Goal: Task Accomplishment & Management: Manage account settings

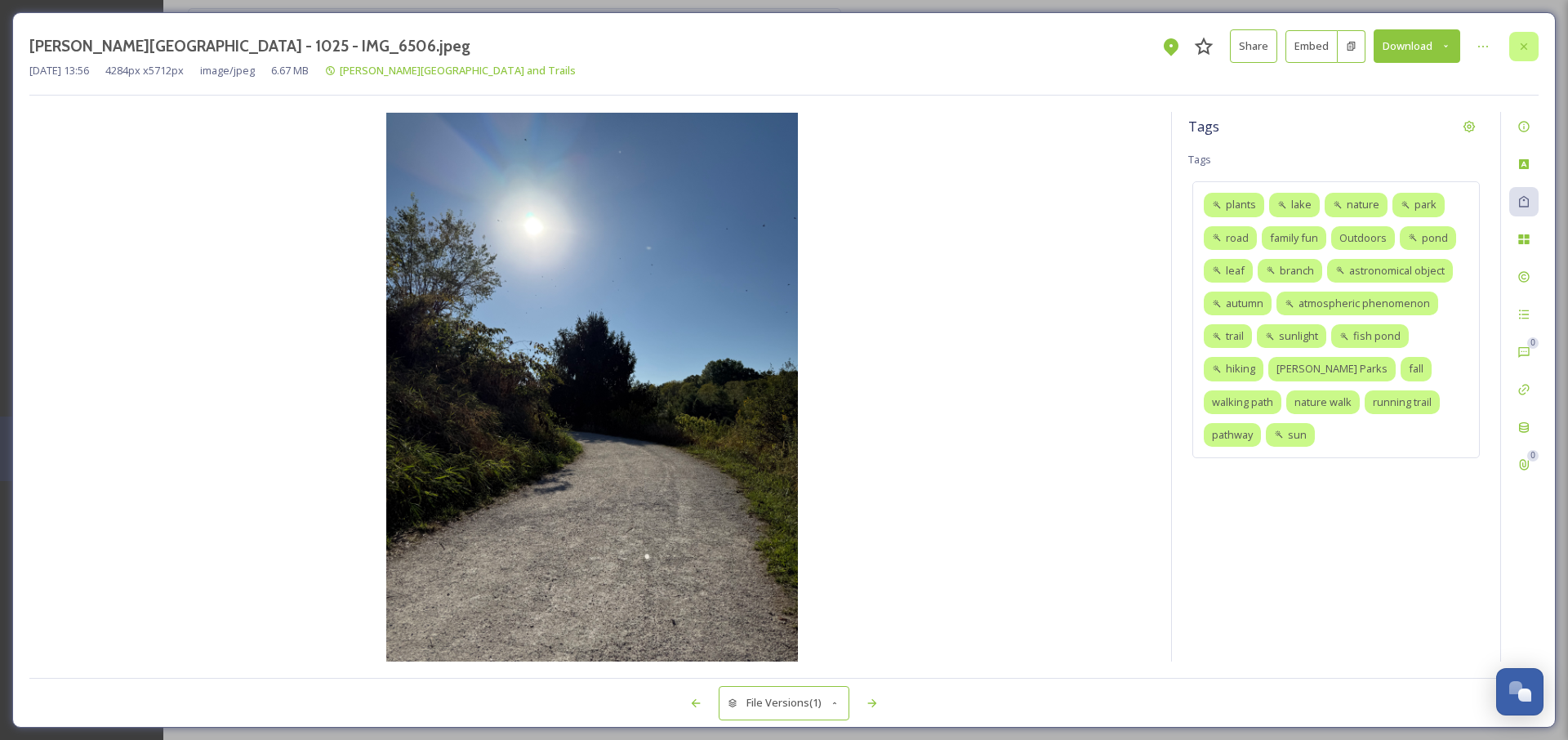
click at [1520, 53] on div at bounding box center [1524, 46] width 30 height 30
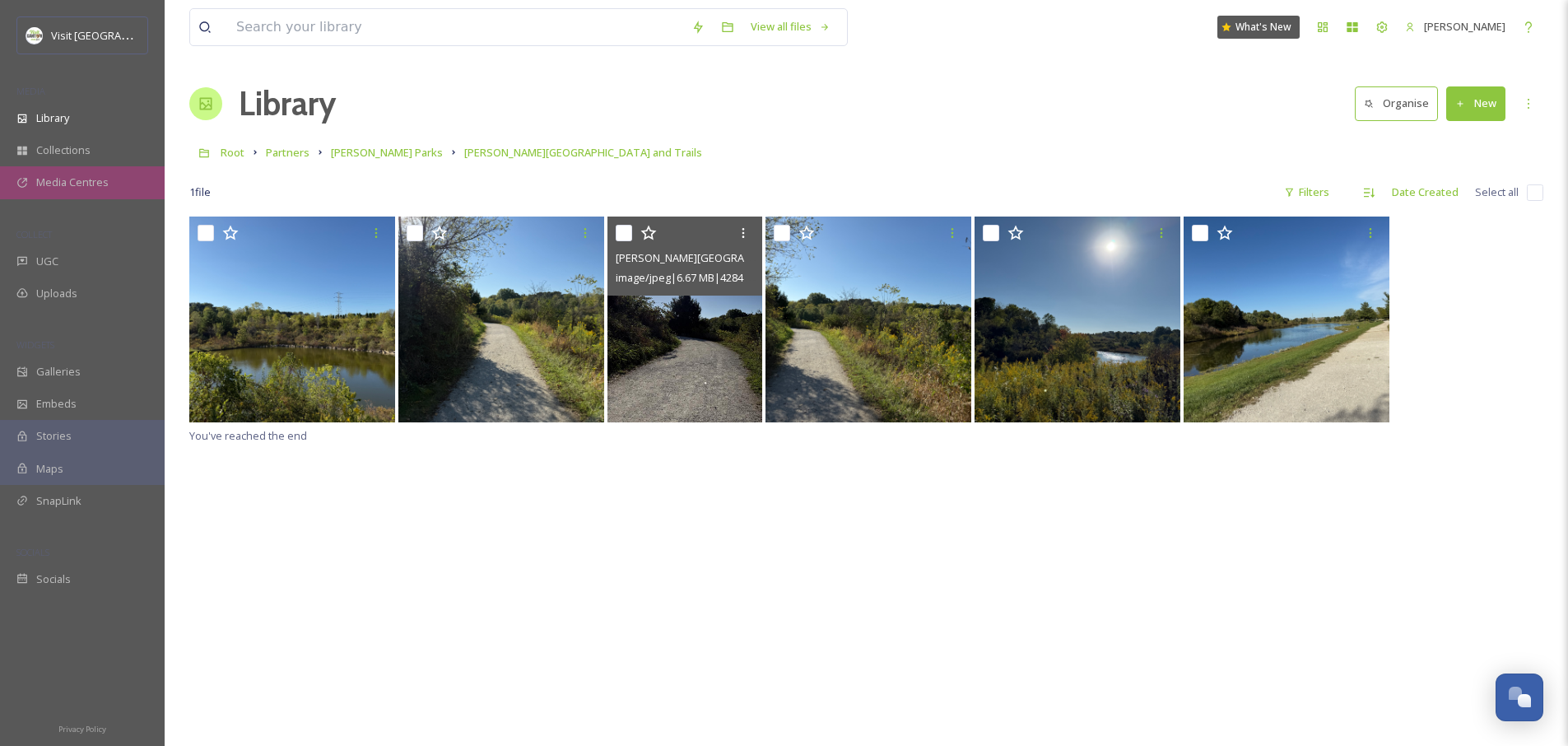
click at [33, 185] on div "Media Centres" at bounding box center [82, 182] width 165 height 32
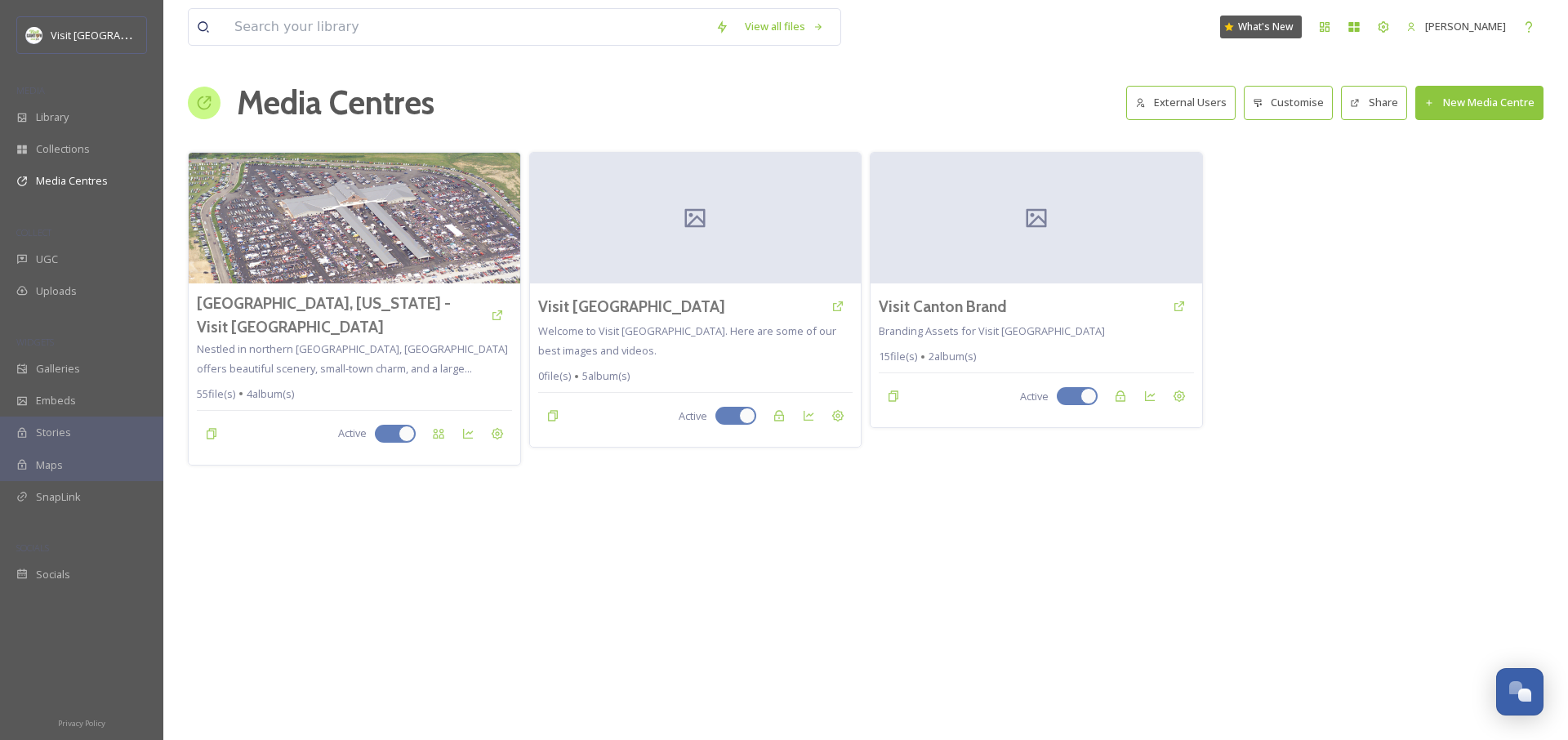
click at [1220, 100] on button "External Users" at bounding box center [1181, 102] width 109 height 33
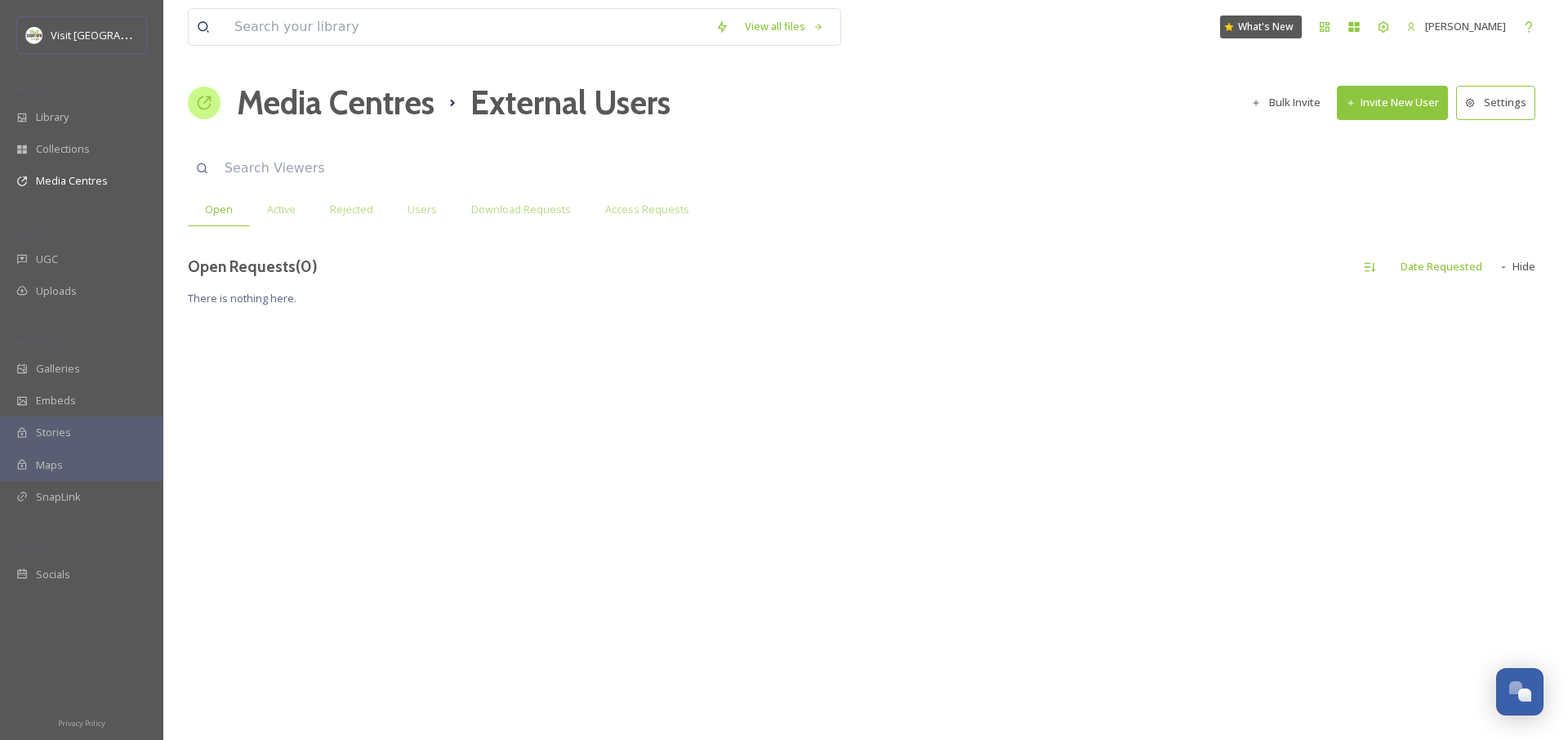
click at [285, 105] on h1 "Media Centres" at bounding box center [335, 103] width 198 height 49
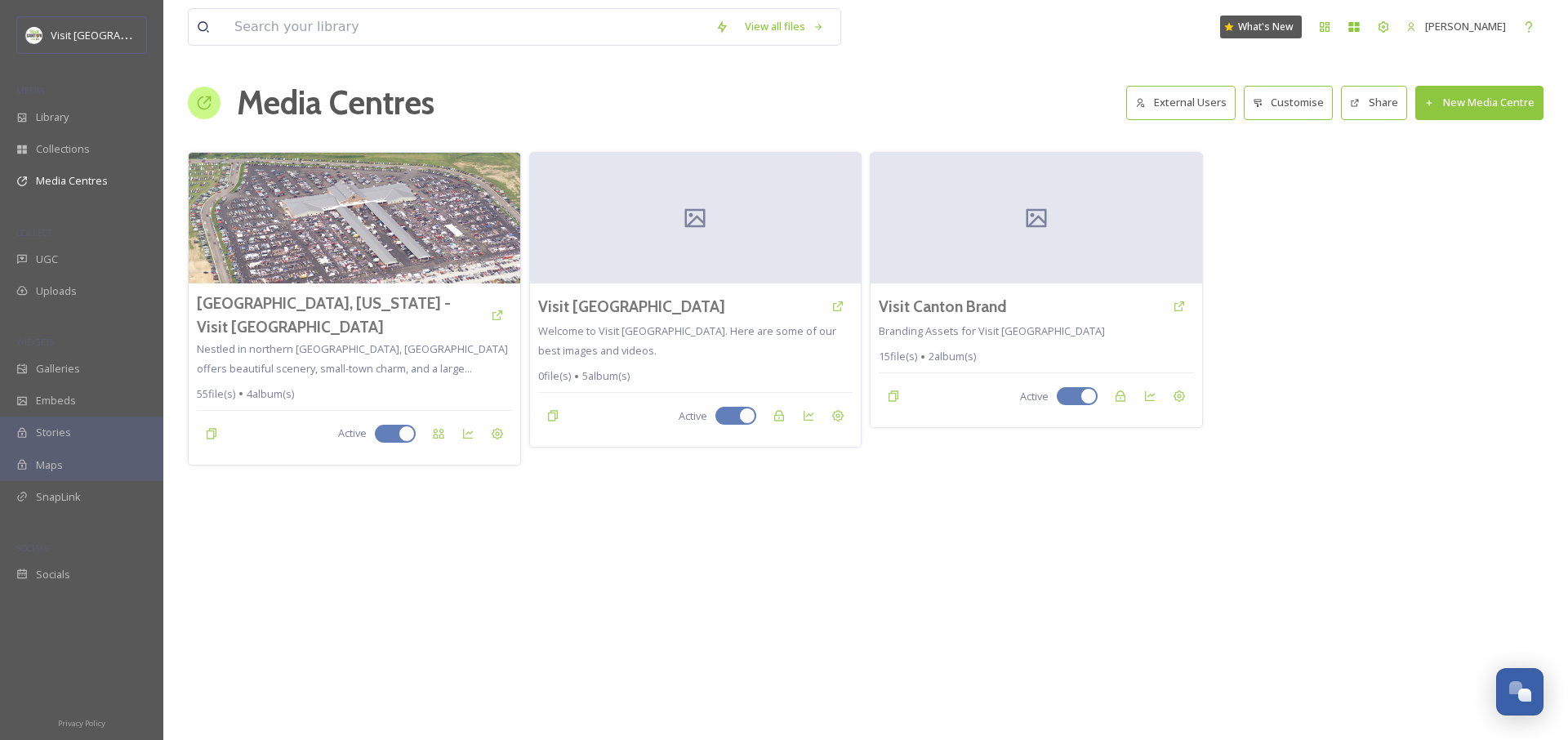
click at [1274, 104] on button "Customise" at bounding box center [1288, 102] width 89 height 33
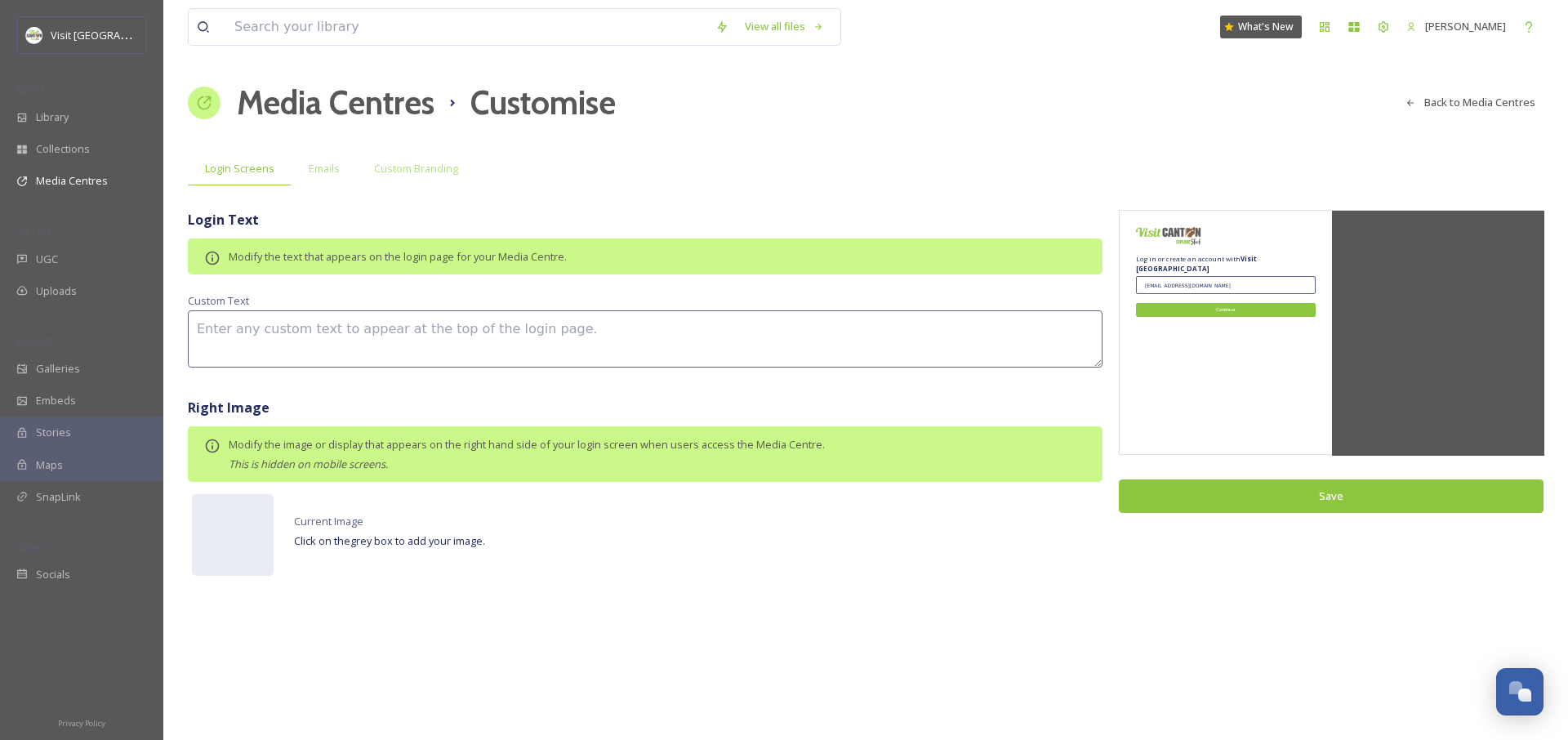
click at [443, 332] on textarea at bounding box center [645, 339] width 915 height 57
type textarea "Y"
type textarea "A"
click at [311, 169] on span "Emails" at bounding box center [324, 168] width 31 height 15
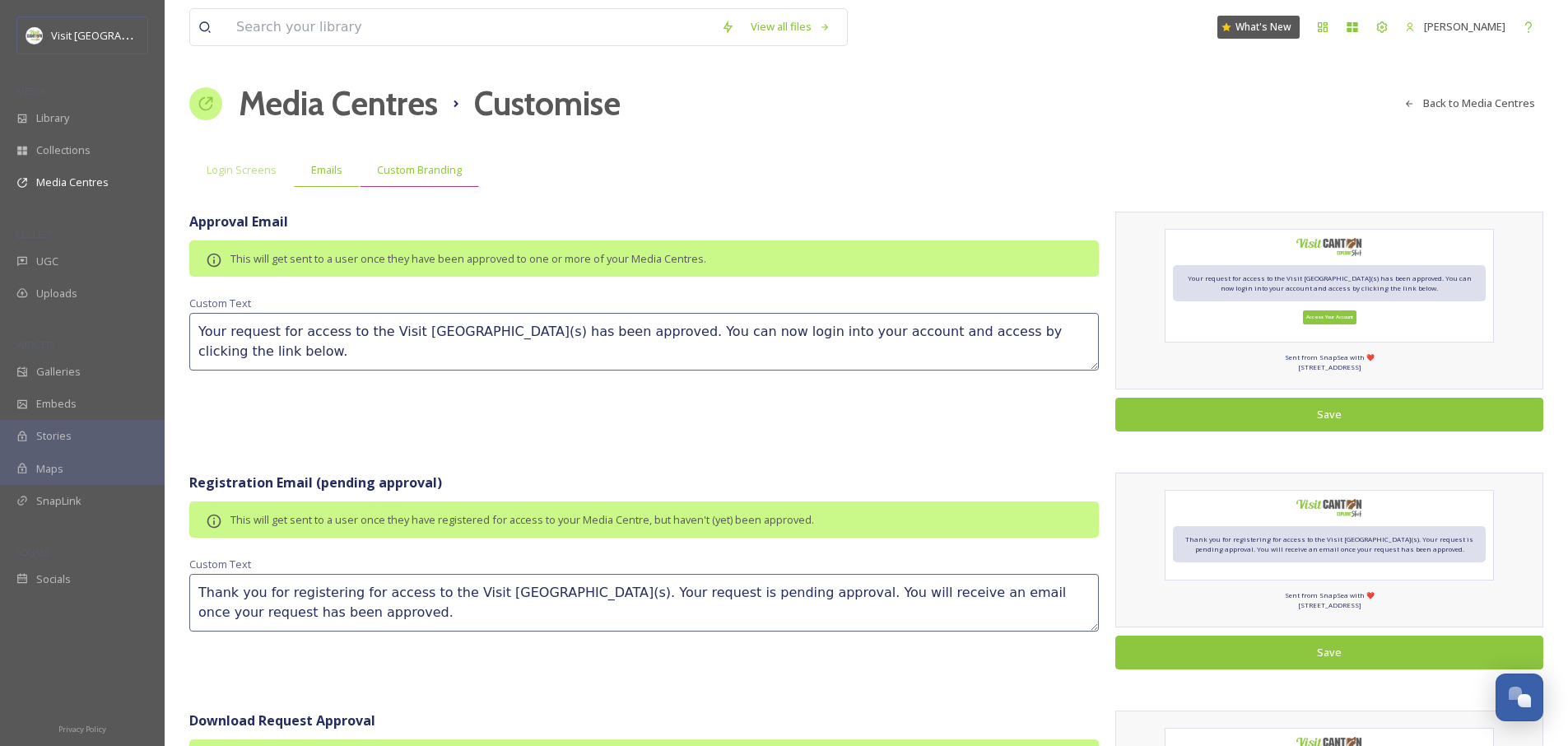
click at [394, 176] on span "Custom Branding" at bounding box center [419, 169] width 85 height 15
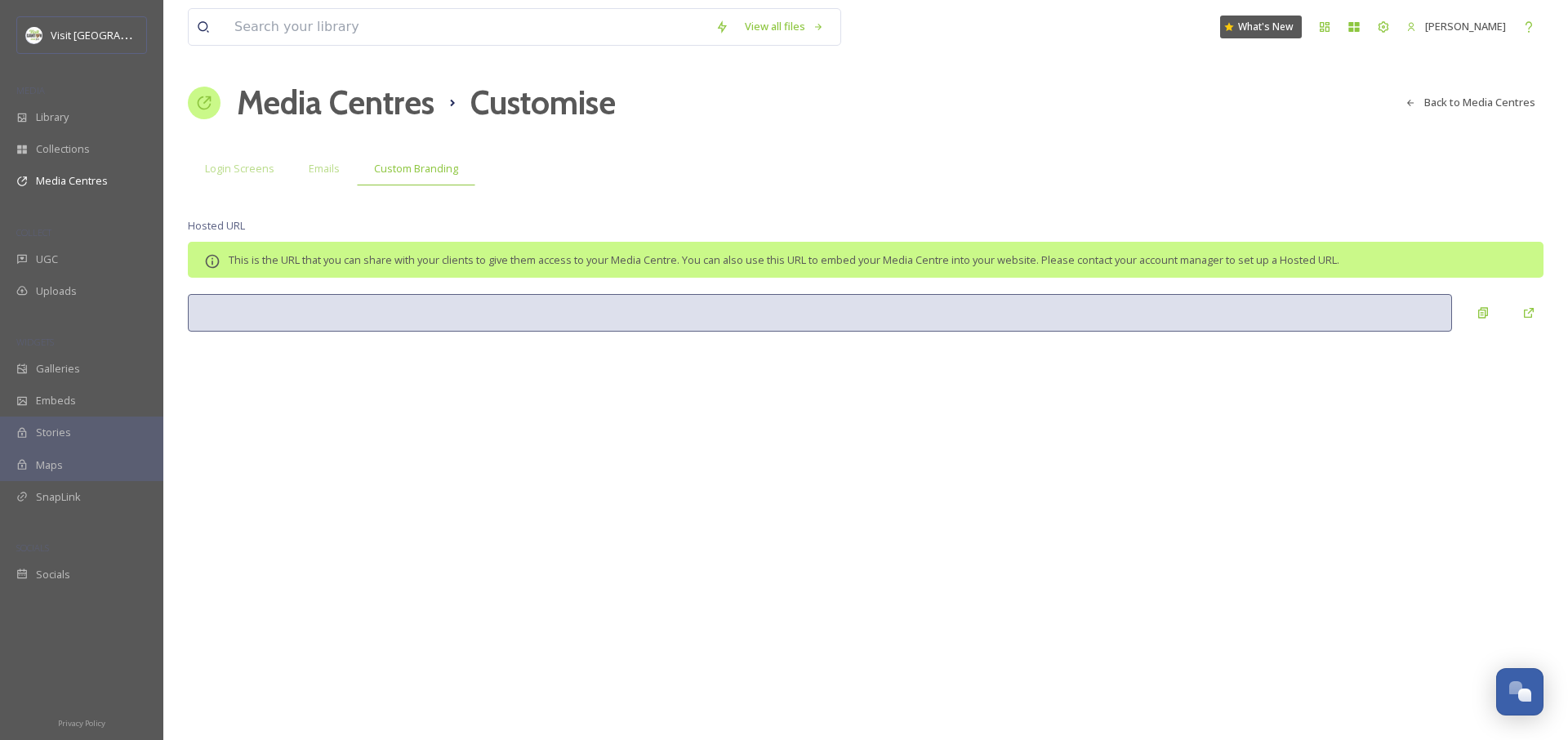
click at [1313, 267] on span "This is the URL that you can share with your clients to give them access to you…" at bounding box center [784, 259] width 1111 height 14
click at [1156, 381] on div "View all files What's New Jonathan Williams Media Centres Customise Back to Med…" at bounding box center [865, 370] width 1405 height 740
click at [252, 172] on span "Login Screens" at bounding box center [239, 168] width 70 height 15
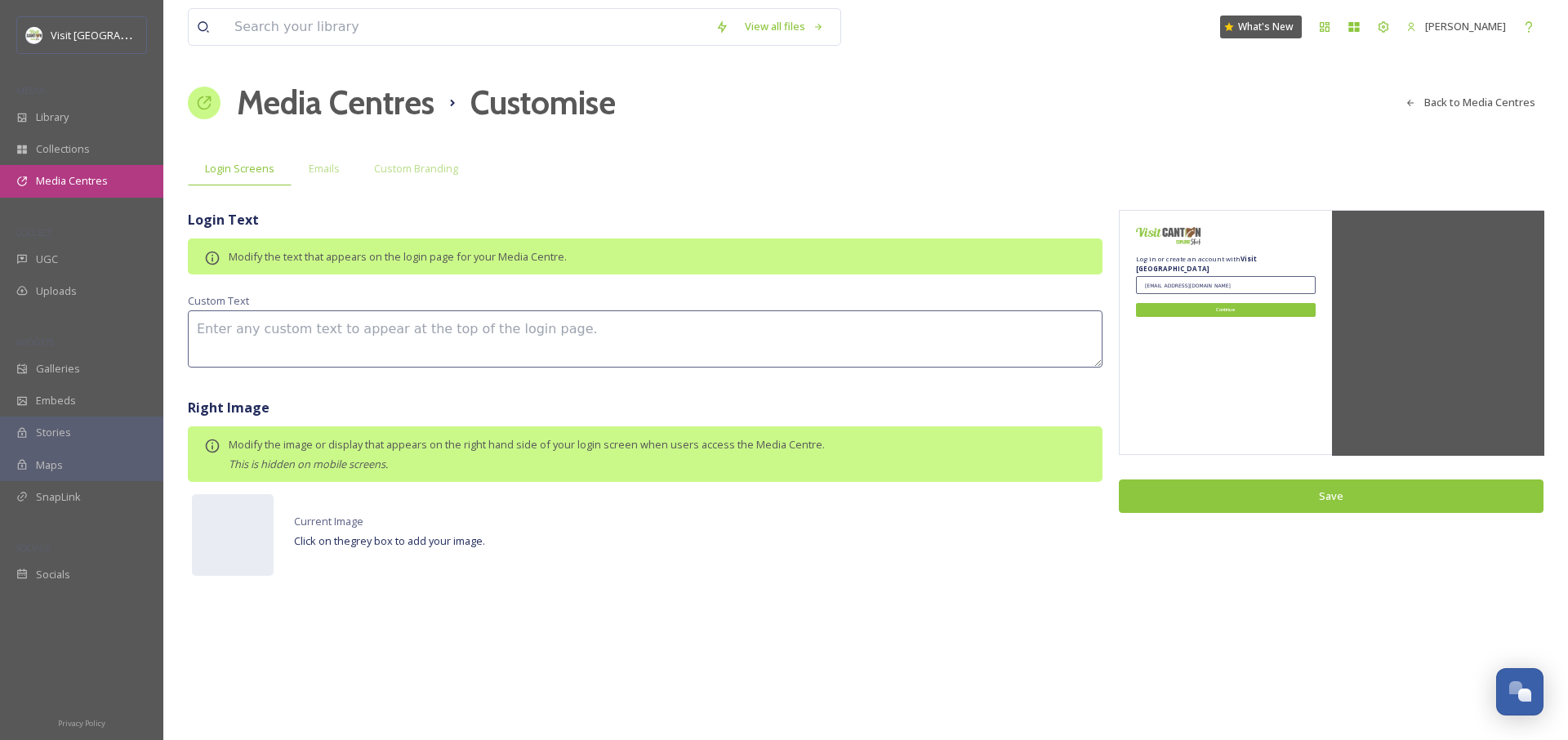
click at [76, 182] on span "Media Centres" at bounding box center [72, 181] width 72 height 15
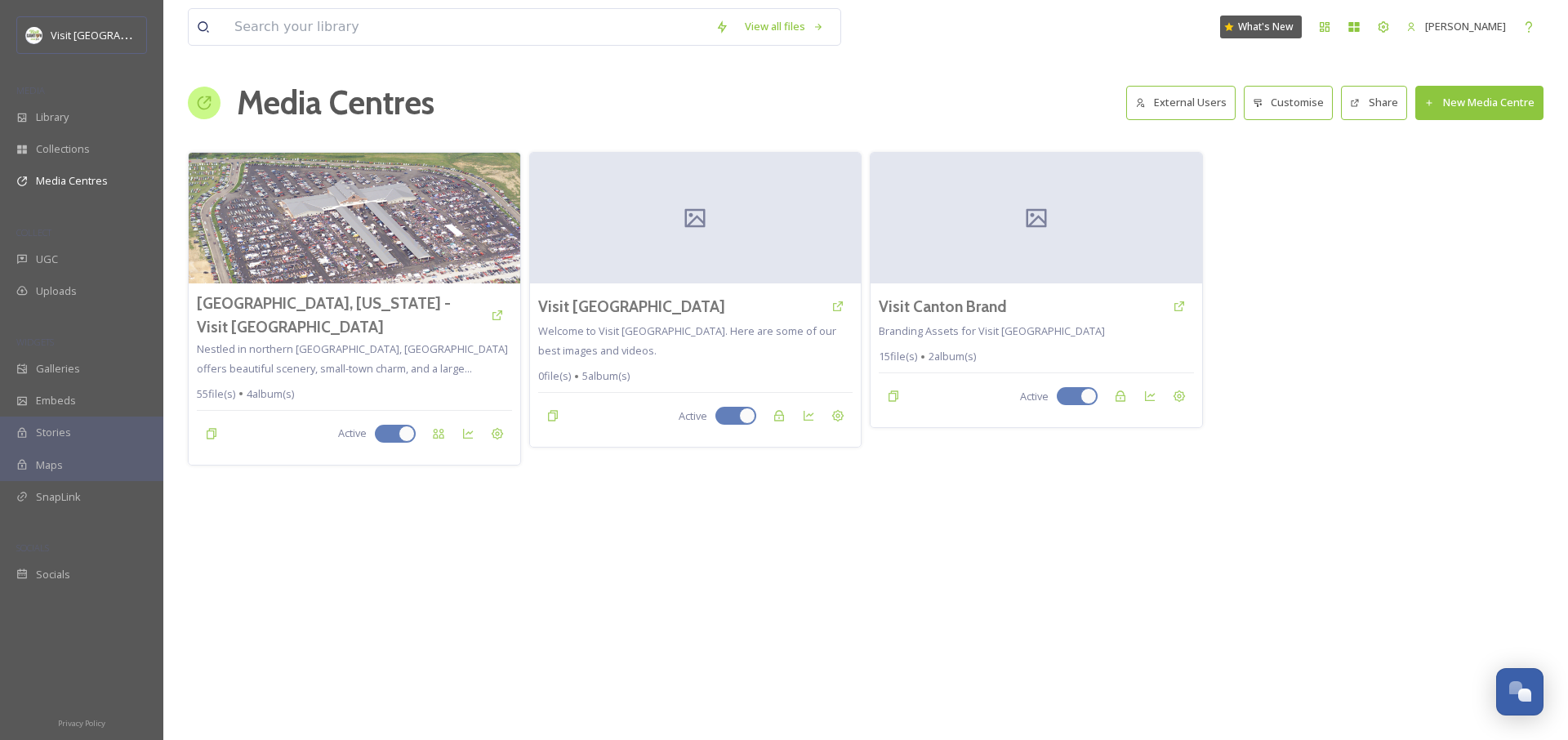
click at [1464, 103] on button "New Media Centre" at bounding box center [1479, 102] width 128 height 33
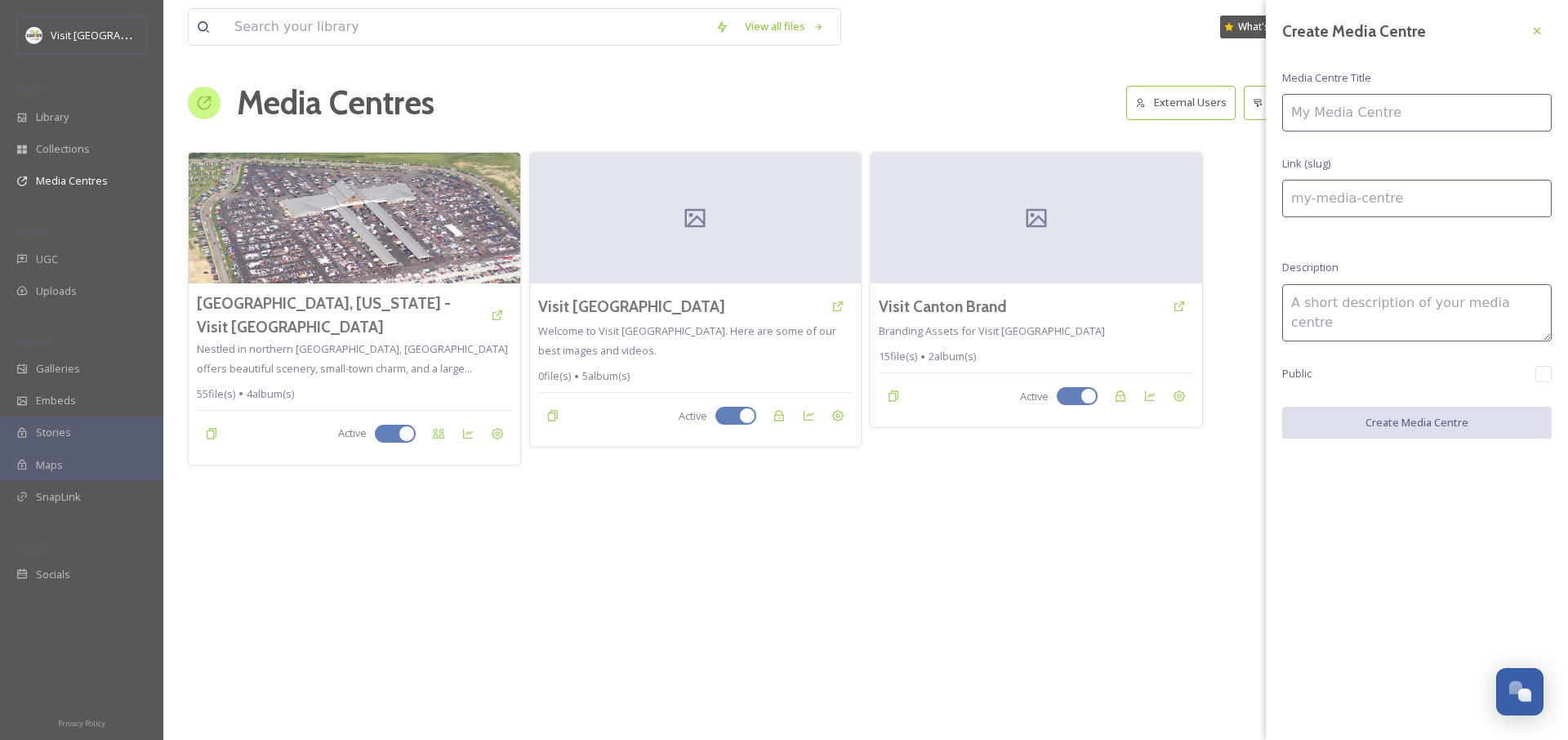
click at [1350, 118] on input at bounding box center [1416, 113] width 269 height 38
paste input "Anderson Coach & Travel"
type input "Anderson Coach & Travel"
type input "anderson-coach--travel-"
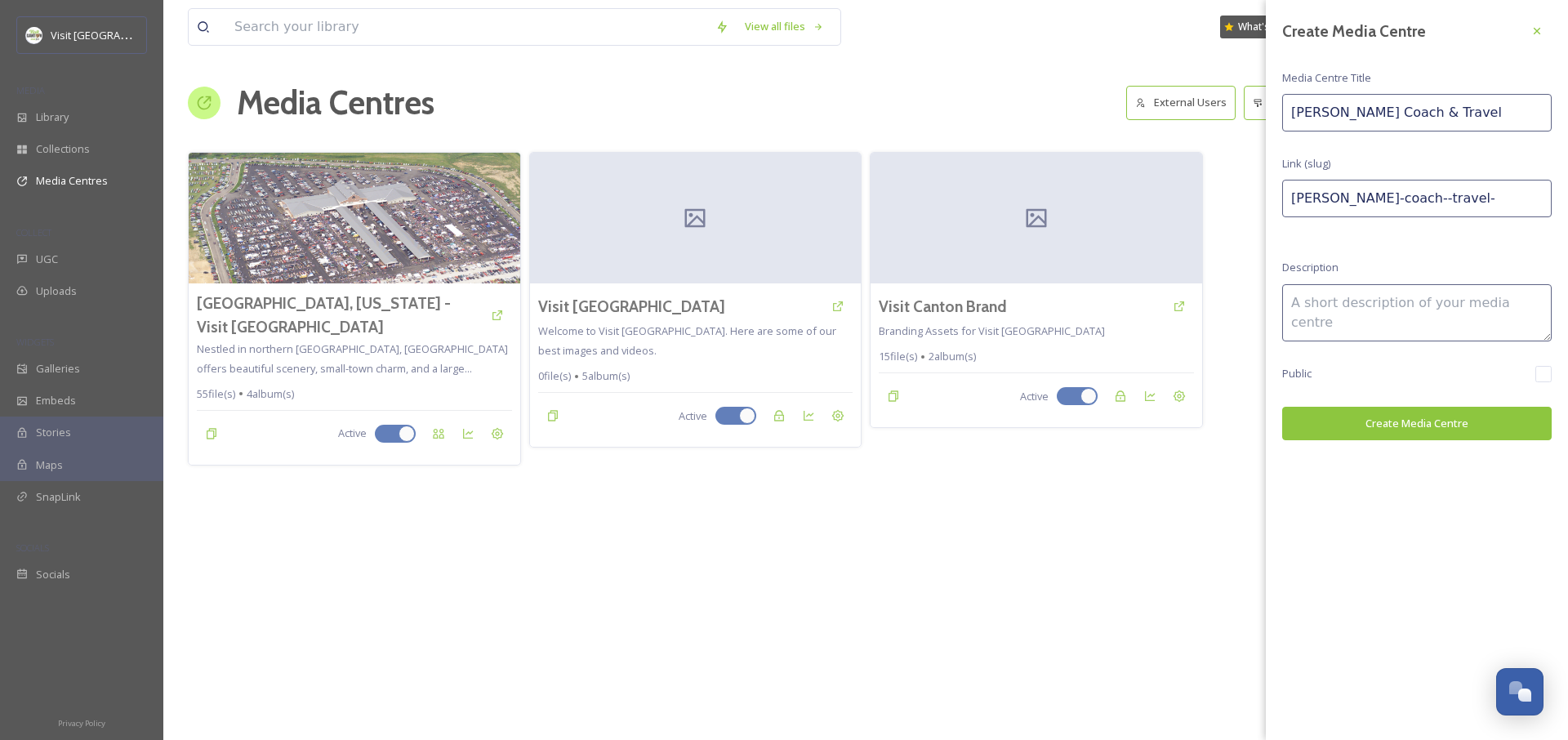
type input "Anderson Coach & Travel"
click at [1395, 200] on input "anderson-coach--travel-" at bounding box center [1416, 199] width 269 height 38
click at [1482, 200] on input "anderson-coach-travel-" at bounding box center [1416, 199] width 269 height 38
type input "anderson-coach-travel"
click at [1445, 314] on textarea at bounding box center [1416, 313] width 269 height 57
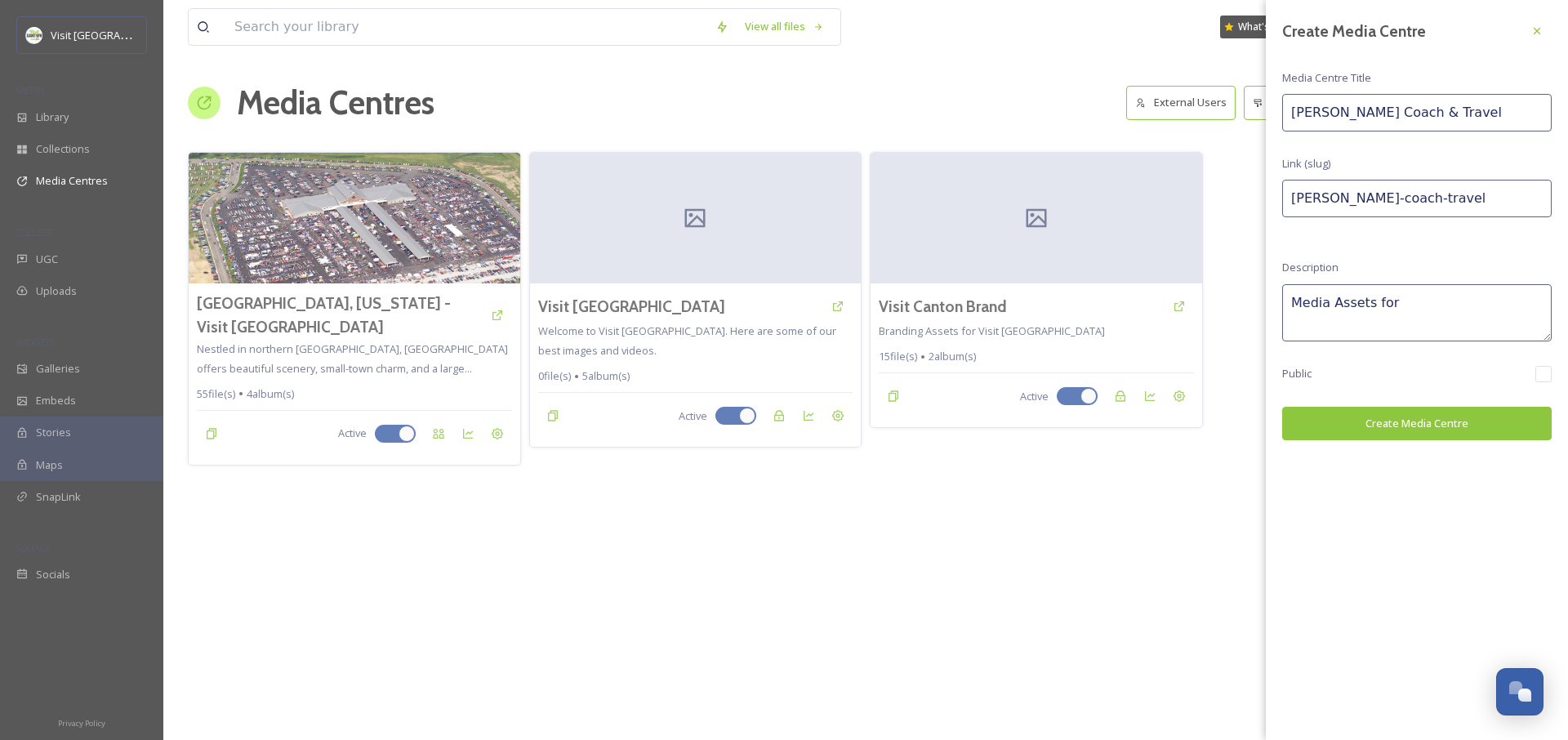
paste textarea "Anderson Coach & Travel"
click at [1342, 306] on textarea "Media Assets for Anderson Coach & Travel's Canton-based tours." at bounding box center [1416, 313] width 269 height 57
type textarea "Media Asset Request for Anderson Coach & Travel's Canton-based tours."
click at [1536, 372] on input "checkbox" at bounding box center [1544, 374] width 16 height 16
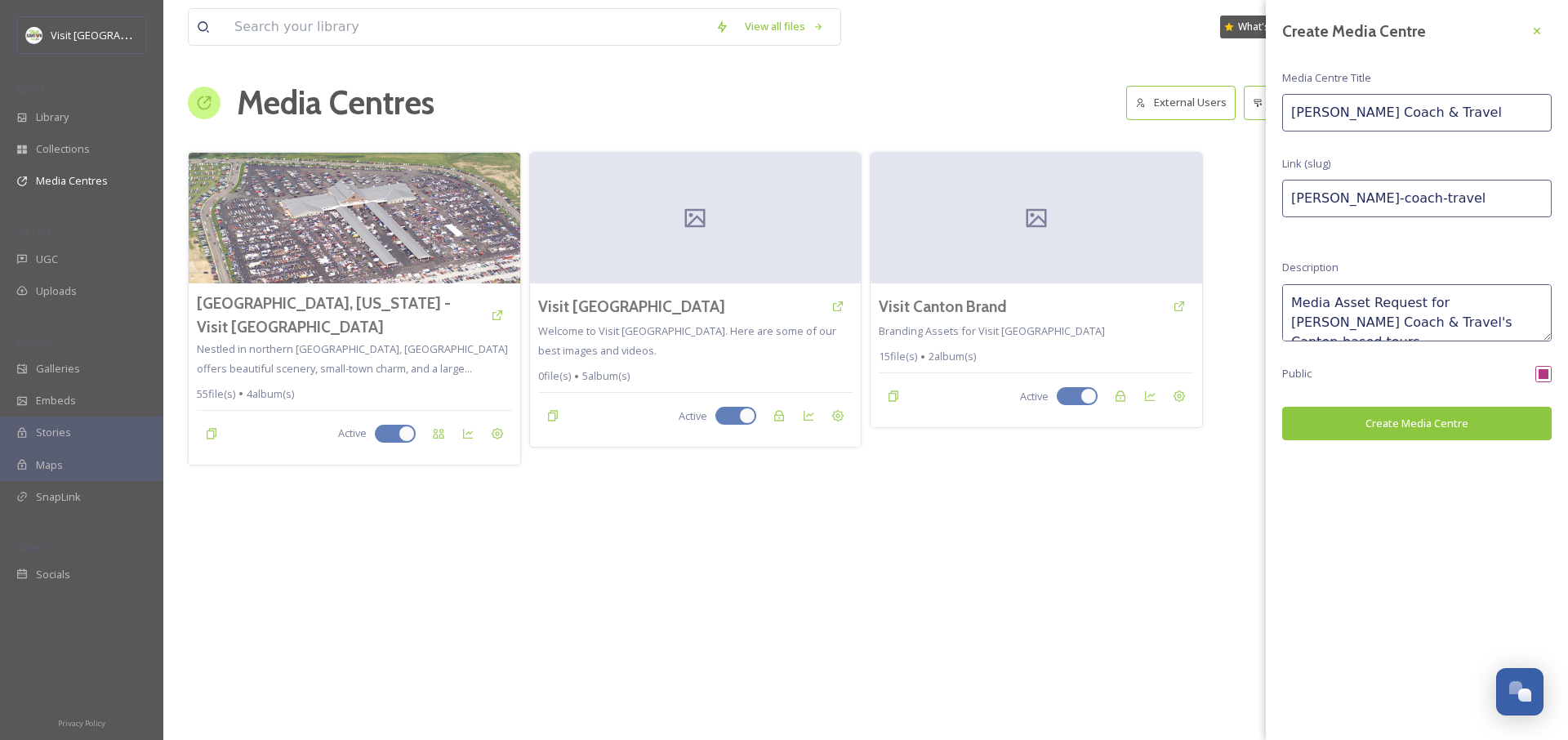
click at [1537, 379] on input "checkbox" at bounding box center [1544, 374] width 16 height 16
checkbox input "false"
click at [1504, 424] on button "Create Media Centre" at bounding box center [1416, 423] width 269 height 33
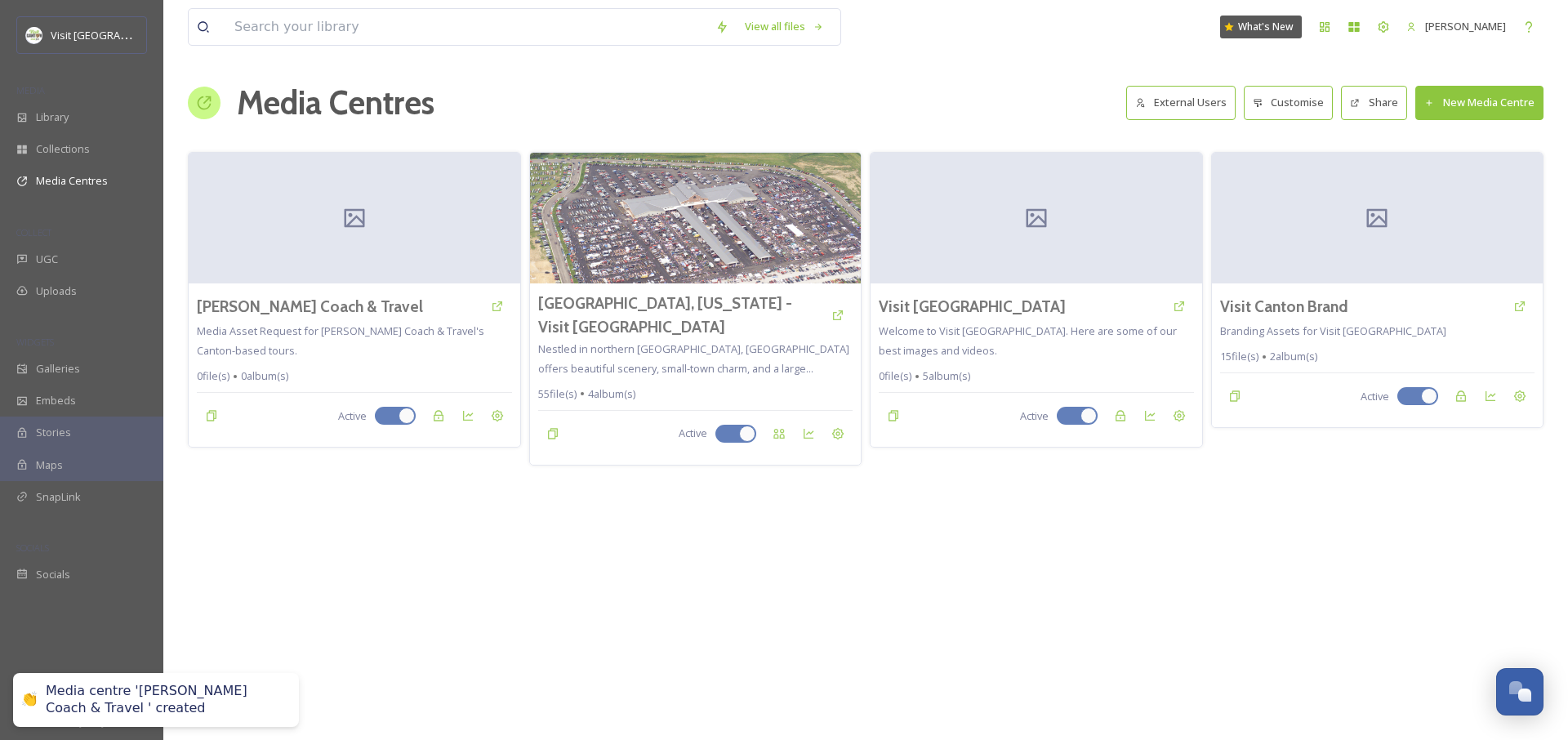
click at [857, 608] on div "View all files What's New Jonathan Williams Media Centres External Users Custom…" at bounding box center [865, 370] width 1405 height 740
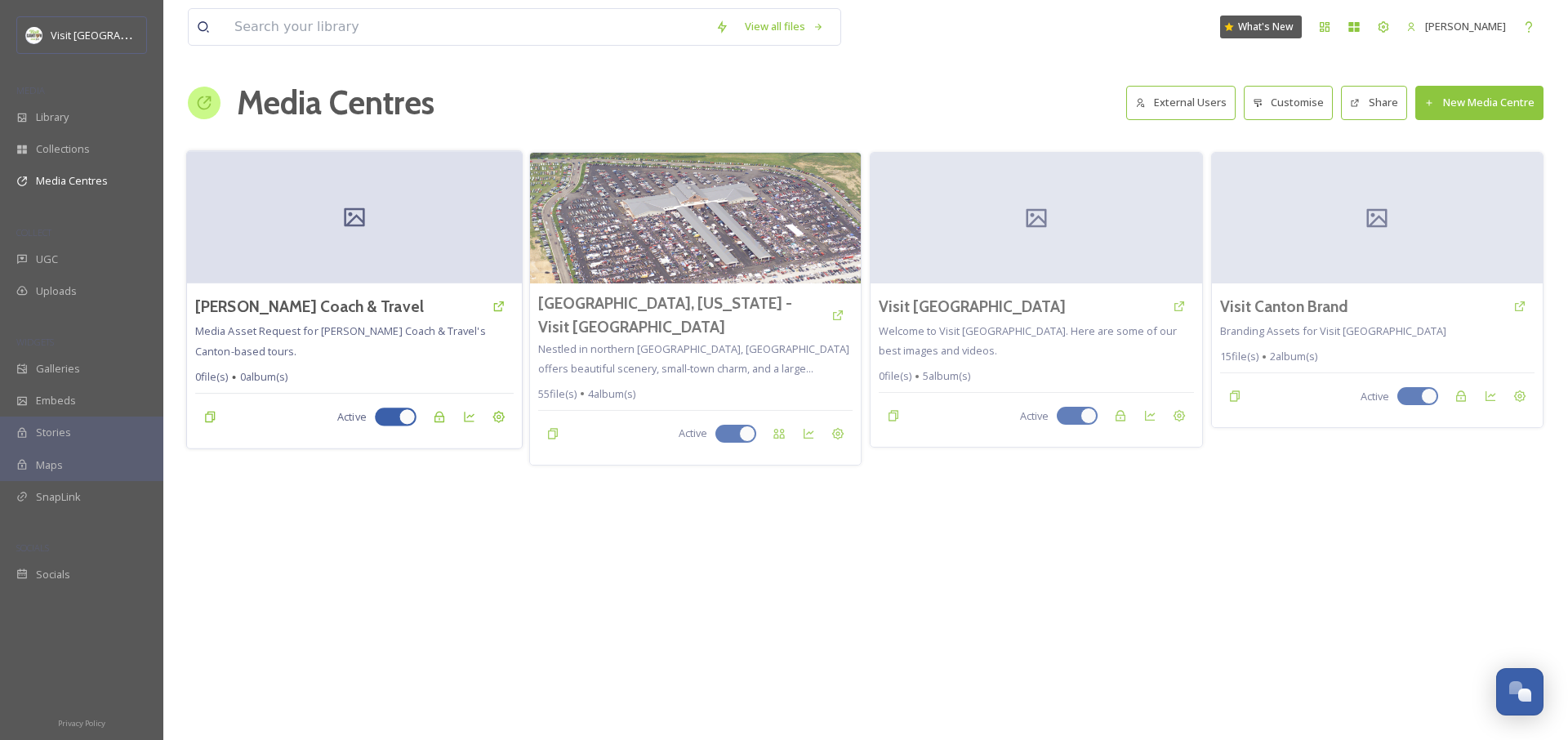
click at [403, 208] on div at bounding box center [354, 217] width 335 height 132
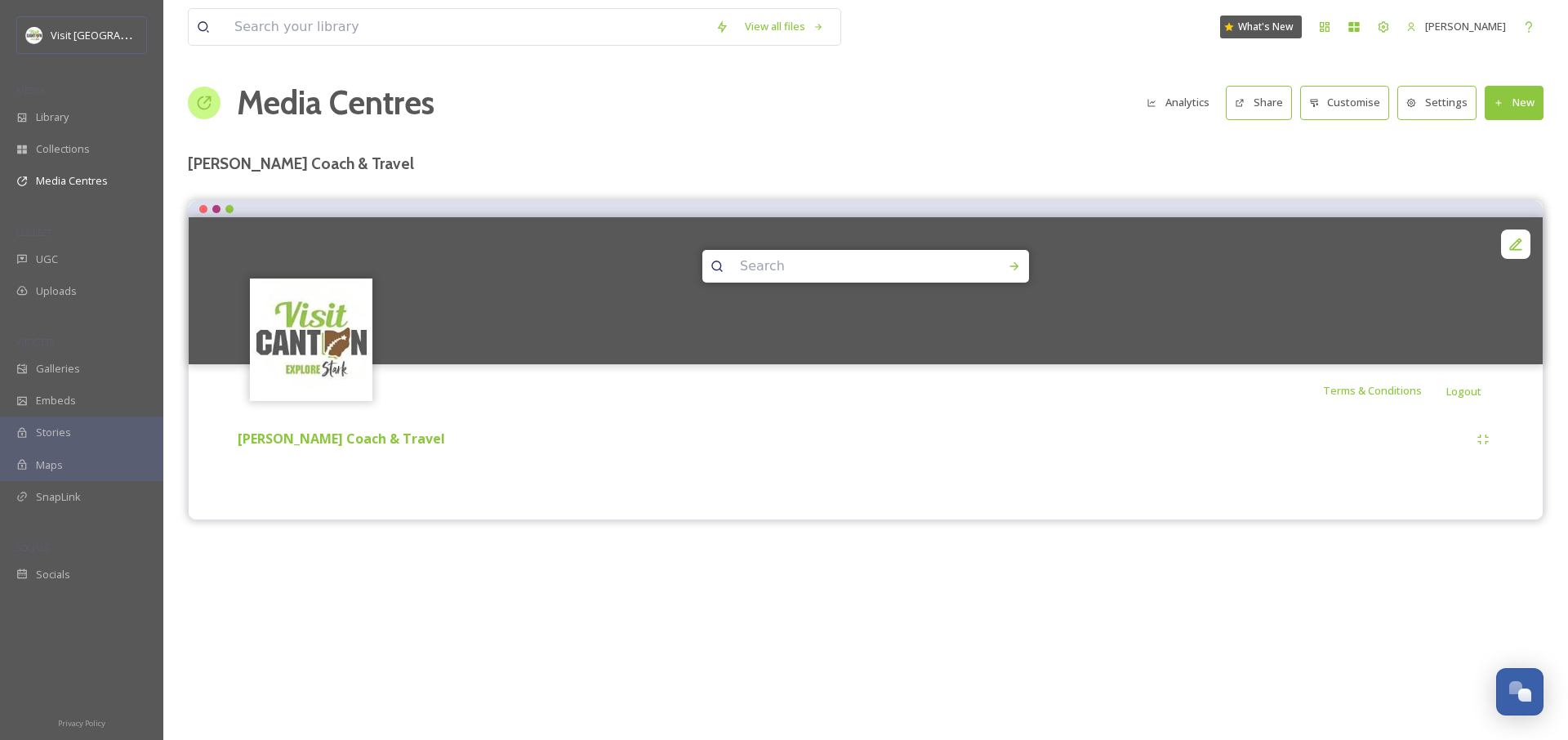
click at [1535, 98] on button "New" at bounding box center [1514, 102] width 59 height 33
click at [1524, 139] on div "Add Files" at bounding box center [1507, 140] width 70 height 32
click at [1510, 172] on span "Add Album" at bounding box center [1507, 173] width 53 height 15
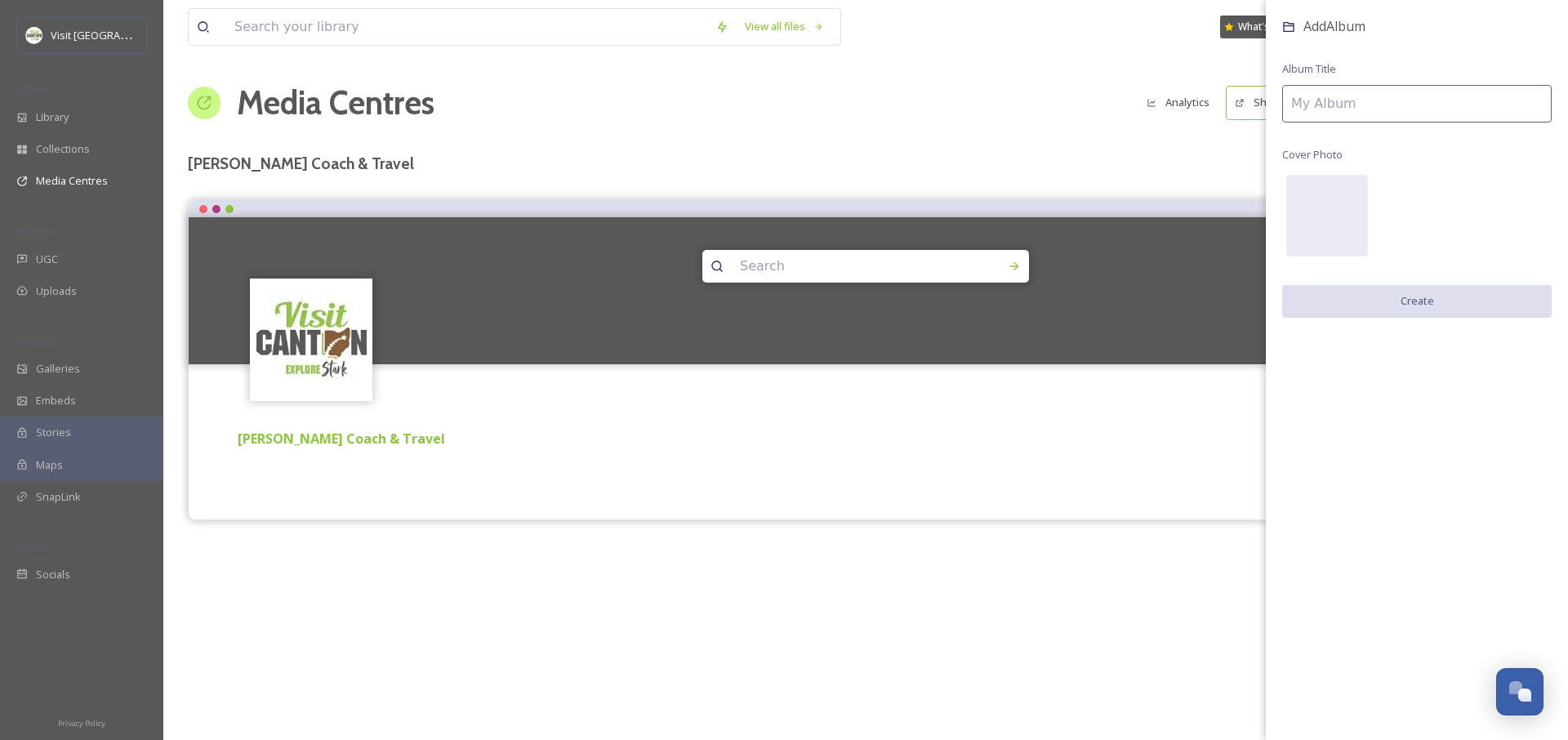
click at [1364, 94] on input at bounding box center [1416, 104] width 269 height 38
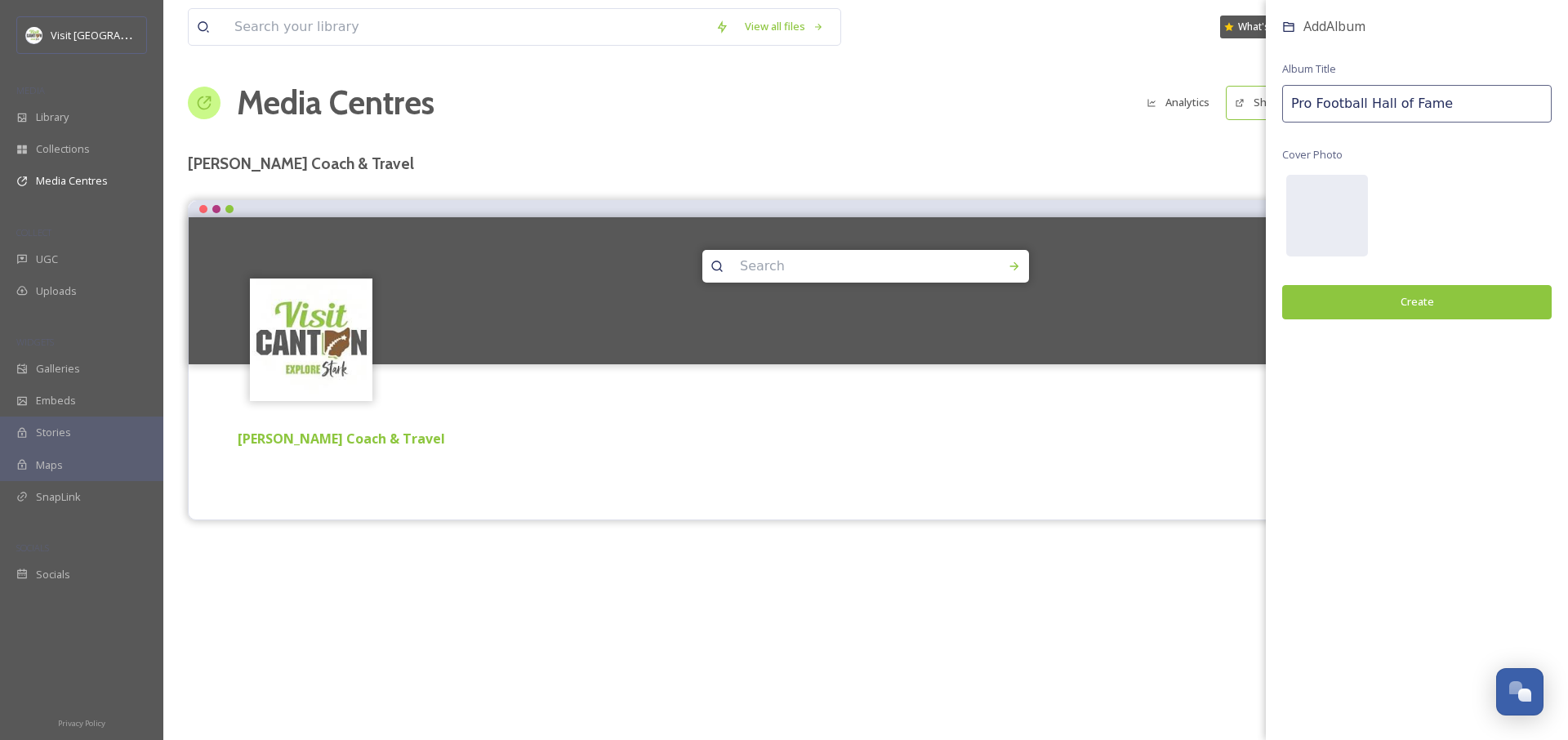
type input "Pro Football Hall of Fame"
click at [1414, 300] on button "Create" at bounding box center [1416, 302] width 269 height 33
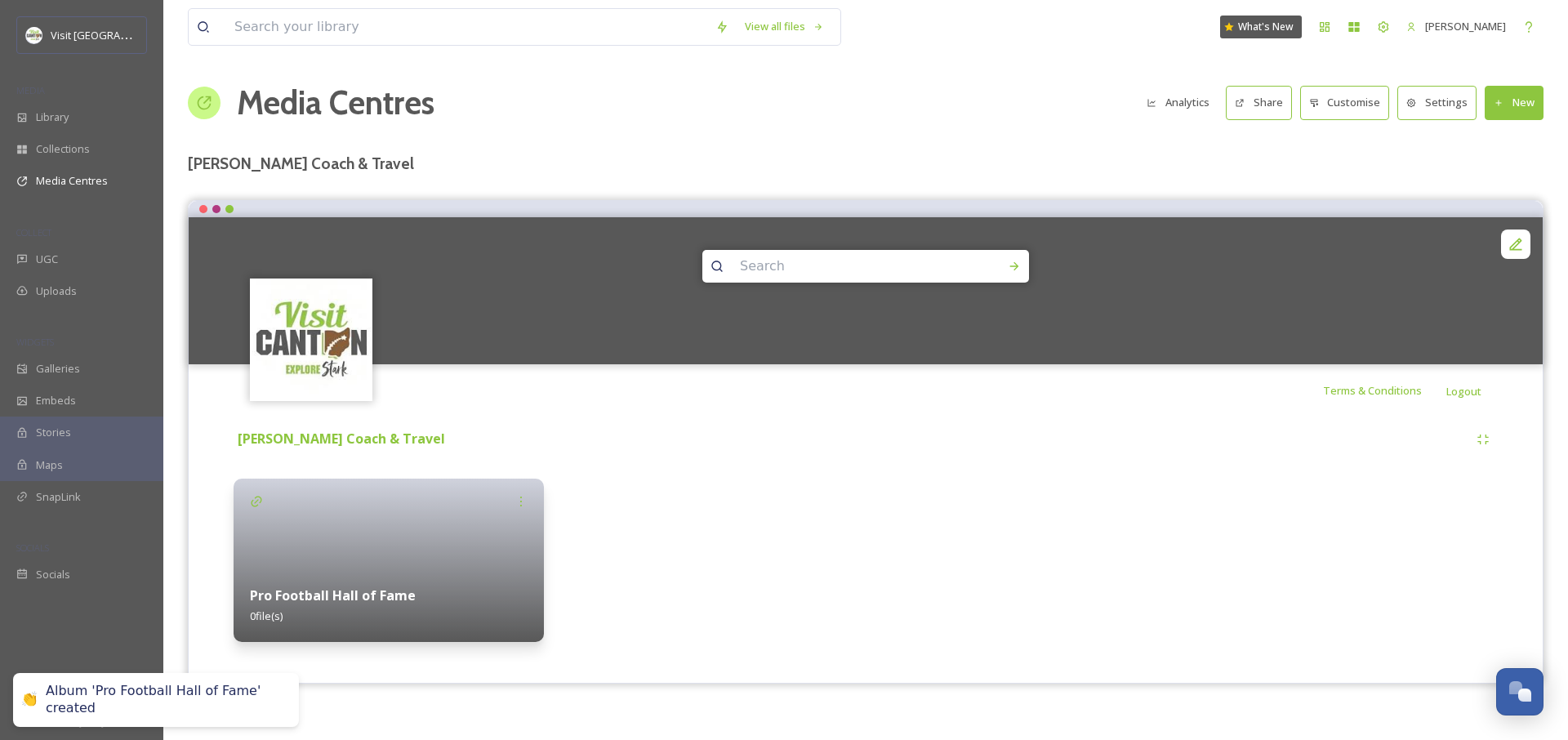
click at [1545, 113] on div "View all files What's New Jonathan Williams Media Centres Analytics Share Custo…" at bounding box center [865, 370] width 1405 height 740
click at [1536, 114] on button "New" at bounding box center [1514, 102] width 59 height 33
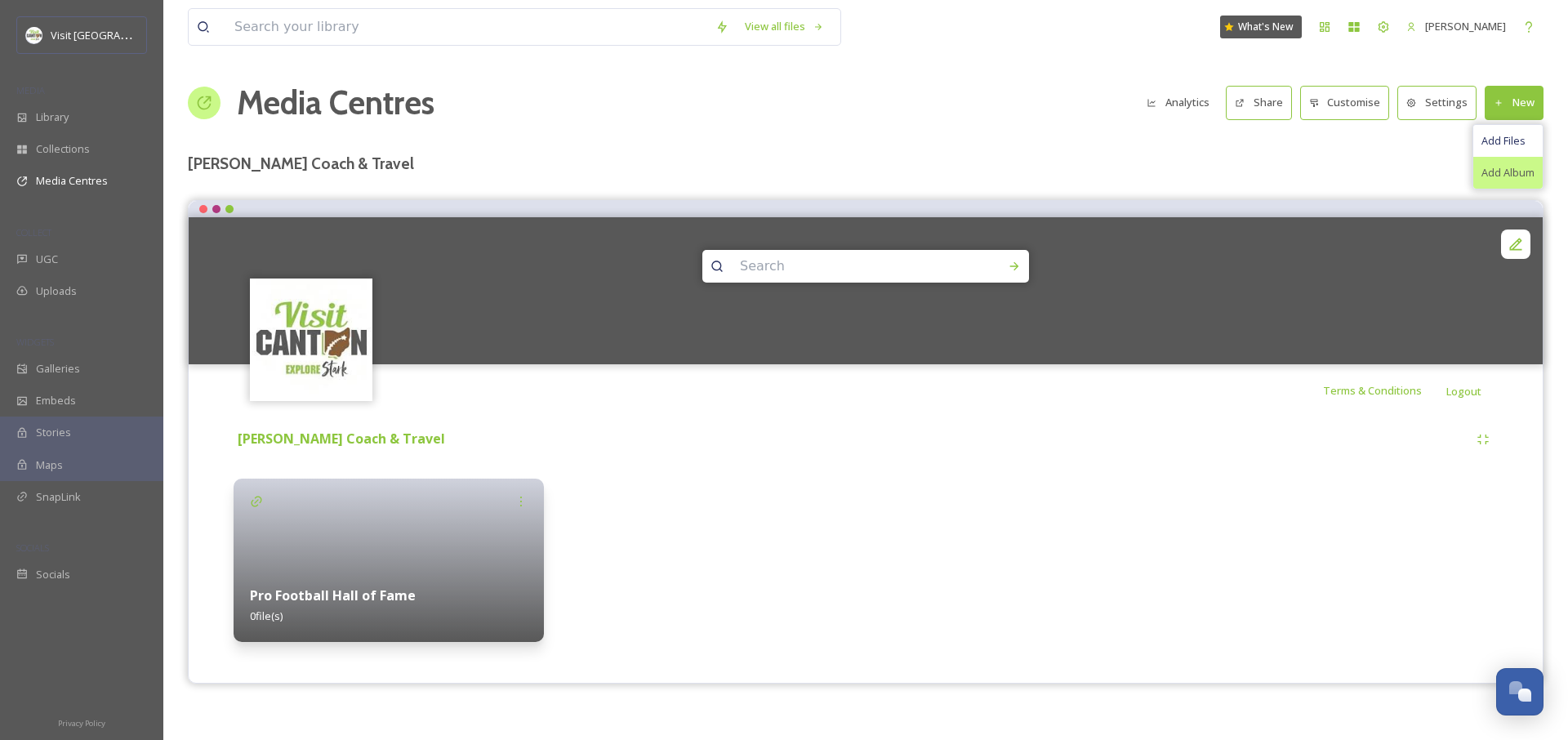
click at [1516, 172] on span "Add Album" at bounding box center [1507, 173] width 53 height 15
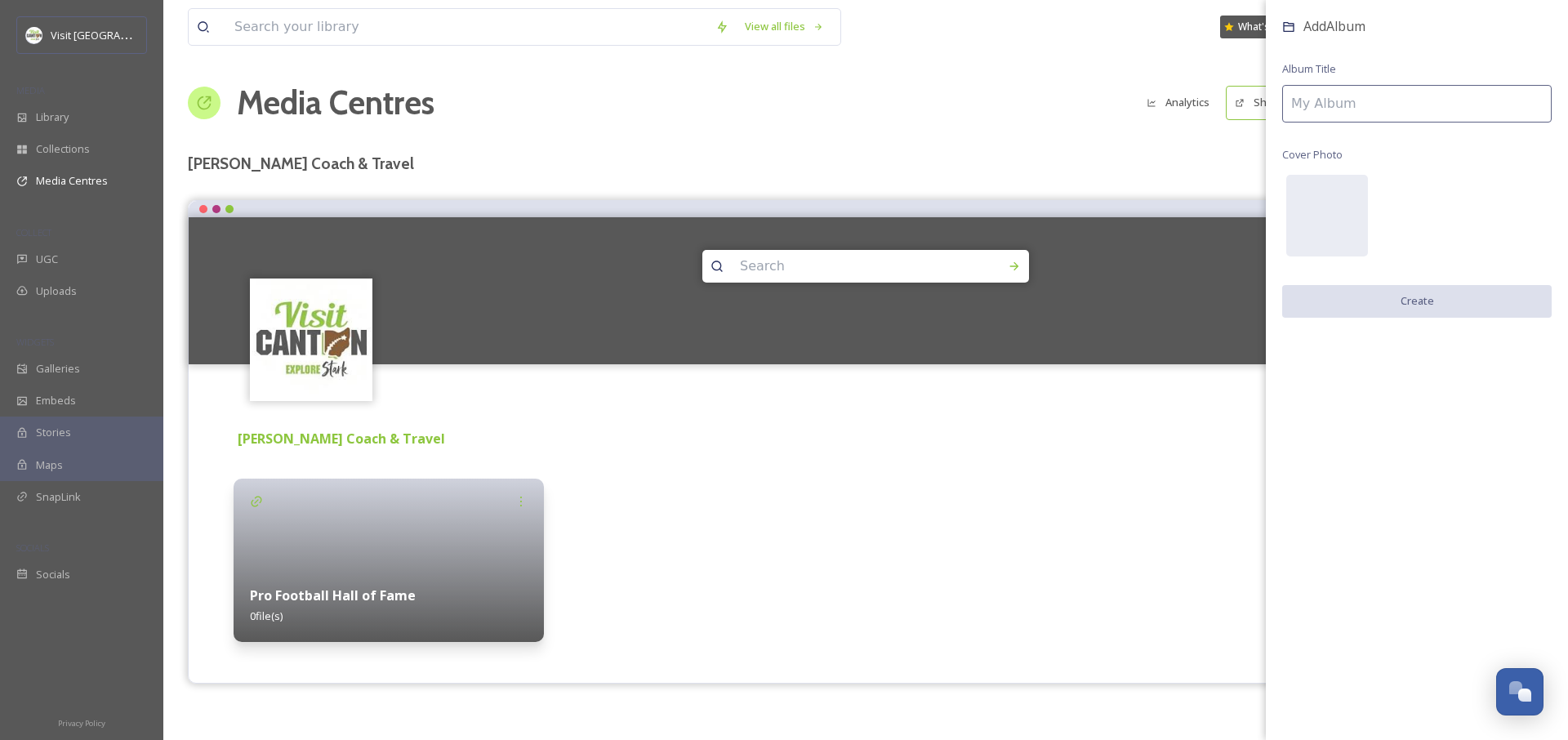
click at [1432, 118] on input at bounding box center [1416, 104] width 269 height 38
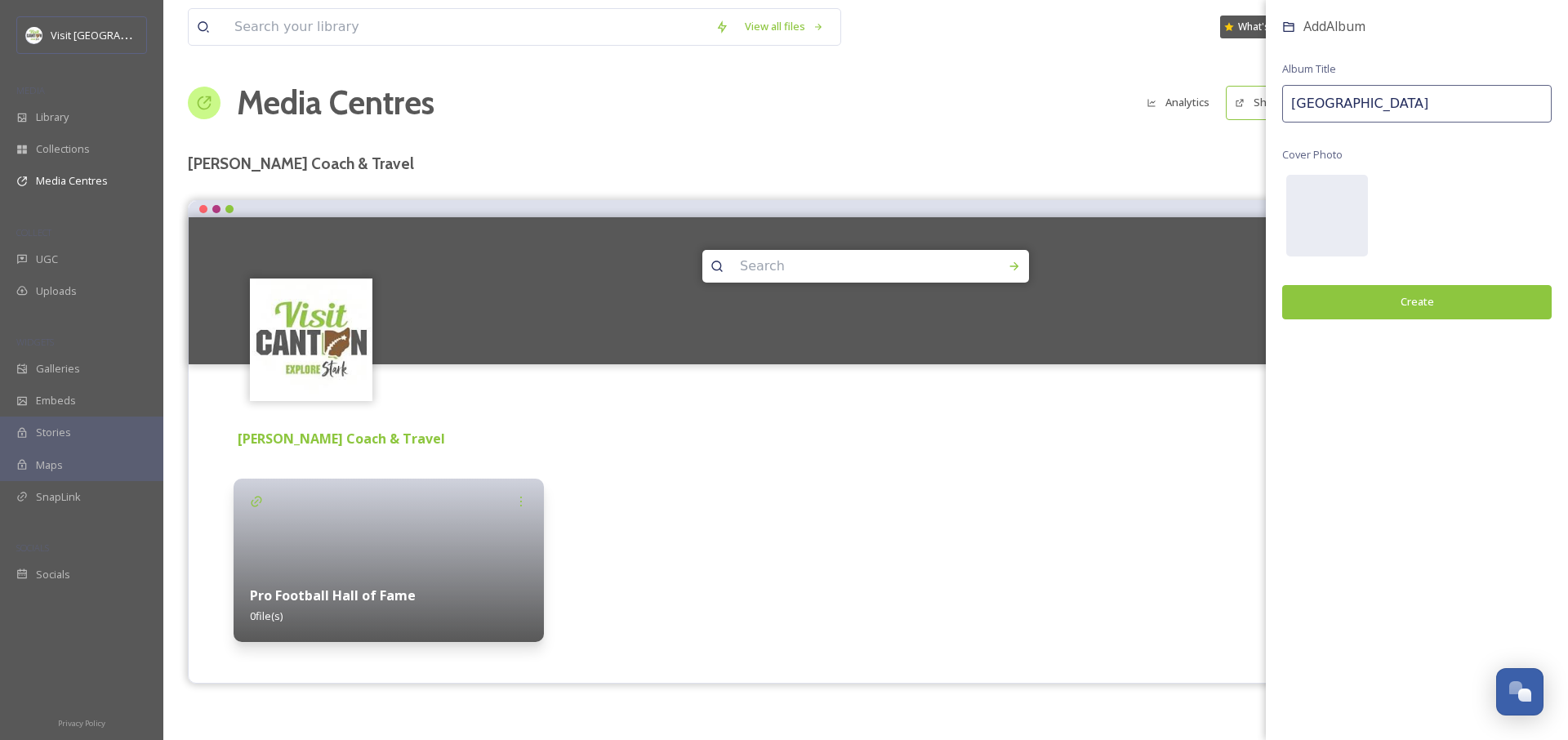
type input "Massillon Museum"
click at [1430, 301] on button "Create" at bounding box center [1416, 302] width 269 height 33
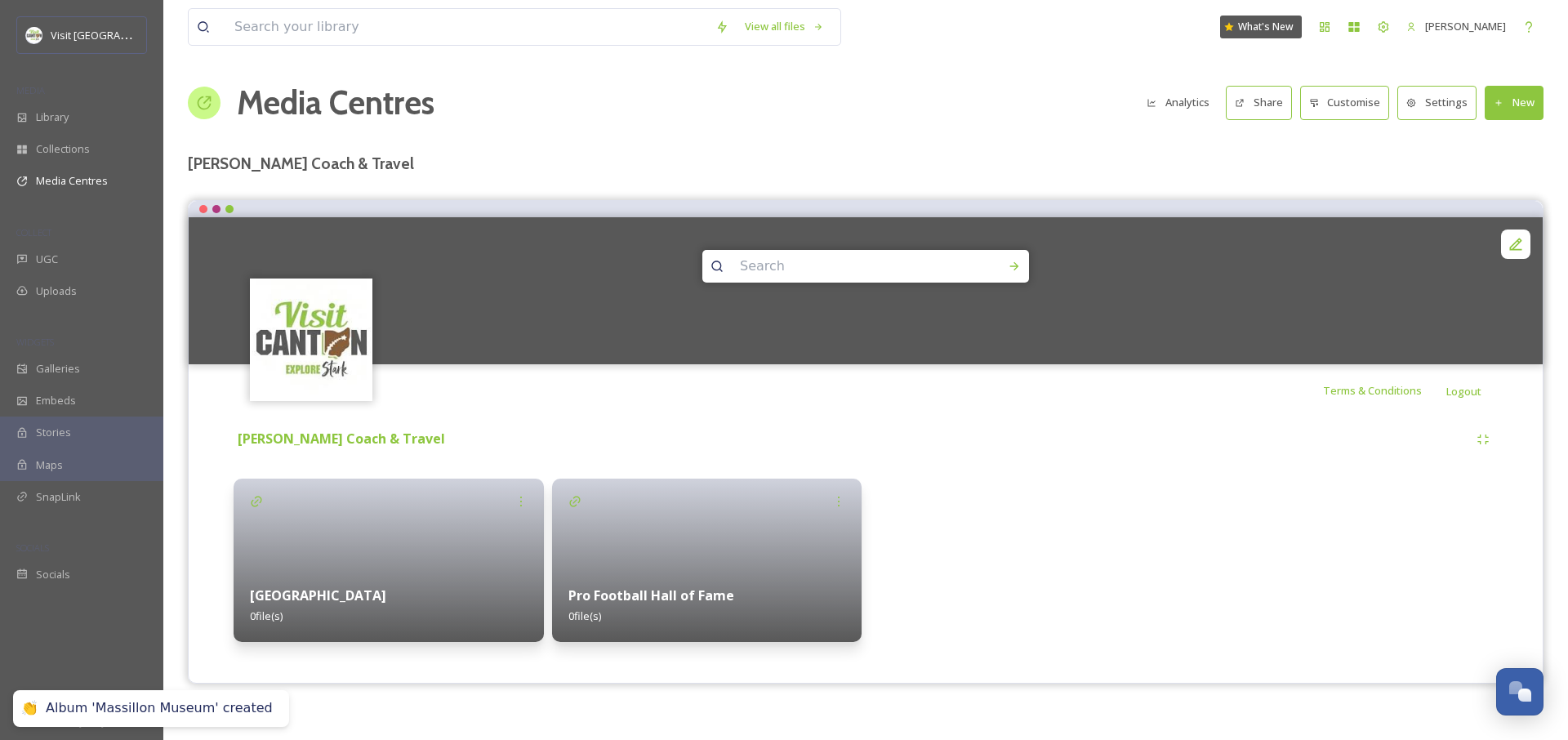
click at [1529, 97] on button "New" at bounding box center [1514, 102] width 59 height 33
click at [1507, 166] on span "Add Album" at bounding box center [1507, 173] width 53 height 15
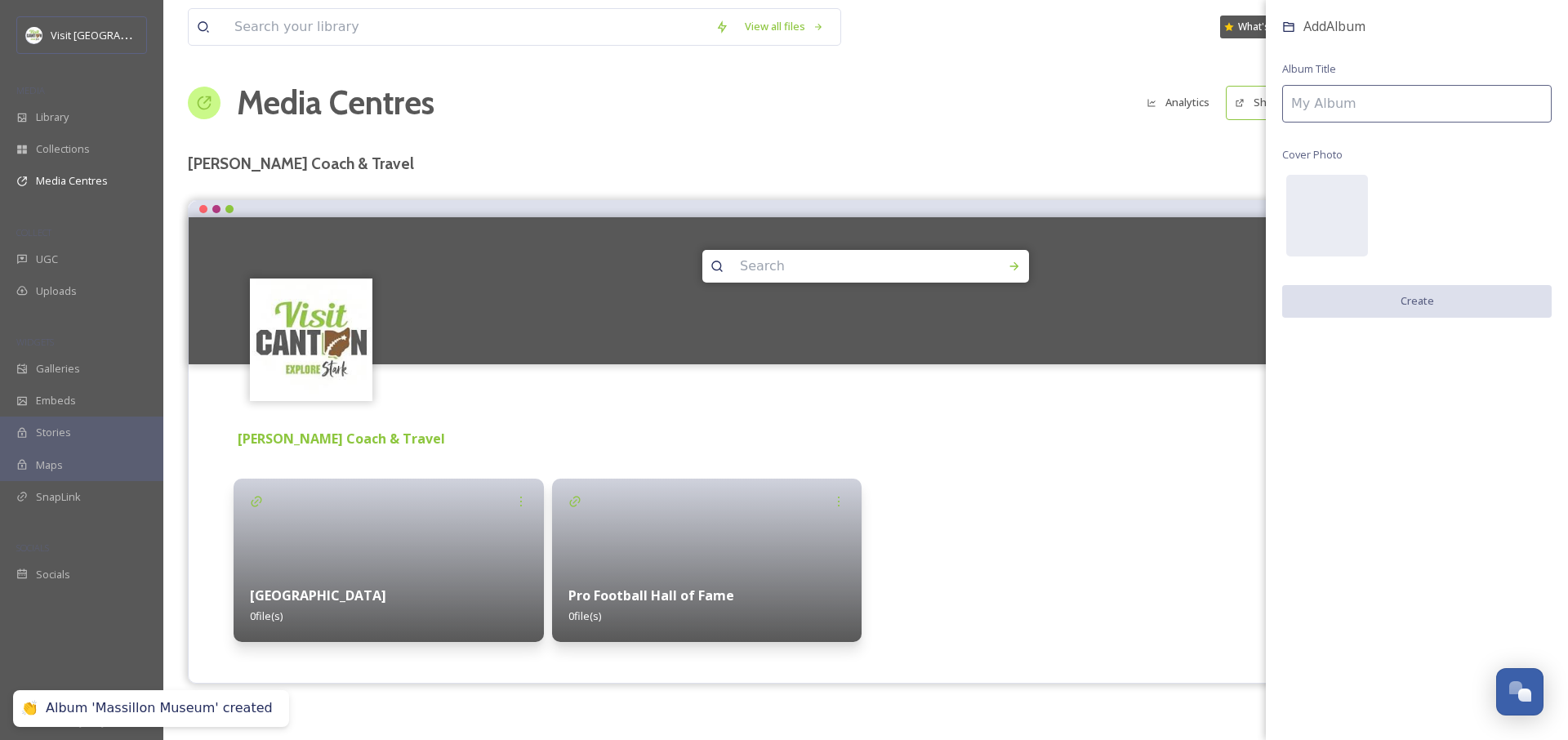
click at [1355, 101] on input at bounding box center [1416, 104] width 269 height 38
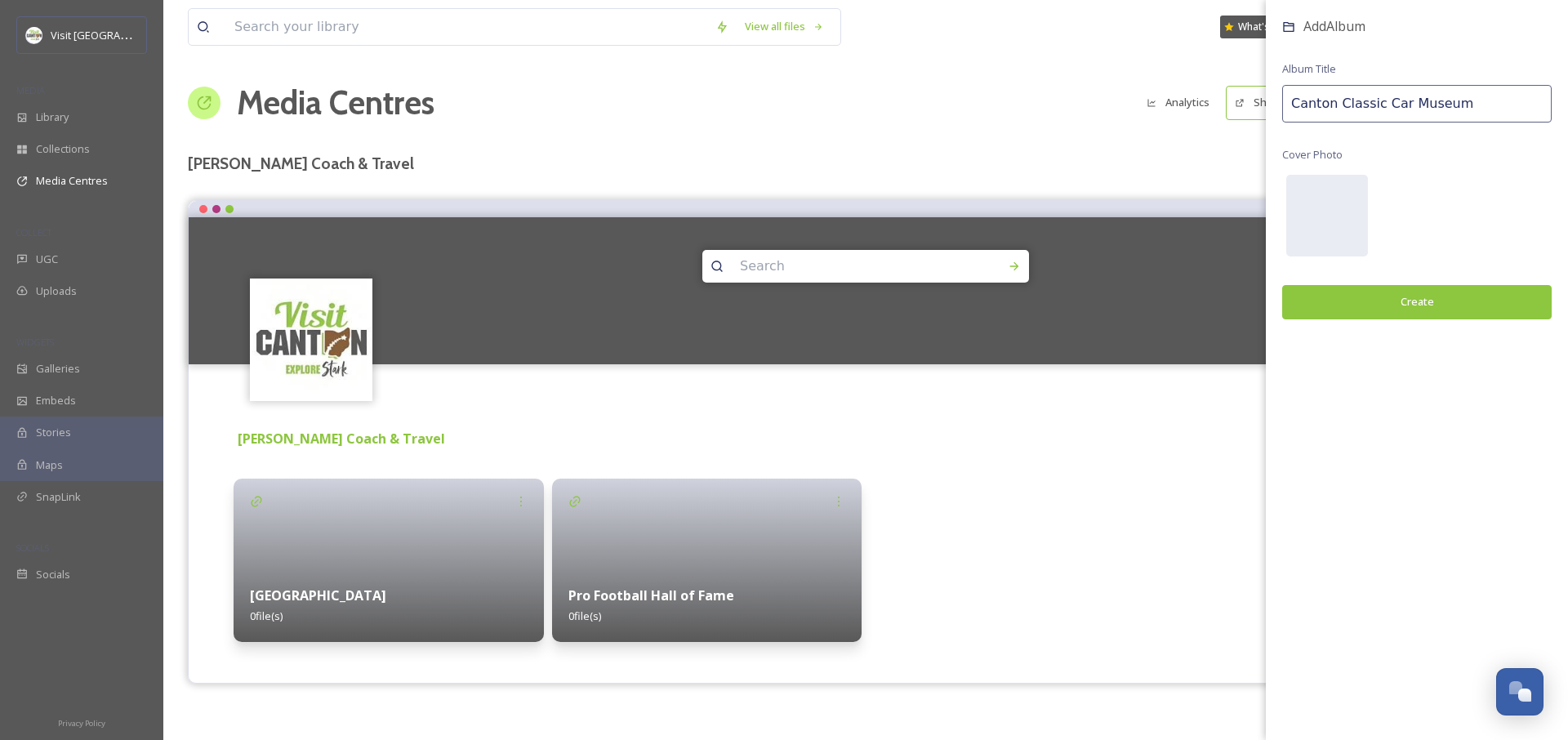
type input "Canton Classic Car Museum"
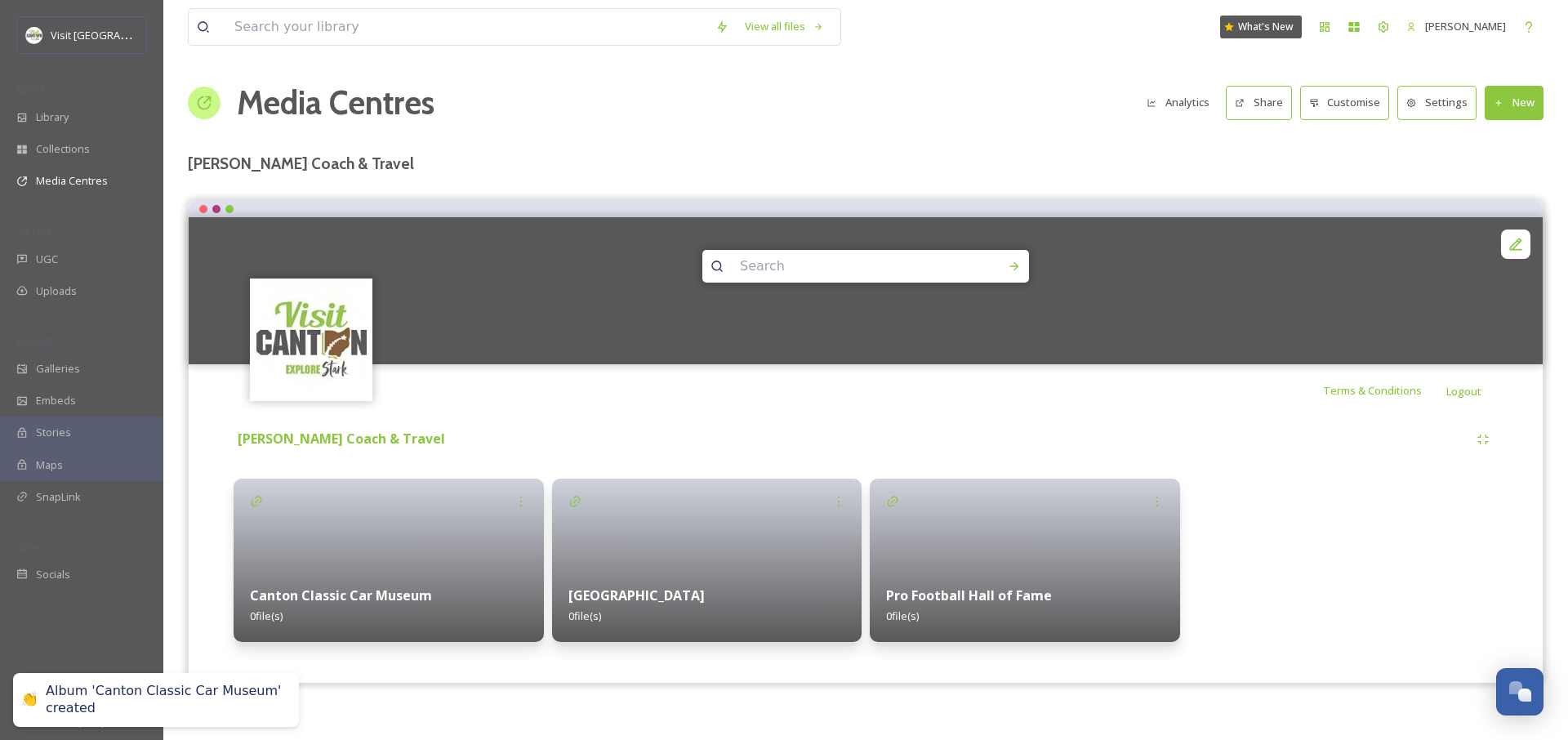
click at [1523, 102] on button "New" at bounding box center [1514, 102] width 59 height 33
click at [1493, 171] on span "Add Album" at bounding box center [1507, 173] width 53 height 15
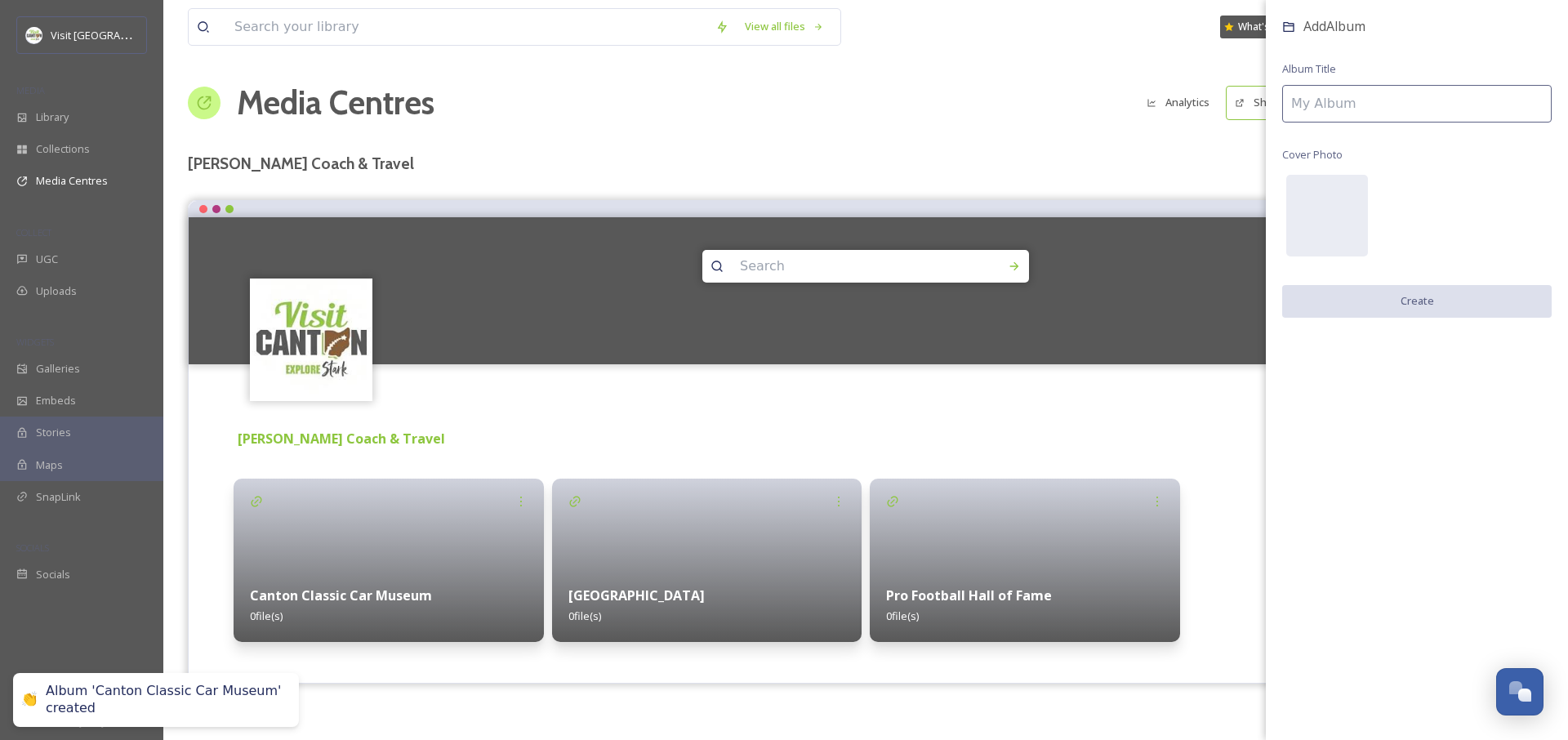
click at [1376, 96] on input at bounding box center [1416, 104] width 269 height 38
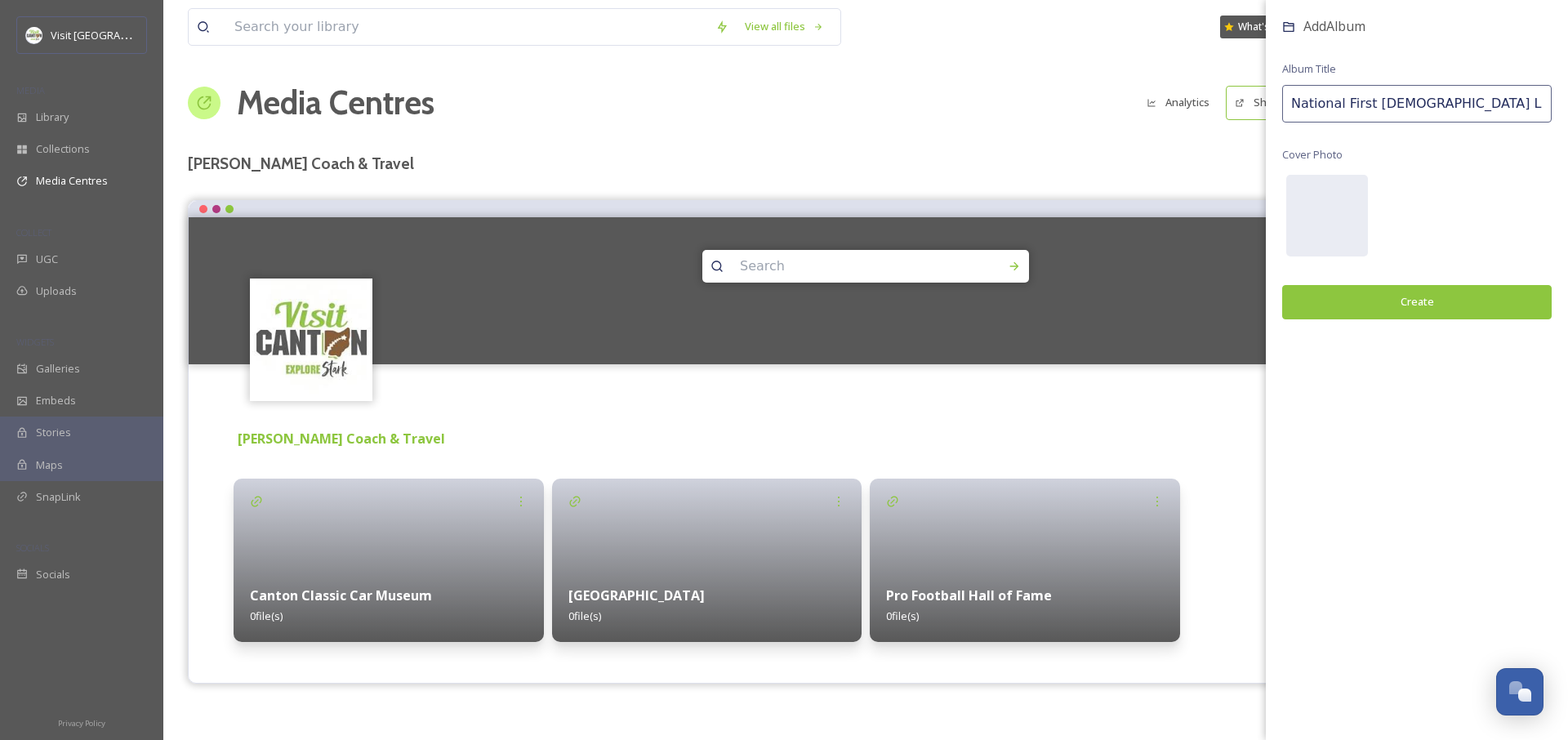
type input "National First Ladies Library"
click at [1410, 310] on button "Create" at bounding box center [1416, 302] width 269 height 33
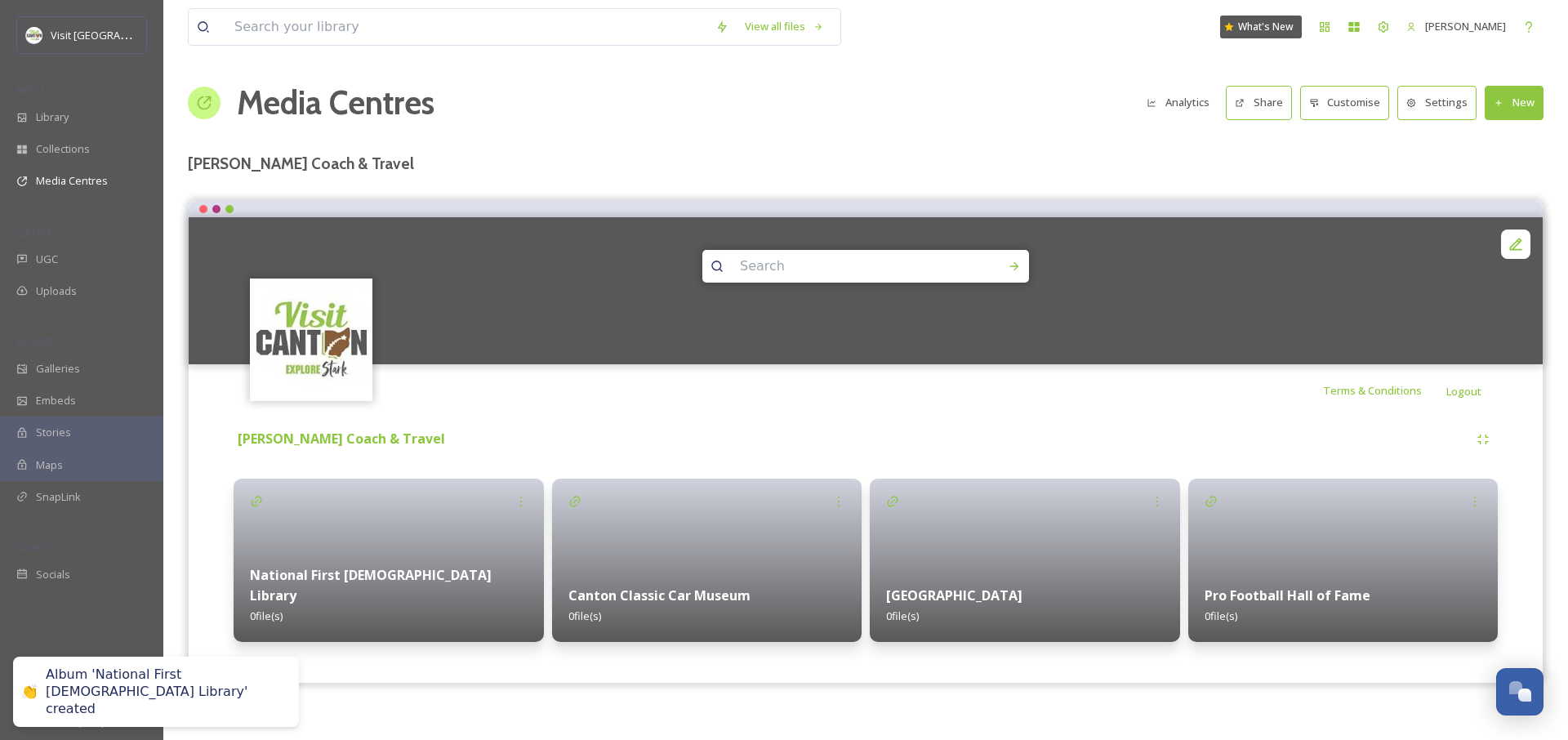
click at [1533, 108] on button "New" at bounding box center [1514, 102] width 59 height 33
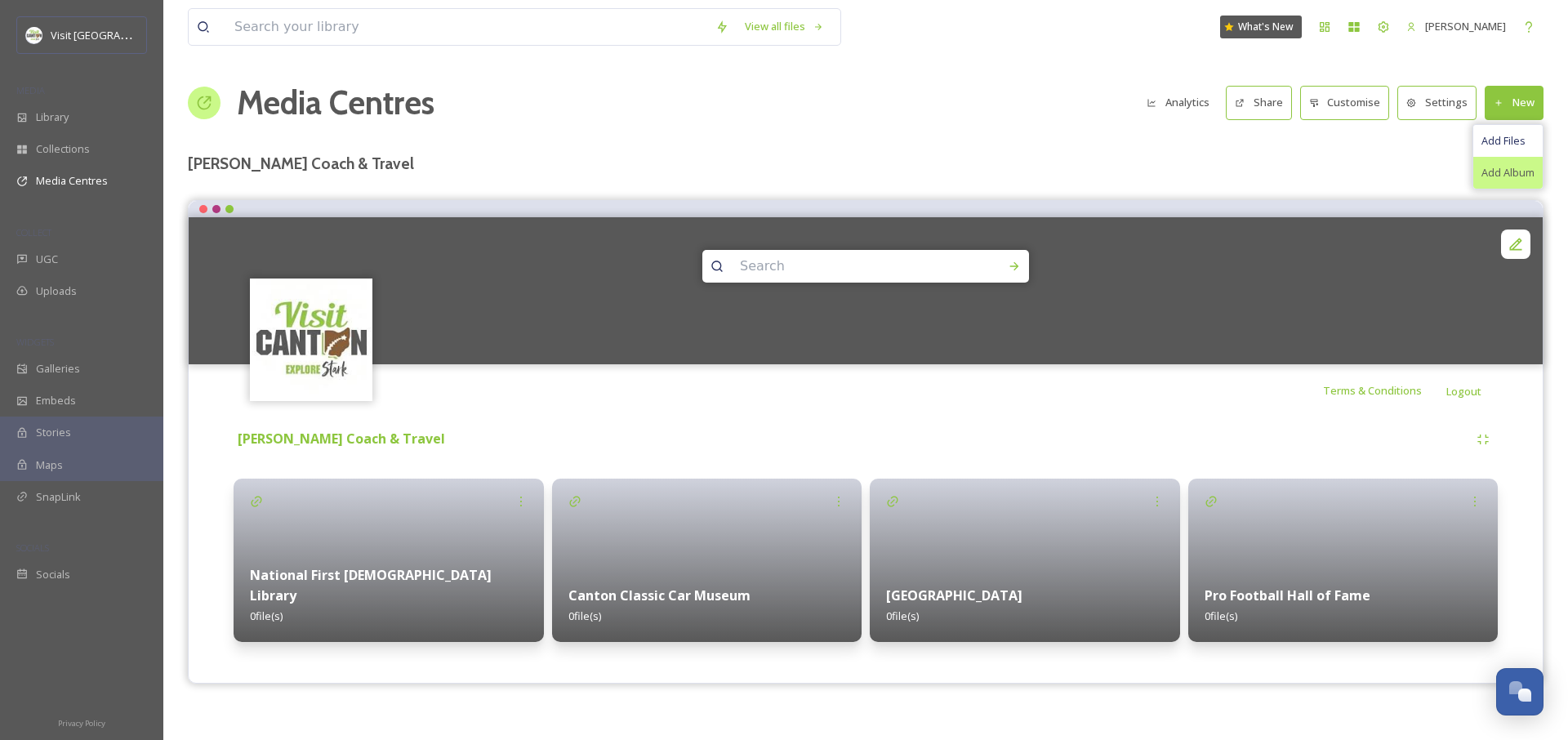
click at [1512, 172] on span "Add Album" at bounding box center [1507, 173] width 53 height 15
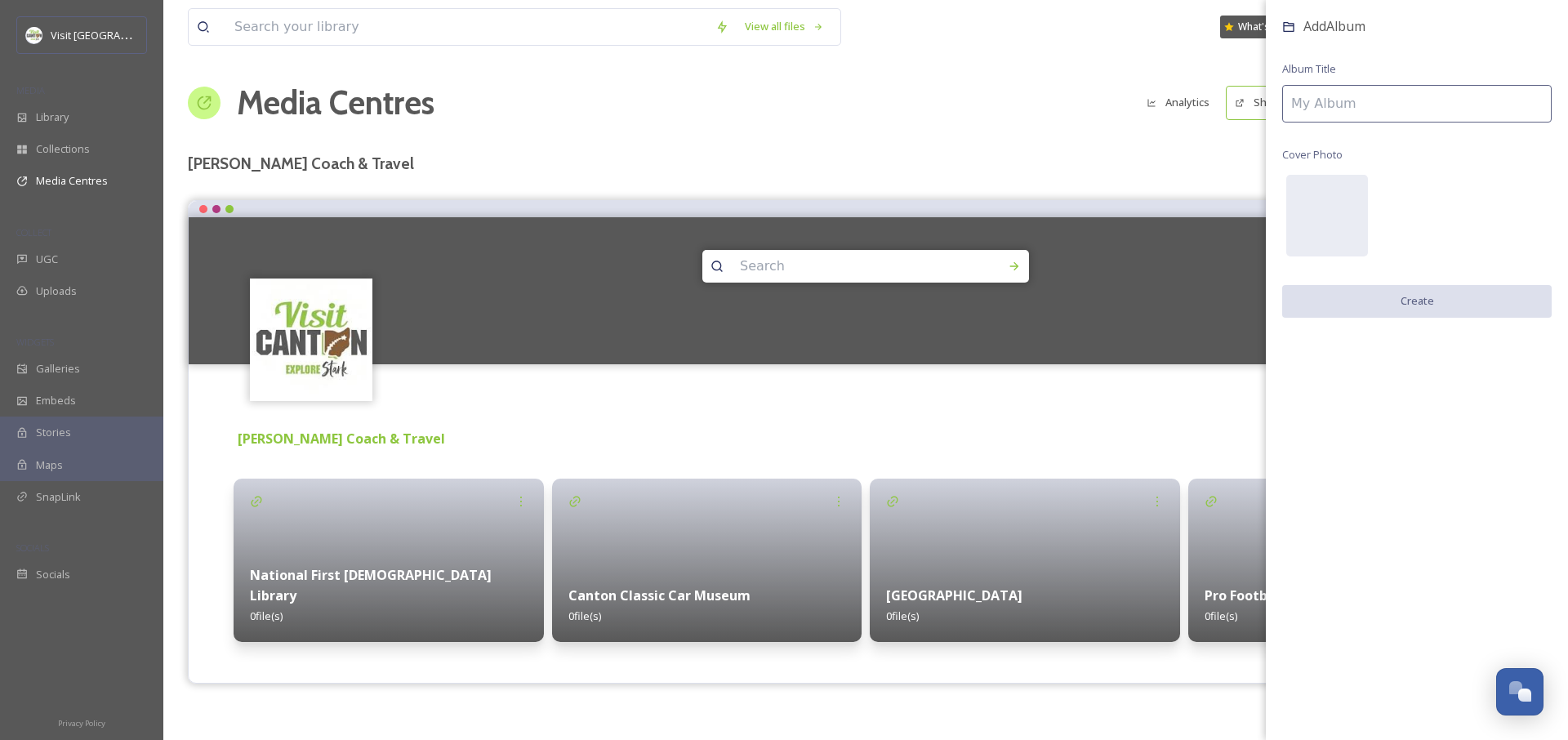
click at [1392, 117] on input at bounding box center [1416, 104] width 269 height 38
type input "Misc. Assets"
click at [1424, 297] on button "Create" at bounding box center [1416, 302] width 269 height 33
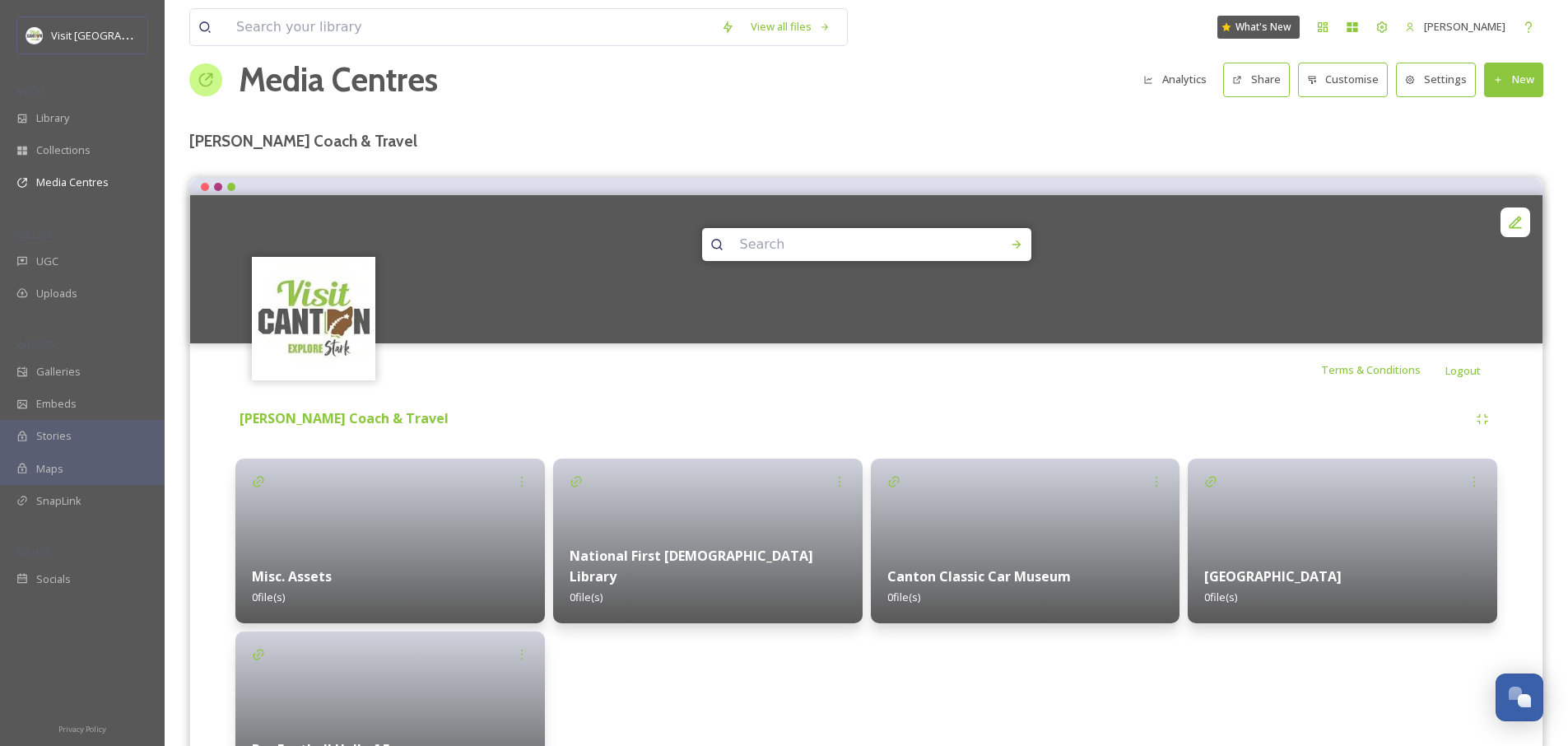
scroll to position [25, 0]
click at [703, 533] on div at bounding box center [708, 540] width 310 height 165
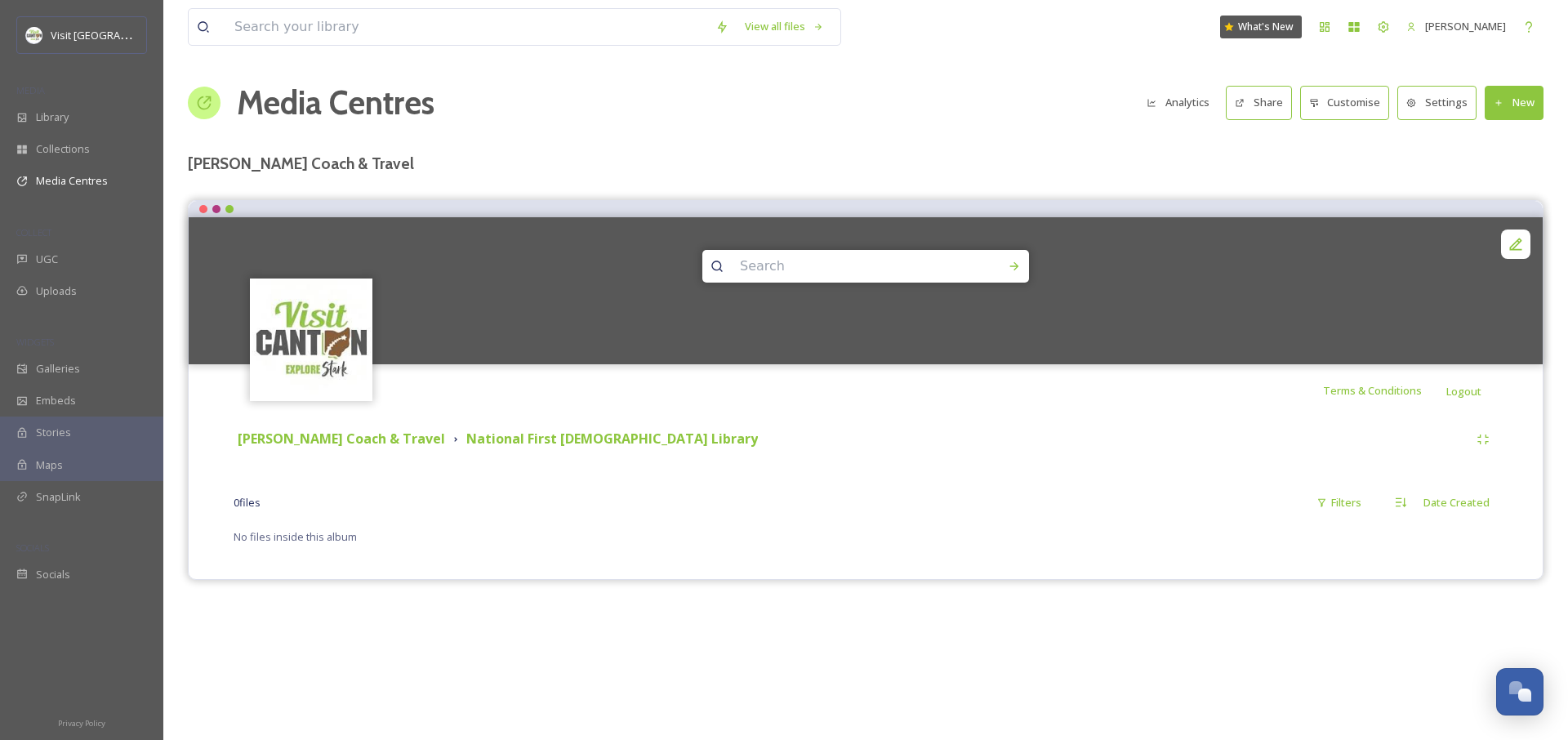
click at [738, 549] on div "Anderson Coach & Travel National First Ladies Library 0 file s Filters Date Cre…" at bounding box center [865, 485] width 1330 height 138
click at [77, 124] on div "Library" at bounding box center [81, 117] width 163 height 32
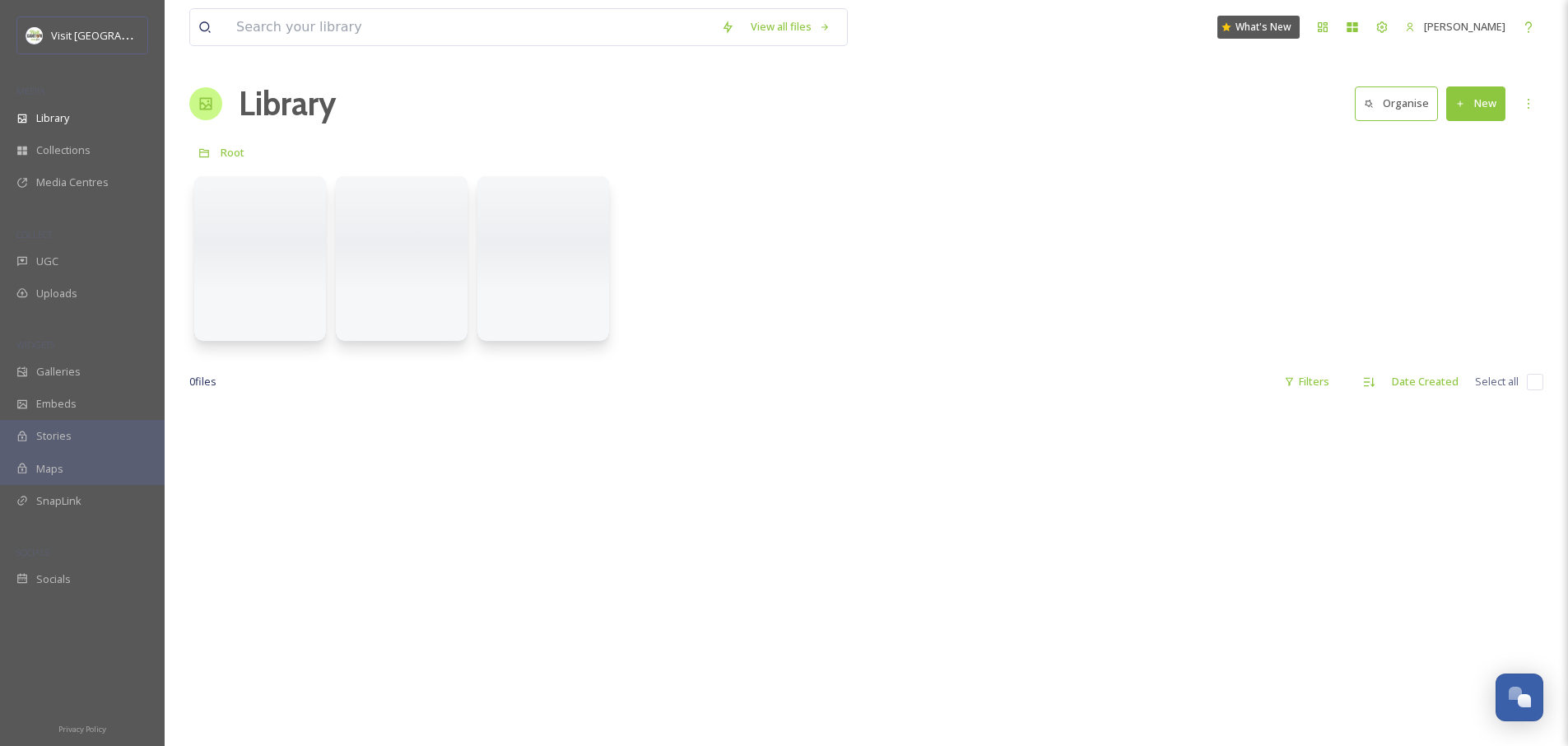
click at [326, 0] on div "View all files What's New Jonathan Williams" at bounding box center [866, 27] width 1354 height 55
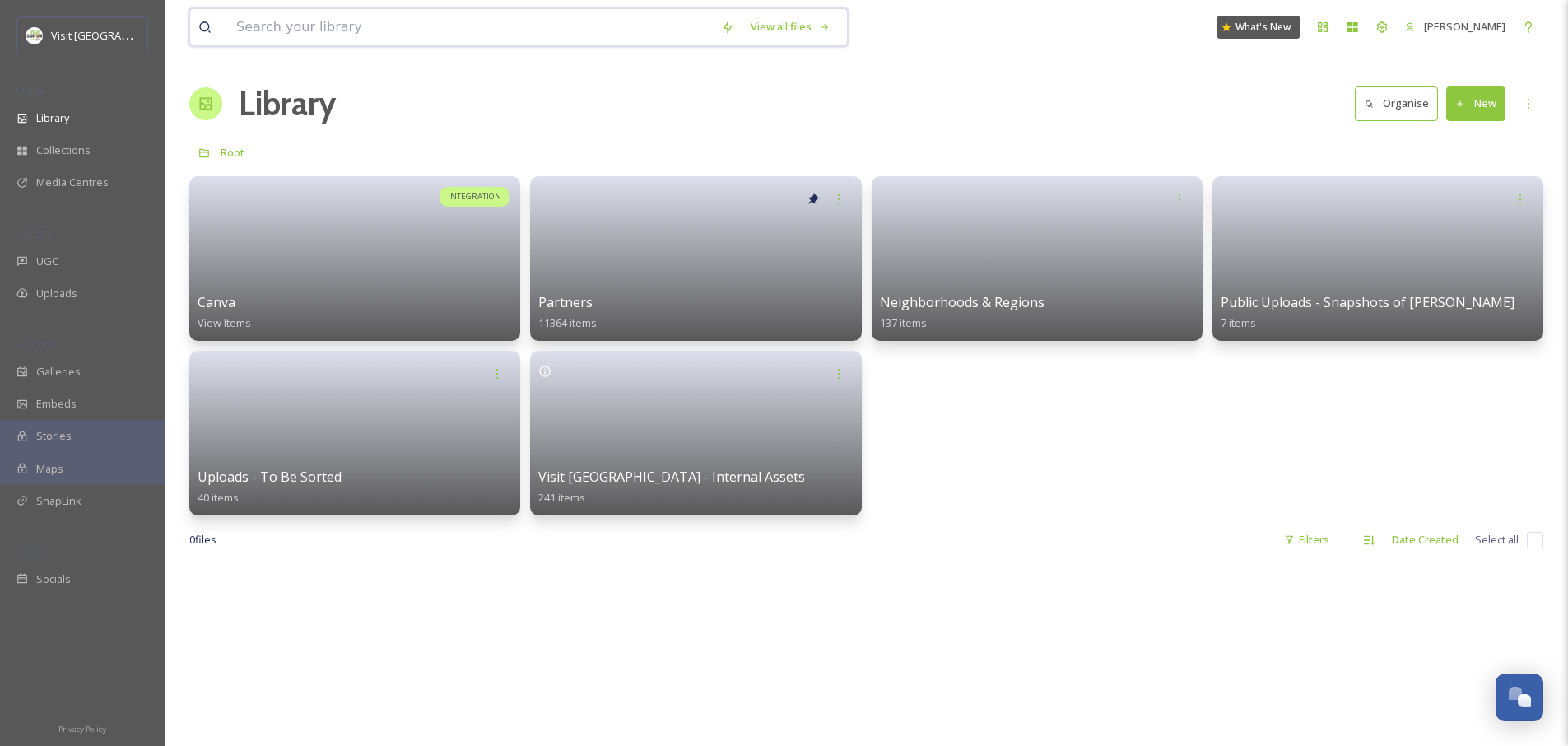
click at [325, 16] on input at bounding box center [470, 27] width 485 height 36
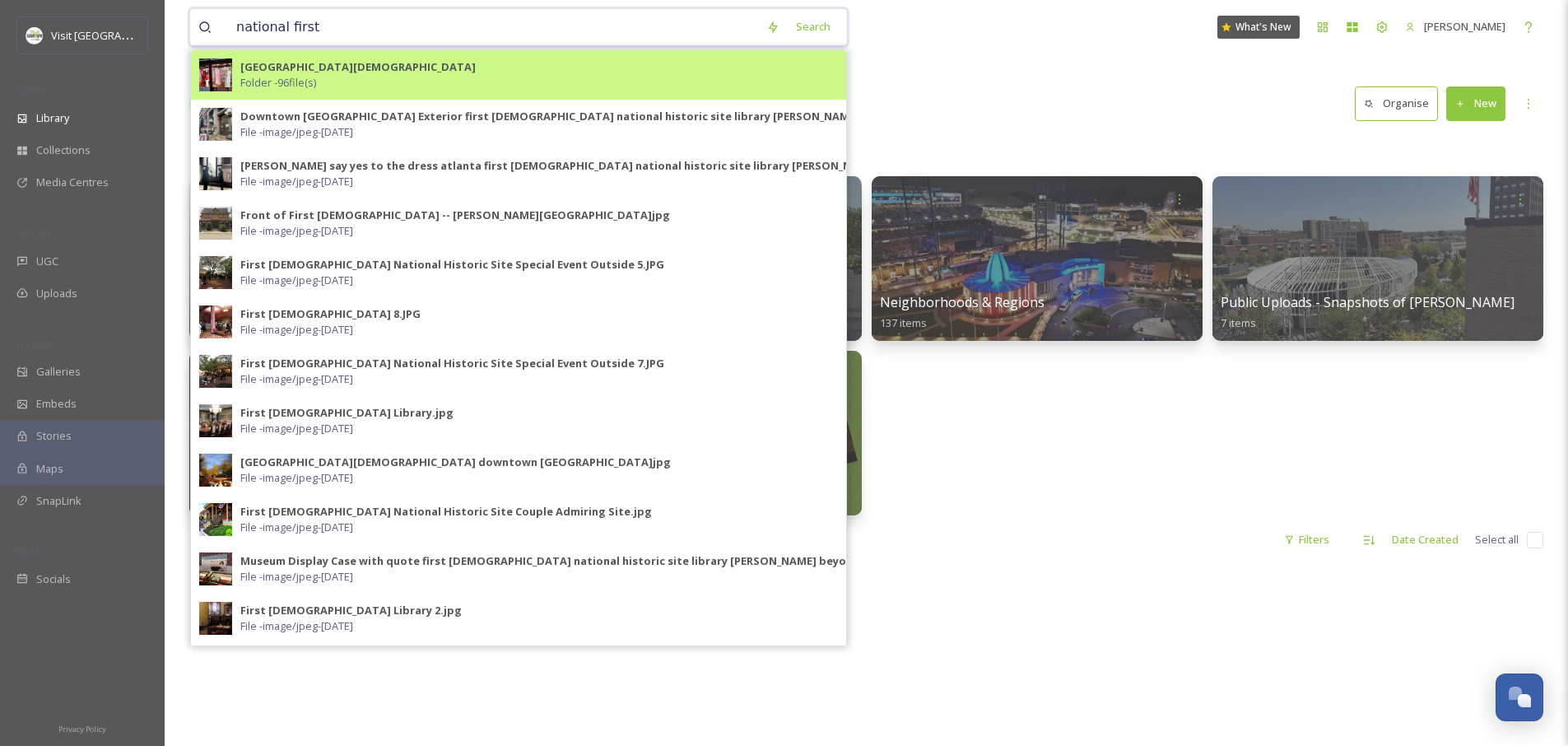
type input "national first"
click at [345, 79] on div "First Ladies National Historic Site Folder - 96 file(s)" at bounding box center [539, 75] width 597 height 31
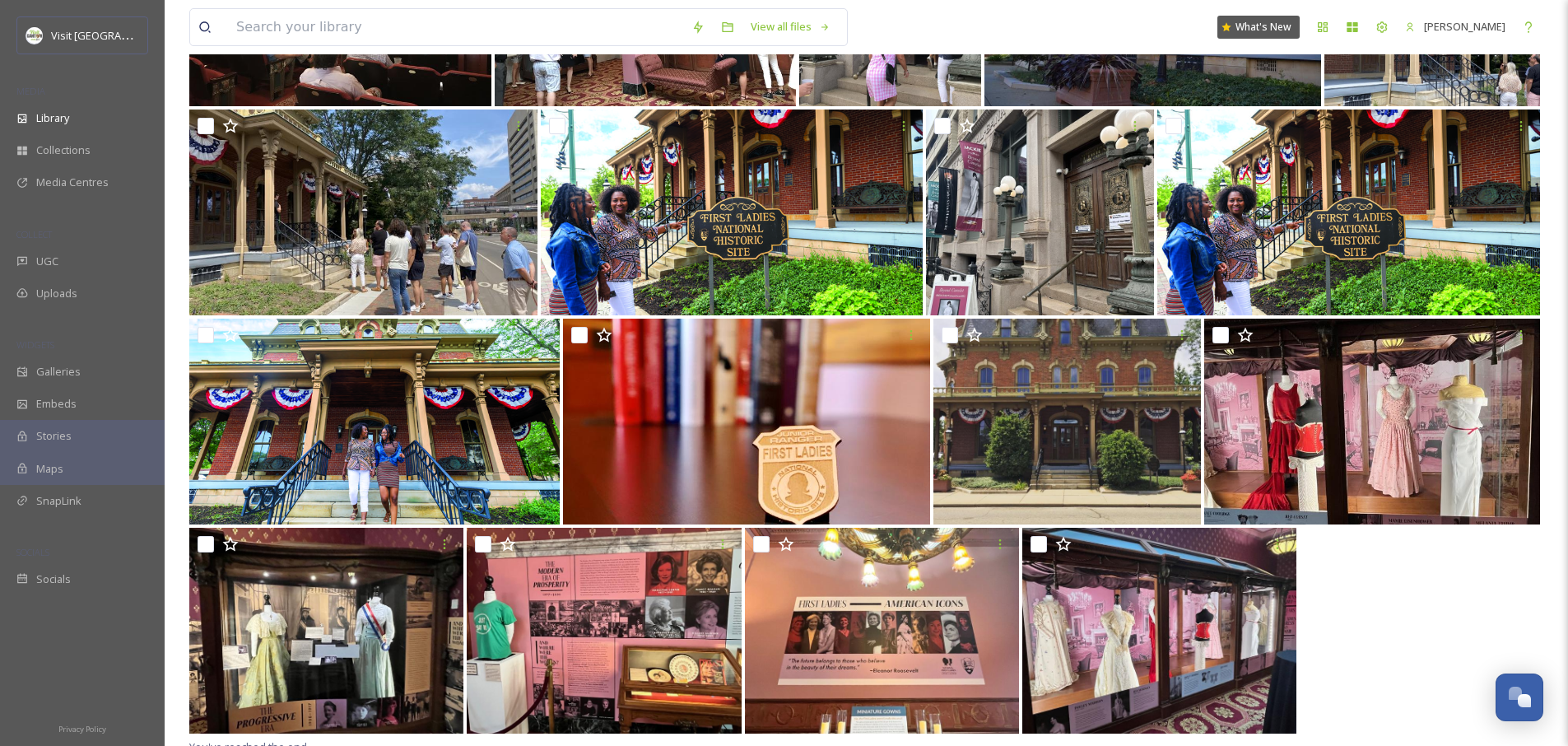
scroll to position [2165, 0]
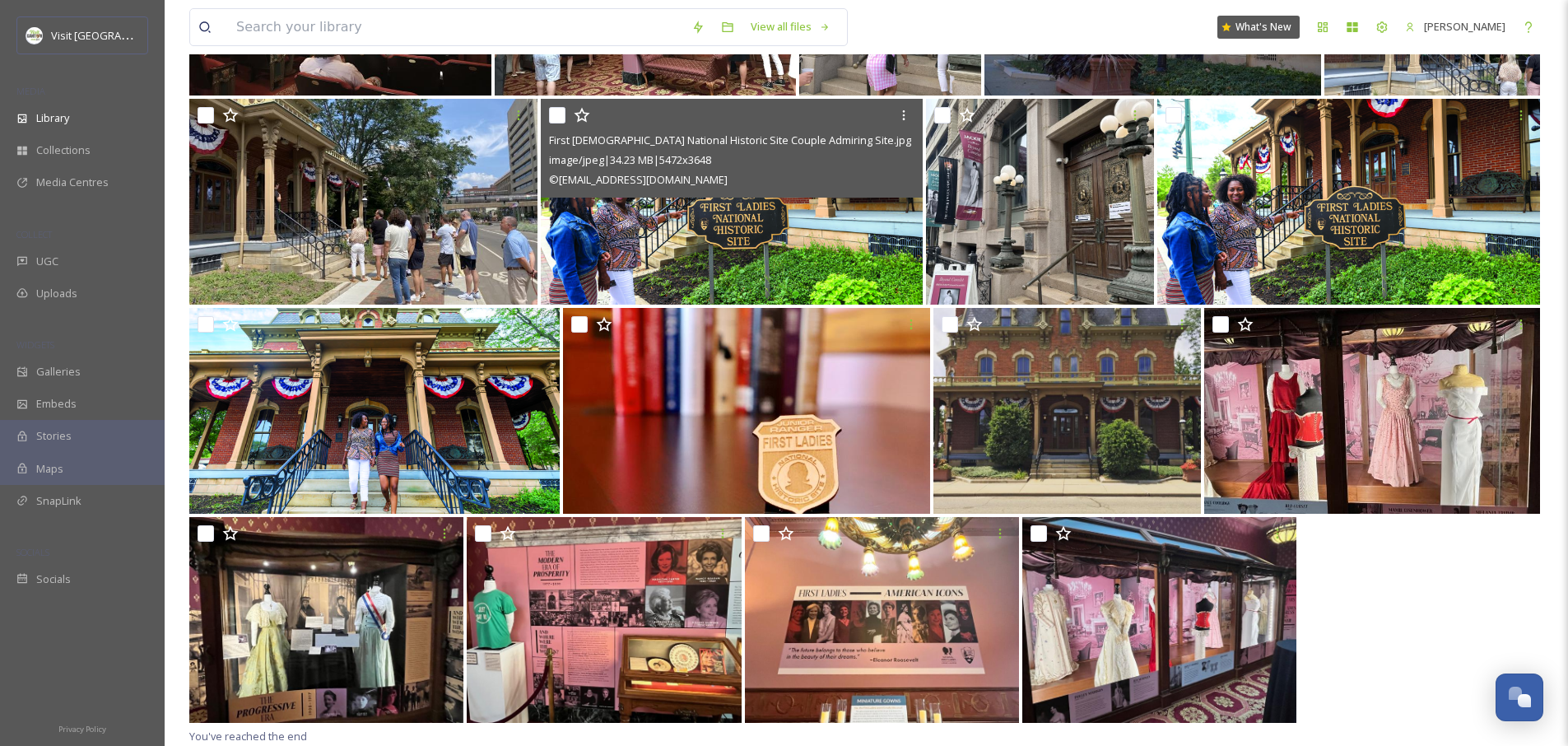
click at [558, 116] on input "checkbox" at bounding box center [557, 116] width 16 height 16
checkbox input "true"
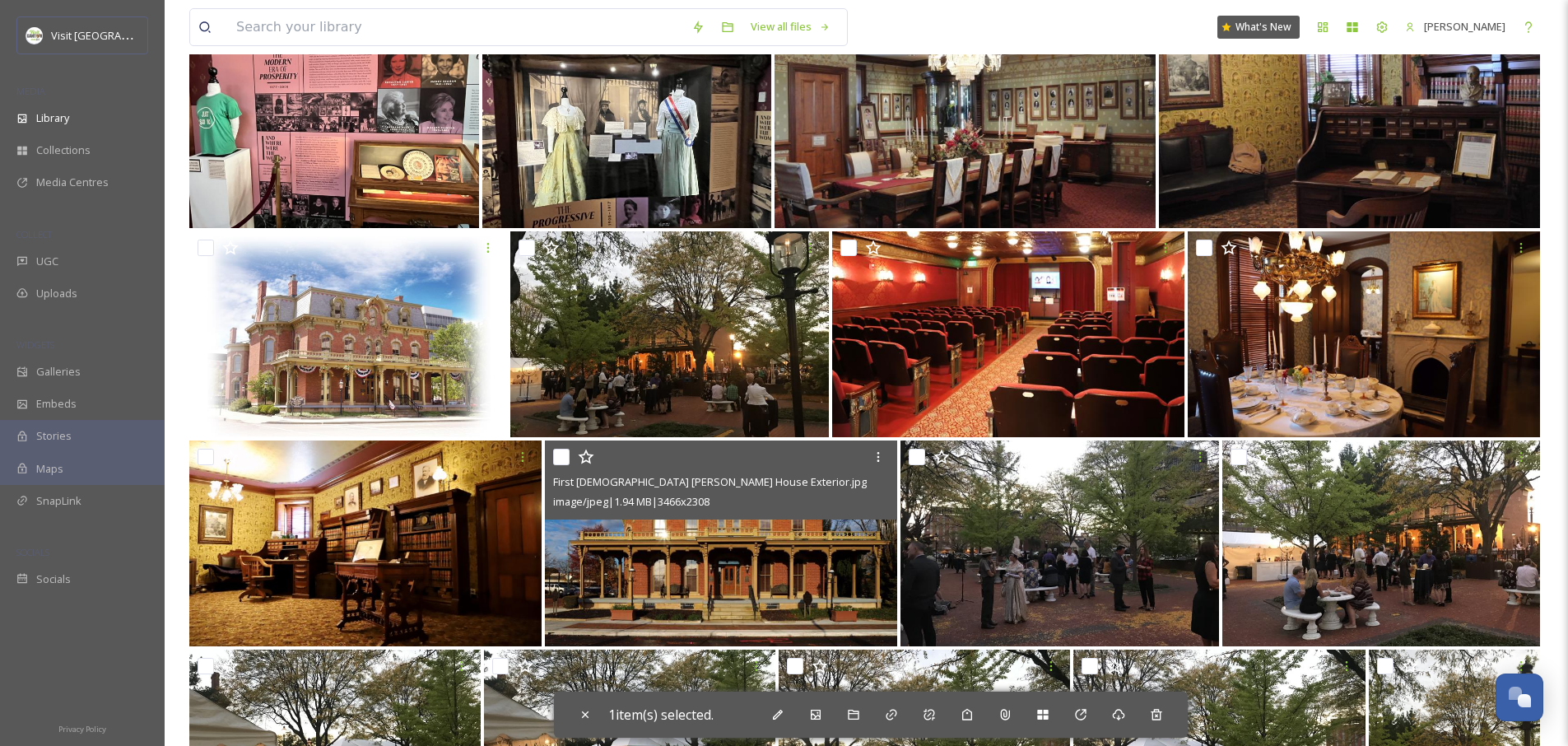
scroll to position [567, 0]
click at [564, 465] on input "checkbox" at bounding box center [562, 458] width 16 height 16
checkbox input "true"
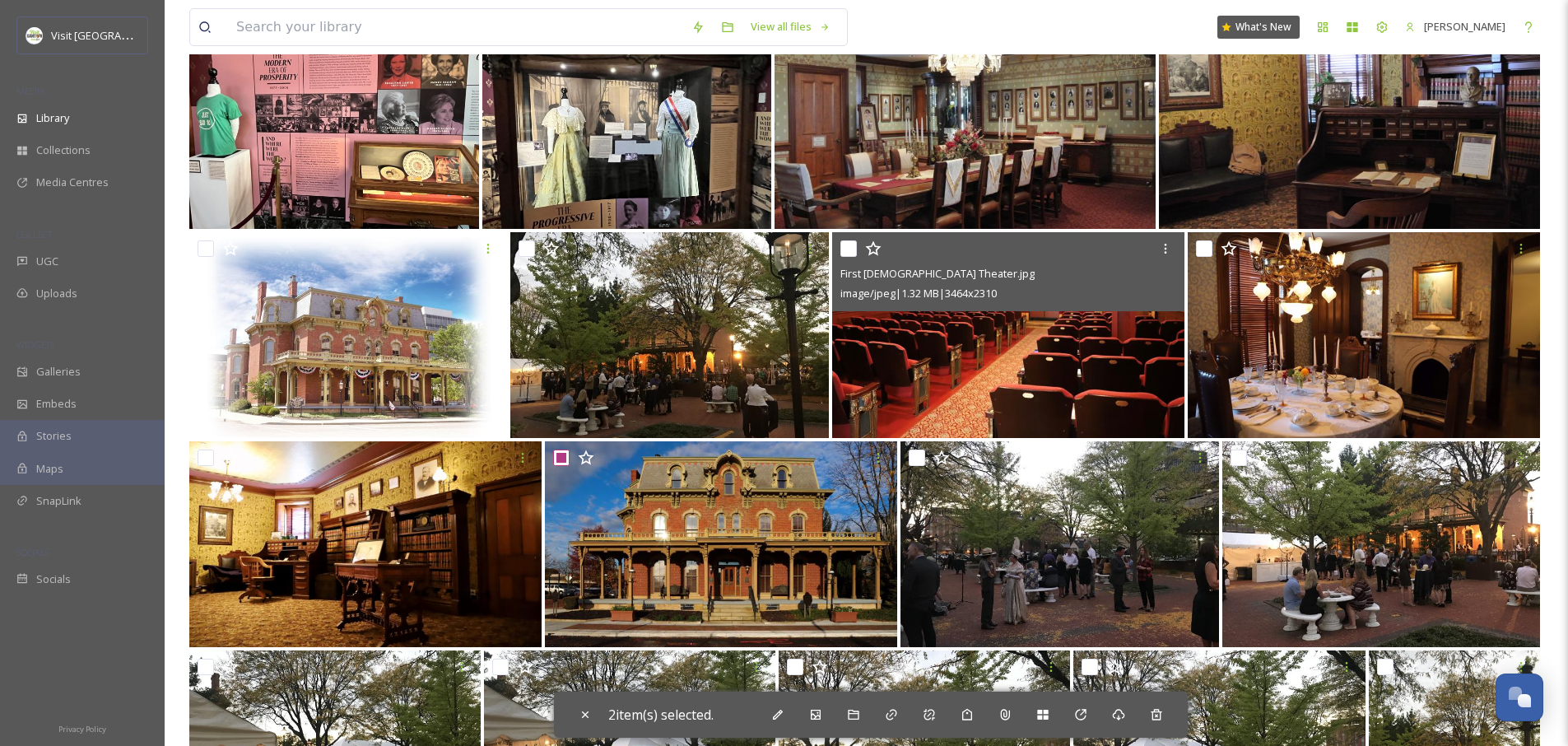
click at [853, 254] on input "checkbox" at bounding box center [849, 249] width 16 height 16
checkbox input "true"
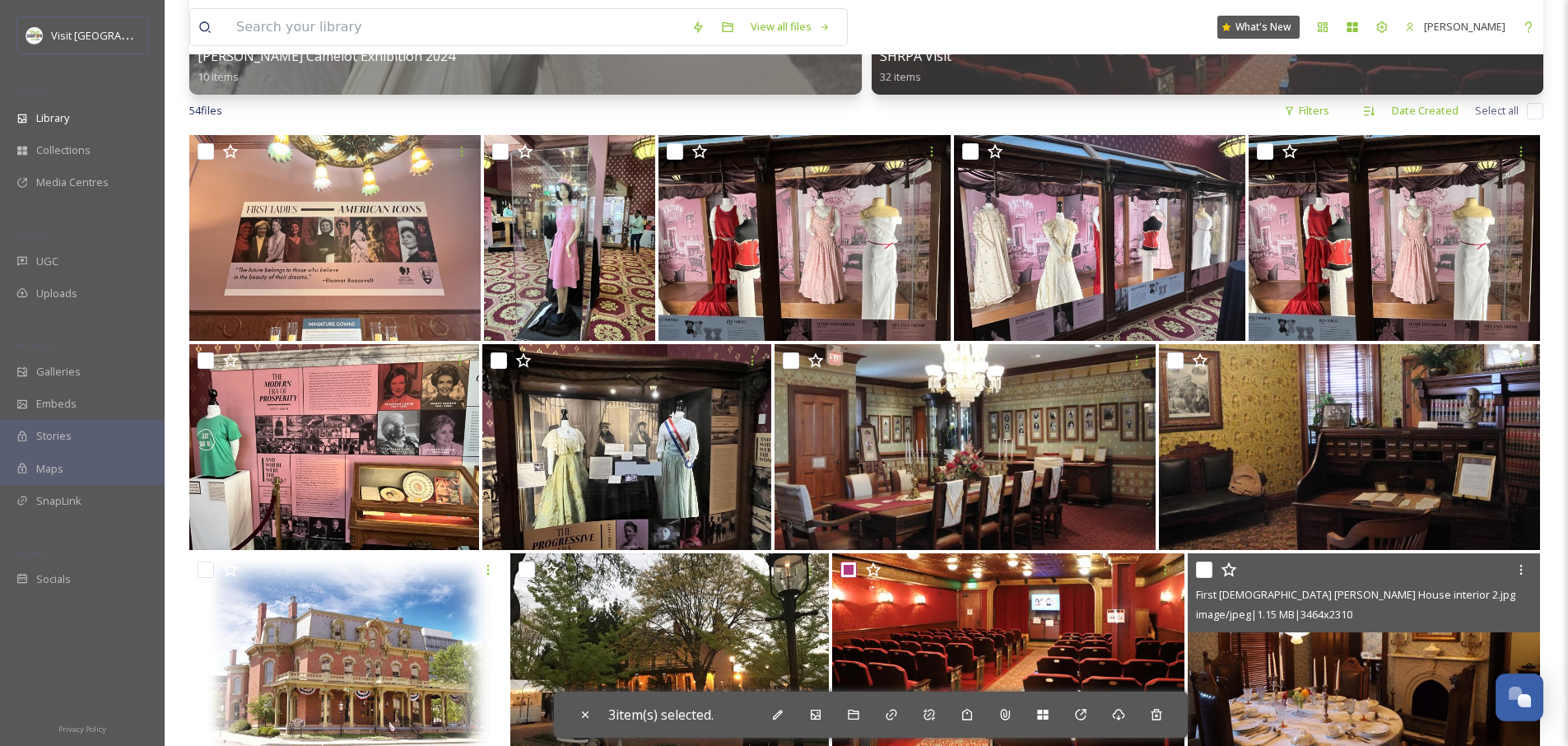
scroll to position [236, 0]
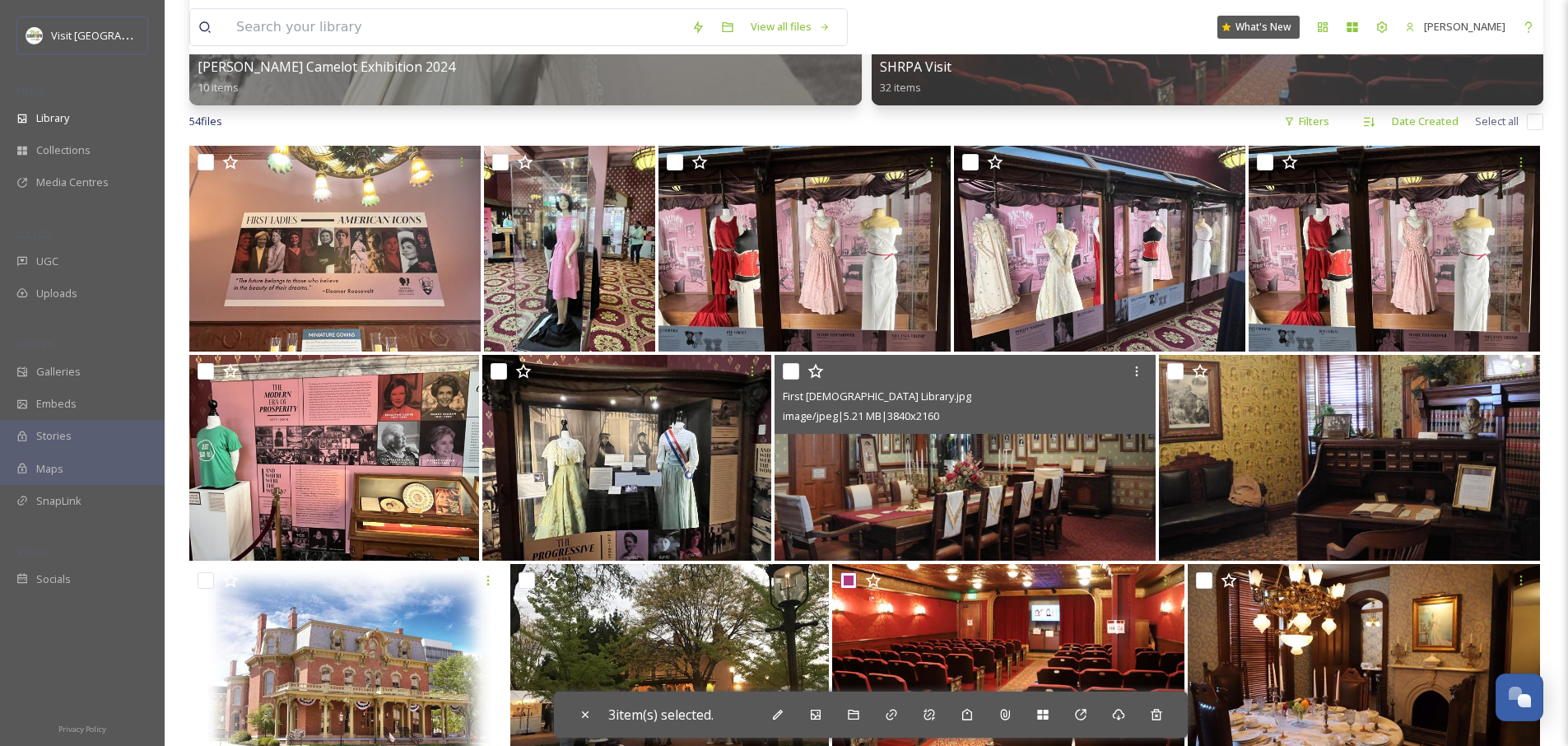
click at [792, 373] on input "checkbox" at bounding box center [791, 372] width 16 height 16
checkbox input "true"
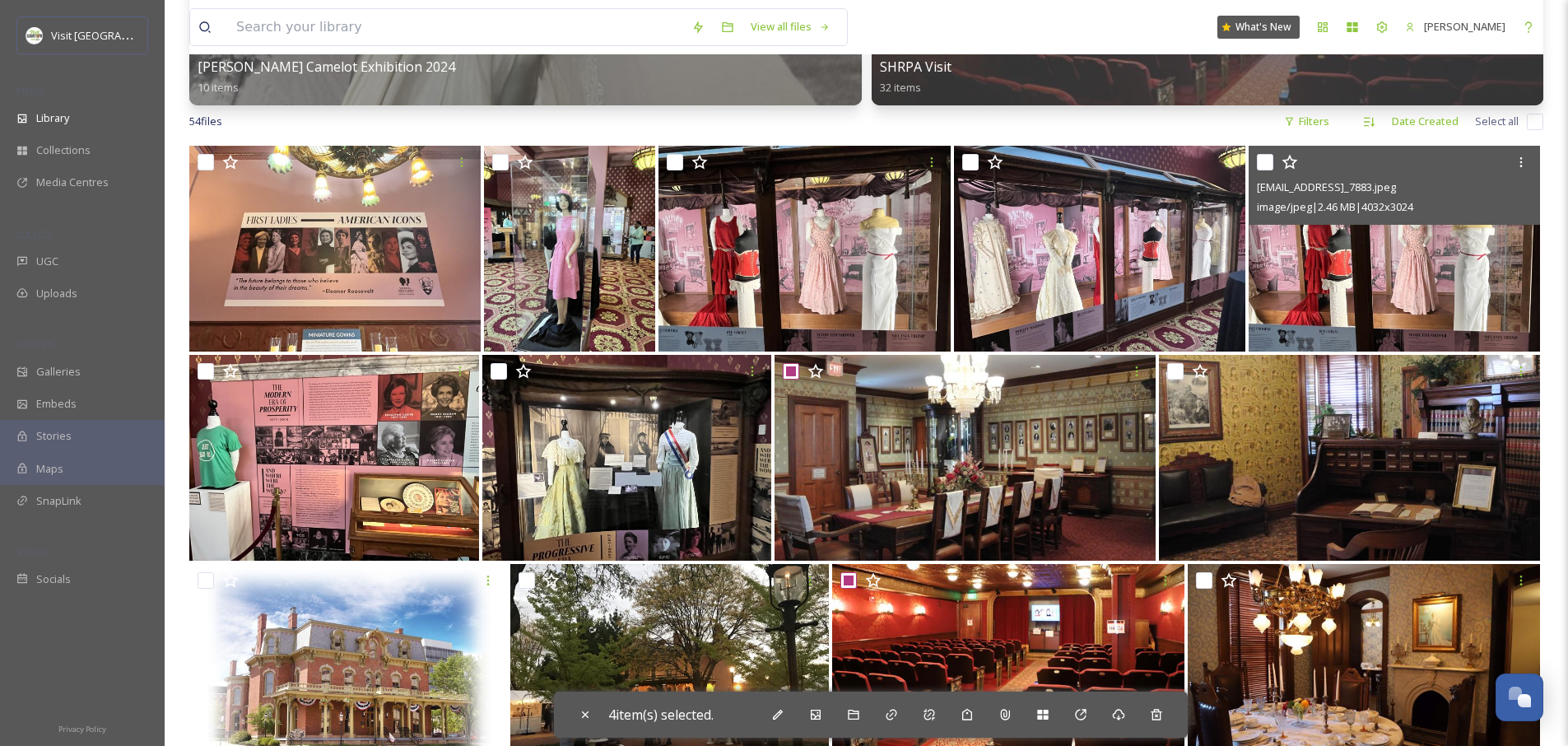
click at [1269, 162] on input "checkbox" at bounding box center [1266, 162] width 16 height 16
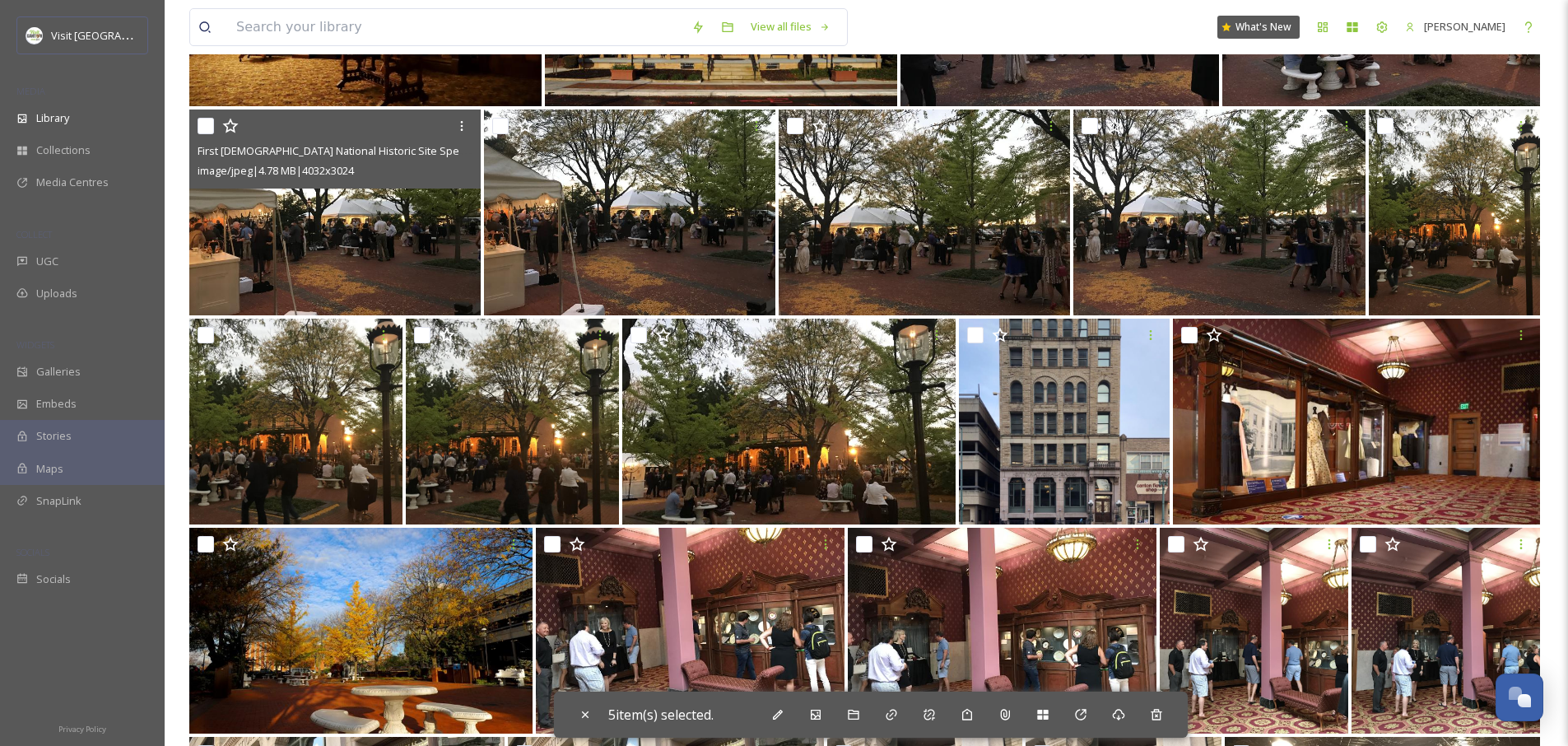
scroll to position [1146, 0]
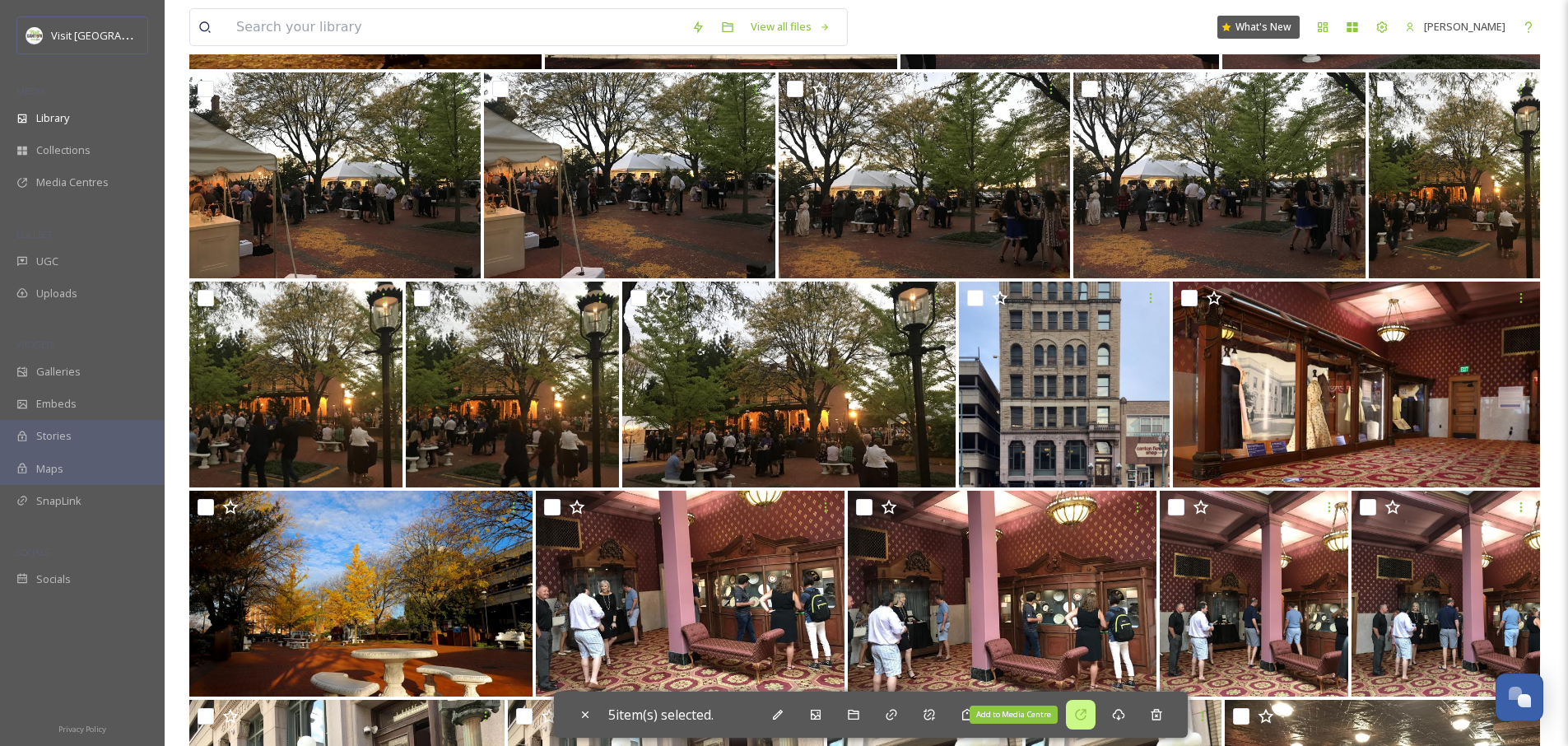
click at [1093, 720] on div "Add to Media Centre" at bounding box center [1081, 715] width 30 height 30
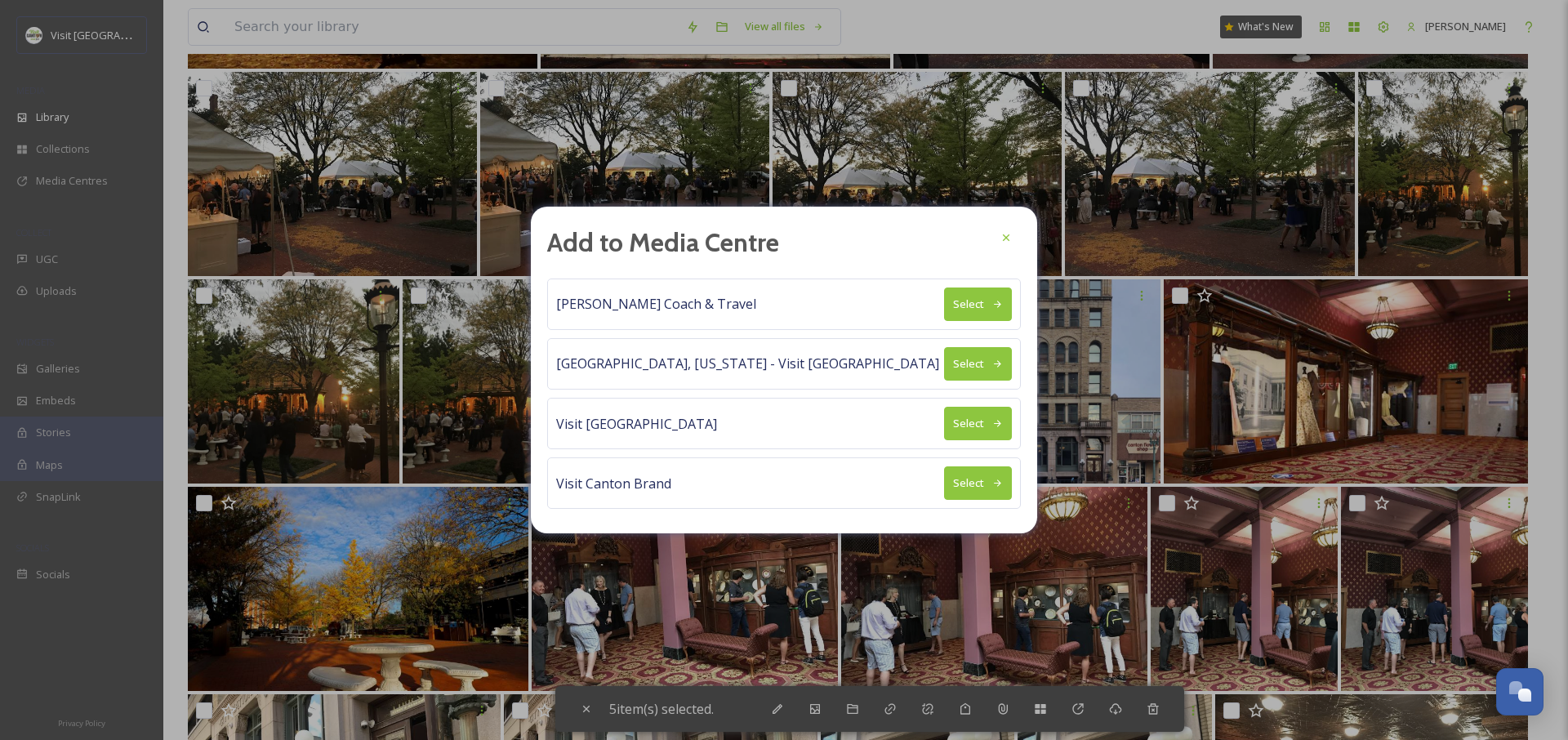
click at [979, 303] on button "Select" at bounding box center [977, 304] width 68 height 33
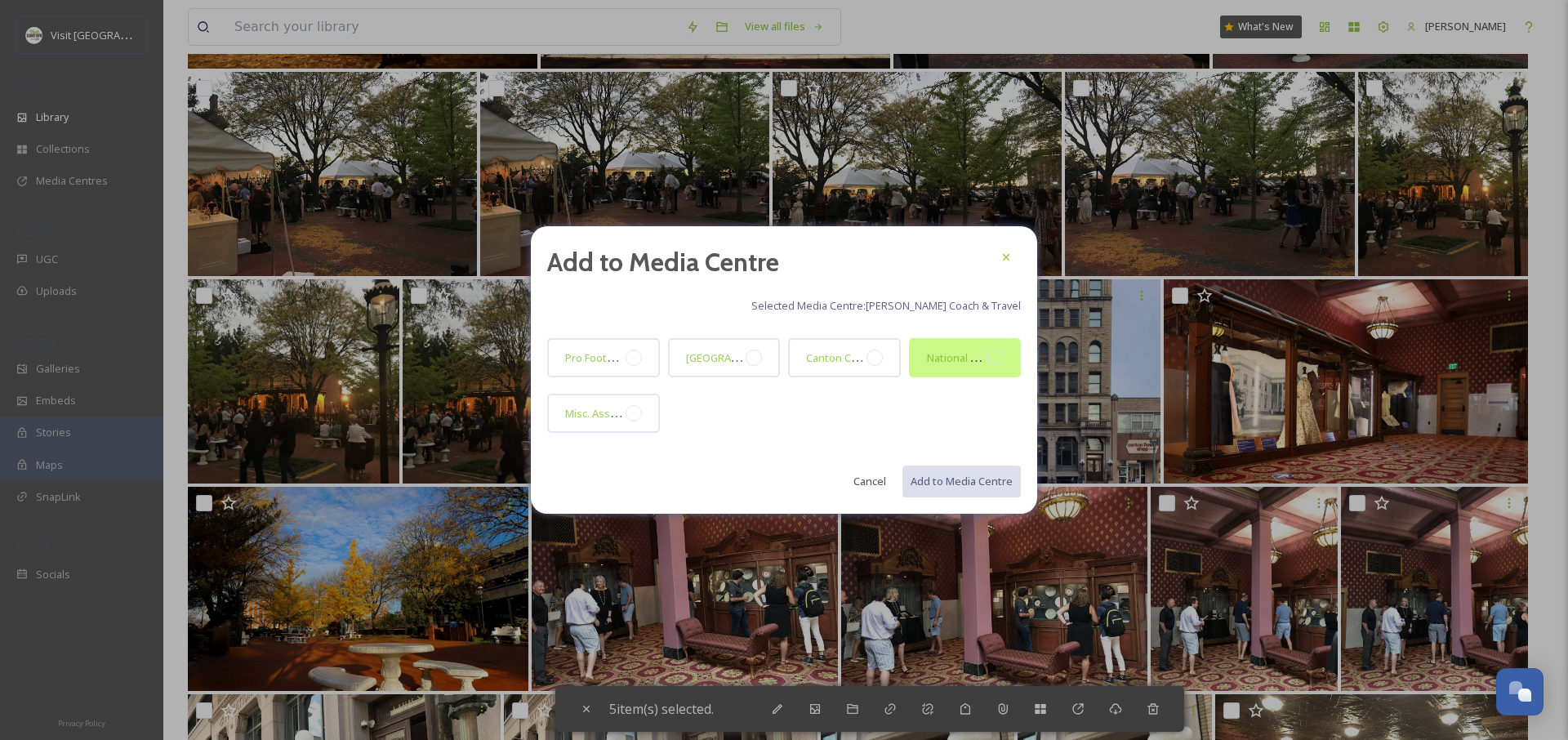
click at [994, 359] on div at bounding box center [994, 358] width 16 height 16
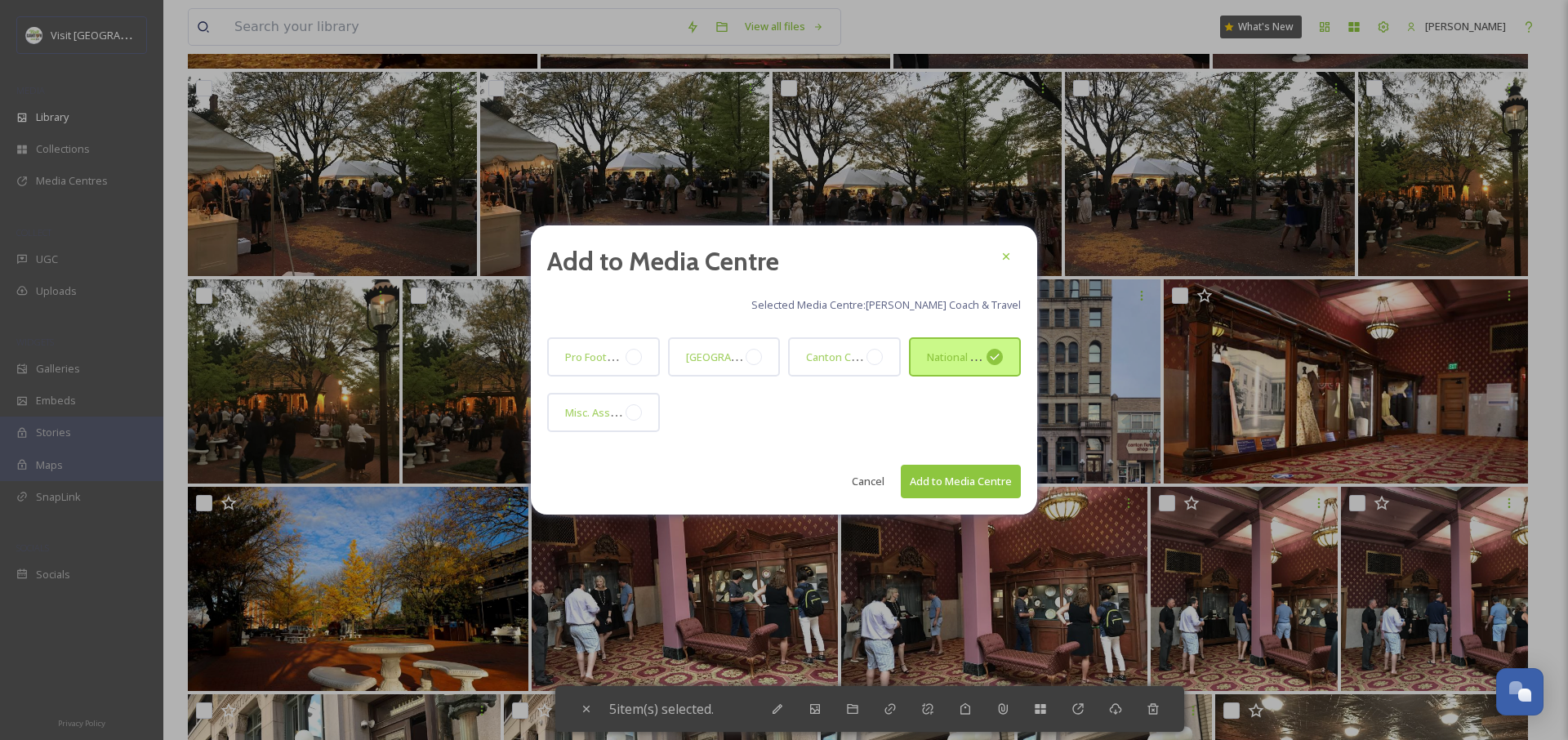
click at [974, 484] on button "Add to Media Centre" at bounding box center [960, 481] width 120 height 33
checkbox input "false"
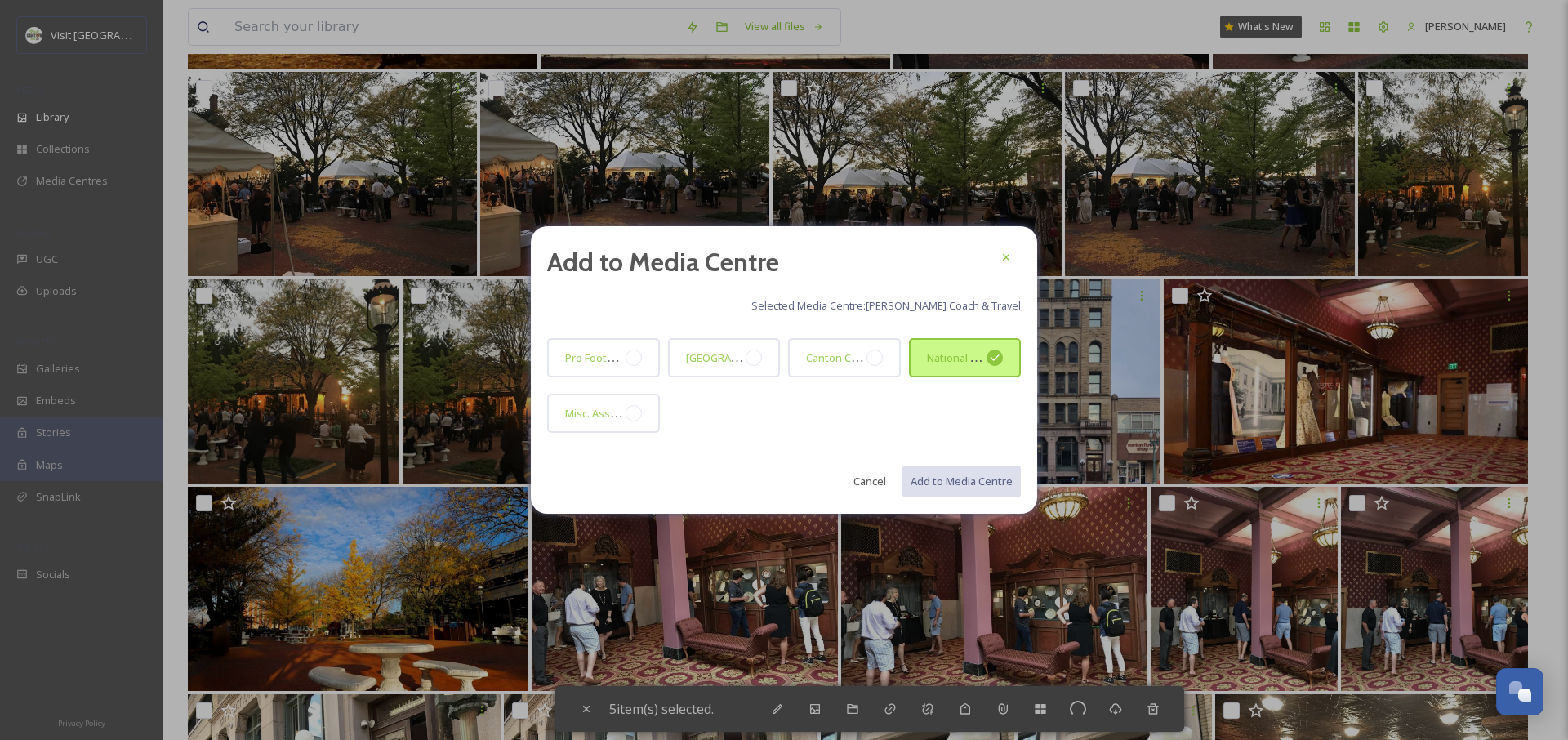
checkbox input "false"
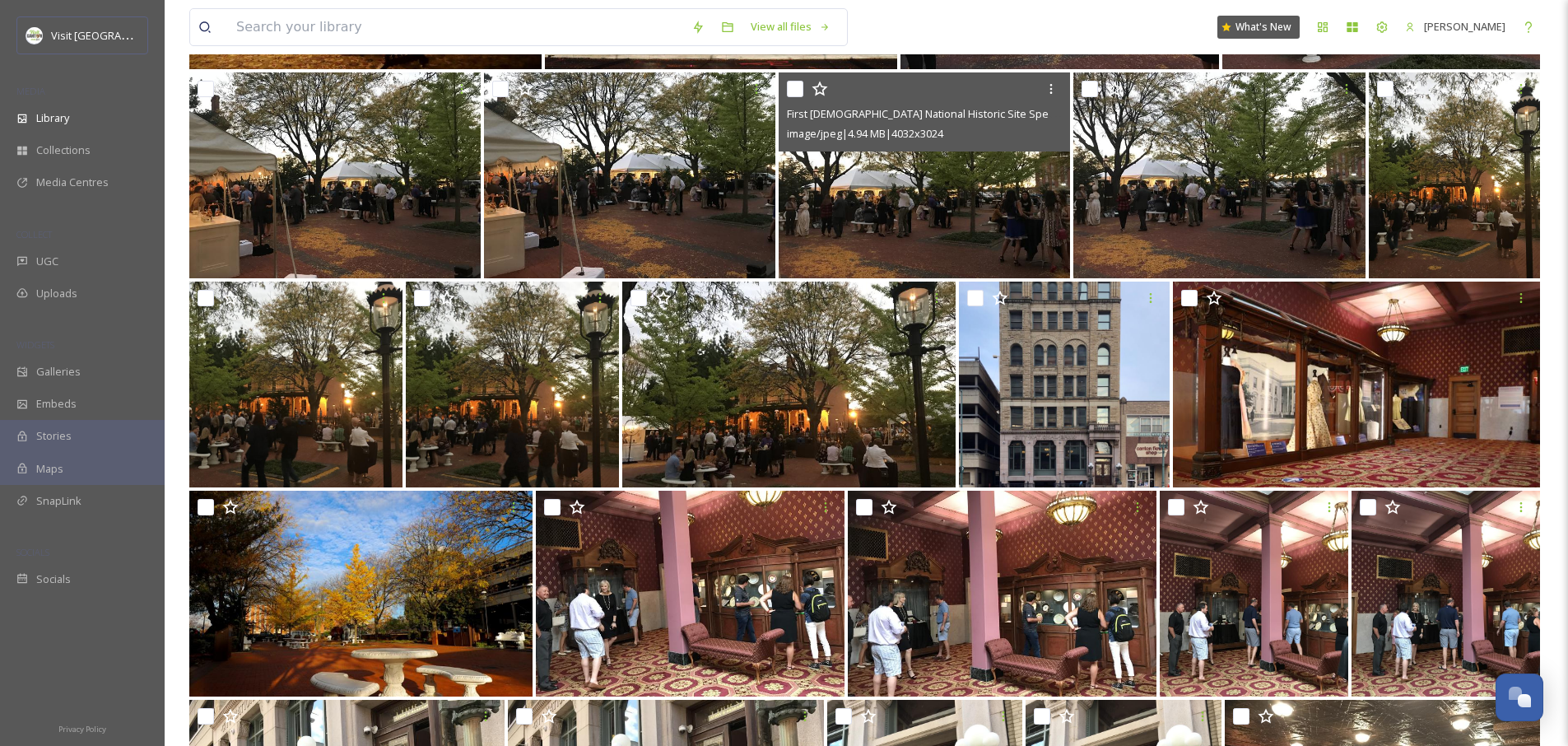
scroll to position [0, 0]
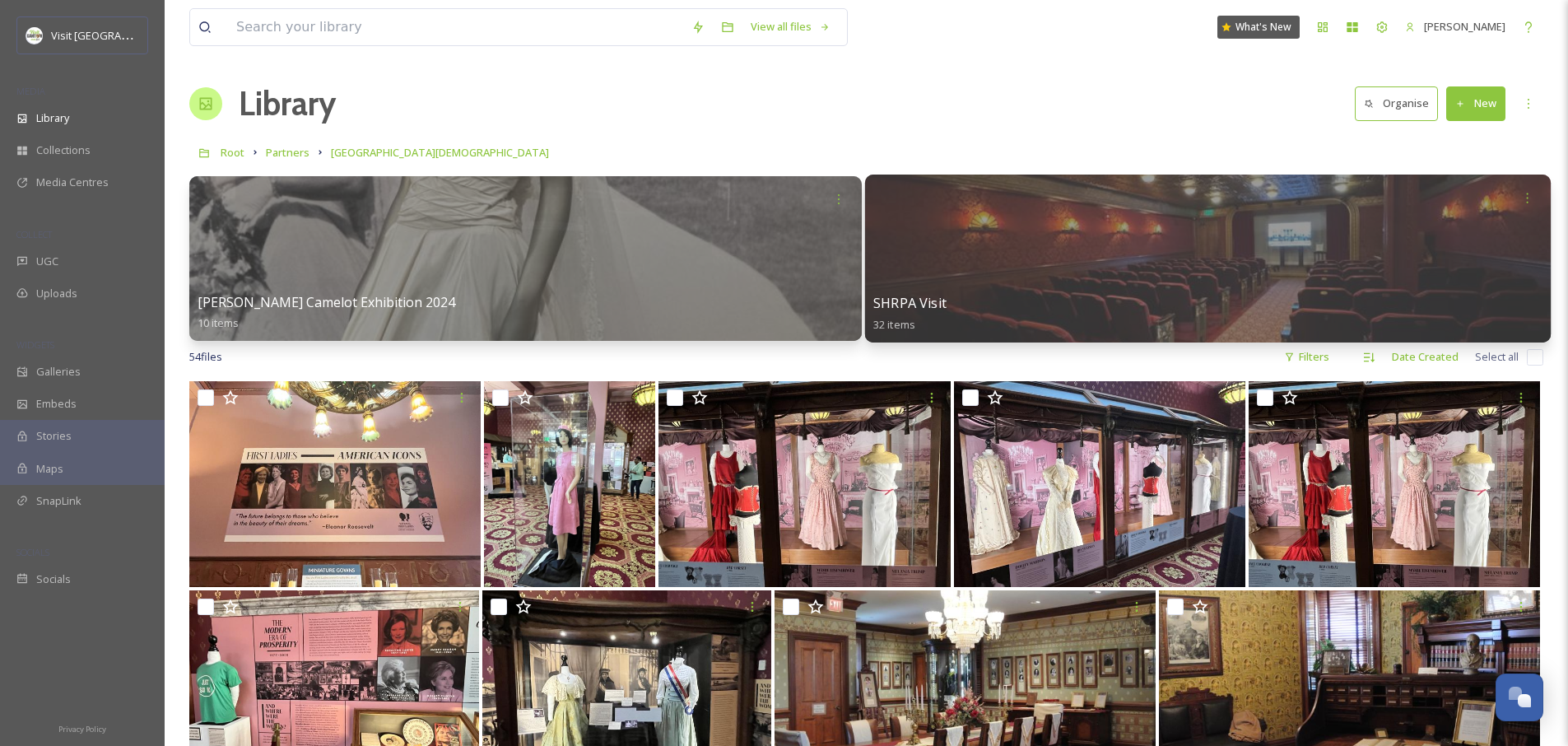
click at [954, 258] on div at bounding box center [1207, 259] width 686 height 168
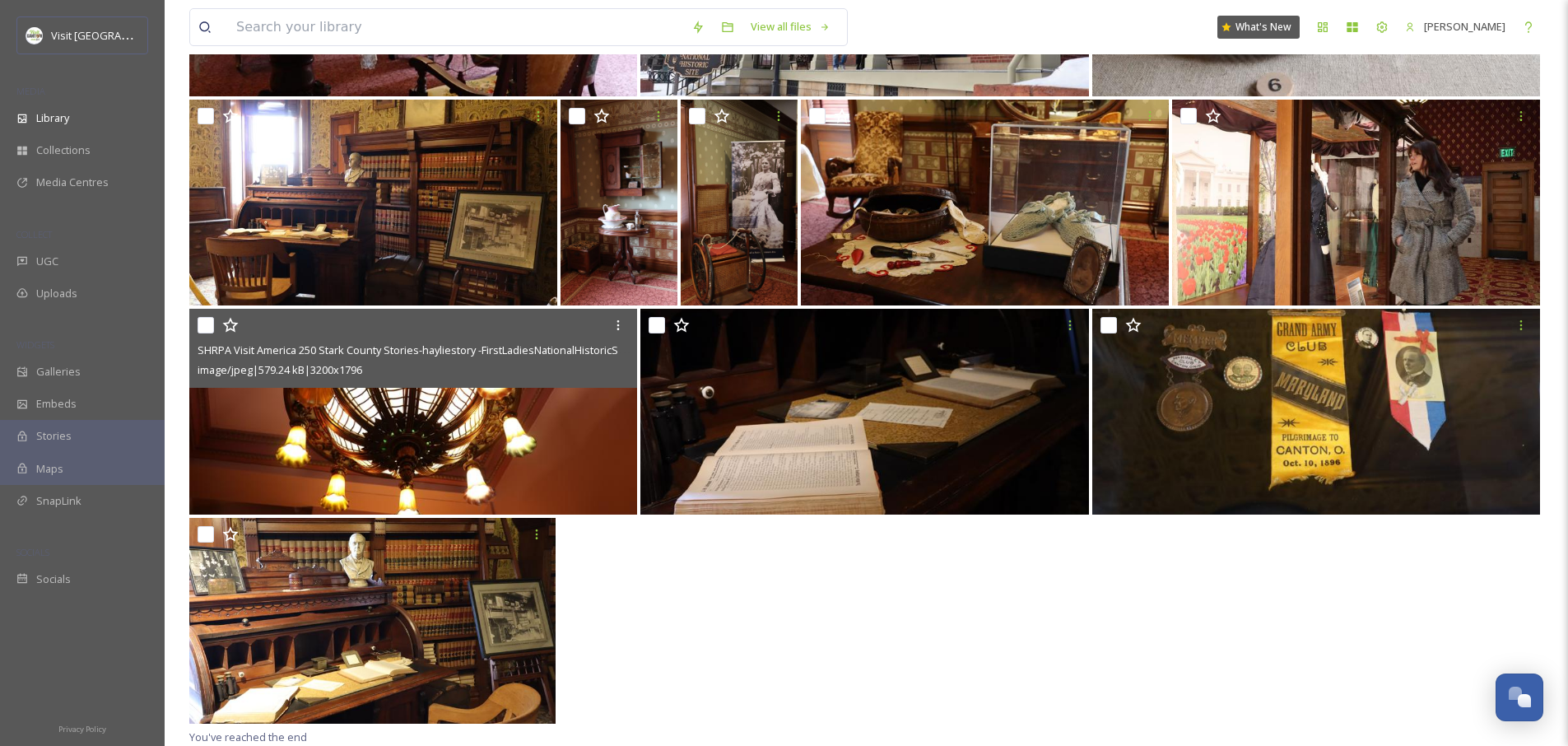
scroll to position [1373, 0]
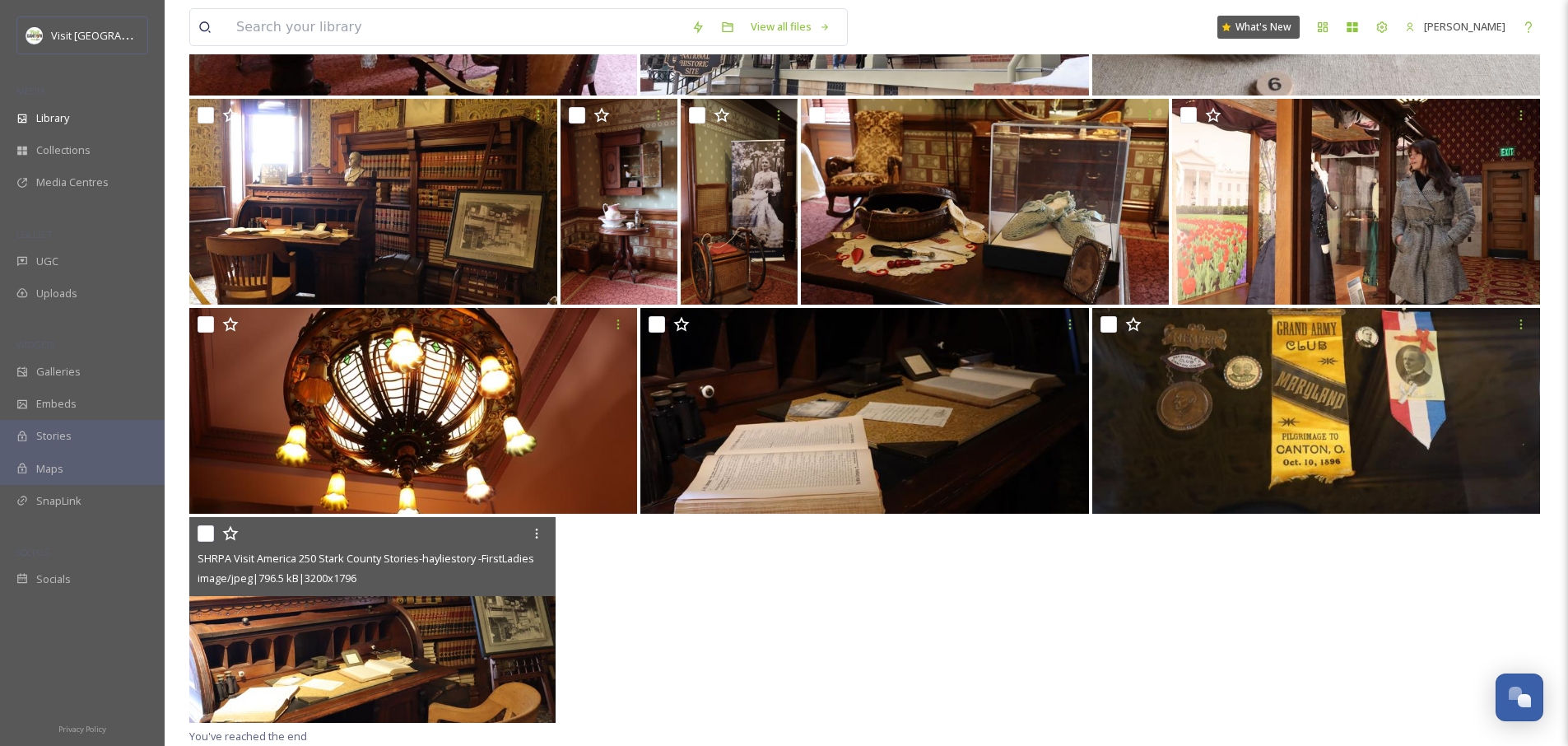
click at [207, 536] on input "checkbox" at bounding box center [206, 534] width 16 height 16
checkbox input "true"
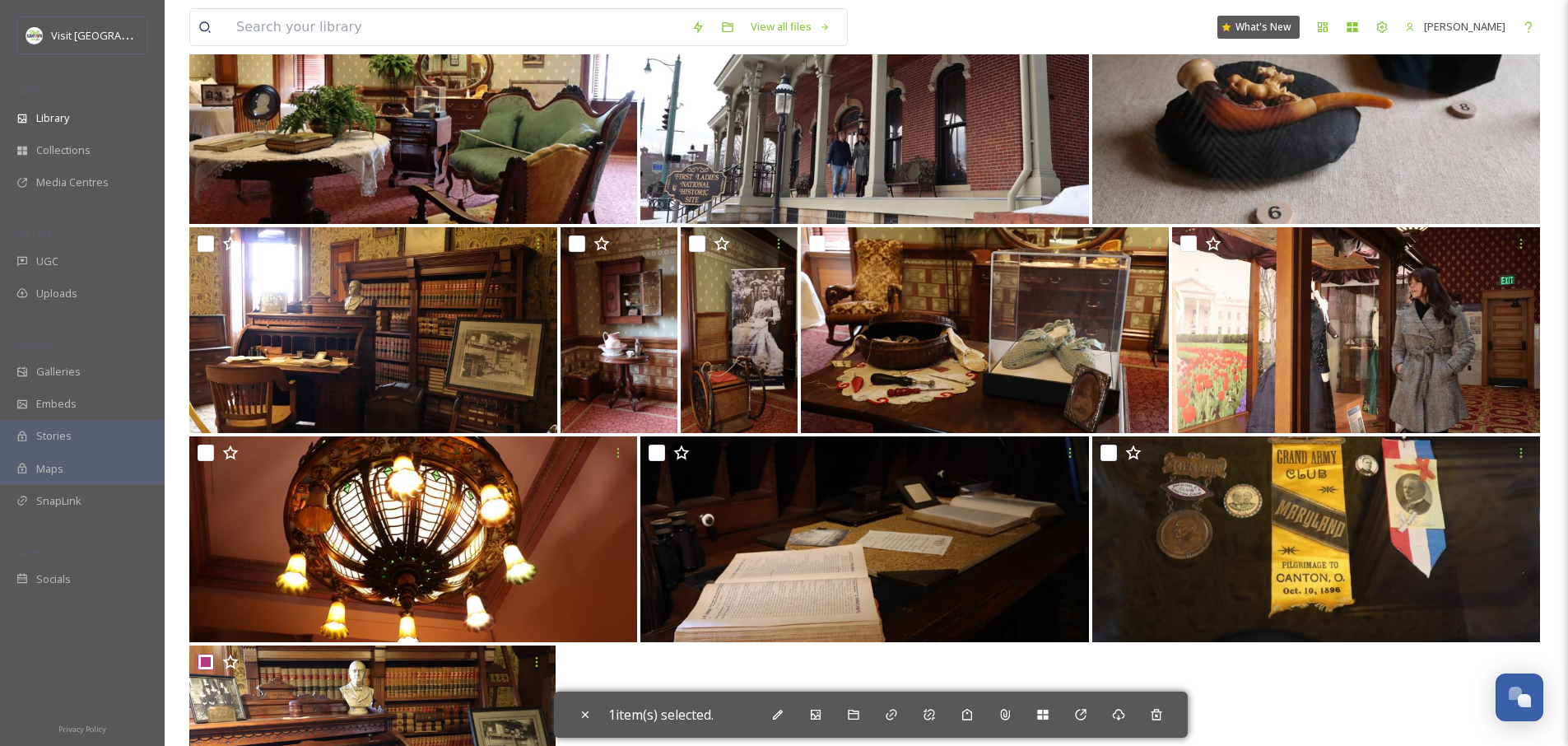
scroll to position [1232, 0]
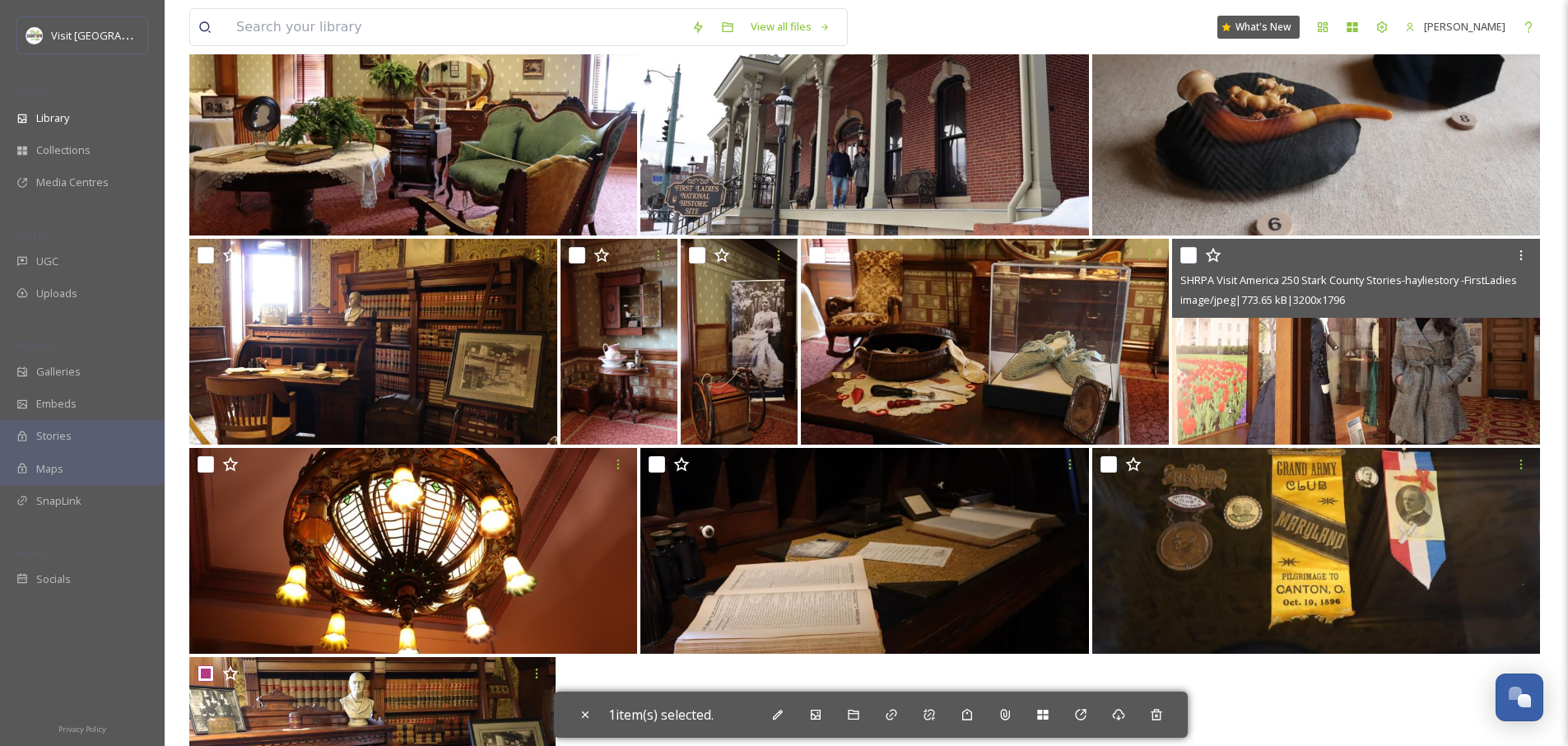
click at [1189, 261] on input "checkbox" at bounding box center [1189, 255] width 16 height 16
checkbox input "true"
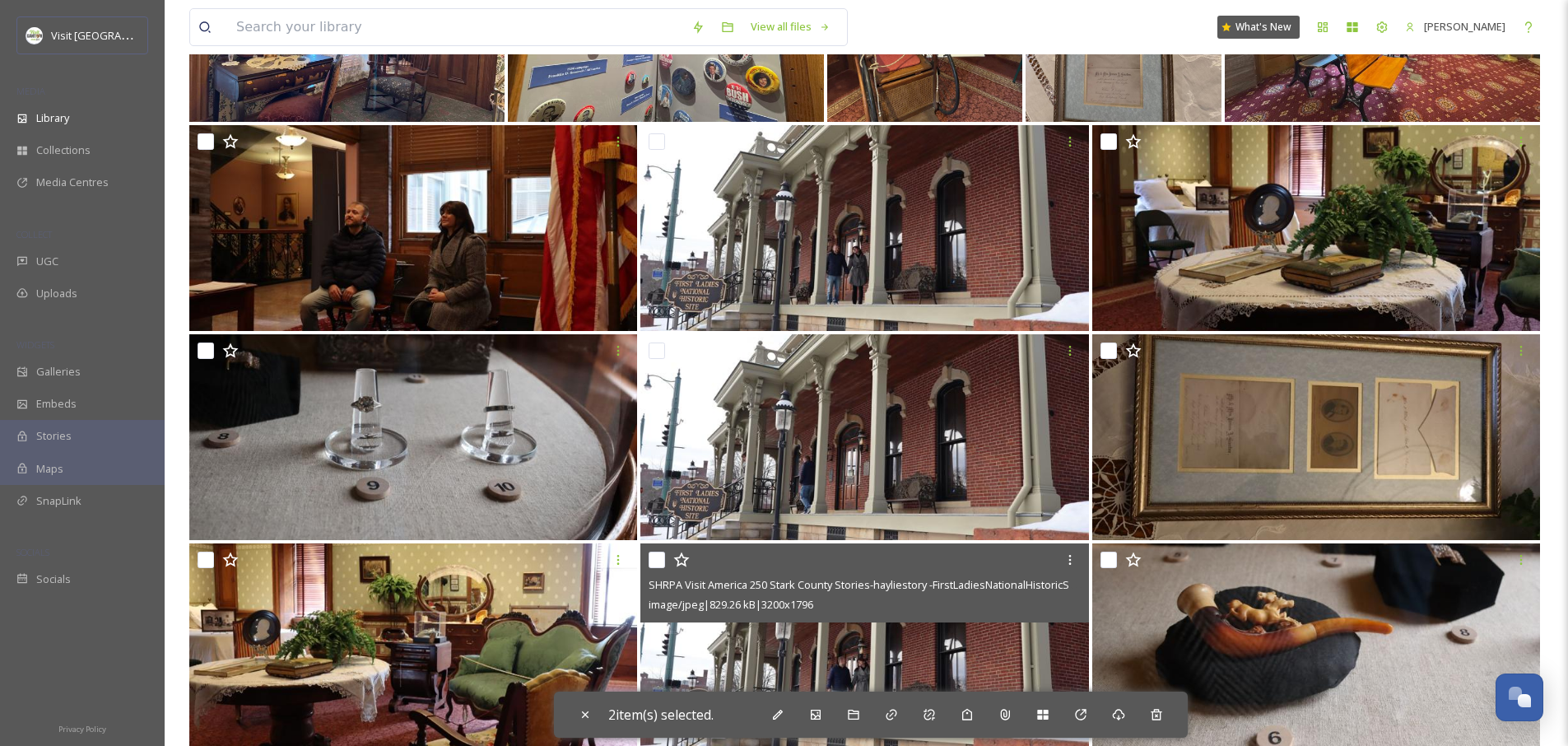
scroll to position [346, 0]
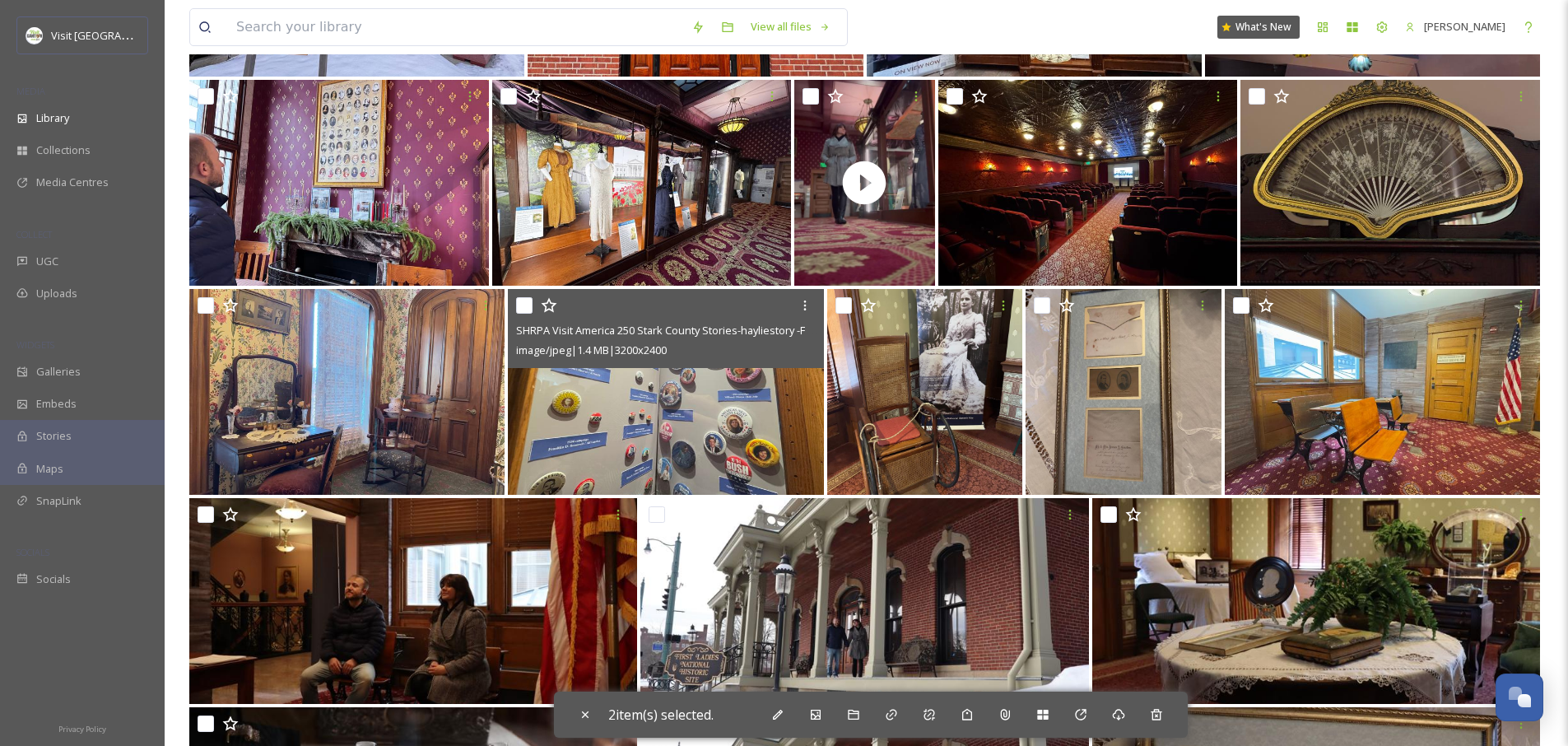
click at [522, 299] on input "checkbox" at bounding box center [524, 305] width 16 height 16
checkbox input "true"
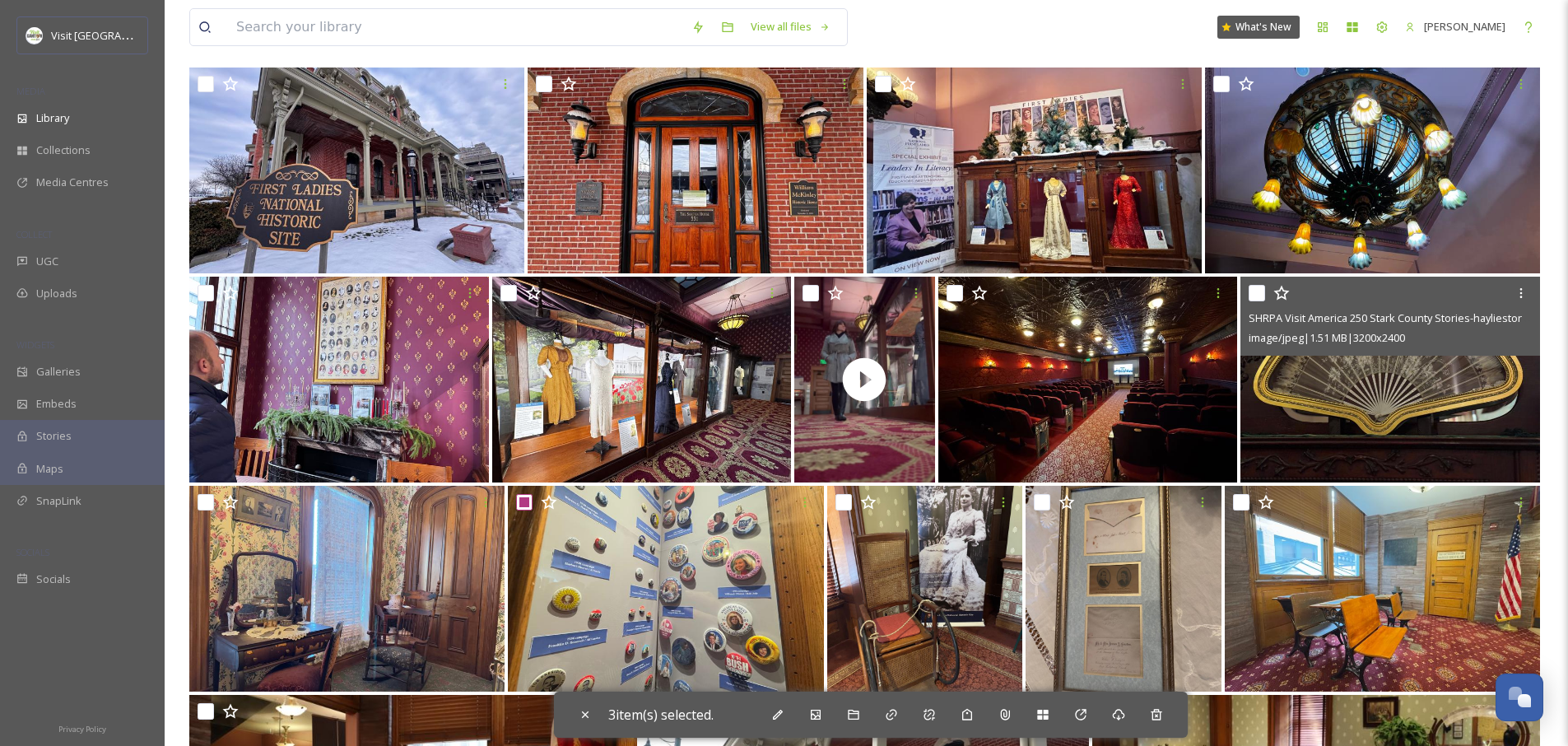
scroll to position [122, 0]
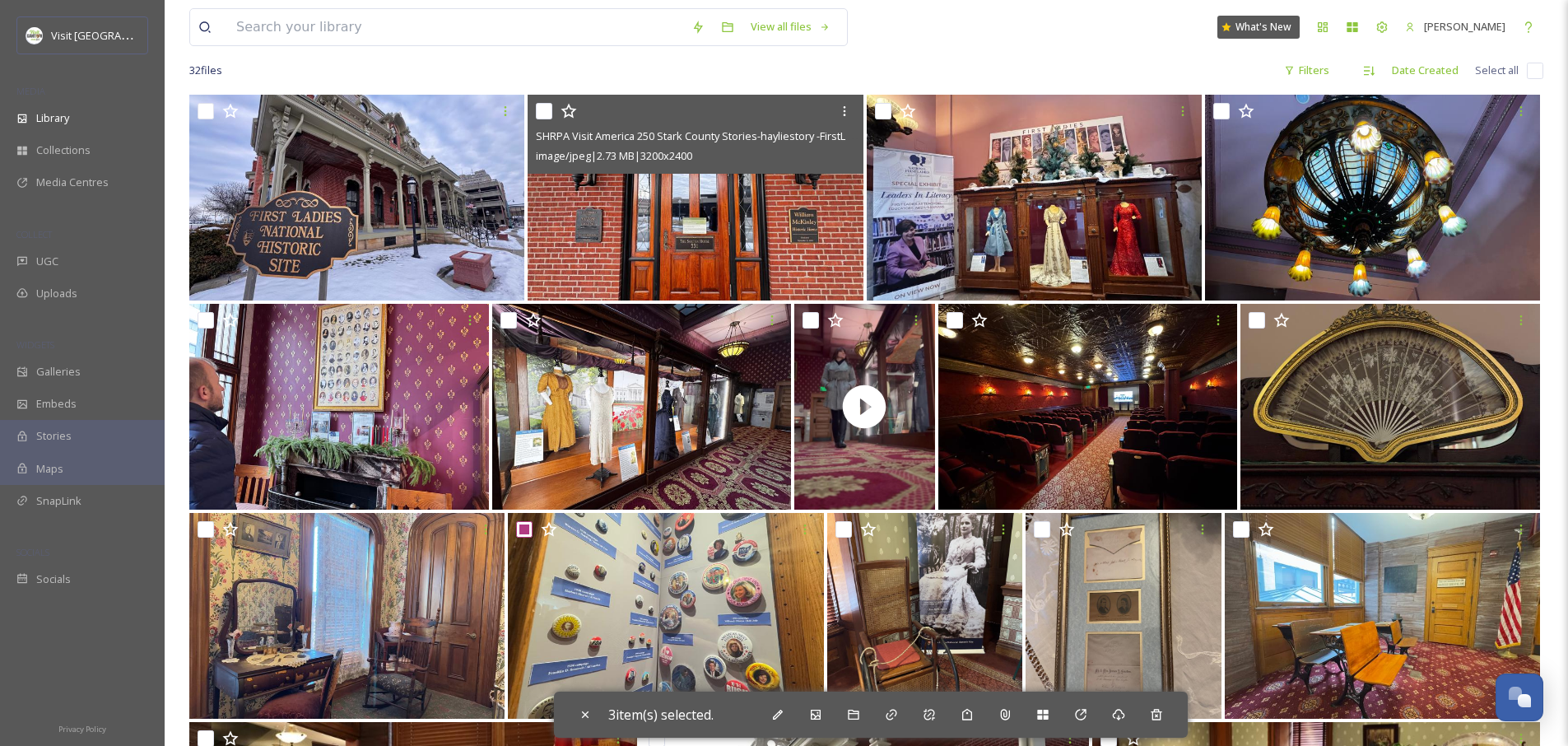
click at [548, 116] on input "checkbox" at bounding box center [545, 111] width 16 height 16
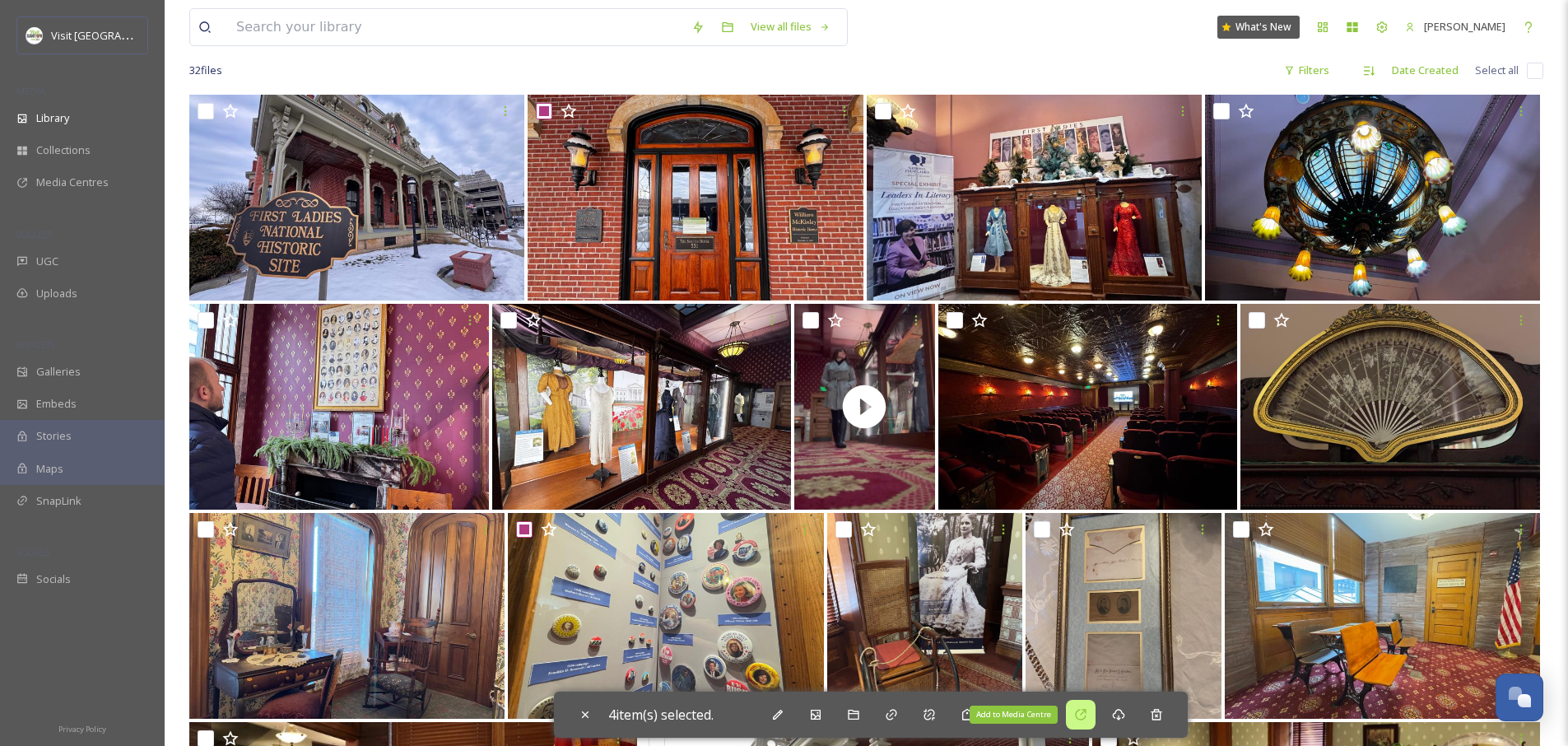
click at [1086, 718] on icon at bounding box center [1081, 715] width 13 height 13
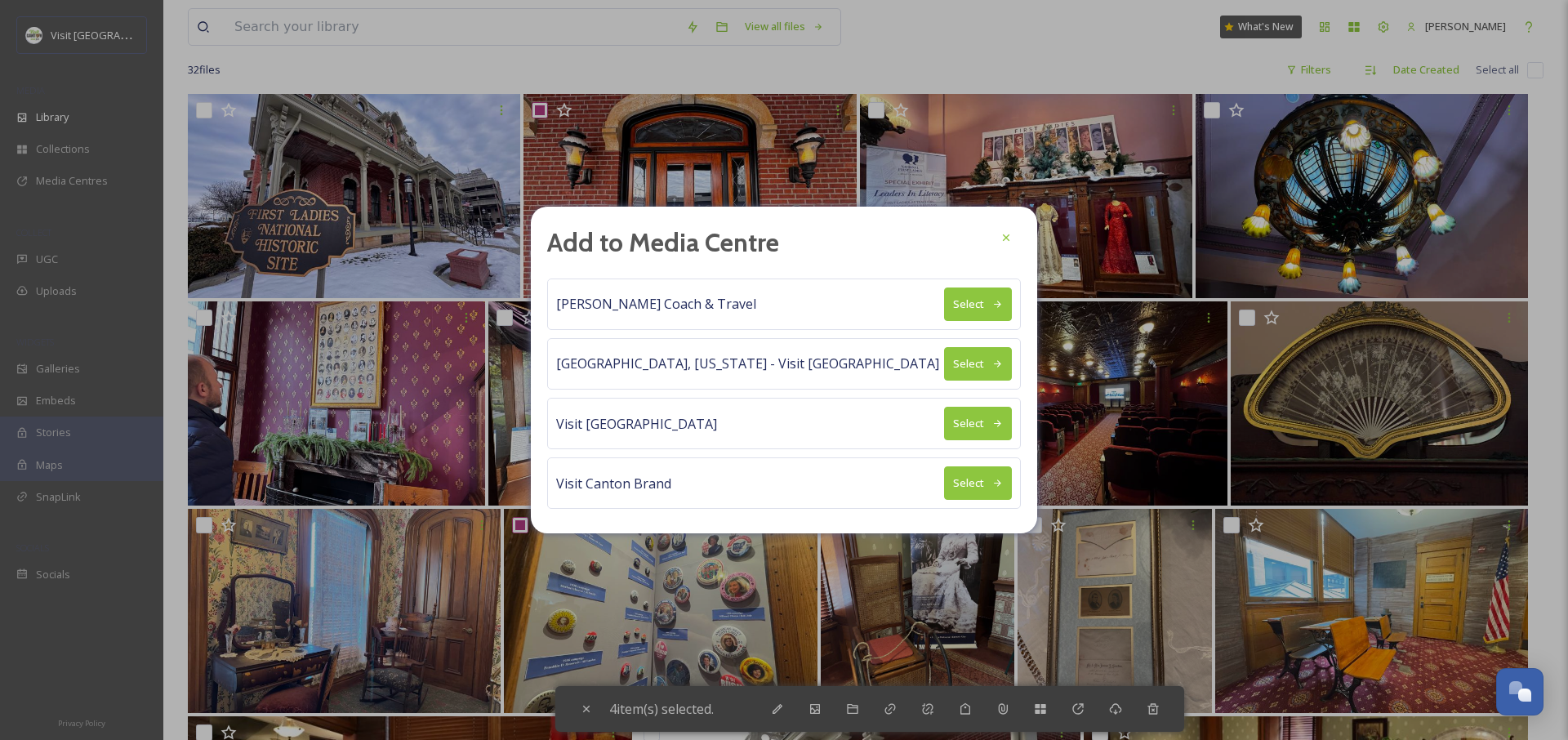
click at [955, 305] on button "Select" at bounding box center [977, 304] width 68 height 33
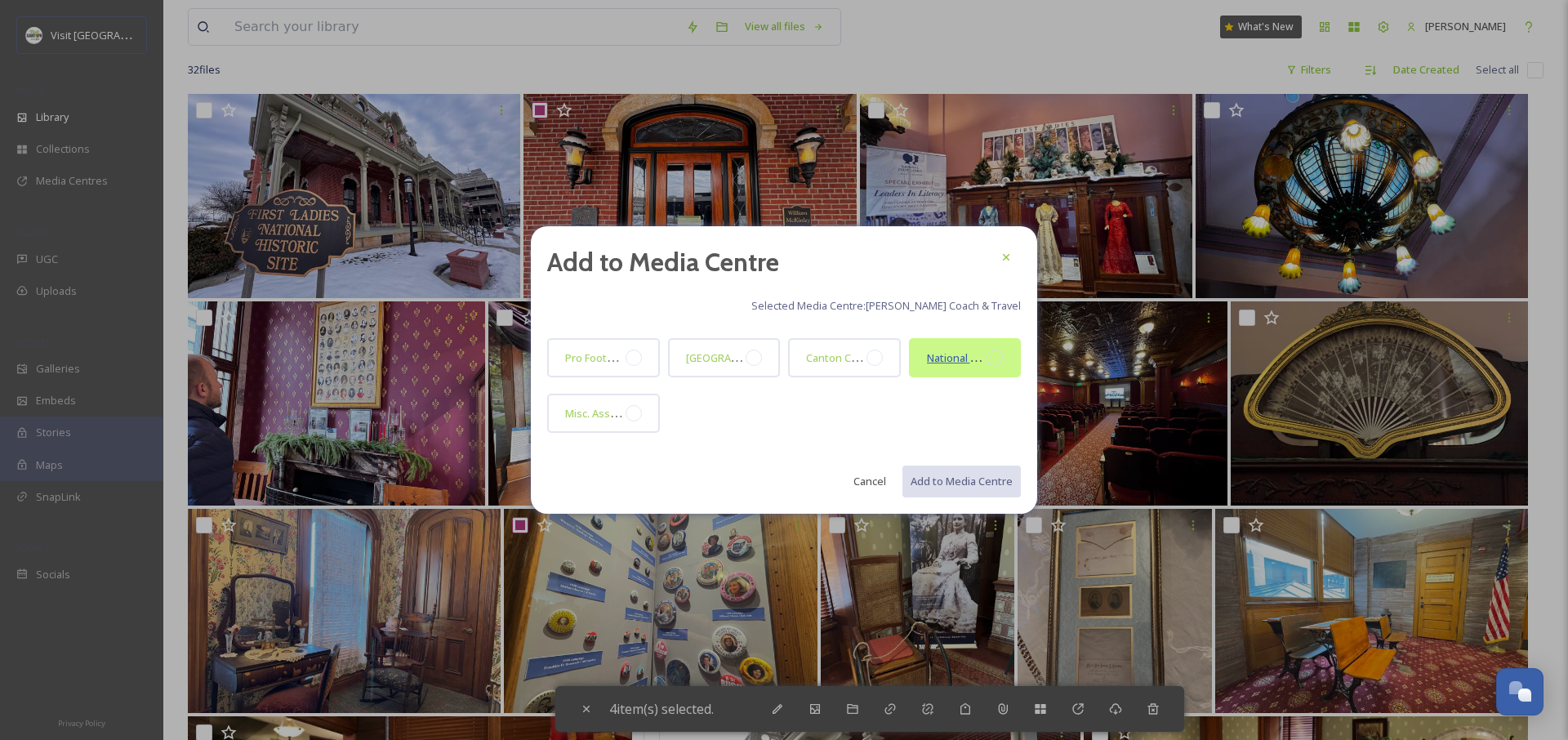
click at [966, 360] on span "National First Ladies Library" at bounding box center [1034, 357] width 216 height 15
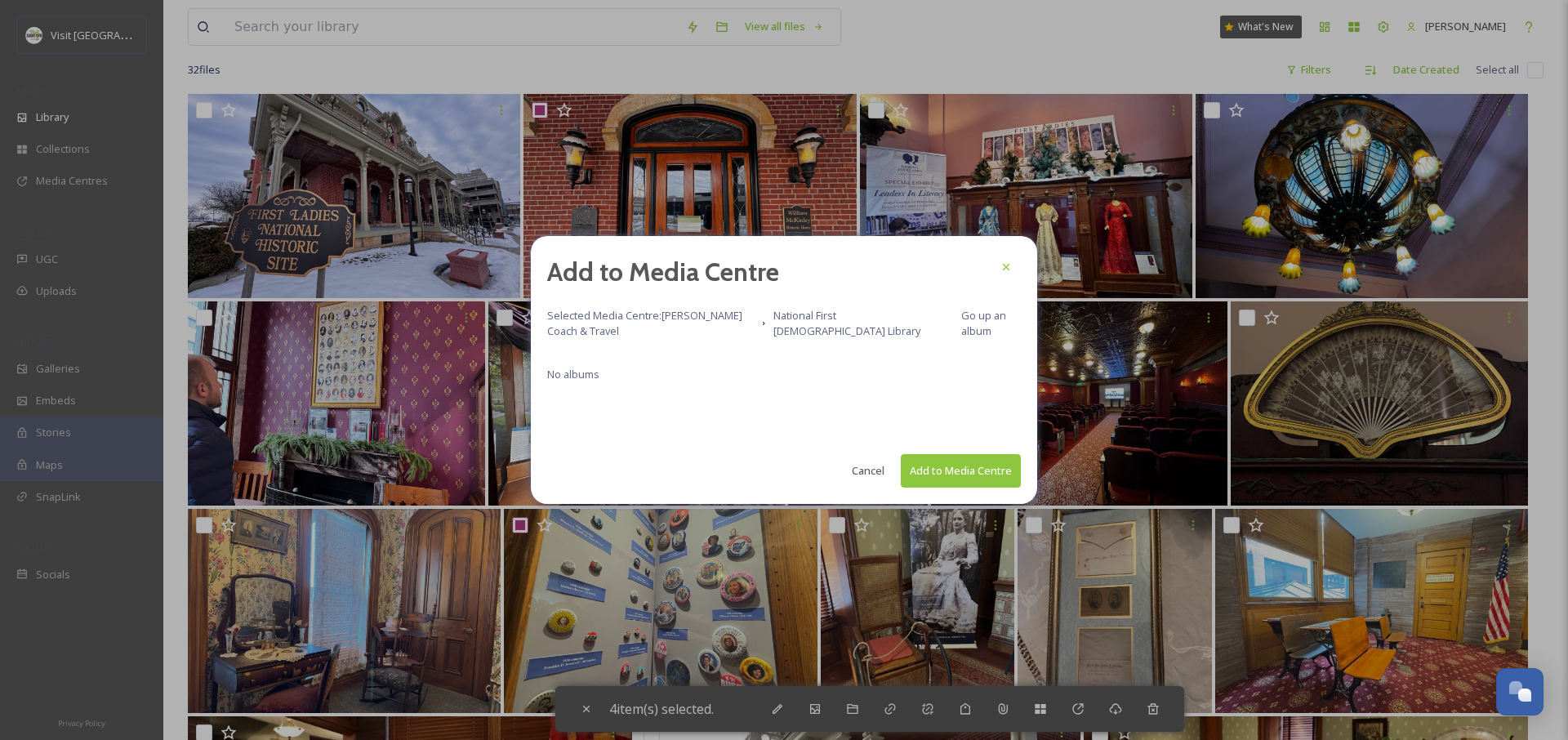
click at [952, 473] on button "Add to Media Centre" at bounding box center [960, 471] width 120 height 33
checkbox input "false"
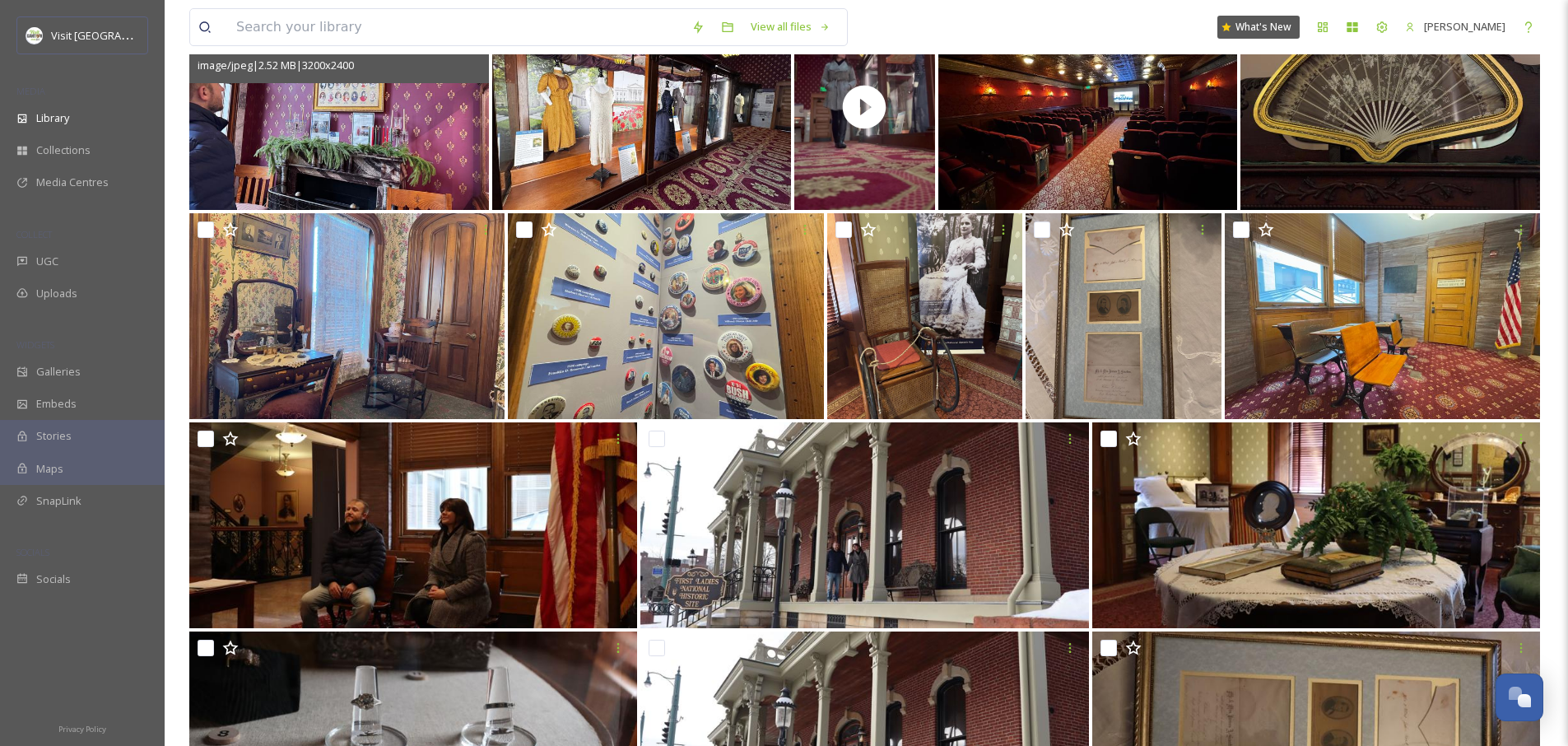
scroll to position [0, 0]
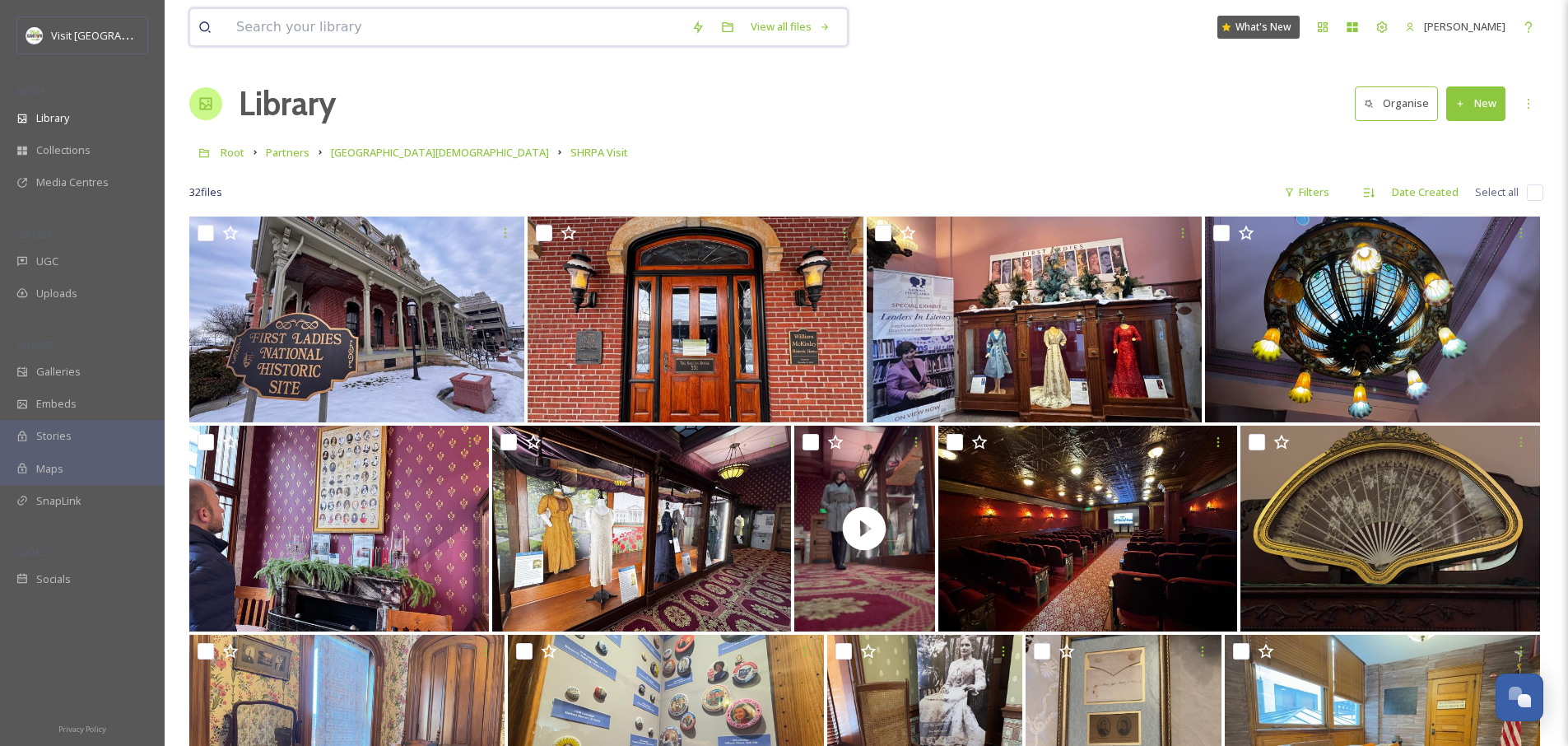
click at [351, 21] on input at bounding box center [455, 27] width 455 height 36
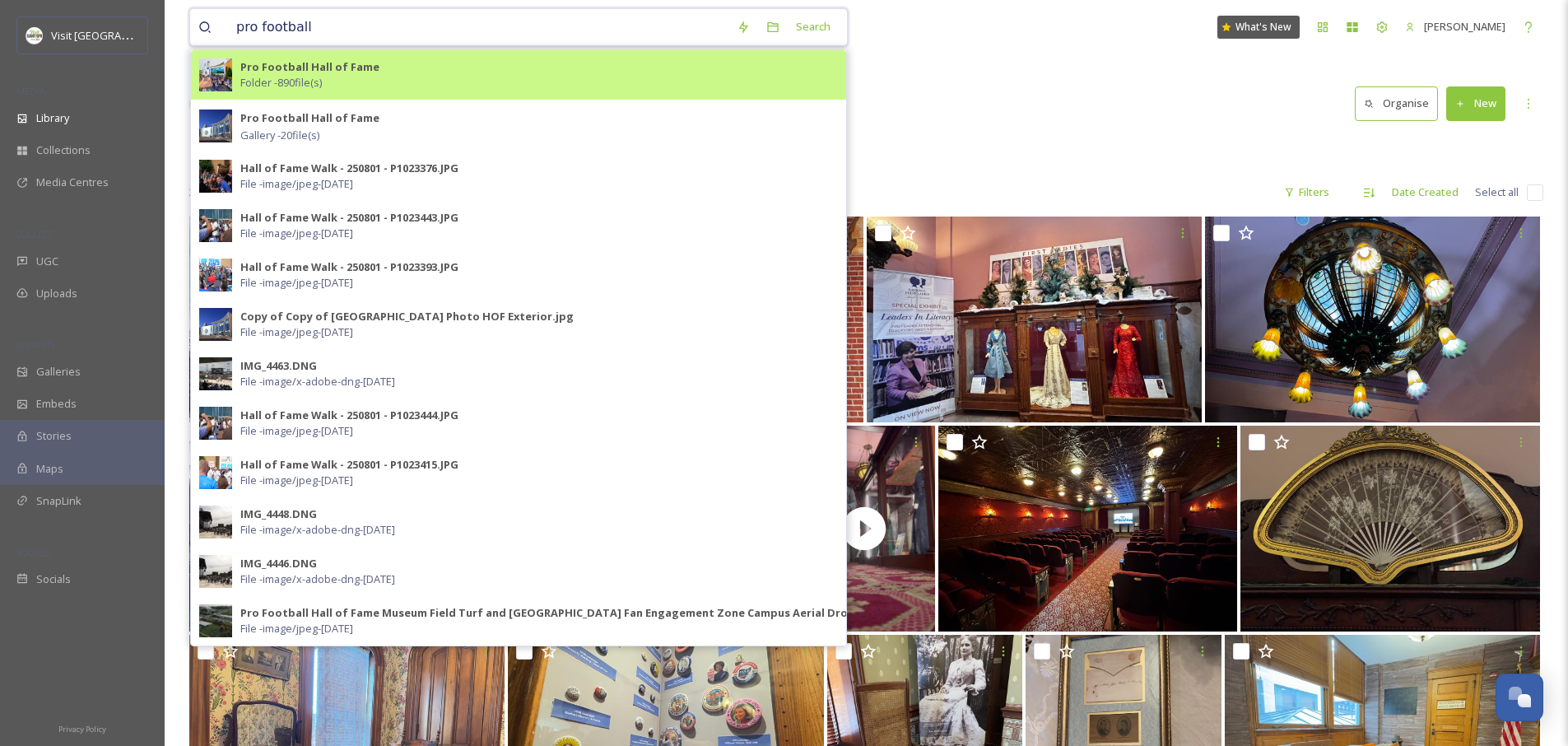
type input "pro football"
click at [321, 67] on strong "Pro Football Hall of Fame" at bounding box center [310, 66] width 139 height 15
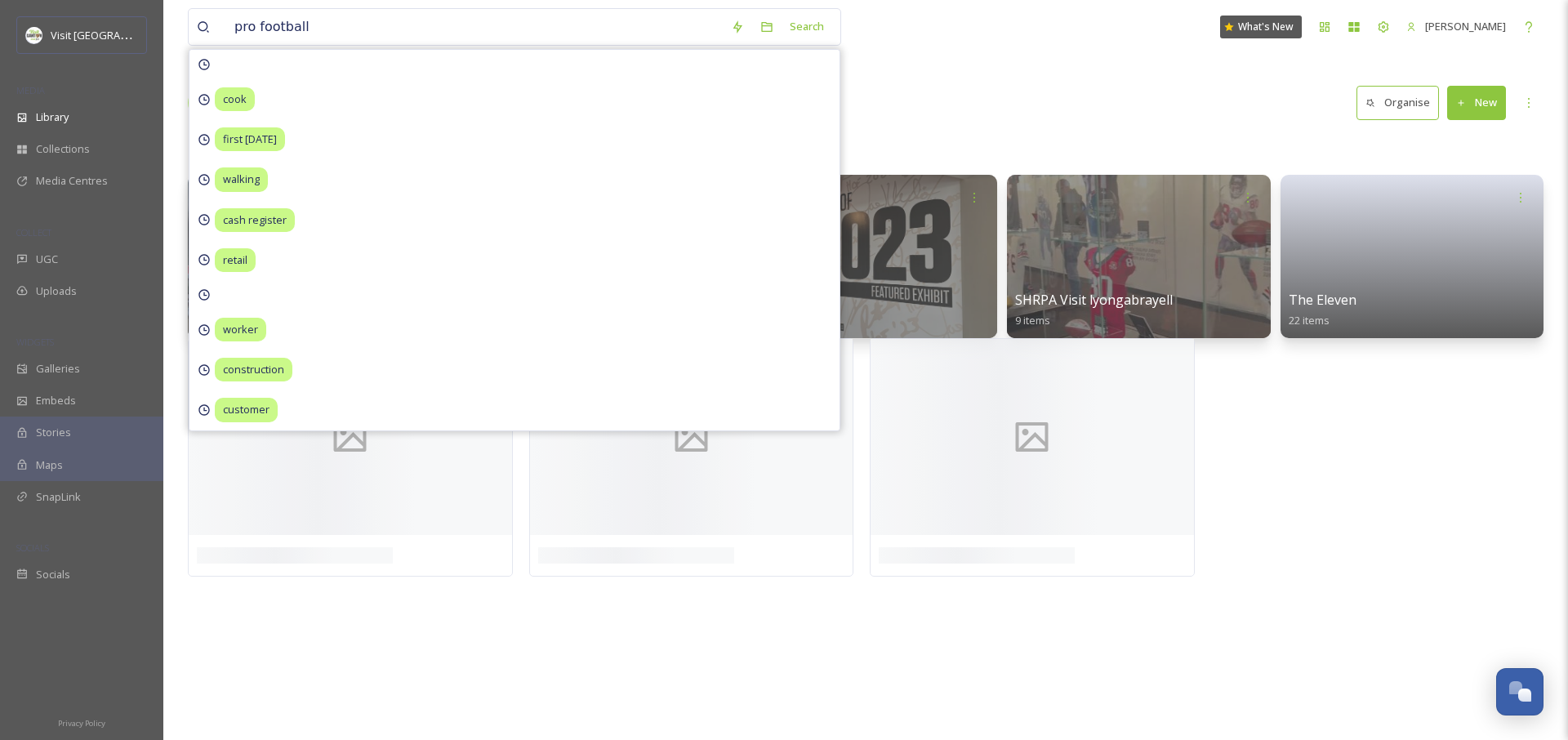
click at [1078, 89] on div "Library Organise New" at bounding box center [865, 103] width 1356 height 49
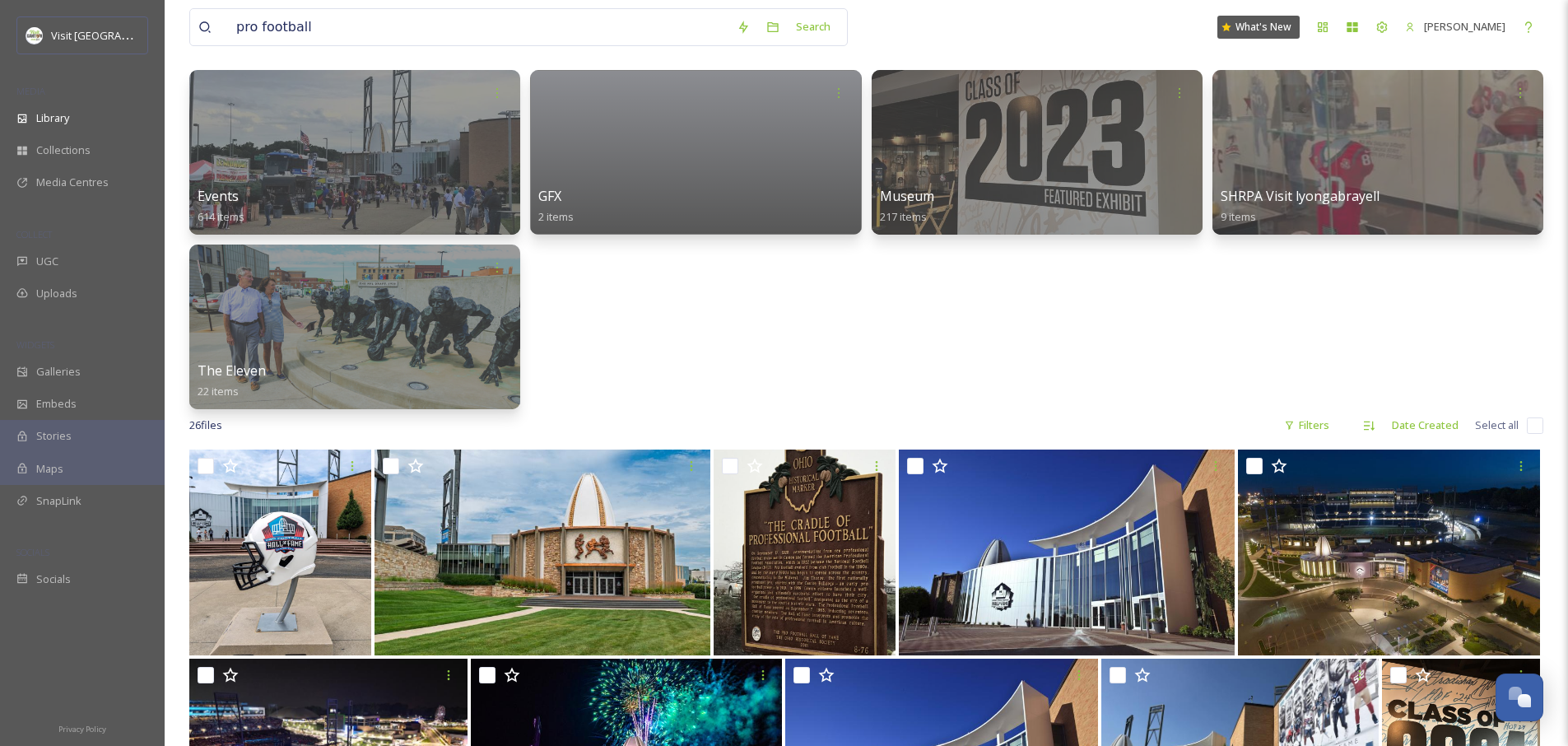
scroll to position [282, 0]
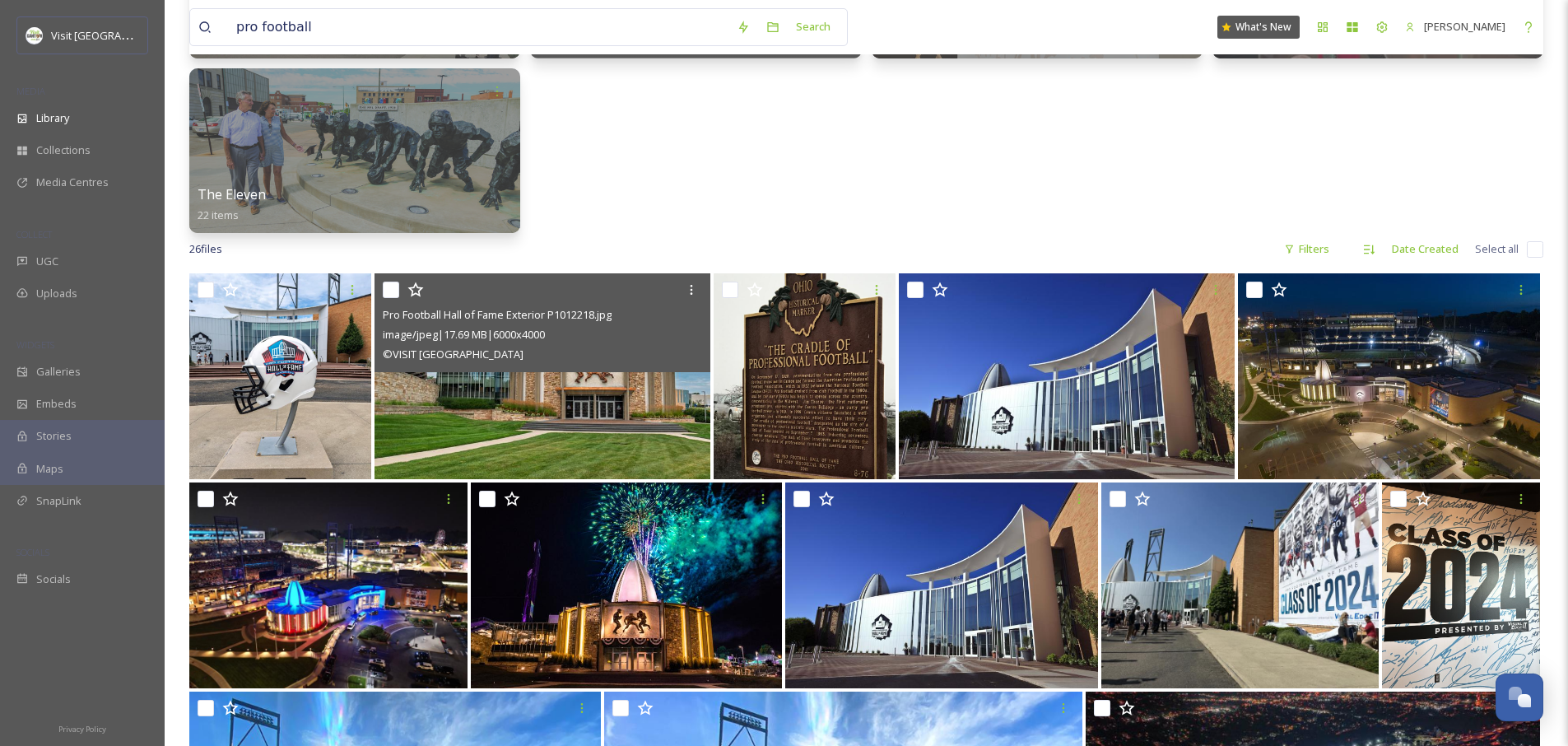
click at [384, 291] on input "checkbox" at bounding box center [391, 290] width 16 height 16
checkbox input "true"
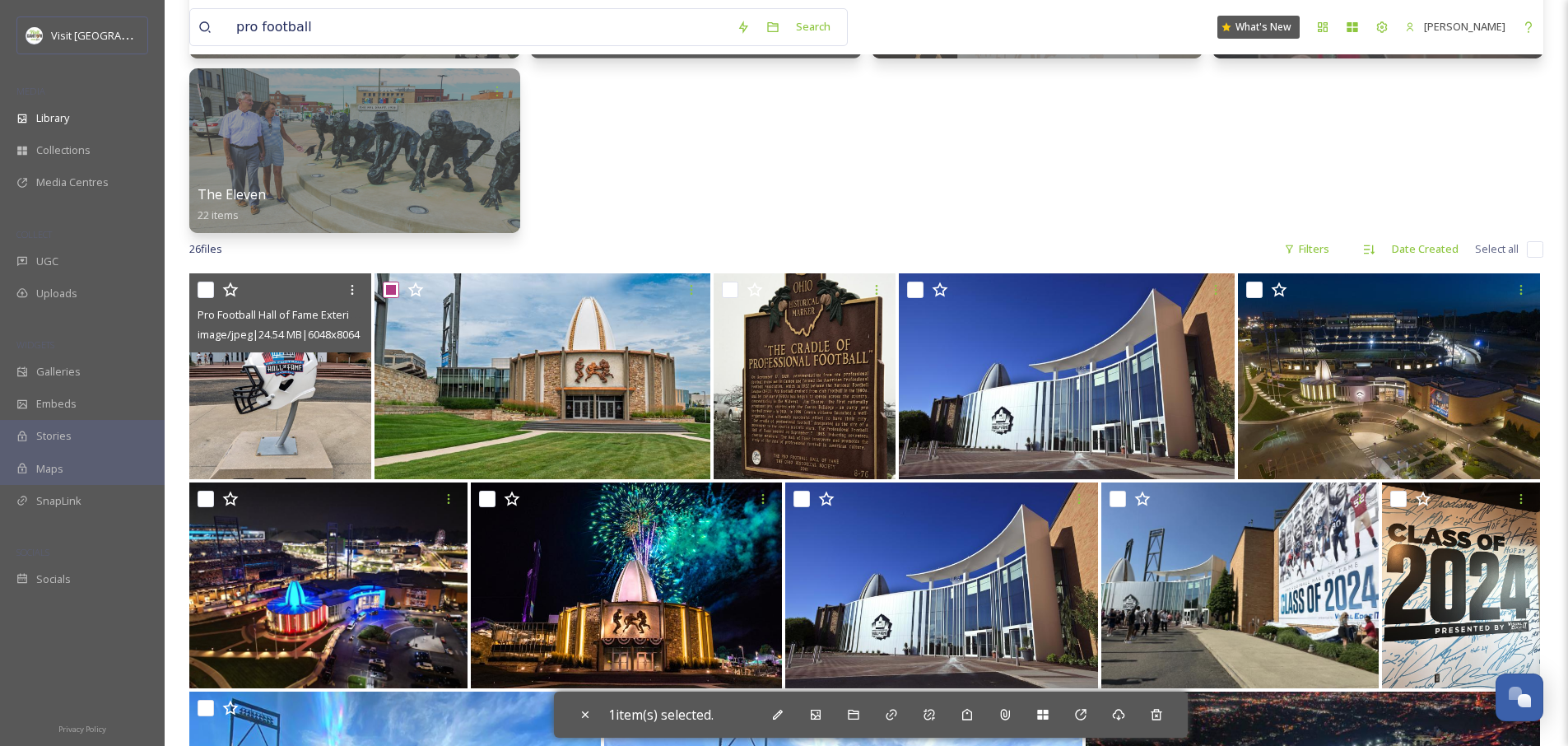
click at [200, 291] on input "checkbox" at bounding box center [206, 290] width 16 height 16
checkbox input "true"
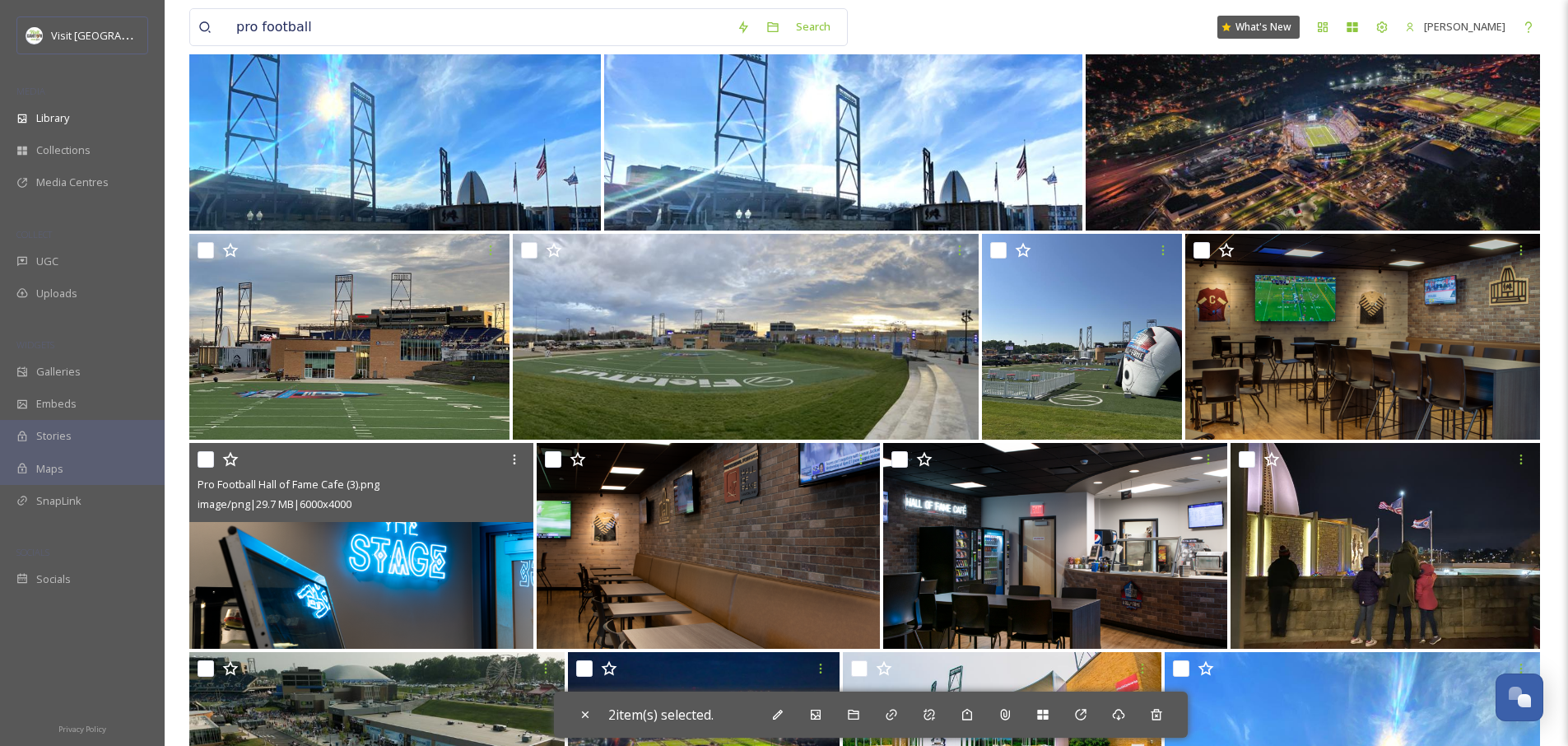
scroll to position [1292, 0]
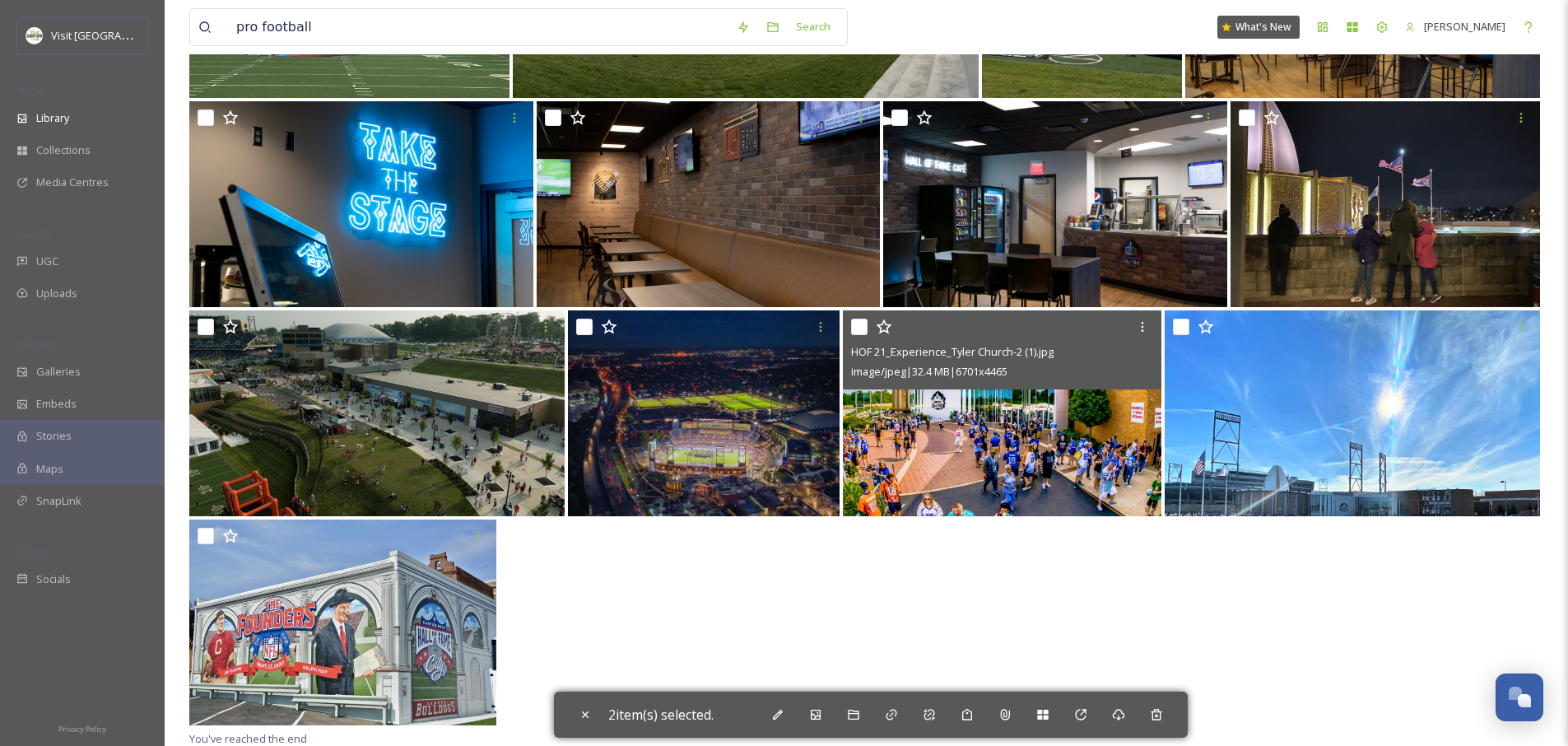
click at [863, 328] on input "checkbox" at bounding box center [860, 327] width 16 height 16
checkbox input "true"
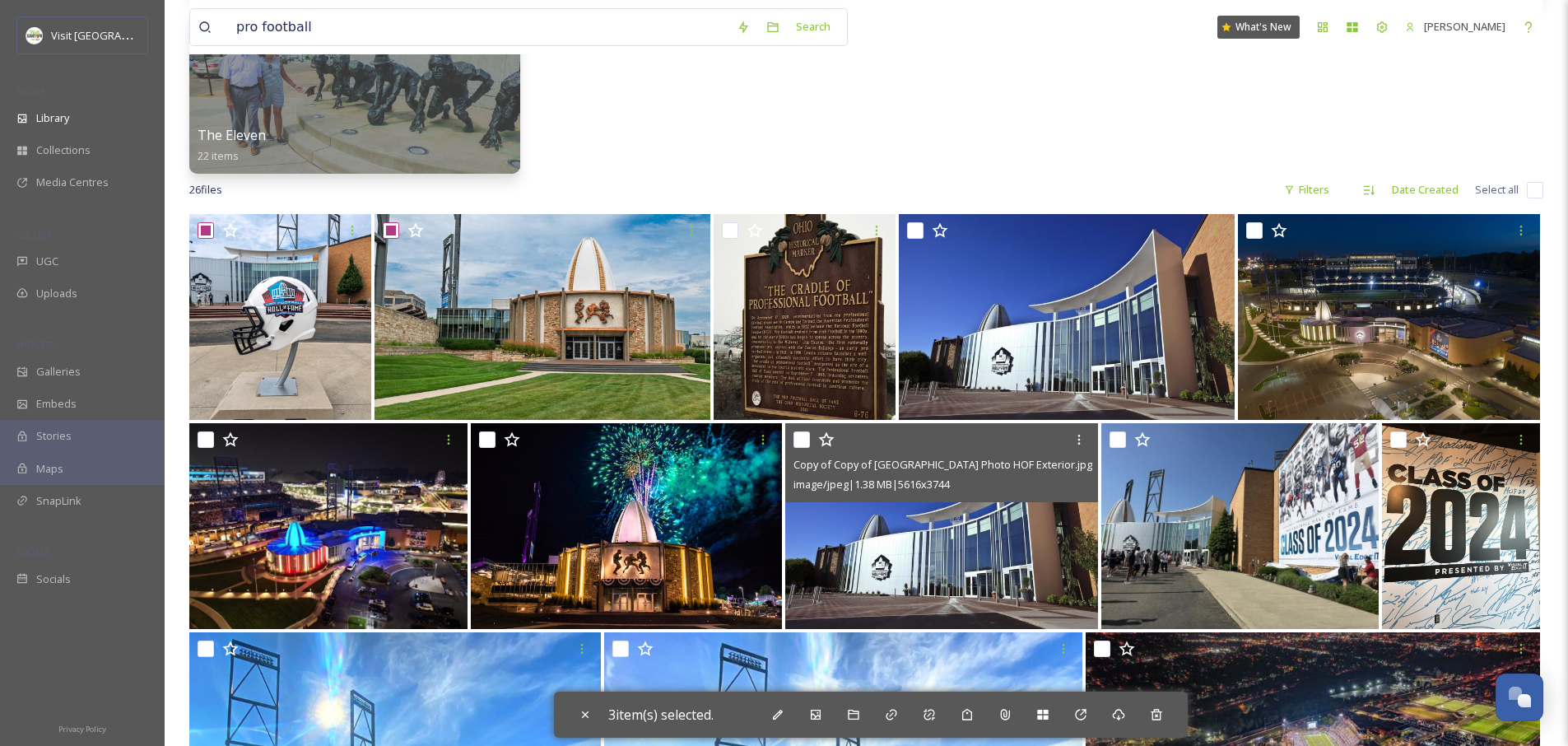
scroll to position [314, 0]
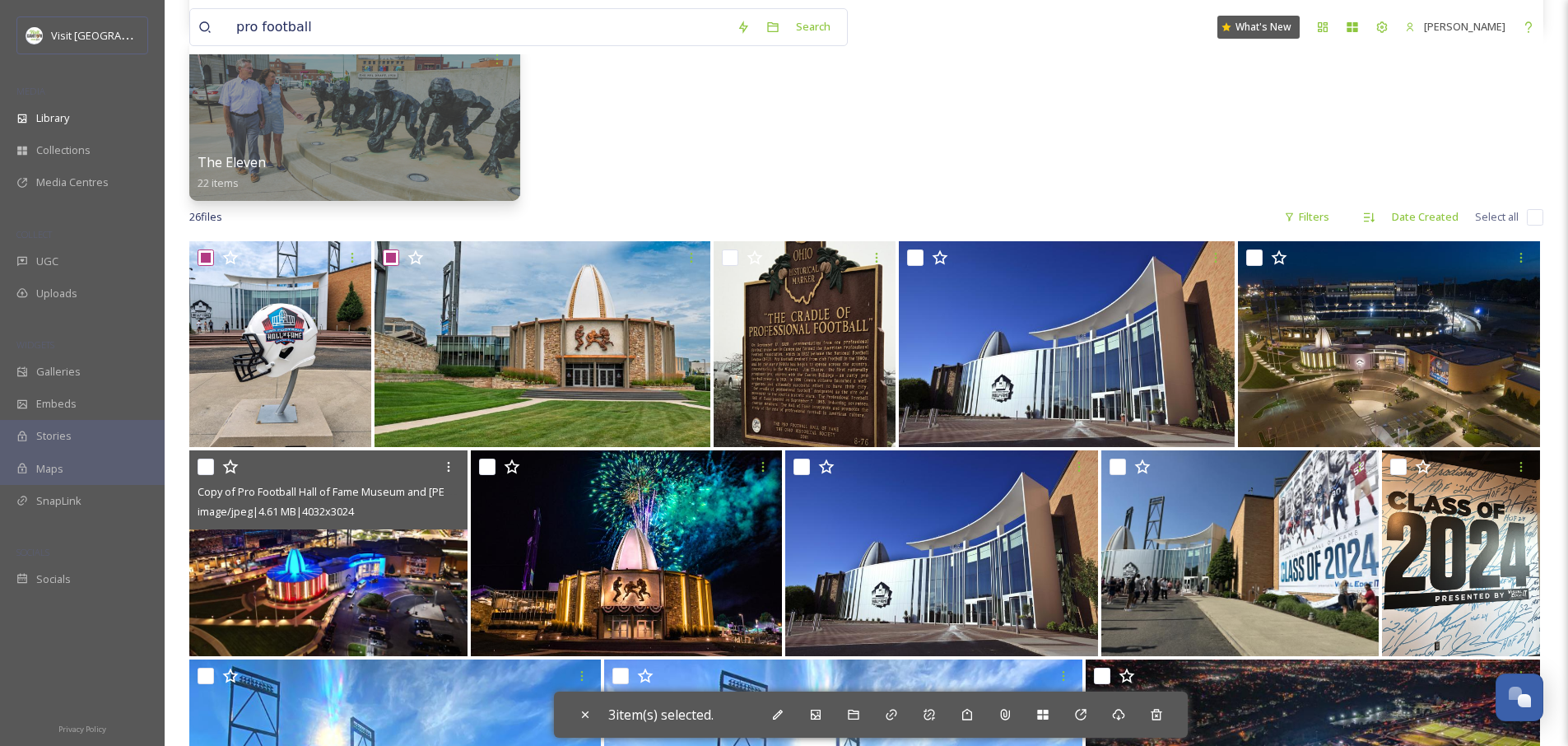
click at [208, 474] on input "checkbox" at bounding box center [206, 467] width 16 height 16
checkbox input "true"
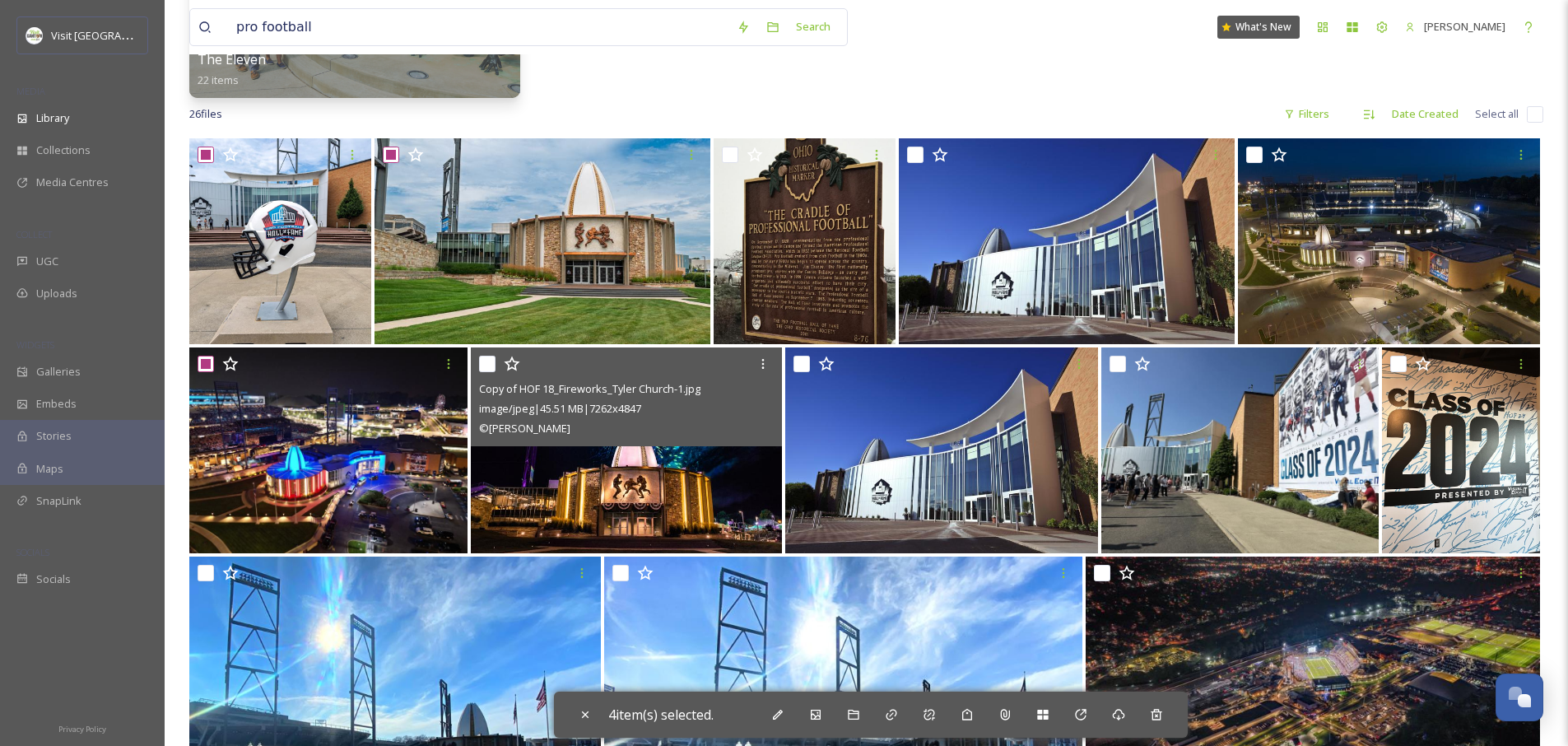
scroll to position [716, 0]
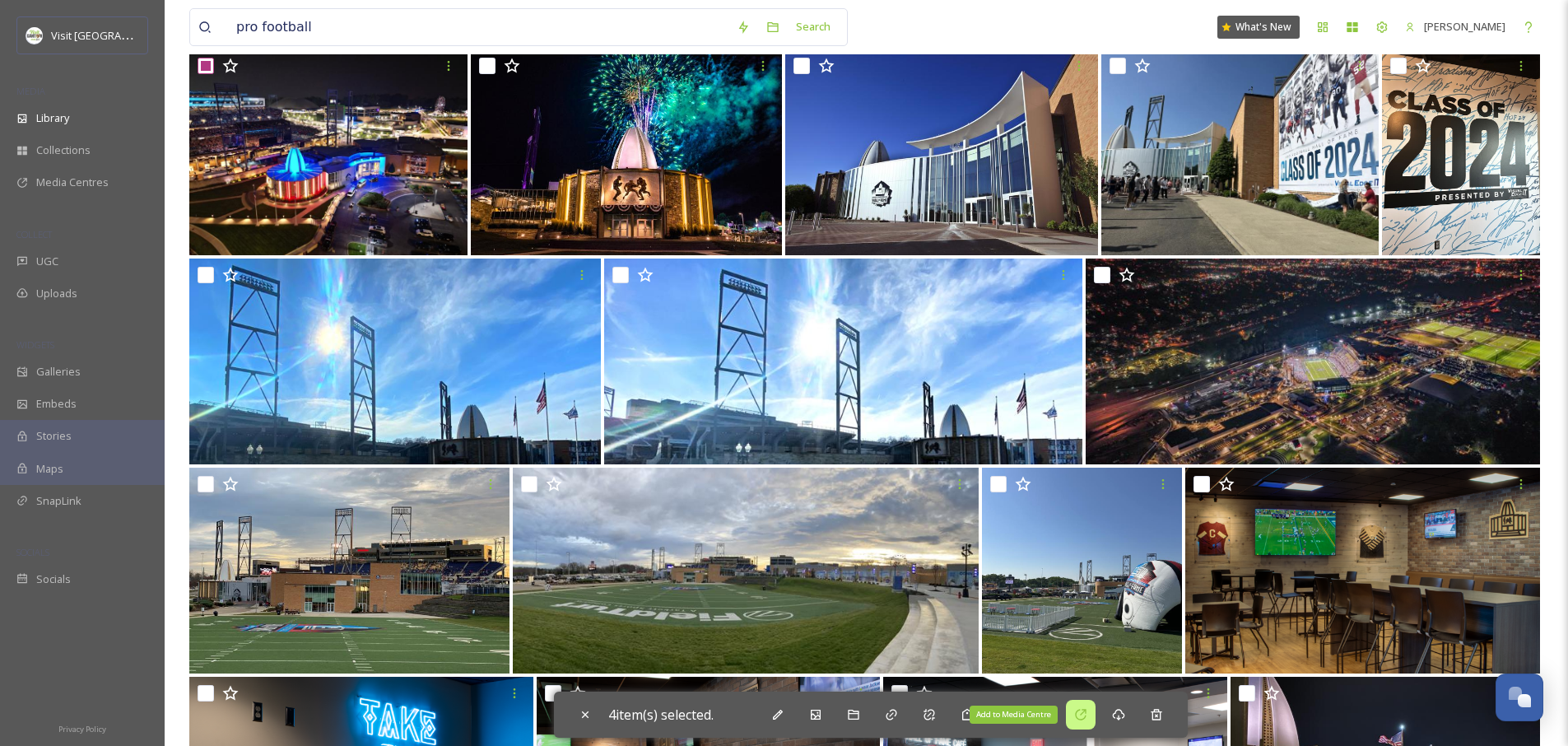
click at [1086, 719] on icon at bounding box center [1081, 714] width 11 height 11
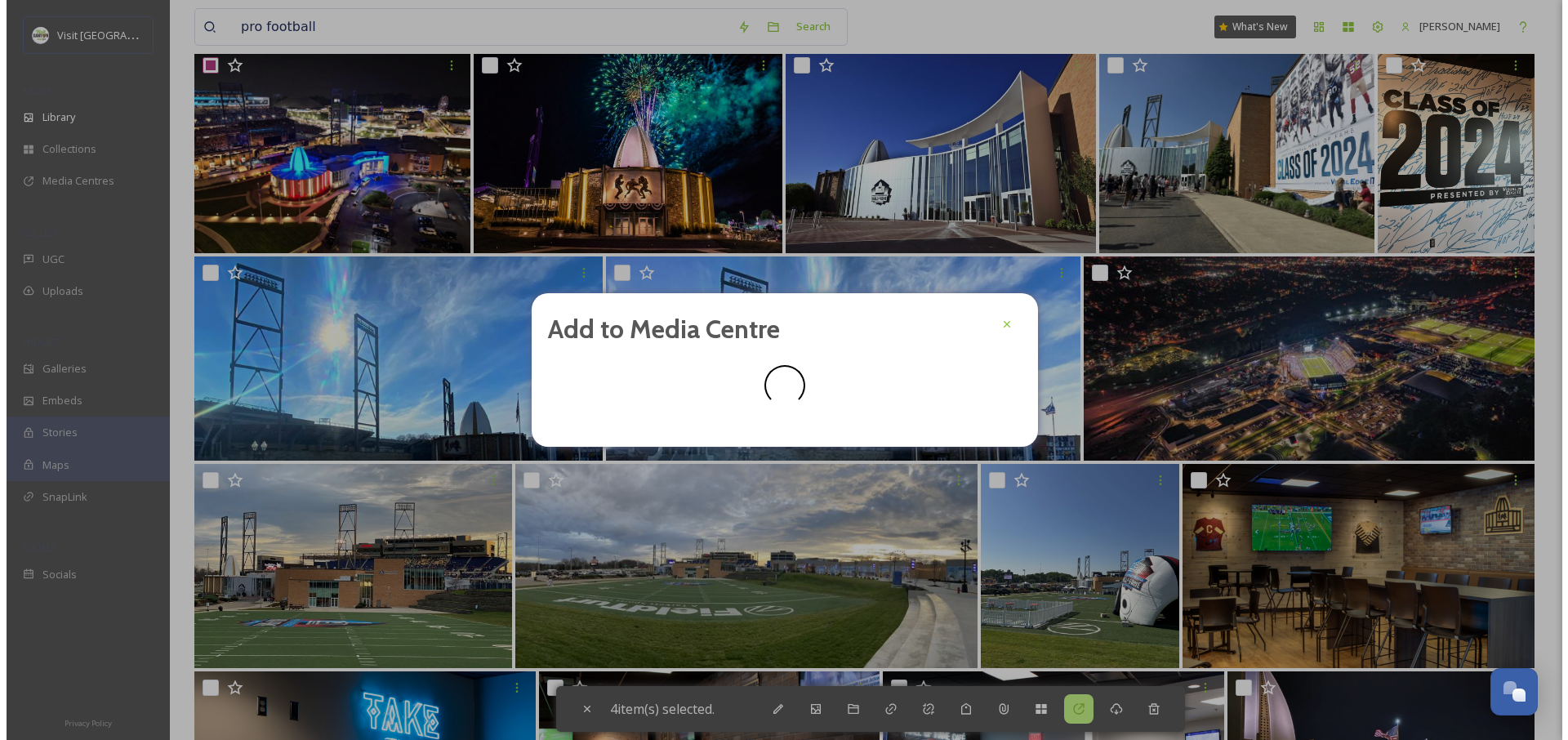
scroll to position [537, 0]
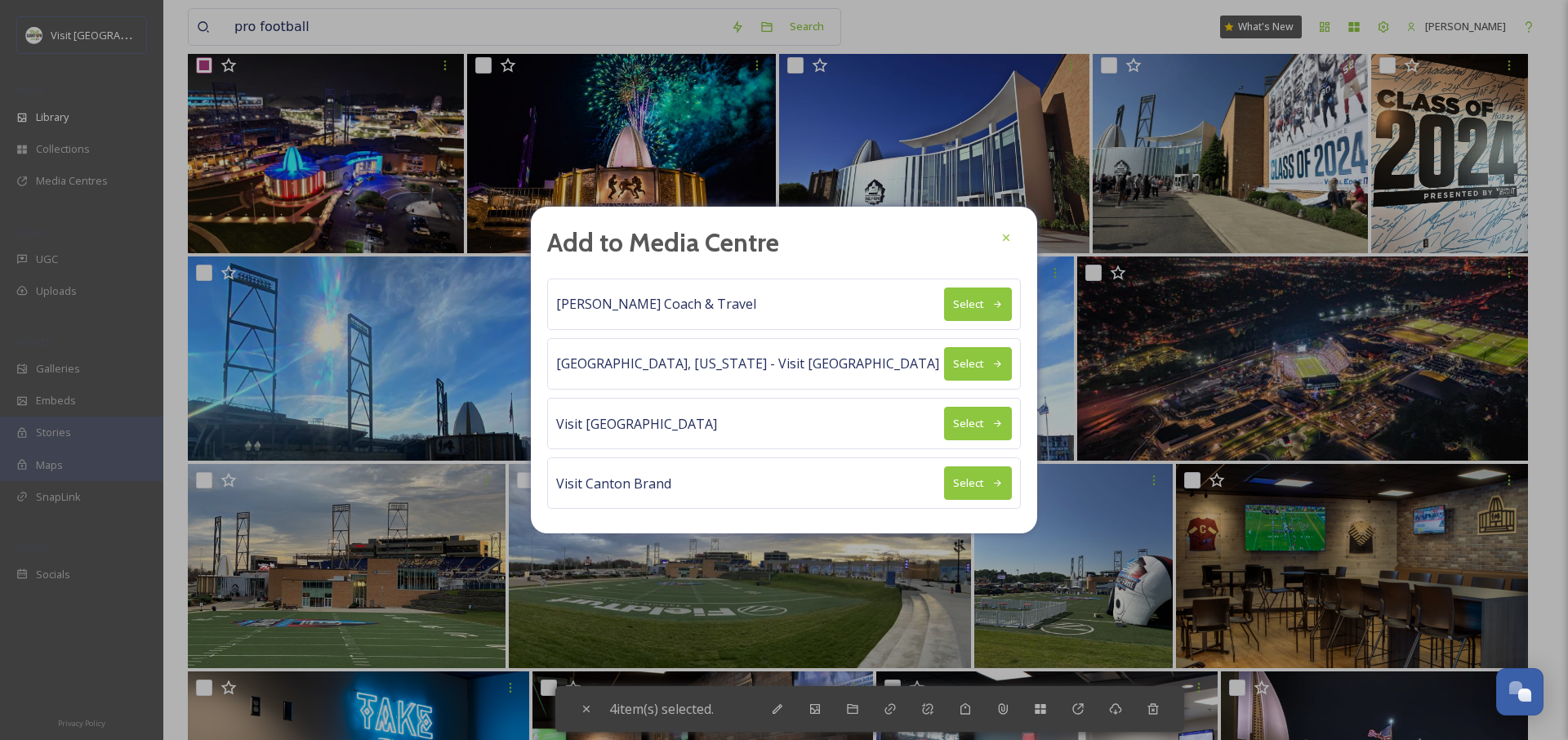
click at [977, 298] on button "Select" at bounding box center [977, 304] width 68 height 33
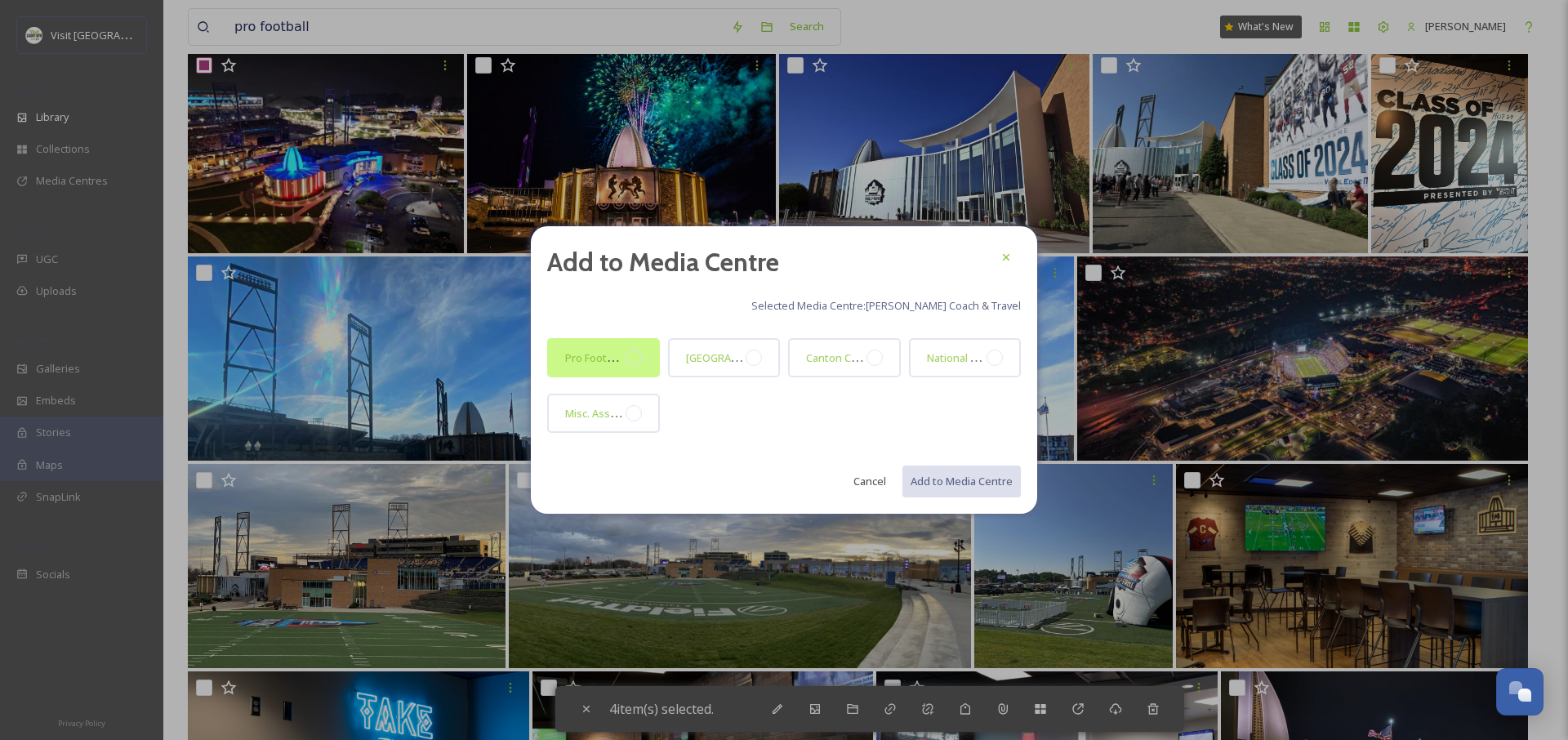
click at [609, 366] on div "Pro Football Hall of Fame" at bounding box center [595, 358] width 61 height 20
click at [983, 482] on button "Add to Media Centre" at bounding box center [960, 481] width 120 height 33
checkbox input "false"
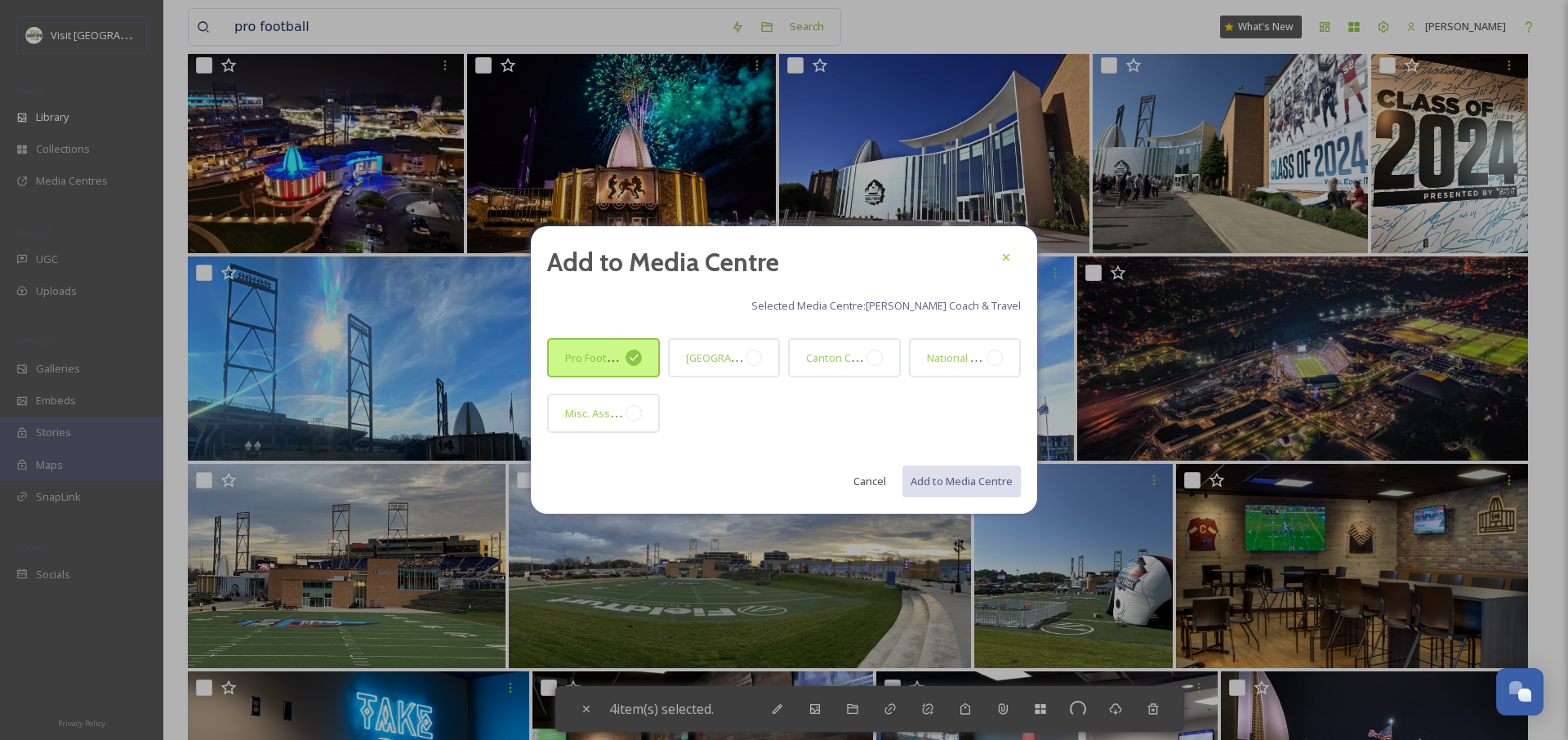
checkbox input "false"
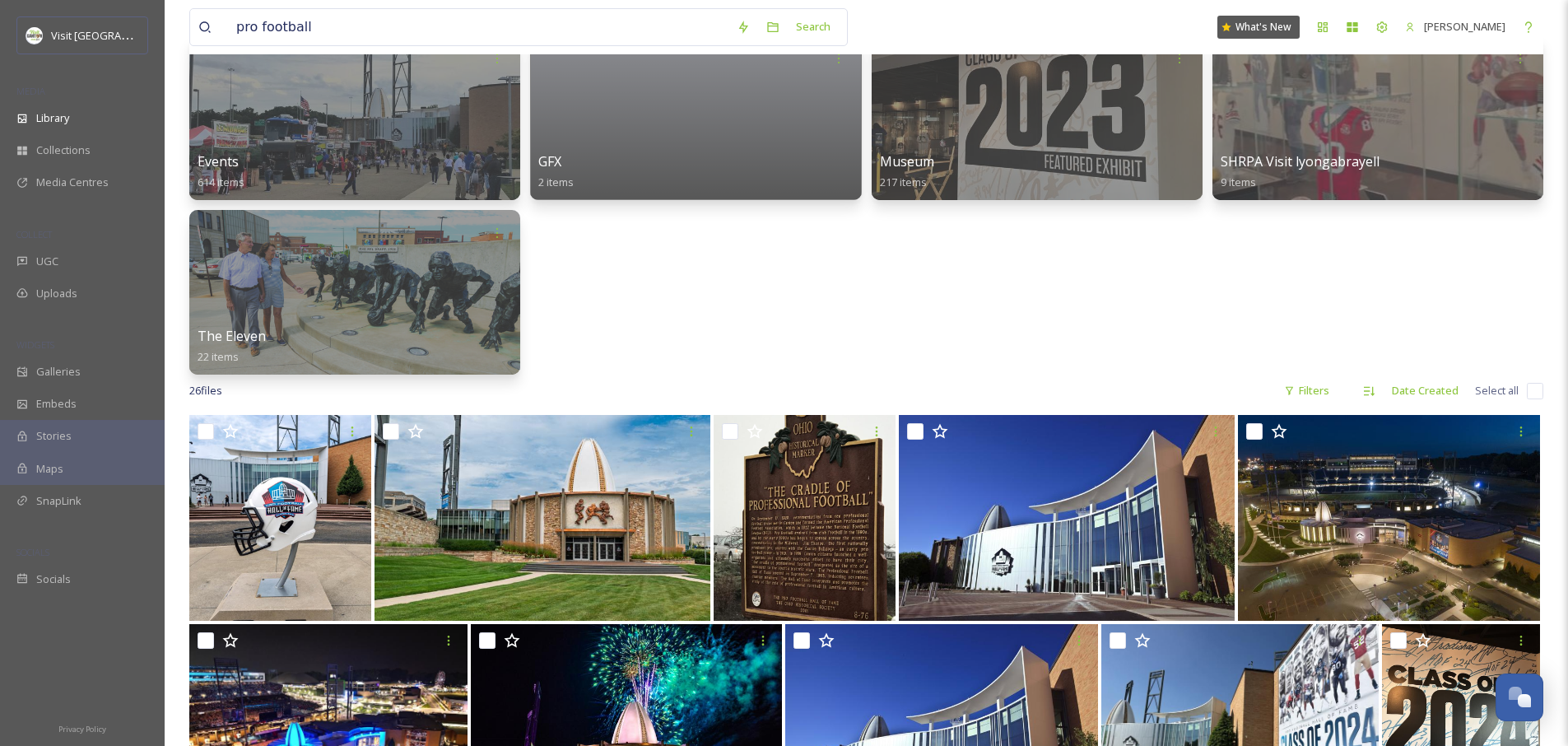
scroll to position [0, 0]
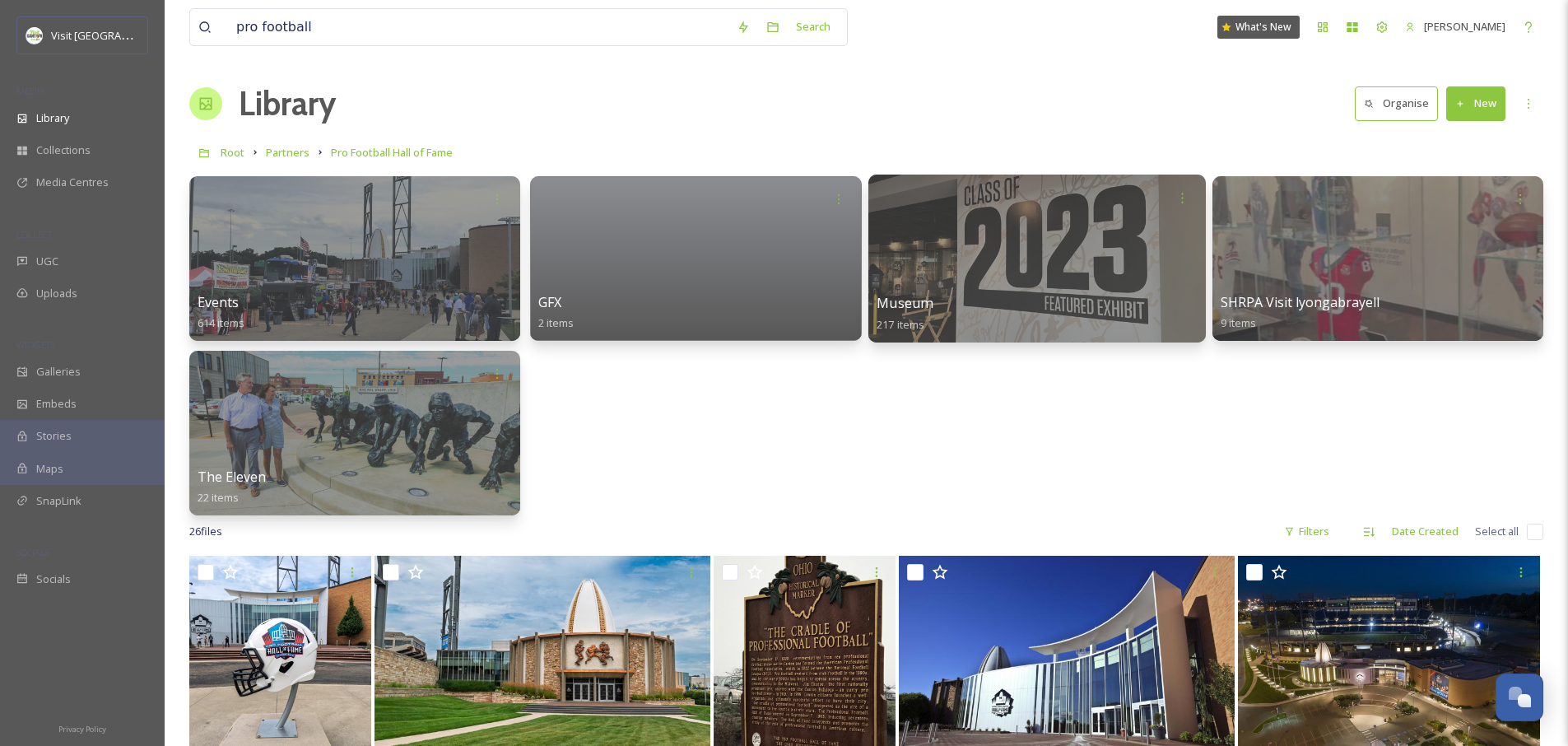
click at [963, 257] on div at bounding box center [1036, 259] width 338 height 168
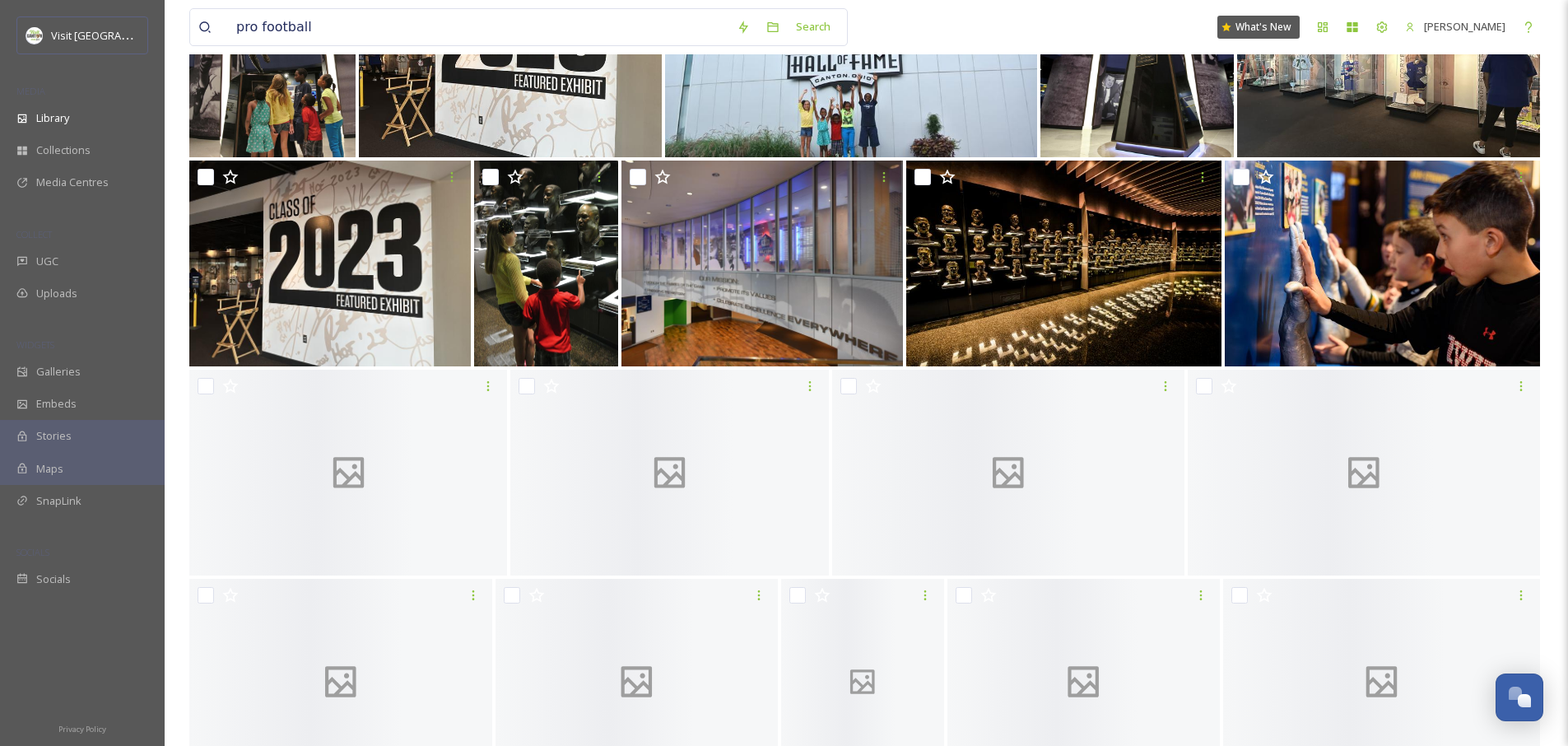
scroll to position [660, 0]
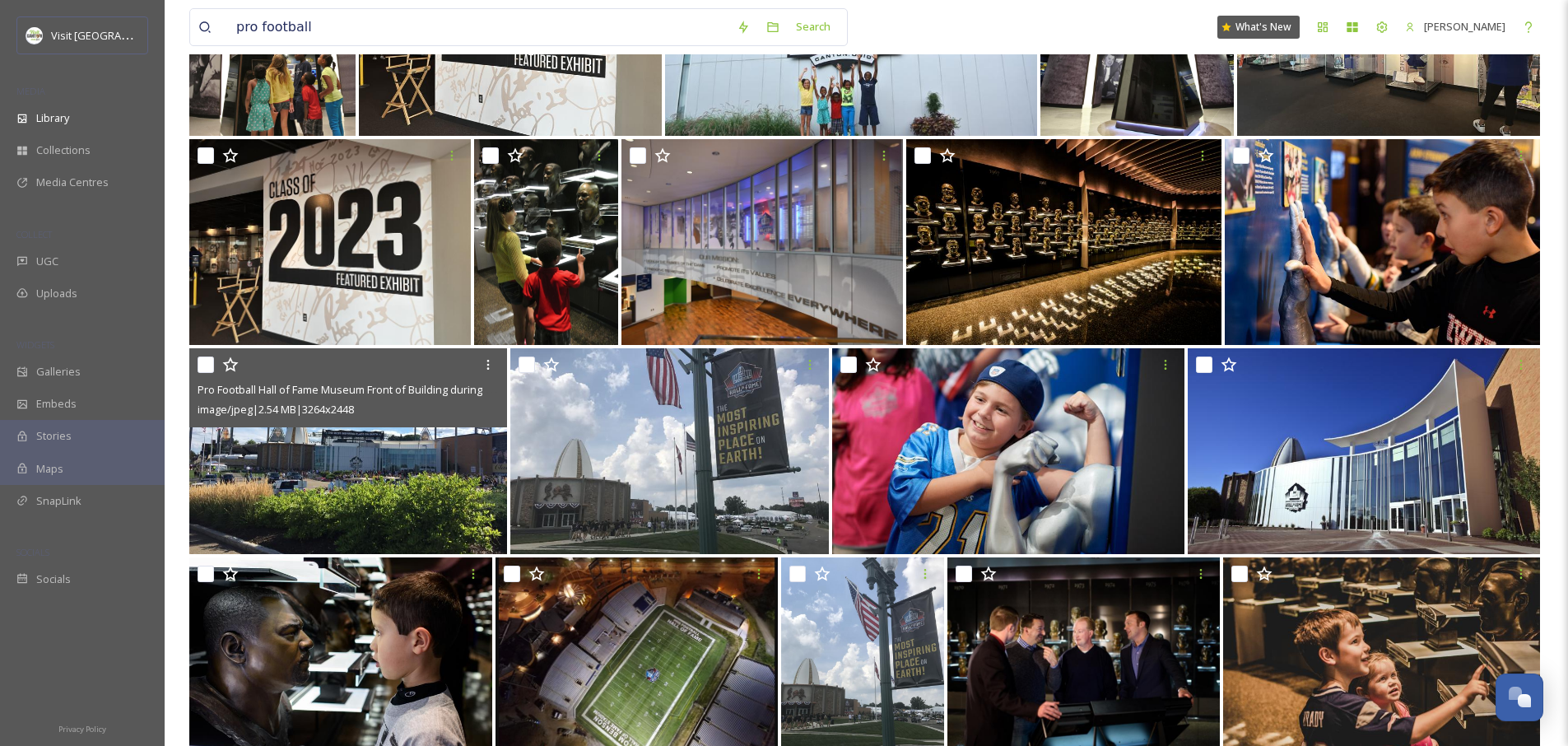
click at [207, 367] on input "checkbox" at bounding box center [206, 364] width 16 height 16
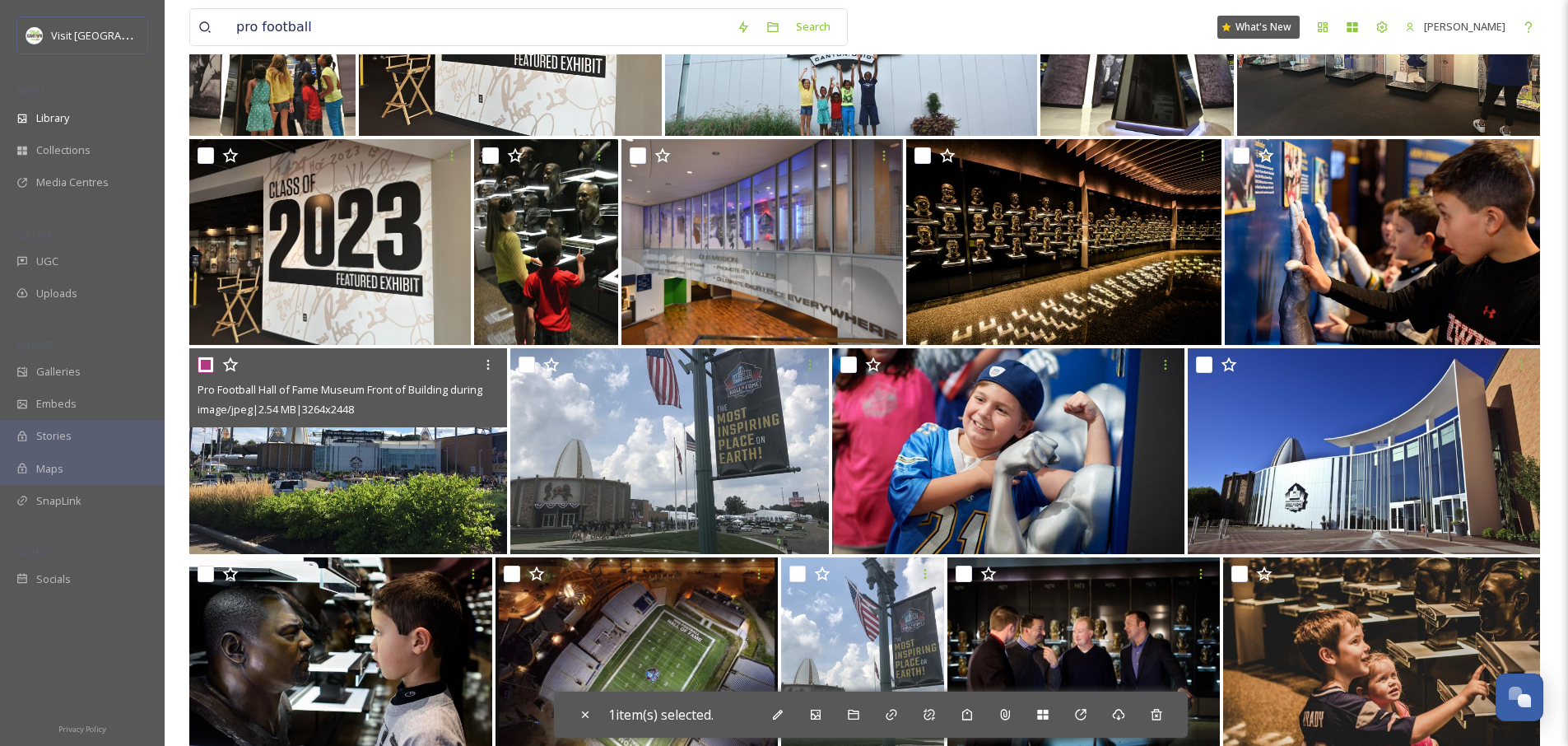
click at [206, 366] on input "checkbox" at bounding box center [206, 364] width 16 height 16
checkbox input "false"
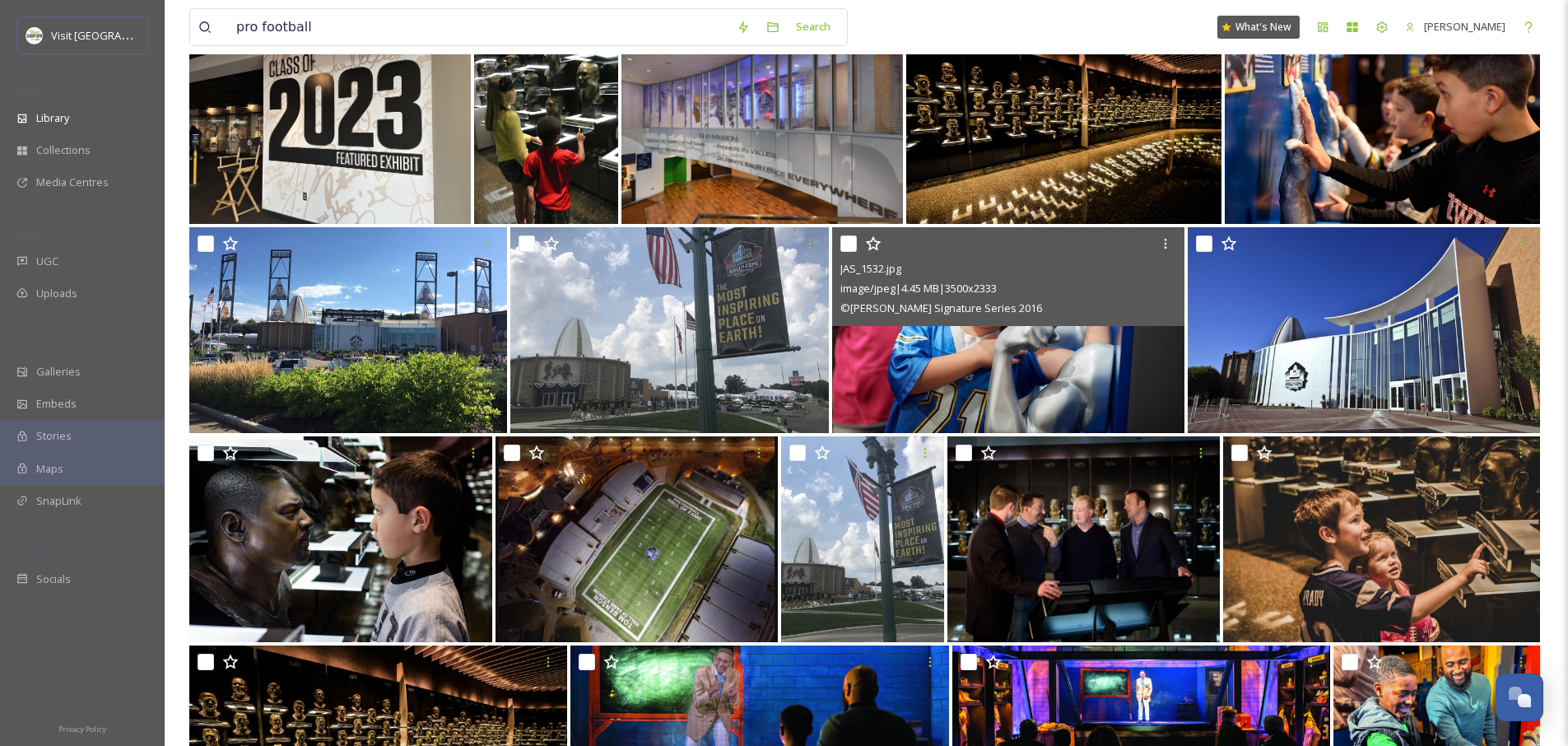
scroll to position [798, 0]
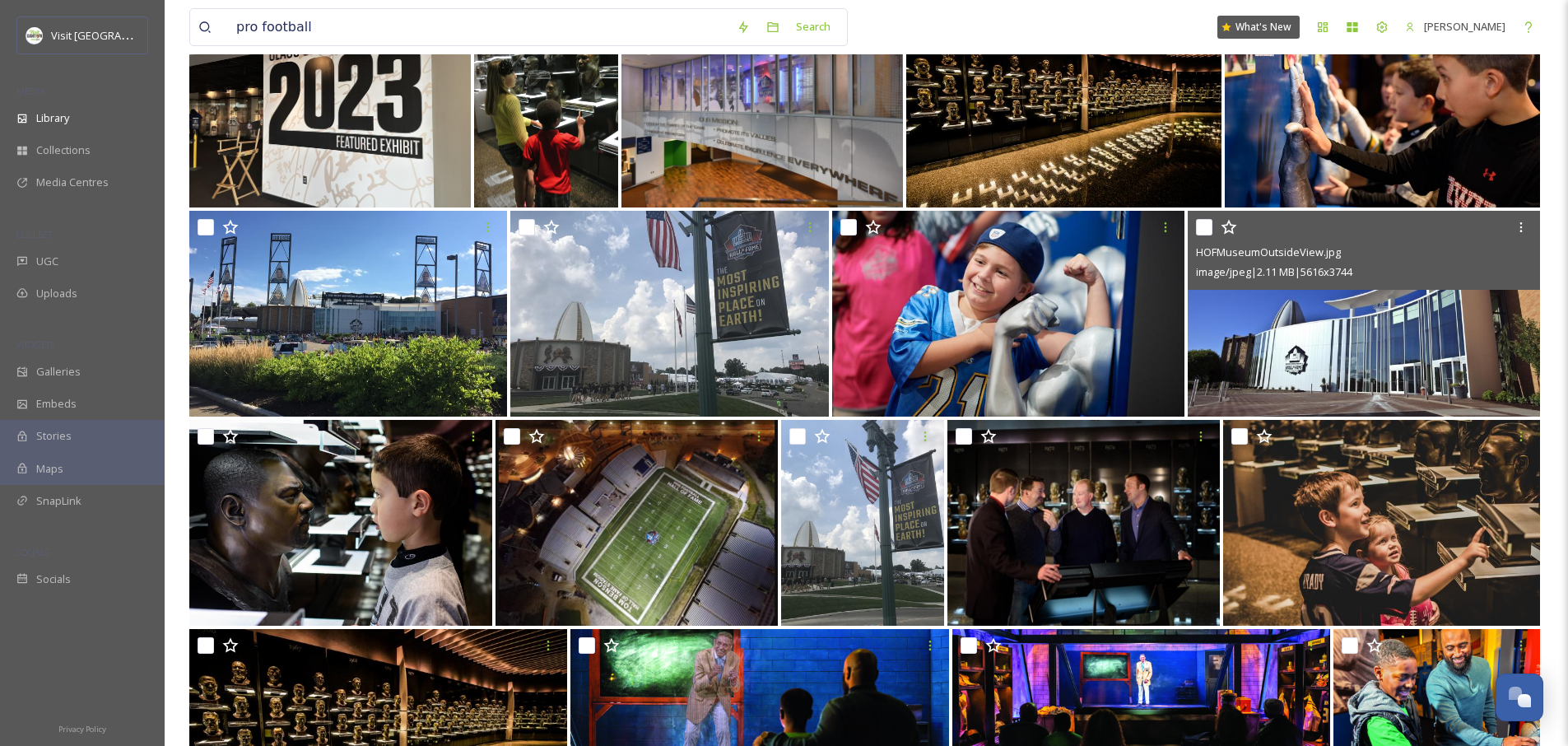
click at [1205, 228] on input "checkbox" at bounding box center [1205, 227] width 16 height 16
checkbox input "true"
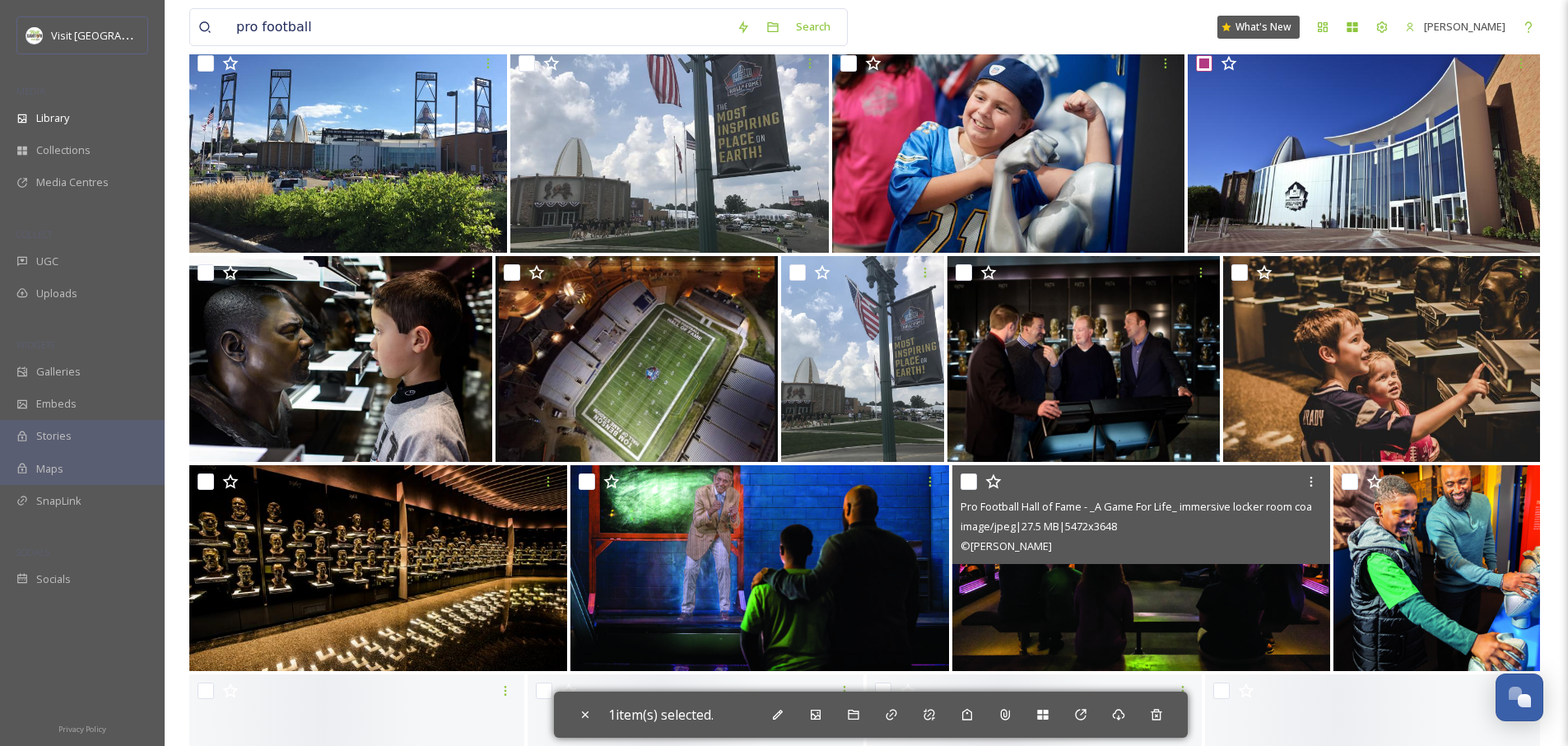
scroll to position [1158, 0]
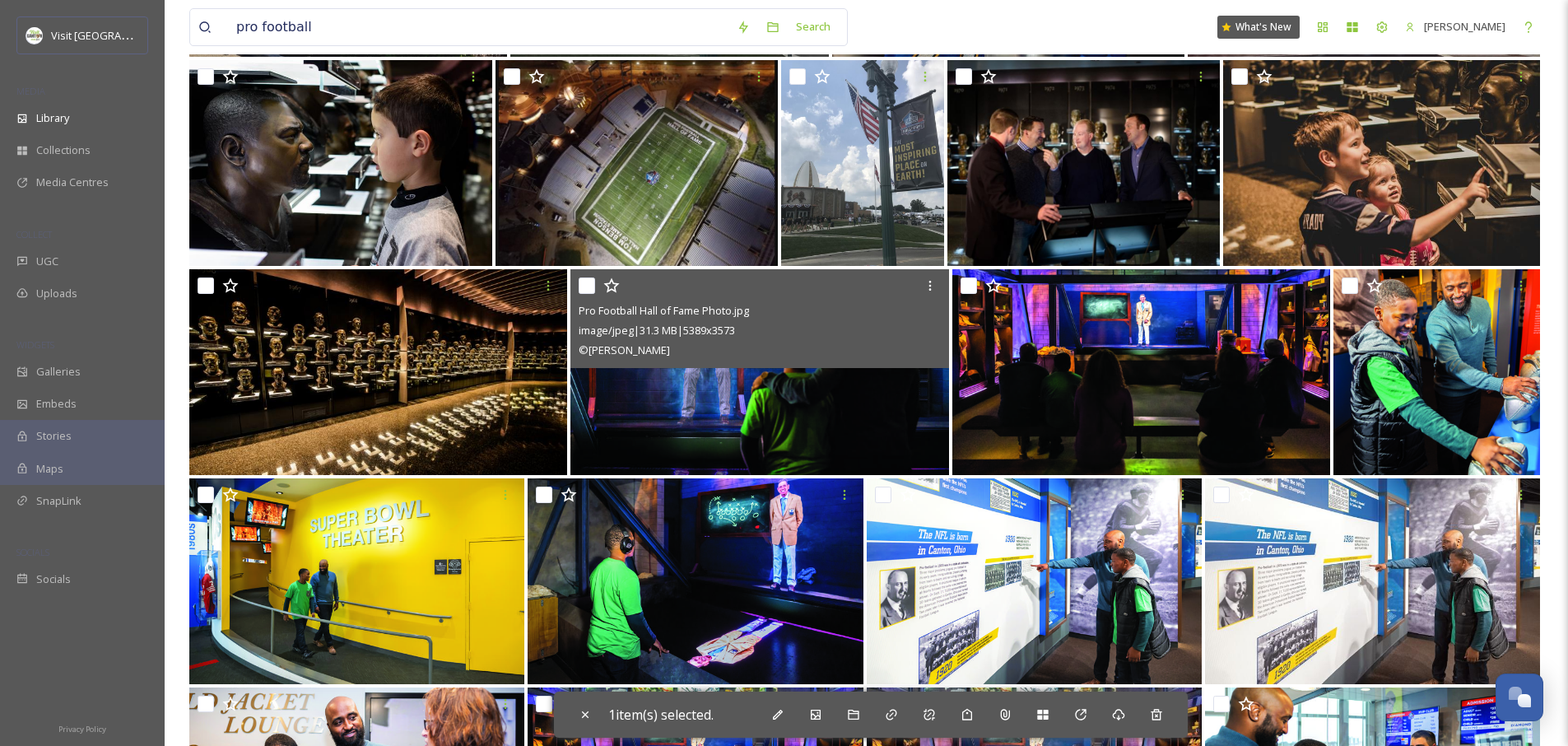
click at [588, 288] on input "checkbox" at bounding box center [587, 286] width 16 height 16
checkbox input "true"
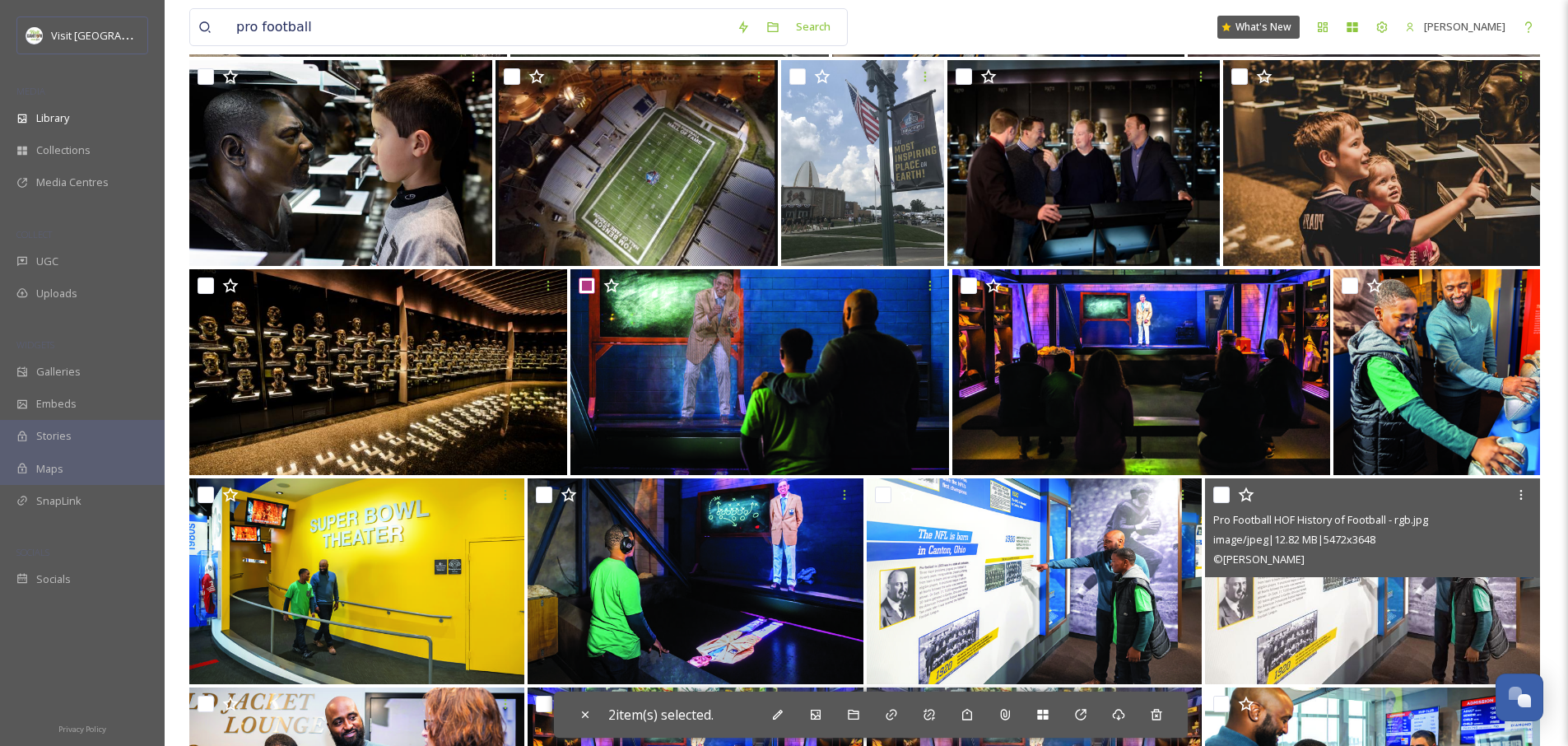
click at [1226, 497] on input "checkbox" at bounding box center [1222, 495] width 16 height 16
checkbox input "true"
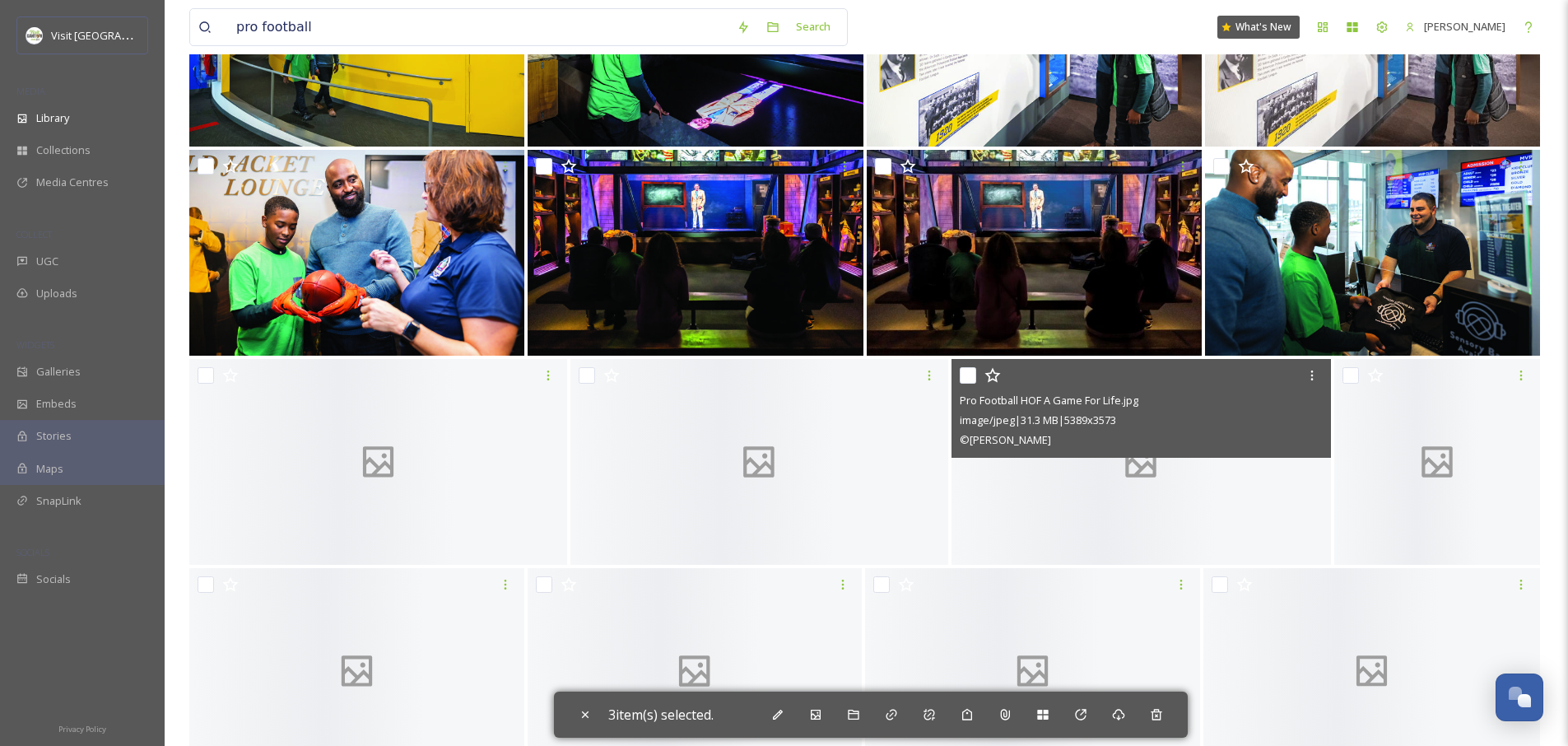
scroll to position [1703, 0]
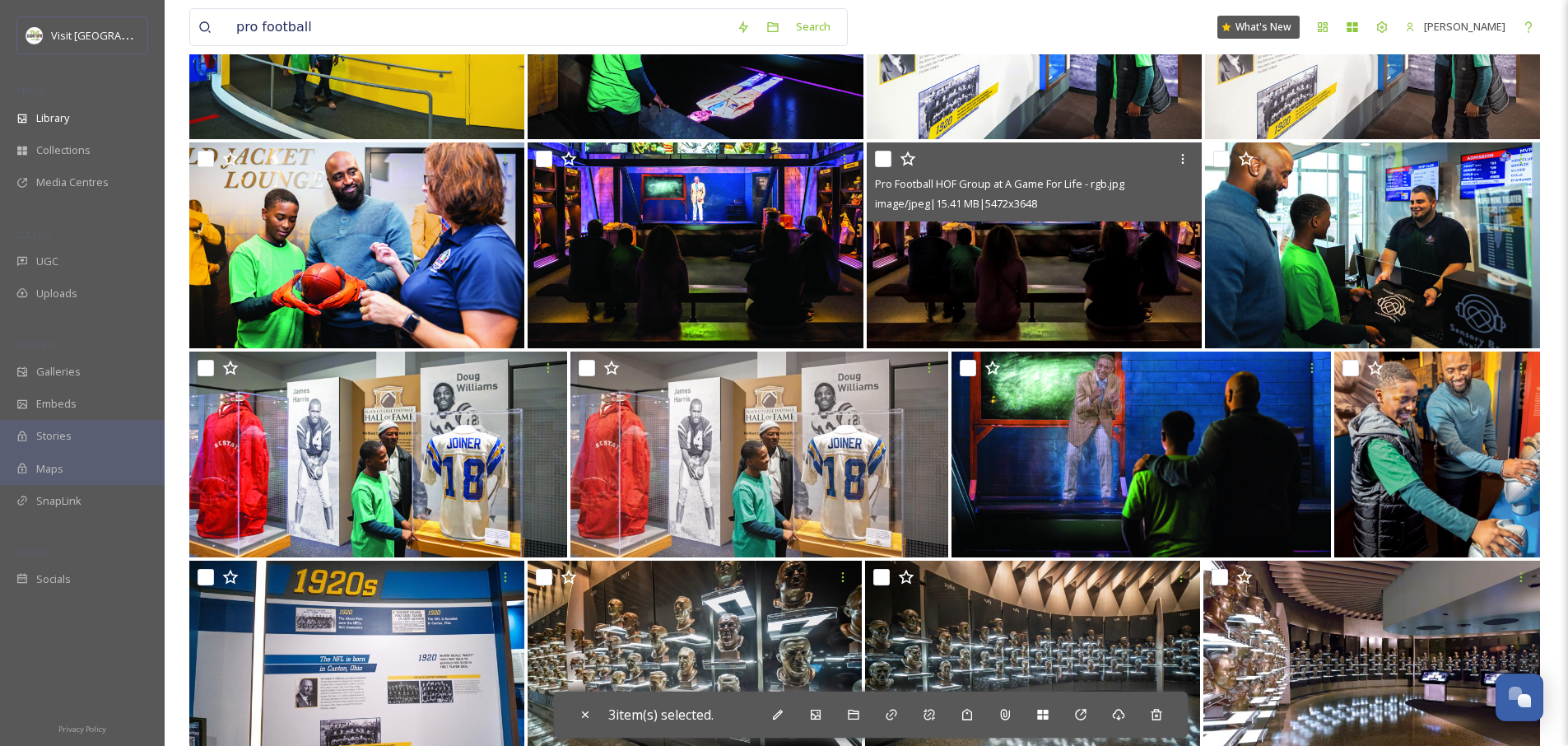
click at [875, 158] on input "checkbox" at bounding box center [883, 158] width 16 height 16
checkbox input "true"
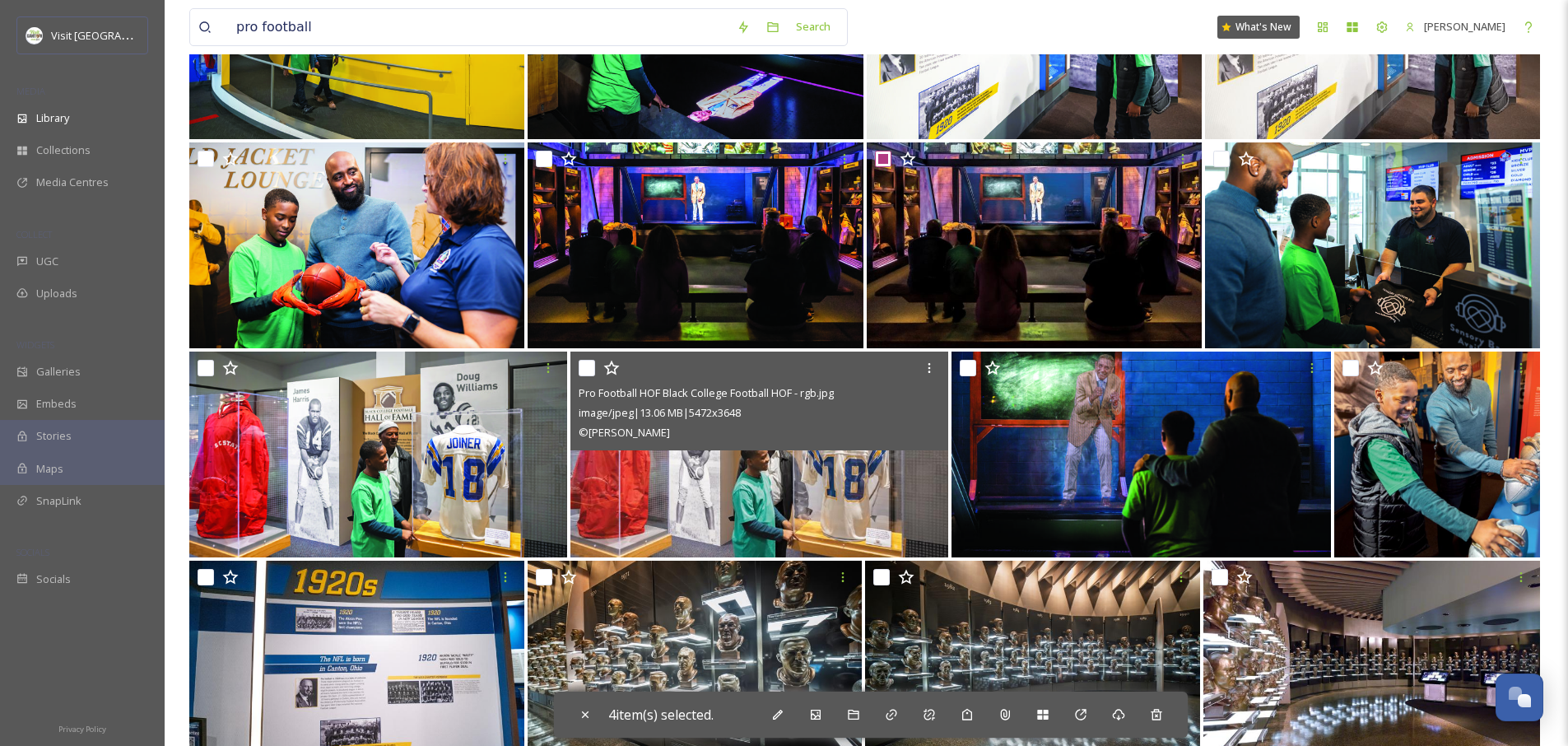
click at [584, 363] on input "checkbox" at bounding box center [587, 368] width 16 height 16
checkbox input "true"
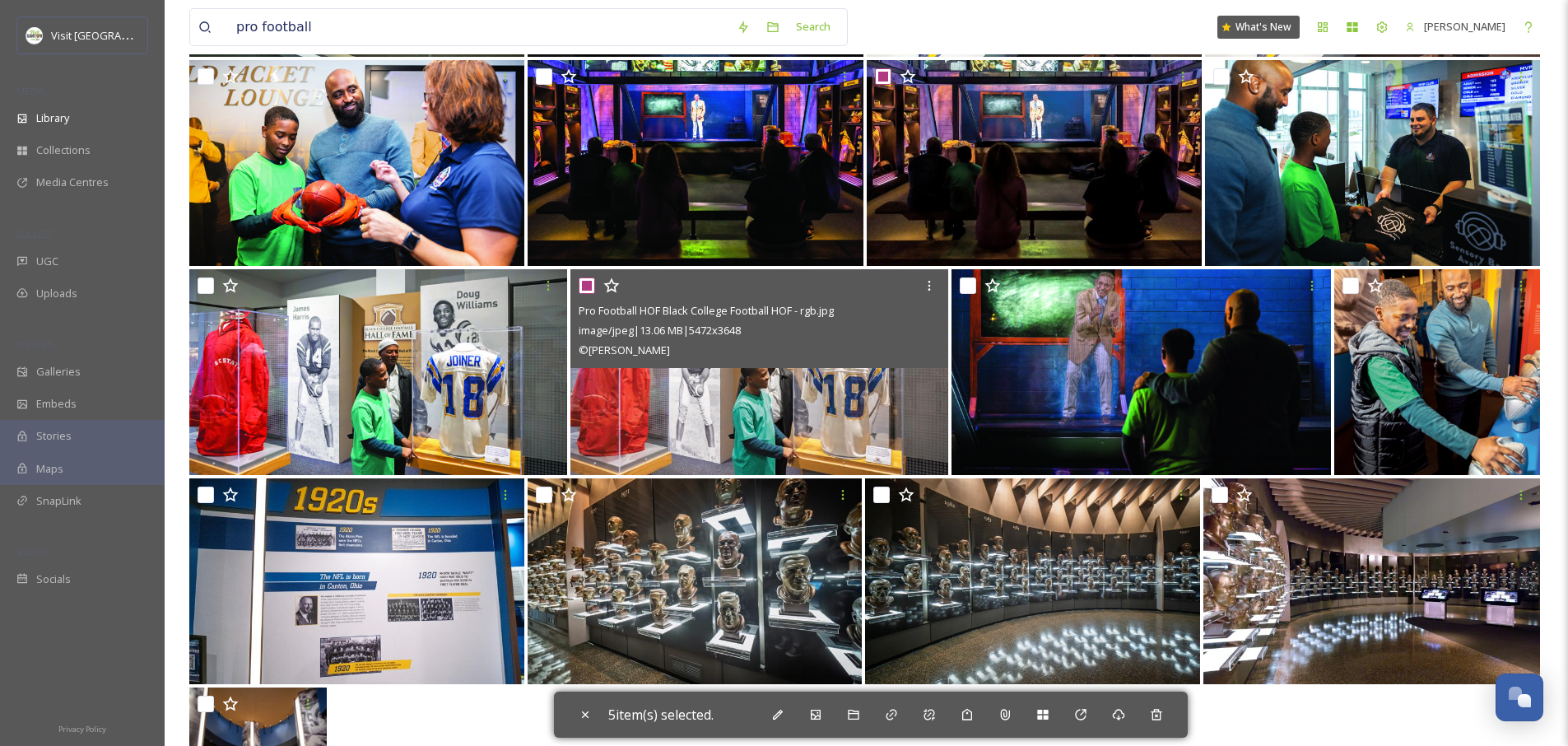
scroll to position [1956, 0]
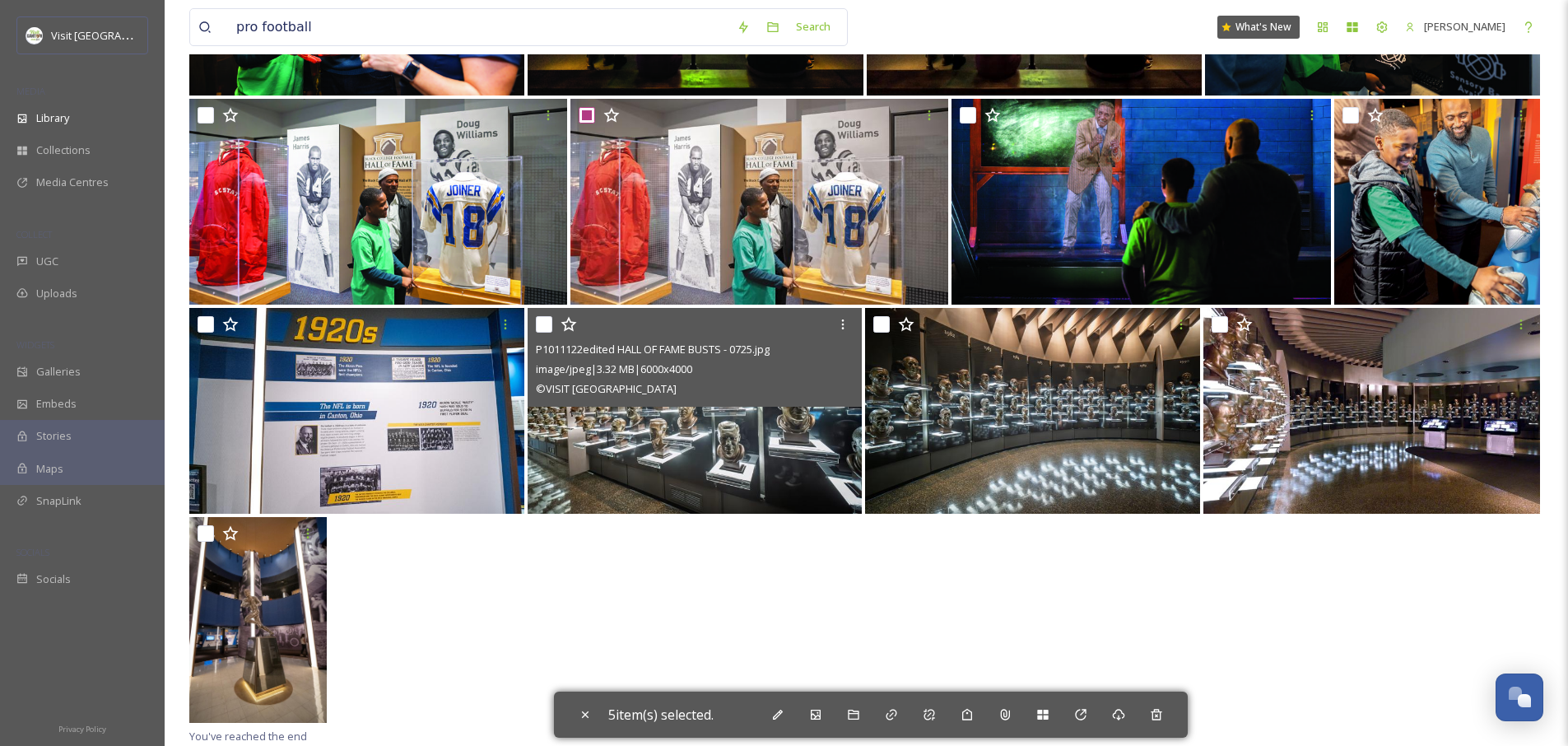
click at [547, 327] on input "checkbox" at bounding box center [545, 324] width 16 height 16
checkbox input "true"
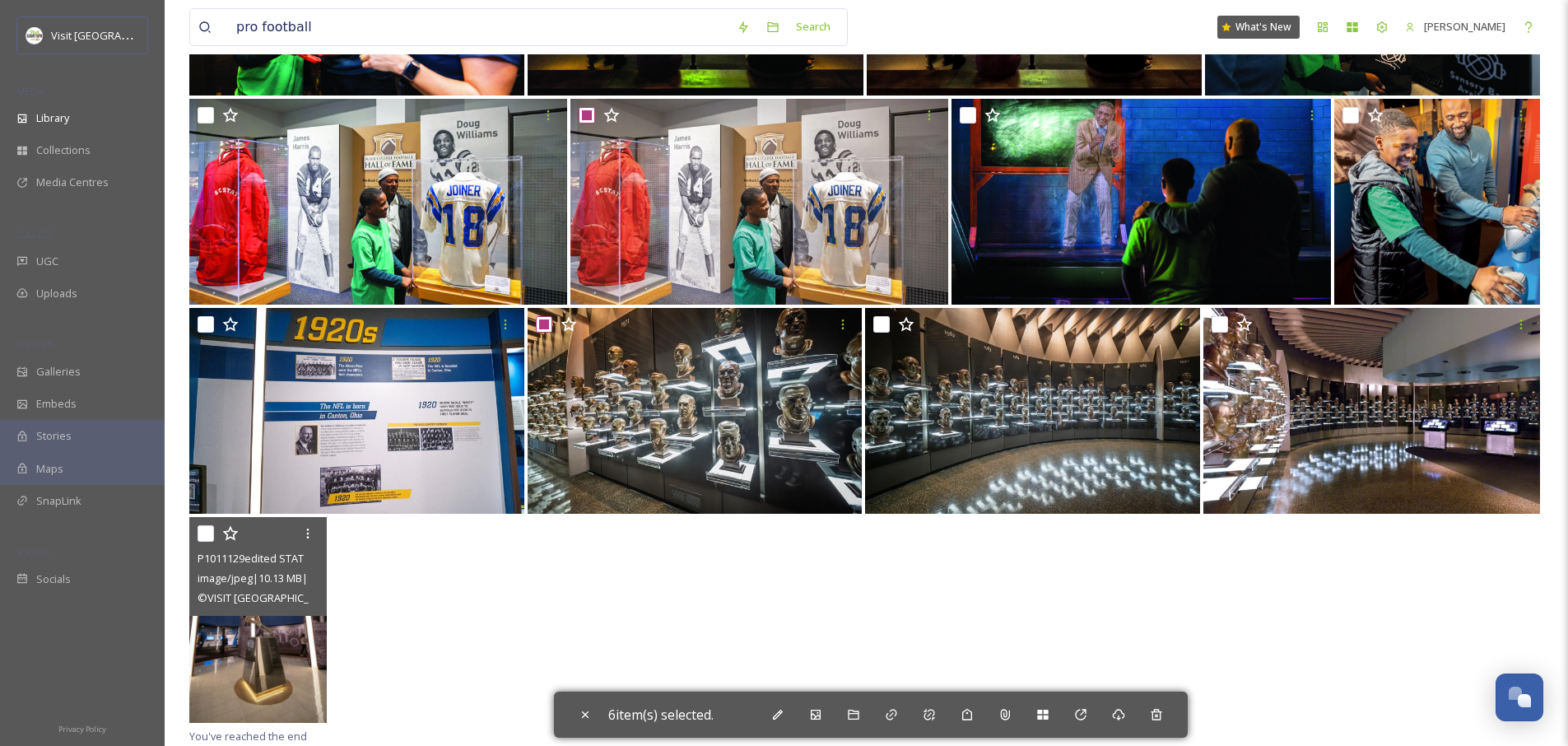
click at [202, 537] on input "checkbox" at bounding box center [206, 534] width 16 height 16
checkbox input "true"
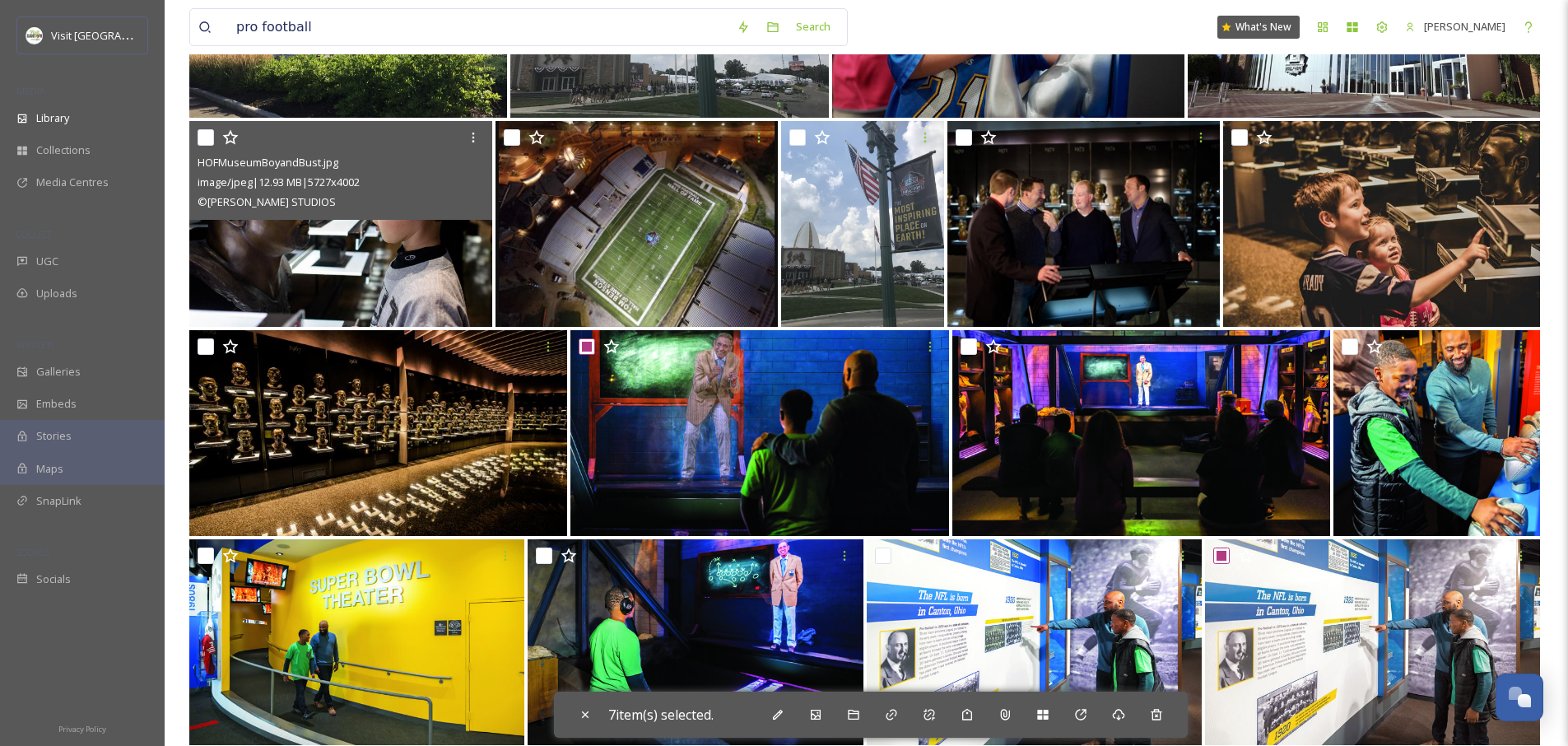
scroll to position [1095, 0]
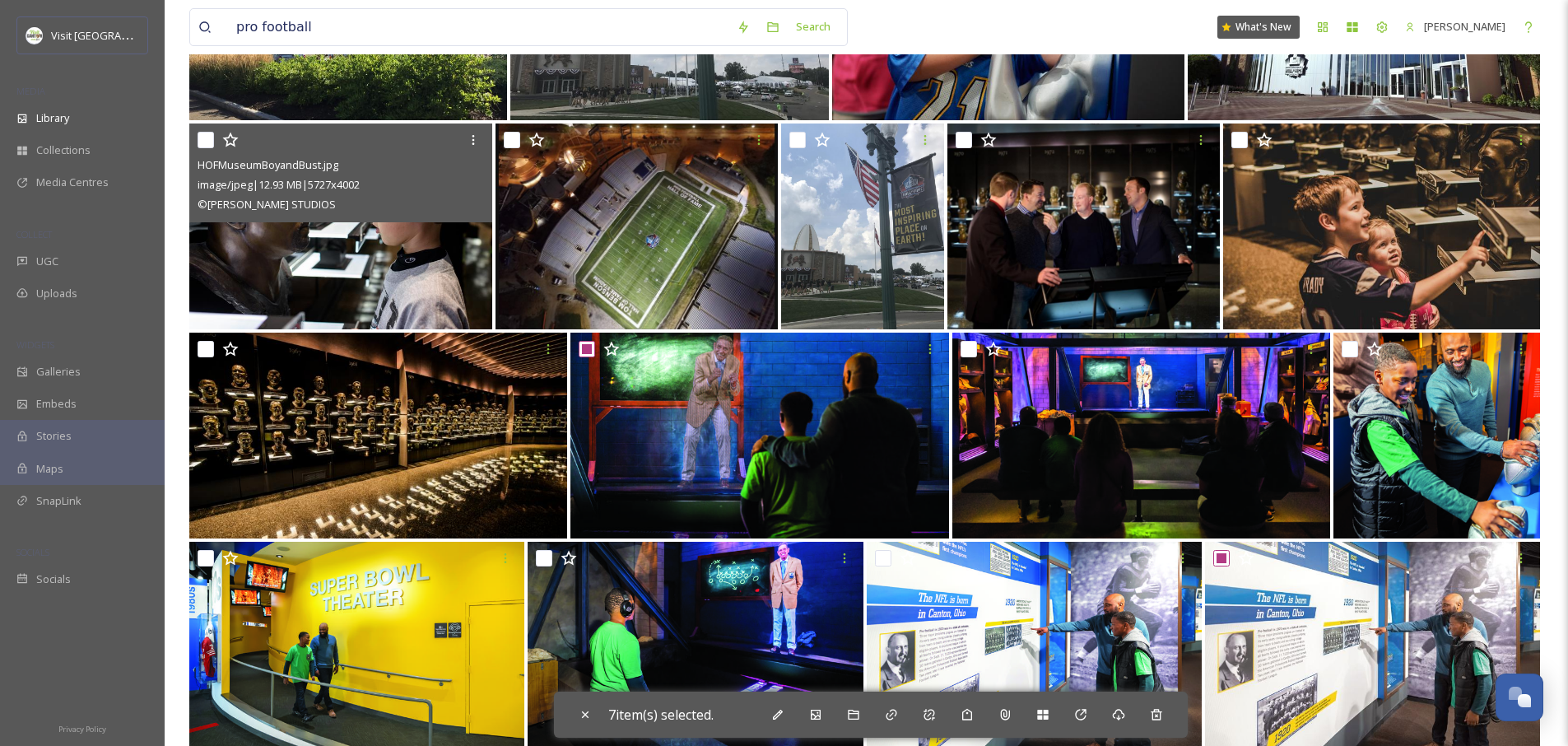
click at [206, 144] on input "checkbox" at bounding box center [206, 140] width 16 height 16
checkbox input "true"
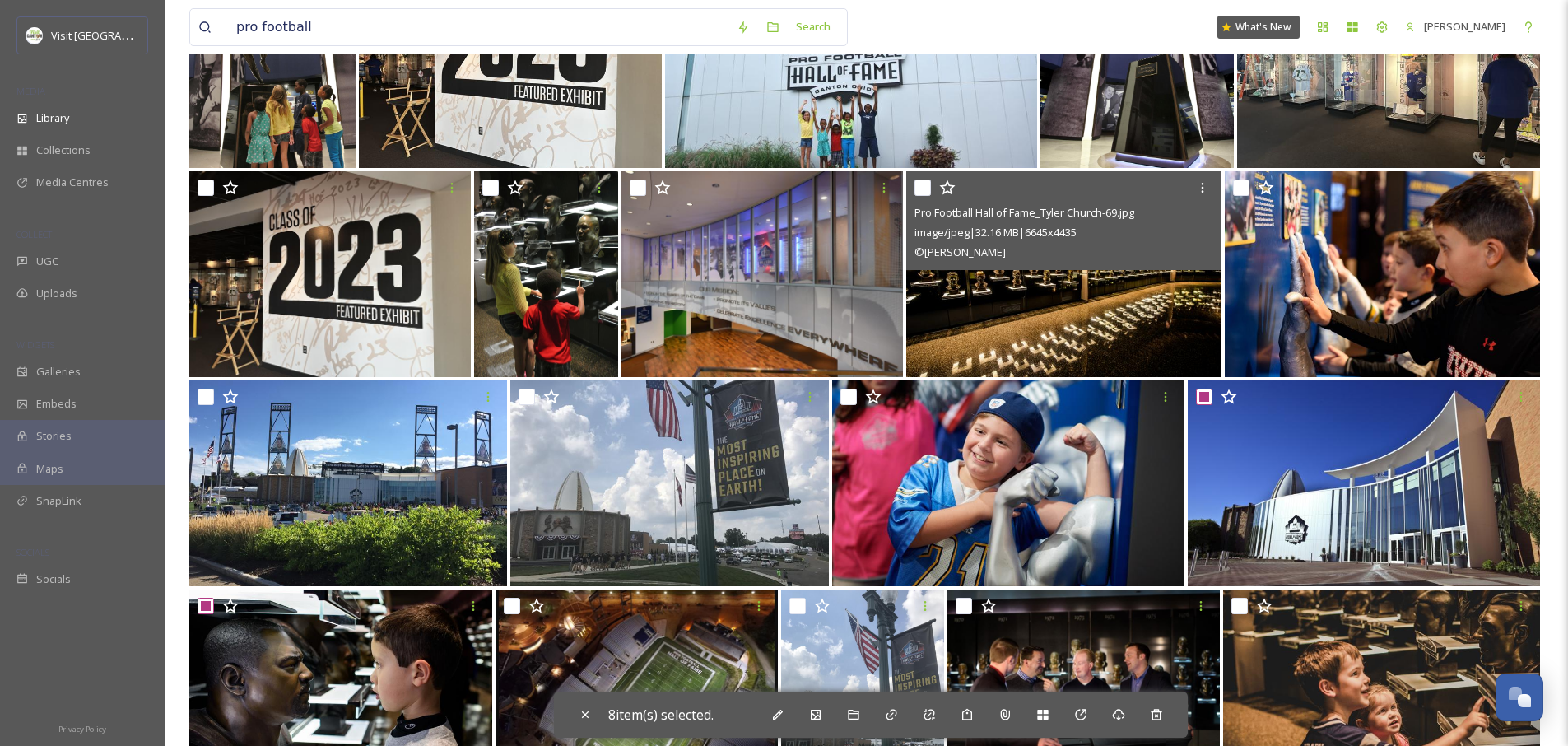
scroll to position [617, 0]
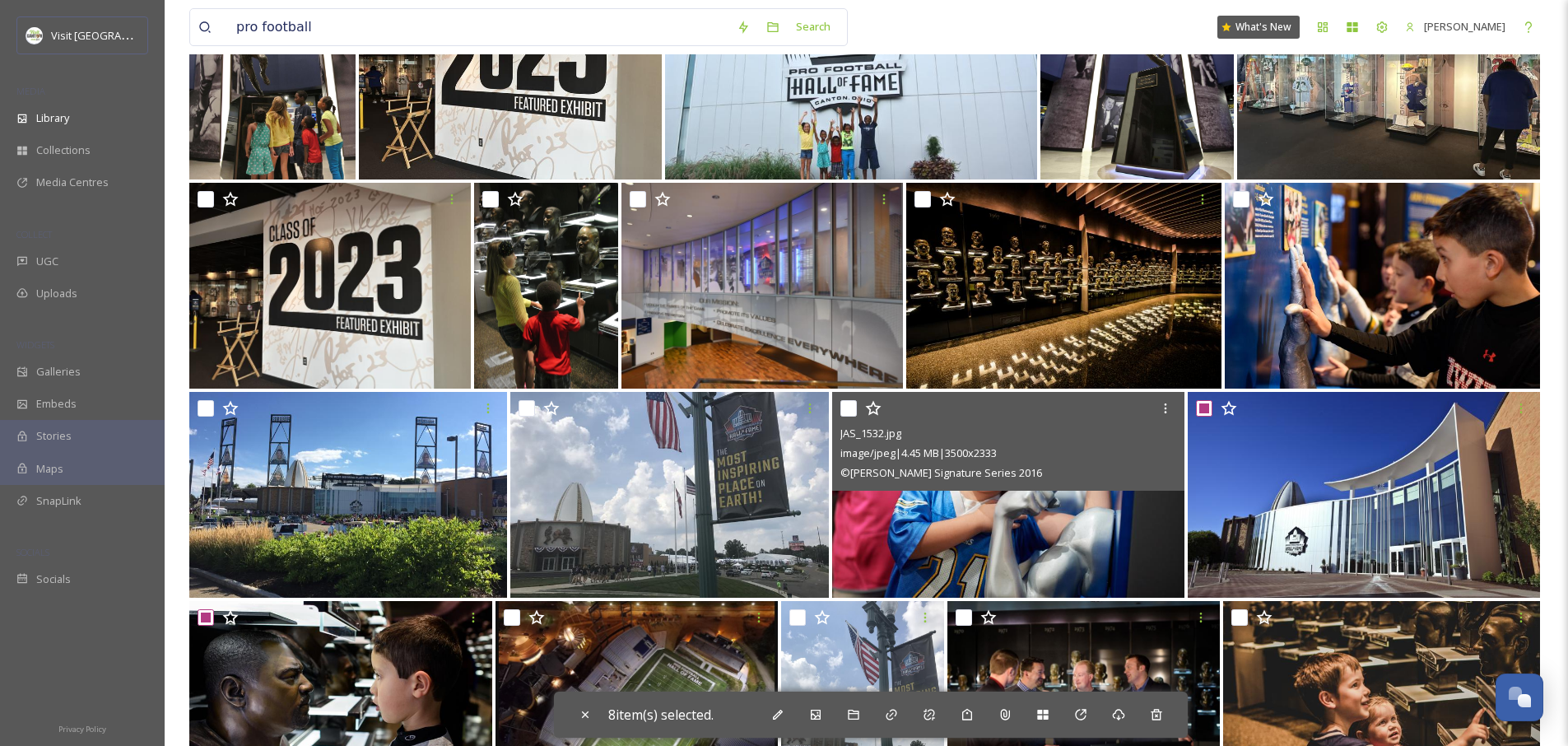
click at [841, 409] on input "checkbox" at bounding box center [849, 408] width 16 height 16
checkbox input "true"
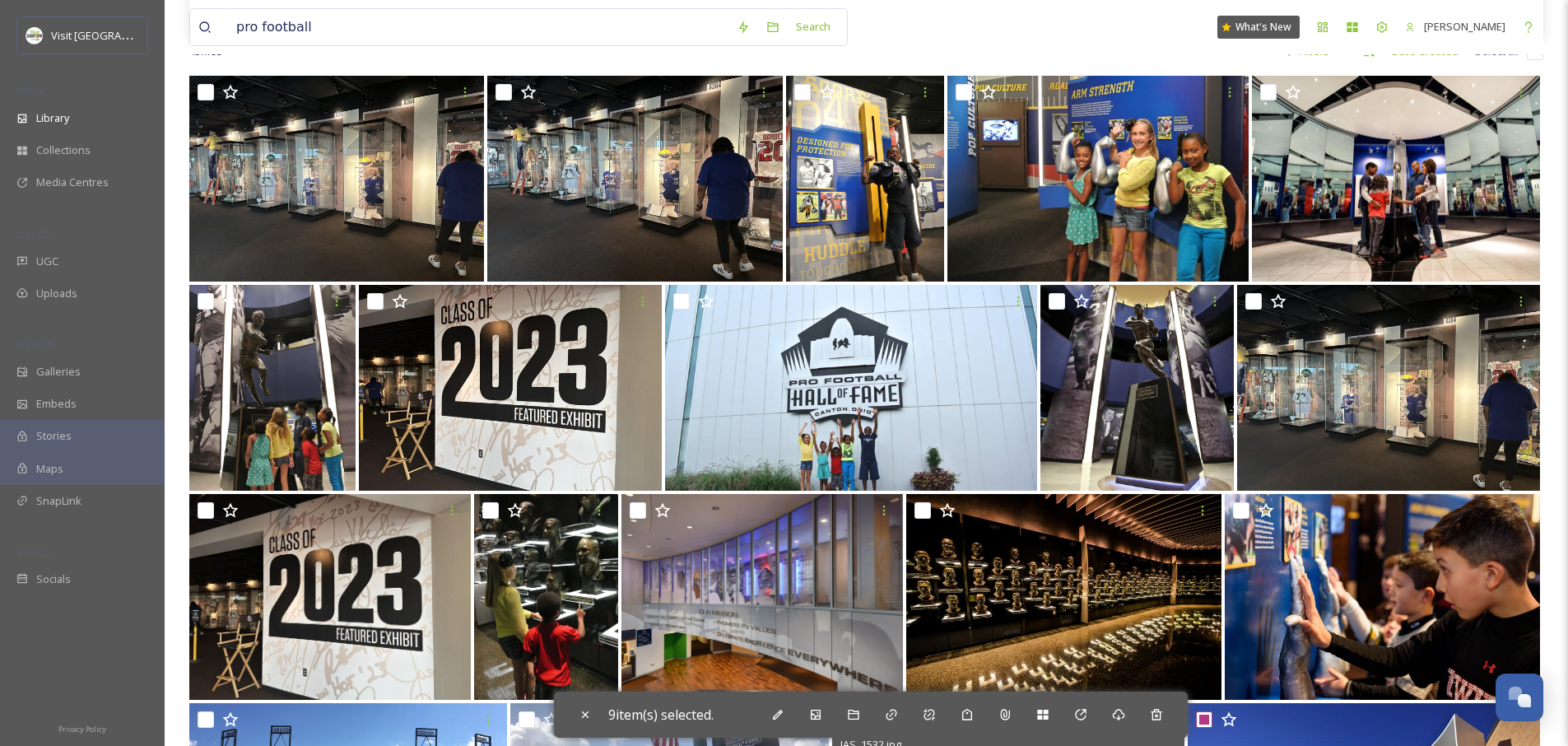
scroll to position [293, 0]
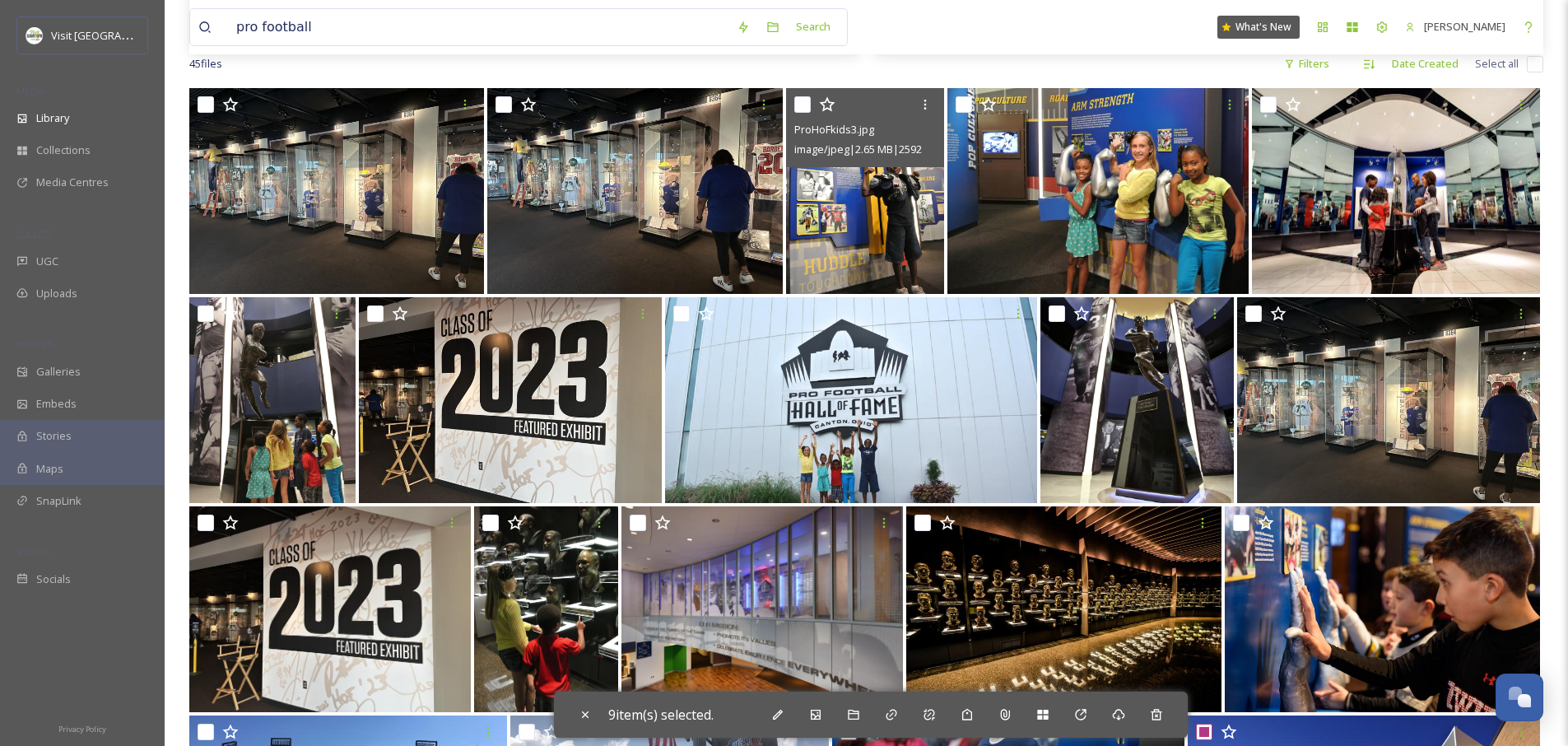
click at [804, 106] on input "checkbox" at bounding box center [802, 105] width 16 height 16
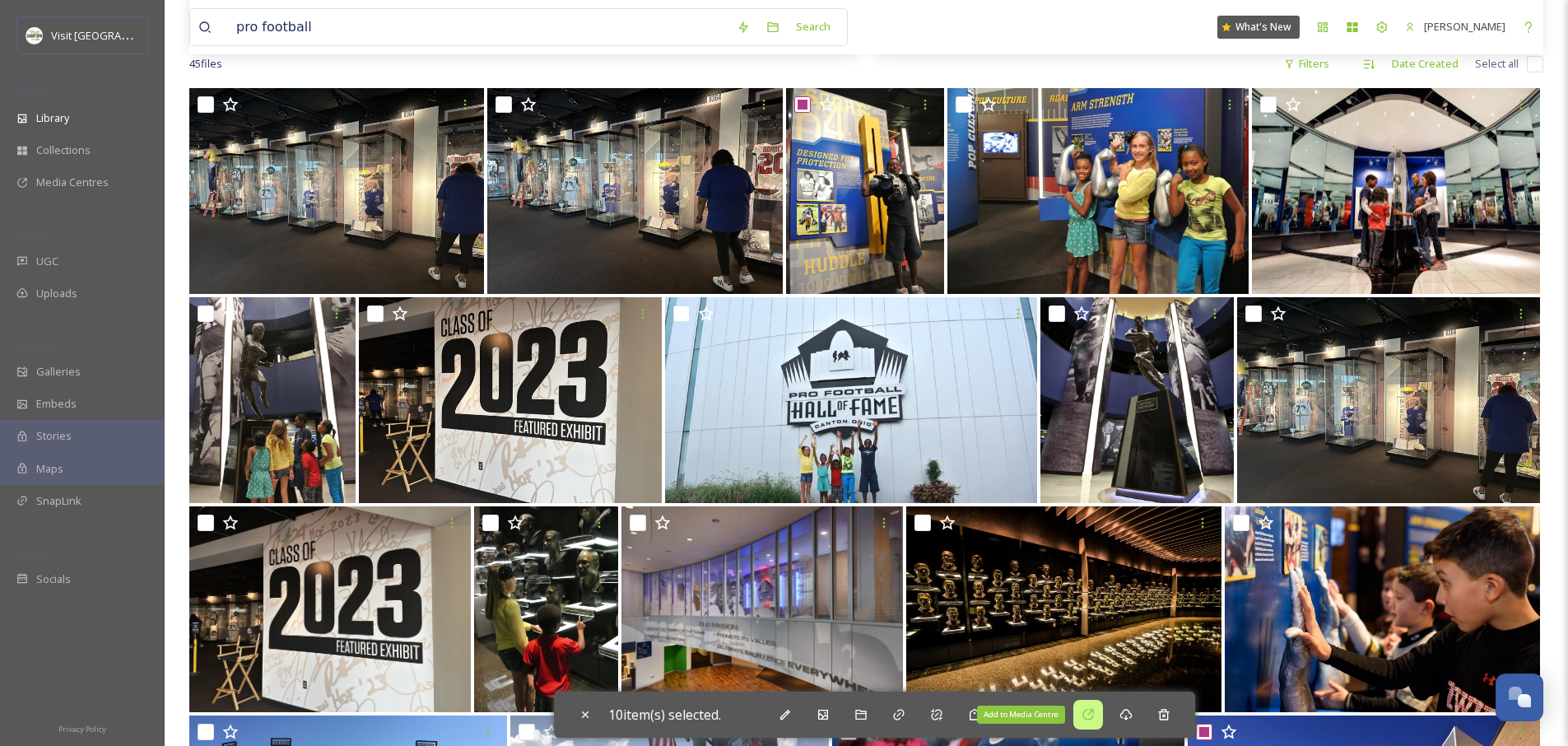
click at [1095, 720] on icon at bounding box center [1088, 715] width 13 height 13
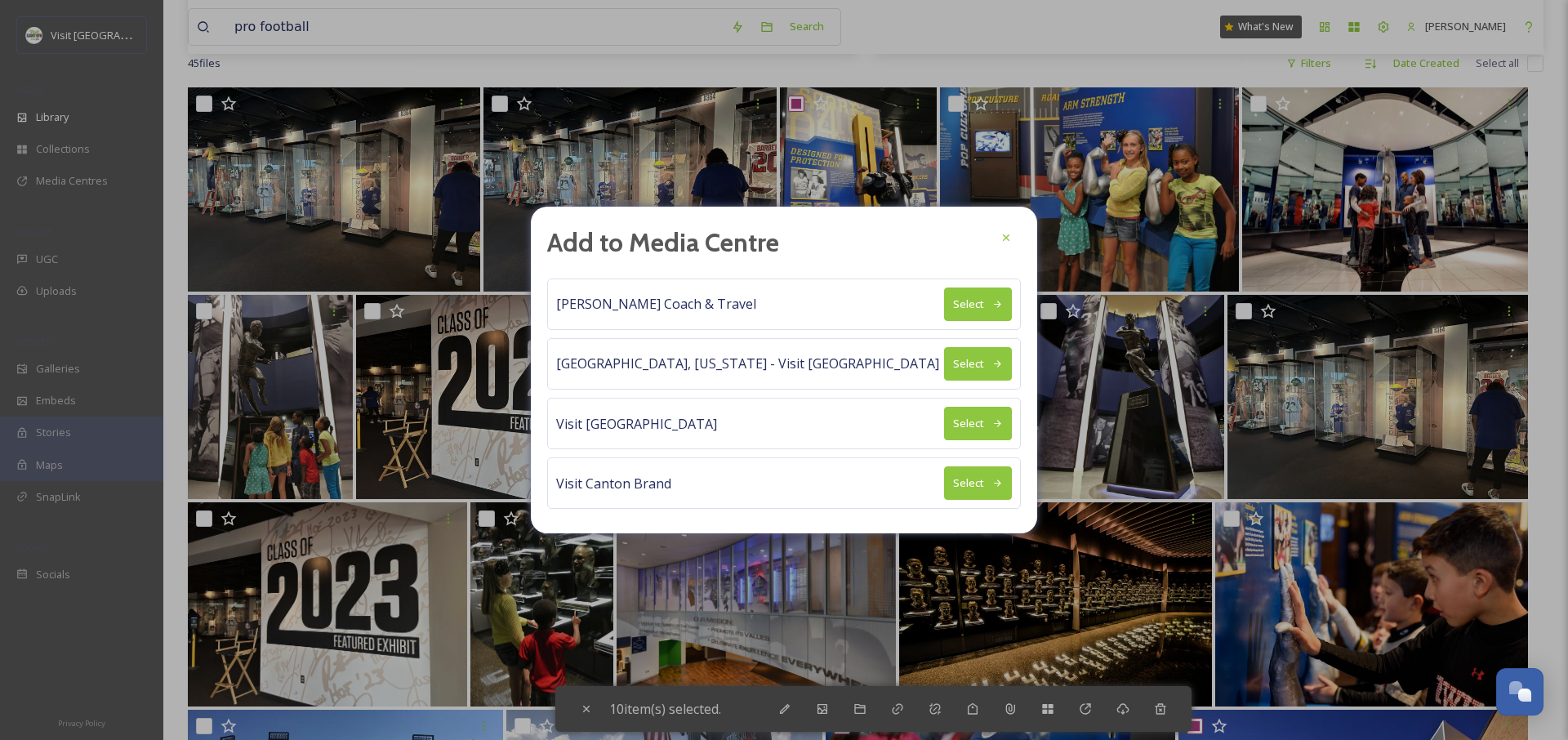
click at [981, 304] on button "Select" at bounding box center [977, 304] width 68 height 33
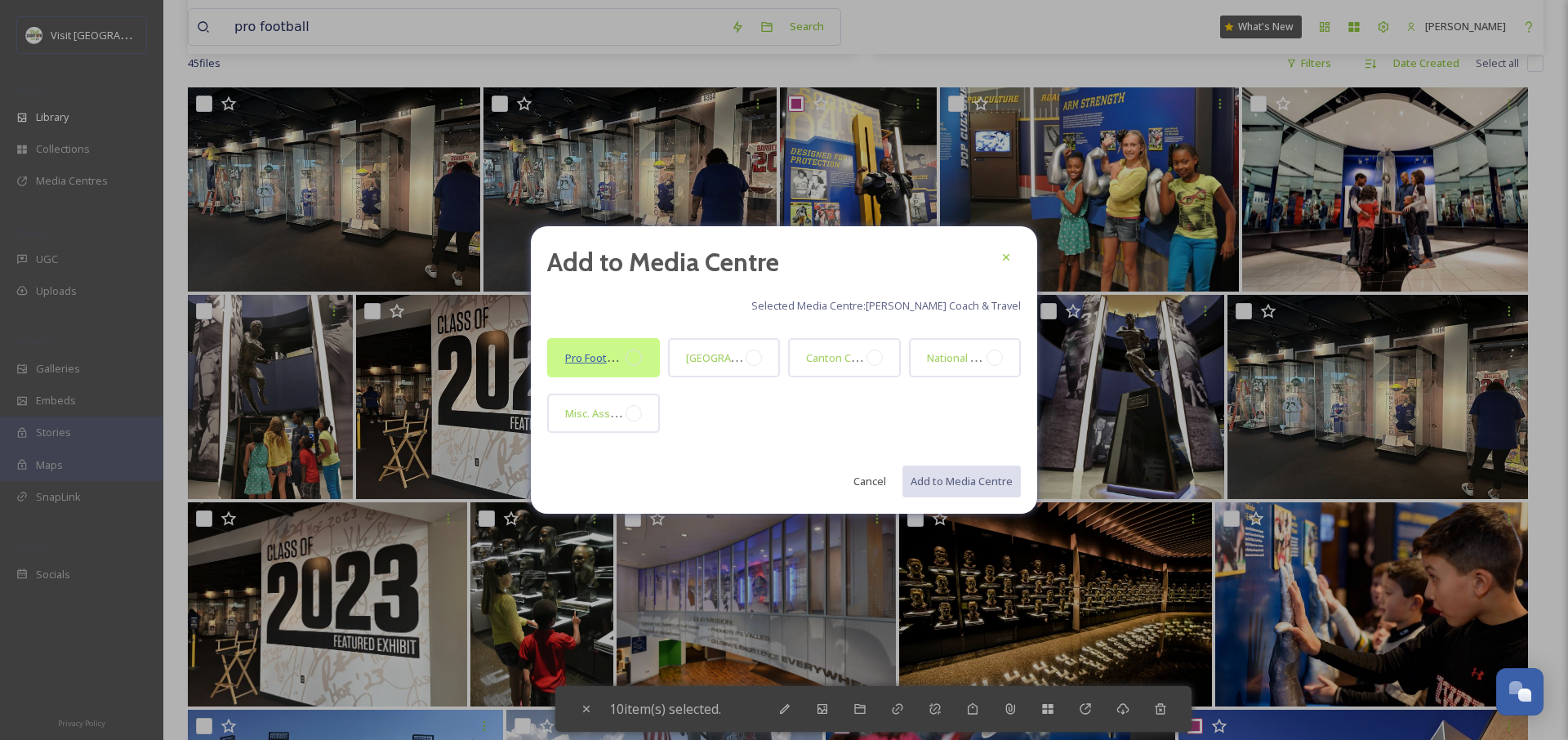
click at [624, 355] on span "Pro Football Hall of Fame" at bounding box center [626, 357] width 121 height 15
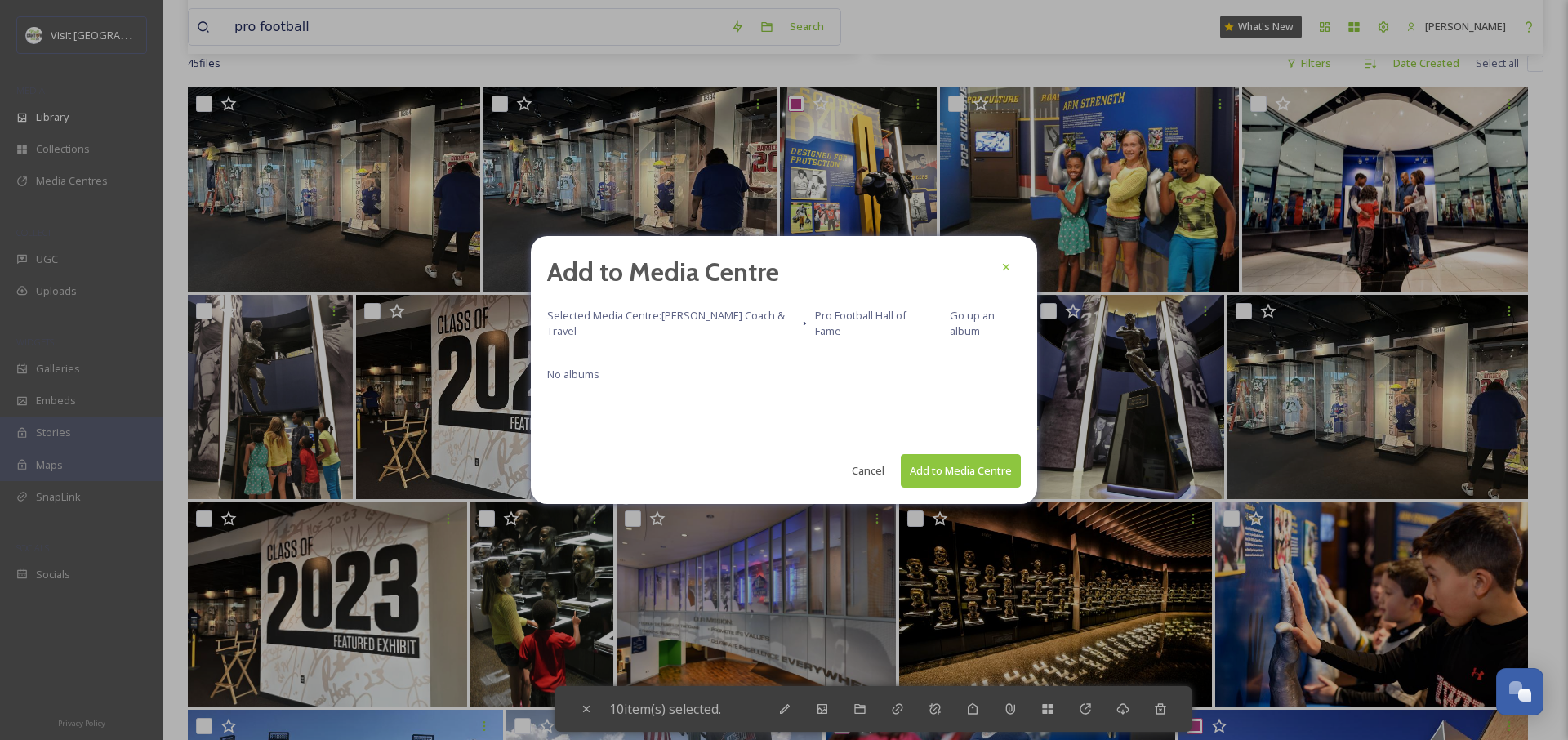
click at [954, 467] on button "Add to Media Centre" at bounding box center [960, 471] width 120 height 33
checkbox input "false"
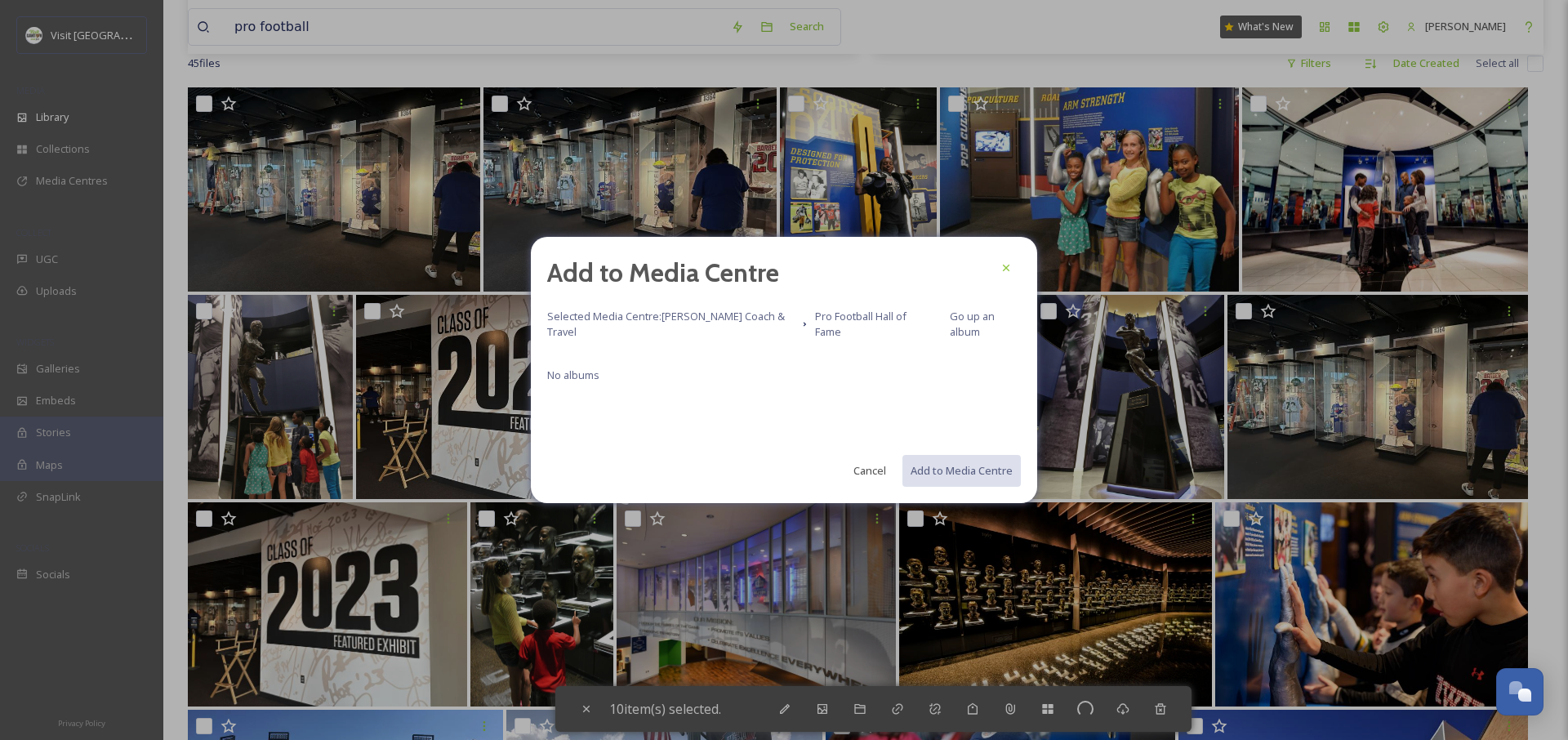
checkbox input "false"
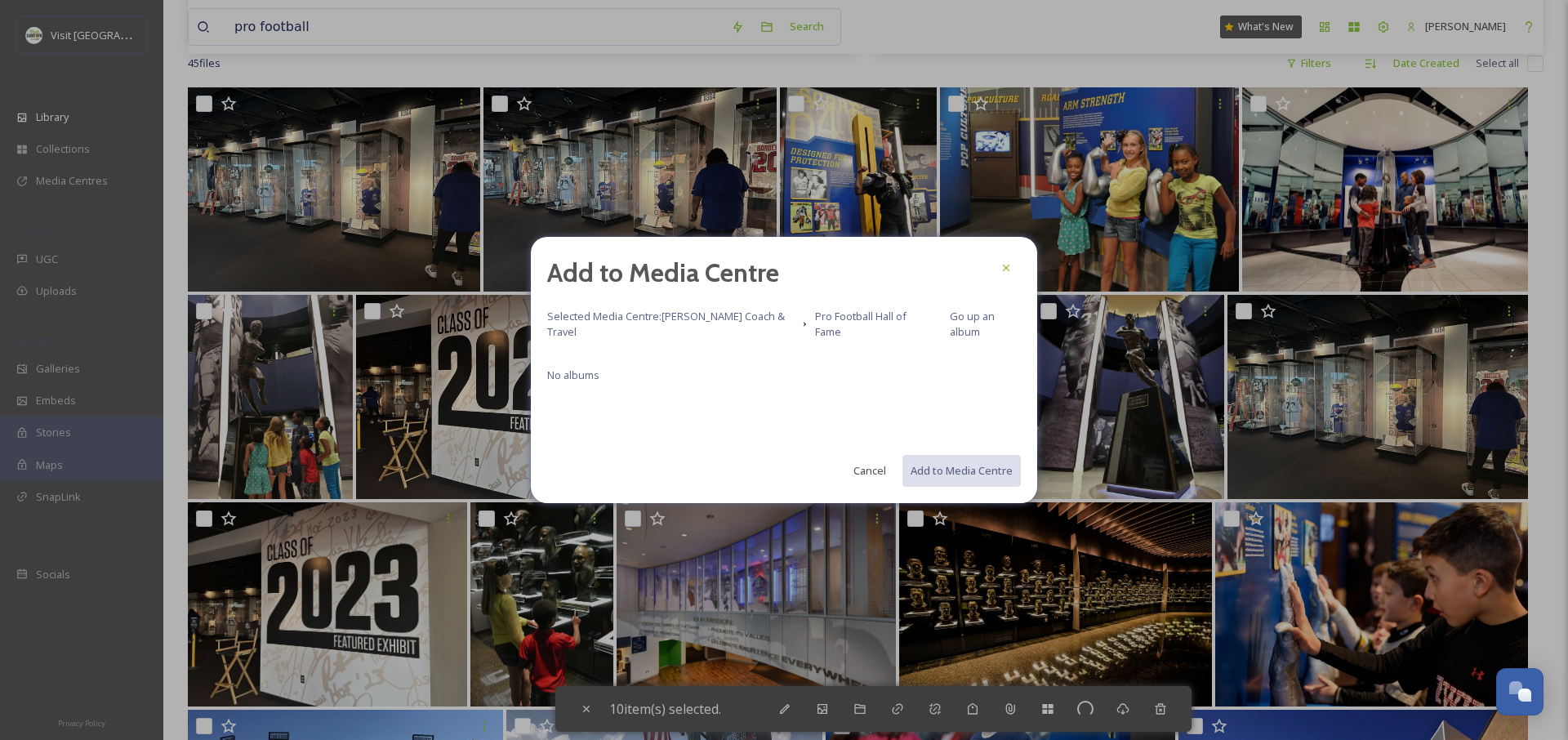
checkbox input "false"
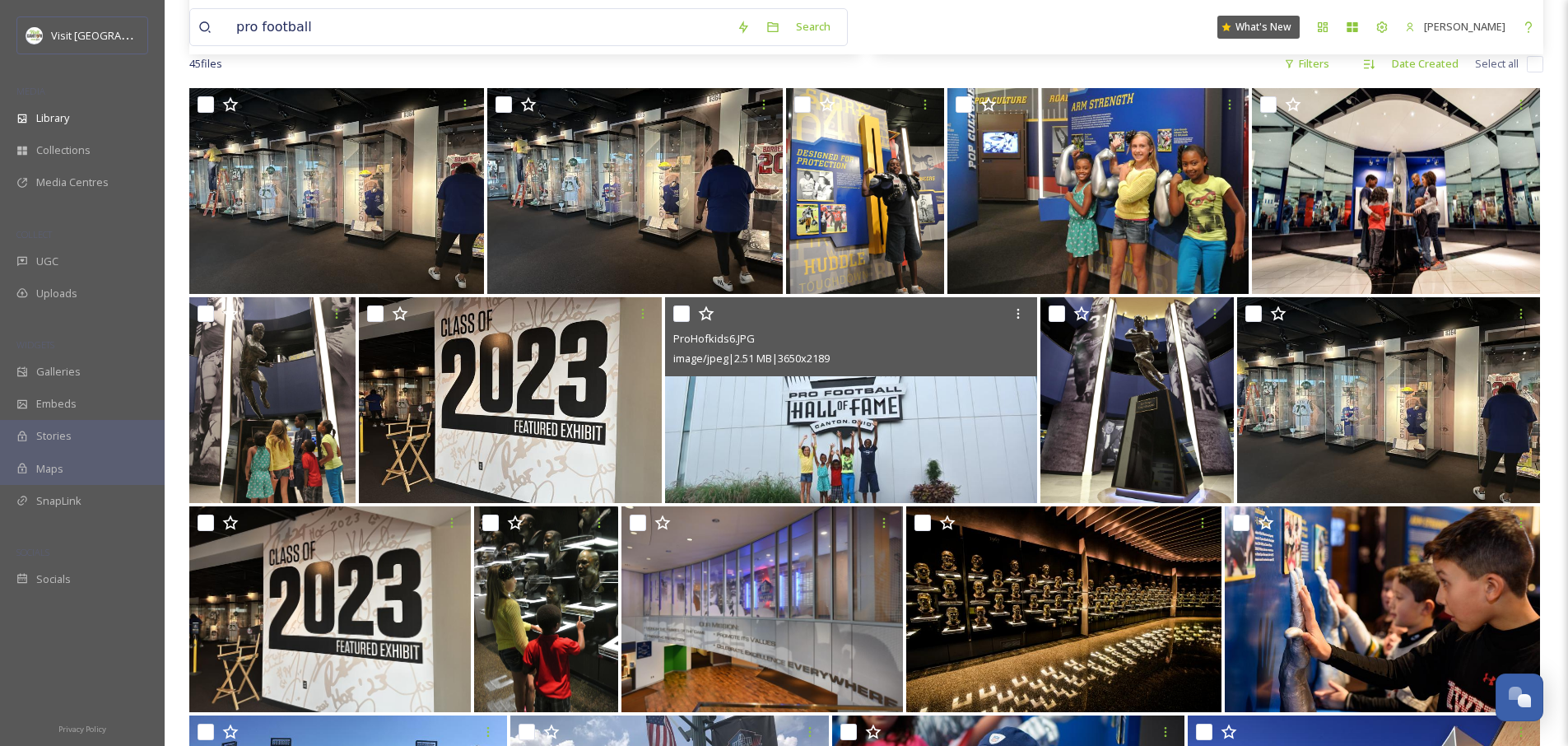
scroll to position [0, 0]
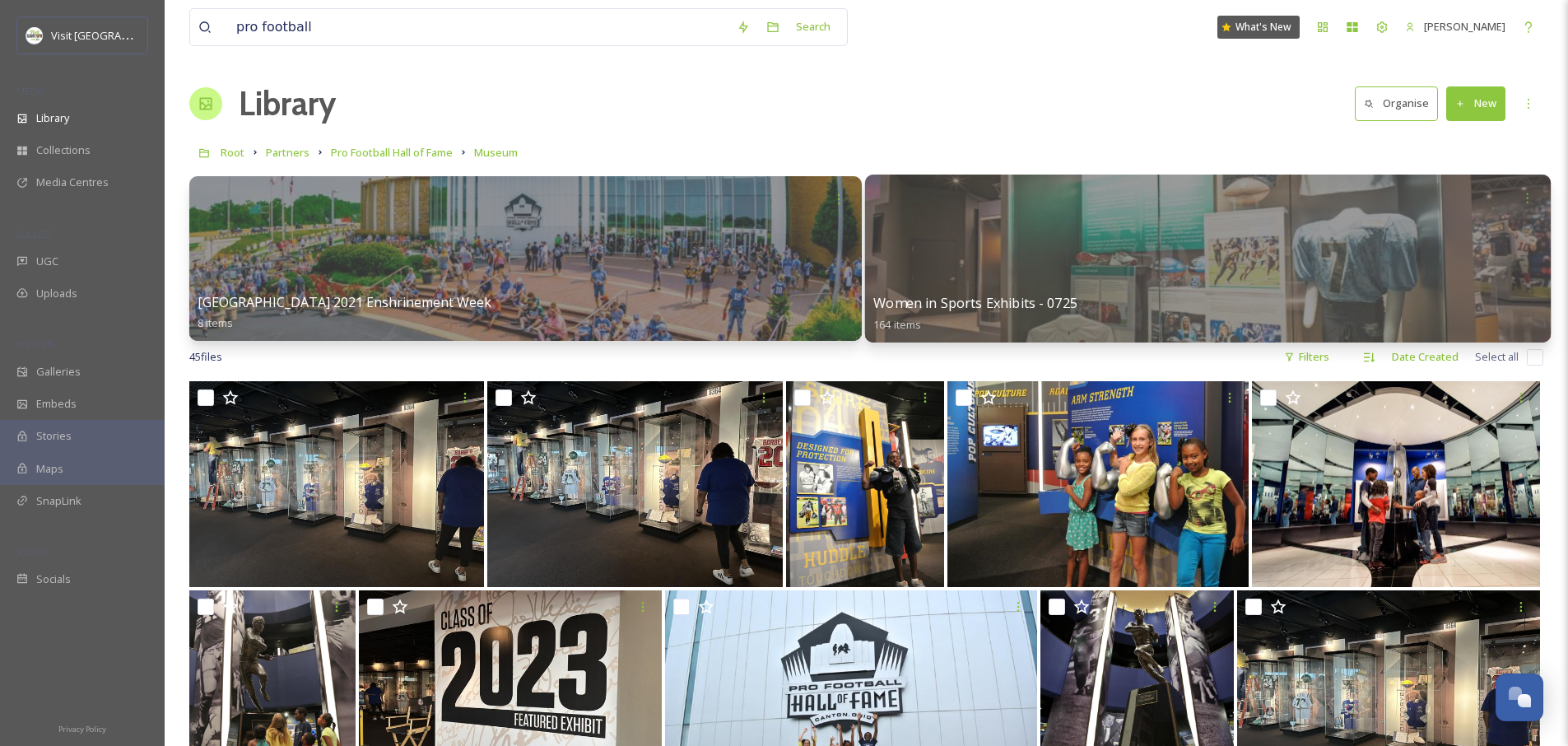
click at [906, 240] on div at bounding box center [1207, 259] width 686 height 168
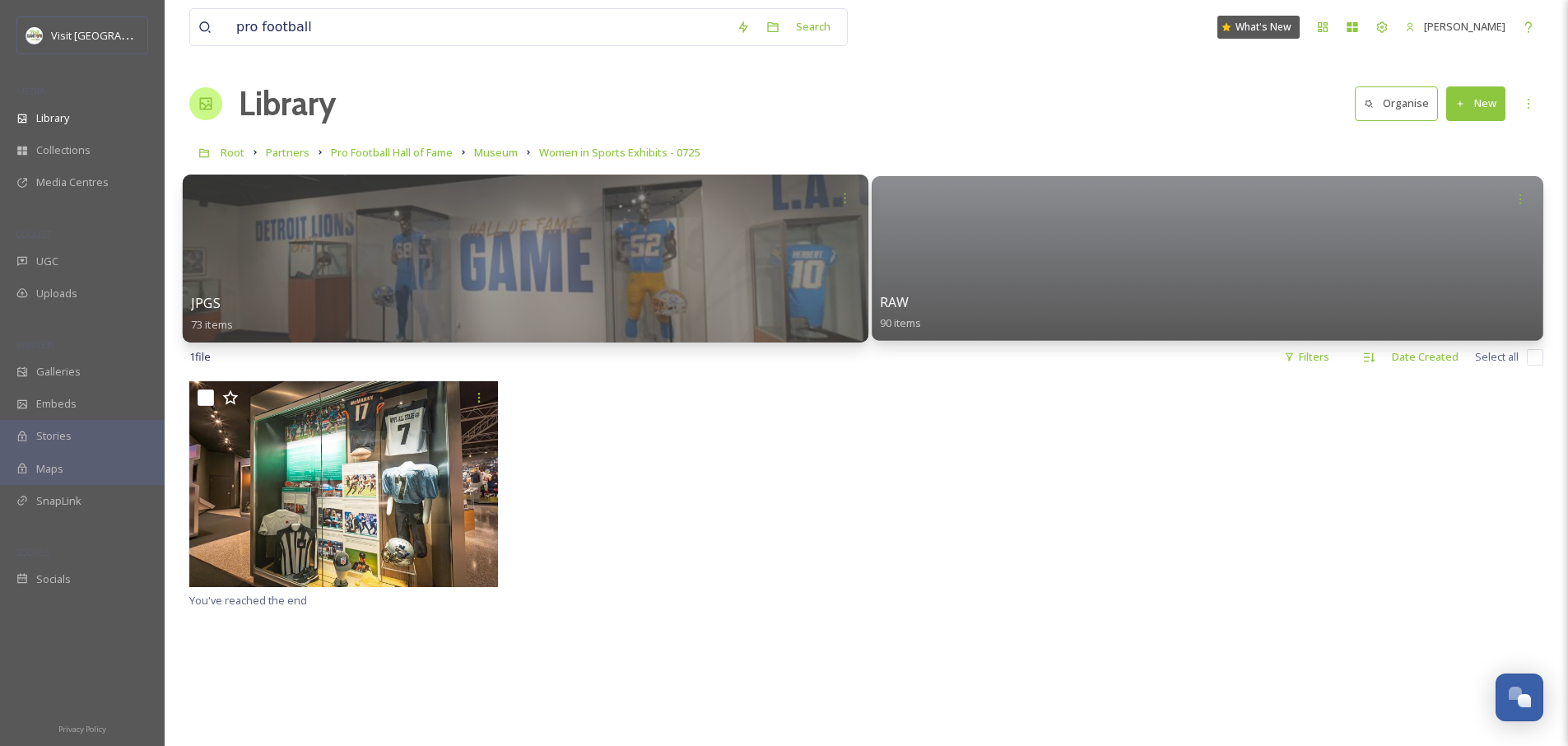
click at [662, 306] on div "JPGS 73 items" at bounding box center [525, 313] width 668 height 41
click at [665, 261] on div at bounding box center [525, 259] width 686 height 168
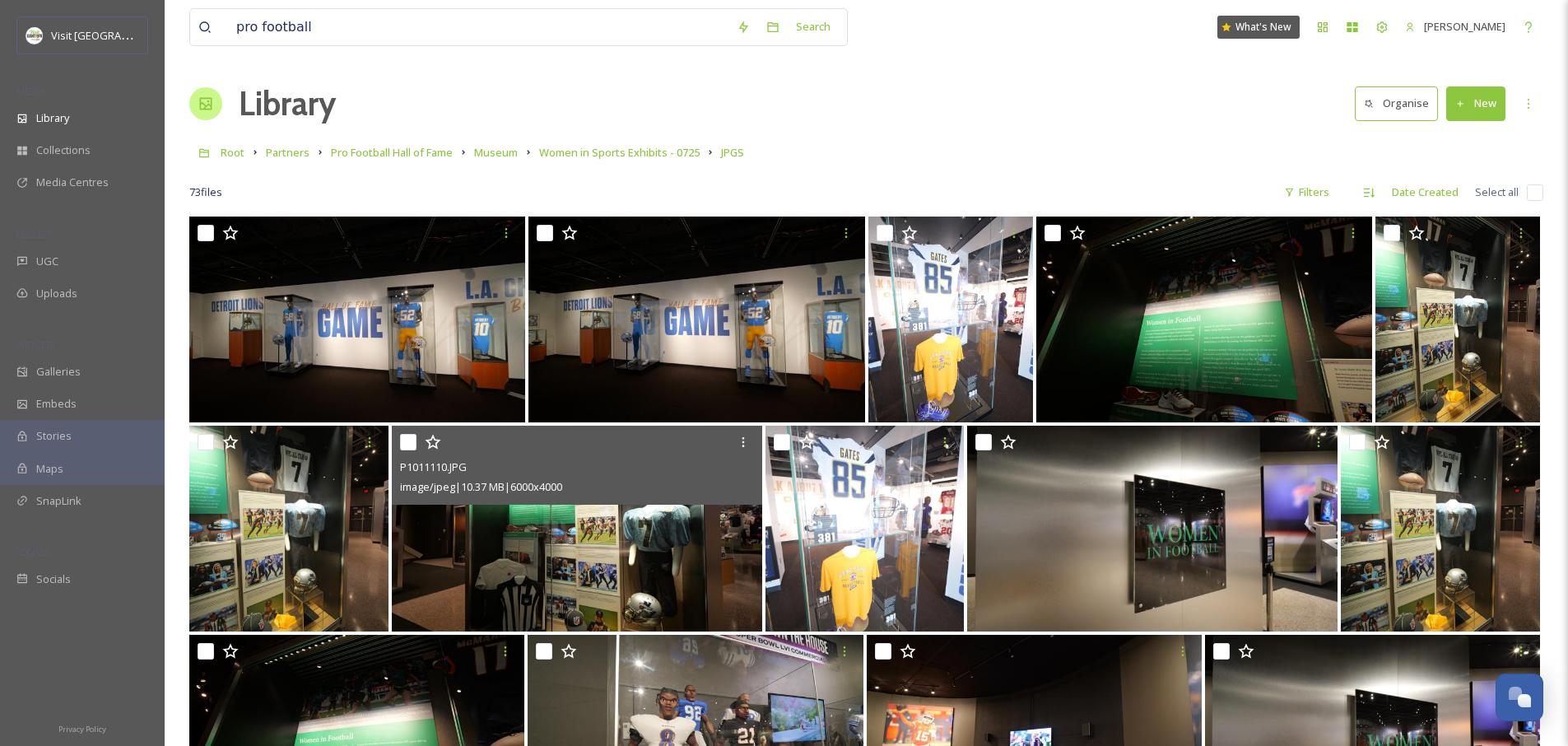
click at [677, 554] on img at bounding box center [576, 528] width 371 height 206
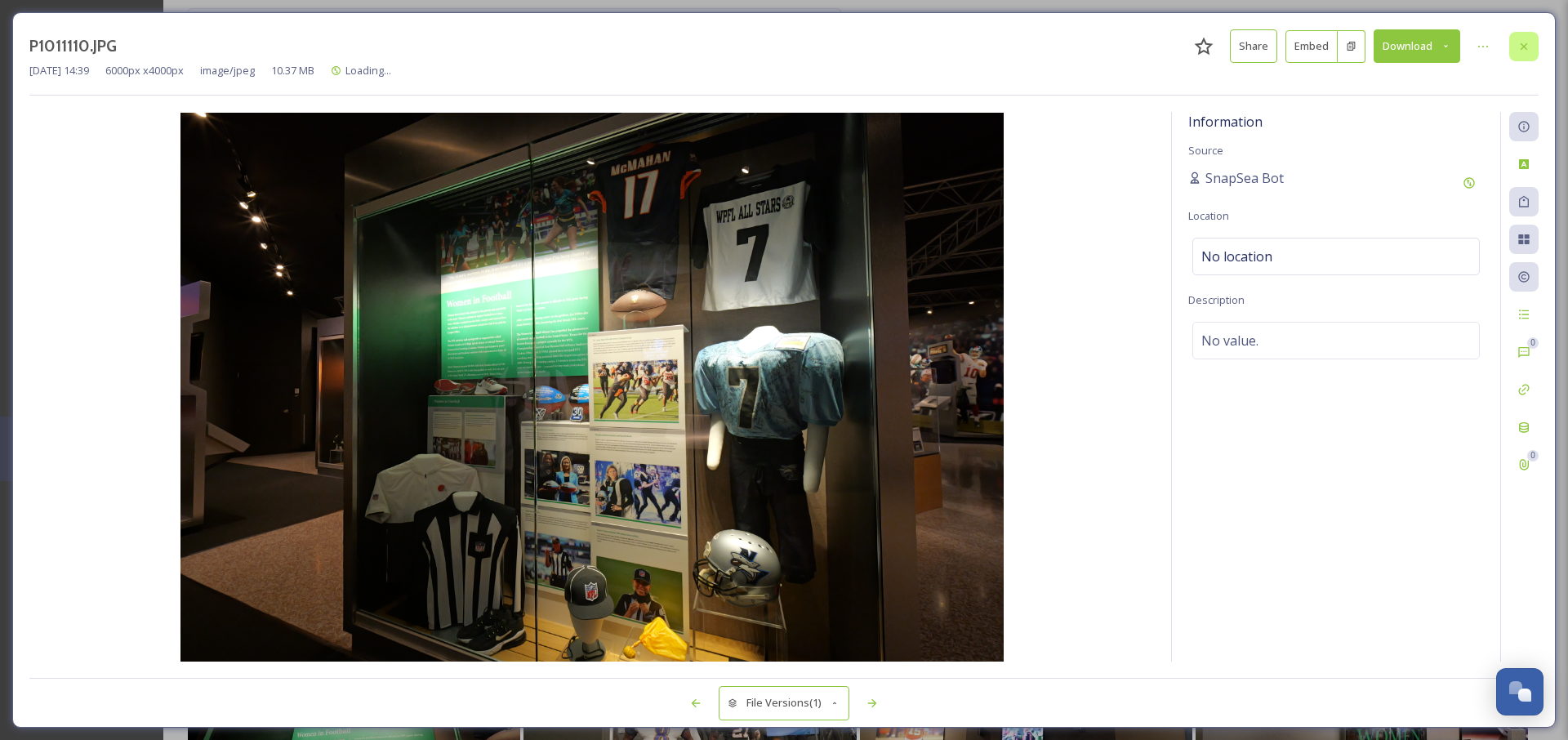
click at [1524, 49] on icon at bounding box center [1524, 46] width 13 height 13
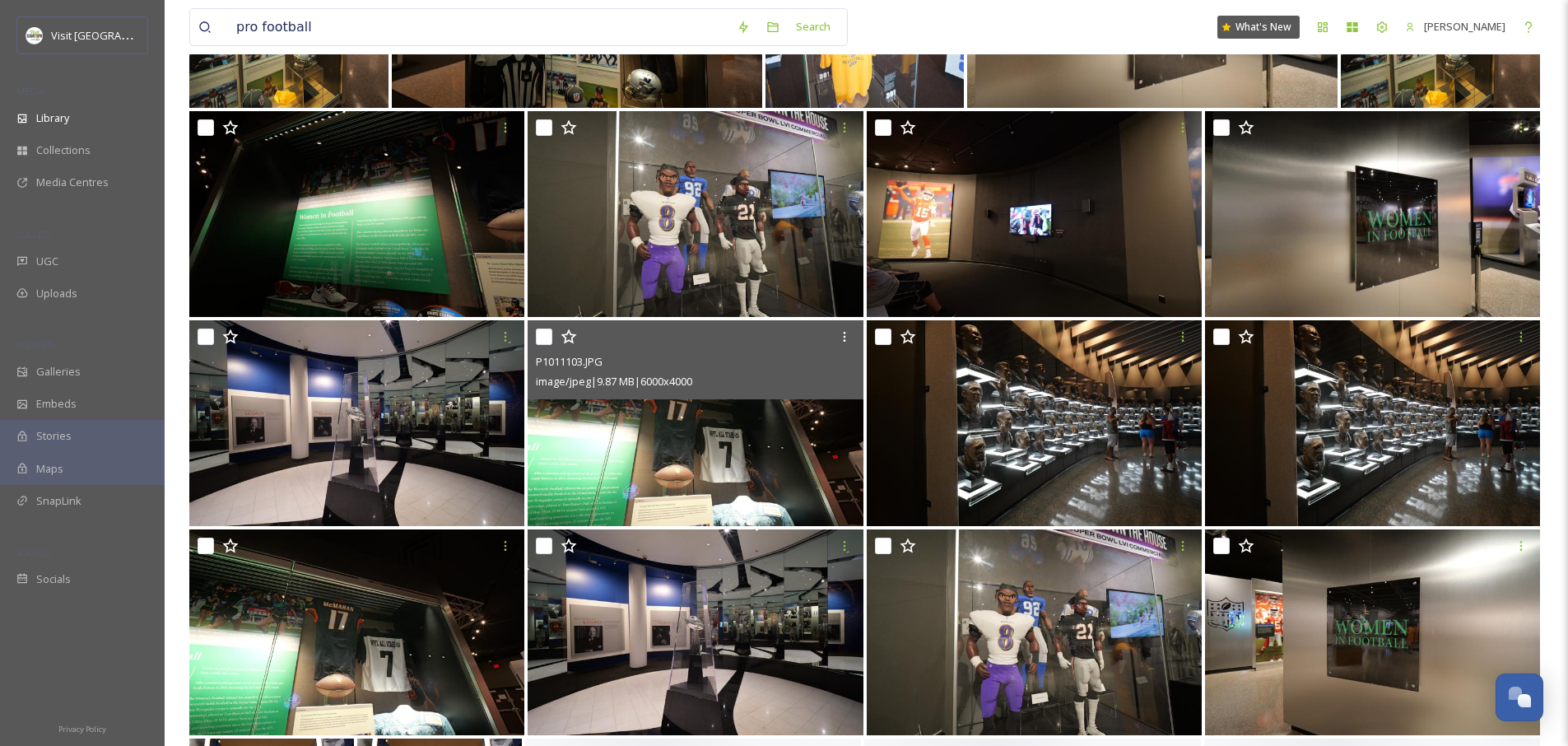
scroll to position [537, 0]
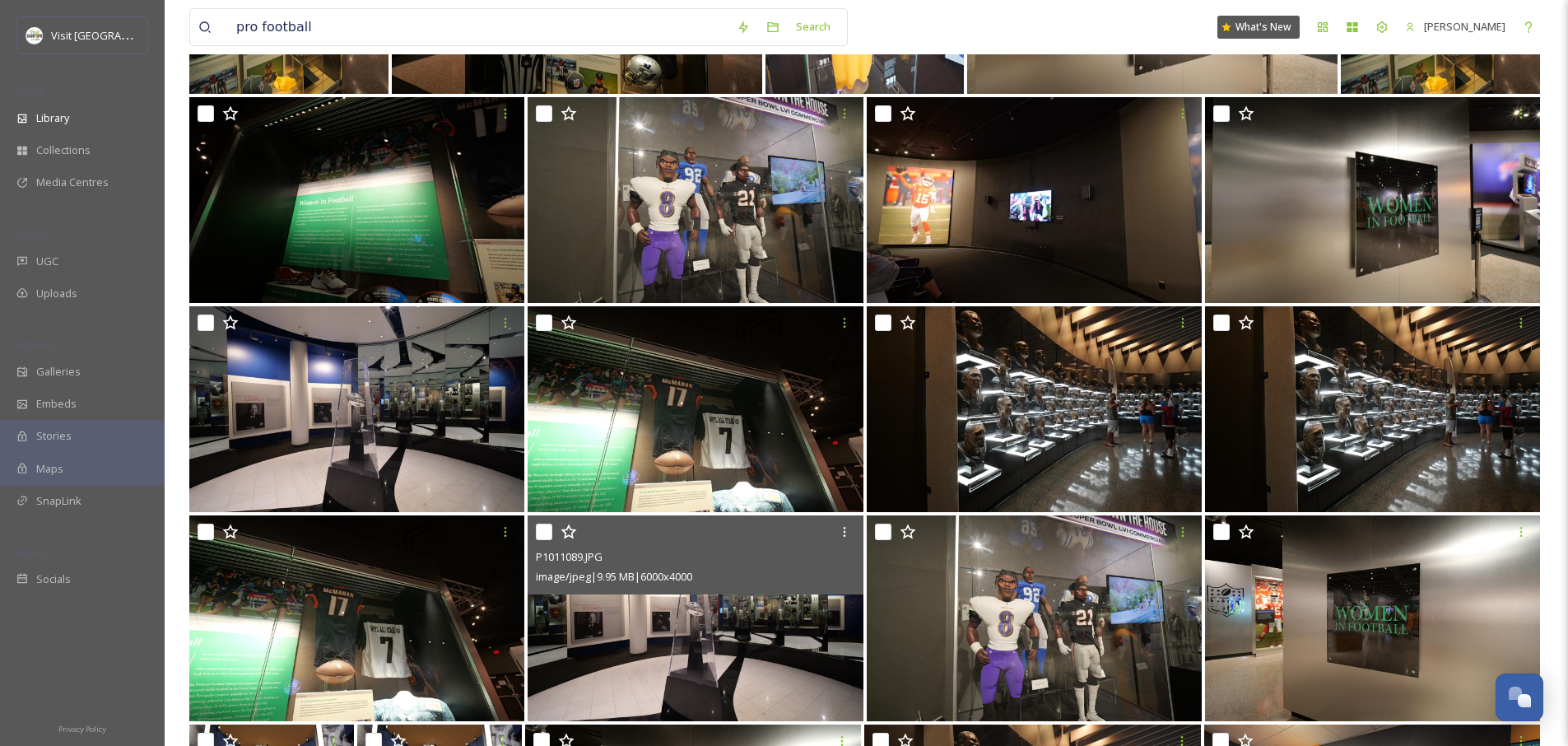
click at [549, 534] on input "checkbox" at bounding box center [545, 532] width 16 height 16
checkbox input "true"
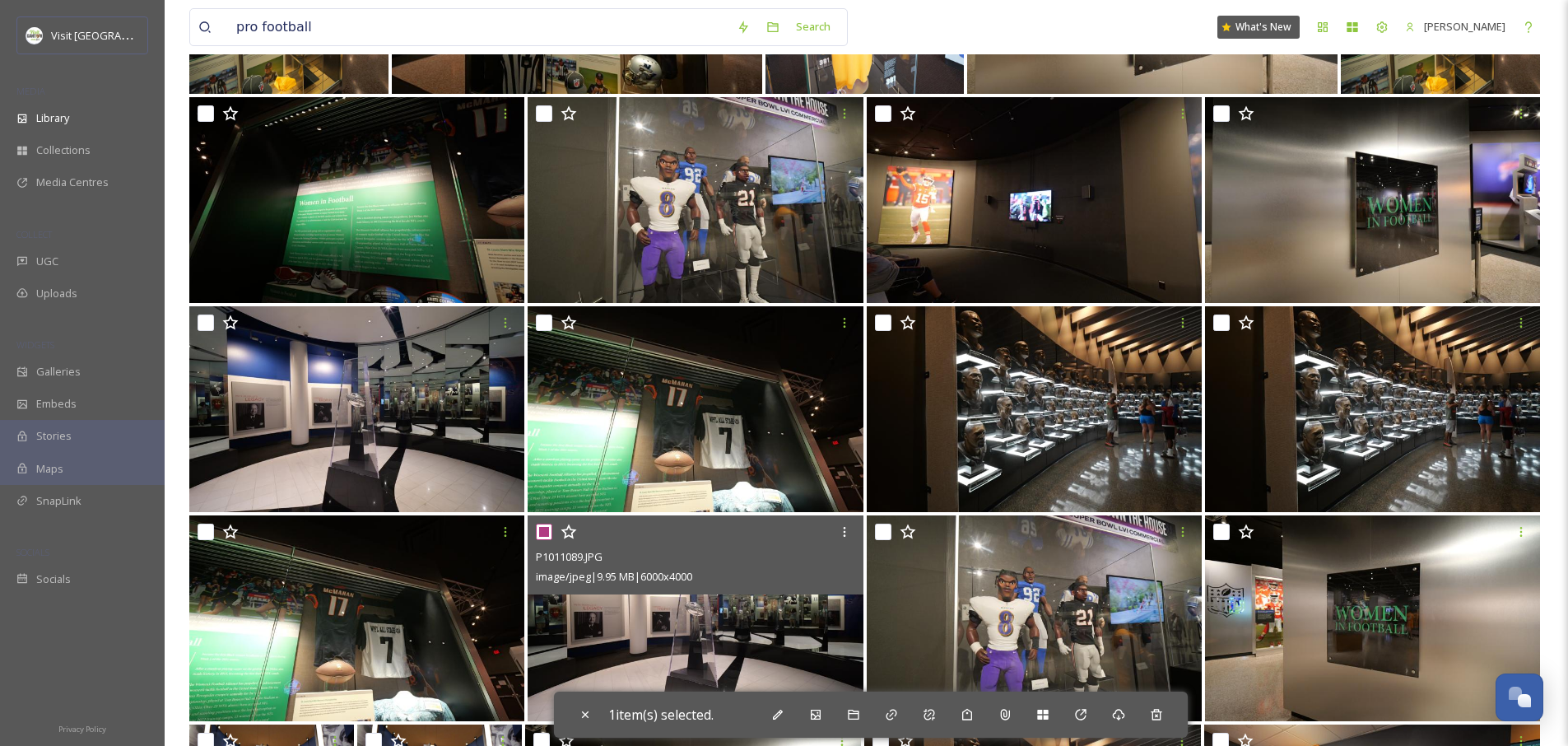
scroll to position [1344, 0]
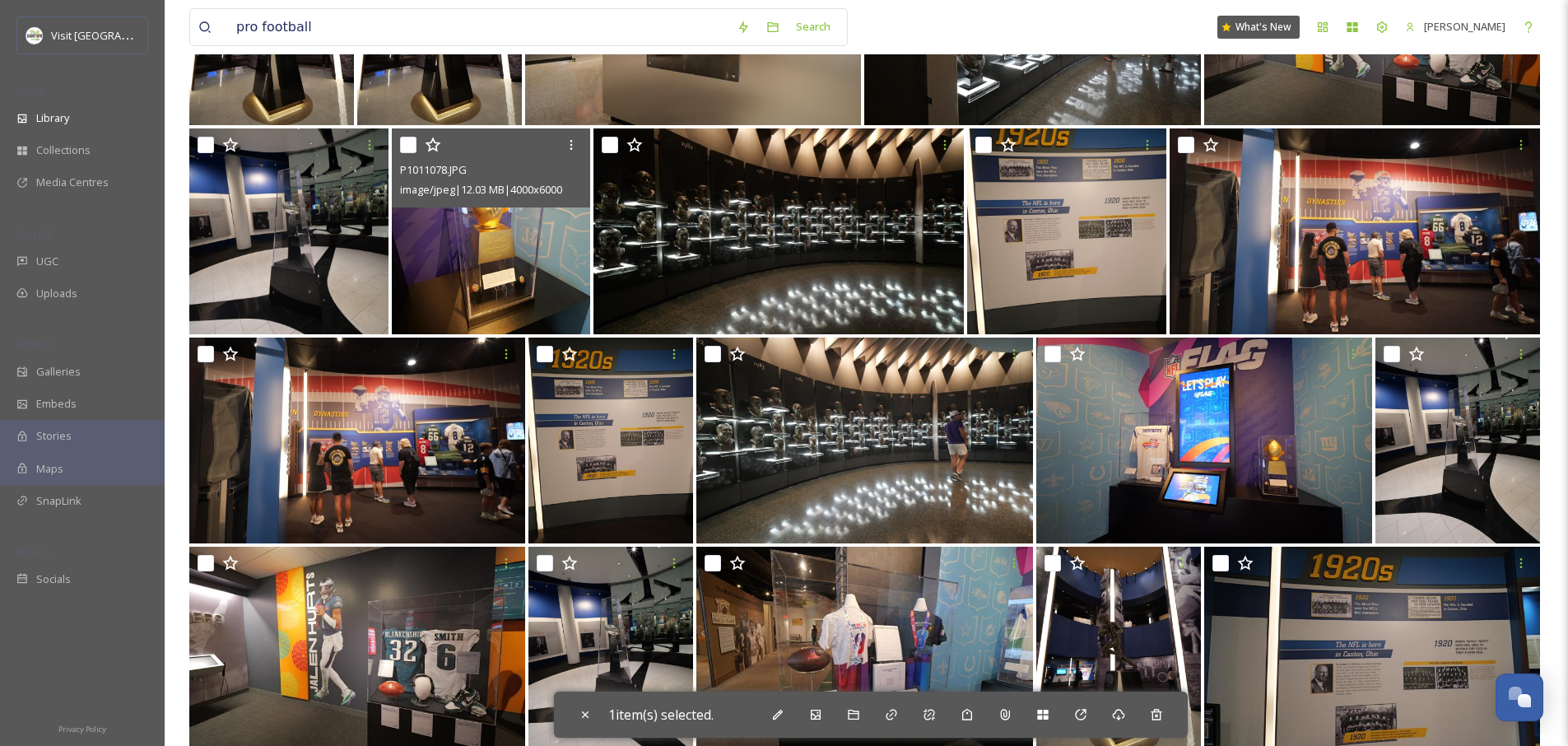
click at [416, 144] on input "checkbox" at bounding box center [408, 145] width 16 height 16
checkbox input "true"
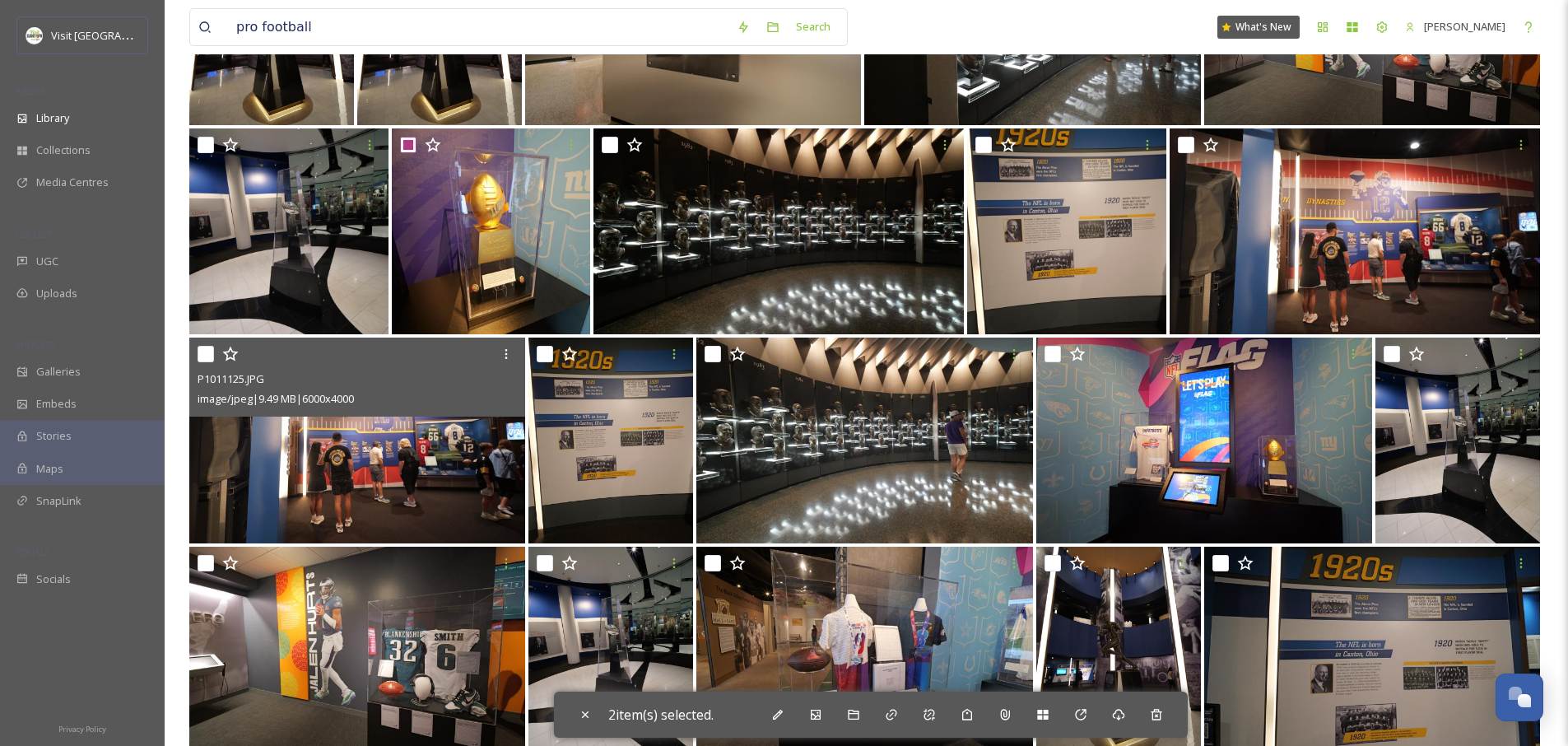
click at [200, 356] on input "checkbox" at bounding box center [206, 354] width 16 height 16
checkbox input "true"
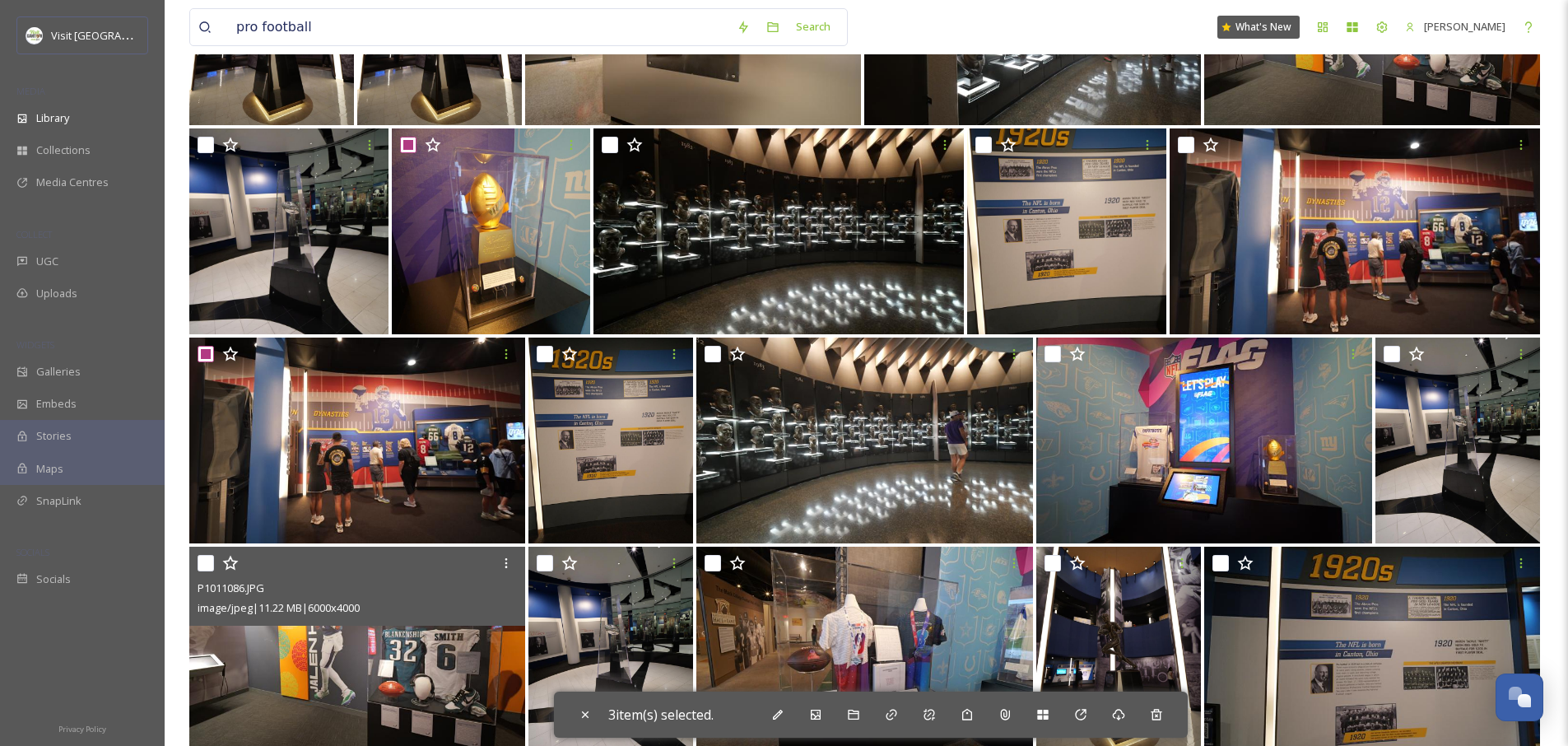
click at [199, 563] on input "checkbox" at bounding box center [206, 563] width 16 height 16
checkbox input "true"
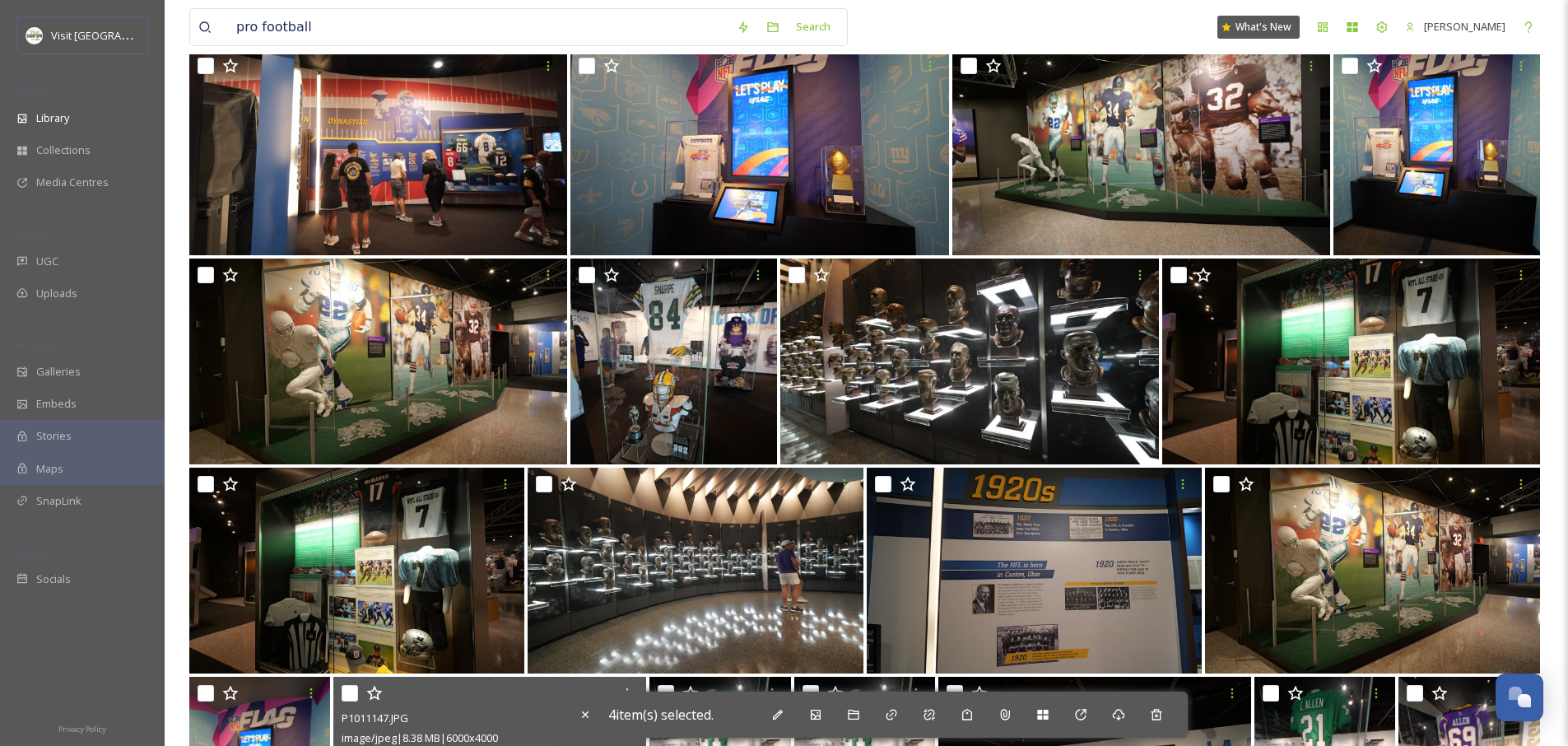
scroll to position [2465, 0]
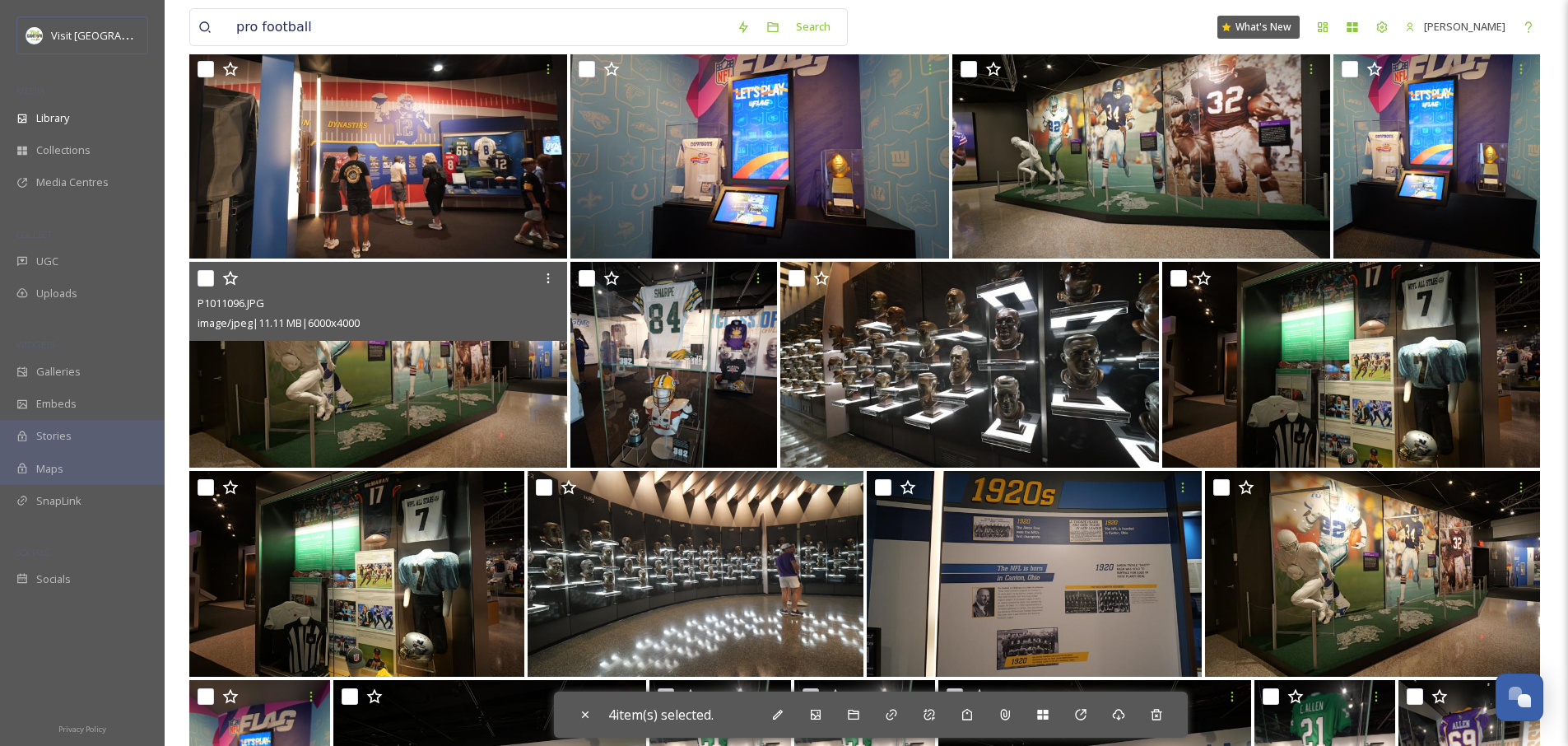
click at [201, 276] on input "checkbox" at bounding box center [206, 279] width 16 height 16
checkbox input "true"
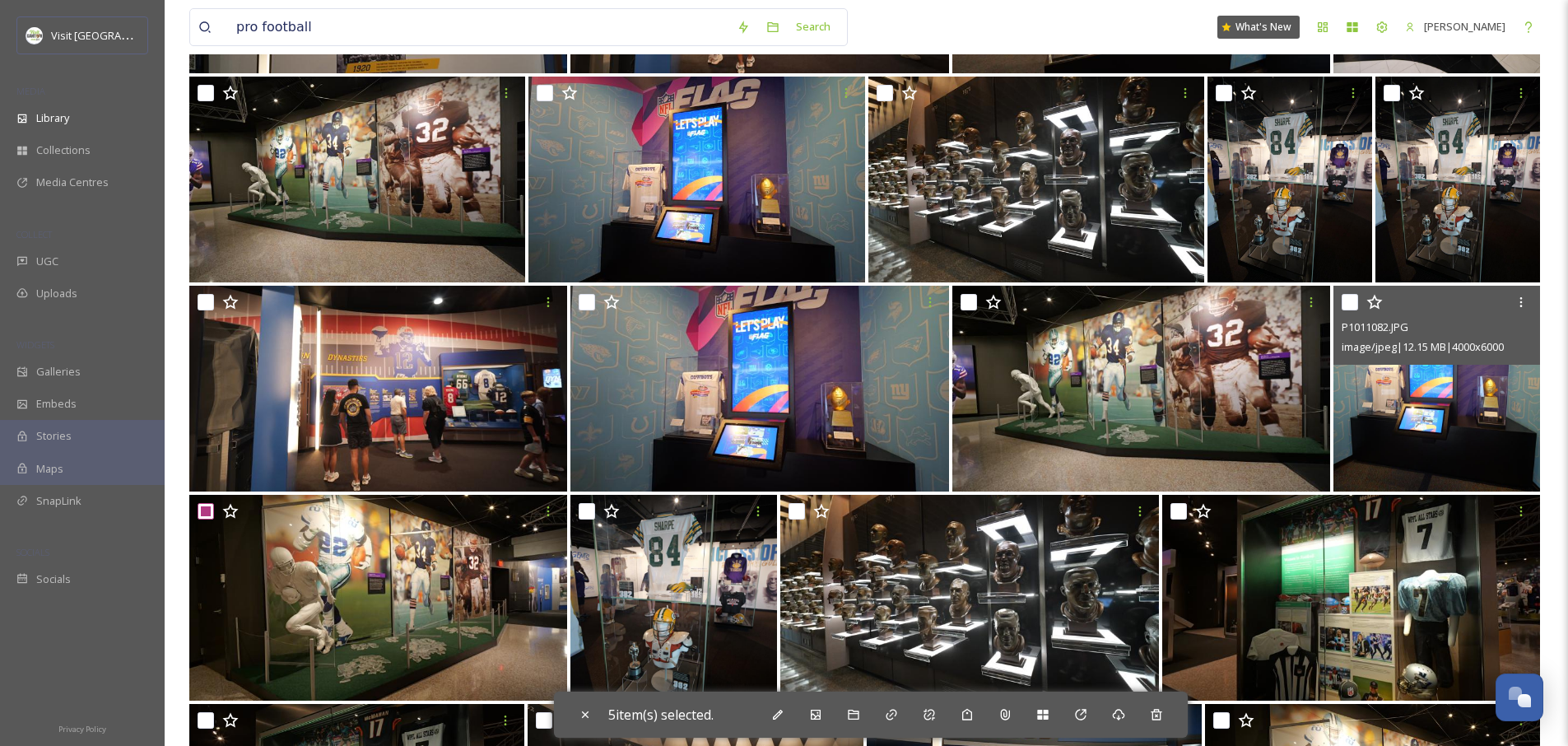
scroll to position [2034, 0]
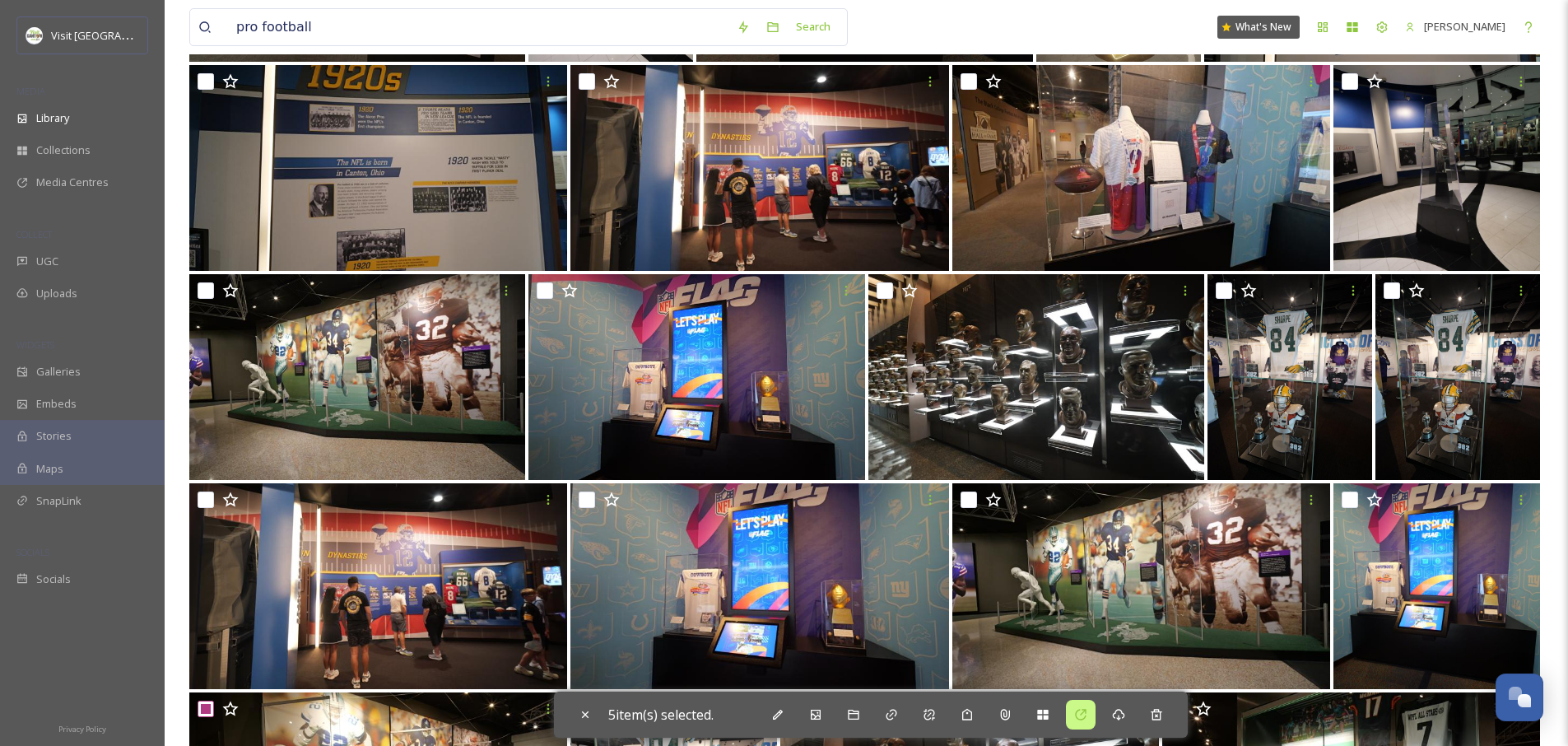
click at [1087, 720] on icon at bounding box center [1081, 715] width 13 height 13
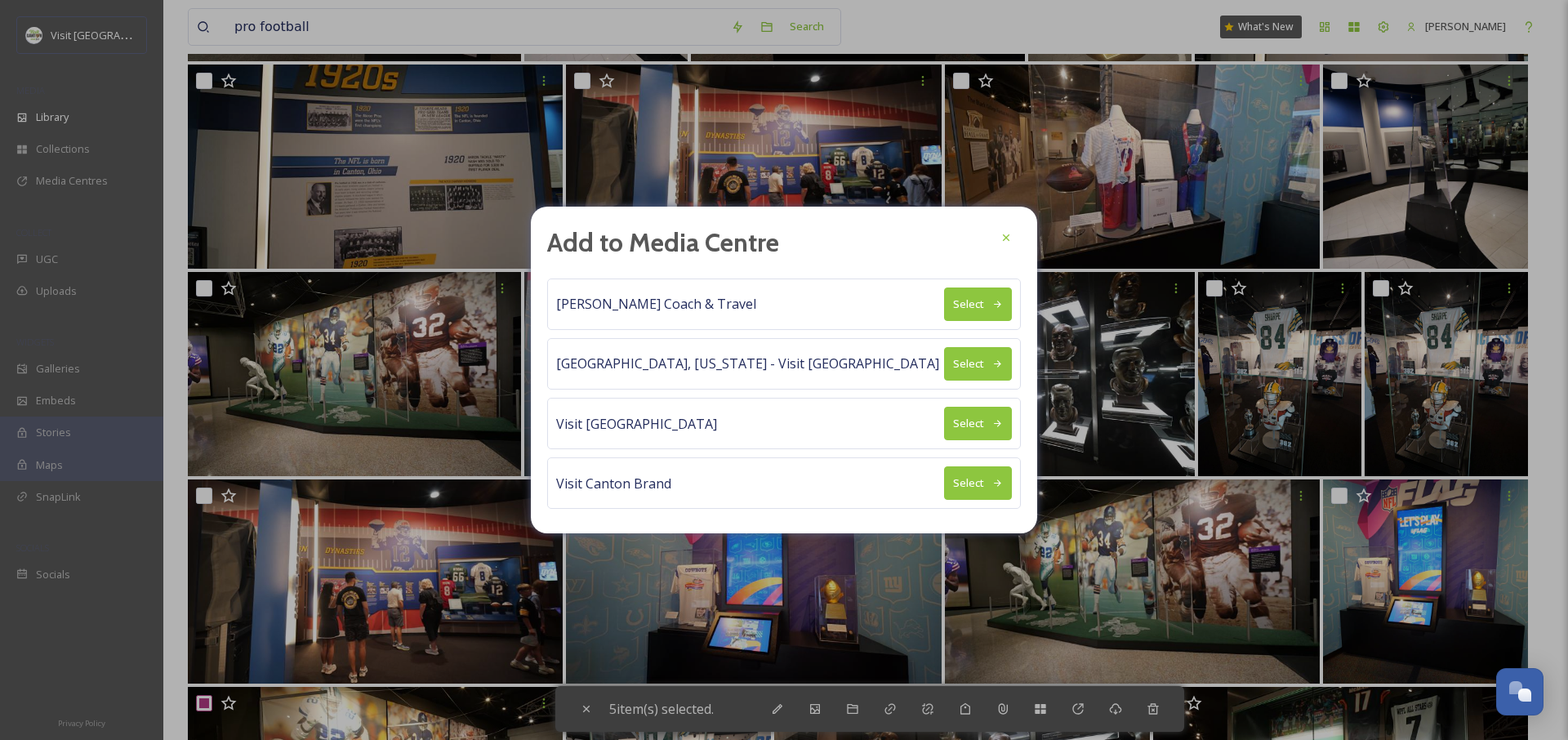
click at [981, 303] on button "Select" at bounding box center [977, 304] width 68 height 33
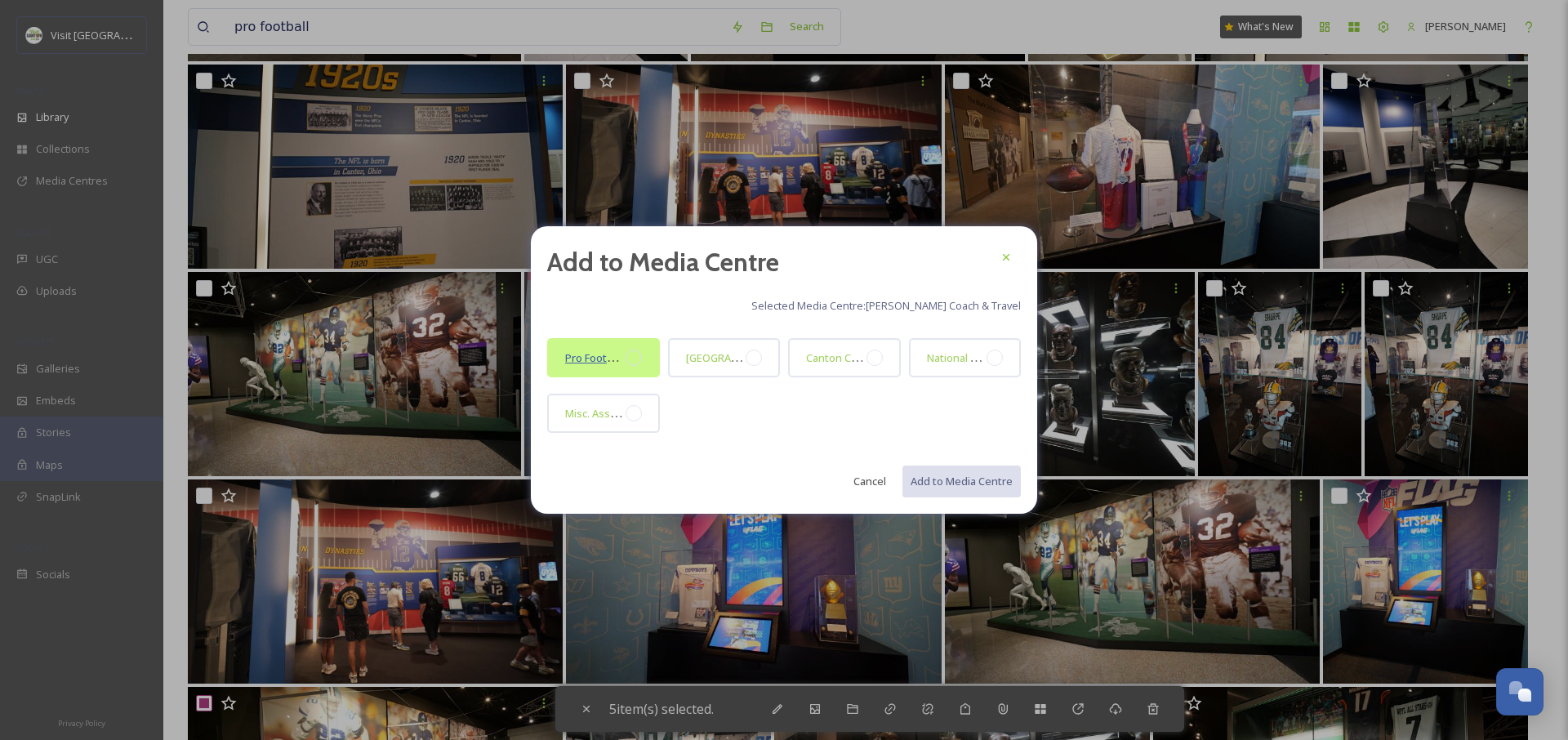
click at [621, 355] on span "Pro Football Hall of Fame" at bounding box center [626, 357] width 121 height 15
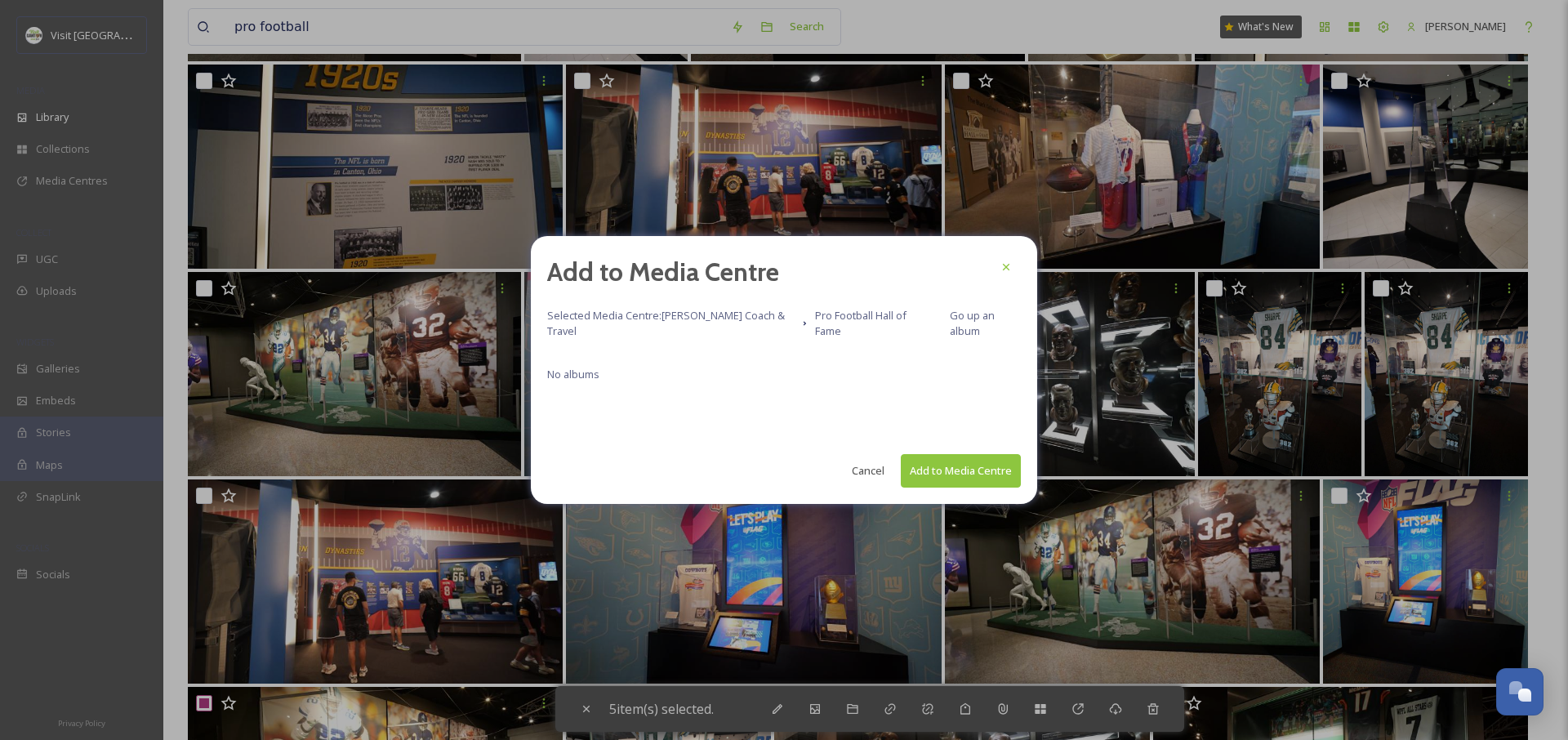
click at [970, 473] on button "Add to Media Centre" at bounding box center [960, 471] width 120 height 33
checkbox input "false"
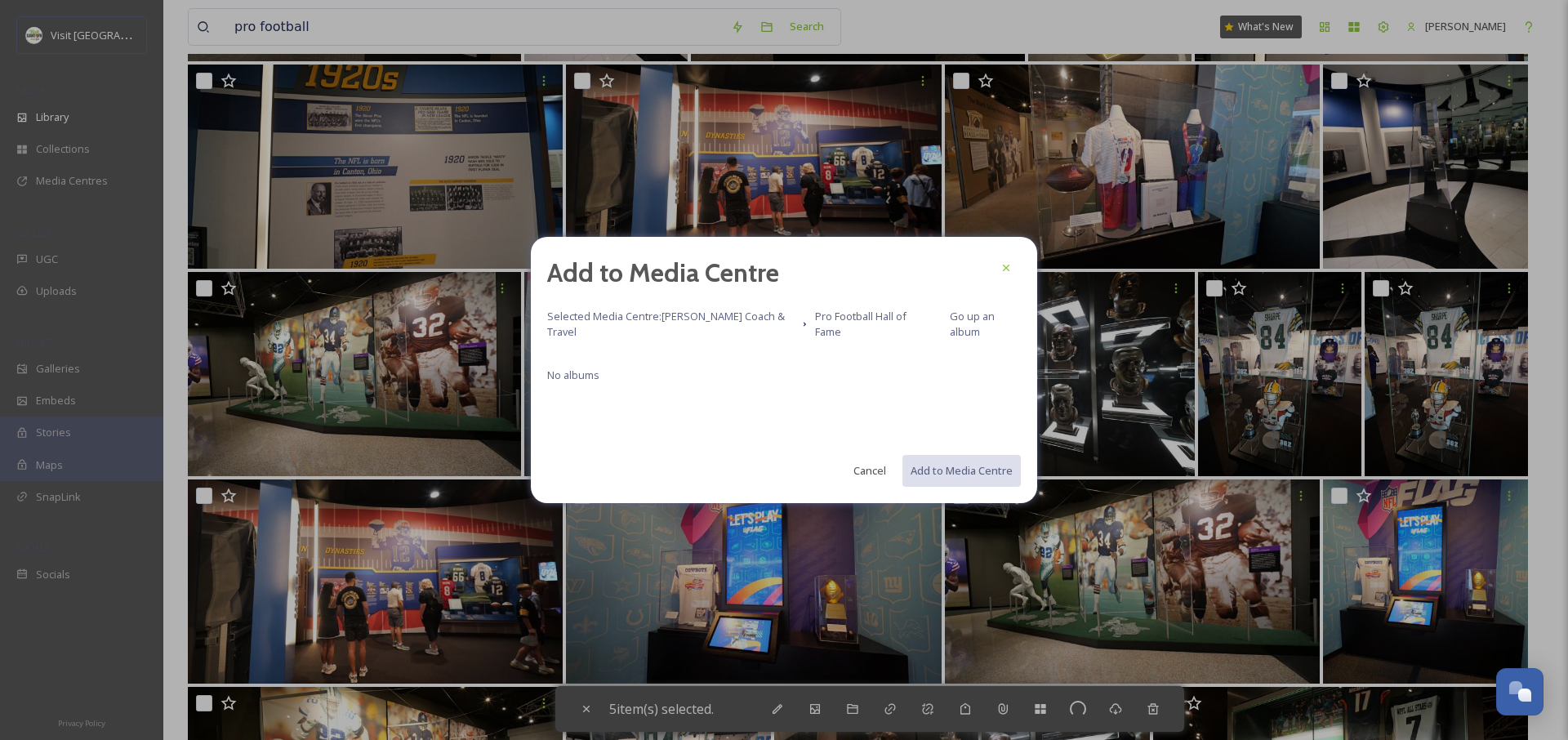
checkbox input "false"
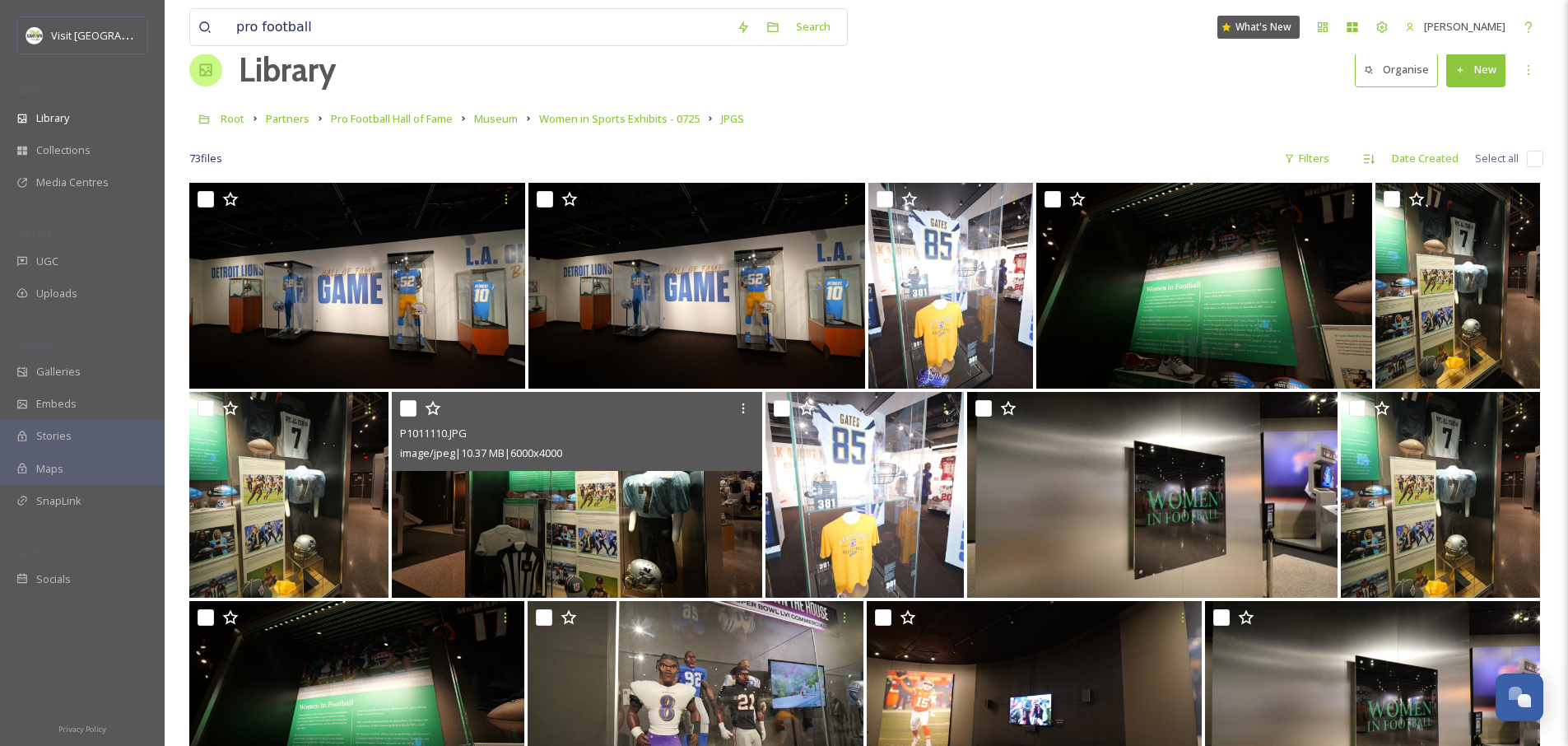
scroll to position [0, 0]
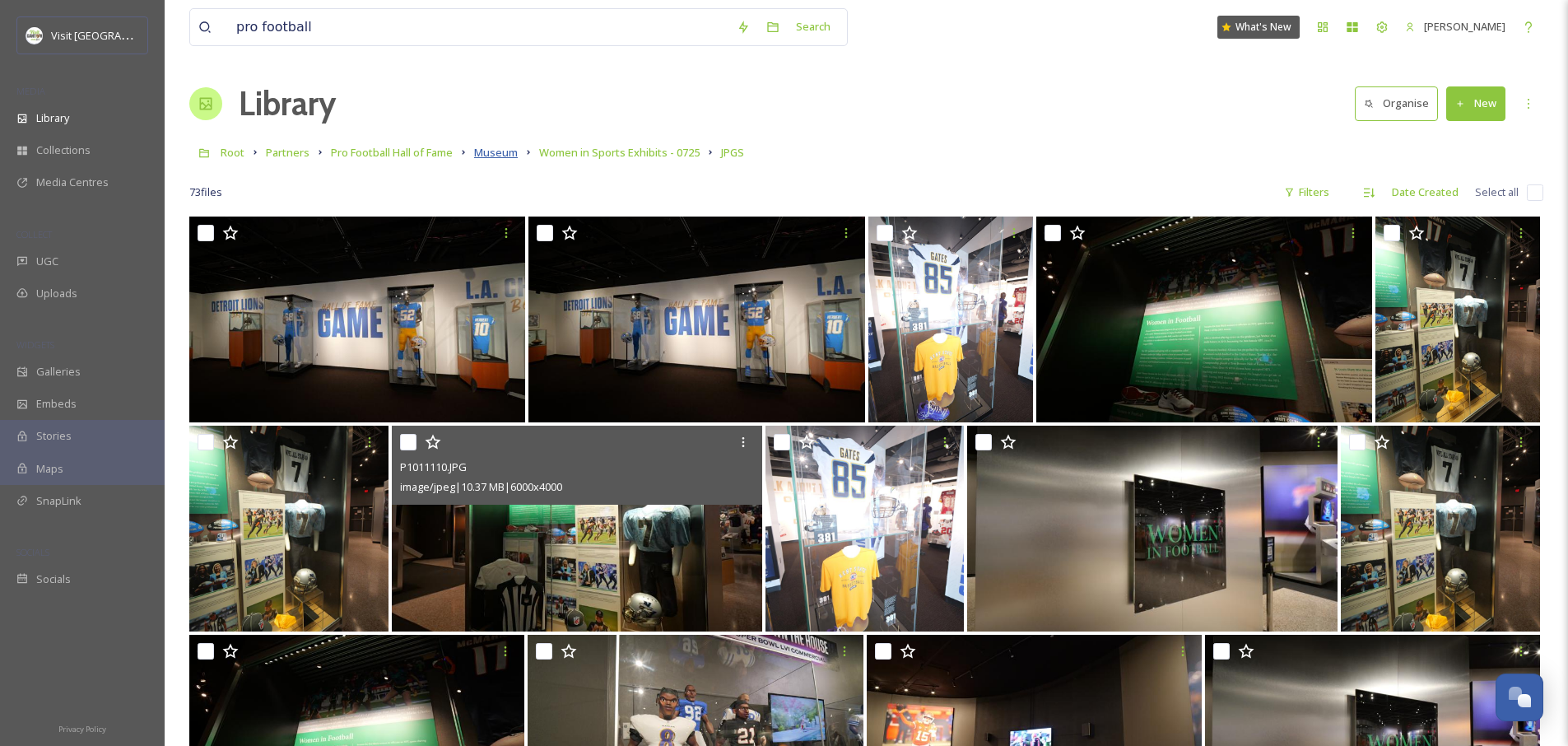
click at [490, 158] on span "Museum" at bounding box center [496, 152] width 44 height 15
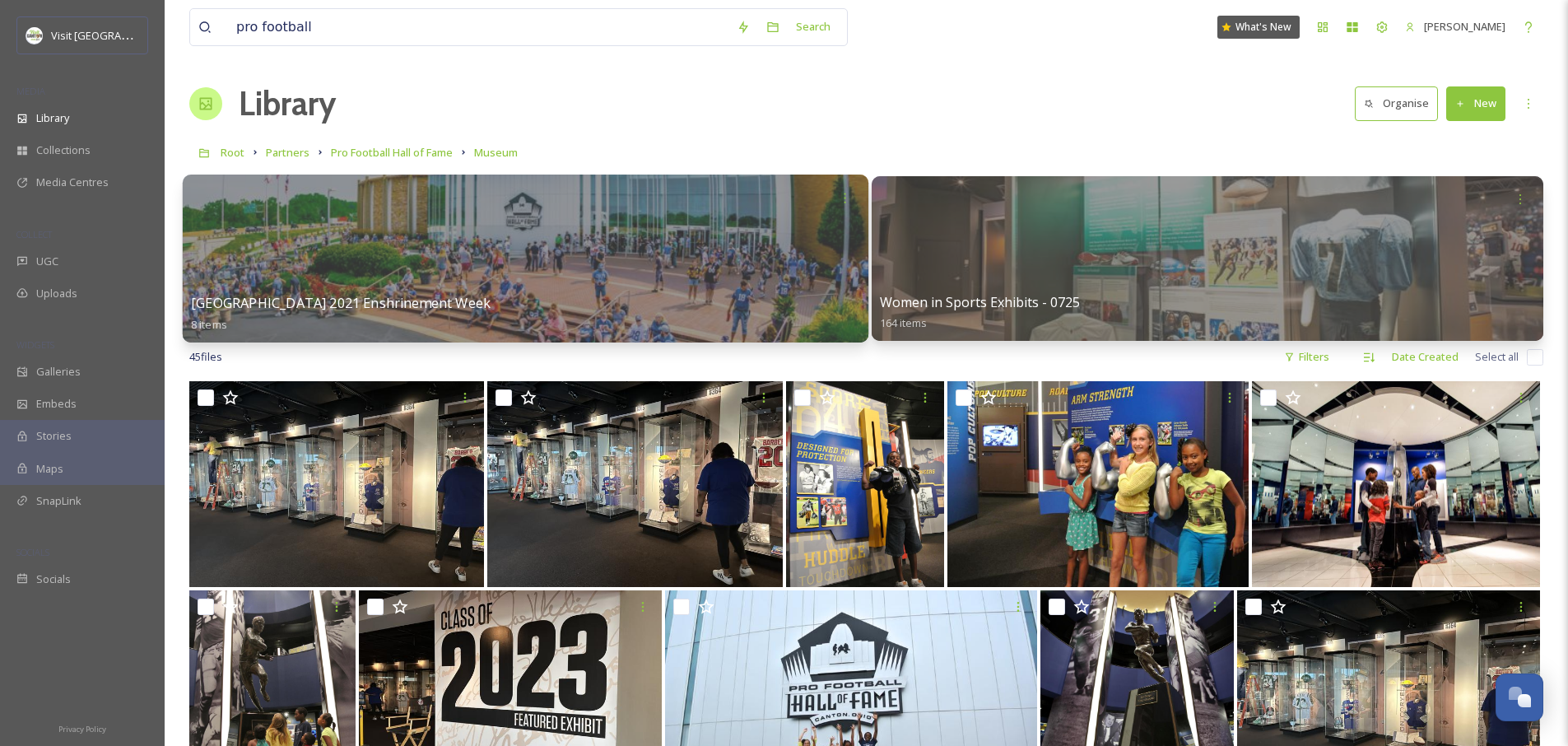
click at [688, 244] on div at bounding box center [525, 259] width 686 height 168
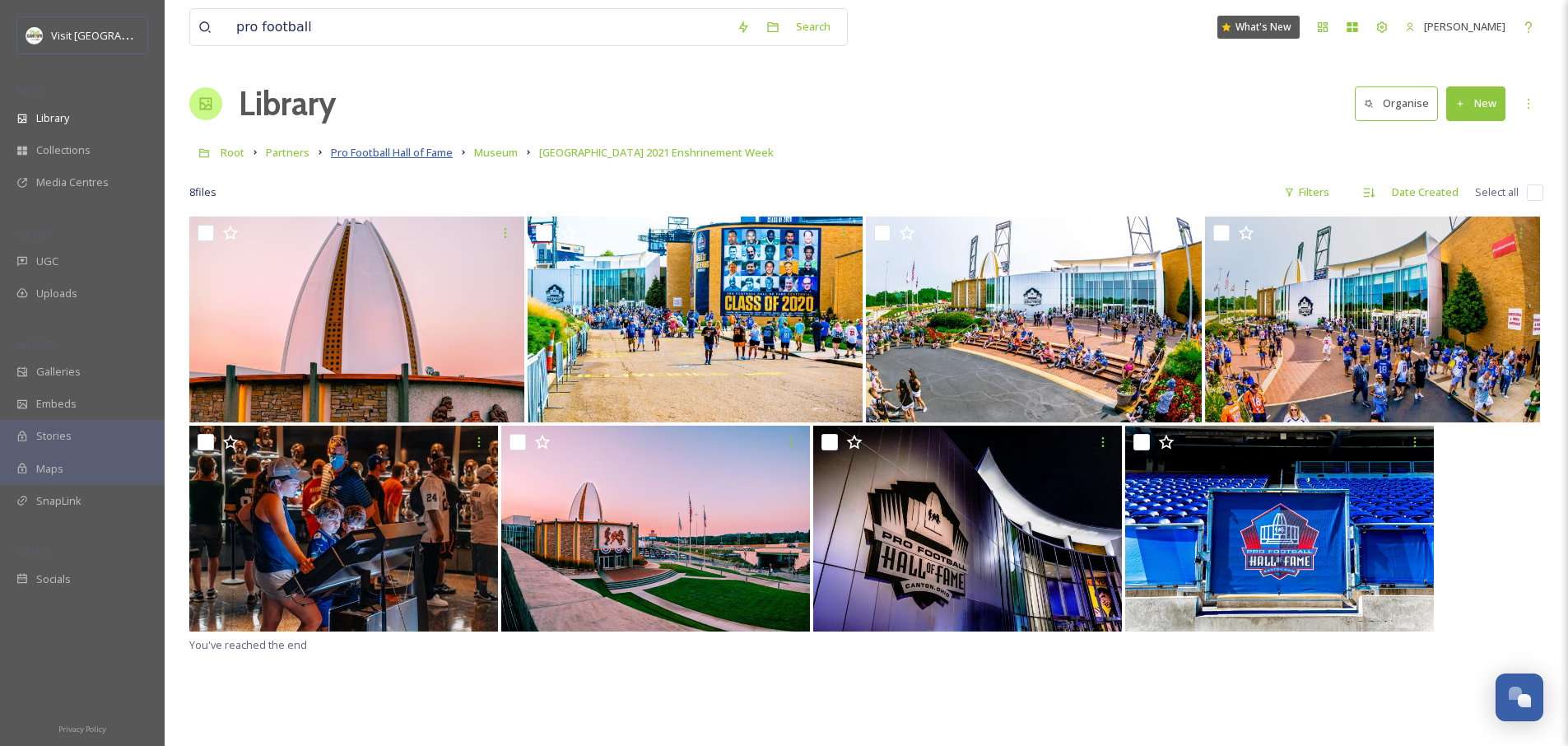
click at [420, 158] on span "Pro Football Hall of Fame" at bounding box center [392, 152] width 122 height 15
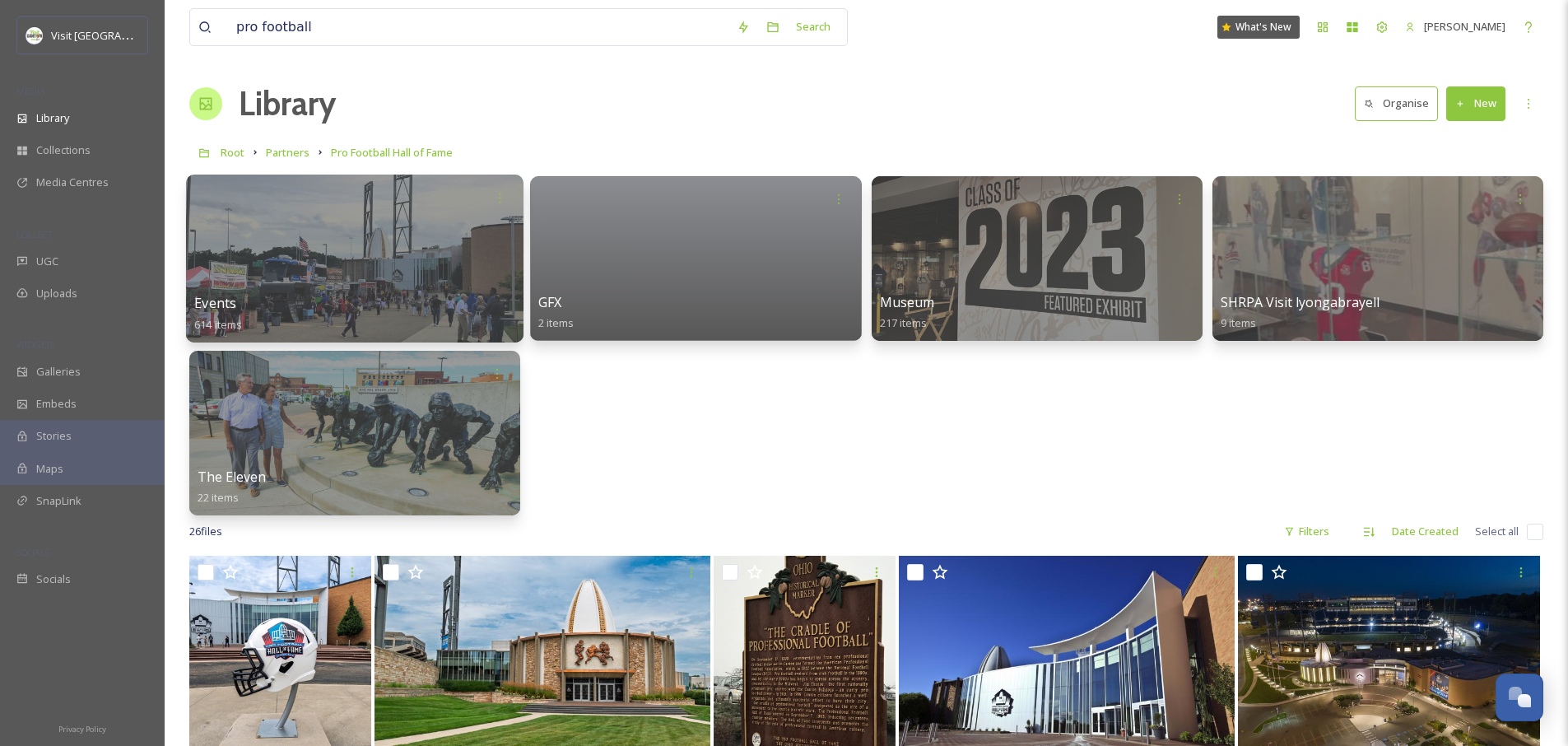
click at [333, 263] on div at bounding box center [354, 259] width 338 height 168
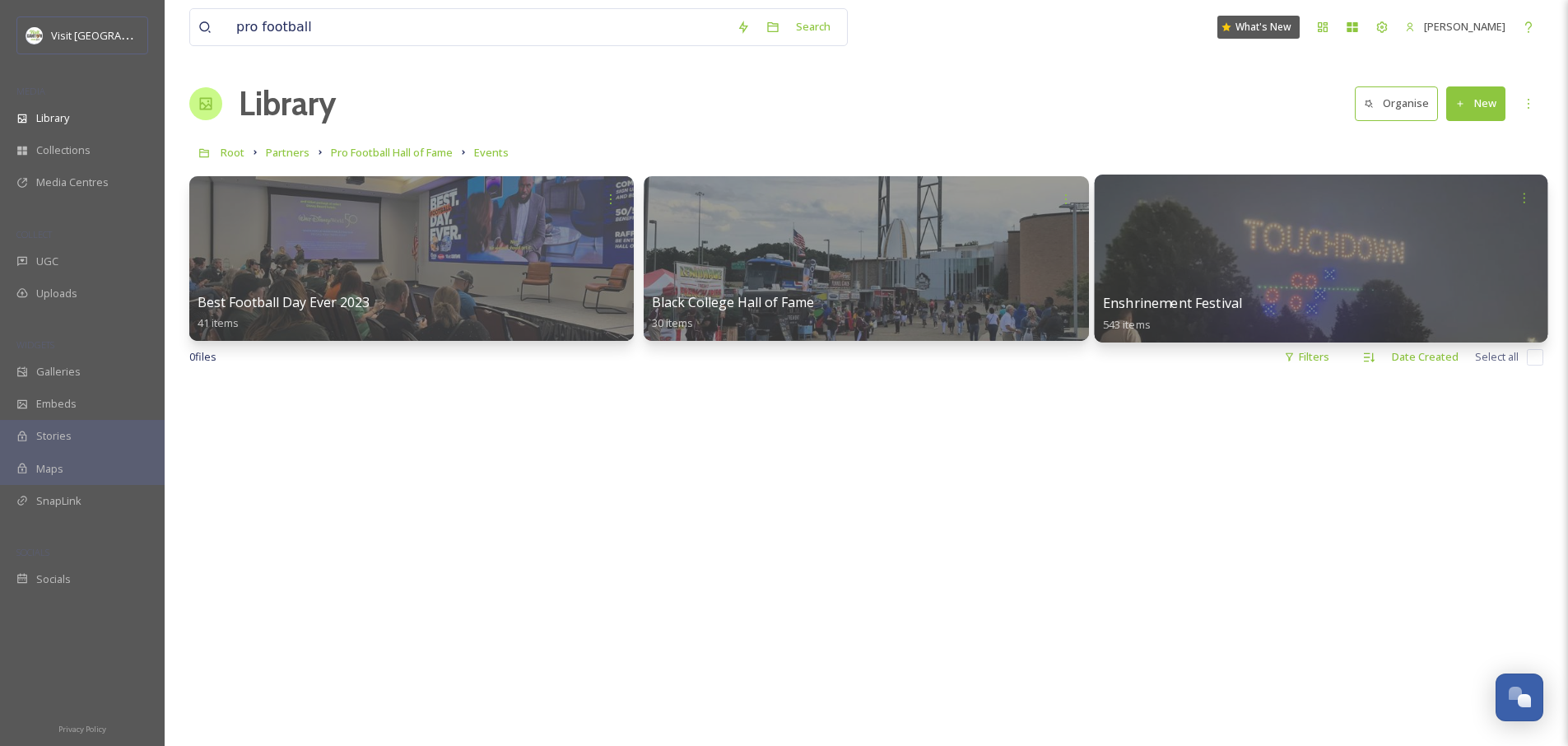
click at [1227, 251] on div at bounding box center [1321, 259] width 453 height 168
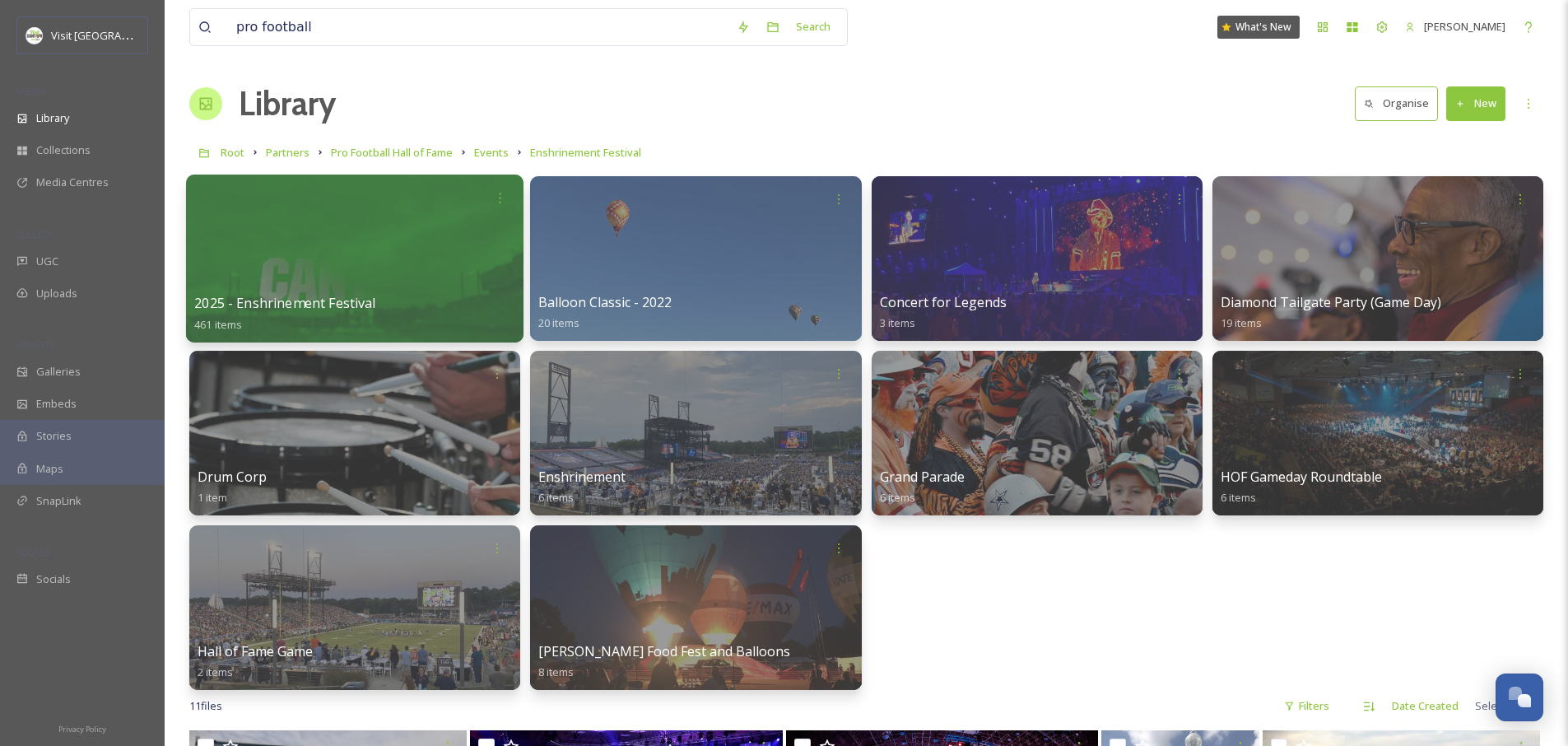
click at [442, 270] on div at bounding box center [354, 259] width 338 height 168
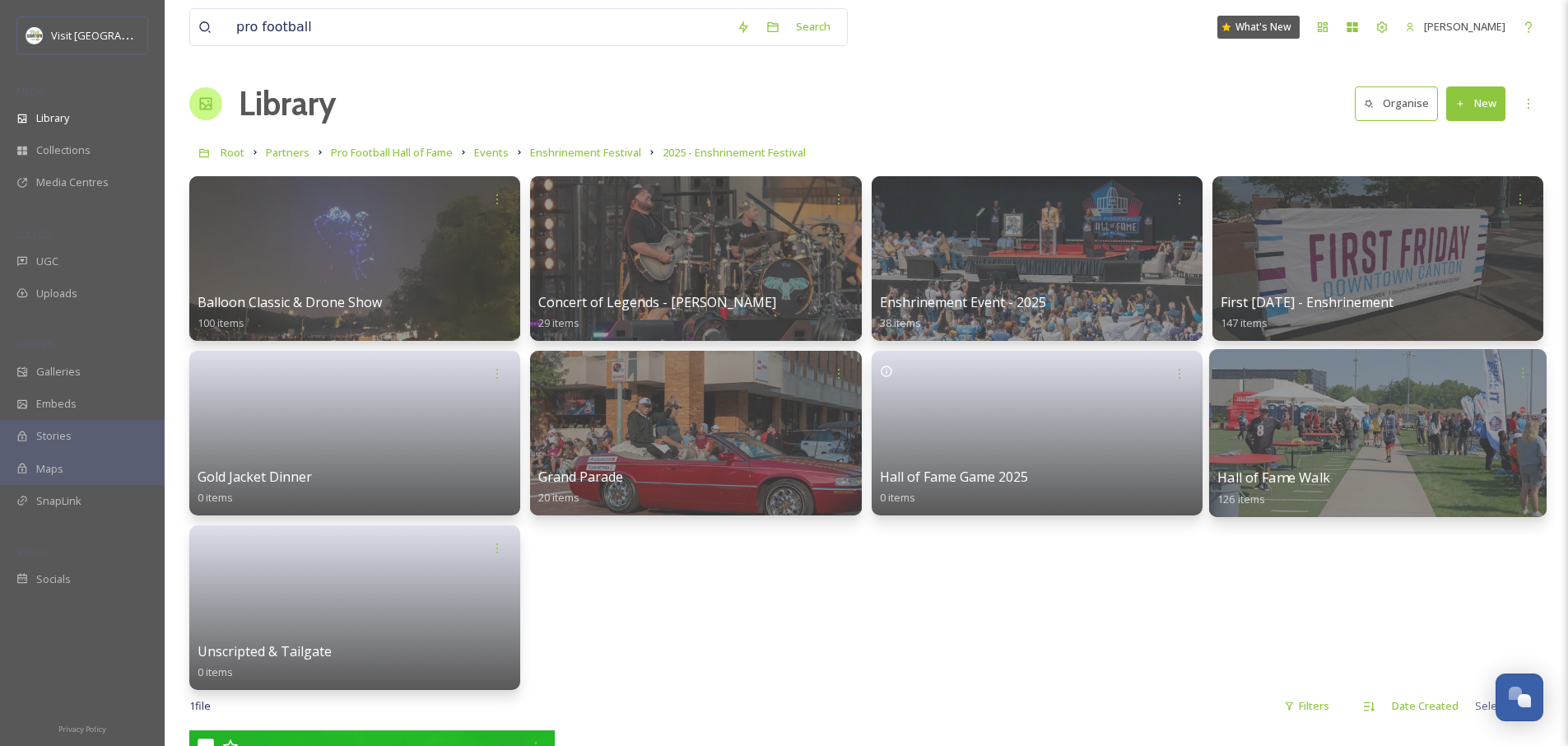
click at [1346, 423] on div at bounding box center [1378, 433] width 338 height 168
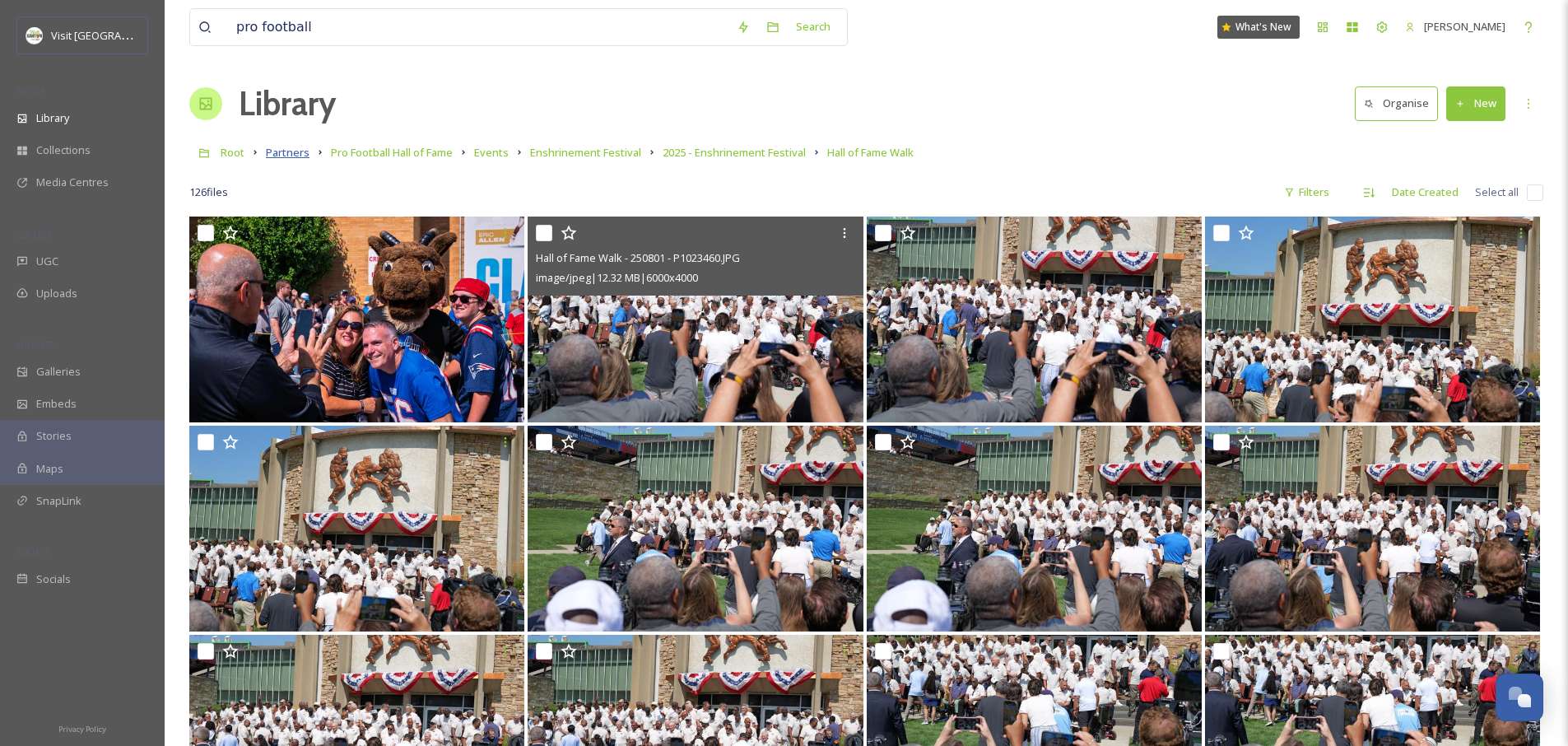
click at [273, 151] on span "Partners" at bounding box center [288, 152] width 44 height 15
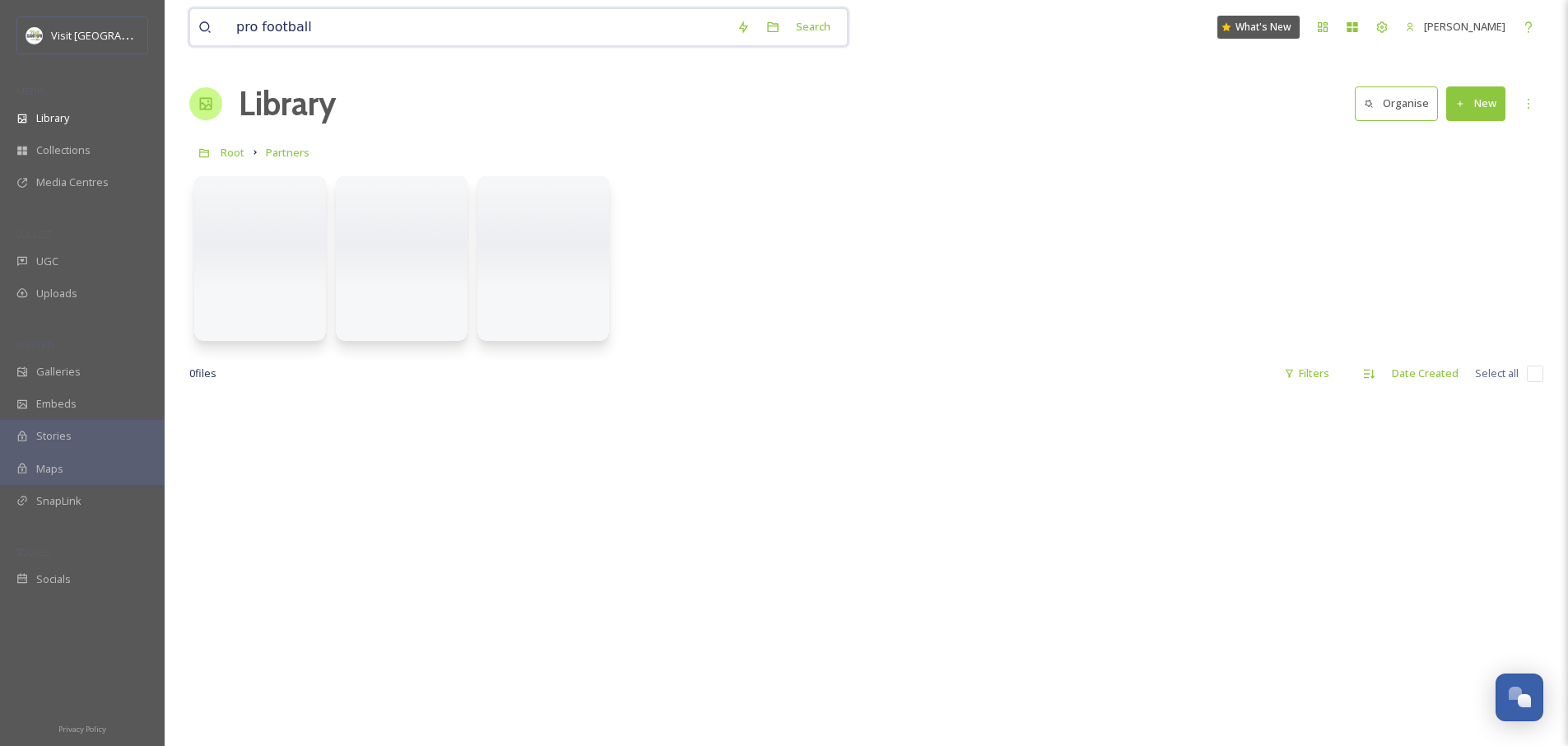
click at [321, 35] on input "pro football" at bounding box center [478, 27] width 501 height 36
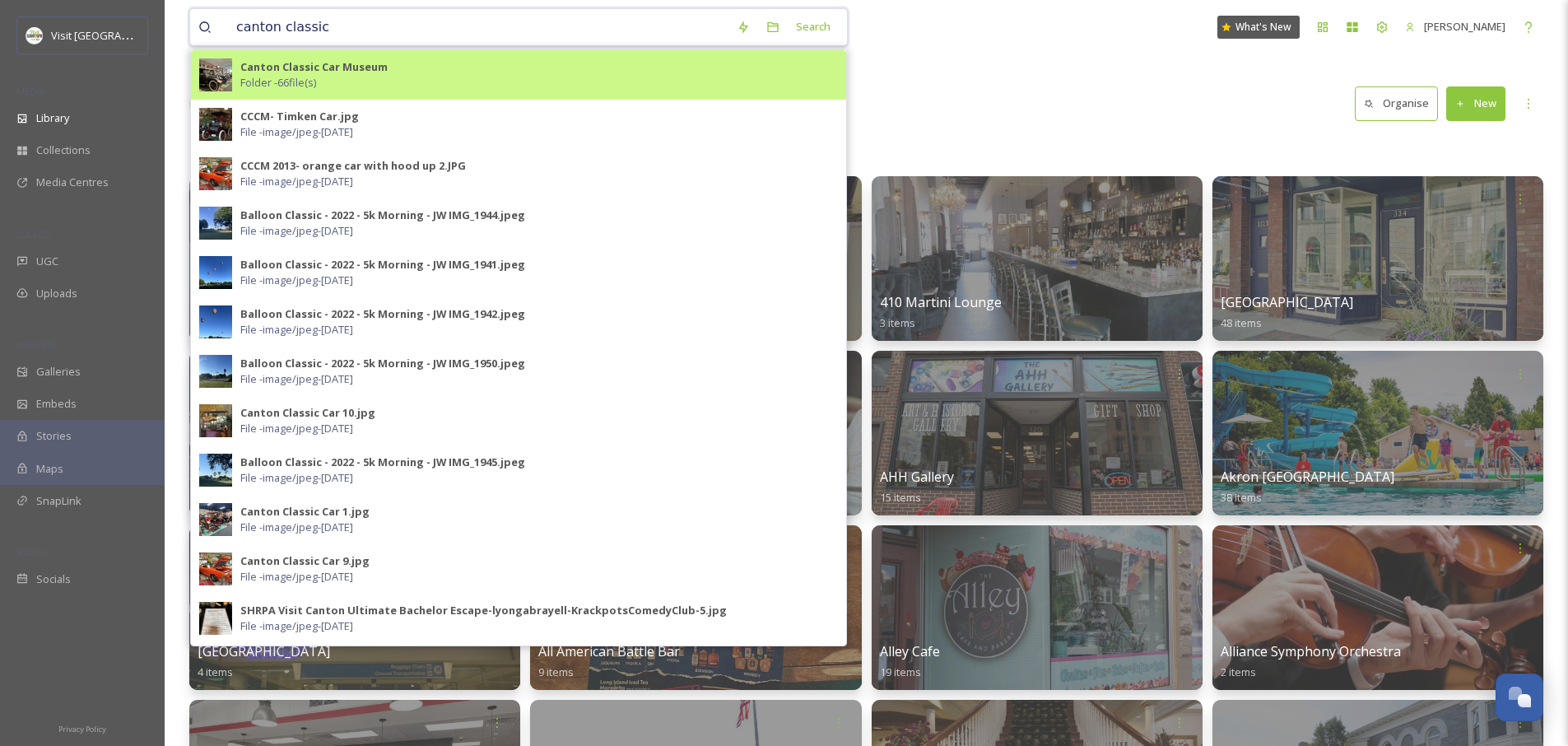
type input "canton classic"
click at [362, 73] on strong "Canton Classic Car Museum" at bounding box center [314, 66] width 148 height 15
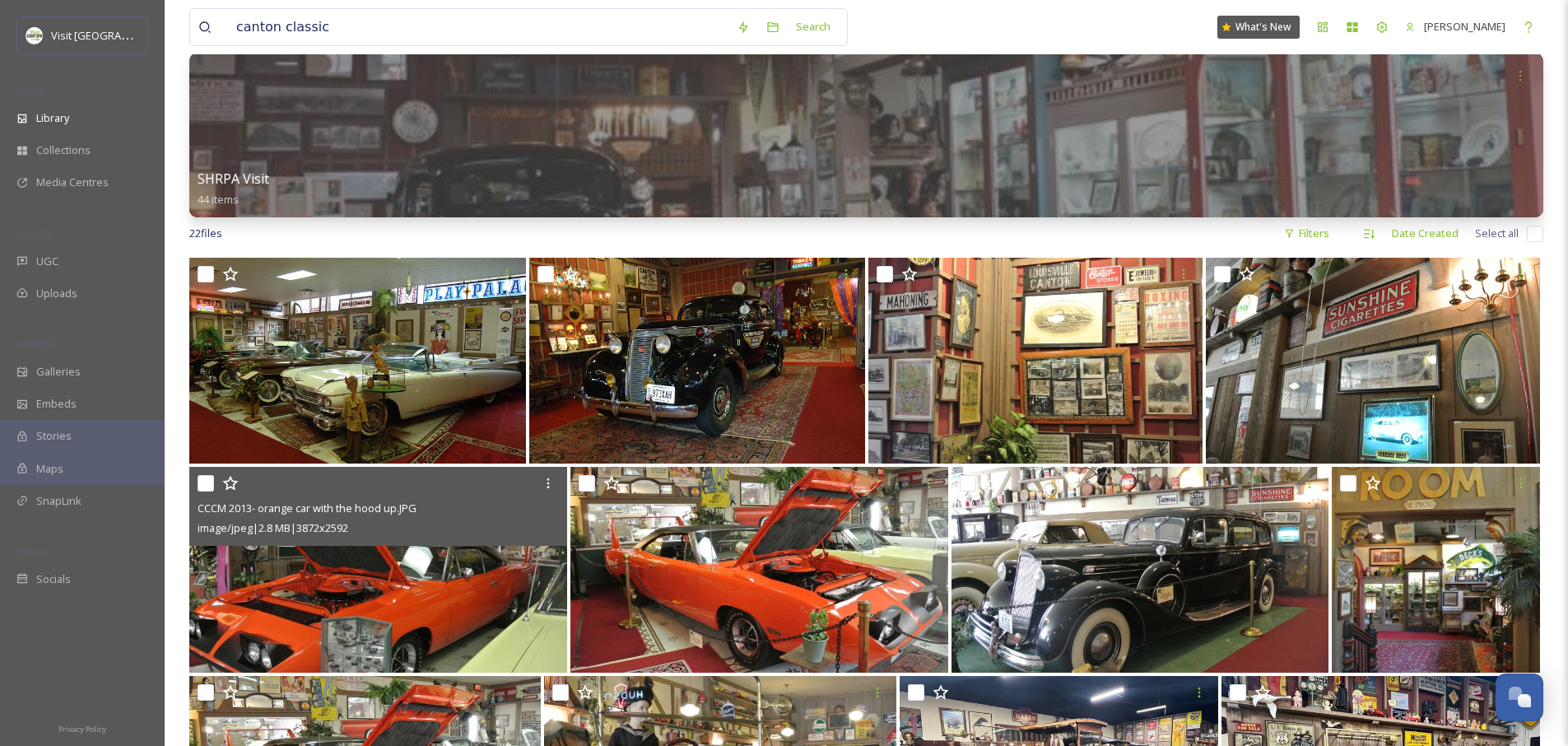
scroll to position [134, 0]
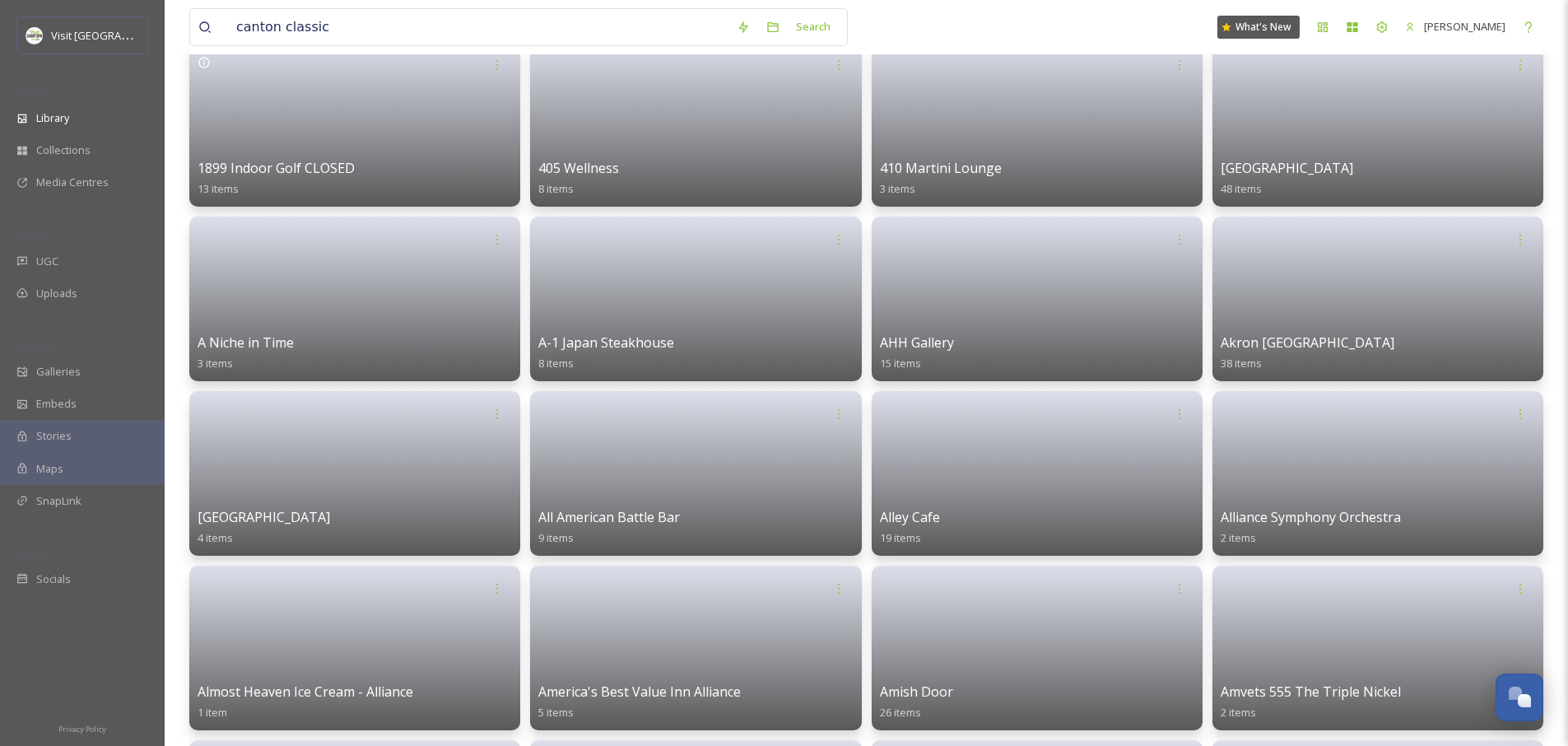
click at [487, 91] on link at bounding box center [354, 119] width 314 height 78
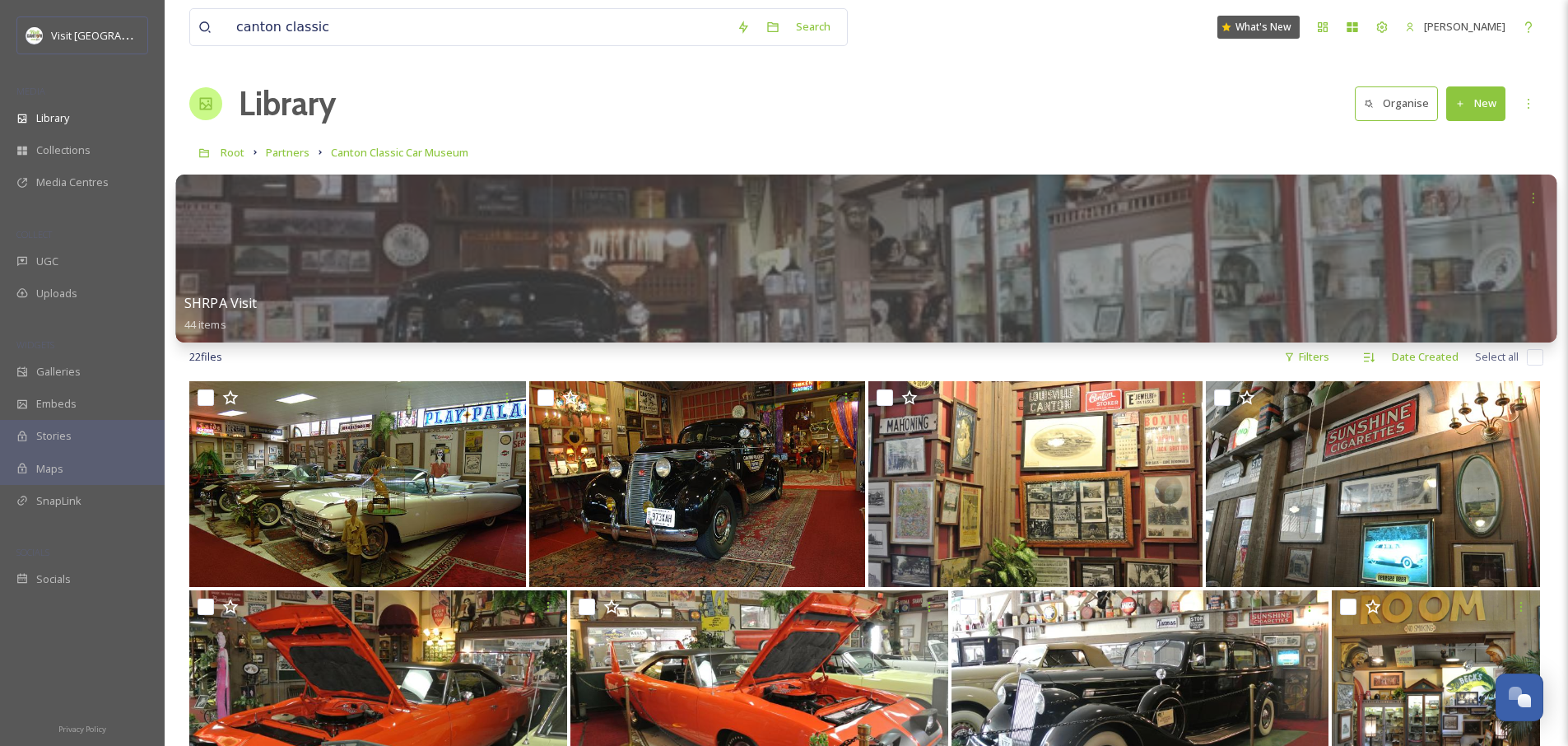
click at [648, 268] on div at bounding box center [866, 259] width 1381 height 168
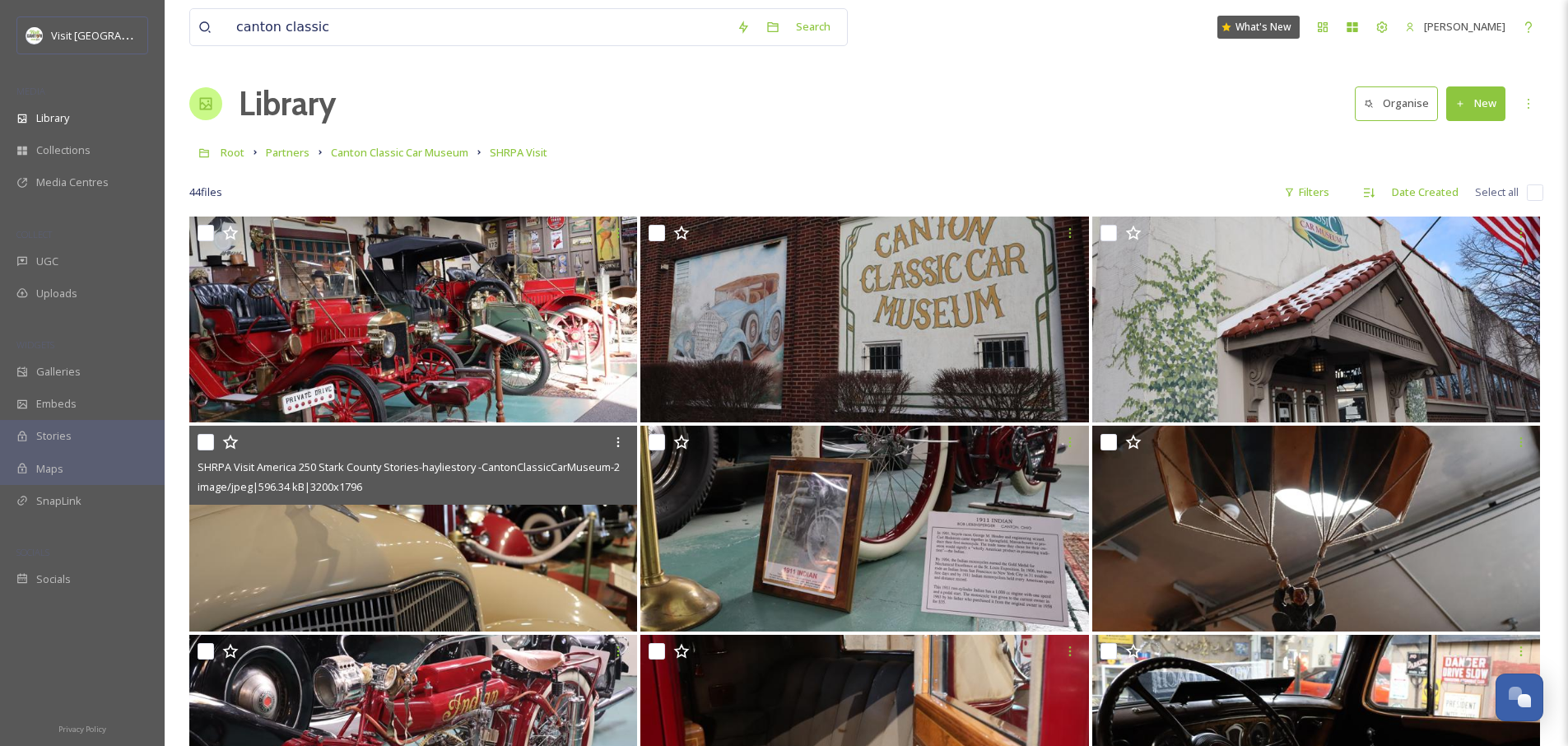
click at [203, 441] on input "checkbox" at bounding box center [206, 442] width 16 height 16
checkbox input "true"
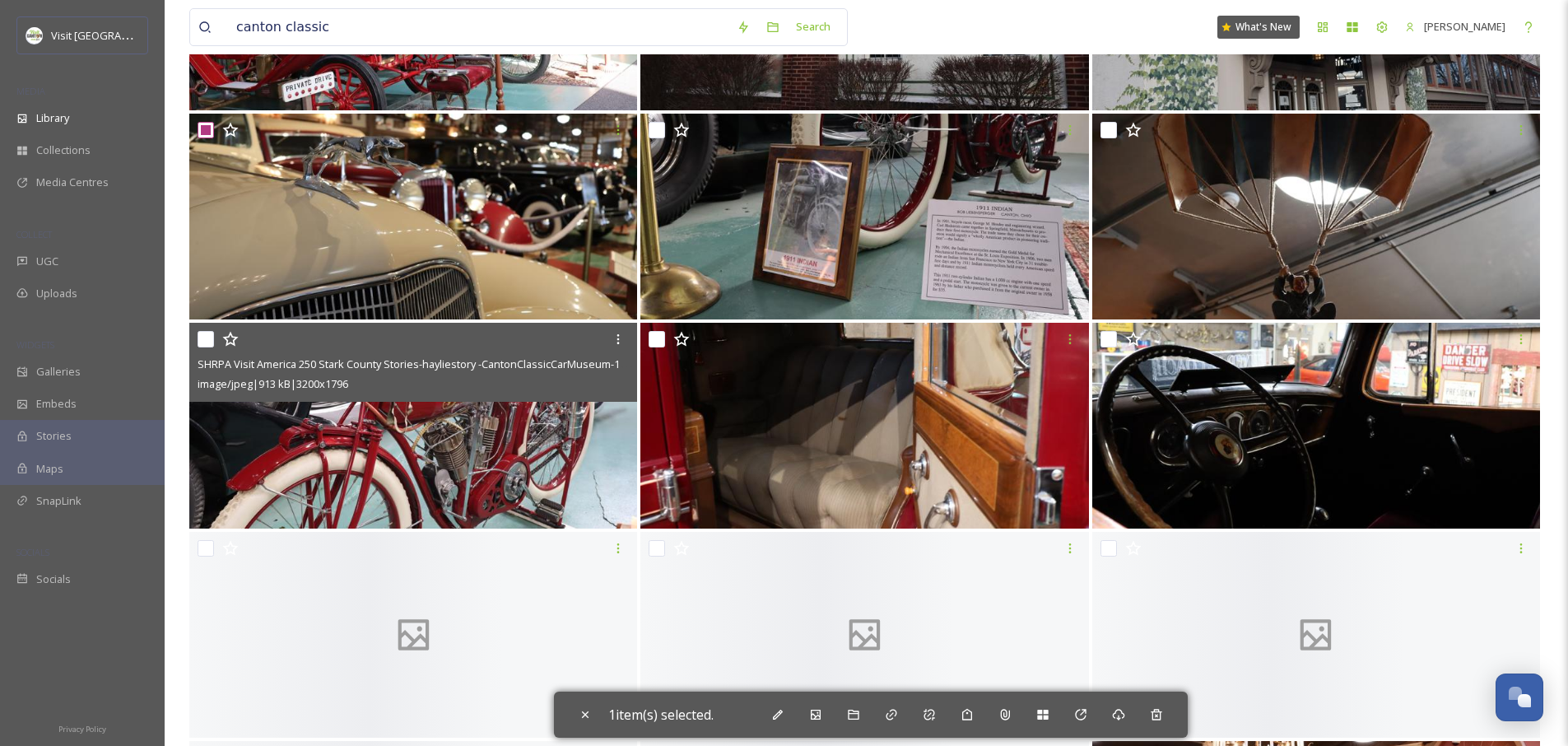
scroll to position [313, 0]
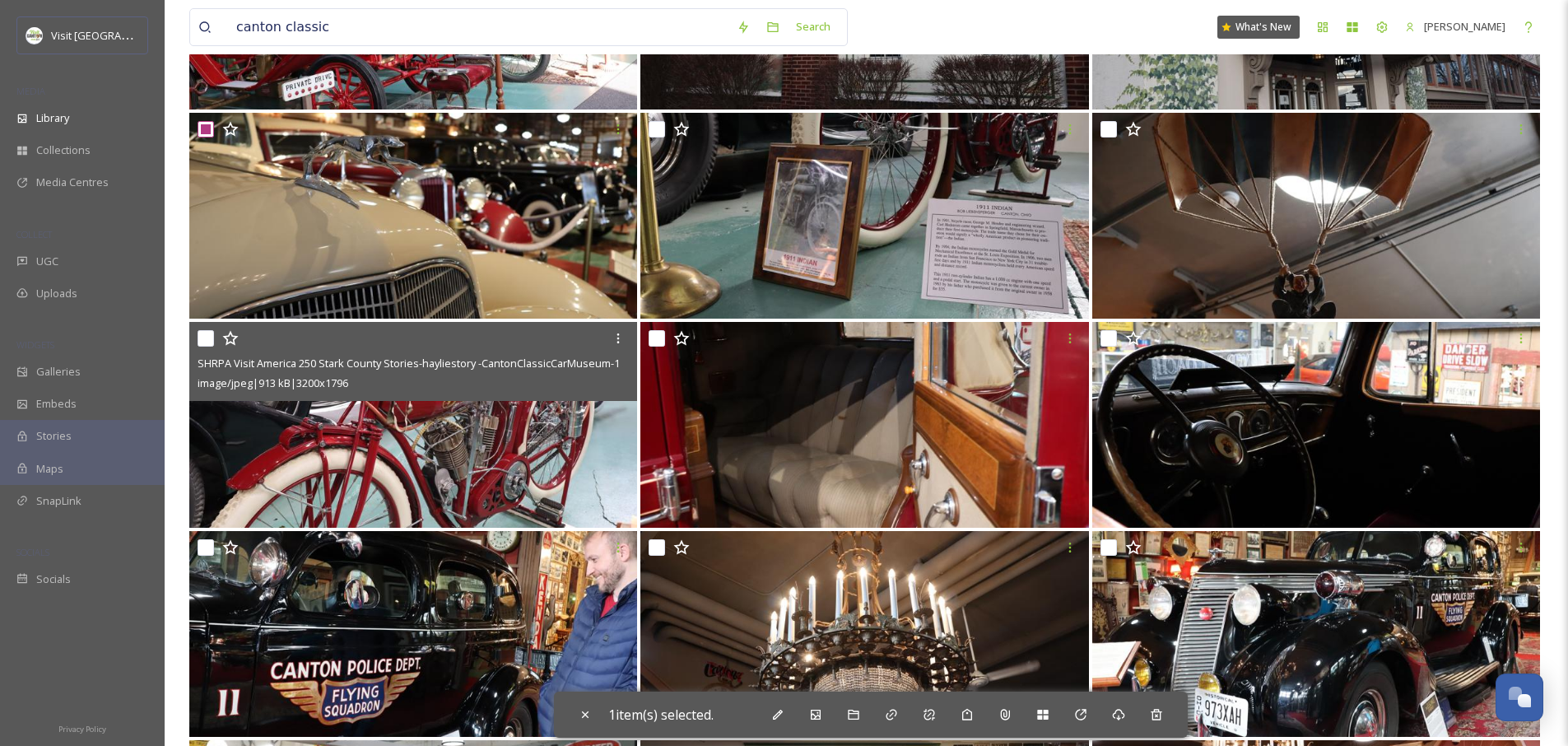
click at [205, 336] on input "checkbox" at bounding box center [206, 339] width 16 height 16
checkbox input "true"
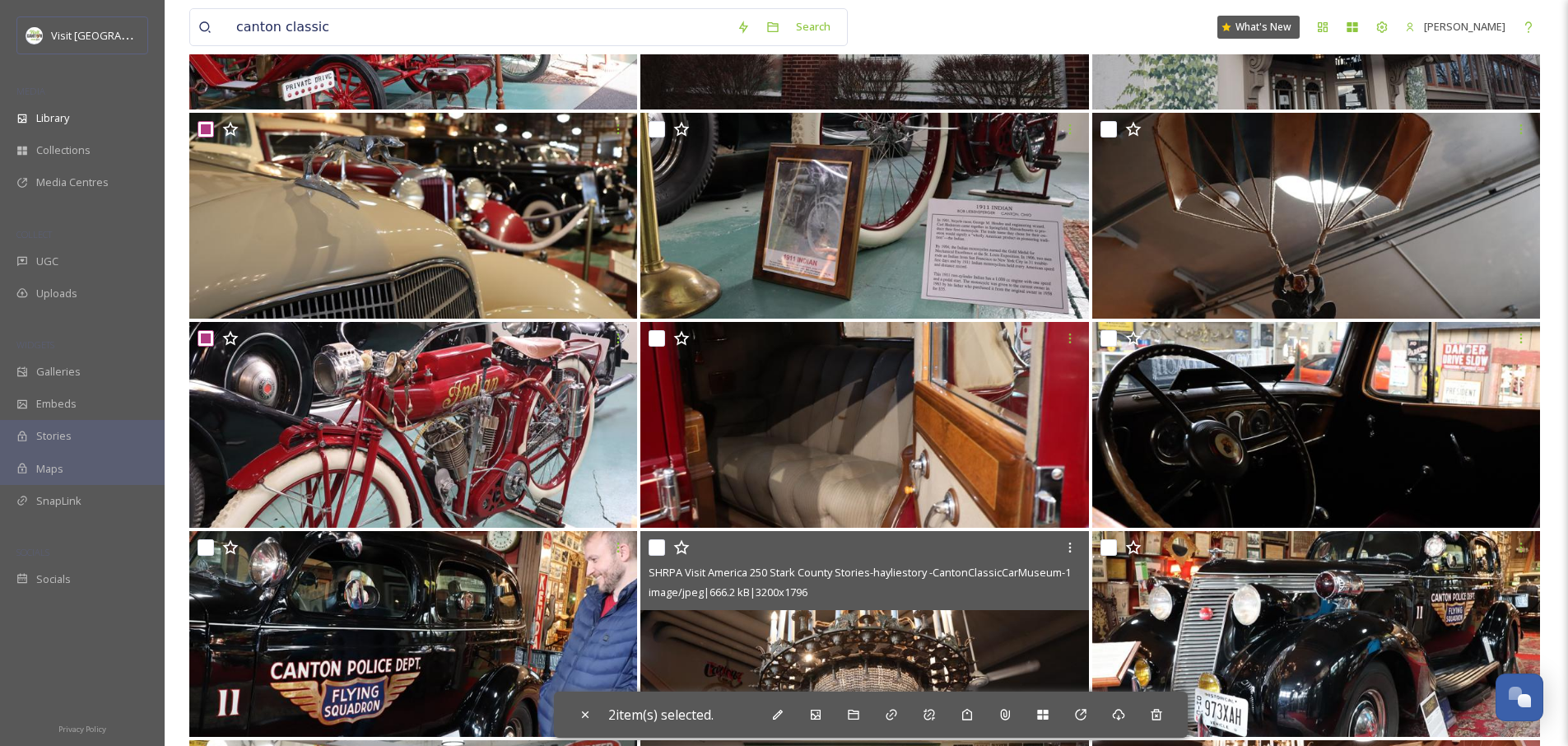
scroll to position [646, 0]
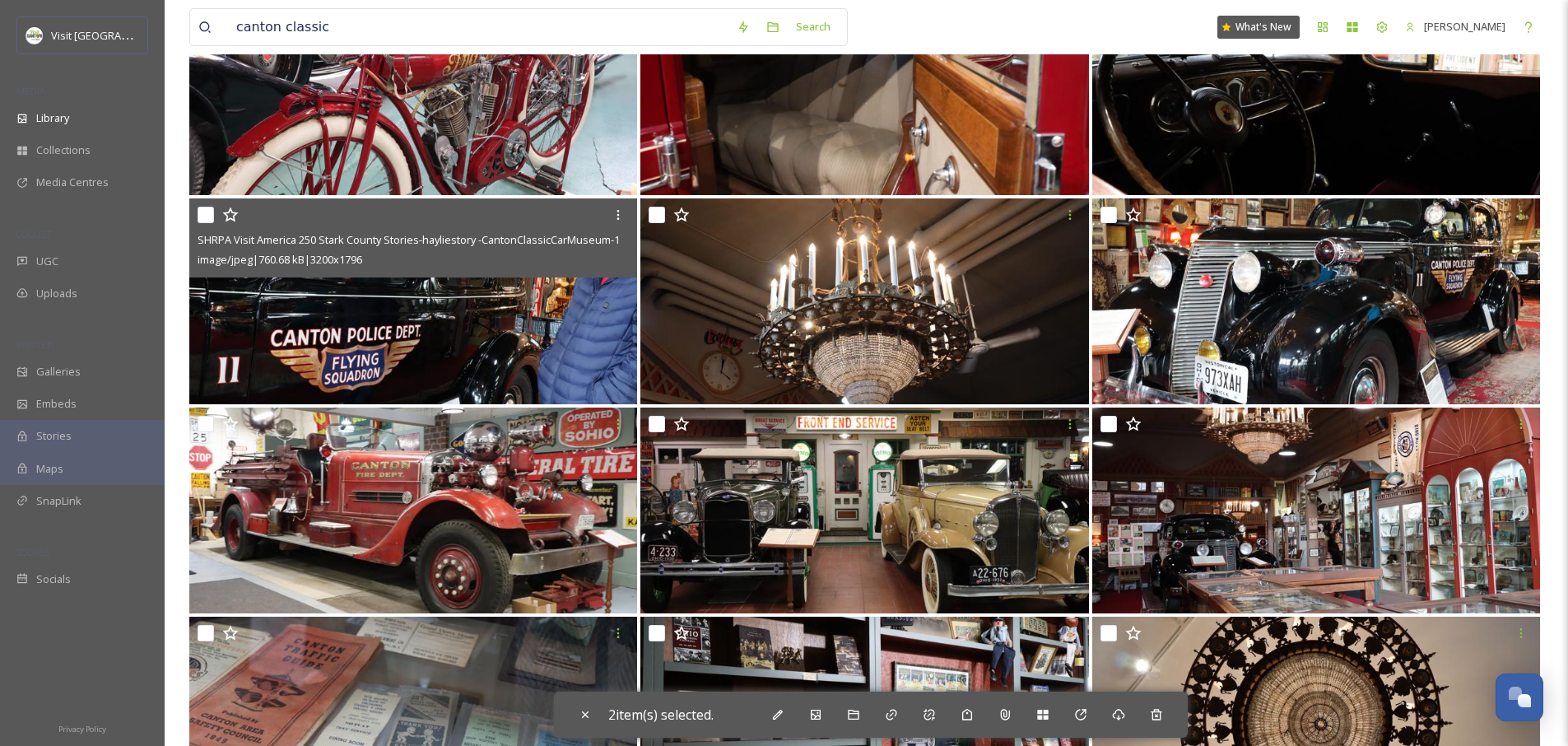
click at [207, 212] on input "checkbox" at bounding box center [206, 215] width 16 height 16
checkbox input "true"
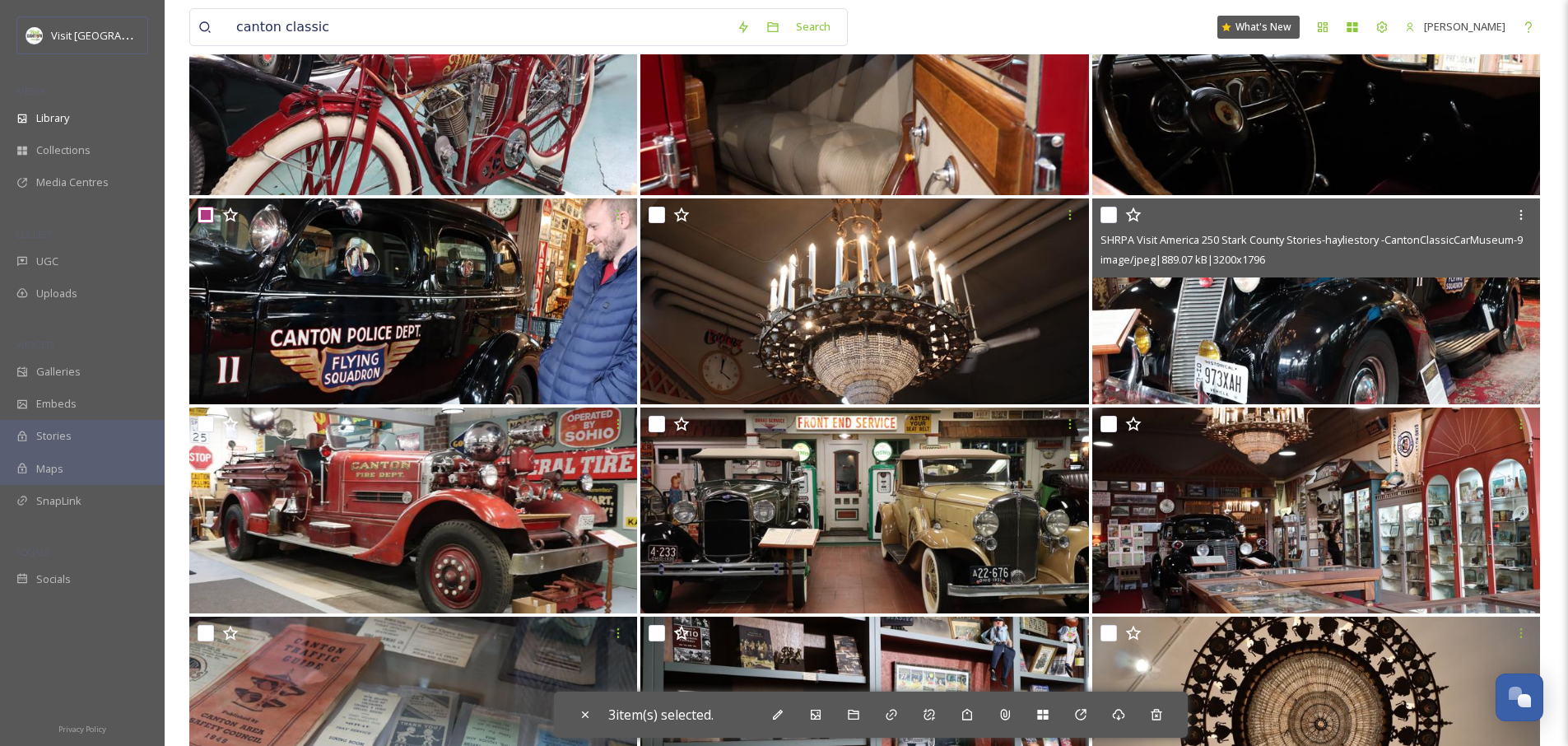
click at [1110, 218] on input "checkbox" at bounding box center [1109, 215] width 16 height 16
checkbox input "true"
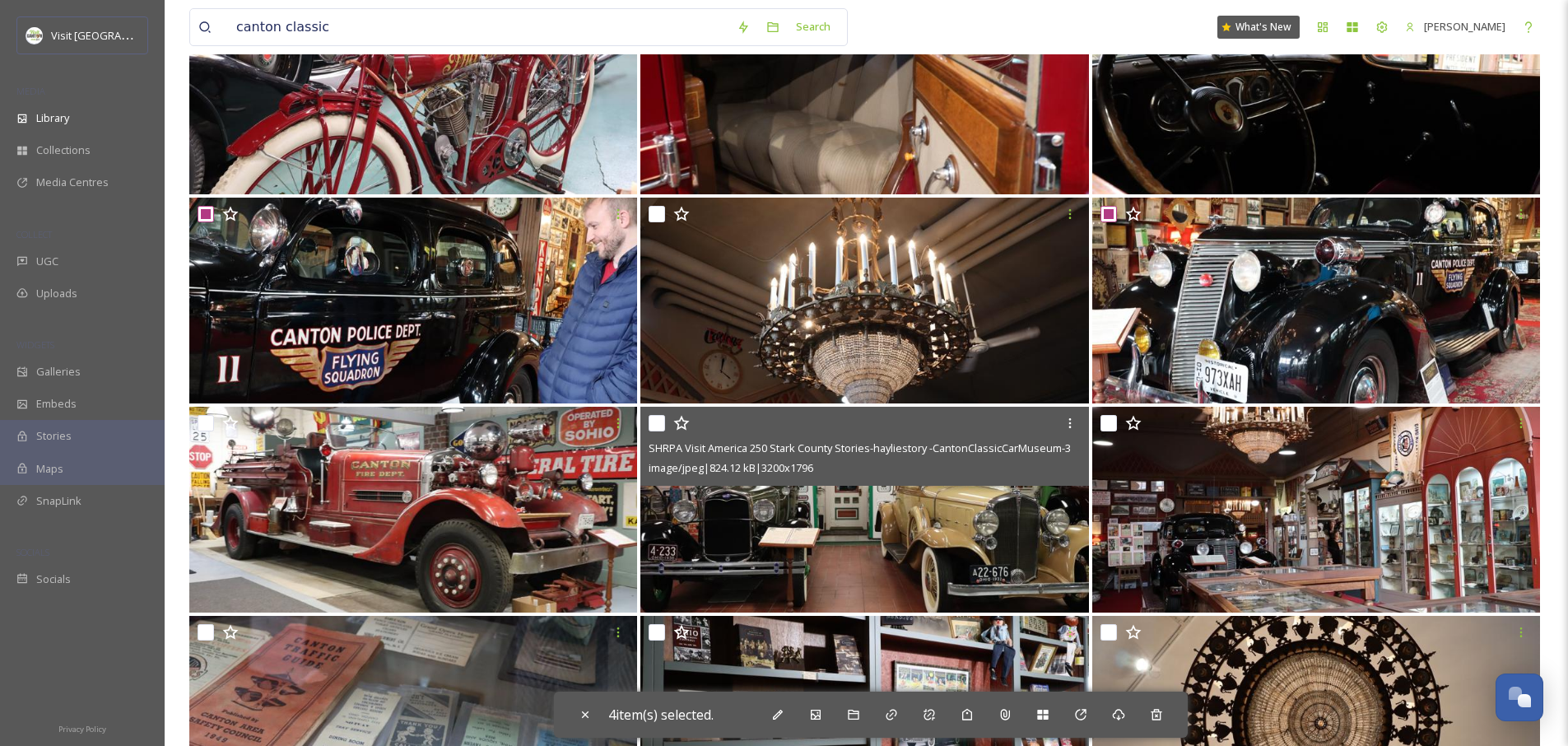
scroll to position [1214, 0]
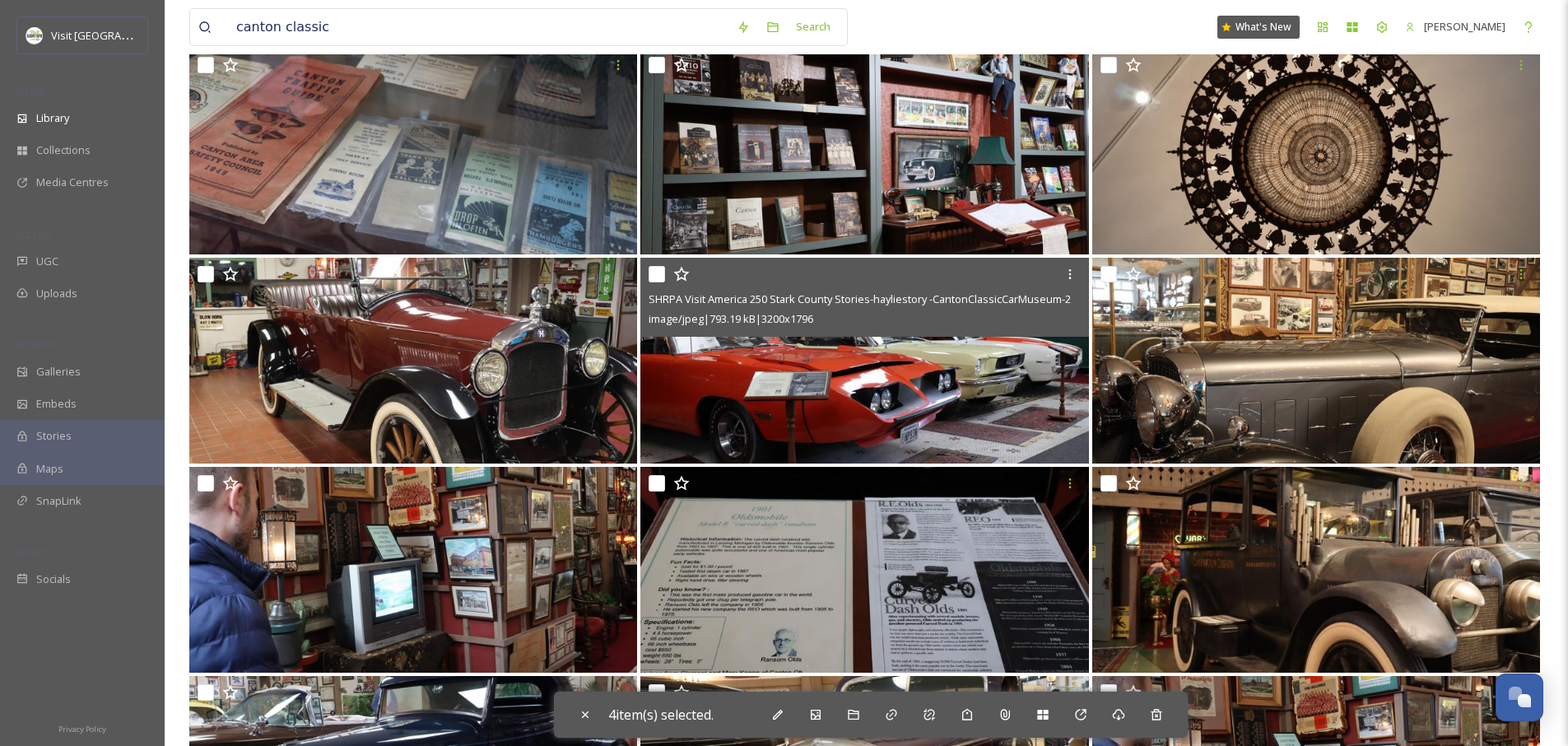
click at [654, 278] on input "checkbox" at bounding box center [657, 274] width 16 height 16
checkbox input "true"
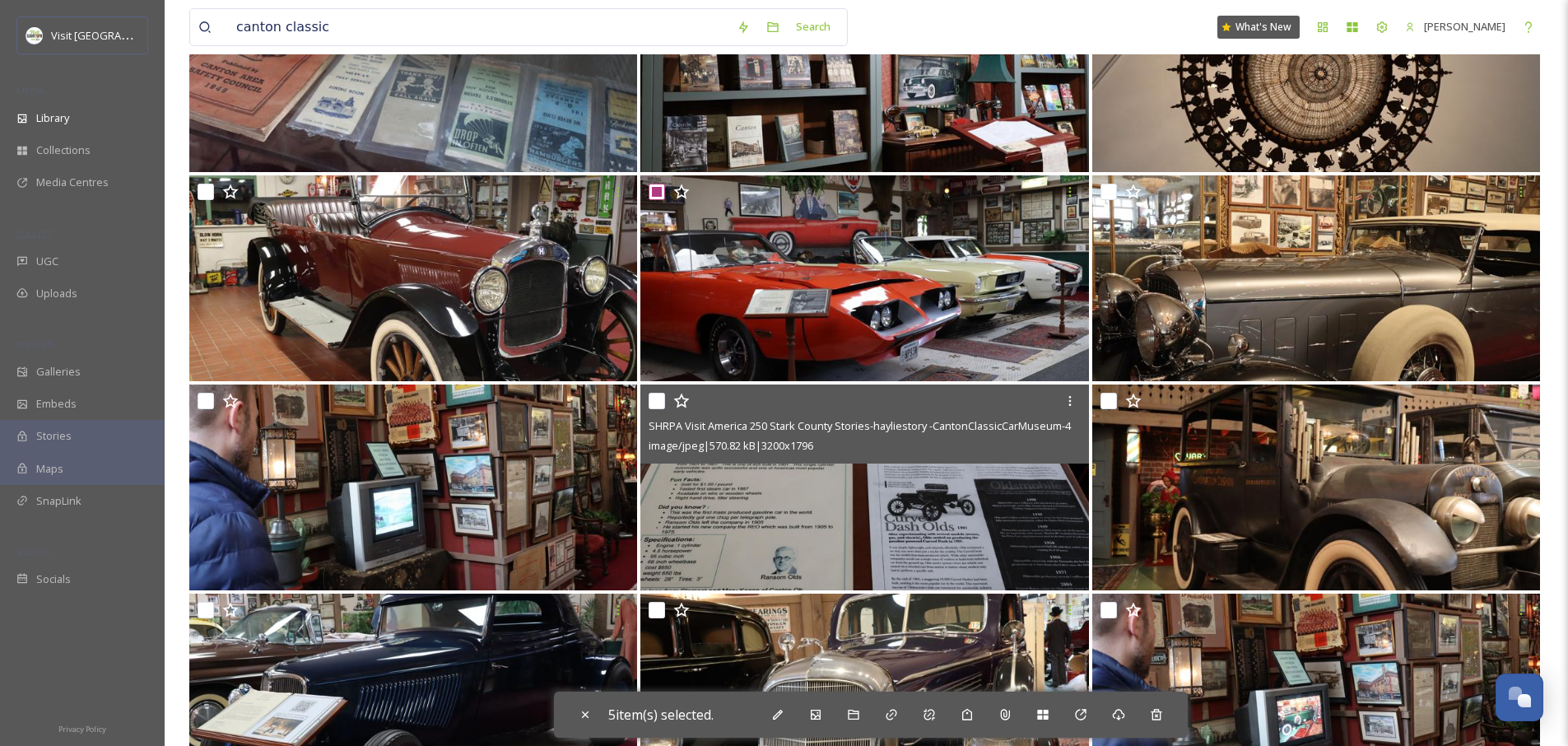
click at [653, 406] on input "checkbox" at bounding box center [657, 401] width 16 height 16
checkbox input "true"
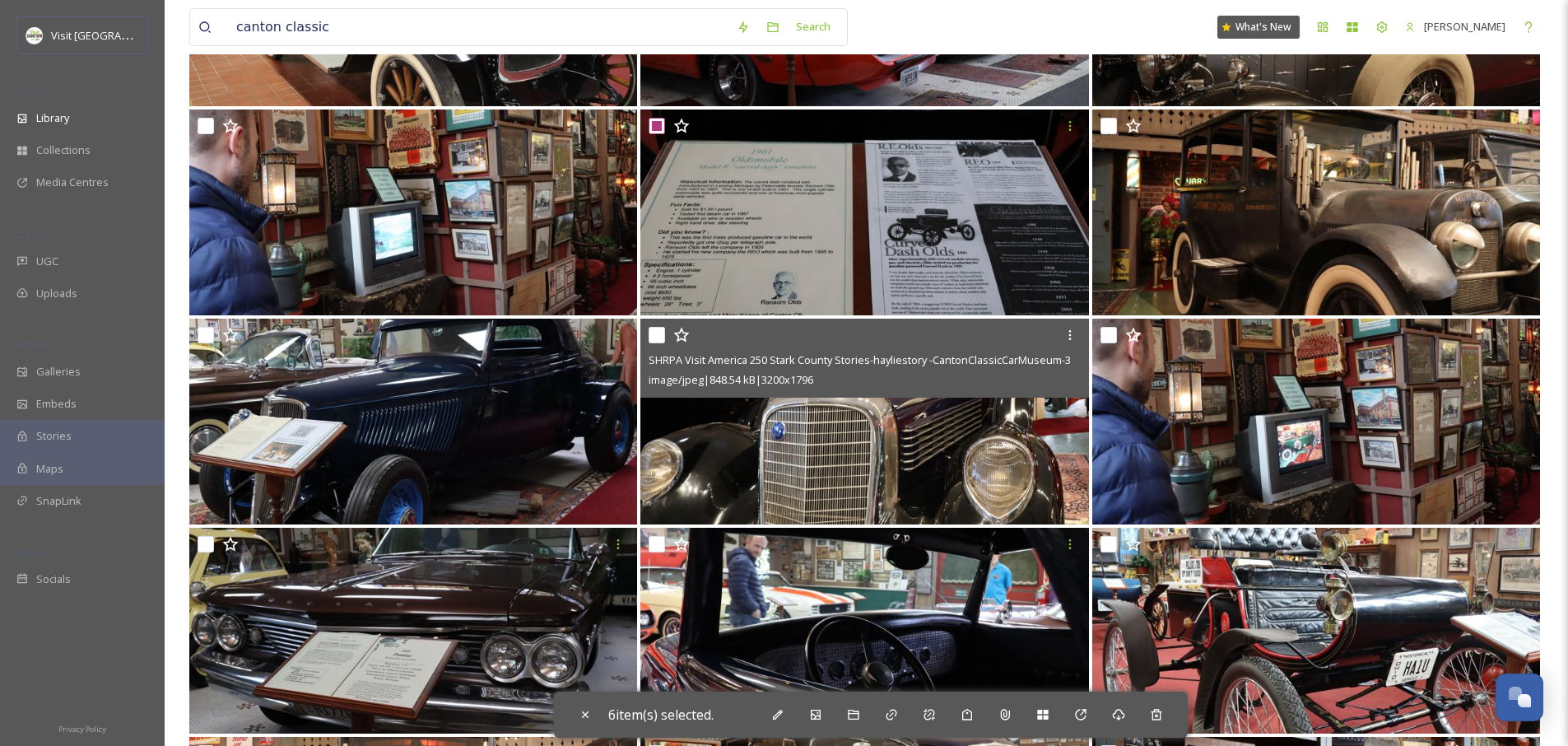
scroll to position [1855, 0]
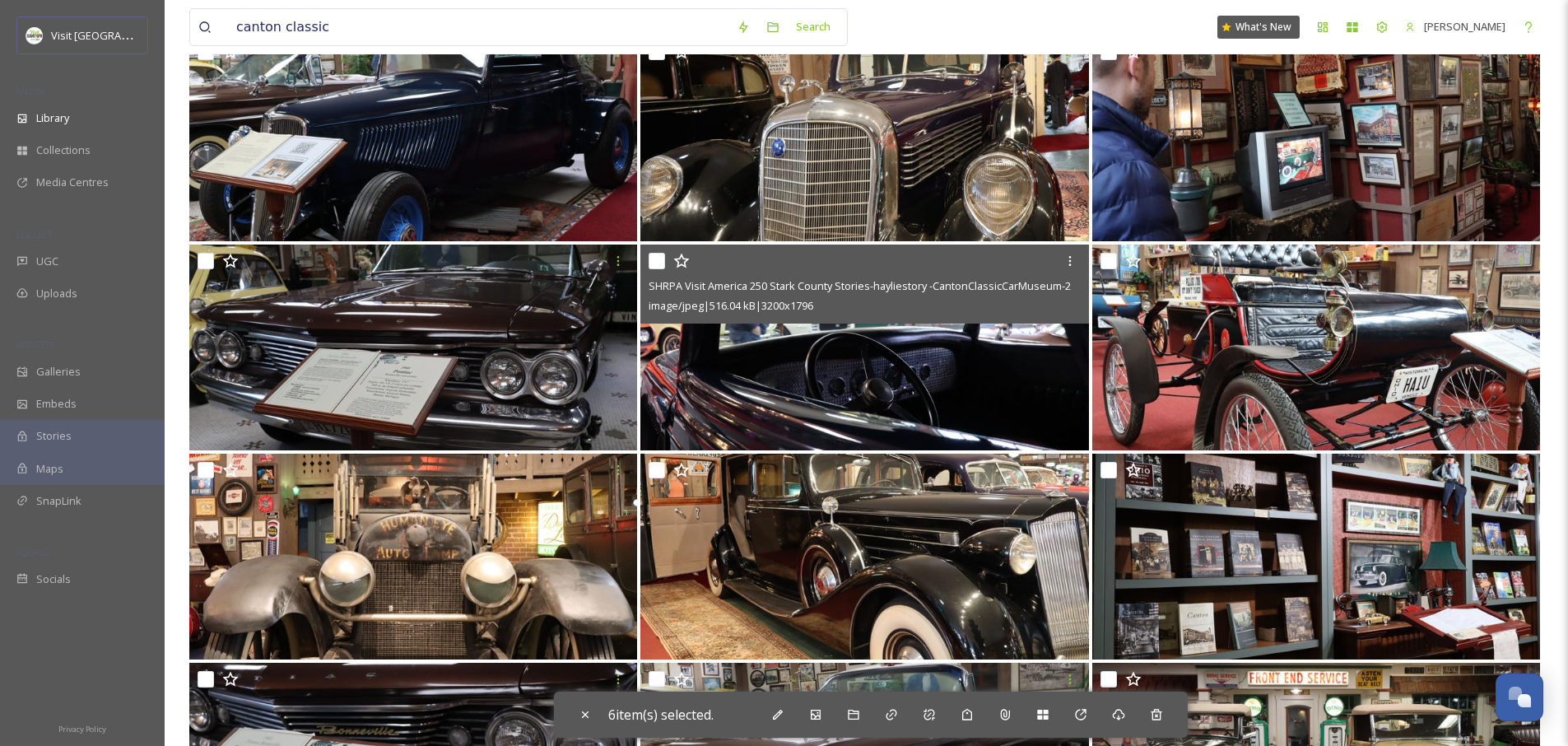
click at [662, 261] on input "checkbox" at bounding box center [657, 261] width 16 height 16
checkbox input "true"
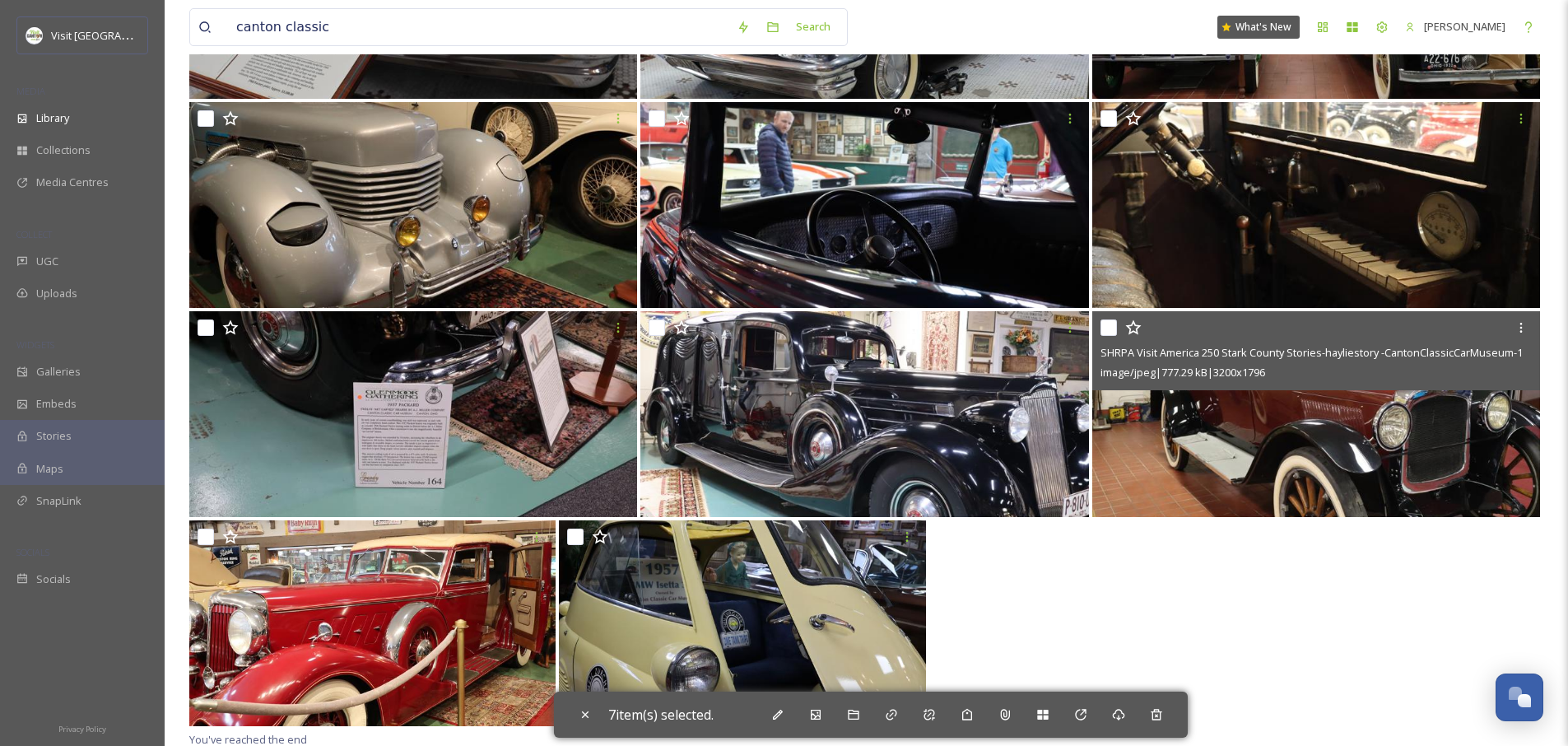
scroll to position [2628, 0]
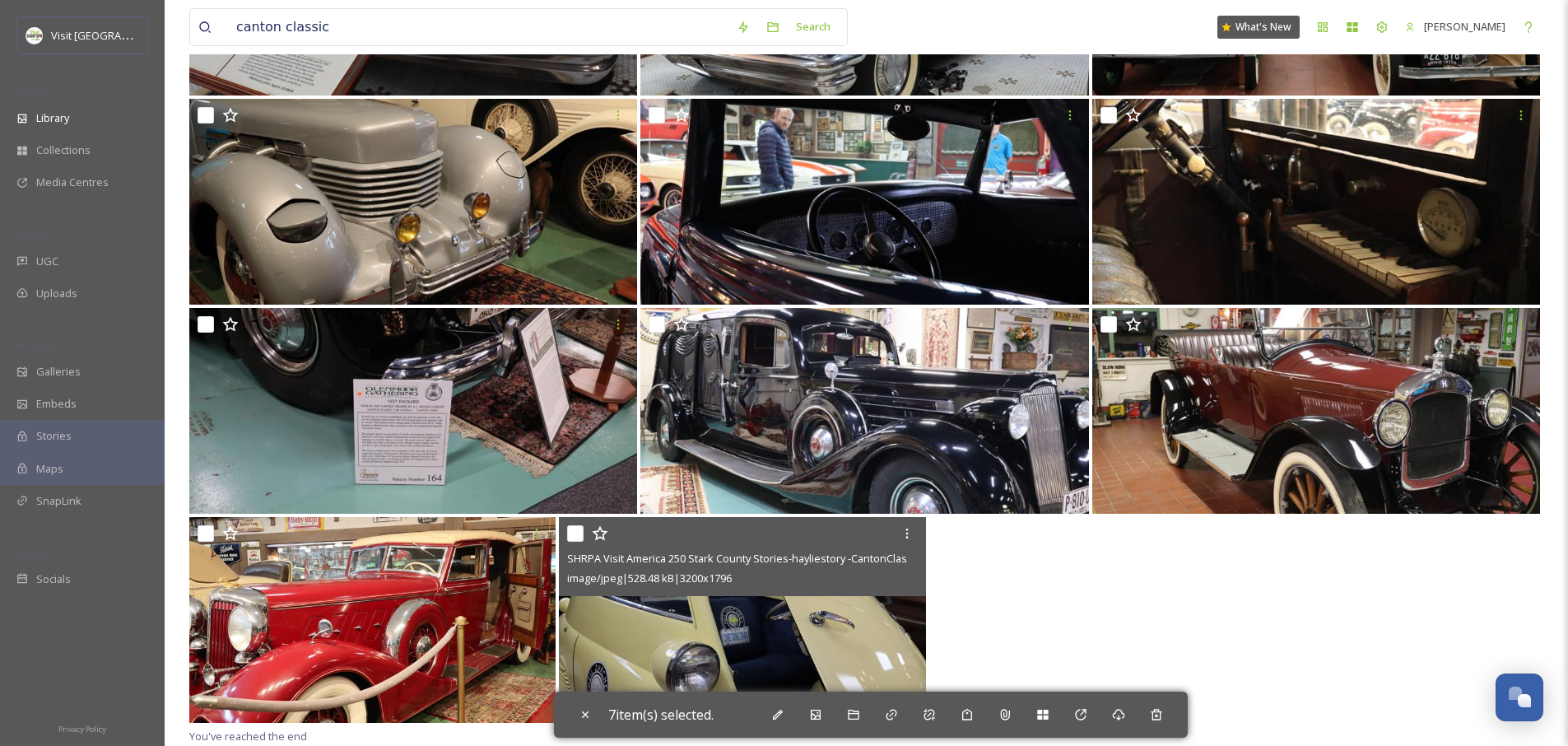
click at [570, 537] on input "checkbox" at bounding box center [575, 534] width 16 height 16
checkbox input "true"
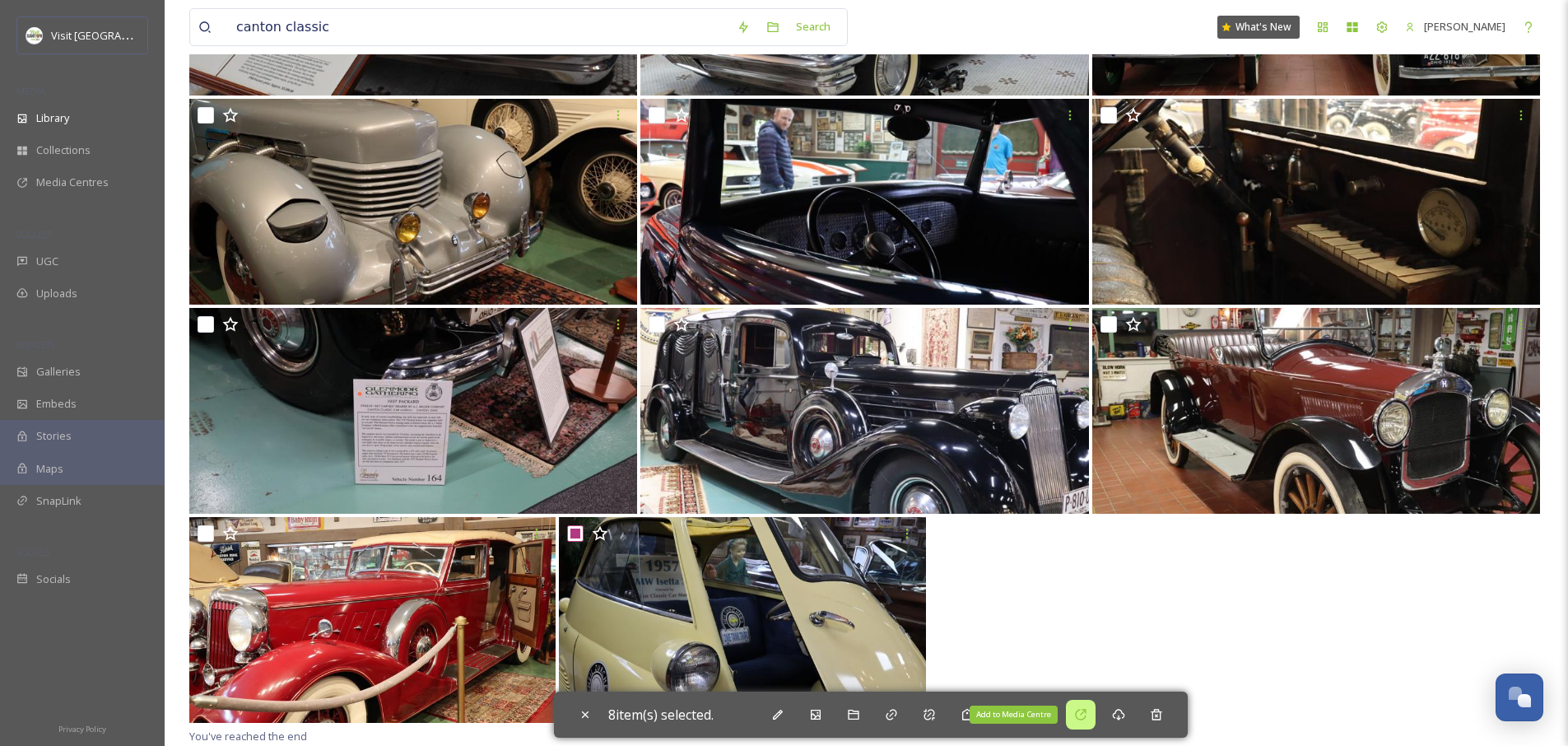
click at [1087, 719] on icon at bounding box center [1081, 715] width 13 height 13
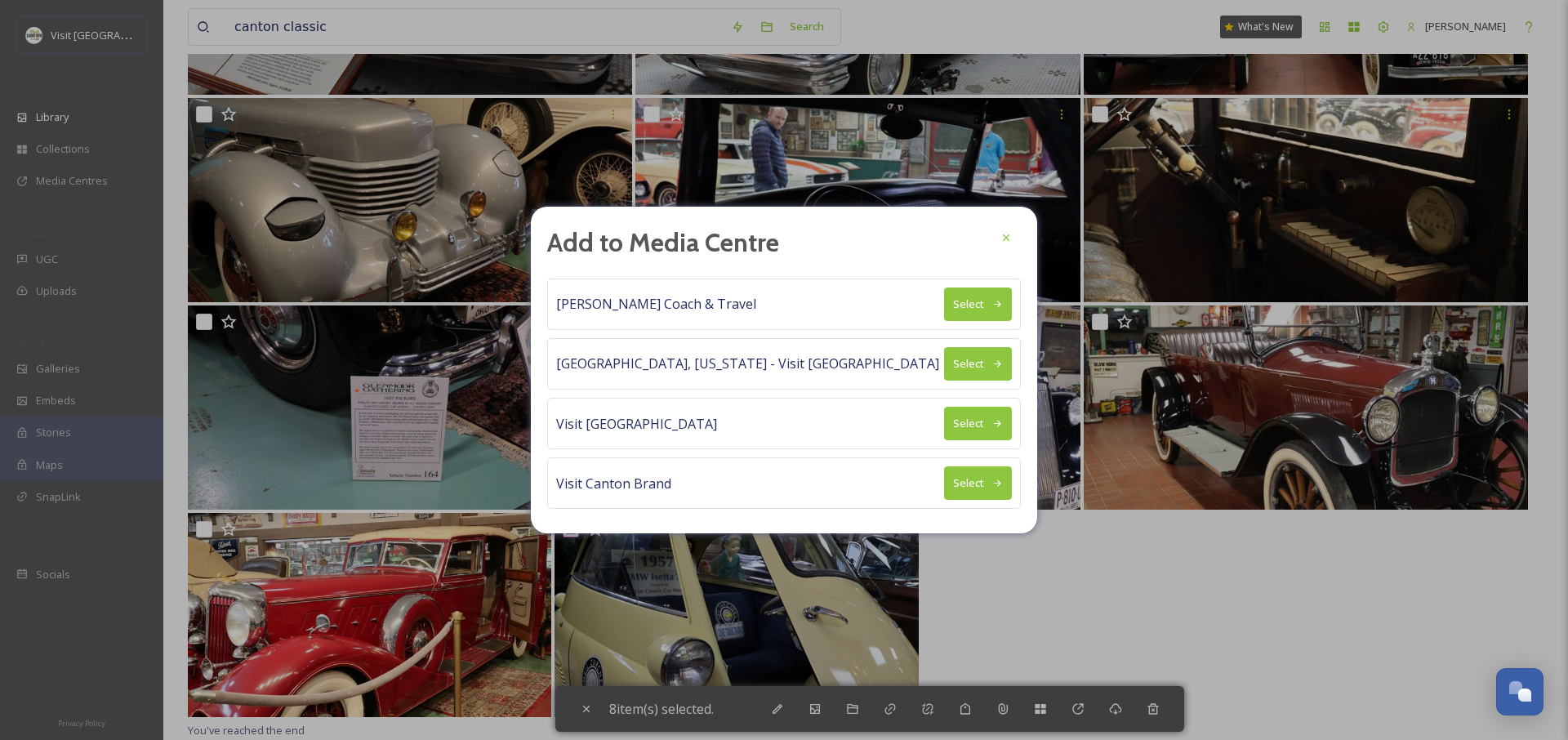
click at [941, 304] on div "Anderson Coach & Travel Select" at bounding box center [784, 304] width 473 height 52
click at [957, 303] on button "Select" at bounding box center [977, 304] width 68 height 33
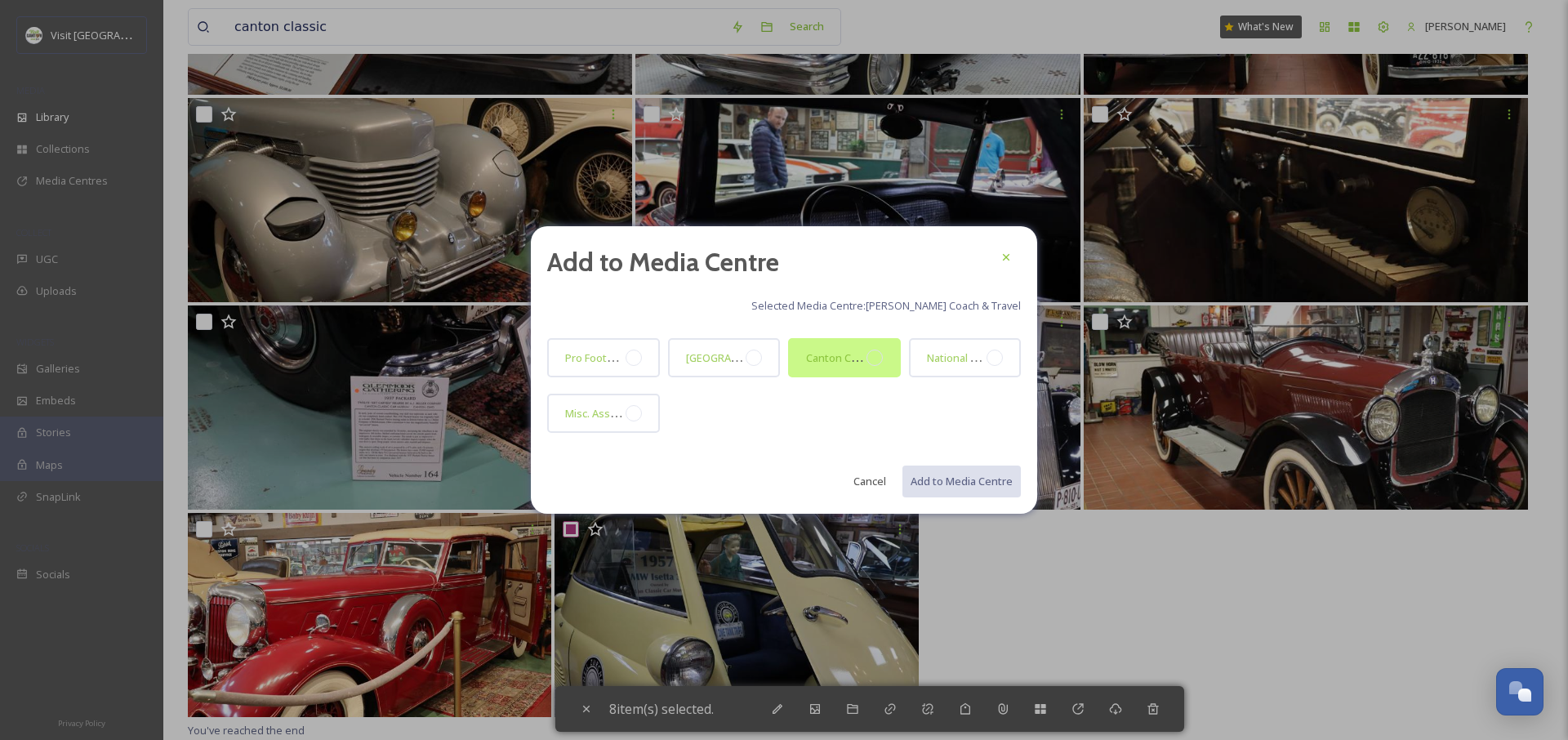
click at [839, 368] on div "Canton Classic Car Museum" at bounding box center [844, 357] width 113 height 39
click at [965, 500] on div "Add to Media Centre Selected Media Centre: Anderson Coach & Travel Pro Football…" at bounding box center [784, 370] width 507 height 289
click at [966, 483] on button "Add to Media Centre" at bounding box center [960, 481] width 120 height 33
checkbox input "false"
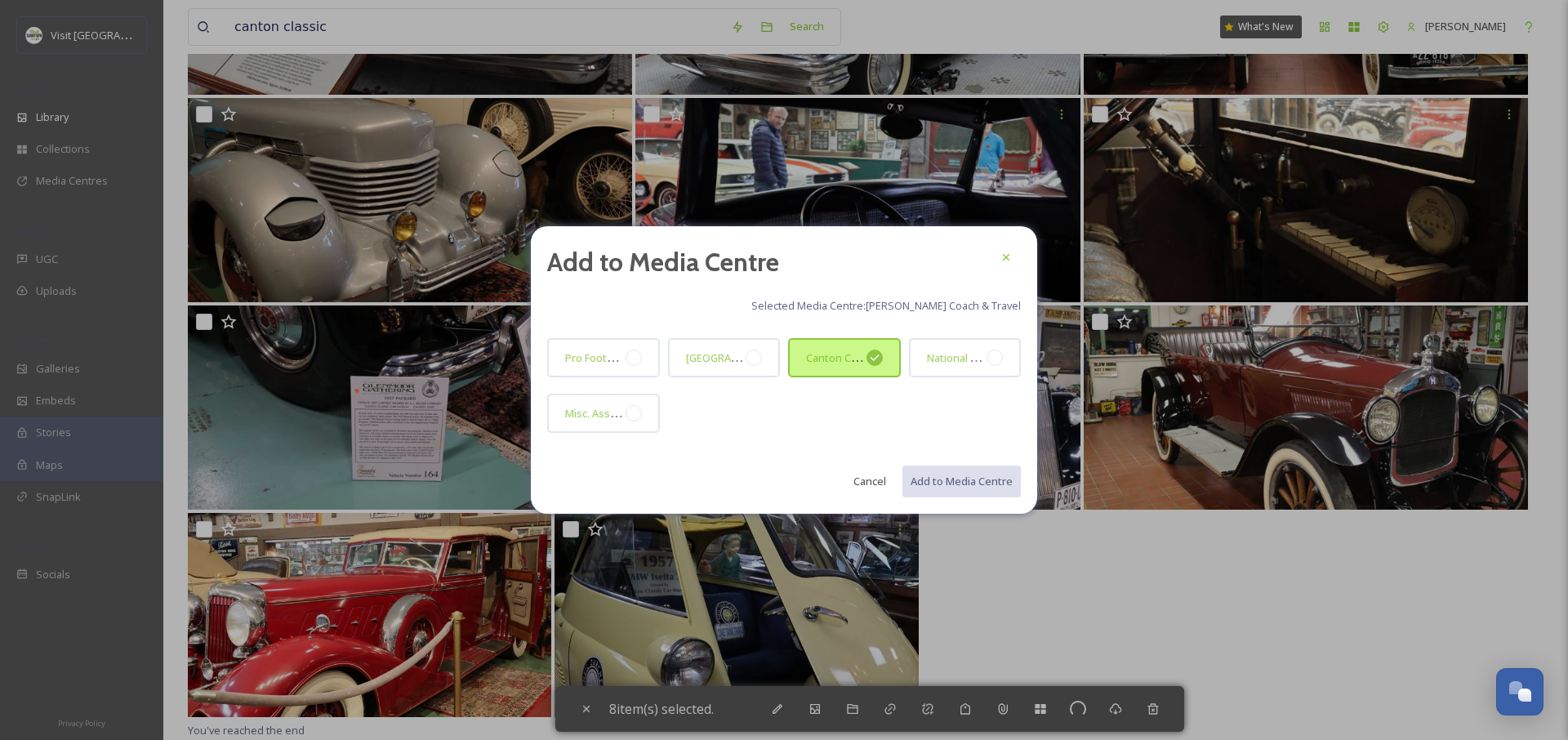
checkbox input "false"
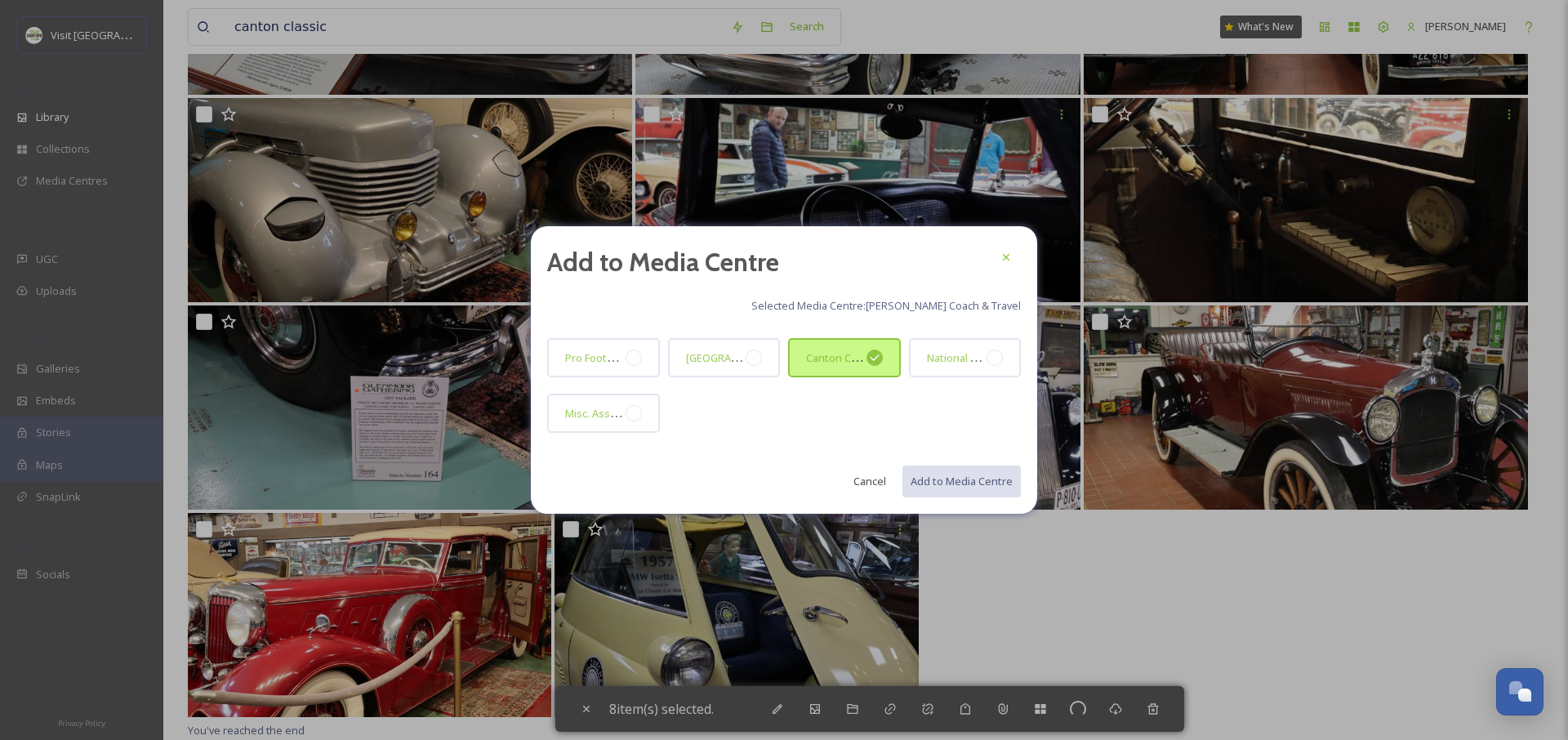
checkbox input "false"
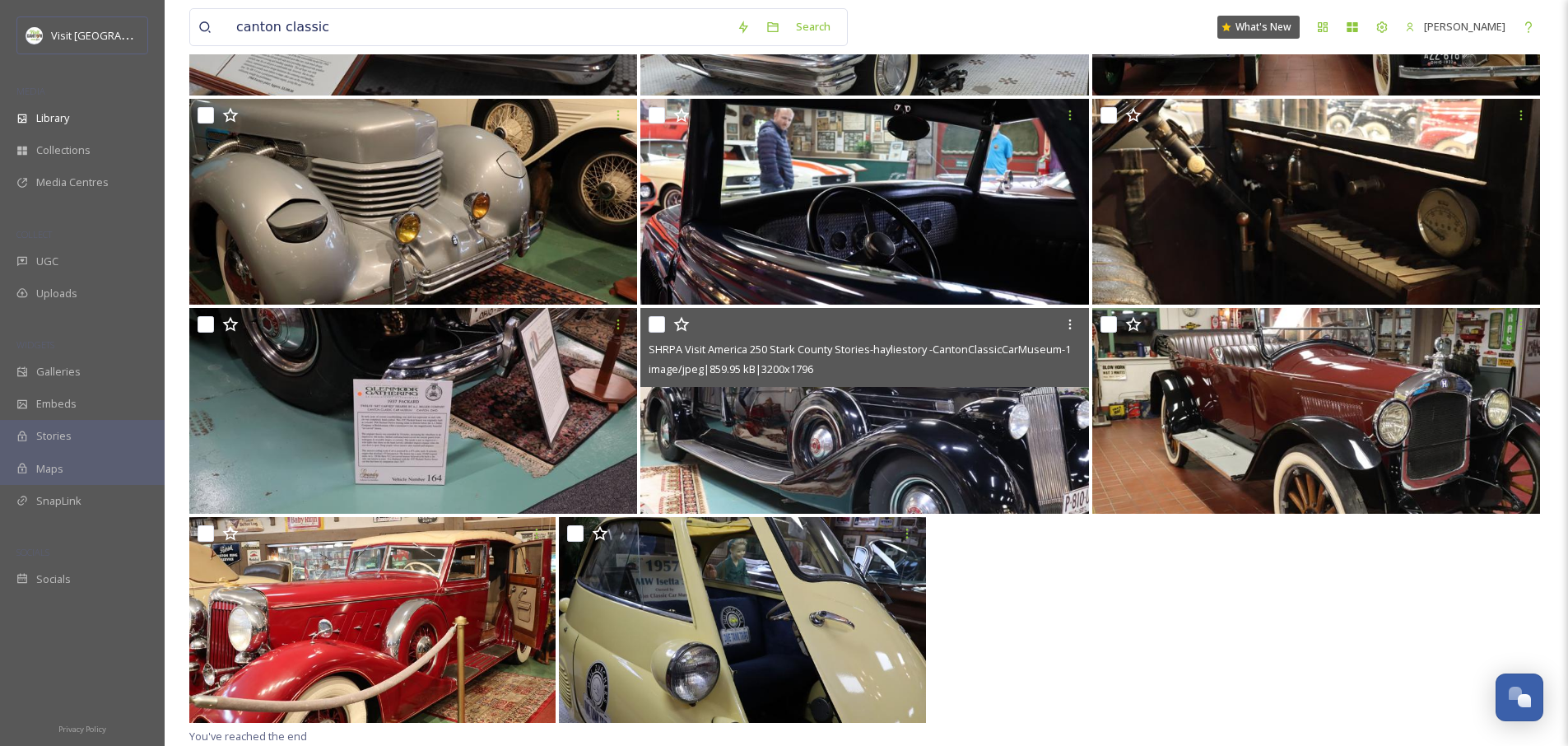
scroll to position [0, 0]
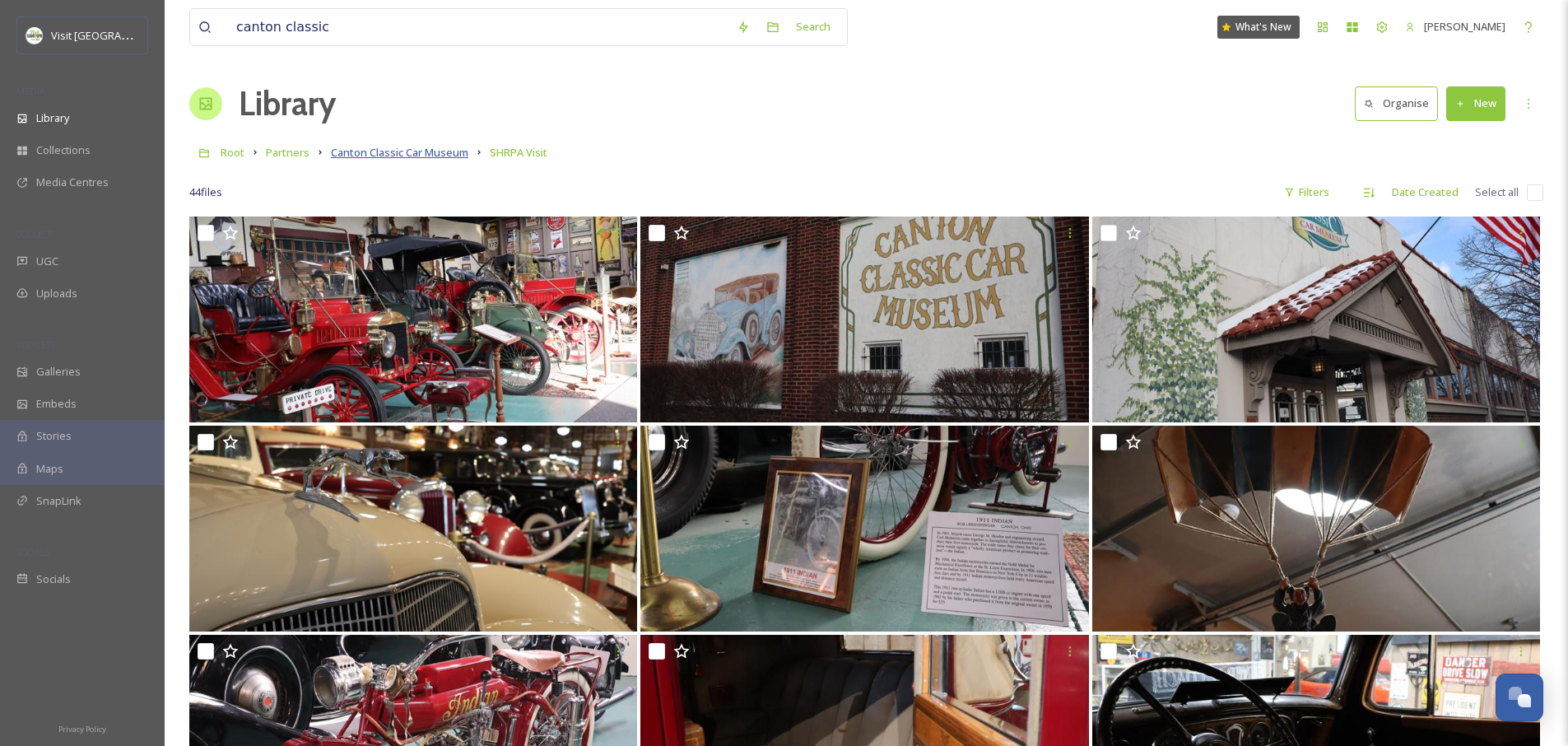
click at [372, 158] on span "Canton Classic Car Museum" at bounding box center [399, 152] width 137 height 15
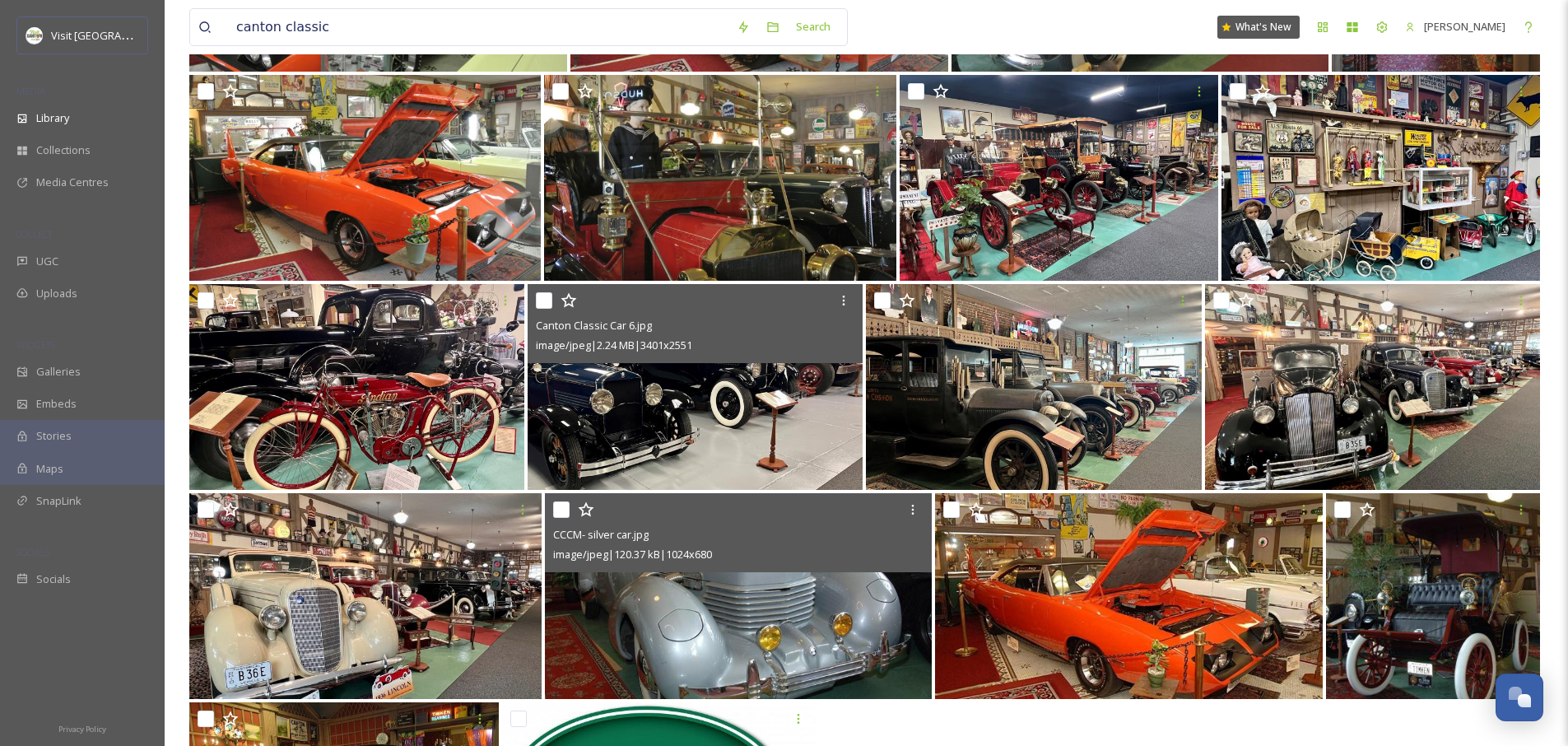
scroll to position [726, 0]
click at [562, 514] on input "checkbox" at bounding box center [562, 509] width 16 height 16
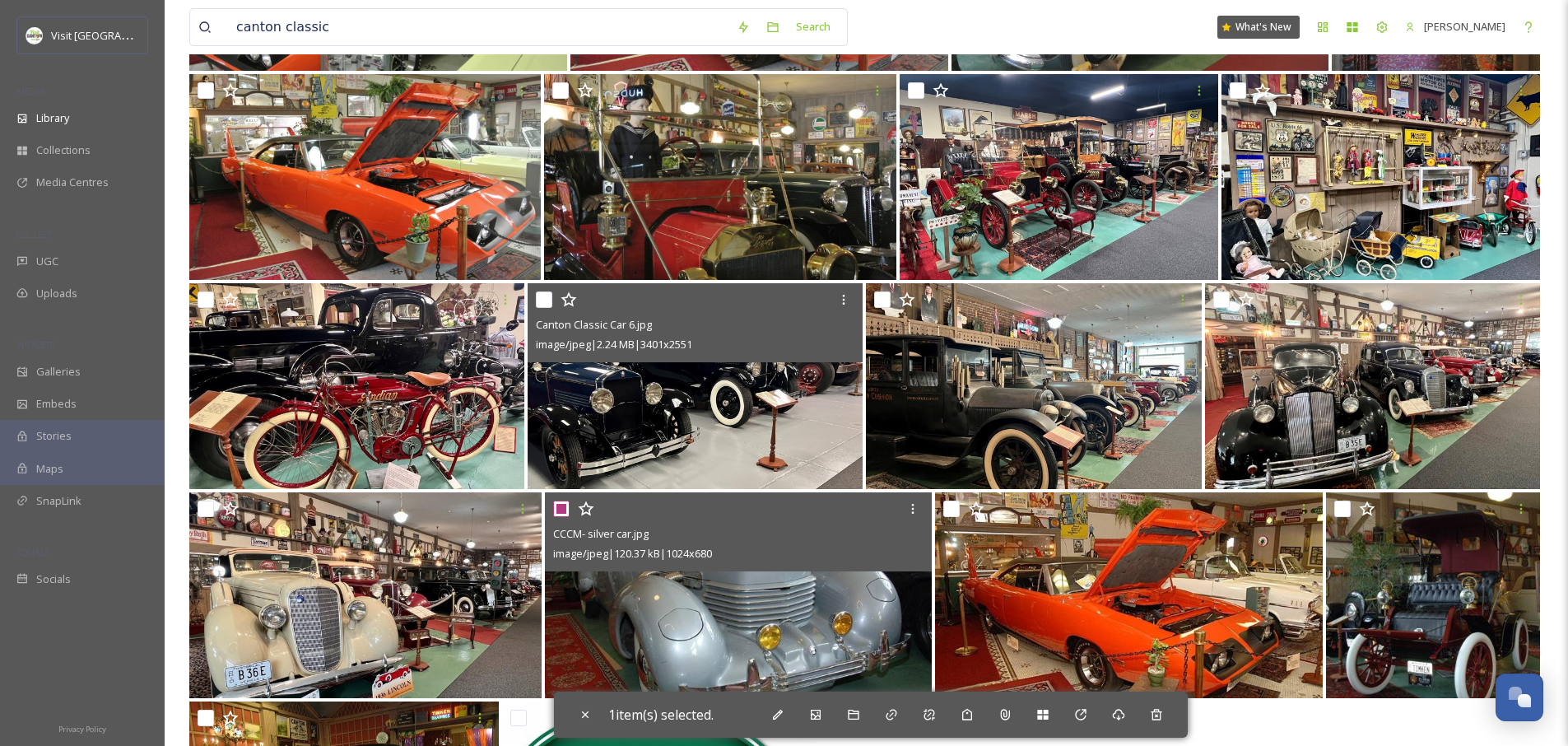
click at [555, 503] on input "checkbox" at bounding box center [562, 509] width 16 height 16
checkbox input "false"
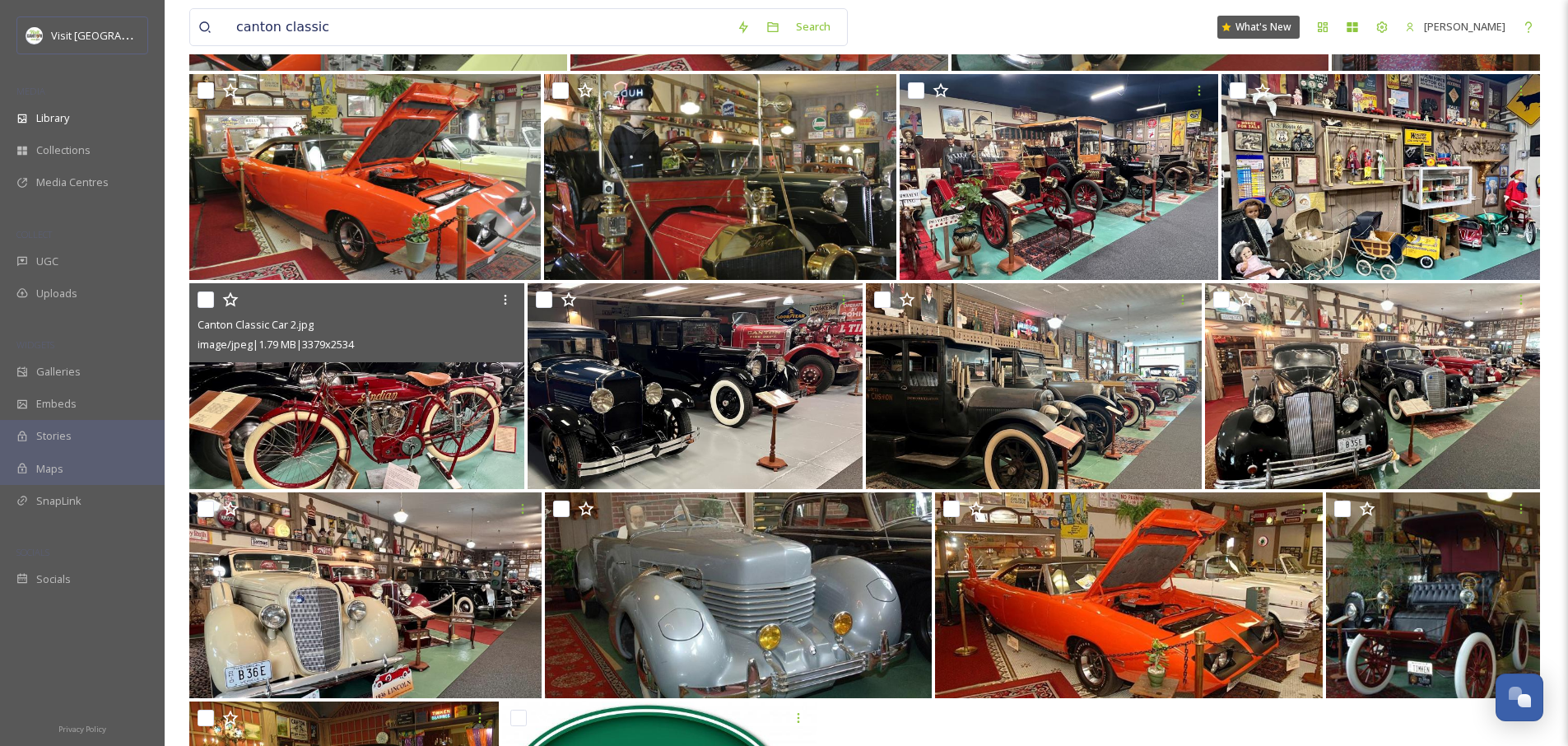
scroll to position [150, 0]
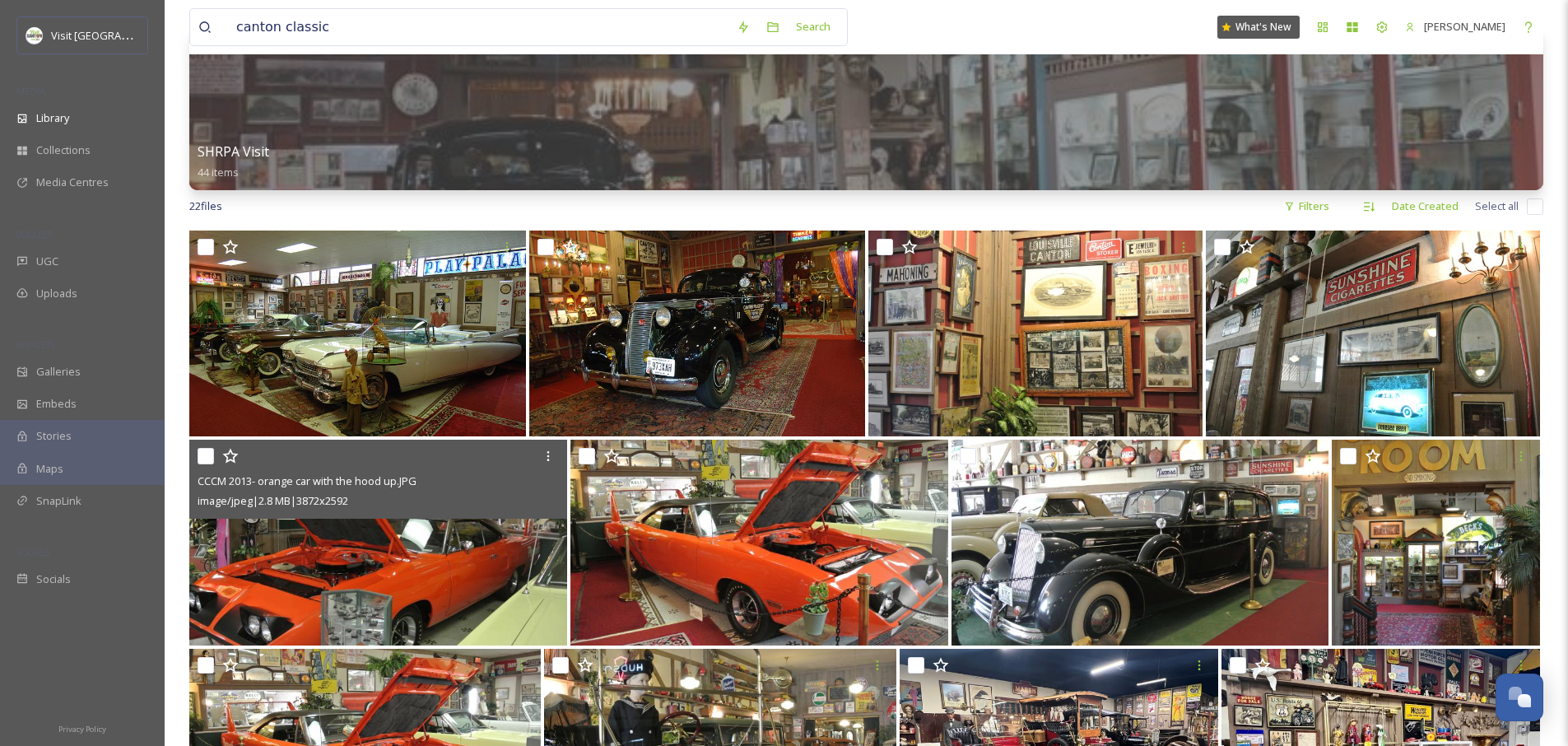
click at [202, 454] on input "checkbox" at bounding box center [206, 456] width 16 height 16
checkbox input "true"
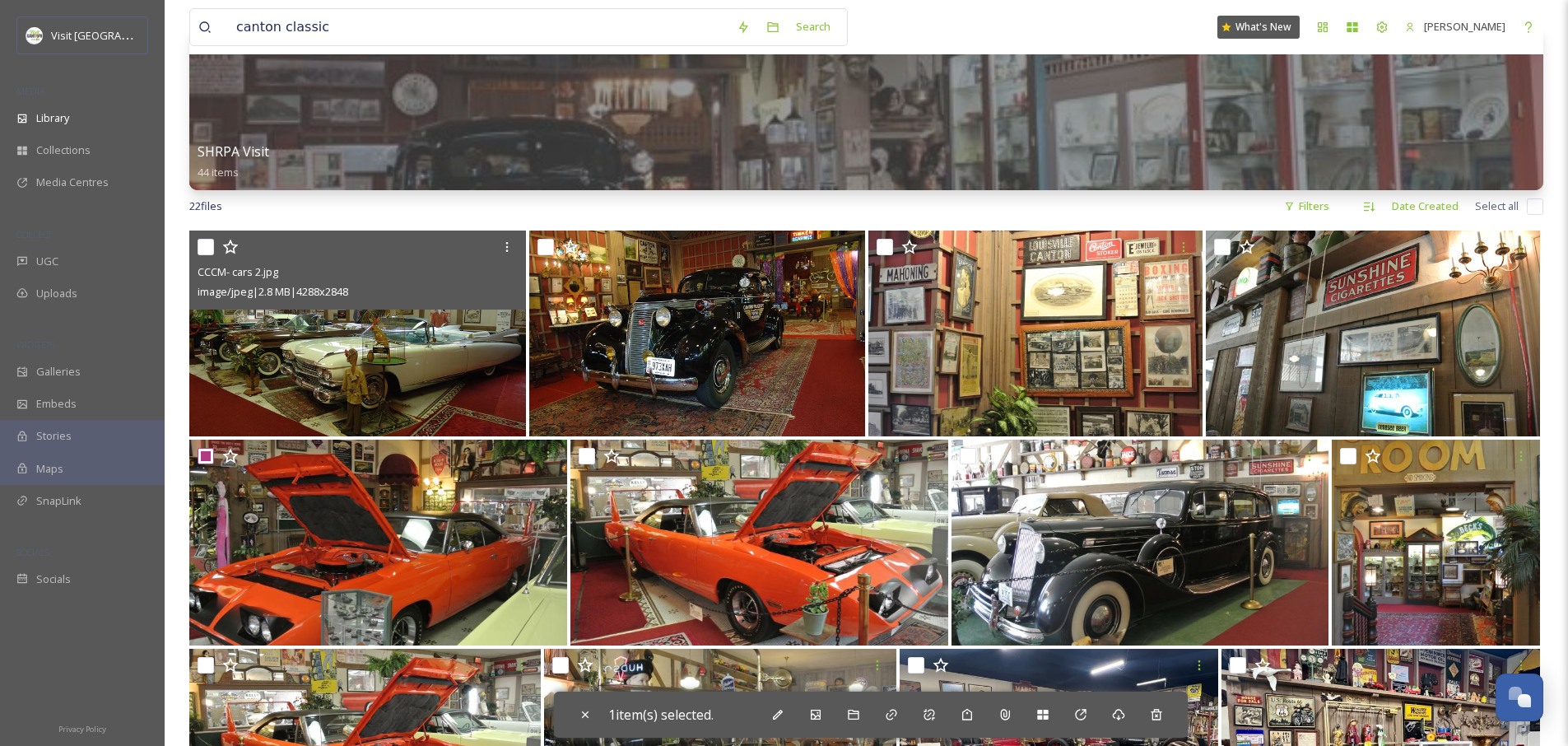
click at [207, 246] on input "checkbox" at bounding box center [206, 247] width 16 height 16
click at [209, 246] on input "checkbox" at bounding box center [206, 247] width 16 height 16
checkbox input "false"
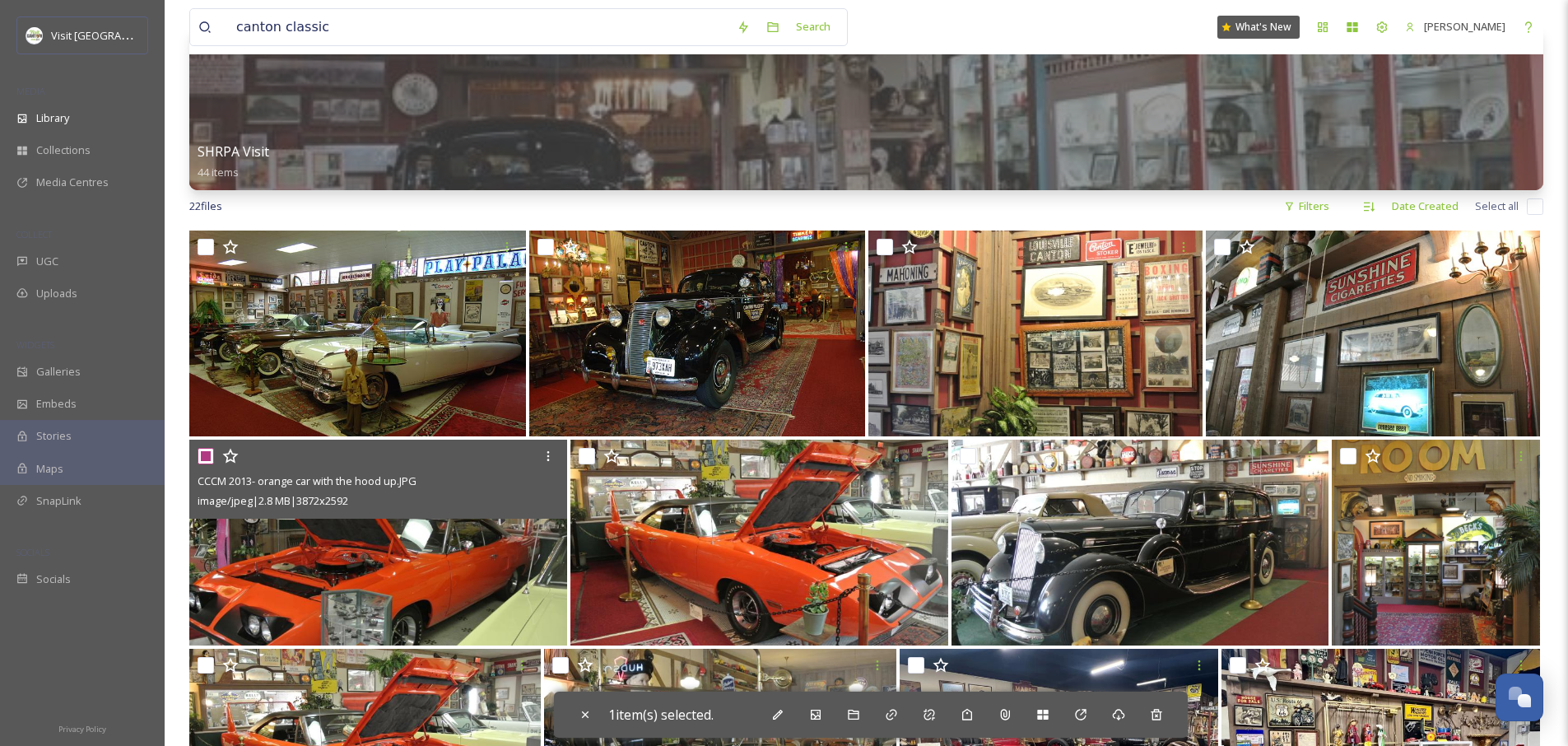
click at [205, 456] on input "checkbox" at bounding box center [206, 456] width 16 height 16
checkbox input "false"
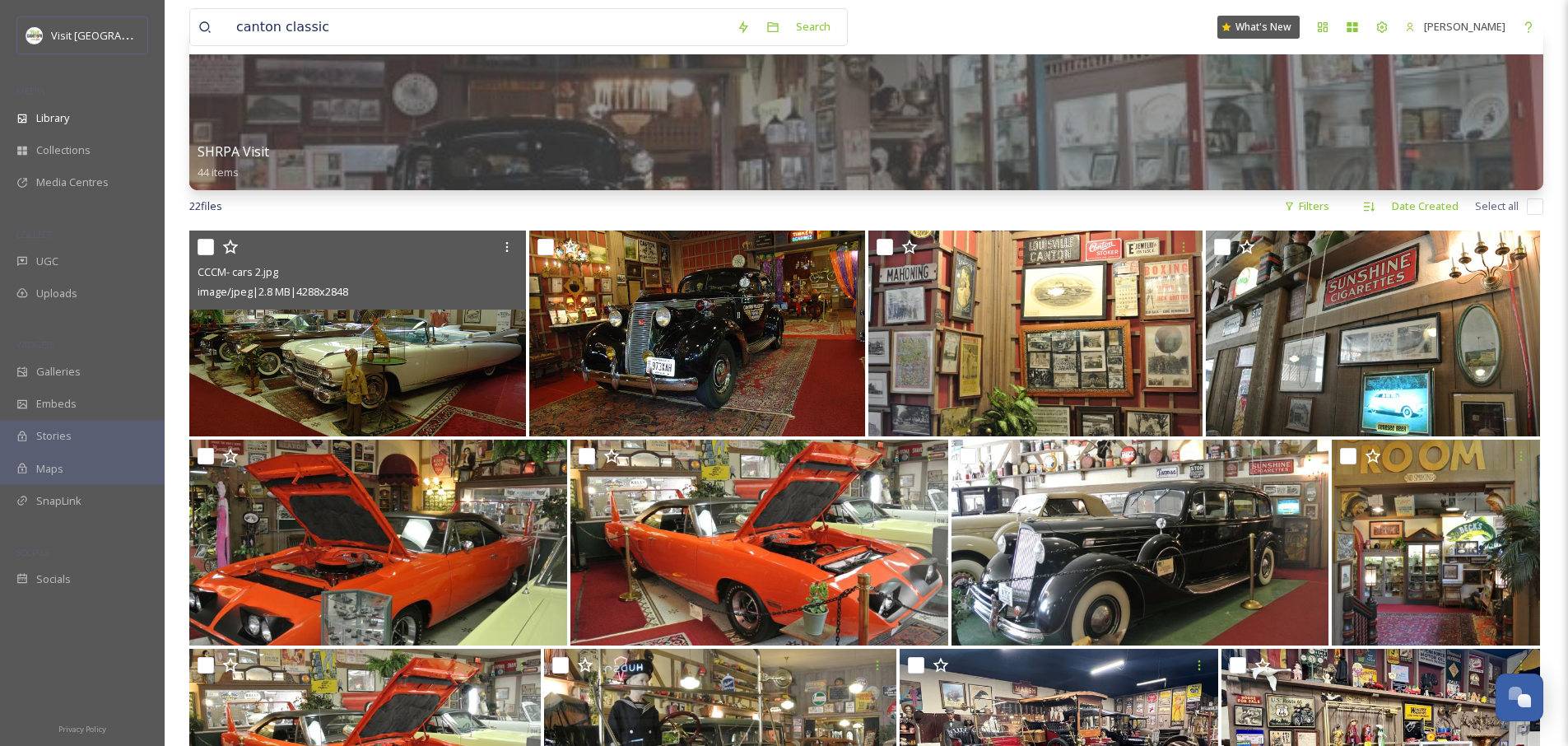
click at [311, 367] on img at bounding box center [358, 333] width 337 height 206
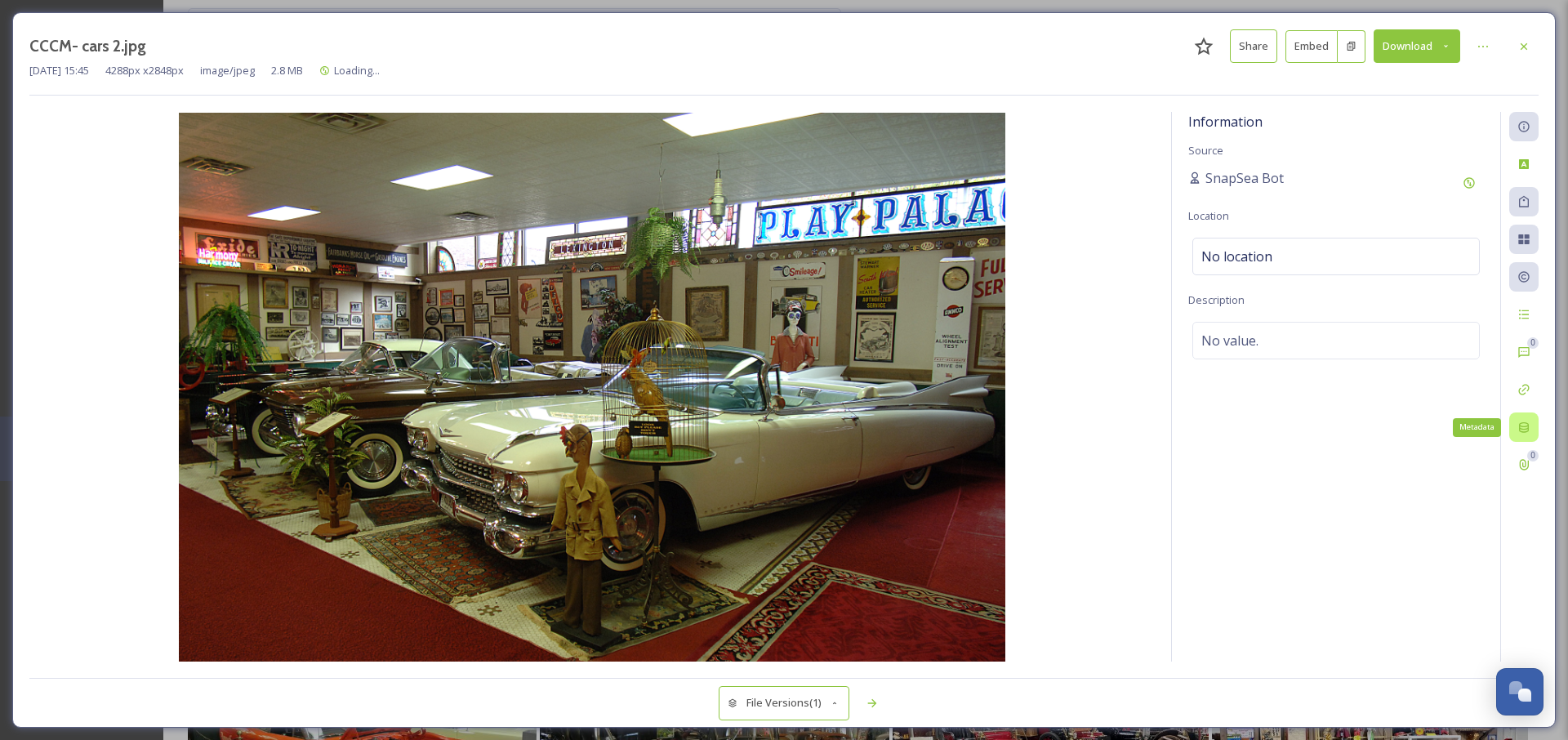
click at [1518, 430] on icon at bounding box center [1524, 427] width 13 height 13
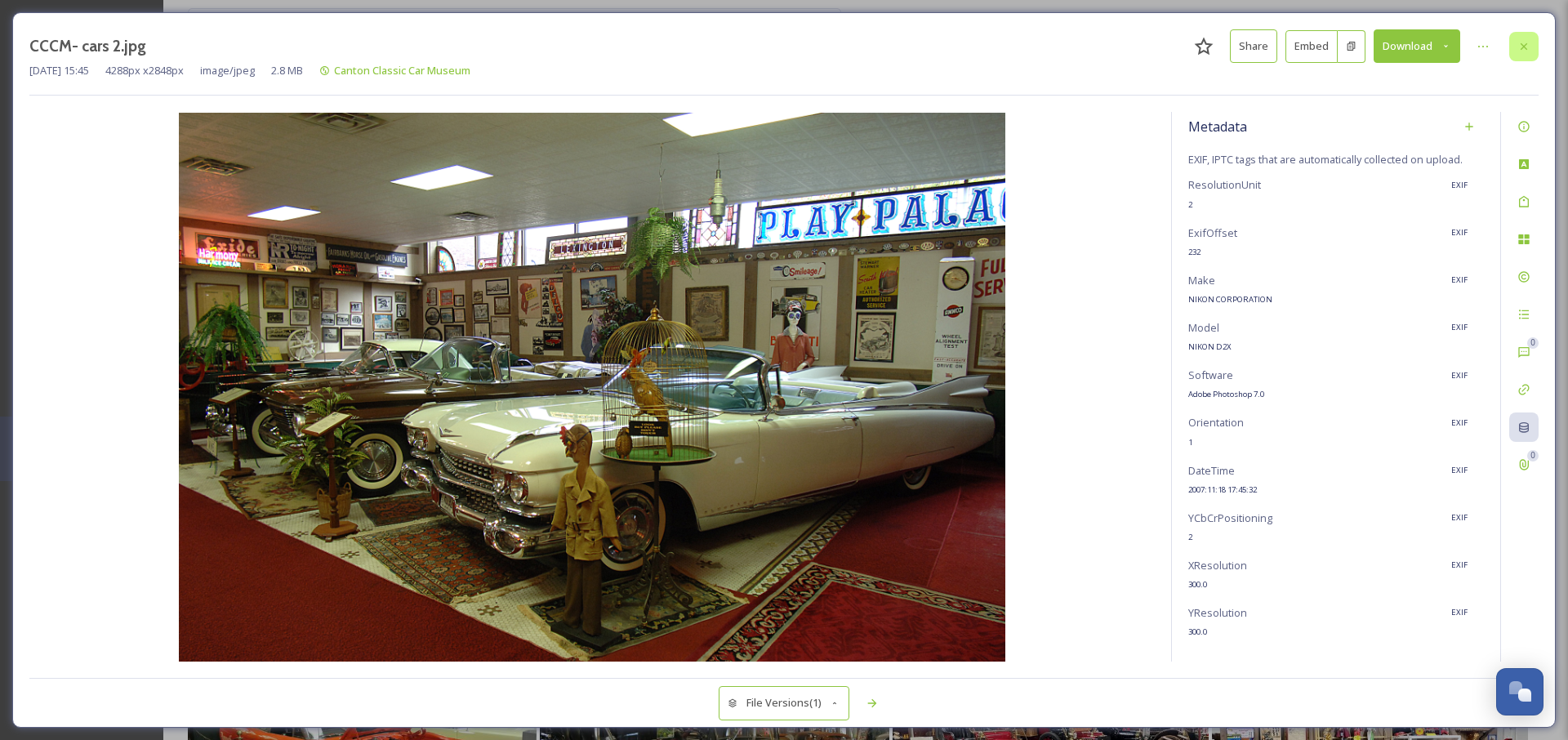
click at [1519, 55] on div at bounding box center [1524, 46] width 30 height 30
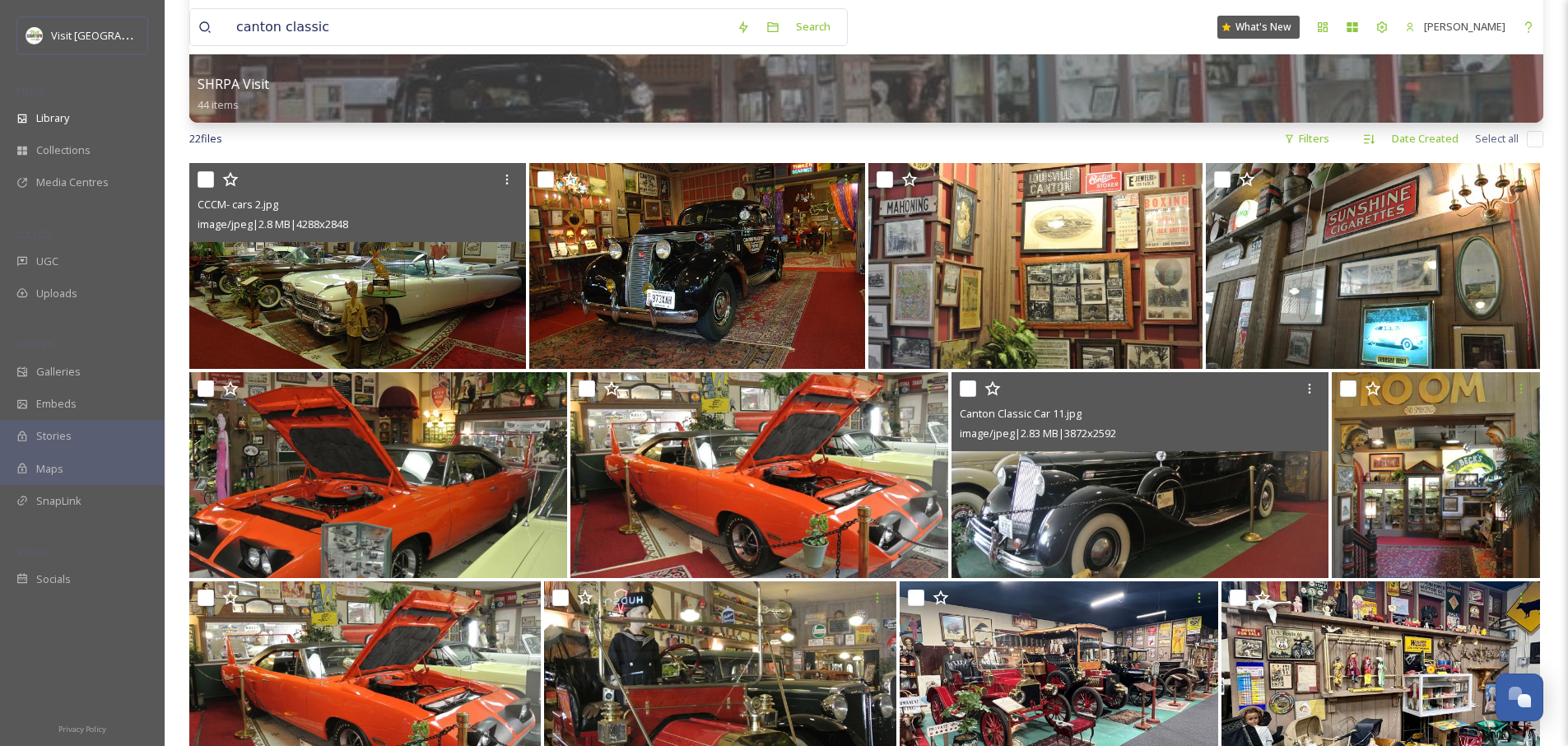
scroll to position [910, 0]
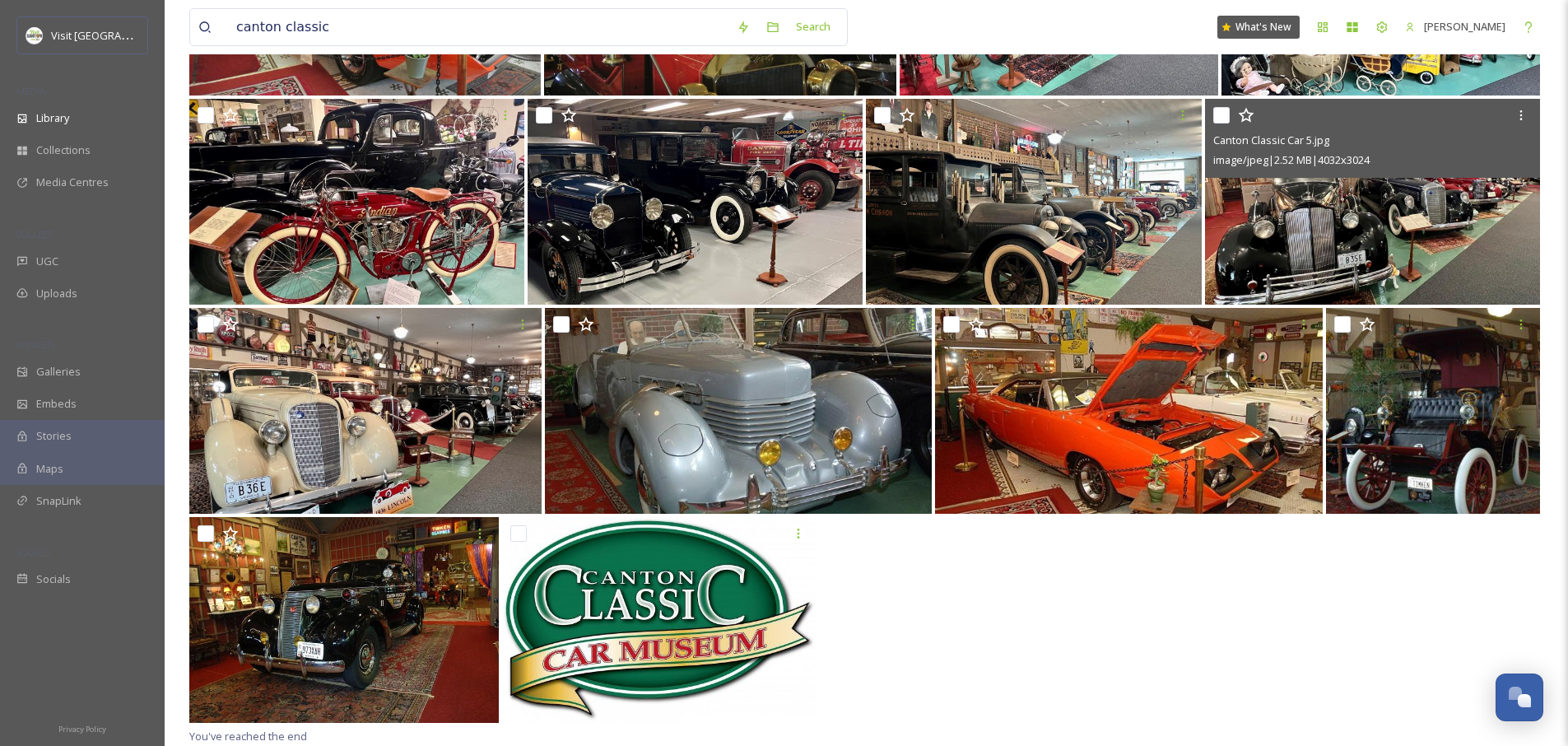
click at [1366, 227] on img at bounding box center [1373, 201] width 335 height 206
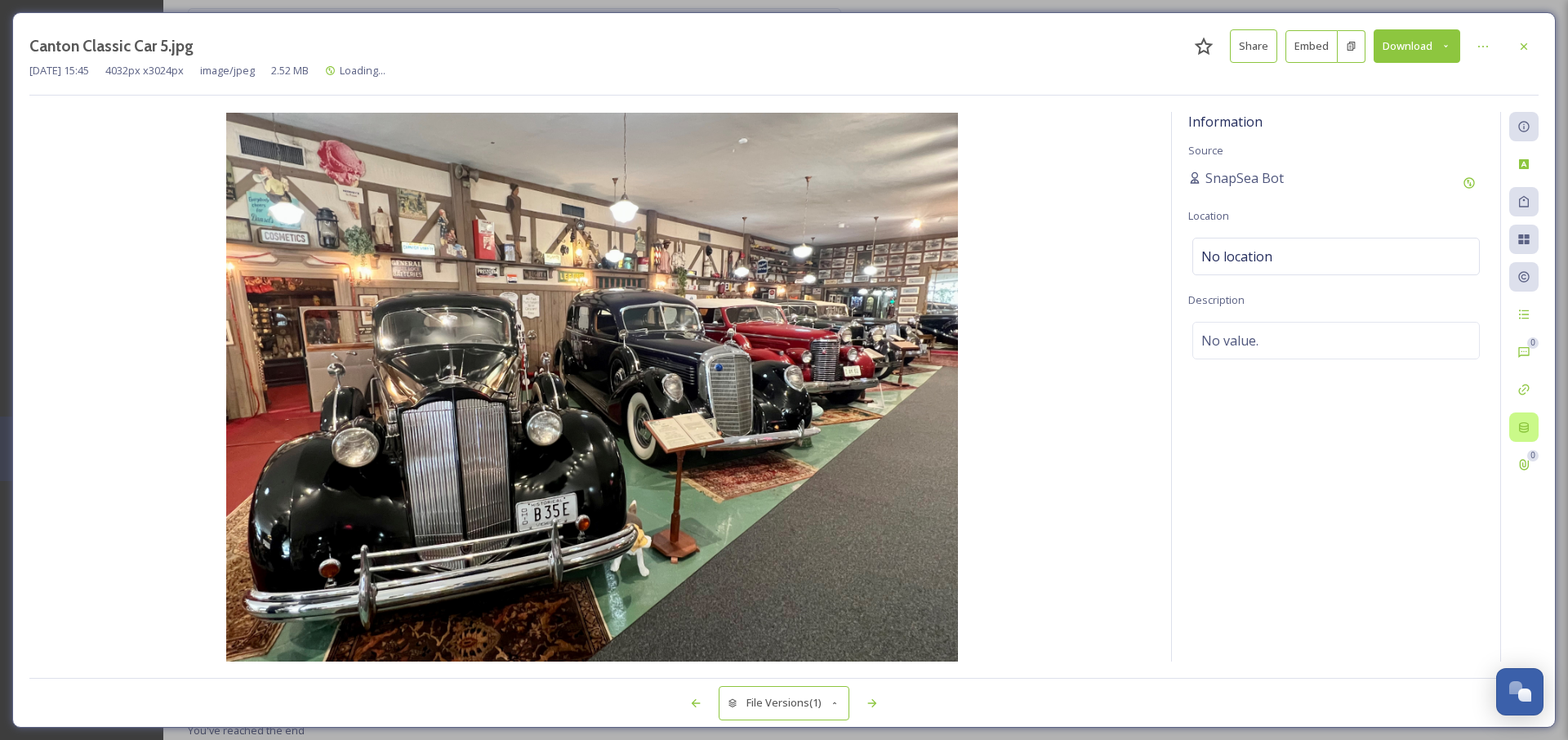
click at [1518, 428] on icon at bounding box center [1524, 427] width 13 height 13
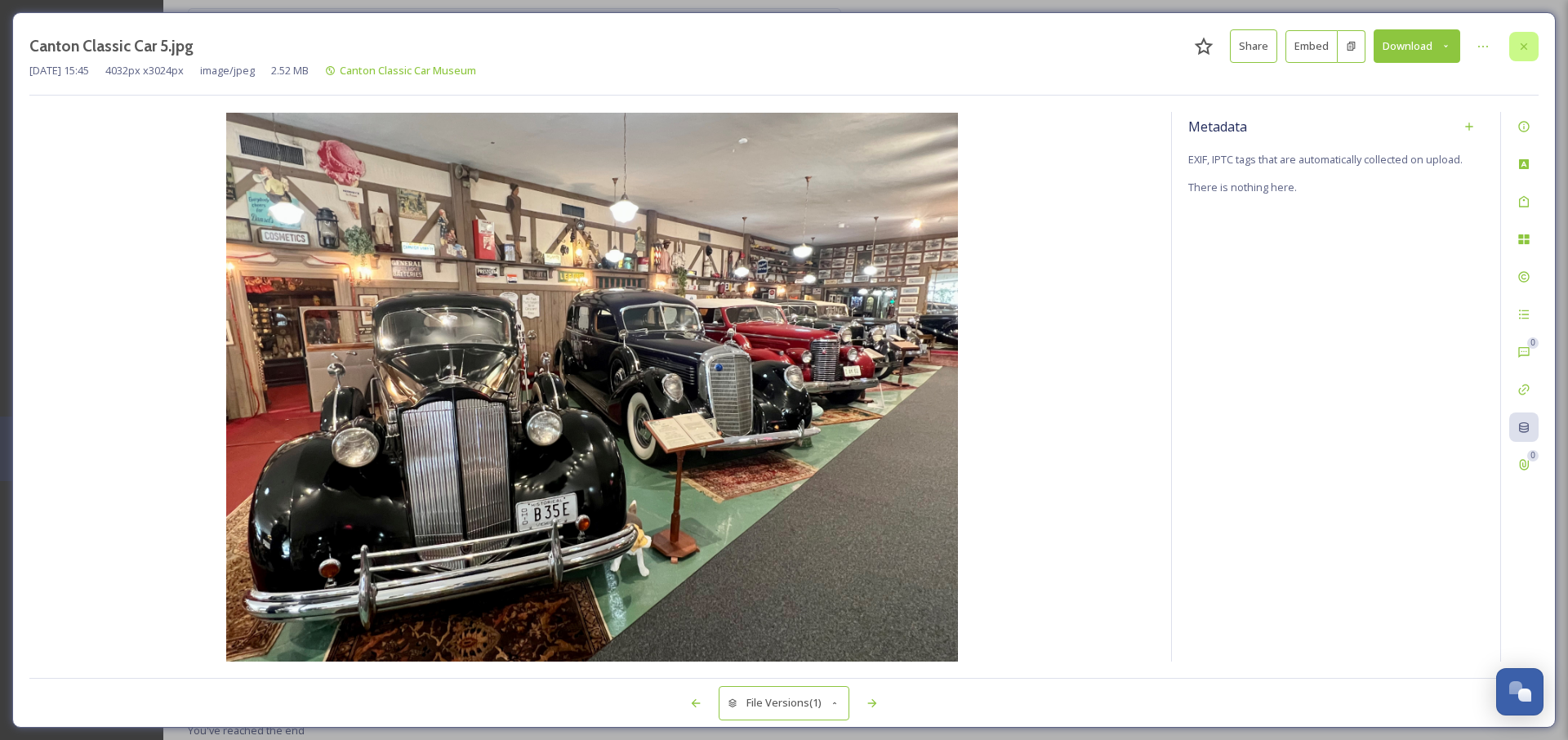
click at [1517, 52] on icon at bounding box center [1524, 46] width 13 height 13
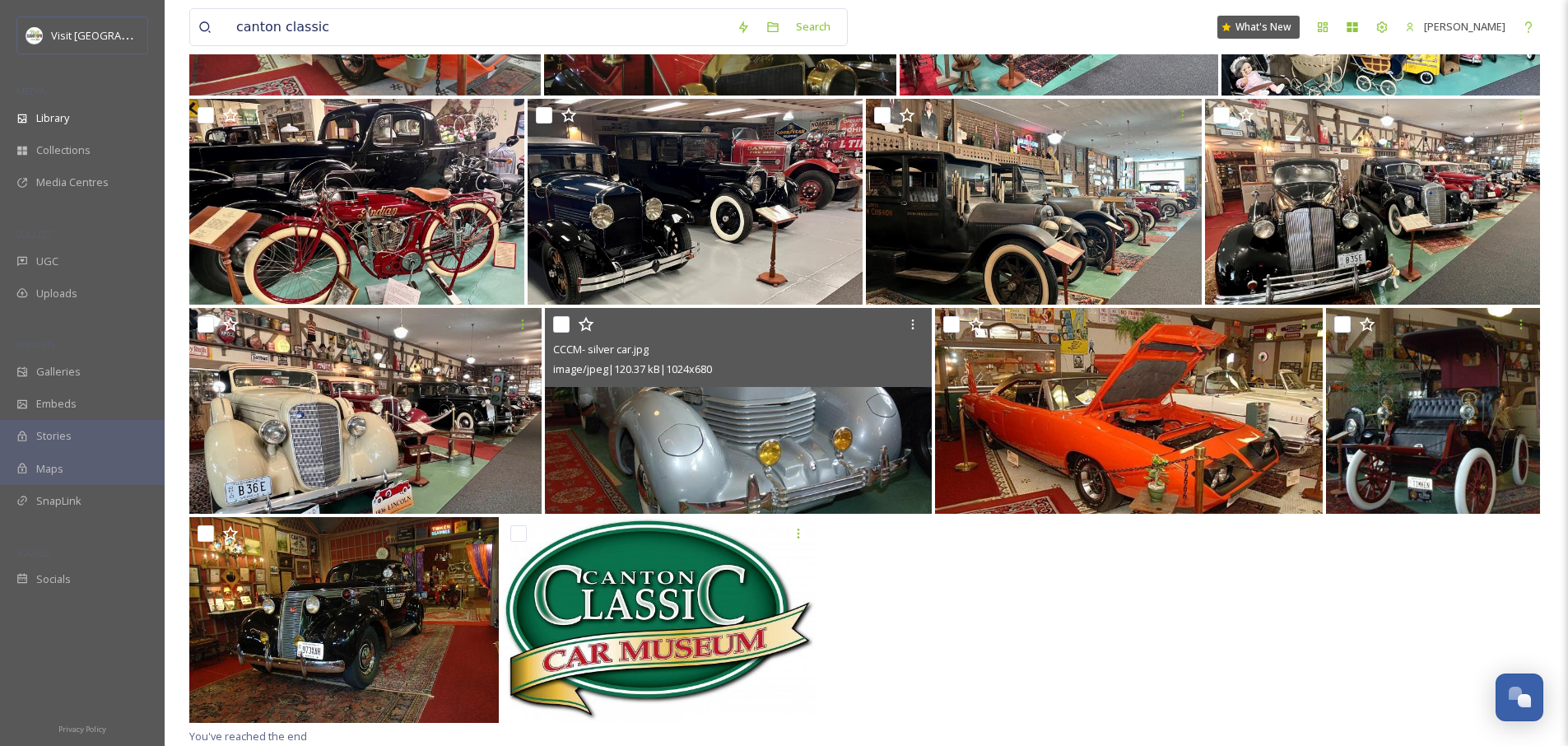
click at [770, 432] on img at bounding box center [739, 411] width 388 height 206
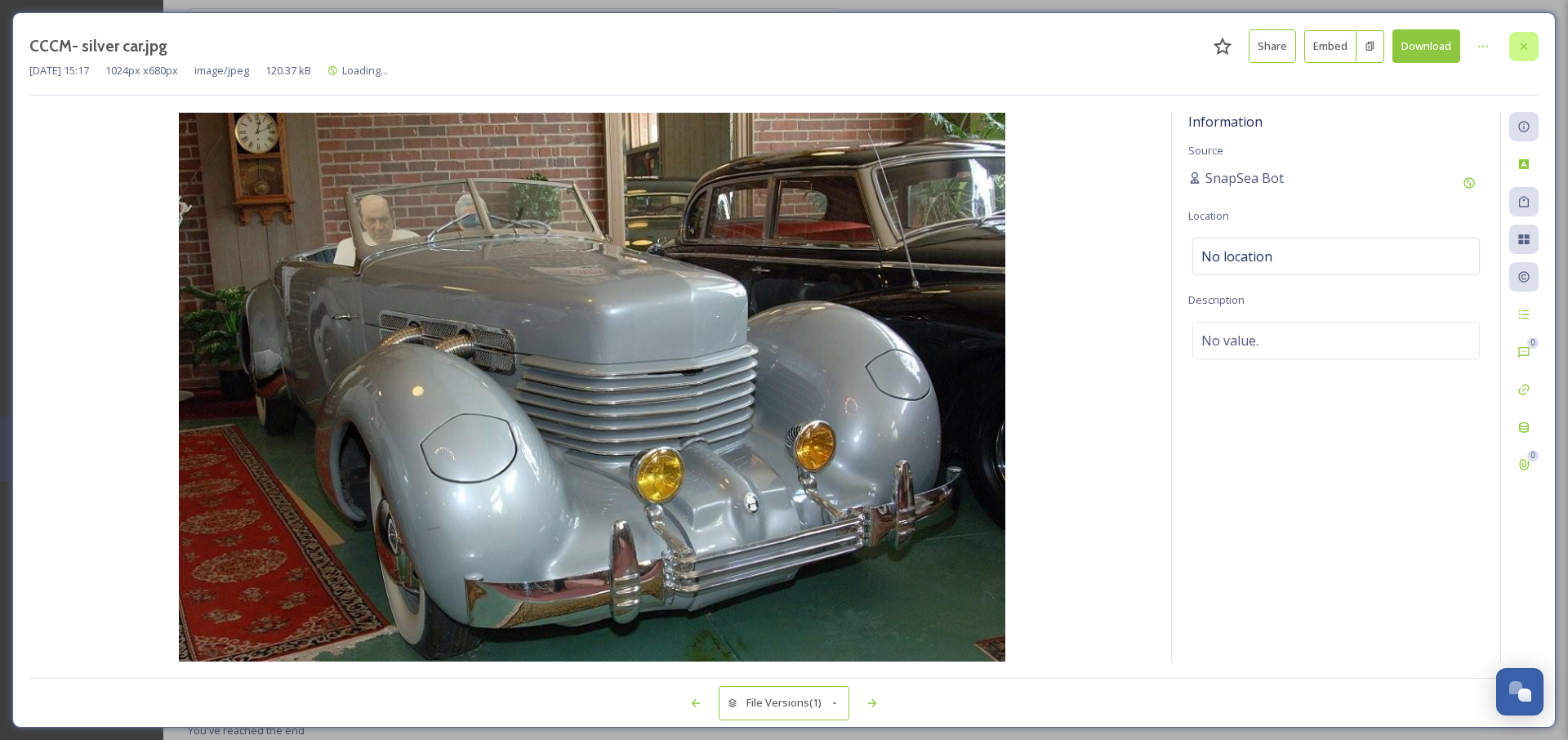
click at [1531, 51] on div at bounding box center [1524, 46] width 30 height 30
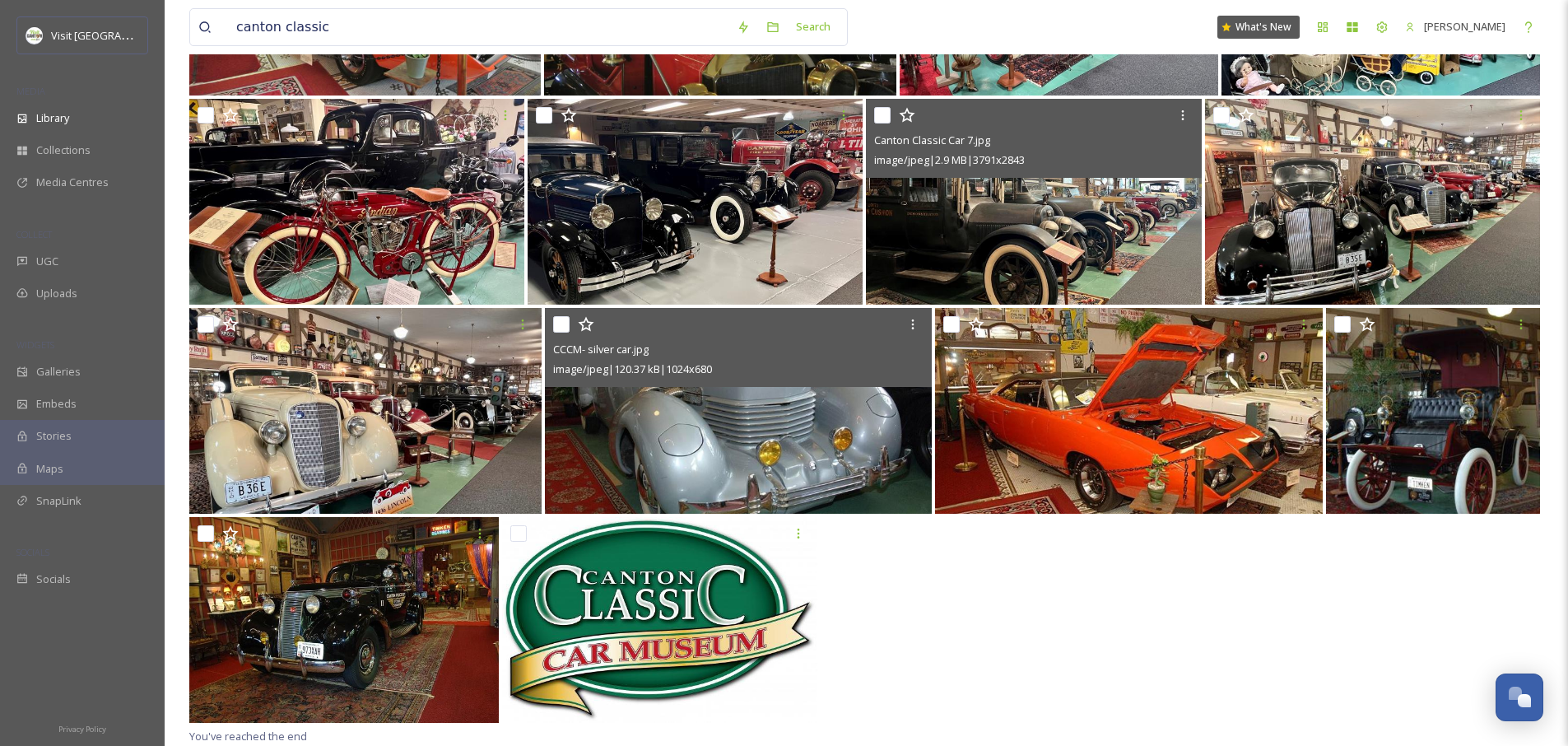
click at [1044, 194] on img at bounding box center [1033, 201] width 335 height 206
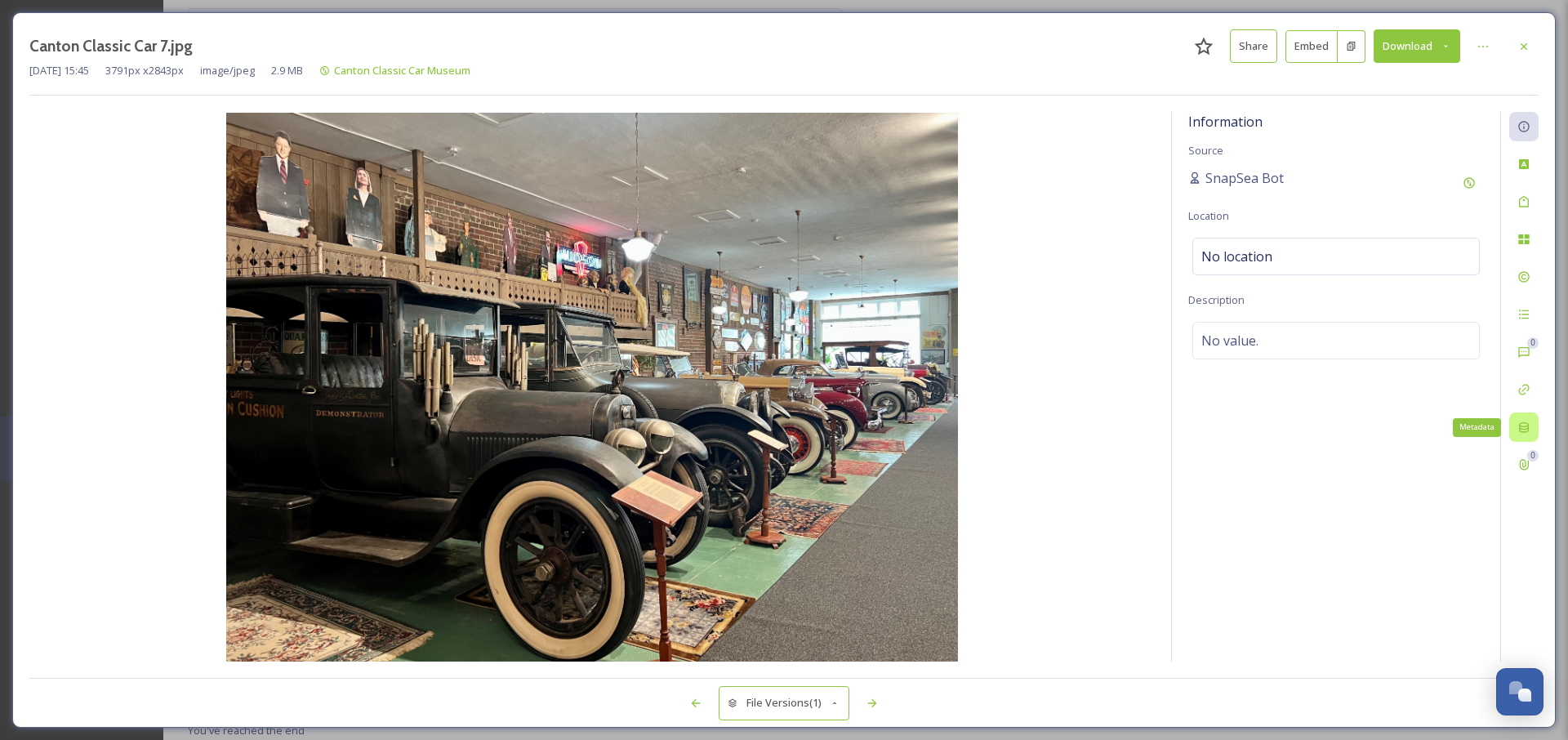
click at [1529, 421] on icon at bounding box center [1524, 427] width 13 height 13
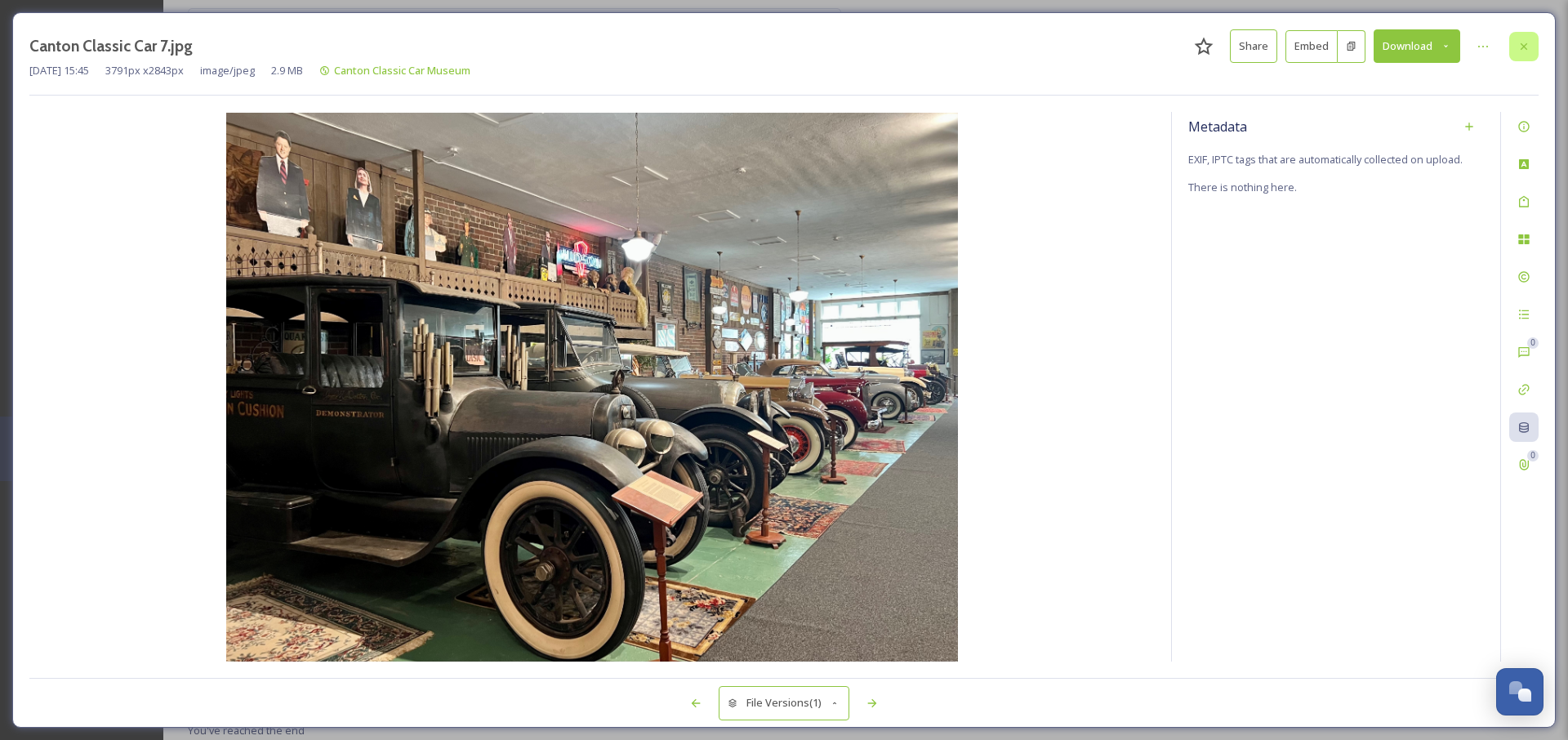
click at [1529, 43] on icon at bounding box center [1524, 46] width 13 height 13
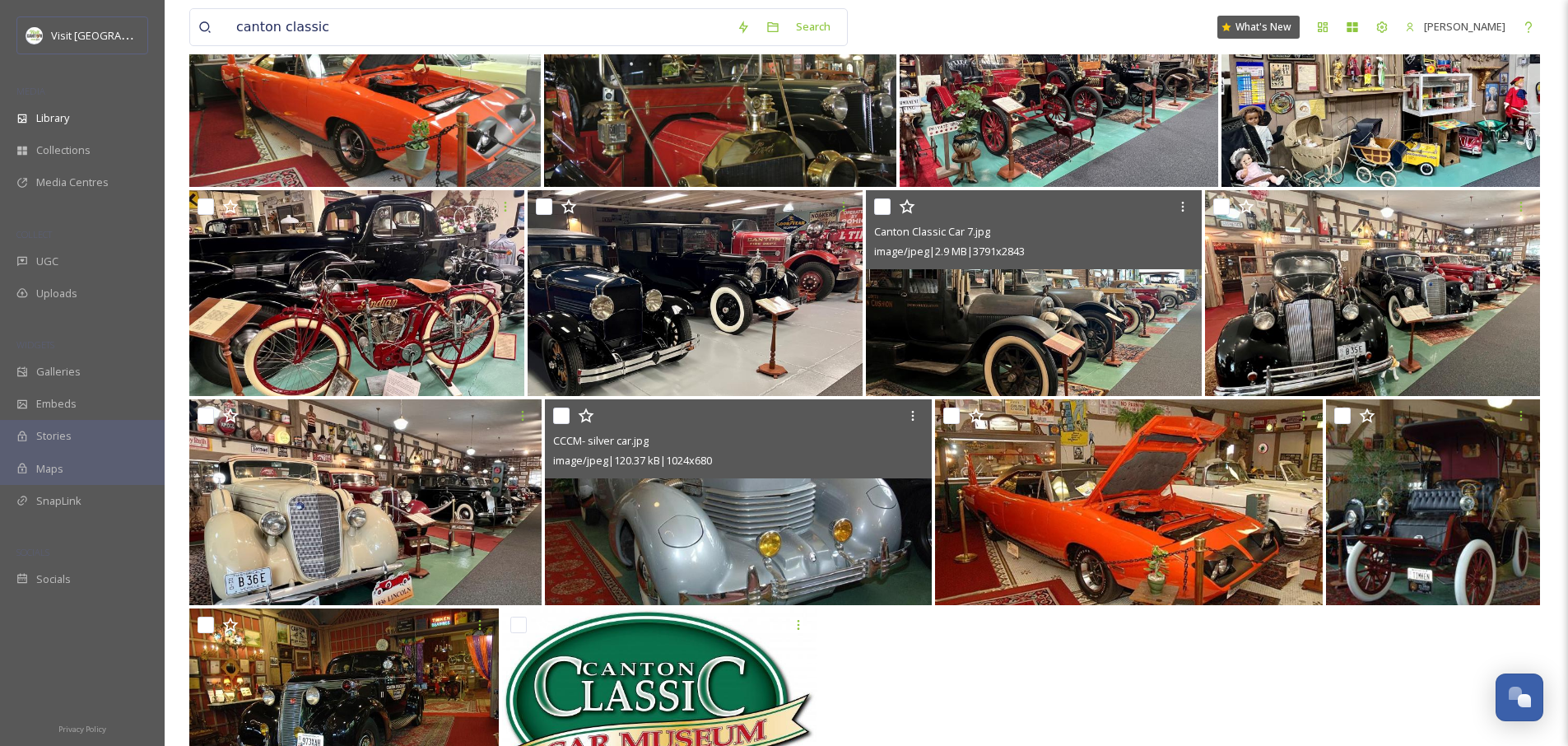
scroll to position [575, 0]
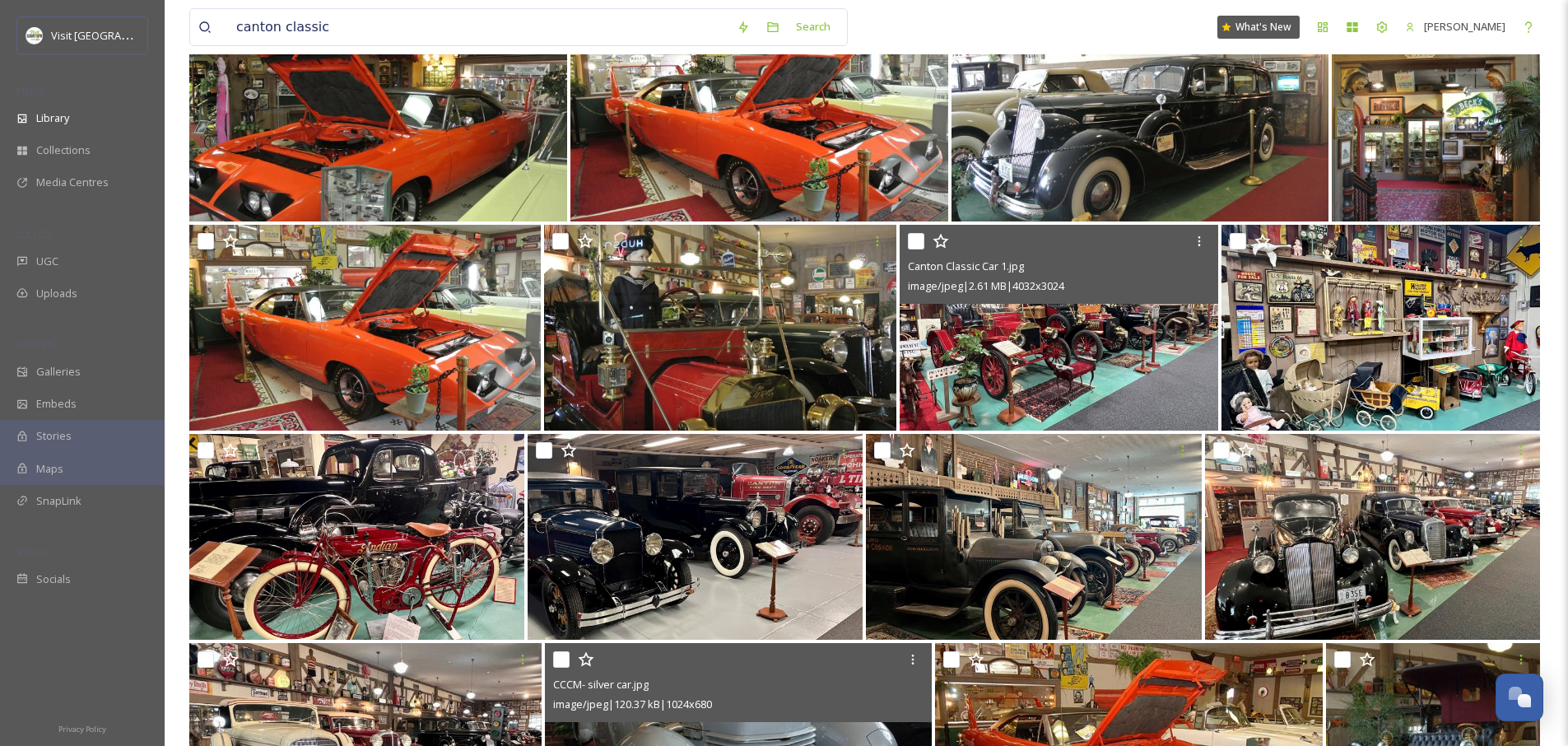
click at [1012, 365] on img at bounding box center [1059, 328] width 319 height 206
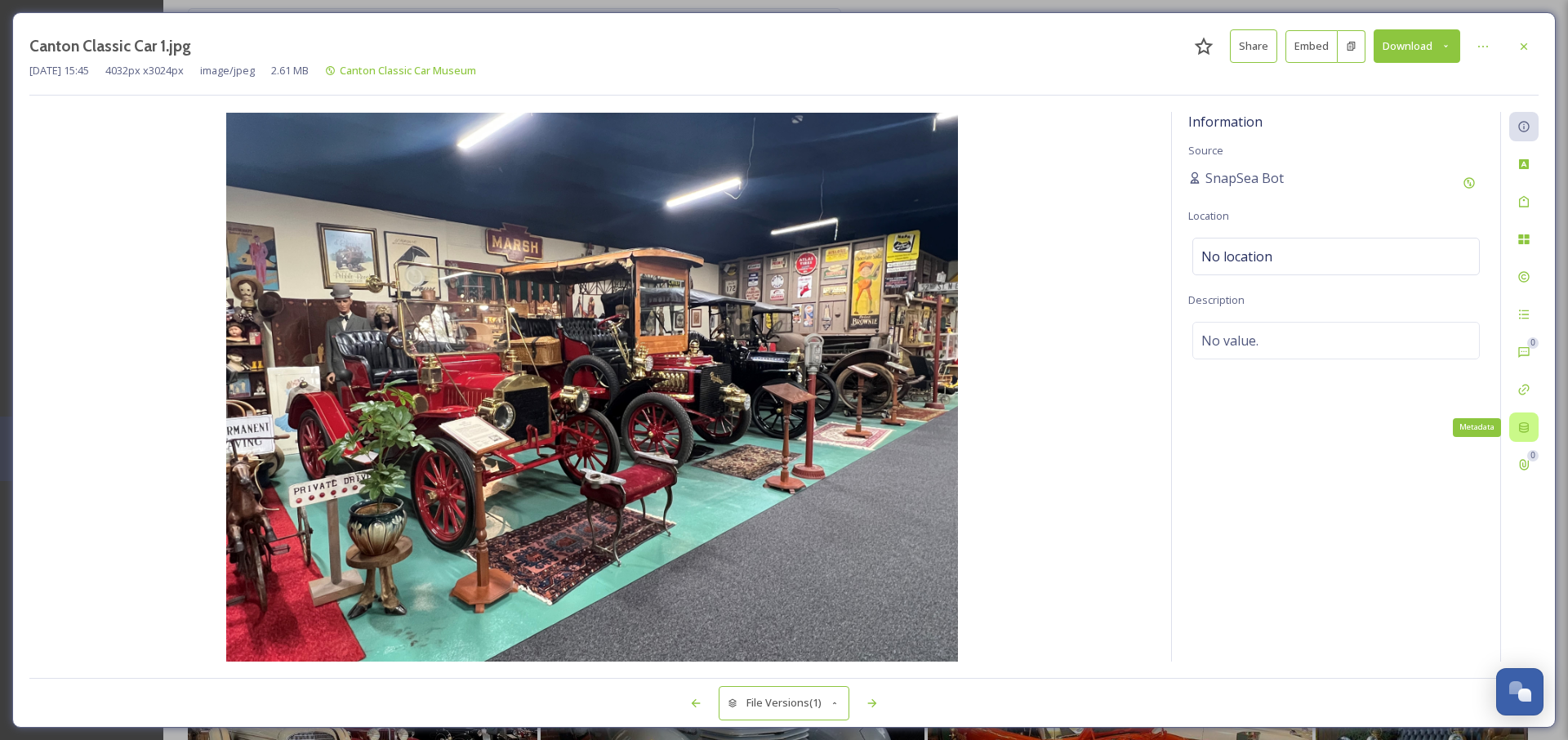
click at [1520, 416] on div "Metadata" at bounding box center [1524, 427] width 30 height 30
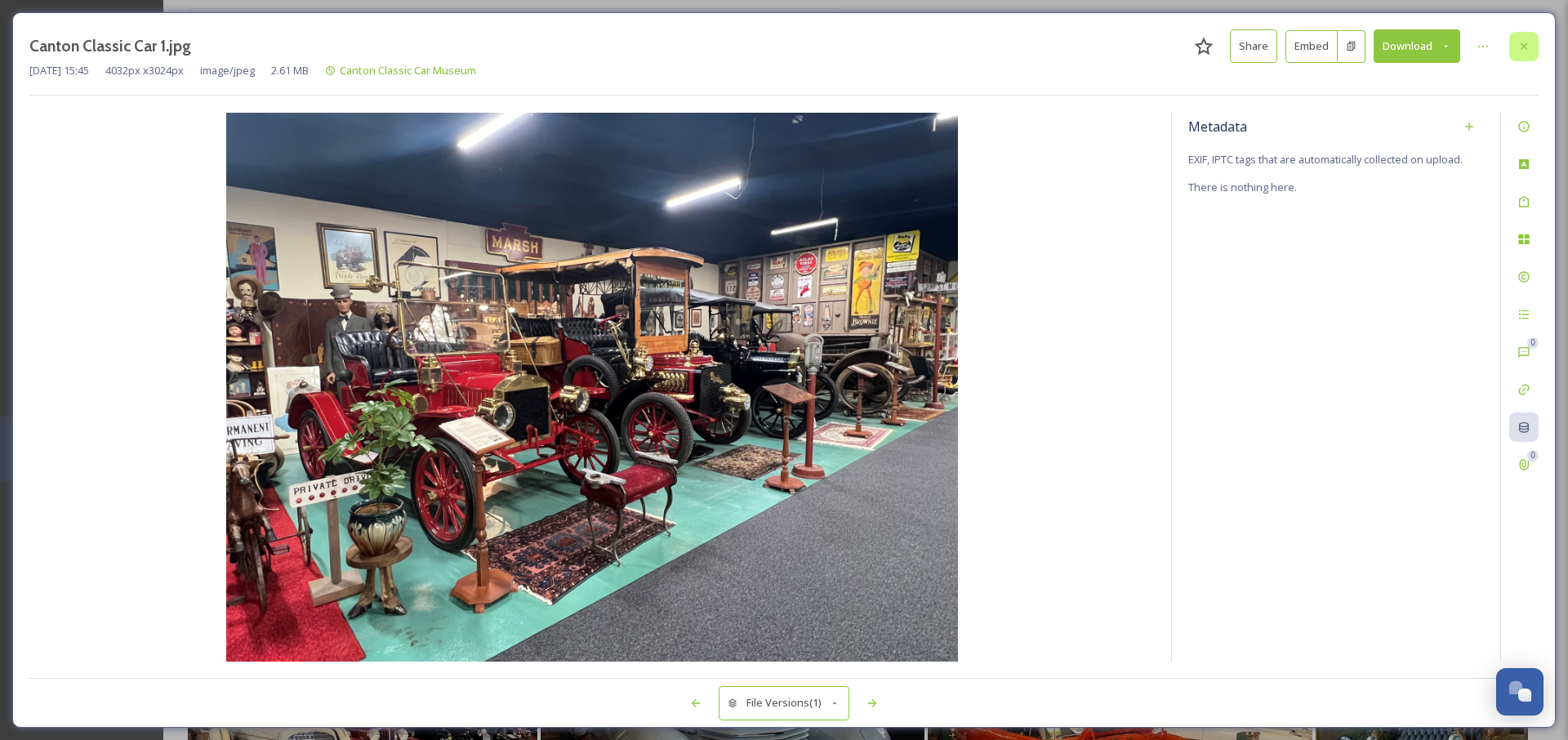
click at [1526, 44] on icon at bounding box center [1524, 46] width 13 height 13
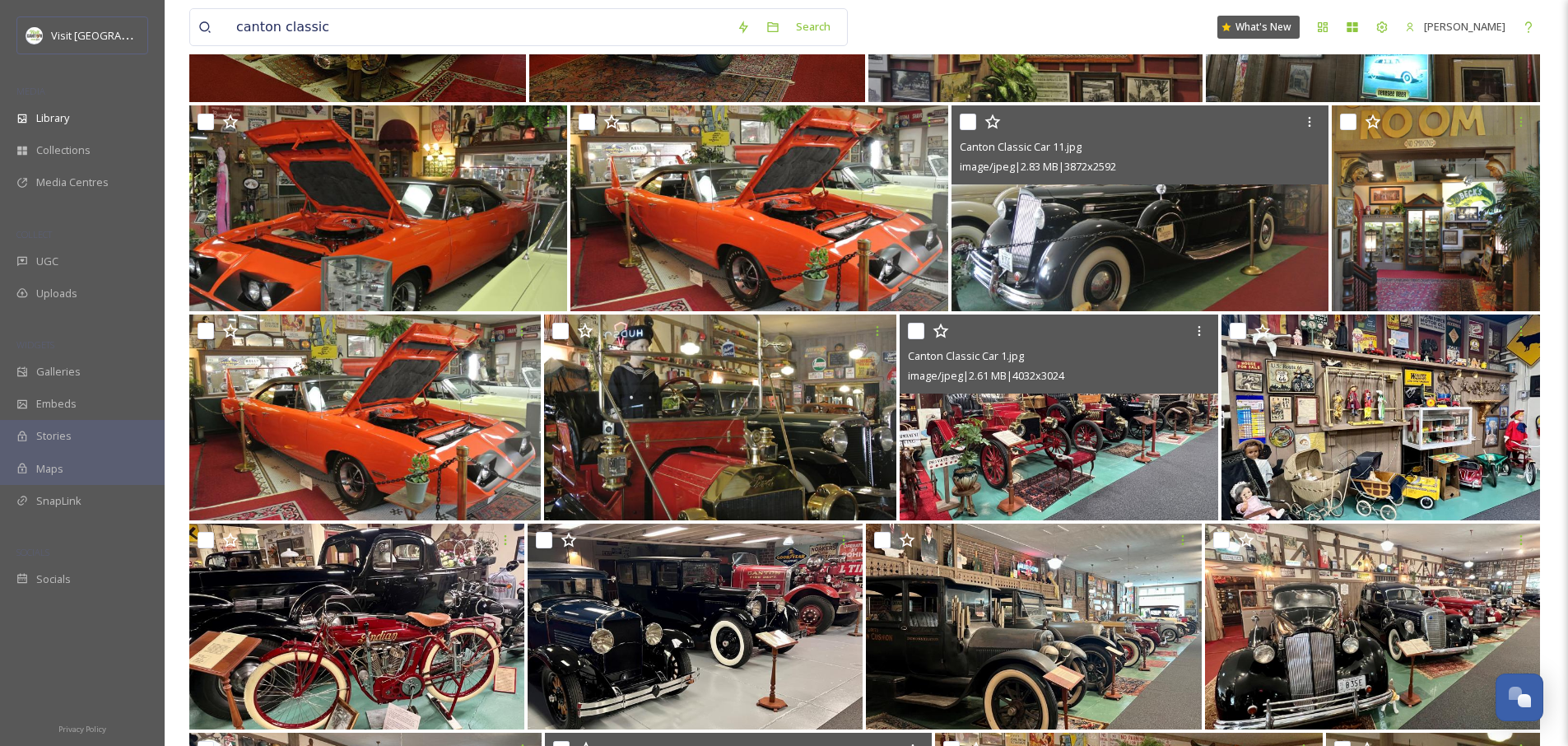
scroll to position [478, 0]
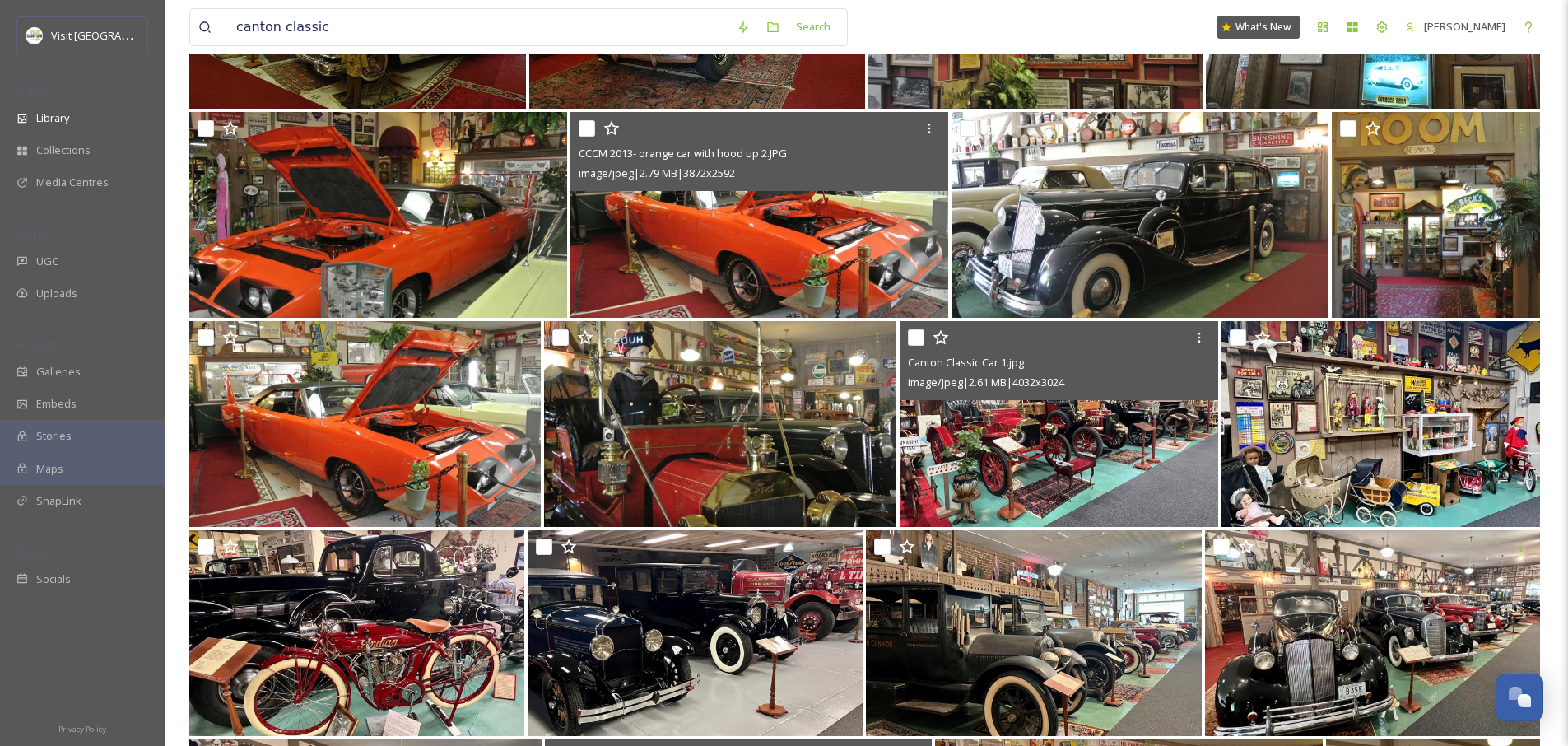
click at [849, 257] on img at bounding box center [759, 215] width 378 height 206
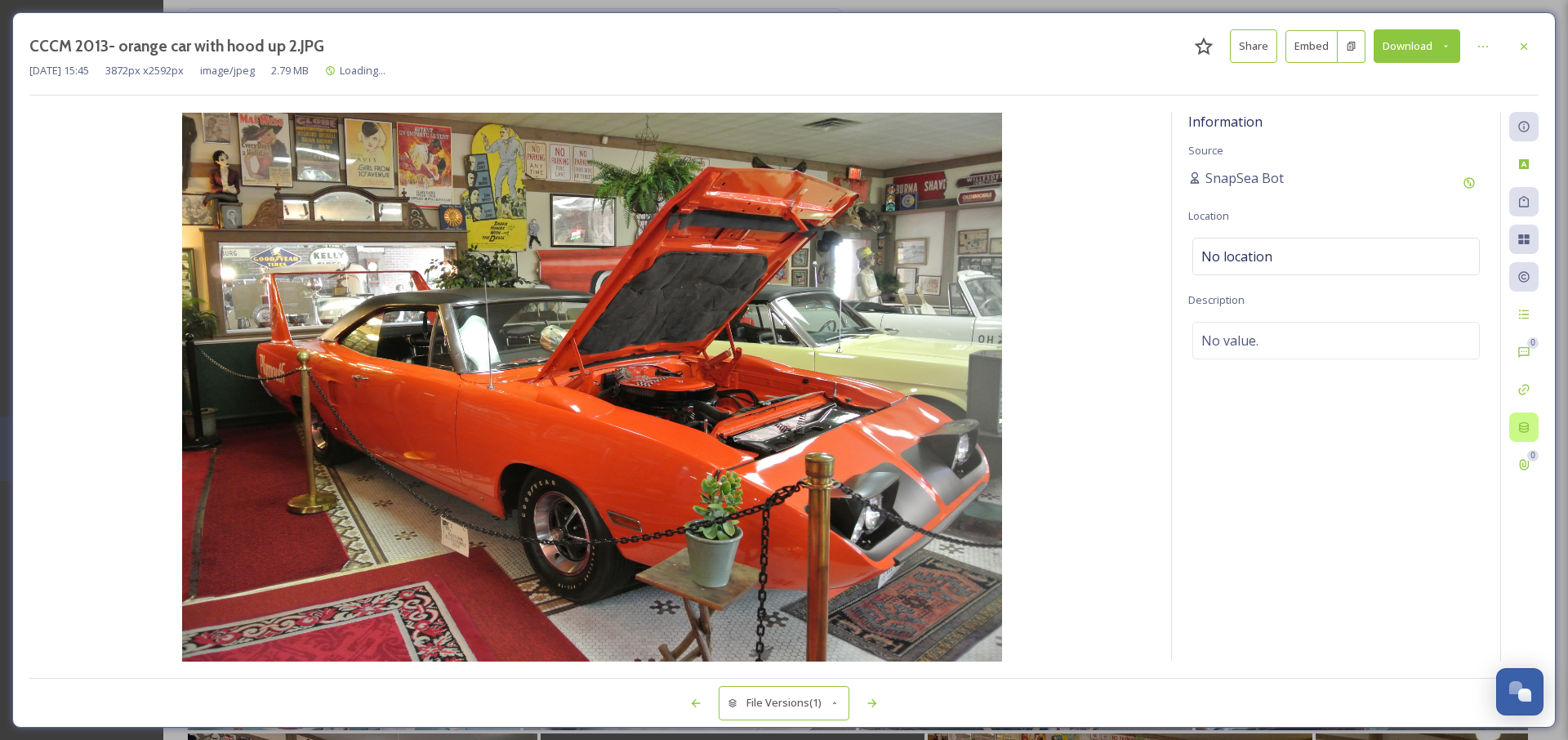
click at [1532, 429] on div at bounding box center [1524, 427] width 30 height 30
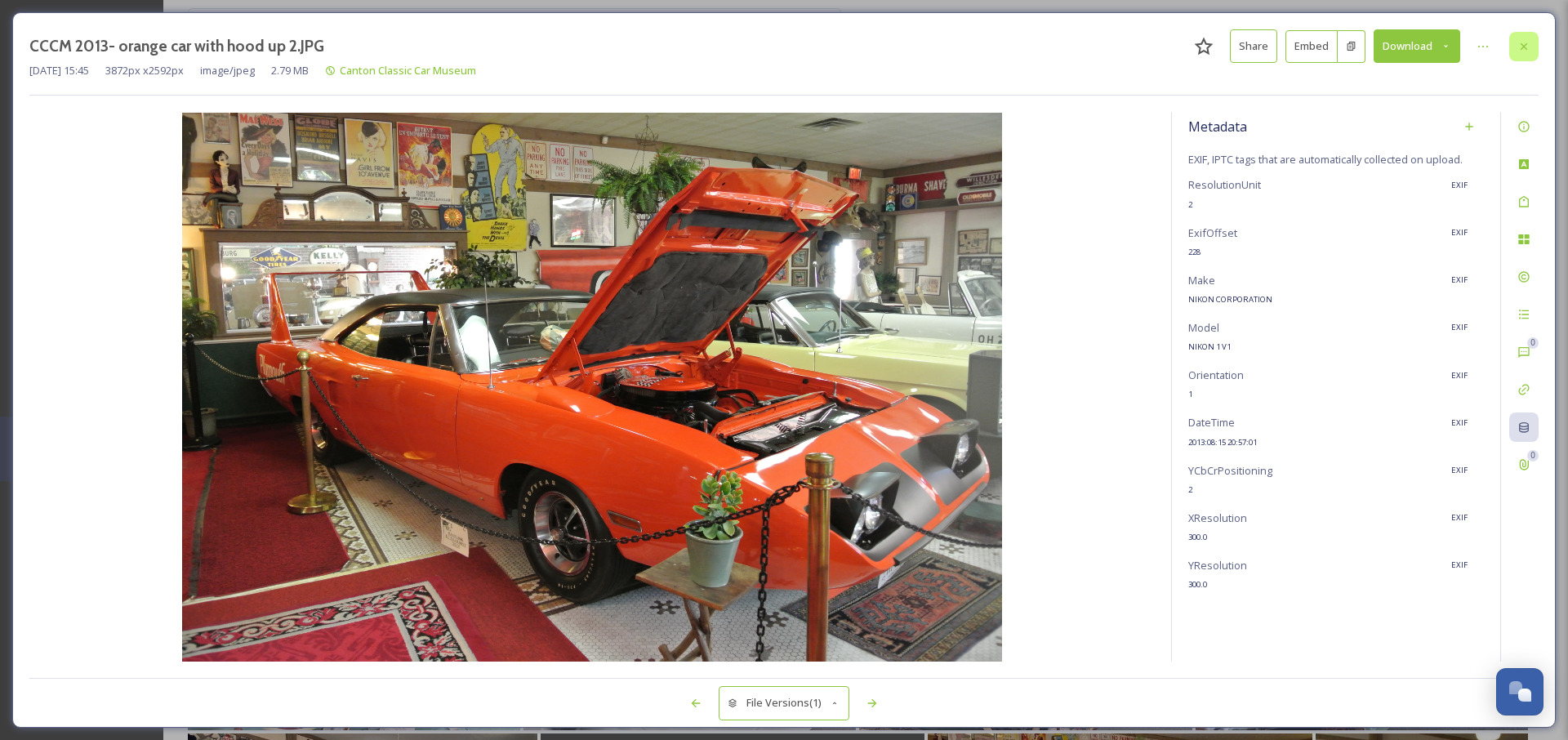
click at [1529, 34] on div at bounding box center [1524, 46] width 30 height 30
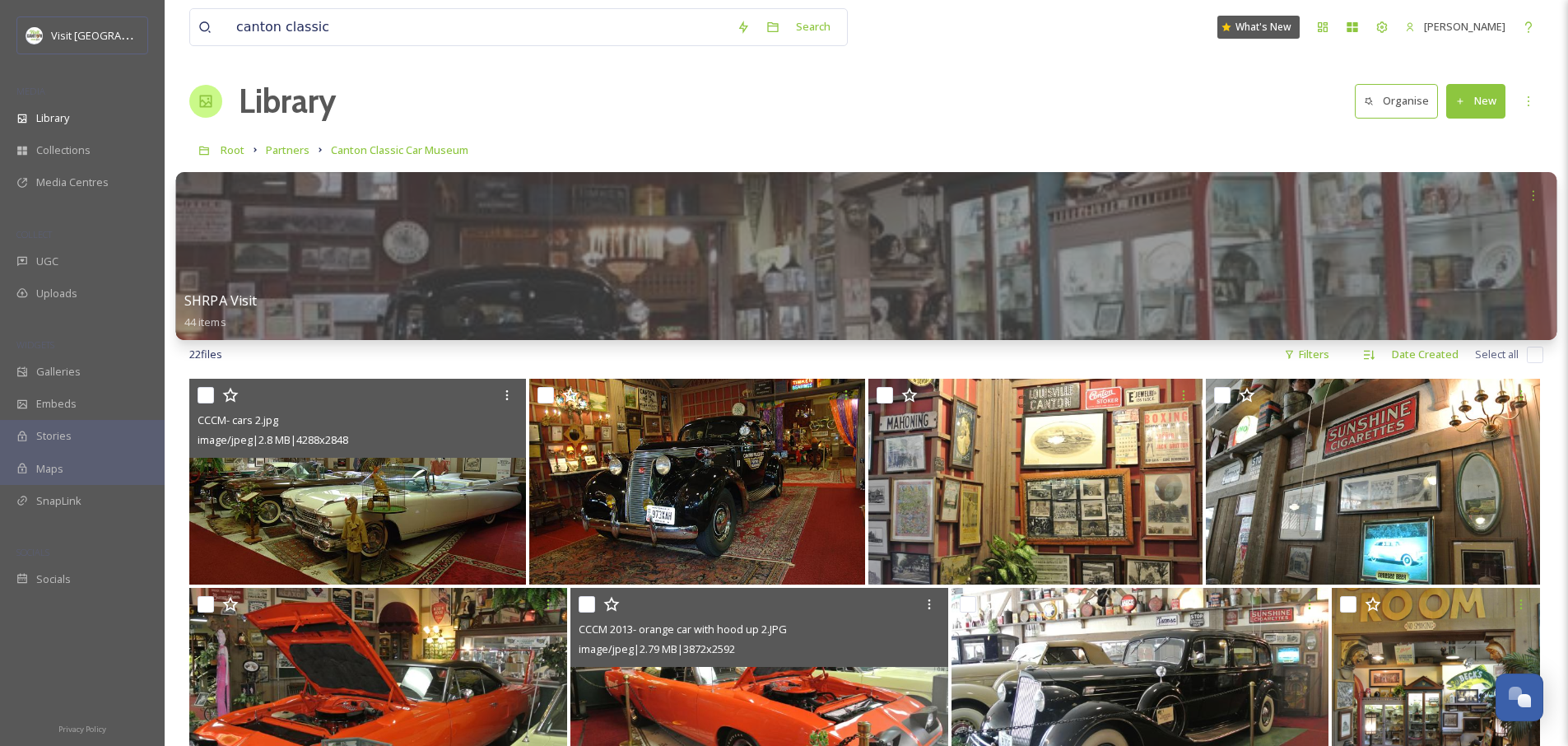
scroll to position [4, 0]
click at [712, 283] on div at bounding box center [866, 255] width 1381 height 168
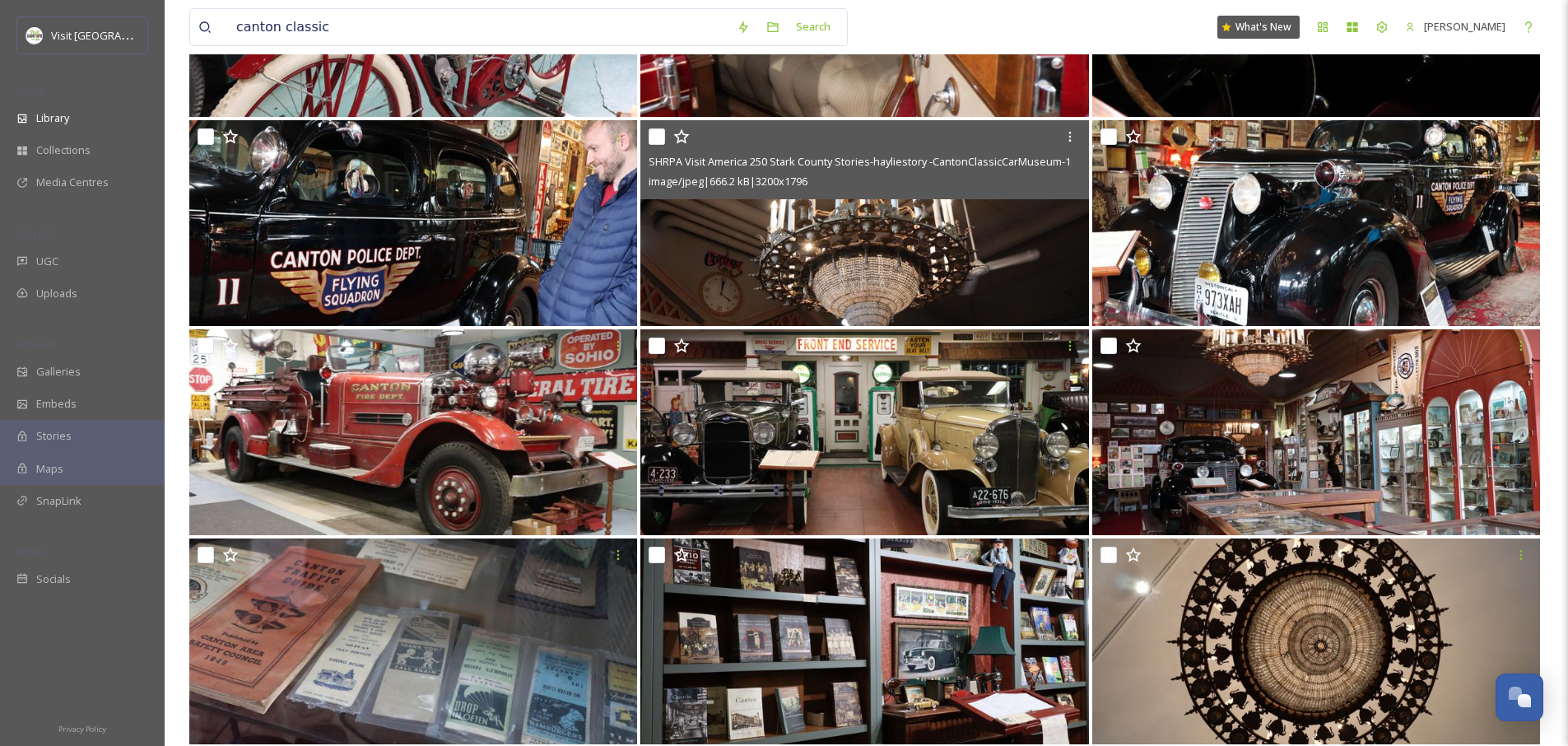
scroll to position [1129, 0]
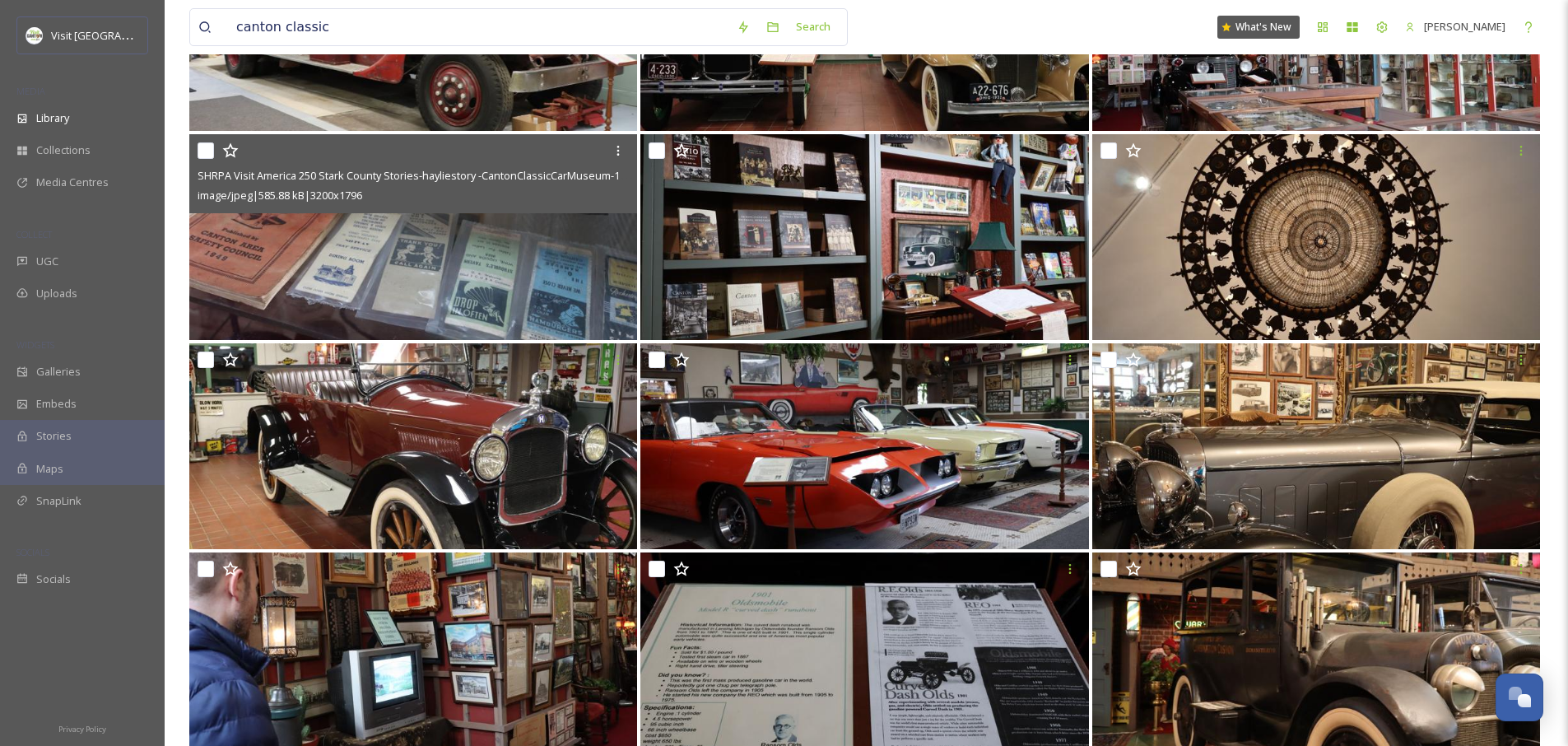
click at [501, 243] on img at bounding box center [413, 237] width 448 height 206
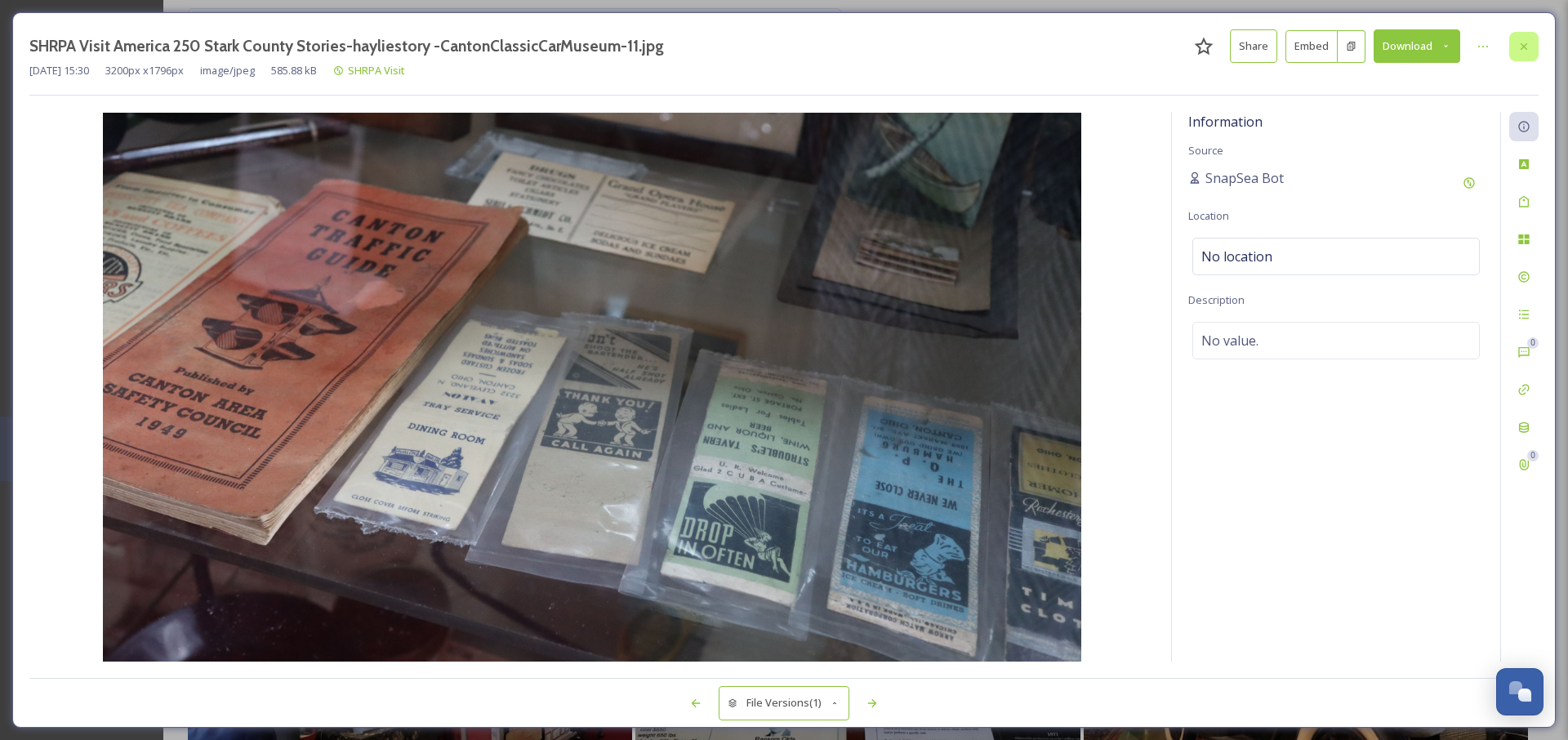
click at [1525, 48] on icon at bounding box center [1524, 46] width 13 height 13
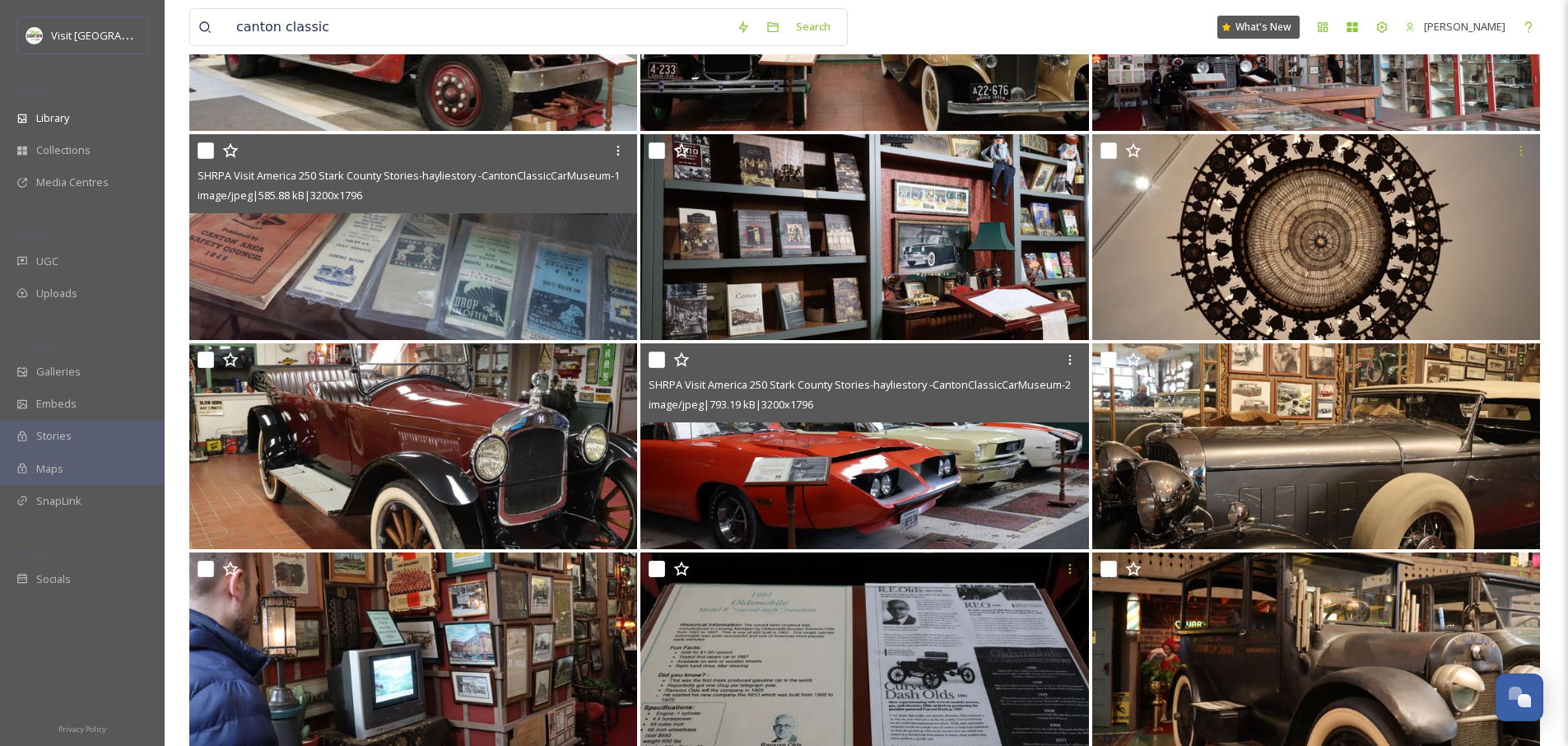
click at [656, 361] on input "checkbox" at bounding box center [657, 360] width 16 height 16
checkbox input "true"
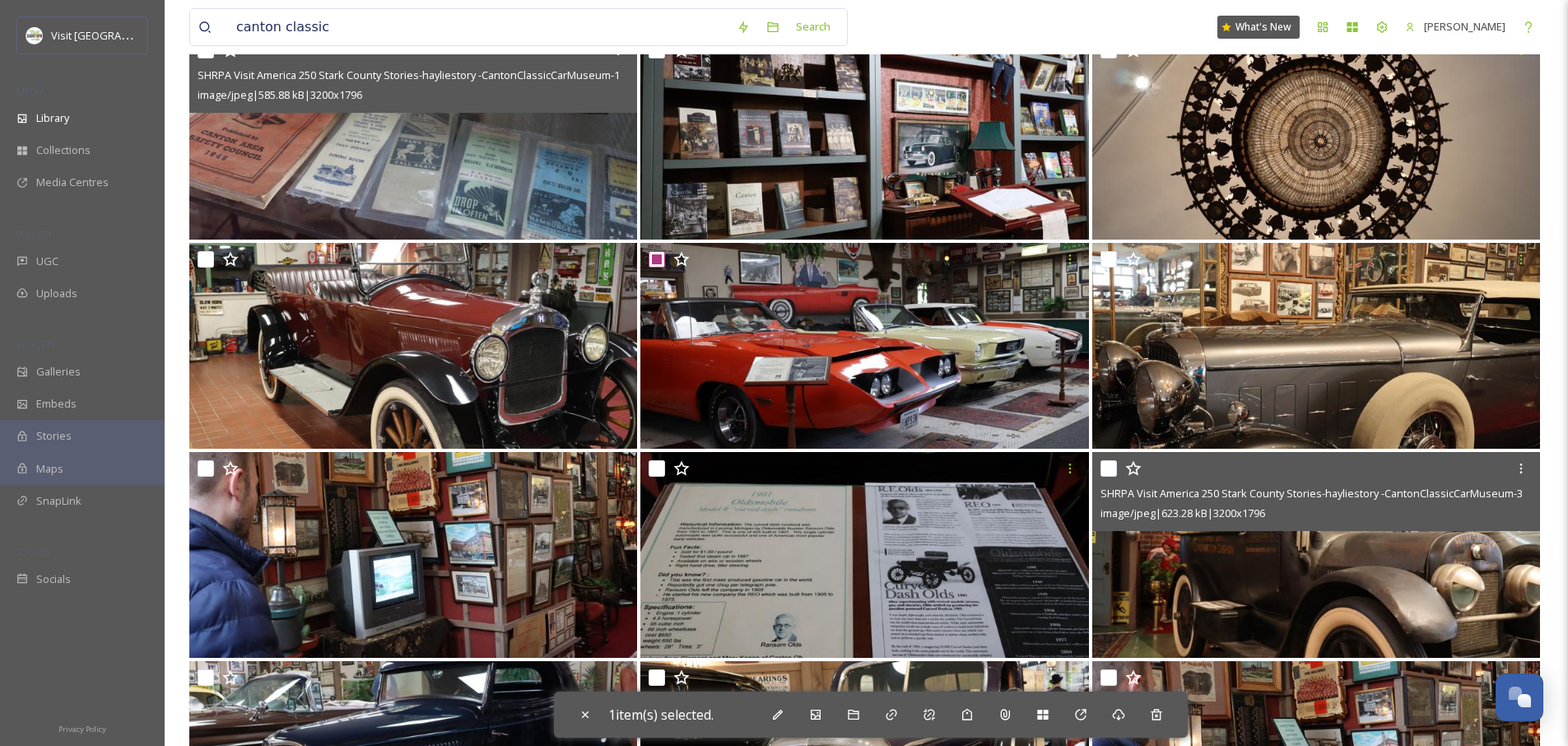
scroll to position [1228, 0]
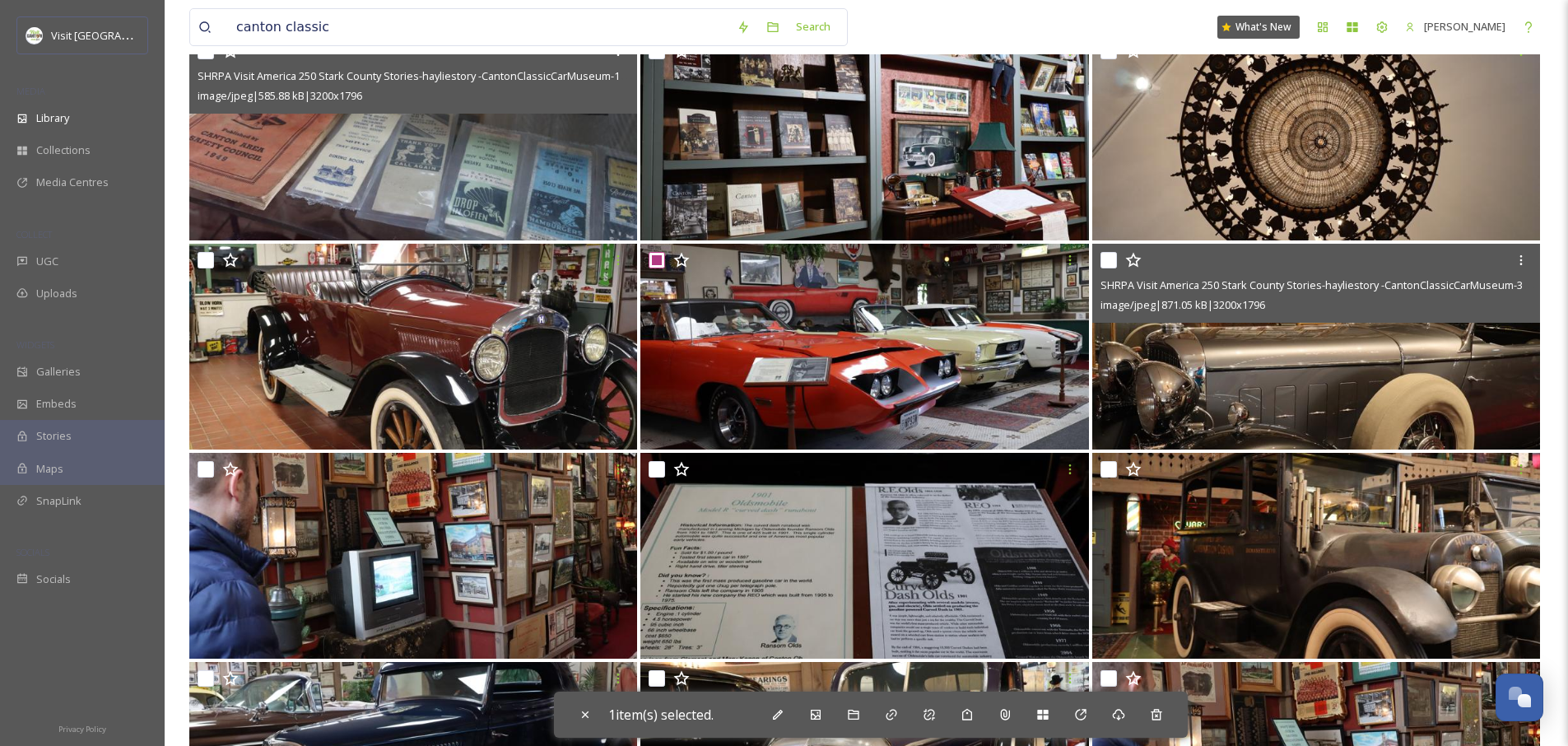
click at [1113, 249] on div at bounding box center [1319, 260] width 435 height 30
click at [1112, 271] on div at bounding box center [1319, 260] width 435 height 30
click at [1113, 261] on input "checkbox" at bounding box center [1109, 261] width 16 height 16
checkbox input "true"
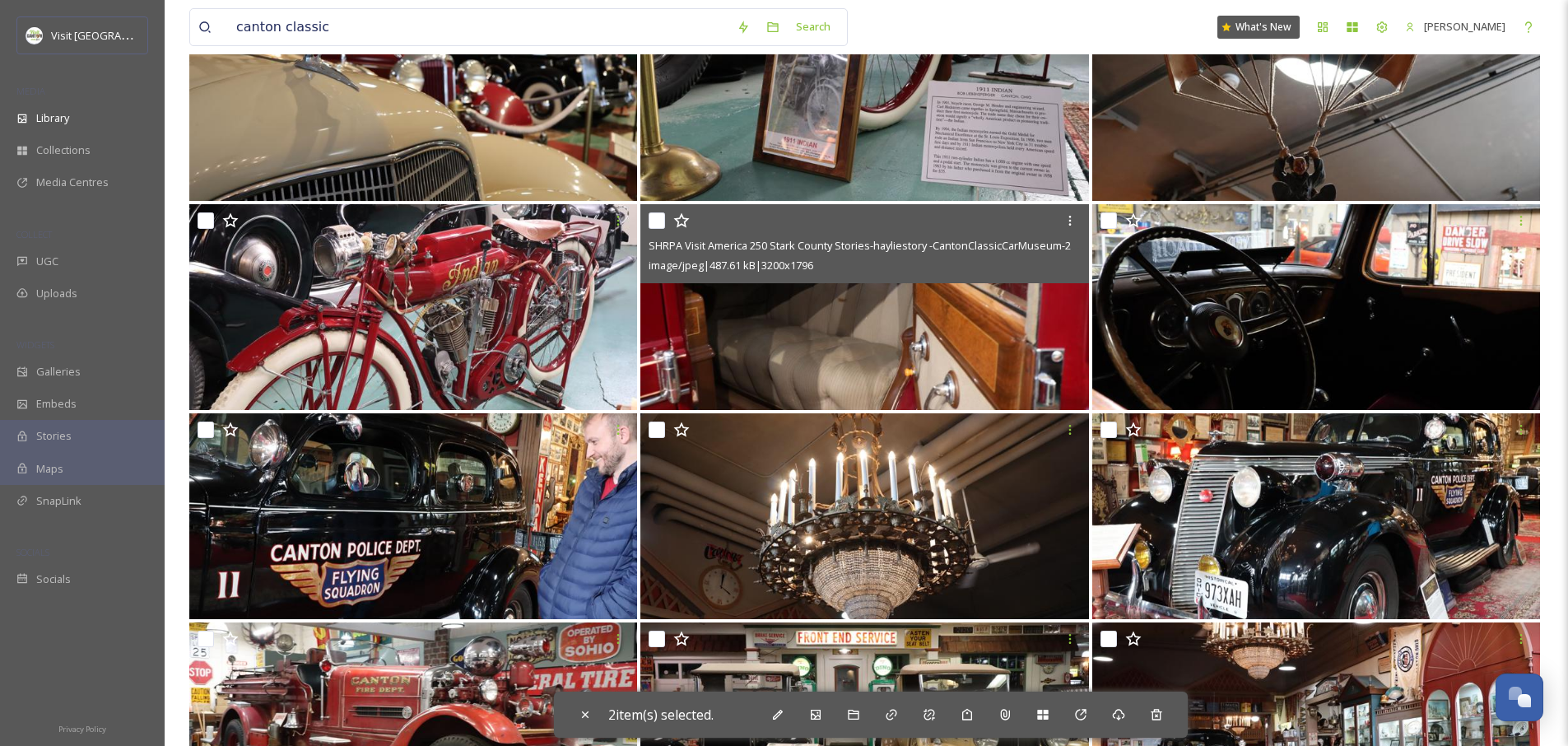
scroll to position [0, 0]
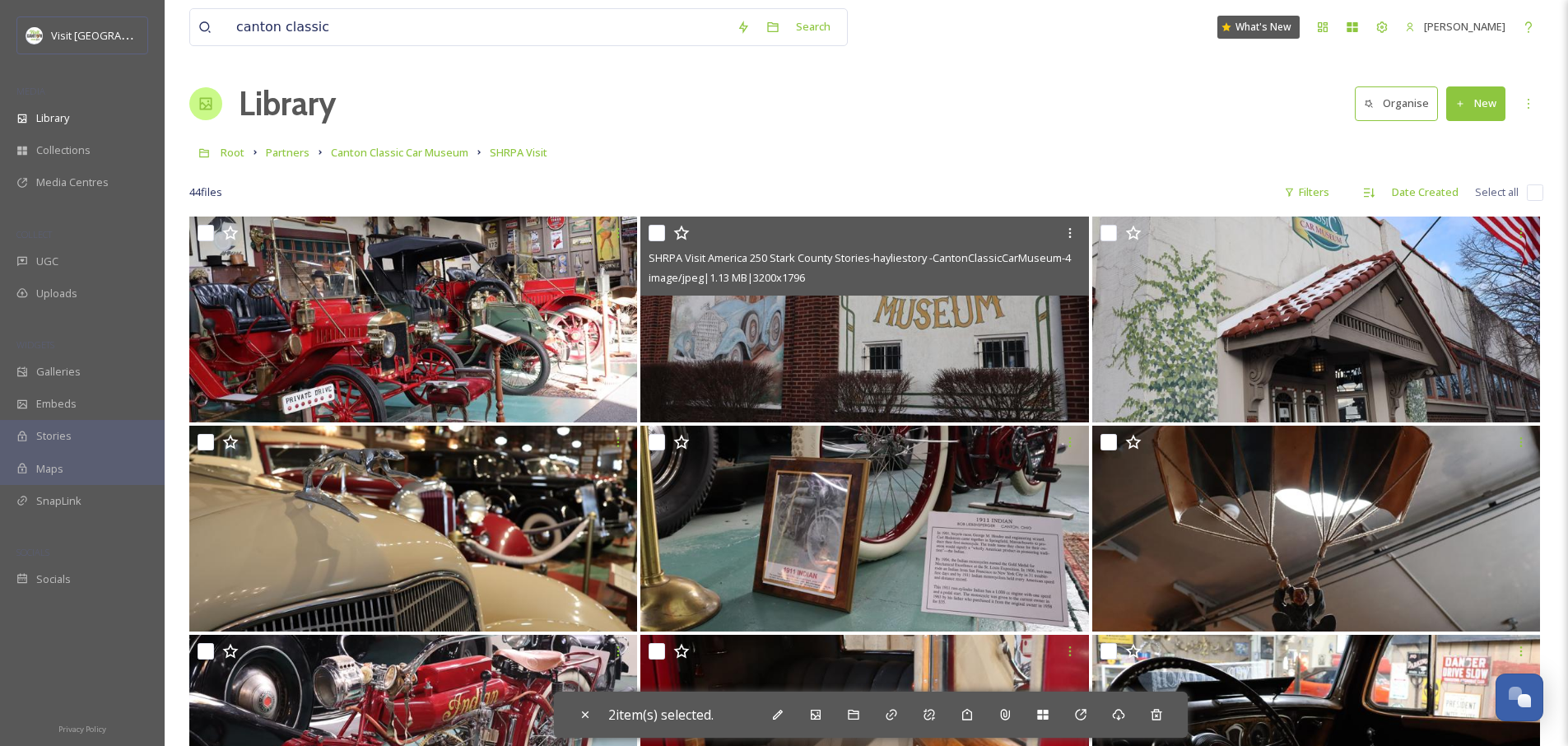
click at [656, 232] on input "checkbox" at bounding box center [657, 233] width 16 height 16
checkbox input "true"
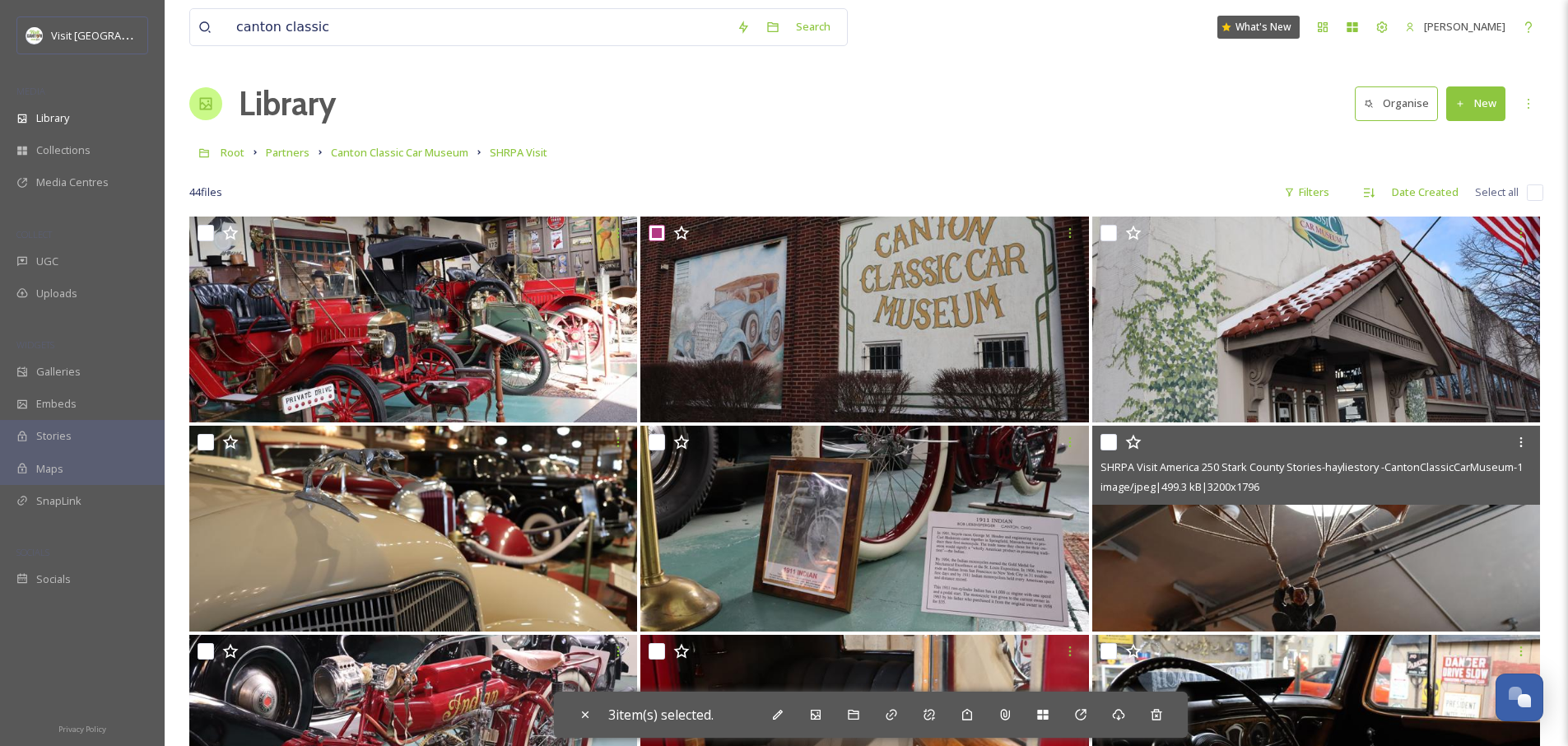
click at [1111, 443] on input "checkbox" at bounding box center [1109, 442] width 16 height 16
checkbox input "true"
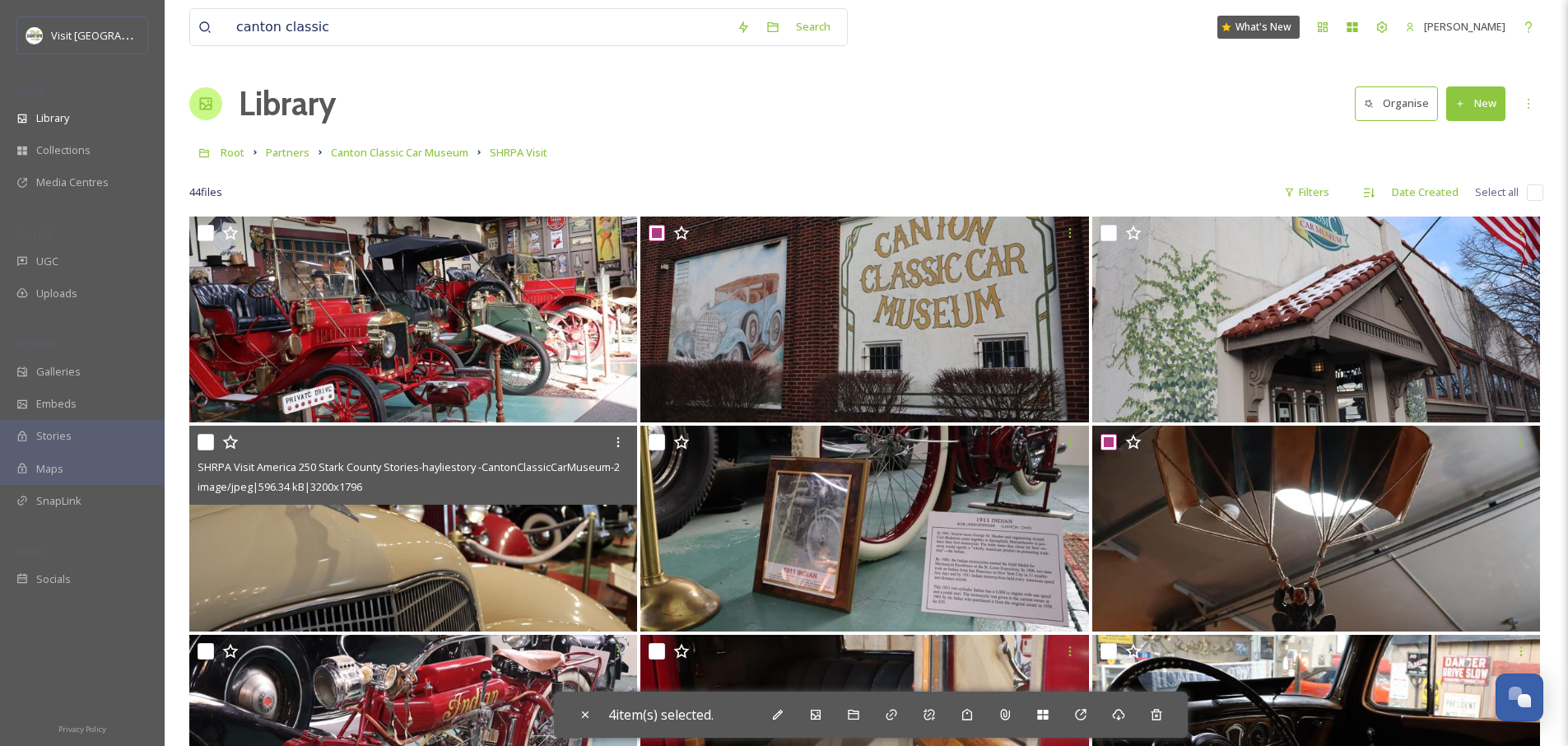
click at [194, 444] on div "SHRPA Visit America 250 Stark County Stories-hayliestory -CantonClassicCarMuseu…" at bounding box center [413, 465] width 448 height 79
click at [203, 442] on input "checkbox" at bounding box center [206, 442] width 16 height 16
checkbox input "true"
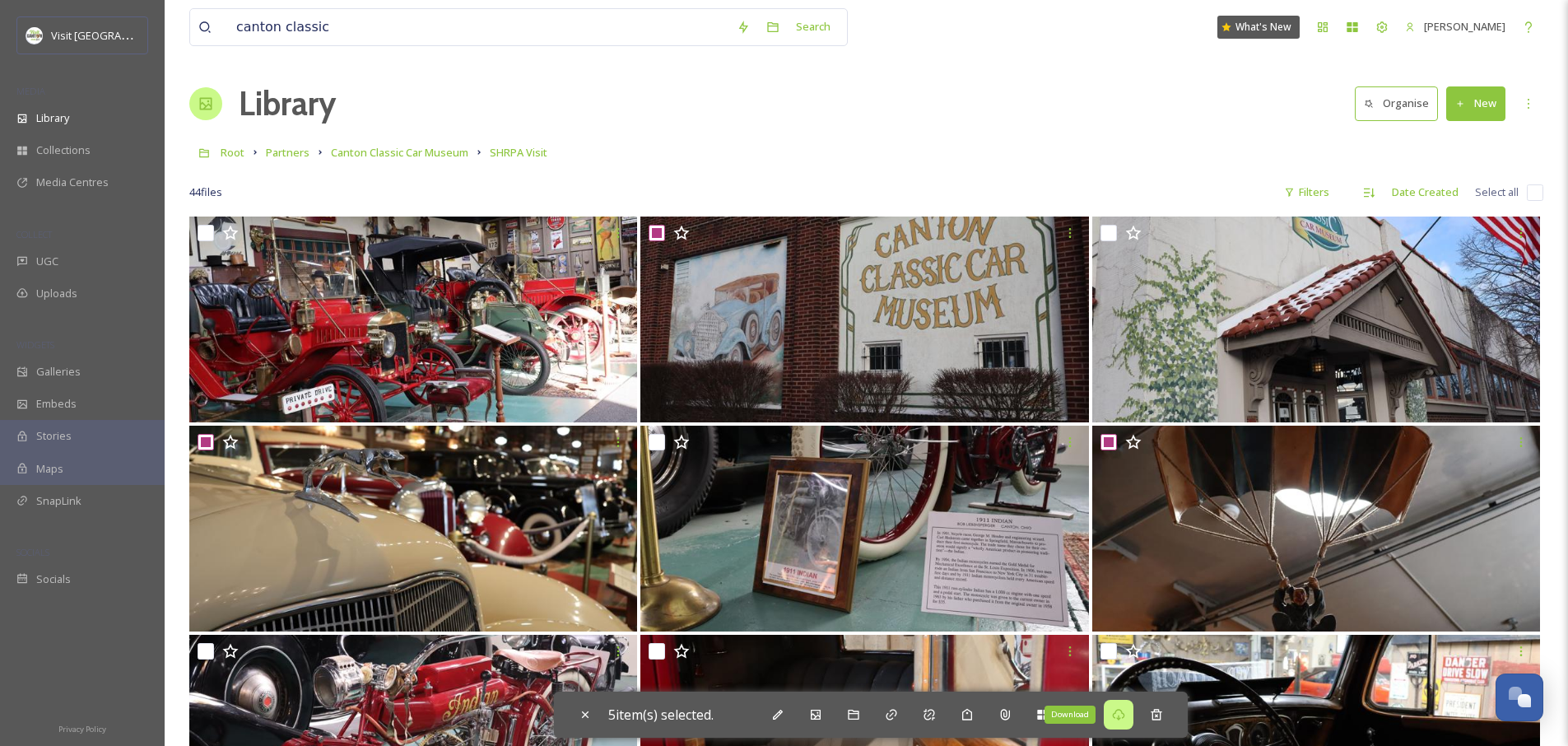
click at [1121, 718] on icon at bounding box center [1118, 714] width 13 height 12
click at [1095, 718] on div "Add to Media Centre" at bounding box center [1081, 715] width 30 height 30
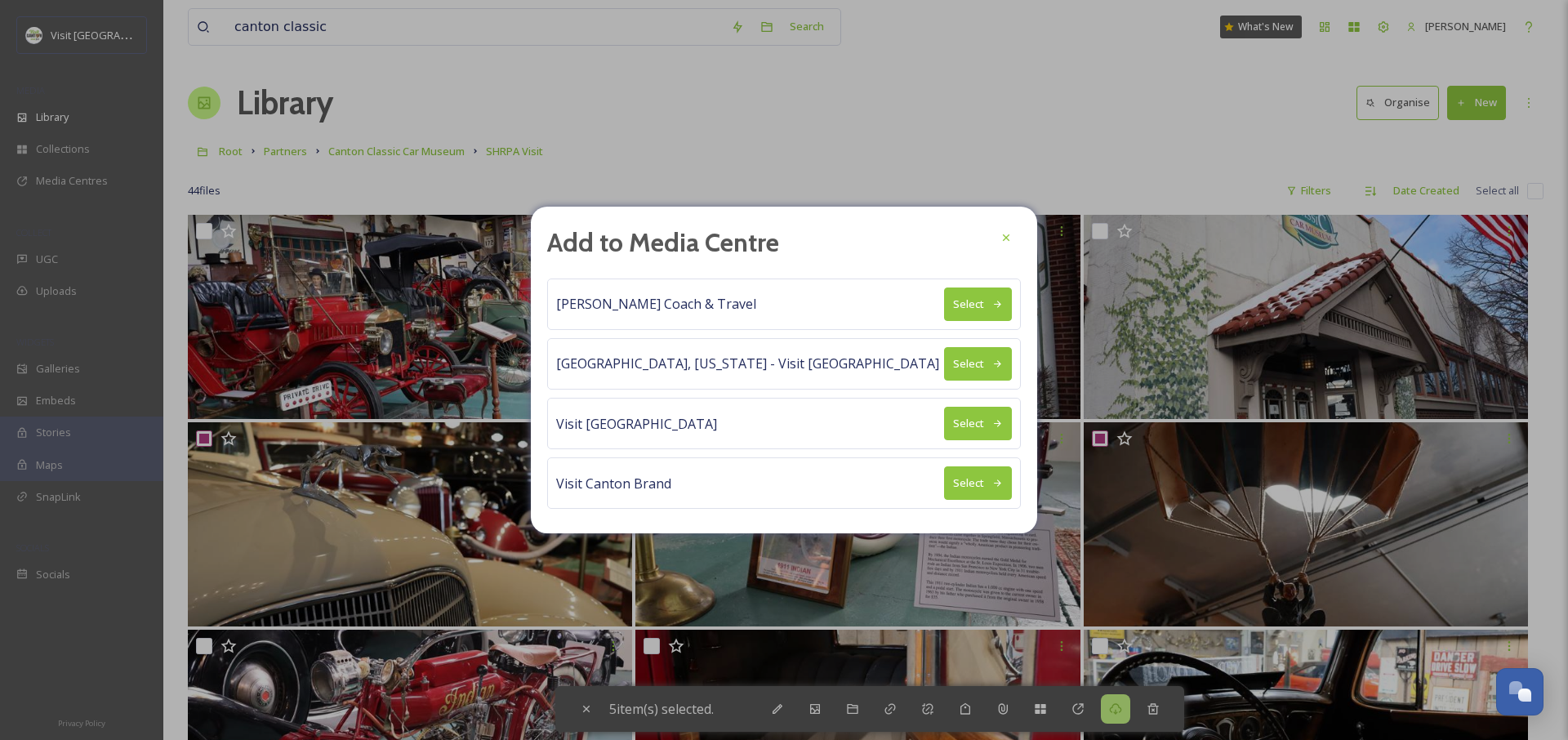
click at [954, 314] on button "Select" at bounding box center [977, 304] width 68 height 33
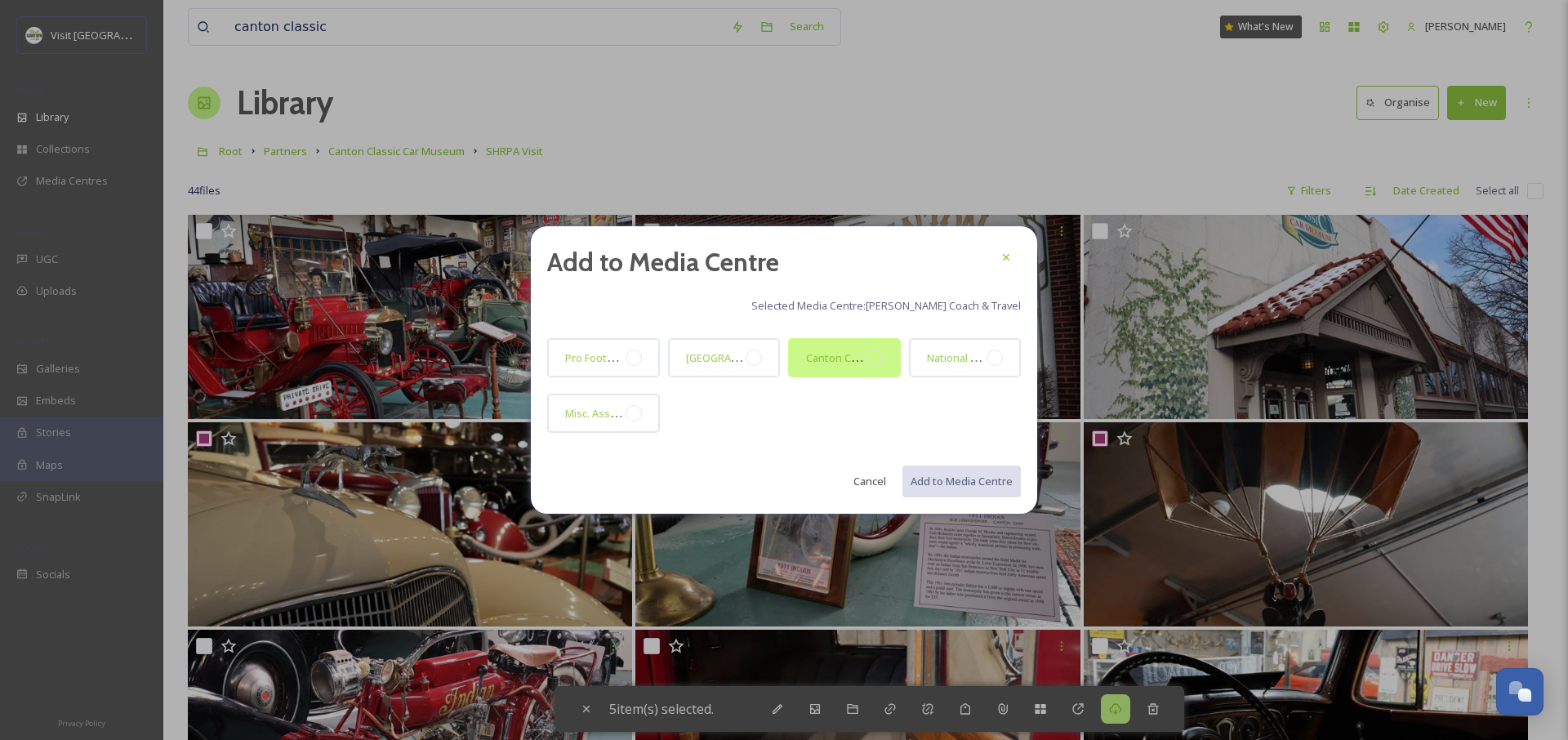
click at [871, 363] on div at bounding box center [874, 358] width 16 height 16
click at [931, 475] on button "Add to Media Centre" at bounding box center [960, 481] width 120 height 33
checkbox input "false"
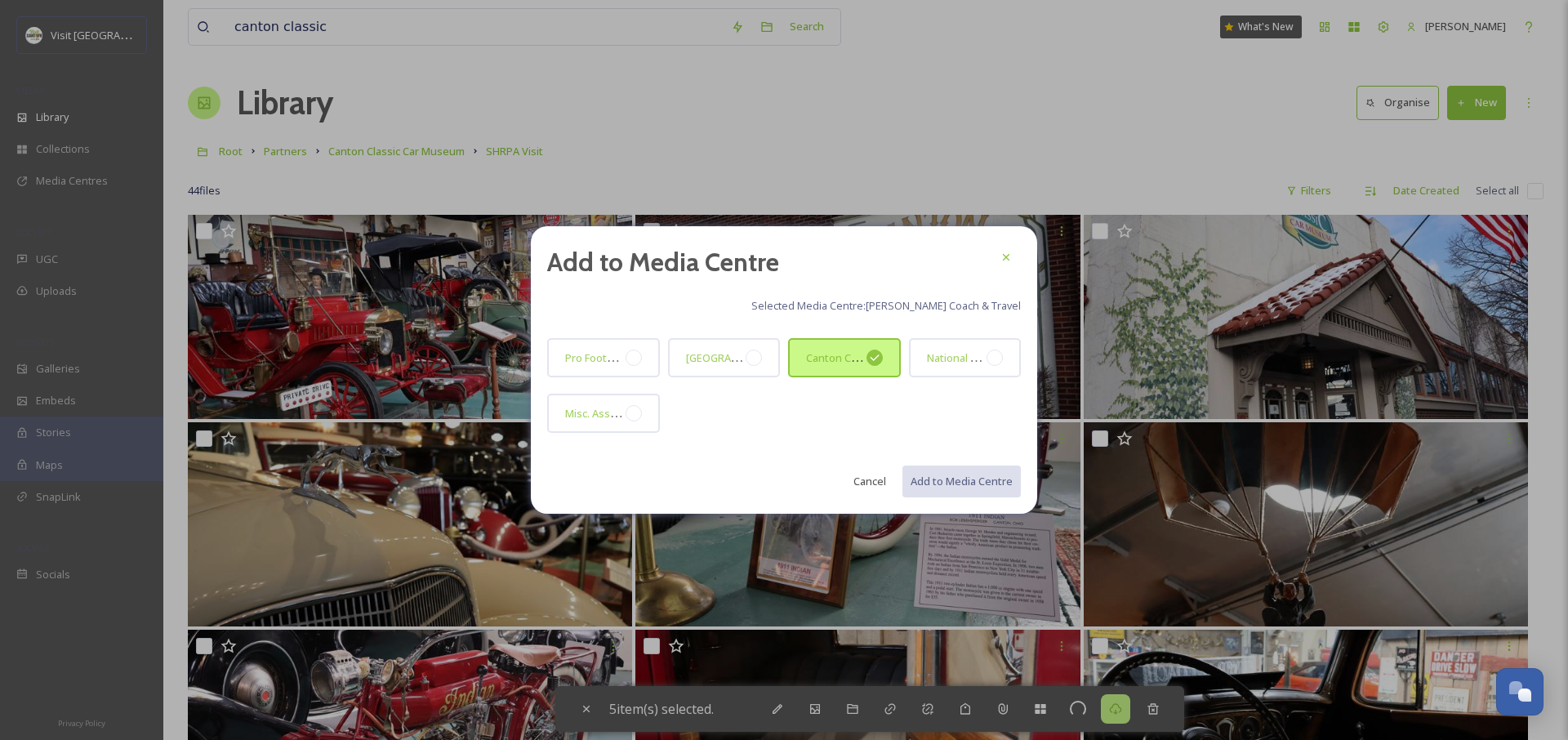
checkbox input "false"
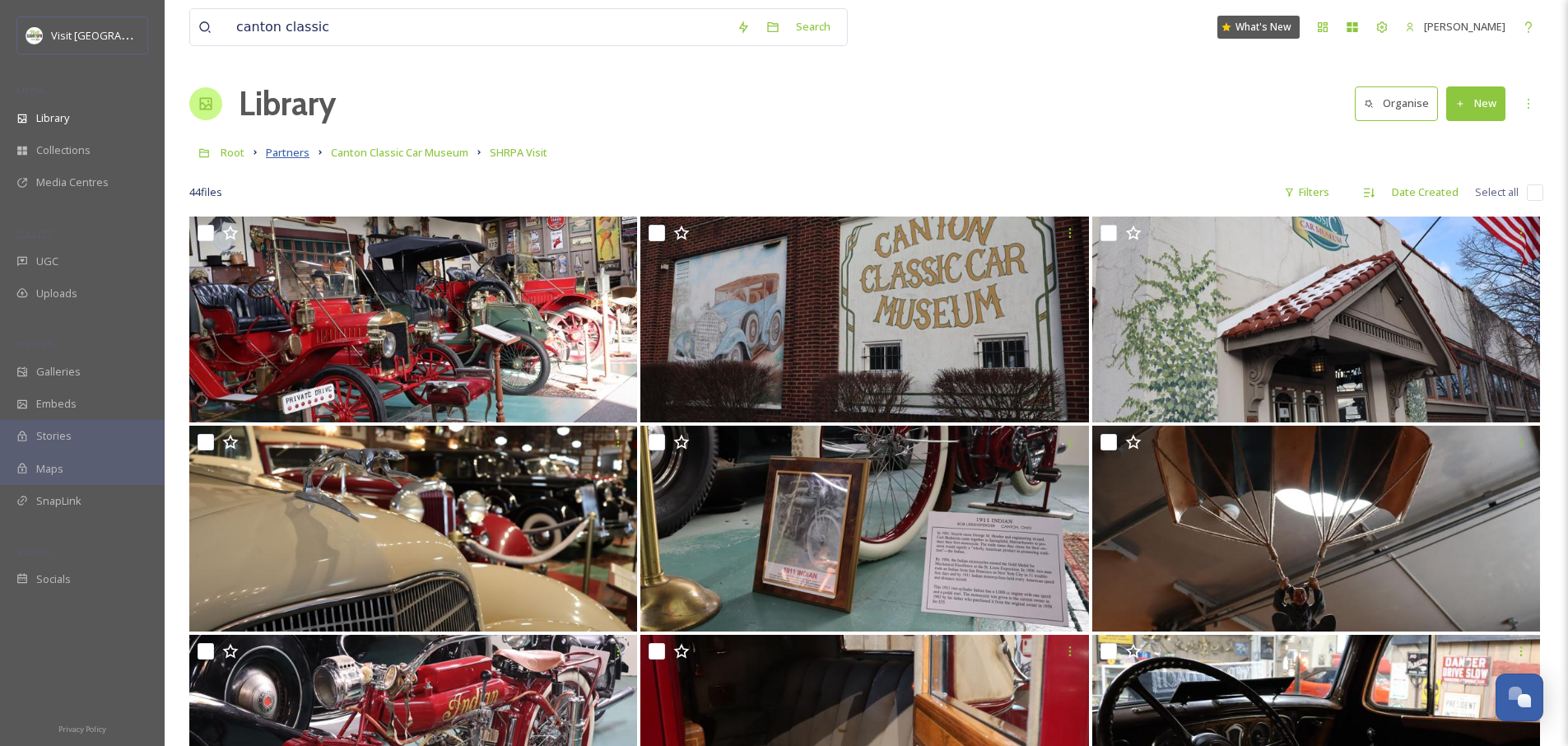
click at [288, 155] on span "Partners" at bounding box center [288, 152] width 44 height 15
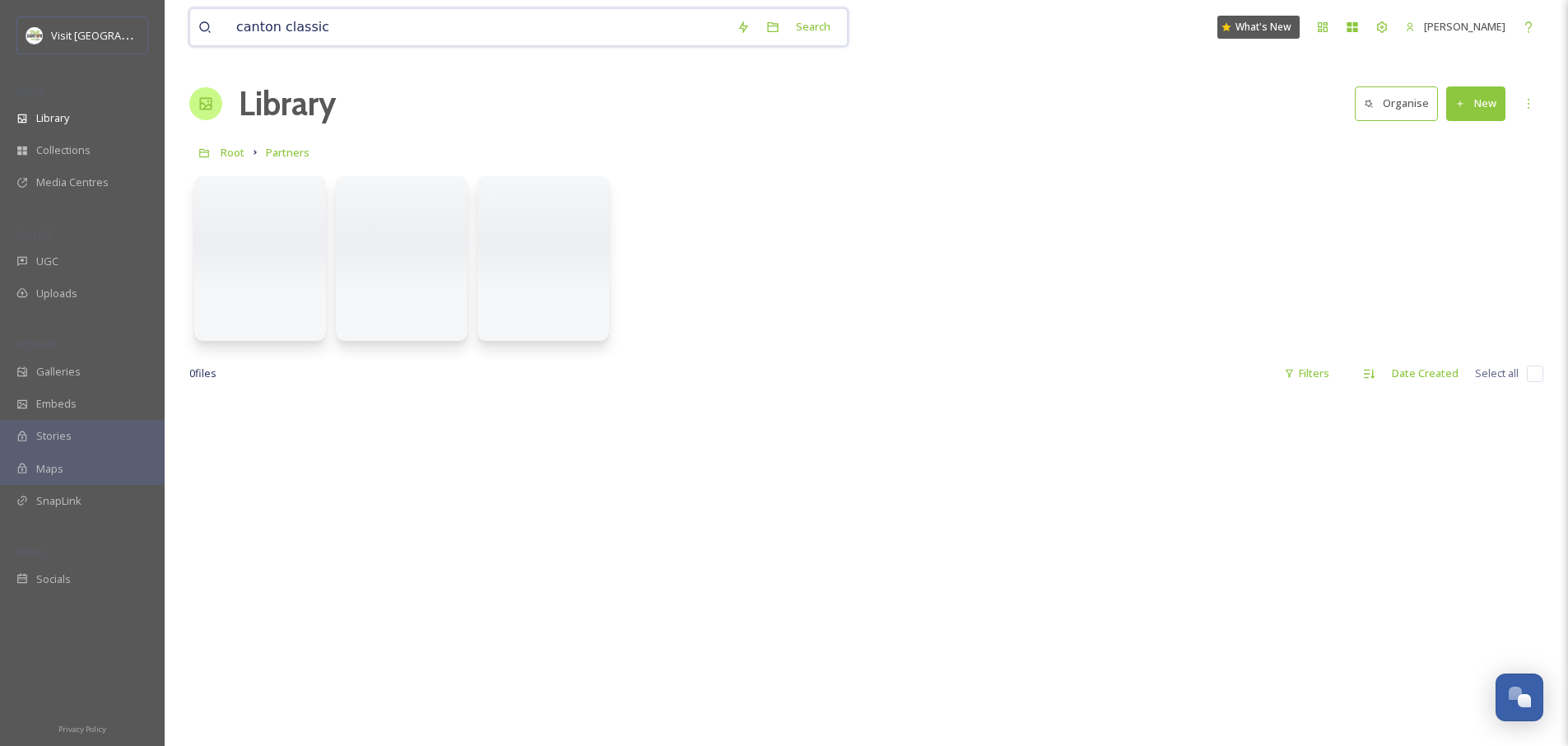
click at [323, 15] on input "canton classic" at bounding box center [478, 27] width 501 height 36
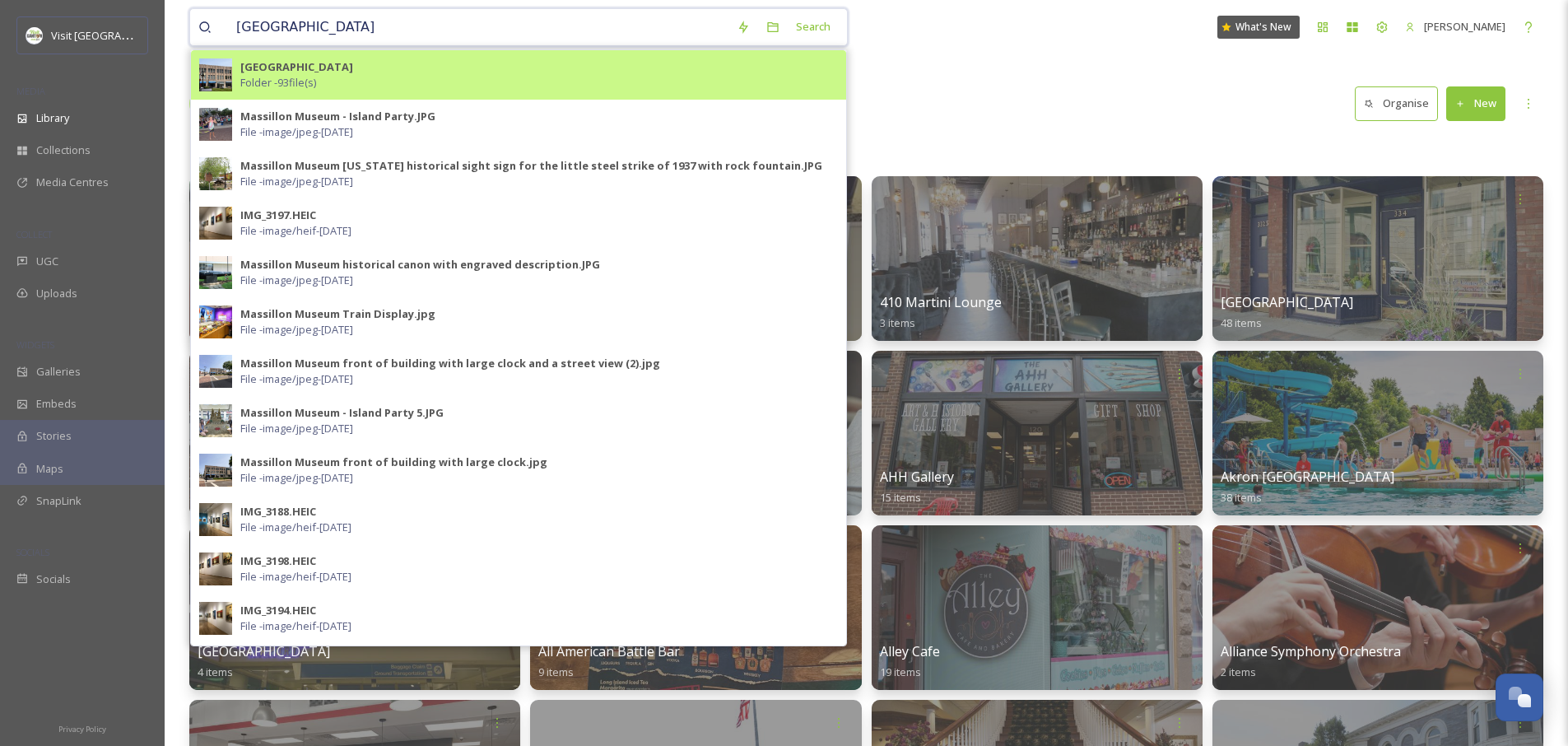
type input "massillon museum"
click at [359, 73] on div "Massillon Museum Folder - 93 file(s)" at bounding box center [539, 75] width 597 height 31
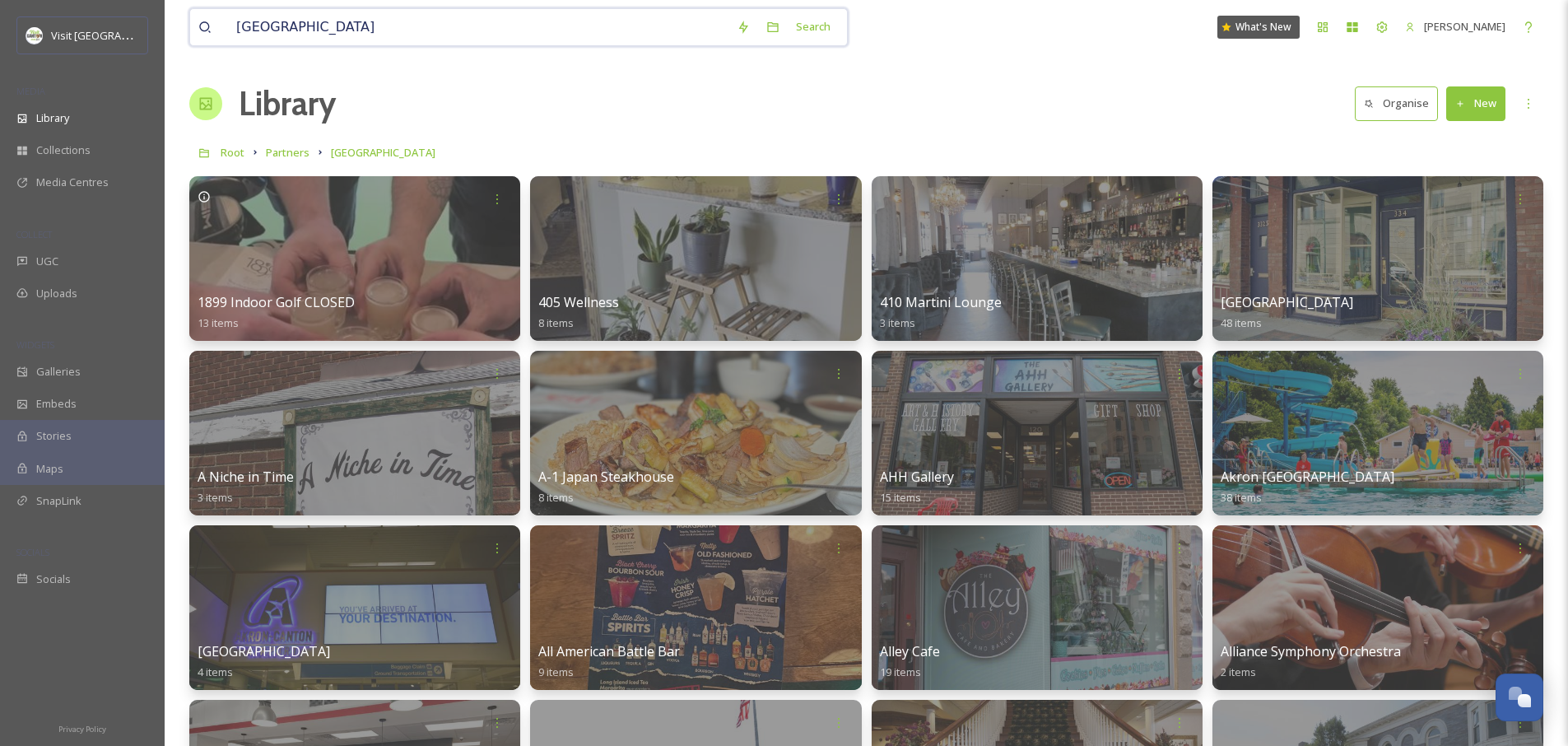
click at [336, 16] on input "massillon museum" at bounding box center [478, 27] width 501 height 36
click at [378, 149] on span "Massillon Museum" at bounding box center [382, 152] width 105 height 15
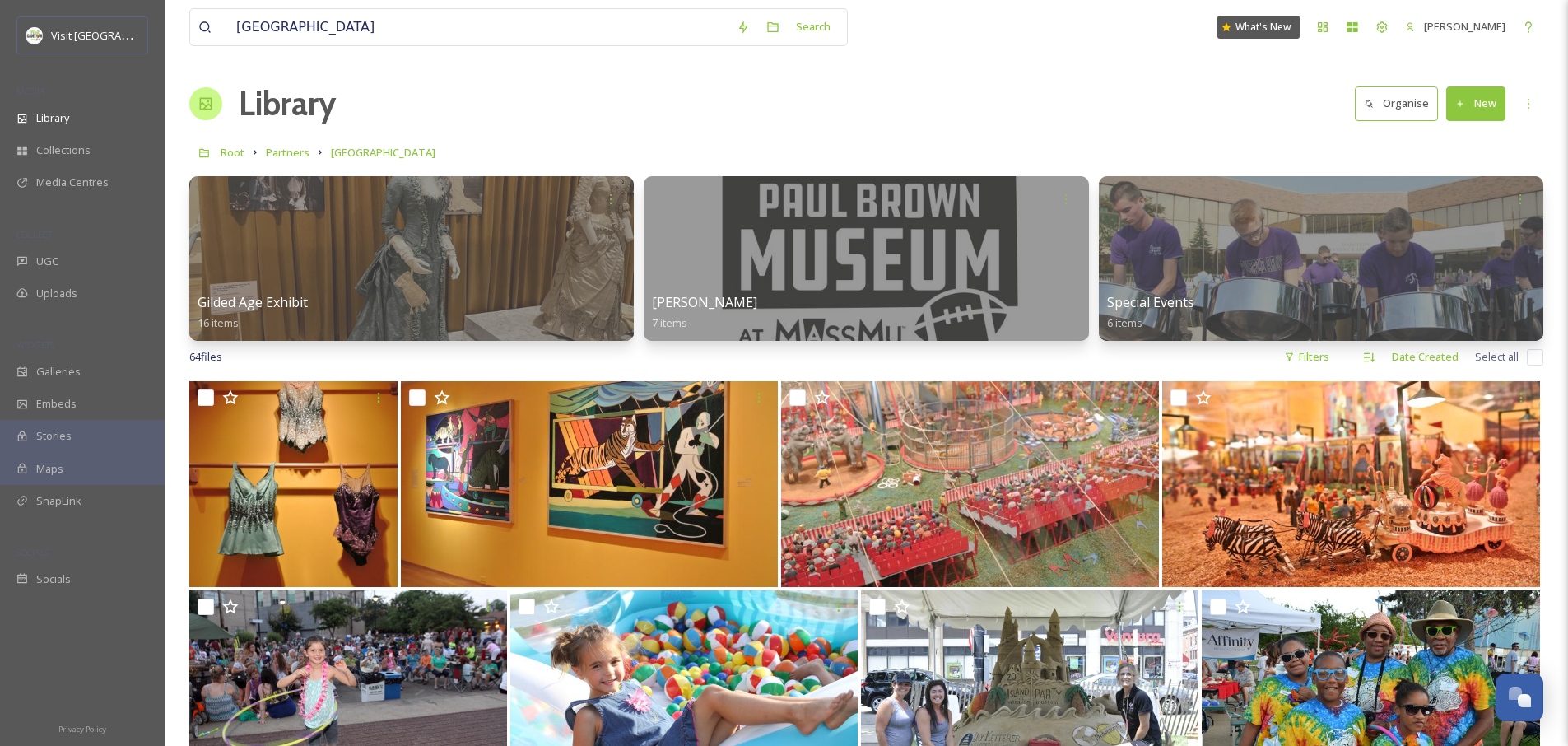
click at [1471, 104] on button "New" at bounding box center [1476, 103] width 59 height 34
click at [769, 156] on div "Root Partners Massillon Museum" at bounding box center [866, 152] width 1354 height 31
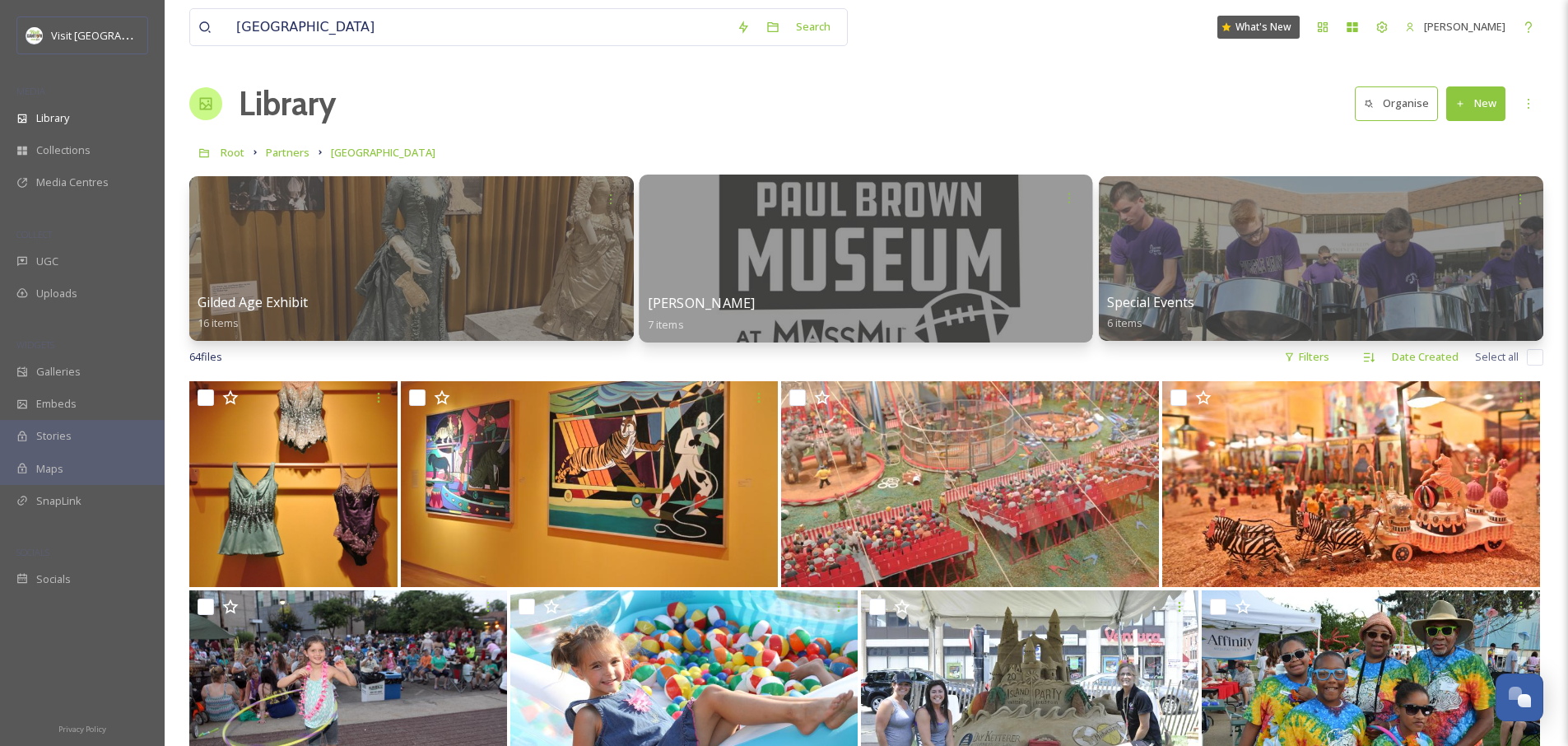
click at [881, 273] on div at bounding box center [867, 259] width 453 height 168
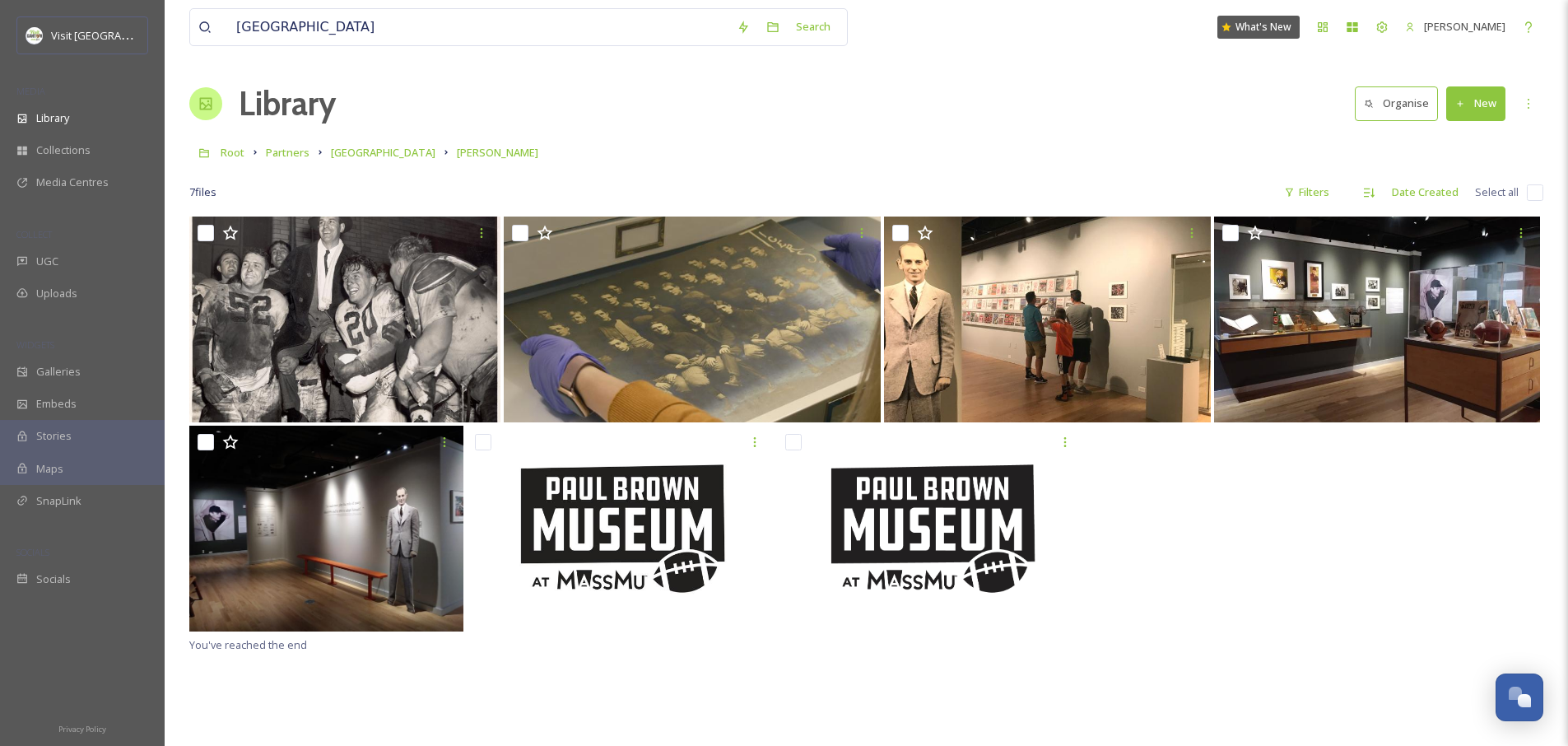
click at [1487, 104] on button "New" at bounding box center [1476, 103] width 59 height 34
click at [1460, 144] on span "File Upload" at bounding box center [1469, 141] width 55 height 15
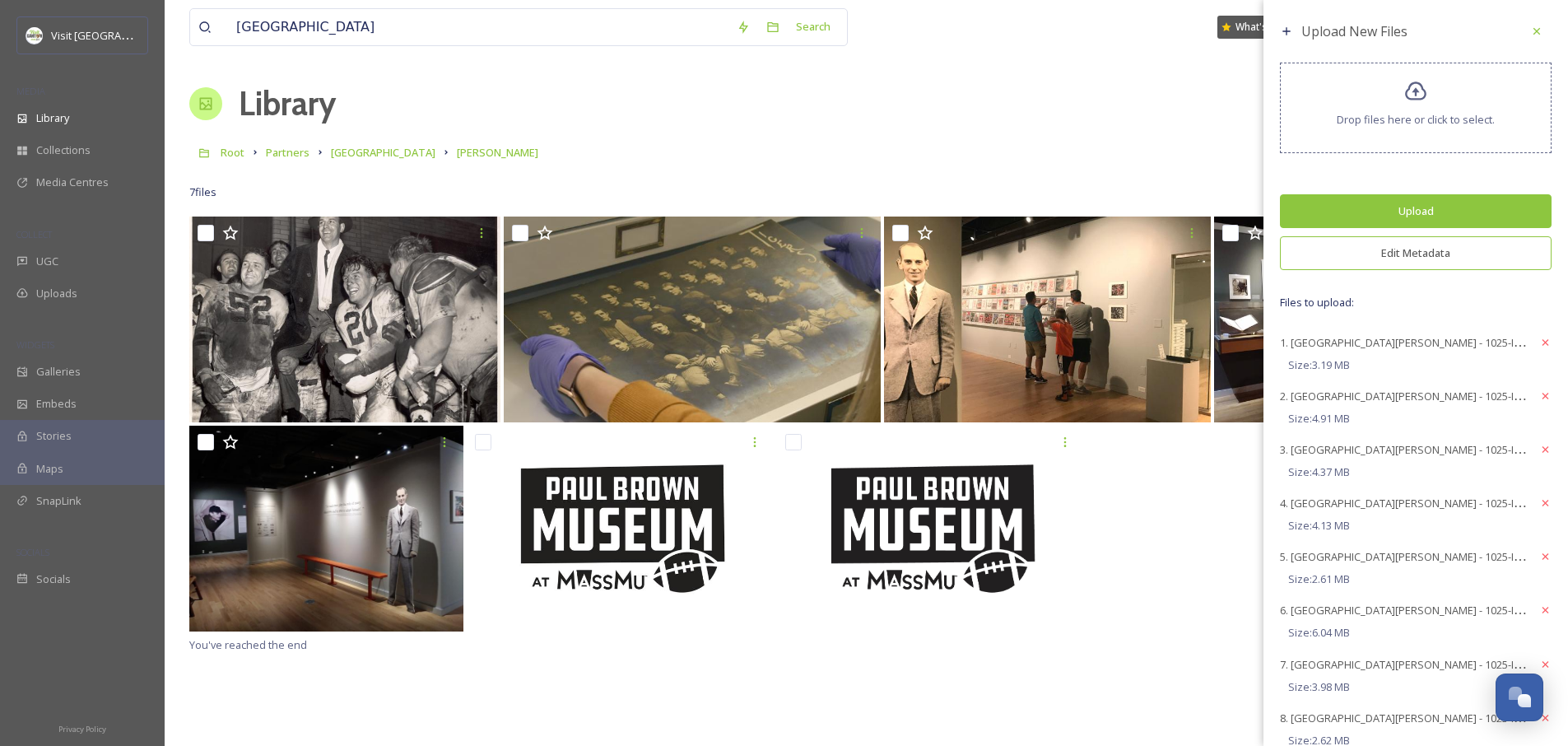
click at [1399, 254] on button "Edit Metadata" at bounding box center [1416, 252] width 271 height 34
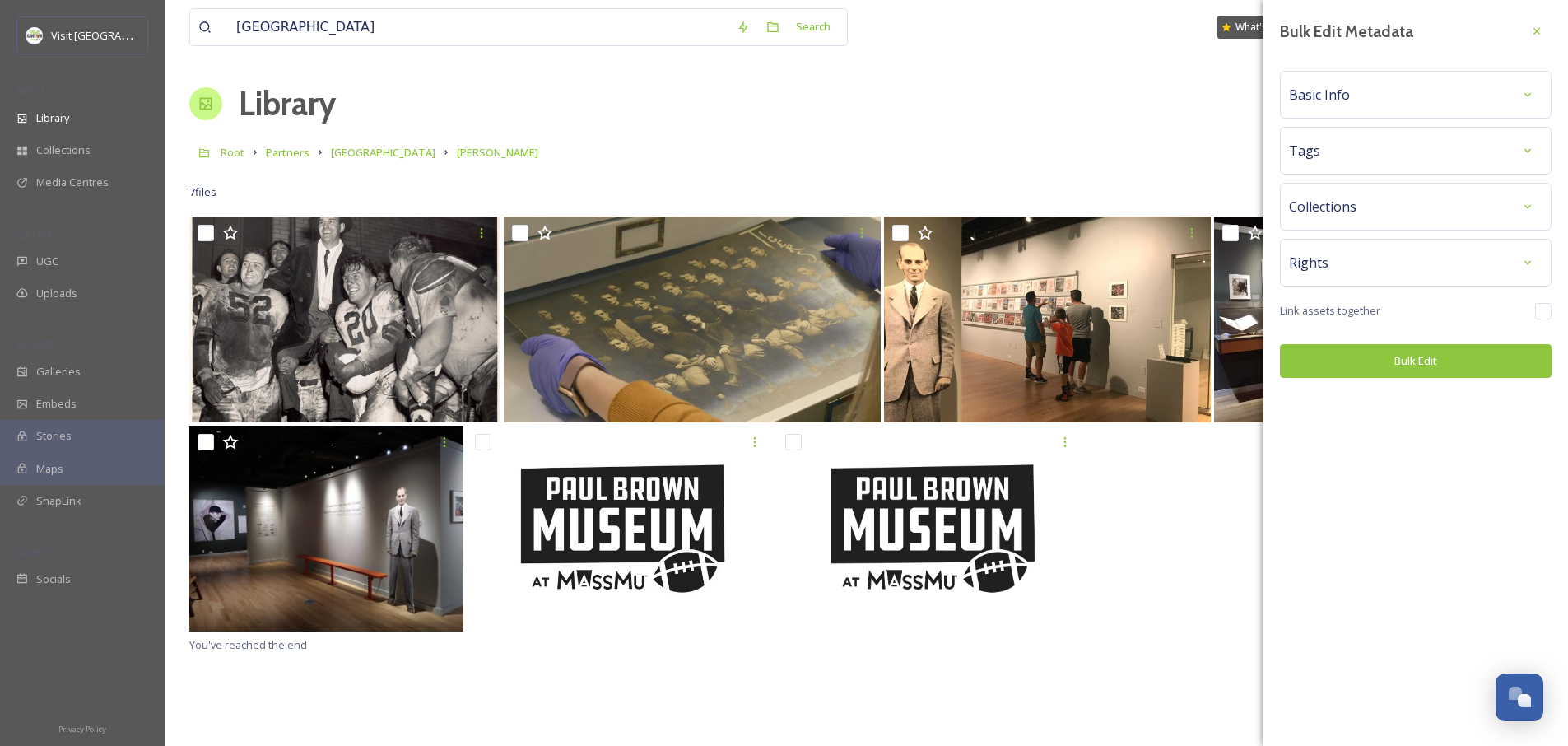
click at [1360, 89] on div "Basic Info" at bounding box center [1416, 95] width 253 height 30
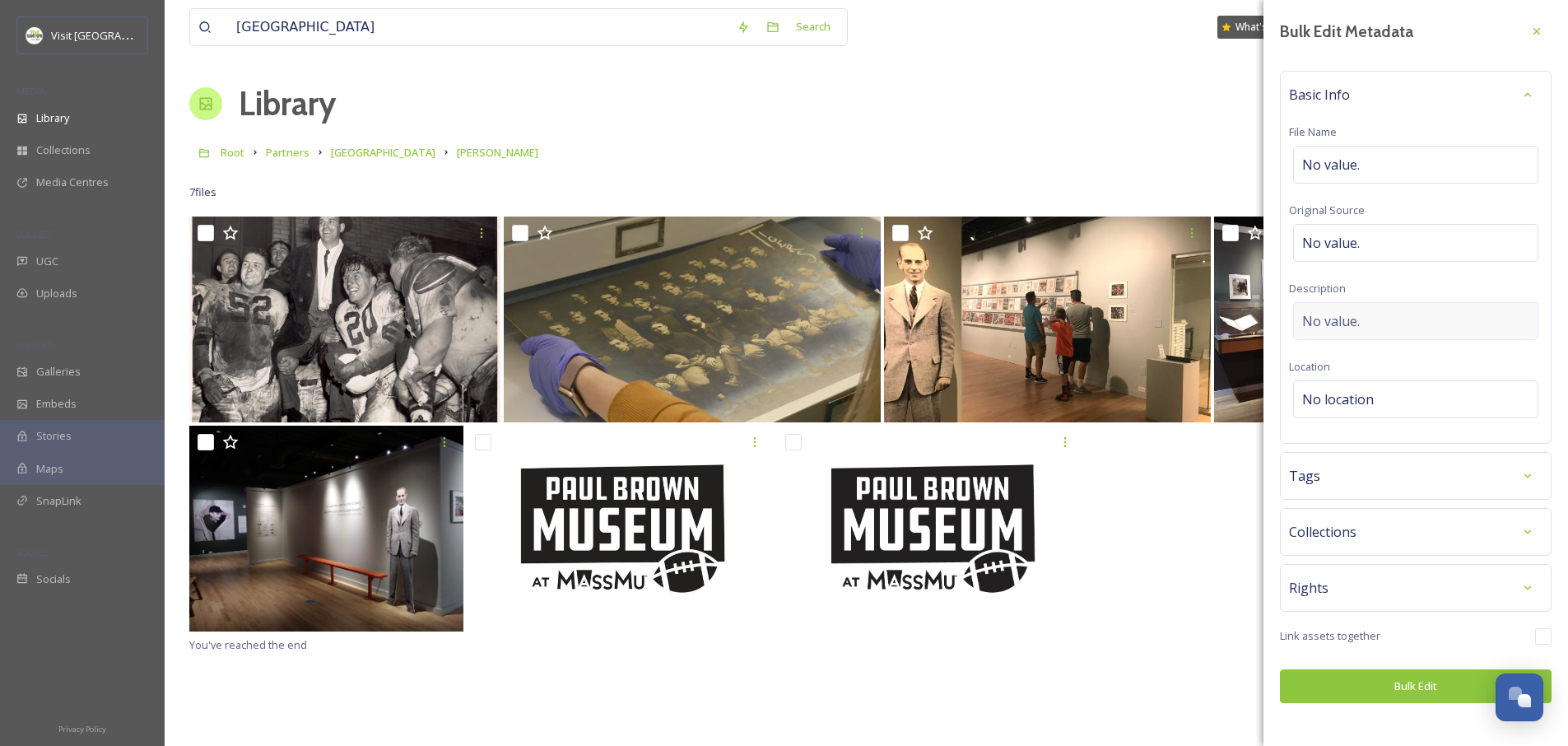
click at [1334, 315] on span "No value." at bounding box center [1330, 322] width 57 height 20
click at [1340, 525] on div "Bulk Edit Metadata Basic Info File Name No value. Original Source No value. Des…" at bounding box center [1416, 360] width 305 height 720
click at [1337, 402] on span "No location" at bounding box center [1338, 400] width 72 height 20
click at [1337, 402] on input at bounding box center [1416, 400] width 244 height 36
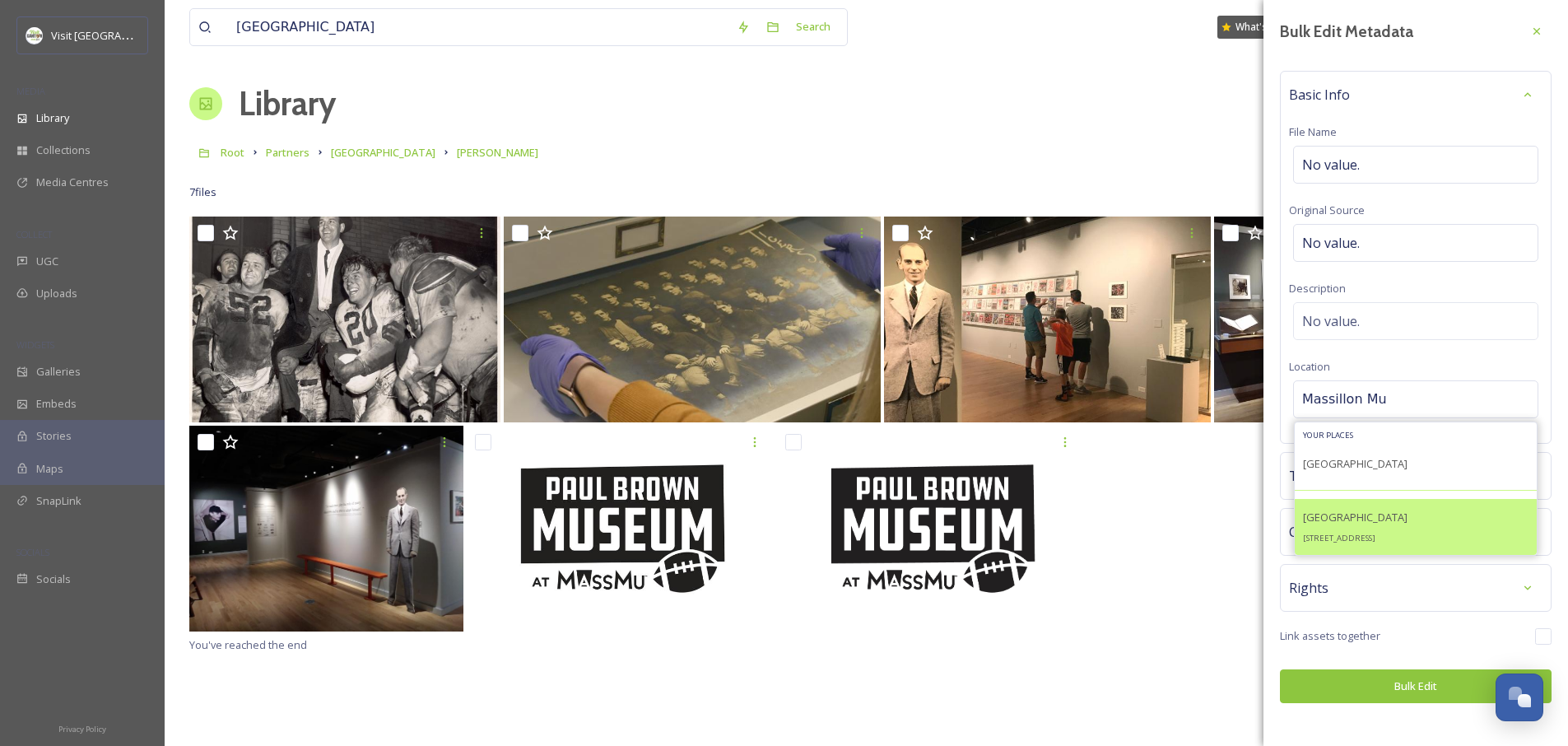
type input "Massillon Mu"
click at [1350, 516] on span "Massillon Museum" at bounding box center [1355, 517] width 105 height 15
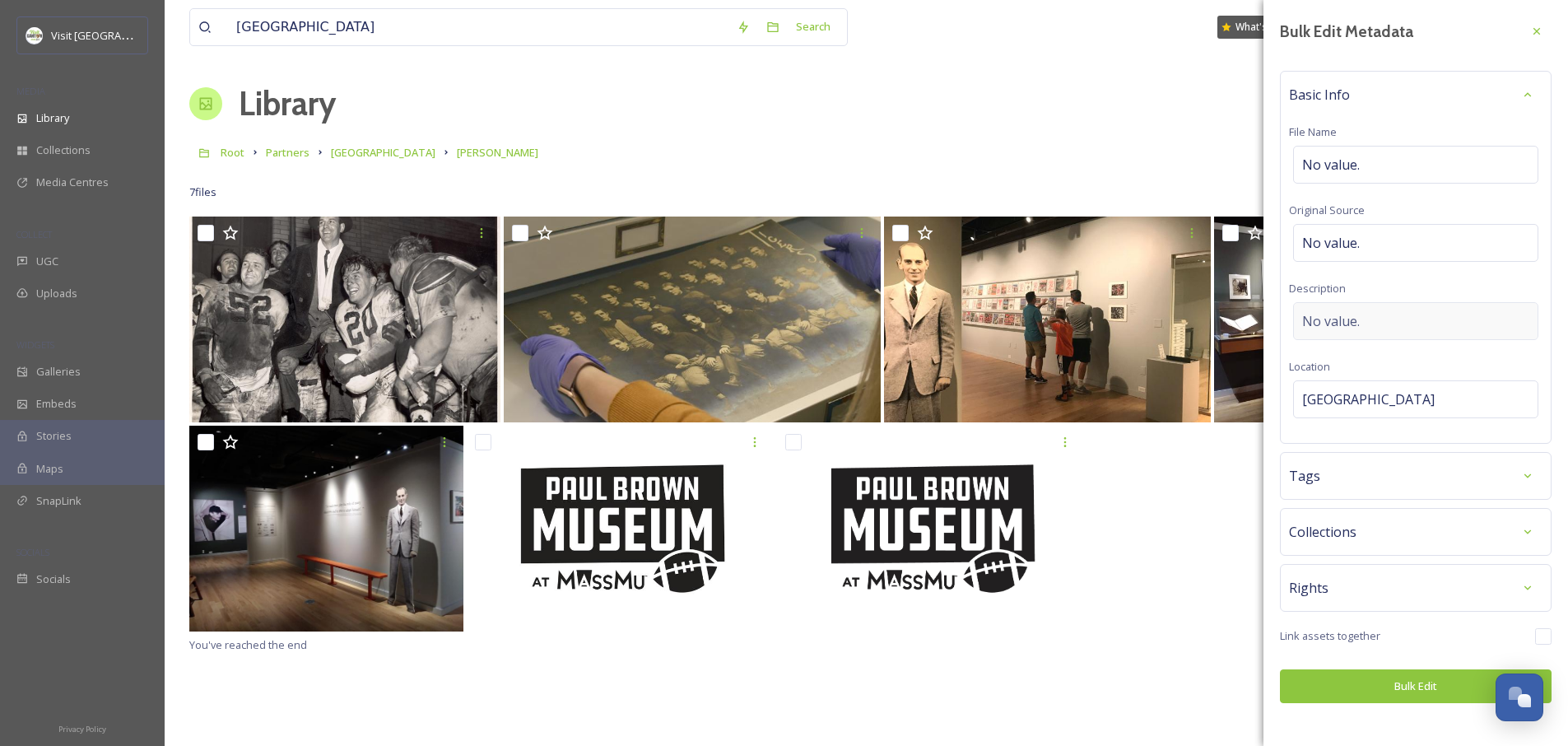
click at [1347, 313] on span "No value." at bounding box center [1330, 322] width 57 height 20
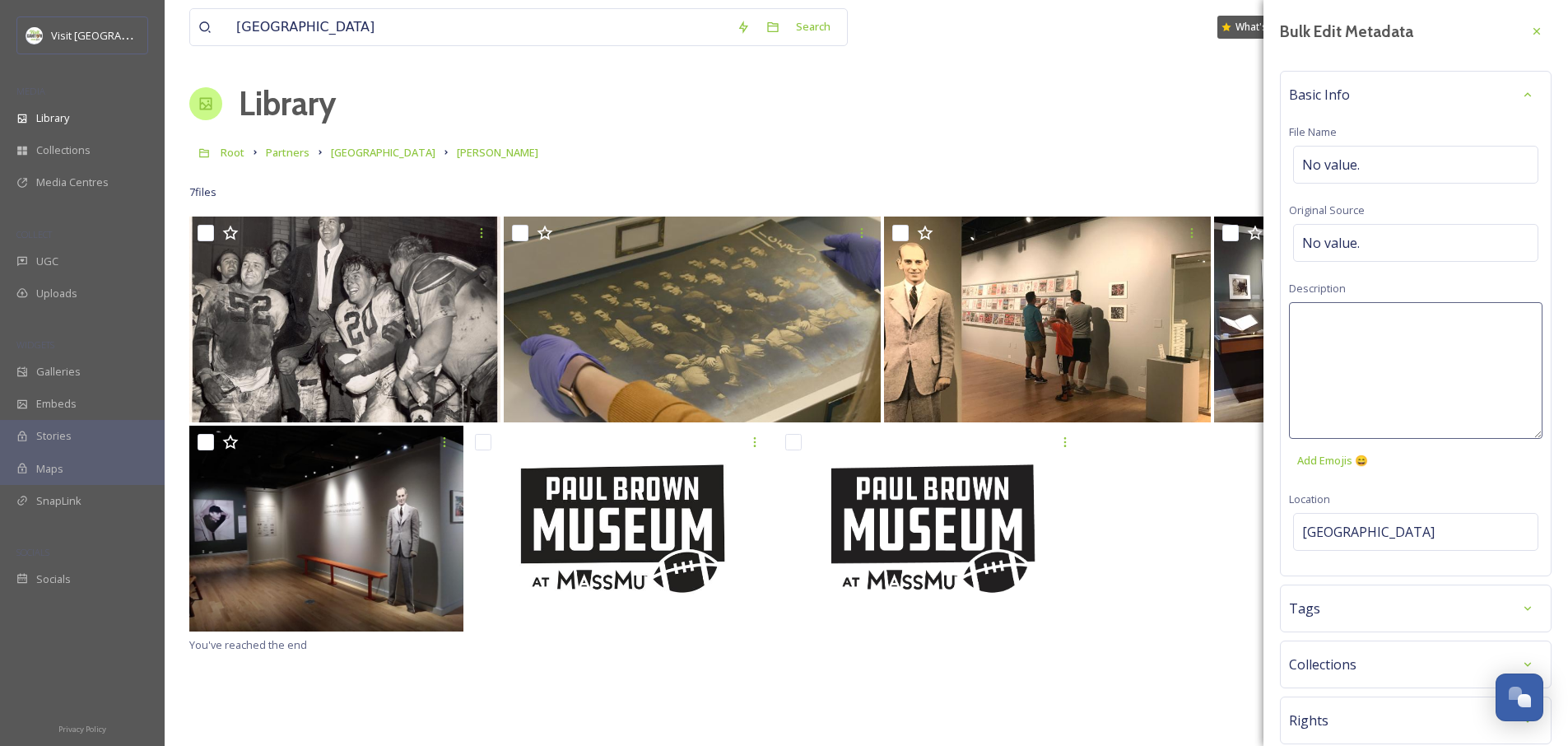
click at [1352, 320] on textarea at bounding box center [1416, 371] width 253 height 137
type textarea "Paul Brown Museum at MassMu"
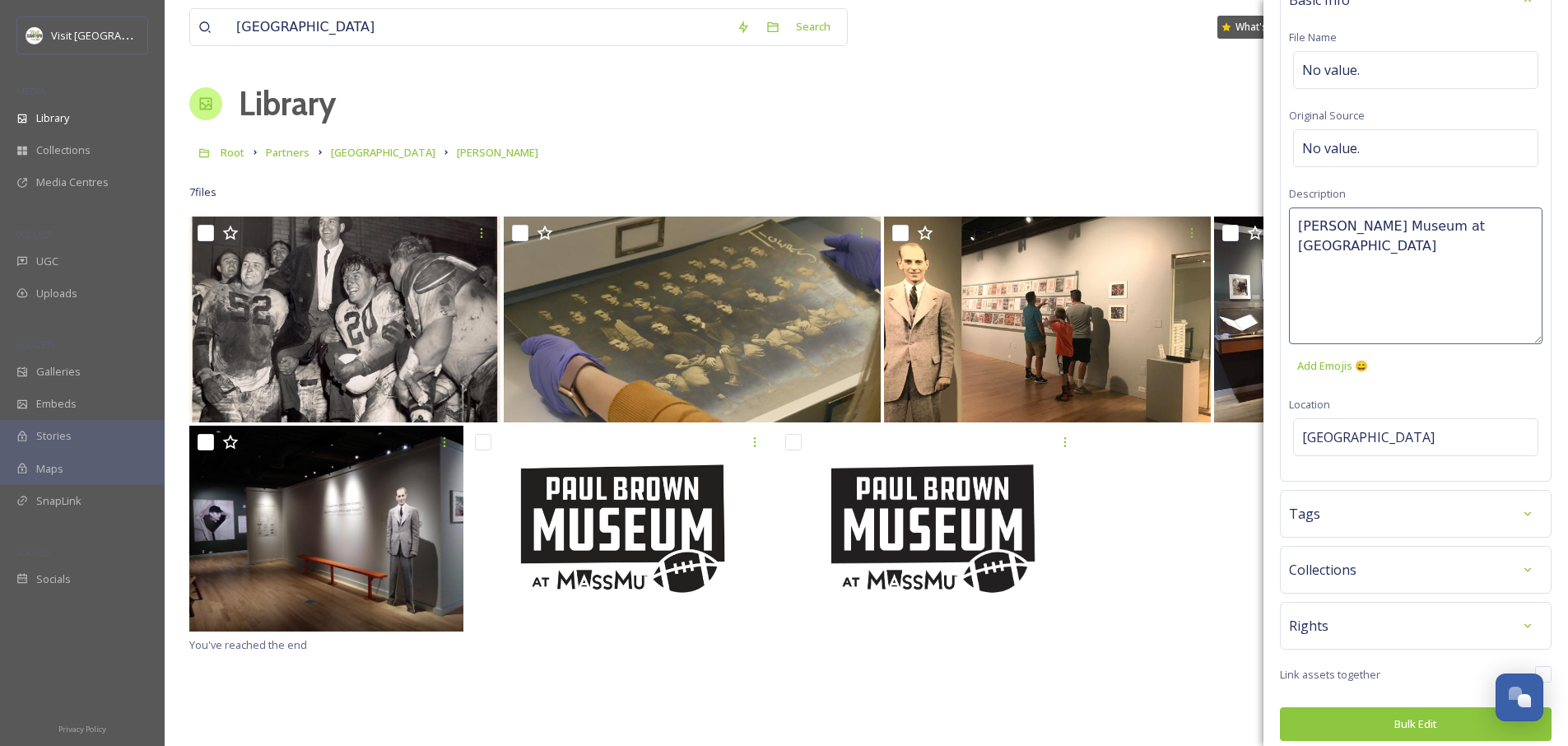
scroll to position [106, 0]
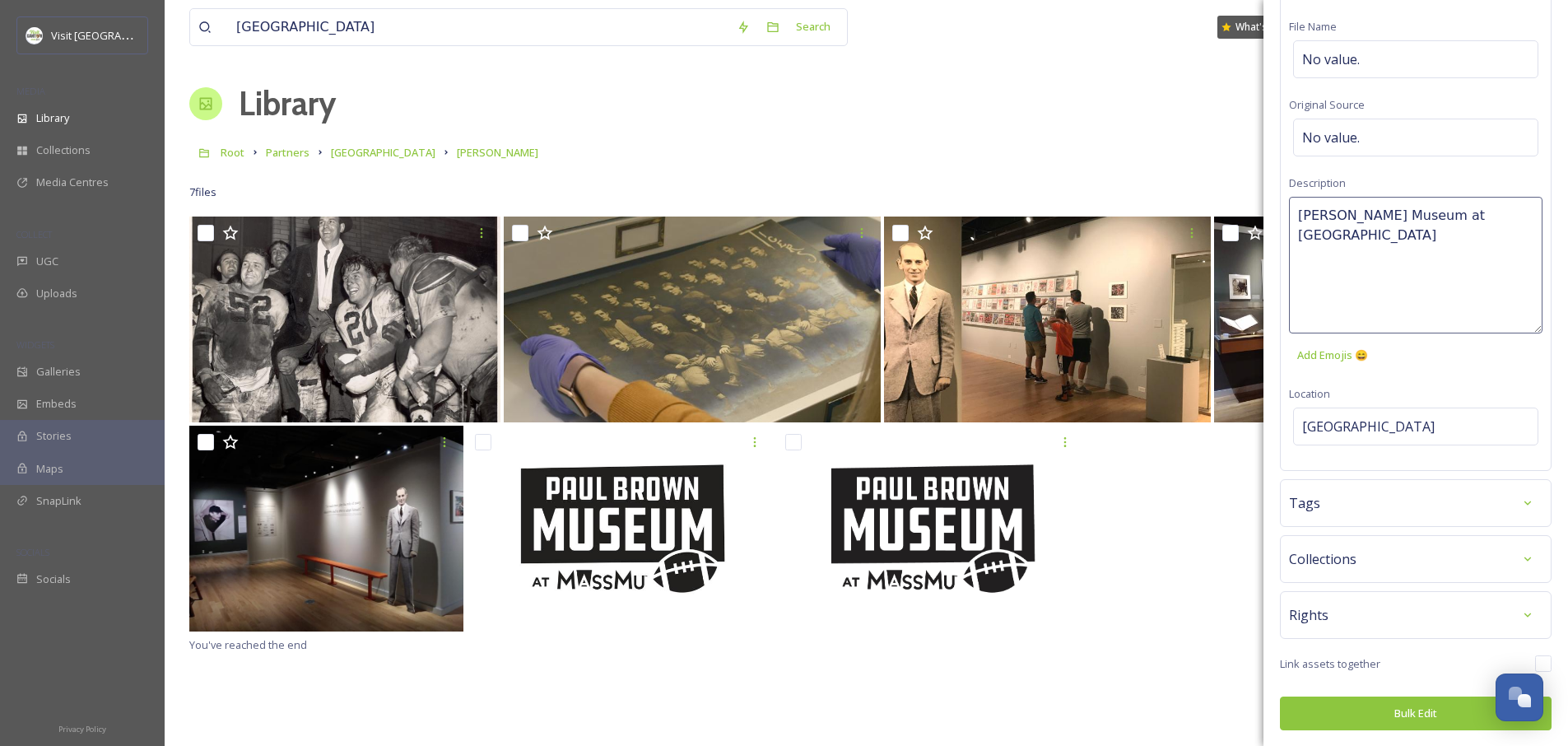
click at [1386, 513] on div "Bulk Edit Metadata Basic Info File Name No value. Original Source No value. Des…" at bounding box center [1416, 321] width 305 height 853
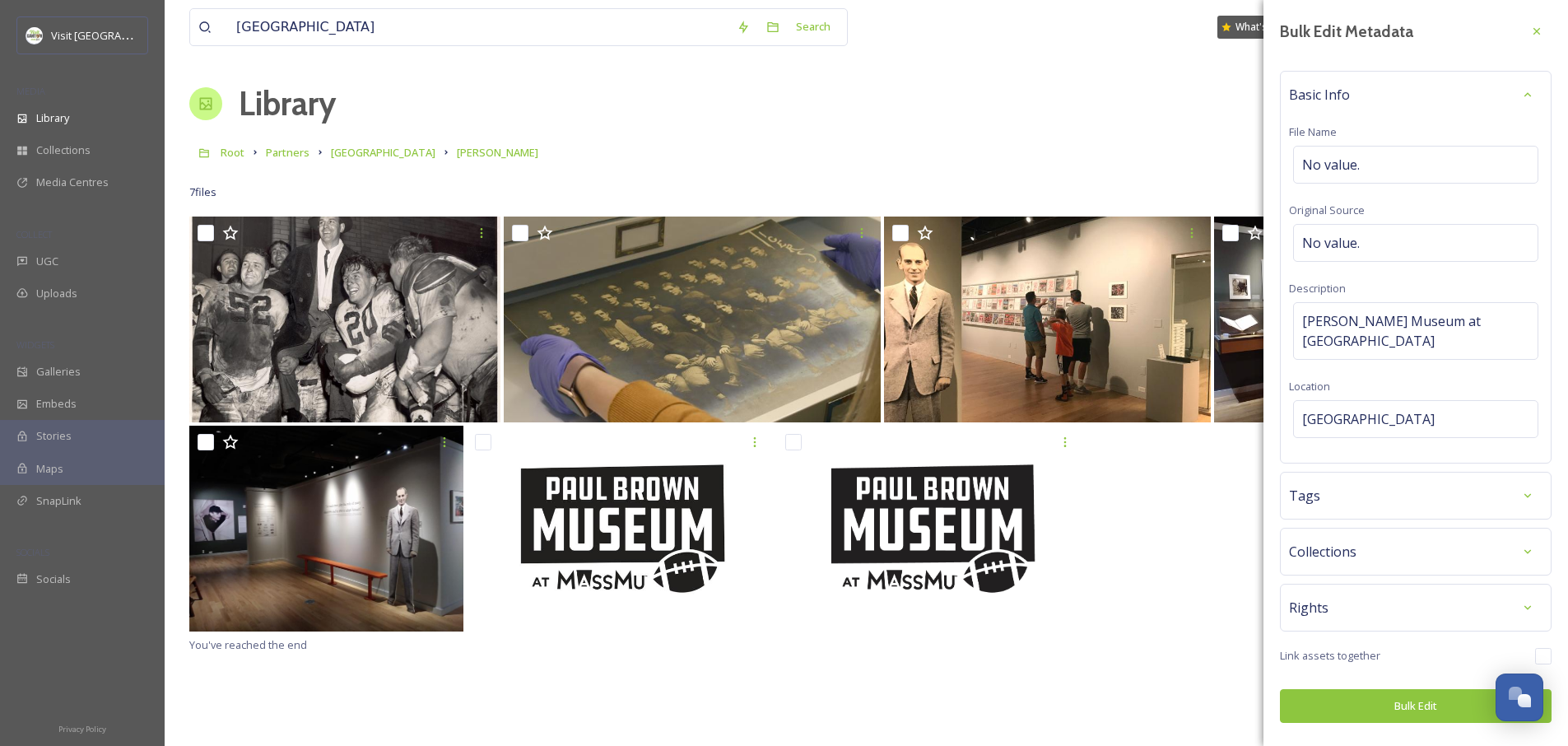
click at [1380, 486] on div "Tags" at bounding box center [1416, 496] width 253 height 30
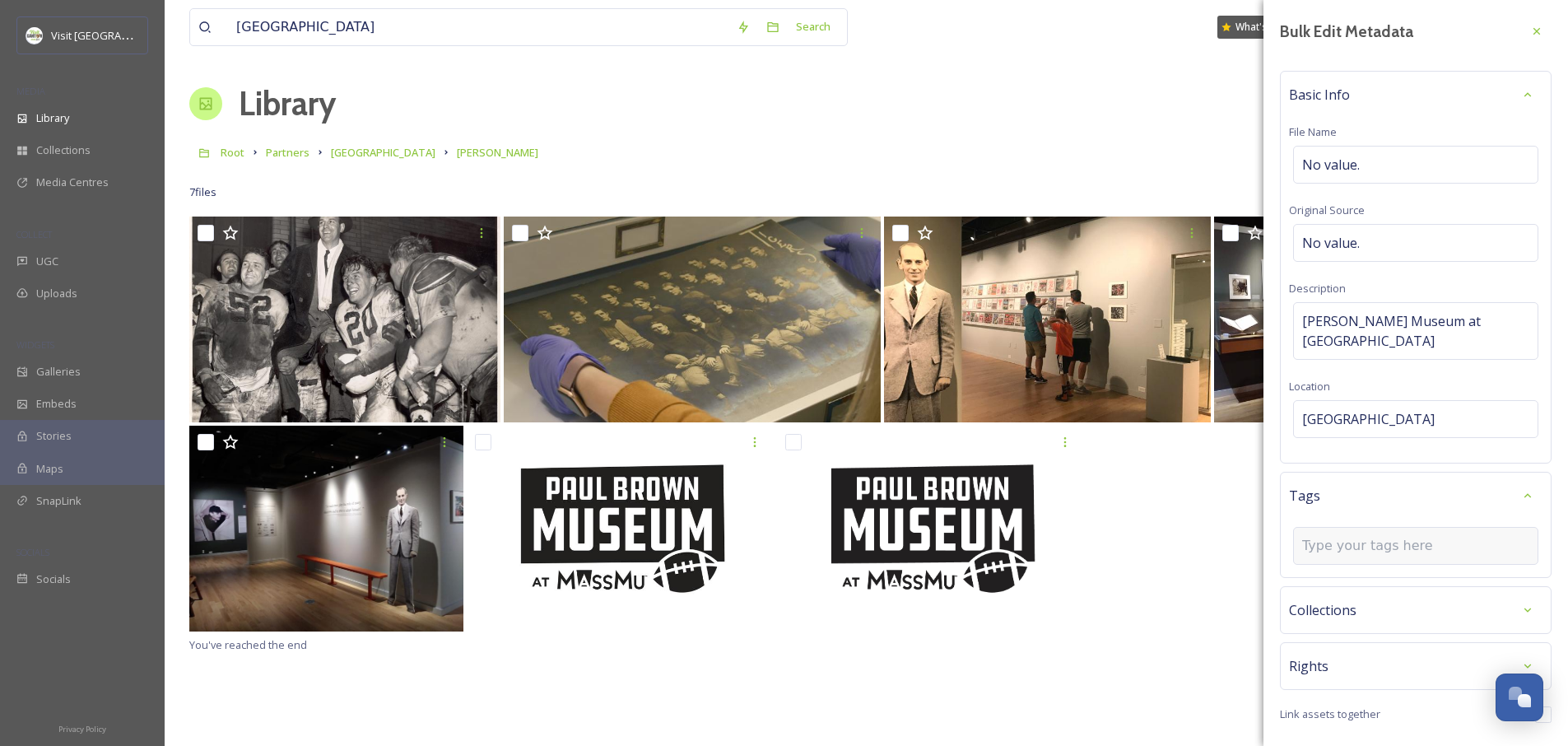
click at [1346, 527] on div at bounding box center [1415, 547] width 245 height 38
click at [1341, 537] on input at bounding box center [1384, 547] width 165 height 20
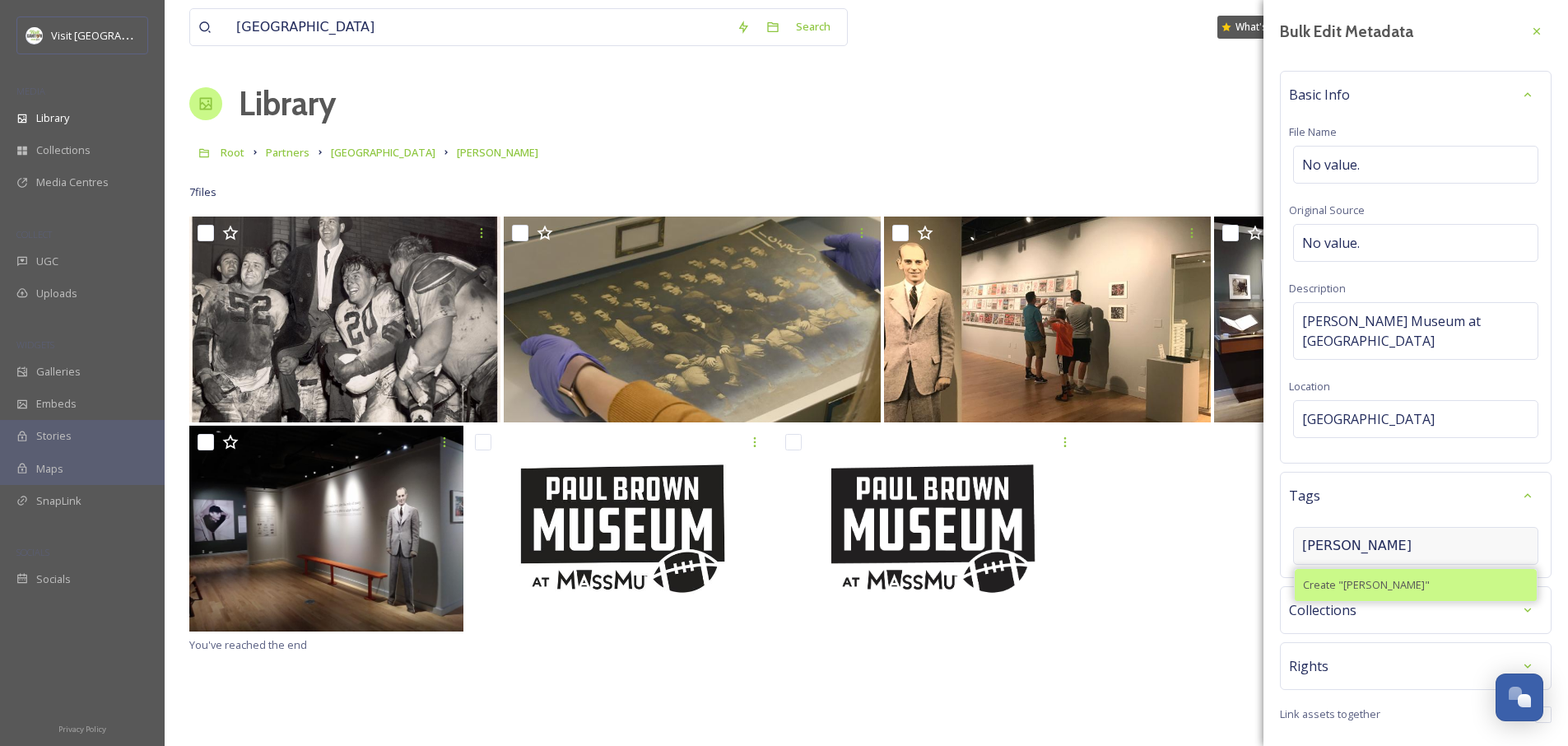
type input "paul brown"
click at [1344, 574] on div "Create " paul brown "" at bounding box center [1416, 585] width 242 height 32
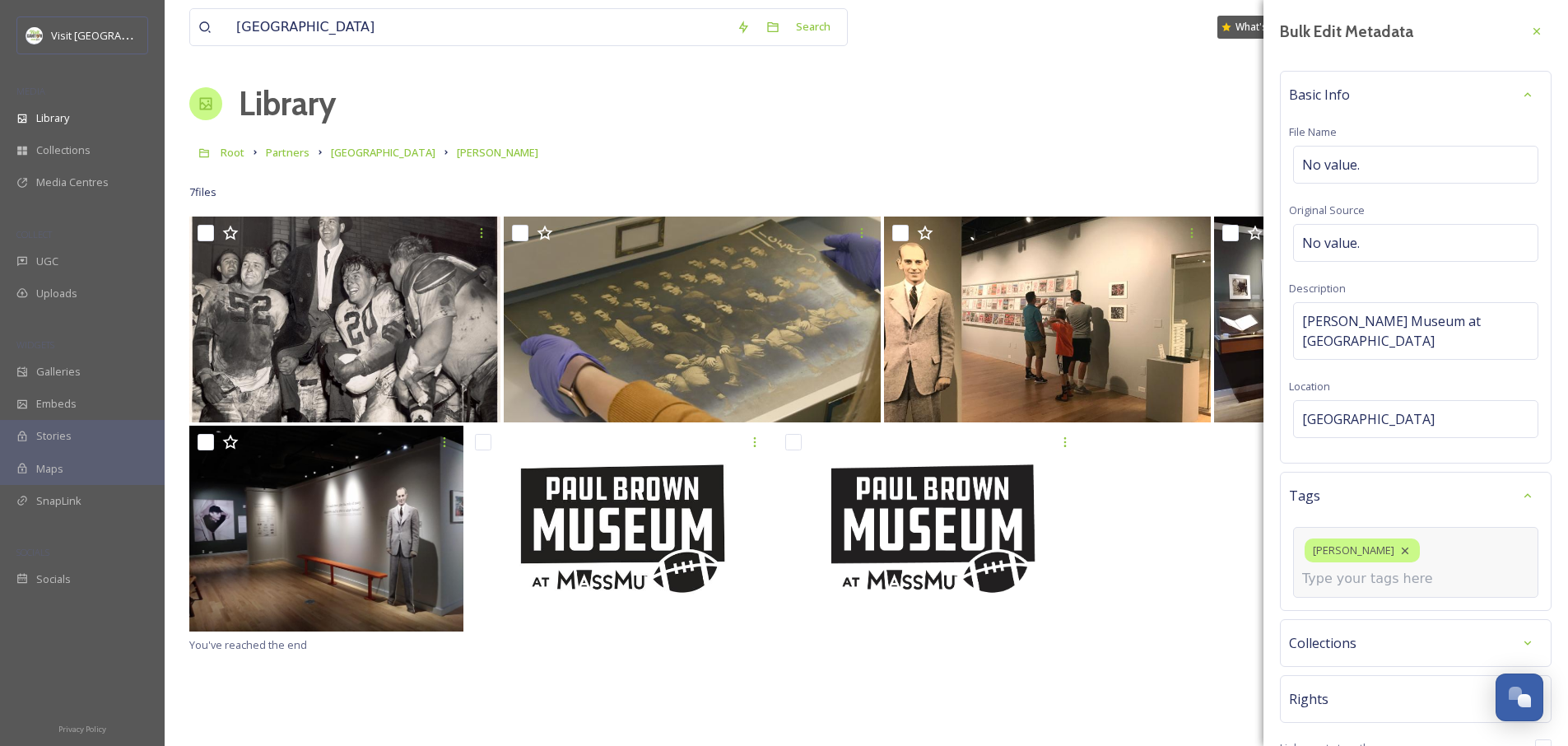
click at [1328, 569] on input at bounding box center [1384, 579] width 165 height 20
type input "h"
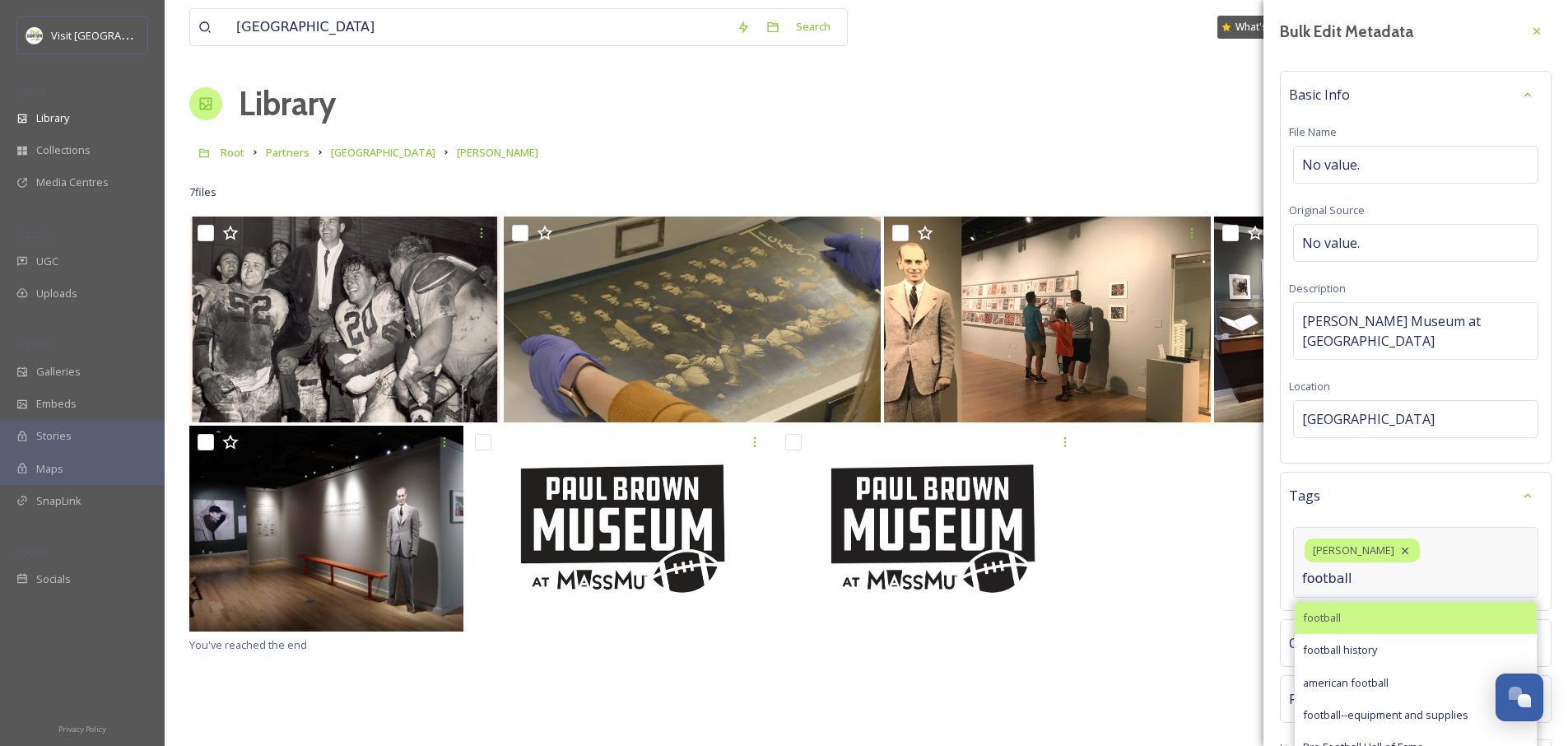
type input "football"
click at [1319, 610] on span "football" at bounding box center [1322, 618] width 38 height 15
click at [1319, 597] on div "Bulk Edit Metadata Basic Info File Name No value. Original Source No value. Des…" at bounding box center [1416, 415] width 305 height 831
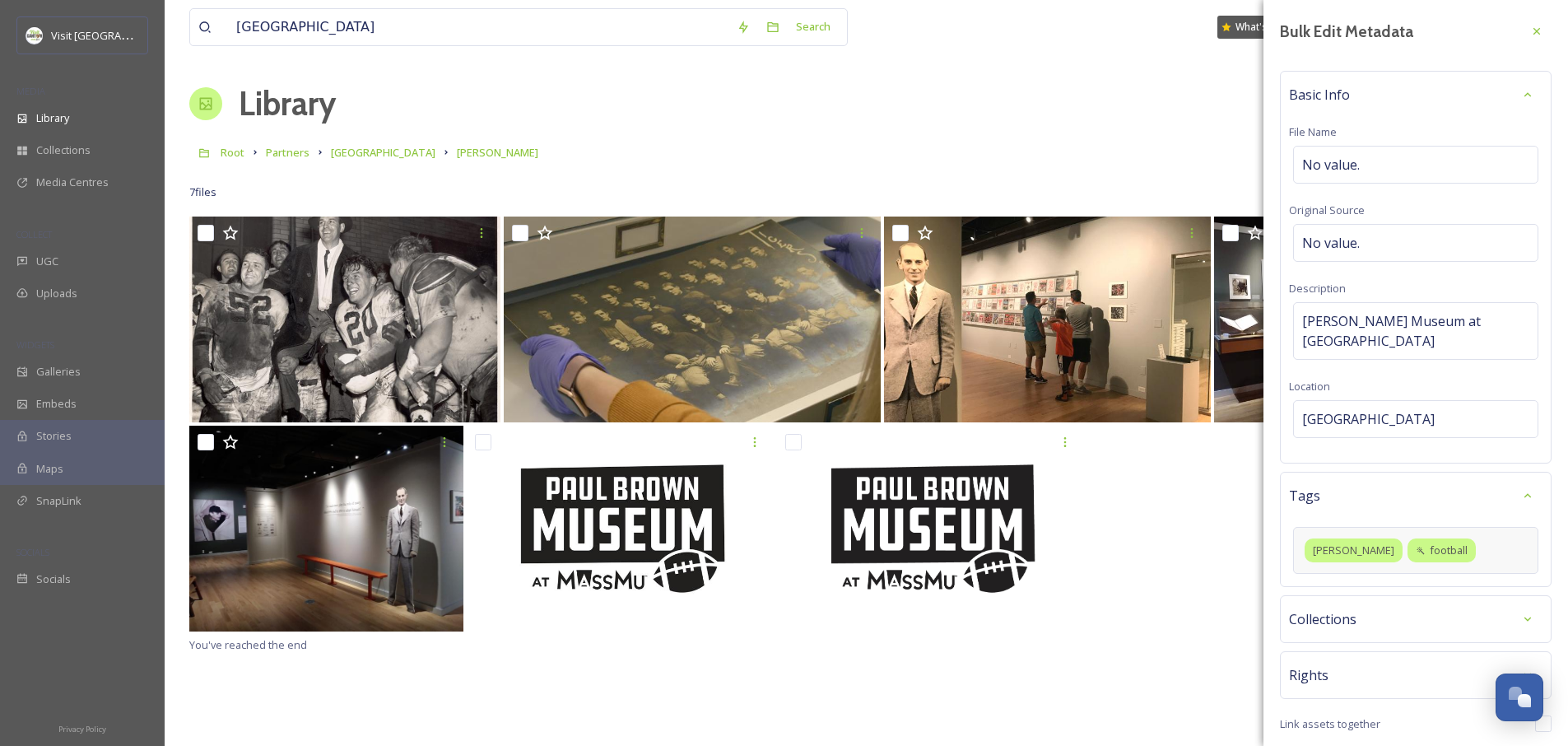
click at [1453, 545] on div "paul brown football" at bounding box center [1415, 551] width 245 height 47
click at [1359, 569] on input at bounding box center [1384, 579] width 165 height 20
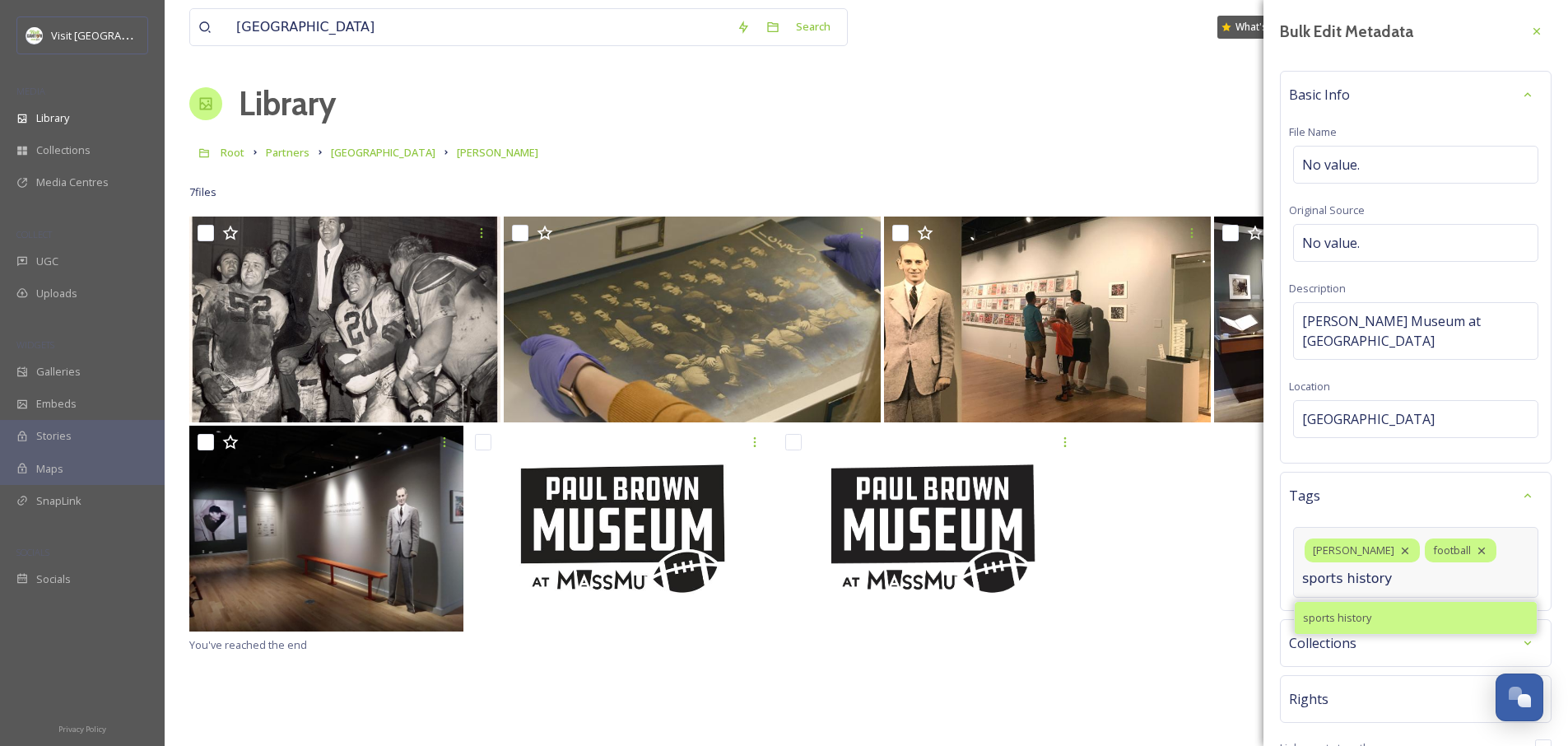
type input "sports history"
click at [1350, 610] on span "sports history" at bounding box center [1337, 618] width 68 height 15
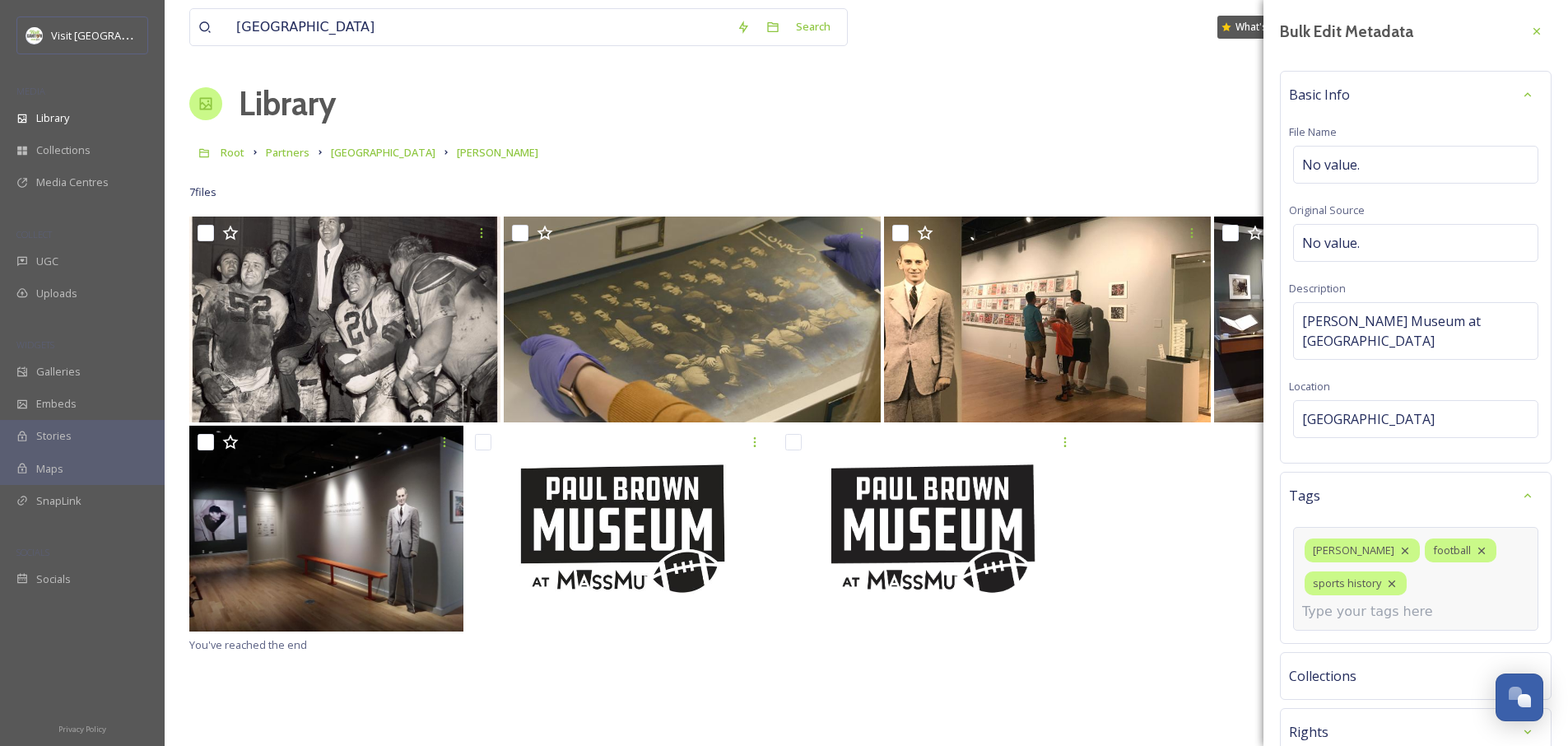
click at [1333, 602] on input at bounding box center [1384, 612] width 165 height 20
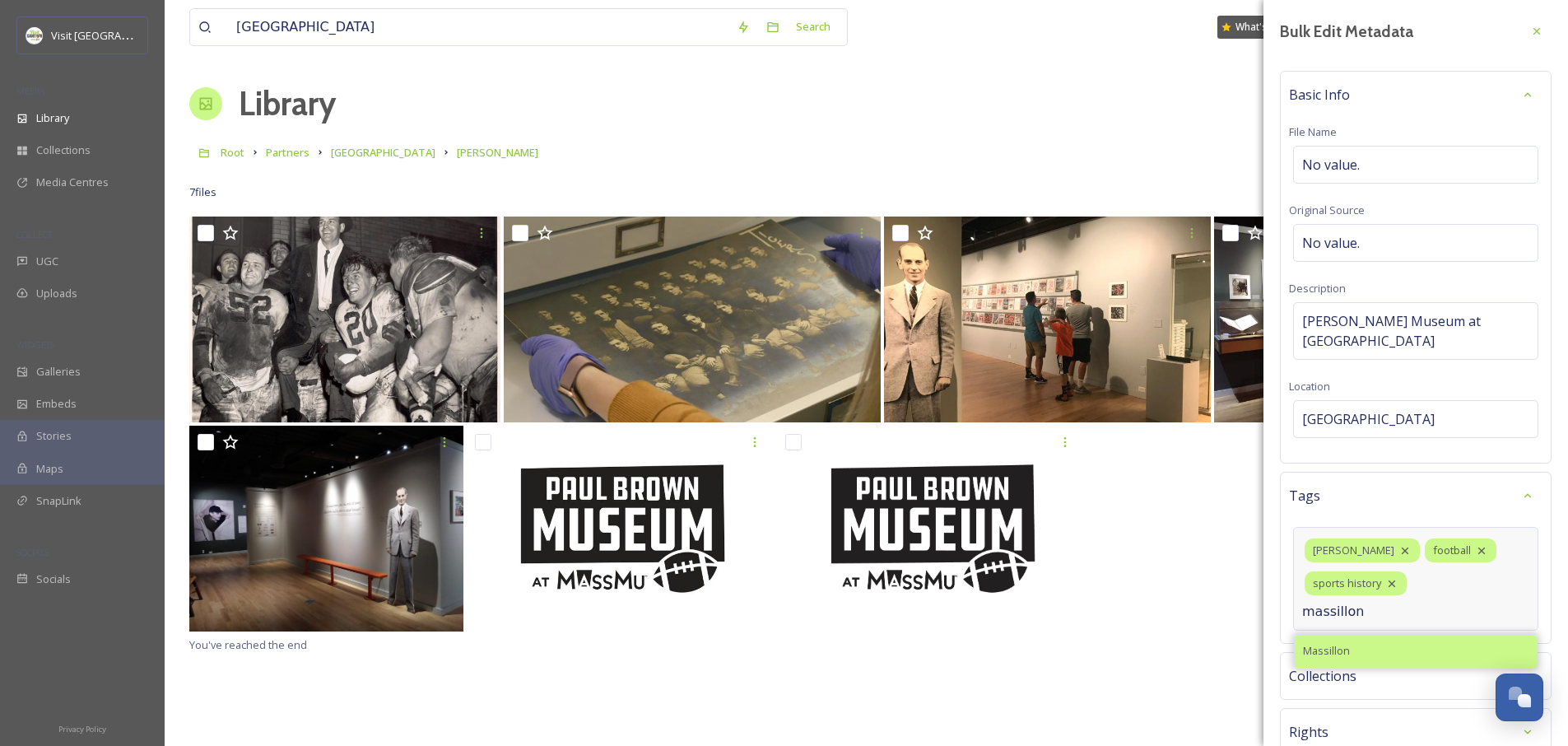
type input "massillon"
click at [1324, 635] on div "Massillon" at bounding box center [1416, 650] width 242 height 32
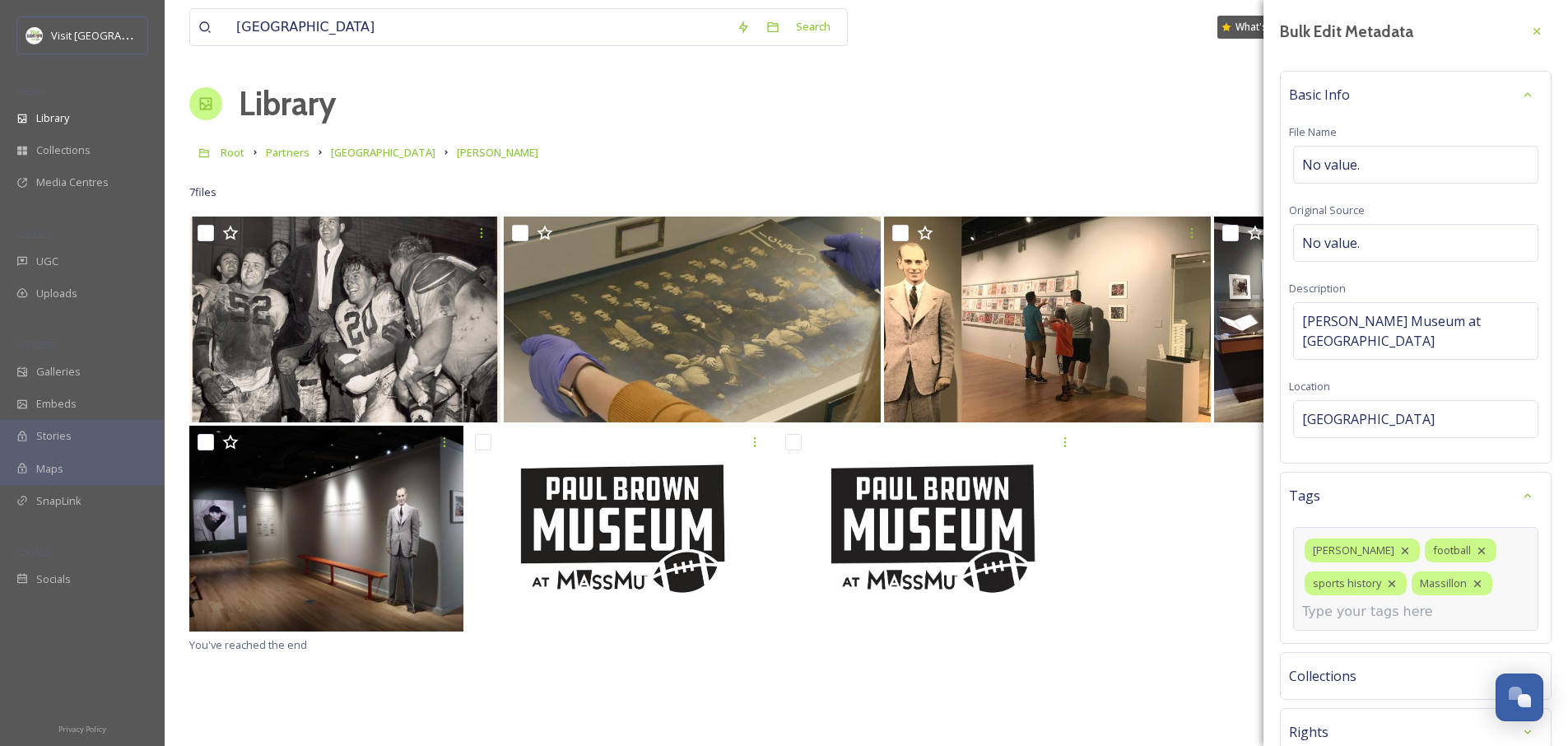
click at [1332, 602] on input at bounding box center [1384, 612] width 165 height 20
type input "museum"
click at [1331, 643] on span "museum" at bounding box center [1325, 650] width 44 height 15
click at [1331, 636] on input at bounding box center [1384, 646] width 165 height 20
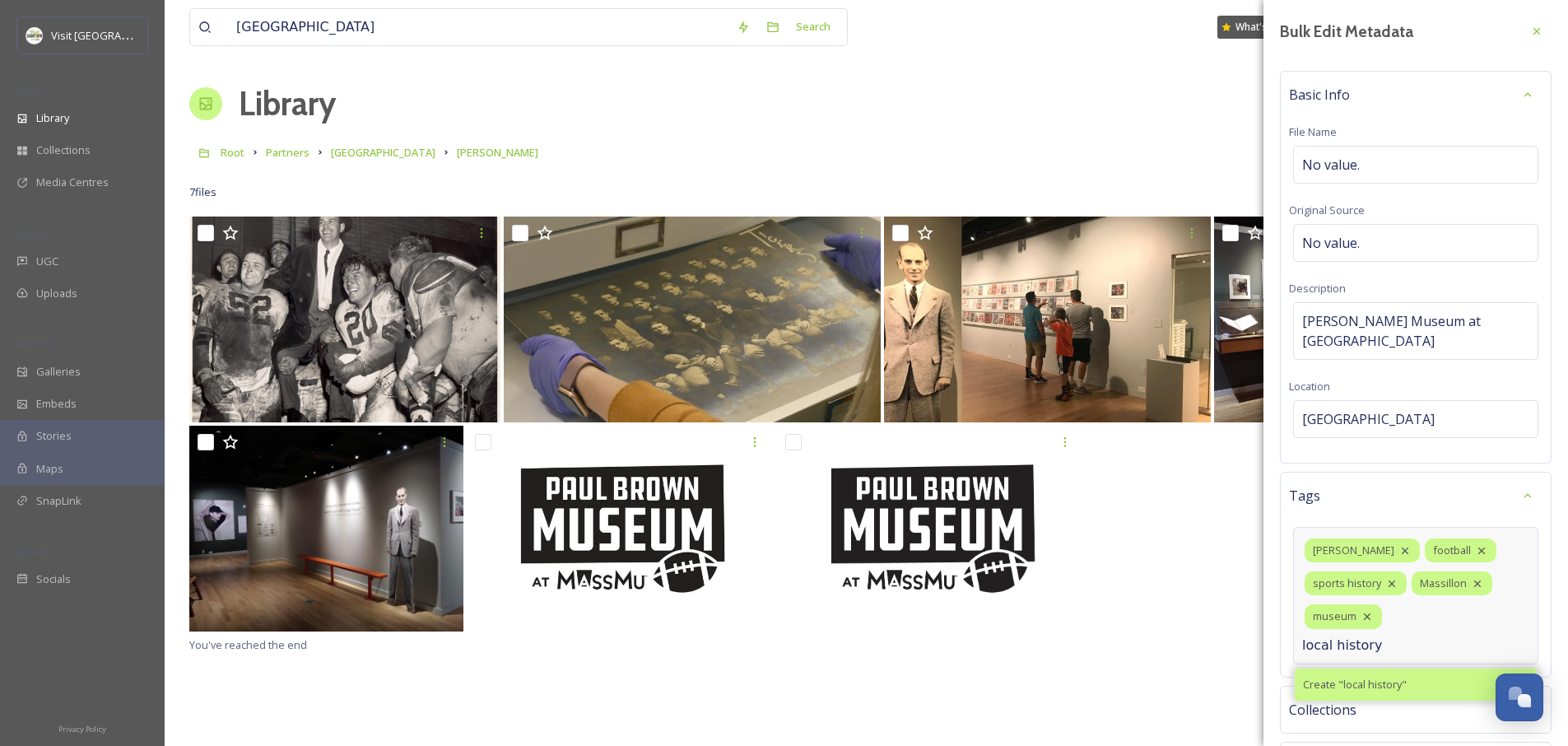
type input "local history"
click at [1330, 677] on span "Create " local history "" at bounding box center [1355, 684] width 104 height 15
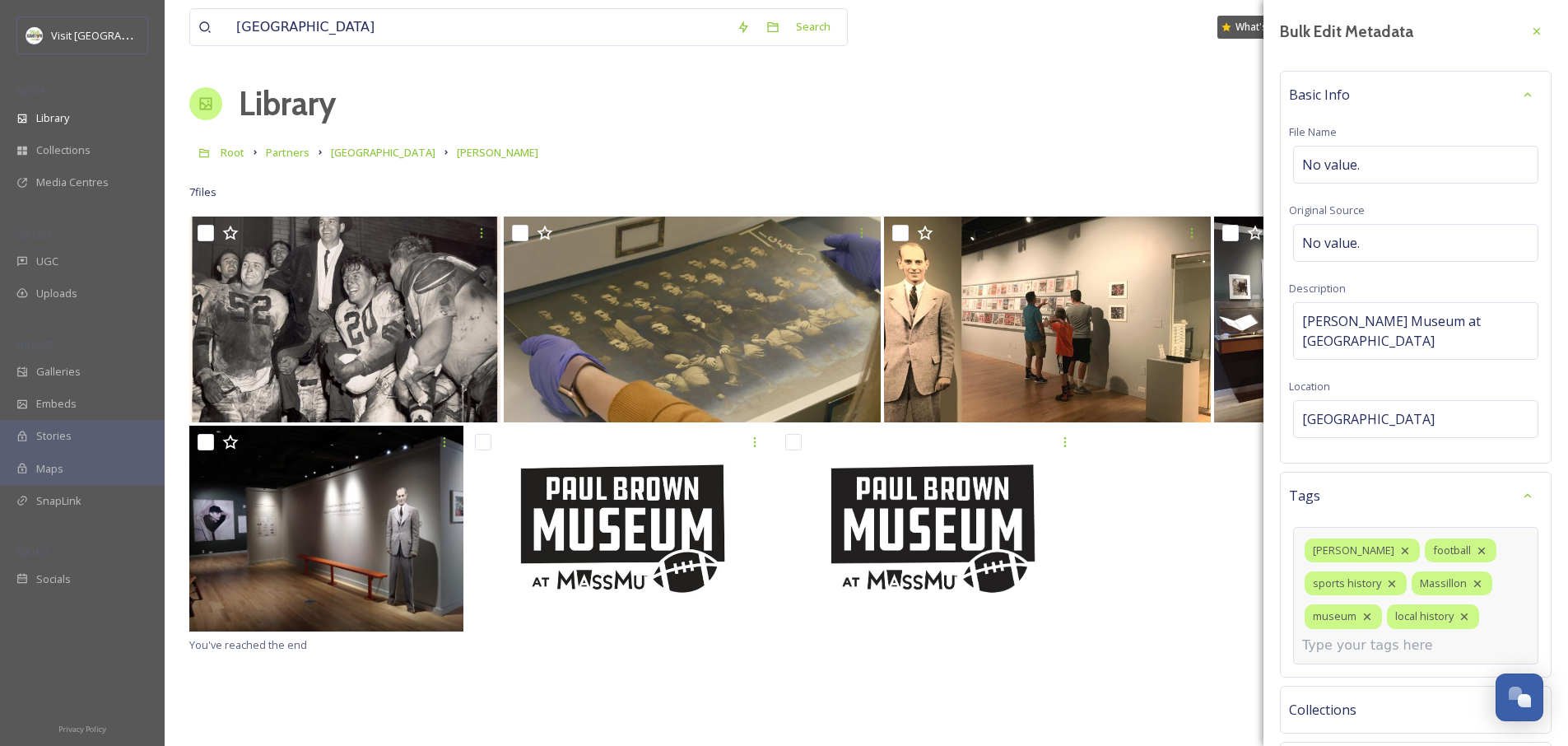
click at [1336, 636] on input at bounding box center [1384, 646] width 165 height 20
type input "ohio"
click at [1331, 669] on div "ohio" at bounding box center [1416, 684] width 242 height 32
click at [1381, 669] on input at bounding box center [1384, 679] width 165 height 20
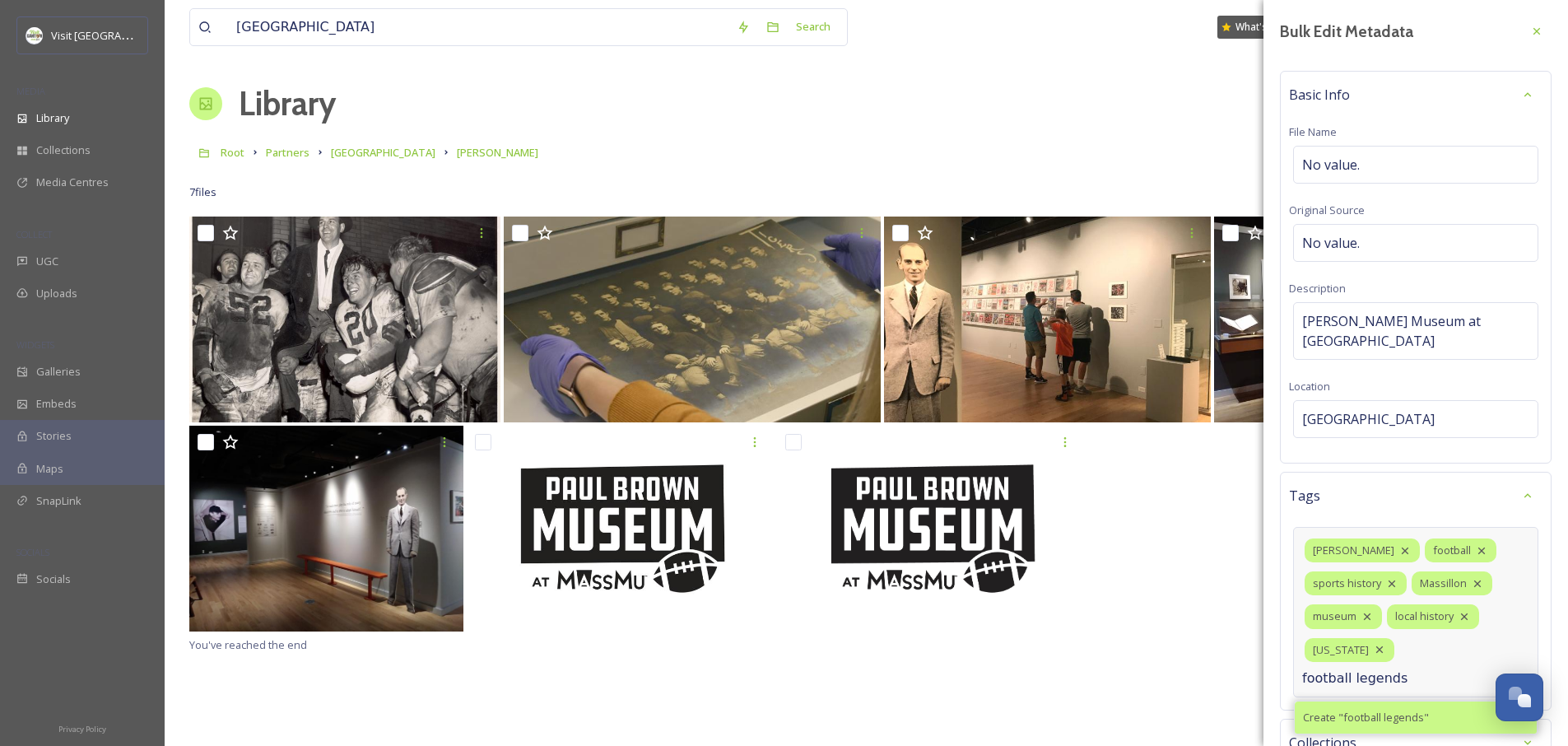
type input "football legends"
click at [1371, 710] on span "Create " football legends "" at bounding box center [1366, 717] width 126 height 15
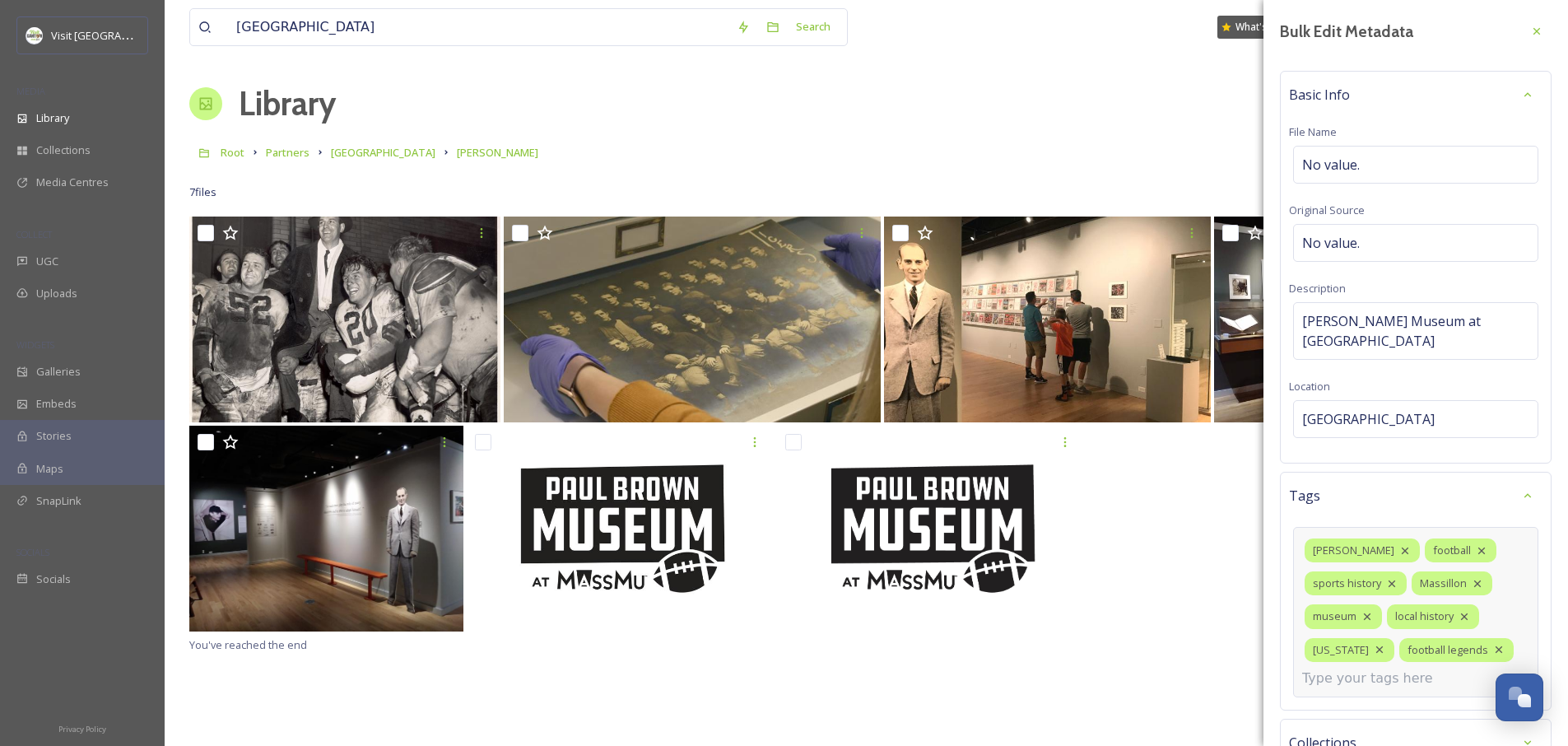
click at [1375, 669] on input at bounding box center [1384, 679] width 165 height 20
type input "massillon history"
click at [1349, 710] on span "Create " massillon history "" at bounding box center [1367, 717] width 128 height 15
click at [1359, 701] on input at bounding box center [1384, 711] width 165 height 20
type input "b"
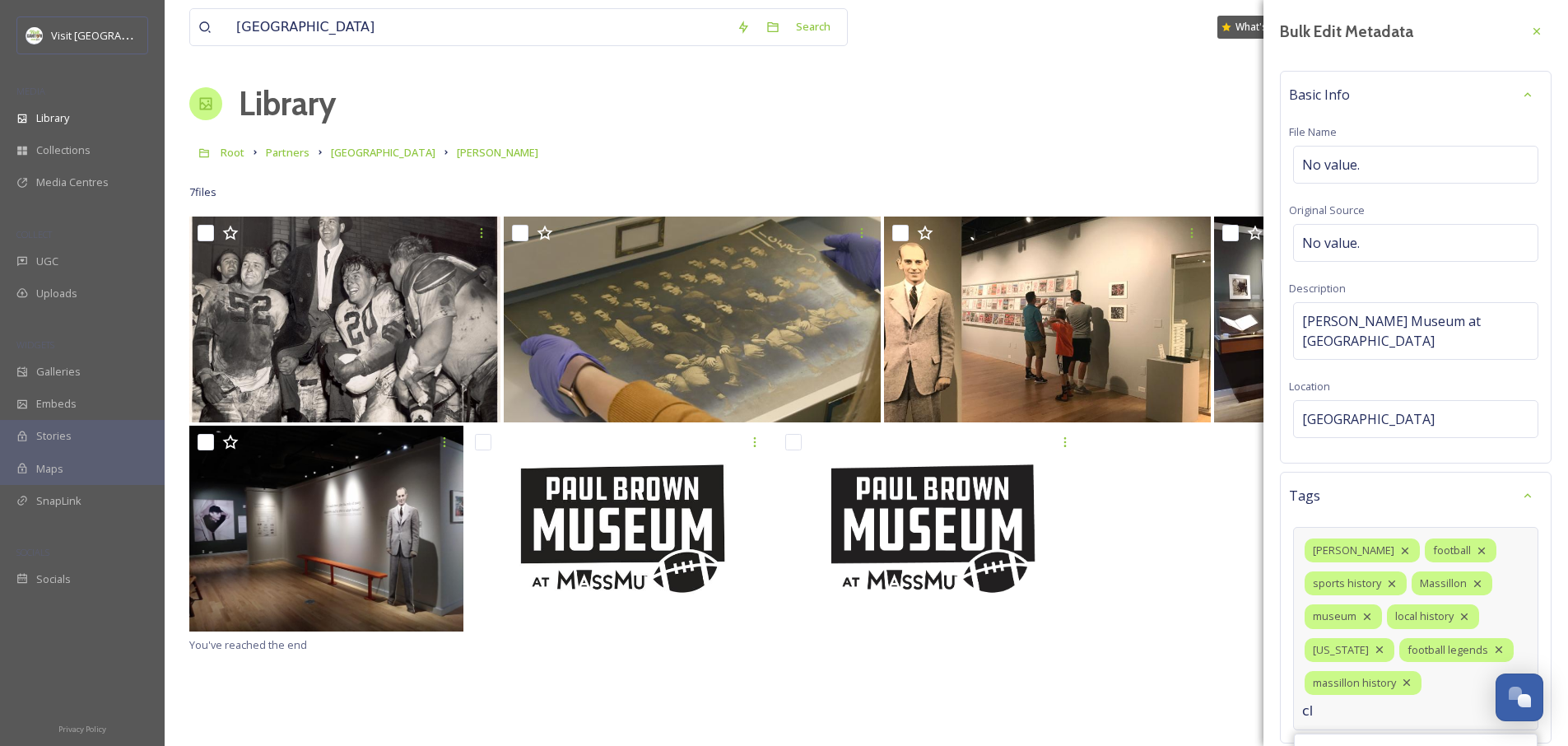
type input "c"
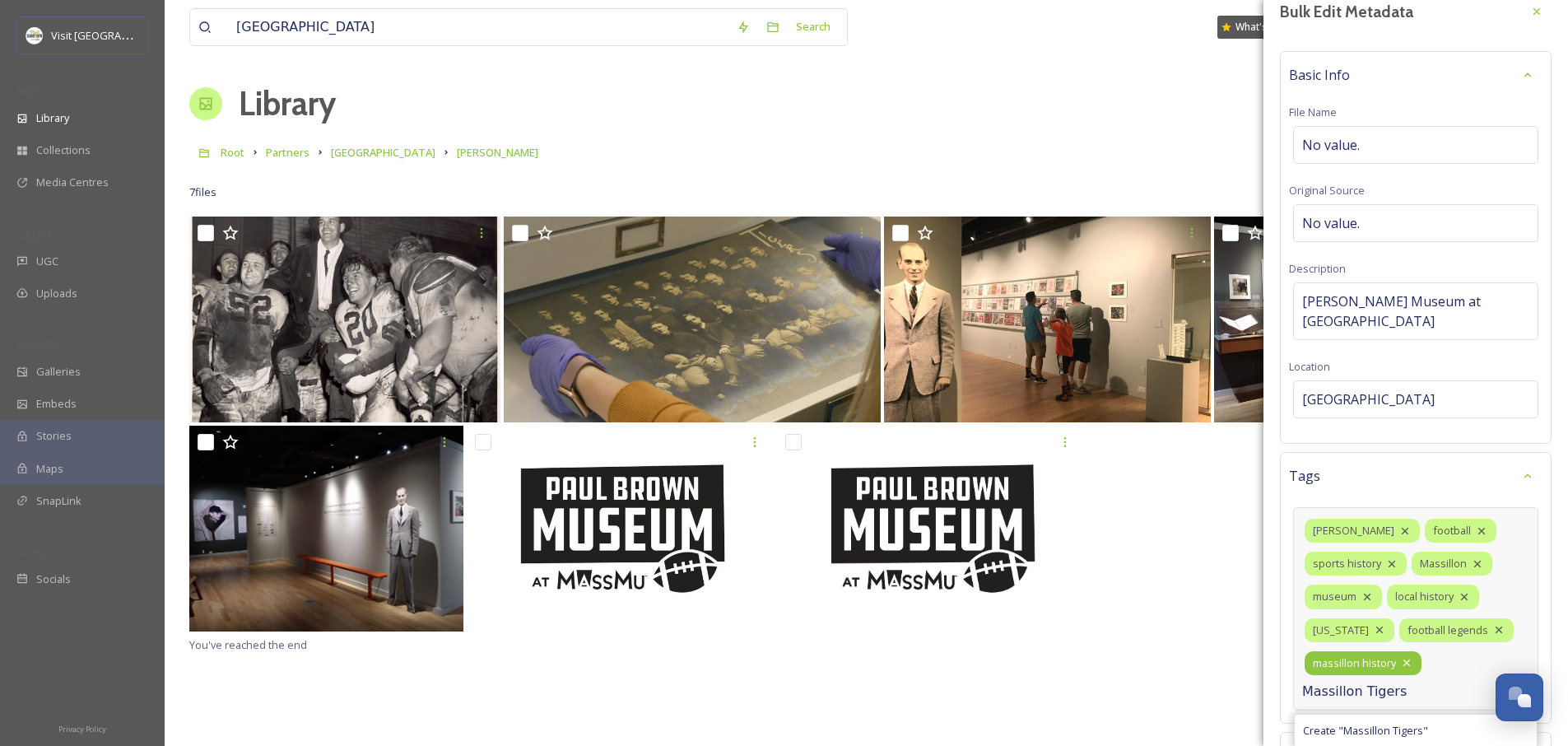
scroll to position [115, 0]
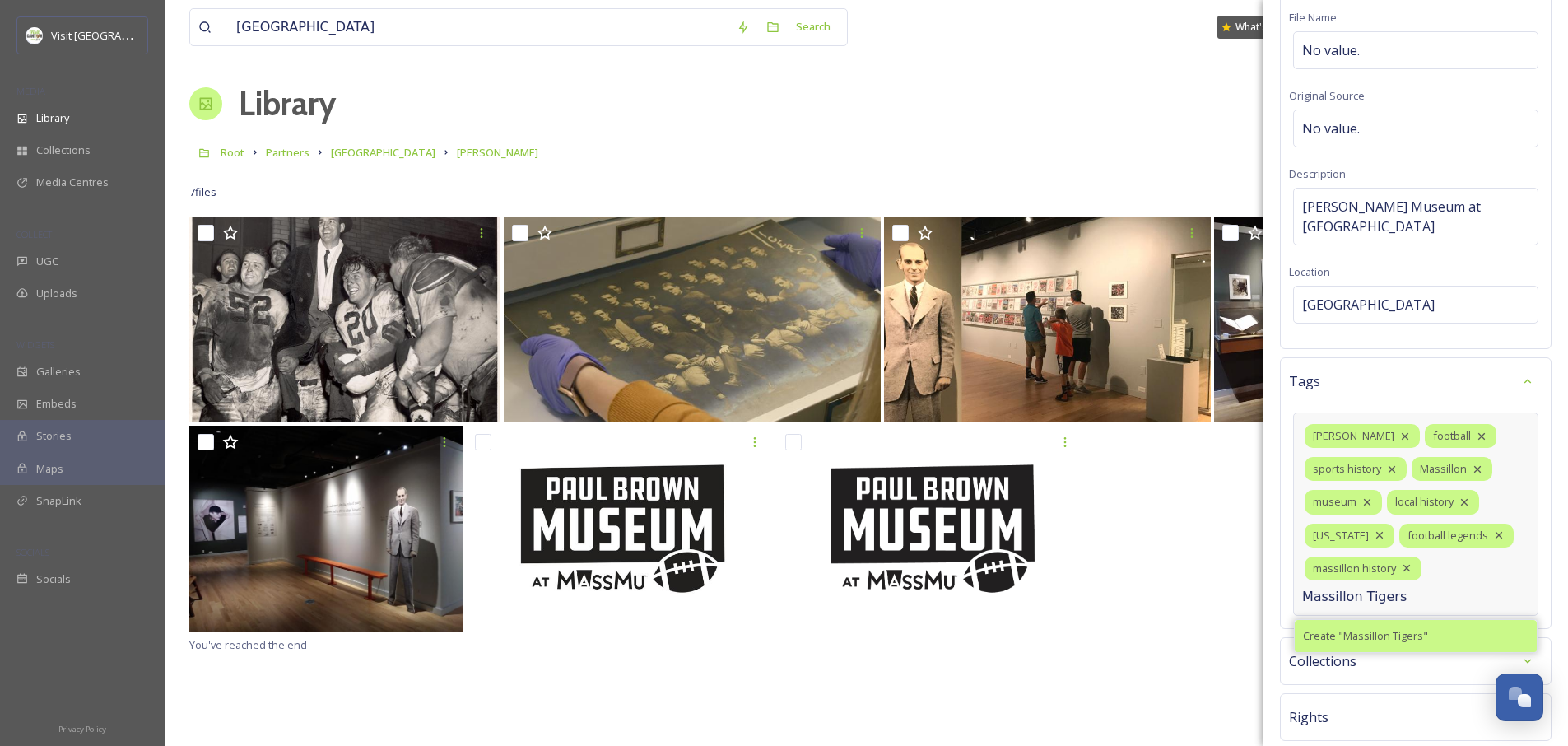
type input "Massillon Tigers"
click at [1401, 628] on span "Create " Massillon Tigers "" at bounding box center [1365, 636] width 125 height 15
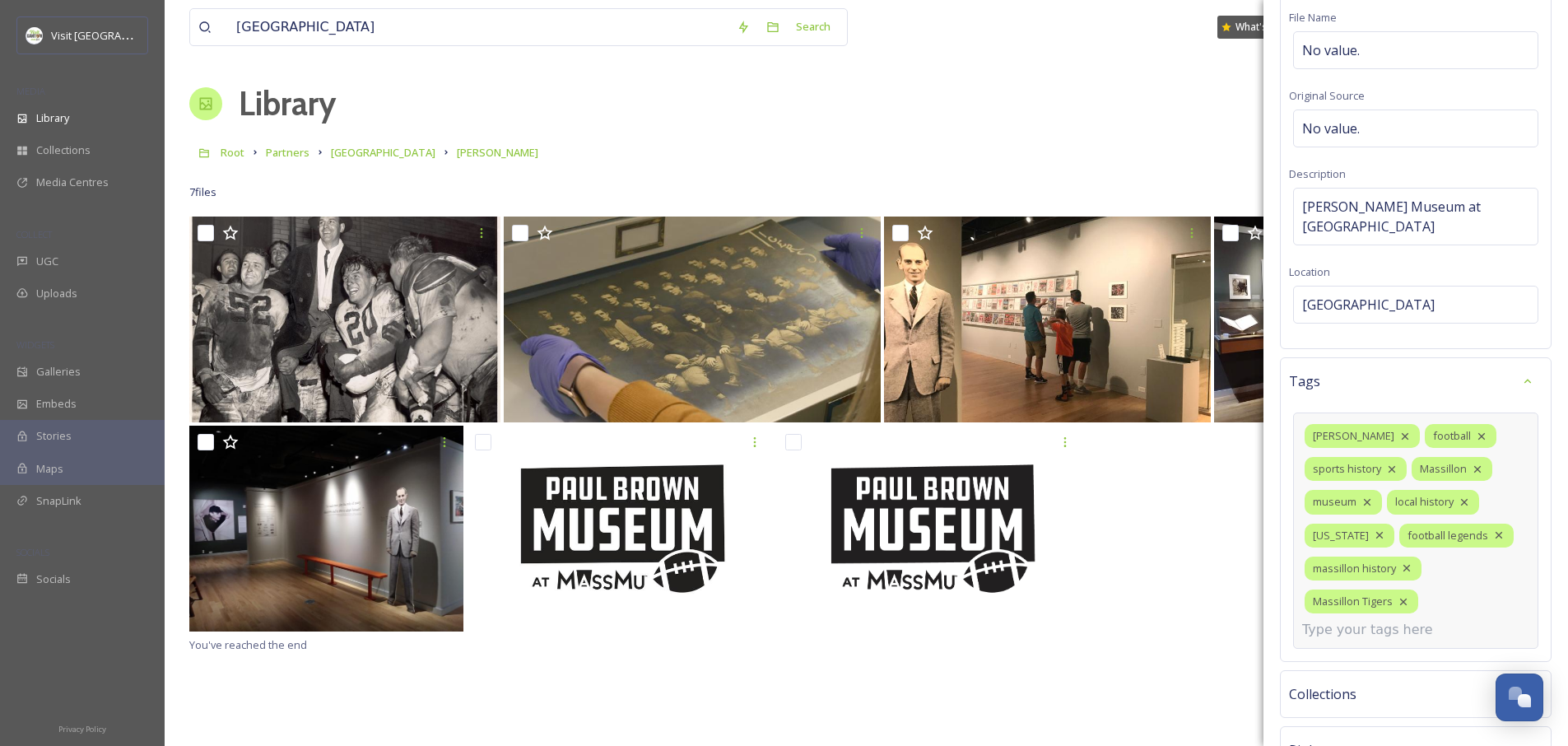
click at [1352, 620] on input at bounding box center [1384, 630] width 165 height 20
type input "R"
type input "high school football"
click at [1355, 661] on span "Create " high school football "" at bounding box center [1374, 669] width 142 height 15
click at [1361, 653] on input at bounding box center [1384, 663] width 165 height 20
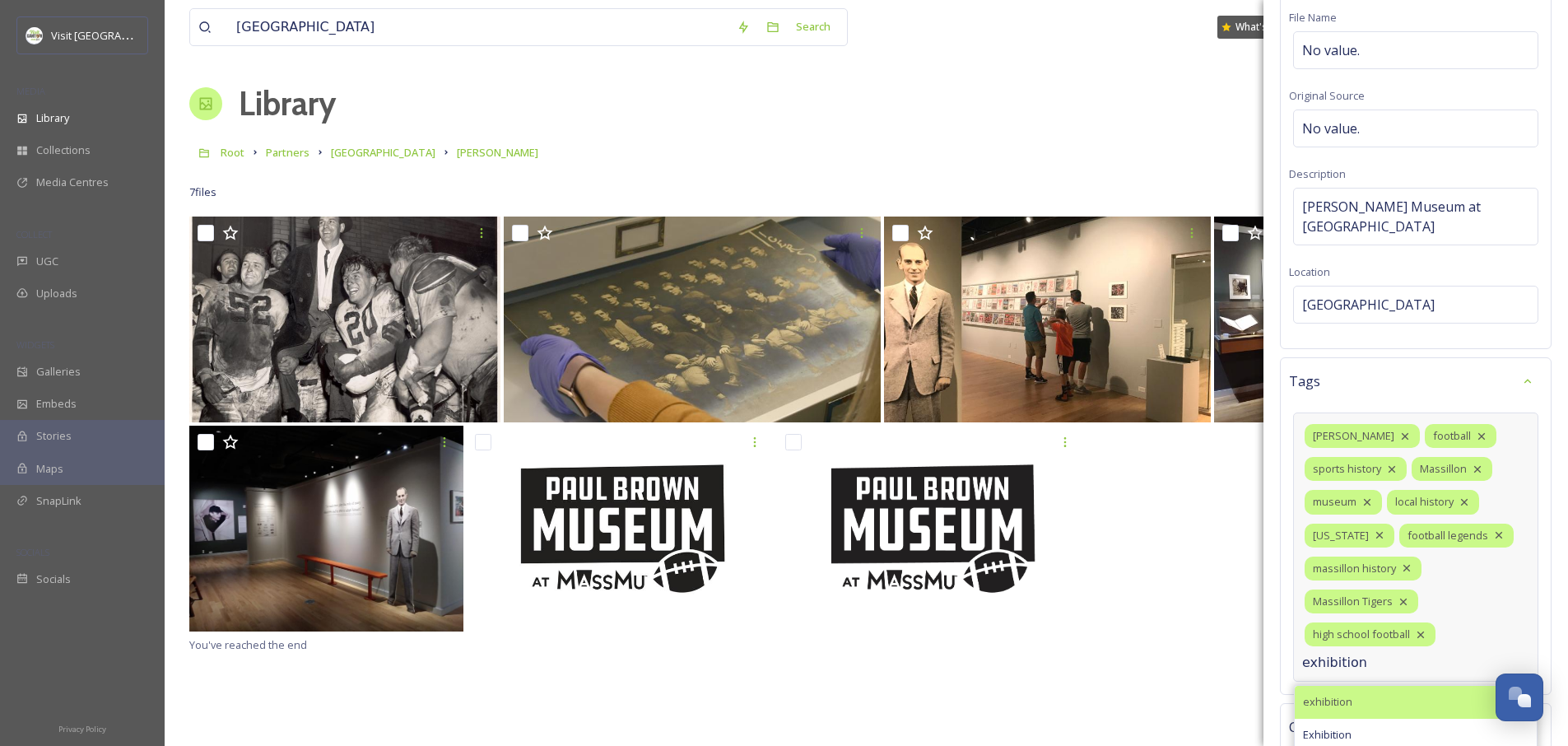
type input "exhibition"
click at [1351, 694] on span "exhibition" at bounding box center [1328, 701] width 49 height 15
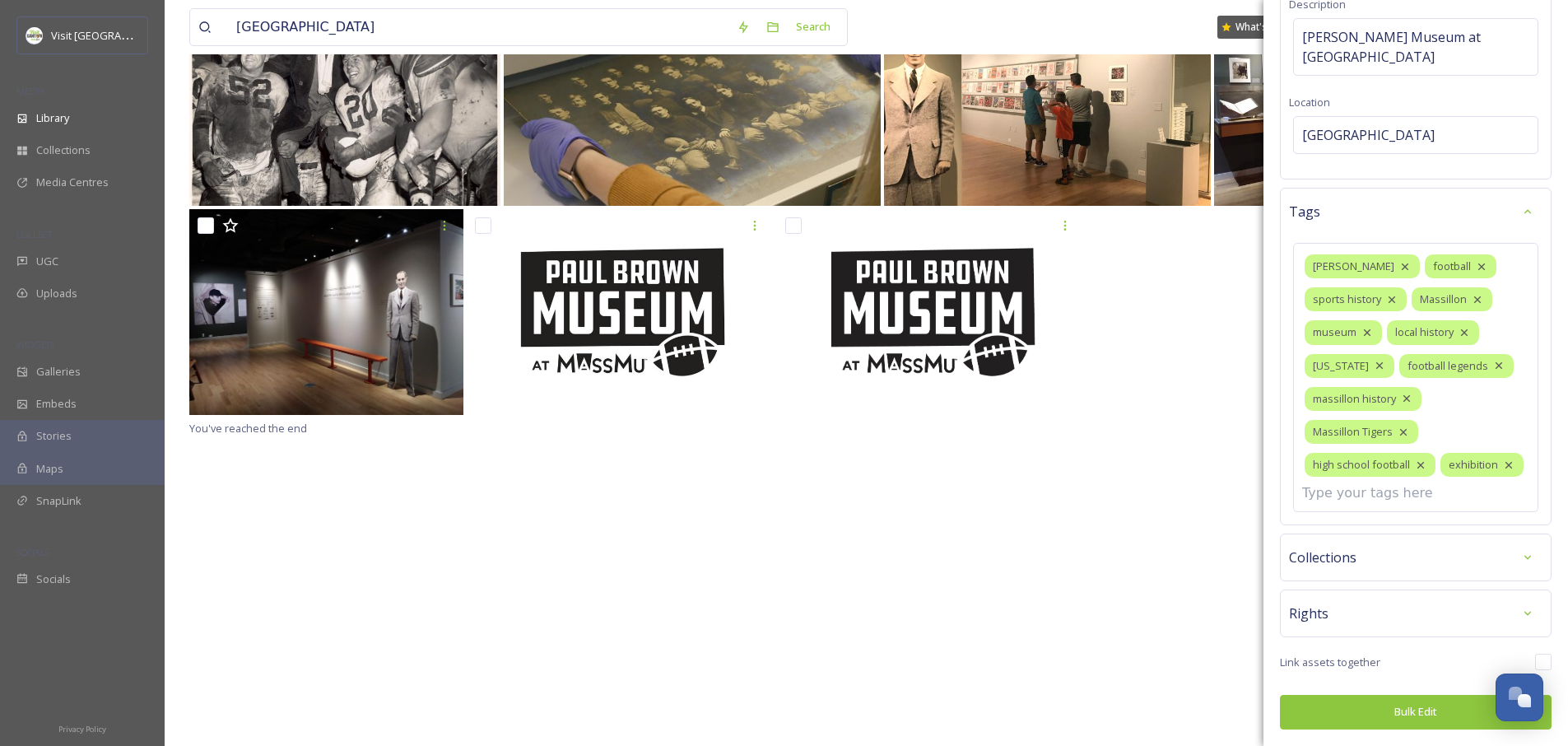
scroll to position [291, 0]
click at [1400, 716] on button "Bulk Edit" at bounding box center [1416, 711] width 271 height 34
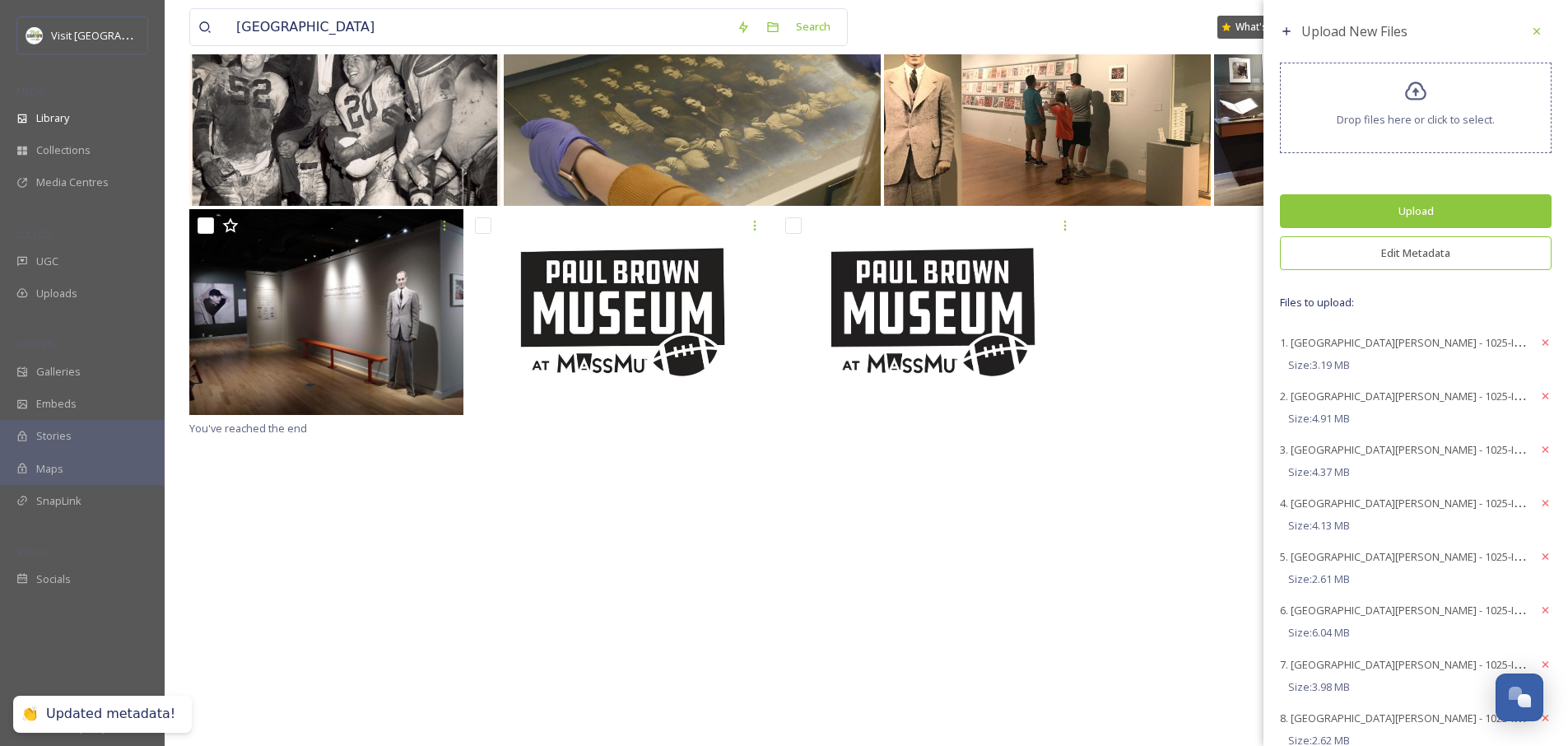
click at [1403, 212] on button "Upload" at bounding box center [1416, 210] width 271 height 34
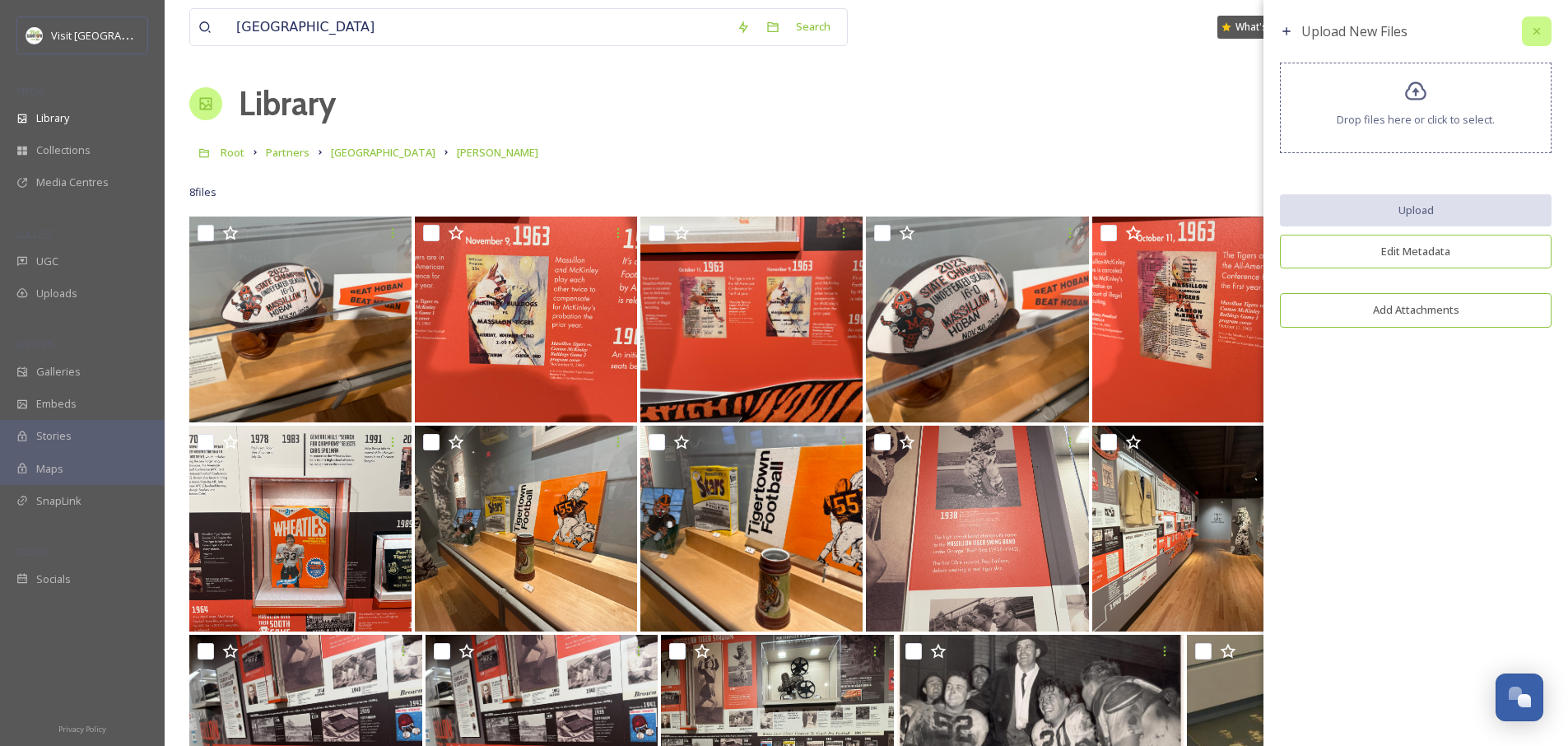
click at [1541, 31] on icon at bounding box center [1537, 31] width 13 height 13
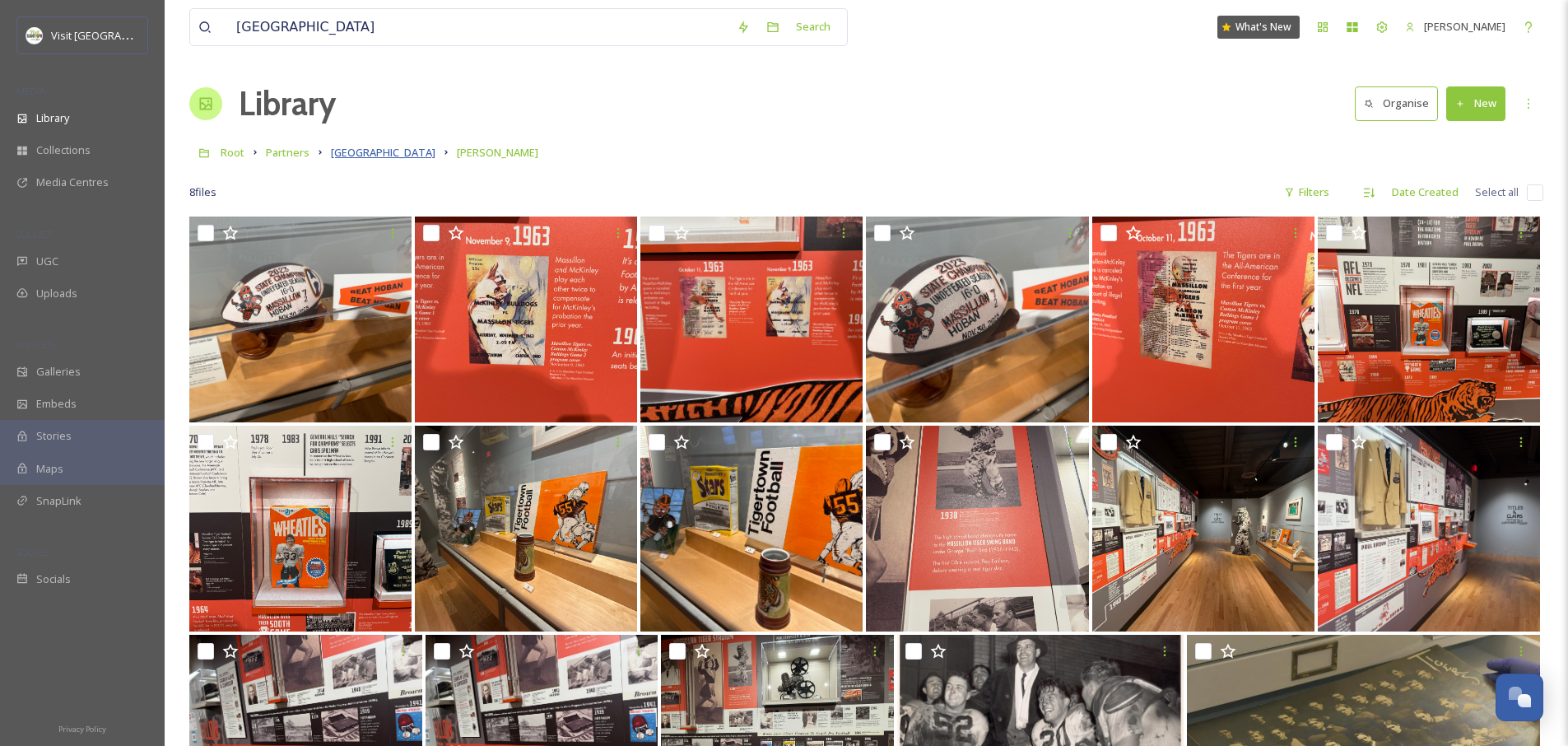
click at [380, 152] on span "Massillon Museum" at bounding box center [382, 152] width 105 height 15
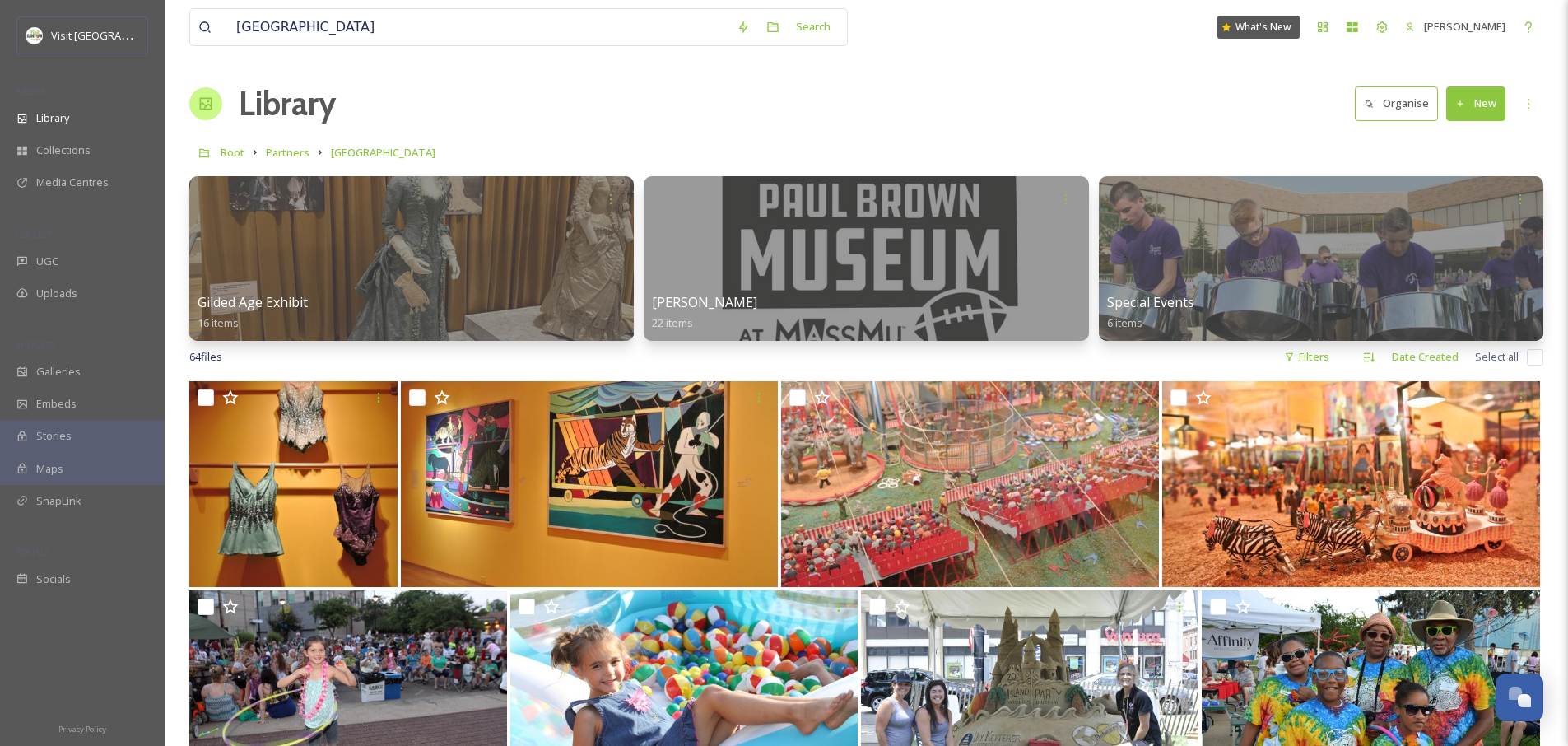
click at [1481, 109] on button "New" at bounding box center [1476, 103] width 59 height 34
click at [1461, 202] on span "Folder" at bounding box center [1457, 206] width 31 height 15
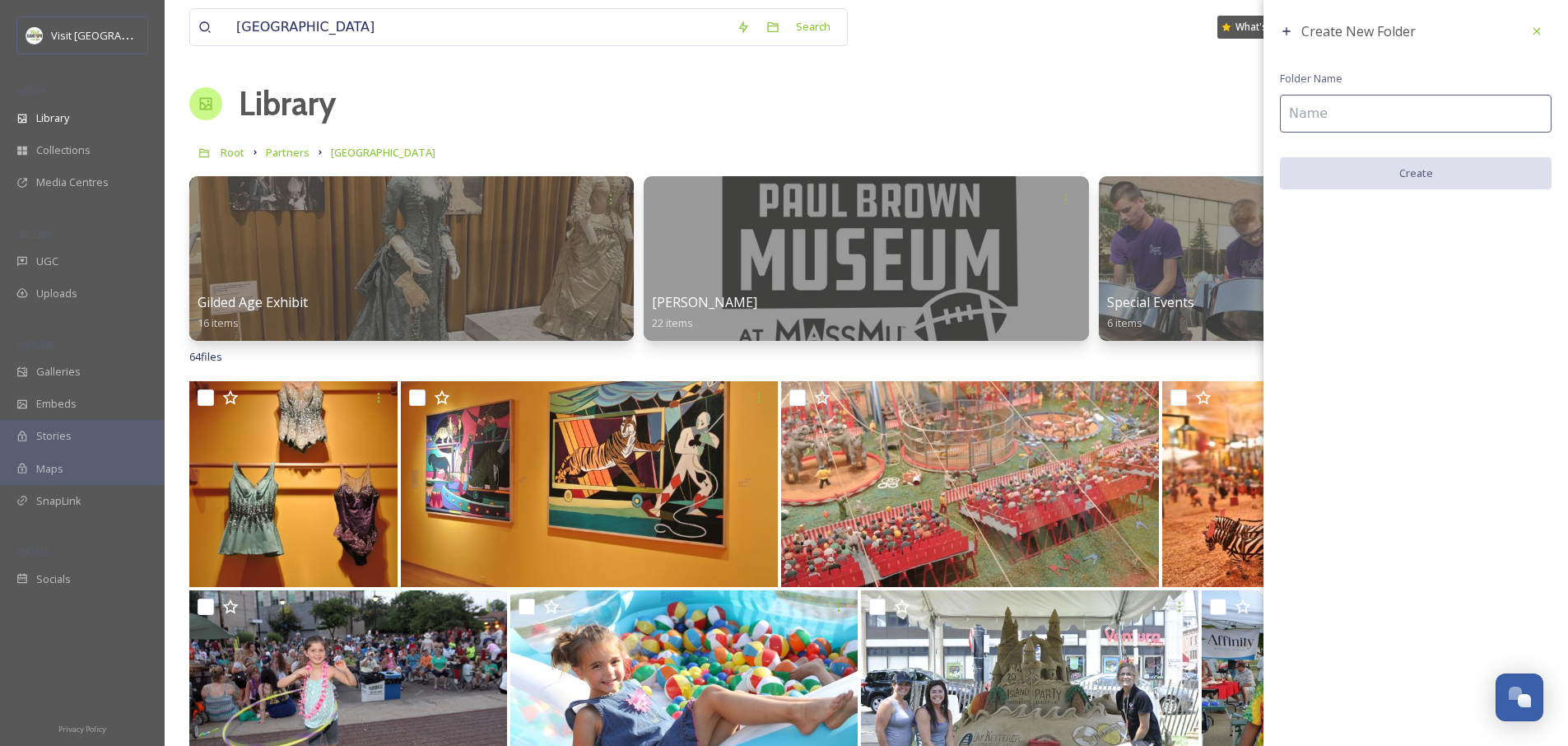
click at [1364, 127] on input at bounding box center [1416, 114] width 271 height 38
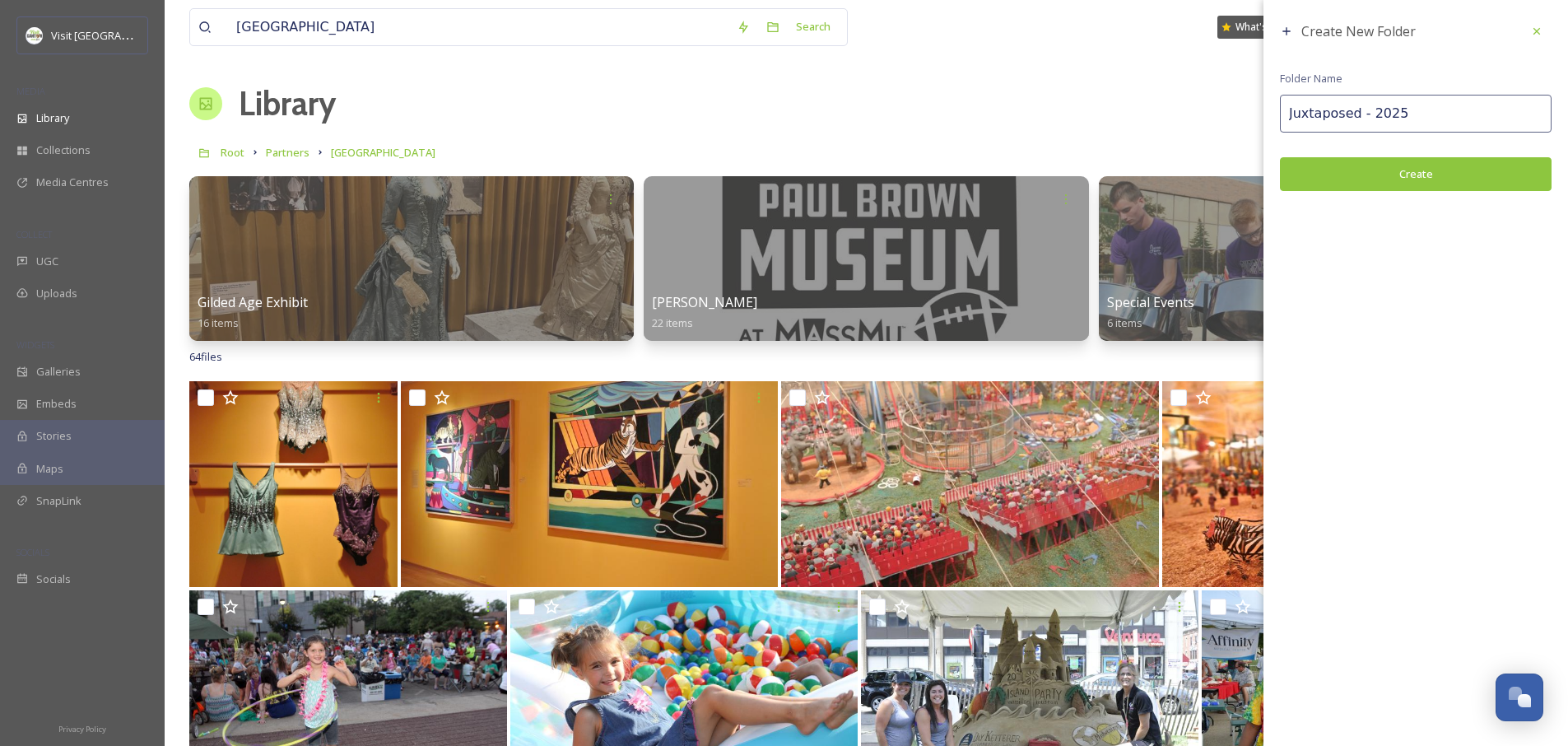
type input "Juxtaposed - 2025"
click at [1401, 169] on button "Create" at bounding box center [1416, 174] width 271 height 34
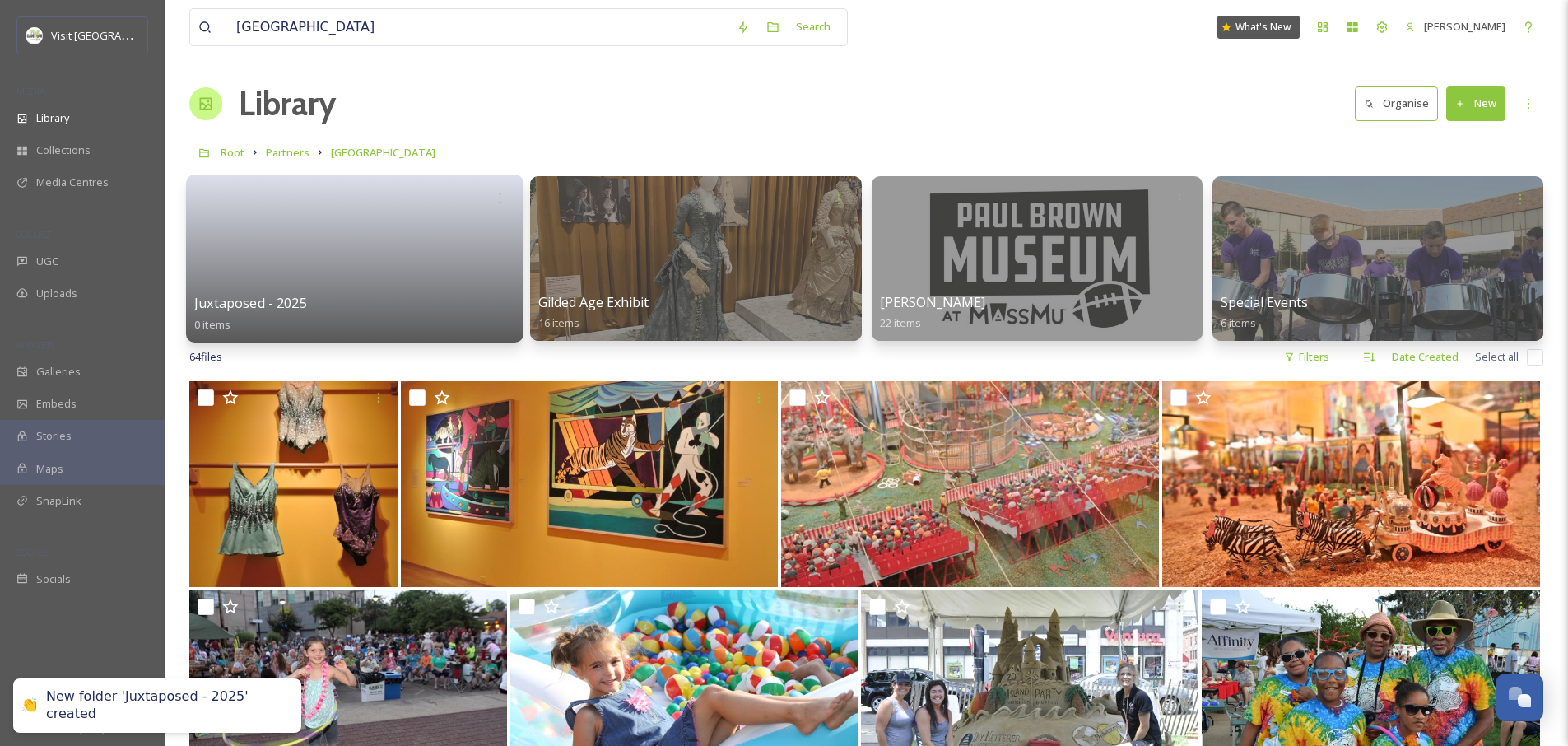
click at [351, 256] on link at bounding box center [354, 253] width 321 height 80
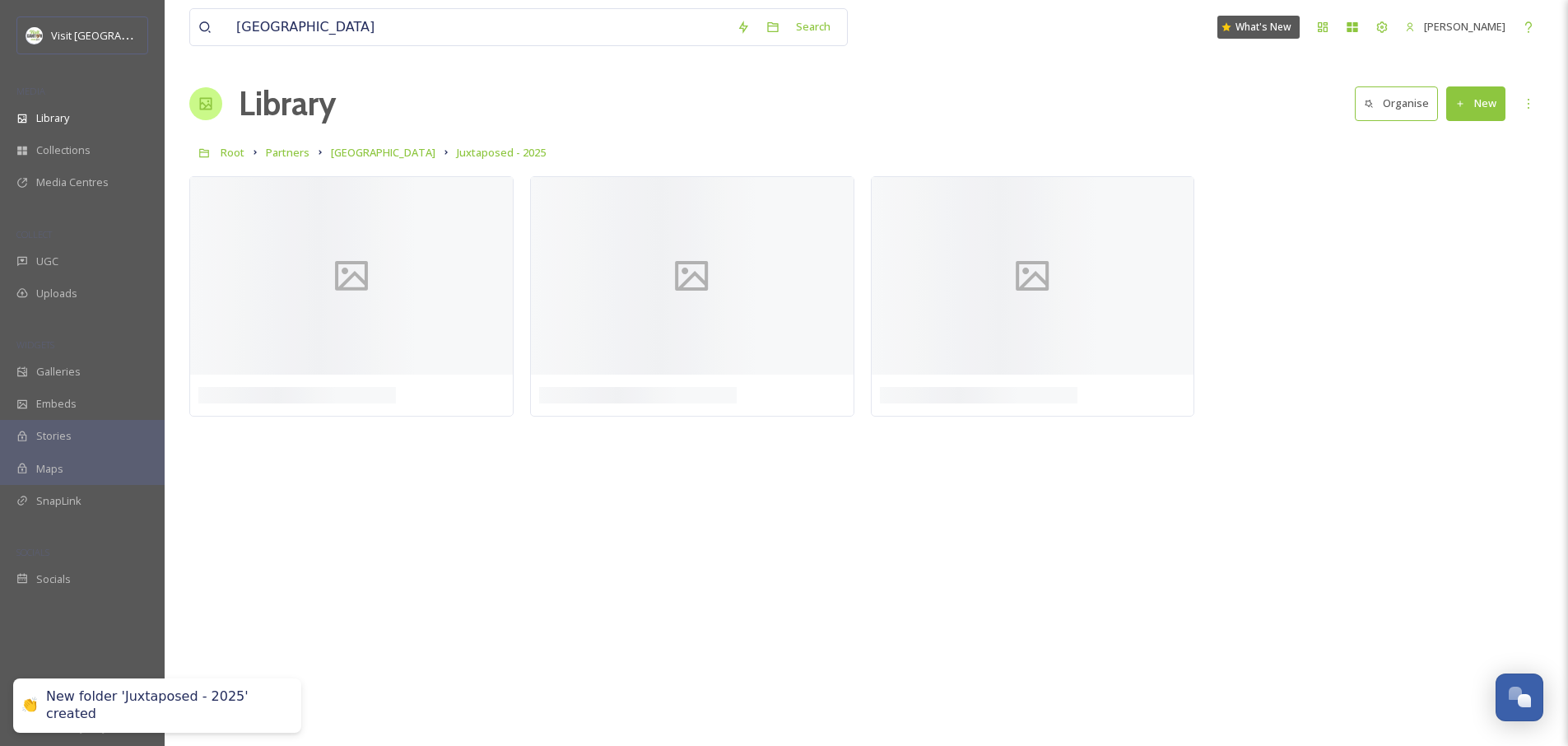
click at [1489, 91] on button "New" at bounding box center [1476, 103] width 59 height 34
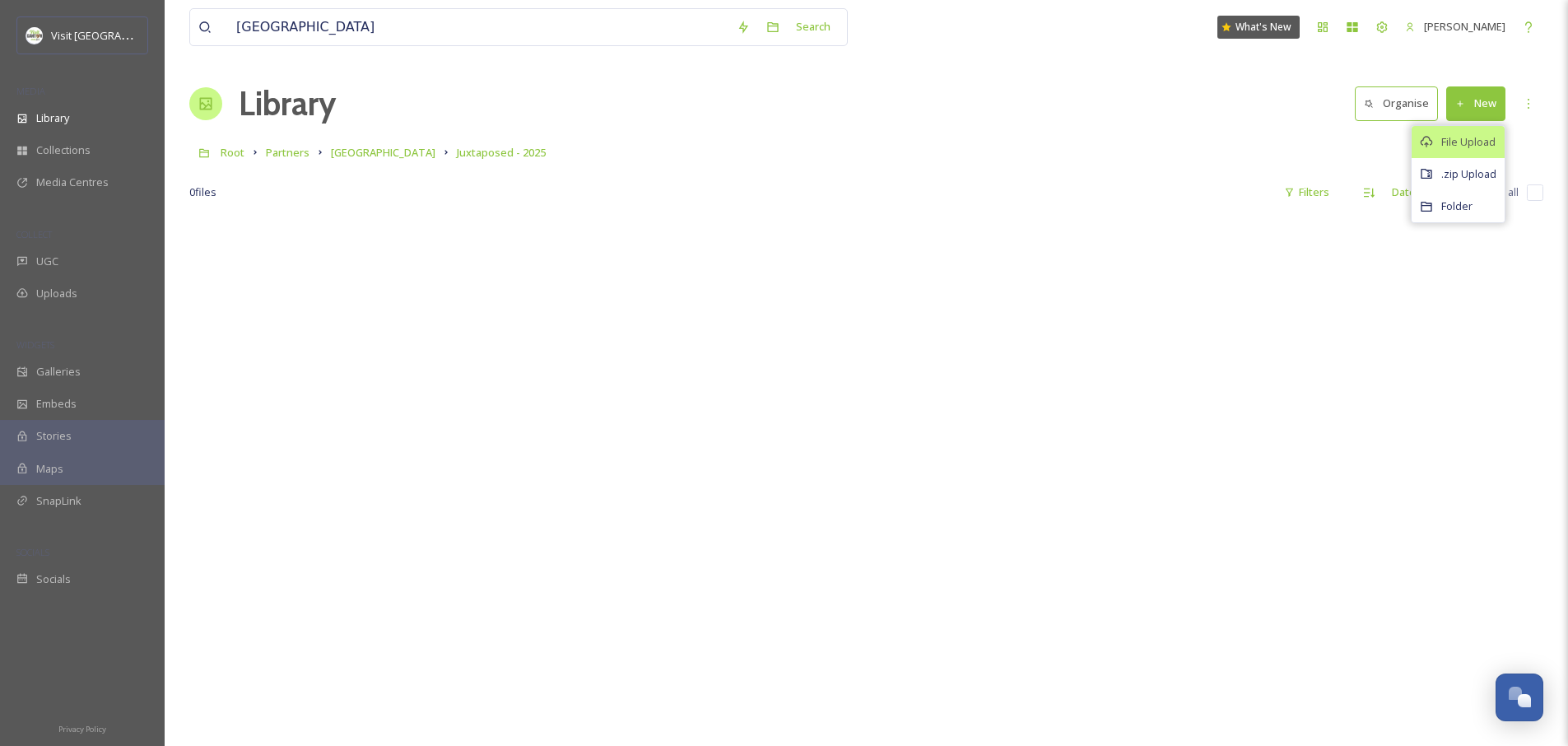
click at [1465, 141] on span "File Upload" at bounding box center [1469, 141] width 55 height 15
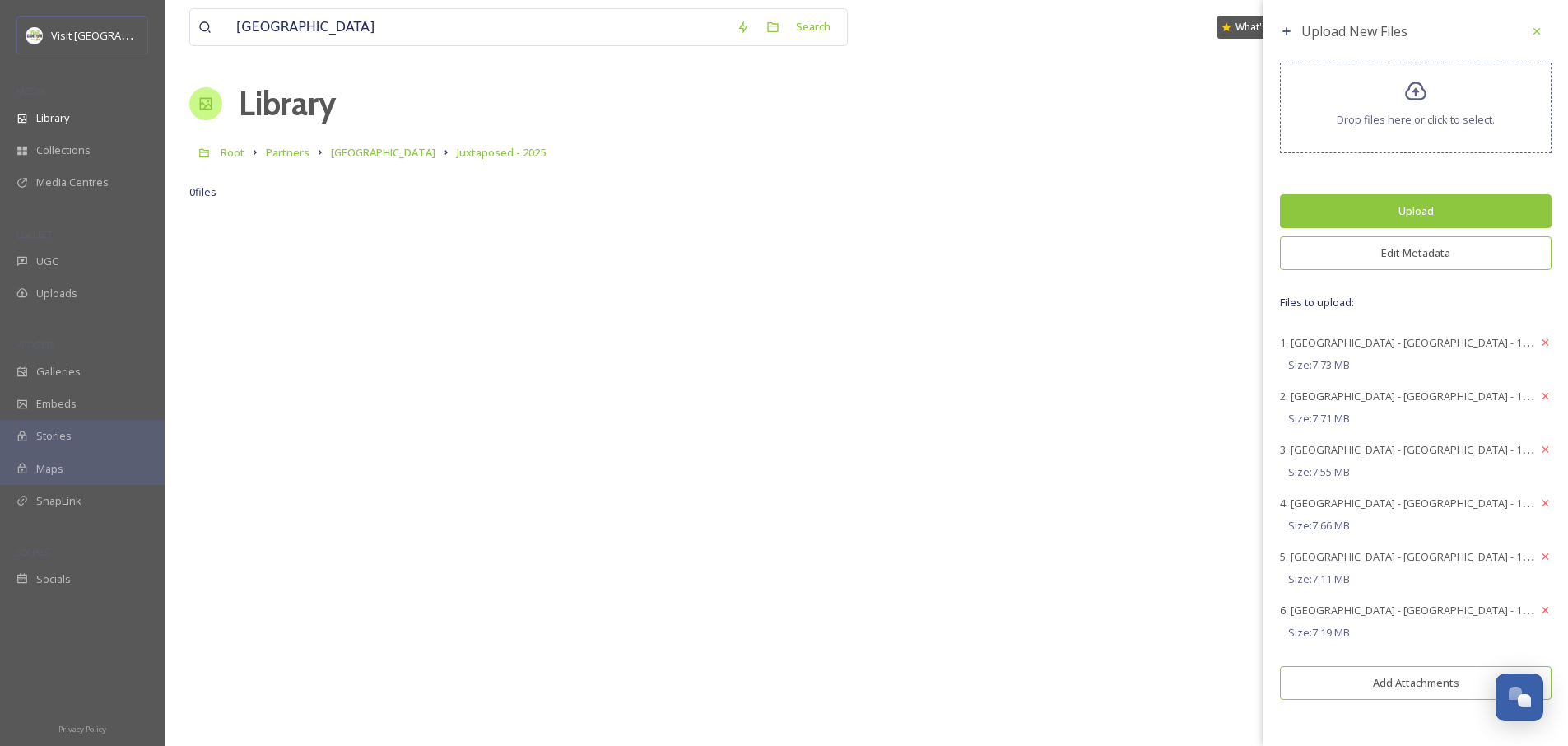
click at [1374, 253] on button "Edit Metadata" at bounding box center [1416, 252] width 271 height 34
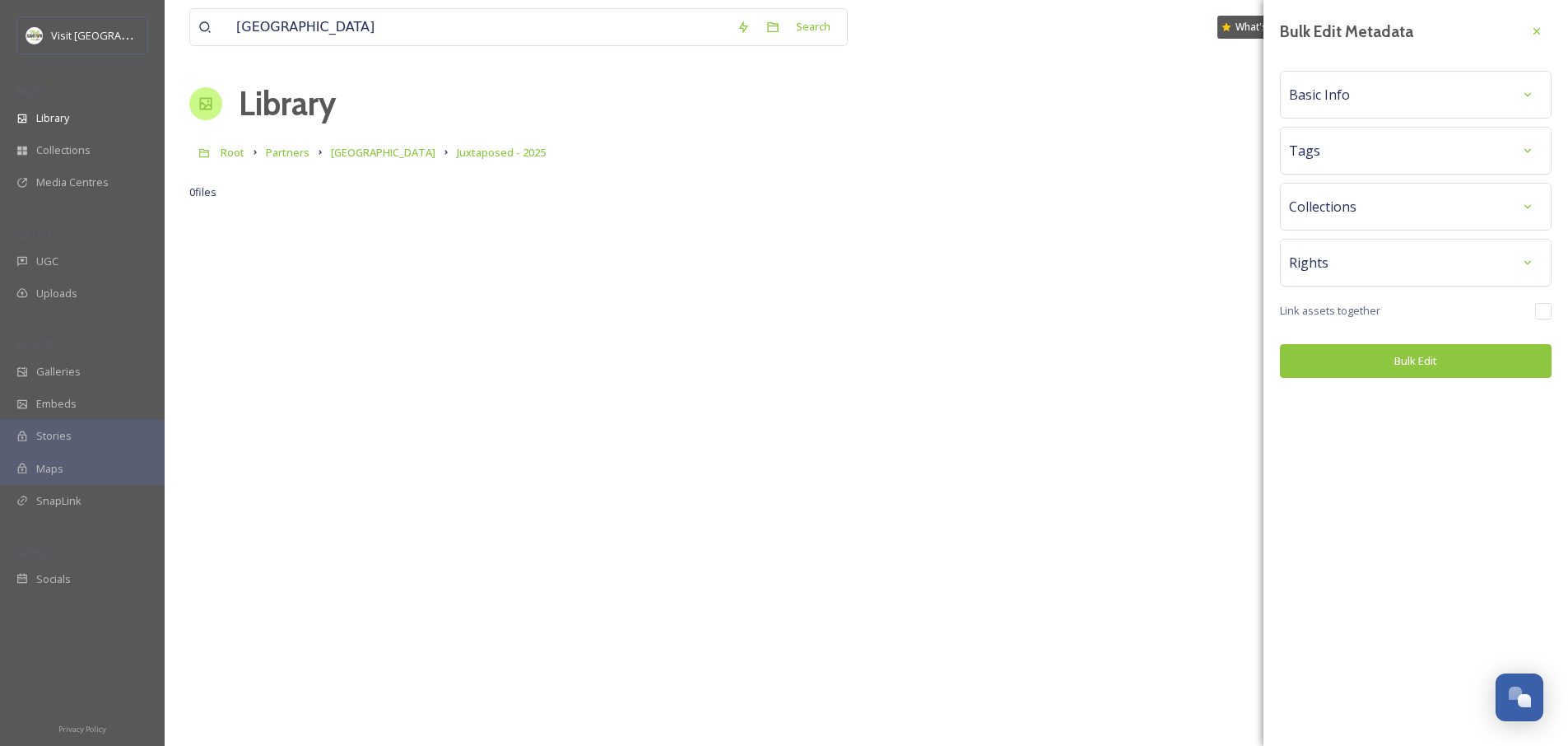
click at [1328, 110] on div "Basic Info" at bounding box center [1416, 95] width 271 height 47
click at [1329, 89] on span "Basic Info" at bounding box center [1319, 95] width 61 height 20
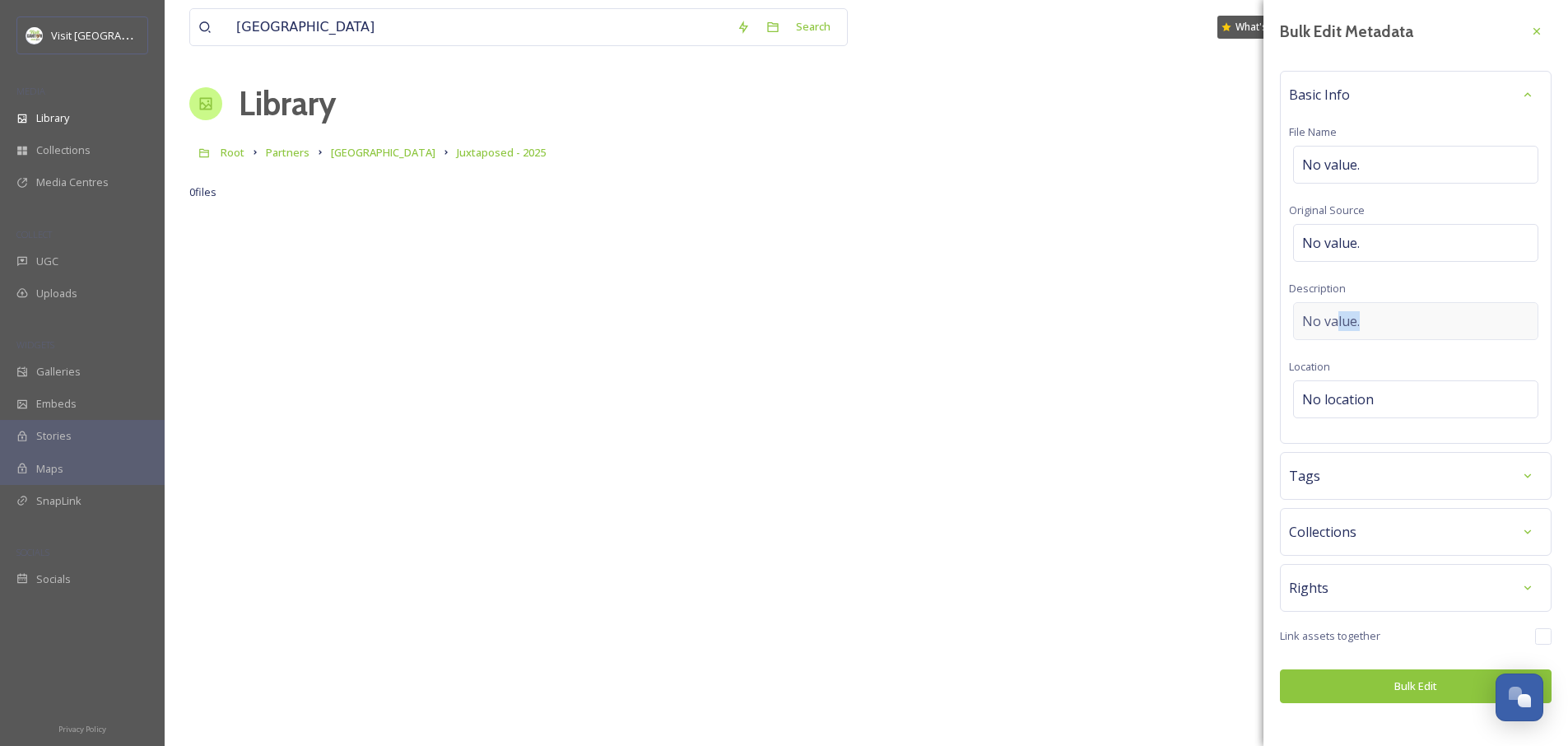
click at [1336, 330] on div "No value." at bounding box center [1415, 322] width 245 height 38
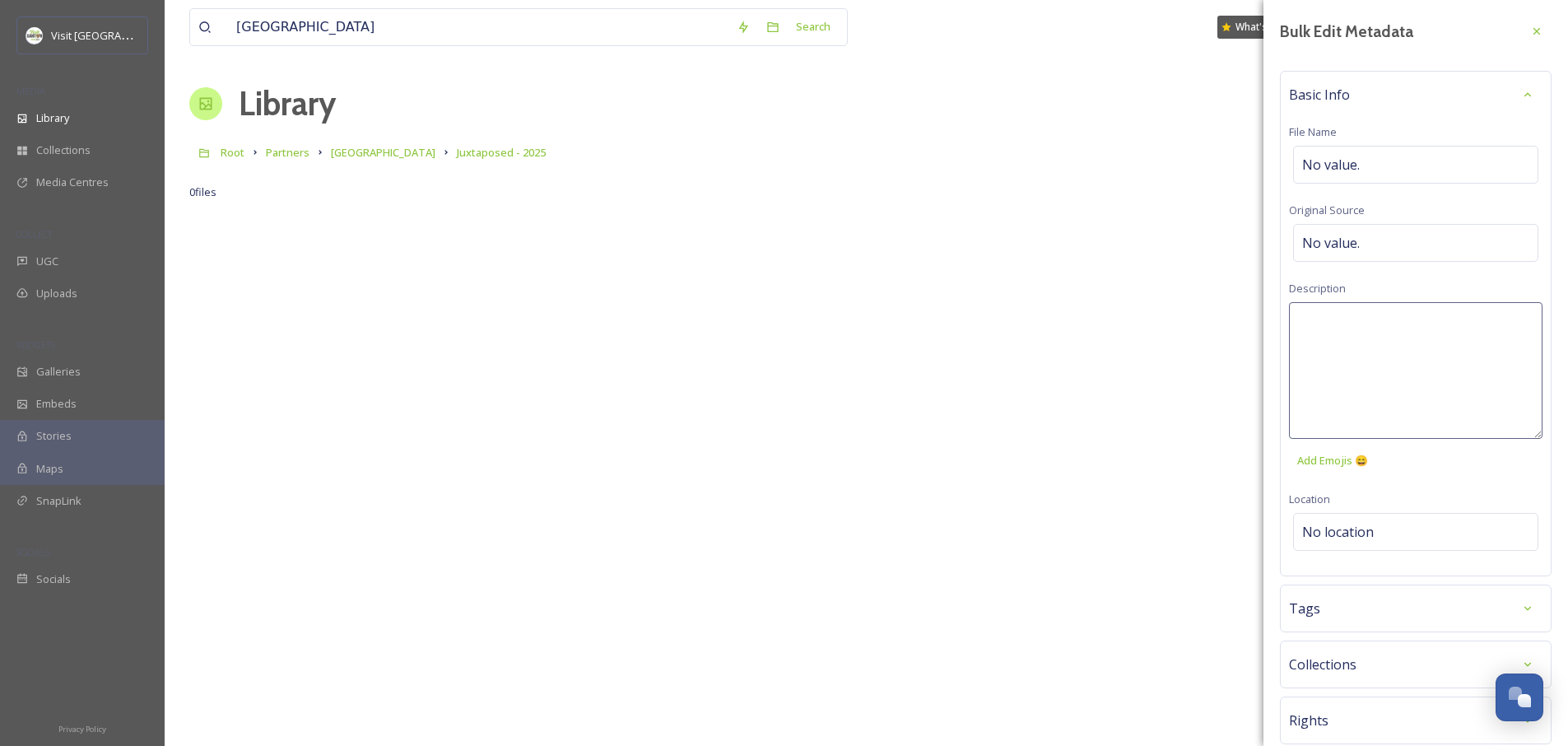
click at [1336, 369] on textarea at bounding box center [1416, 371] width 253 height 137
click at [1368, 317] on textarea "Juxtaposed exhibition at MassMu." at bounding box center [1416, 371] width 253 height 137
type textarea ""Juxtaposed" exhibition at MassMu."
click at [1374, 533] on div "Bulk Edit Metadata Basic Info File Name No value. Original Source No value. Des…" at bounding box center [1416, 426] width 305 height 853
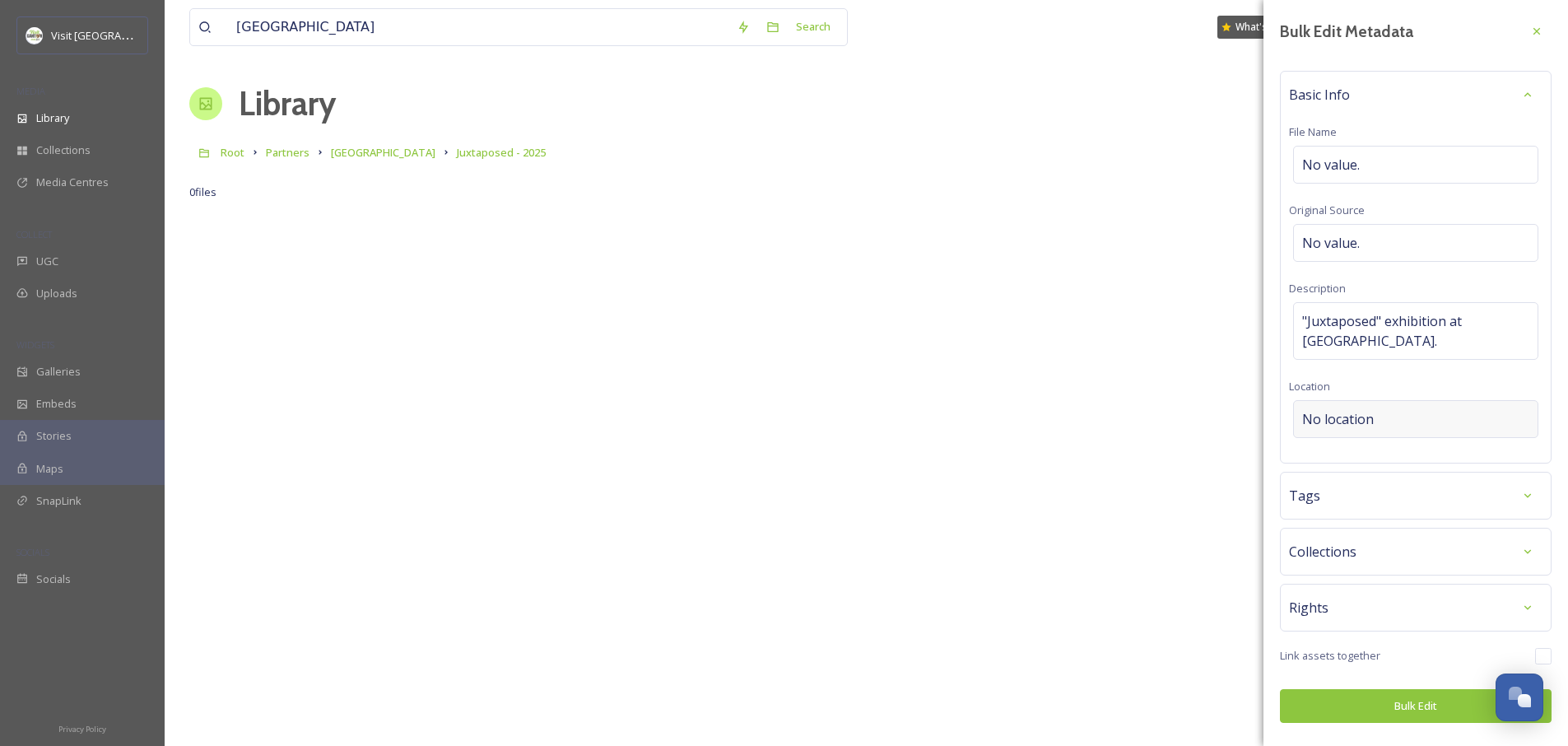
click at [1358, 409] on span "No location" at bounding box center [1338, 419] width 72 height 20
click at [1358, 401] on input at bounding box center [1416, 419] width 244 height 36
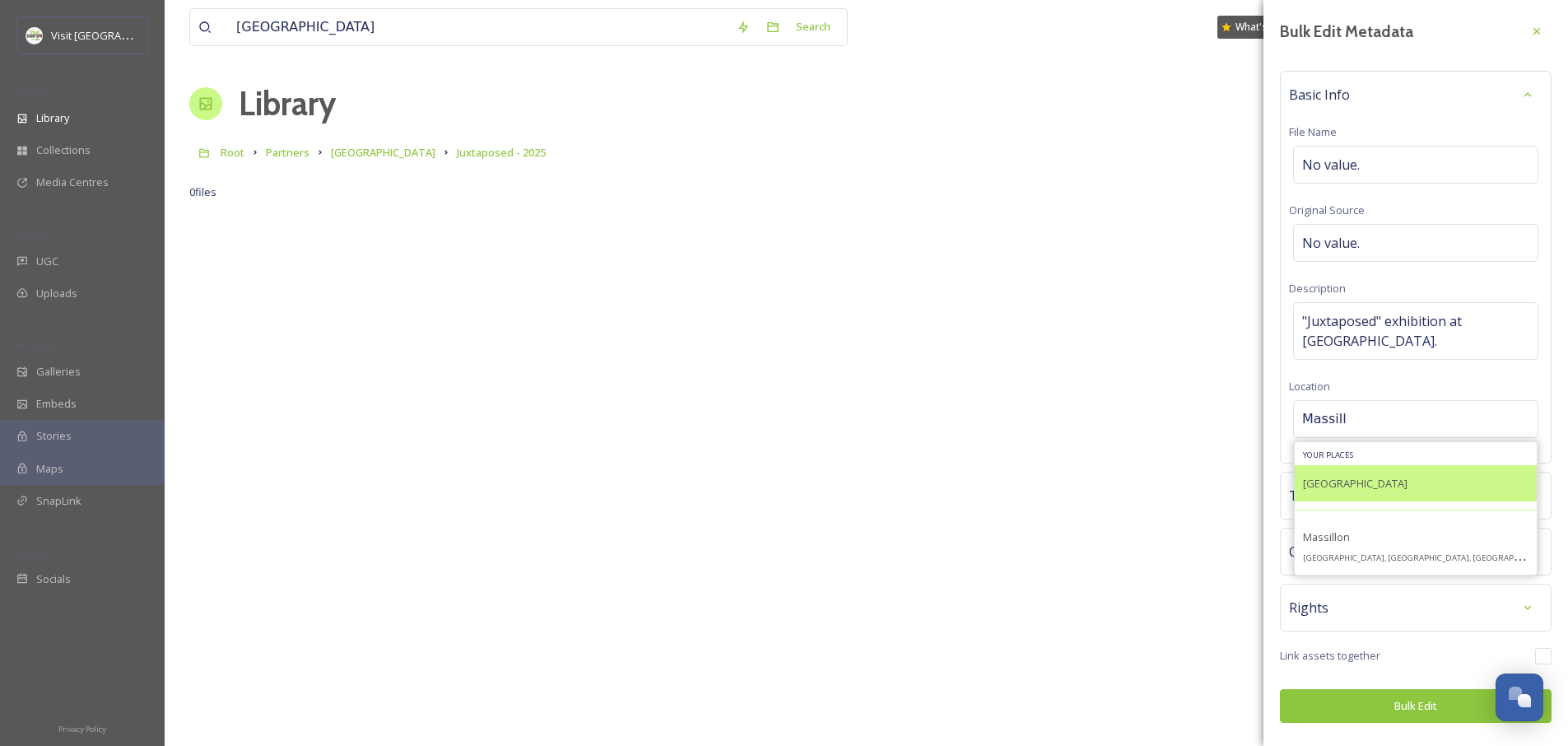
click at [1359, 476] on span "Massillon Museum" at bounding box center [1355, 484] width 105 height 15
click at [1390, 476] on span "Massillon Museum" at bounding box center [1355, 484] width 105 height 15
click at [1403, 466] on div "Massillon Museum" at bounding box center [1416, 484] width 242 height 36
click at [1417, 465] on div "Massillon Museum" at bounding box center [1416, 484] width 242 height 36
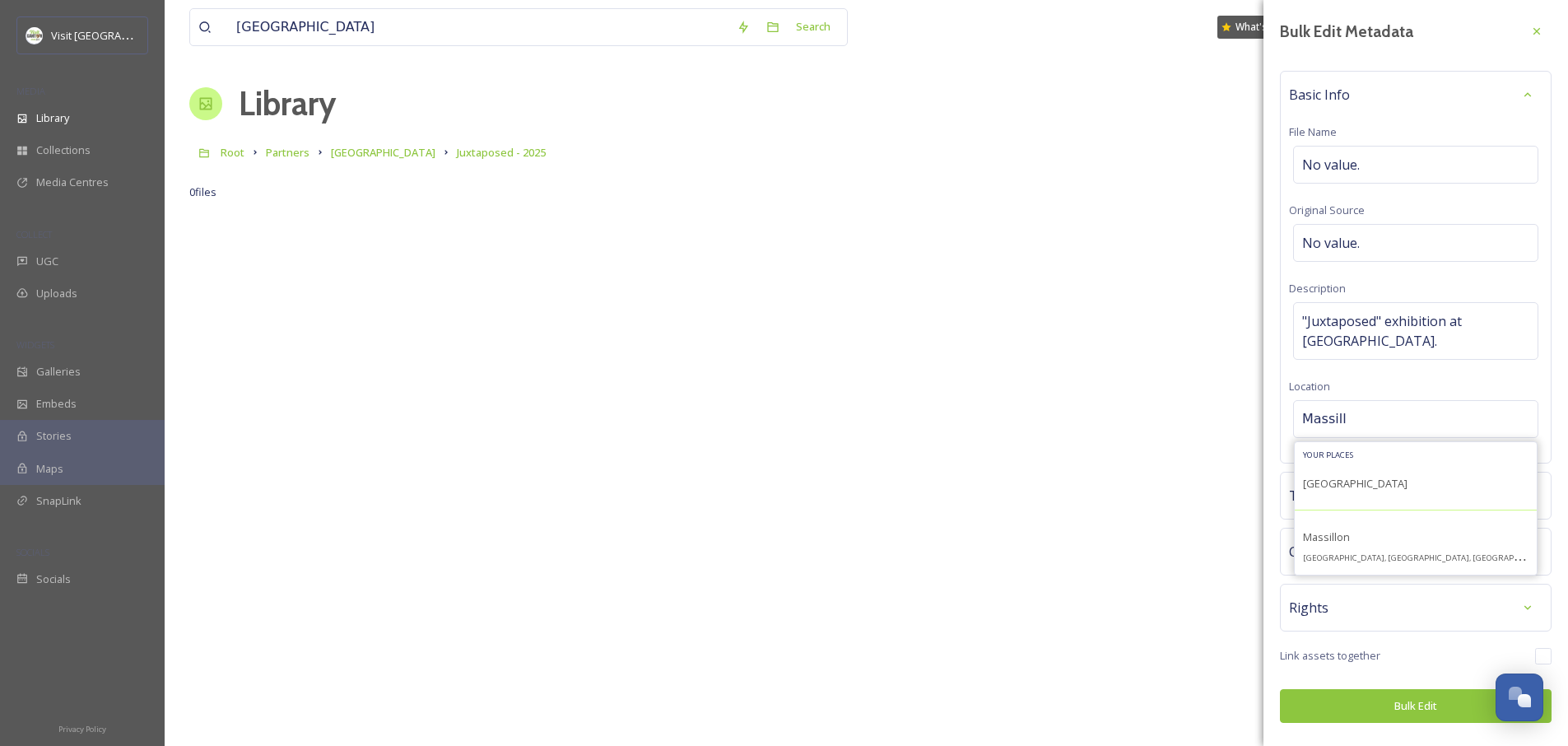
click at [1367, 403] on input "Massill" at bounding box center [1416, 419] width 244 height 36
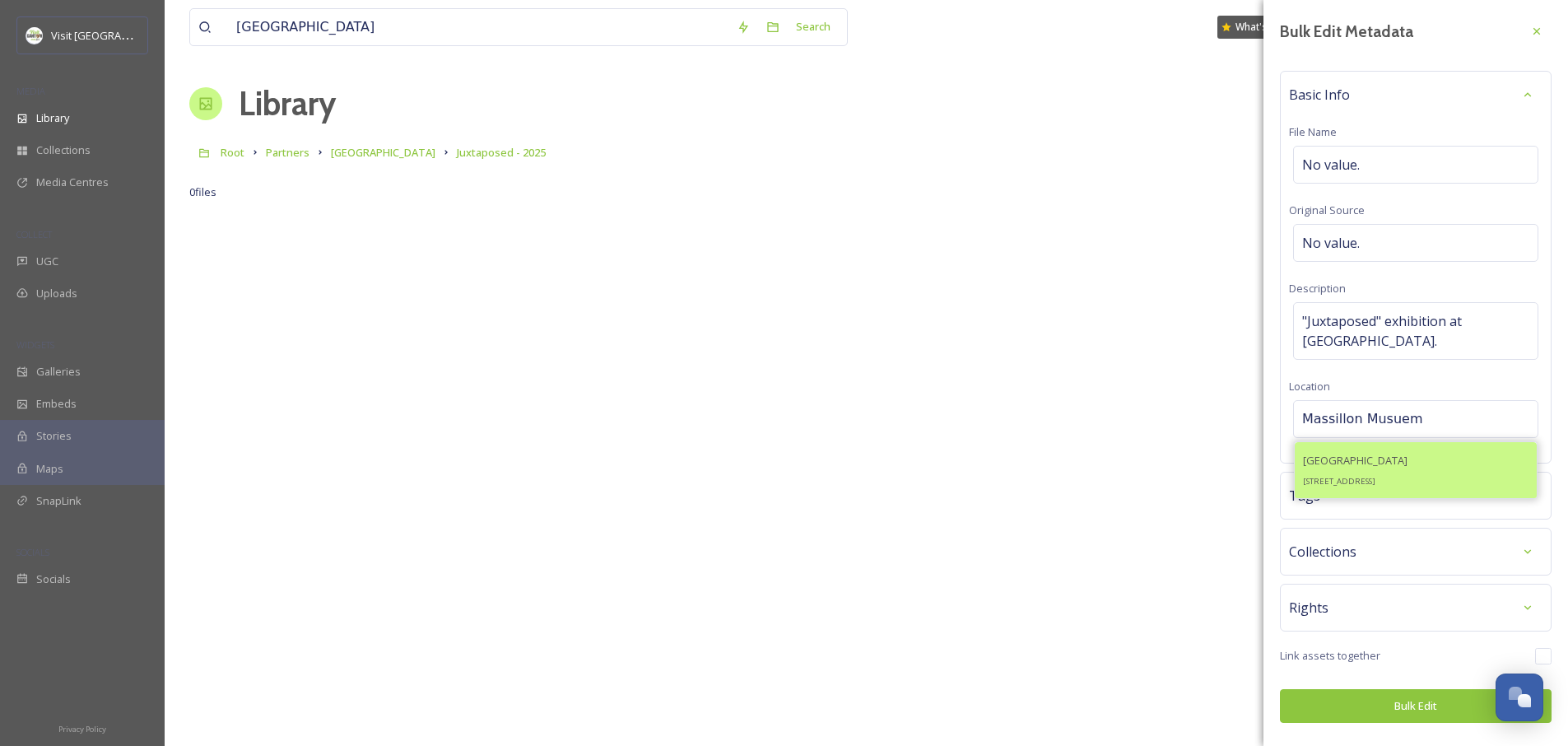
type input "Massillon Musuem"
click at [1388, 452] on div "Massillon Museum 121 Lincoln Way E, Massillon, OH 44646, USA" at bounding box center [1355, 470] width 105 height 39
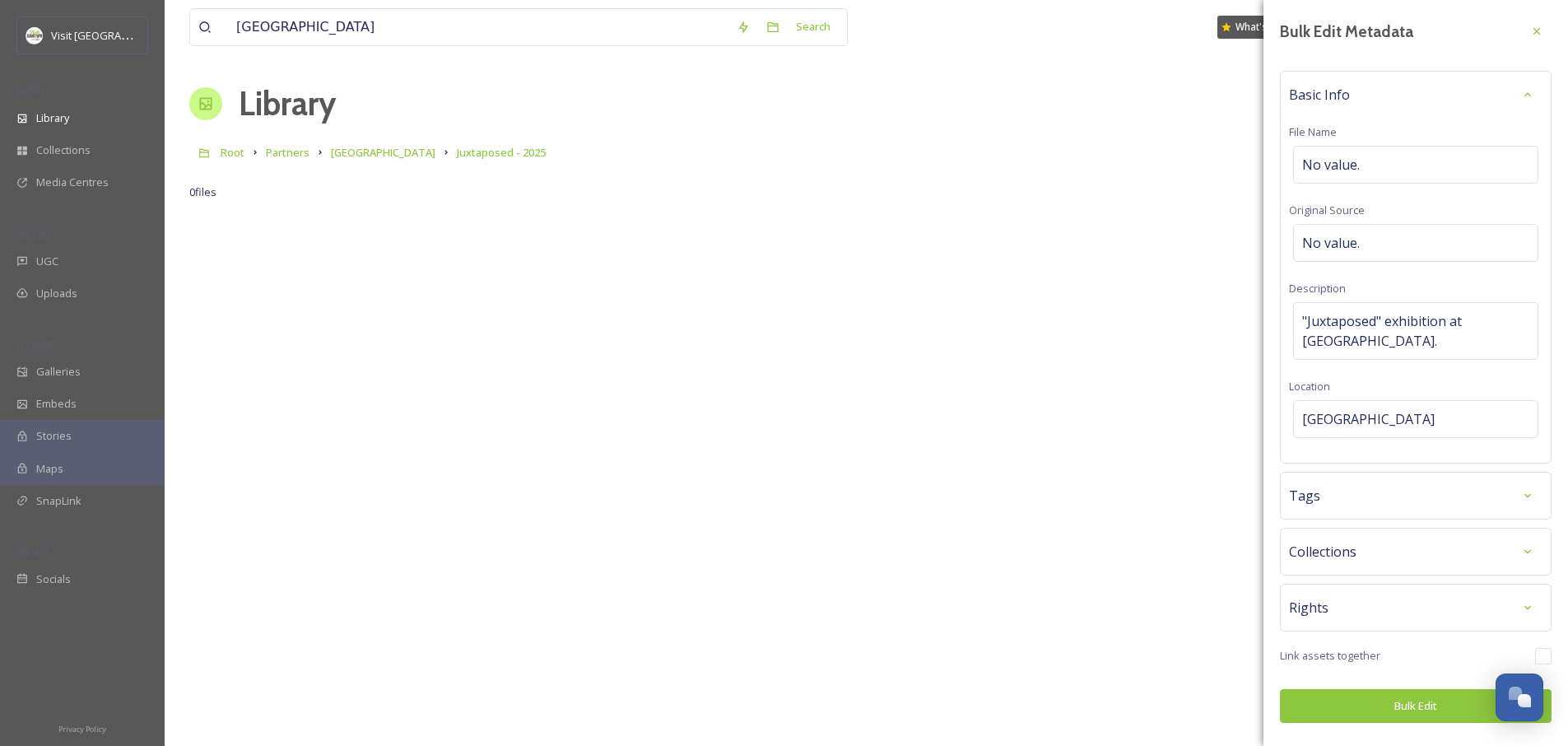
click at [1375, 481] on div "Tags" at bounding box center [1416, 496] width 253 height 30
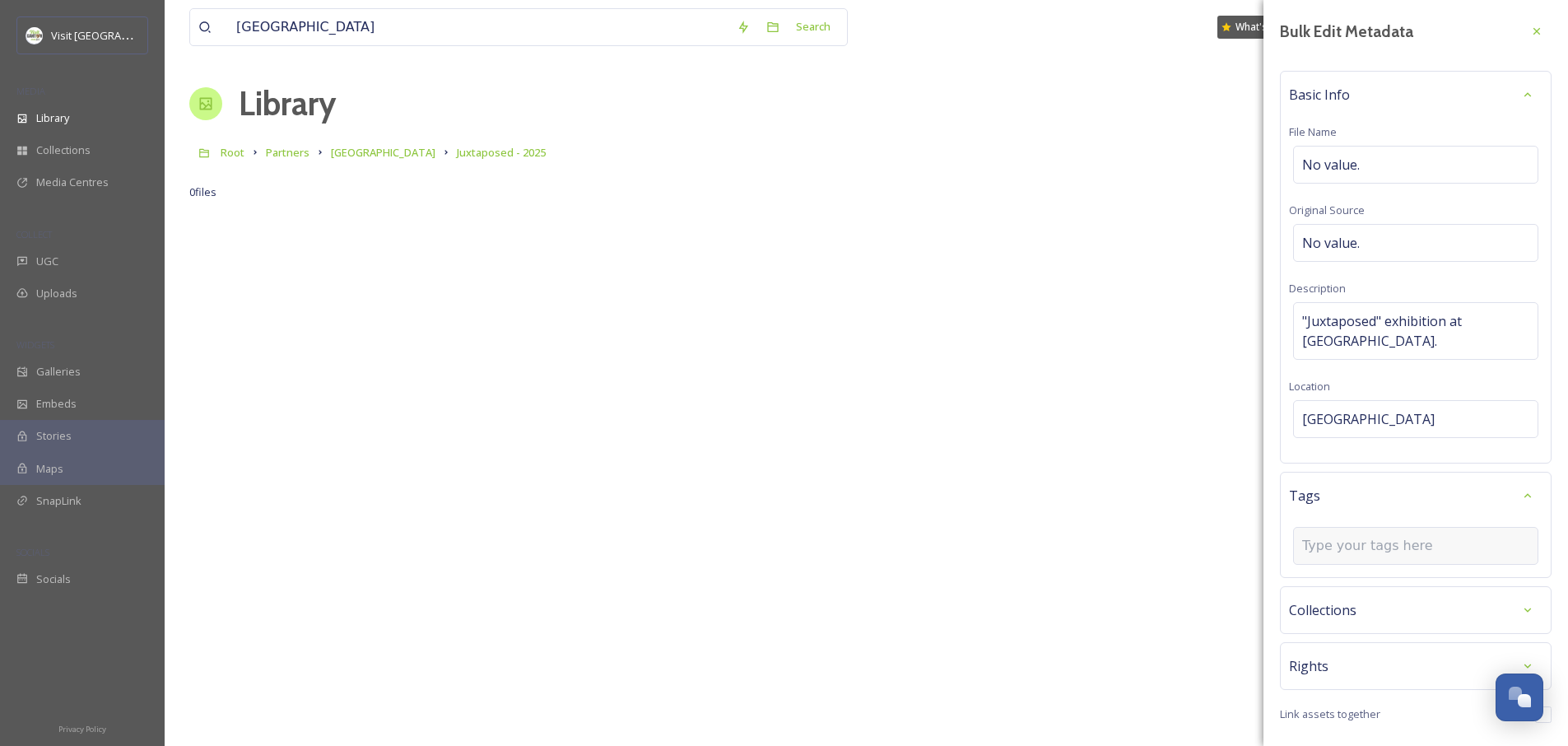
click at [1351, 543] on input at bounding box center [1384, 547] width 165 height 20
type input "J"
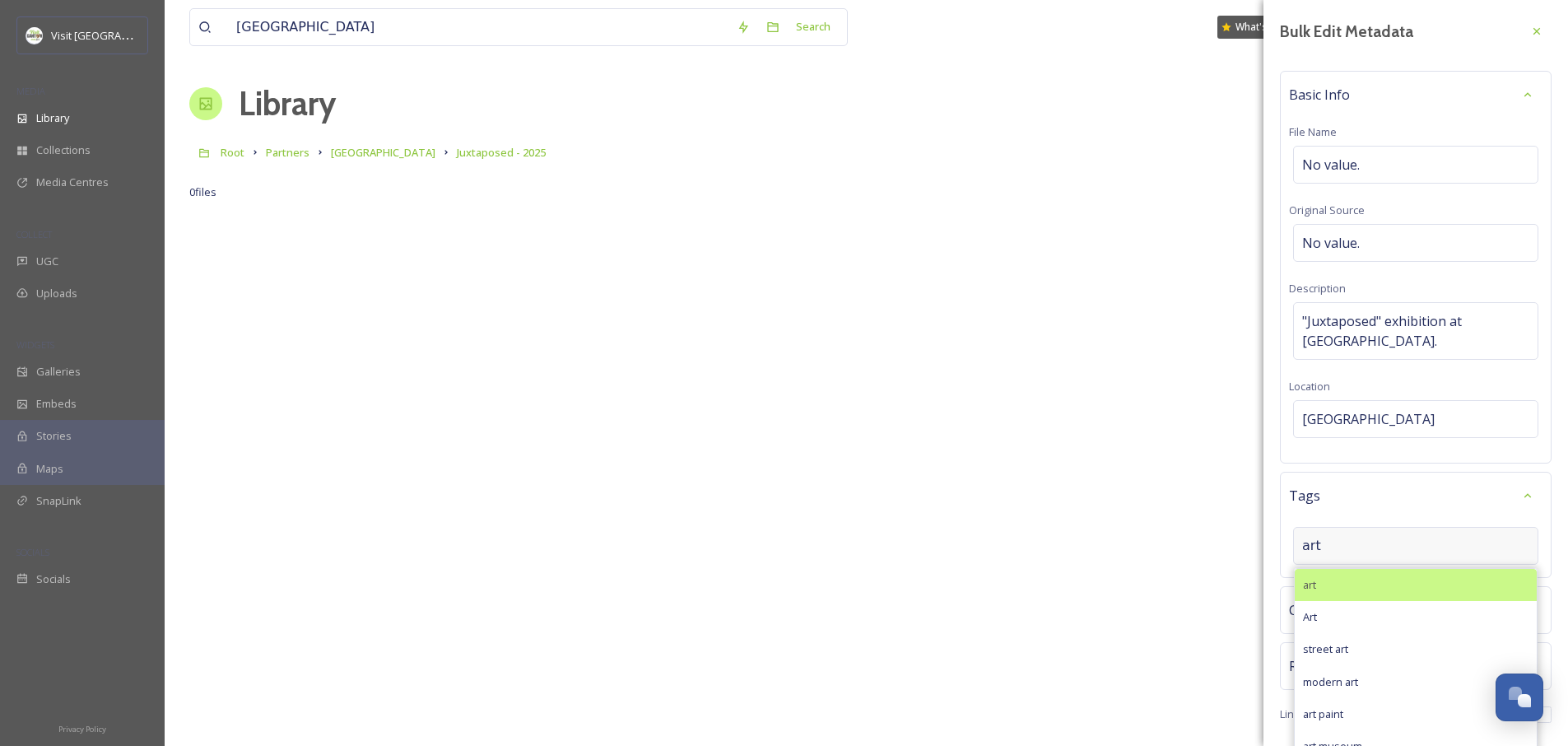
type input "art"
click at [1358, 582] on div "art" at bounding box center [1416, 585] width 242 height 32
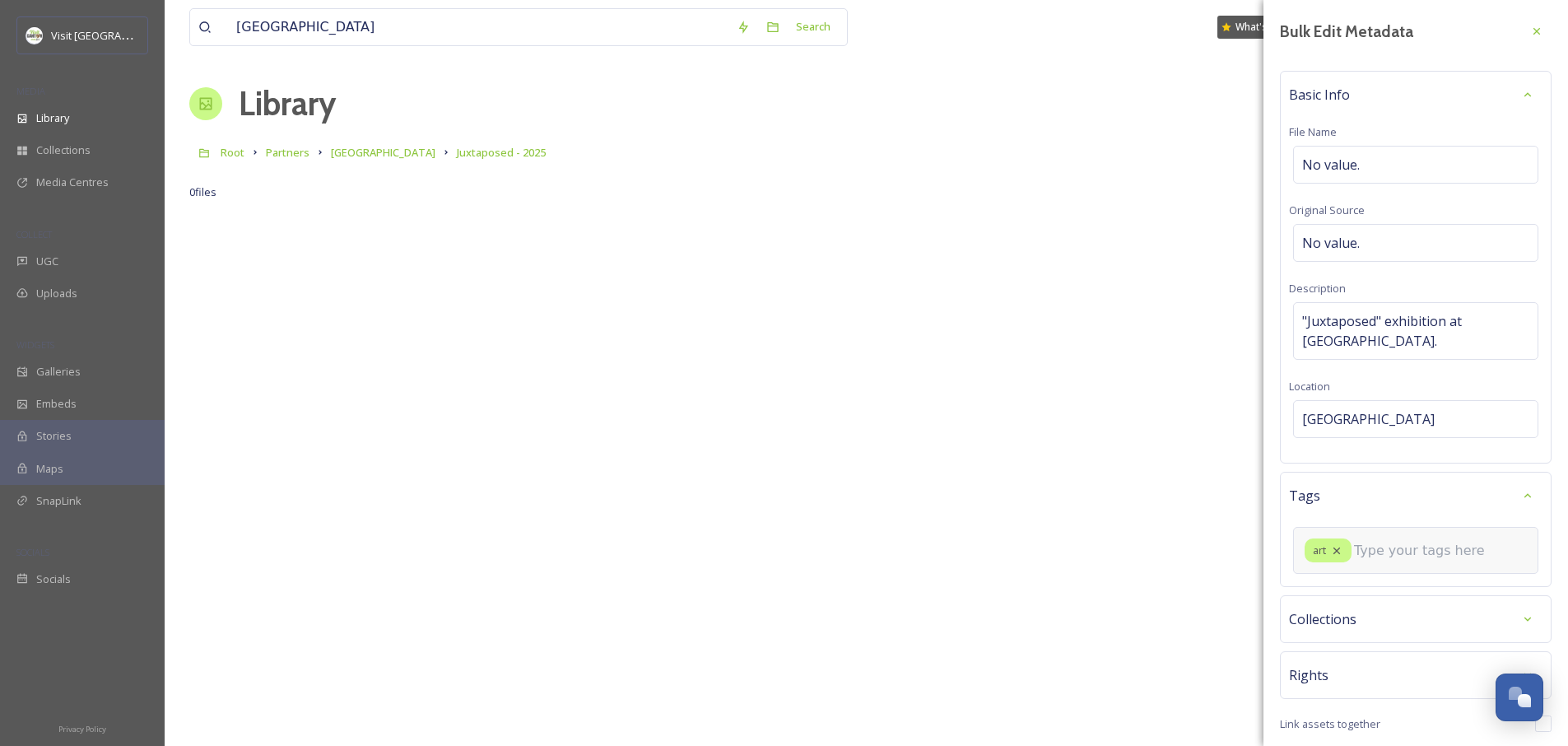
click at [1362, 547] on input at bounding box center [1436, 551] width 165 height 20
type input "mixed media"
click at [1338, 594] on span "Create " mixed media "" at bounding box center [1357, 594] width 108 height 15
click at [1390, 590] on div "art mixed media" at bounding box center [1415, 563] width 245 height 71
click at [1382, 585] on input at bounding box center [1384, 579] width 165 height 20
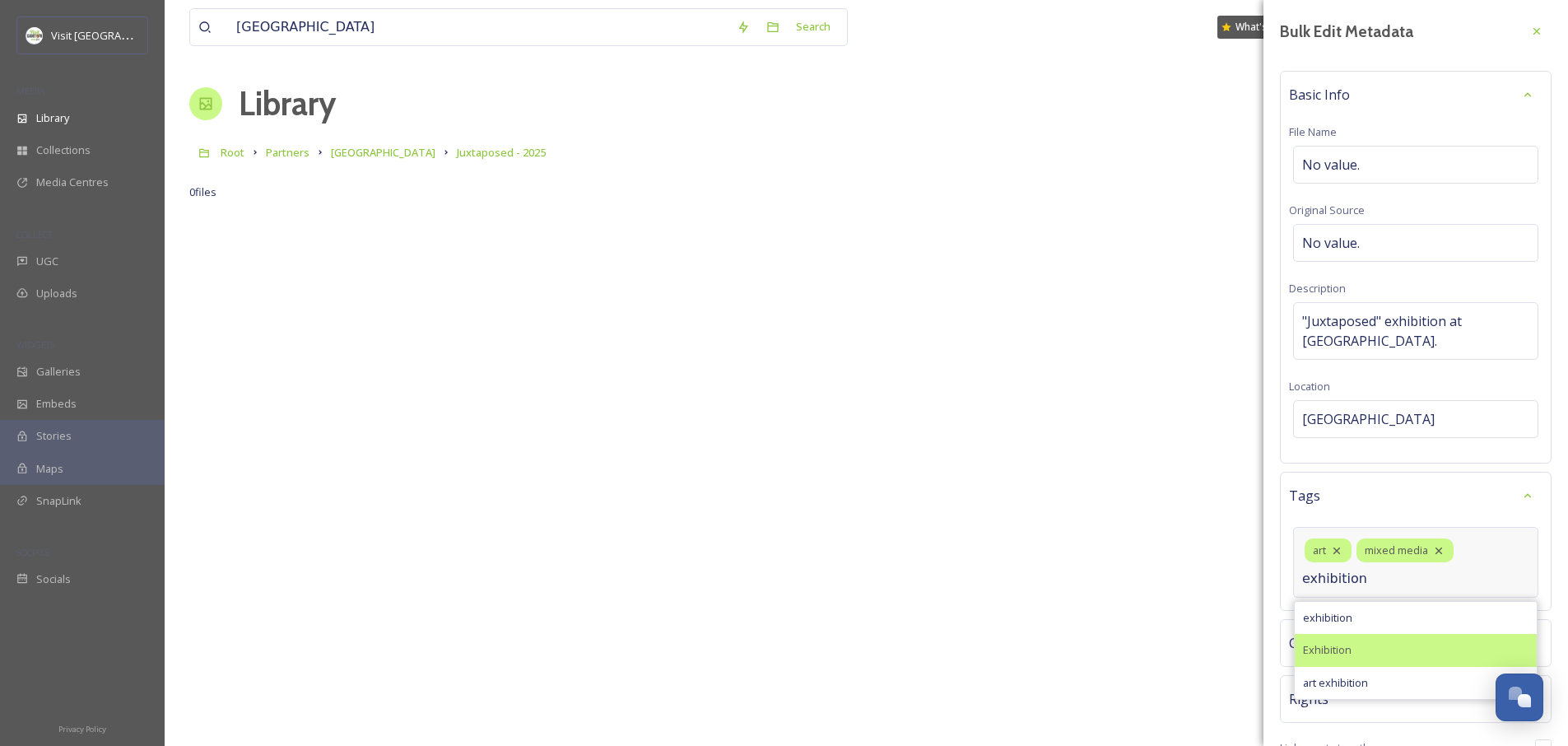
type input "exhibition"
click at [1372, 644] on div "Exhibition" at bounding box center [1416, 649] width 242 height 32
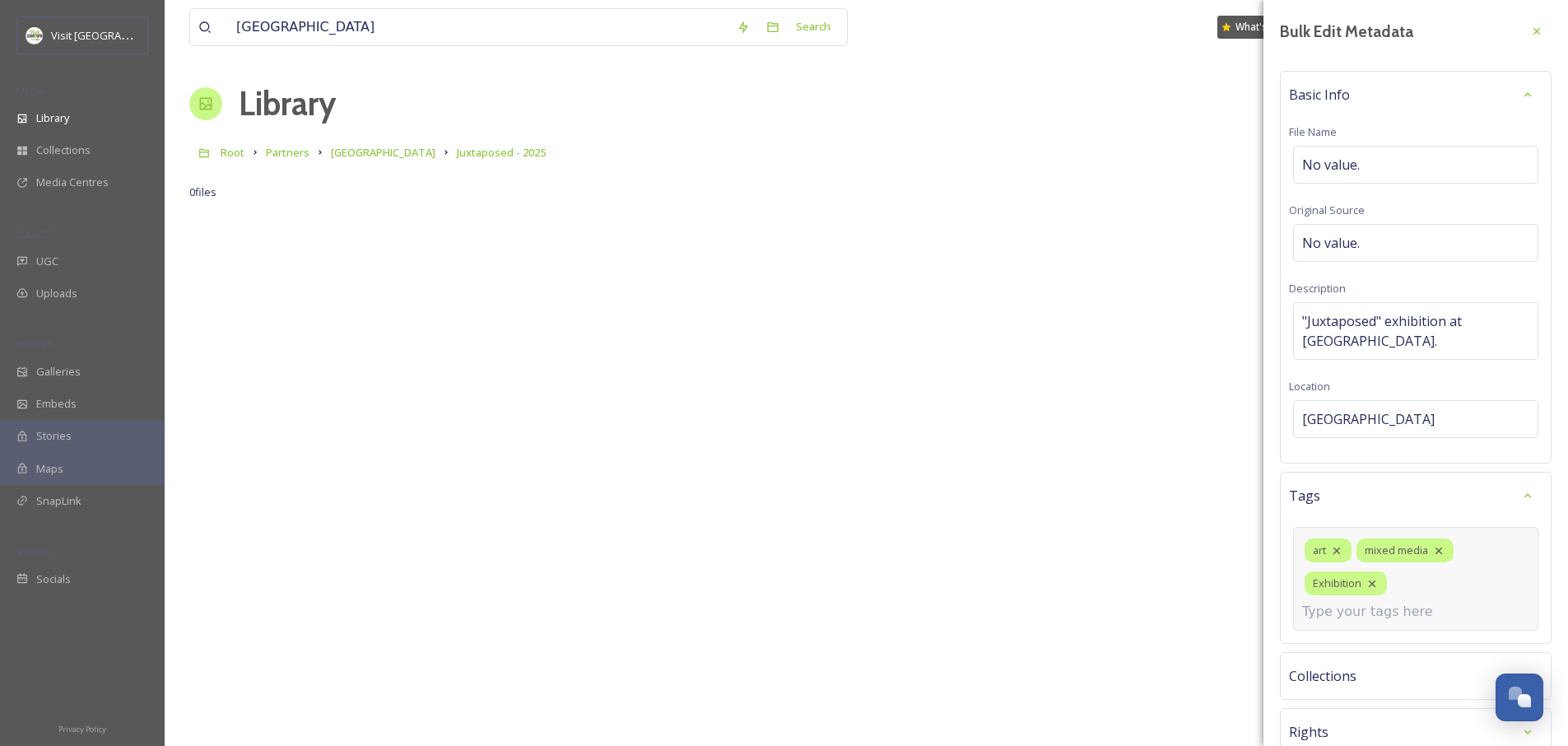
click at [1366, 608] on input at bounding box center [1384, 612] width 165 height 20
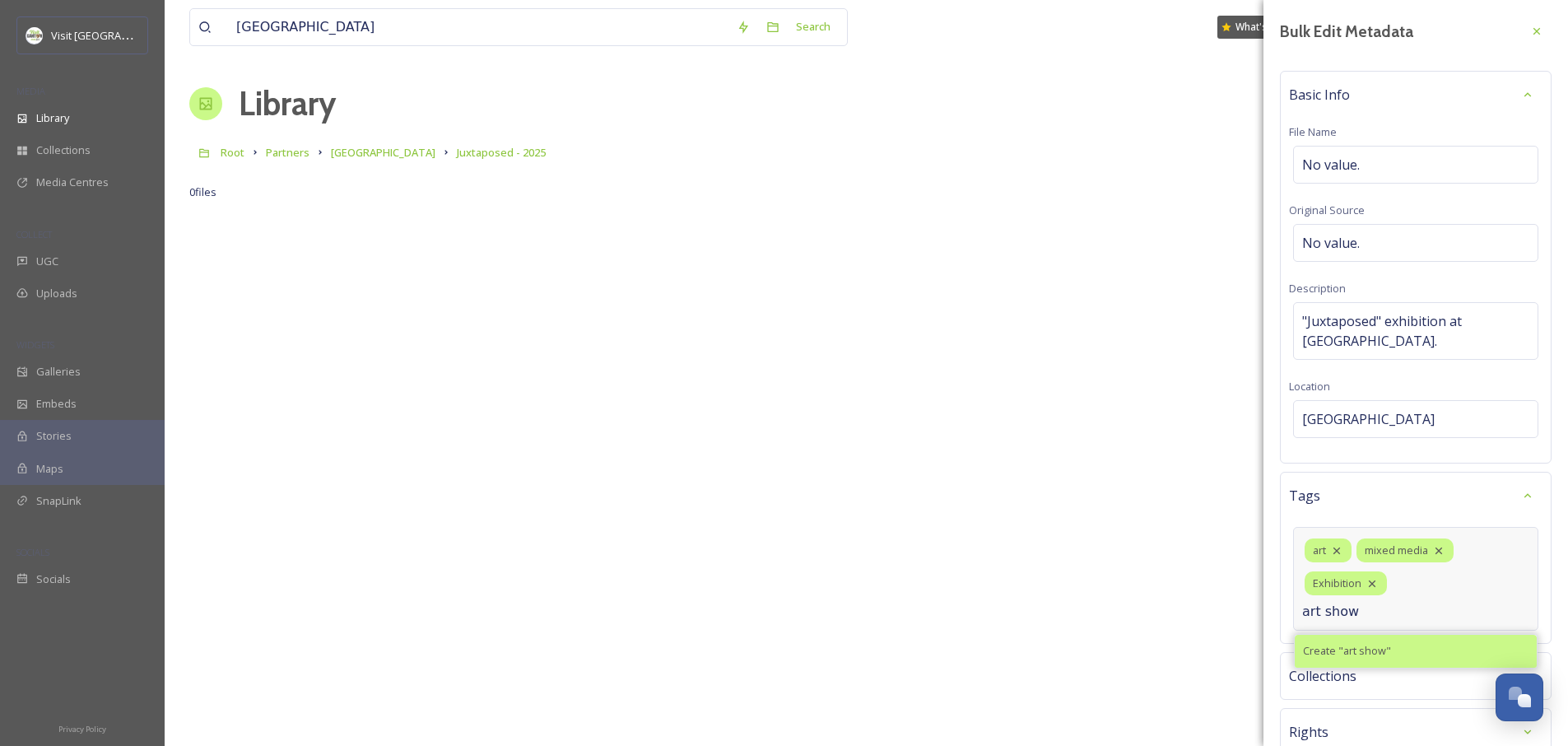
type input "art show"
click at [1361, 649] on span "Create " art show "" at bounding box center [1347, 650] width 88 height 15
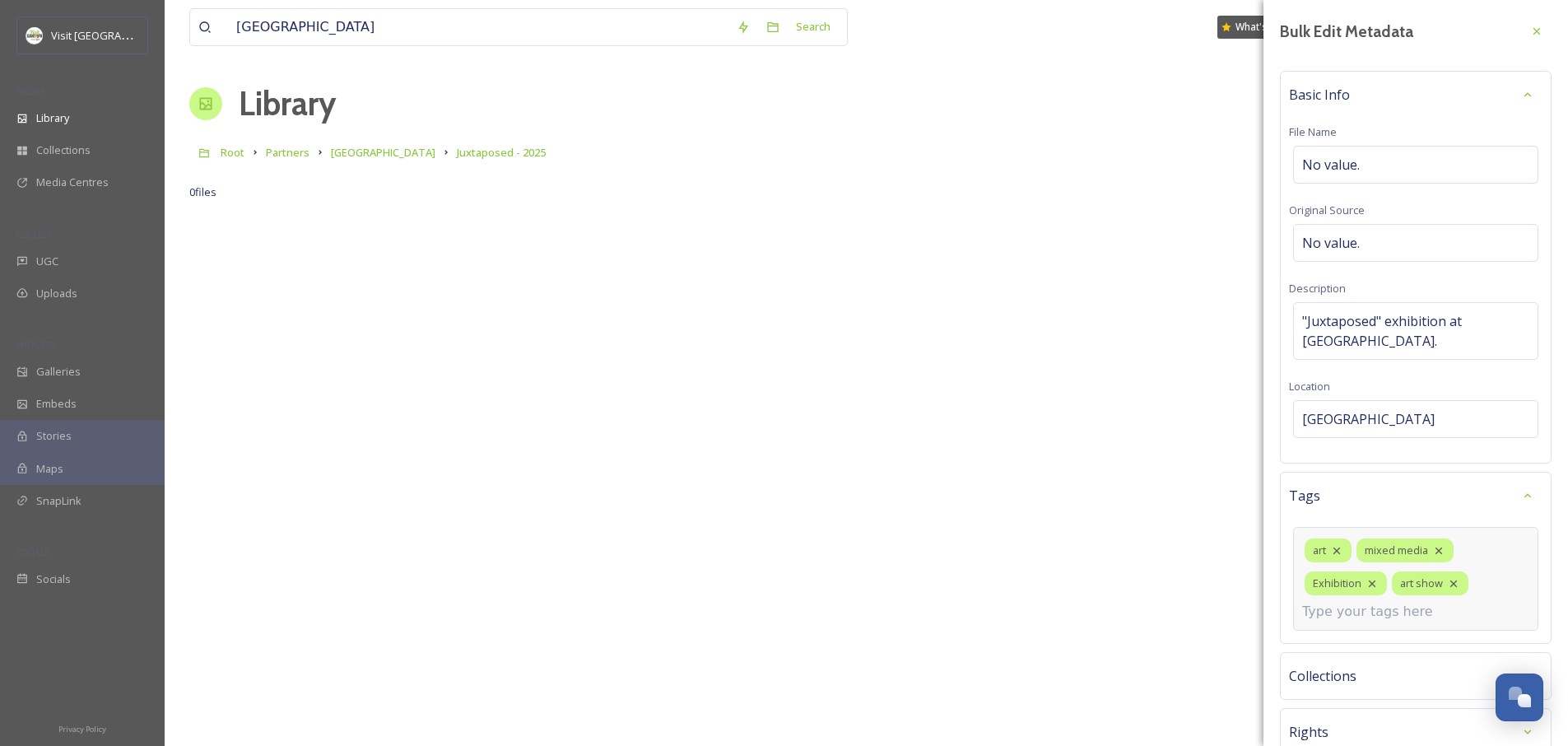
click at [1359, 621] on input at bounding box center [1384, 612] width 165 height 20
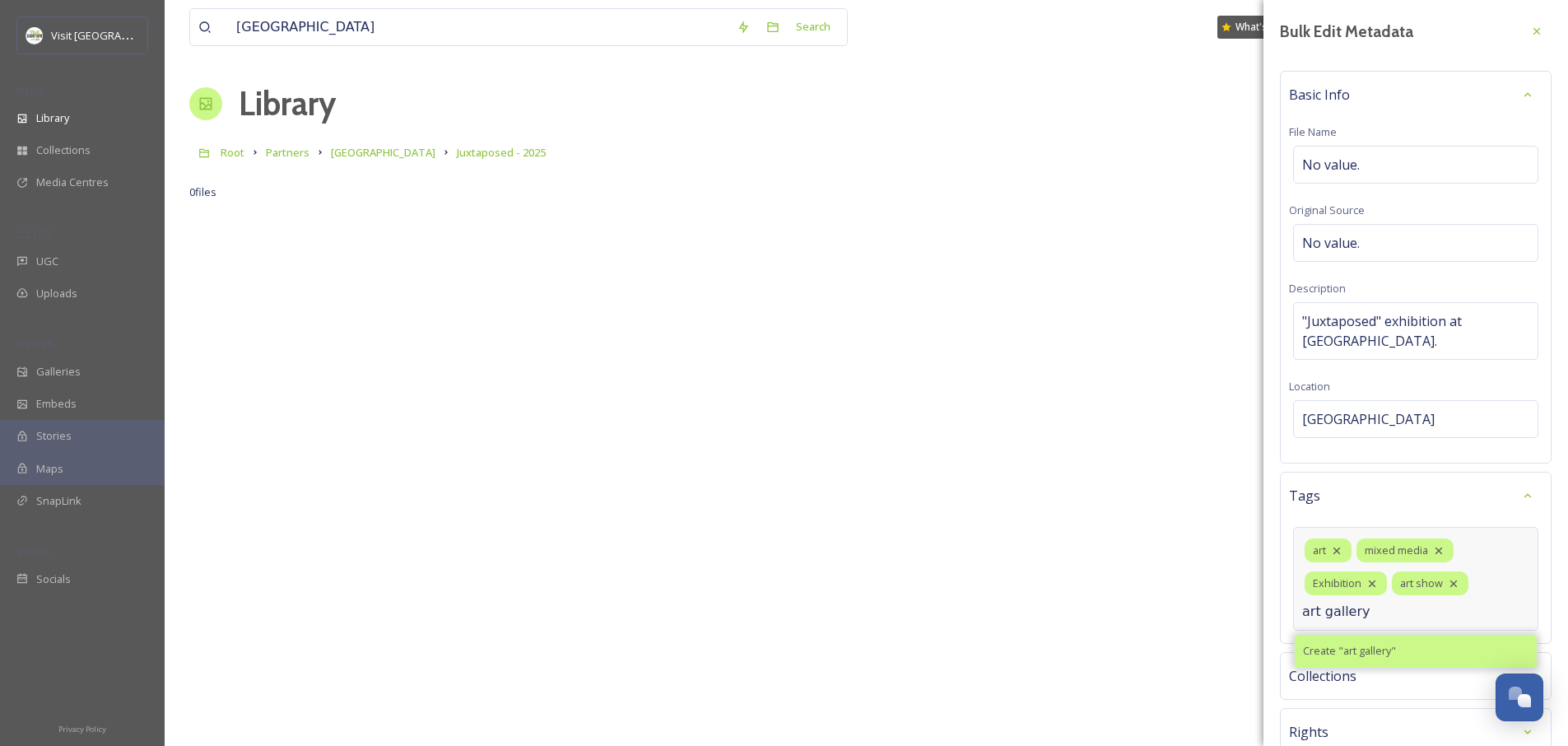
type input "art gallery"
click at [1356, 654] on span "Create " art gallery "" at bounding box center [1349, 650] width 93 height 15
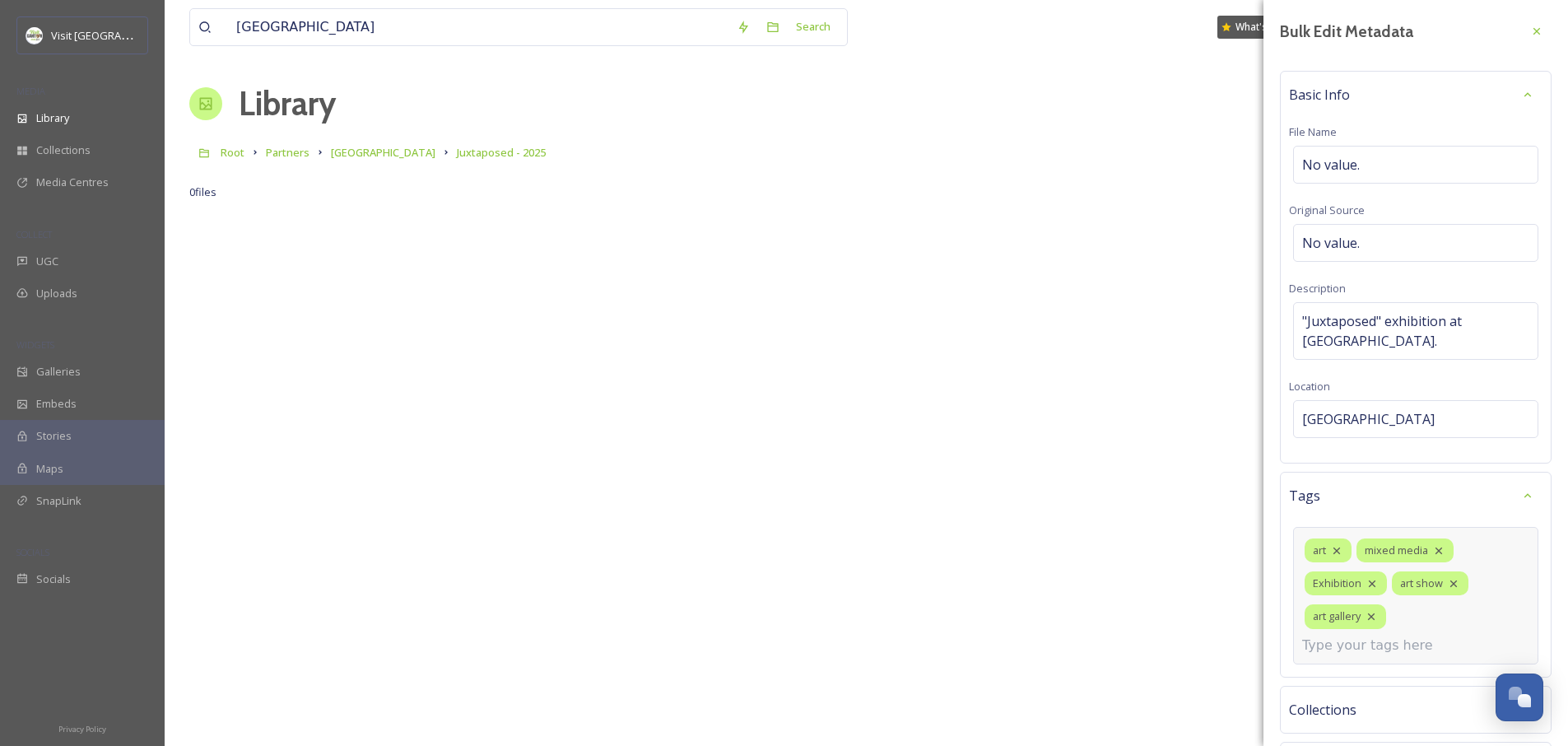
click at [1351, 645] on input at bounding box center [1384, 646] width 165 height 20
type input "artists"
click at [1359, 683] on span "Create " artists "" at bounding box center [1340, 684] width 76 height 15
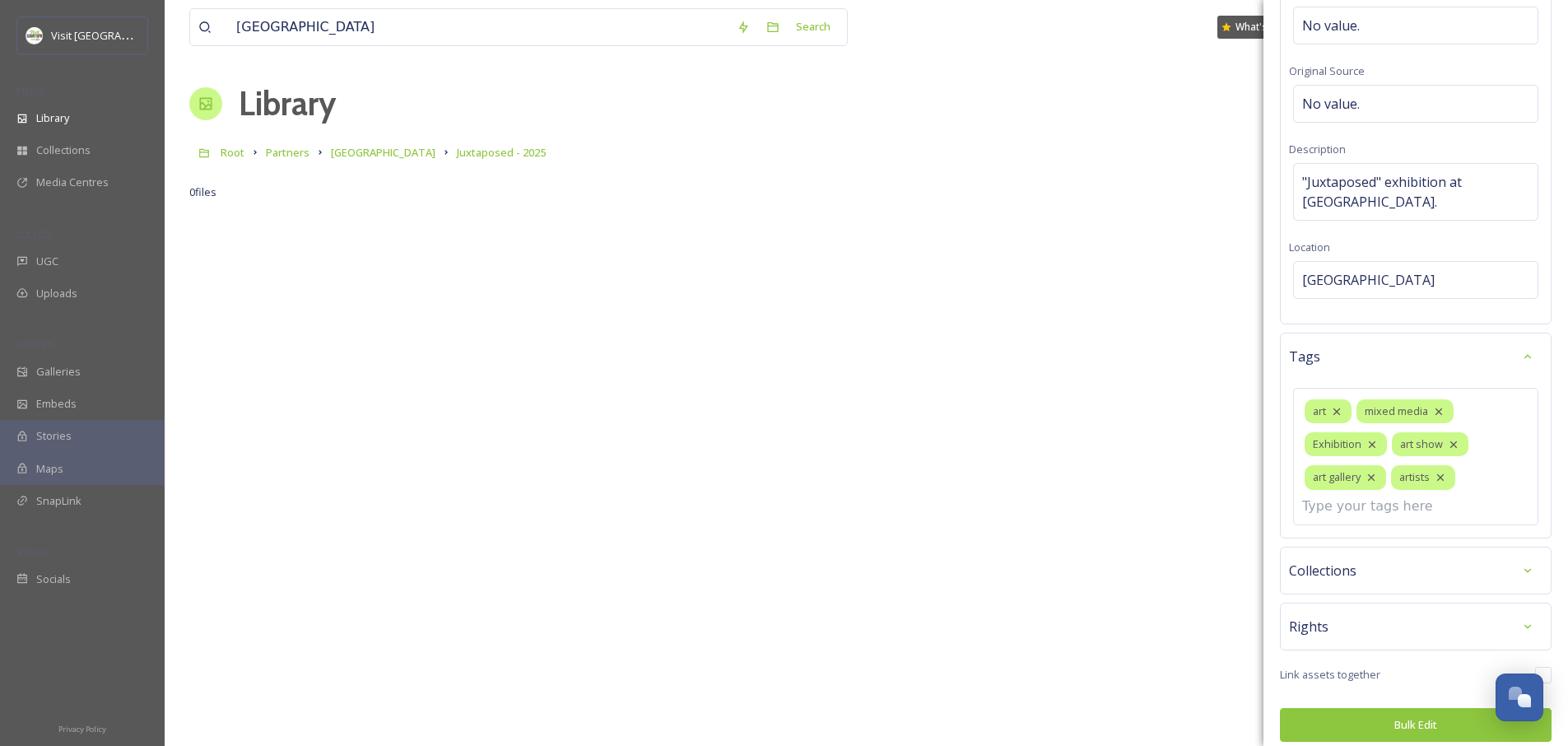
scroll to position [134, 0]
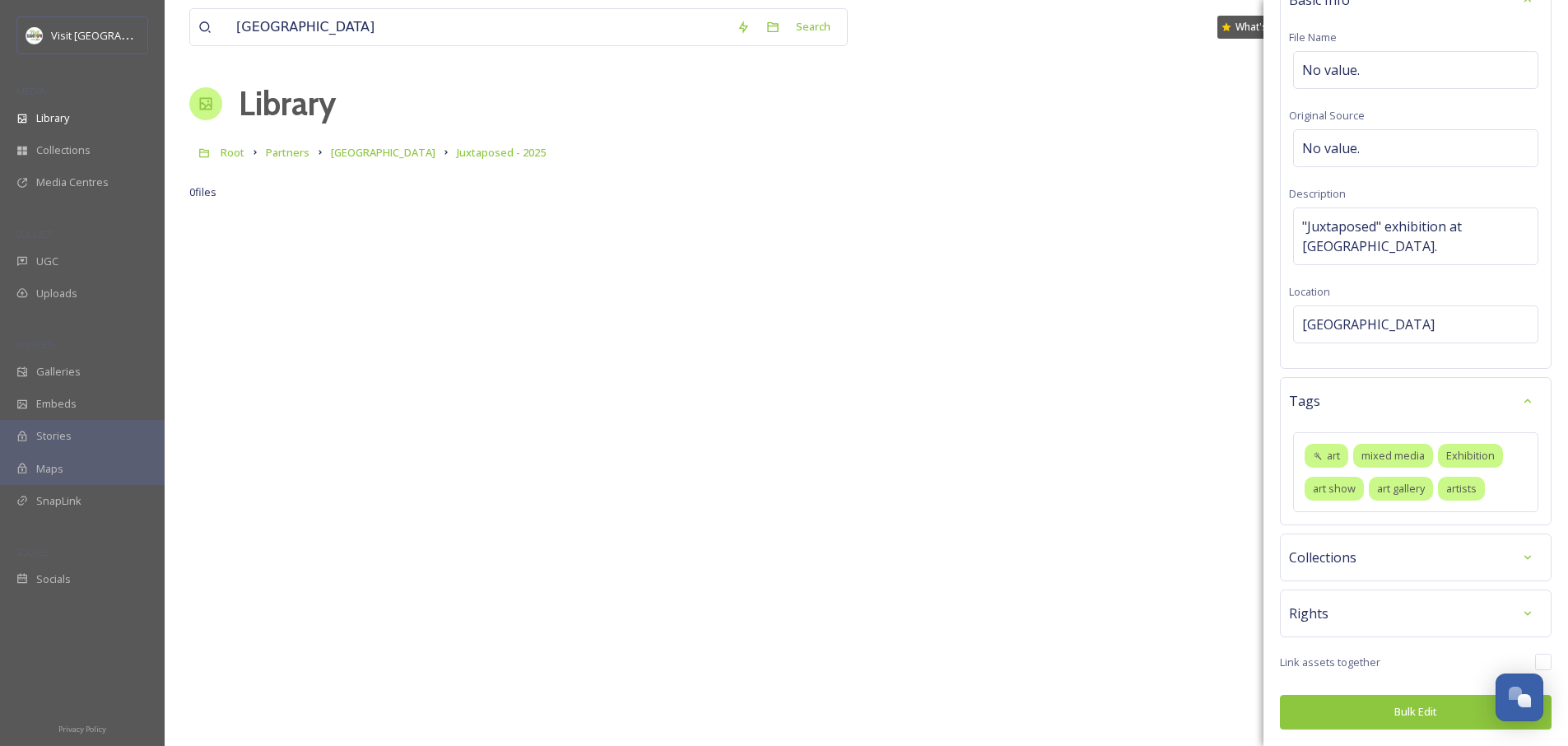
click at [1359, 719] on button "Bulk Edit" at bounding box center [1416, 711] width 271 height 34
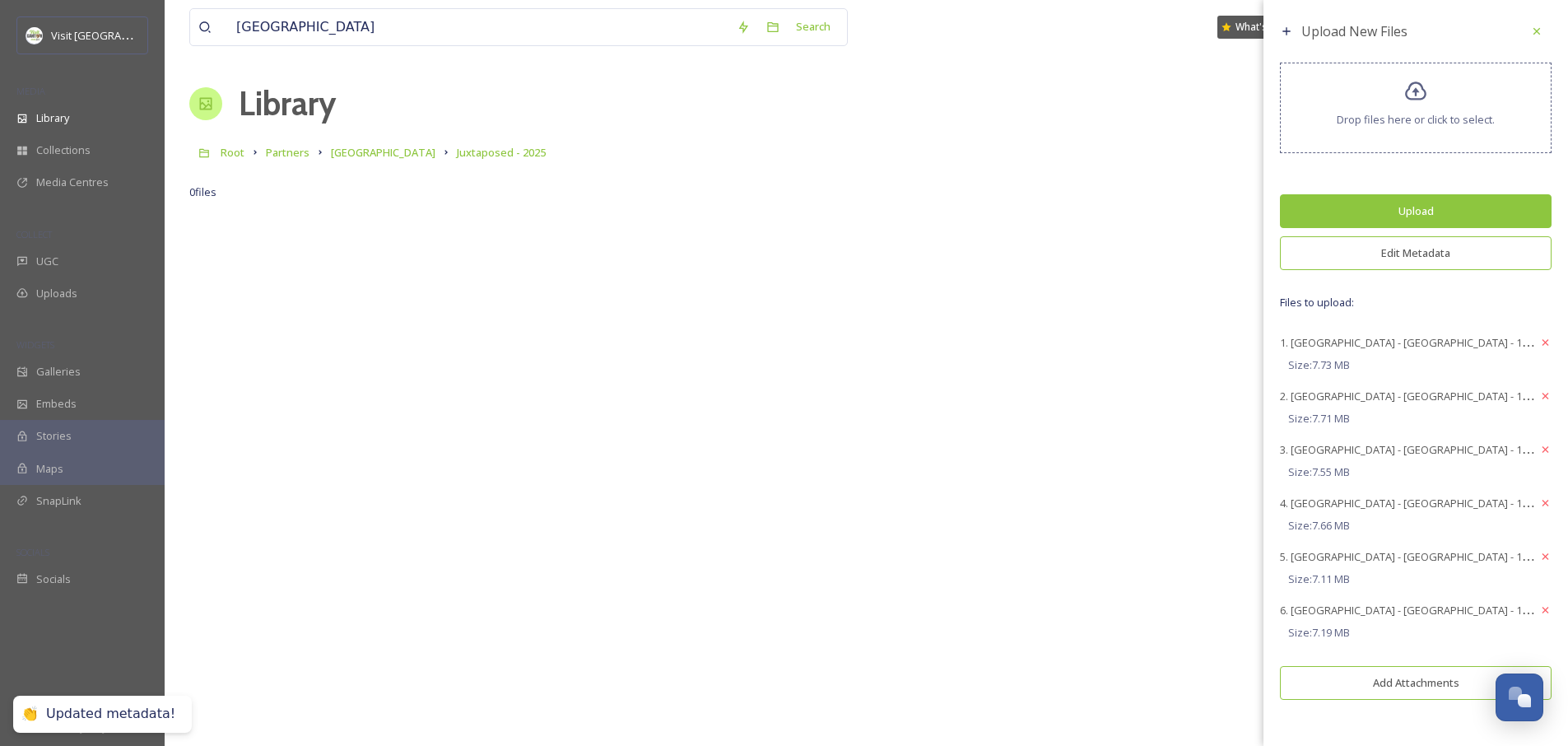
click at [1418, 210] on button "Upload" at bounding box center [1416, 210] width 271 height 34
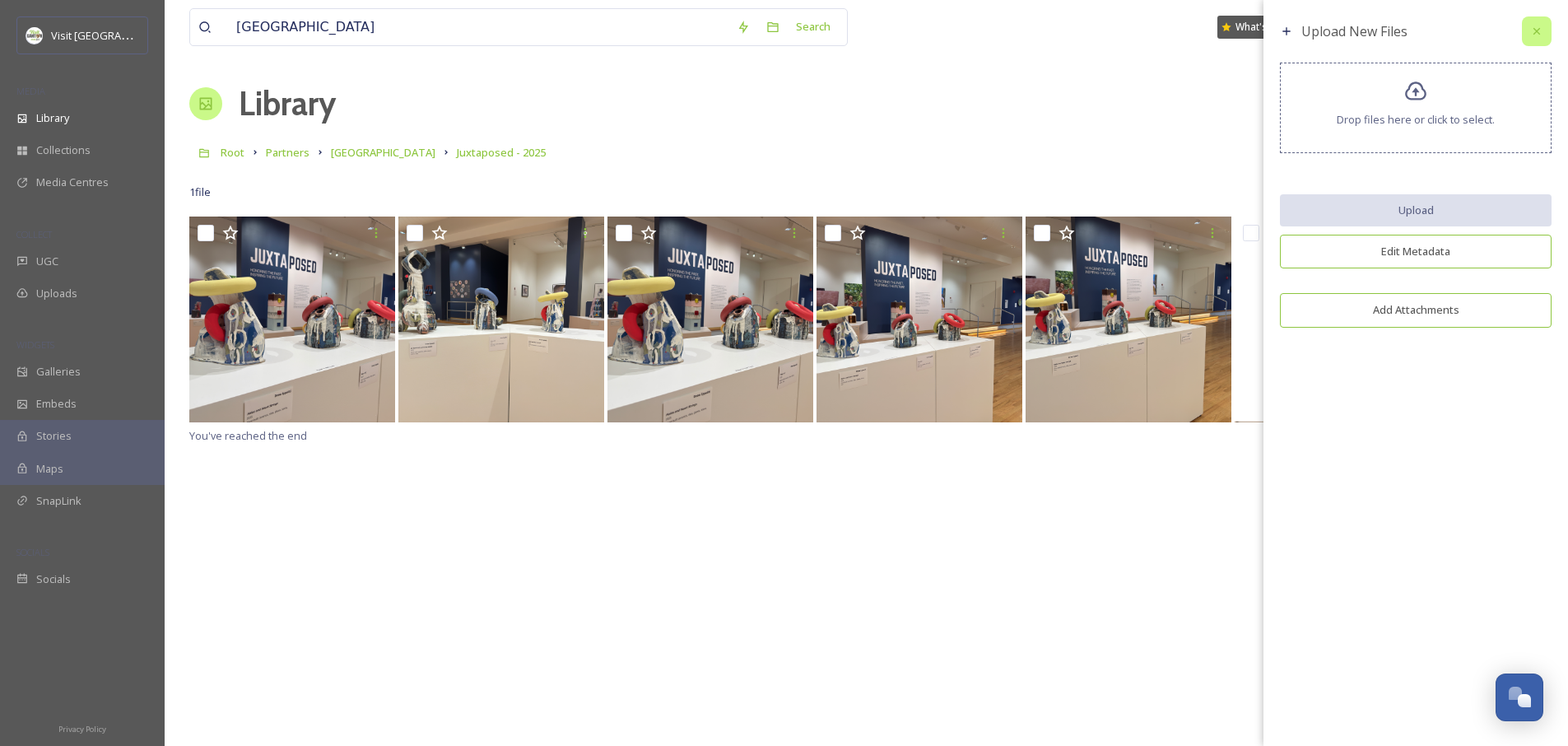
click at [1537, 32] on icon at bounding box center [1536, 31] width 6 height 6
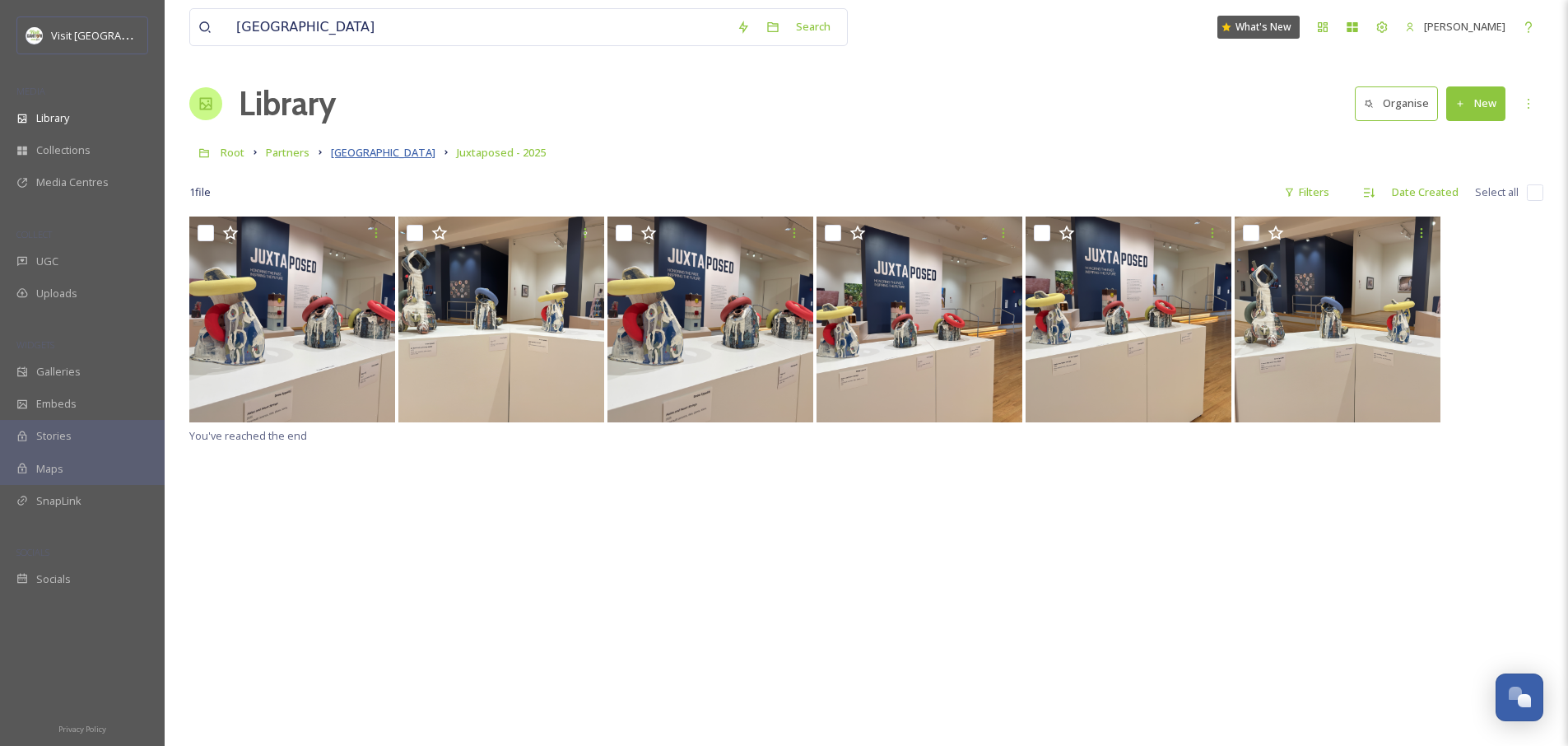
click at [391, 158] on span "Massillon Museum" at bounding box center [382, 152] width 105 height 15
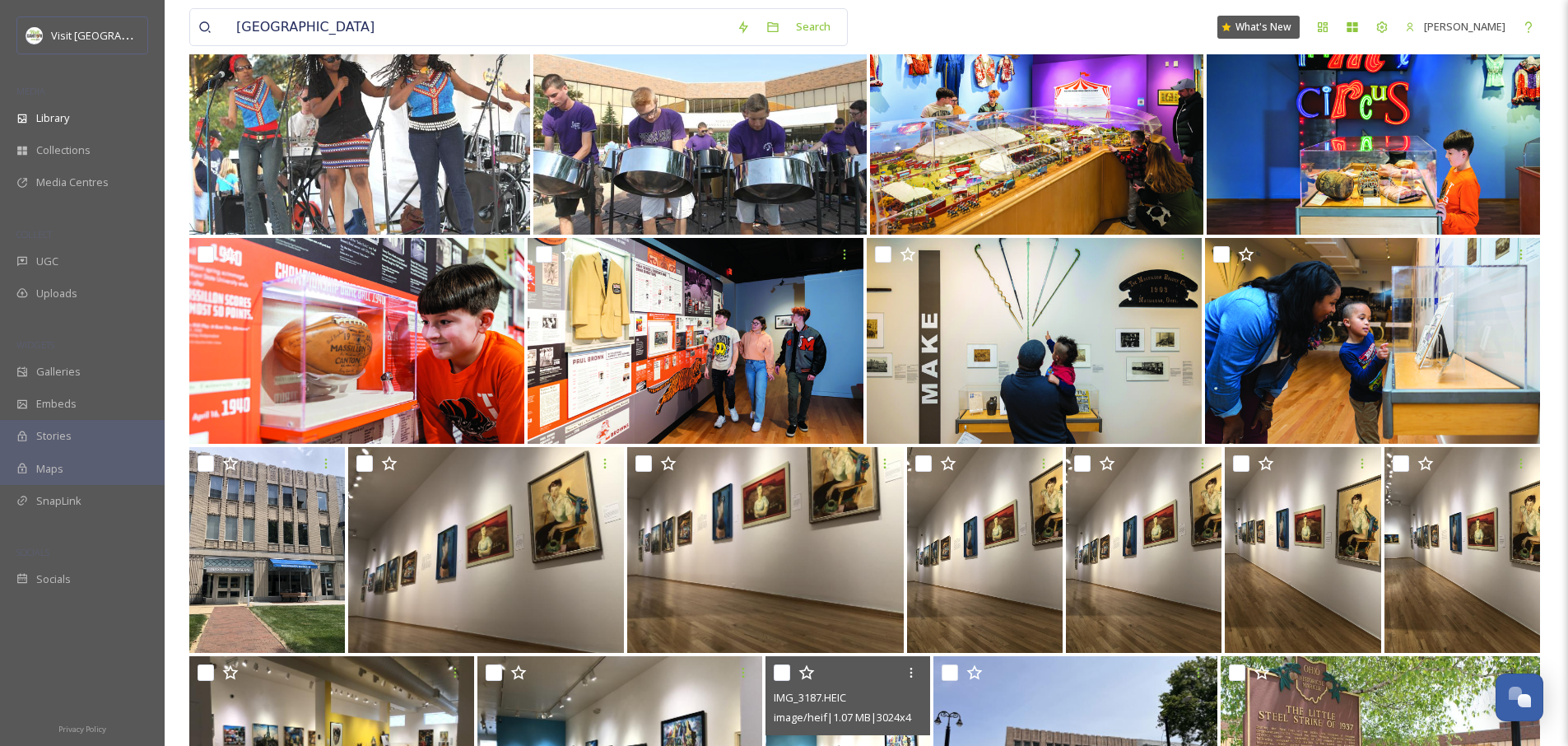
scroll to position [627, 0]
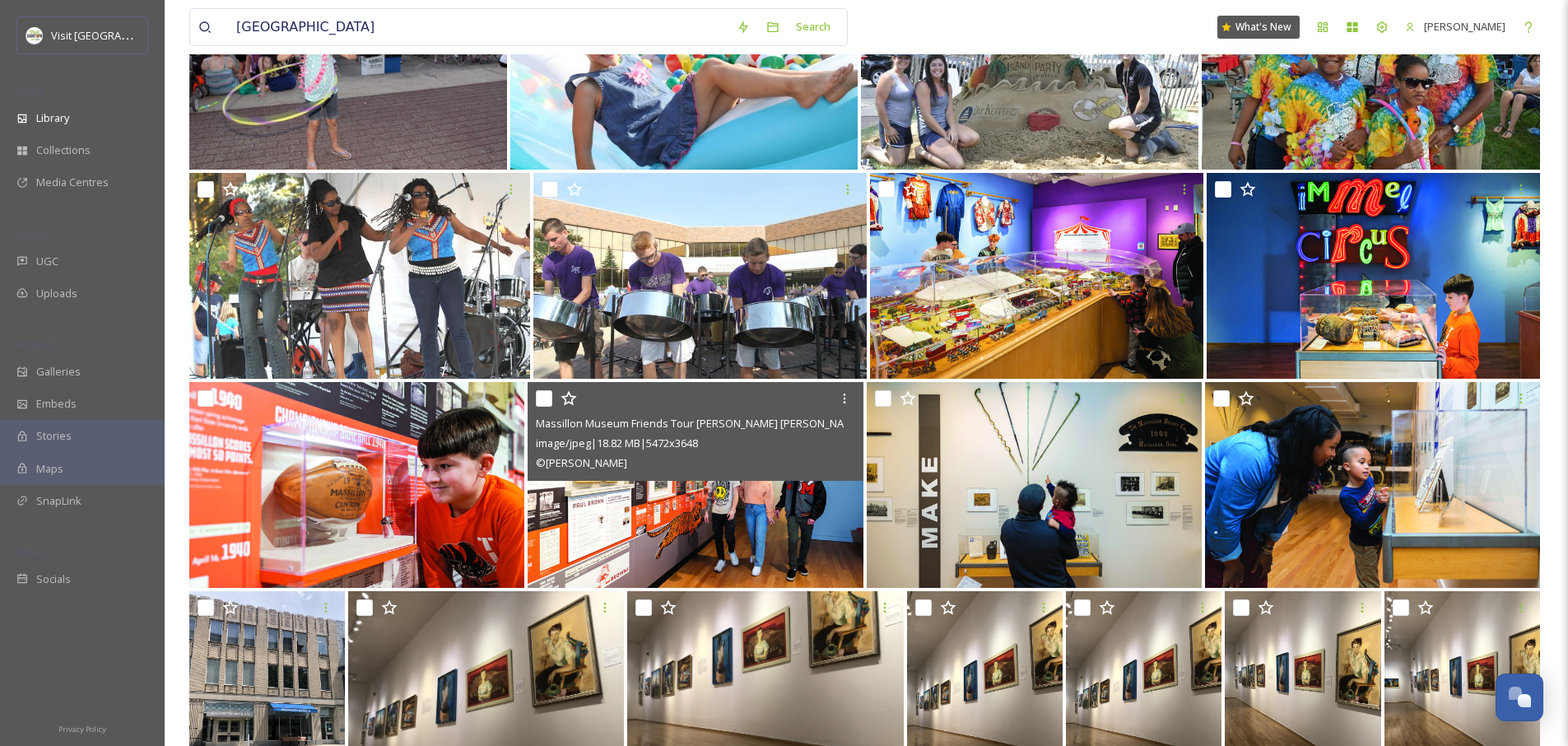
click at [542, 397] on input "checkbox" at bounding box center [545, 399] width 16 height 16
checkbox input "true"
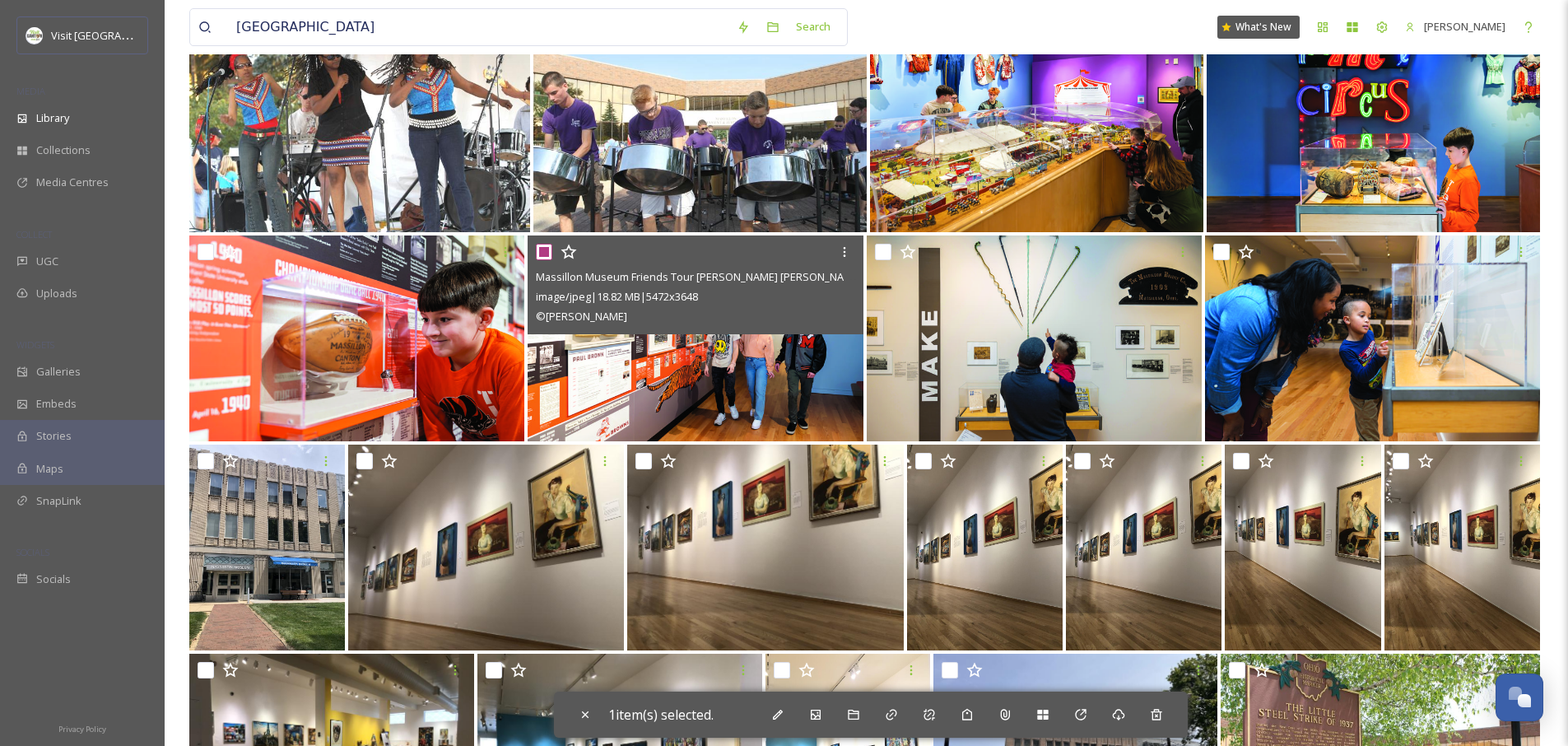
scroll to position [777, 0]
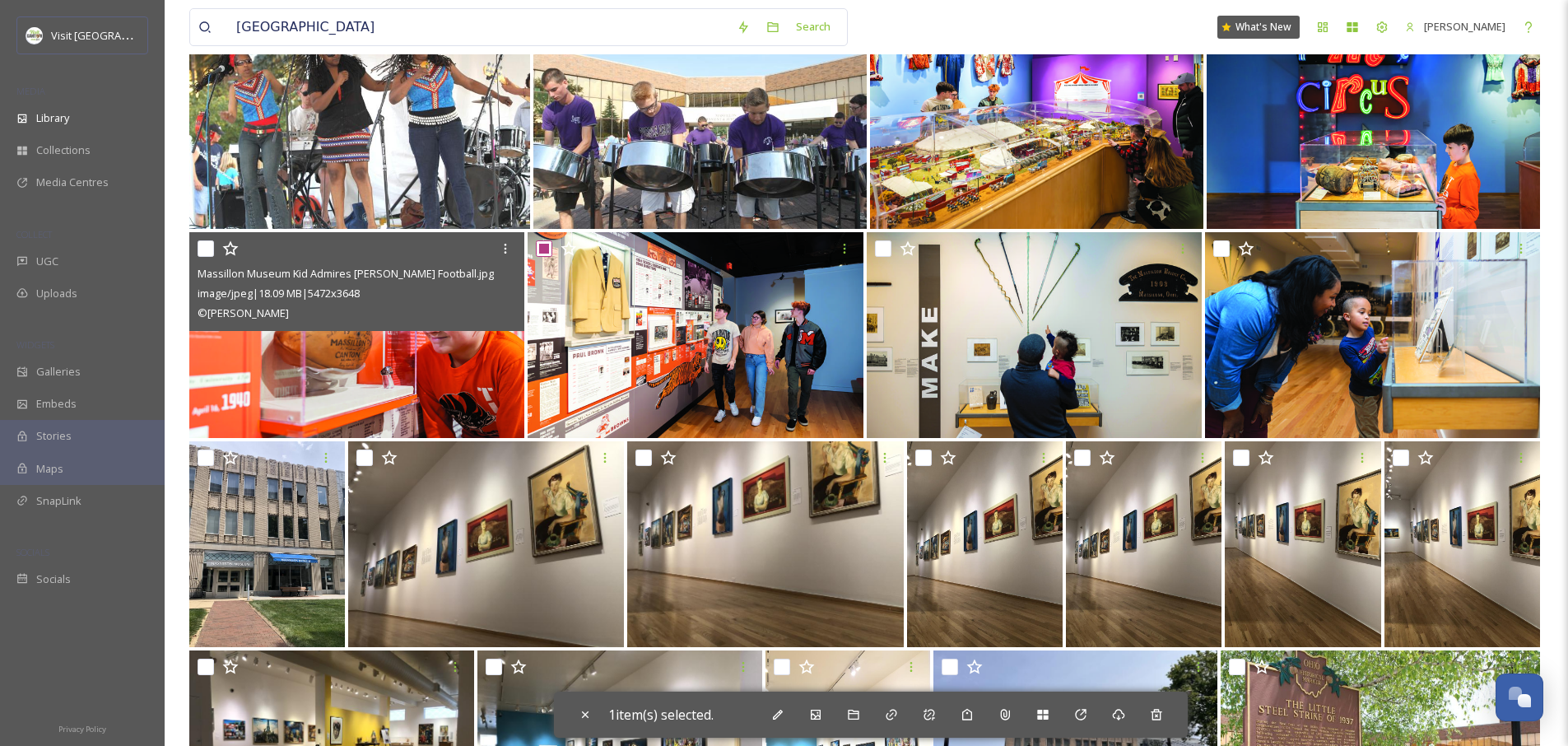
click at [210, 251] on input "checkbox" at bounding box center [206, 249] width 16 height 16
checkbox input "true"
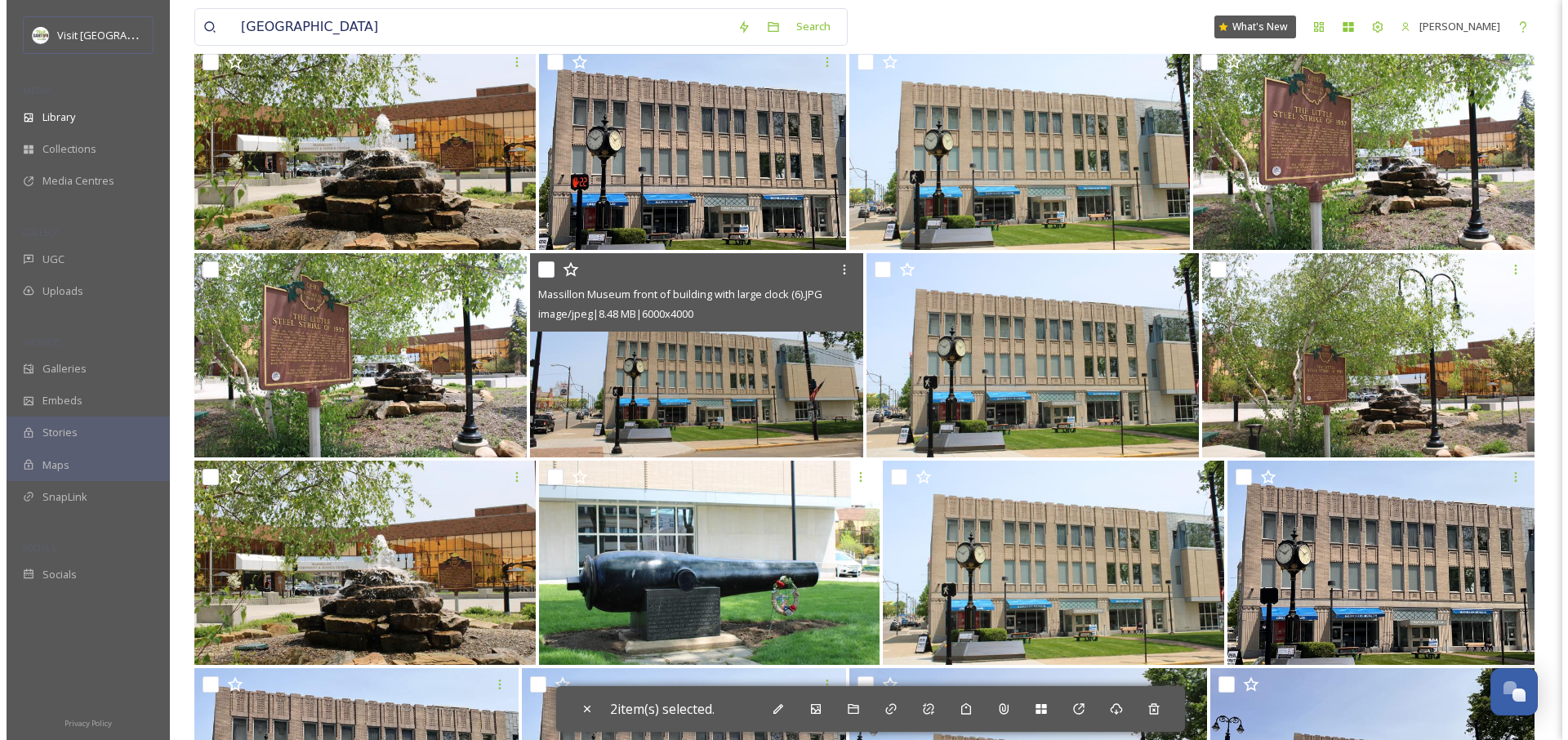
scroll to position [2770, 0]
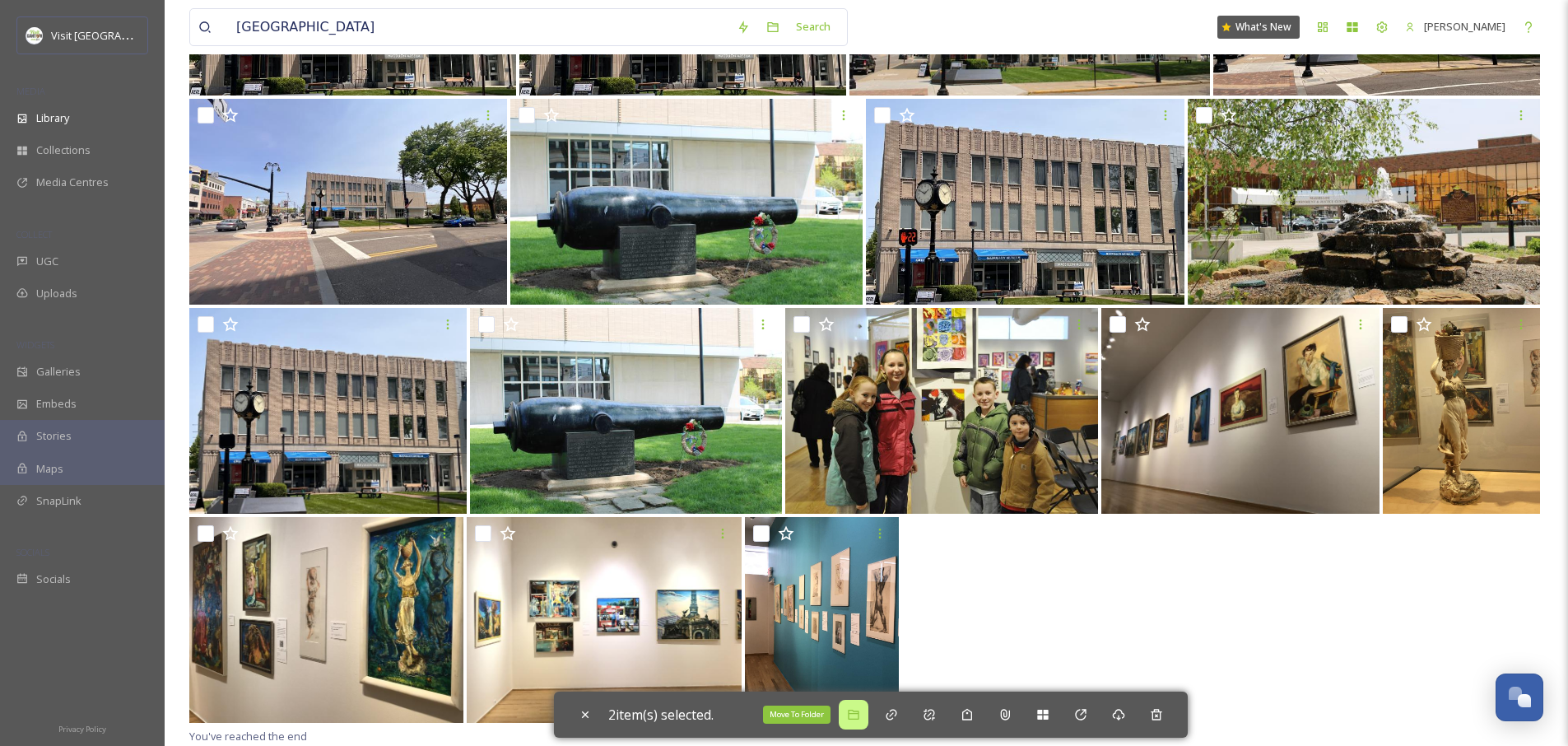
click at [858, 718] on icon at bounding box center [853, 715] width 13 height 13
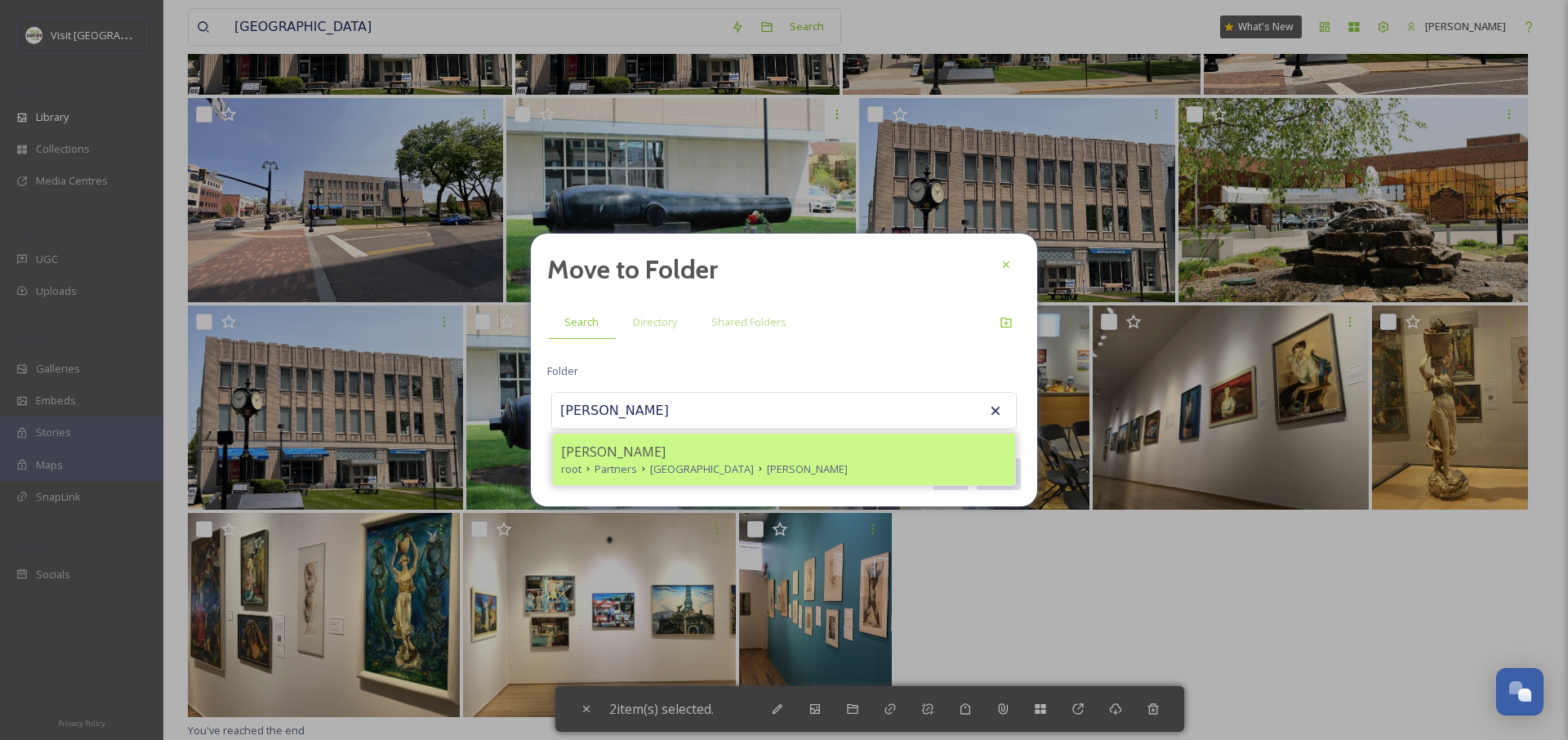
click at [645, 449] on div "Paul Brown" at bounding box center [784, 452] width 446 height 20
type input "Paul Brown"
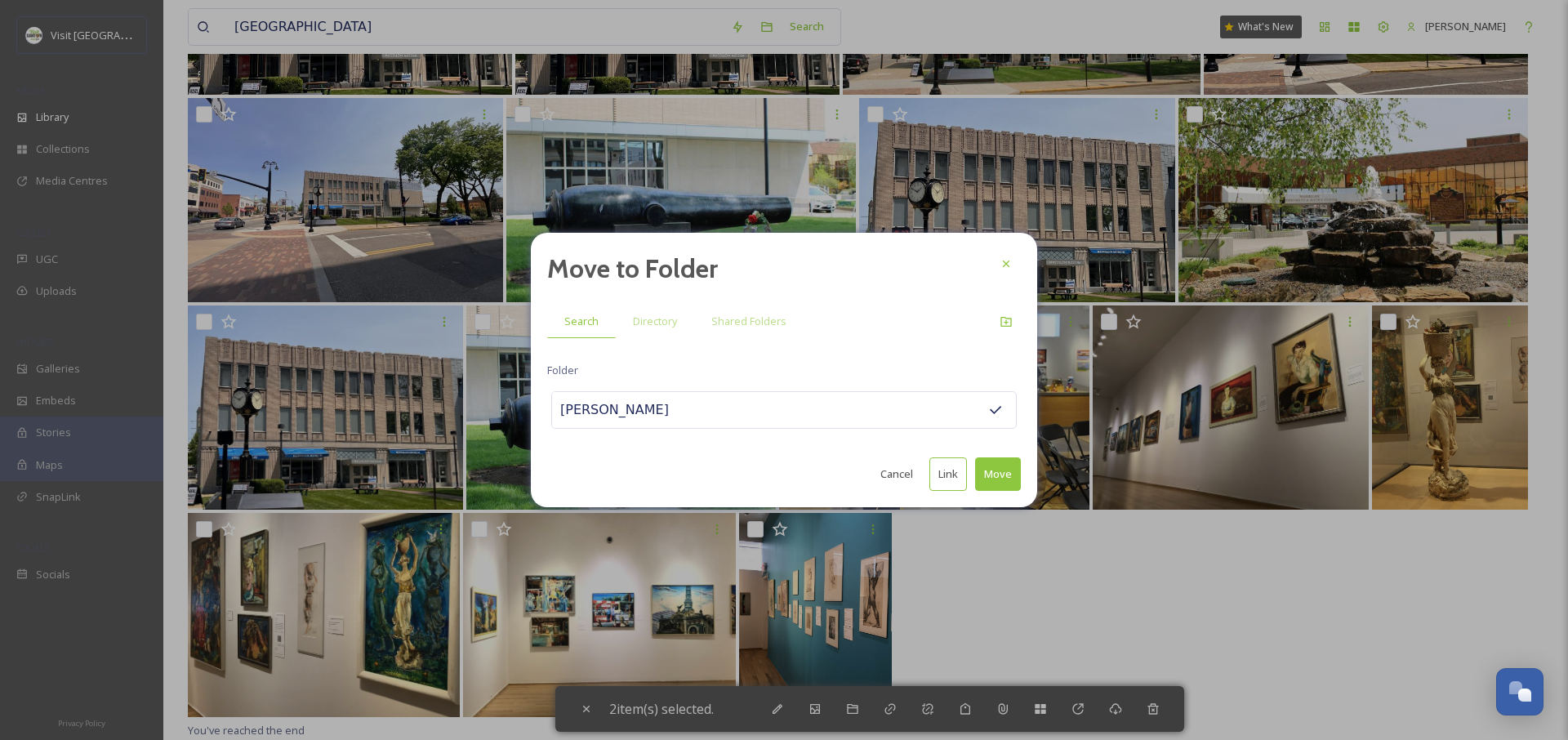
click at [988, 473] on button "Move" at bounding box center [998, 473] width 46 height 33
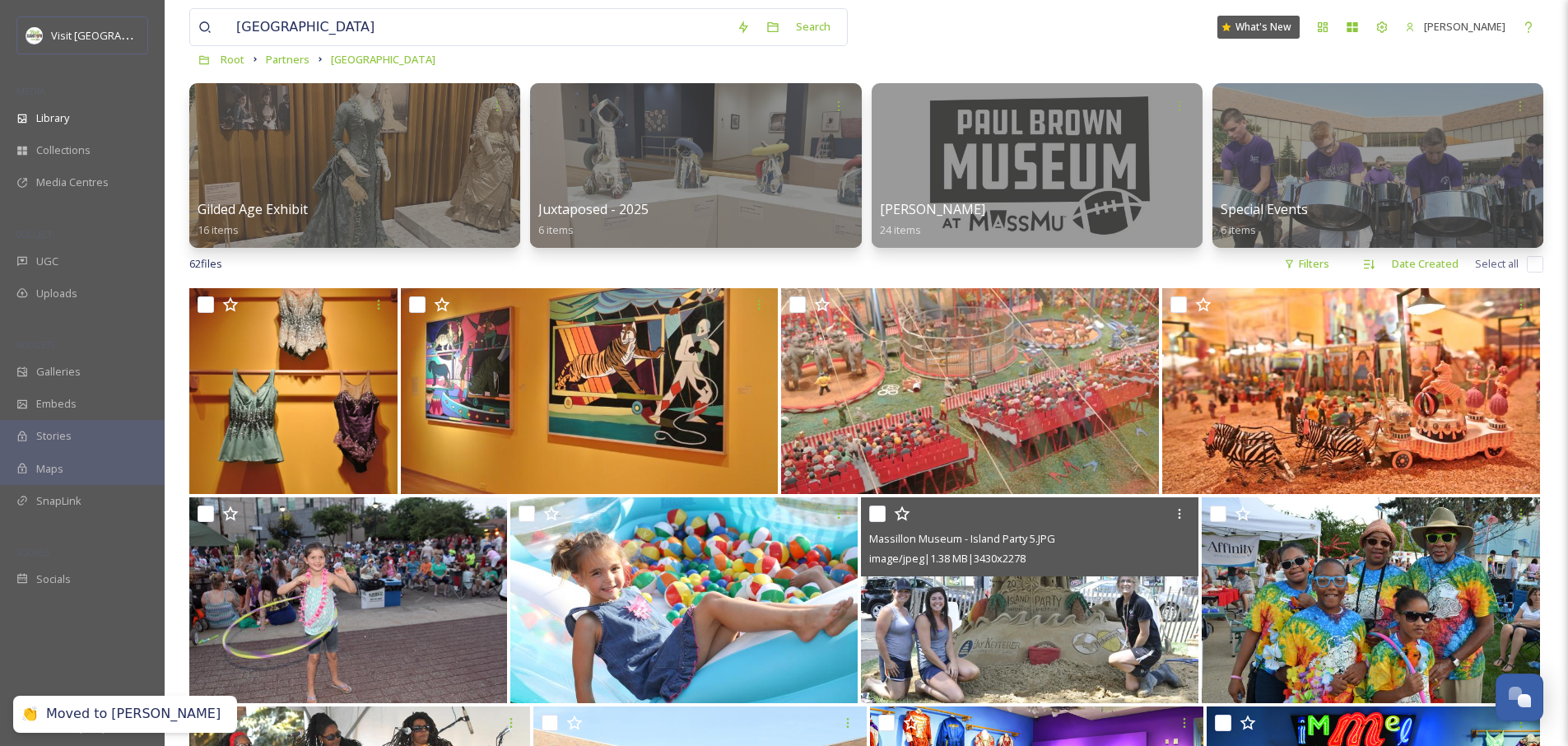
scroll to position [0, 0]
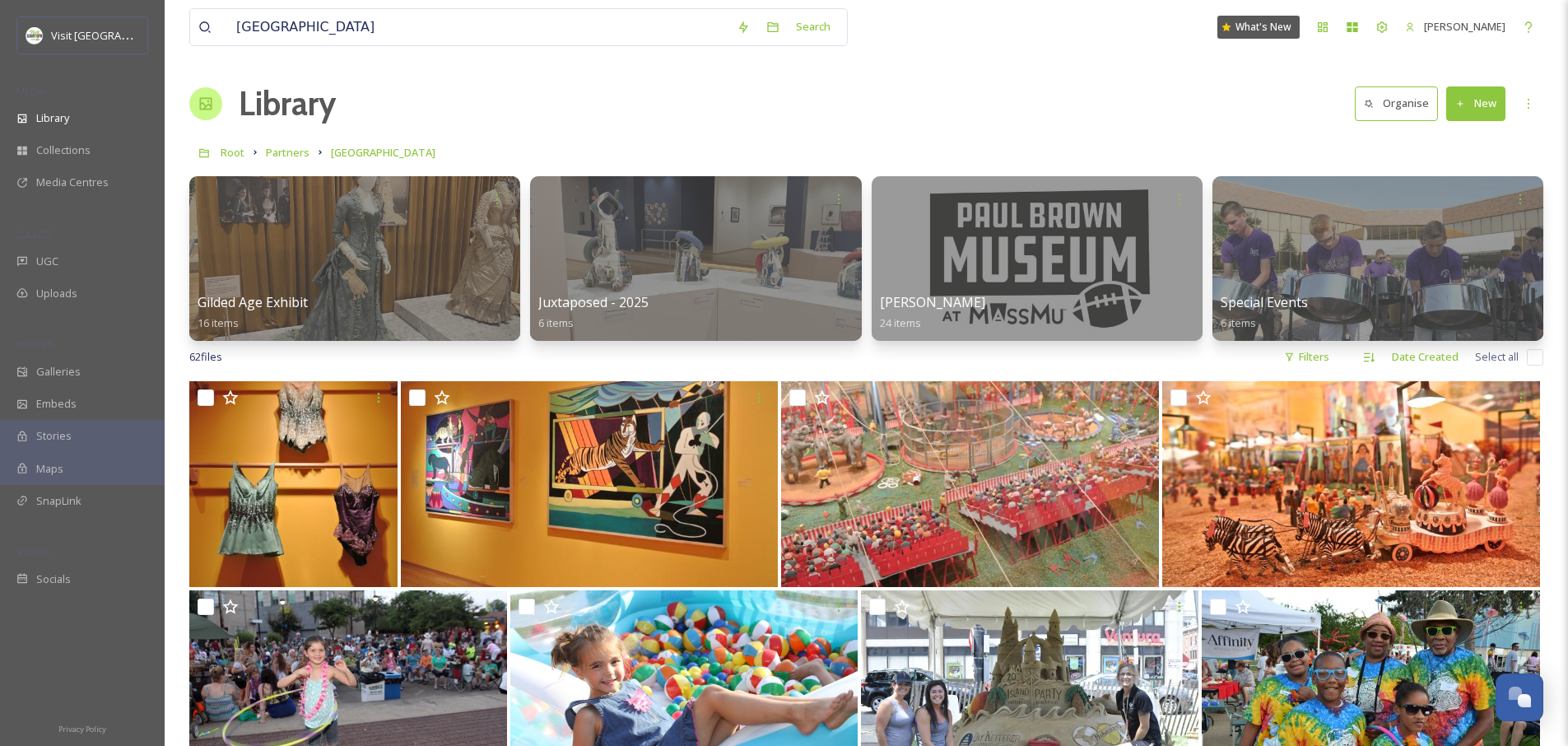
click at [1464, 100] on icon at bounding box center [1461, 104] width 11 height 11
click at [1453, 145] on span "File Upload" at bounding box center [1469, 141] width 55 height 15
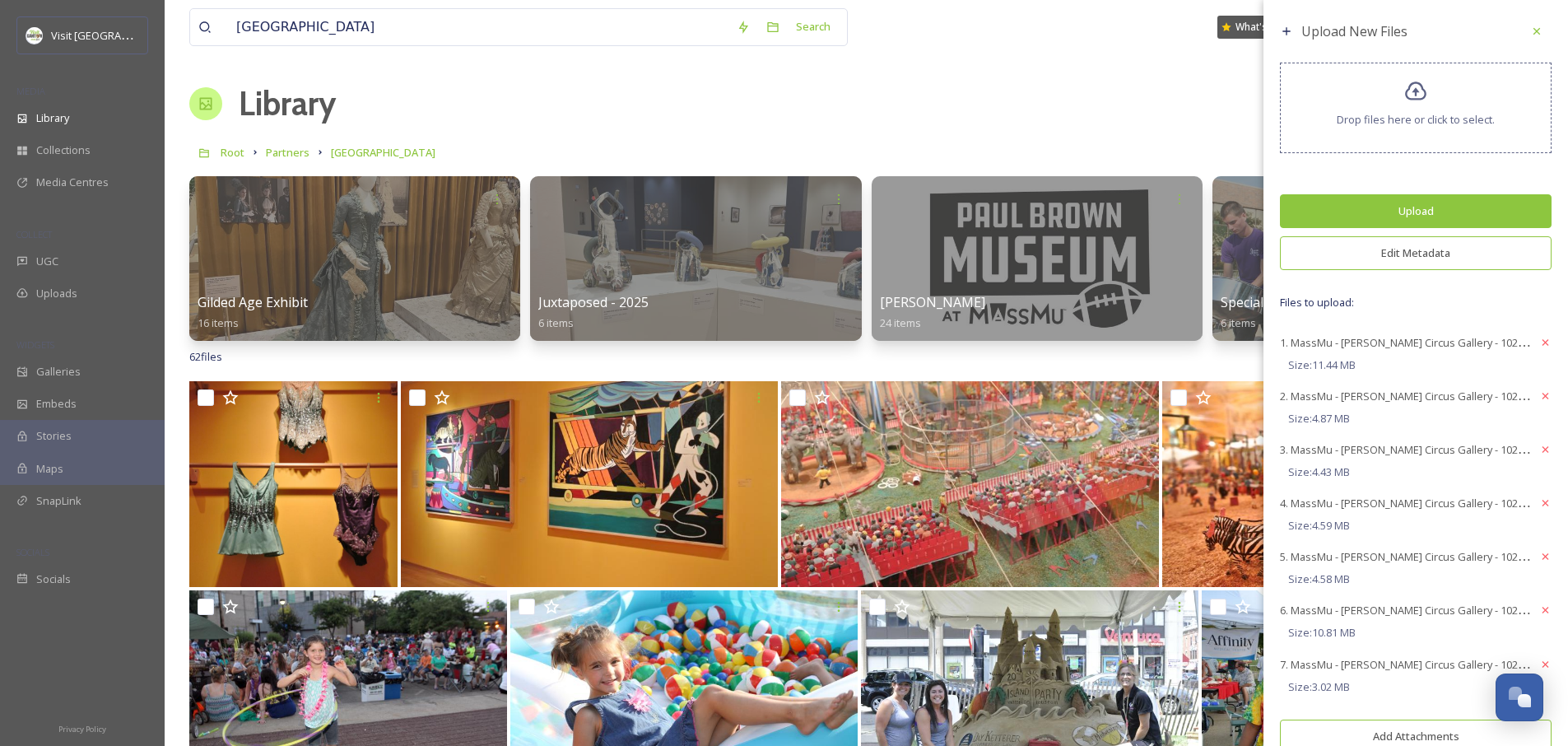
click at [1379, 251] on button "Edit Metadata" at bounding box center [1416, 252] width 271 height 34
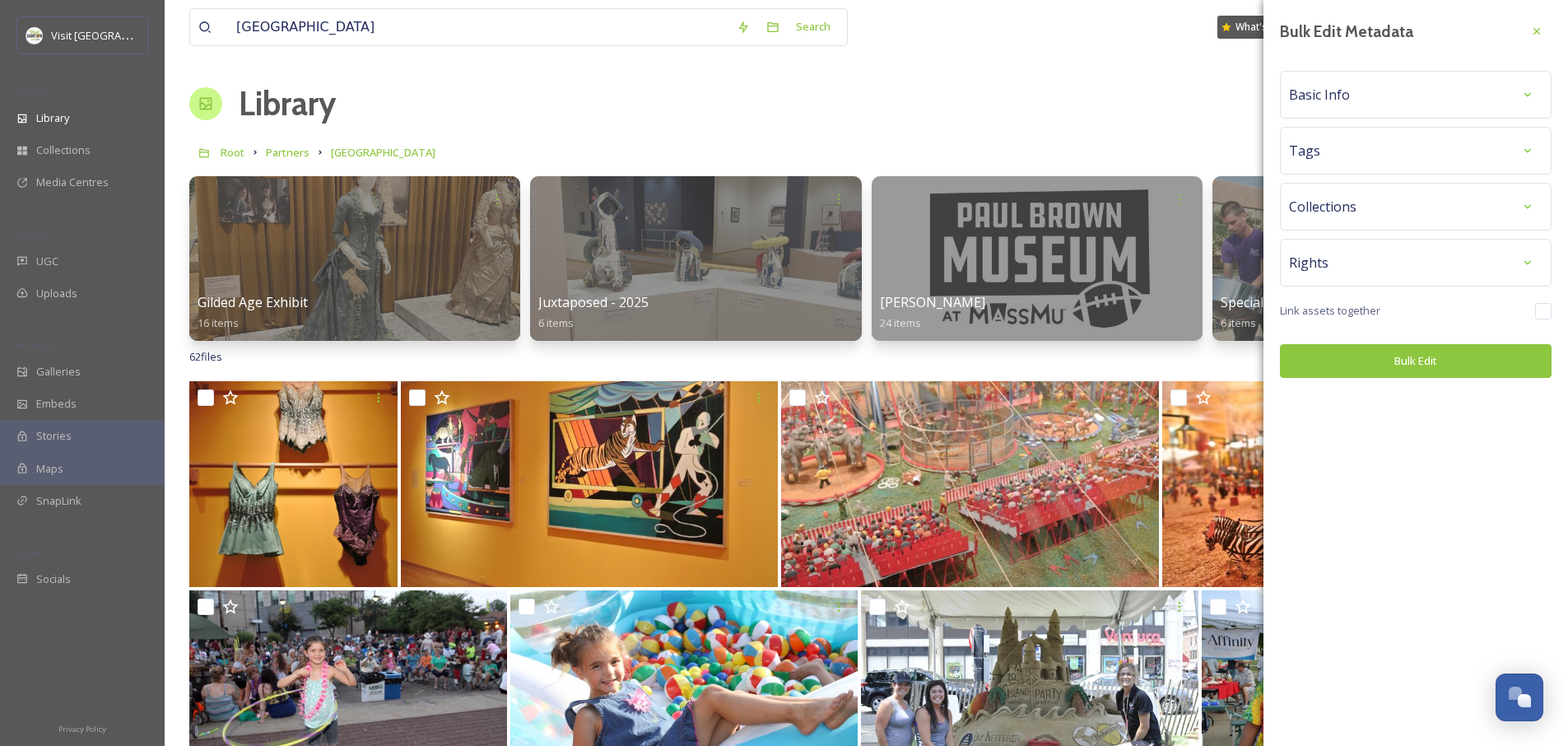
click at [1340, 110] on div "Basic Info" at bounding box center [1416, 95] width 271 height 47
click at [1349, 86] on div "Basic Info" at bounding box center [1416, 95] width 253 height 30
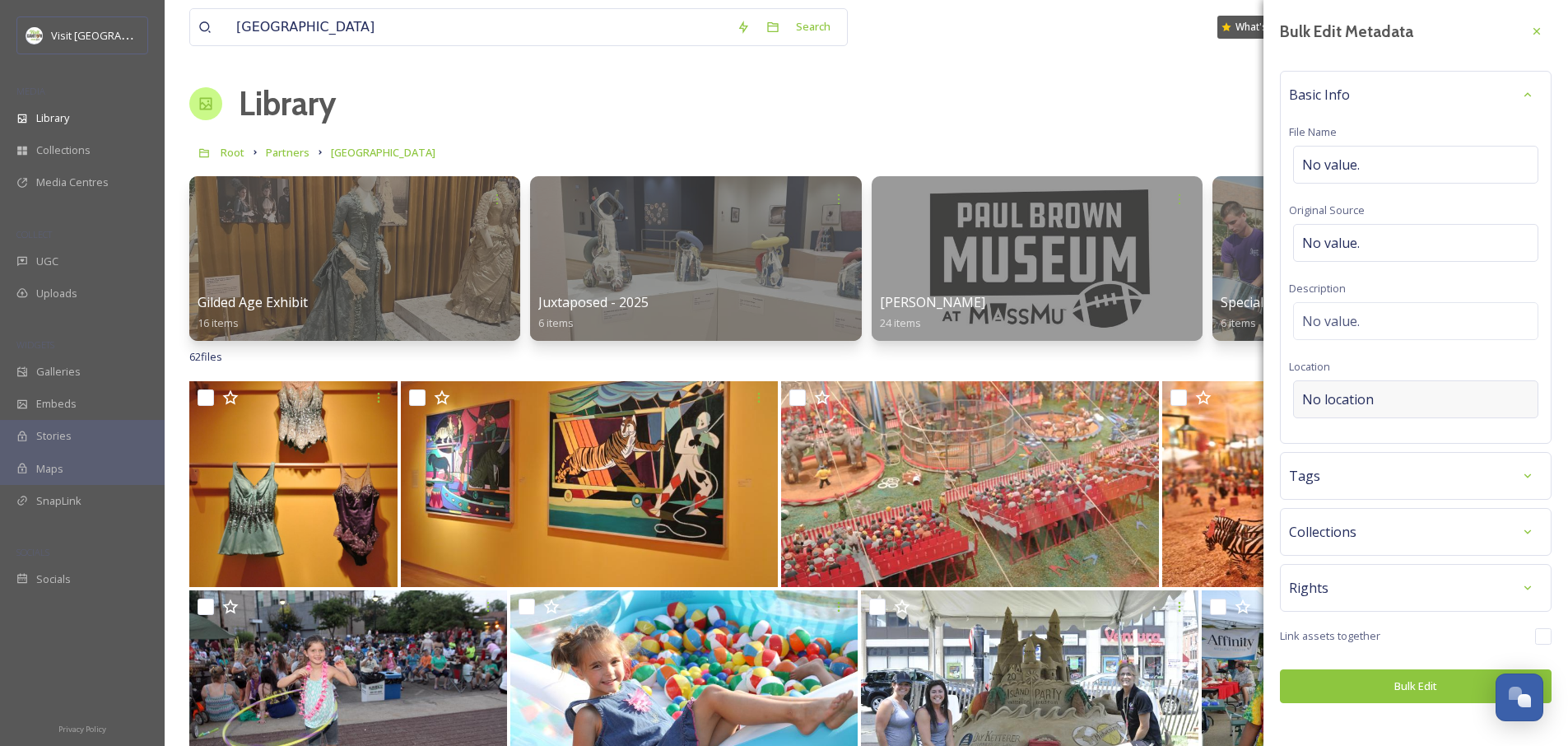
click at [1348, 398] on span "No location" at bounding box center [1338, 400] width 72 height 20
click at [1353, 398] on input at bounding box center [1416, 400] width 244 height 36
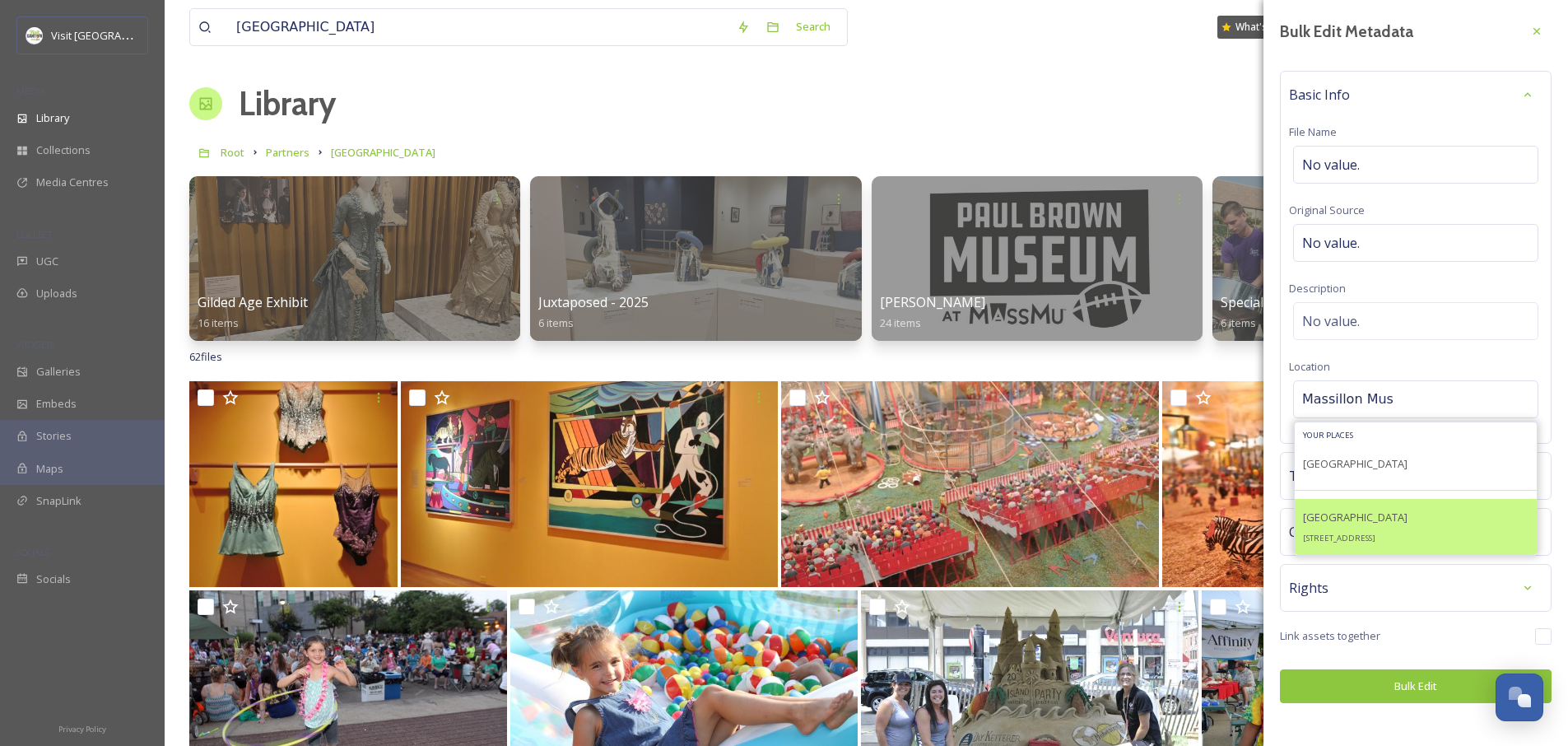
type input "Massillon Mus"
click at [1390, 520] on span "Massillon Museum" at bounding box center [1355, 517] width 105 height 15
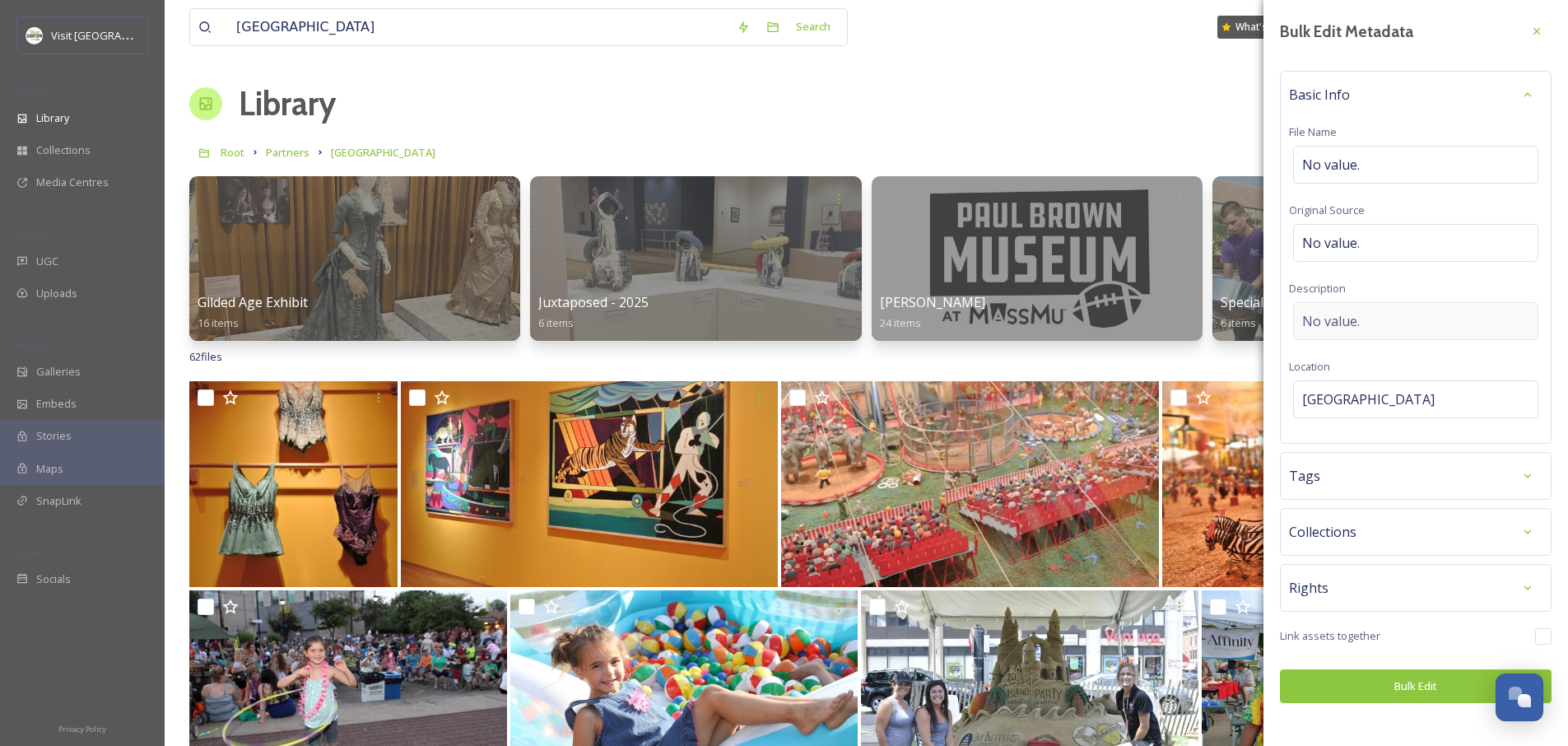
click at [1369, 319] on div "No value." at bounding box center [1415, 322] width 245 height 38
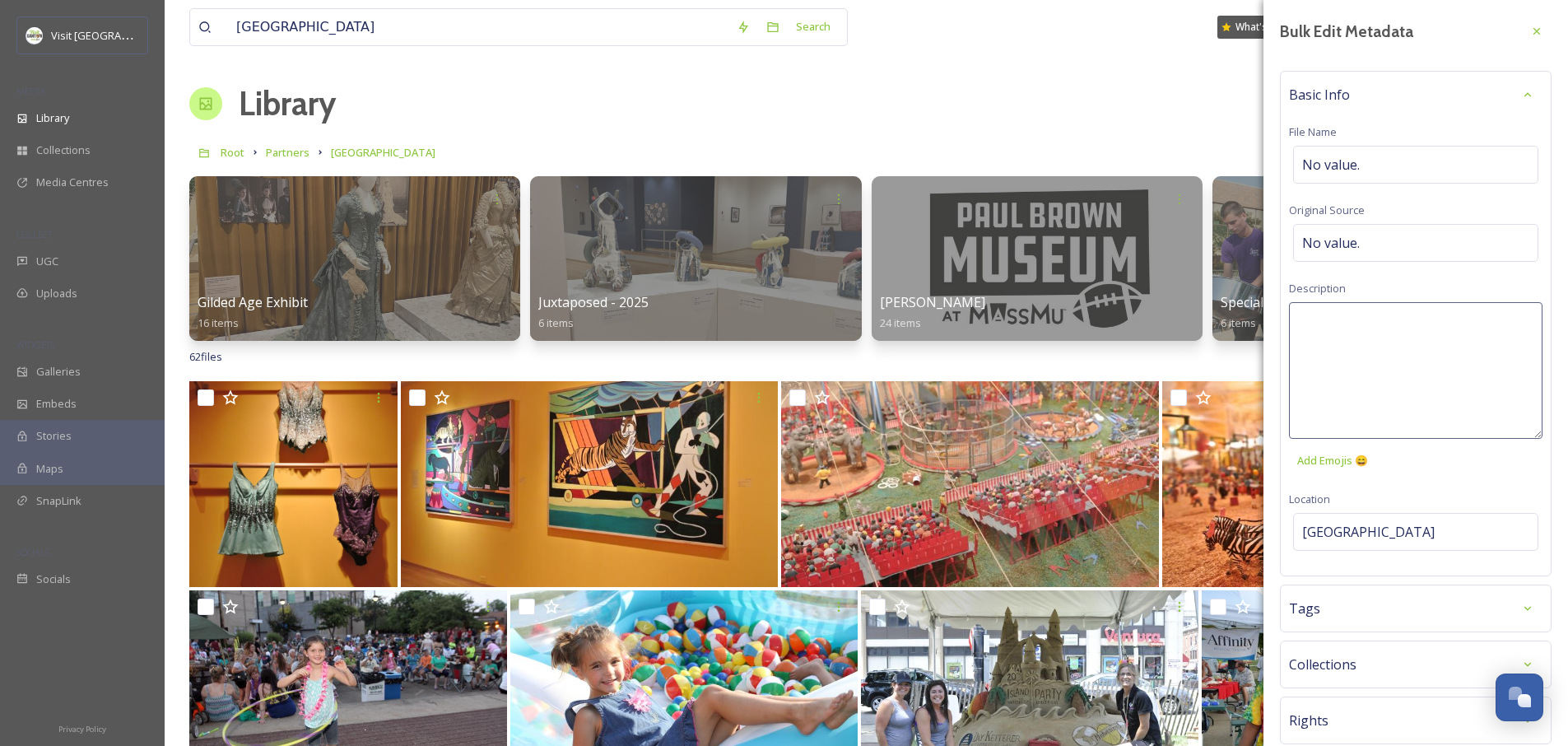
click at [1354, 321] on textarea at bounding box center [1416, 371] width 253 height 137
type textarea "Immel Circus Gallery at MassMu"
click at [1344, 586] on div "Bulk Edit Metadata Basic Info File Name No value. Original Source No value. Des…" at bounding box center [1416, 426] width 305 height 853
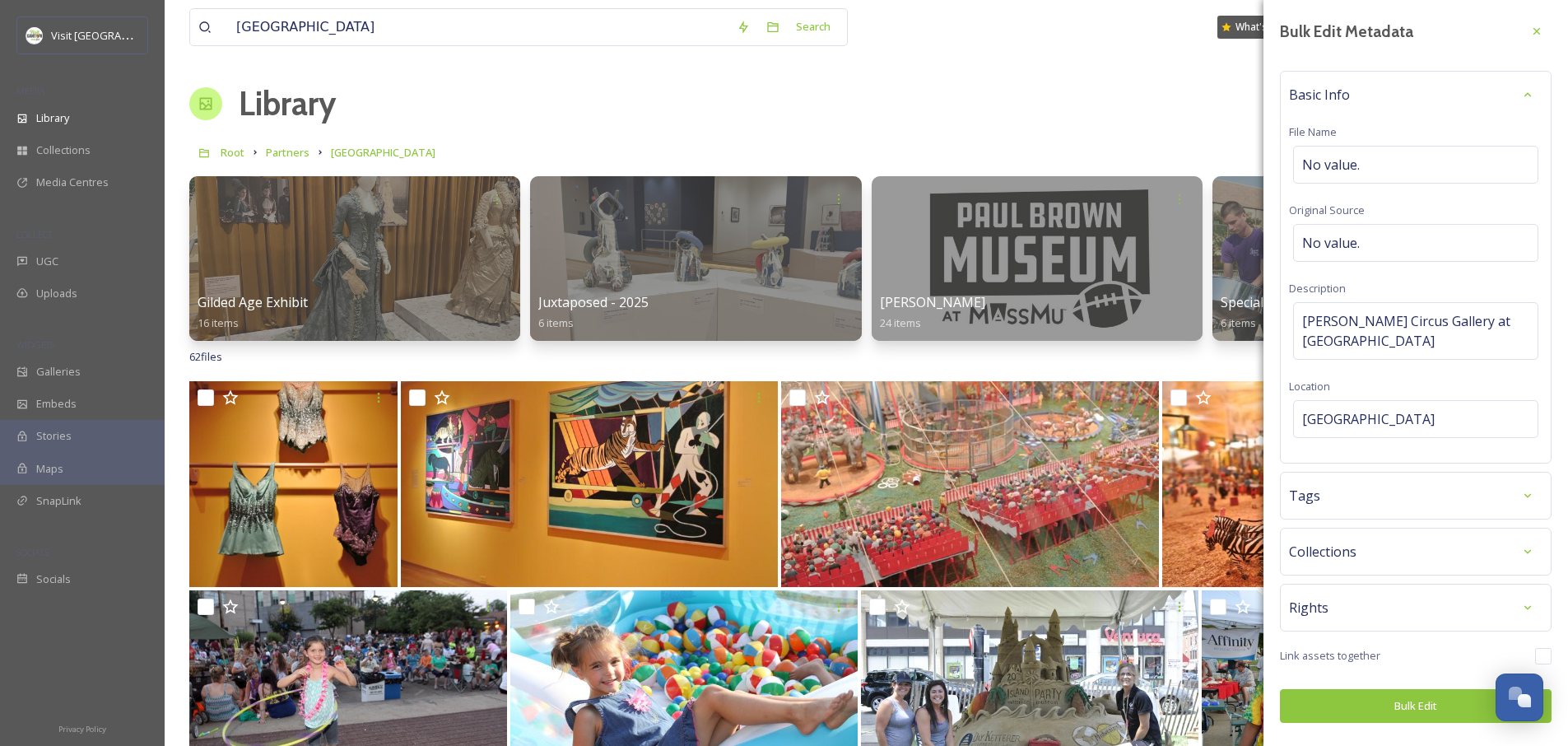
click at [1343, 597] on div "Rights" at bounding box center [1416, 608] width 253 height 30
click at [1349, 494] on div "Tags" at bounding box center [1416, 496] width 271 height 47
click at [1349, 485] on div "Tags" at bounding box center [1416, 496] width 253 height 30
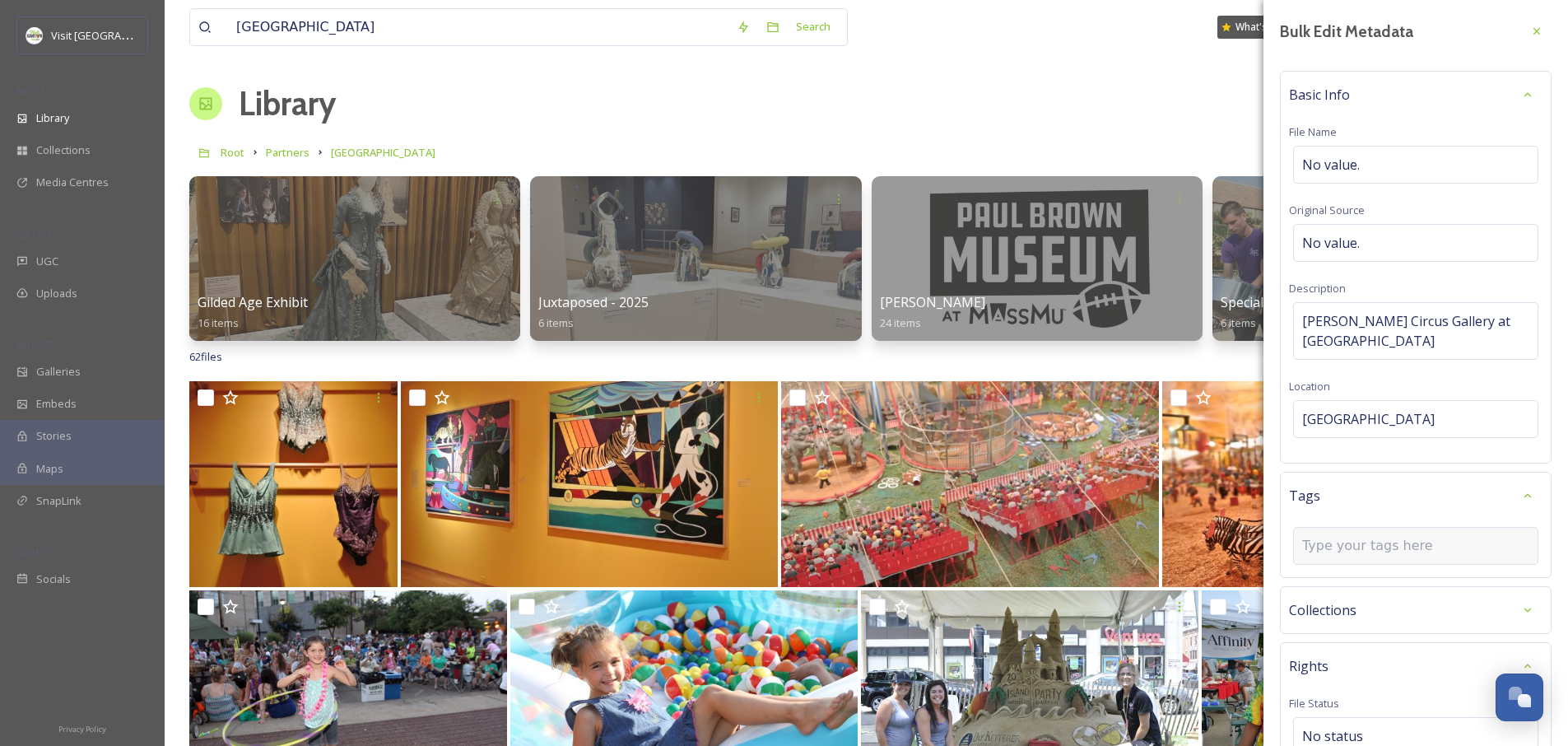
click at [1341, 537] on input at bounding box center [1384, 547] width 165 height 20
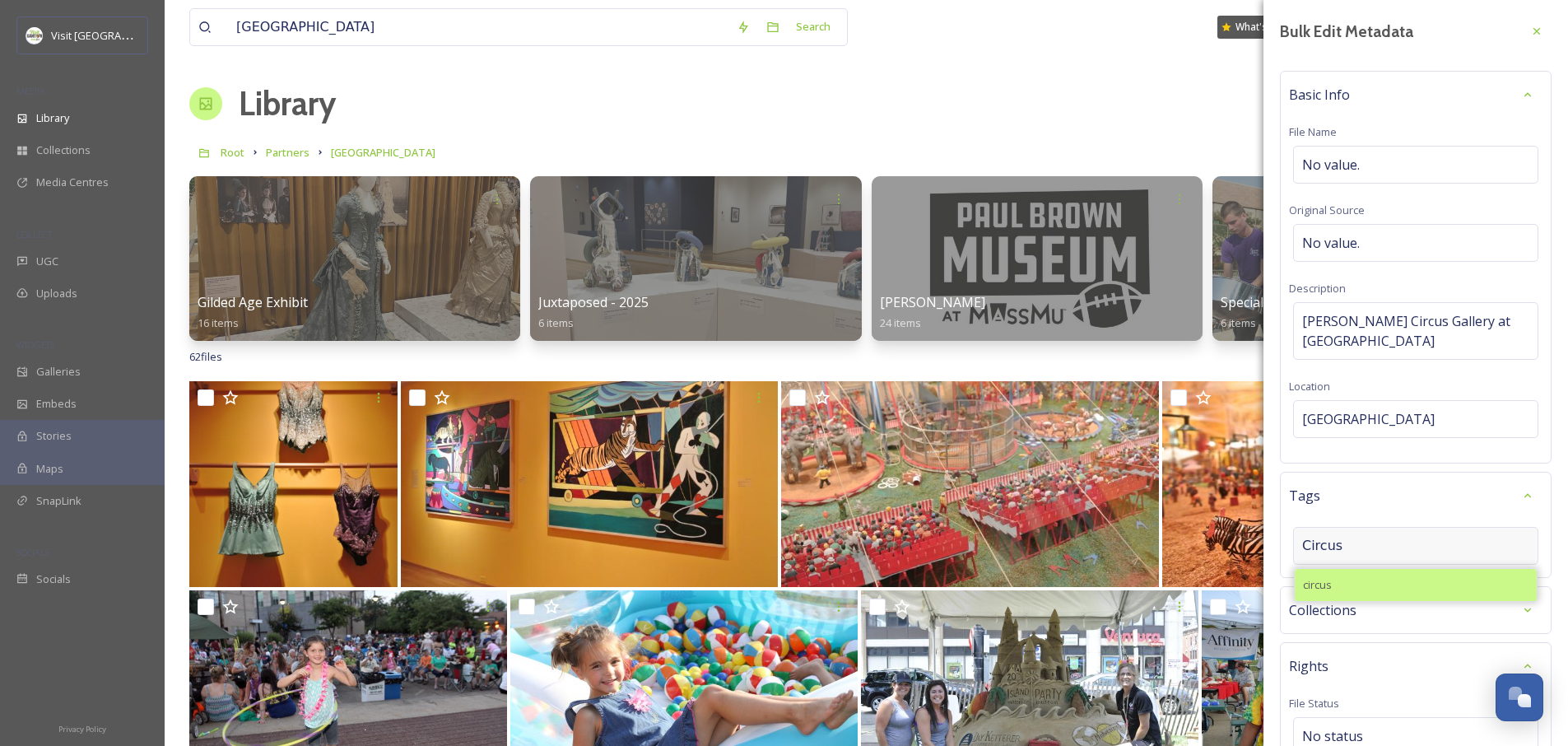
type input "Circus"
click at [1333, 570] on div "circus" at bounding box center [1416, 585] width 242 height 32
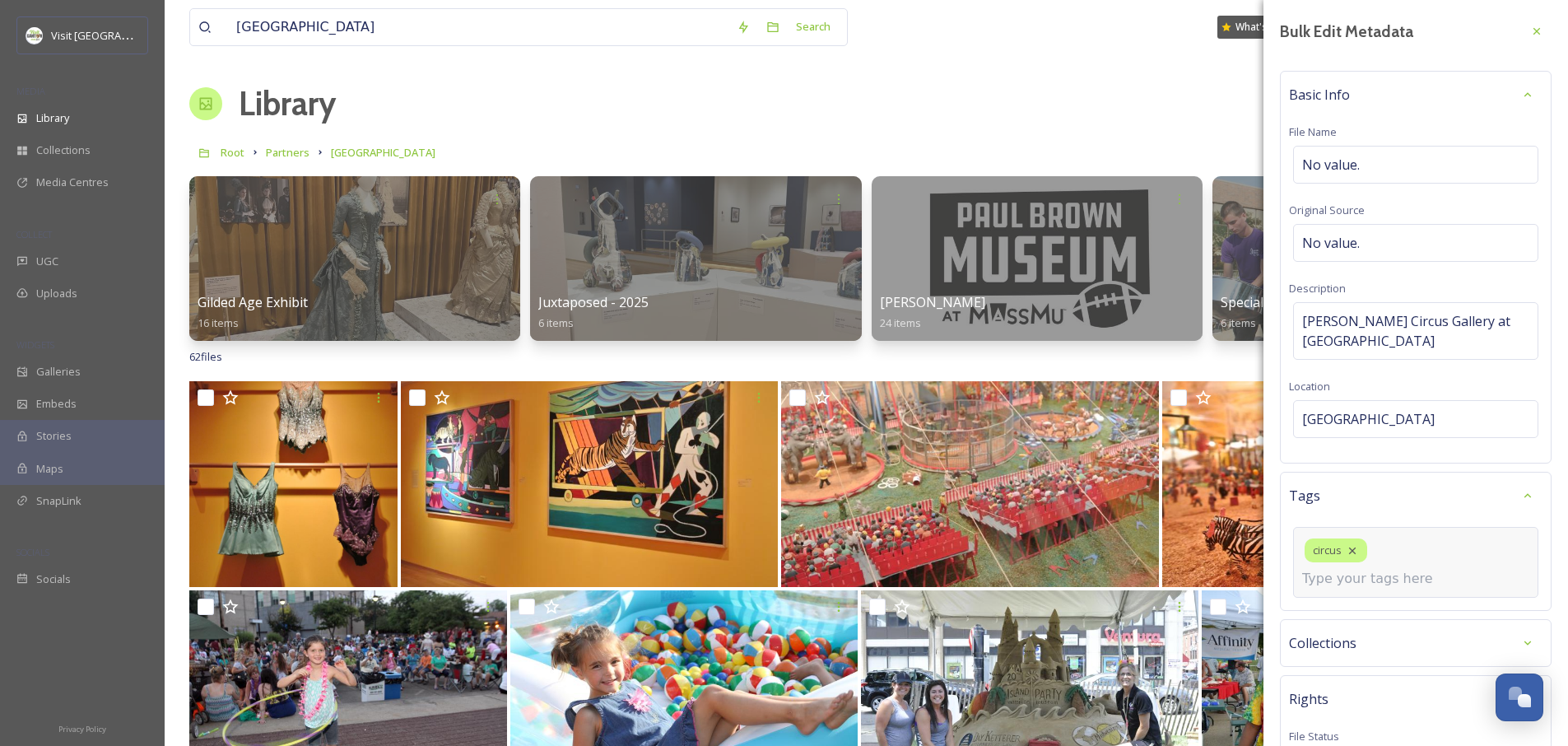
click at [1385, 569] on input at bounding box center [1384, 579] width 165 height 20
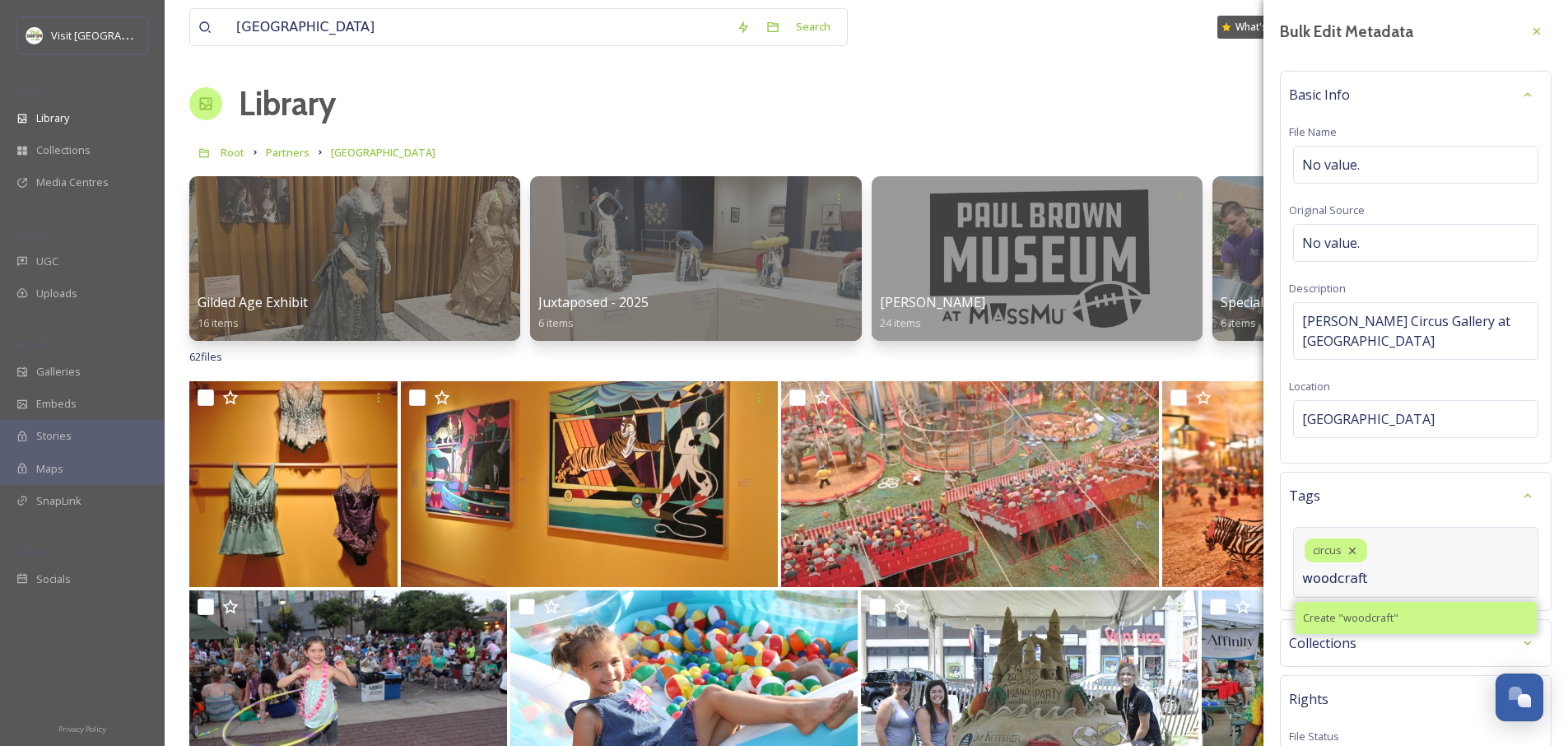
type input "woodcraft"
click at [1359, 610] on span "Create " woodcraft "" at bounding box center [1350, 618] width 96 height 15
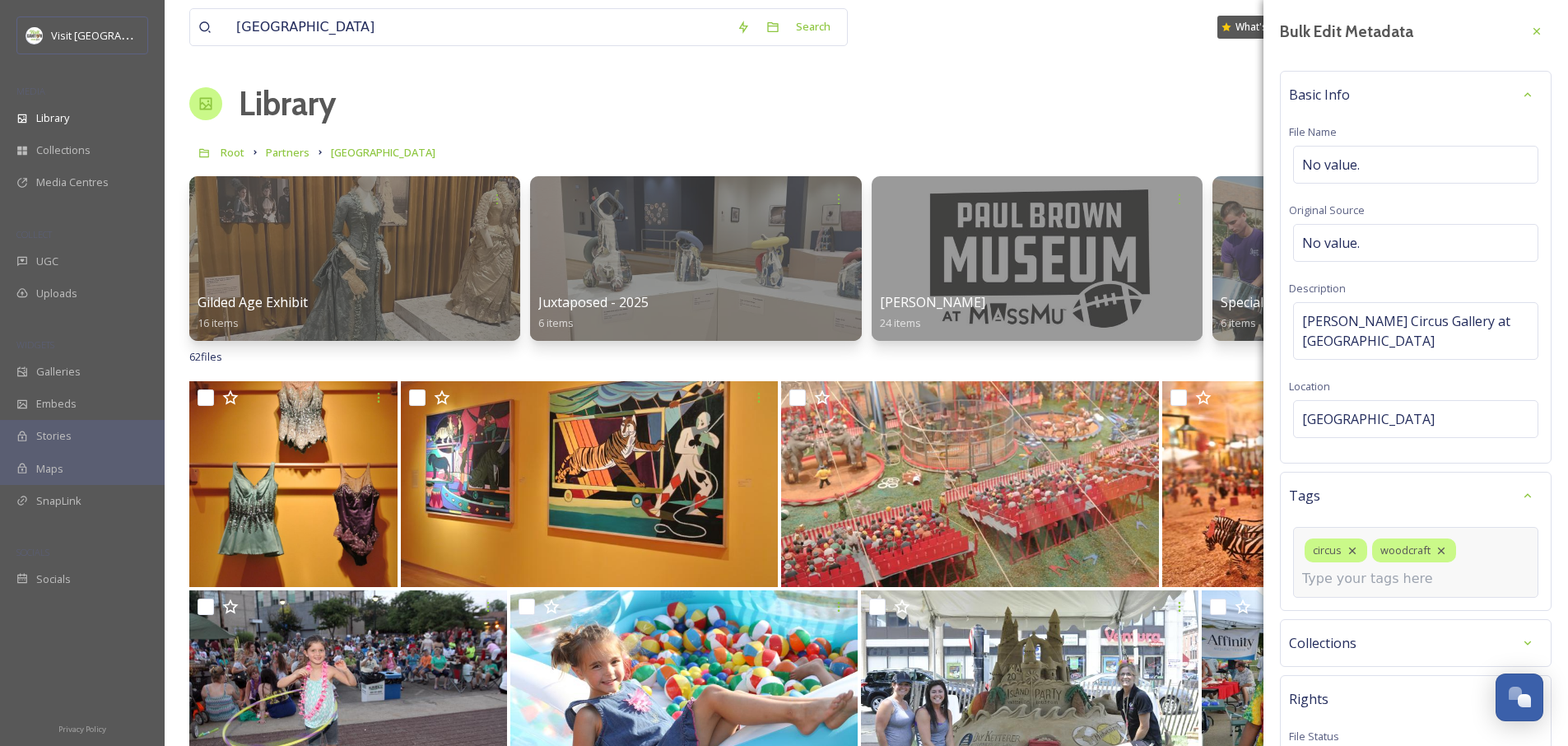
click at [1359, 569] on input at bounding box center [1384, 579] width 165 height 20
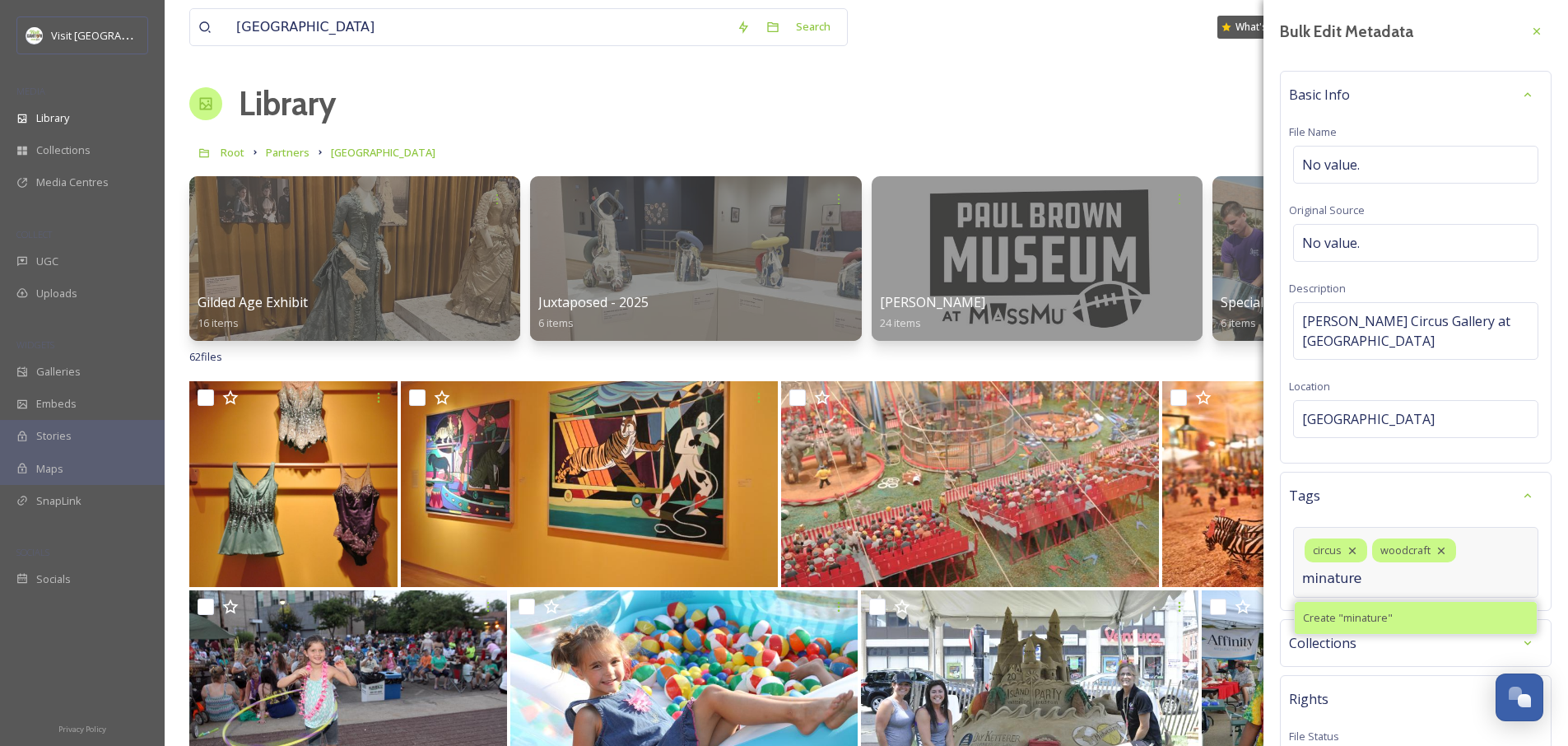
type input "minature"
click at [1353, 610] on span "Create " minature "" at bounding box center [1348, 618] width 90 height 15
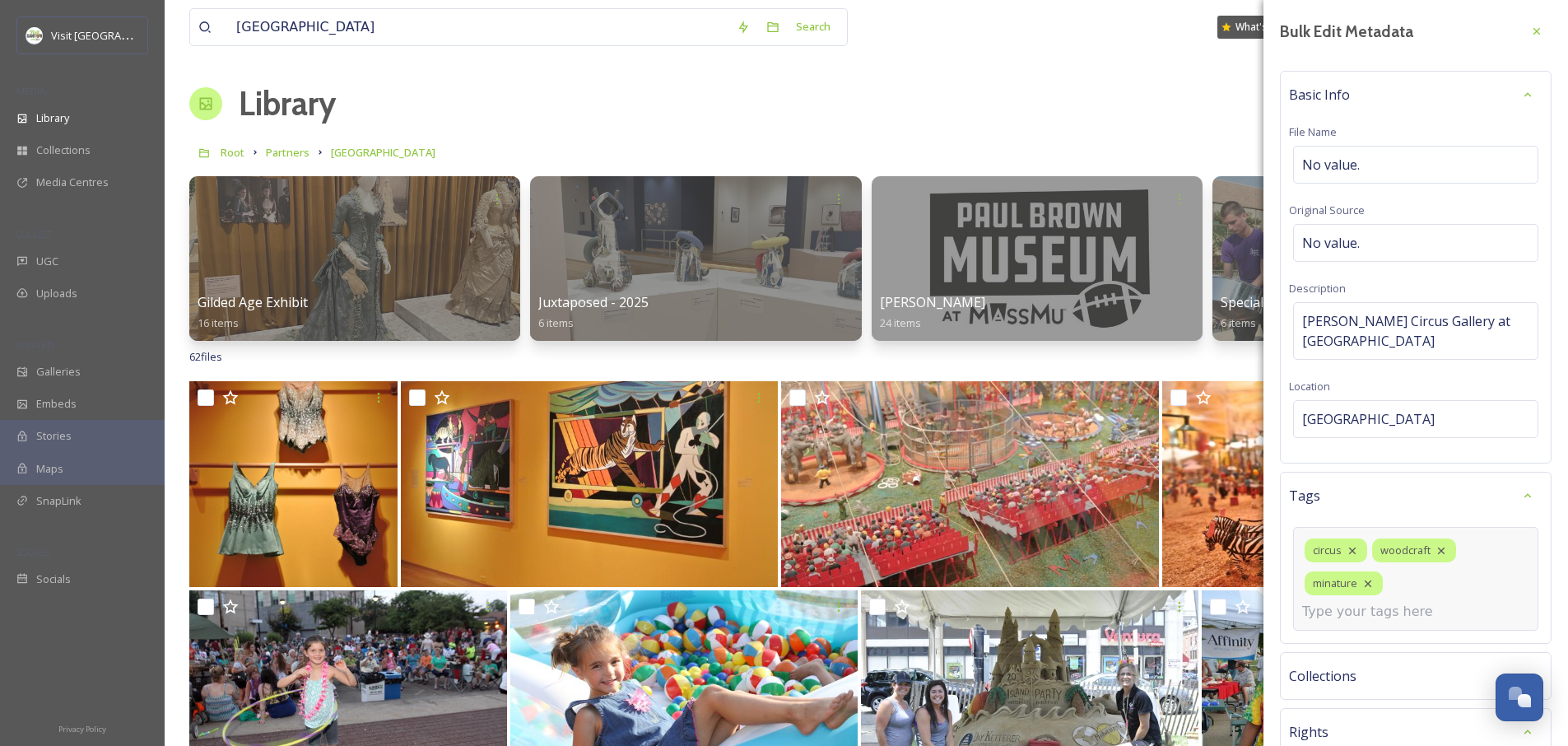
click at [1443, 578] on div "circus woodcraft minature" at bounding box center [1415, 579] width 245 height 104
click at [1403, 602] on input at bounding box center [1384, 612] width 165 height 20
type input ","
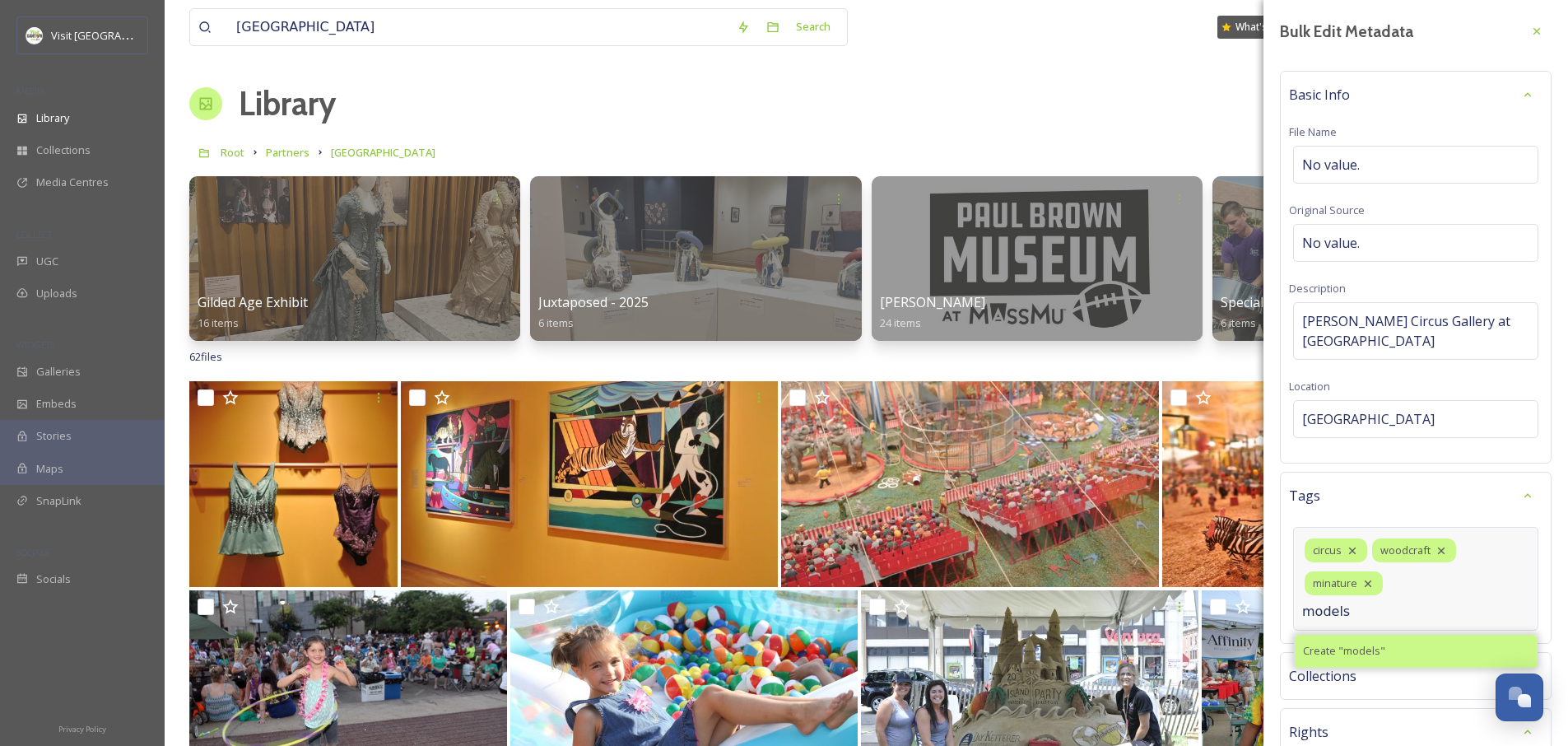
type input "models"
click at [1353, 643] on span "Create " models "" at bounding box center [1344, 650] width 82 height 15
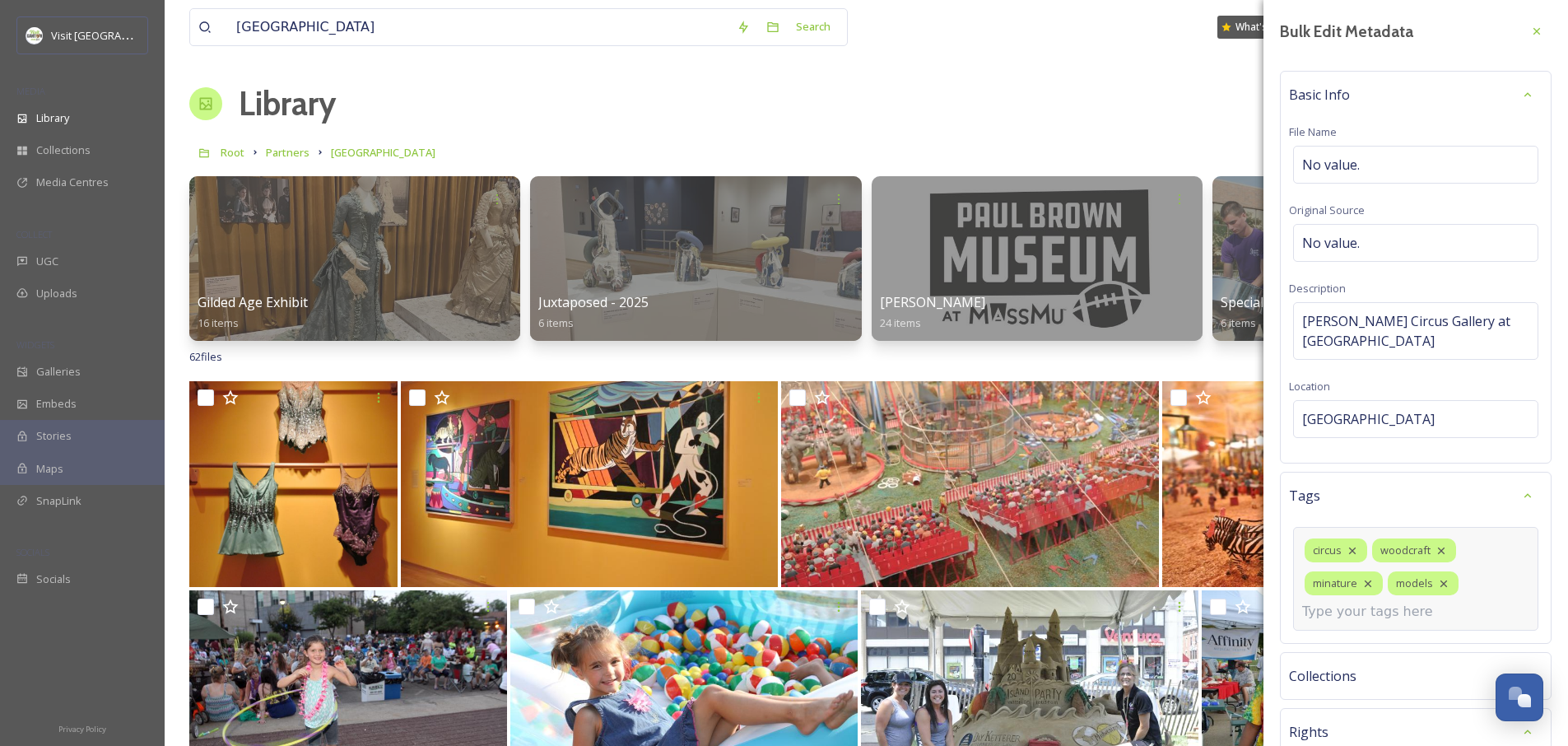
click at [1339, 602] on input at bounding box center [1384, 612] width 165 height 20
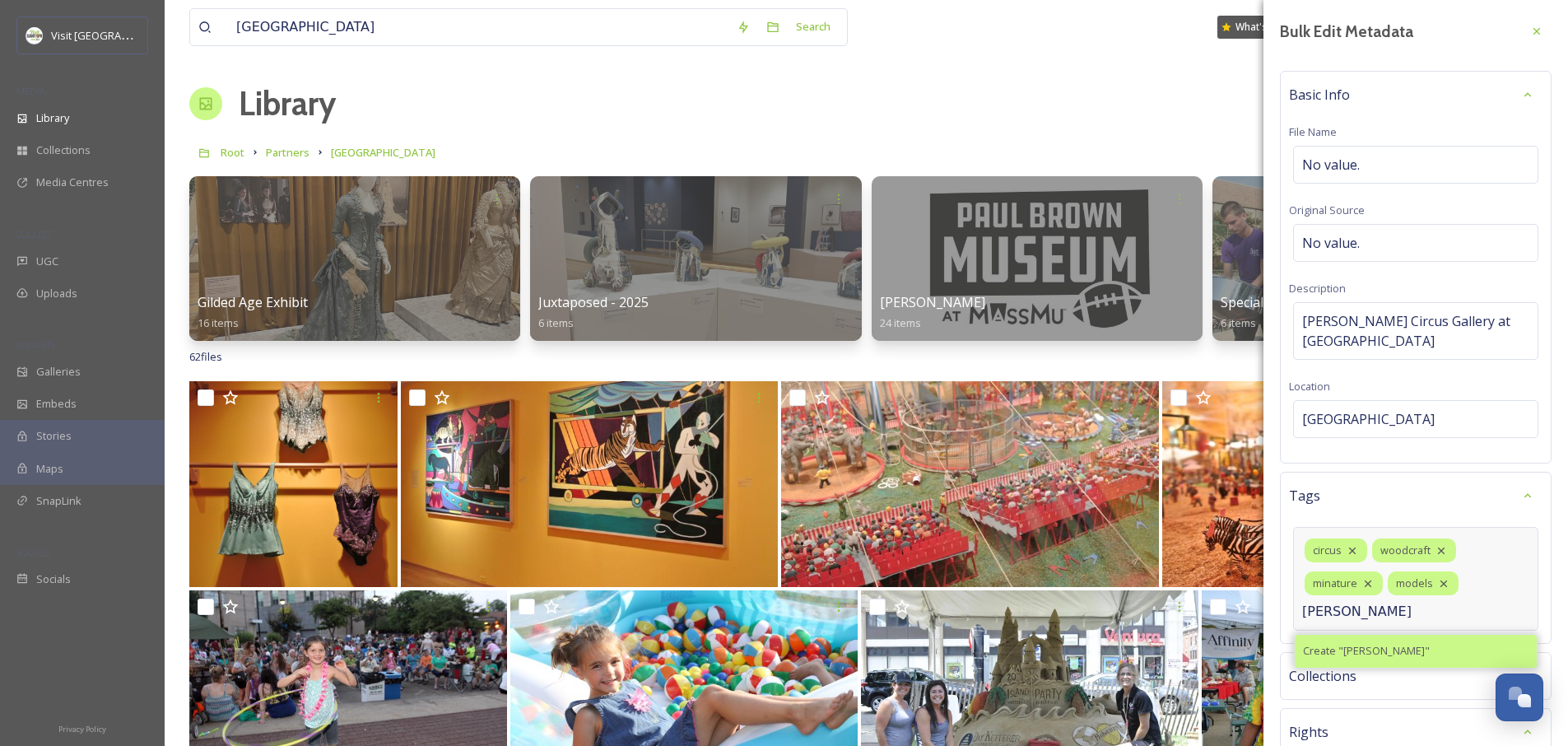
type input "Immel"
click at [1333, 643] on span "Create " Immel "" at bounding box center [1366, 650] width 127 height 15
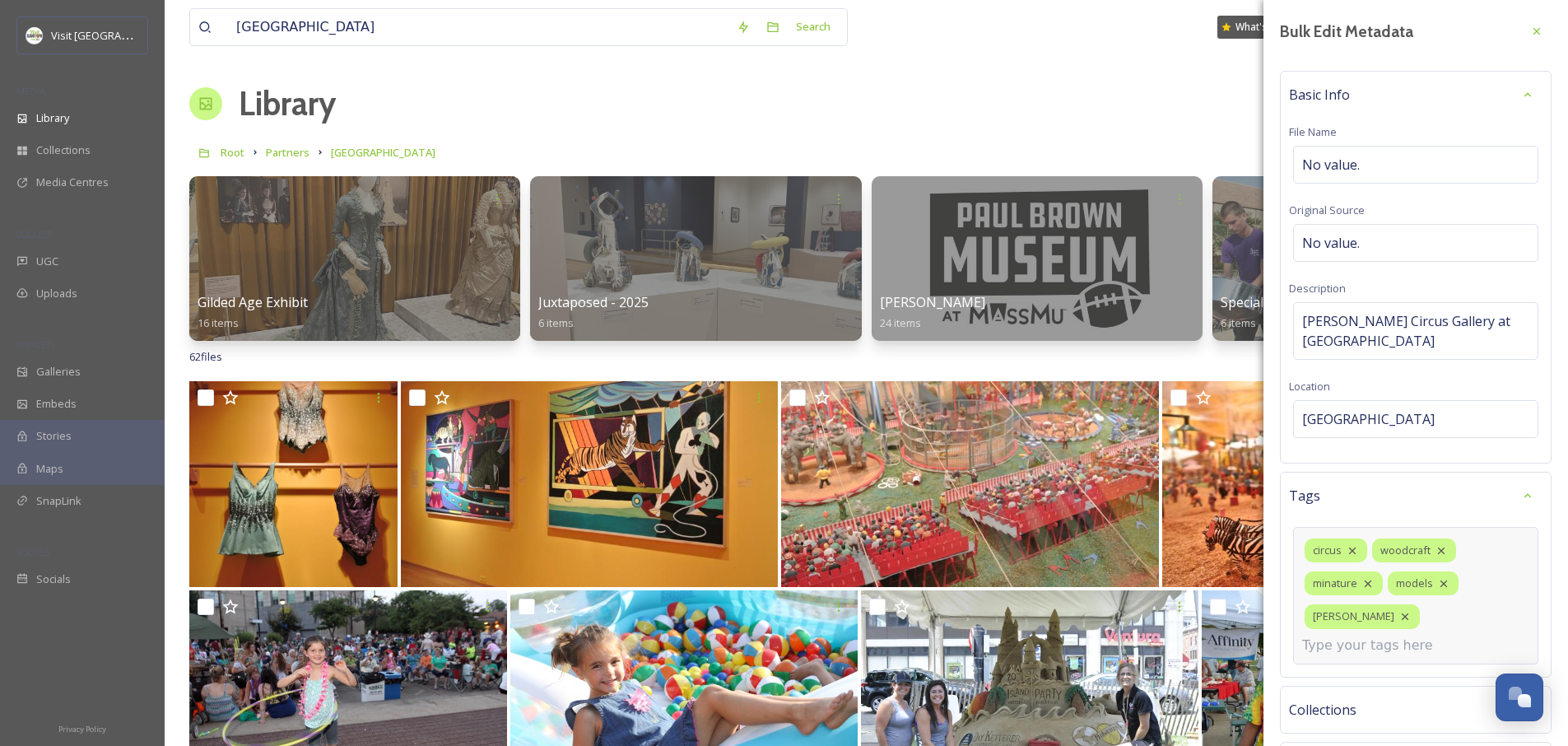
click at [1404, 607] on div "circus woodcraft minature models Immel" at bounding box center [1415, 596] width 245 height 138
type input "family fun"
click at [1393, 669] on div "family fun" at bounding box center [1416, 684] width 242 height 32
click at [1387, 636] on input at bounding box center [1384, 646] width 165 height 20
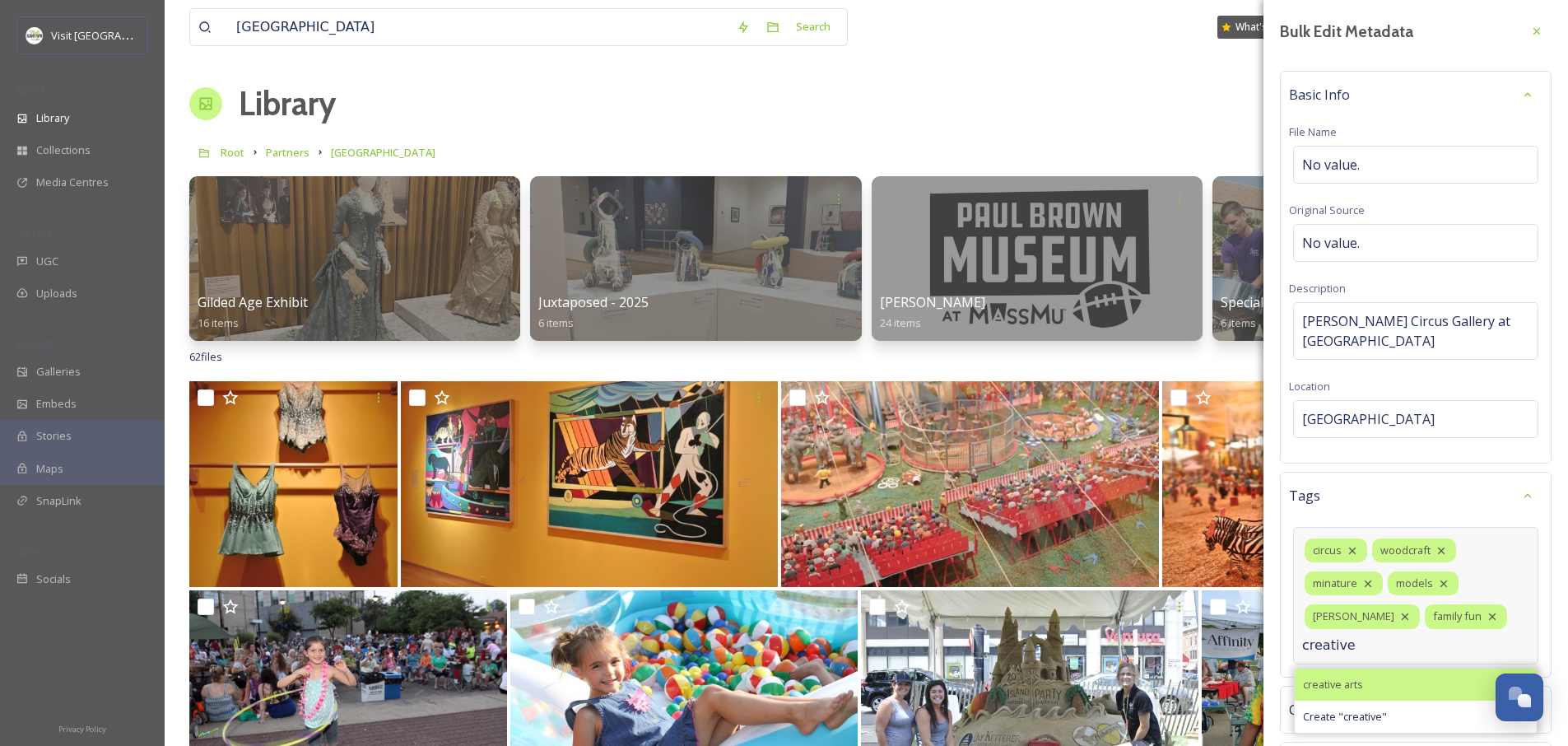
type input "creative"
click at [1379, 669] on div "creative arts" at bounding box center [1416, 684] width 242 height 32
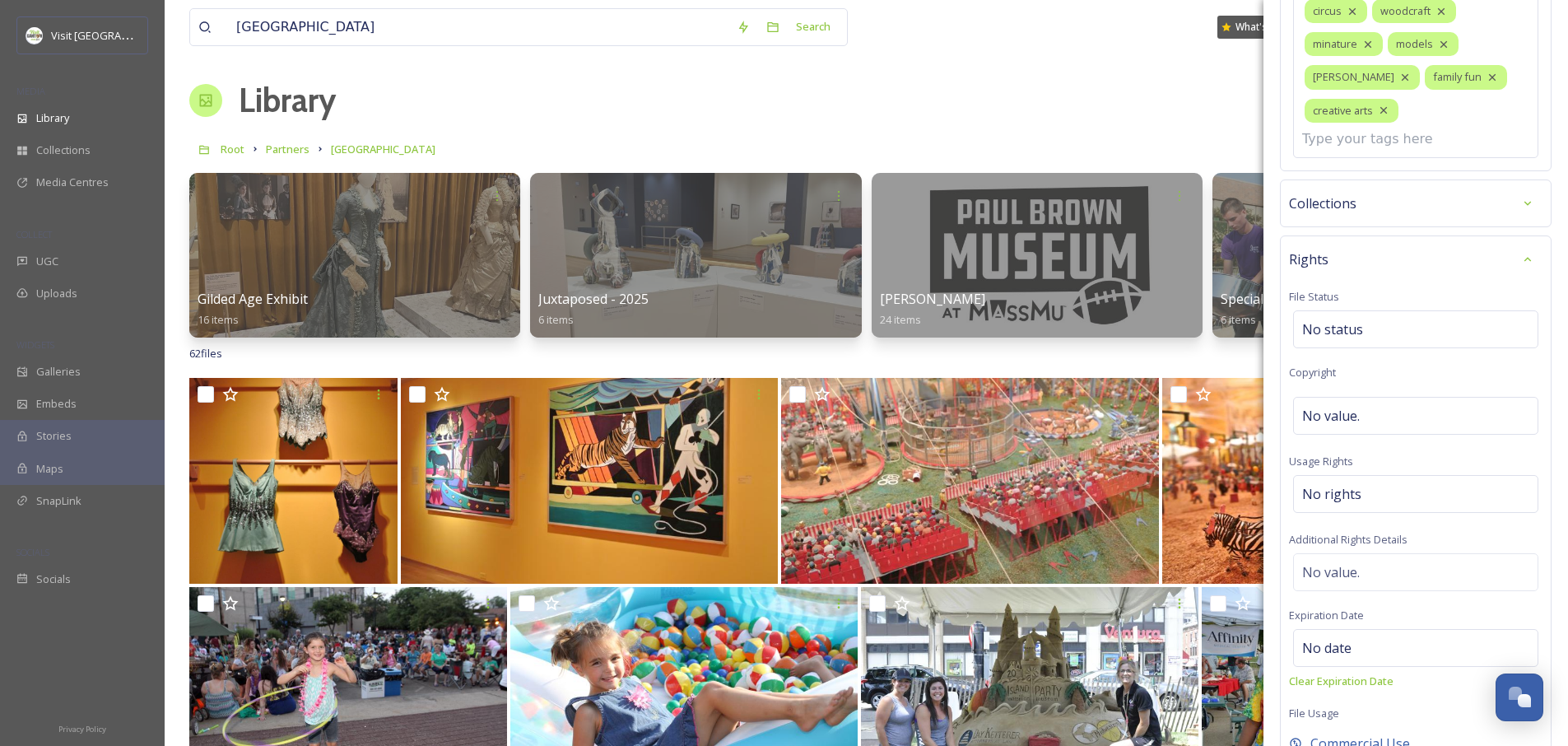
scroll to position [307, 0]
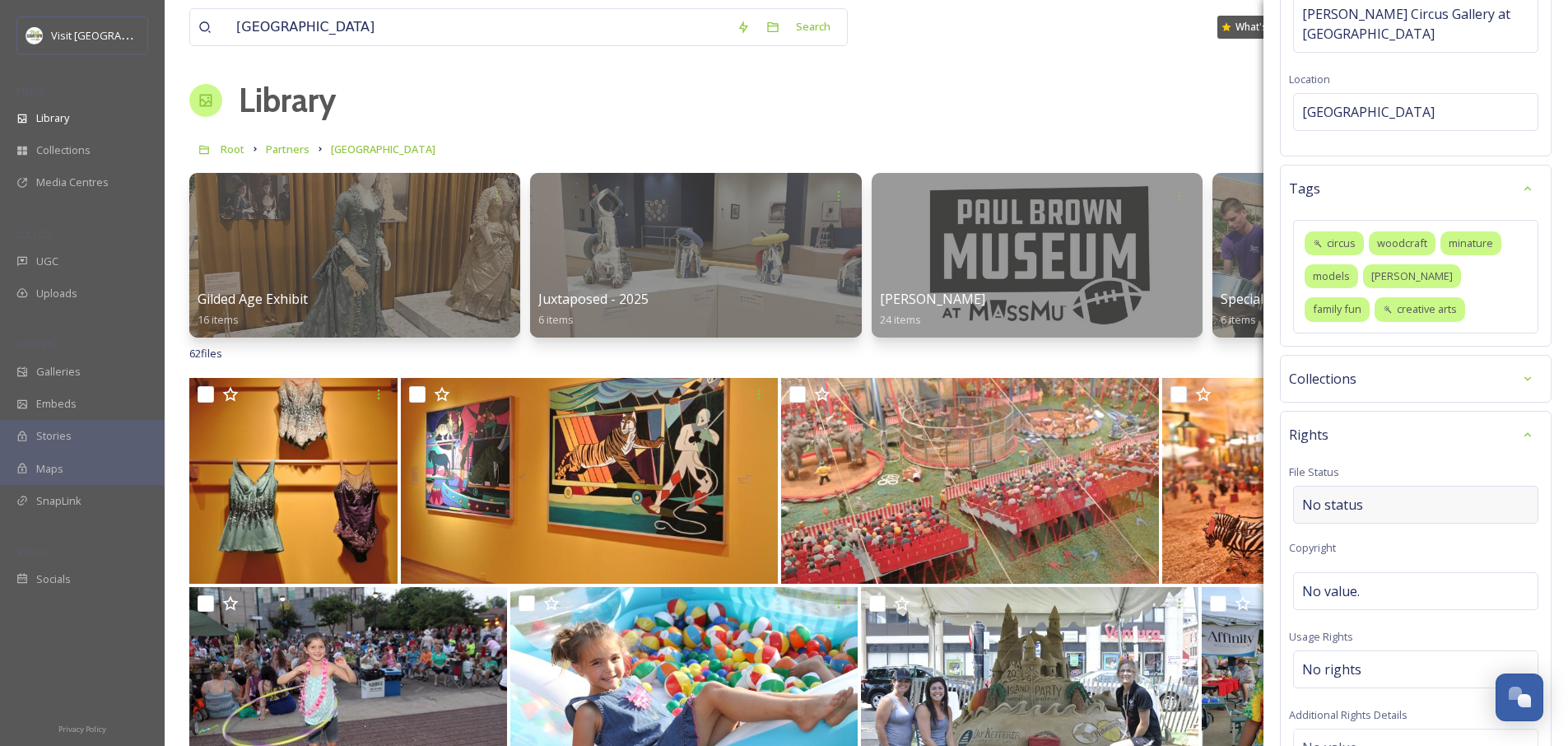
click at [1428, 474] on div "Rights File Status No status Copyright No value. Usage Rights No rights Additio…" at bounding box center [1416, 674] width 271 height 527
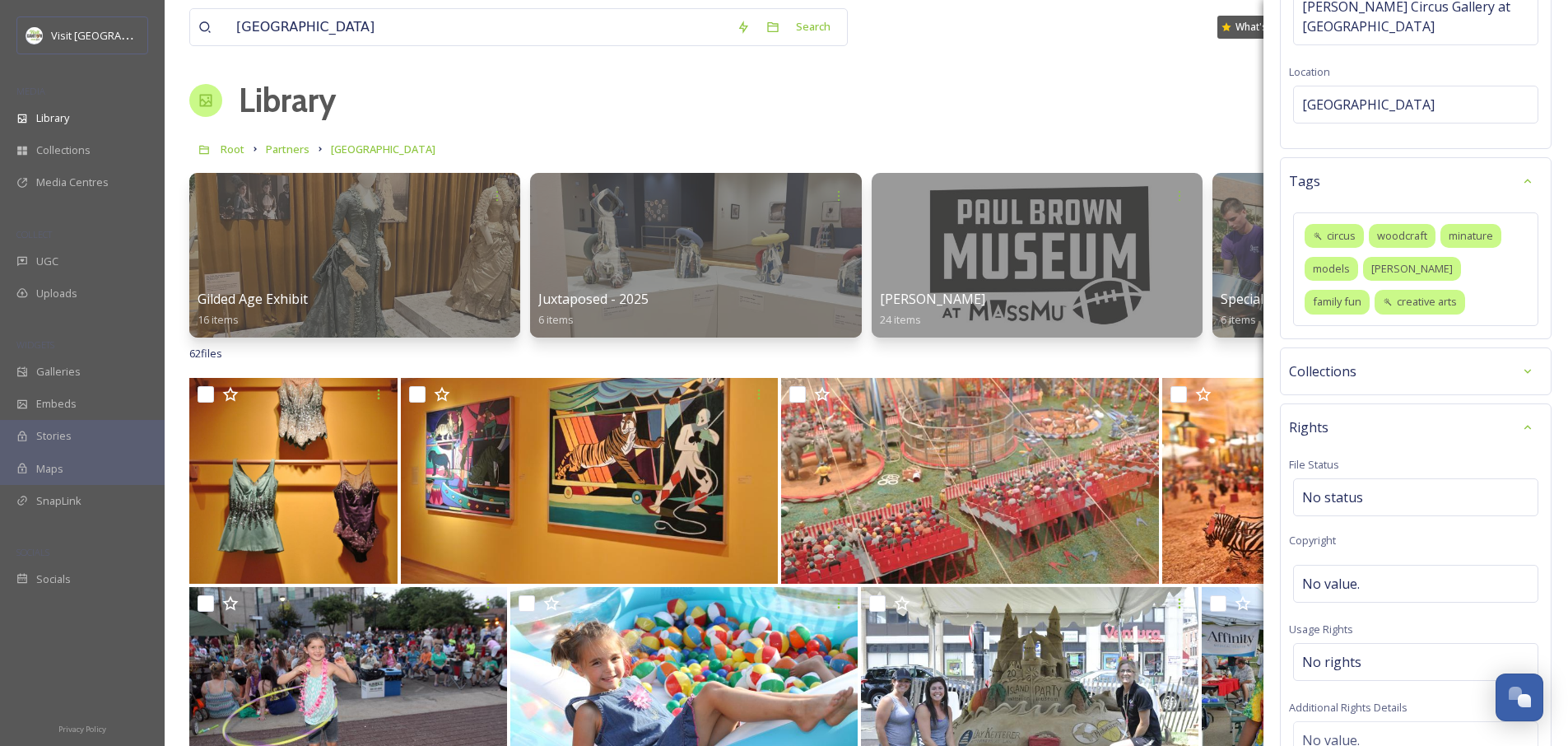
click at [1412, 413] on div "Rights" at bounding box center [1416, 427] width 253 height 30
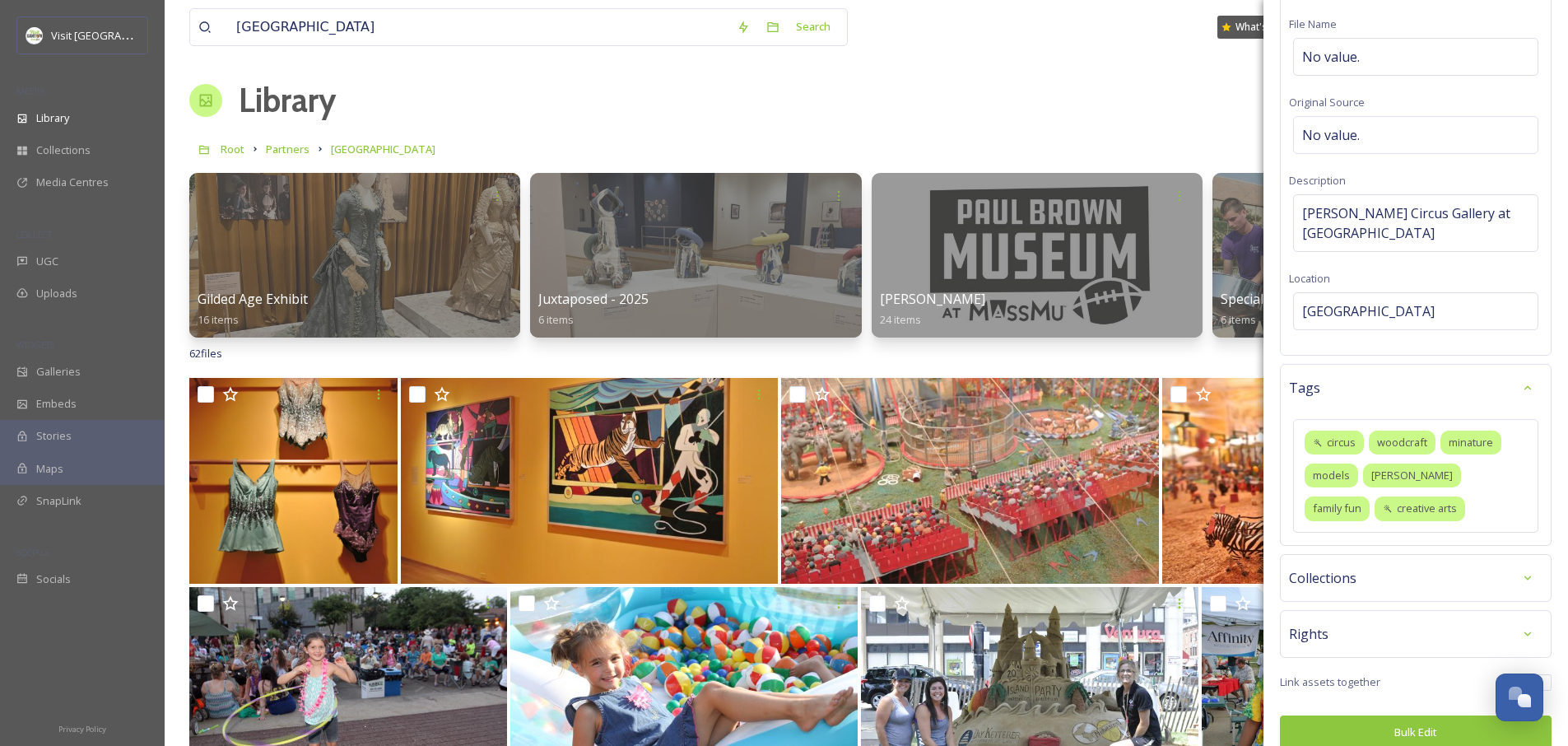
click at [1388, 716] on button "Bulk Edit" at bounding box center [1416, 732] width 271 height 34
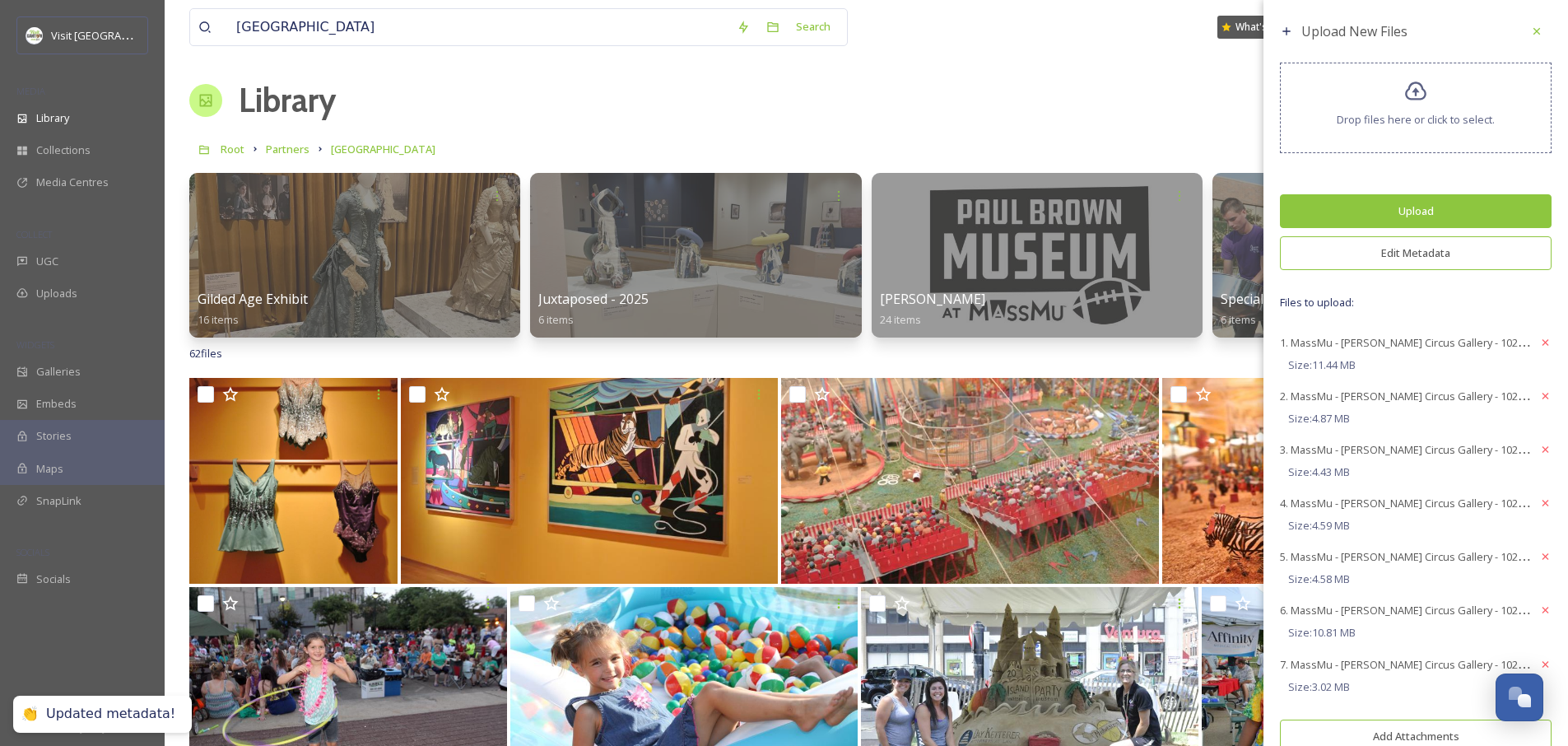
click at [1401, 205] on button "Upload" at bounding box center [1416, 210] width 271 height 34
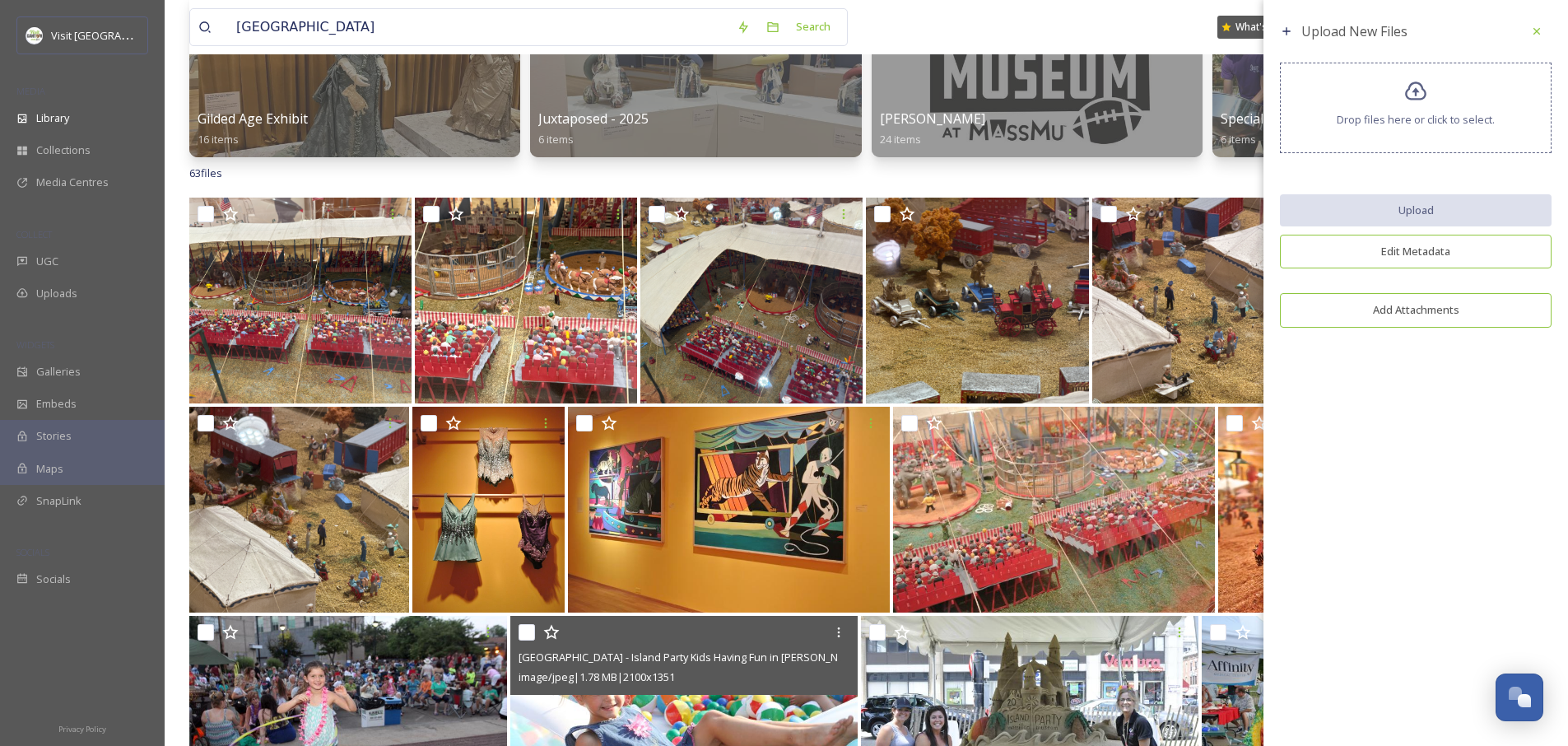
scroll to position [0, 0]
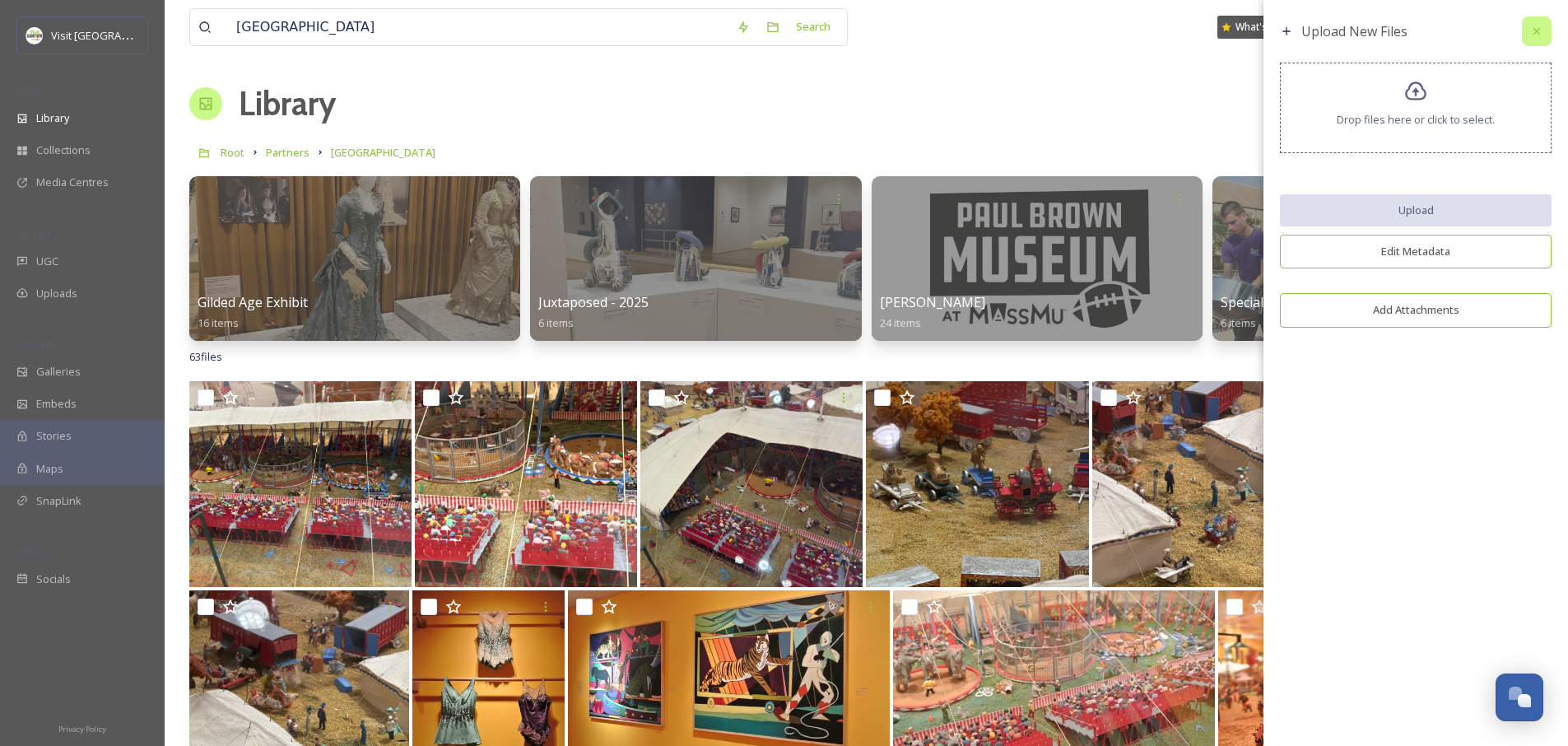
click at [1539, 32] on icon at bounding box center [1536, 31] width 6 height 6
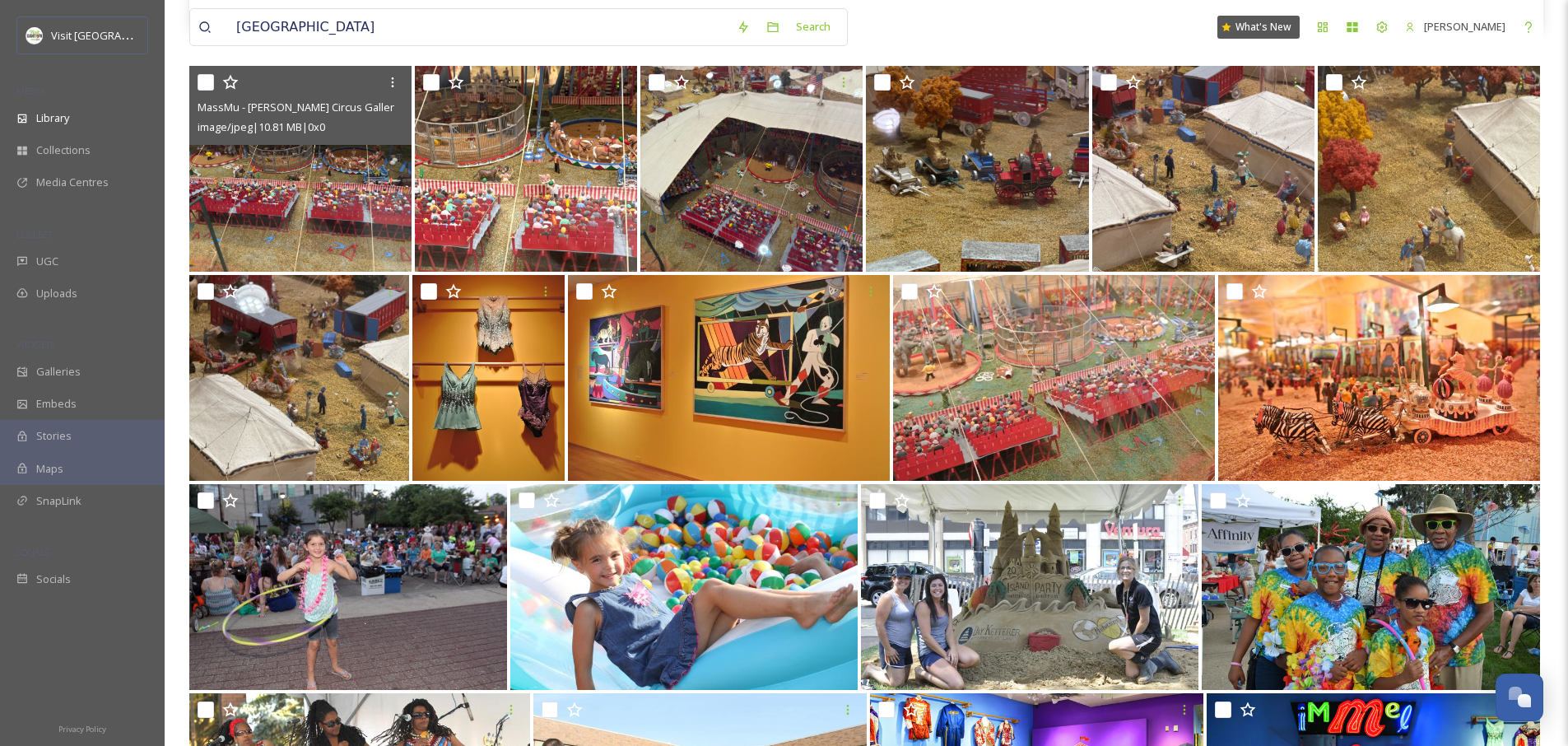
scroll to position [299, 0]
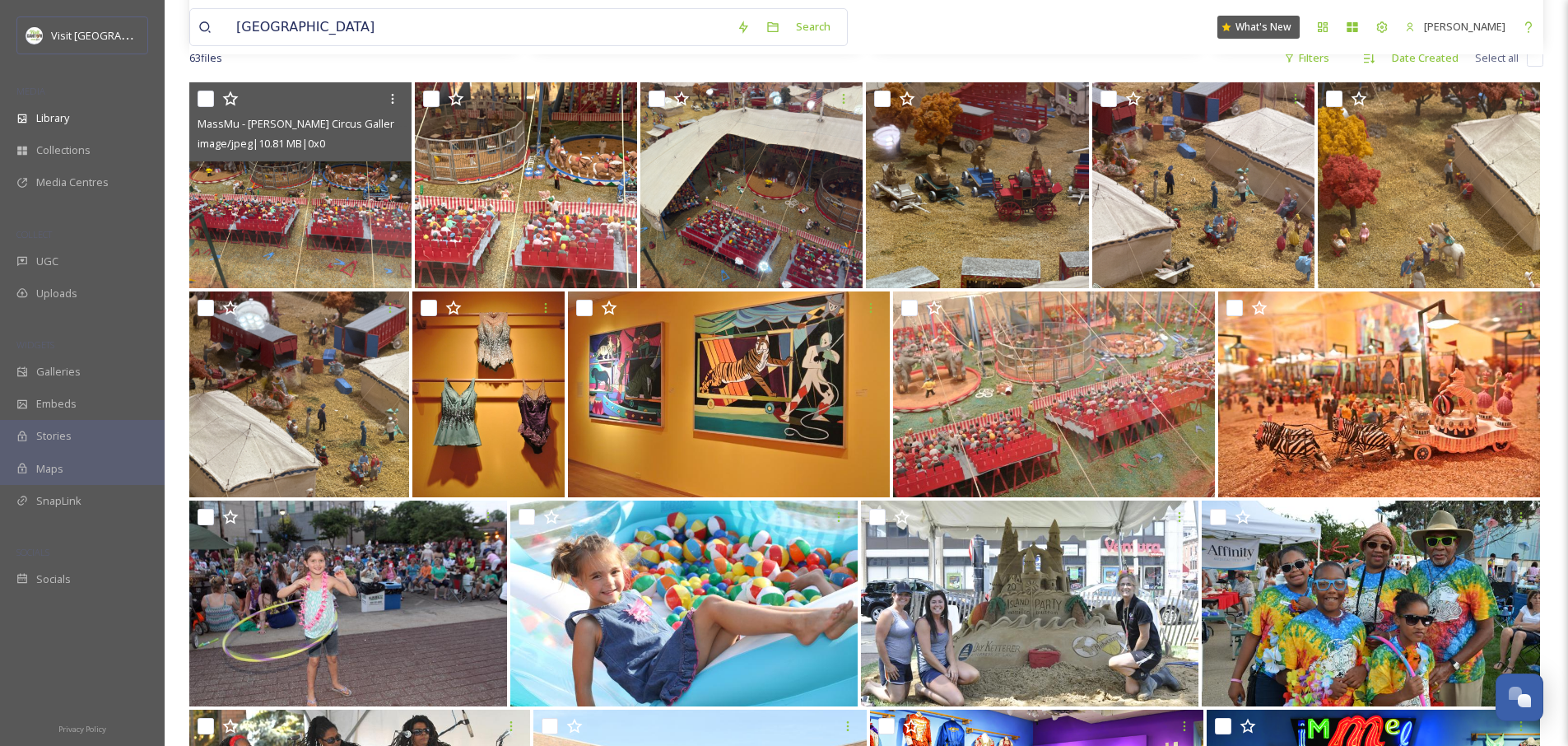
click at [345, 207] on img at bounding box center [300, 185] width 222 height 206
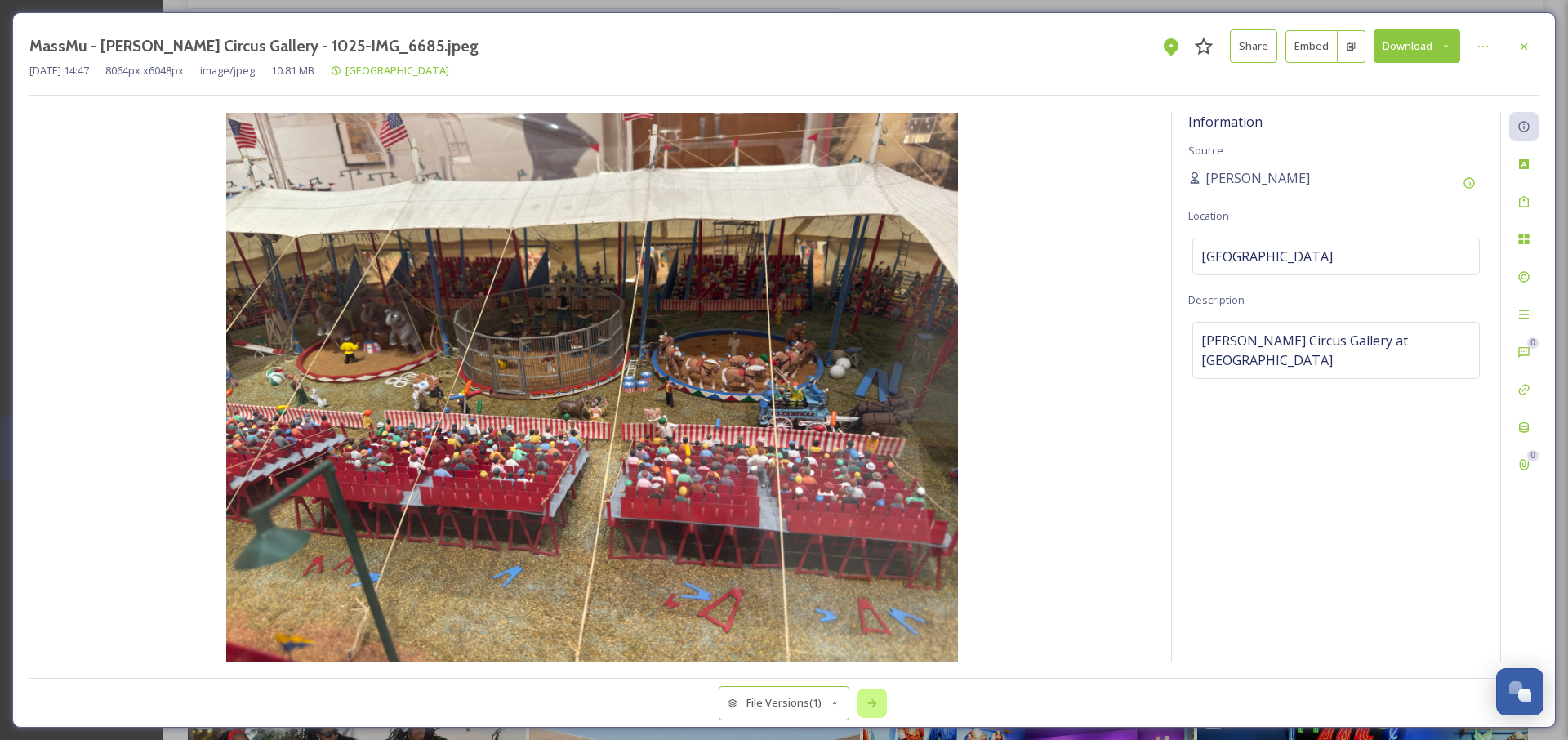
click at [873, 704] on icon at bounding box center [872, 703] width 13 height 13
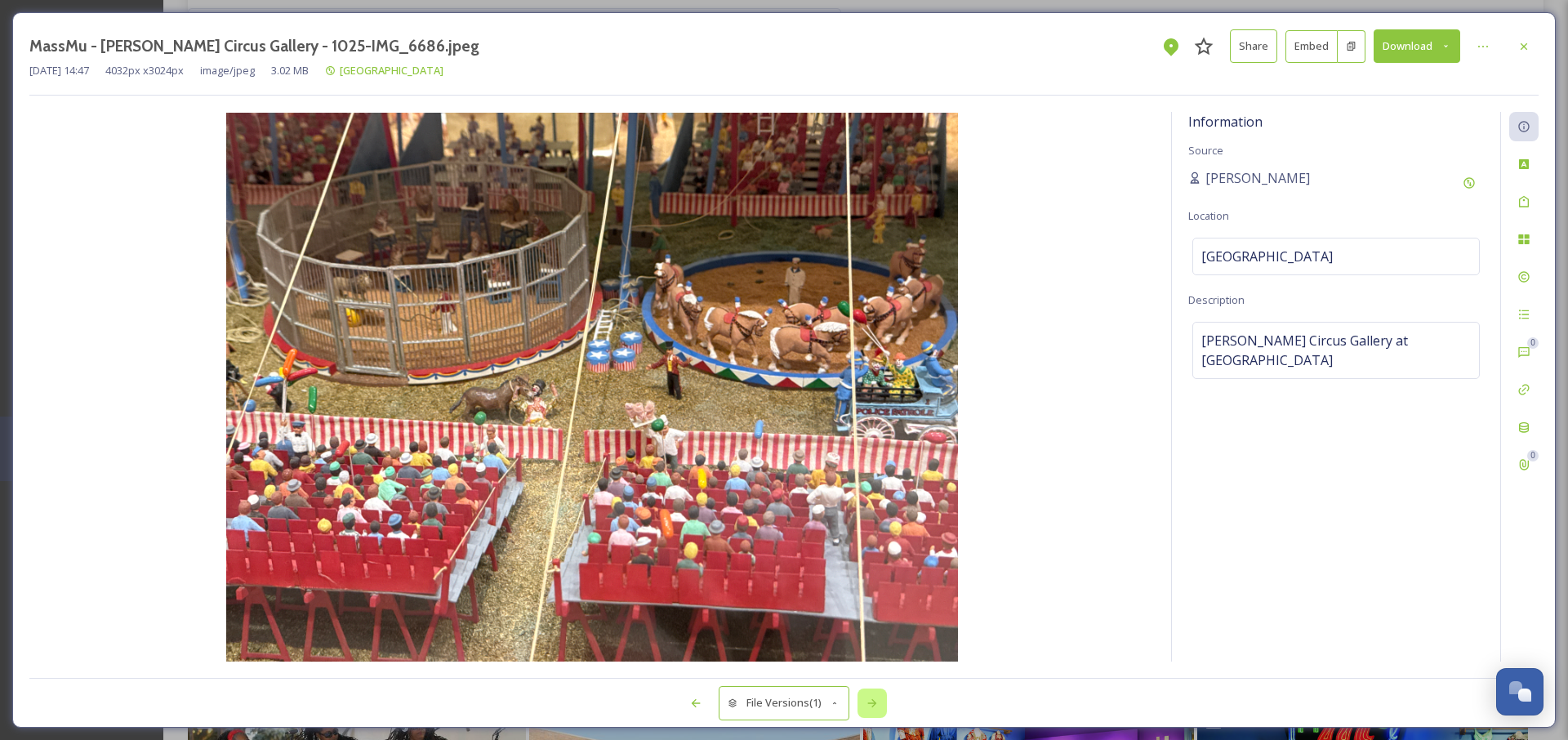
click at [881, 710] on div at bounding box center [872, 703] width 30 height 30
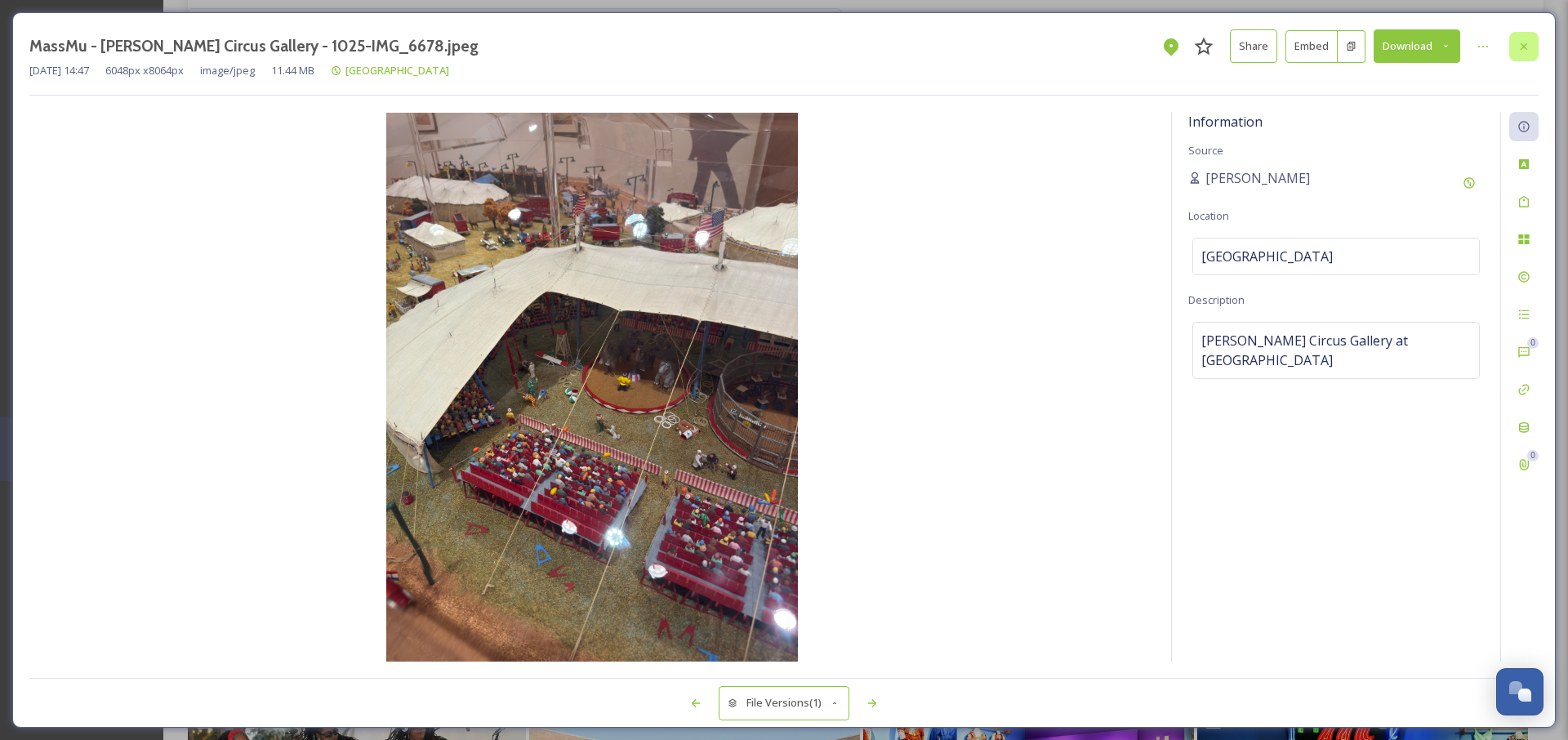
click at [1522, 44] on icon at bounding box center [1523, 45] width 6 height 6
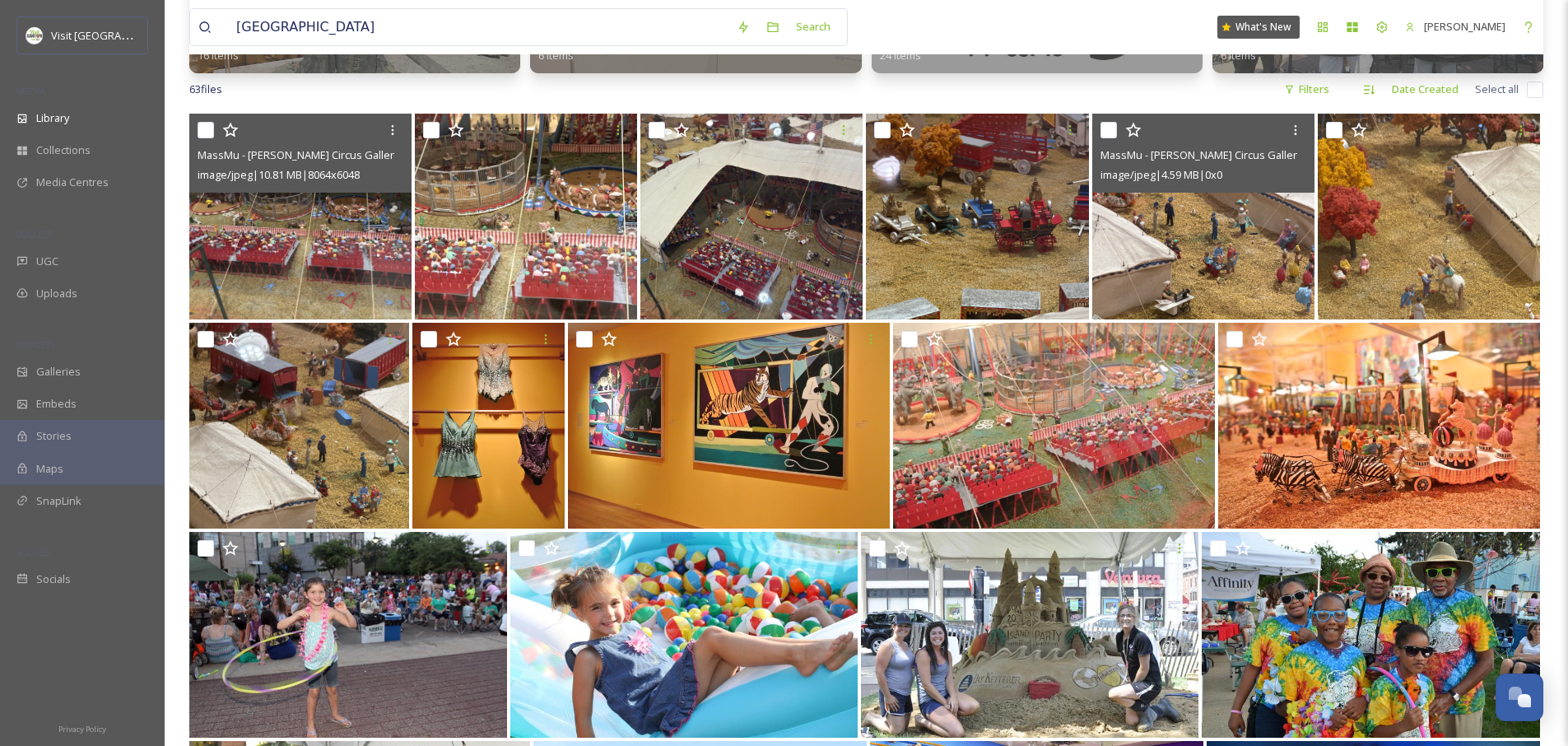
scroll to position [267, 0]
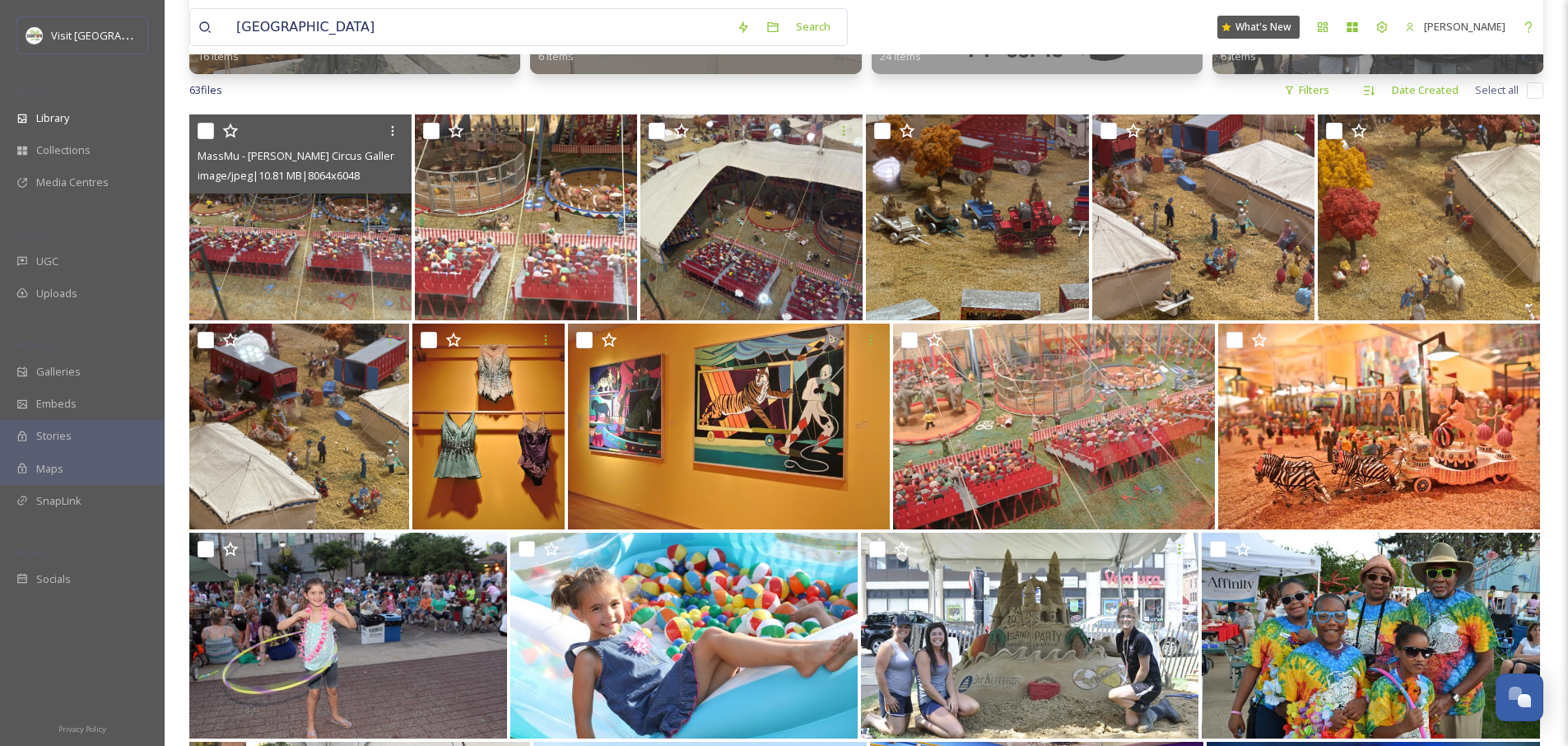
click at [209, 133] on input "checkbox" at bounding box center [206, 131] width 16 height 16
checkbox input "true"
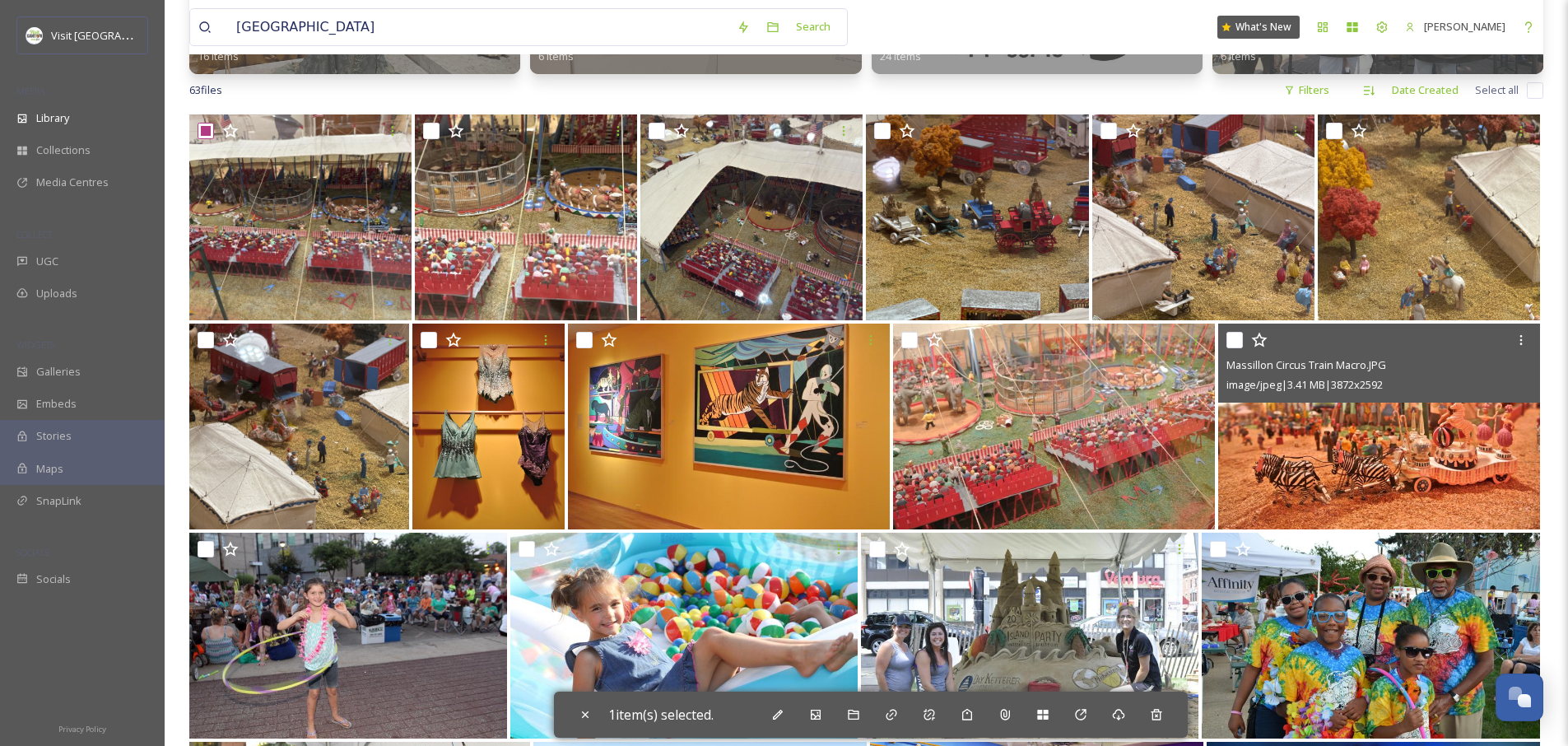
click at [1235, 342] on input "checkbox" at bounding box center [1235, 340] width 16 height 16
checkbox input "true"
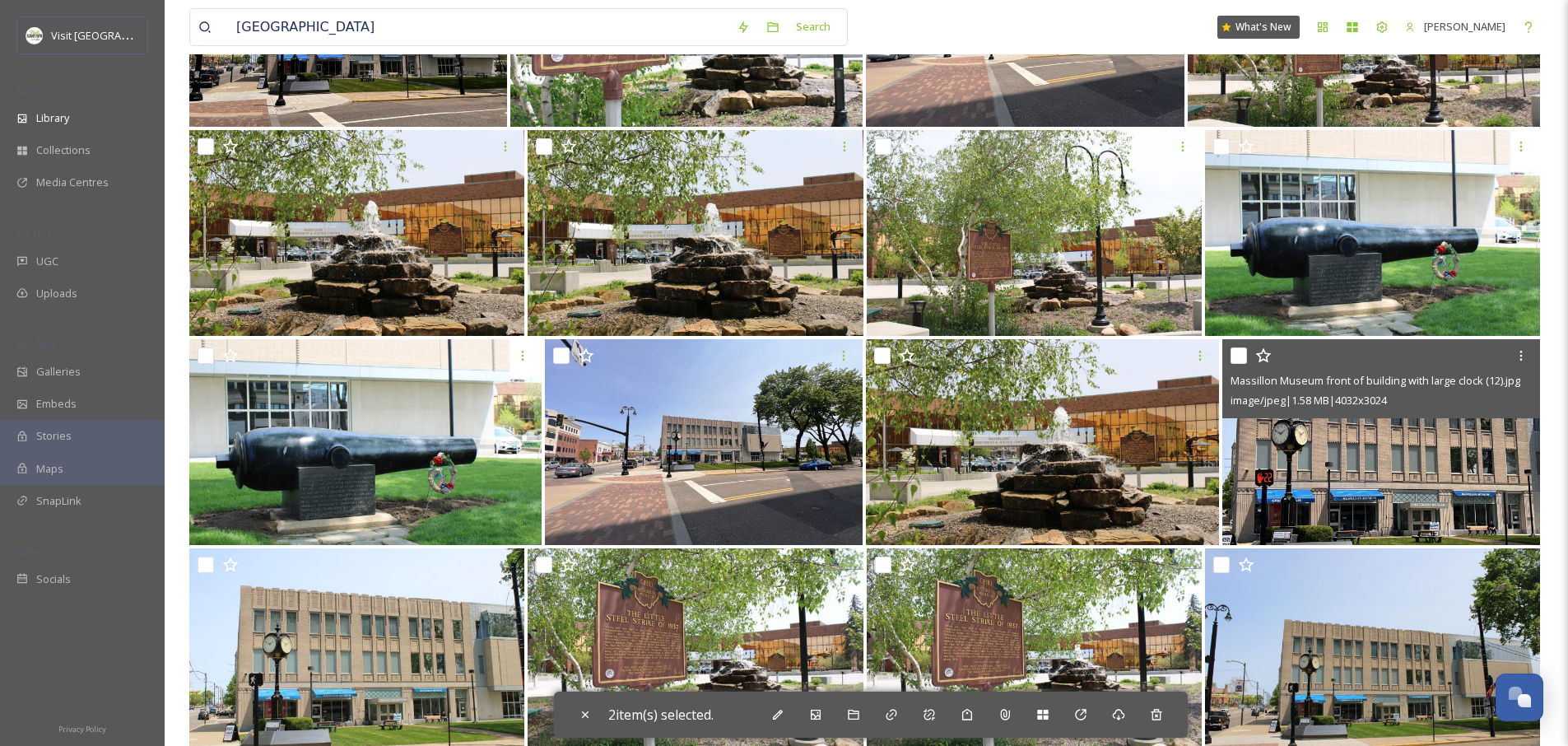
scroll to position [1822, 0]
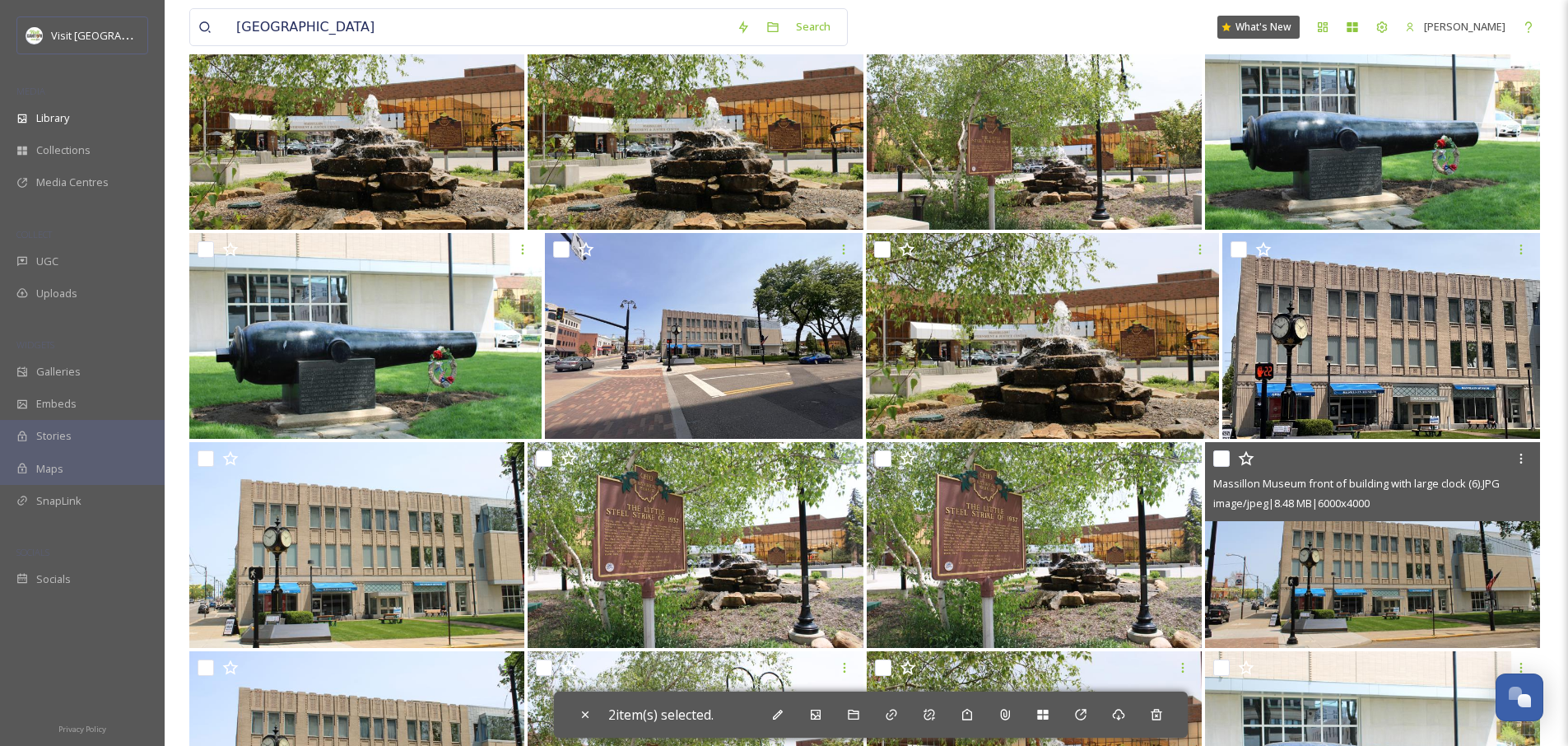
click at [1217, 459] on input "checkbox" at bounding box center [1222, 459] width 16 height 16
checkbox input "true"
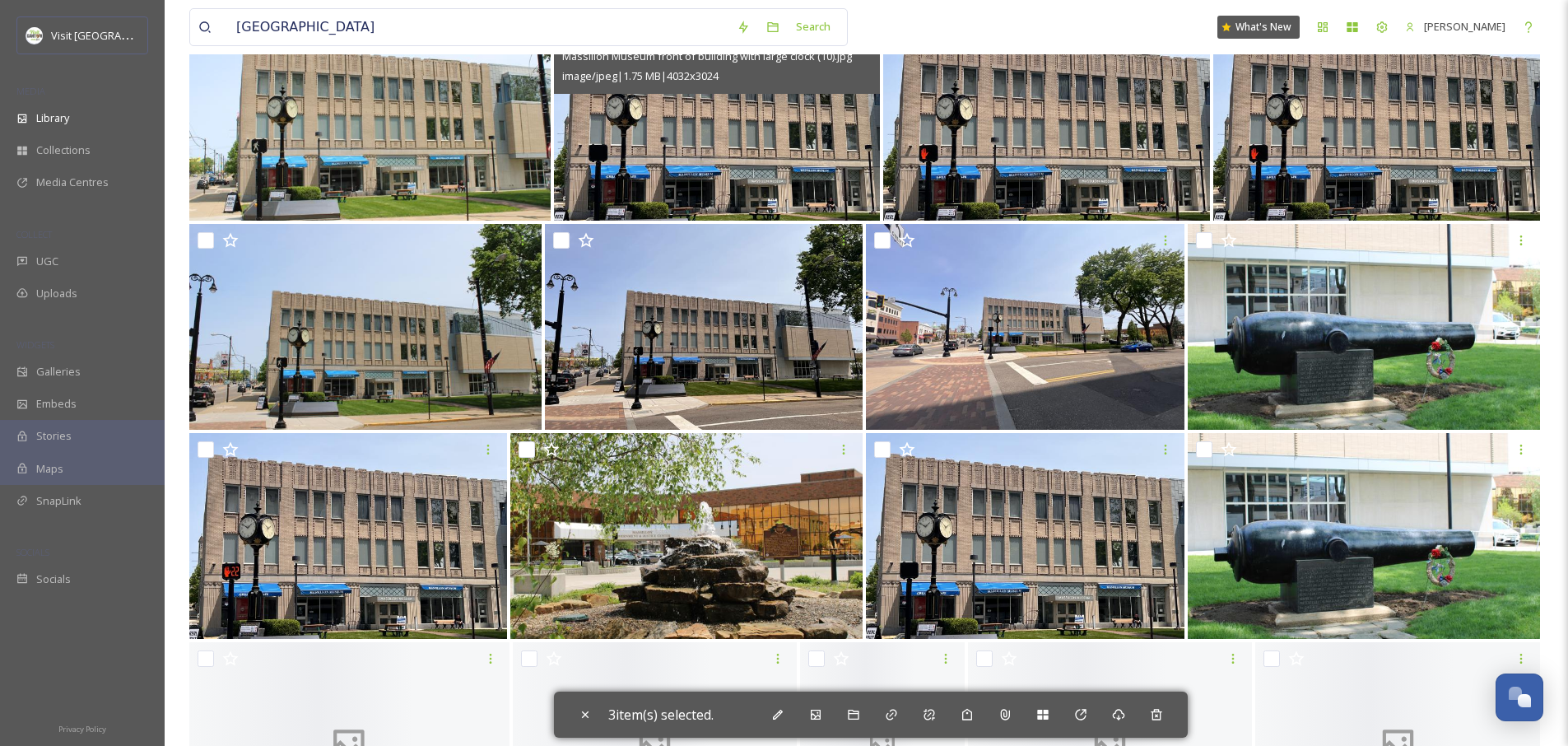
scroll to position [2907, 0]
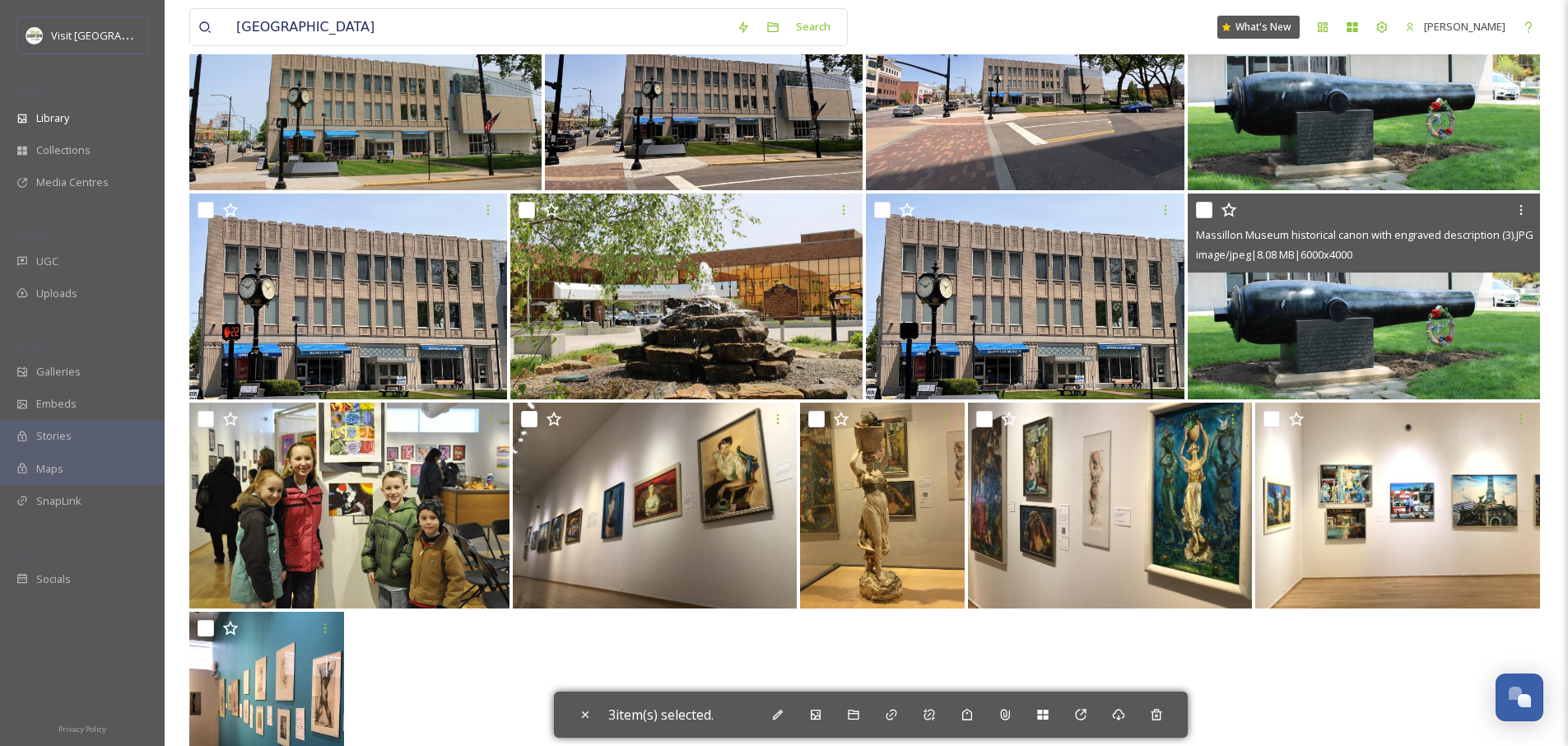
click at [1203, 215] on input "checkbox" at bounding box center [1205, 210] width 16 height 16
checkbox input "false"
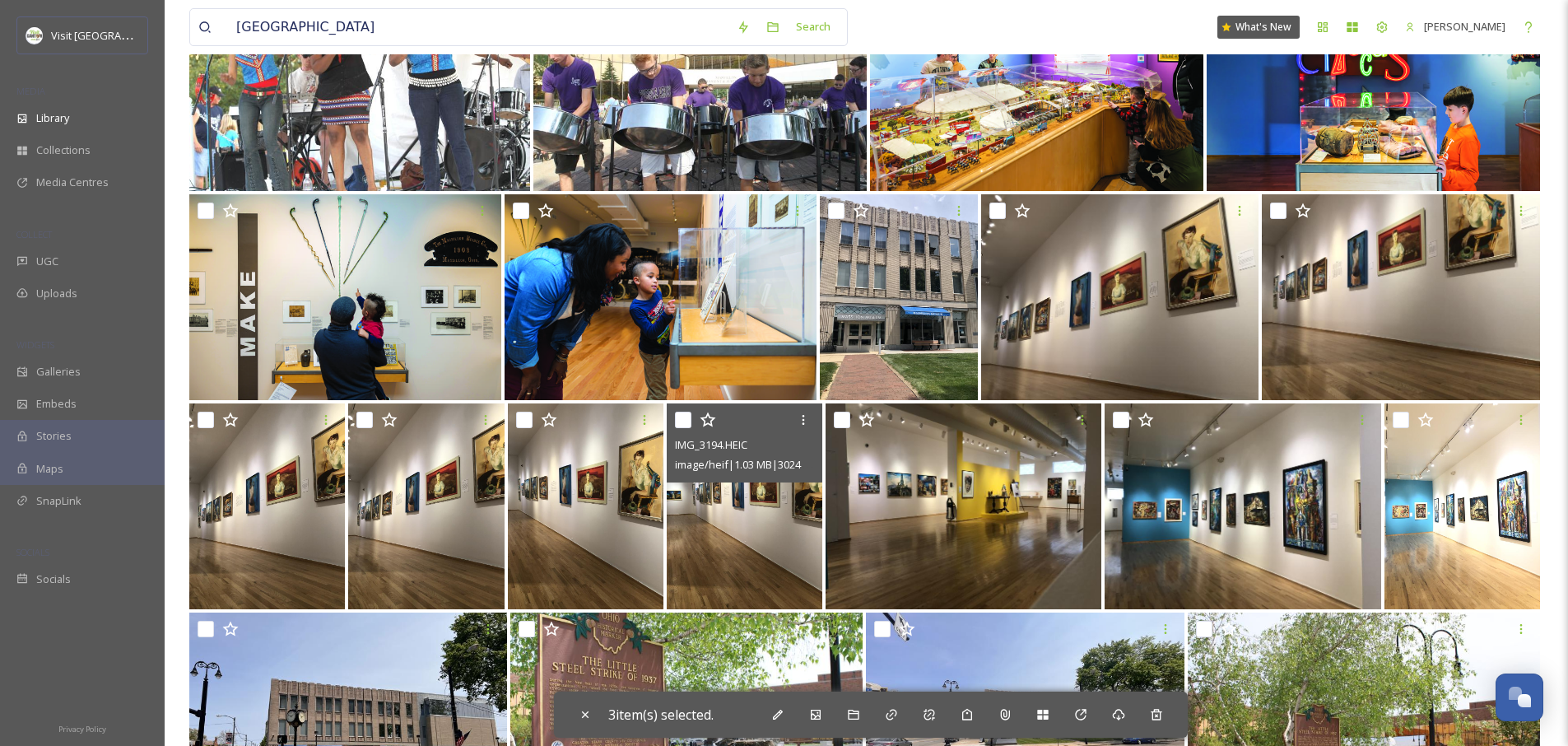
scroll to position [1025, 0]
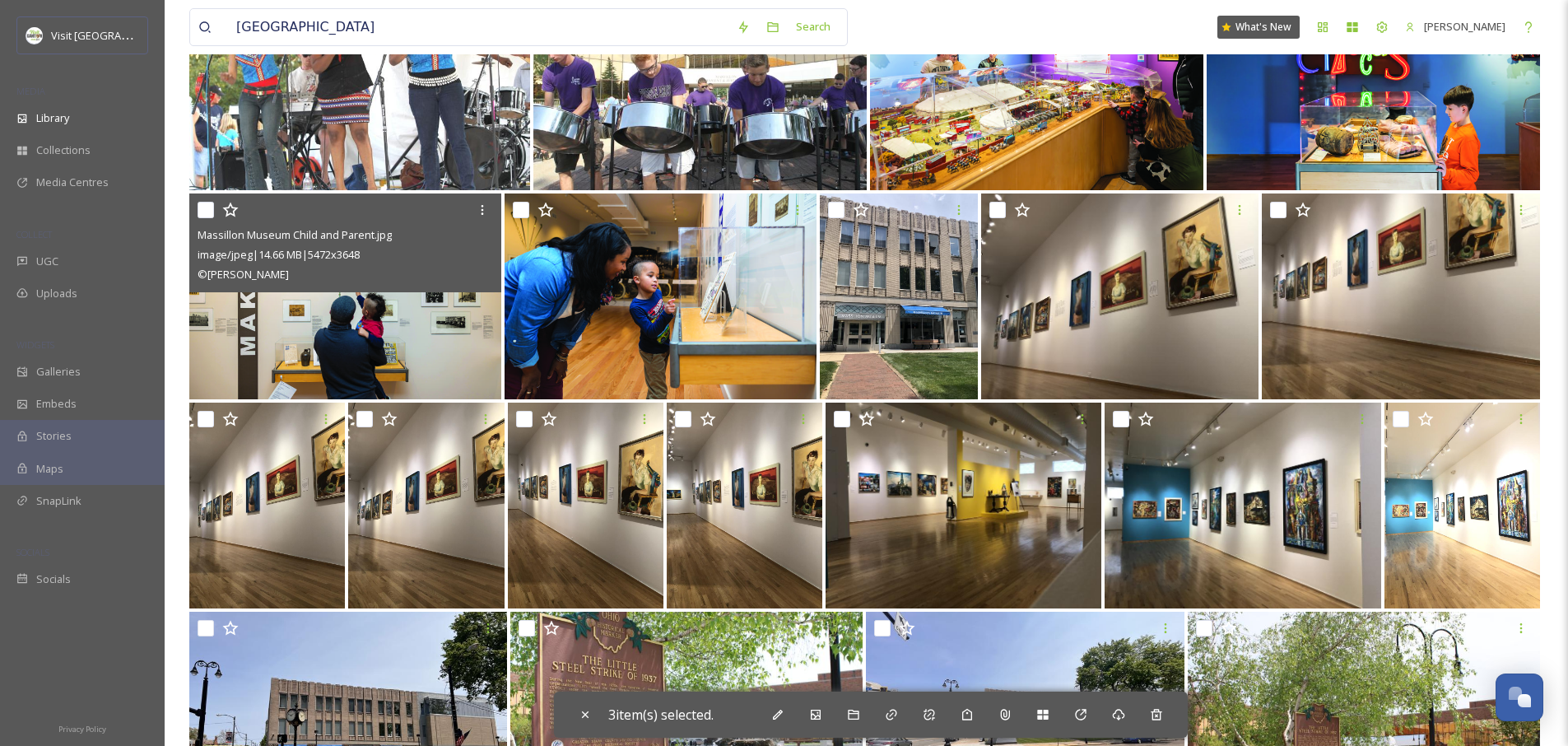
click at [200, 211] on input "checkbox" at bounding box center [206, 210] width 16 height 16
checkbox input "true"
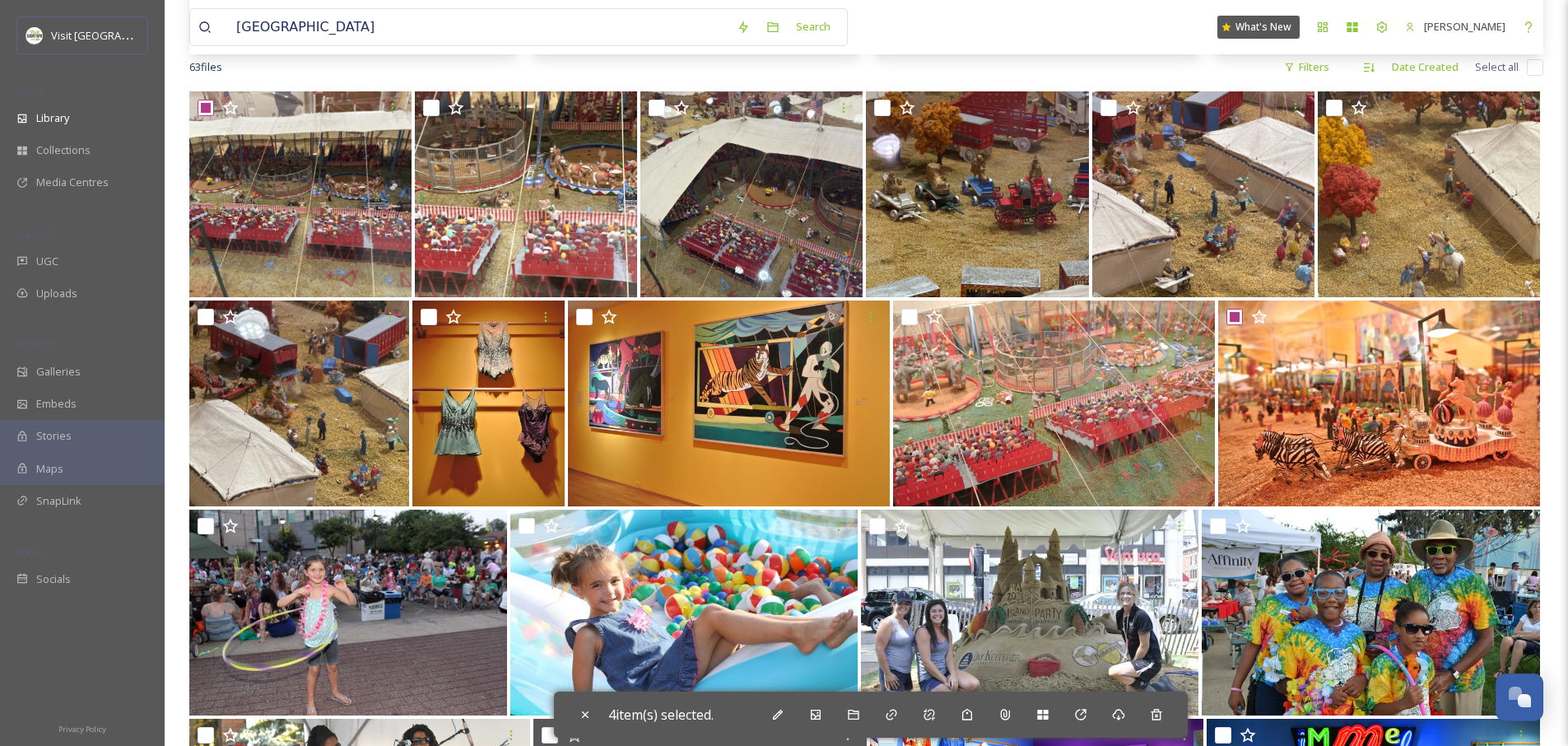
scroll to position [255, 0]
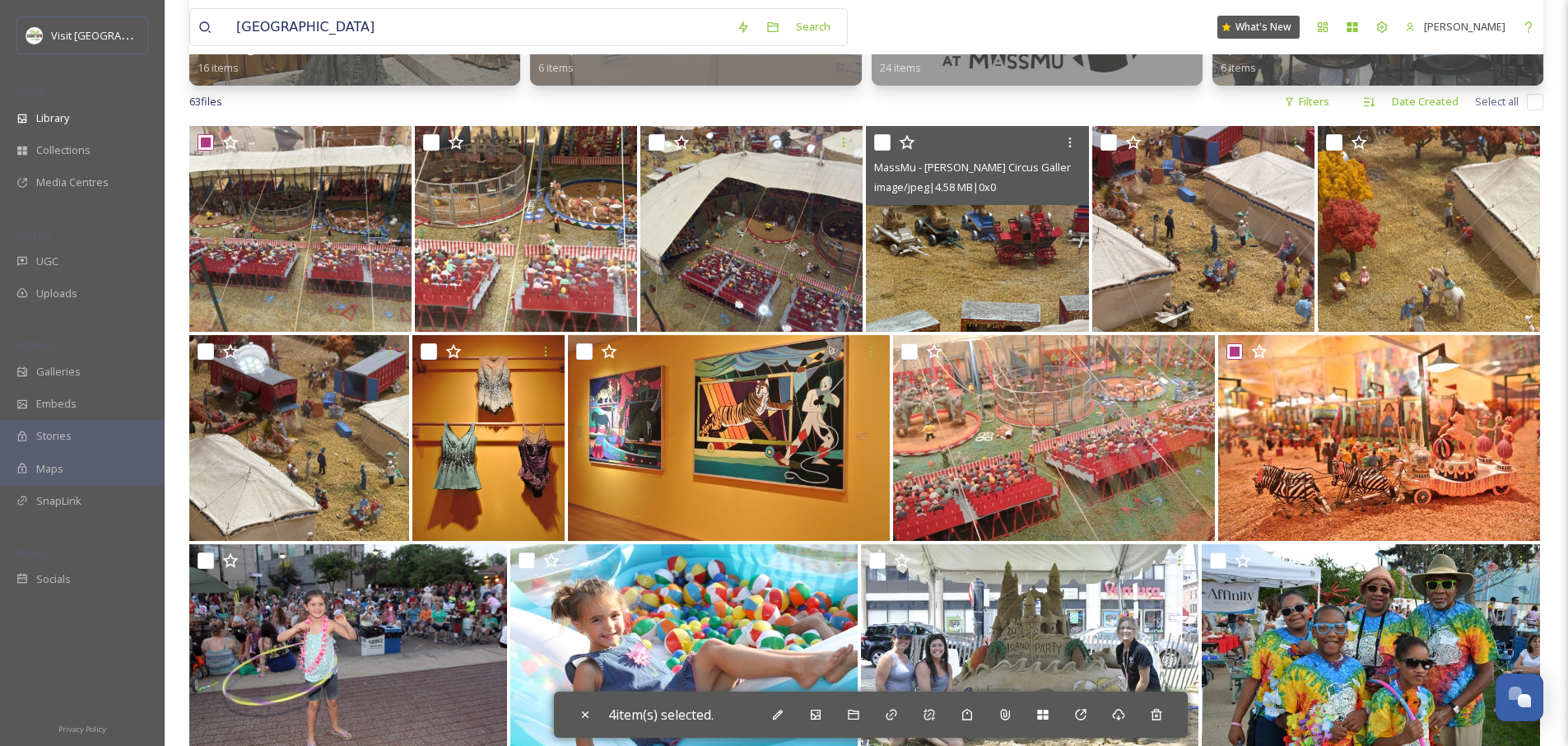
click at [885, 143] on input "checkbox" at bounding box center [882, 142] width 16 height 16
checkbox input "true"
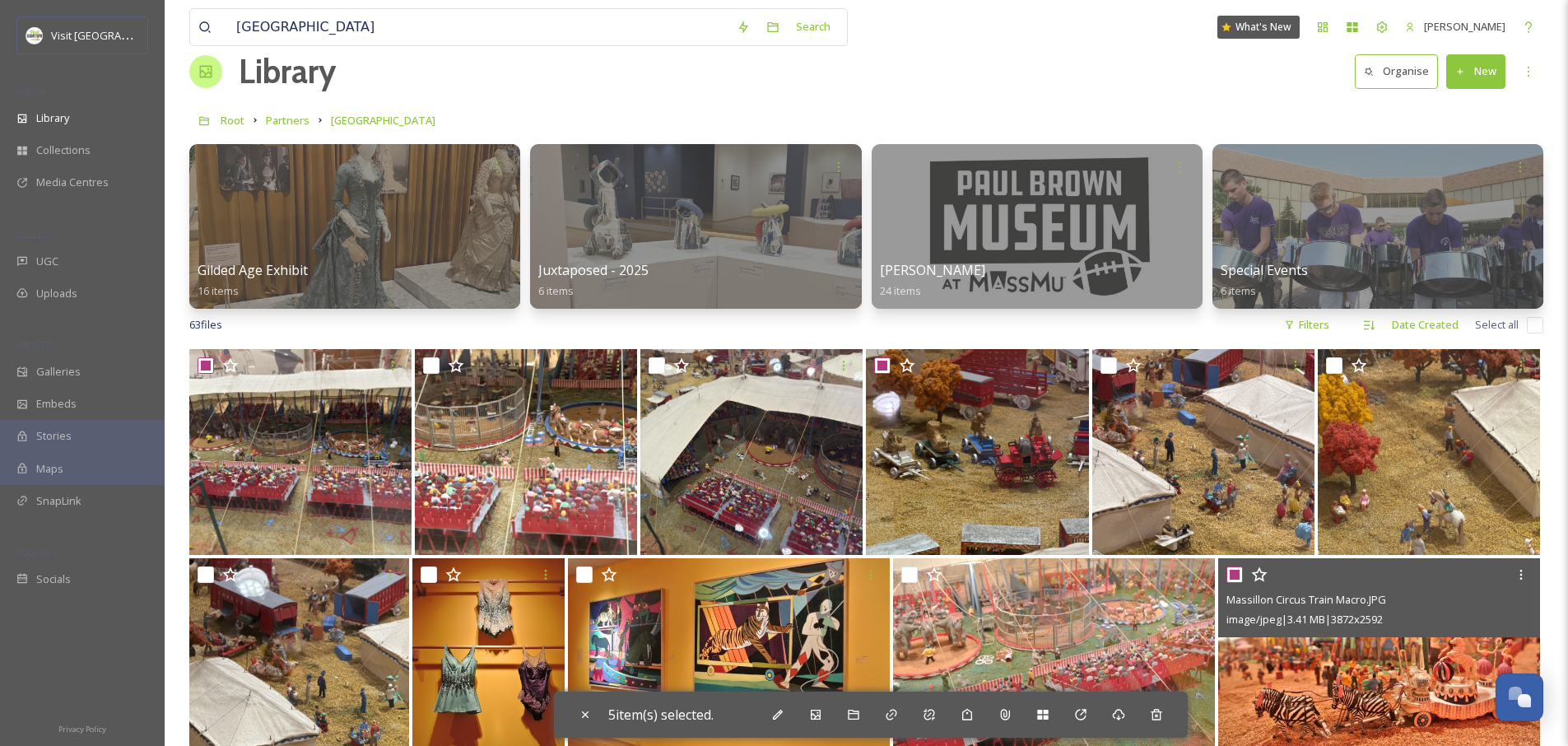
scroll to position [36, 0]
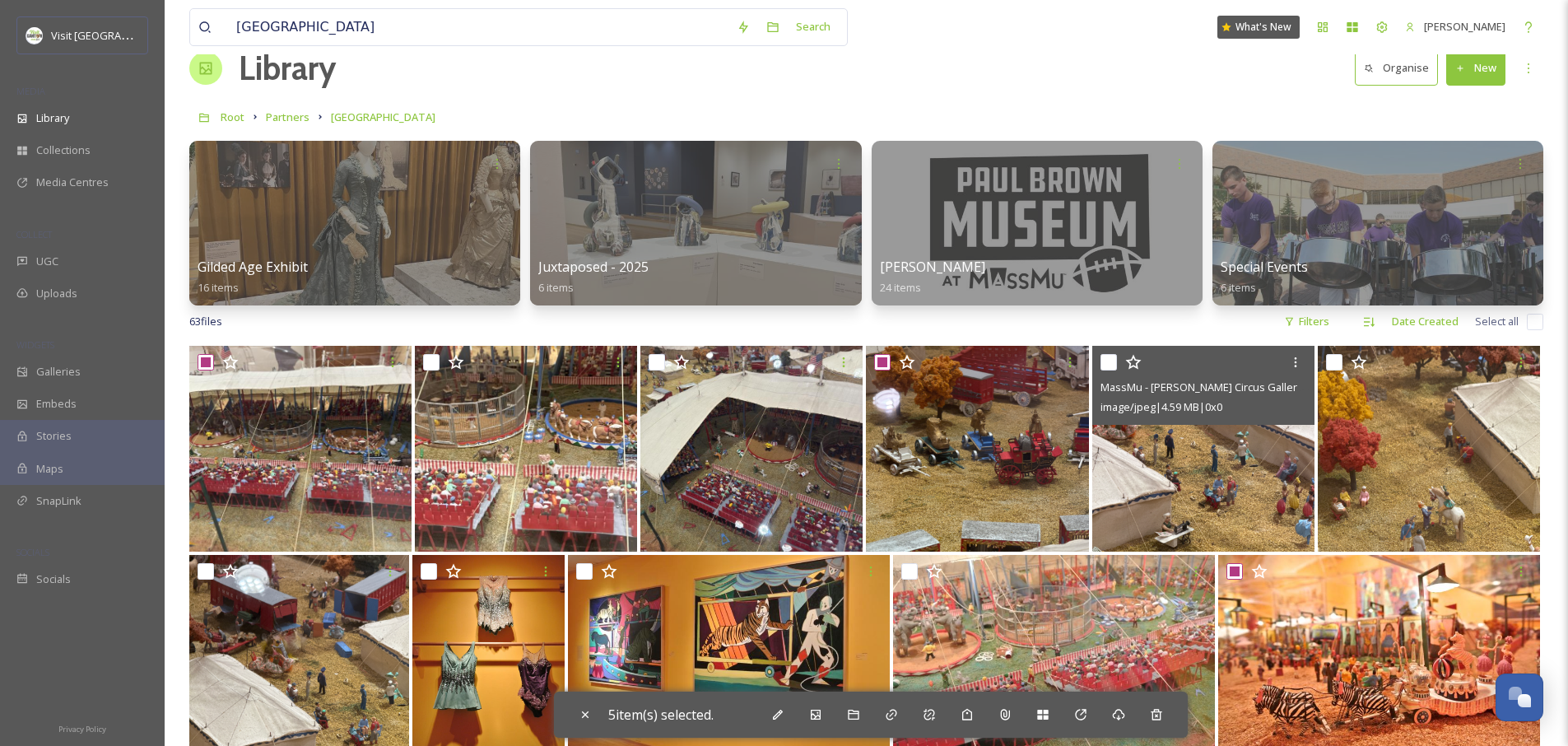
click at [1107, 362] on input "checkbox" at bounding box center [1109, 363] width 16 height 16
click at [1109, 367] on input "checkbox" at bounding box center [1109, 363] width 16 height 16
checkbox input "false"
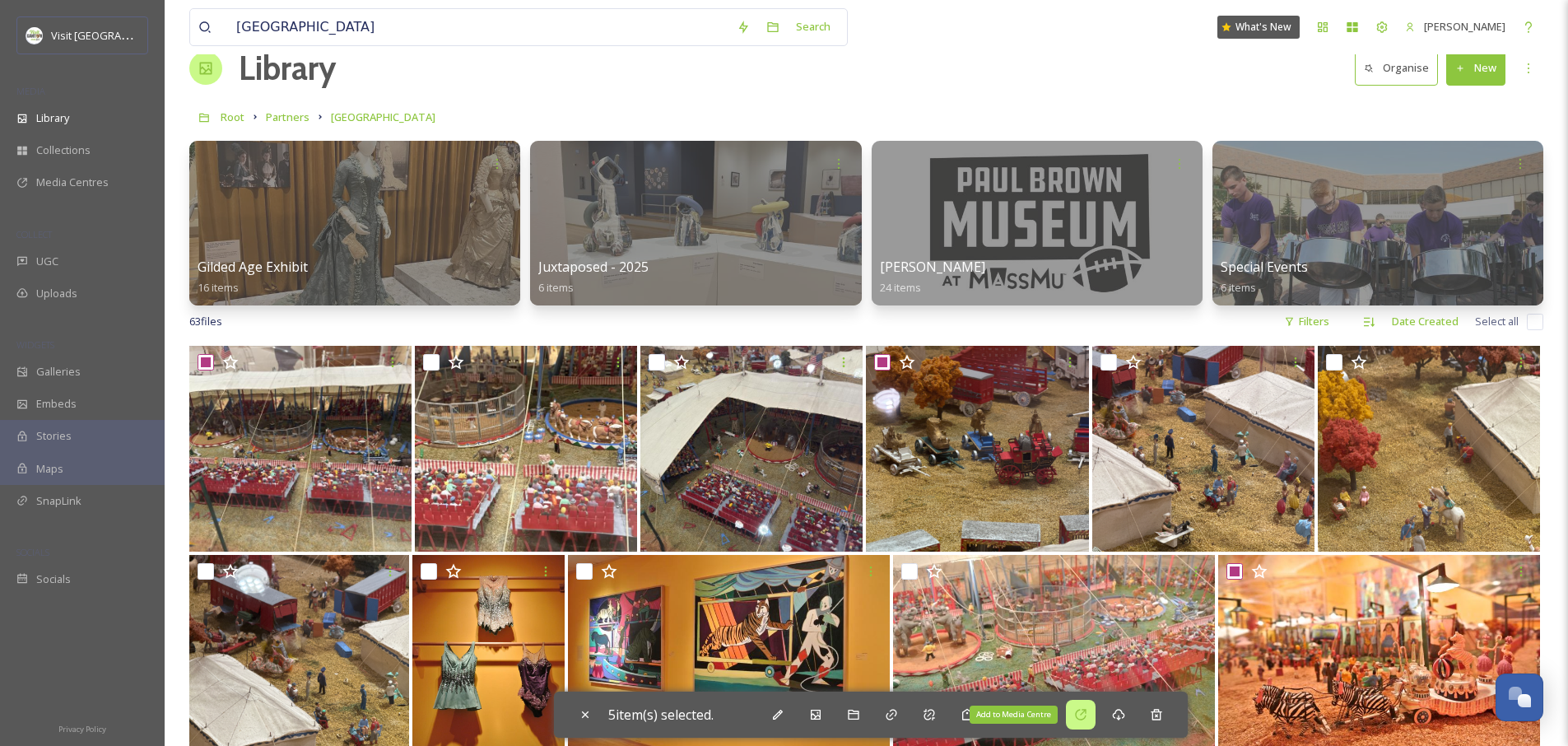
click at [1095, 715] on div "Add to Media Centre" at bounding box center [1081, 715] width 30 height 30
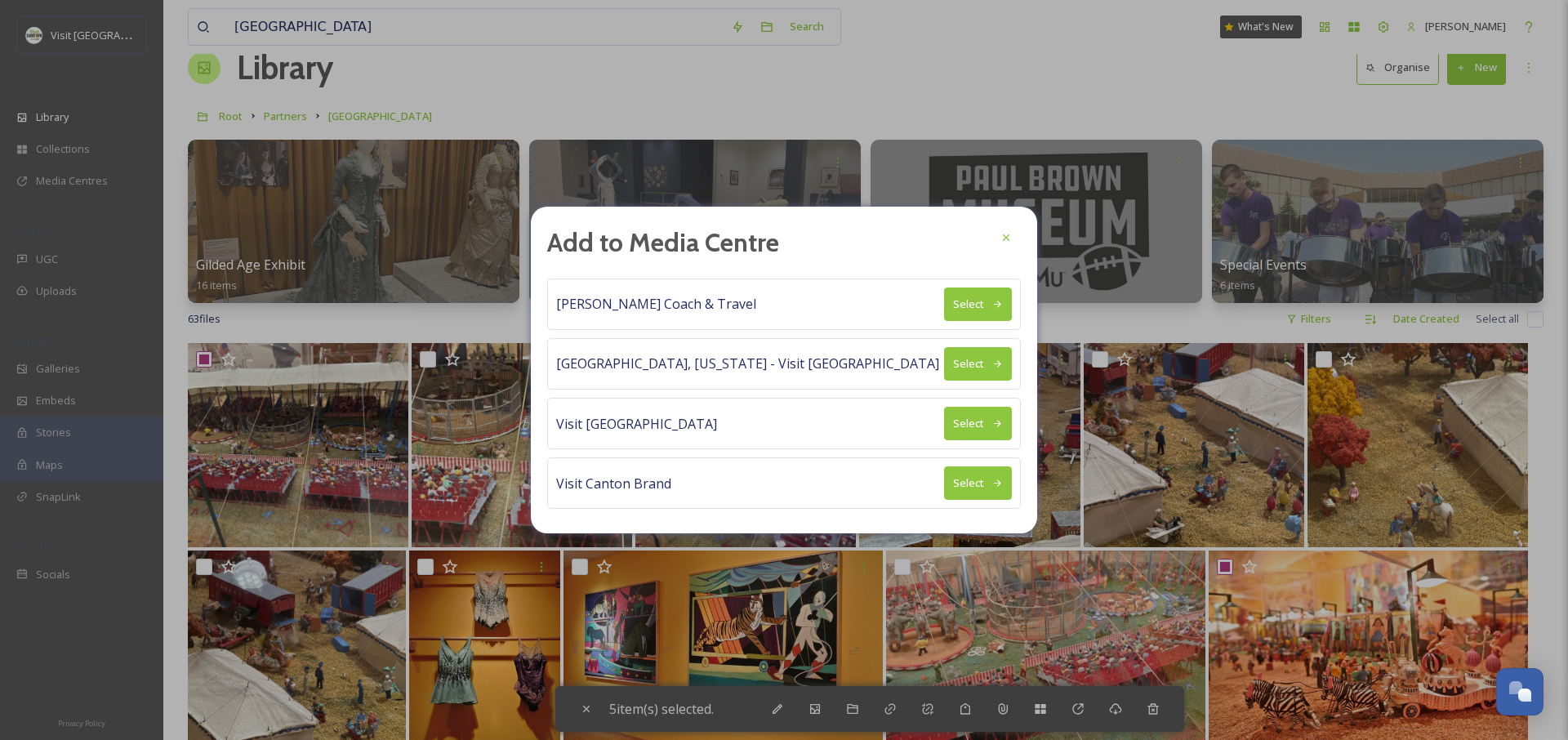
click at [969, 311] on button "Select" at bounding box center [977, 304] width 68 height 33
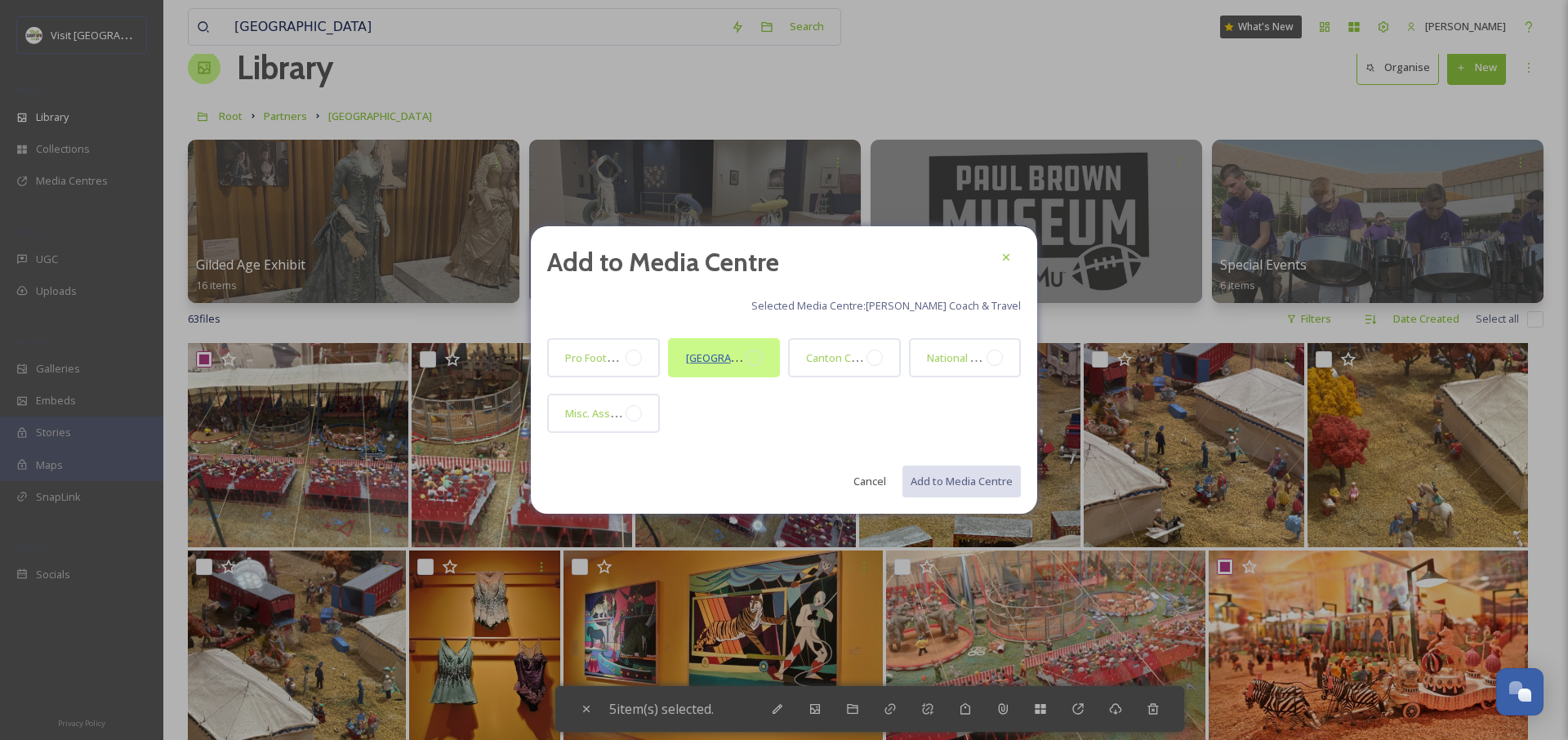
click at [741, 362] on span "Massillon Museum" at bounding box center [737, 357] width 104 height 15
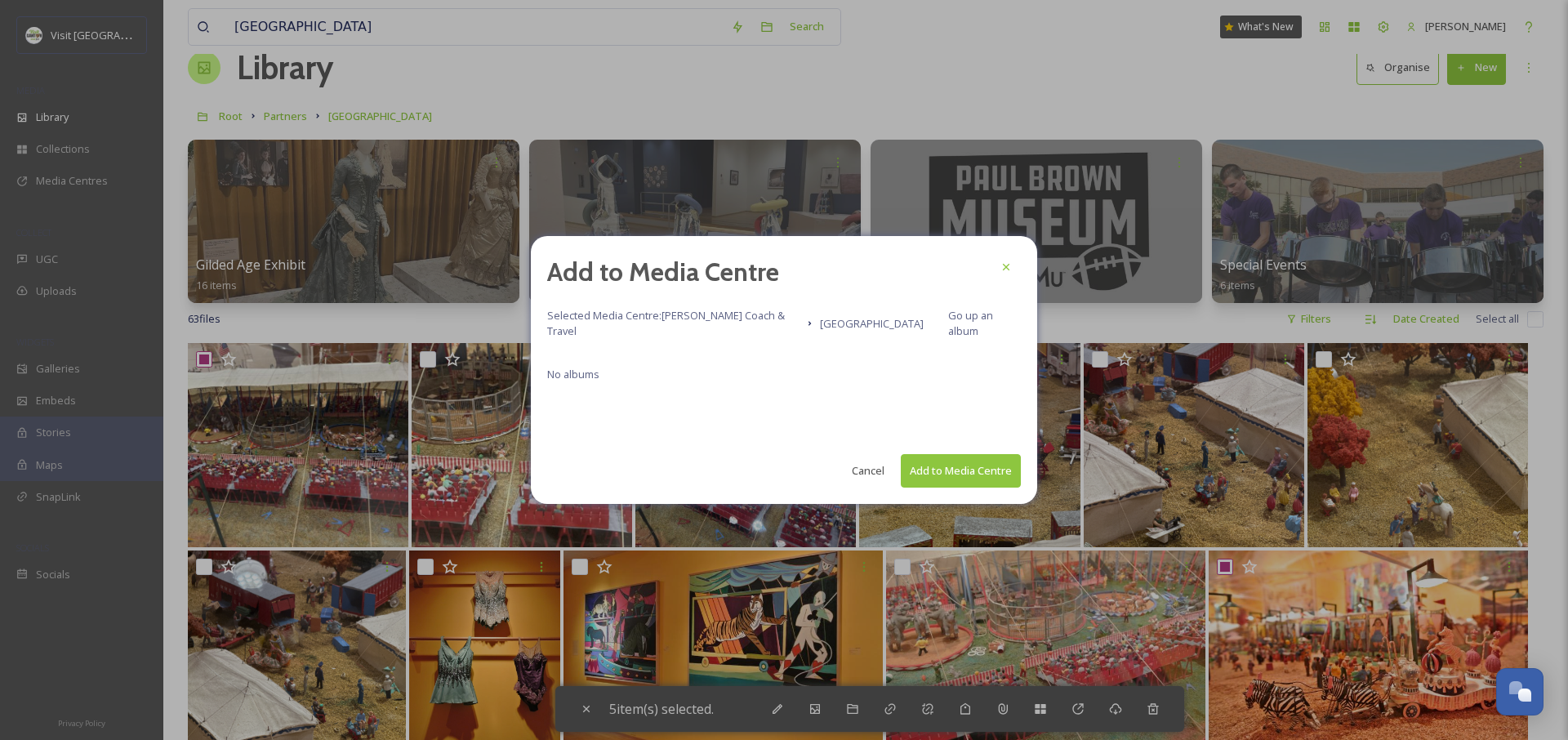
click at [958, 463] on button "Add to Media Centre" at bounding box center [960, 471] width 120 height 33
checkbox input "false"
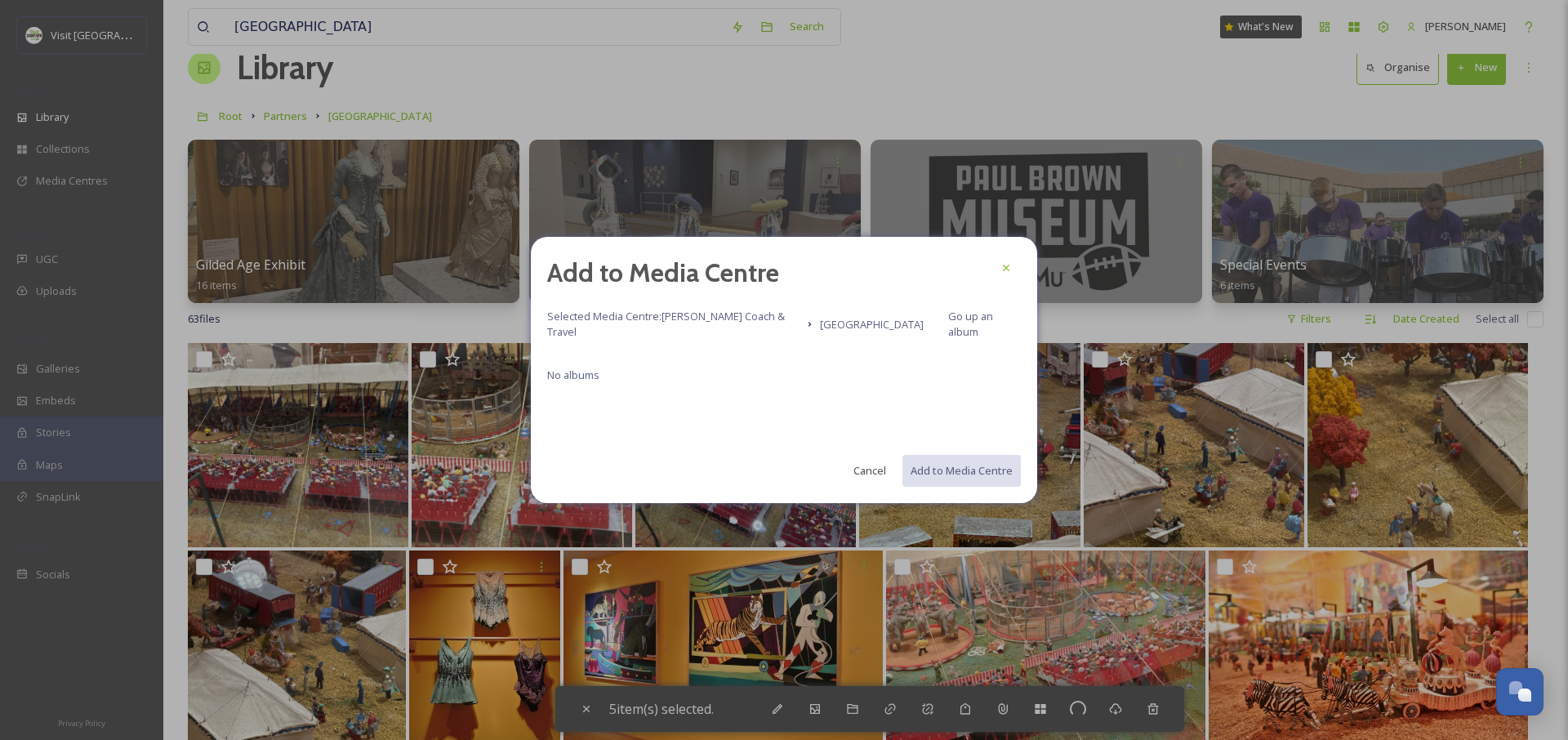
checkbox input "false"
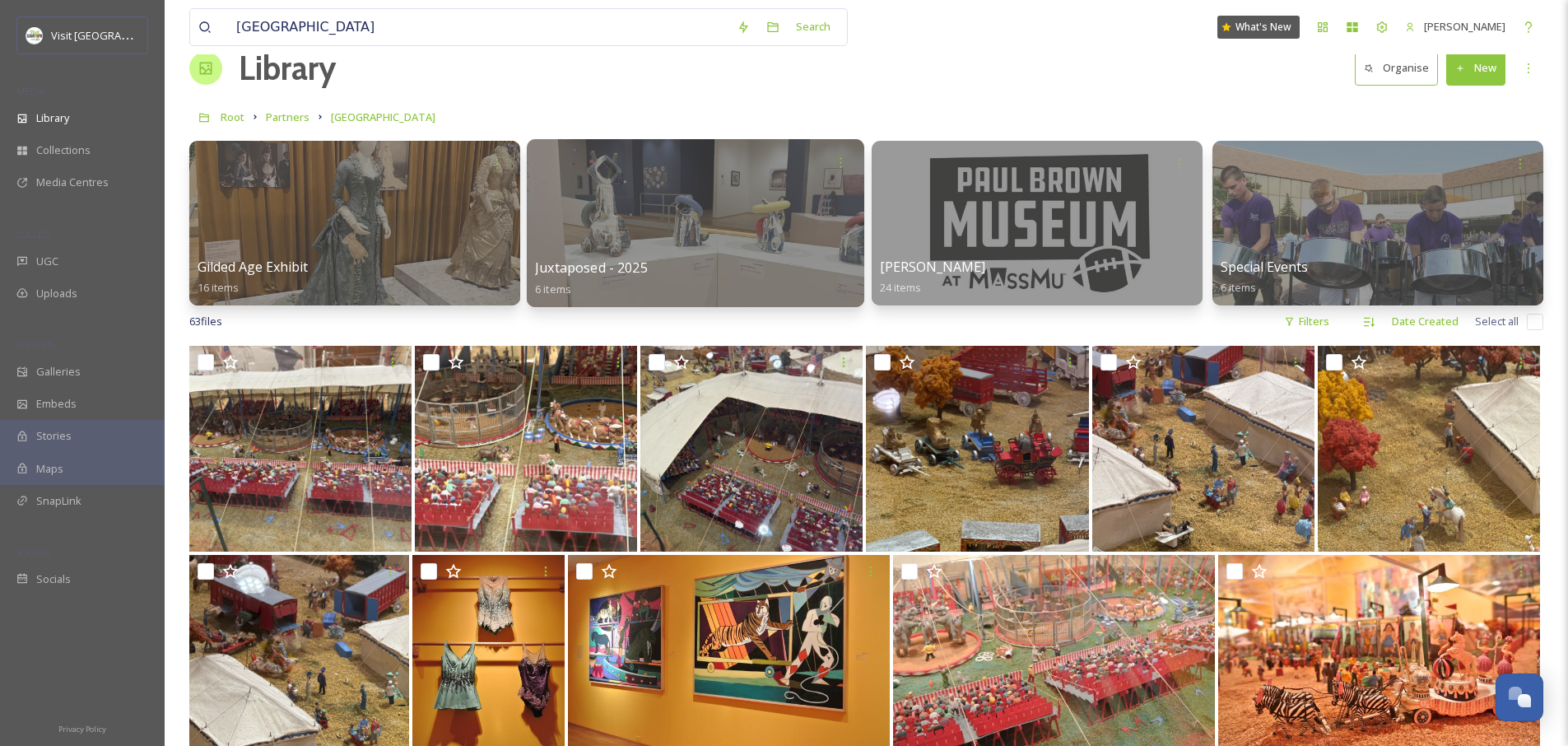
click at [697, 226] on div at bounding box center [696, 223] width 338 height 168
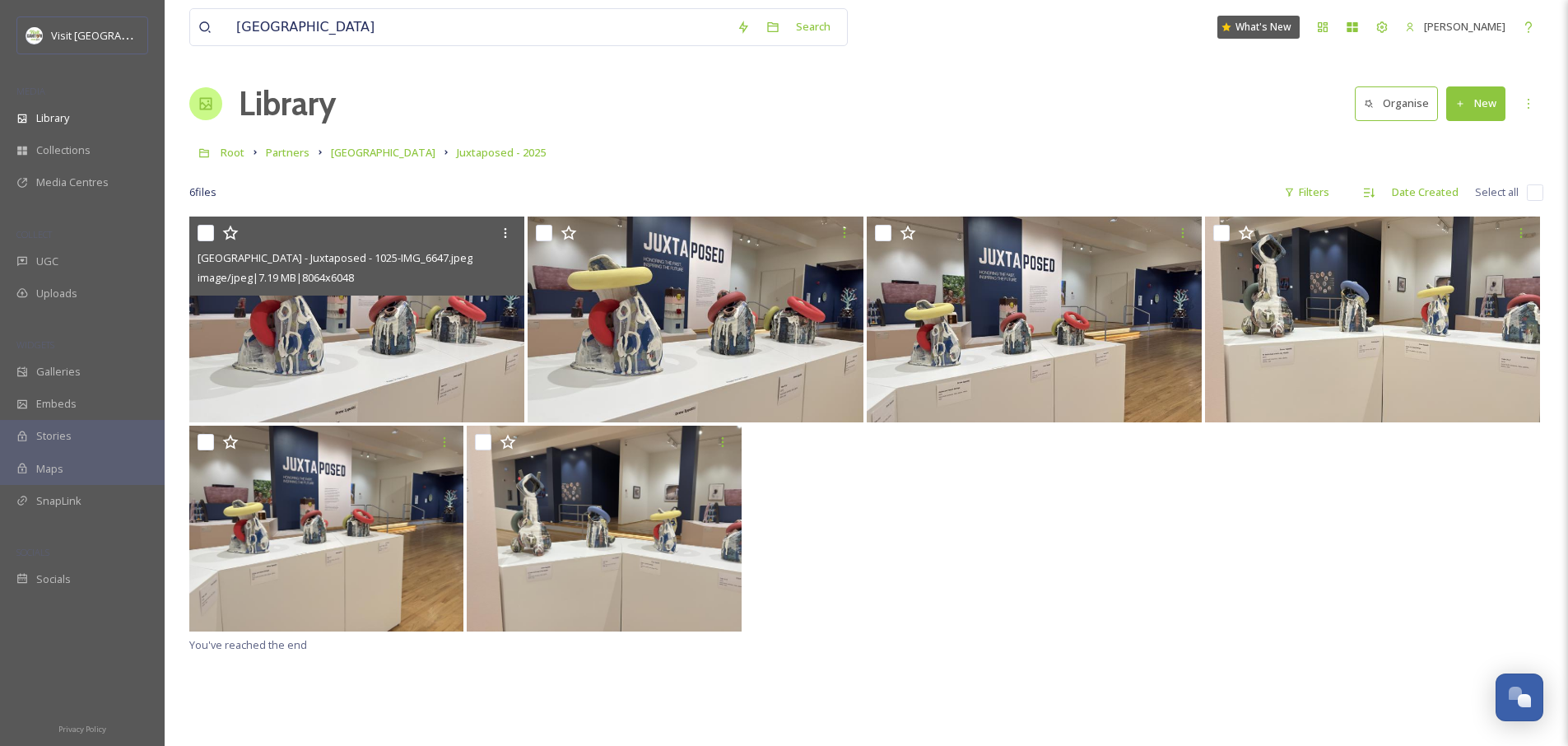
click at [201, 231] on input "checkbox" at bounding box center [206, 233] width 16 height 16
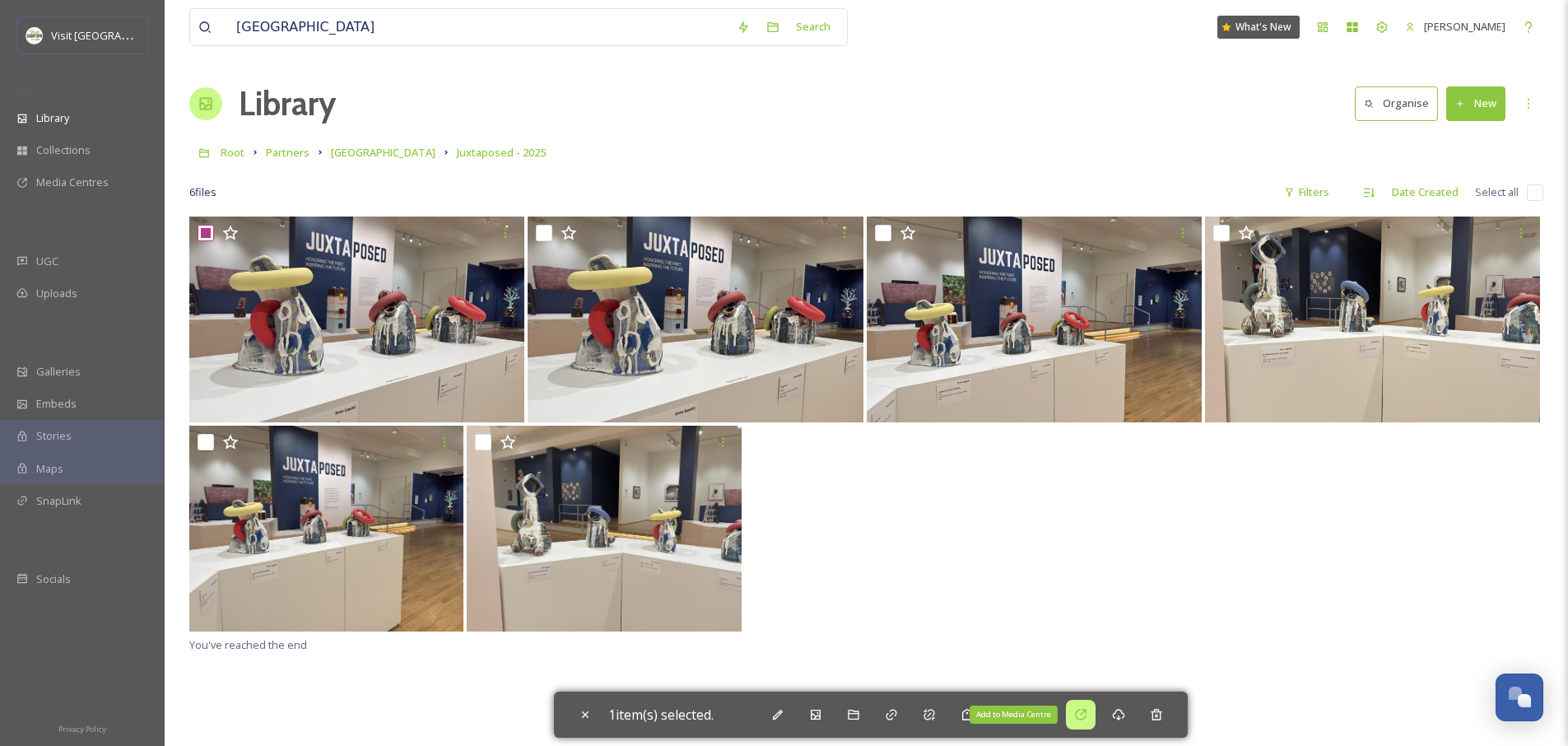
click at [1093, 719] on div "Add to Media Centre" at bounding box center [1081, 715] width 30 height 30
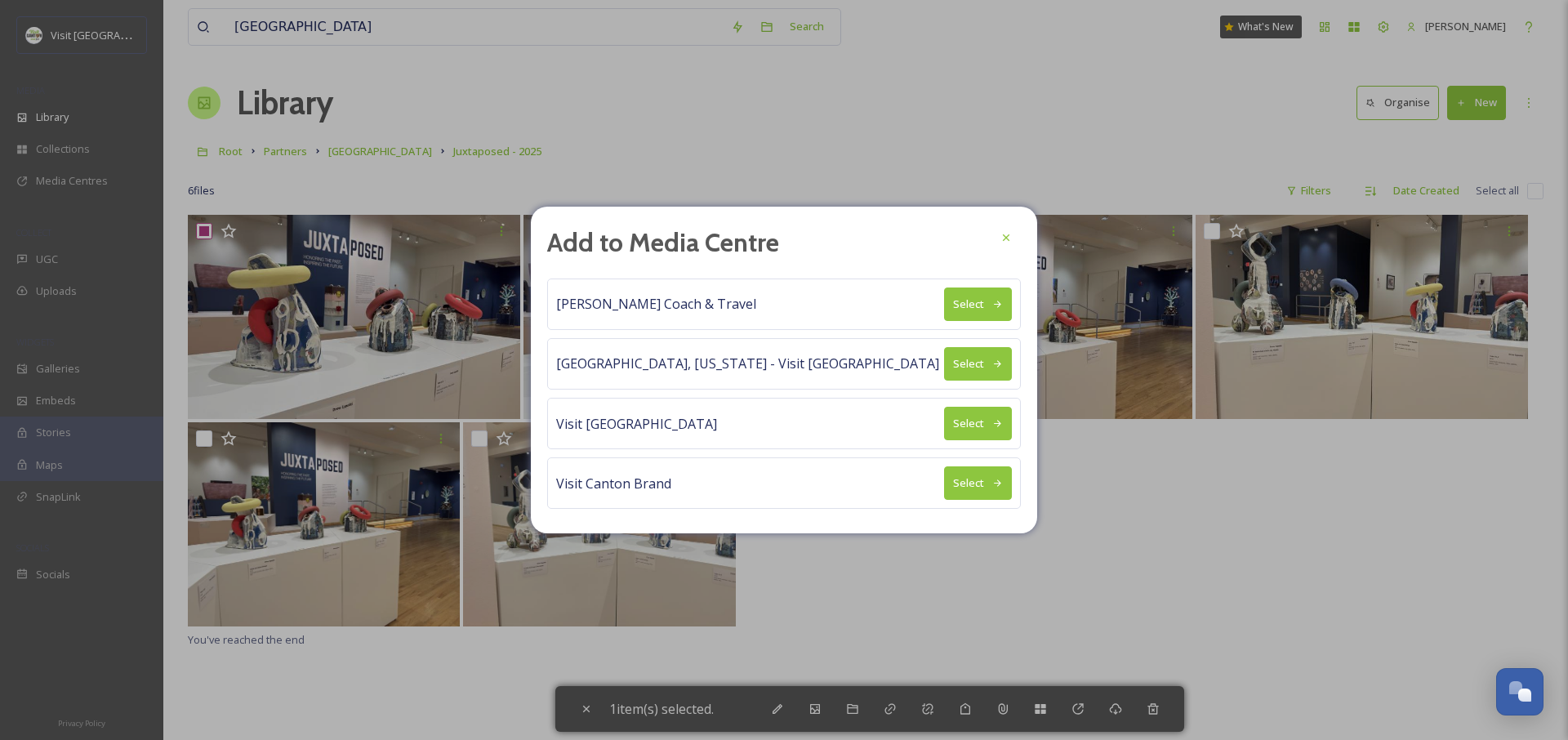
click at [986, 313] on button "Select" at bounding box center [977, 304] width 68 height 33
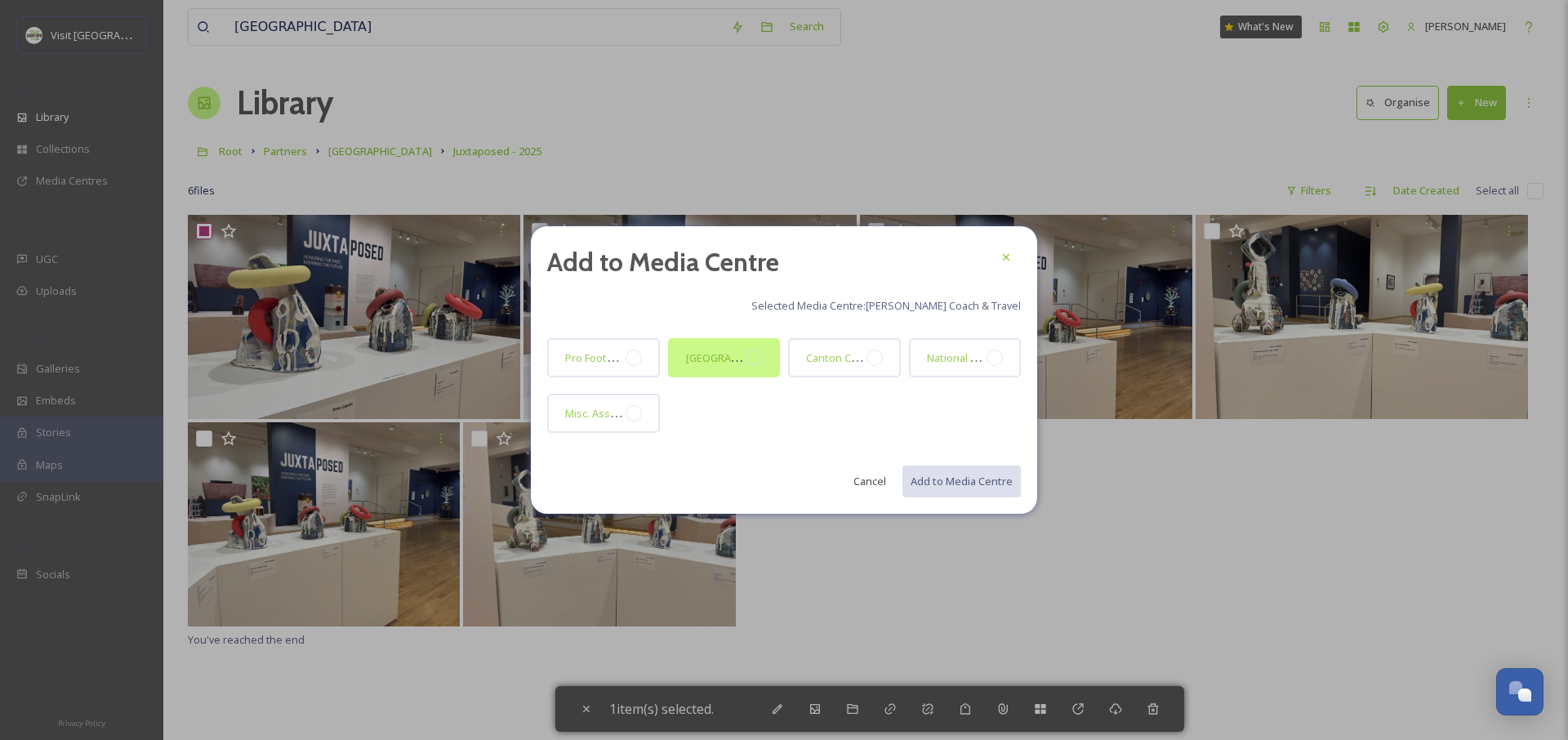
click at [735, 367] on div "Massillon Museum" at bounding box center [715, 358] width 61 height 20
click at [963, 480] on button "Add to Media Centre" at bounding box center [960, 481] width 120 height 33
checkbox input "false"
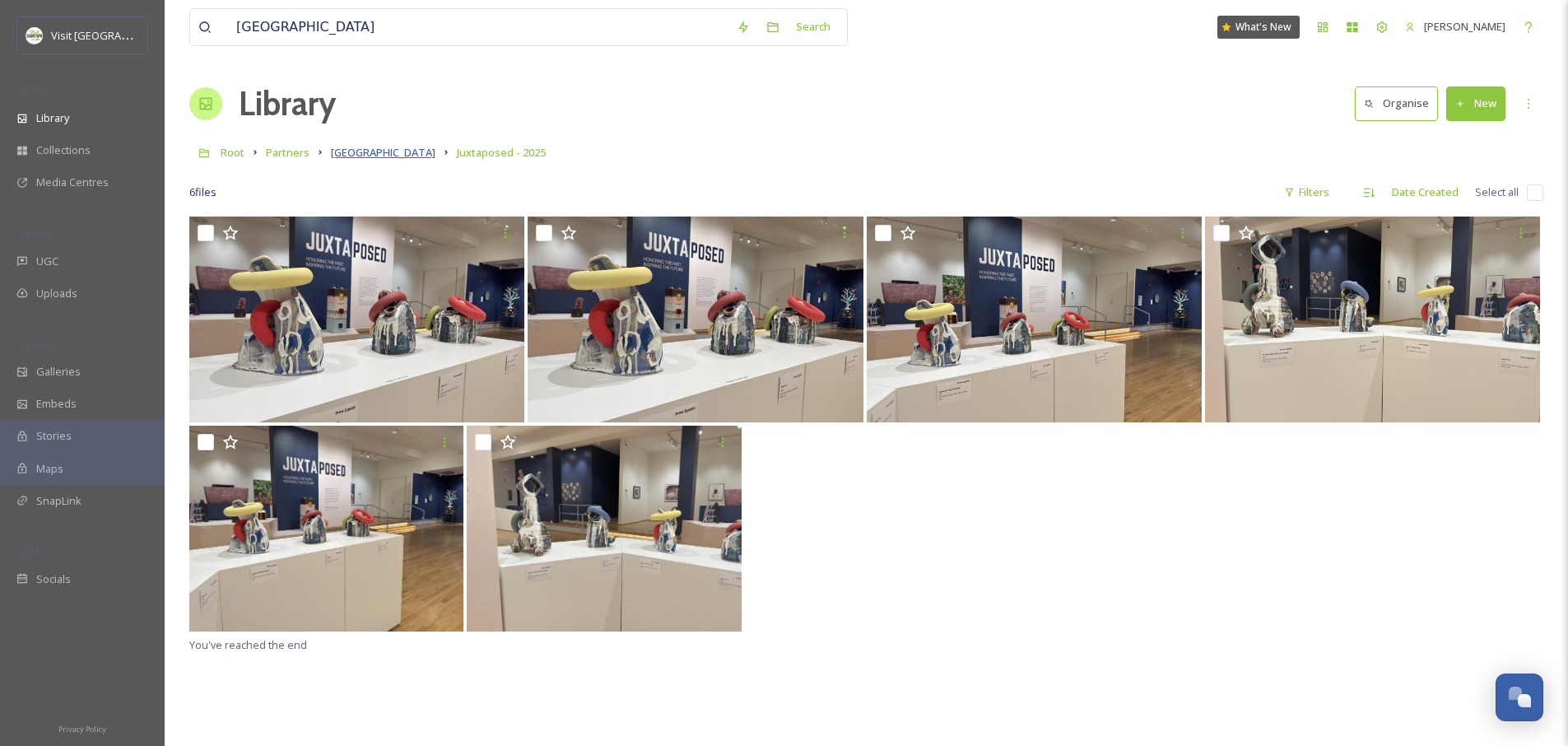
click at [384, 159] on span "Massillon Museum" at bounding box center [382, 152] width 105 height 15
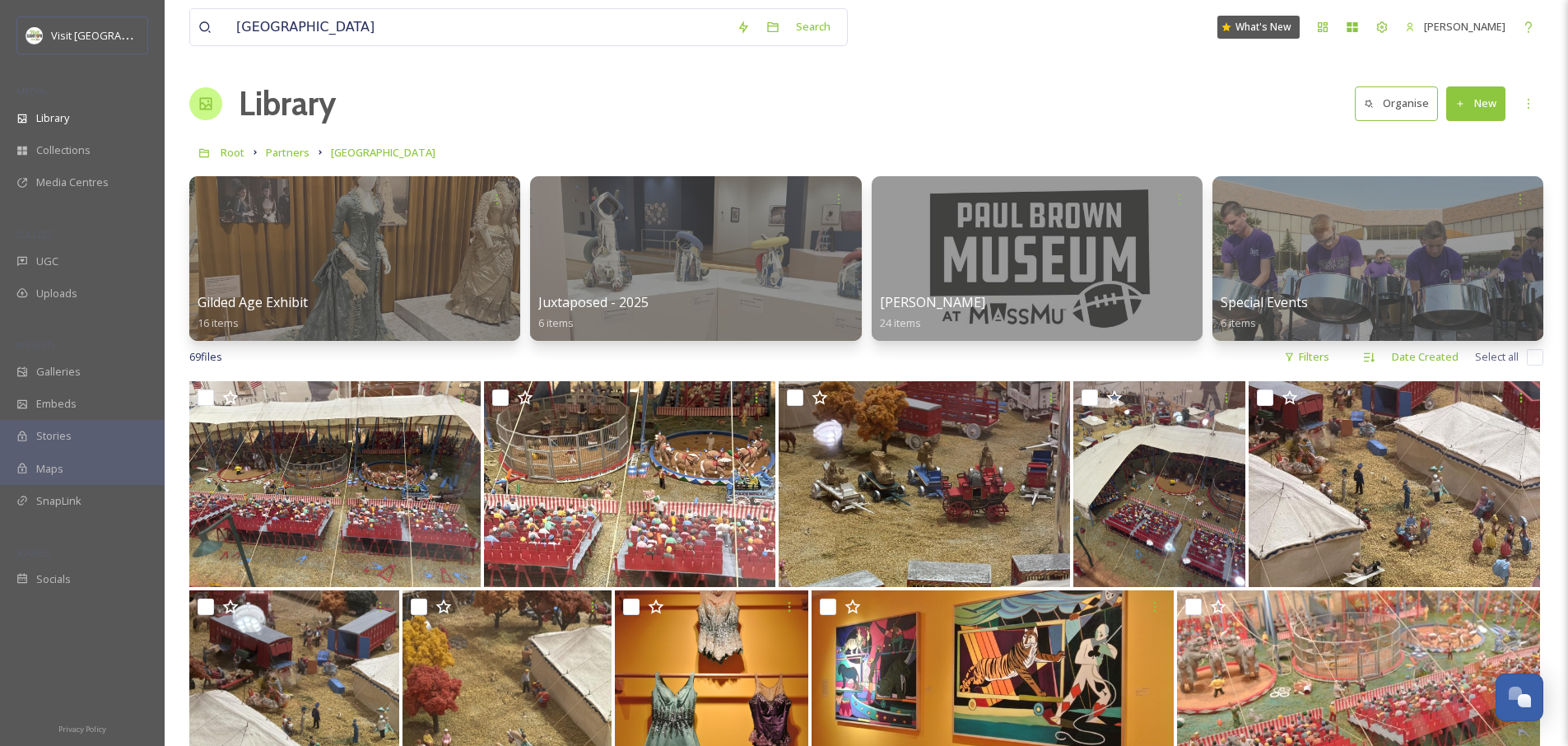
click at [1451, 107] on button "New" at bounding box center [1476, 103] width 59 height 34
click at [1461, 141] on span "File Upload" at bounding box center [1469, 141] width 55 height 15
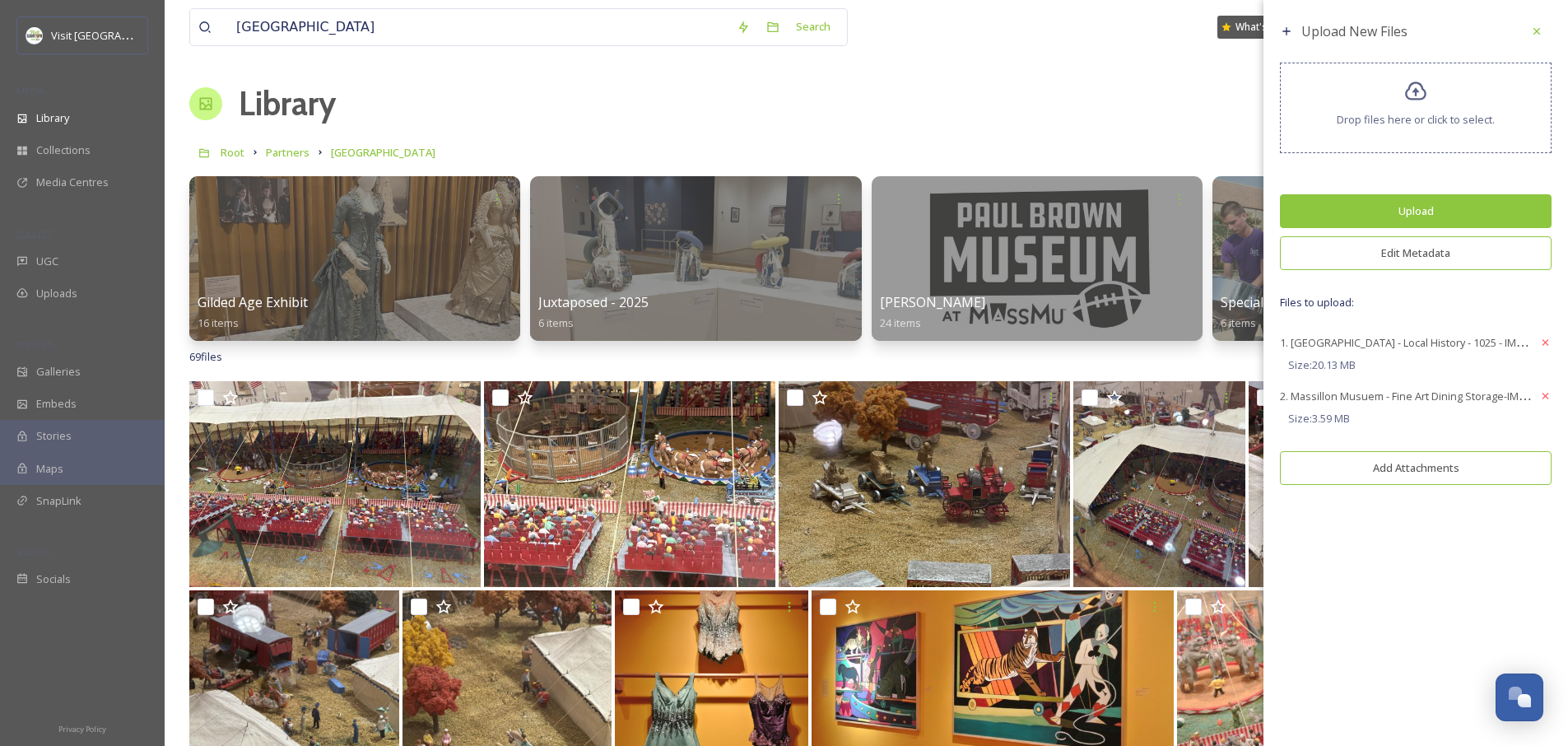
click at [1398, 256] on button "Edit Metadata" at bounding box center [1416, 252] width 271 height 34
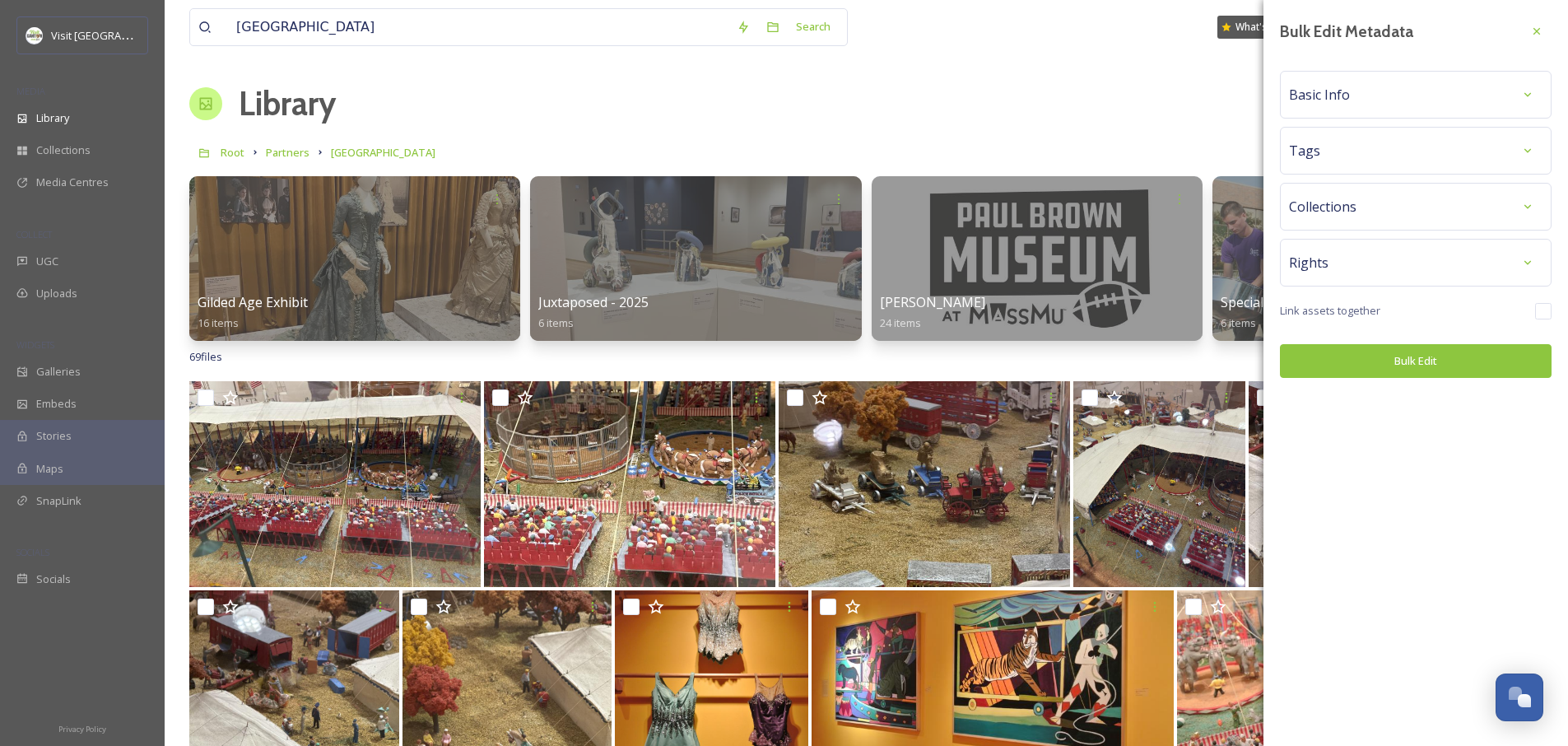
click at [1342, 89] on span "Basic Info" at bounding box center [1319, 95] width 61 height 20
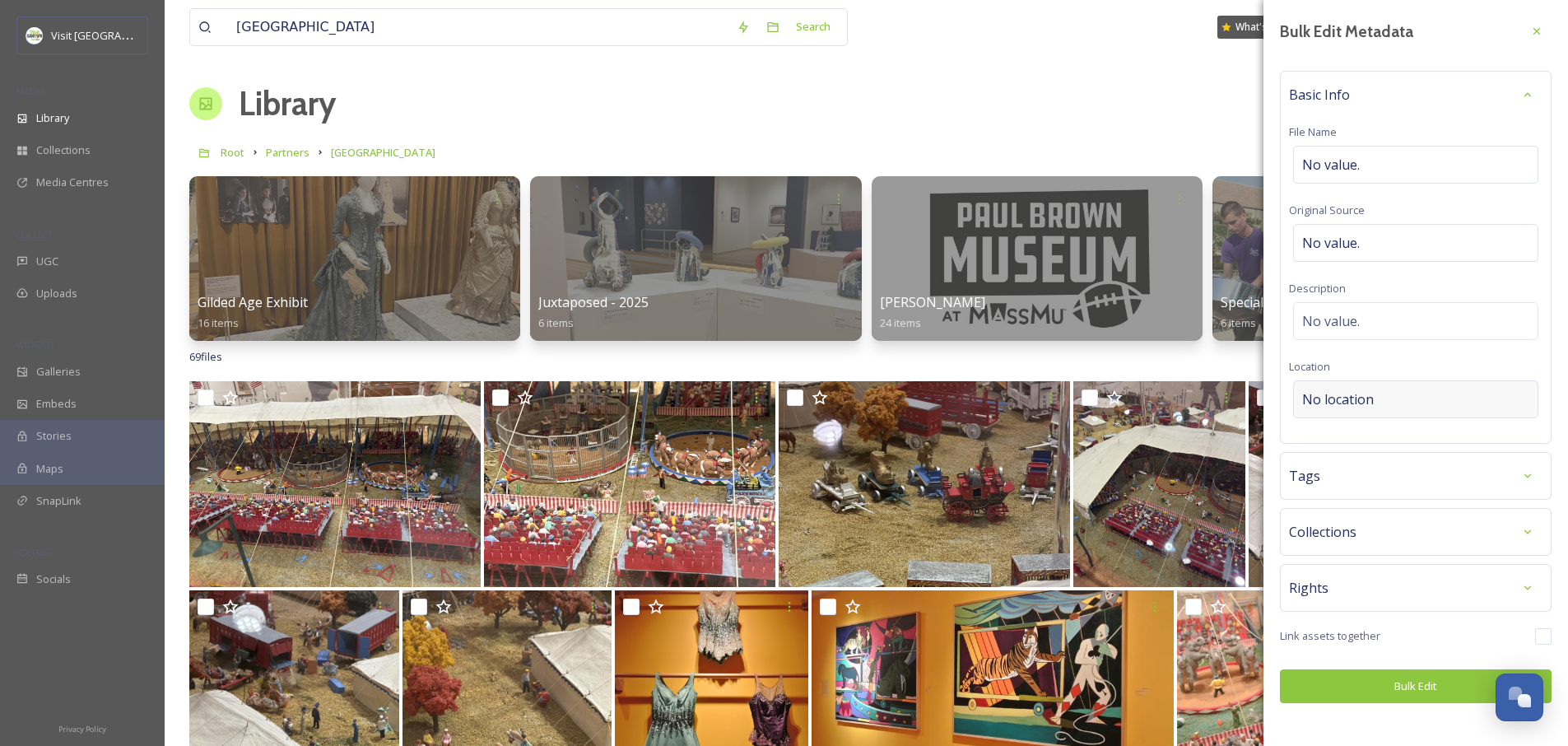
click at [1346, 391] on span "No location" at bounding box center [1338, 400] width 72 height 20
click at [1346, 391] on input at bounding box center [1416, 400] width 244 height 36
click at [1359, 467] on span "Massillon Museum" at bounding box center [1355, 464] width 105 height 15
click at [1397, 403] on input "Massillon M" at bounding box center [1416, 400] width 244 height 36
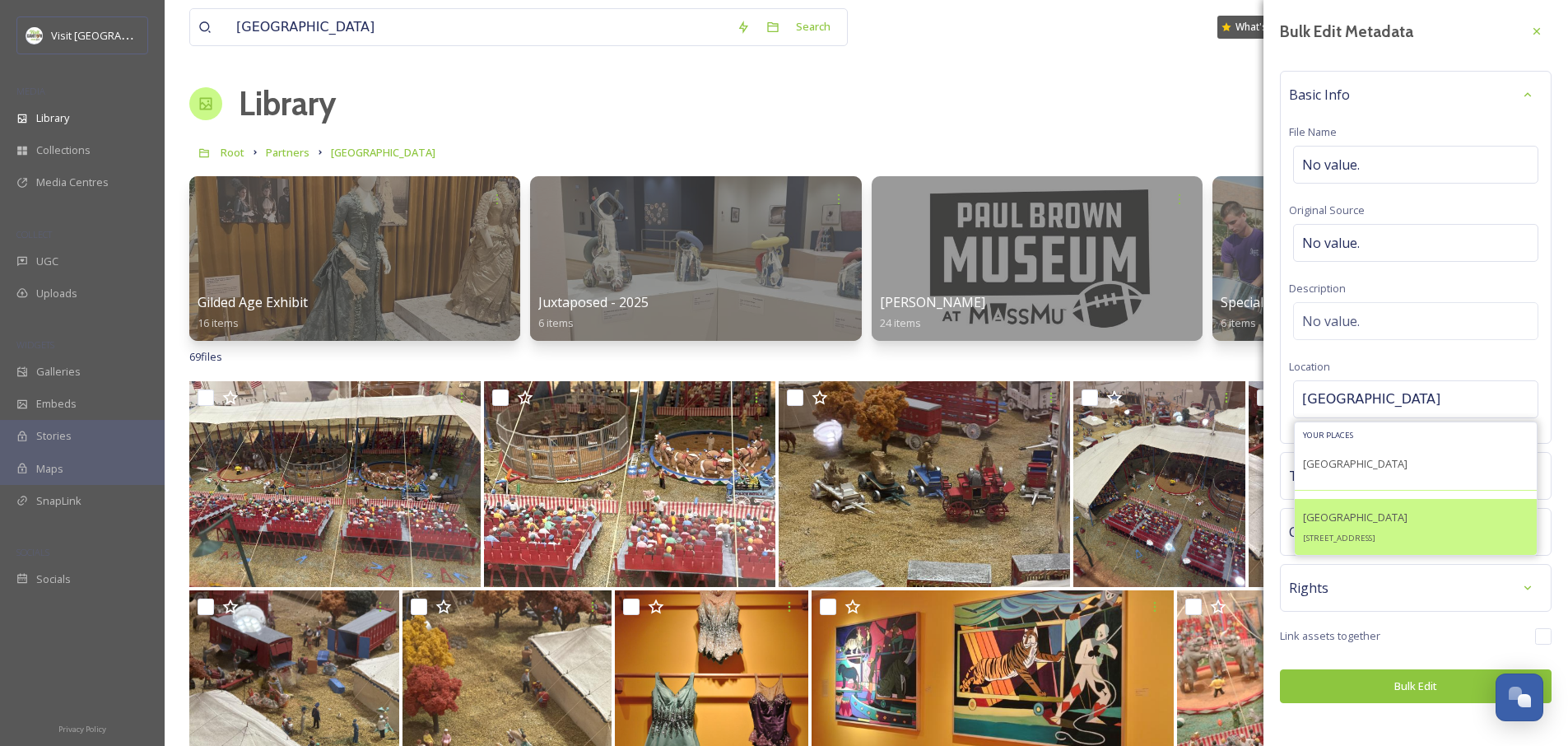
type input "Massillon Museum"
click at [1361, 516] on span "Massillon Museum" at bounding box center [1355, 517] width 105 height 15
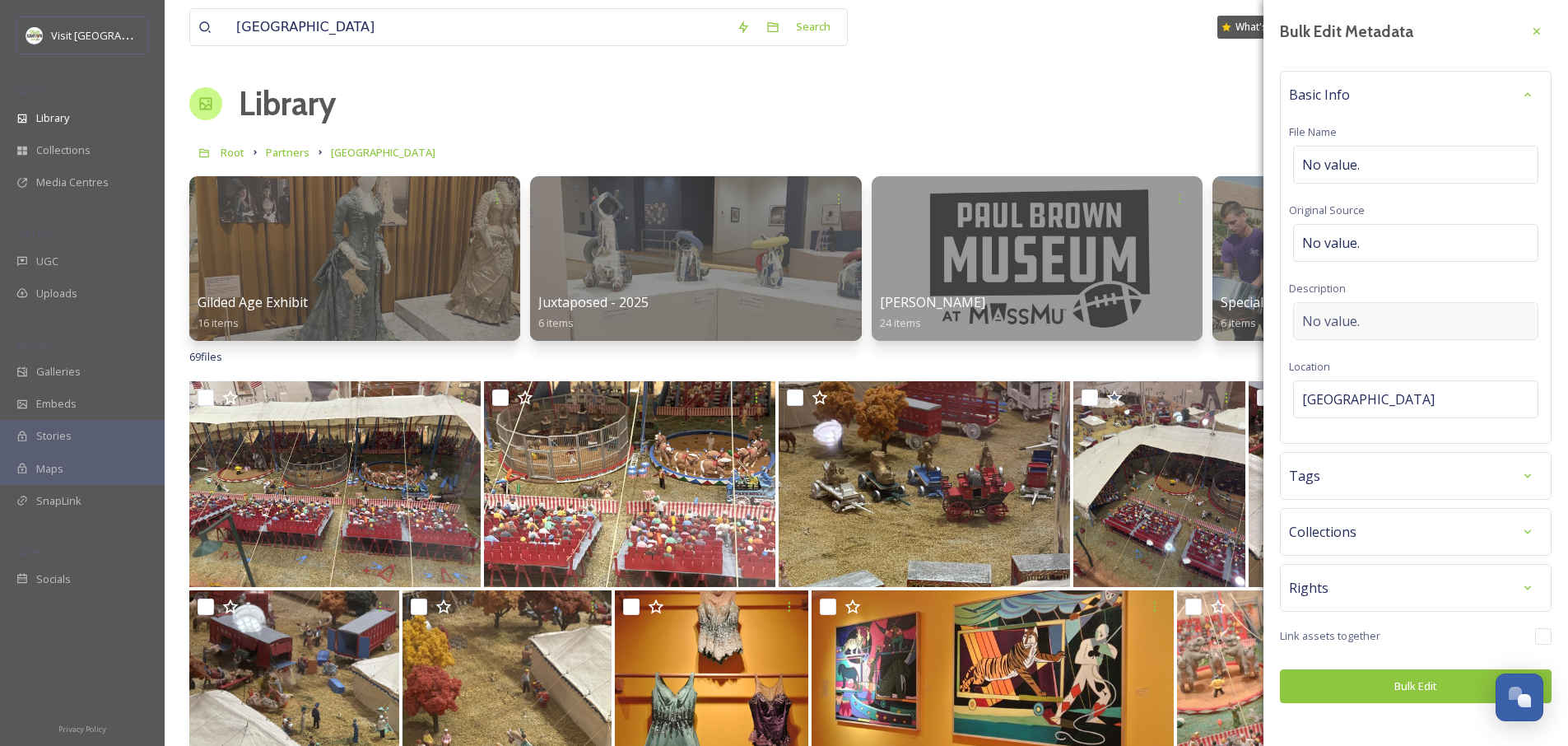
click at [1355, 323] on span "No value." at bounding box center [1330, 322] width 57 height 20
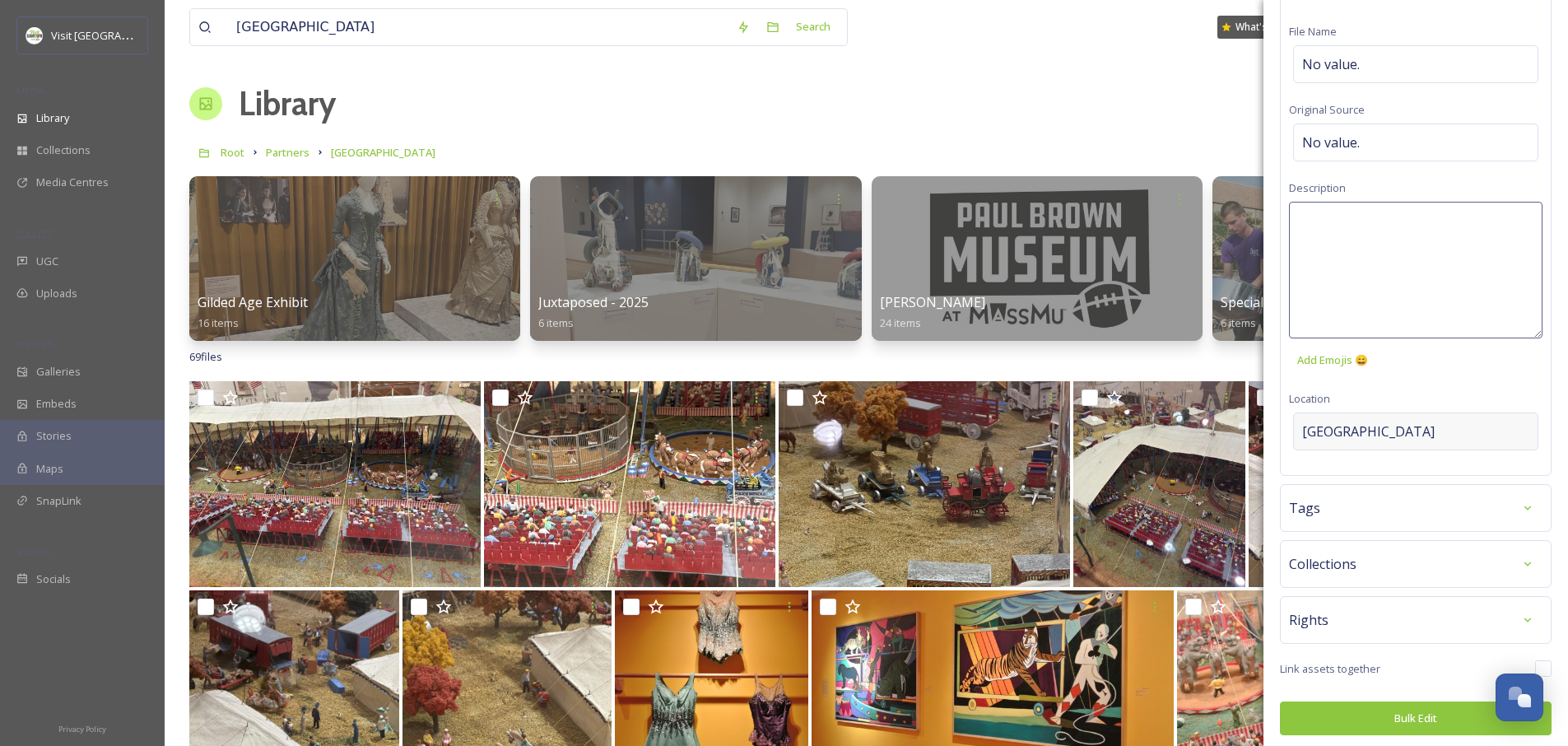
scroll to position [106, 0]
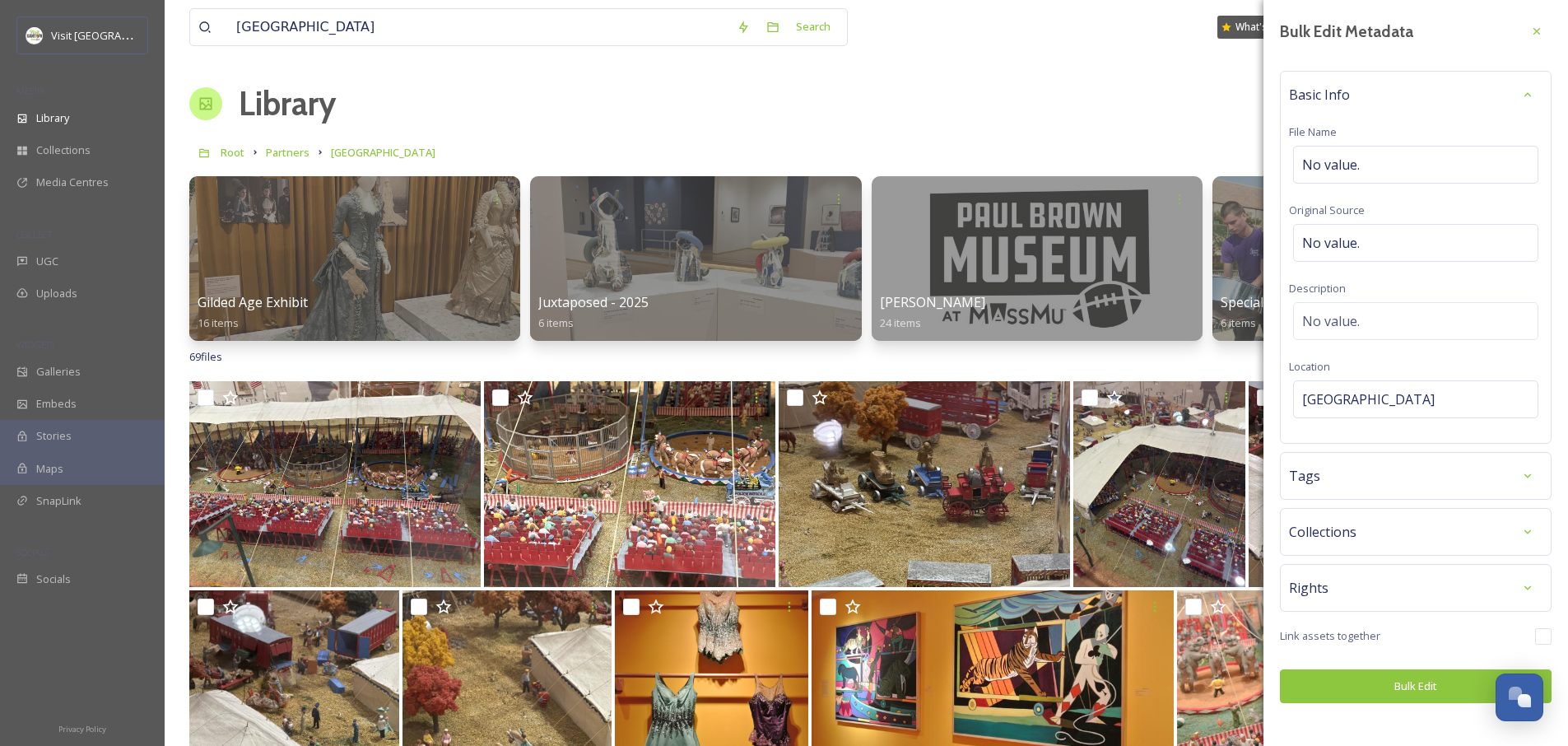
click at [1365, 501] on div "Bulk Edit Metadata Basic Info File Name No value. Original Source No value. Des…" at bounding box center [1416, 360] width 305 height 720
click at [1352, 468] on div "Tags" at bounding box center [1416, 475] width 253 height 30
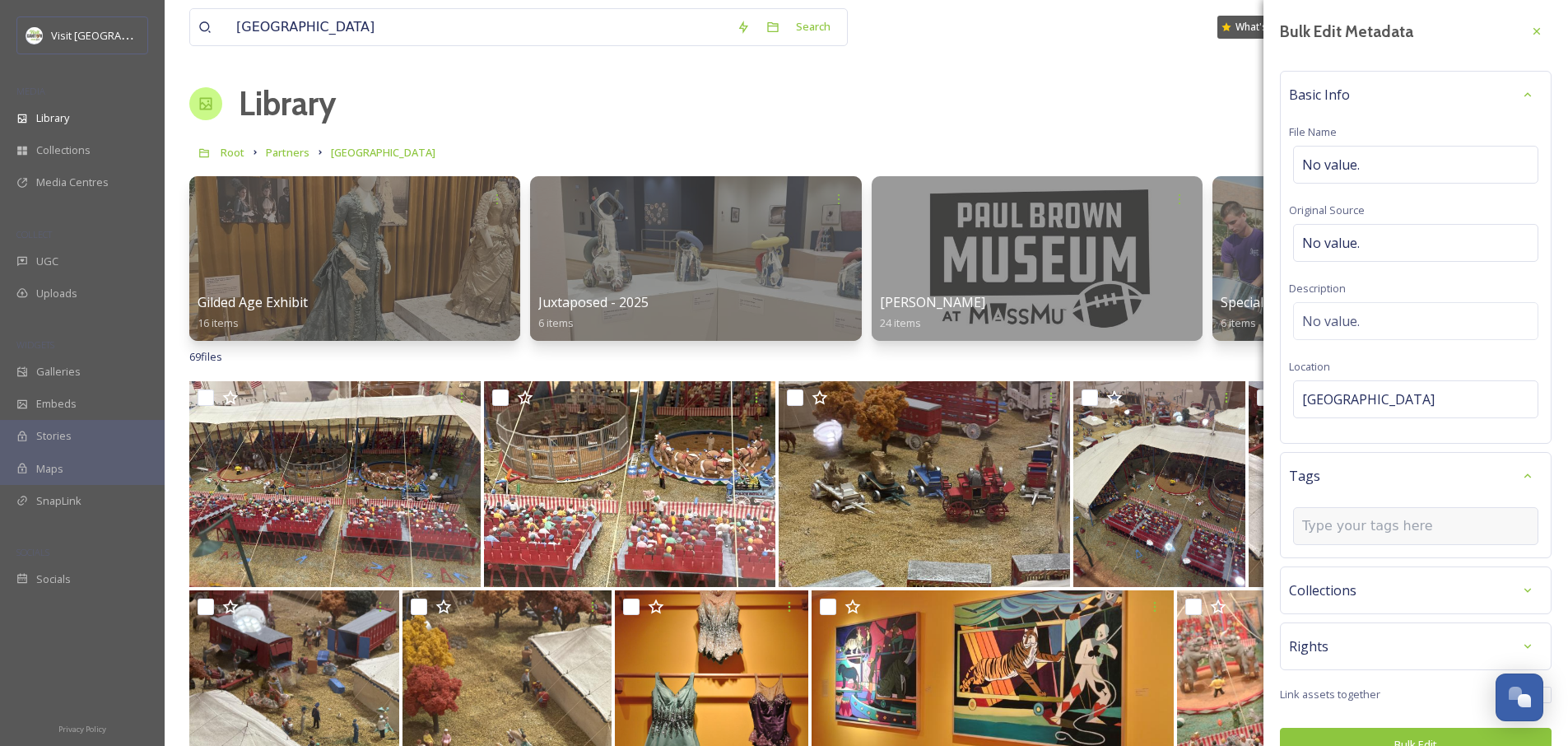
click at [1344, 536] on input at bounding box center [1384, 526] width 165 height 20
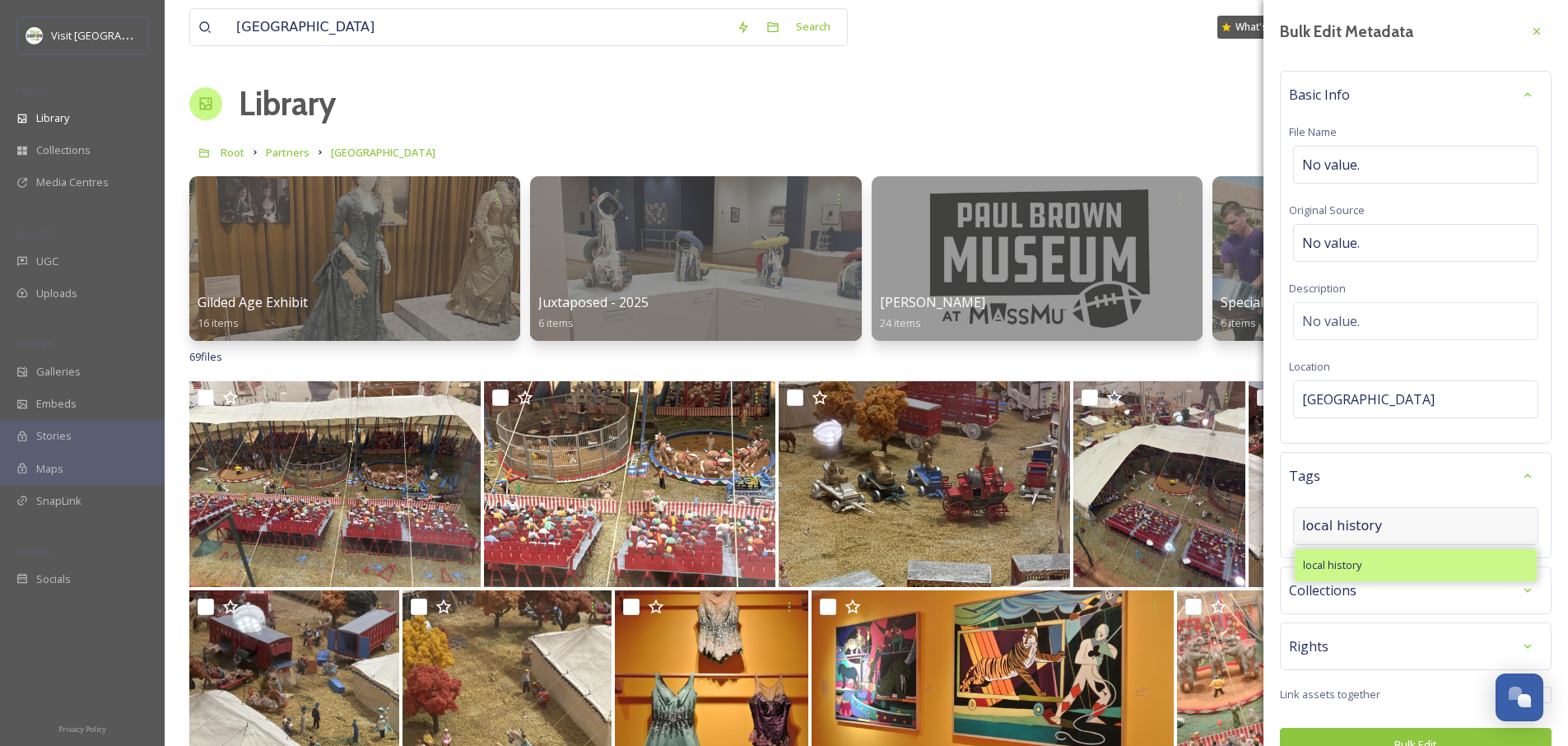
type input "local history"
click at [1359, 567] on span "local history" at bounding box center [1332, 565] width 58 height 15
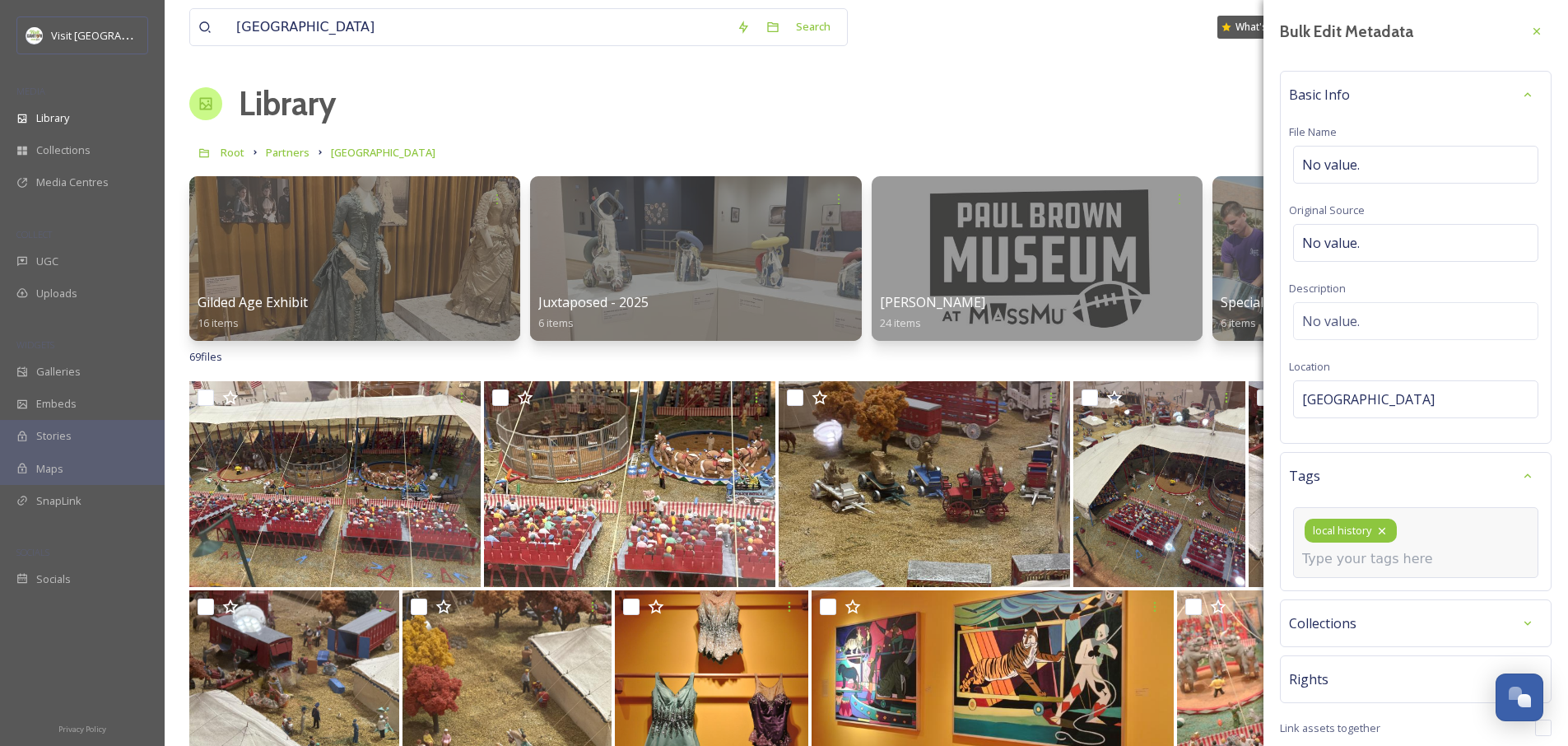
click at [1393, 519] on div "local history" at bounding box center [1350, 531] width 92 height 24
click at [1395, 552] on input at bounding box center [1384, 559] width 165 height 20
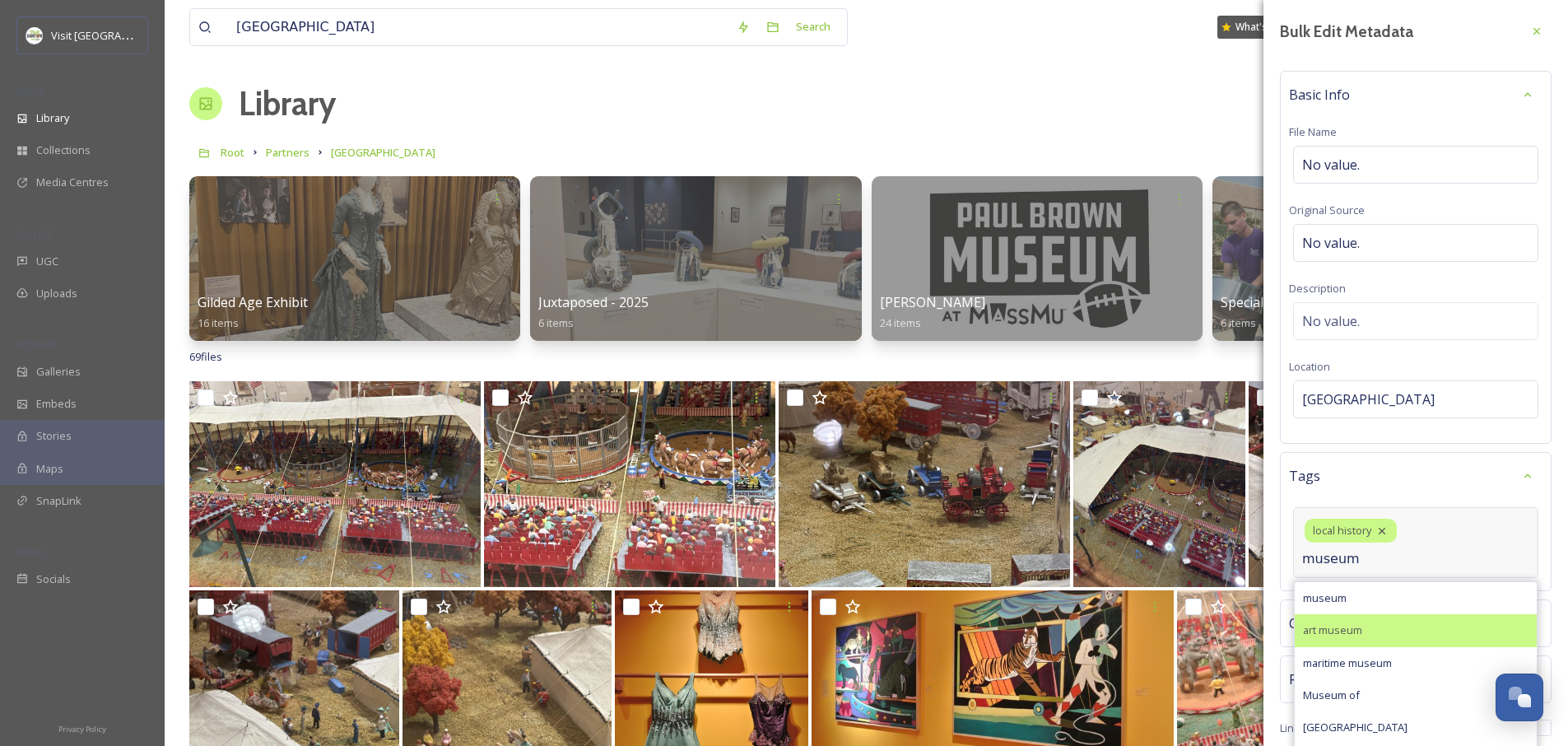
type input "museum"
click at [1351, 628] on span "art museum" at bounding box center [1332, 630] width 59 height 15
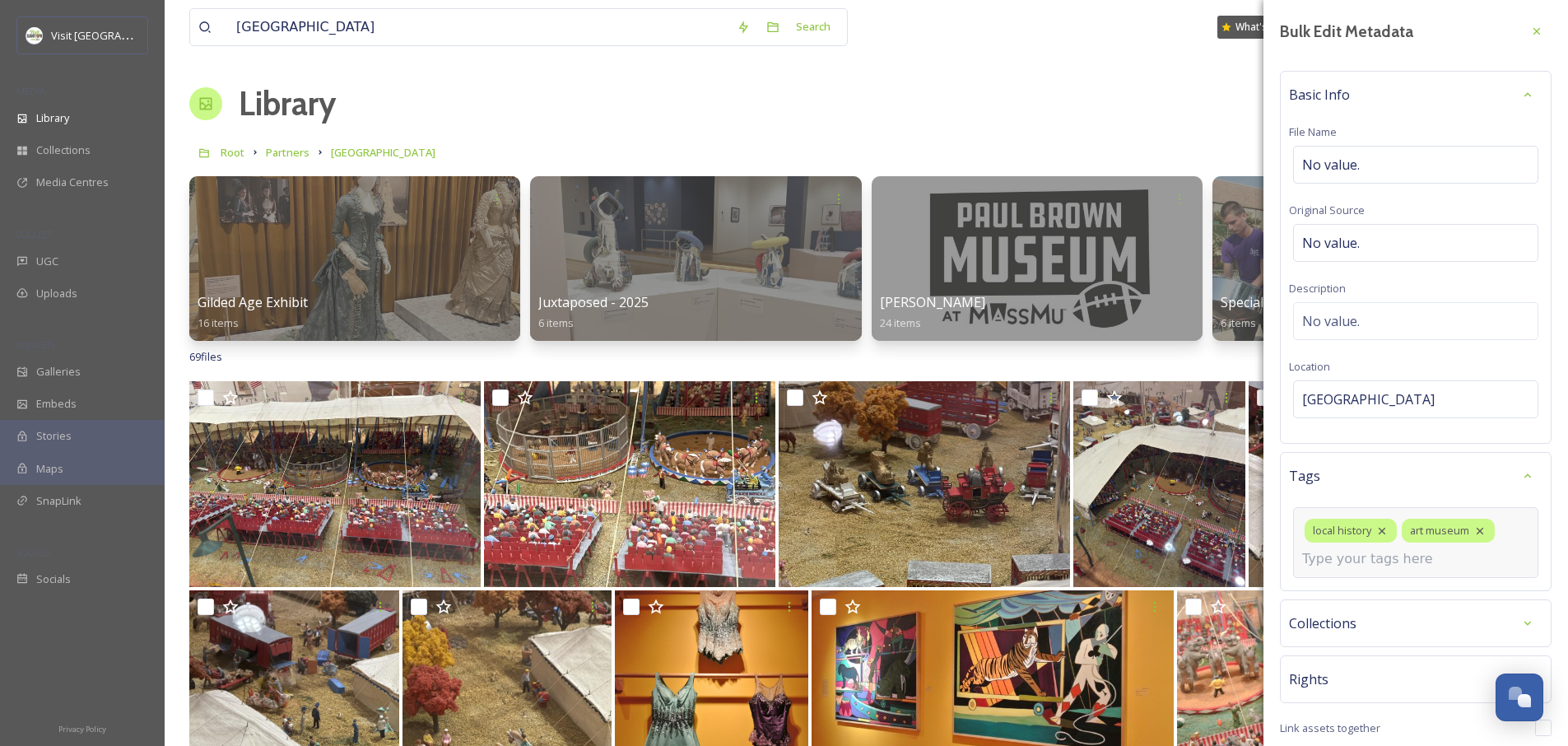
click at [1348, 567] on input at bounding box center [1384, 559] width 165 height 20
type input "h"
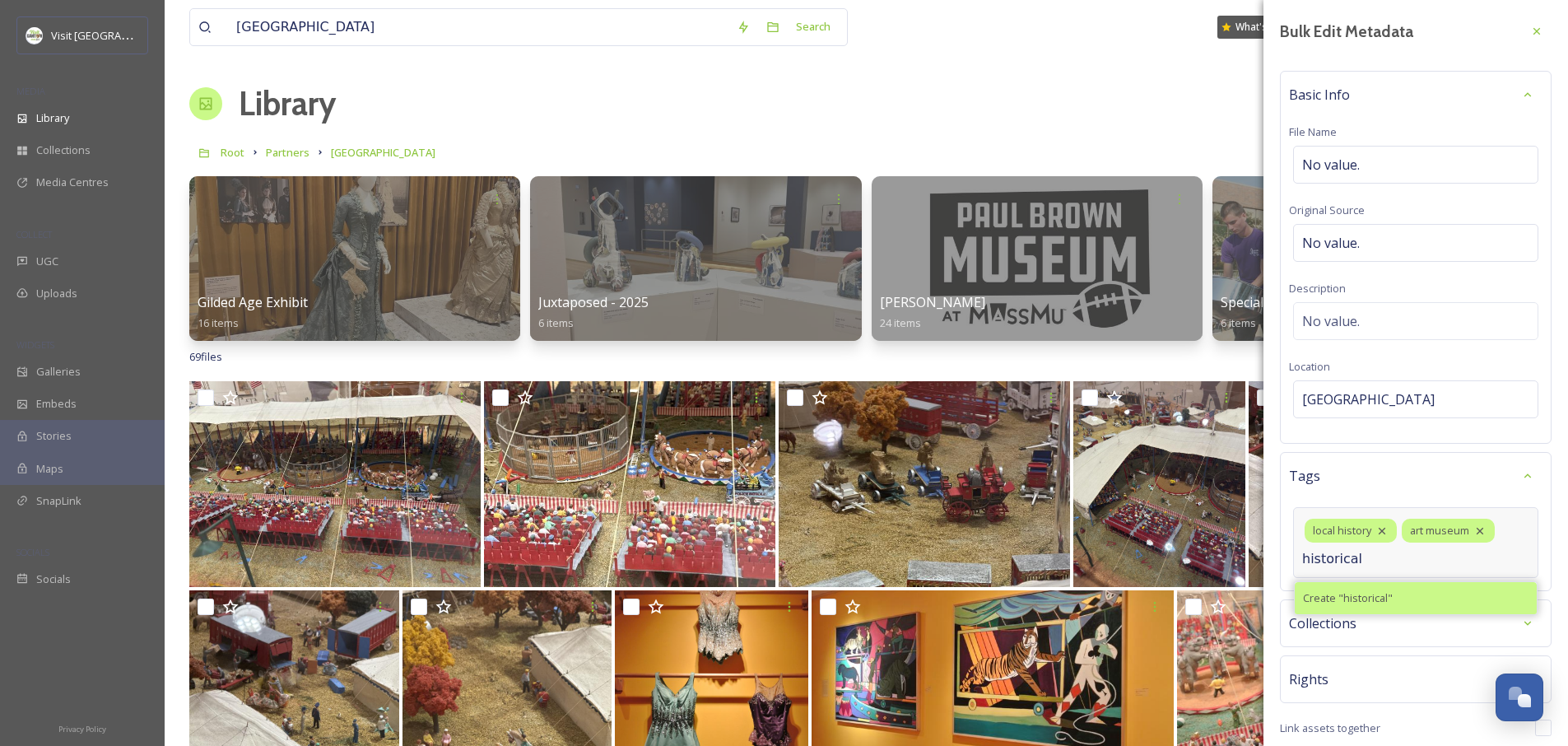
type input "historical"
click at [1344, 596] on span "Create " historical "" at bounding box center [1348, 598] width 90 height 15
click at [1336, 594] on span "Create " historical "" at bounding box center [1348, 598] width 90 height 15
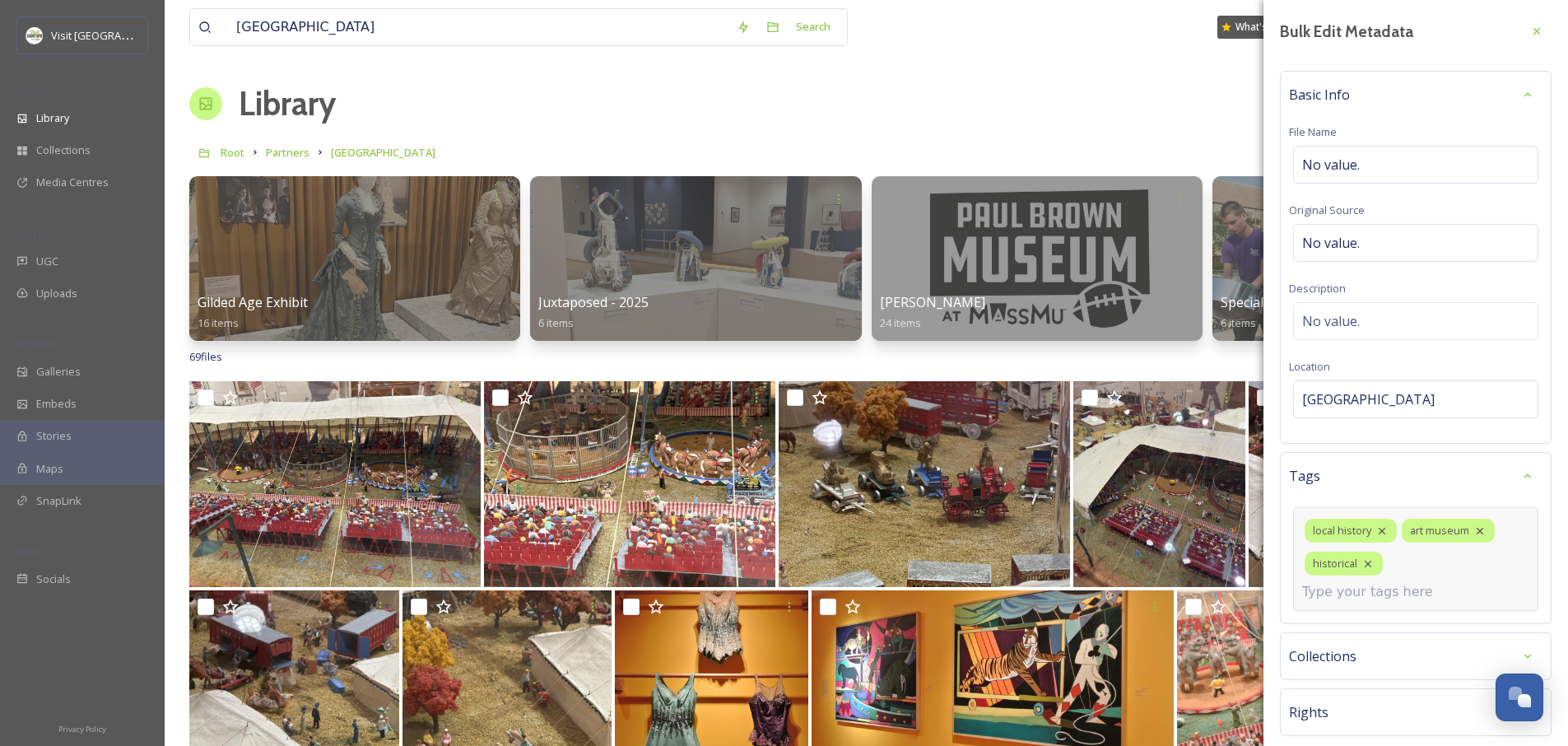
click at [1336, 588] on input at bounding box center [1384, 592] width 165 height 20
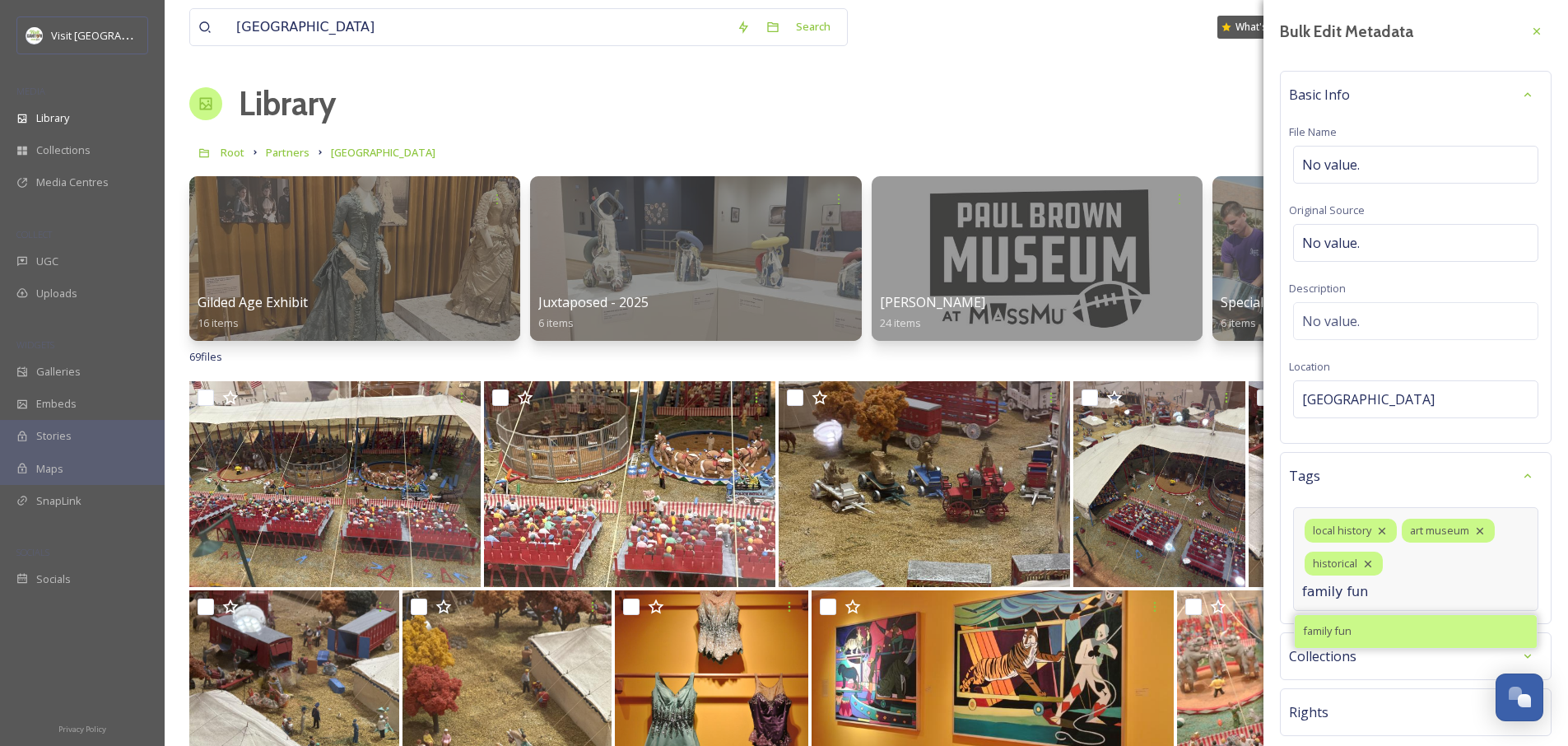
type input "family fun"
click at [1321, 631] on span "family fun" at bounding box center [1327, 630] width 48 height 15
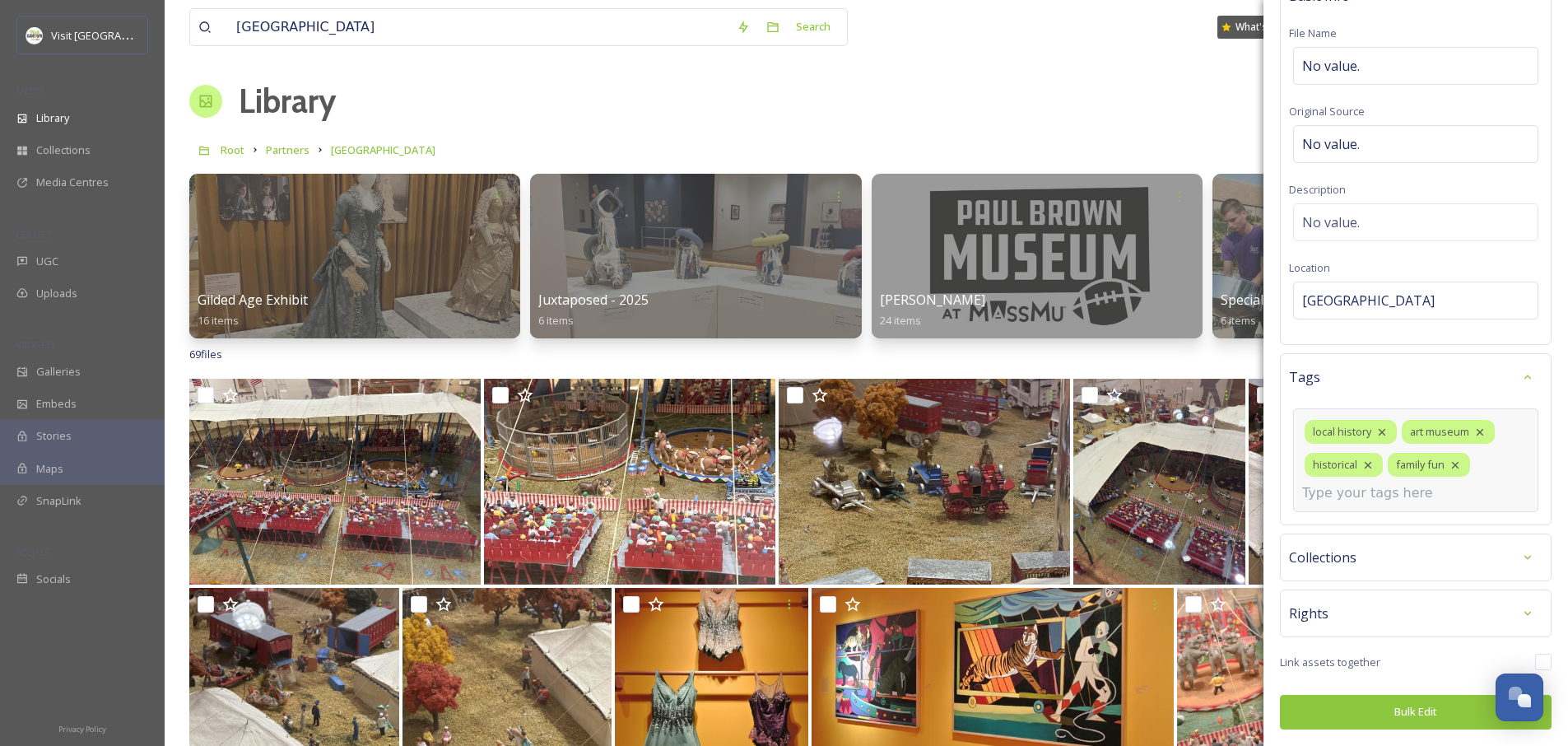
scroll to position [4, 0]
click at [1361, 497] on input at bounding box center [1384, 494] width 165 height 20
type input "f"
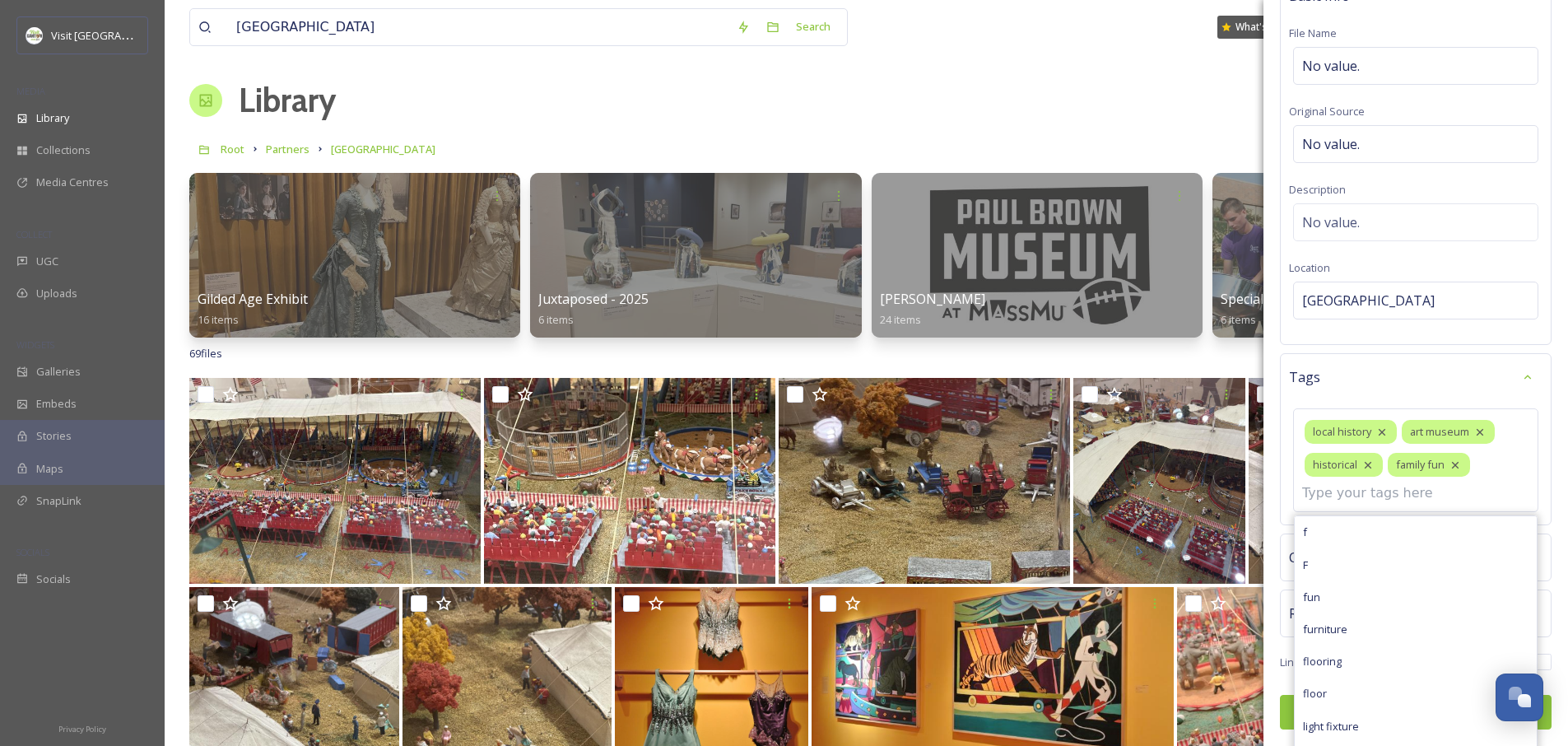
click at [1284, 672] on div "Bulk Edit Metadata Basic Info File Name No value. Original Source No value. Des…" at bounding box center [1416, 324] width 305 height 845
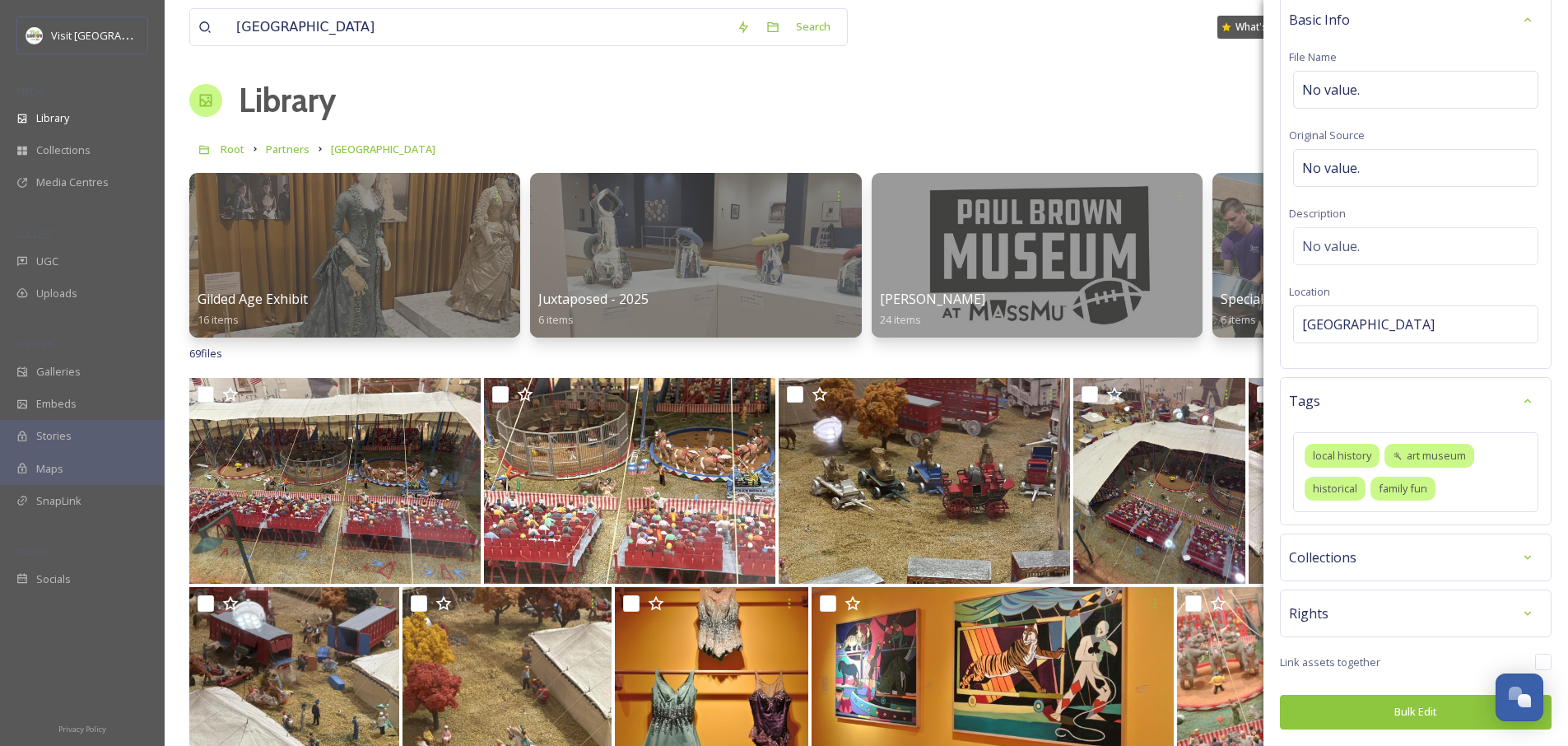
click at [1319, 700] on button "Bulk Edit" at bounding box center [1416, 711] width 271 height 34
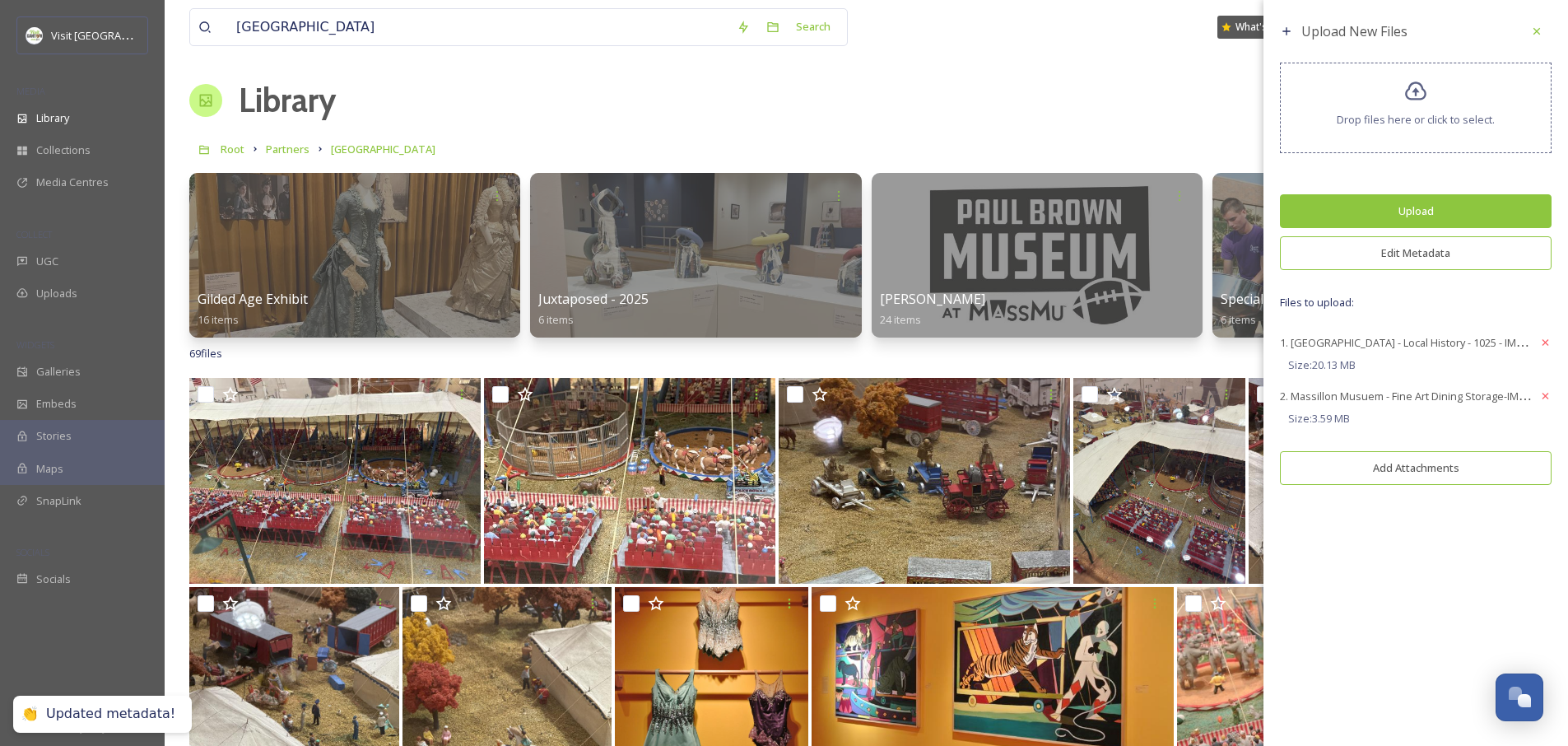
click at [1451, 205] on button "Upload" at bounding box center [1416, 210] width 271 height 34
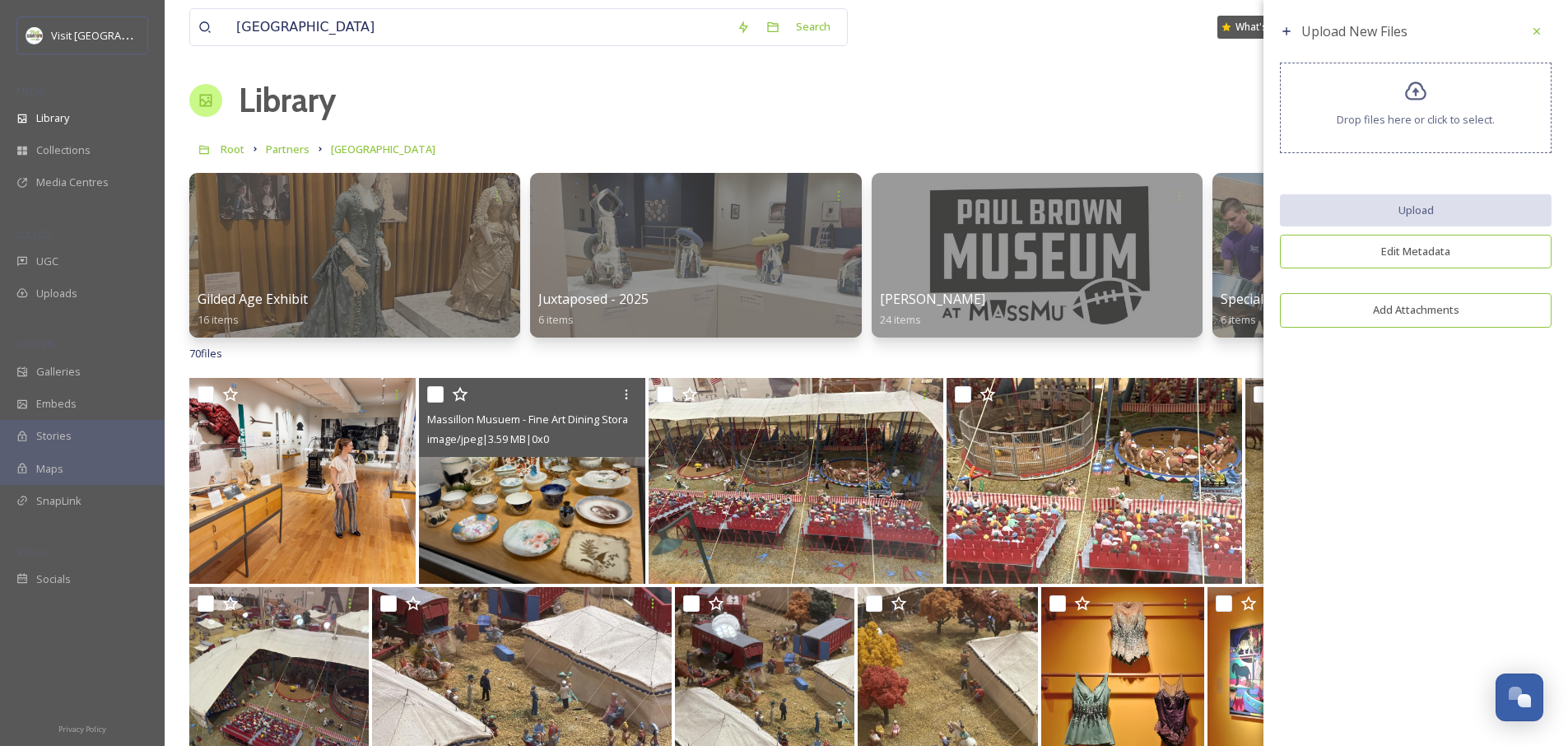
click at [434, 393] on input "checkbox" at bounding box center [435, 394] width 16 height 16
checkbox input "true"
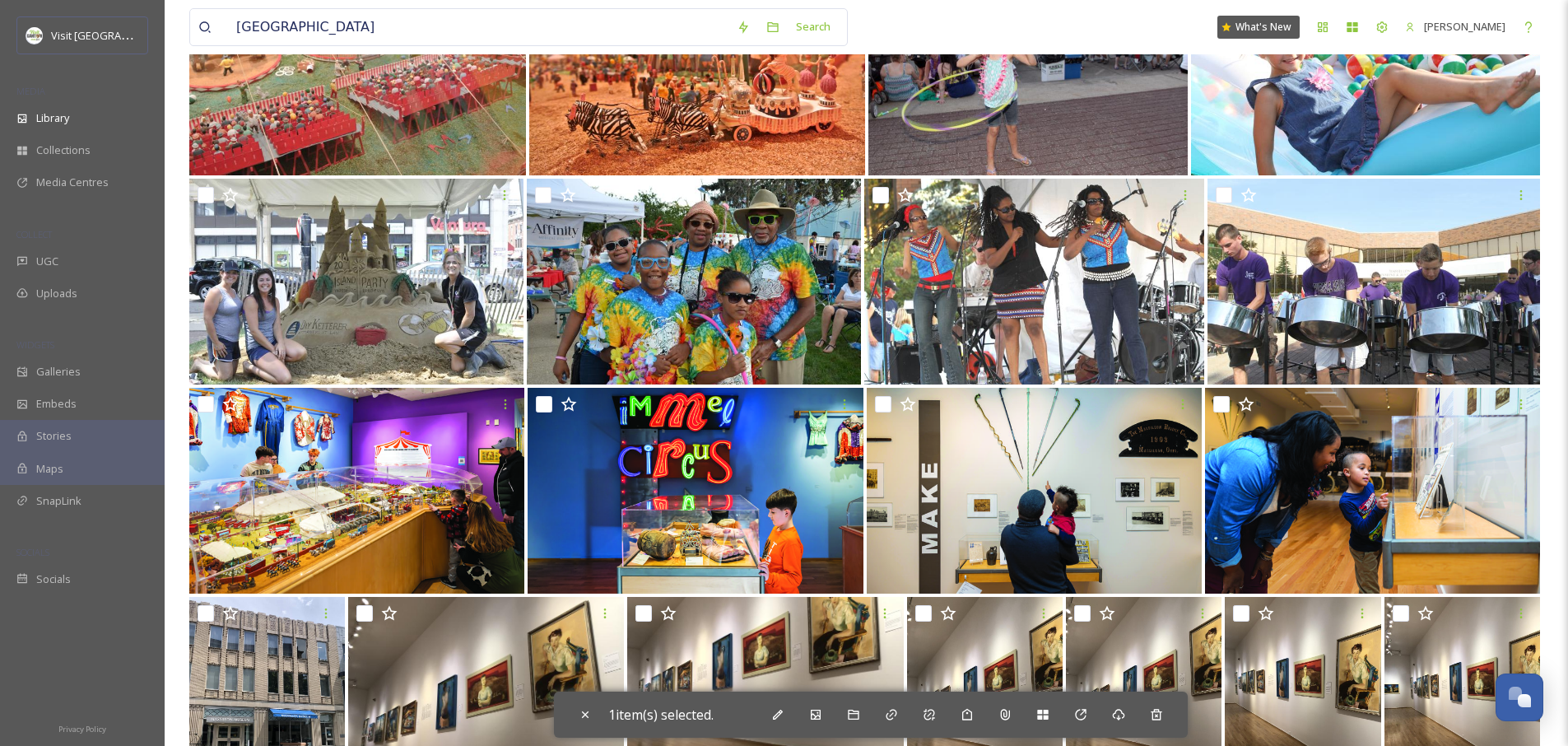
scroll to position [0, 0]
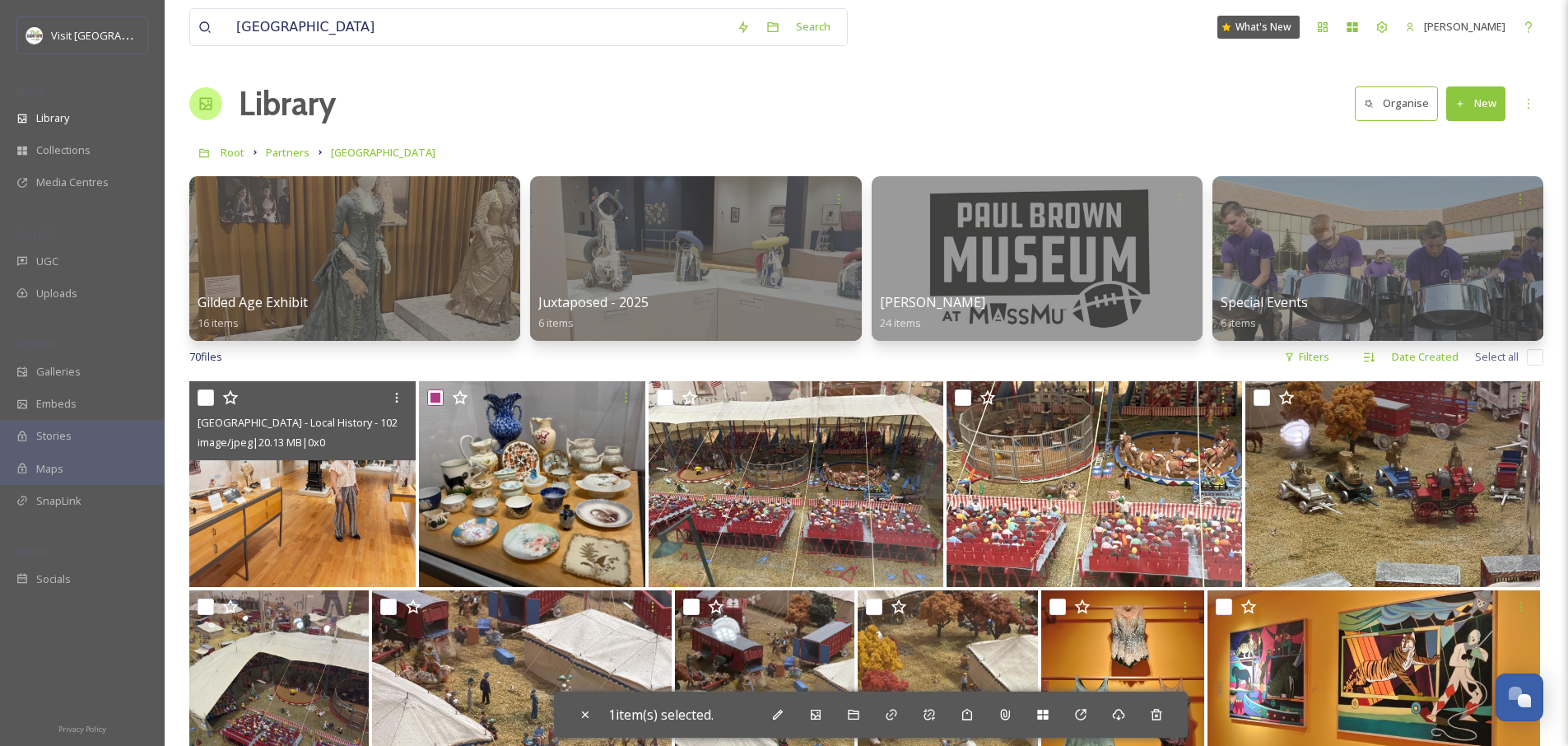
click at [210, 400] on input "checkbox" at bounding box center [206, 398] width 16 height 16
checkbox input "true"
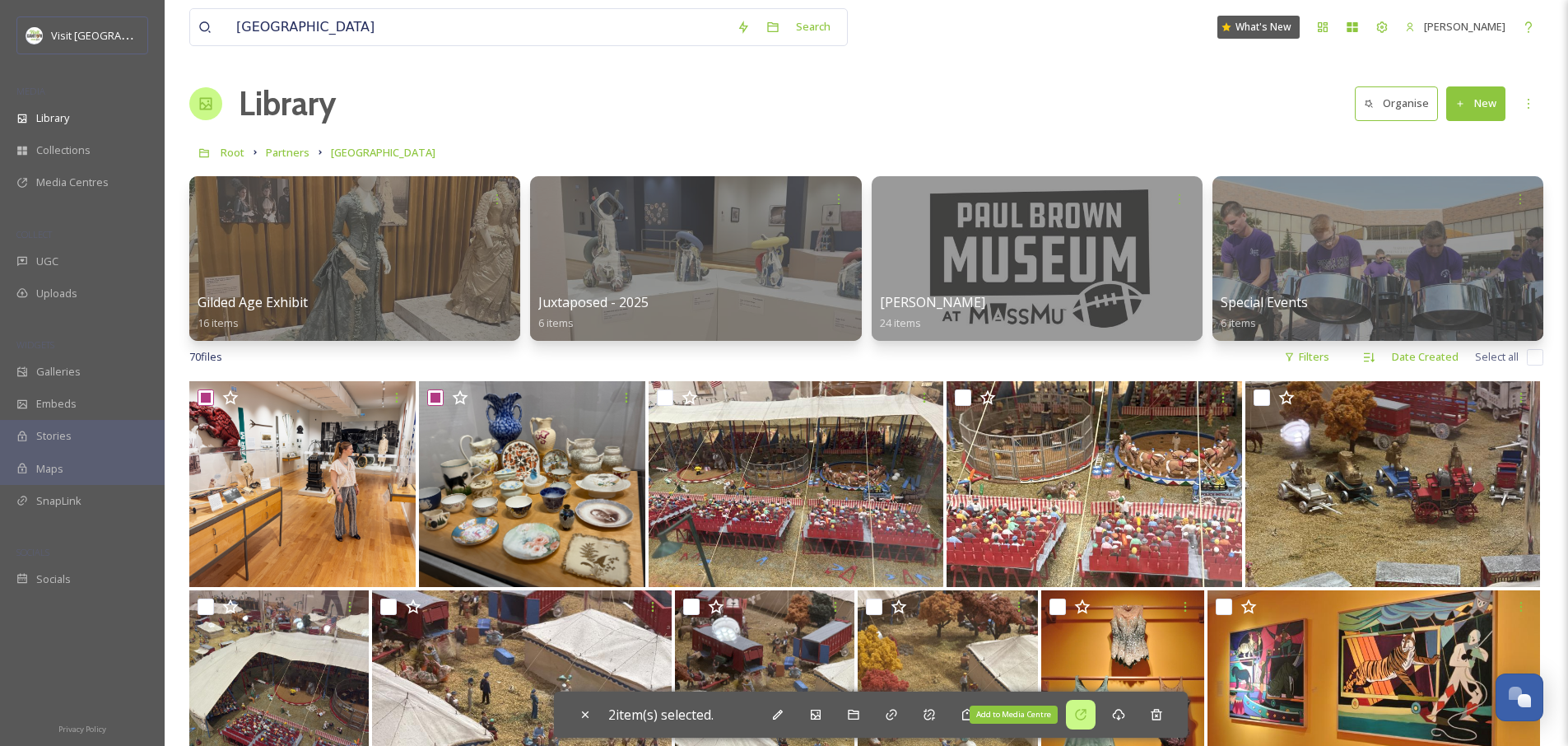
click at [1094, 720] on div "Add to Media Centre" at bounding box center [1081, 715] width 30 height 30
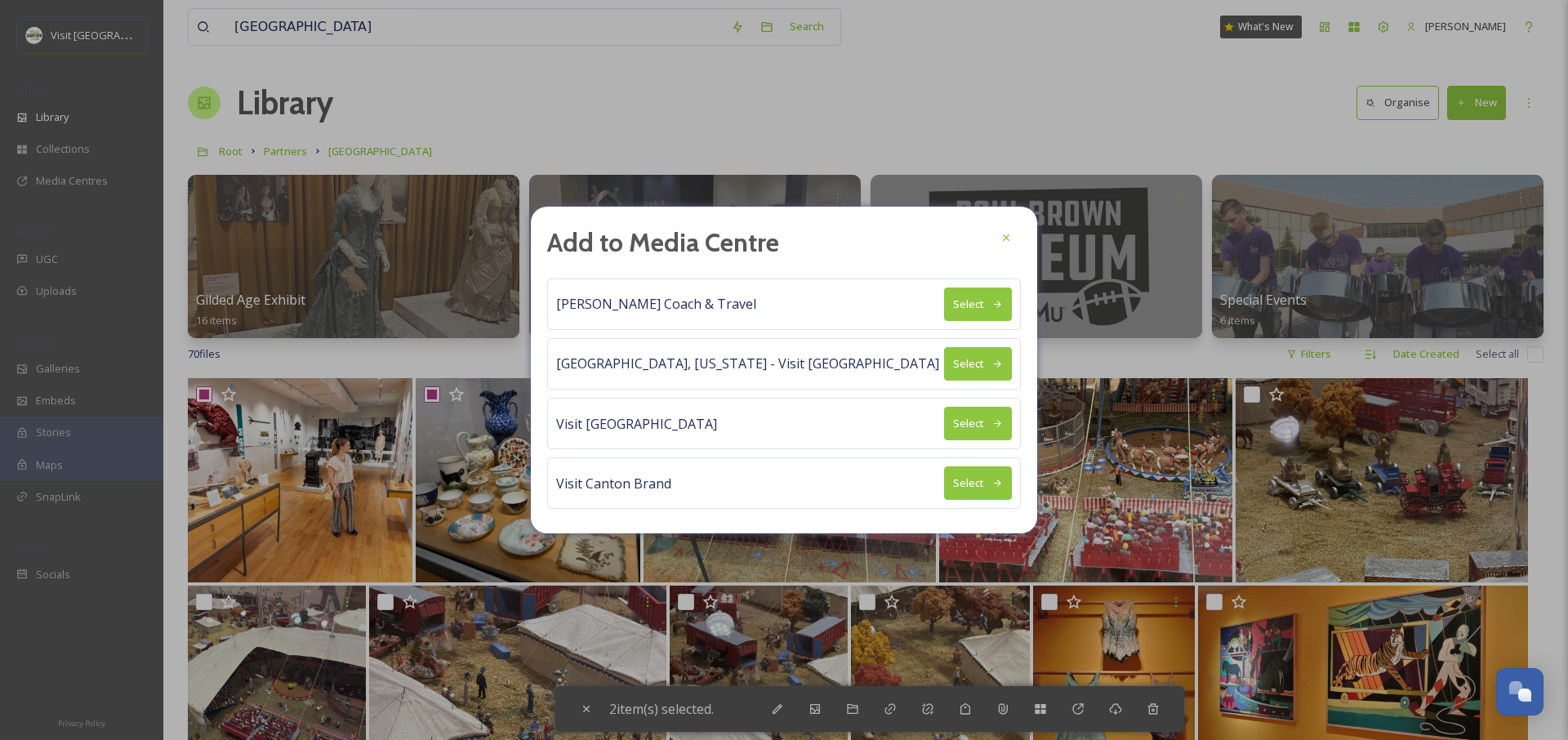
click at [970, 299] on button "Select" at bounding box center [977, 304] width 68 height 33
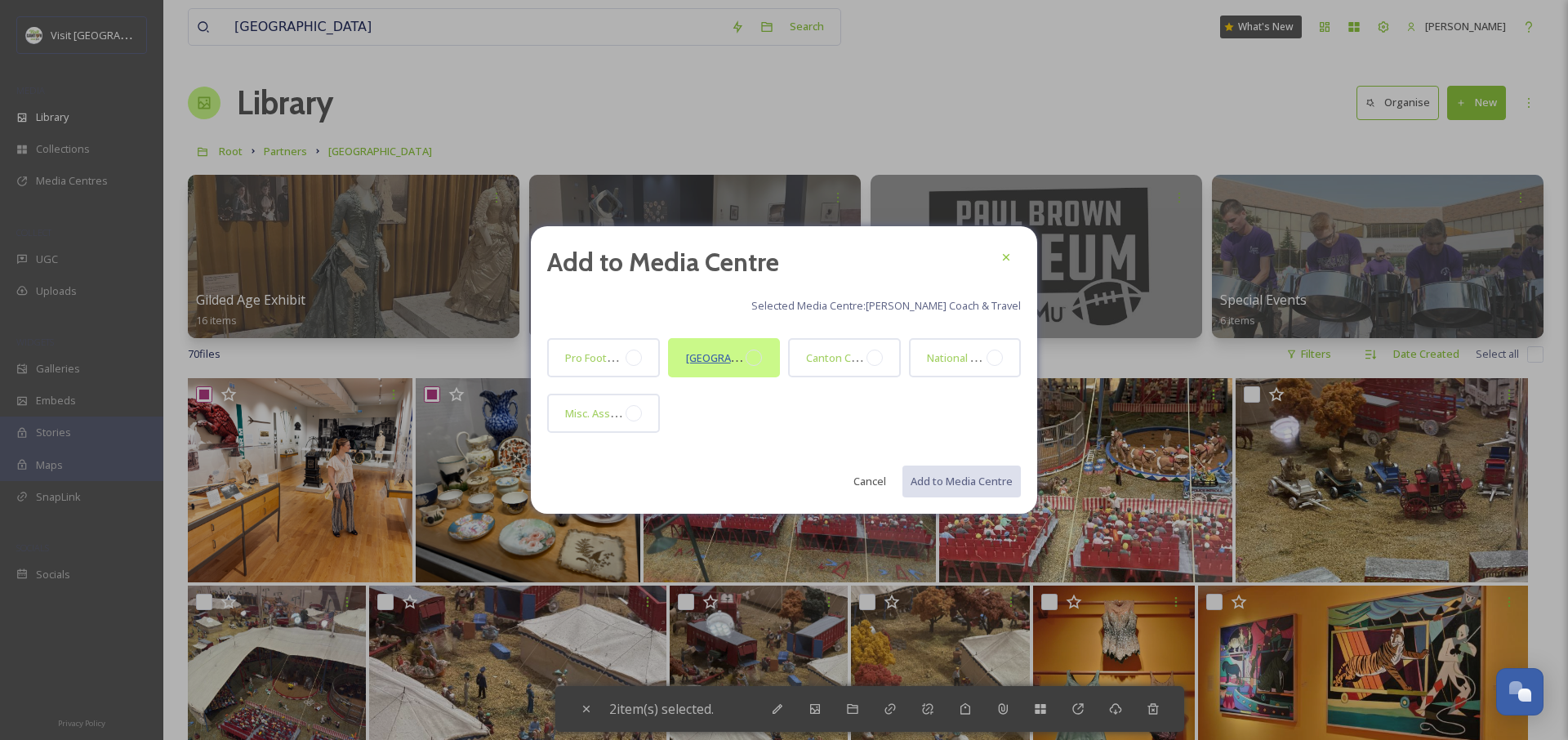
click at [695, 361] on span "Massillon Museum" at bounding box center [737, 357] width 104 height 15
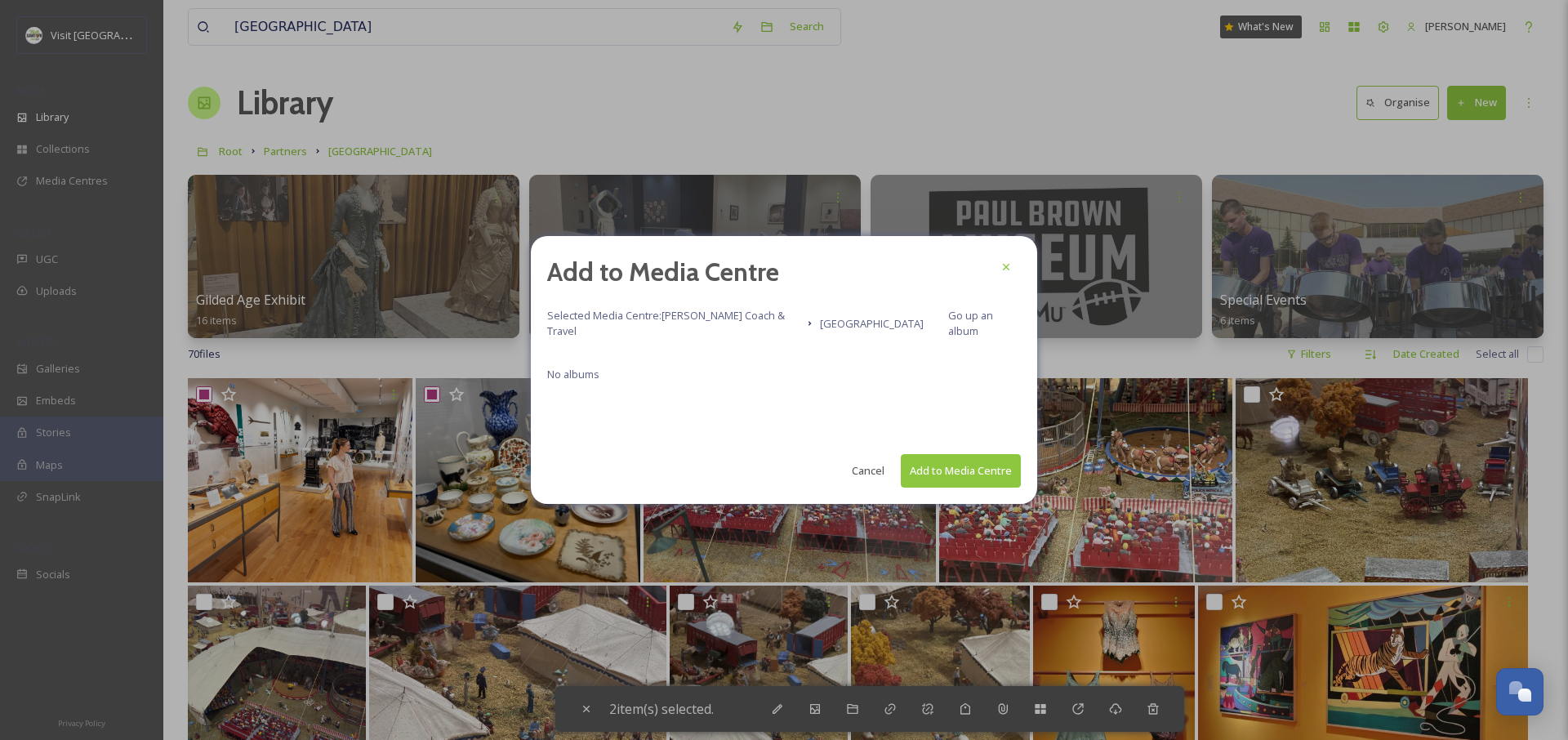
click at [965, 464] on button "Add to Media Centre" at bounding box center [960, 471] width 120 height 33
checkbox input "false"
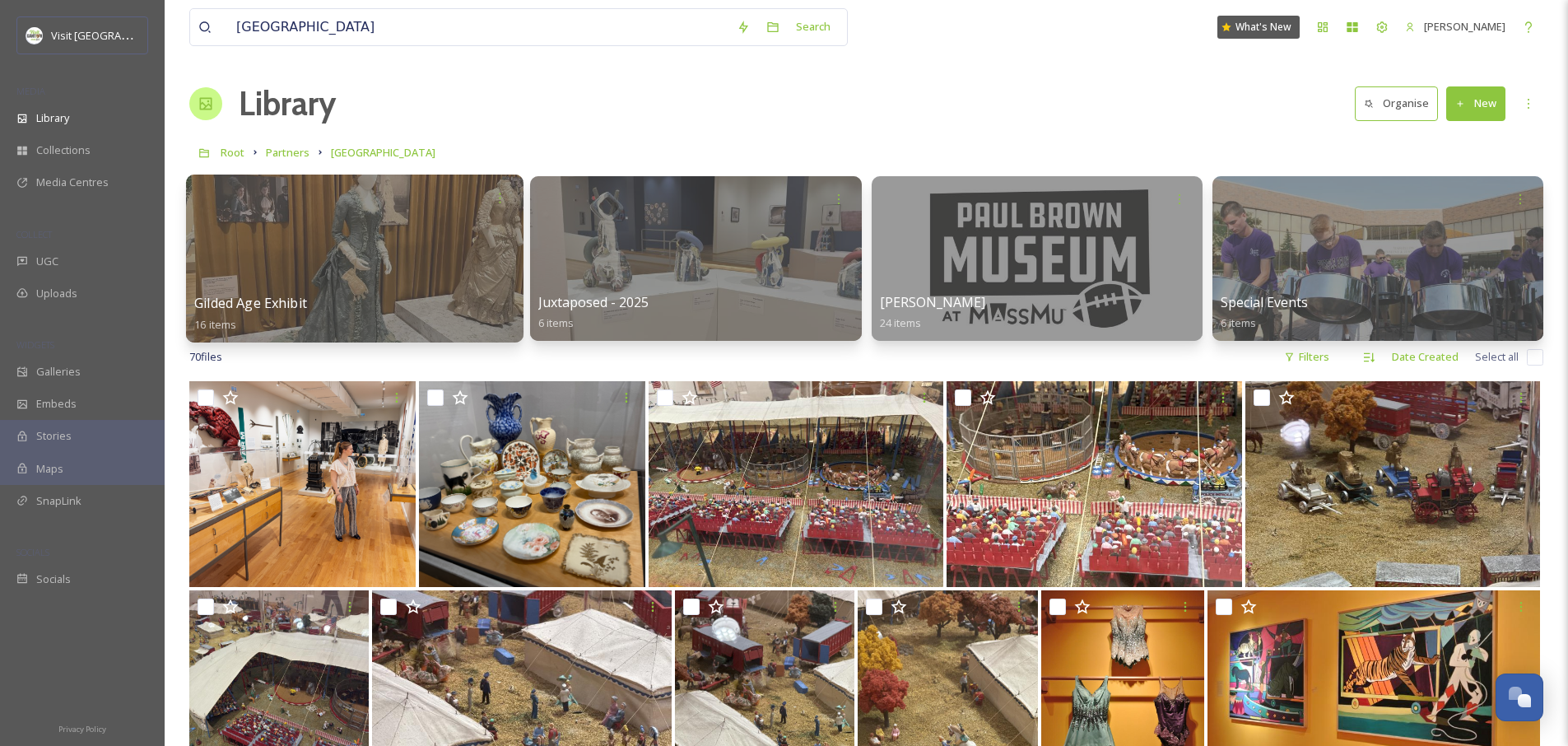
click at [328, 247] on div at bounding box center [354, 259] width 338 height 168
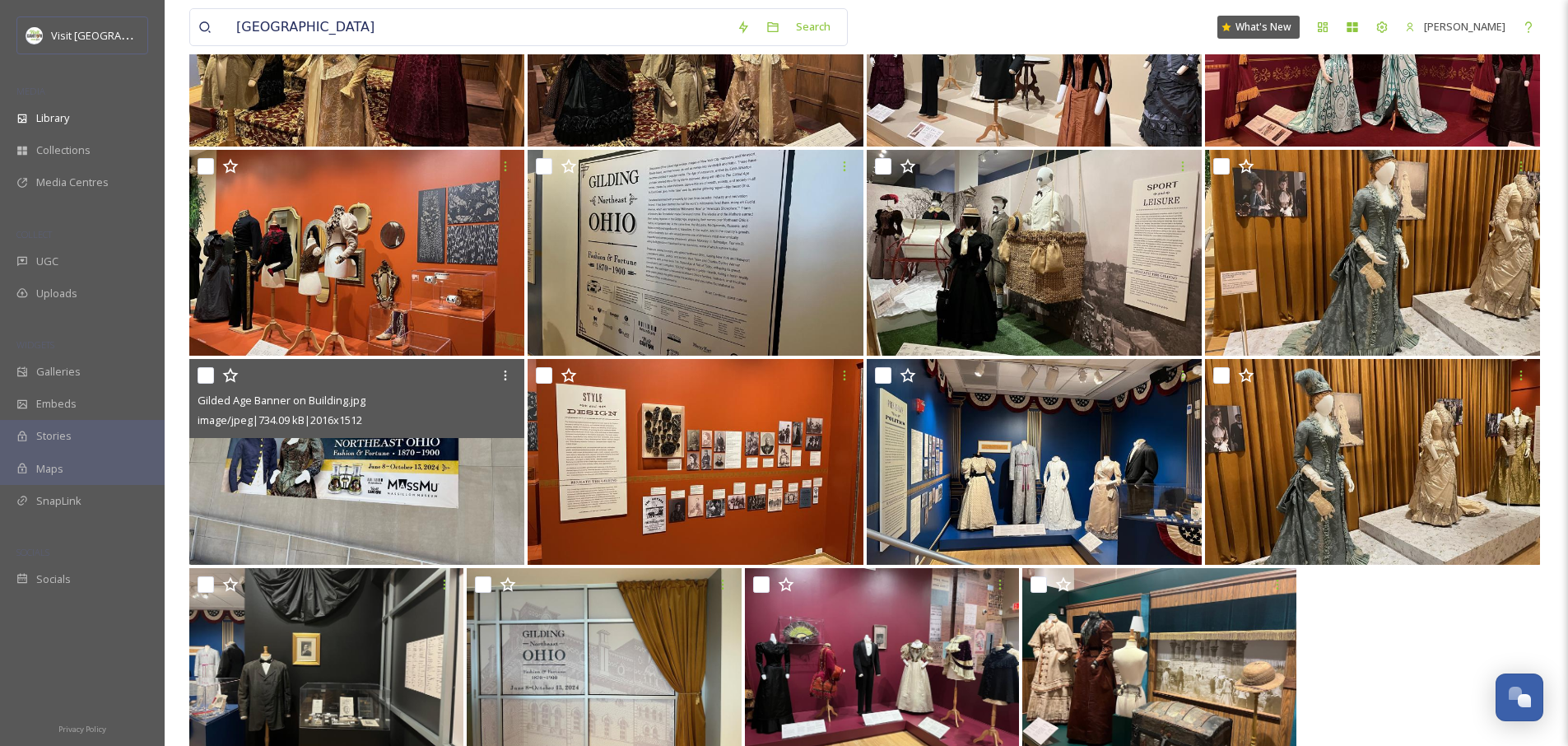
scroll to position [310, 0]
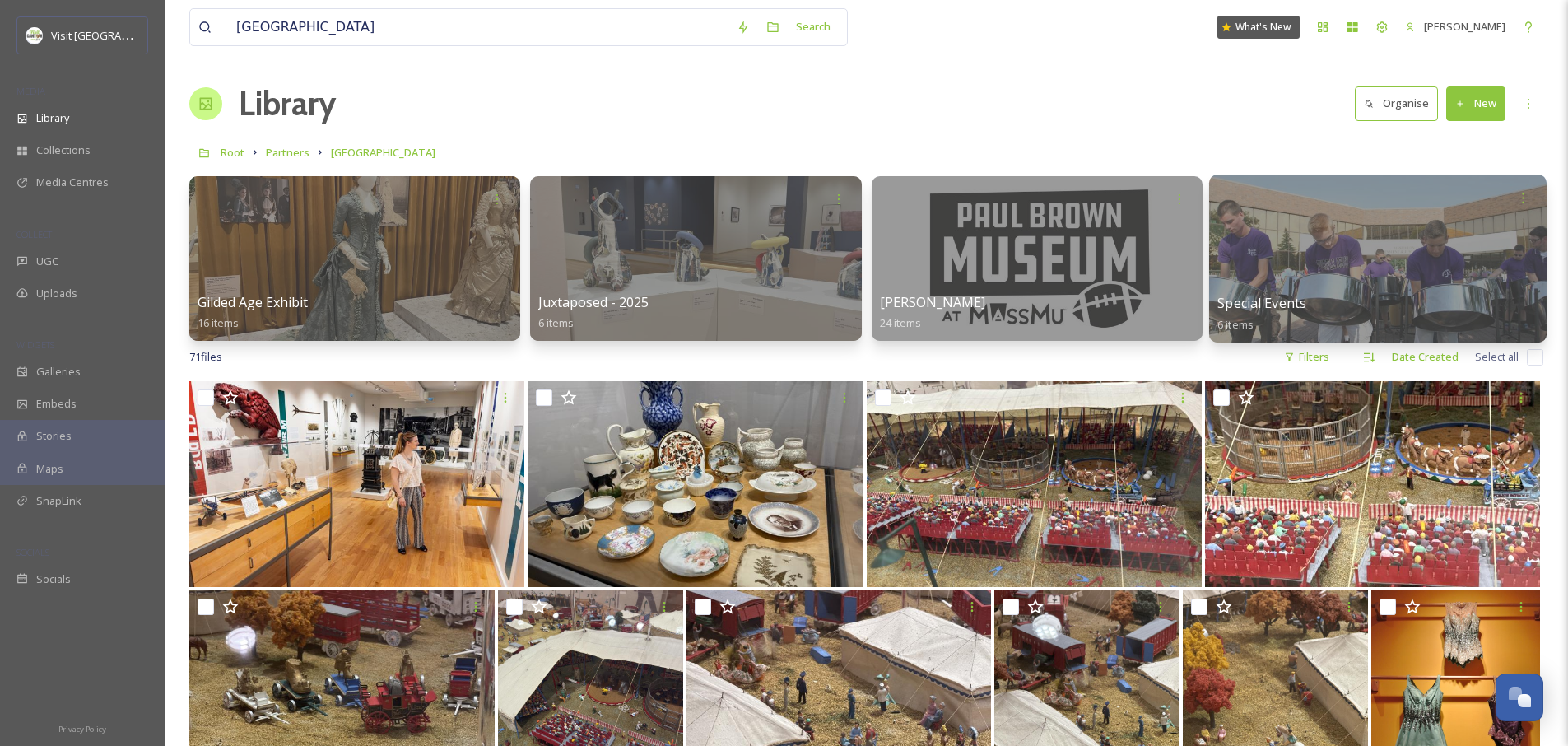
click at [1361, 281] on div at bounding box center [1378, 259] width 338 height 168
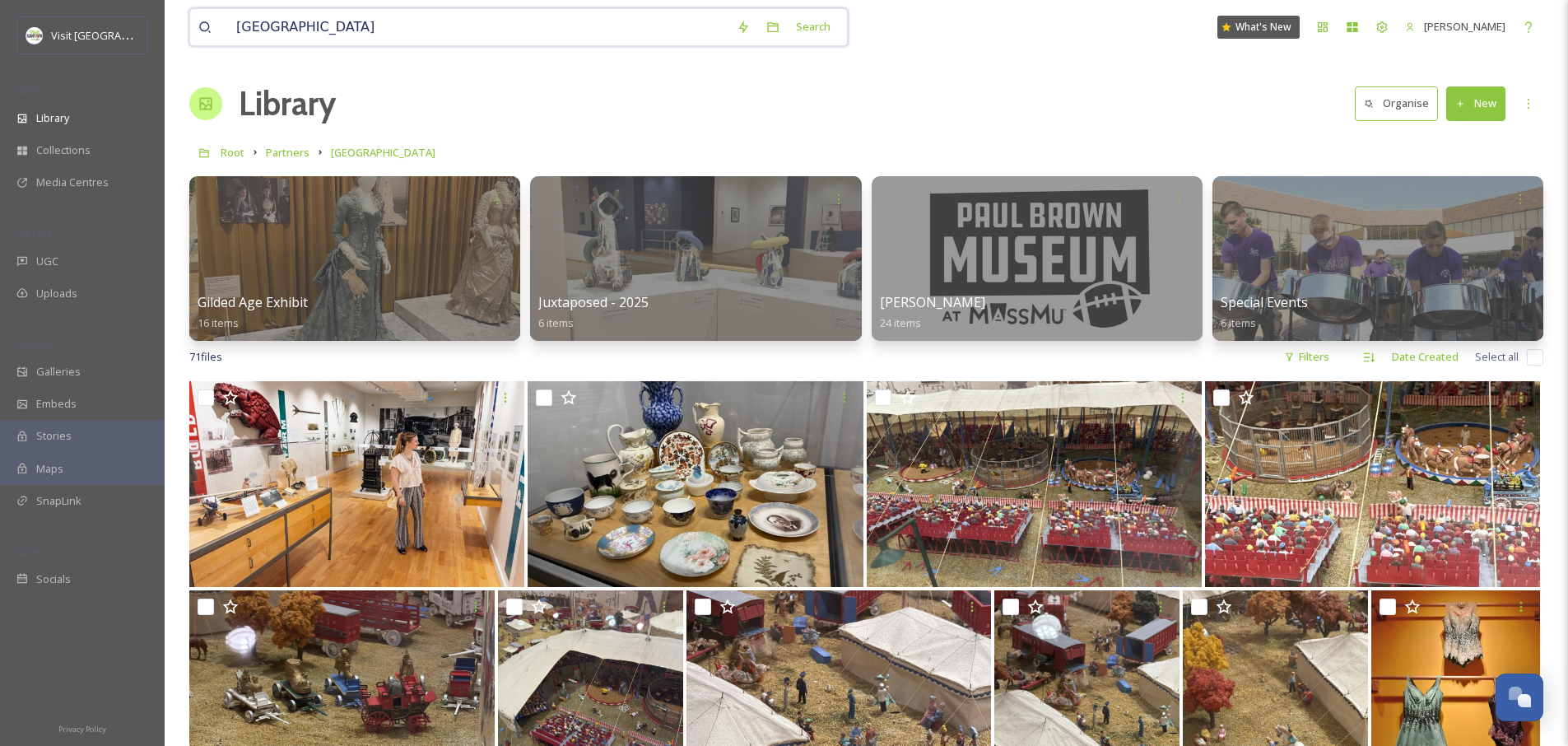
click at [361, 38] on input "massillon museum" at bounding box center [478, 27] width 501 height 36
type input "massillon"
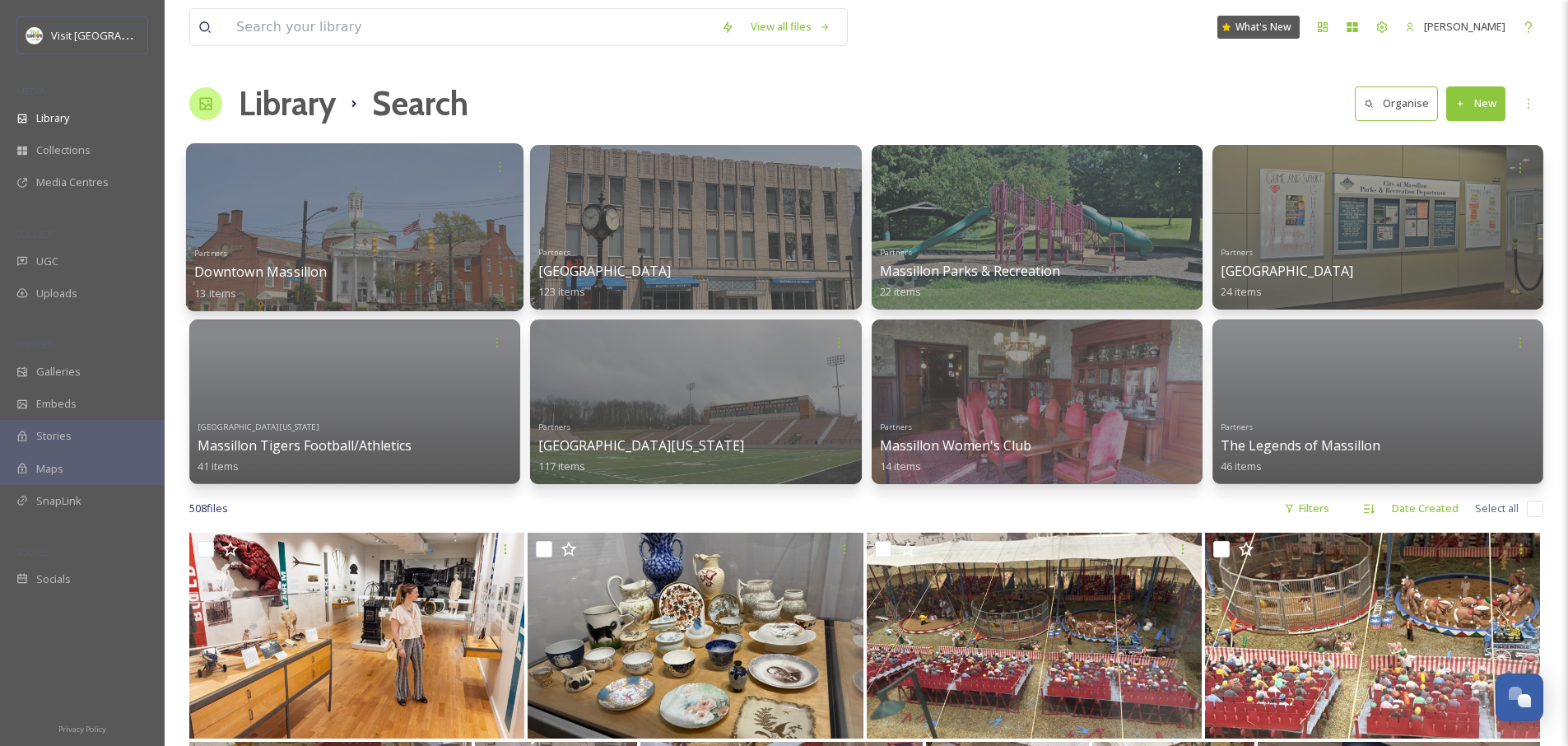
click at [290, 250] on div "Partners Downtown Massillon 13 items" at bounding box center [354, 271] width 321 height 61
click at [367, 194] on div at bounding box center [354, 227] width 338 height 168
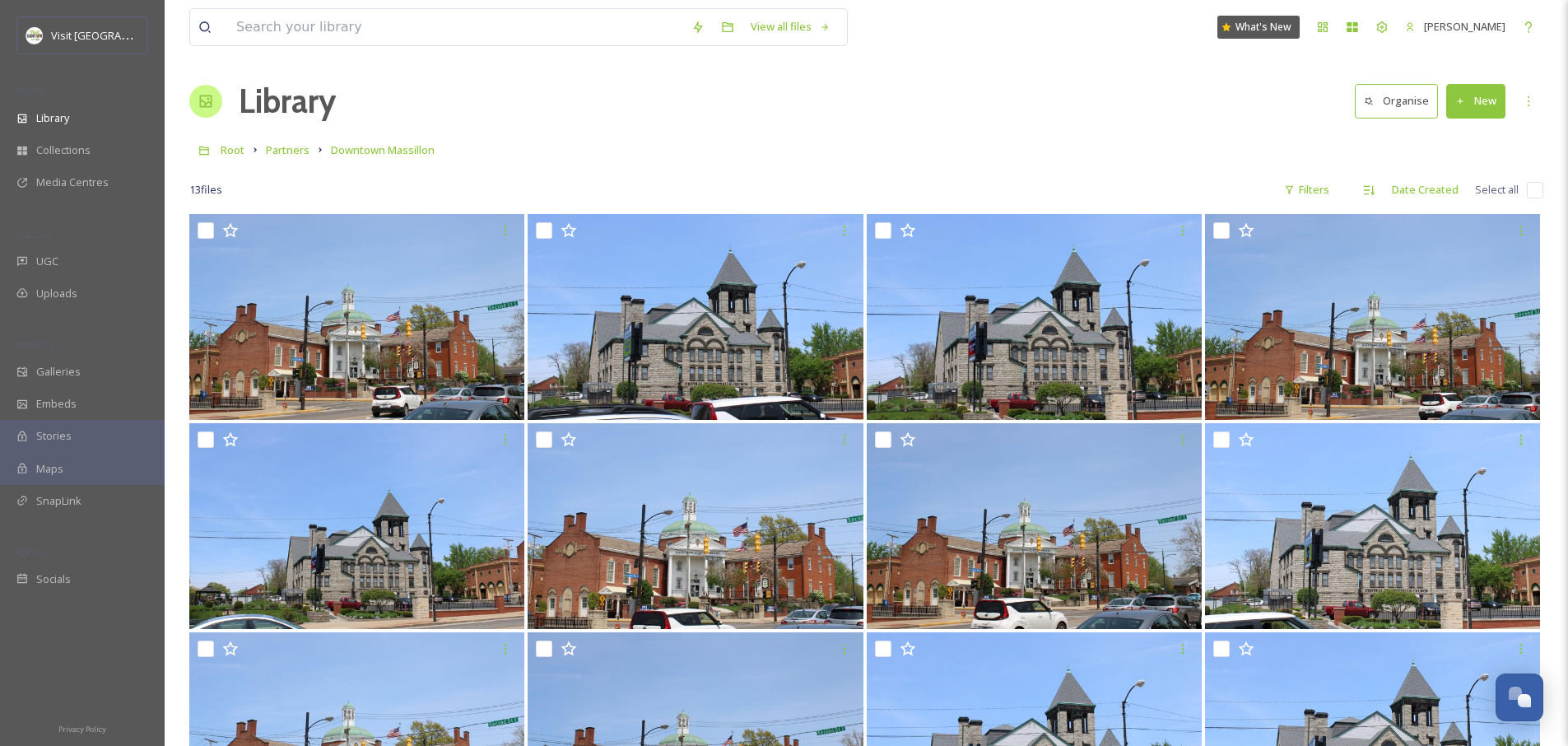
scroll to position [4, 0]
click at [294, 149] on span "Partners" at bounding box center [288, 149] width 44 height 15
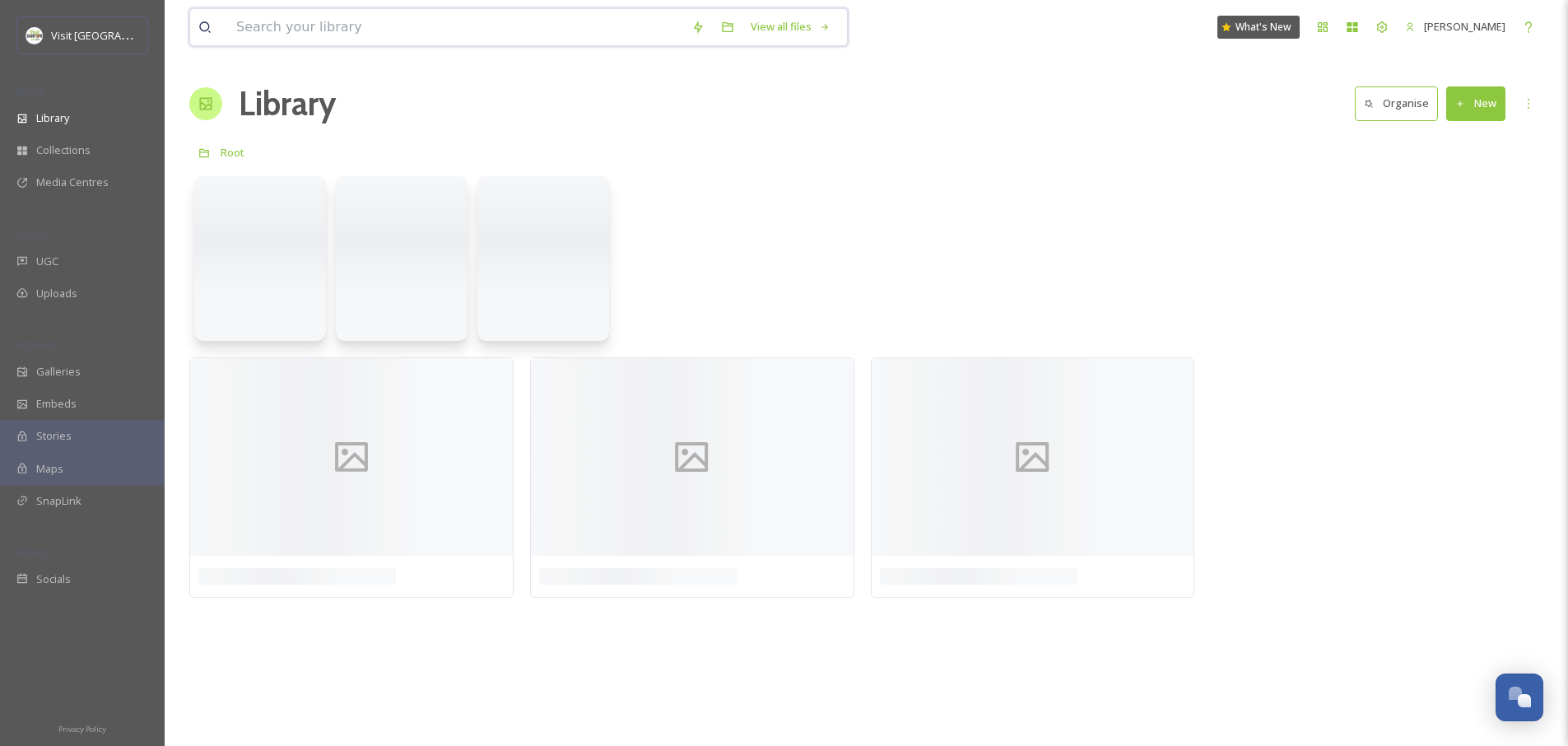
click at [349, 30] on input at bounding box center [455, 27] width 455 height 36
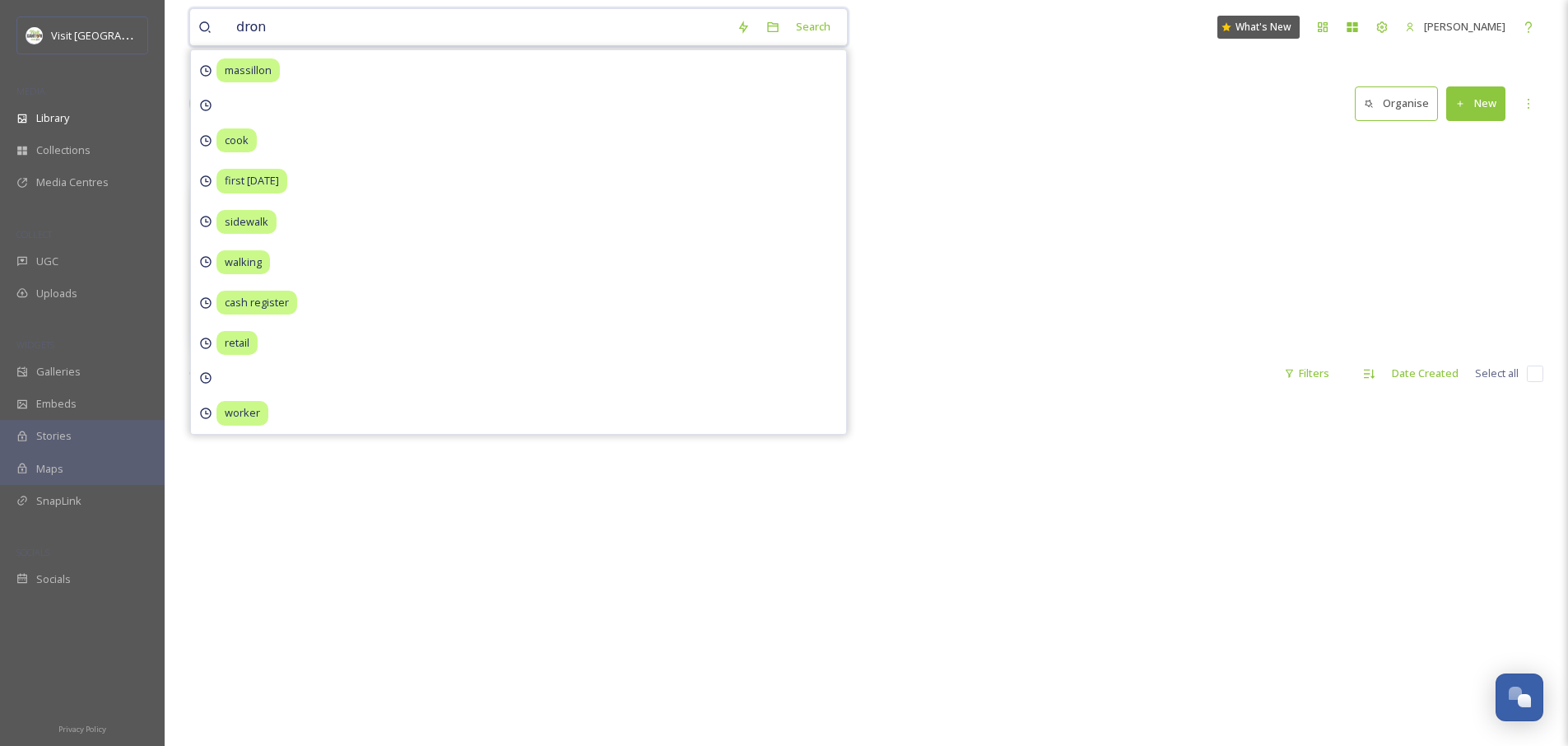
type input "drone"
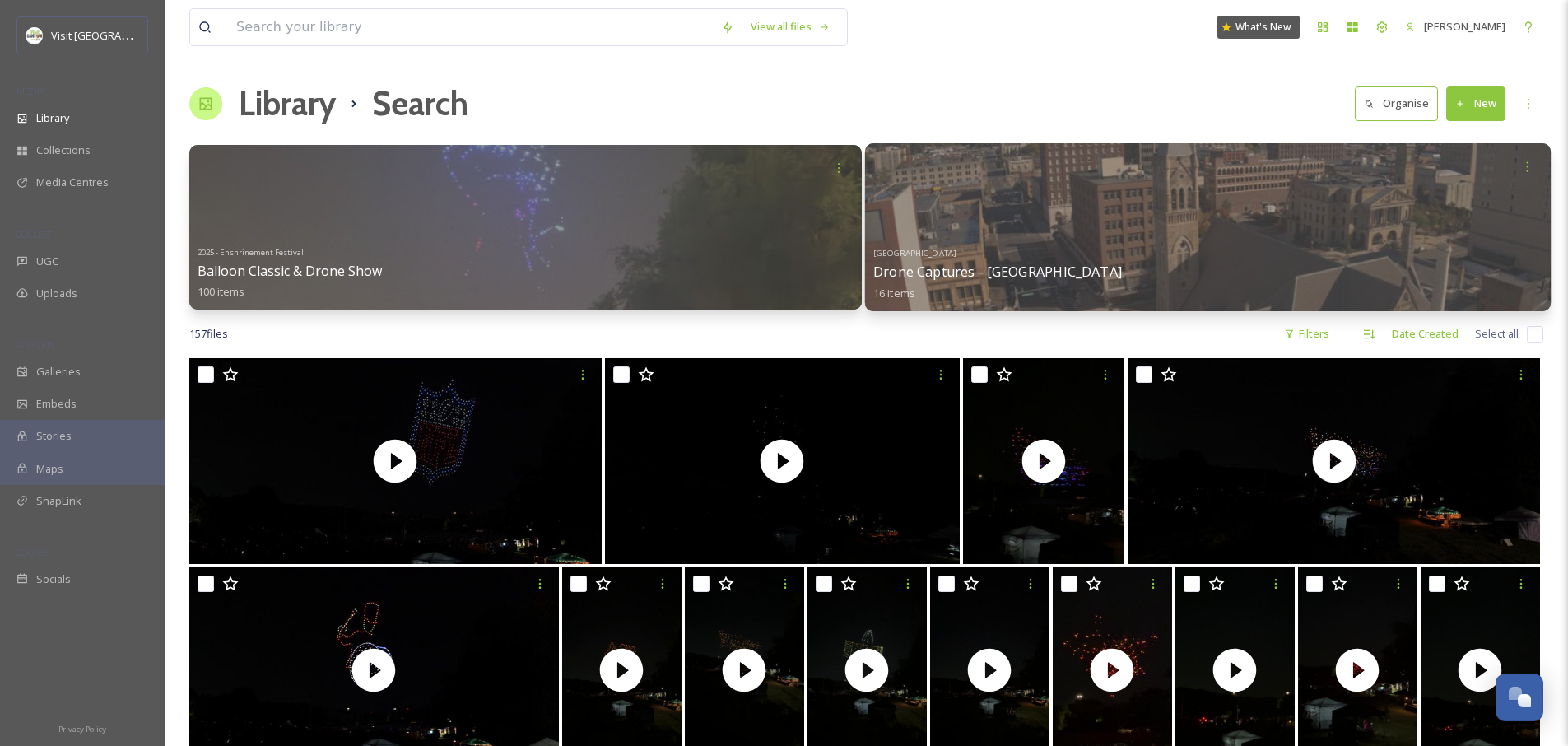
click at [1074, 199] on div at bounding box center [1207, 227] width 686 height 168
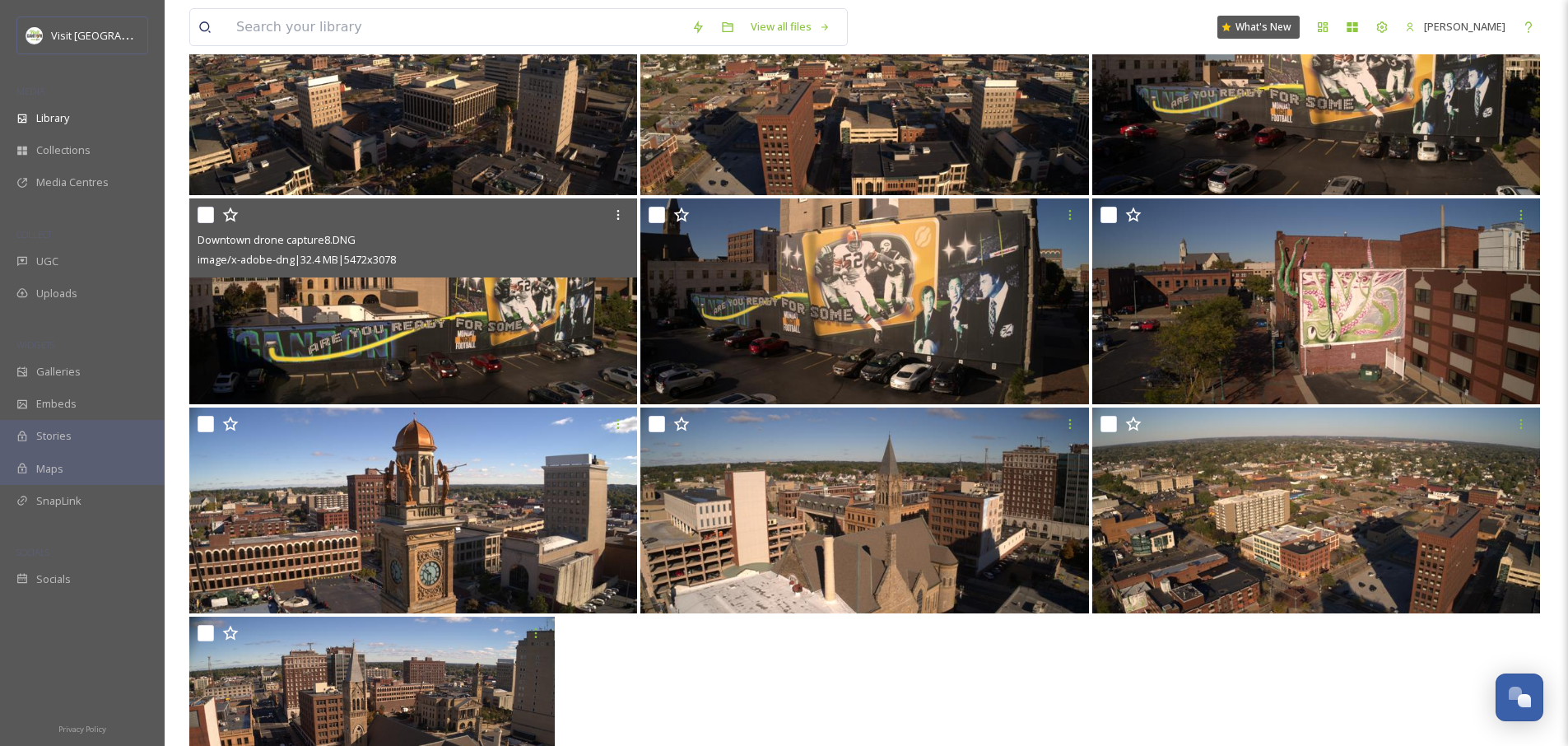
scroll to position [745, 0]
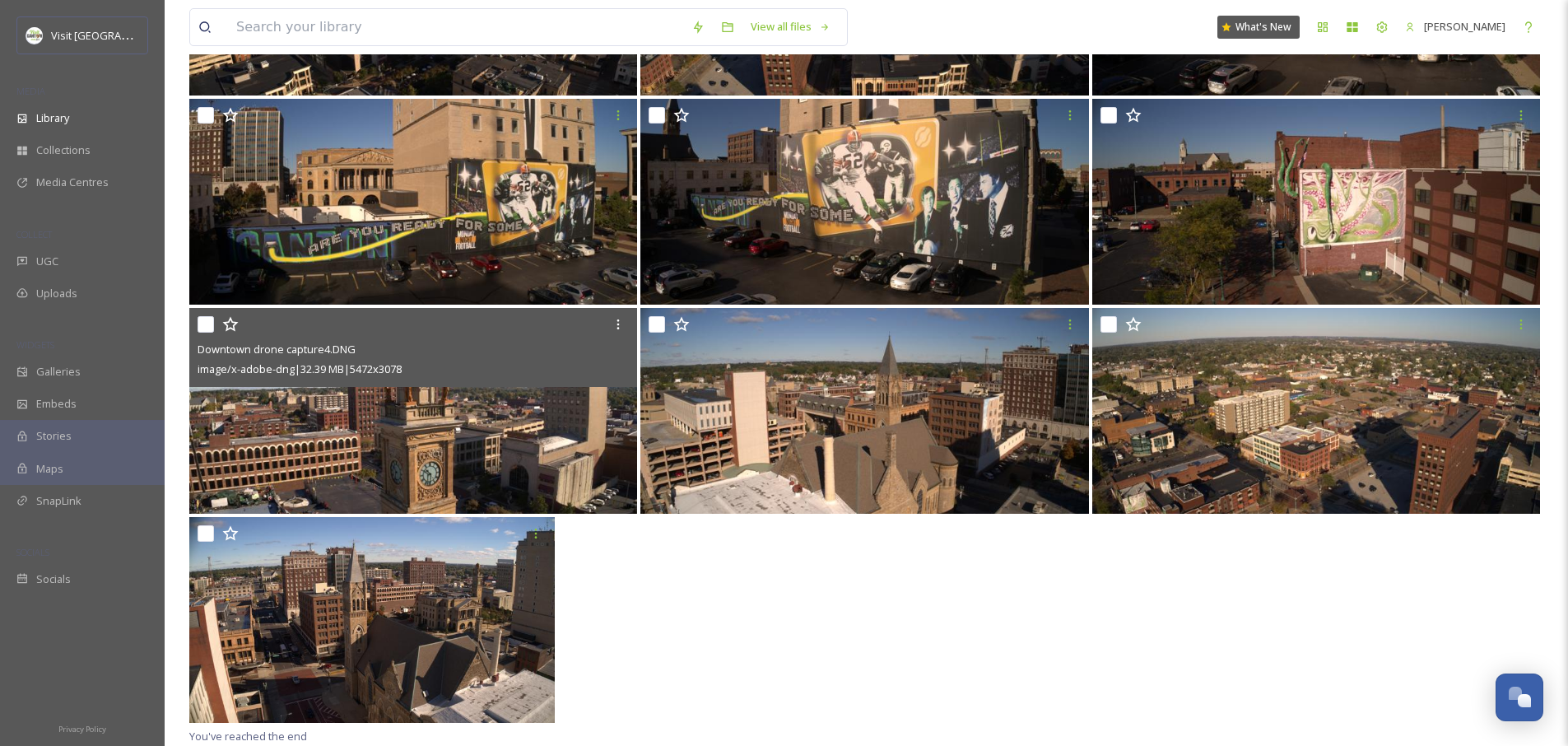
click at [209, 324] on input "checkbox" at bounding box center [206, 324] width 16 height 16
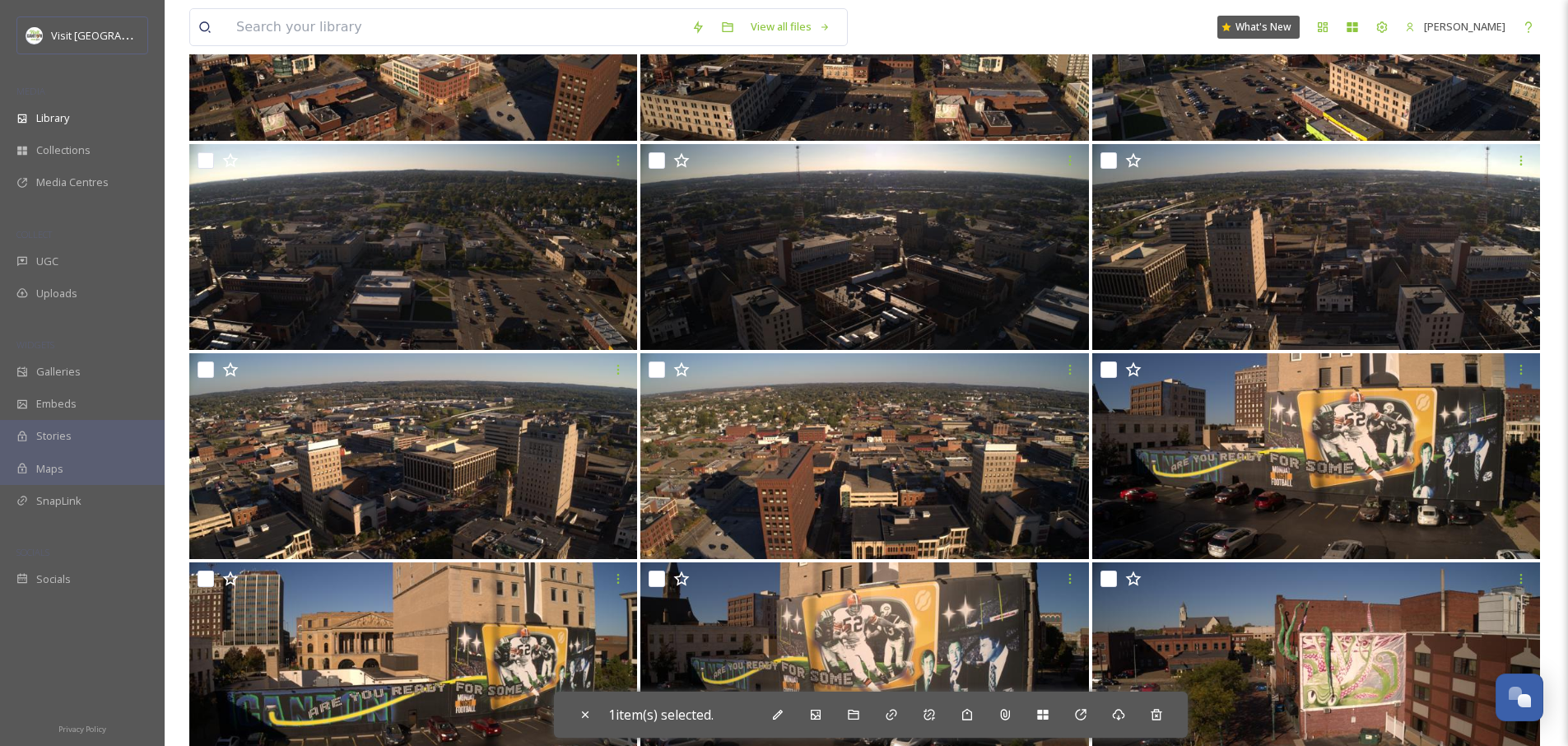
scroll to position [572, 0]
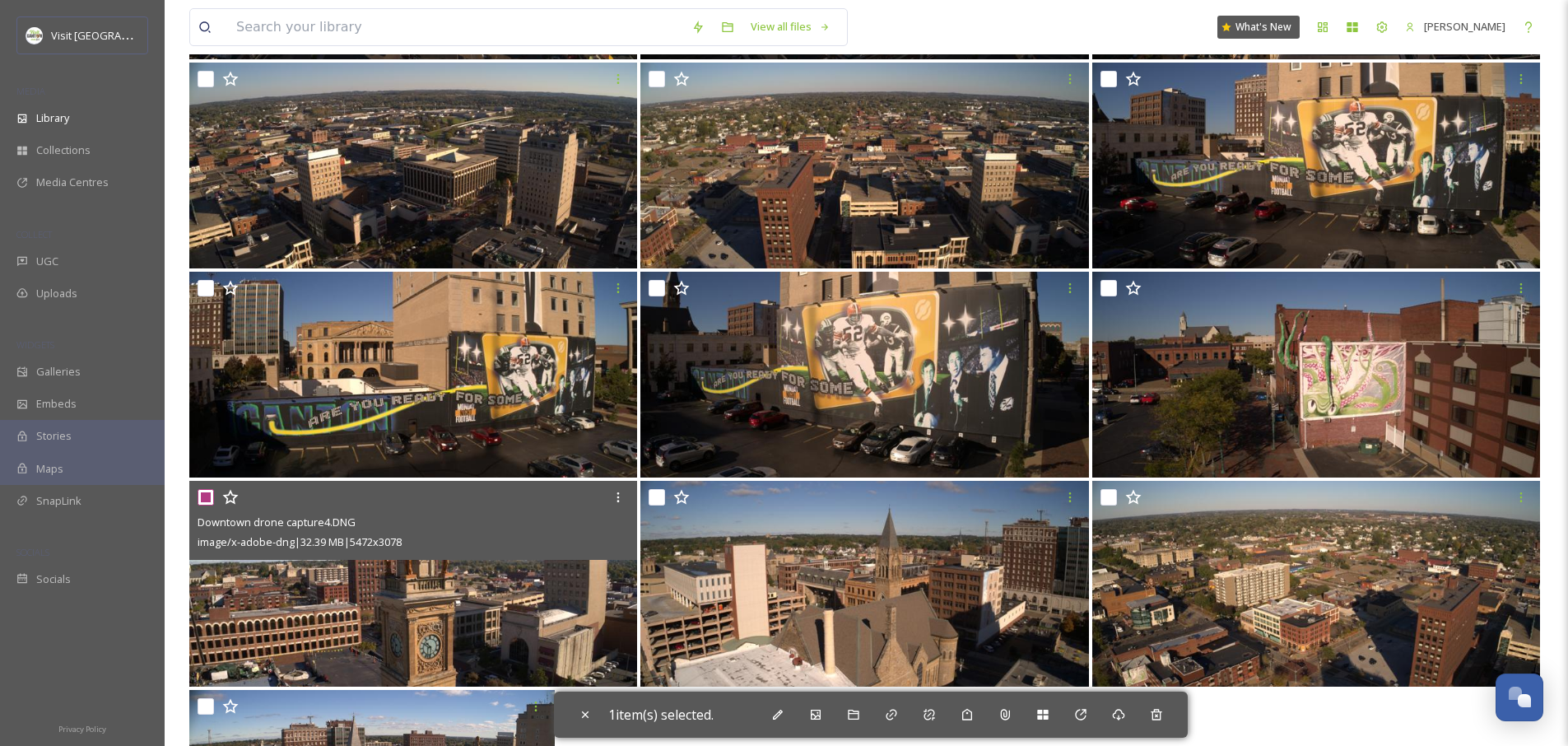
click at [208, 496] on input "checkbox" at bounding box center [206, 497] width 16 height 16
checkbox input "false"
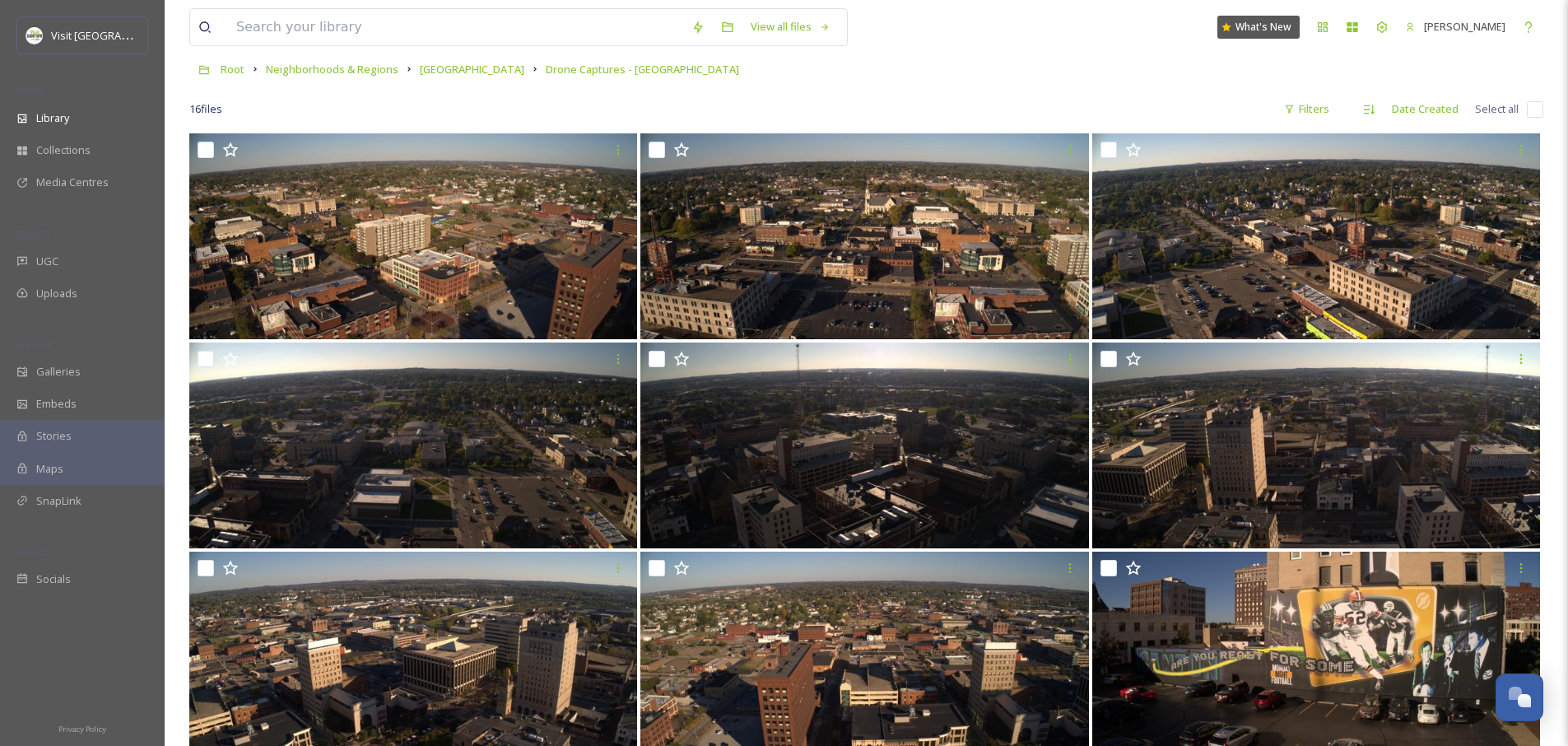
scroll to position [0, 0]
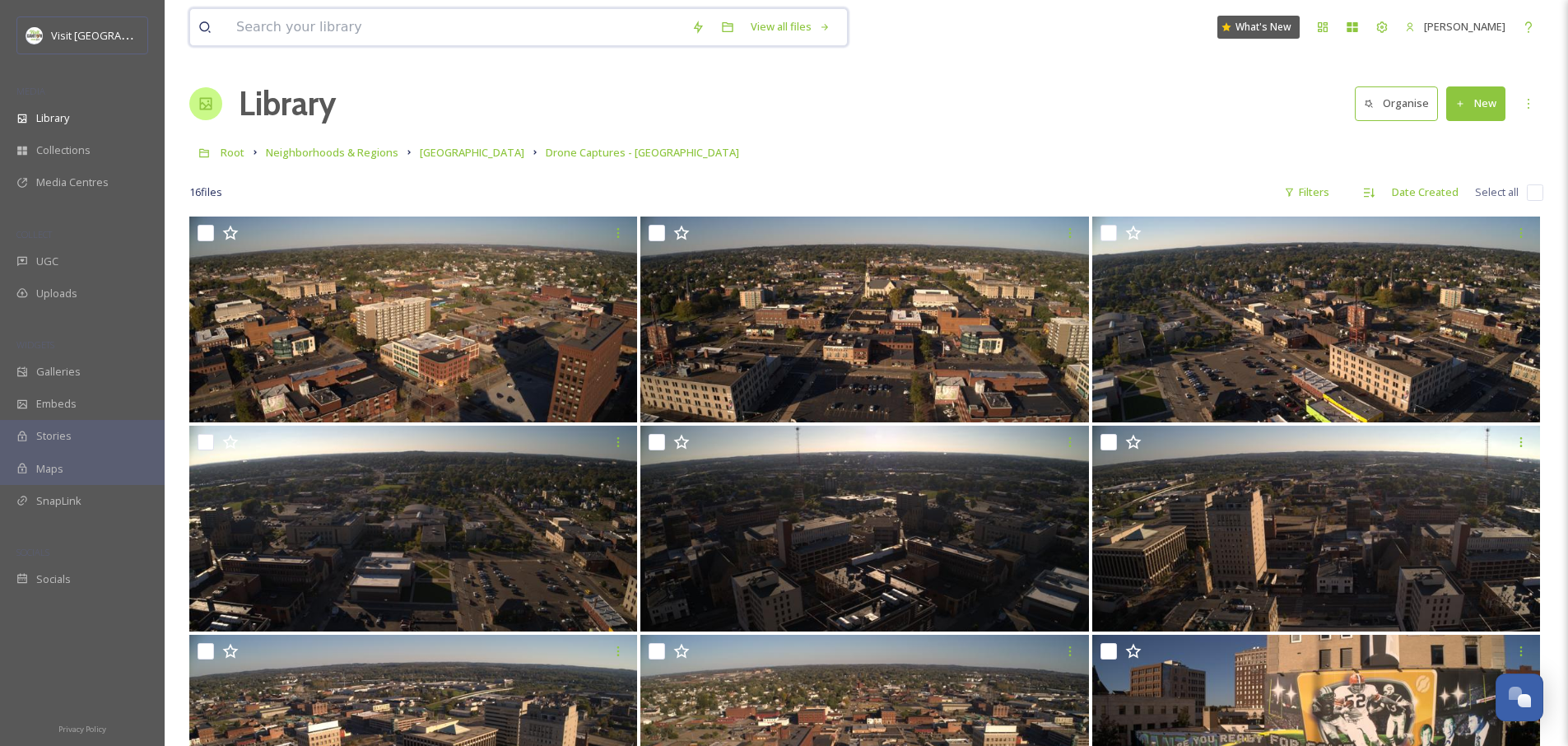
click at [365, 28] on input at bounding box center [455, 27] width 455 height 36
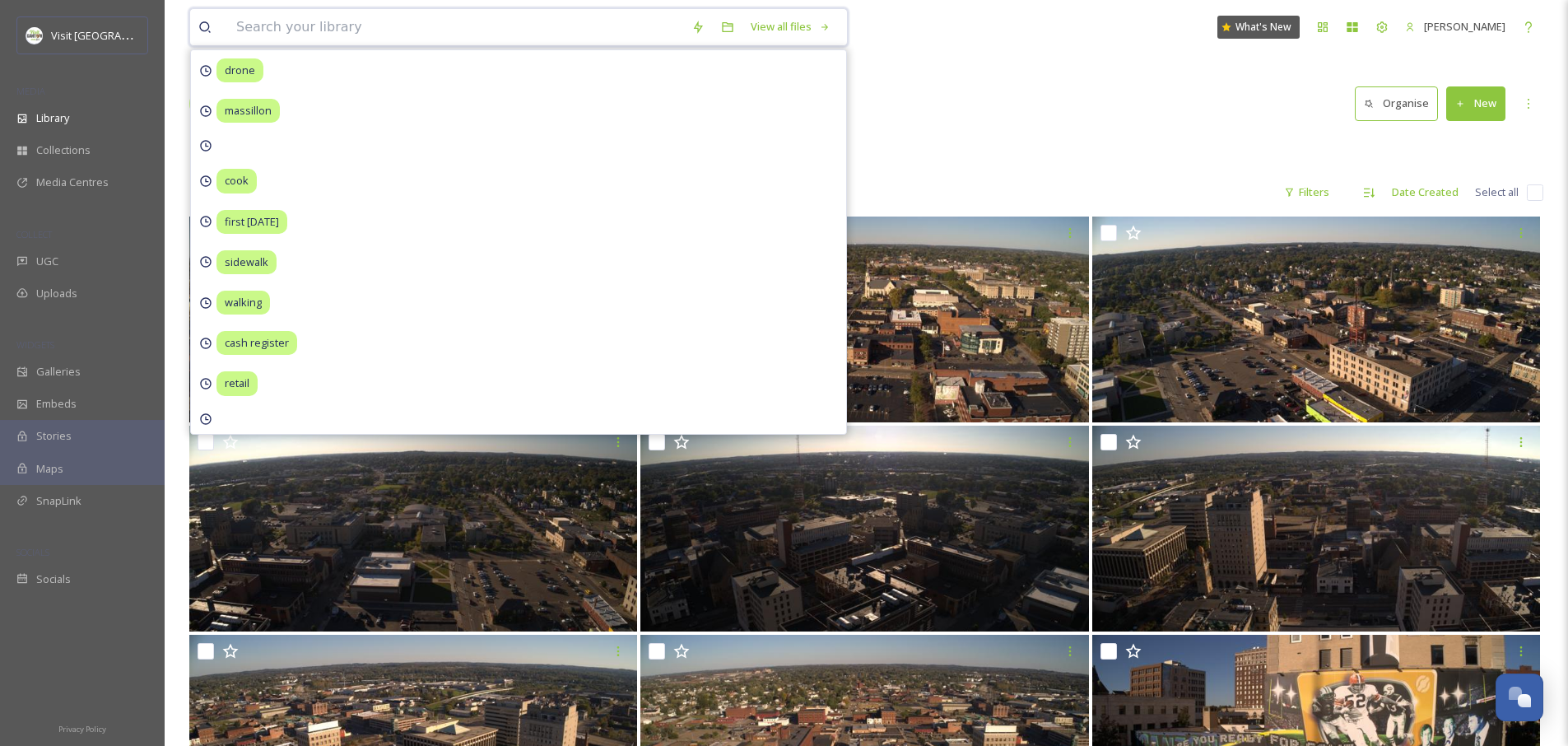
click at [365, 29] on input at bounding box center [455, 27] width 455 height 36
click at [525, 33] on input at bounding box center [455, 27] width 455 height 36
type input "canton"
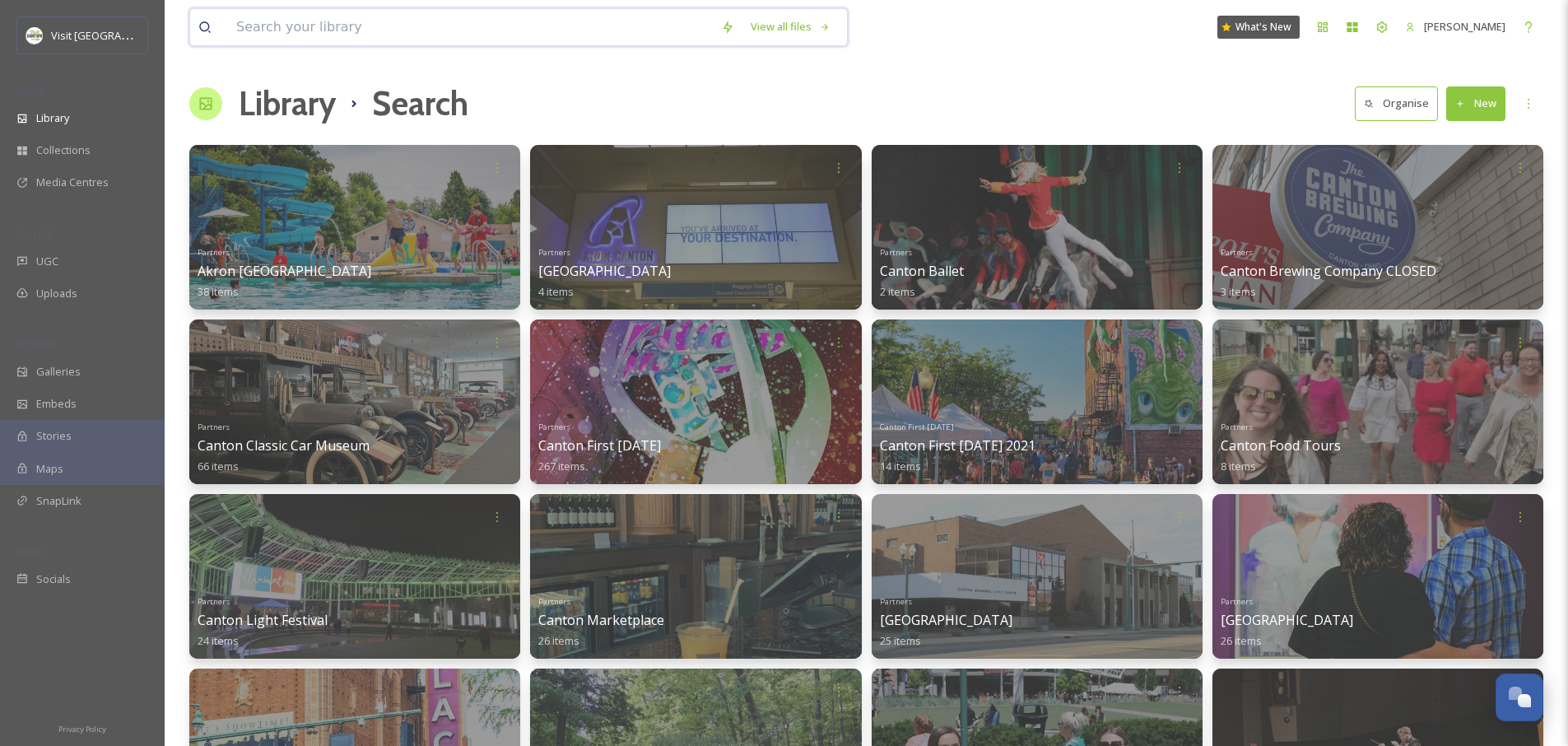
click at [490, 16] on input at bounding box center [470, 27] width 485 height 36
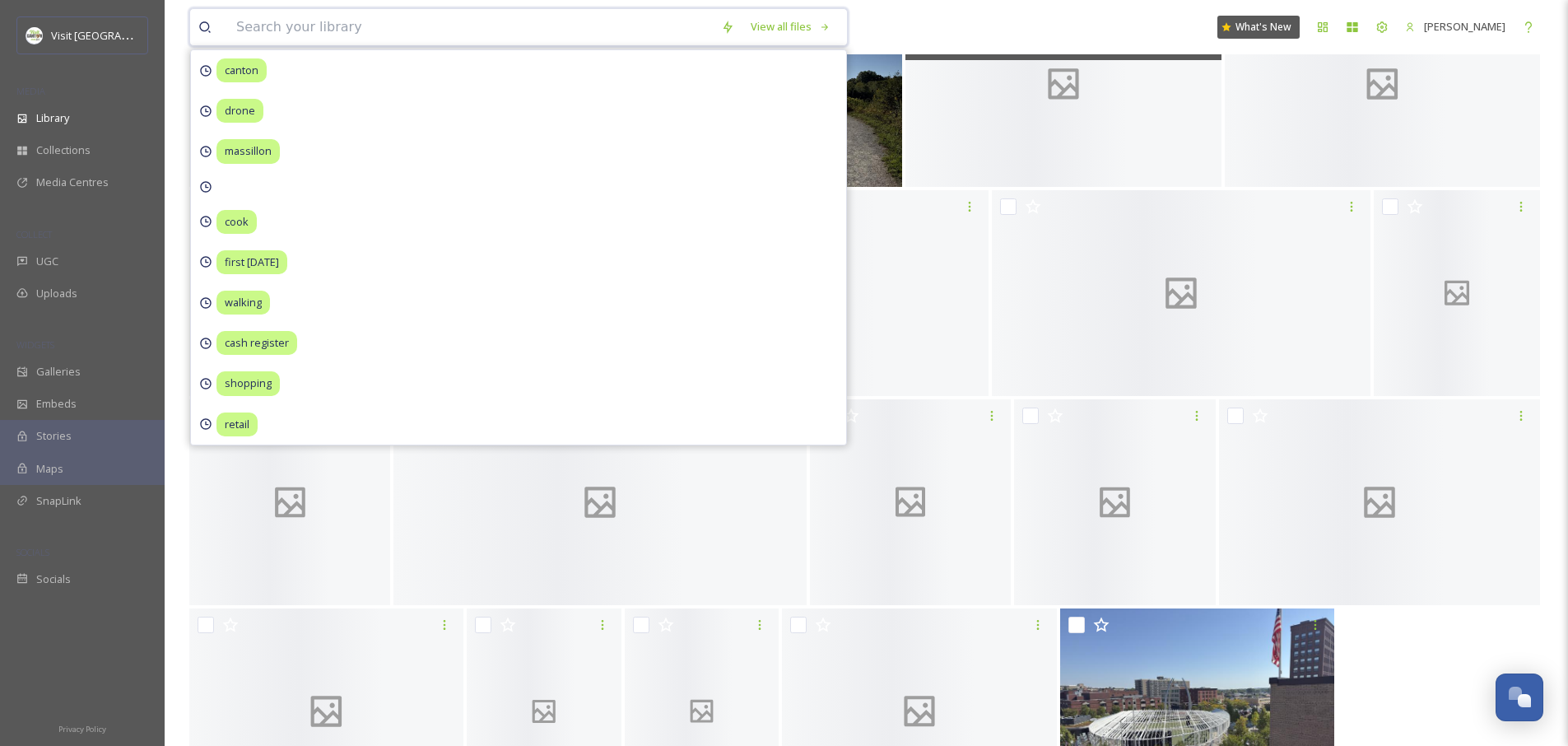
scroll to position [1079, 0]
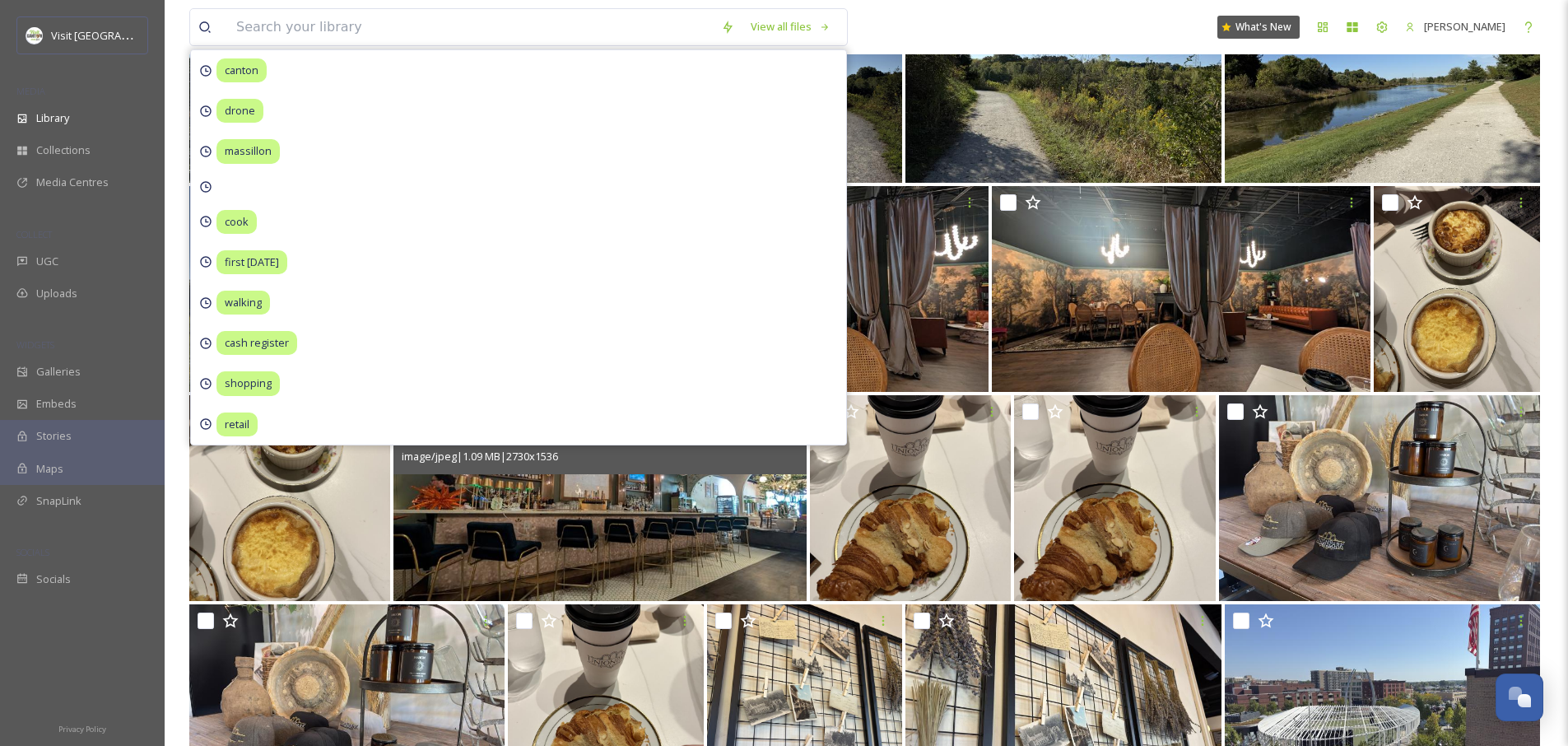
click at [710, 553] on img at bounding box center [599, 498] width 412 height 206
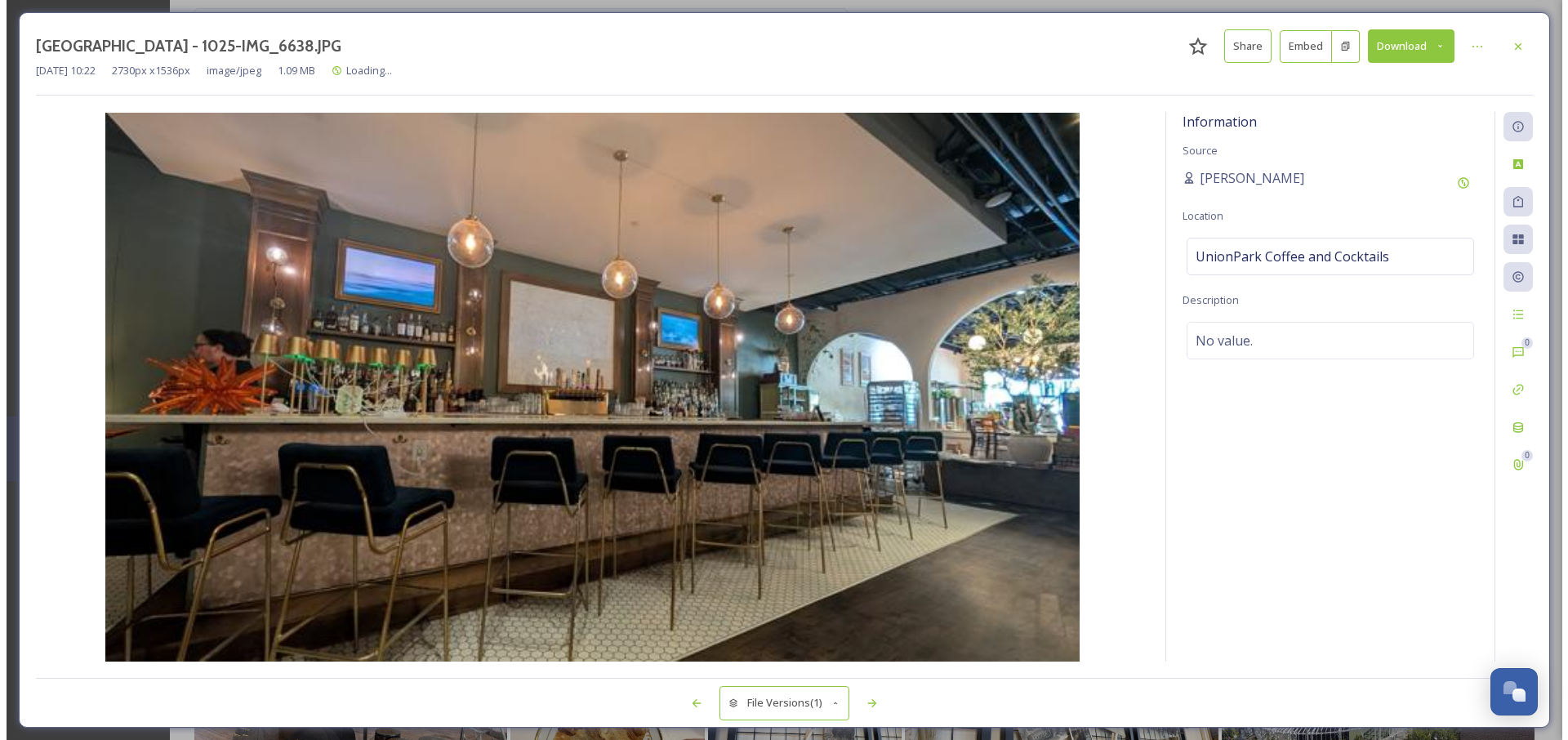
scroll to position [898, 0]
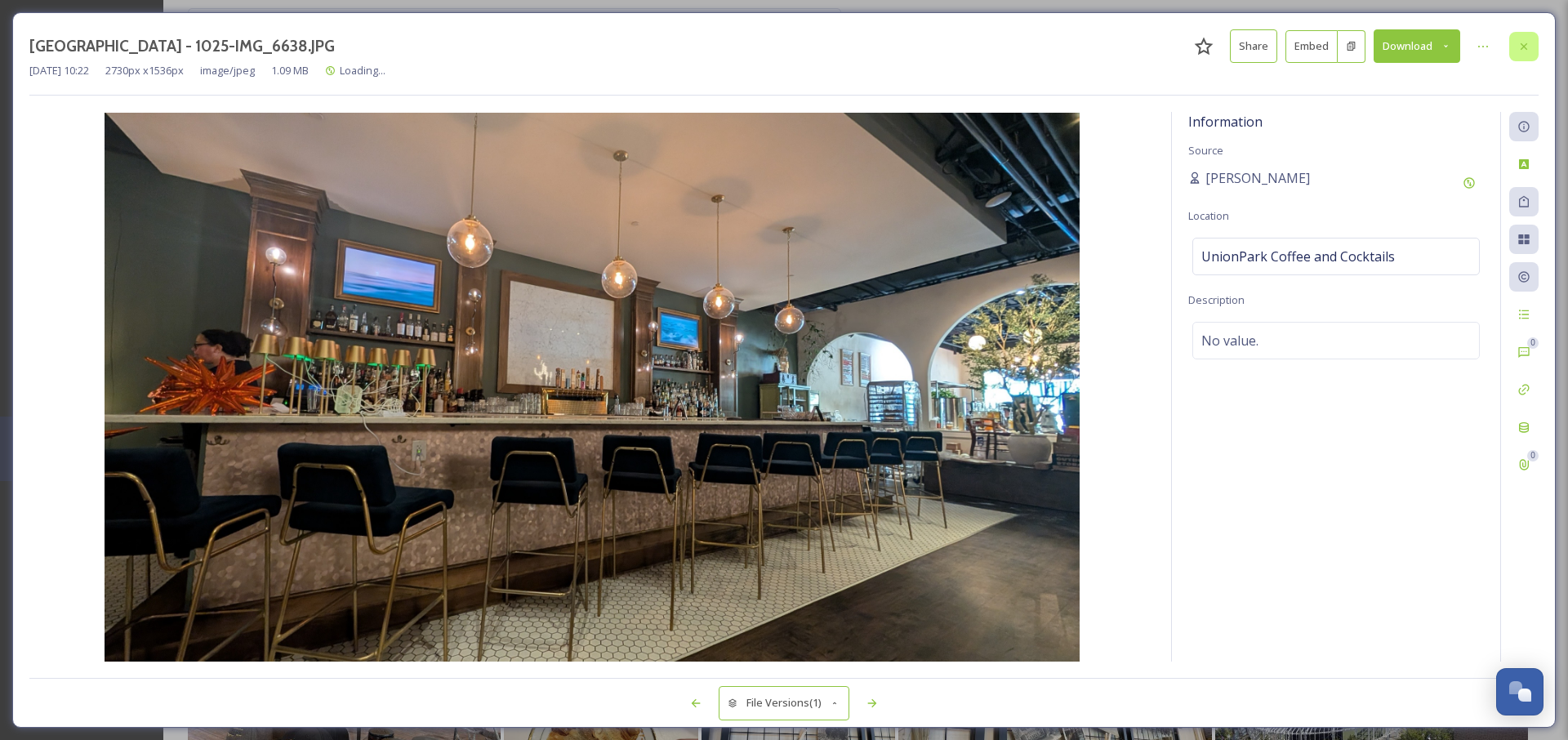
click at [1528, 49] on icon at bounding box center [1524, 46] width 13 height 13
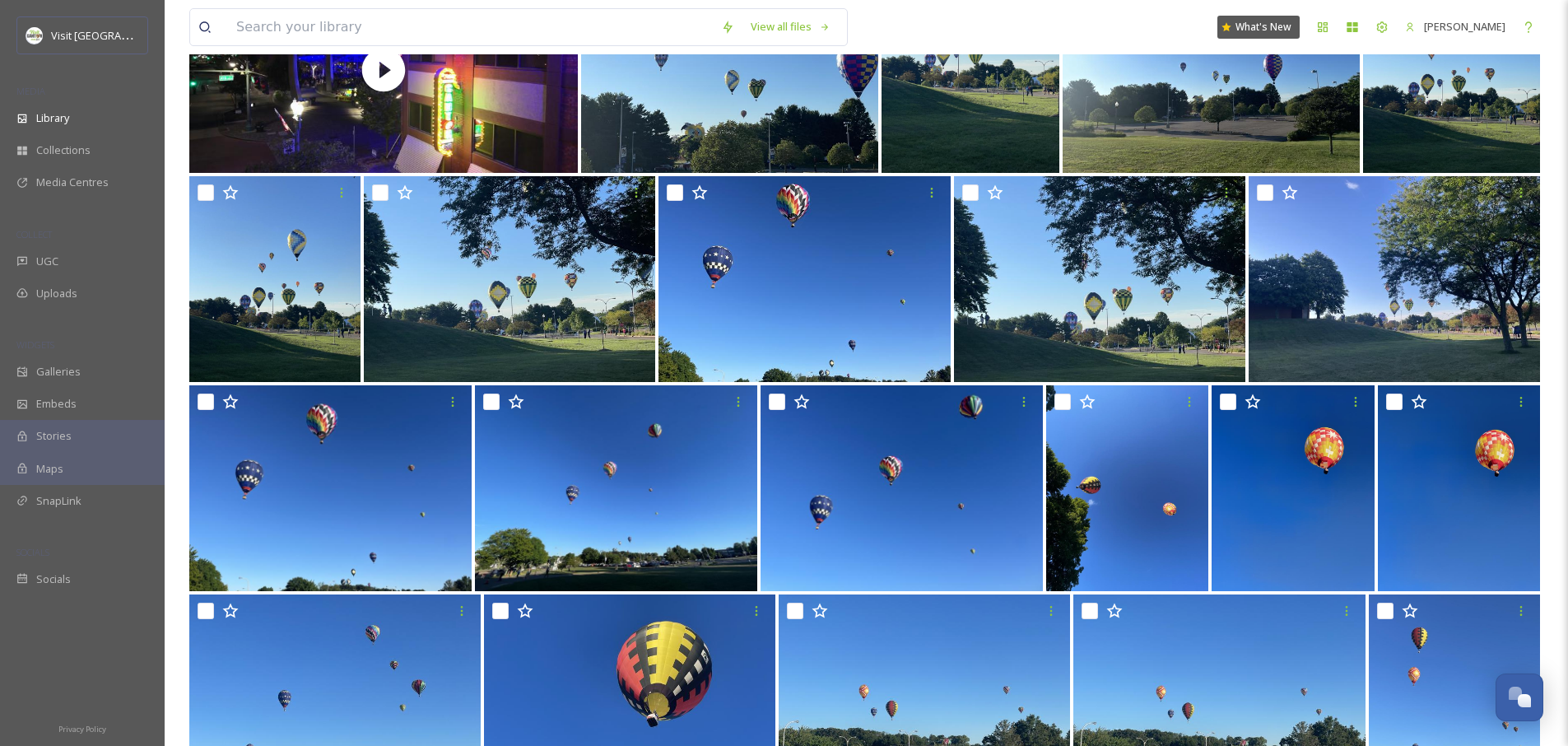
scroll to position [5550, 0]
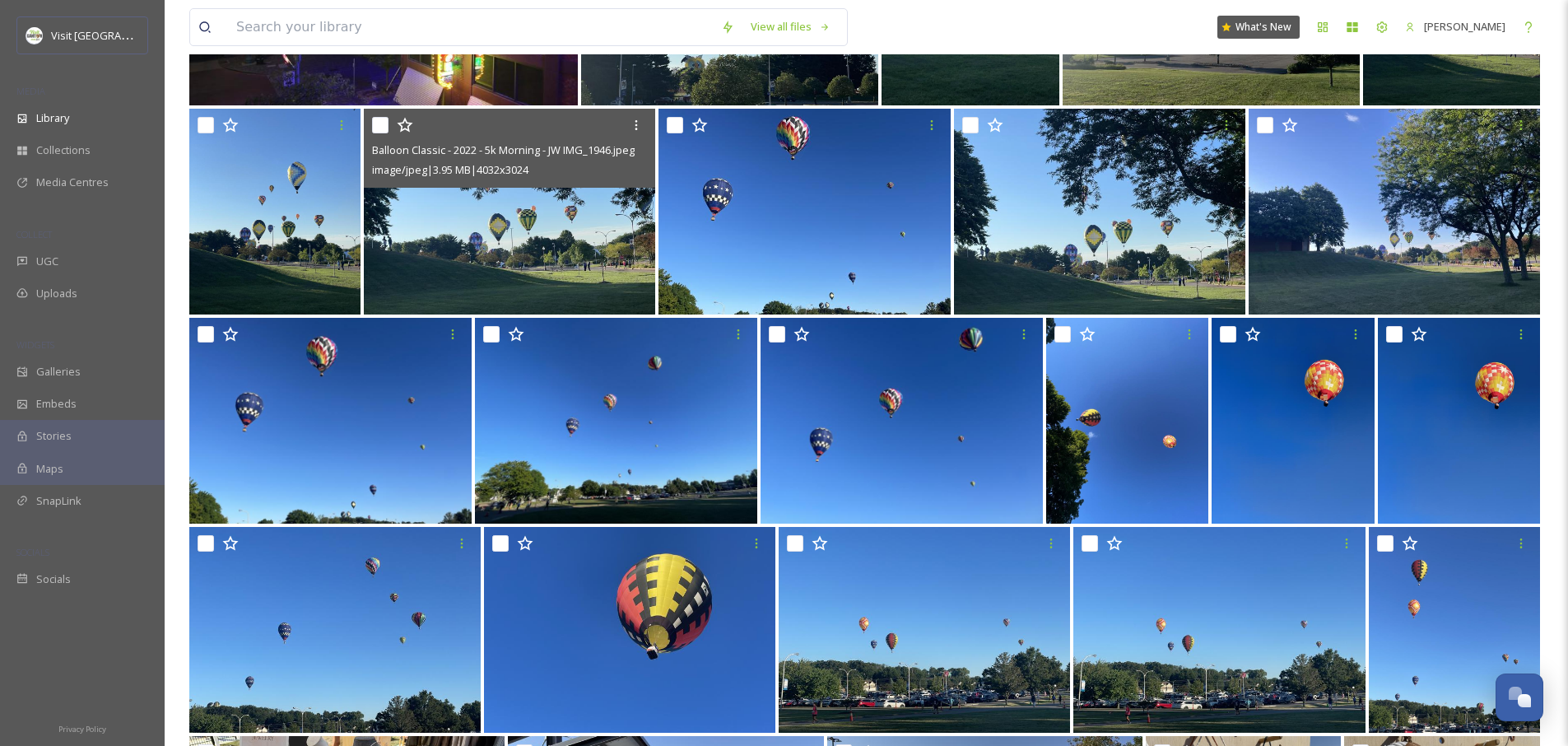
click at [382, 127] on input "checkbox" at bounding box center [381, 125] width 16 height 16
checkbox input "true"
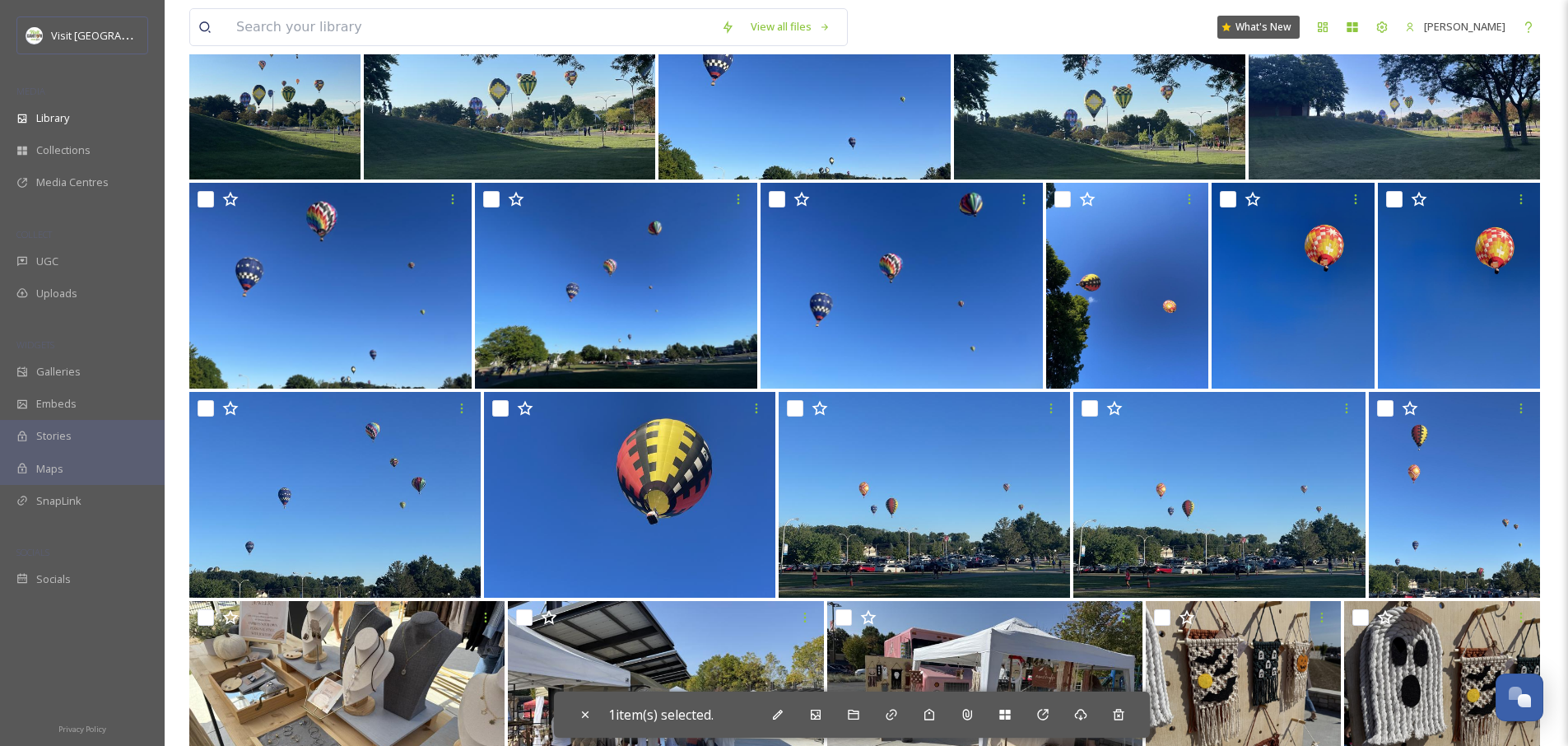
scroll to position [5838, 0]
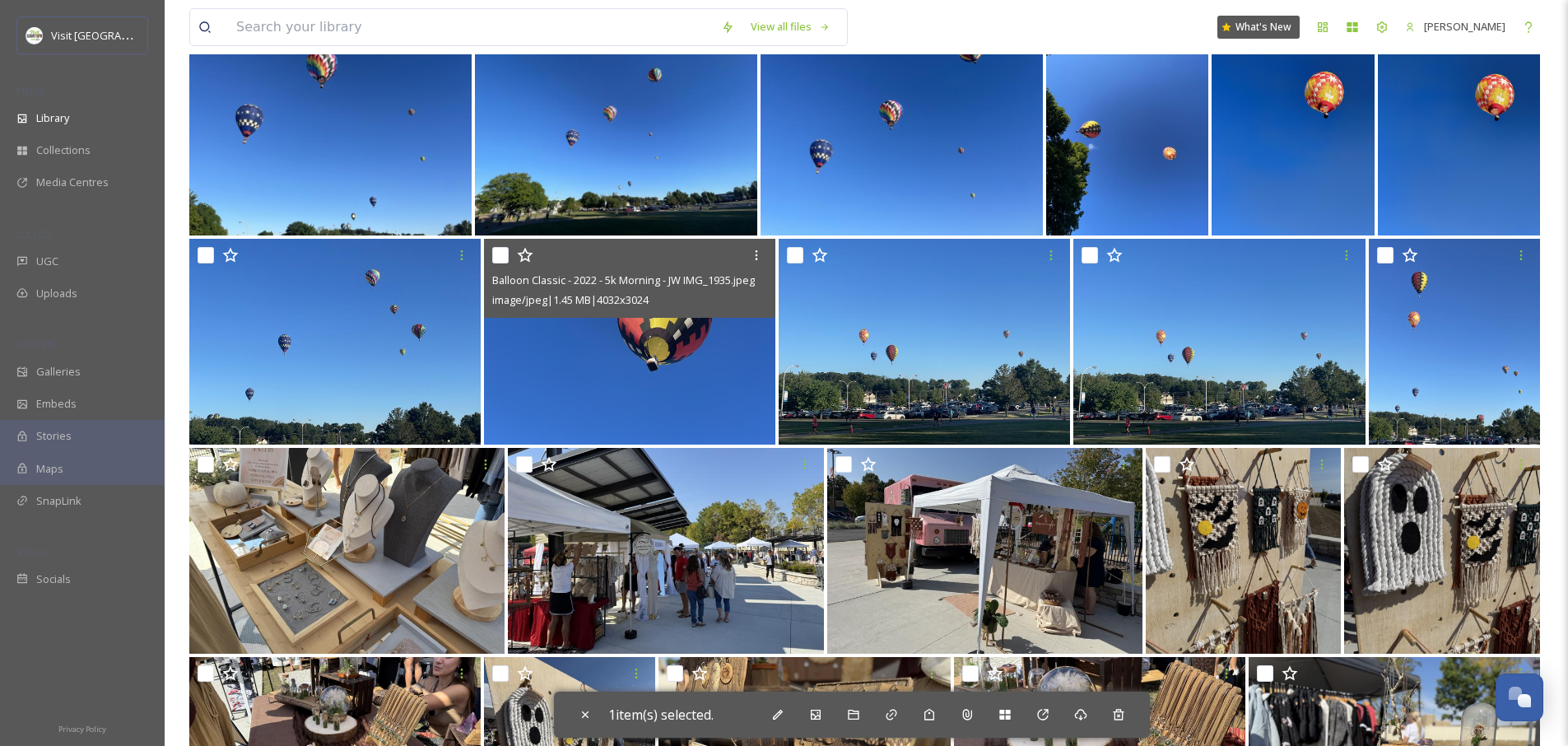
click at [496, 254] on input "checkbox" at bounding box center [501, 255] width 16 height 16
checkbox input "true"
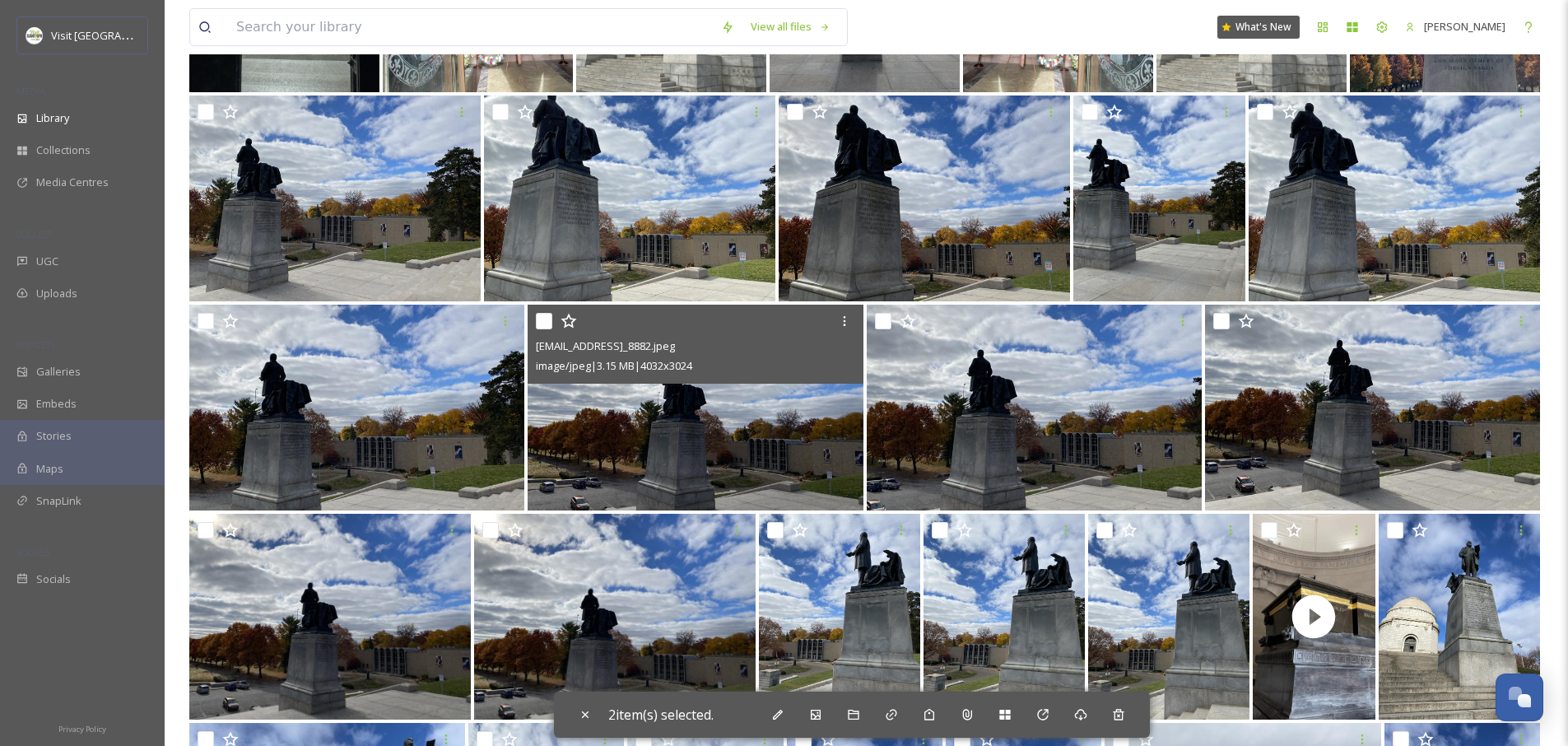
scroll to position [9907, 0]
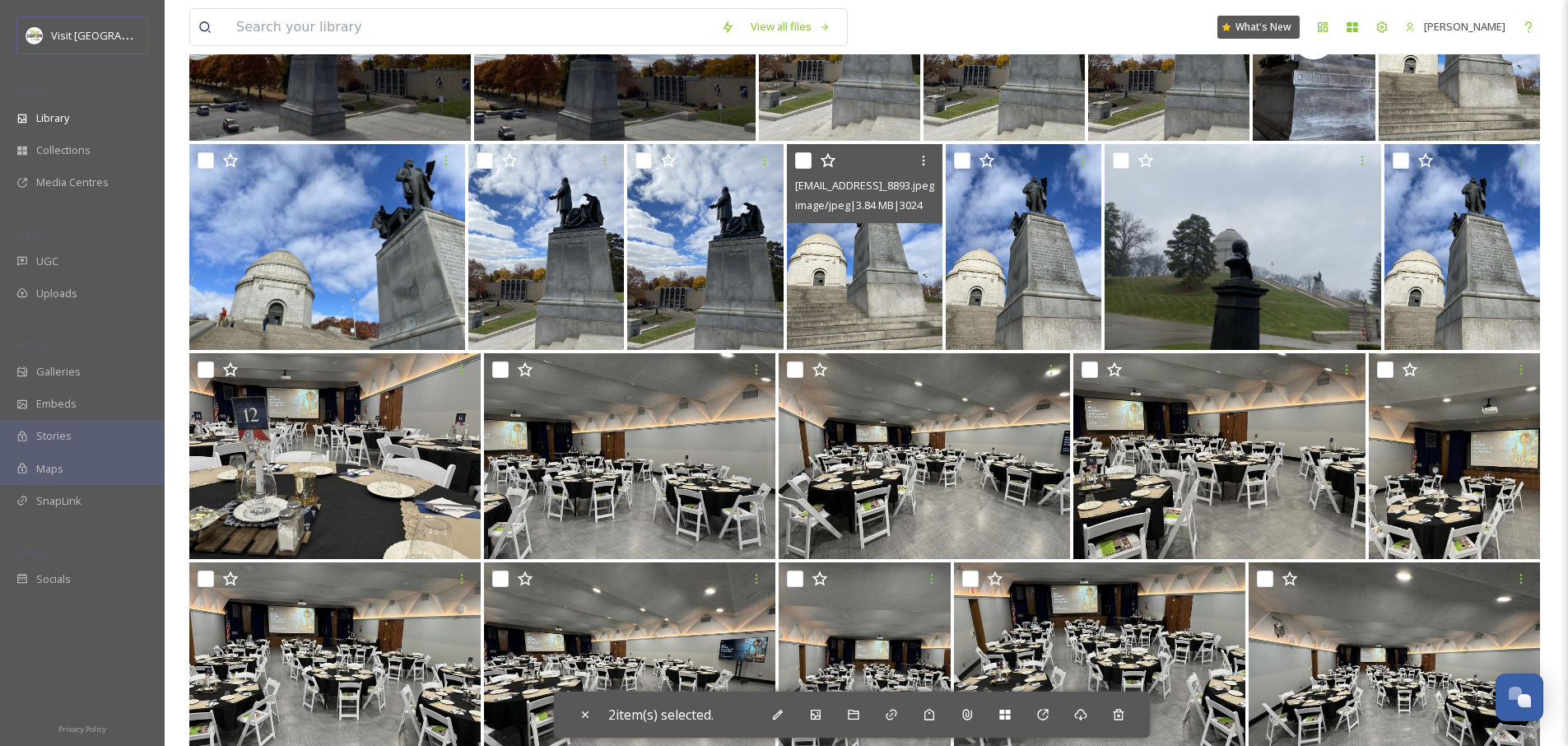
click at [811, 158] on div at bounding box center [866, 160] width 143 height 30
click at [803, 163] on input "checkbox" at bounding box center [803, 160] width 16 height 16
checkbox input "true"
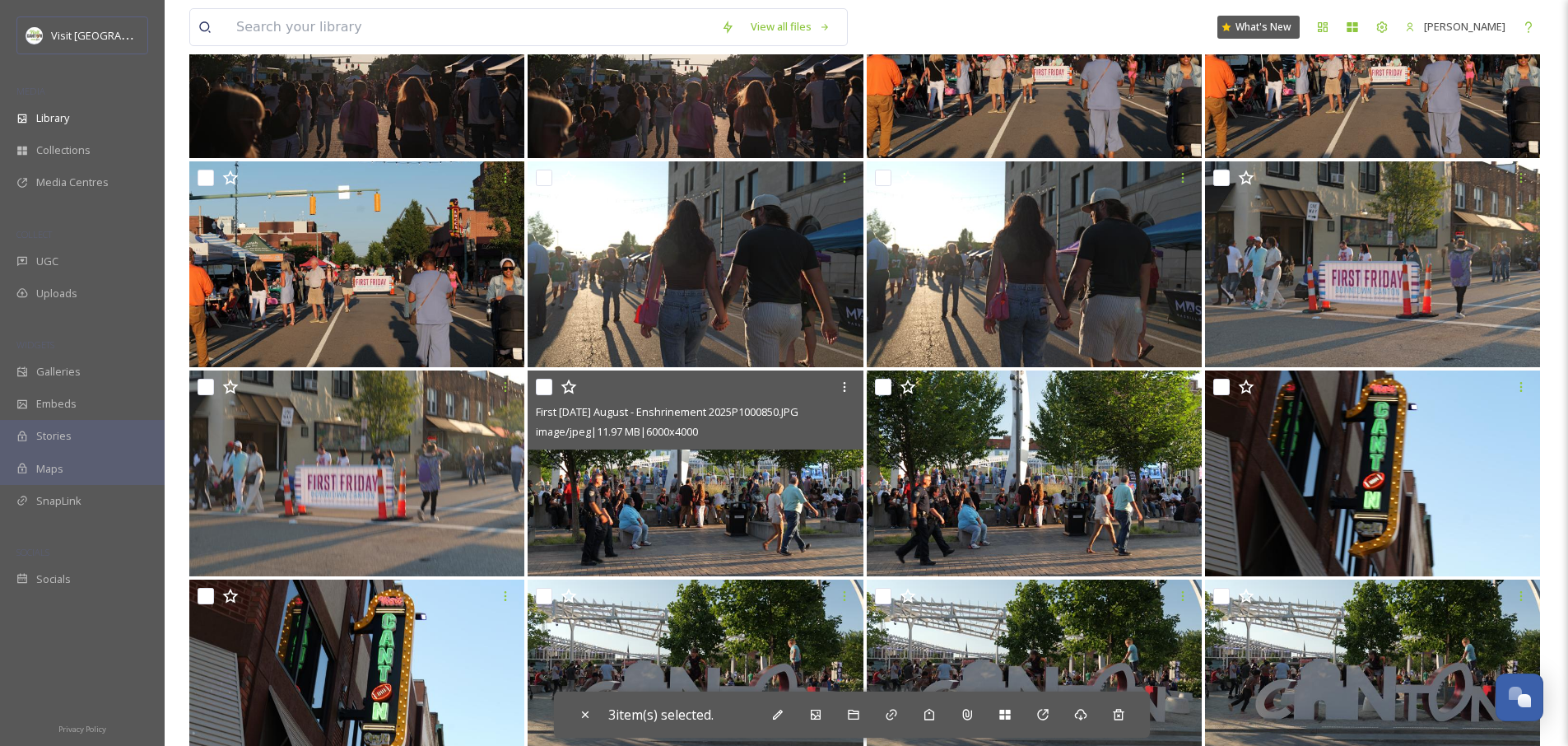
scroll to position [14649, 0]
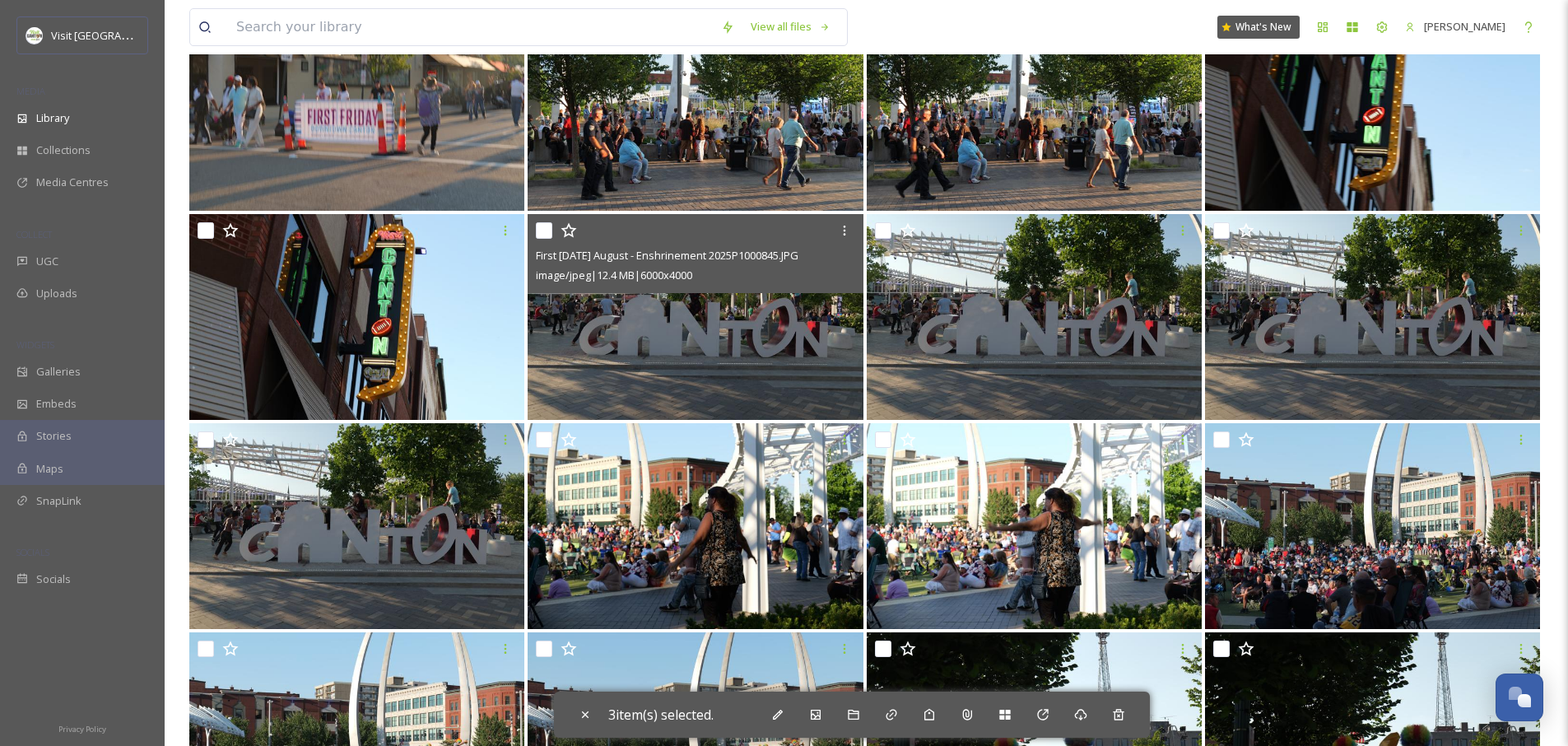
click at [549, 232] on input "checkbox" at bounding box center [545, 230] width 16 height 16
checkbox input "true"
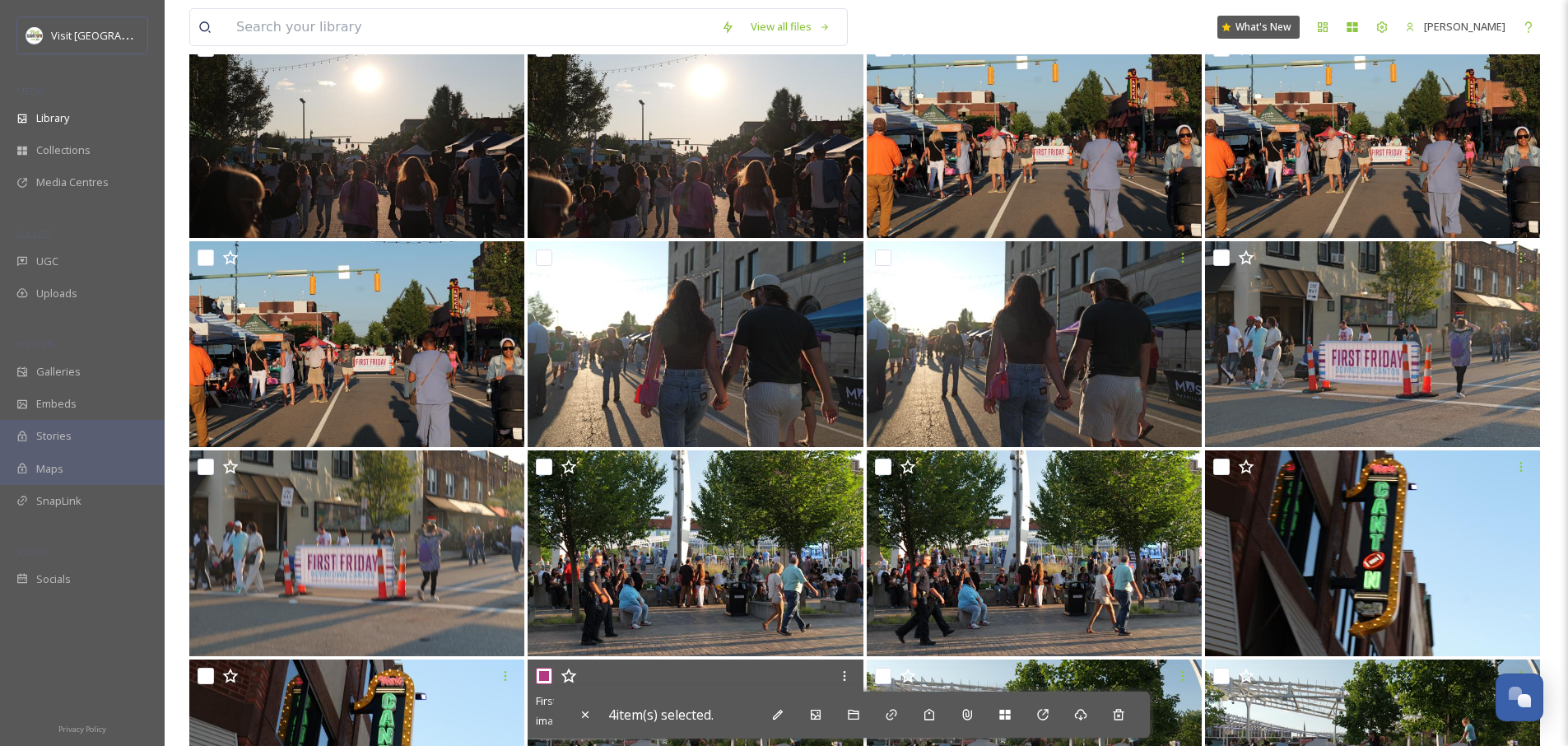
scroll to position [14110, 0]
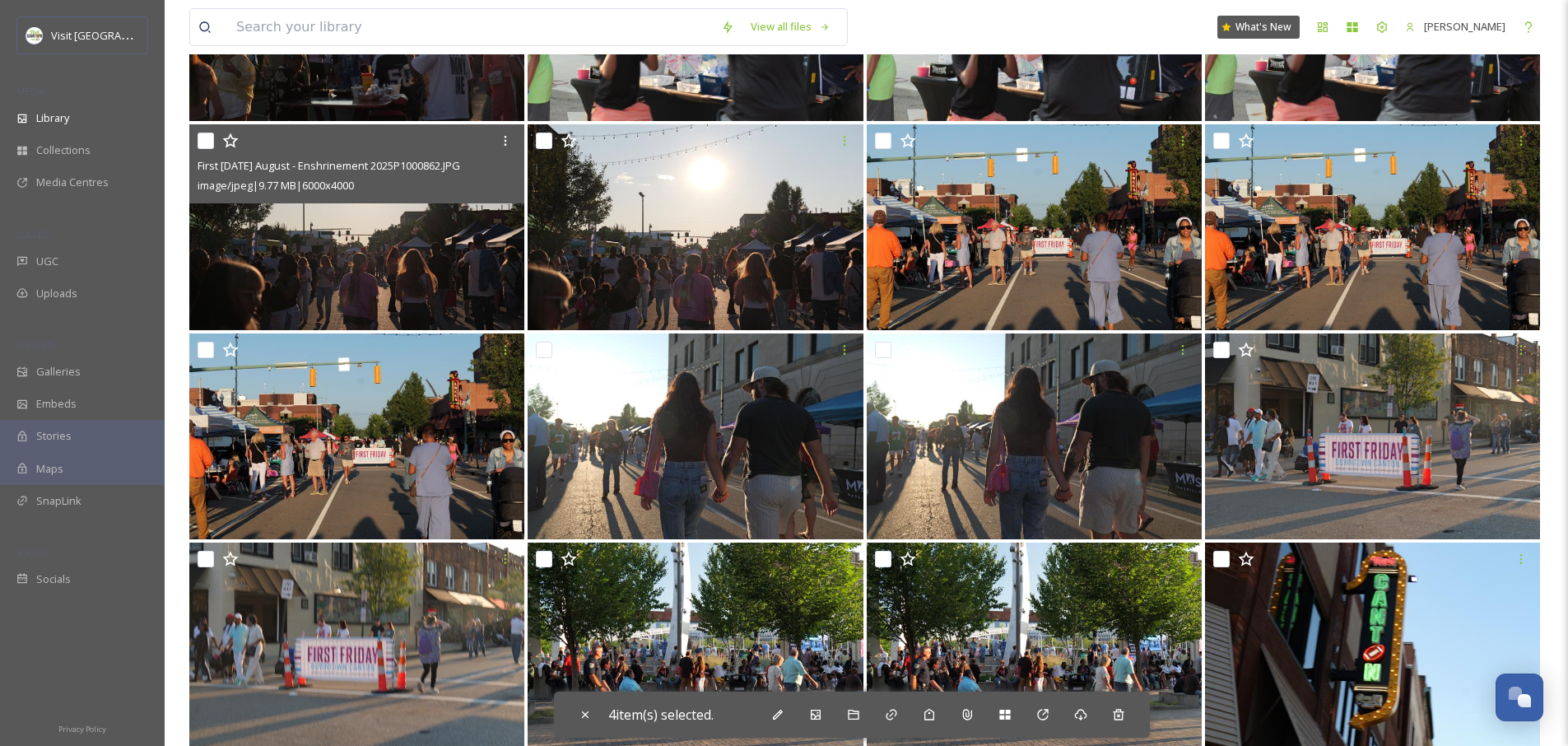
click at [210, 139] on input "checkbox" at bounding box center [206, 141] width 16 height 16
checkbox input "true"
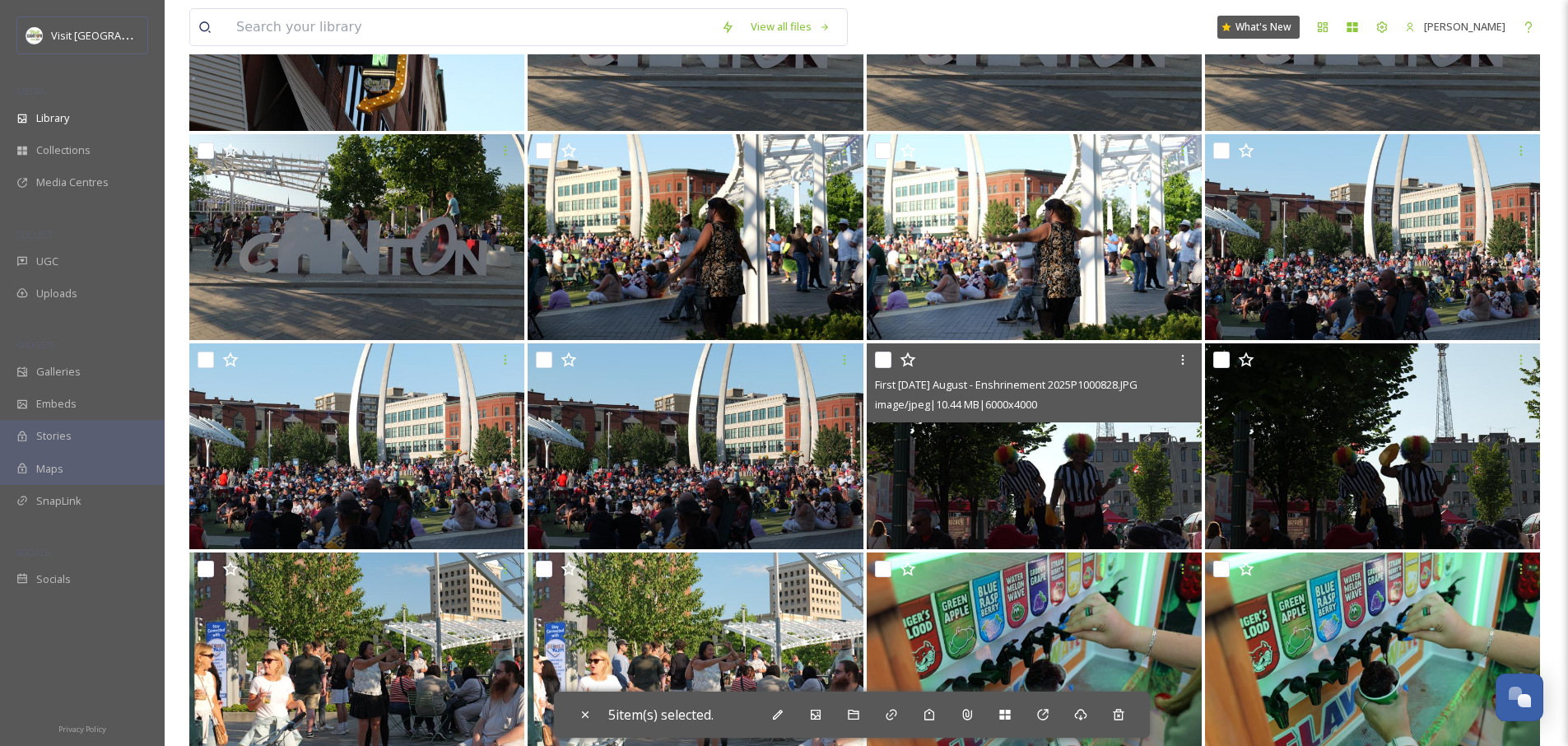
scroll to position [15057, 0]
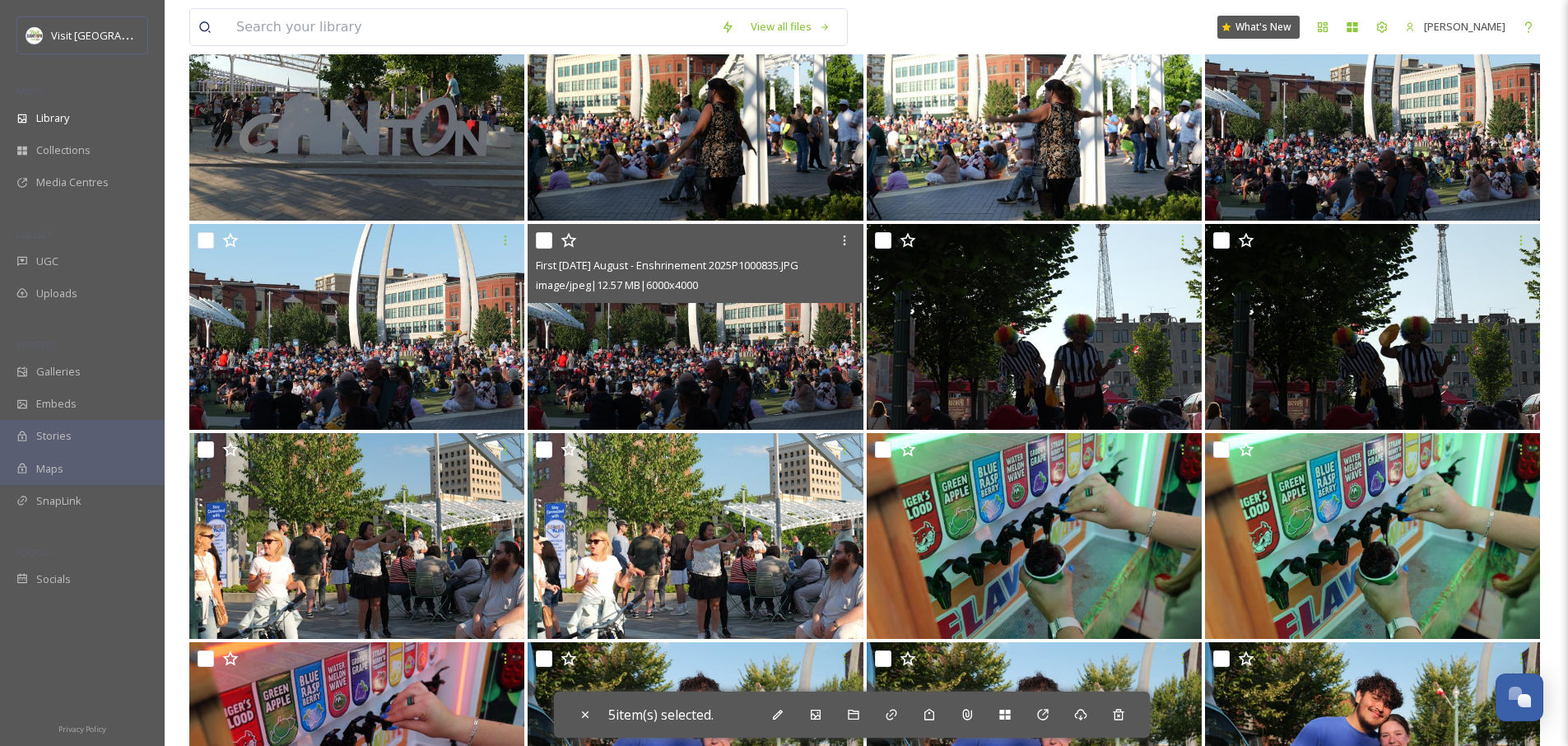
click at [545, 243] on input "checkbox" at bounding box center [545, 240] width 16 height 16
checkbox input "true"
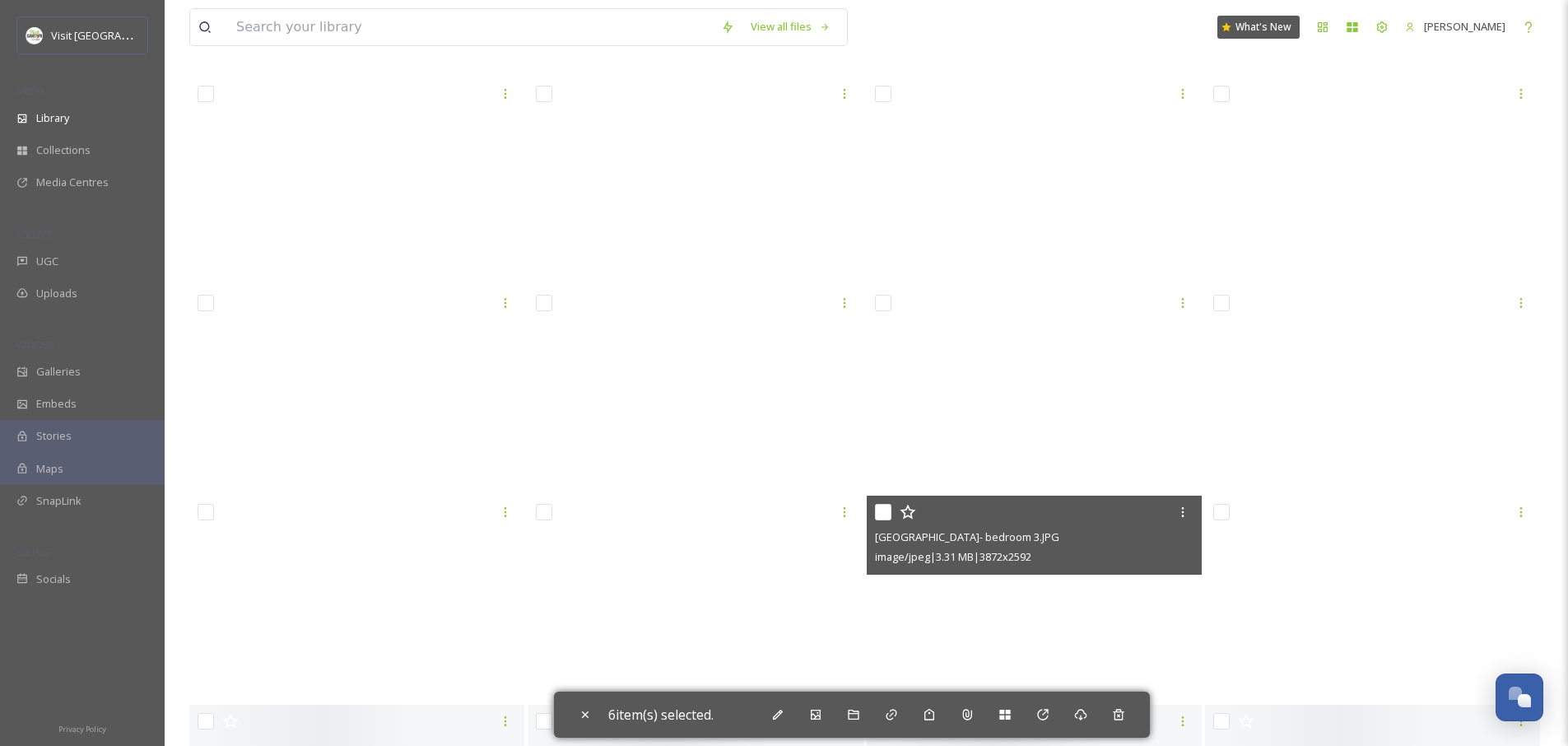
scroll to position [49697, 0]
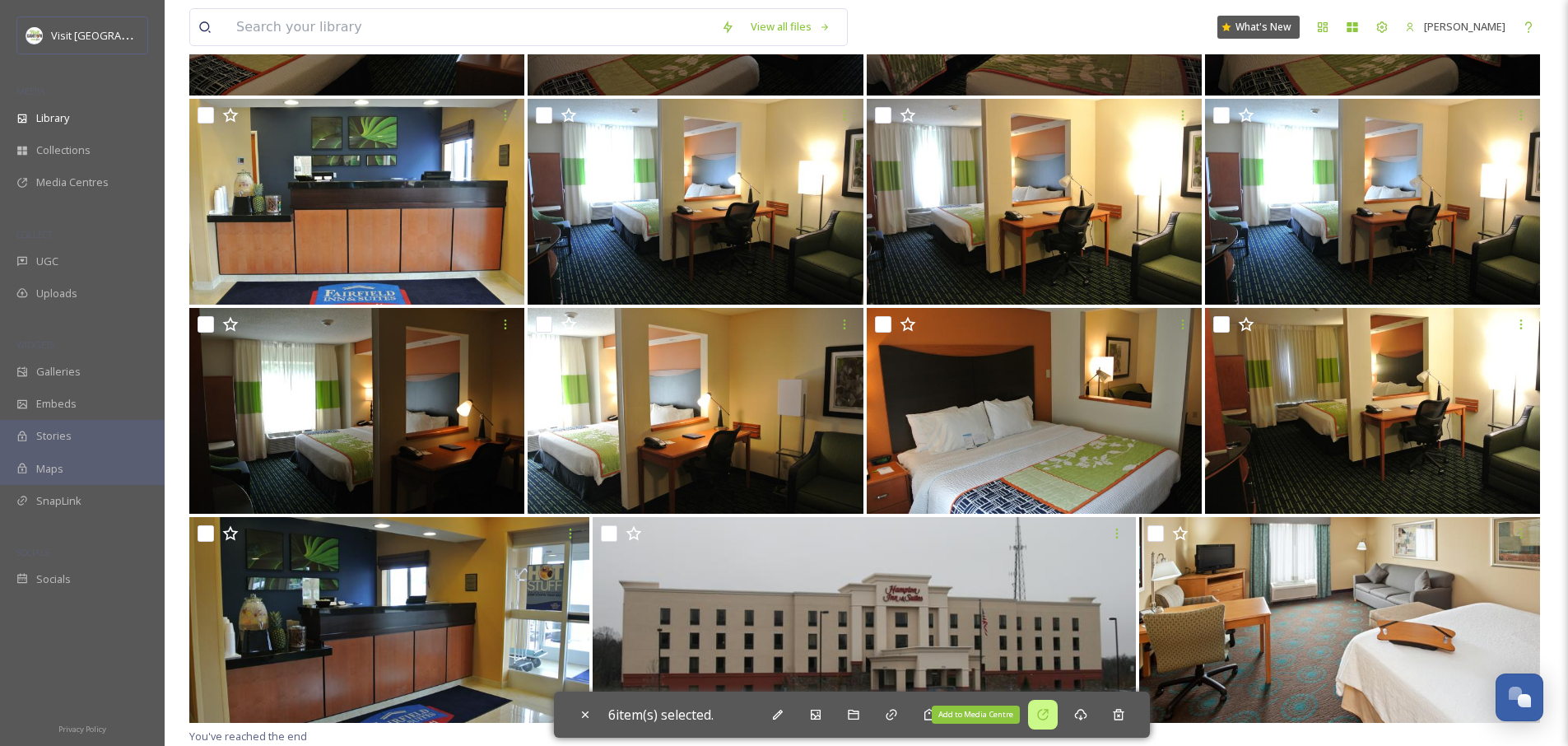
click at [1041, 709] on icon at bounding box center [1043, 715] width 13 height 13
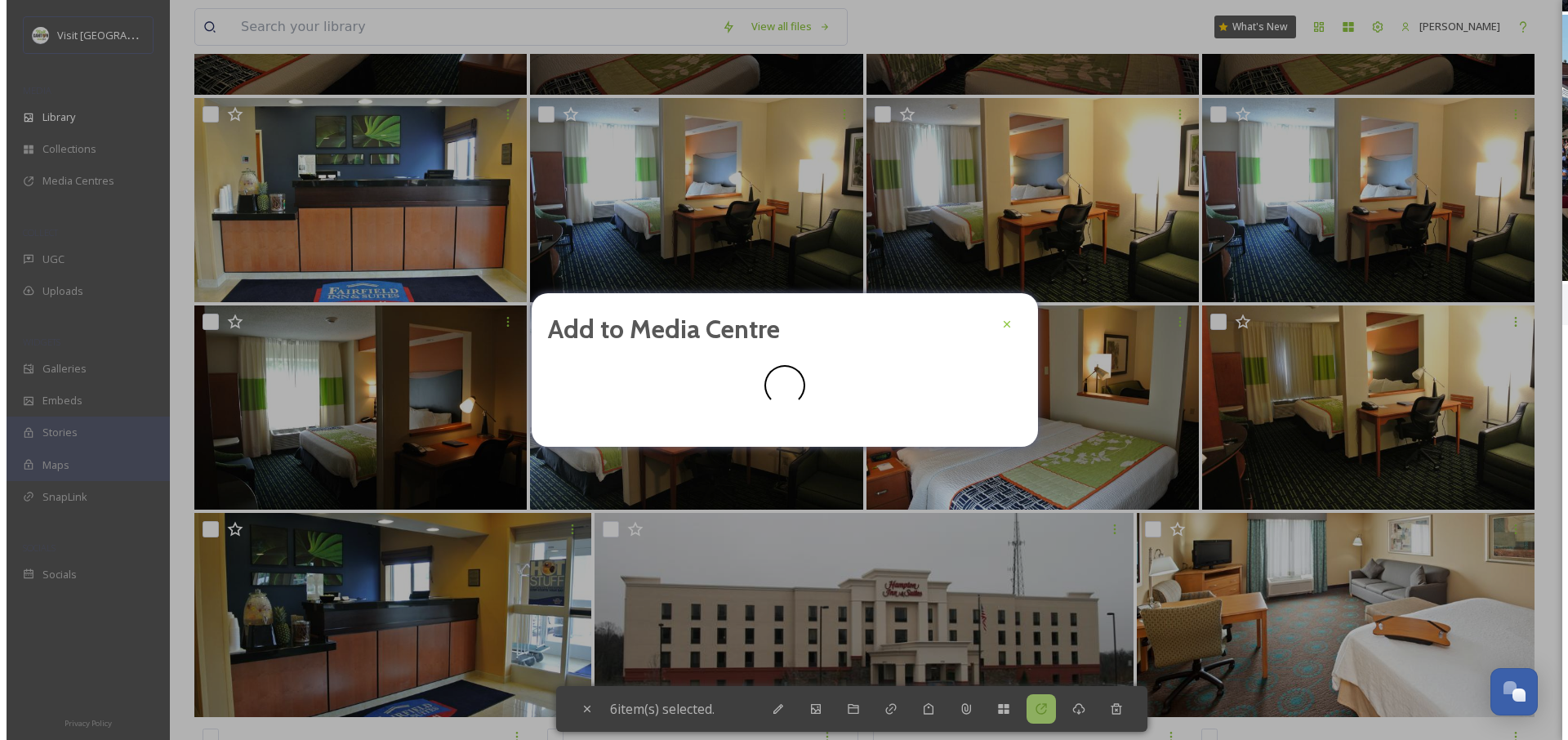
scroll to position [49124, 0]
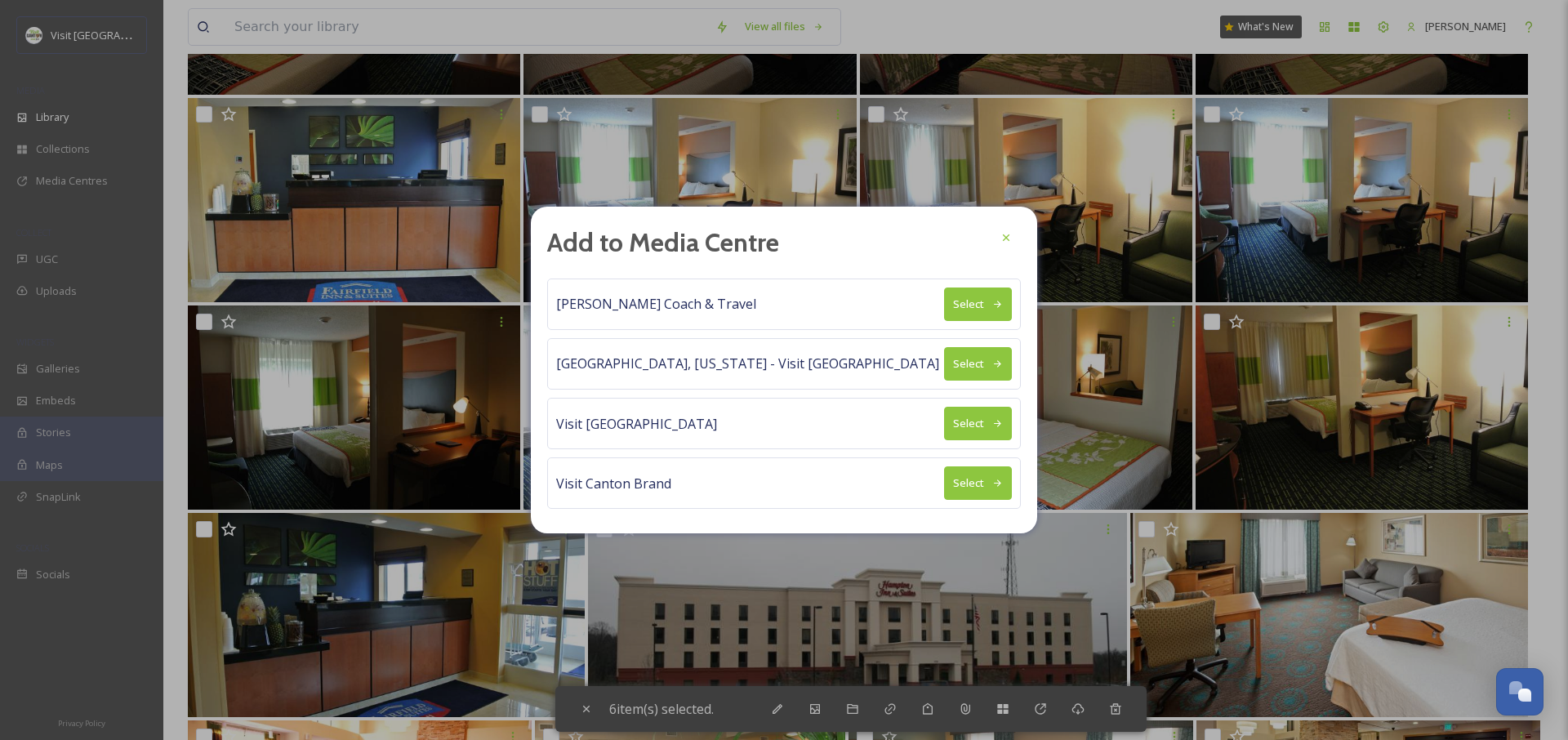
click at [984, 305] on button "Select" at bounding box center [977, 304] width 68 height 33
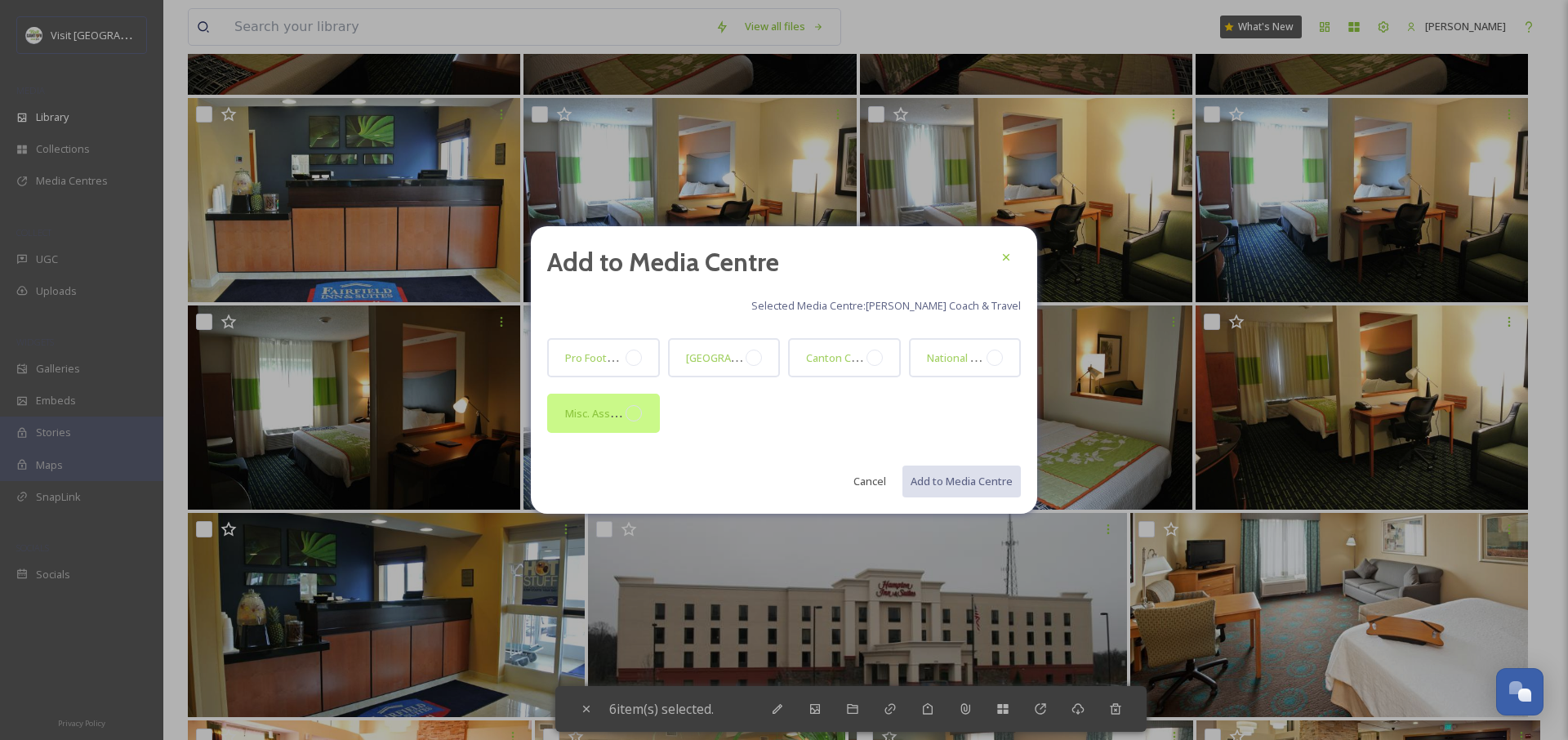
click at [638, 415] on div at bounding box center [634, 413] width 16 height 16
click at [966, 484] on button "Add to Media Centre" at bounding box center [960, 481] width 120 height 33
checkbox input "false"
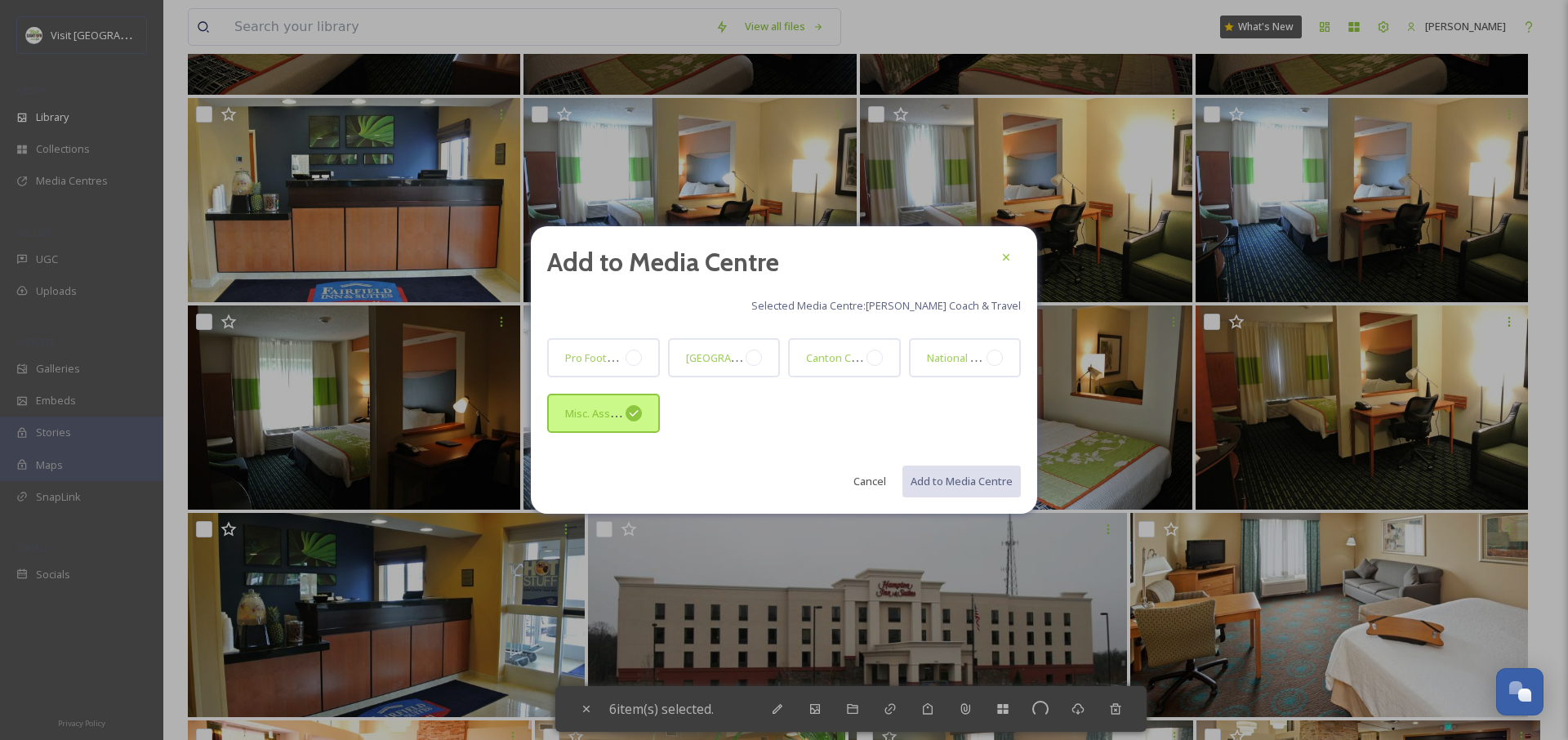
checkbox input "false"
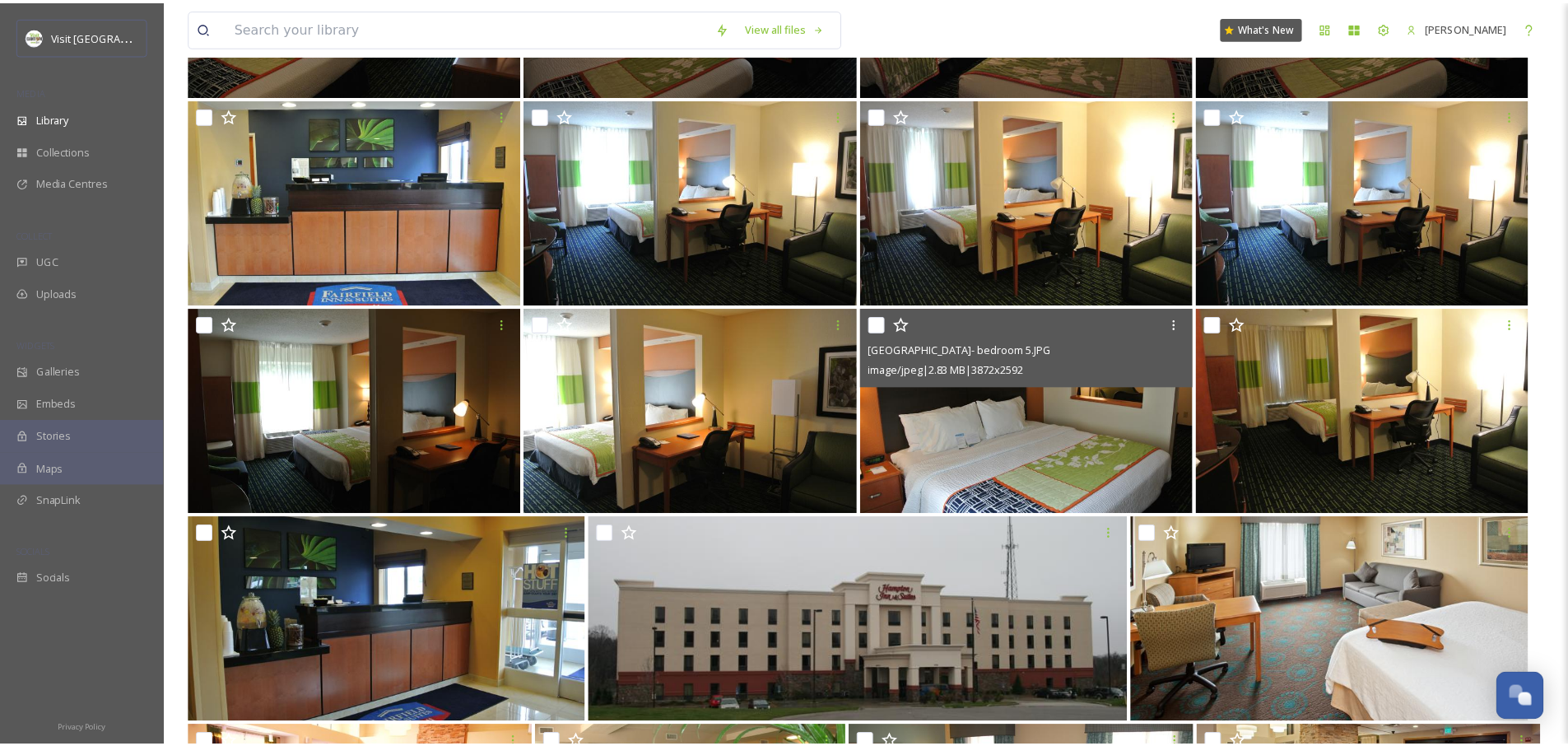
scroll to position [49697, 0]
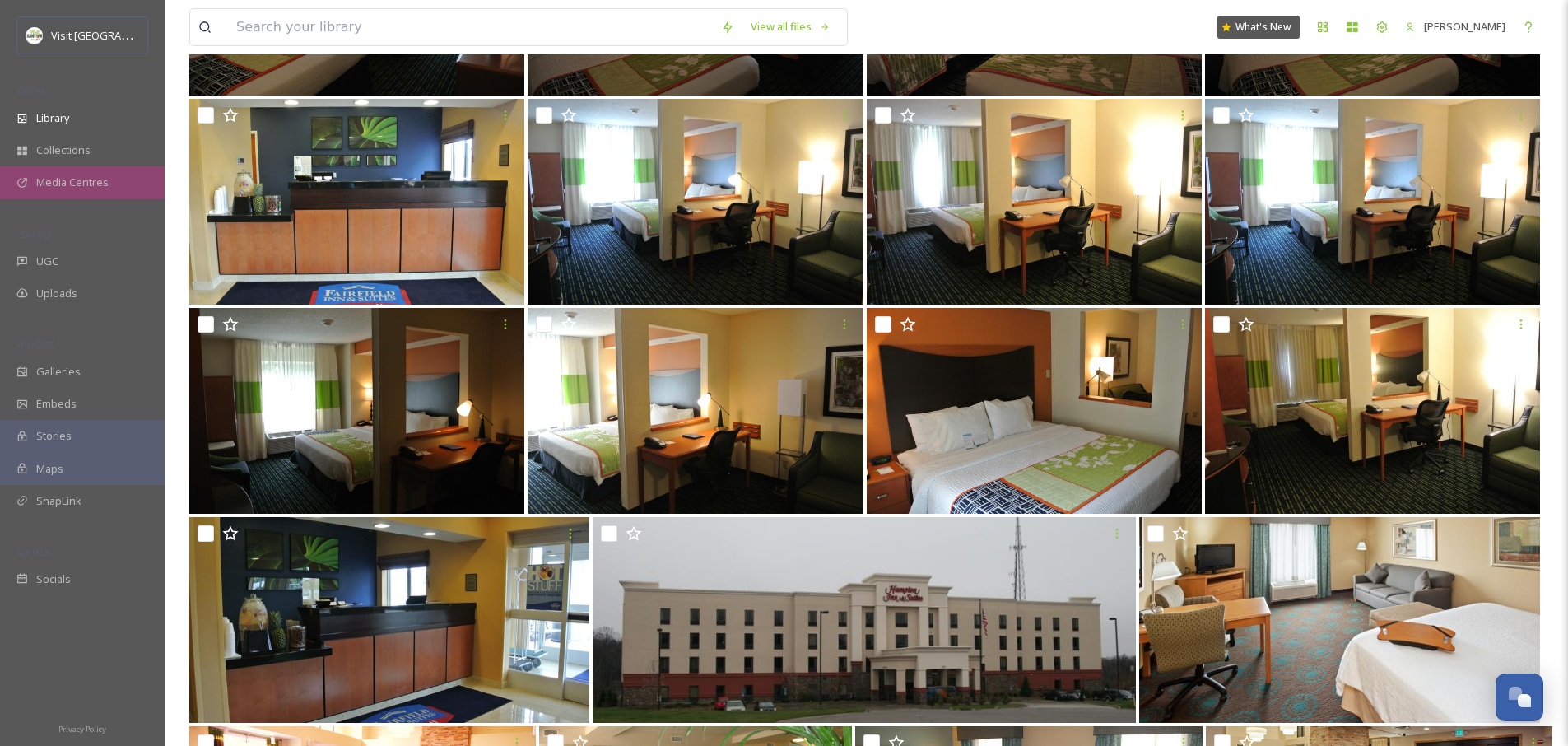
click at [87, 195] on div "Media Centres" at bounding box center [82, 182] width 165 height 32
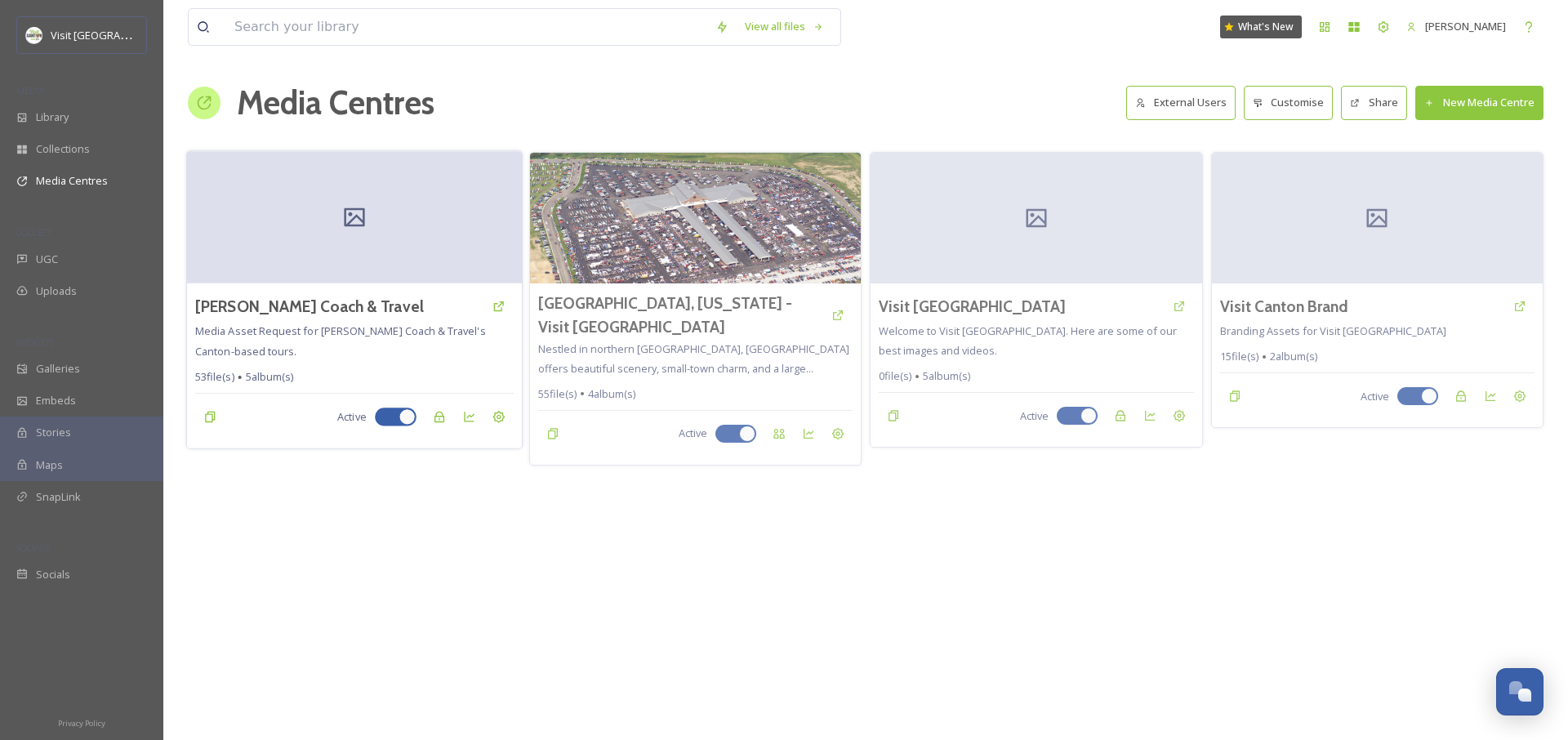
click at [412, 233] on div at bounding box center [354, 217] width 335 height 132
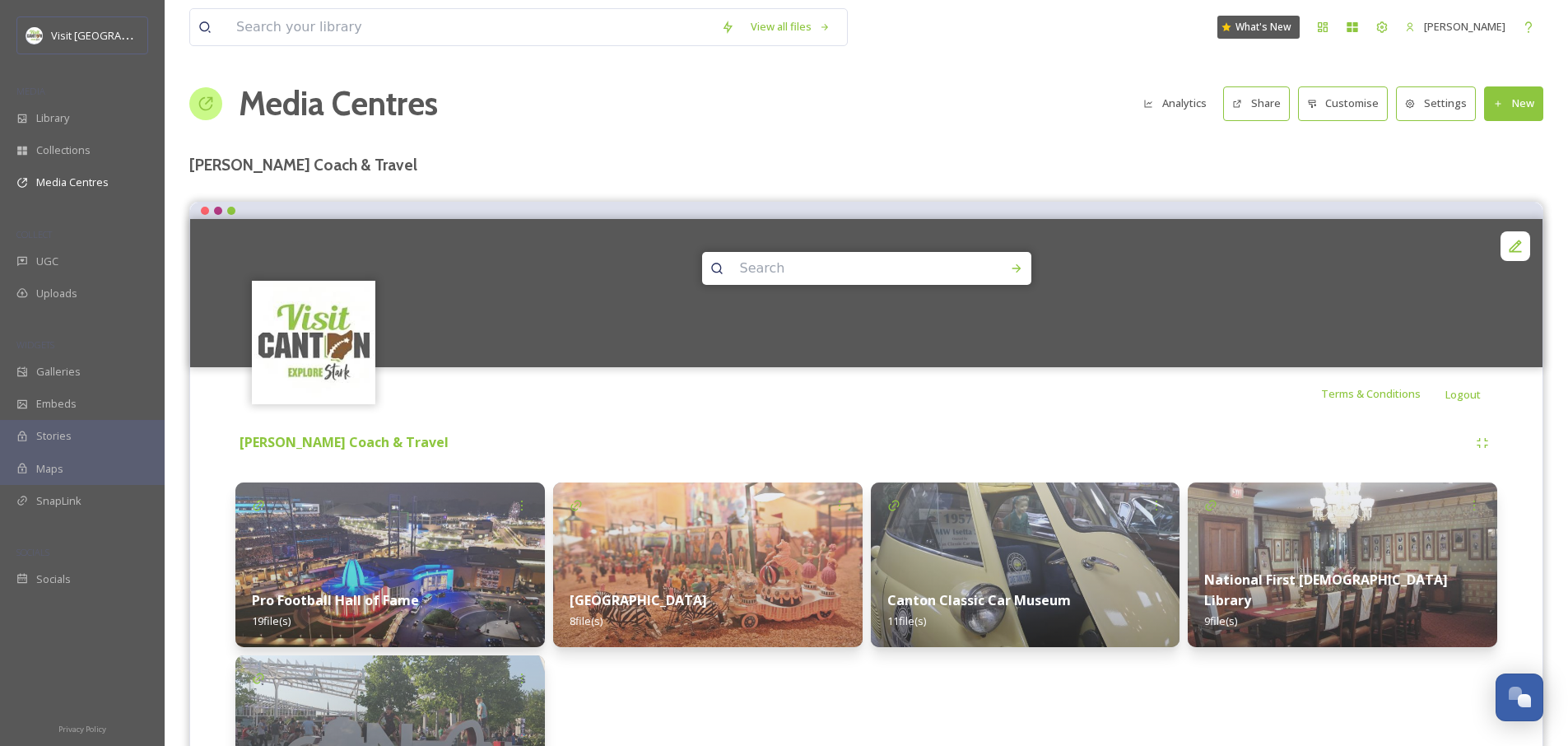
click at [1362, 106] on button "Customise" at bounding box center [1343, 103] width 90 height 34
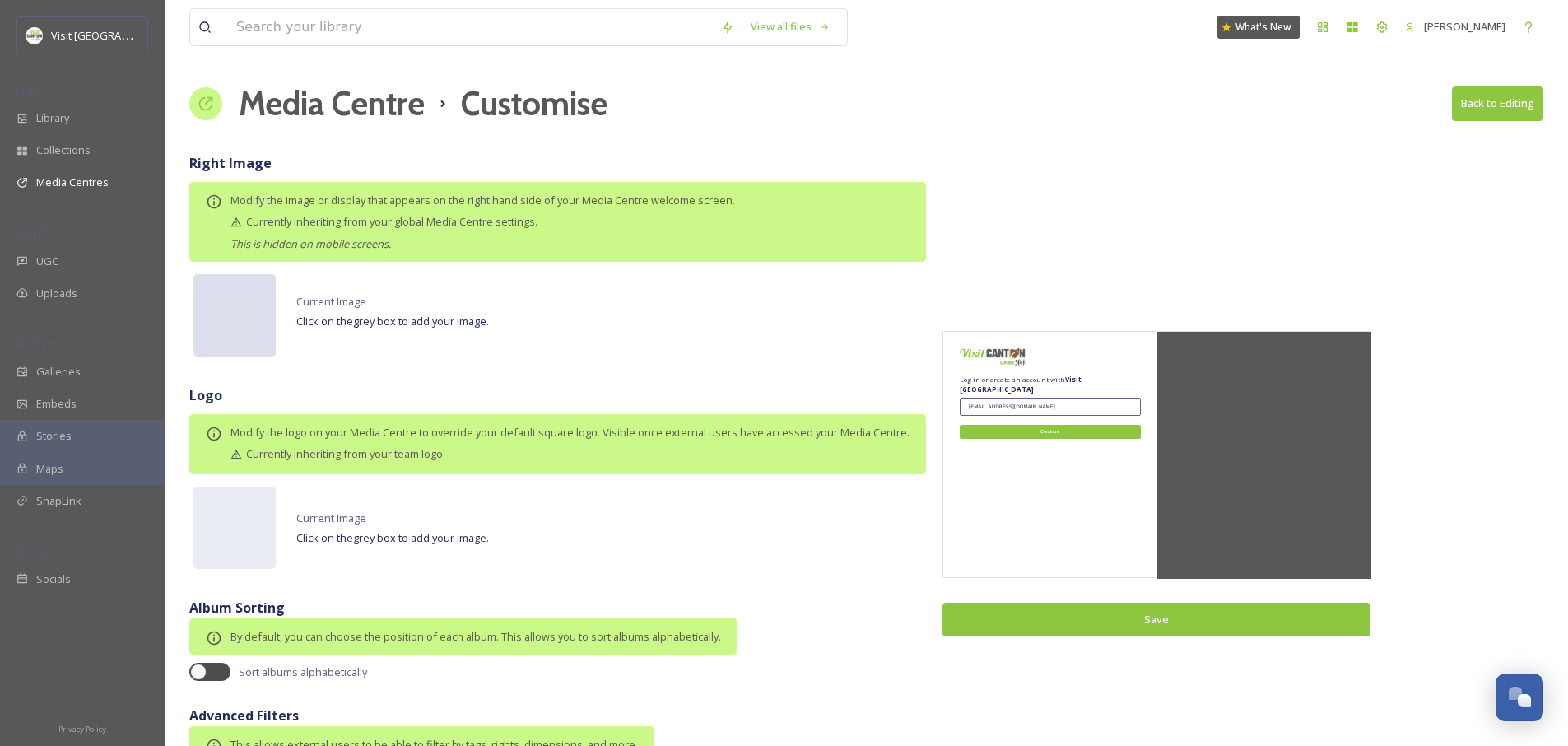
click at [254, 322] on div at bounding box center [234, 315] width 82 height 82
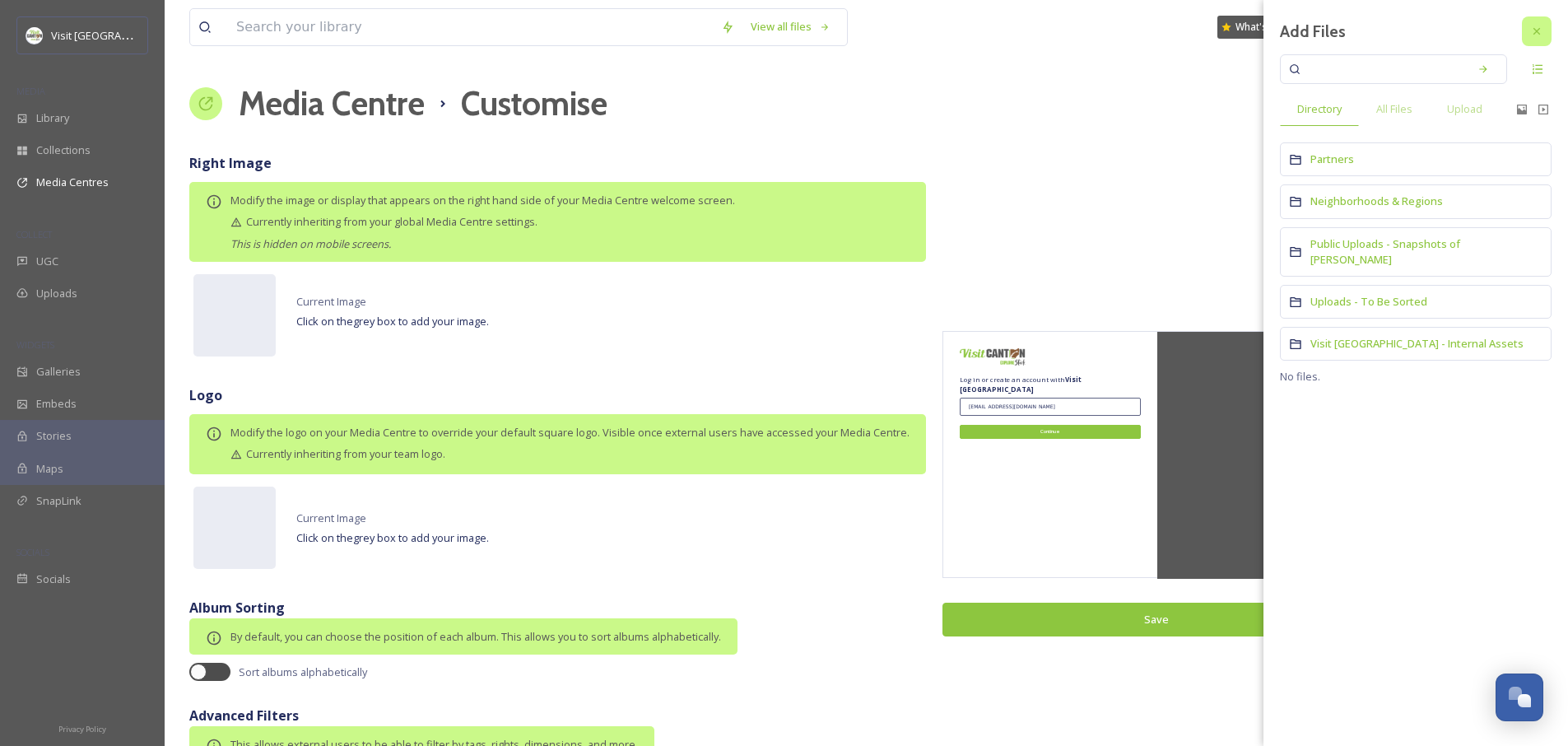
click at [1534, 36] on icon at bounding box center [1537, 31] width 13 height 13
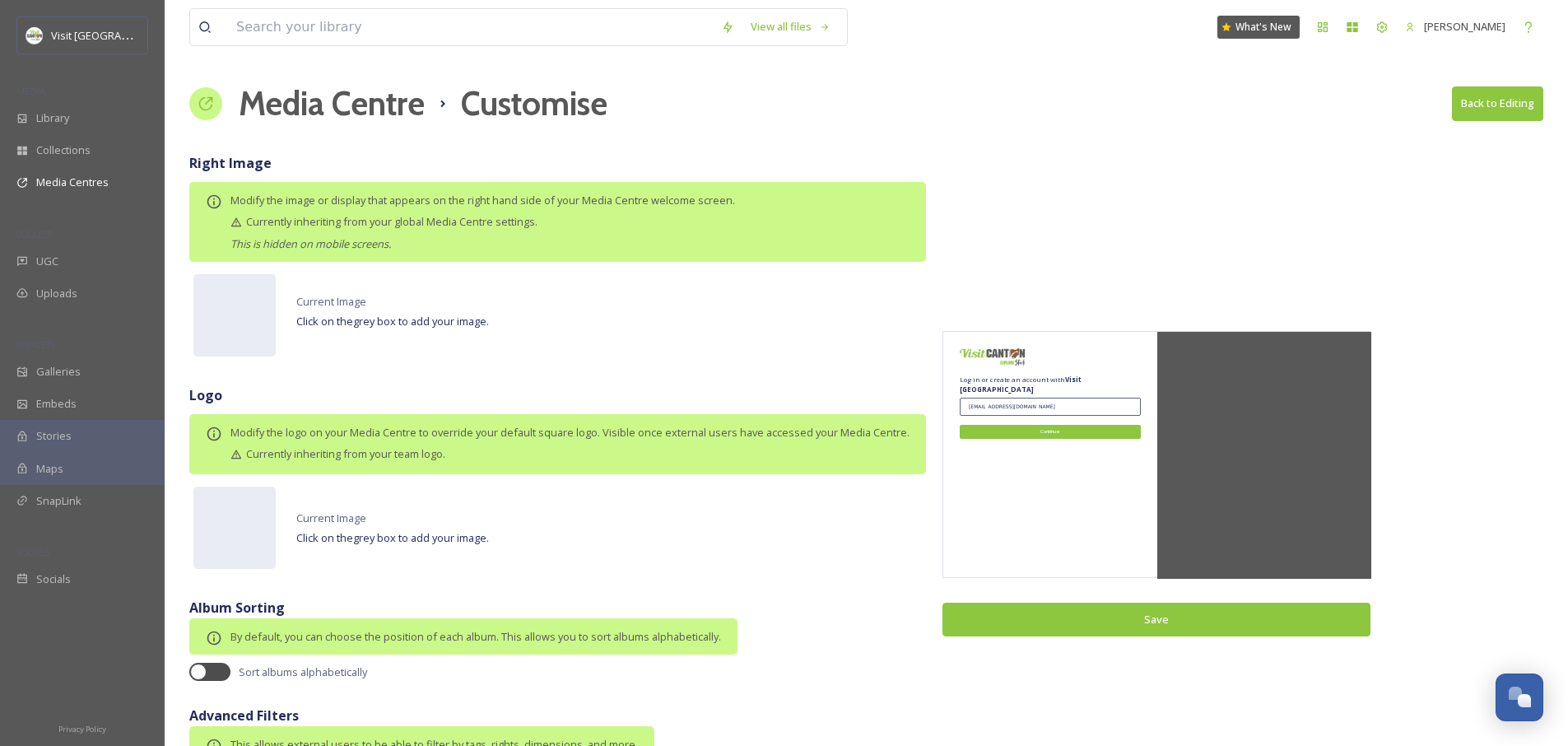
click at [1515, 117] on button "Back to Editing" at bounding box center [1498, 103] width 91 height 34
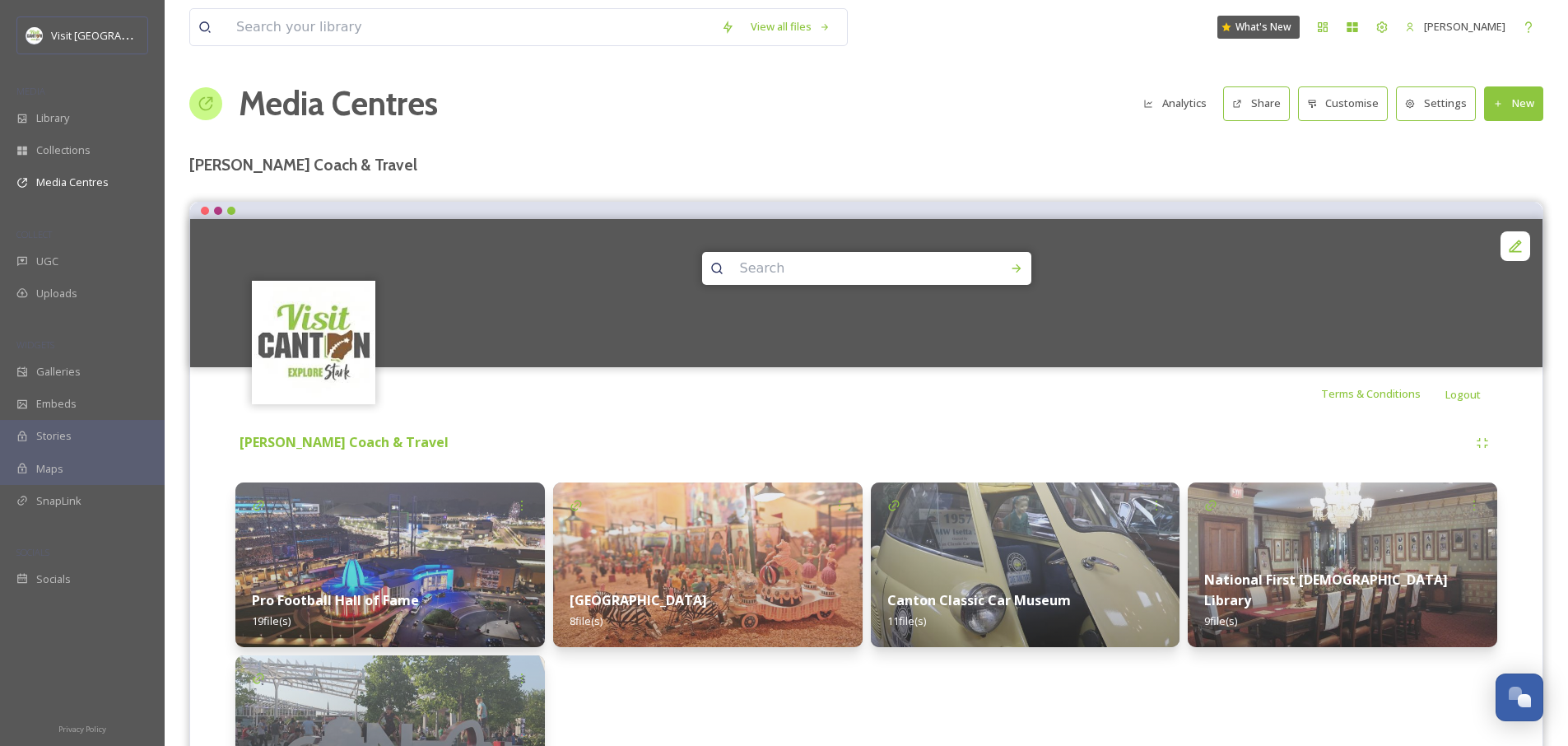
click at [1423, 106] on button "Settings" at bounding box center [1436, 103] width 80 height 34
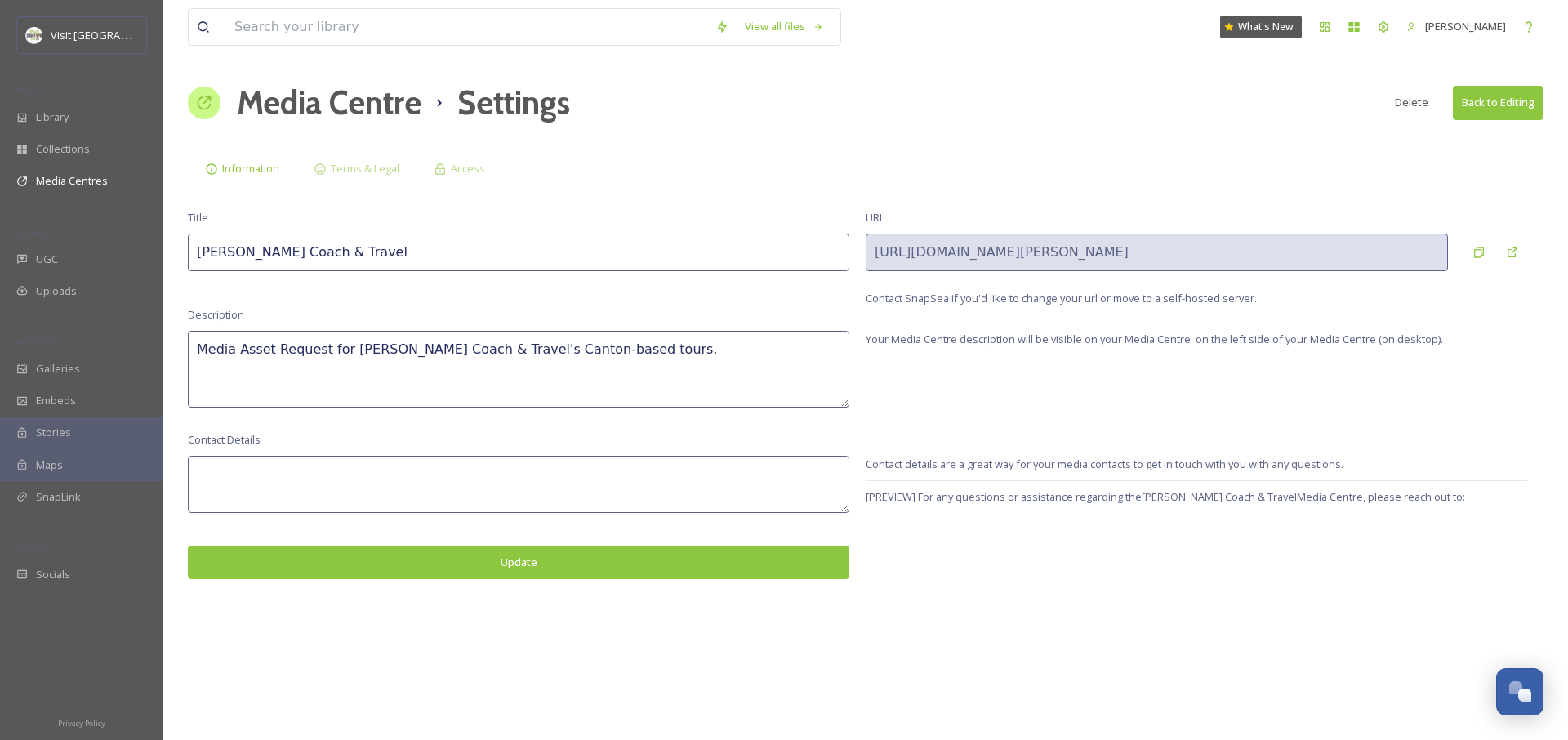
click at [361, 480] on textarea at bounding box center [518, 484] width 661 height 57
type textarea "Questions on using this Media Center? Contact Jon"
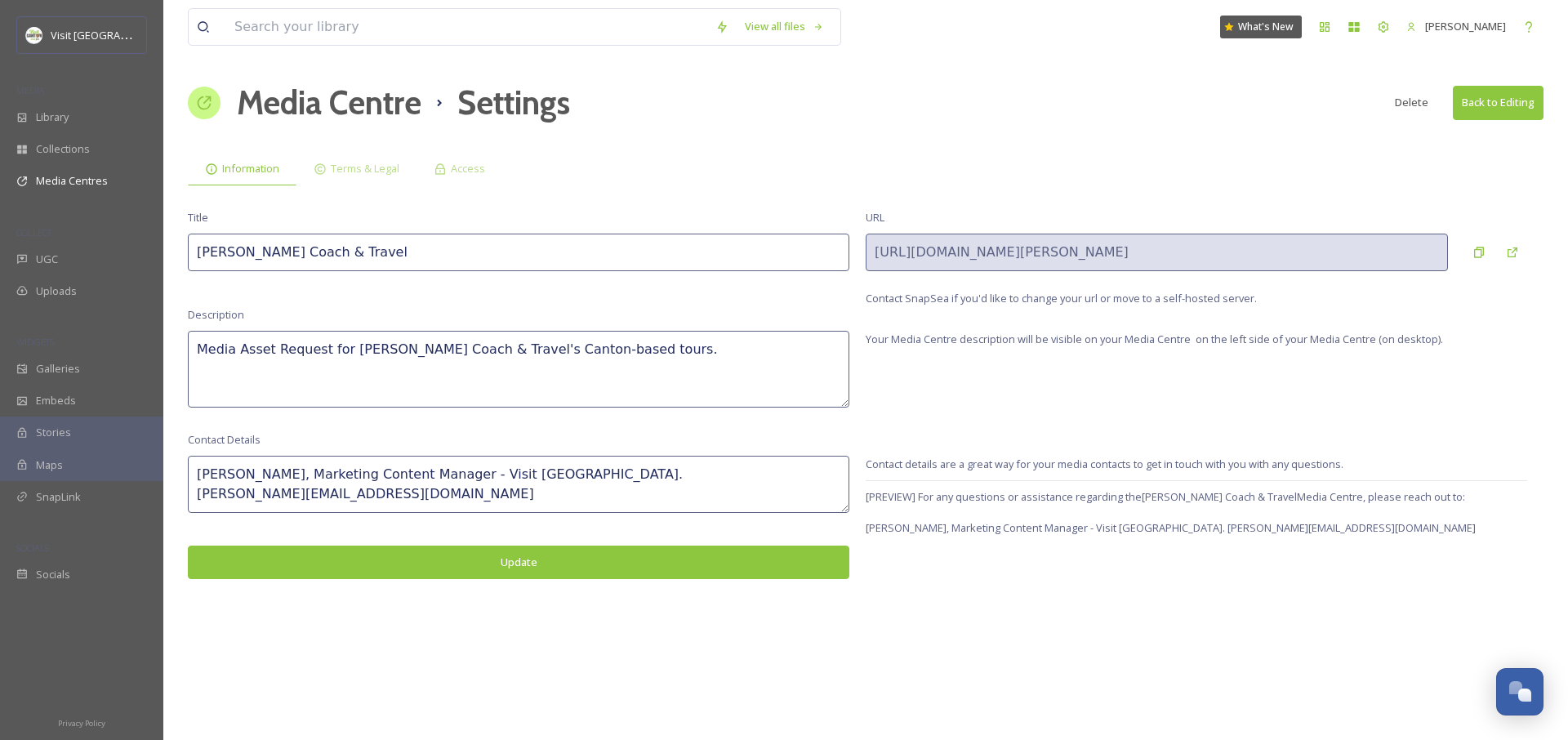
type textarea "Jonathan Williams, Marketing Content Manager - Visit Canton. jonathanw@visitcan…"
click at [554, 568] on button "Update" at bounding box center [518, 562] width 661 height 33
click at [555, 567] on button "Update" at bounding box center [518, 562] width 661 height 33
click at [378, 179] on div "Terms & Legal" at bounding box center [356, 168] width 120 height 33
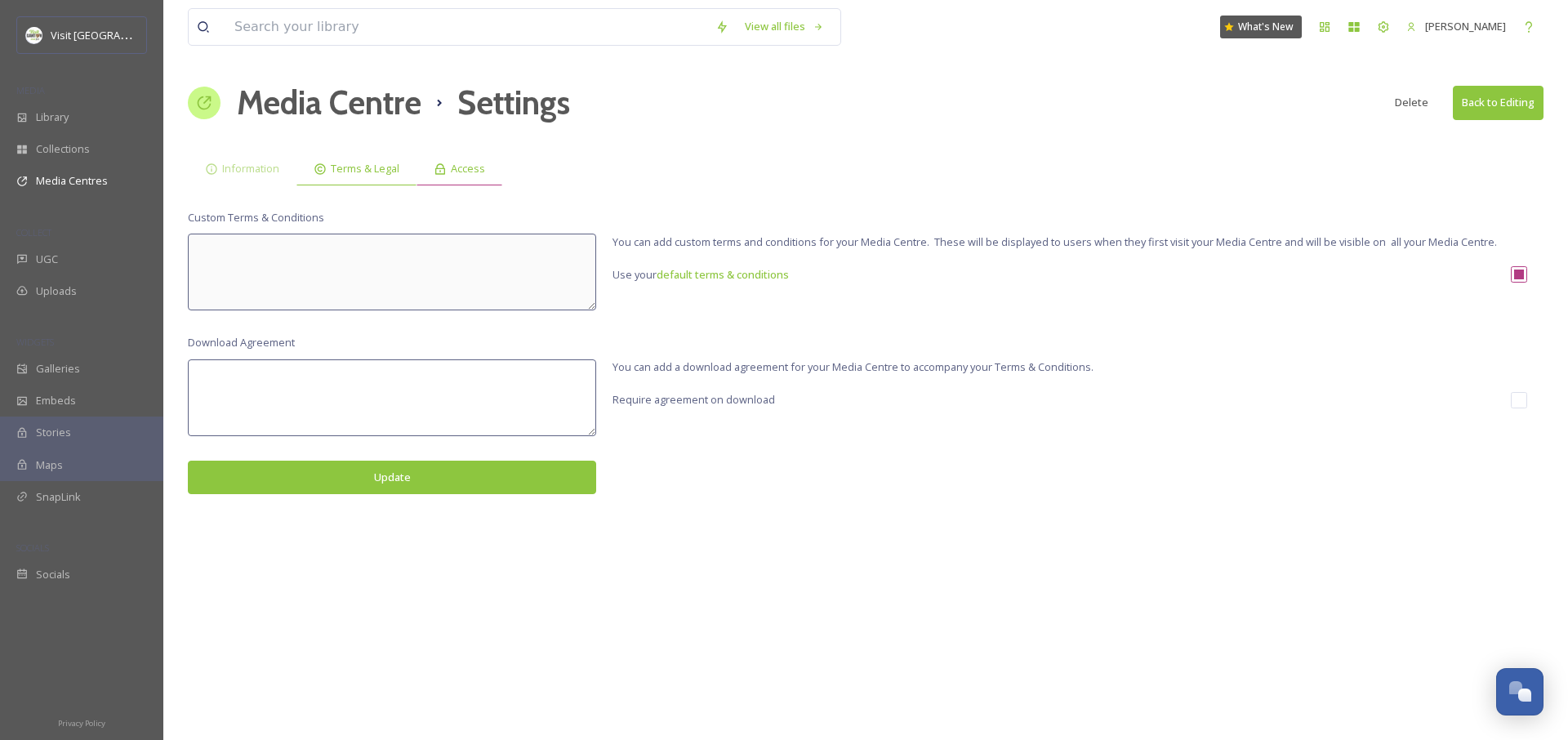
click at [447, 173] on div "Access" at bounding box center [459, 168] width 86 height 33
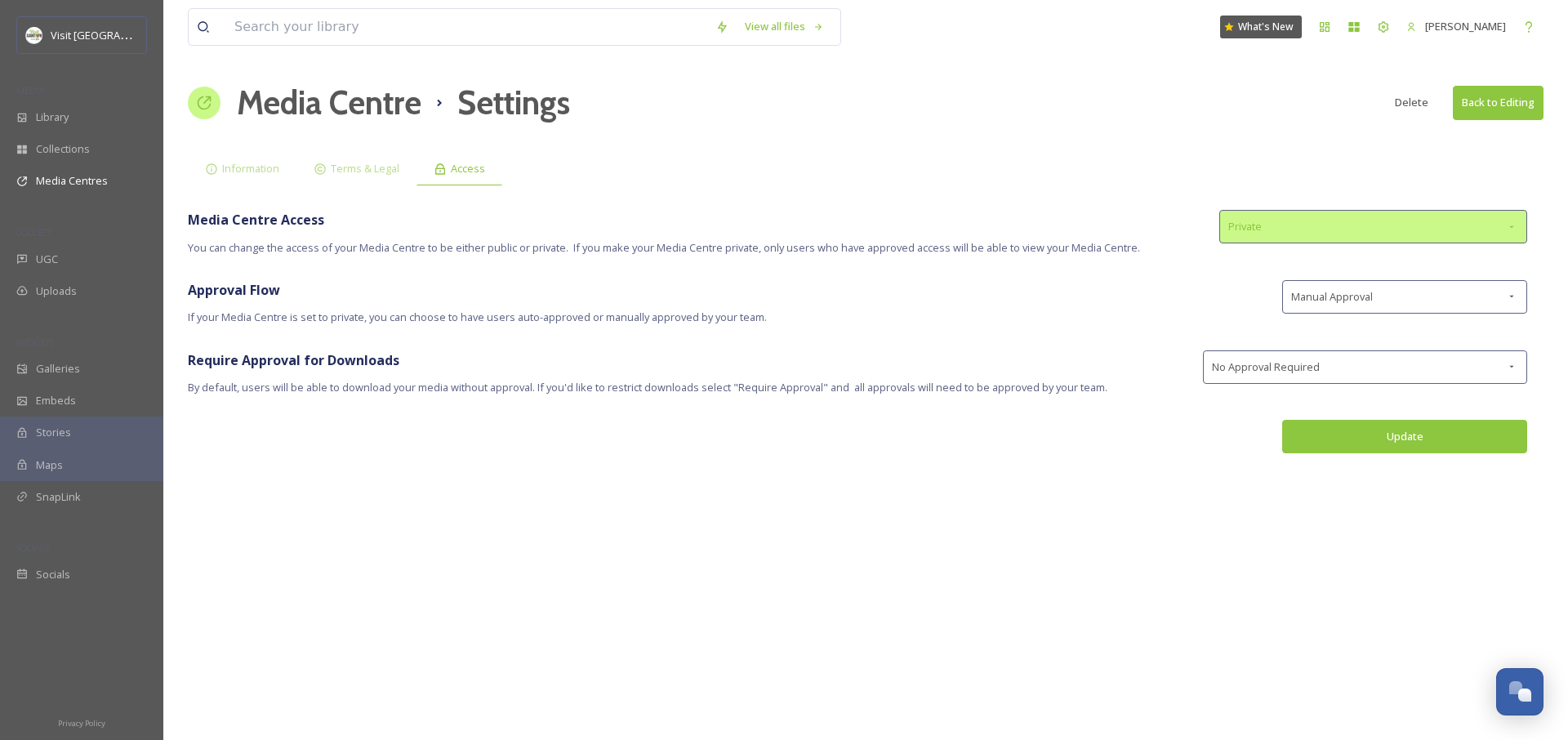
click at [1333, 230] on div "Private" at bounding box center [1373, 226] width 308 height 33
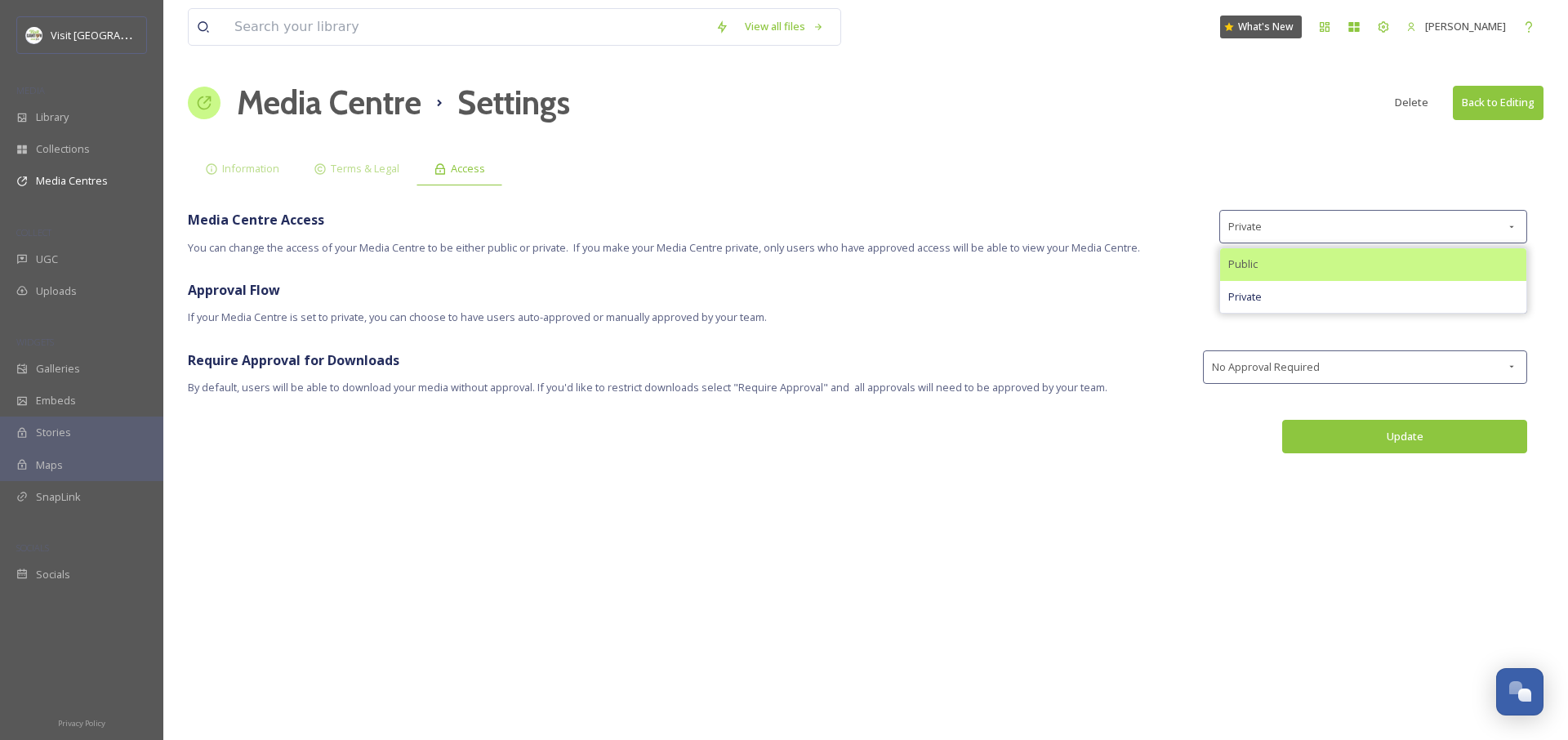
click at [1306, 264] on div "Public" at bounding box center [1373, 264] width 306 height 32
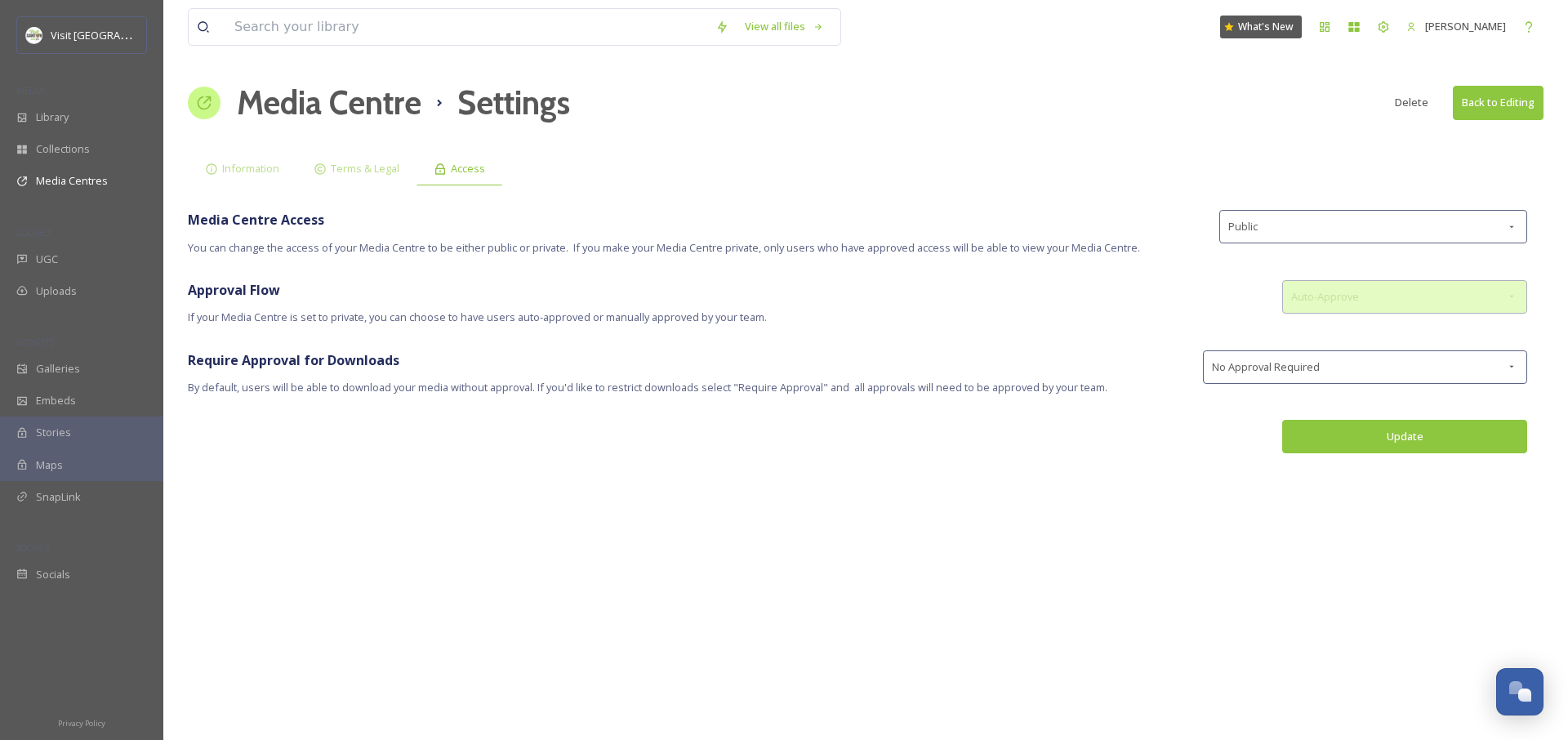
click at [1347, 295] on span "Auto-Approve" at bounding box center [1324, 296] width 68 height 15
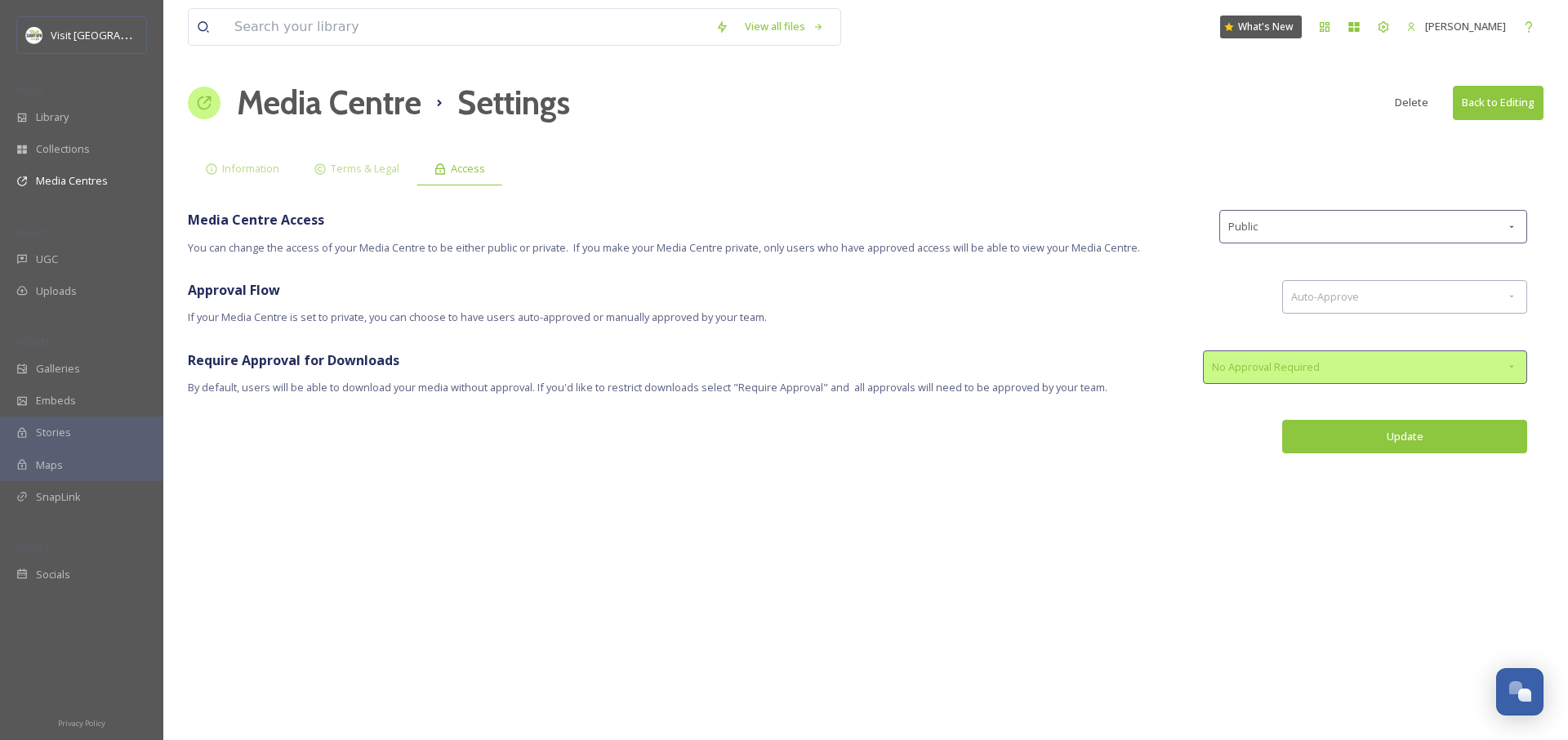
click at [1292, 370] on span "No Approval Required" at bounding box center [1265, 367] width 107 height 15
click at [1013, 308] on div "Approval Flow If your Media Centre is set to private, you can choose to have us…" at bounding box center [726, 303] width 1078 height 46
click at [1385, 437] on button "Update" at bounding box center [1404, 436] width 245 height 33
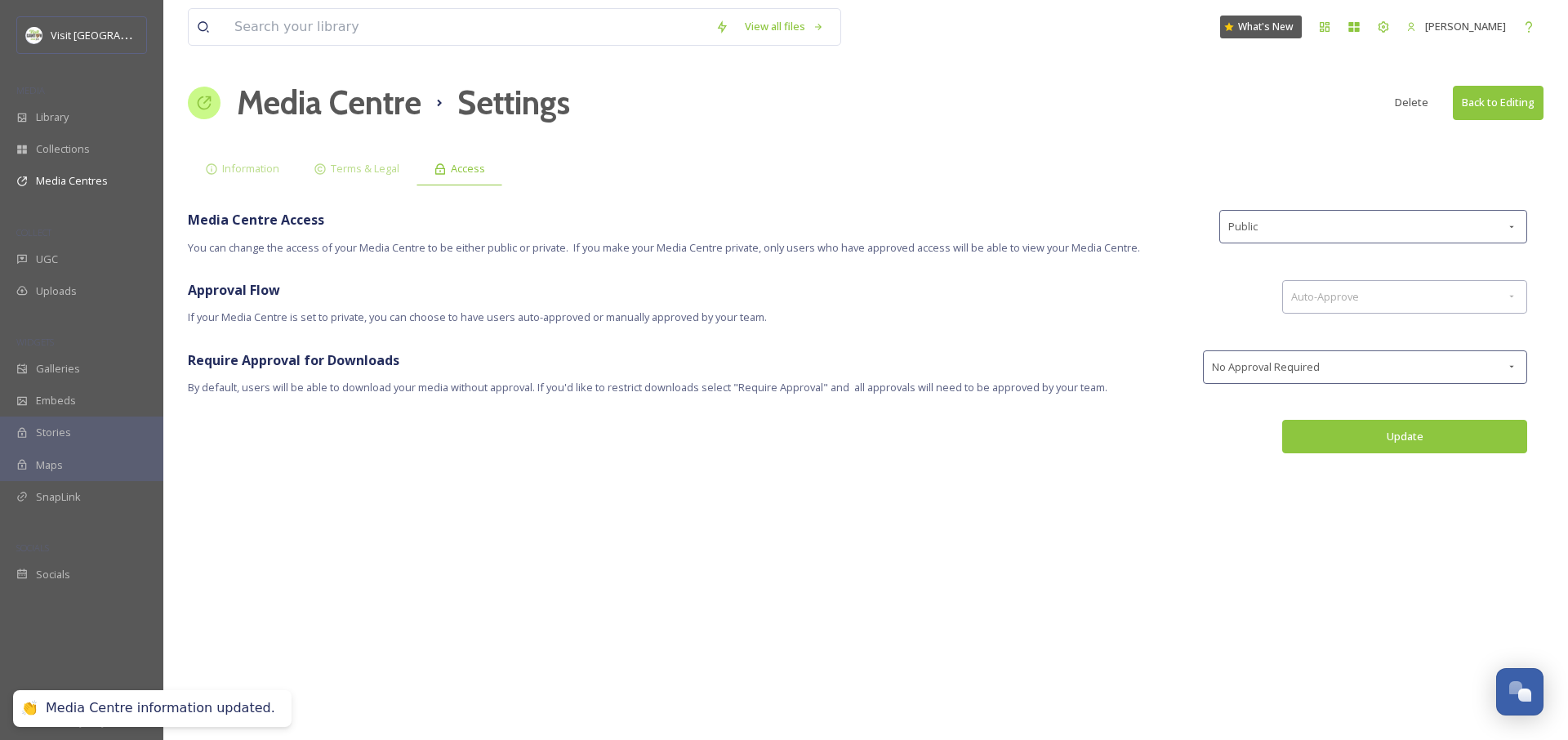
click at [1507, 108] on button "Back to Editing" at bounding box center [1498, 102] width 90 height 33
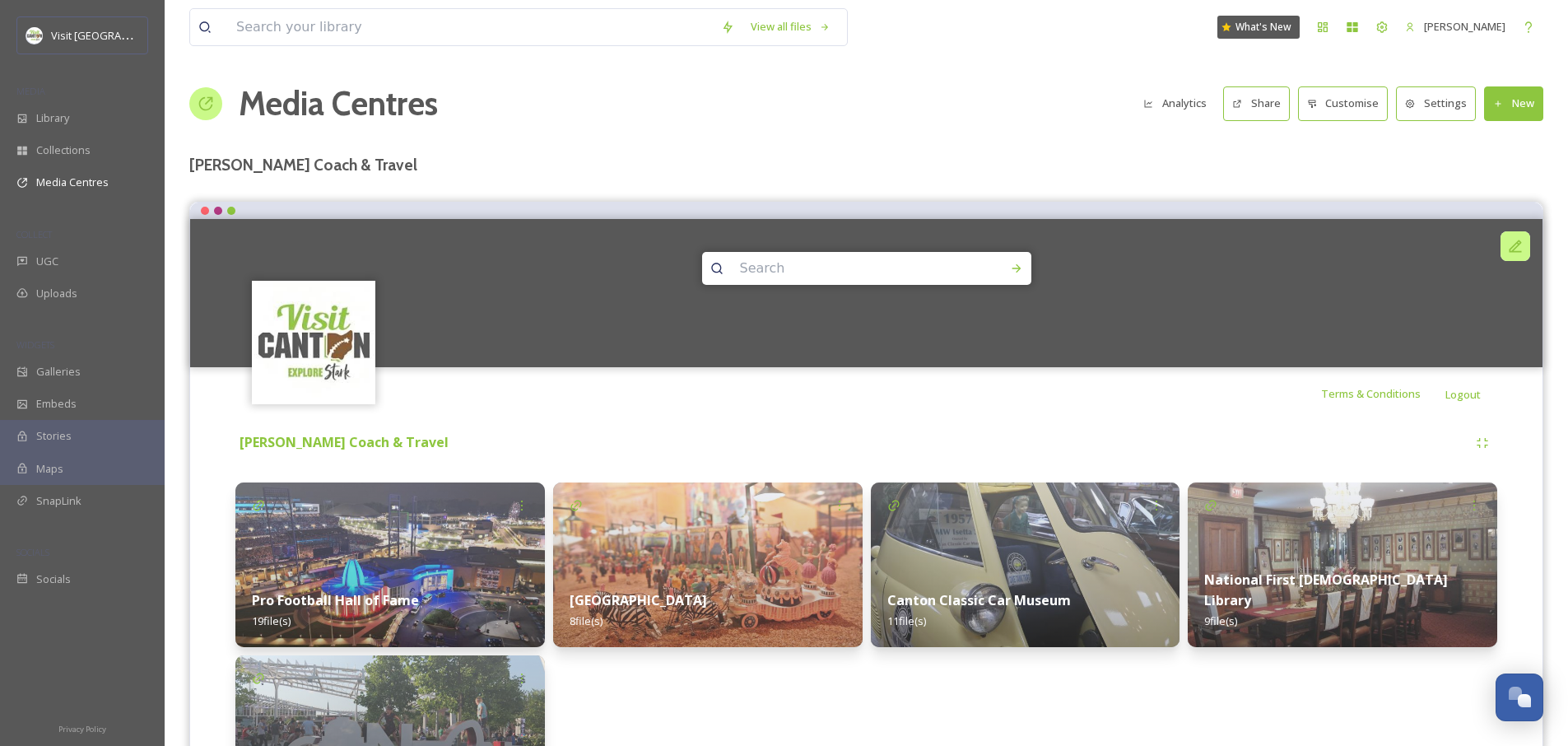
click at [1518, 249] on icon at bounding box center [1515, 246] width 16 height 16
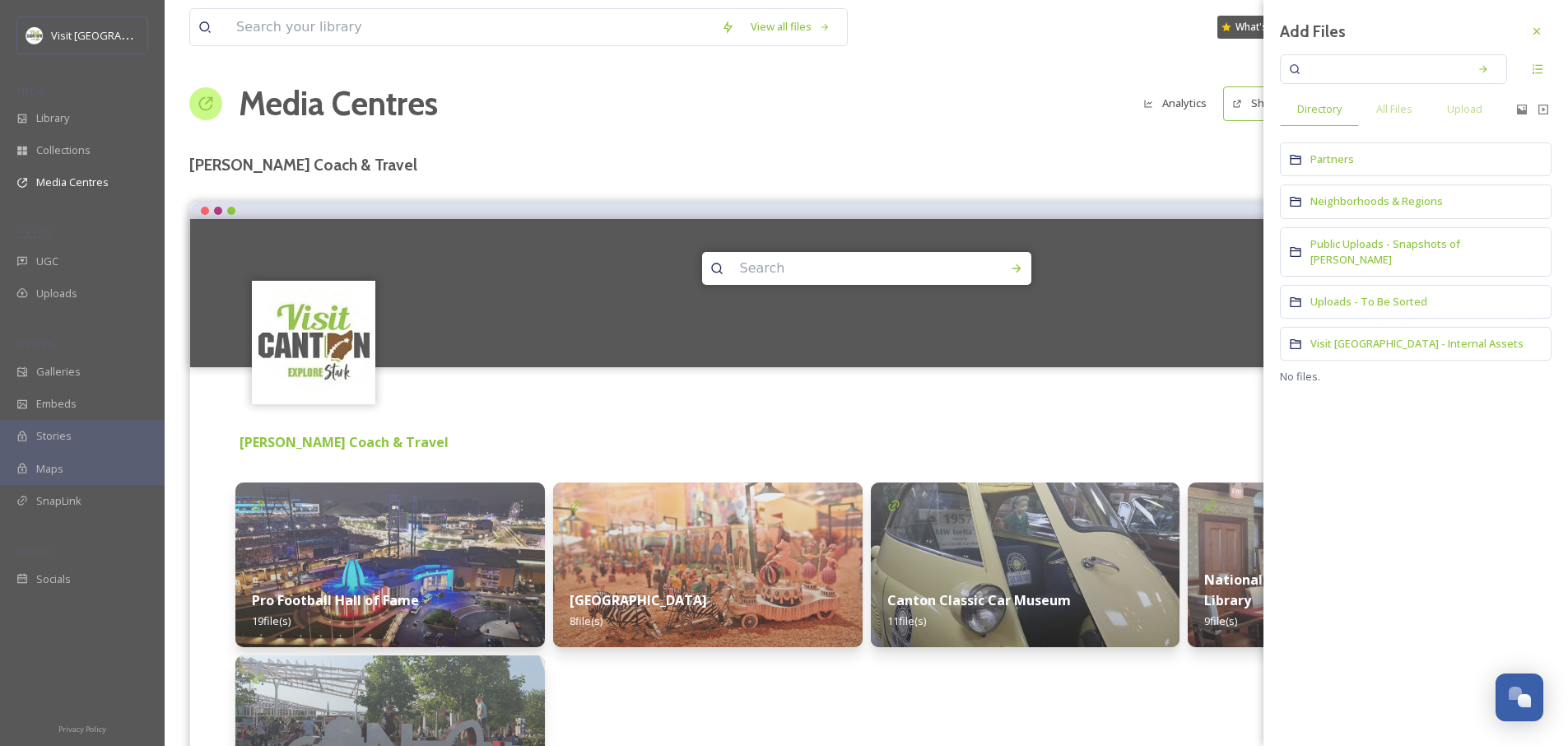
click at [1366, 66] on input at bounding box center [1382, 69] width 156 height 36
type input "pro football"
click at [1473, 65] on div "Search" at bounding box center [1483, 69] width 30 height 30
click at [1393, 107] on span "All Files" at bounding box center [1395, 108] width 36 height 15
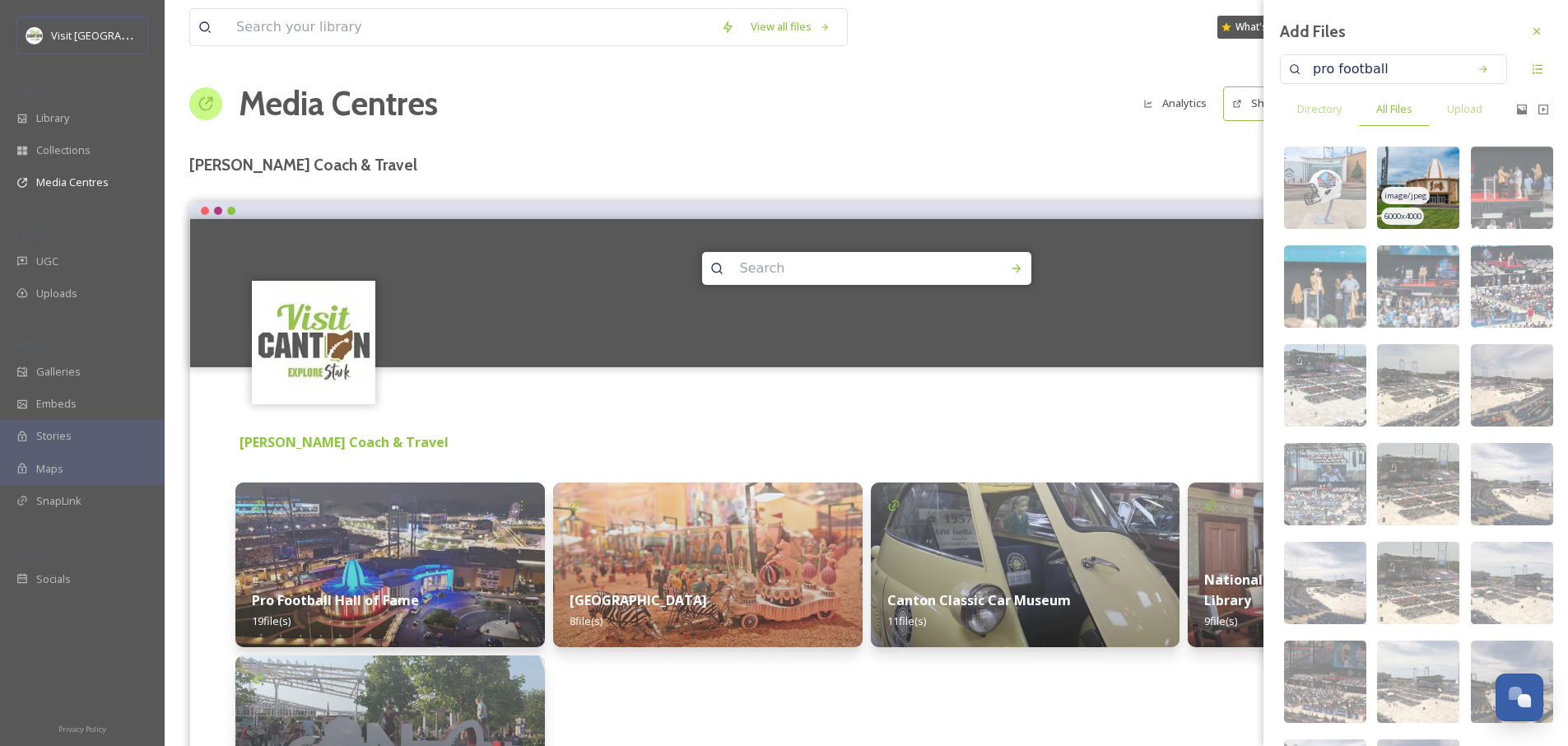
click at [1428, 165] on img at bounding box center [1419, 188] width 82 height 82
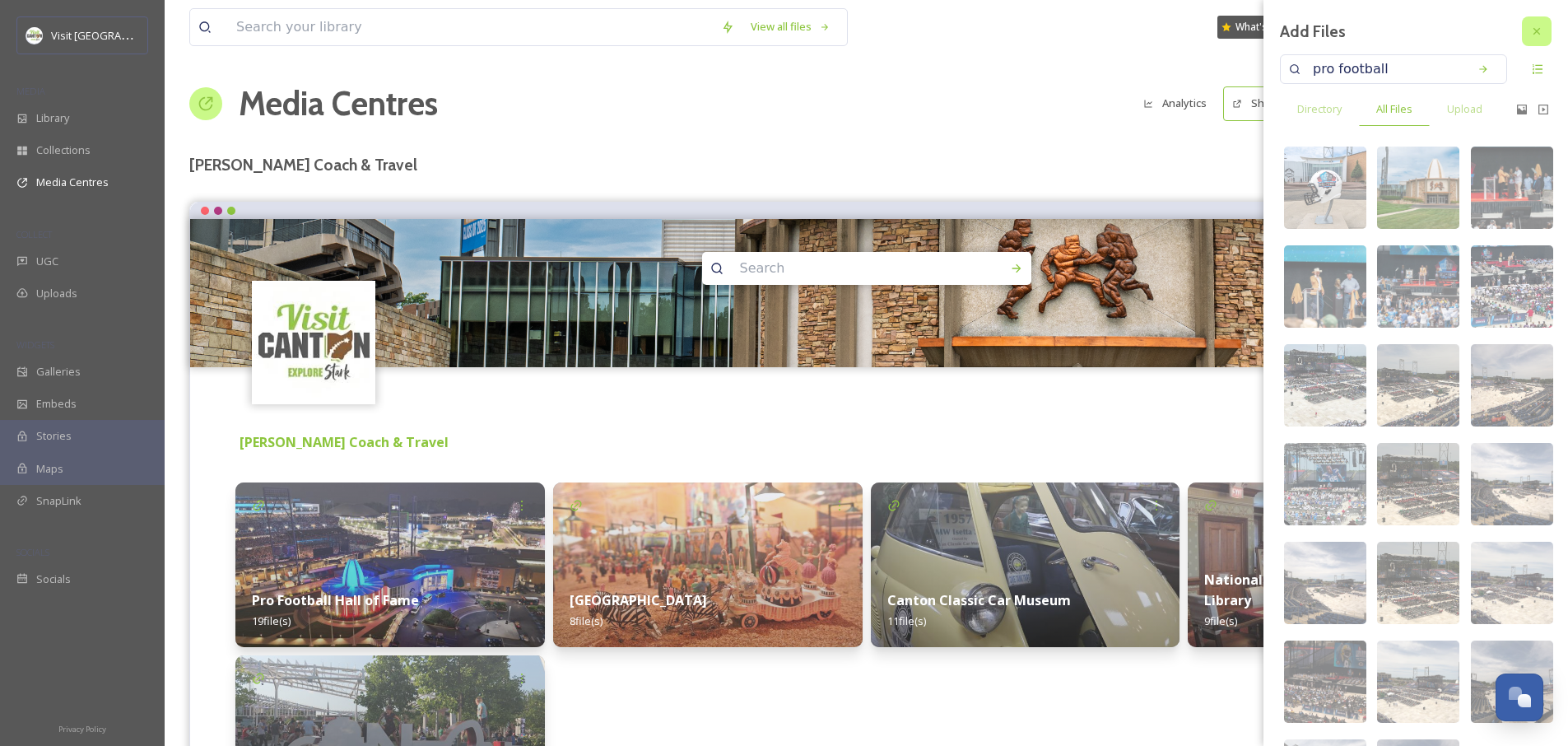
click at [1531, 32] on icon at bounding box center [1537, 31] width 13 height 13
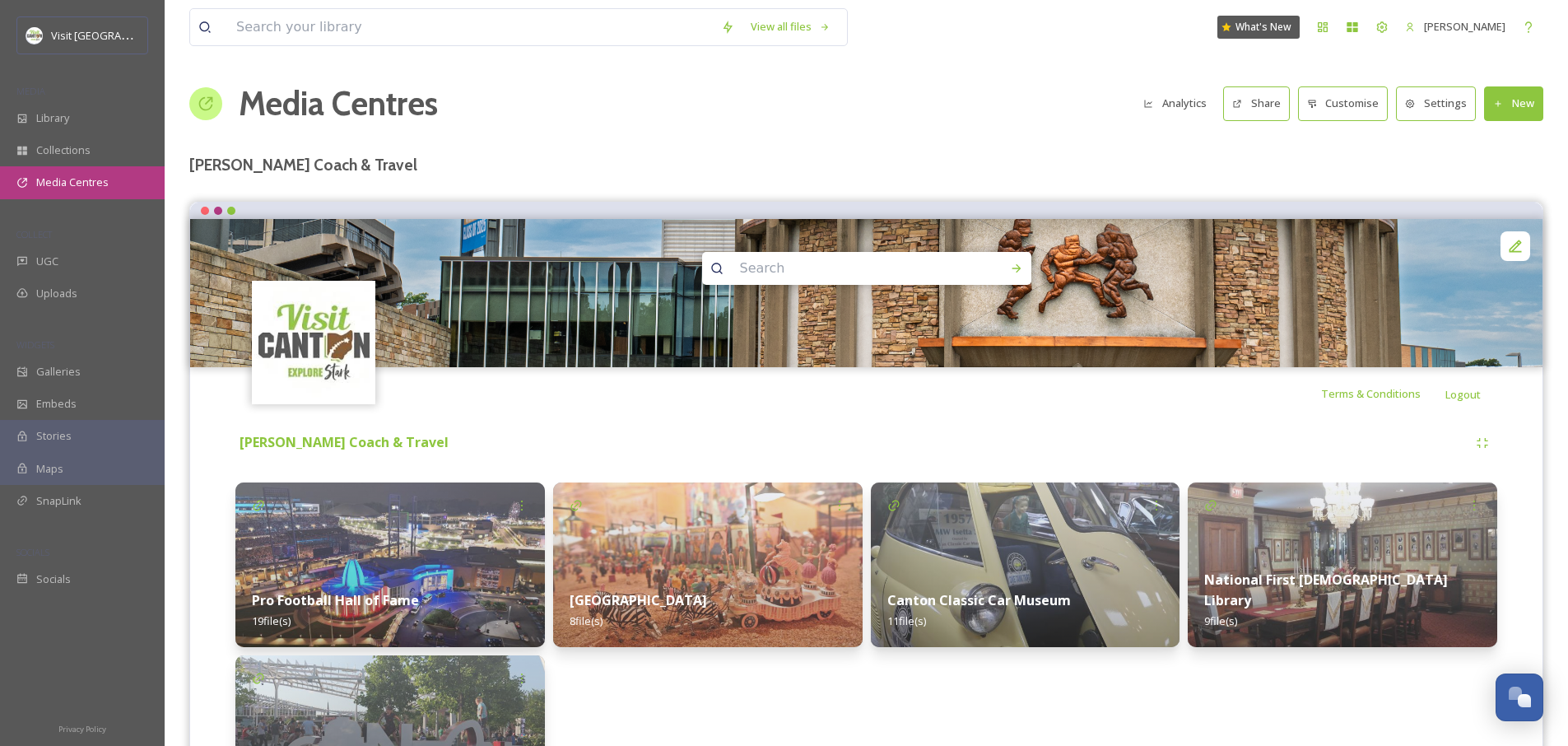
click at [95, 185] on span "Media Centres" at bounding box center [73, 182] width 73 height 15
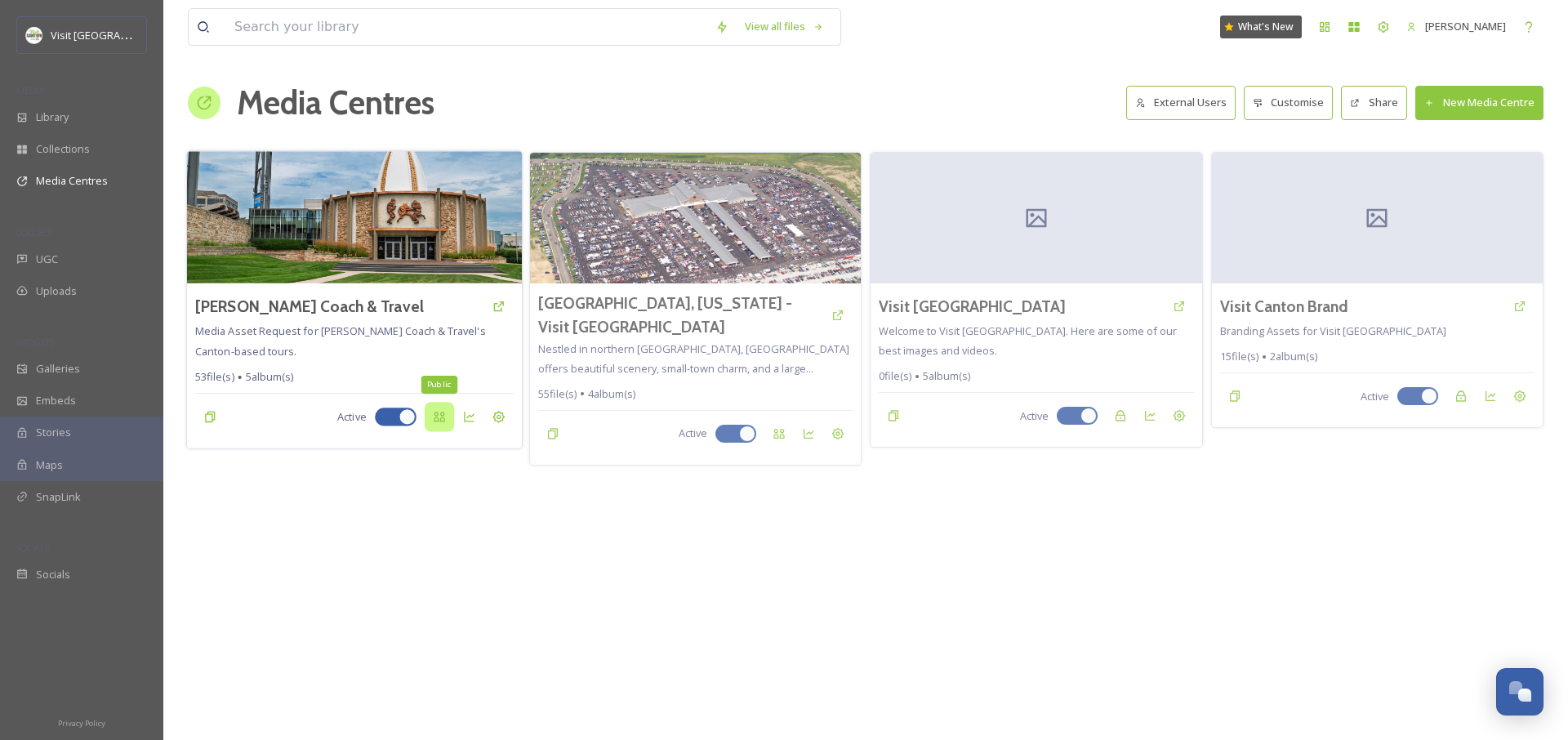
click at [448, 421] on div "Public" at bounding box center [438, 417] width 30 height 30
click at [444, 429] on div "Private" at bounding box center [438, 417] width 30 height 30
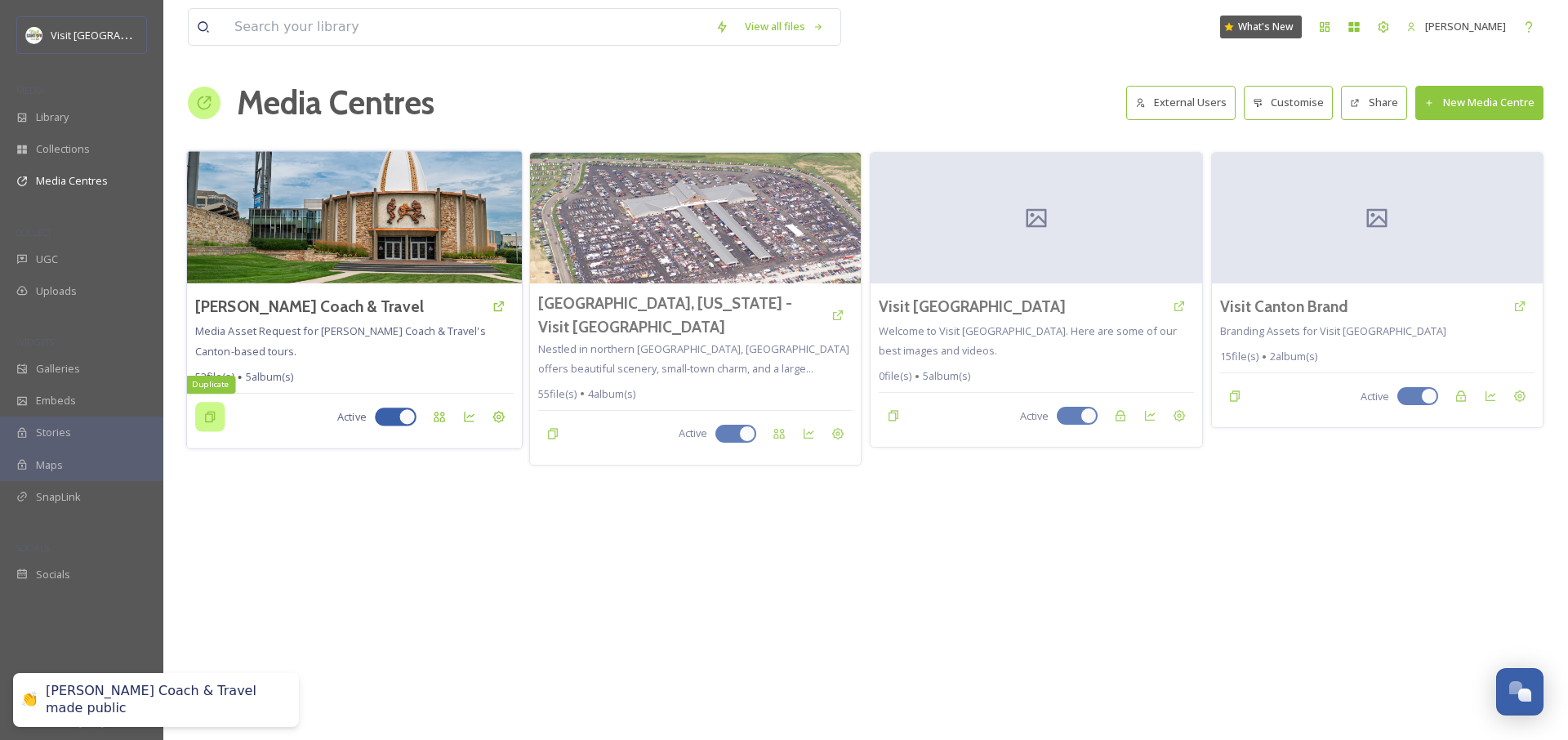
click at [218, 419] on div "Duplicate" at bounding box center [210, 417] width 30 height 30
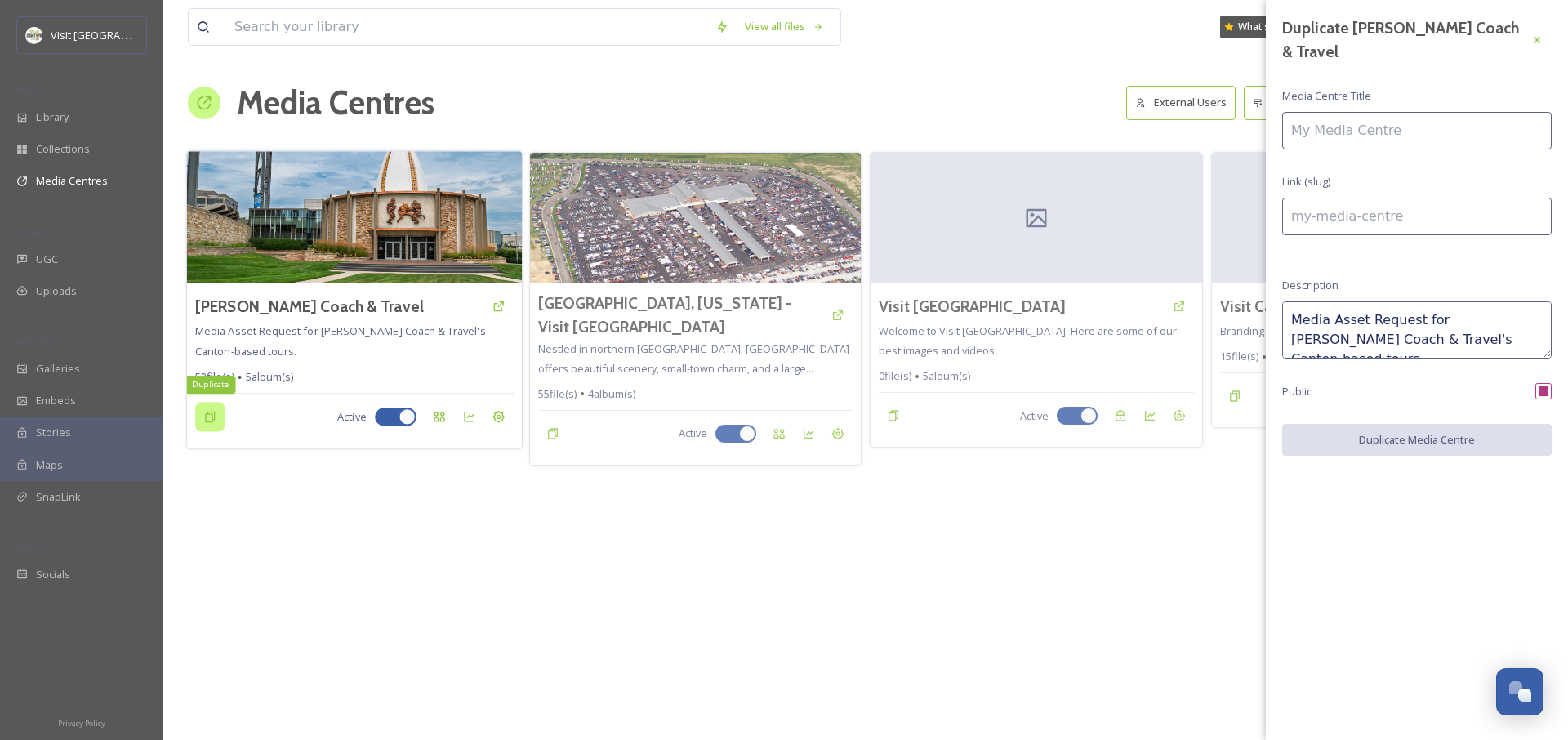
click at [203, 419] on icon at bounding box center [210, 417] width 13 height 13
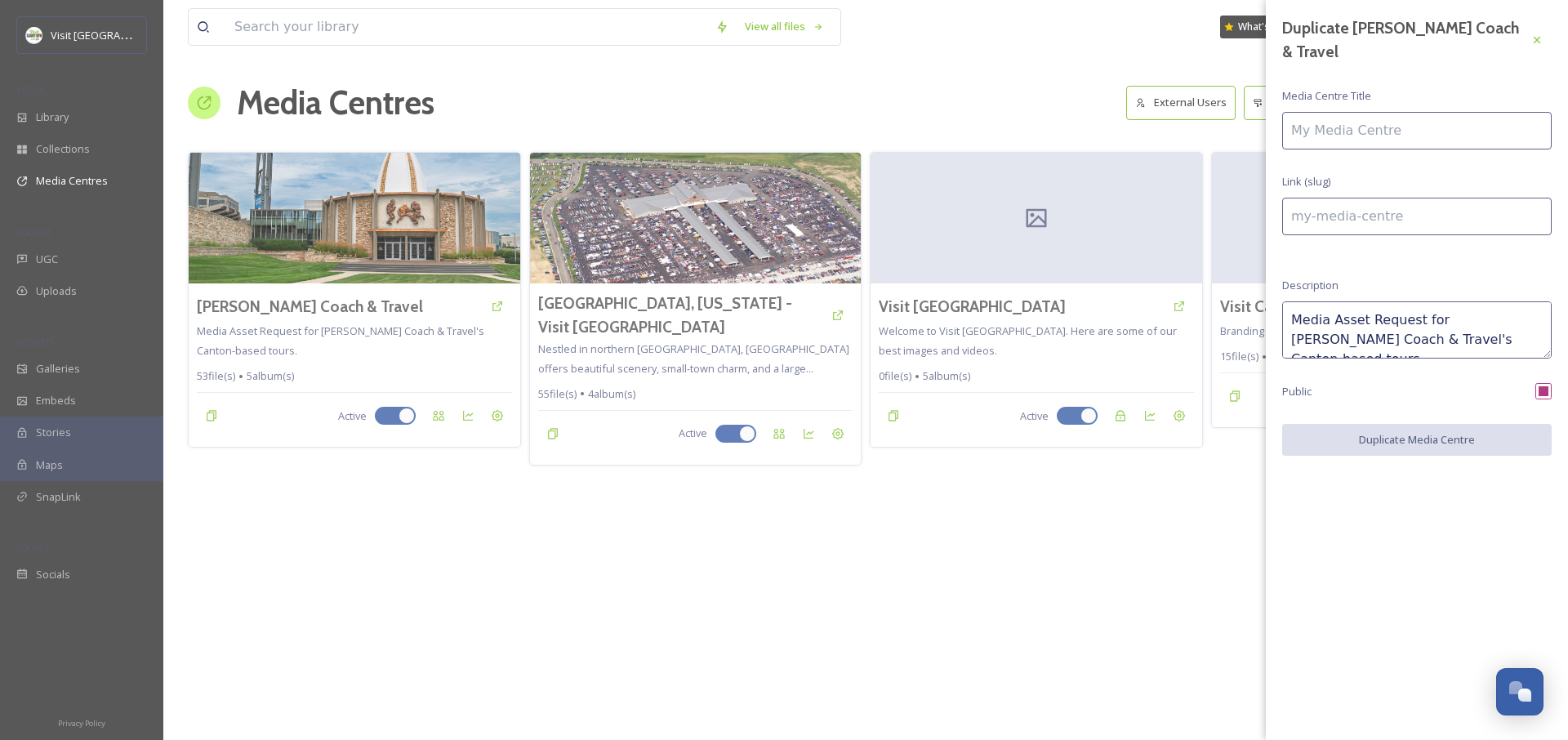
click at [1200, 546] on div "View all files What's New Jonathan Williams Media Centres External Users Custom…" at bounding box center [865, 370] width 1405 height 740
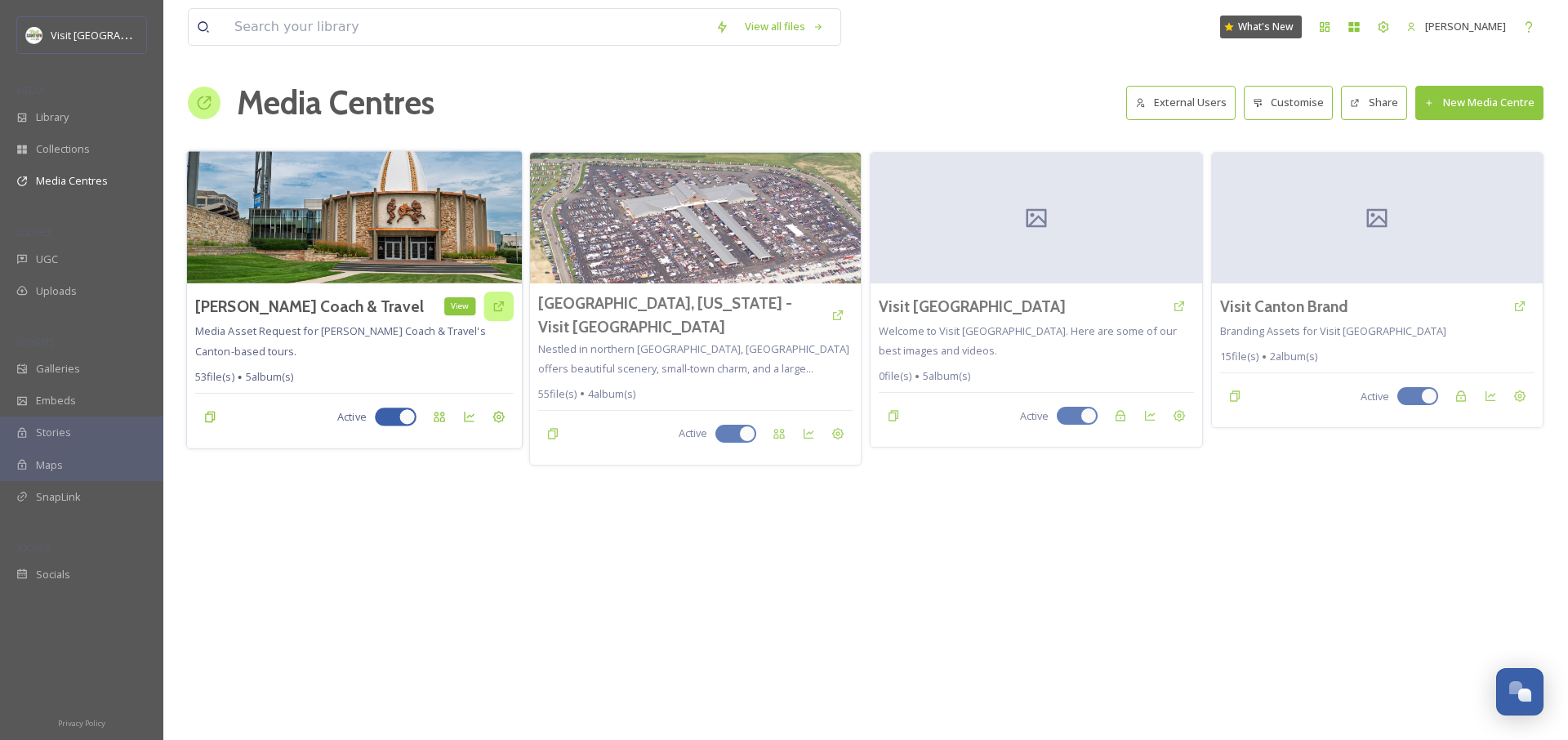
click at [498, 305] on icon at bounding box center [498, 306] width 13 height 13
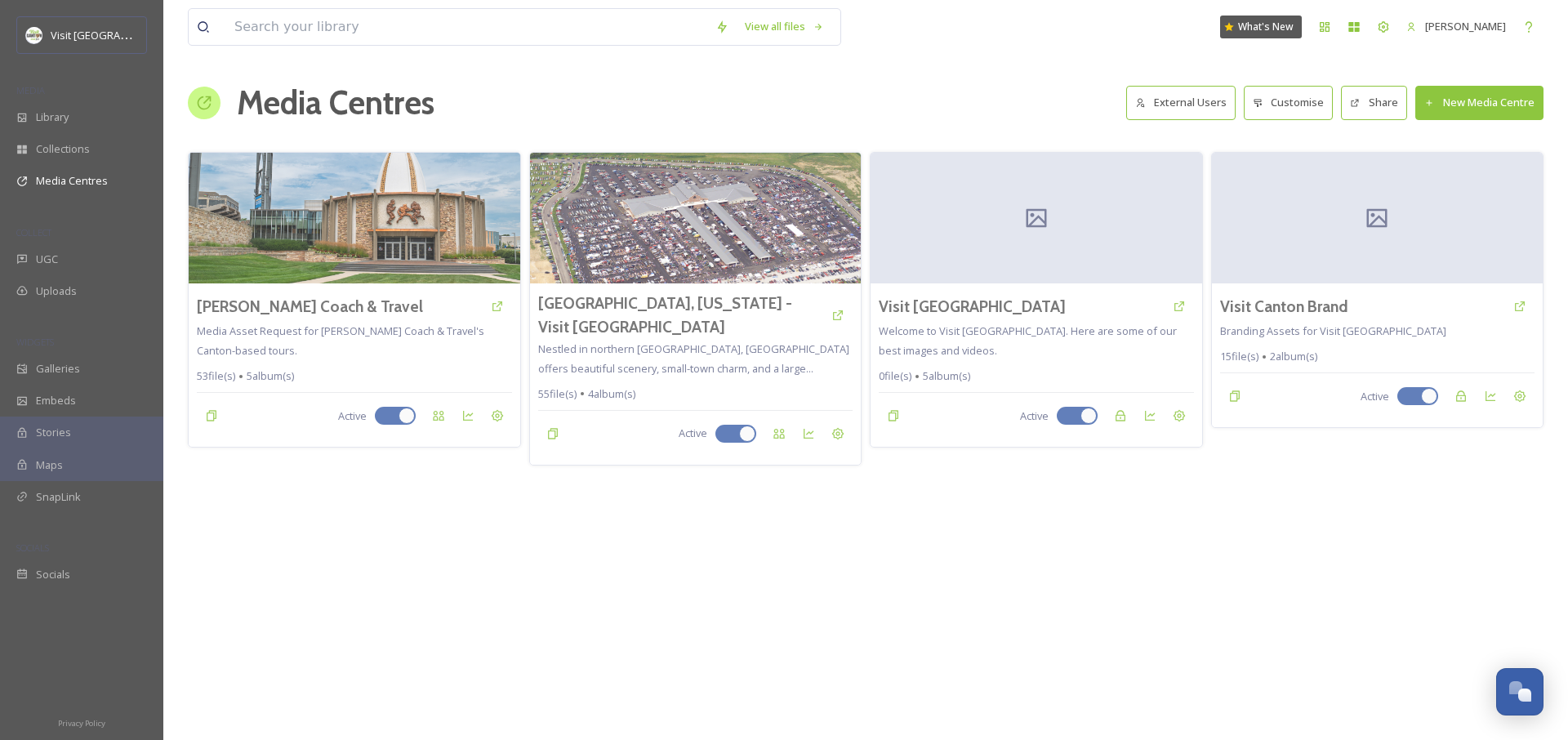
click at [456, 557] on div "View all files What's New Jonathan Williams Media Centres External Users Custom…" at bounding box center [865, 370] width 1405 height 740
click at [1358, 100] on icon at bounding box center [1355, 102] width 8 height 8
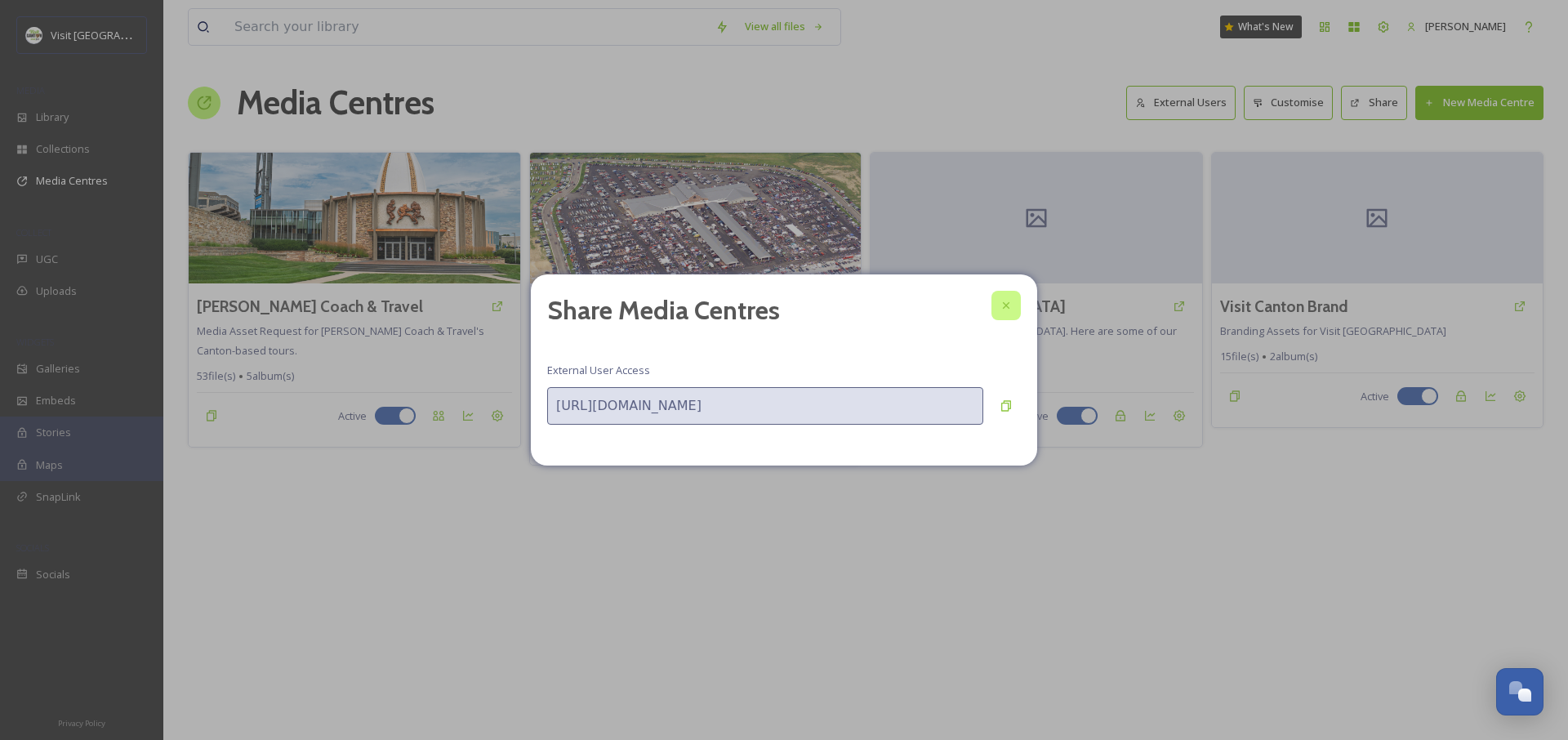
click at [1003, 303] on icon at bounding box center [1005, 305] width 6 height 6
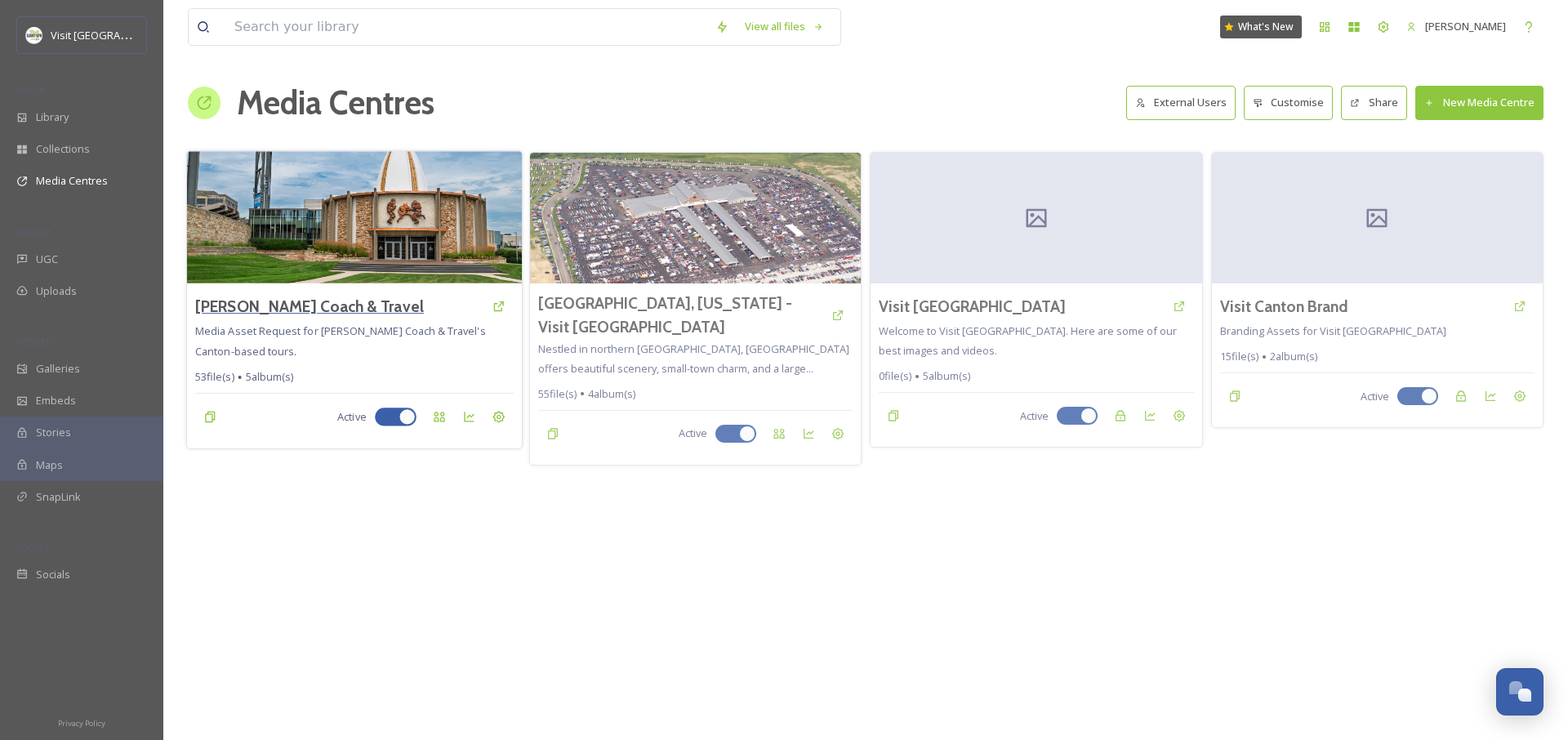
click at [351, 311] on h3 "Anderson Coach & Travel" at bounding box center [309, 306] width 229 height 23
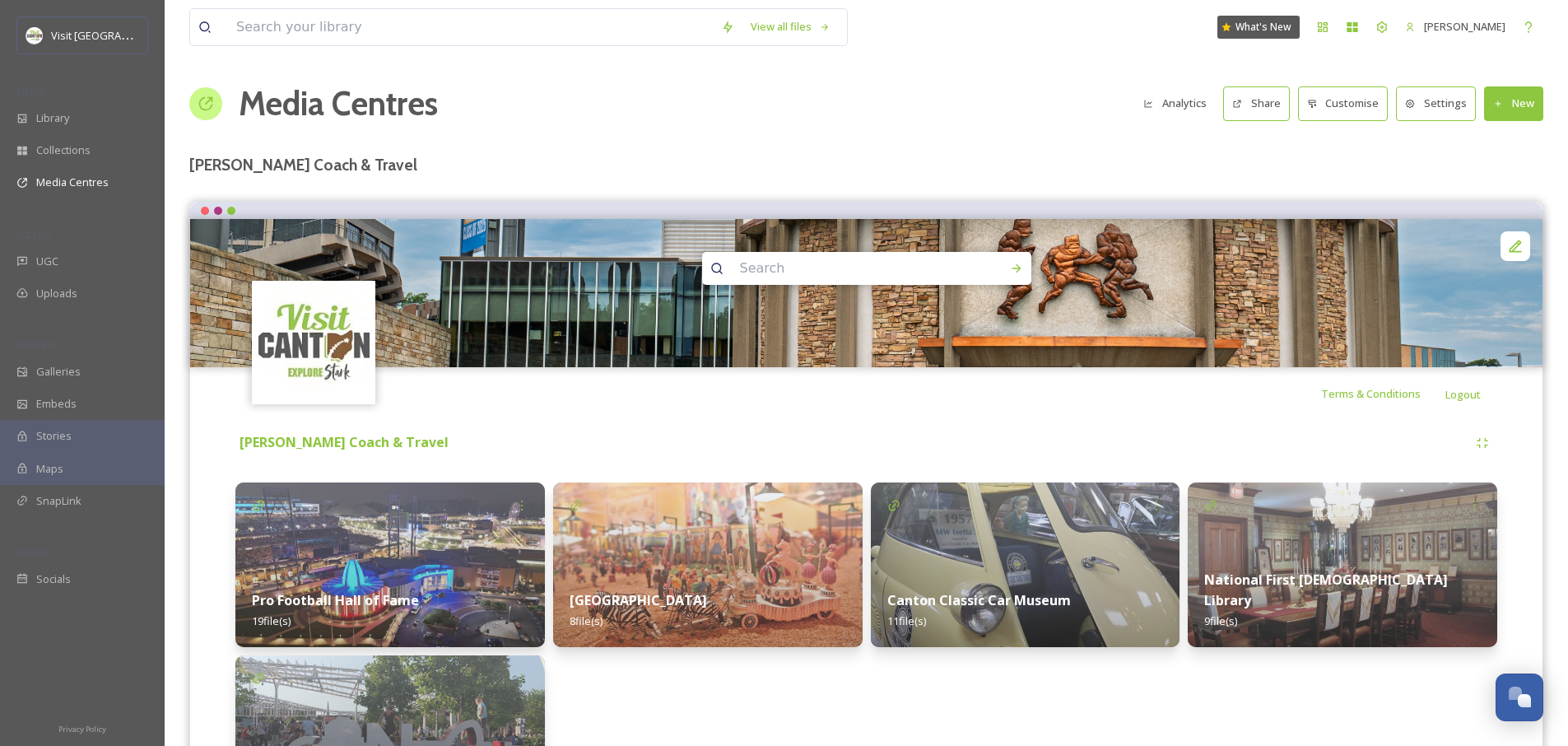
click at [1276, 98] on button "Share" at bounding box center [1257, 103] width 66 height 34
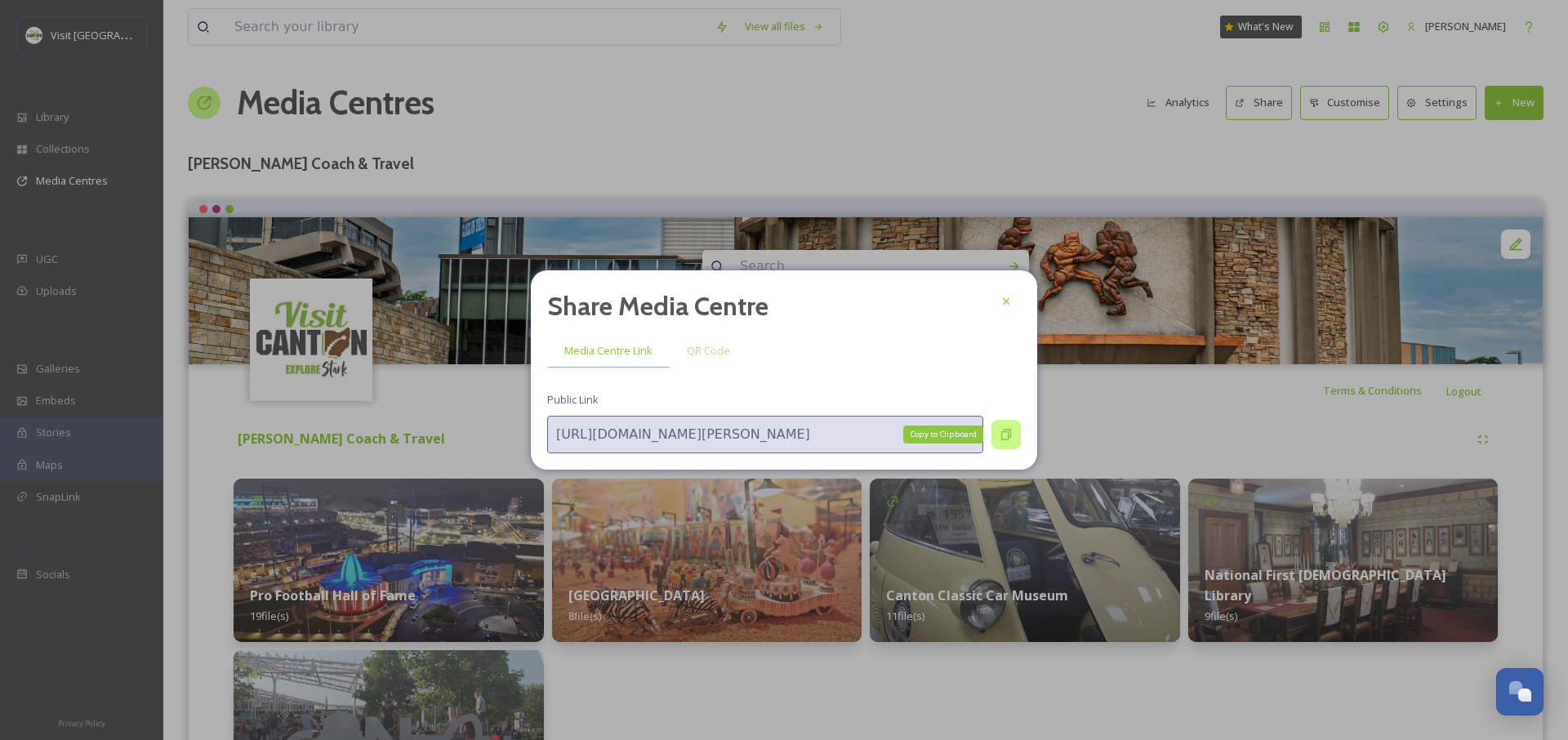
click at [1010, 437] on icon at bounding box center [1005, 436] width 10 height 11
click at [1008, 305] on icon at bounding box center [1006, 301] width 13 height 13
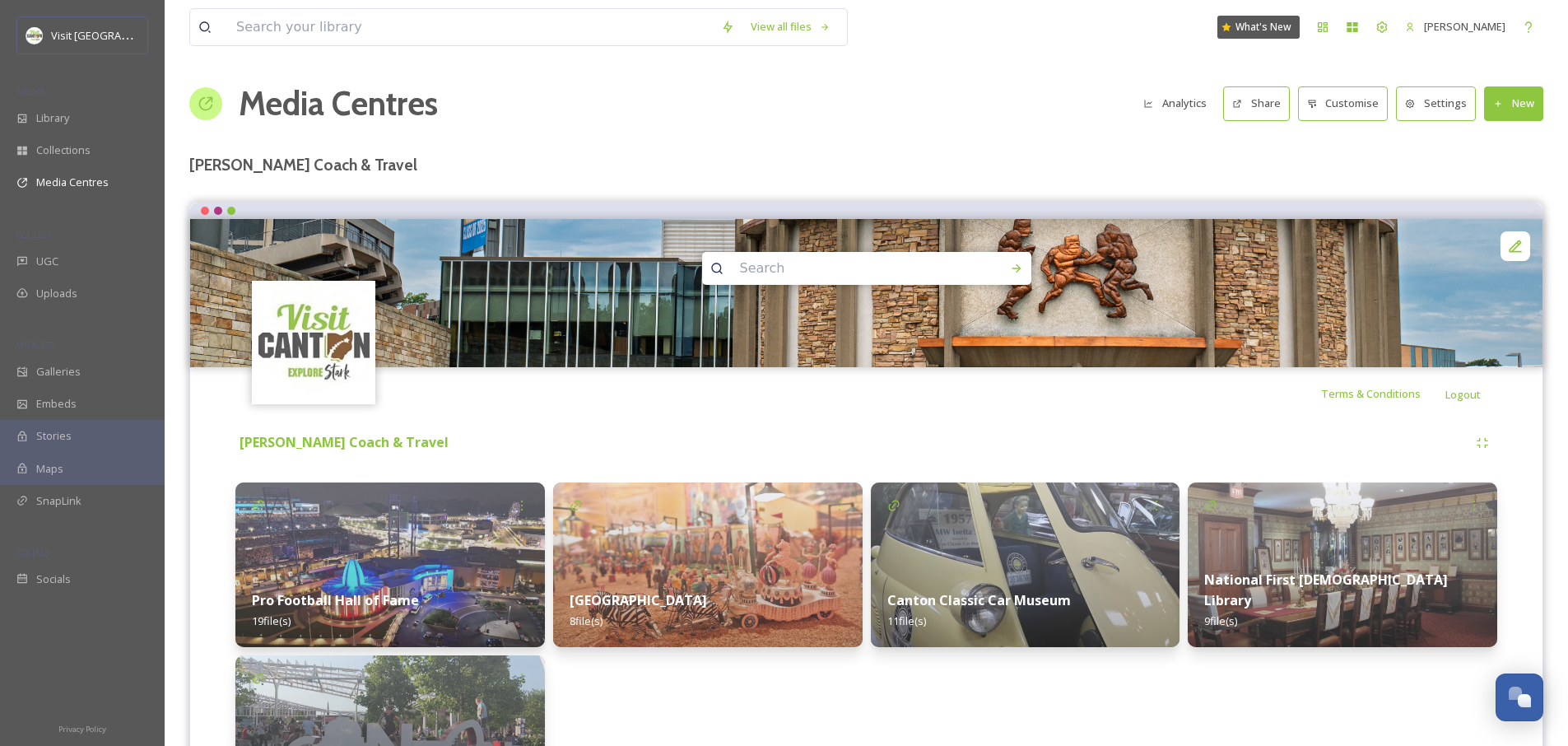
click at [1266, 115] on button "Share" at bounding box center [1257, 103] width 66 height 34
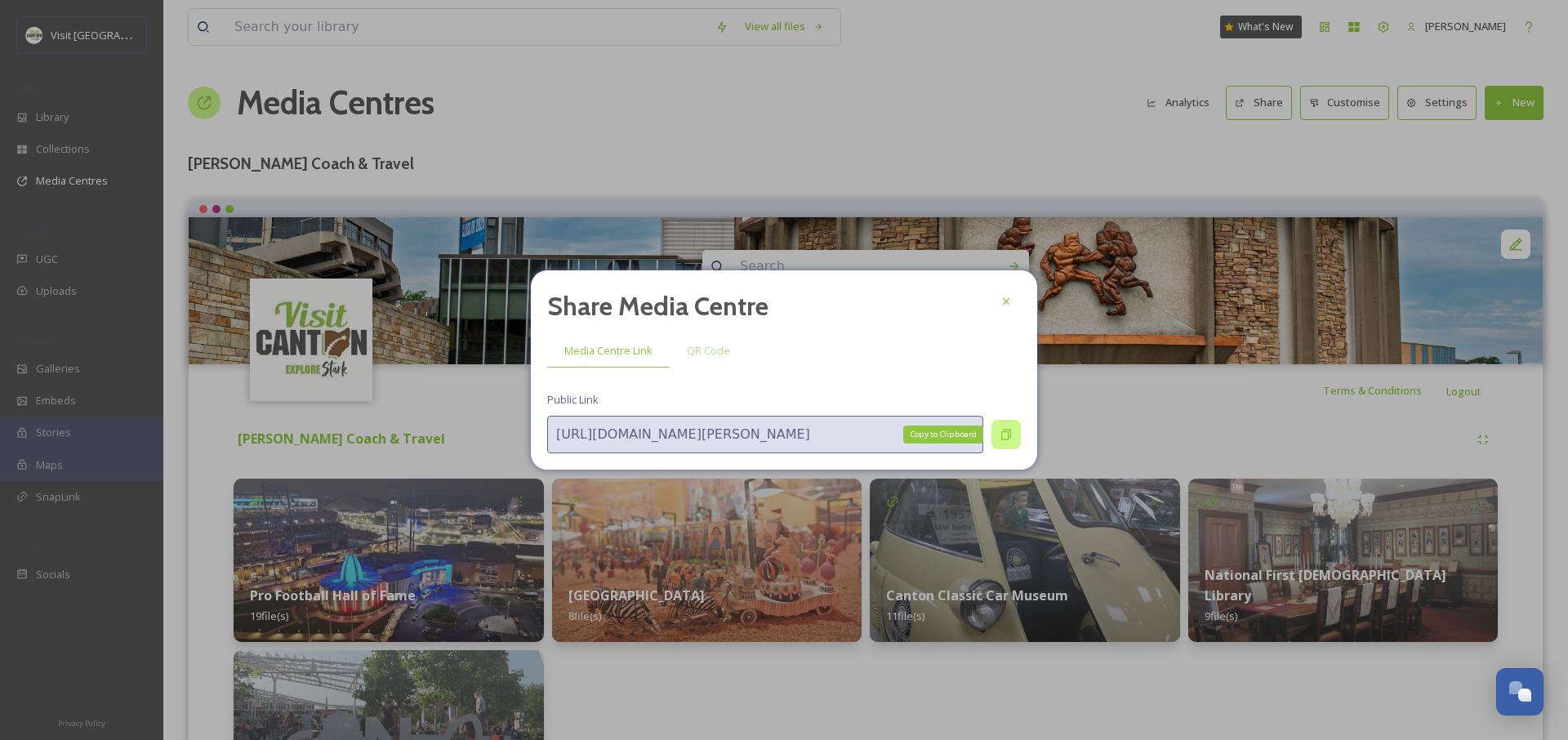
click at [1007, 439] on icon at bounding box center [1006, 435] width 13 height 13
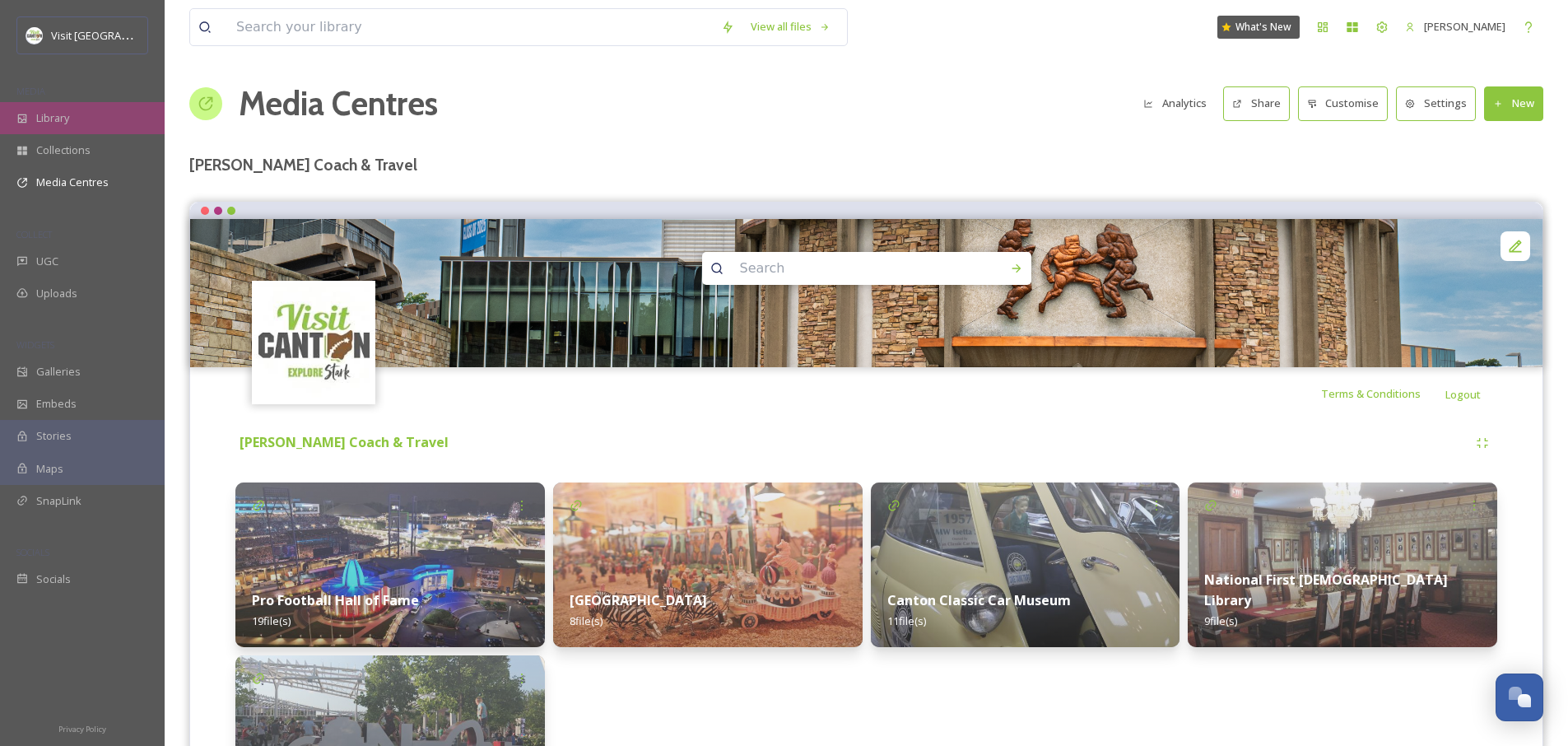
click at [82, 116] on div "Library" at bounding box center [82, 118] width 165 height 32
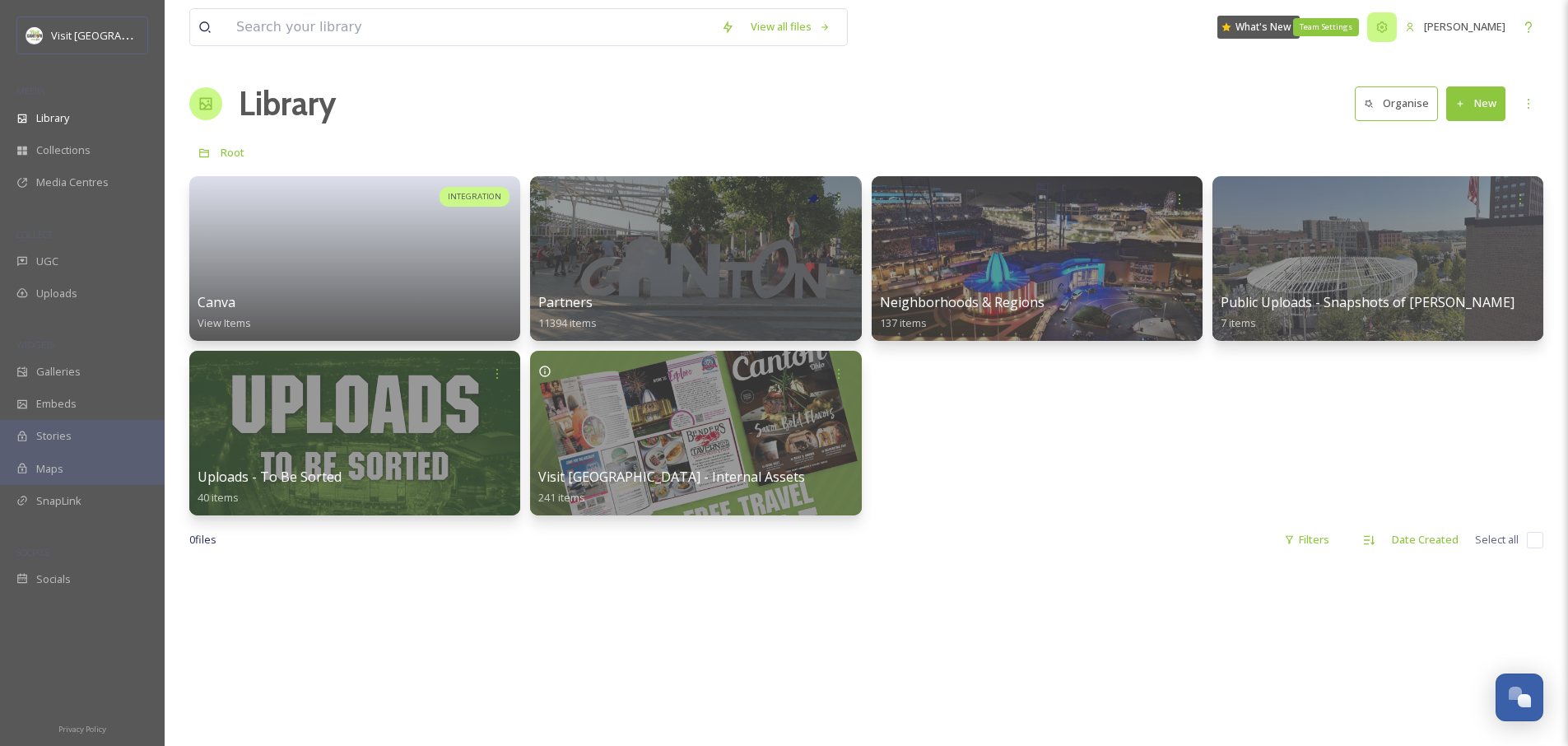
click at [1380, 30] on div "Team Settings" at bounding box center [1382, 27] width 30 height 30
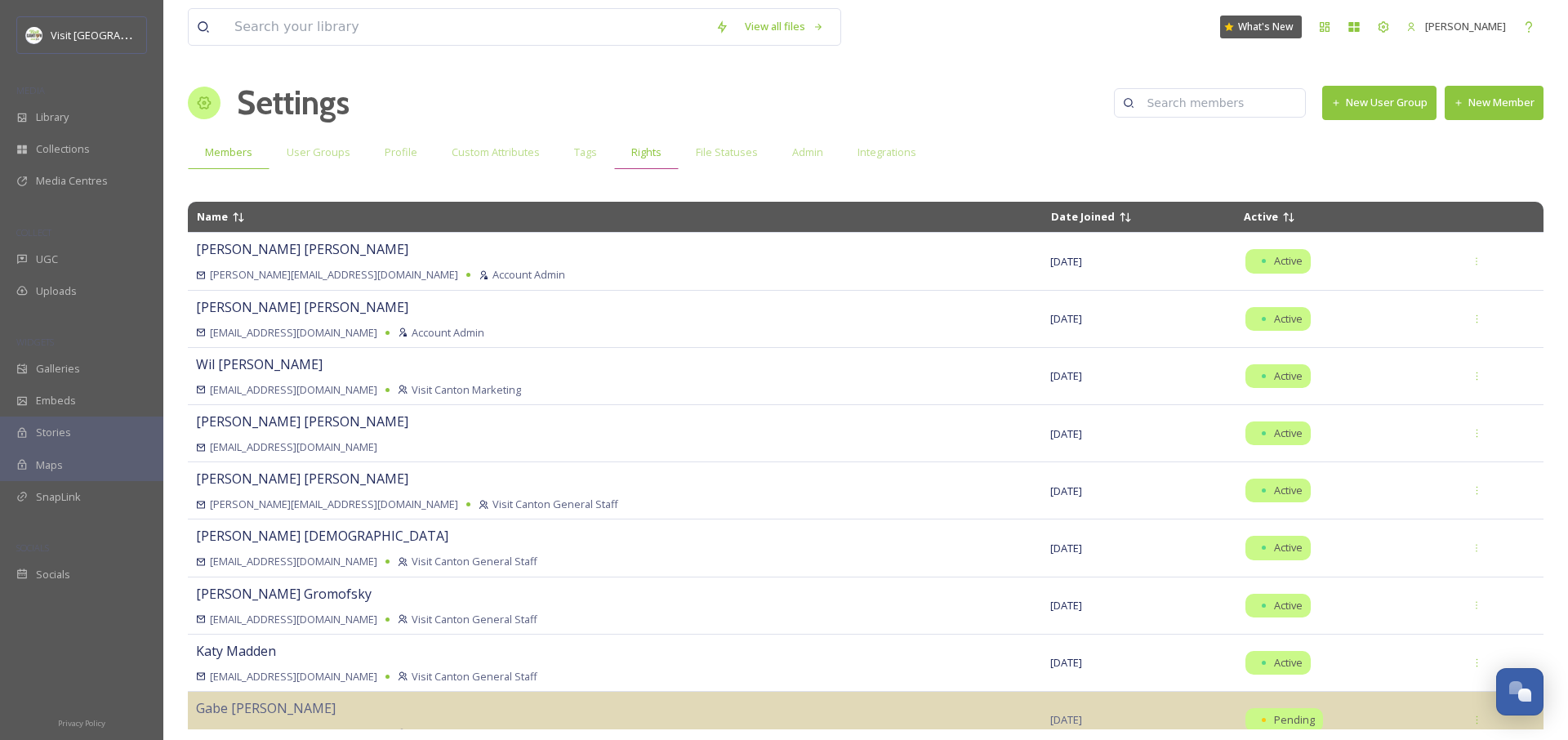
click at [621, 153] on div "Rights" at bounding box center [646, 152] width 64 height 33
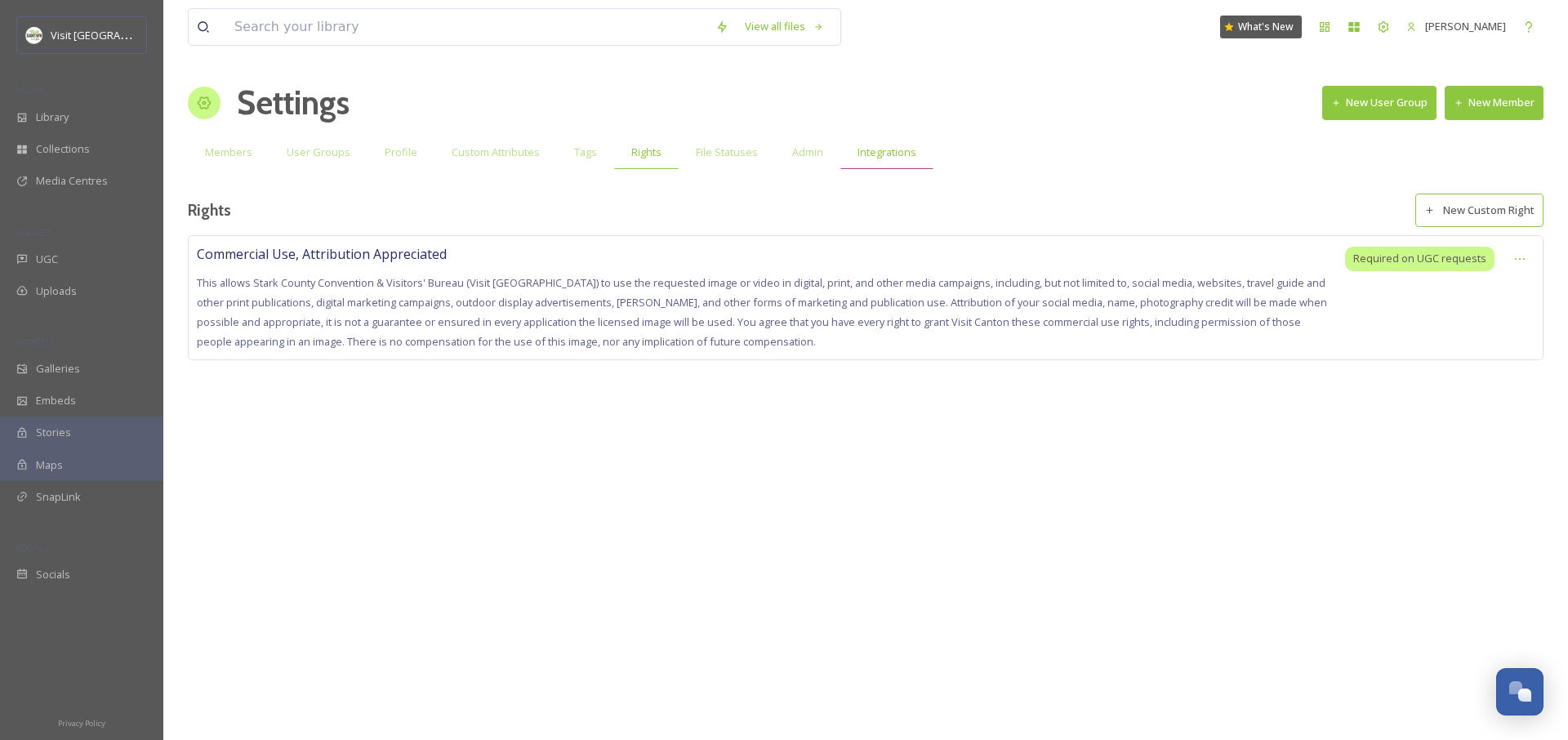
click at [852, 161] on div "Integrations" at bounding box center [886, 152] width 93 height 33
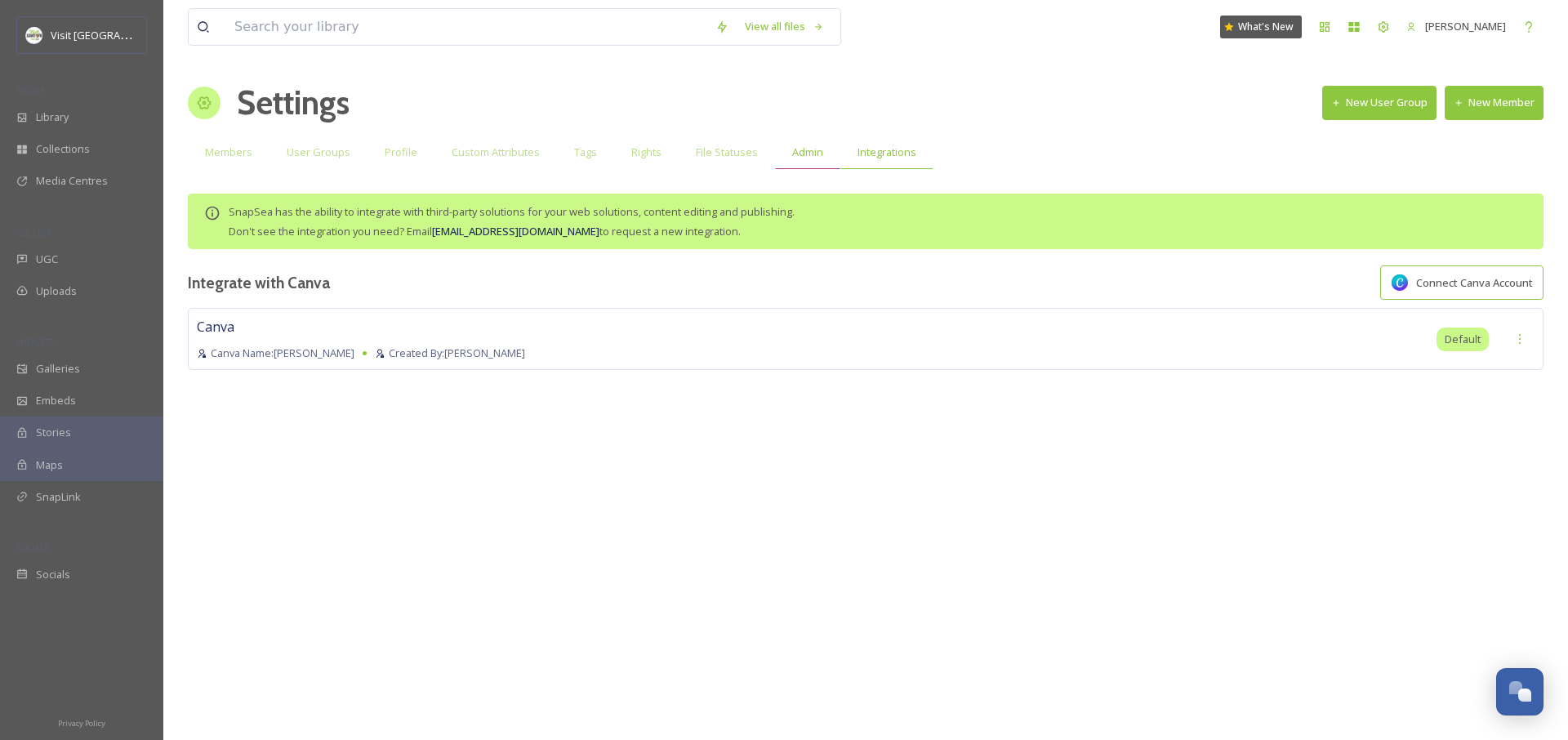
click at [792, 152] on span "Admin" at bounding box center [807, 152] width 31 height 15
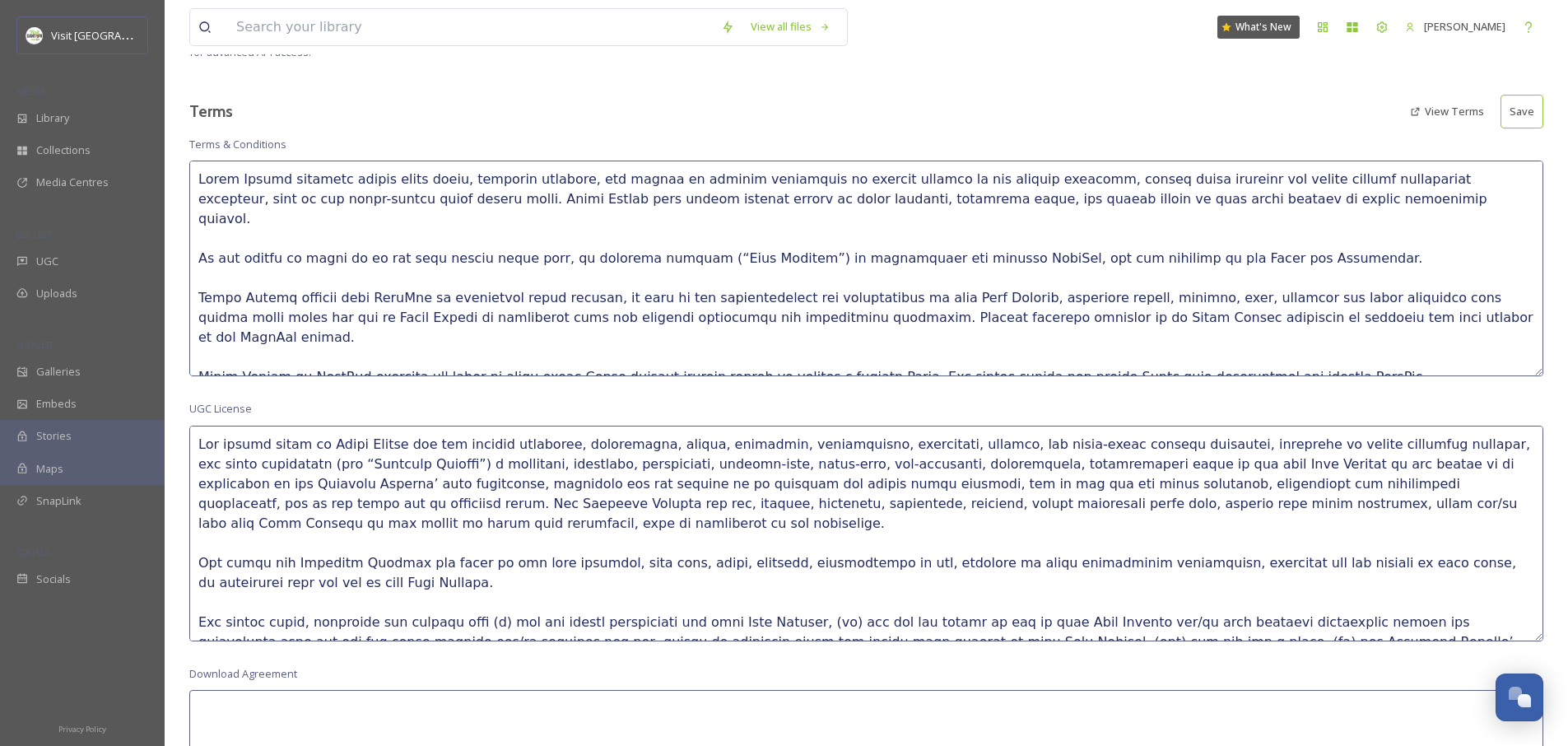
scroll to position [535, 0]
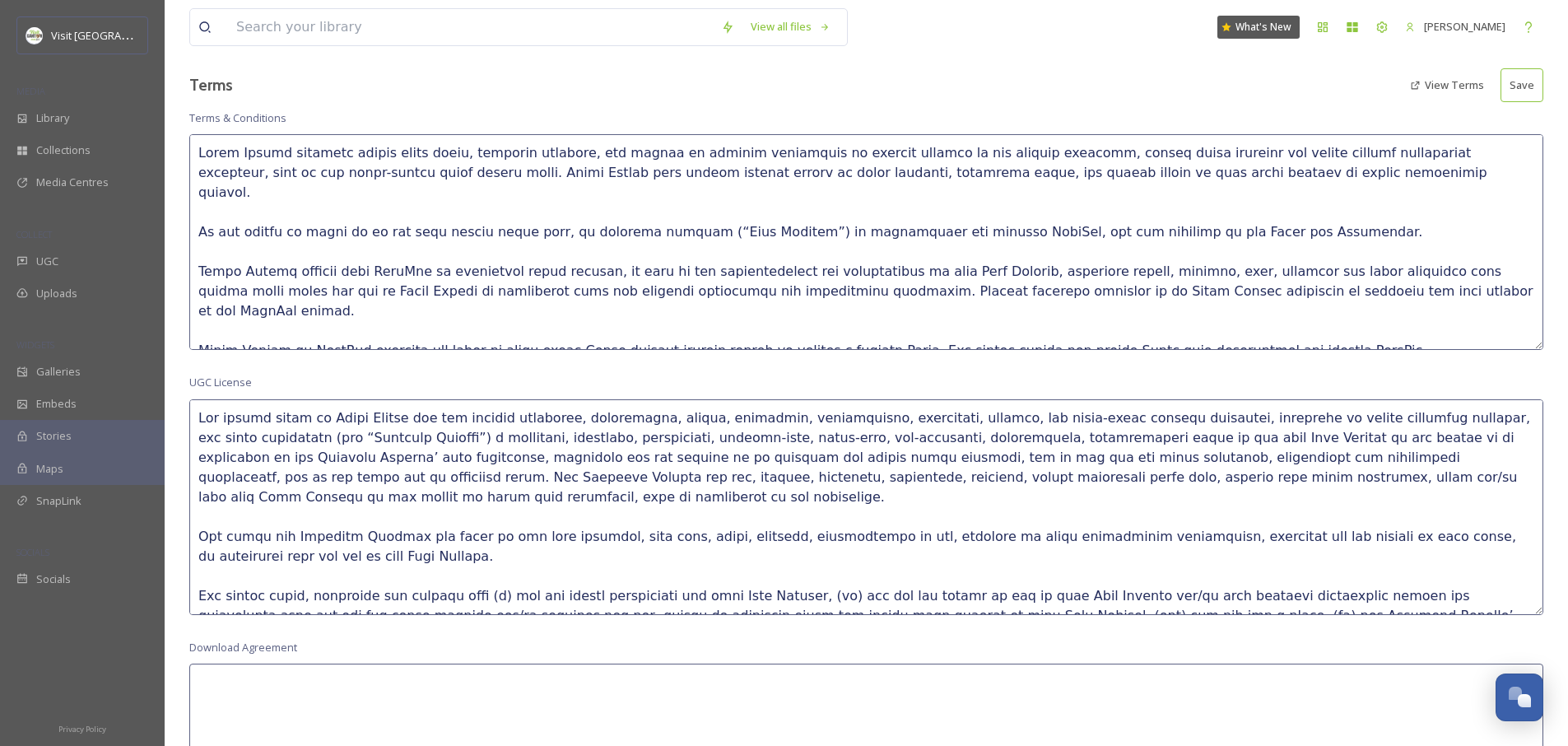
click at [358, 422] on textarea at bounding box center [866, 507] width 1354 height 216
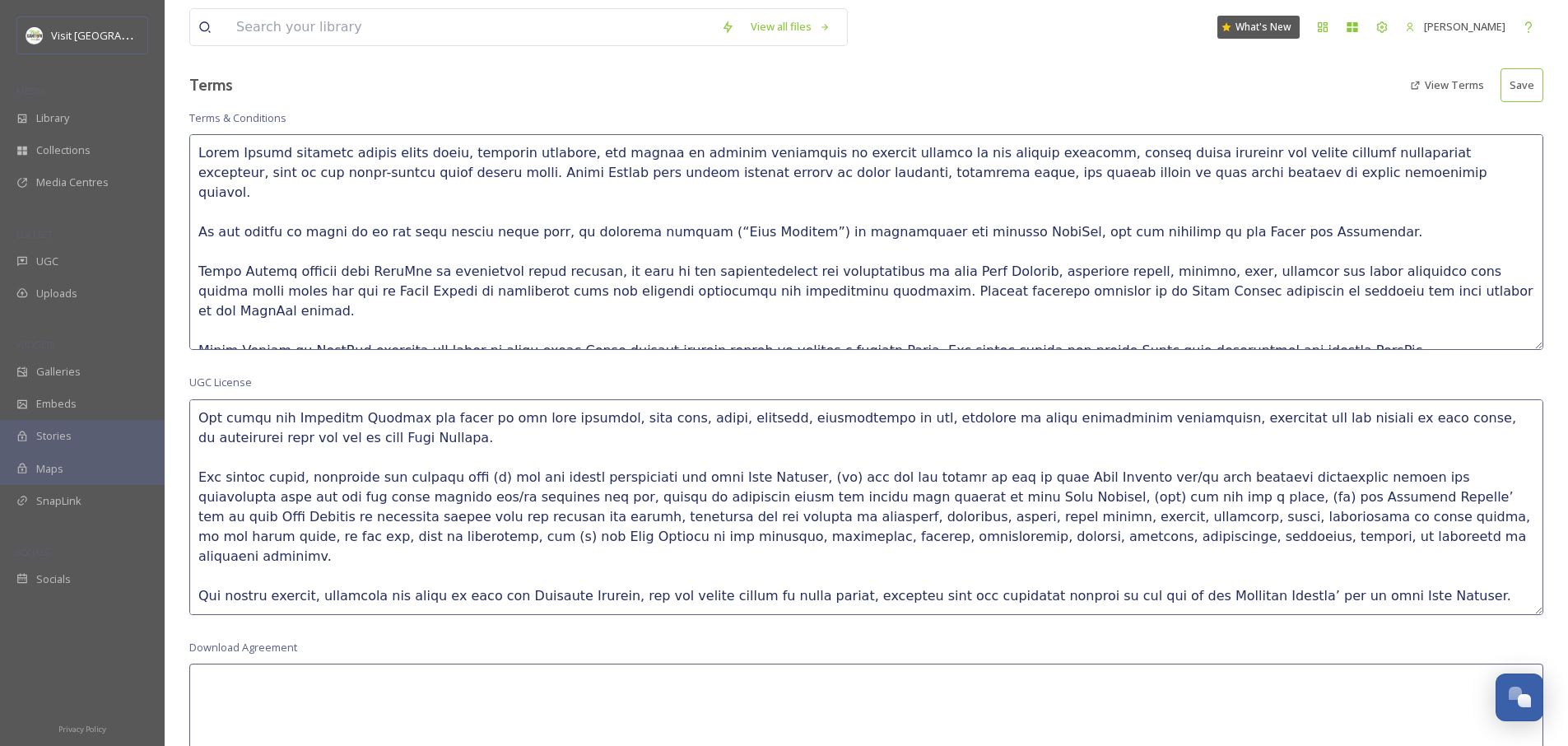
scroll to position [134, 0]
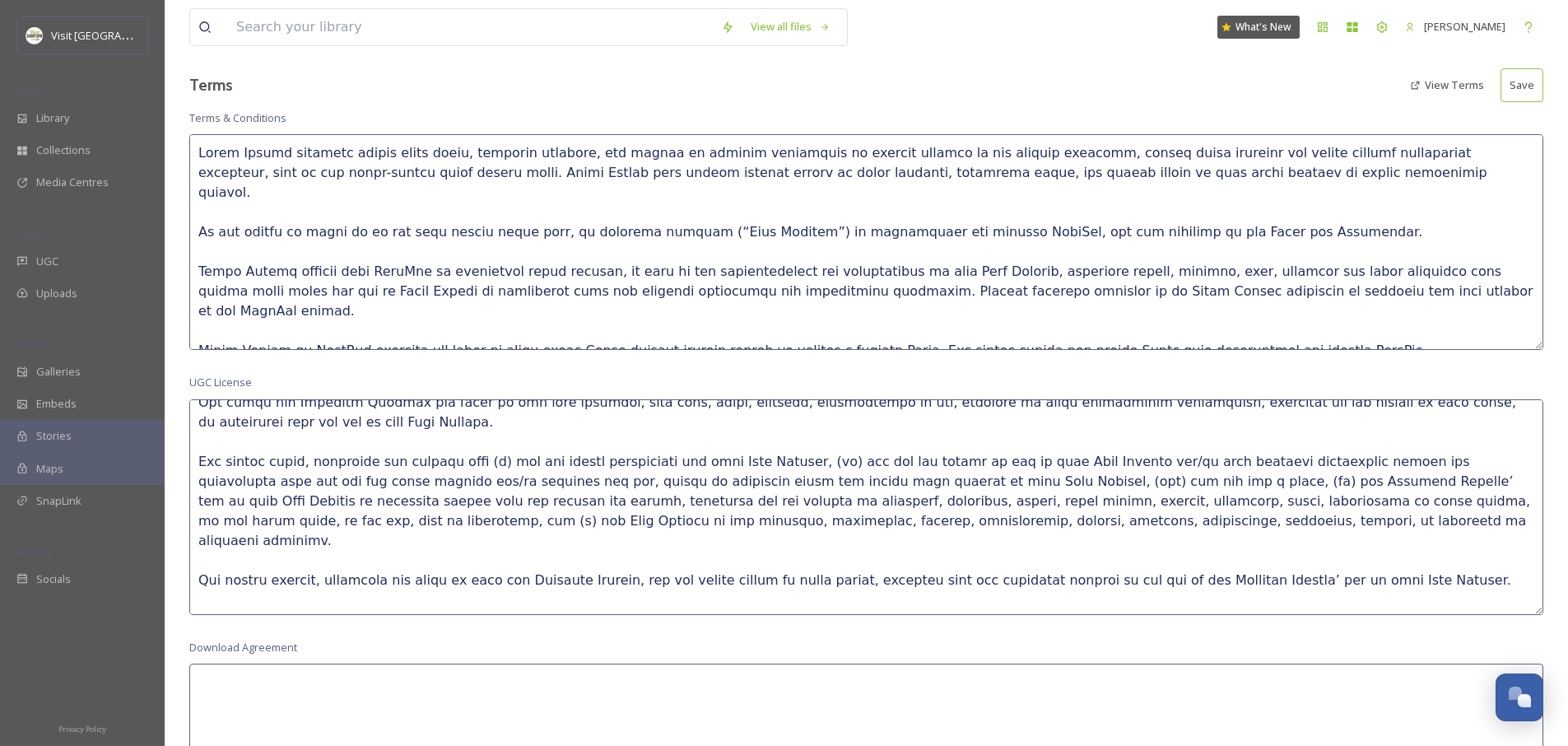
click at [681, 431] on textarea at bounding box center [866, 507] width 1354 height 216
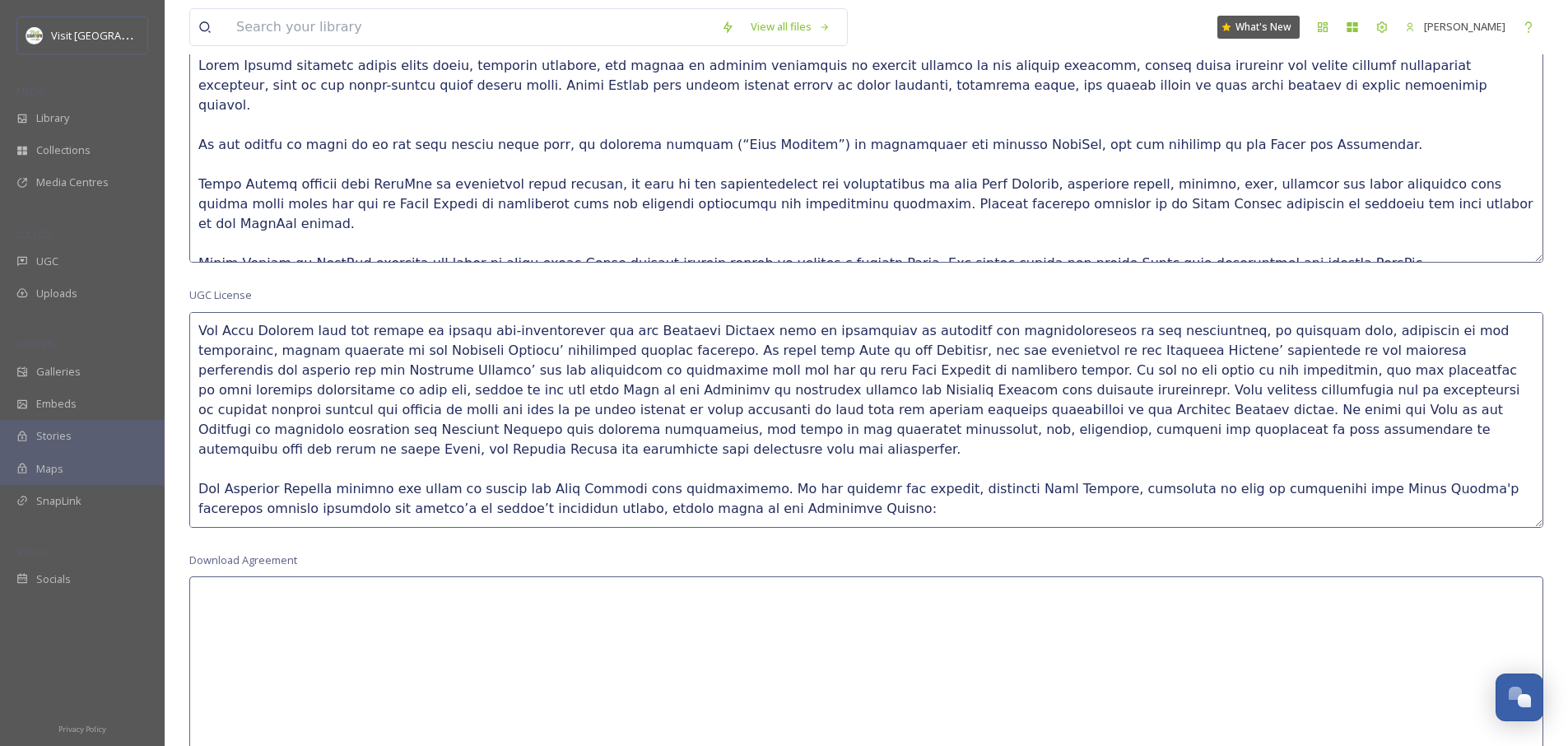
scroll to position [621, 0]
drag, startPoint x: 464, startPoint y: 494, endPoint x: 589, endPoint y: 480, distance: 125.8
click at [589, 480] on textarea at bounding box center [866, 421] width 1354 height 216
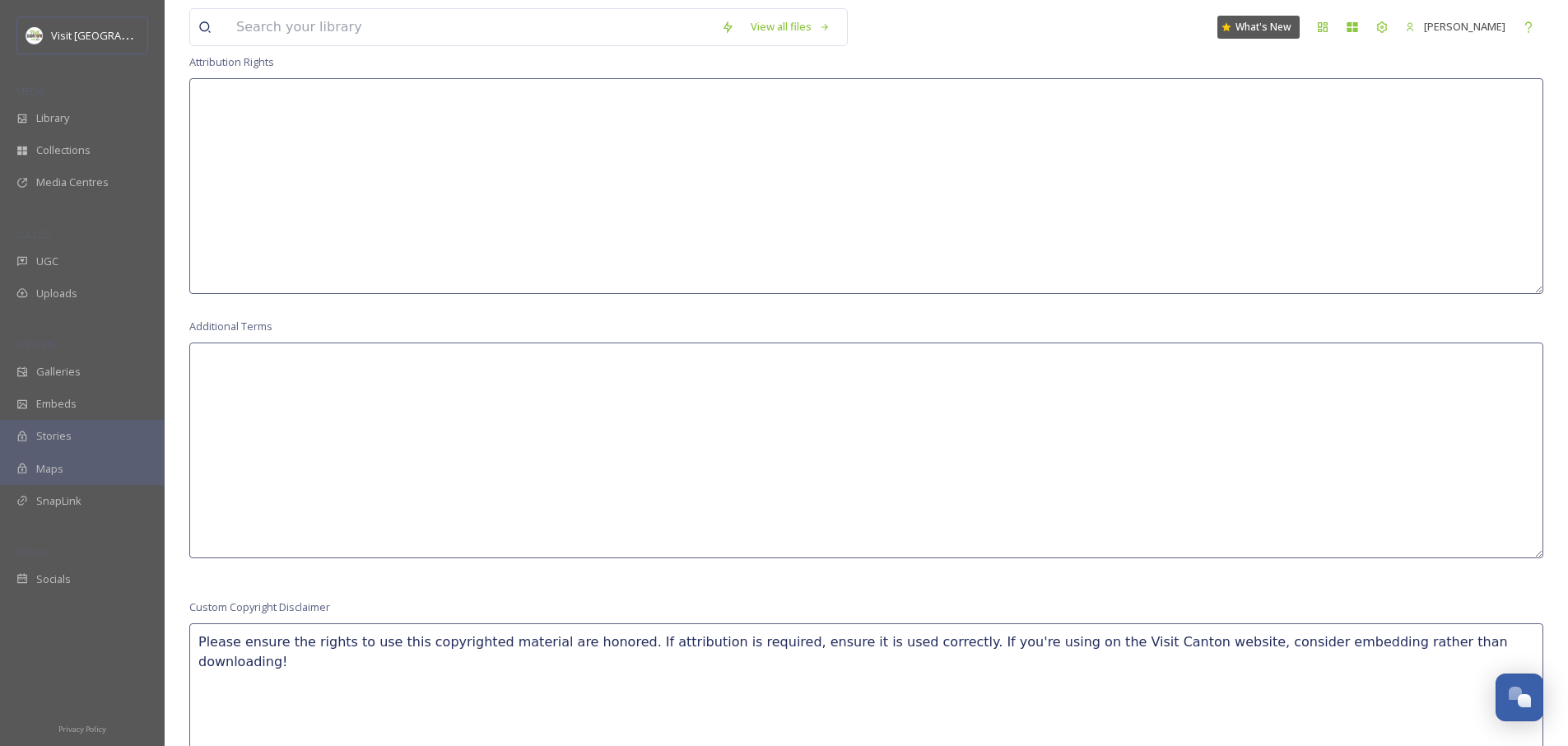
scroll to position [1514, 0]
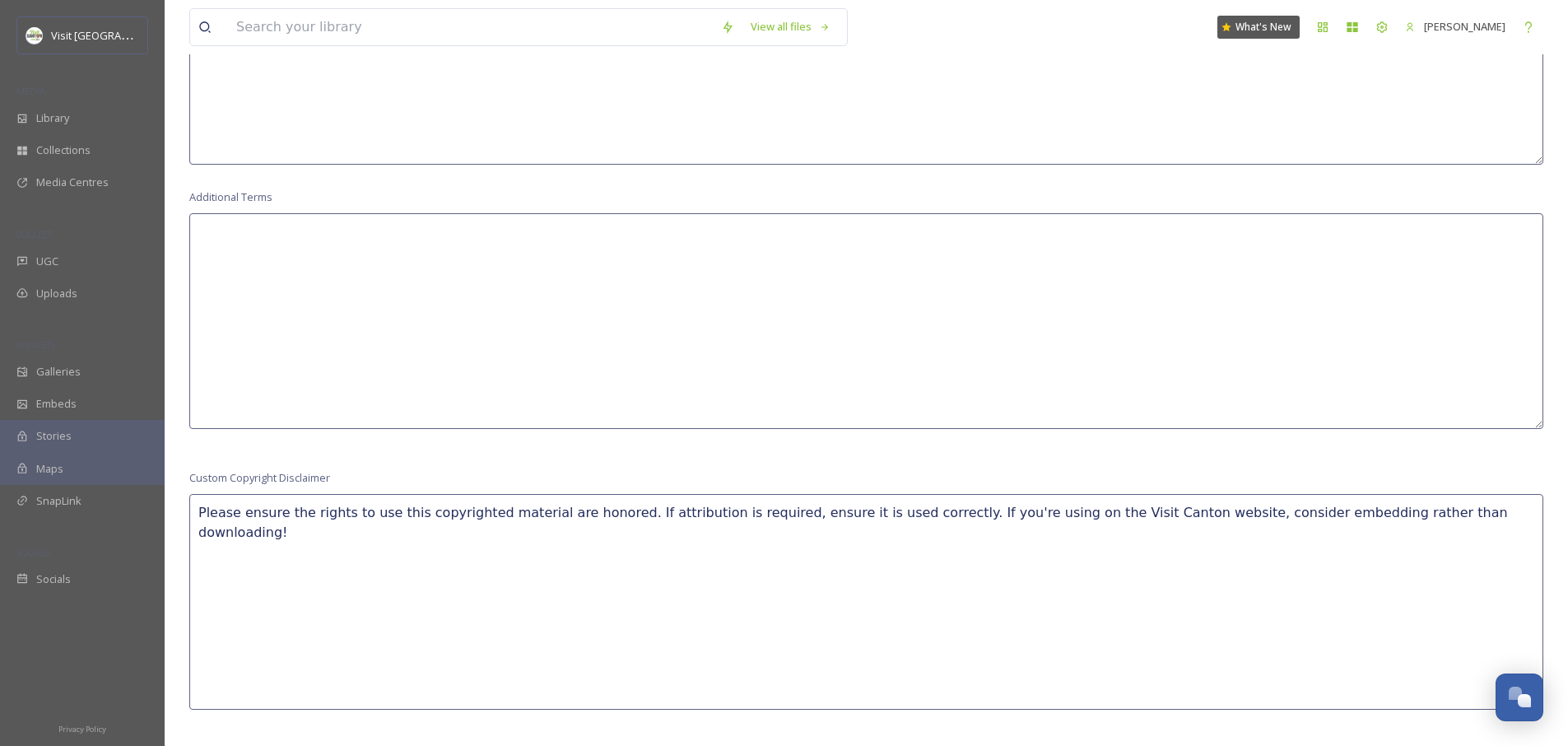
click at [600, 508] on textarea "Please ensure the rights to use this copyrighted material are honored. If attri…" at bounding box center [866, 601] width 1354 height 216
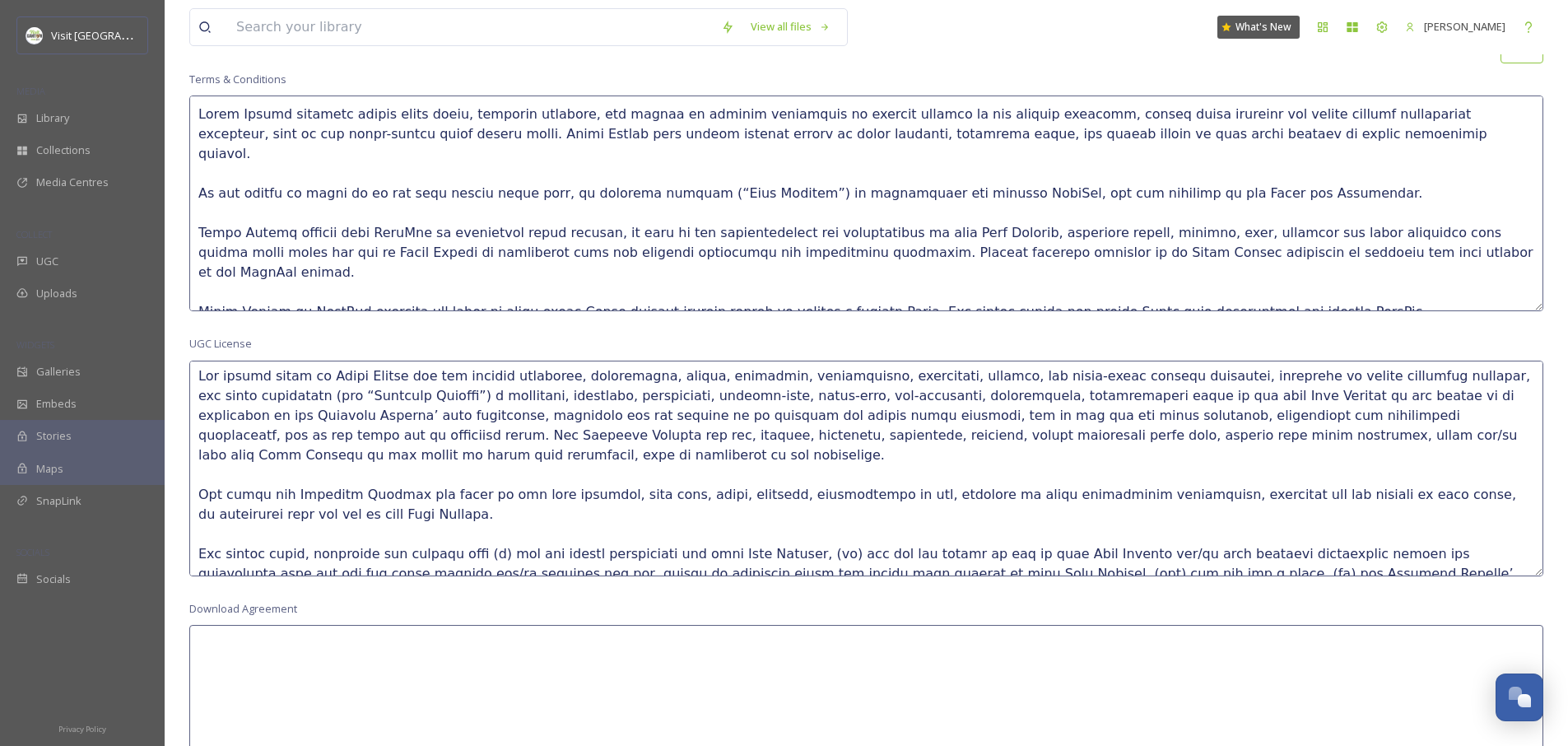
scroll to position [0, 0]
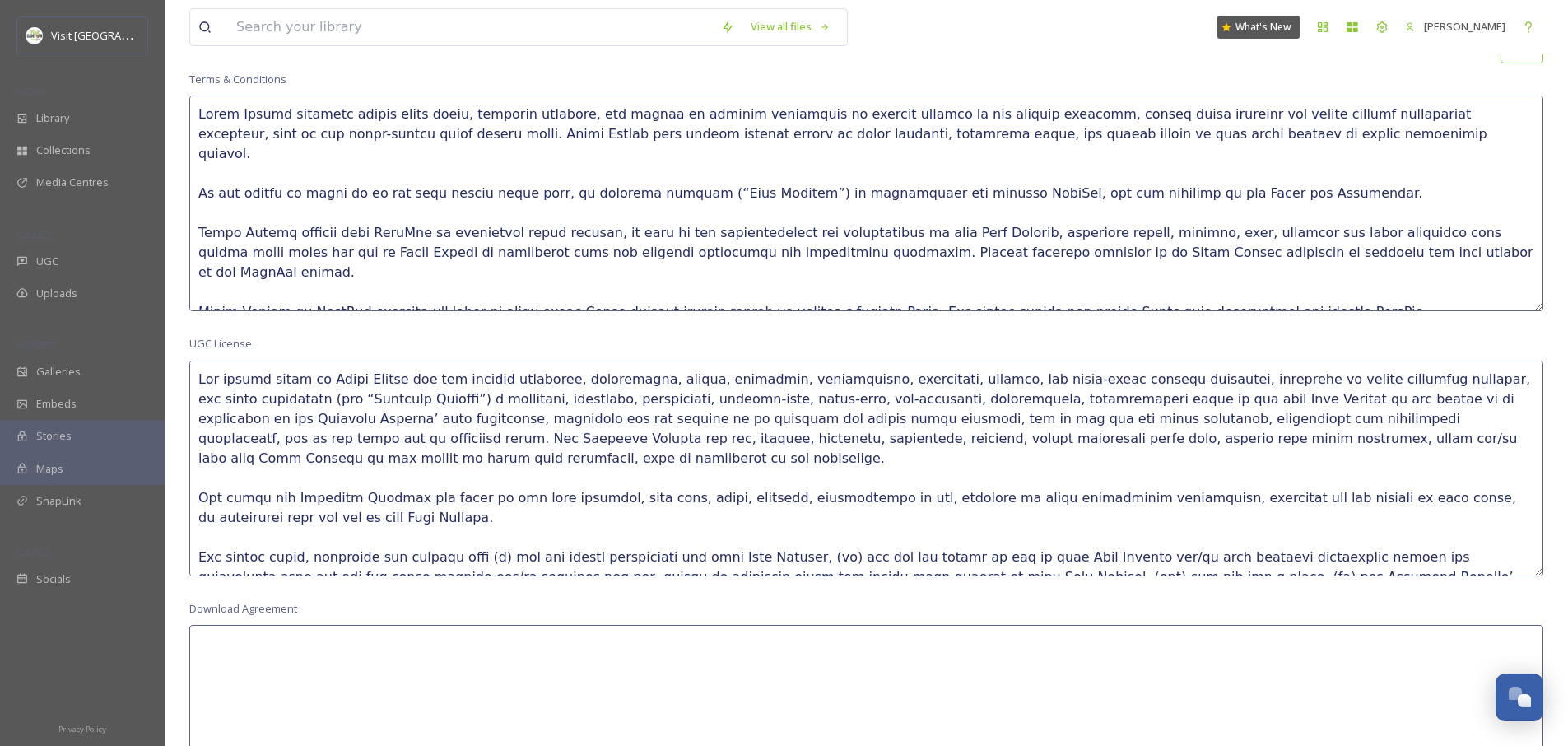
click at [708, 249] on textarea at bounding box center [866, 203] width 1354 height 216
drag, startPoint x: 1264, startPoint y: 144, endPoint x: 1250, endPoint y: 133, distance: 17.8
click at [1260, 142] on textarea at bounding box center [866, 203] width 1354 height 216
click at [1250, 133] on textarea at bounding box center [866, 203] width 1354 height 216
click at [1280, 169] on textarea at bounding box center [866, 203] width 1354 height 216
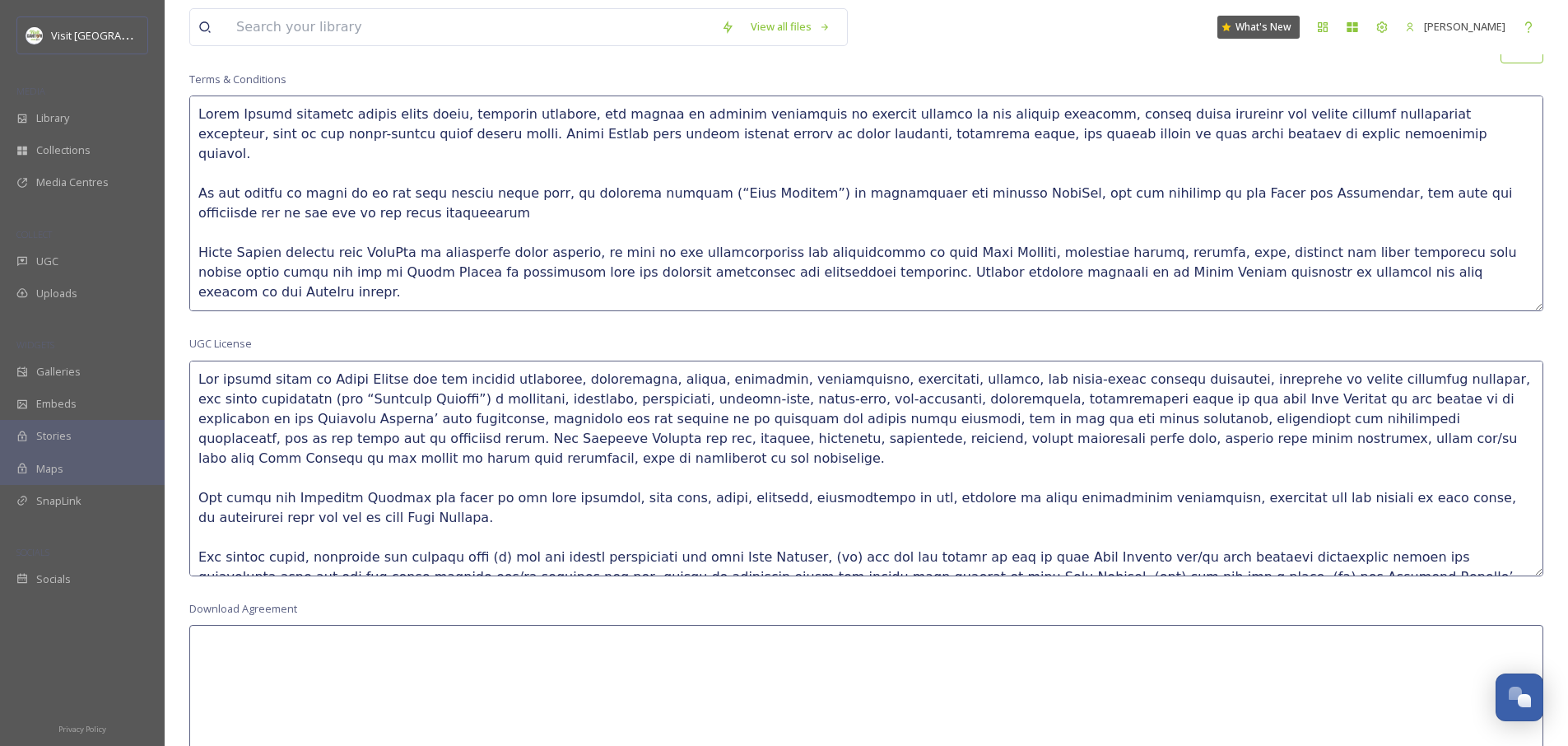
click at [361, 192] on textarea at bounding box center [866, 203] width 1354 height 216
click at [973, 162] on textarea at bounding box center [866, 203] width 1354 height 216
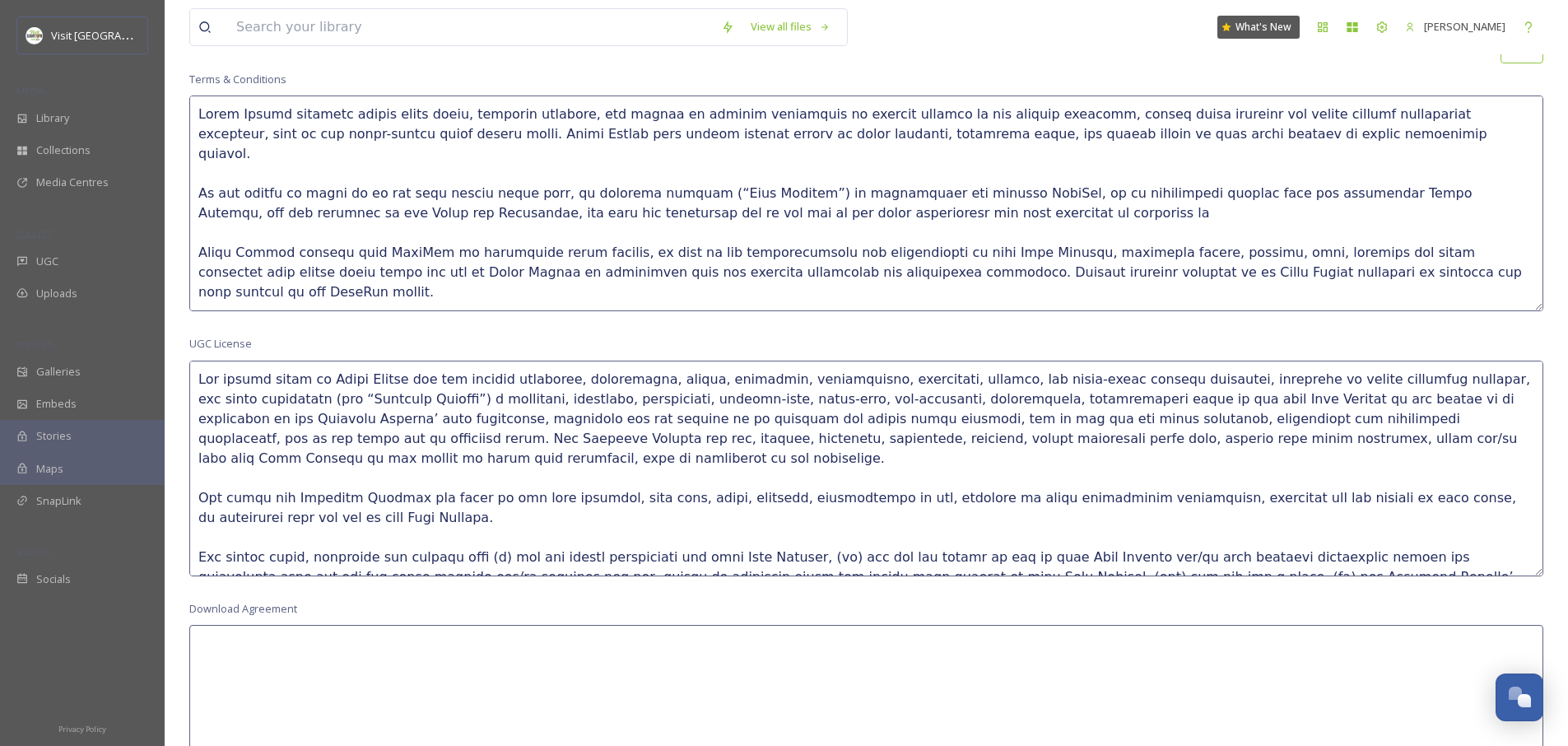
drag, startPoint x: 581, startPoint y: 191, endPoint x: 489, endPoint y: 189, distance: 92.0
click at [489, 189] on textarea at bounding box center [866, 203] width 1354 height 216
click at [1248, 136] on textarea at bounding box center [866, 203] width 1354 height 216
click at [1115, 179] on textarea at bounding box center [866, 203] width 1354 height 216
click at [766, 186] on textarea at bounding box center [866, 203] width 1354 height 216
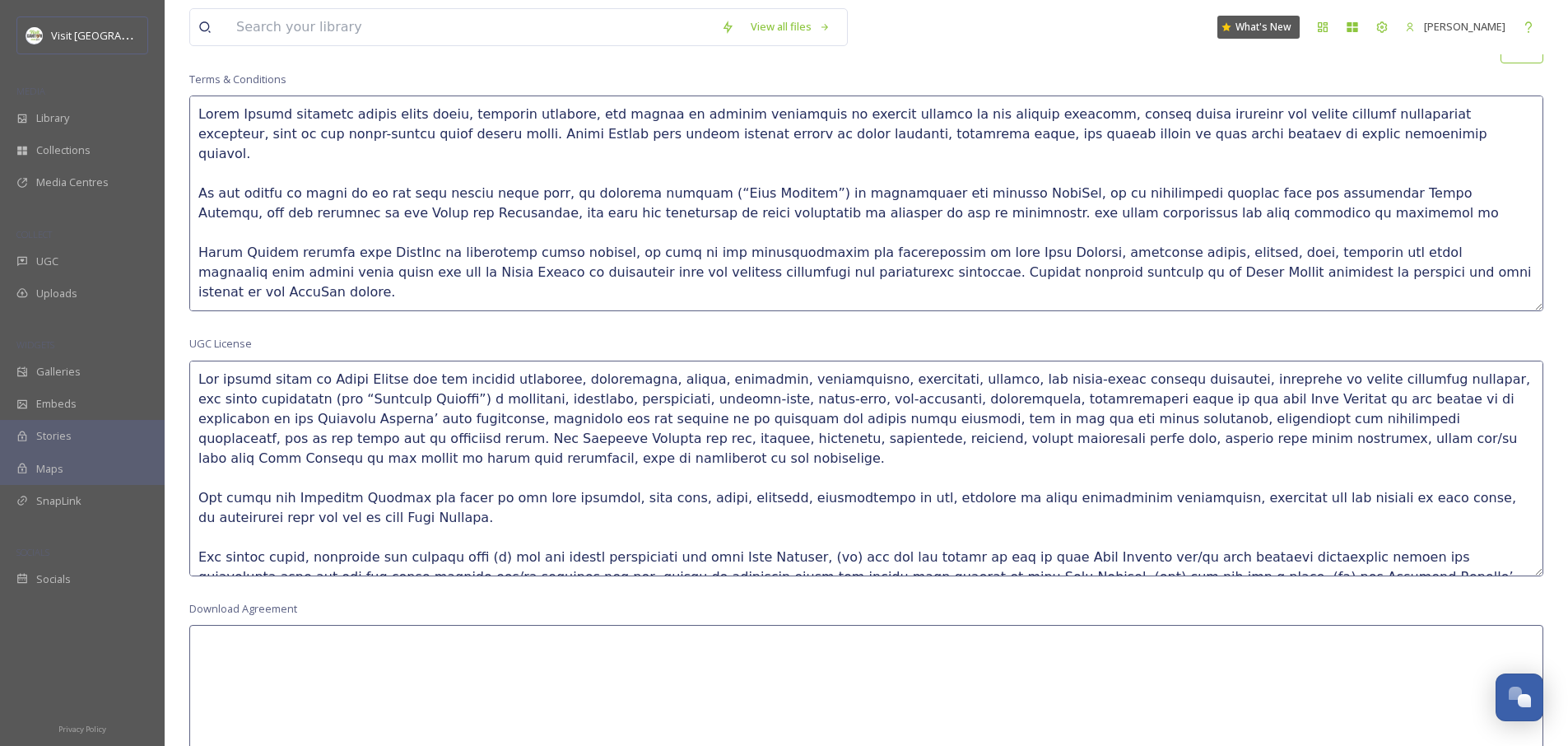
drag, startPoint x: 1176, startPoint y: 191, endPoint x: 811, endPoint y: 186, distance: 365.0
click at [811, 186] on textarea at bounding box center [866, 203] width 1354 height 216
click at [779, 187] on textarea at bounding box center [866, 203] width 1354 height 216
click at [1074, 183] on textarea at bounding box center [866, 203] width 1354 height 216
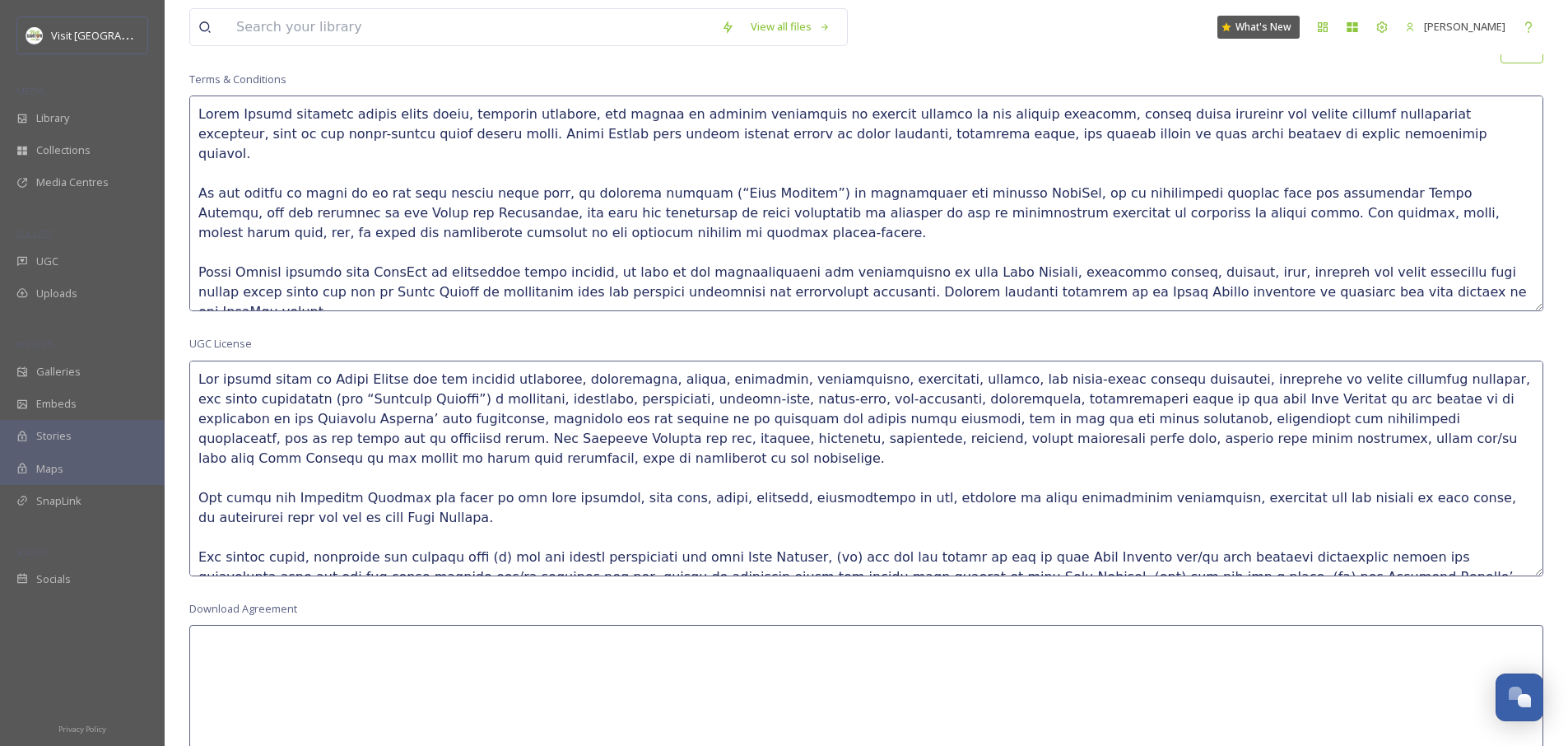
click at [1386, 185] on textarea at bounding box center [866, 203] width 1354 height 216
click at [473, 193] on textarea at bounding box center [866, 203] width 1354 height 216
click at [494, 210] on textarea at bounding box center [866, 203] width 1354 height 216
click at [384, 401] on textarea at bounding box center [866, 468] width 1354 height 216
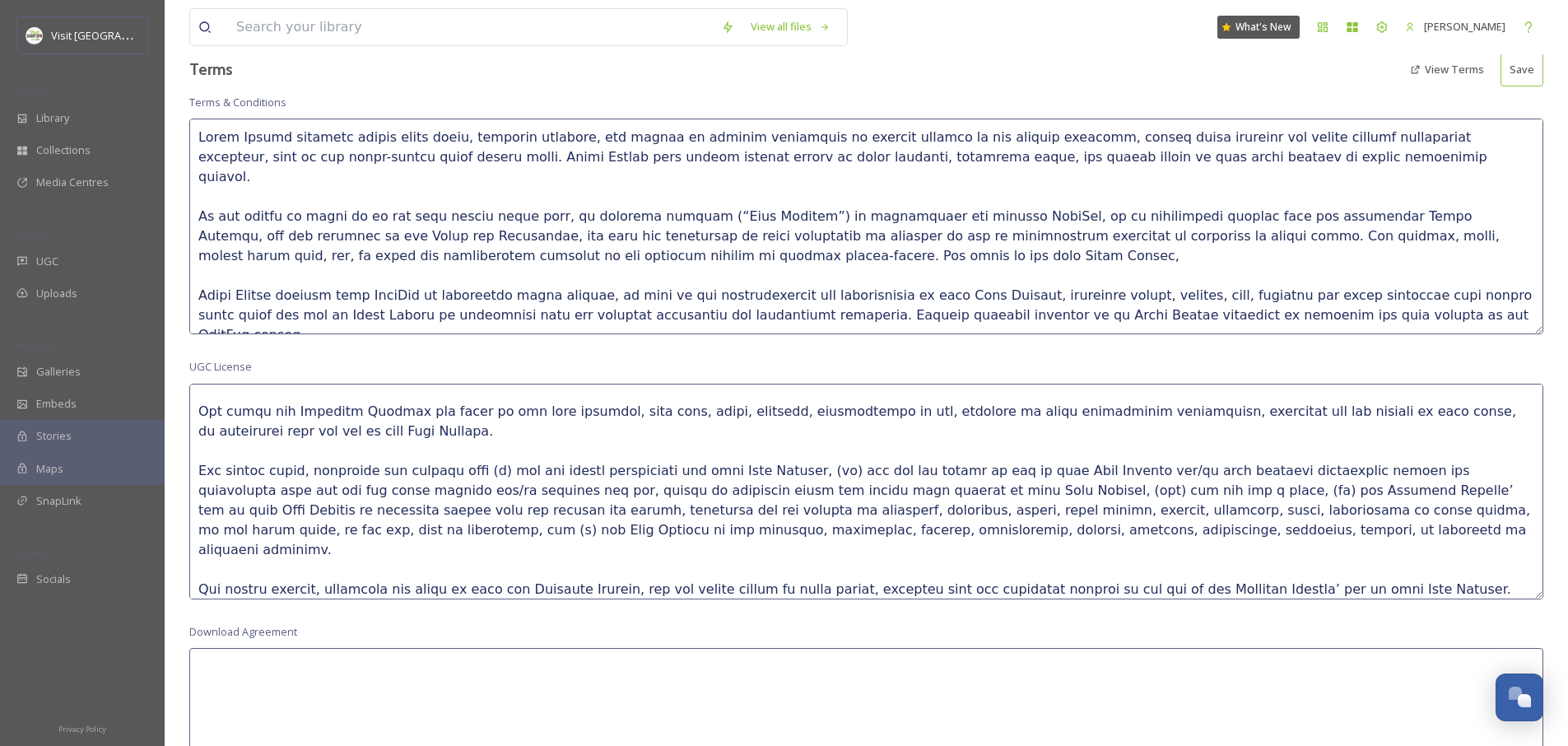
scroll to position [88, 0]
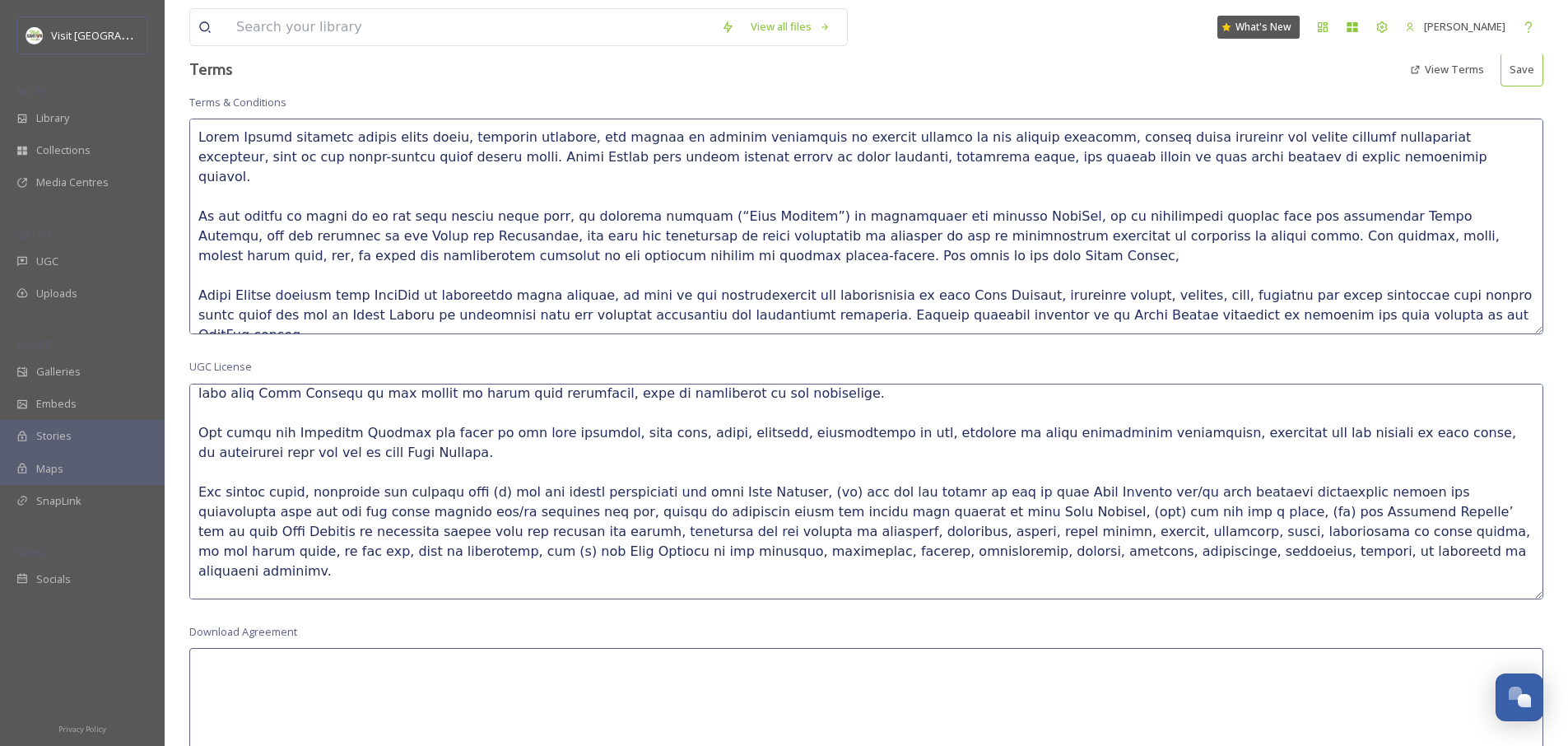
click at [741, 229] on textarea at bounding box center [866, 226] width 1354 height 216
drag, startPoint x: 723, startPoint y: 235, endPoint x: 463, endPoint y: 227, distance: 260.1
click at [463, 227] on textarea at bounding box center [866, 226] width 1354 height 216
drag, startPoint x: 750, startPoint y: 235, endPoint x: 463, endPoint y: 232, distance: 287.0
click at [463, 232] on textarea at bounding box center [866, 226] width 1354 height 216
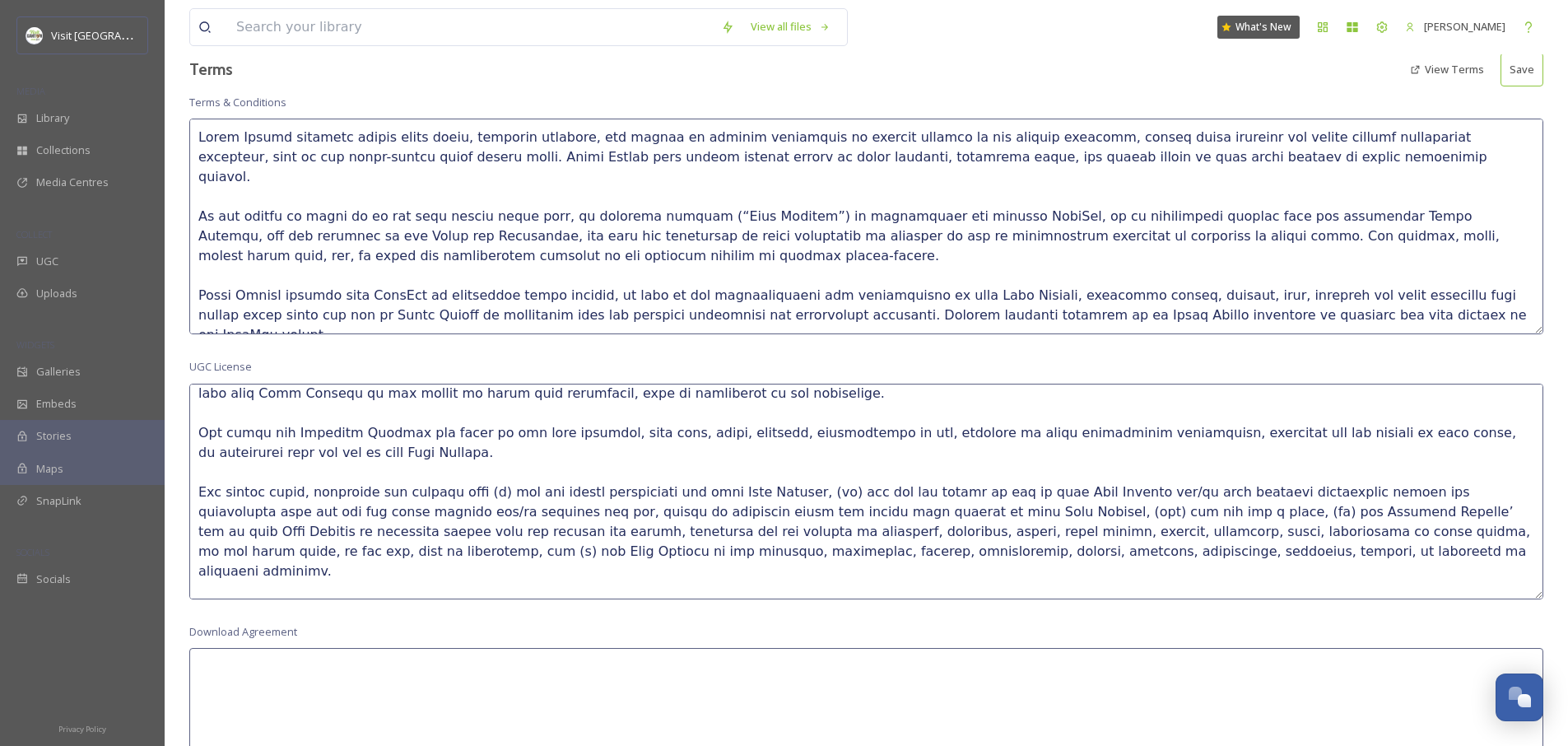
click at [1530, 73] on button "Save" at bounding box center [1522, 69] width 43 height 34
type textarea "Visit Canton contacts social media users, business partners, and others to requ…"
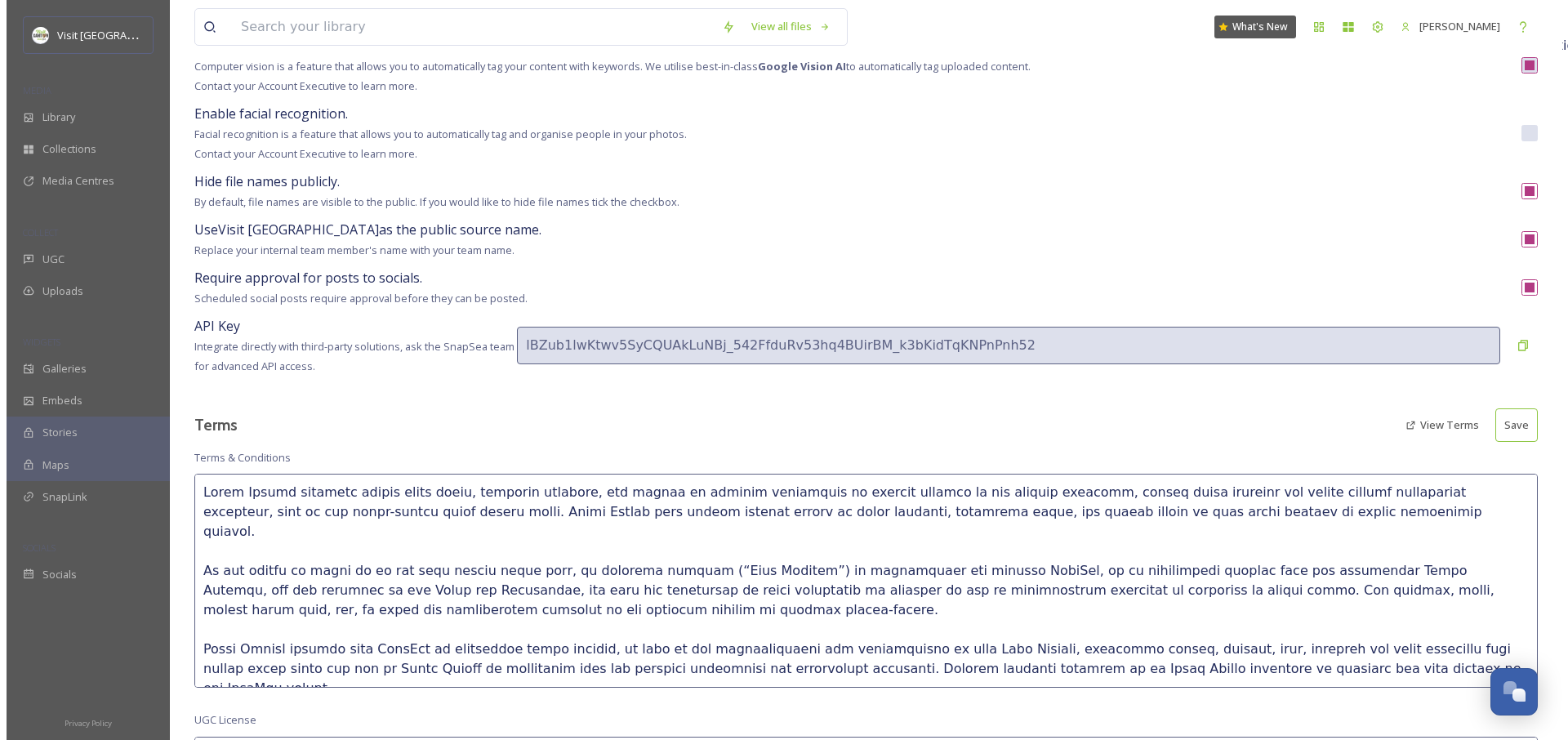
scroll to position [0, 0]
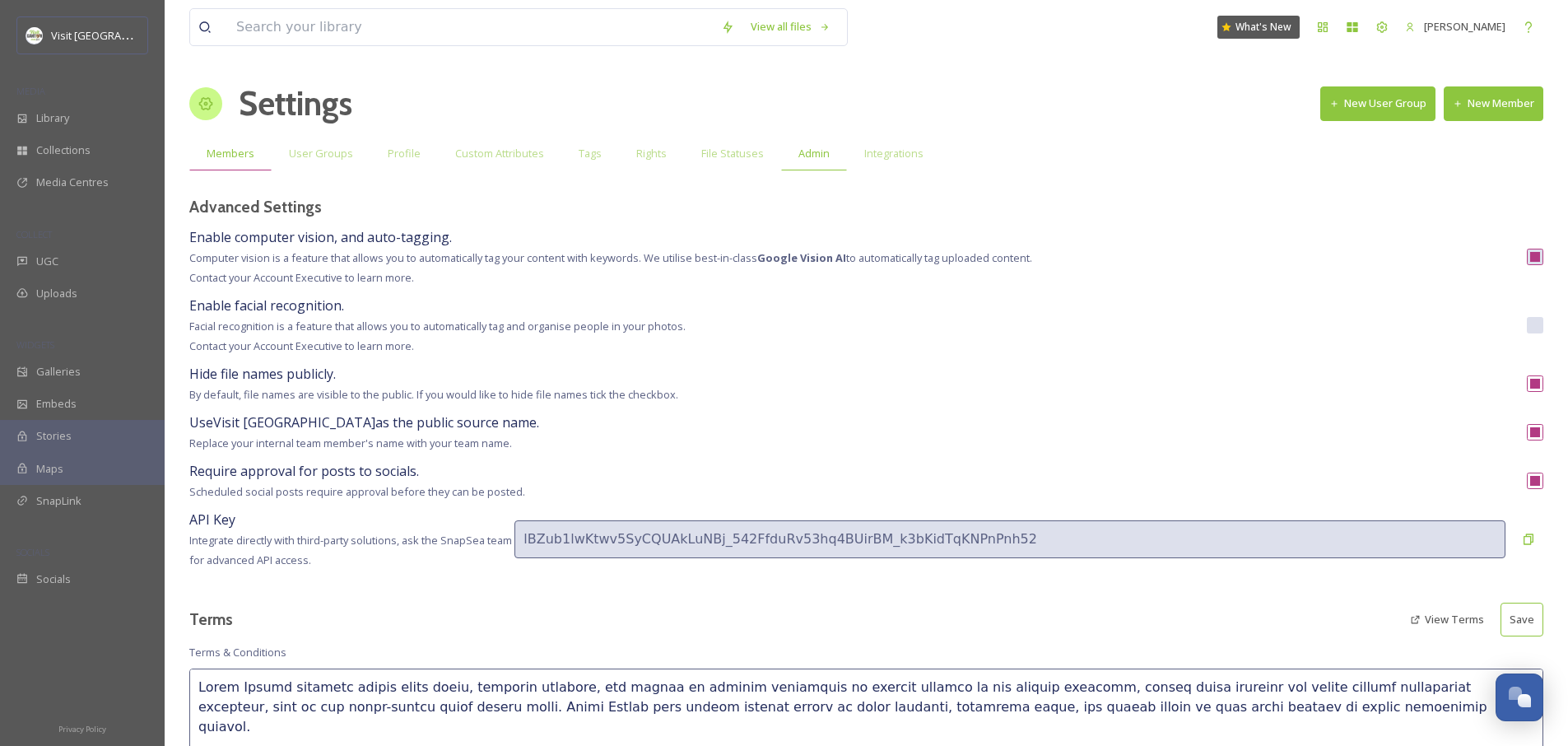
click at [229, 150] on span "Members" at bounding box center [230, 153] width 47 height 15
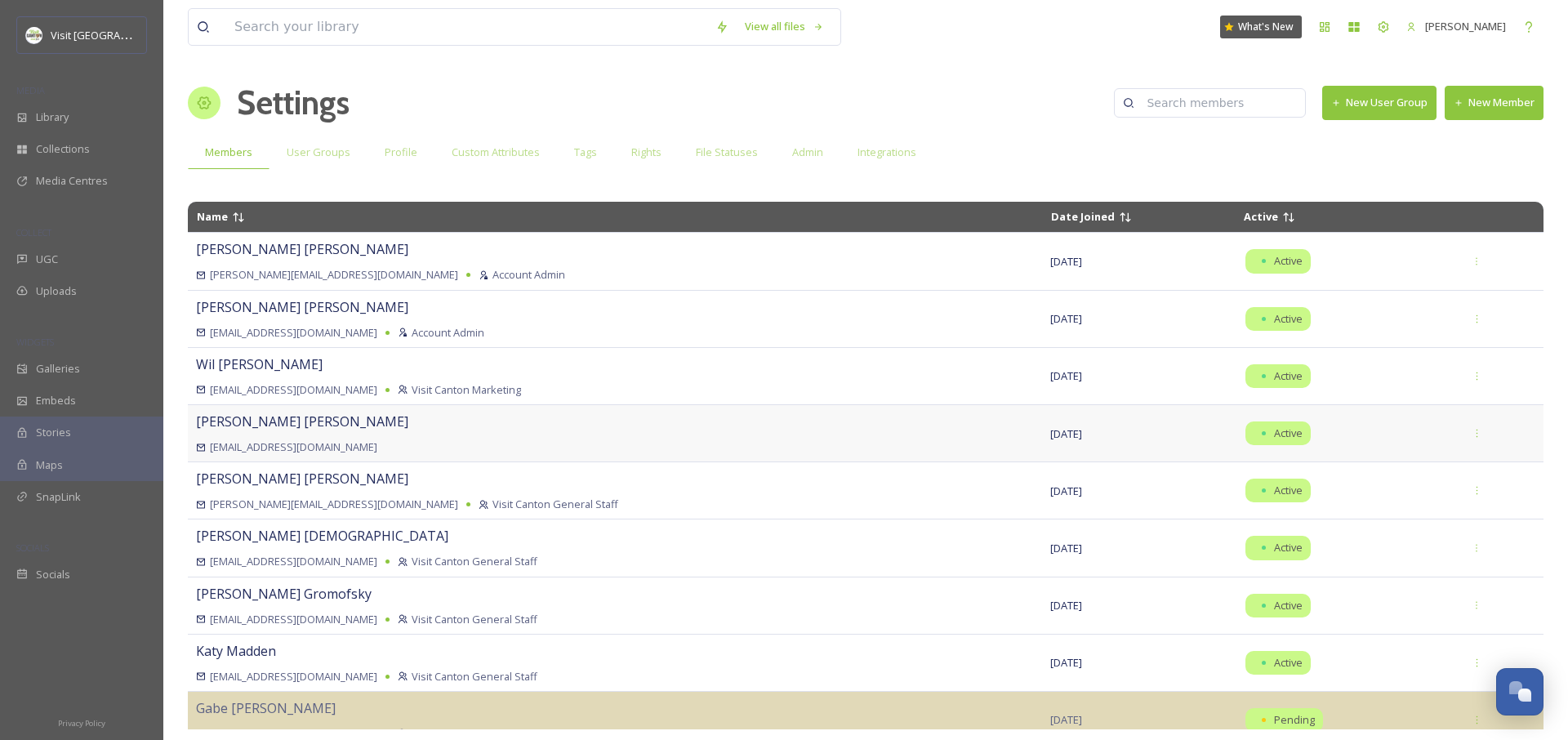
click at [471, 440] on div "allysonb@visitcanton.com" at bounding box center [615, 446] width 838 height 15
click at [1462, 430] on div at bounding box center [1477, 434] width 30 height 30
click at [1413, 504] on span "Set as Account Admin" at bounding box center [1408, 501] width 103 height 15
click at [337, 155] on span "User Groups" at bounding box center [318, 152] width 64 height 15
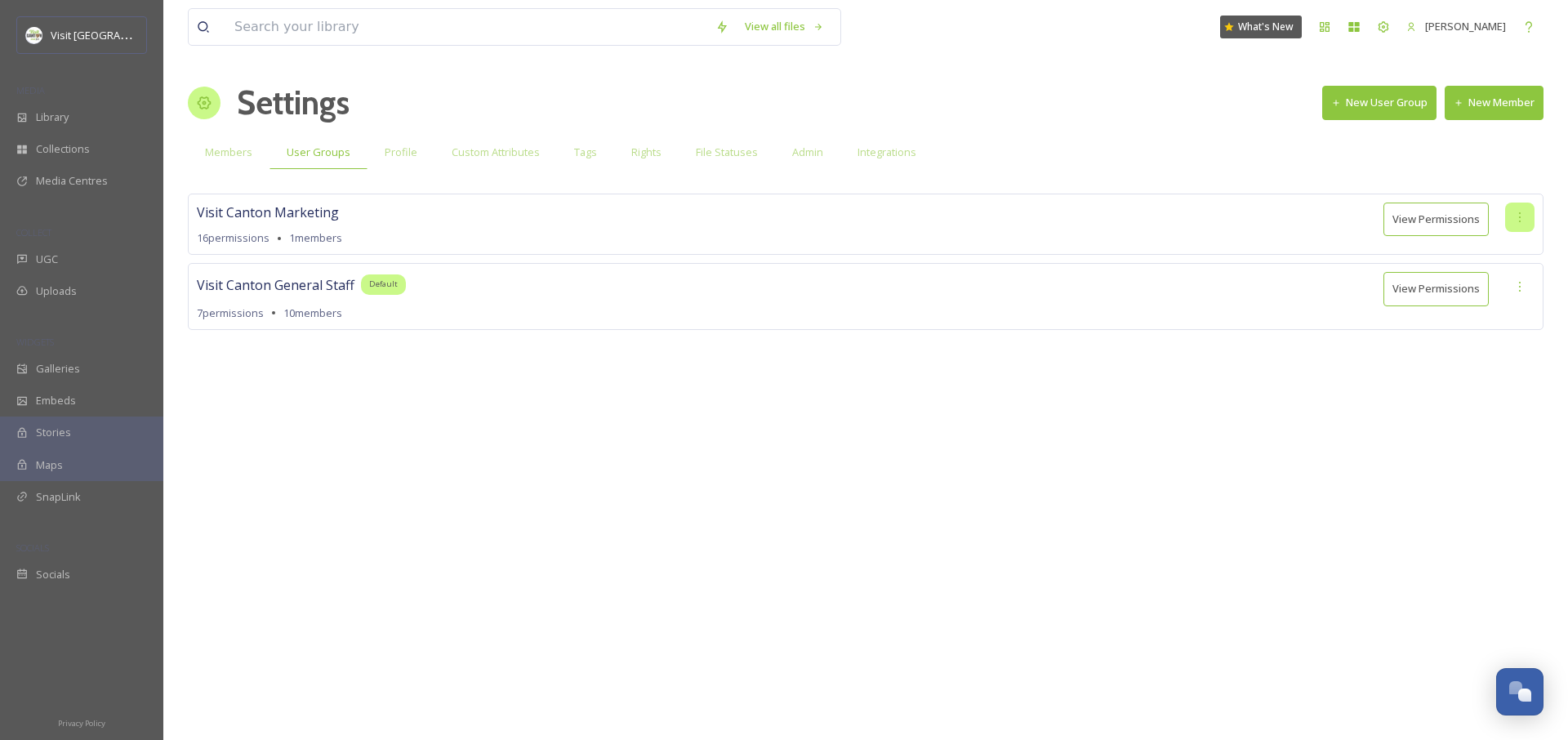
click at [1525, 220] on icon at bounding box center [1519, 217] width 13 height 13
click at [1502, 255] on span "Edit Permissions" at bounding box center [1463, 252] width 81 height 15
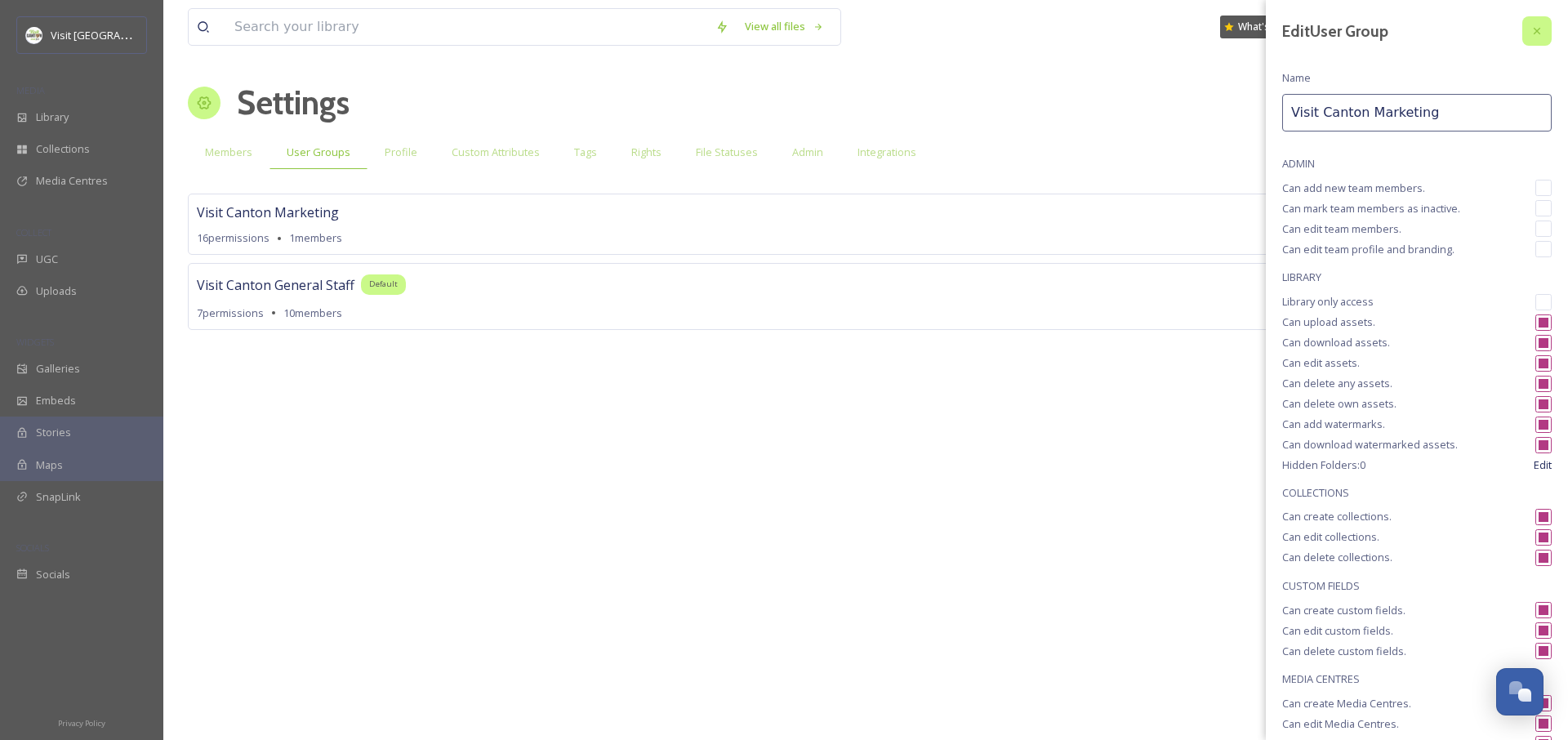
click at [1530, 30] on icon at bounding box center [1536, 31] width 13 height 13
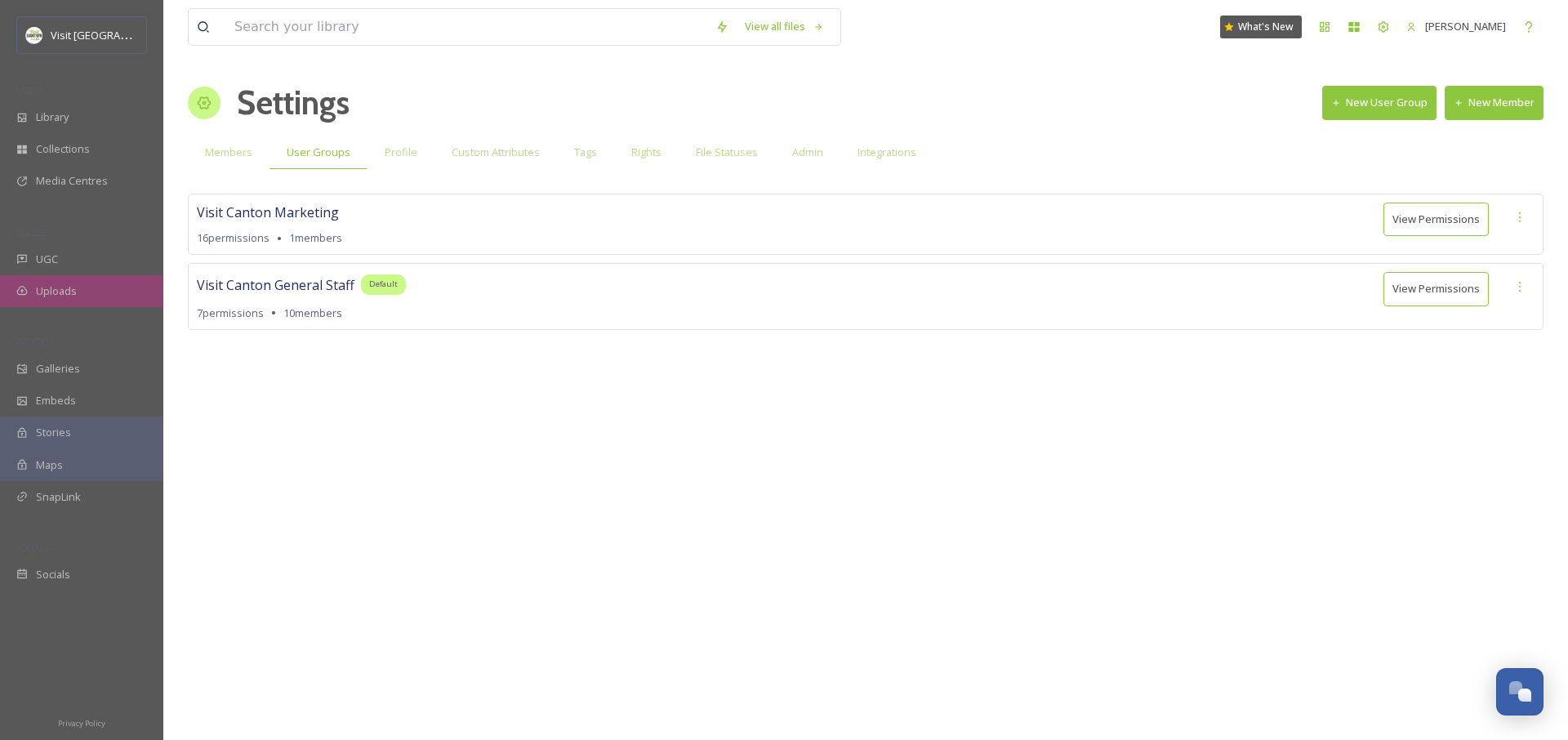
click at [68, 295] on span "Uploads" at bounding box center [56, 291] width 41 height 15
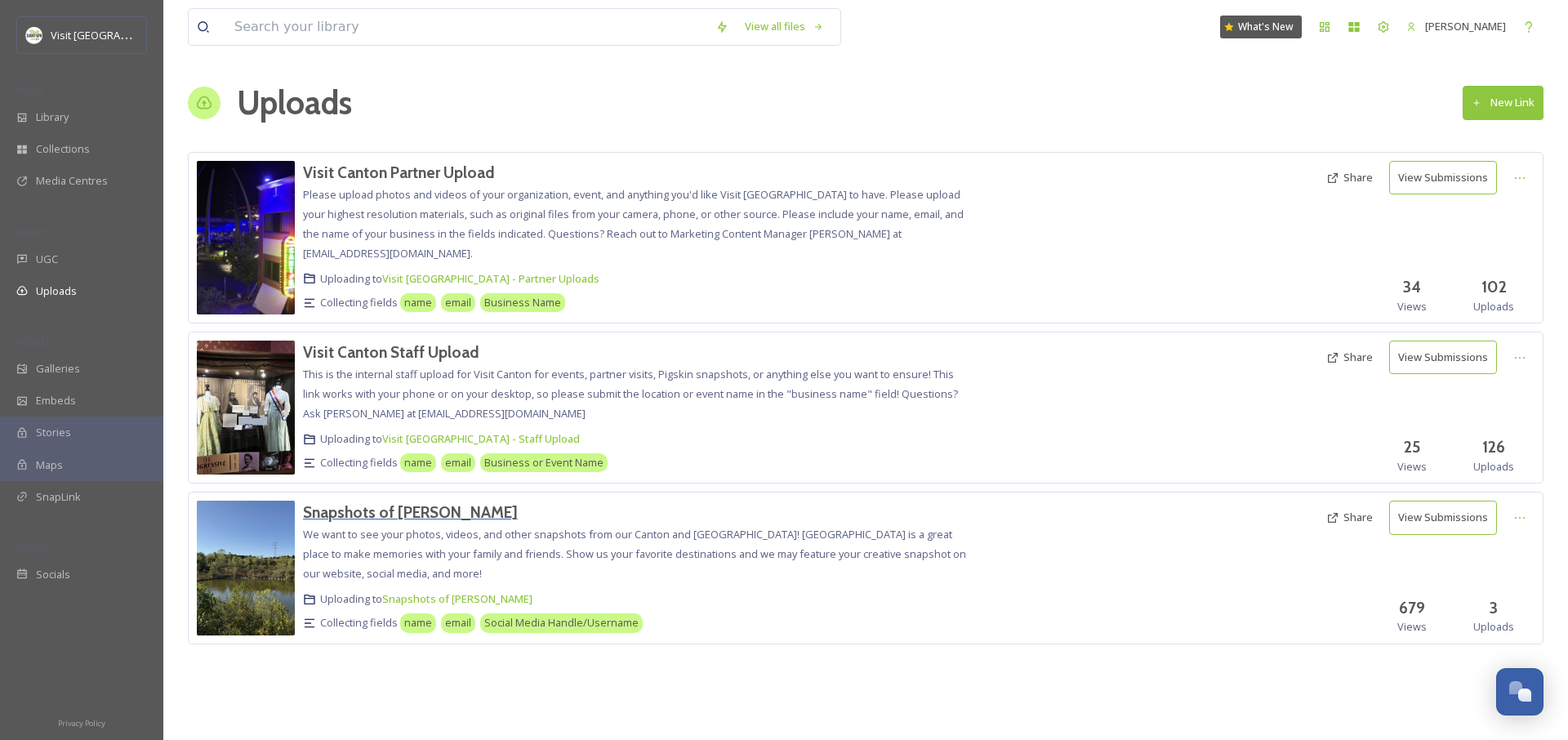
click at [341, 511] on h3 "Snapshots of Stark" at bounding box center [410, 512] width 215 height 20
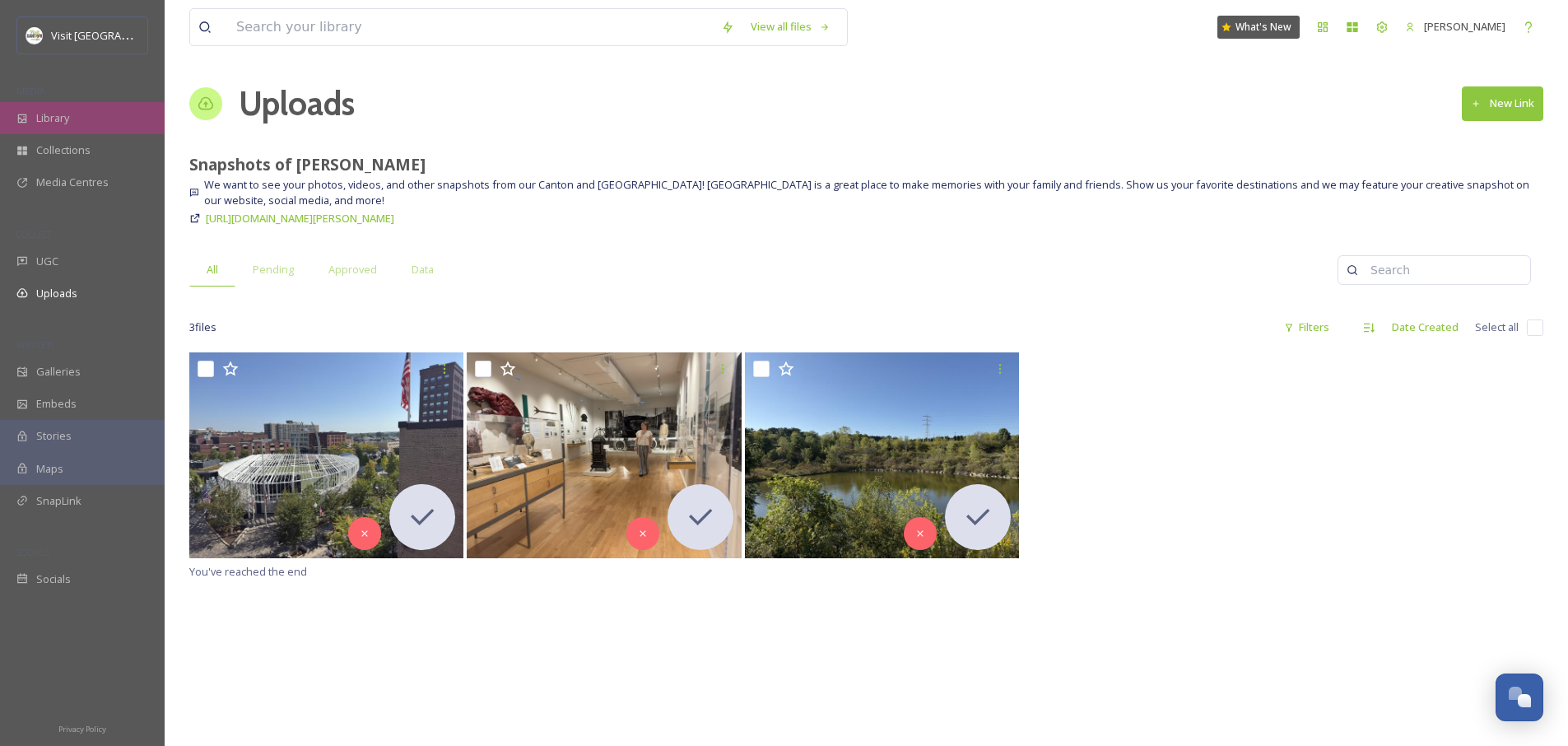
click at [64, 117] on span "Library" at bounding box center [53, 118] width 33 height 15
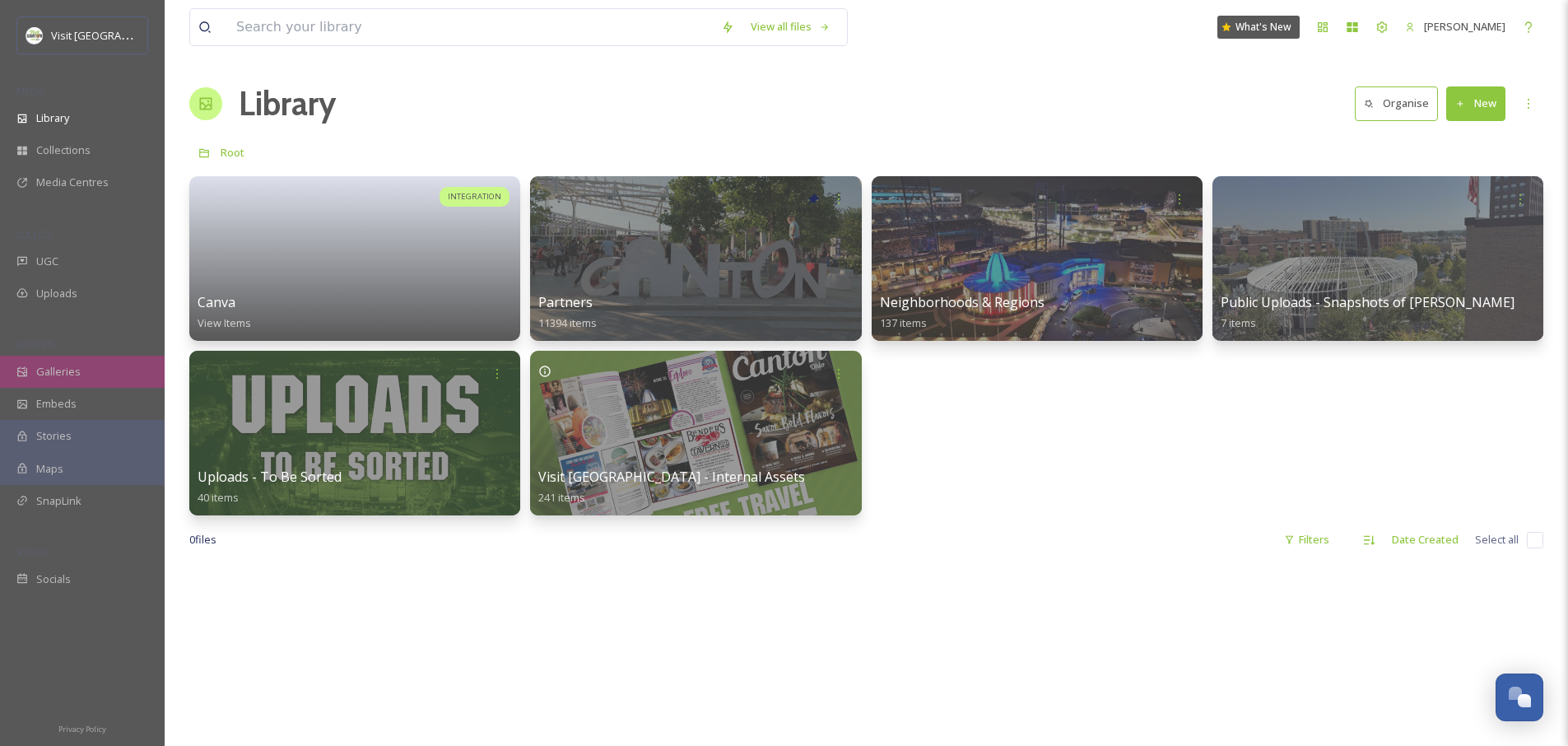
click at [80, 357] on div "Galleries" at bounding box center [82, 372] width 165 height 32
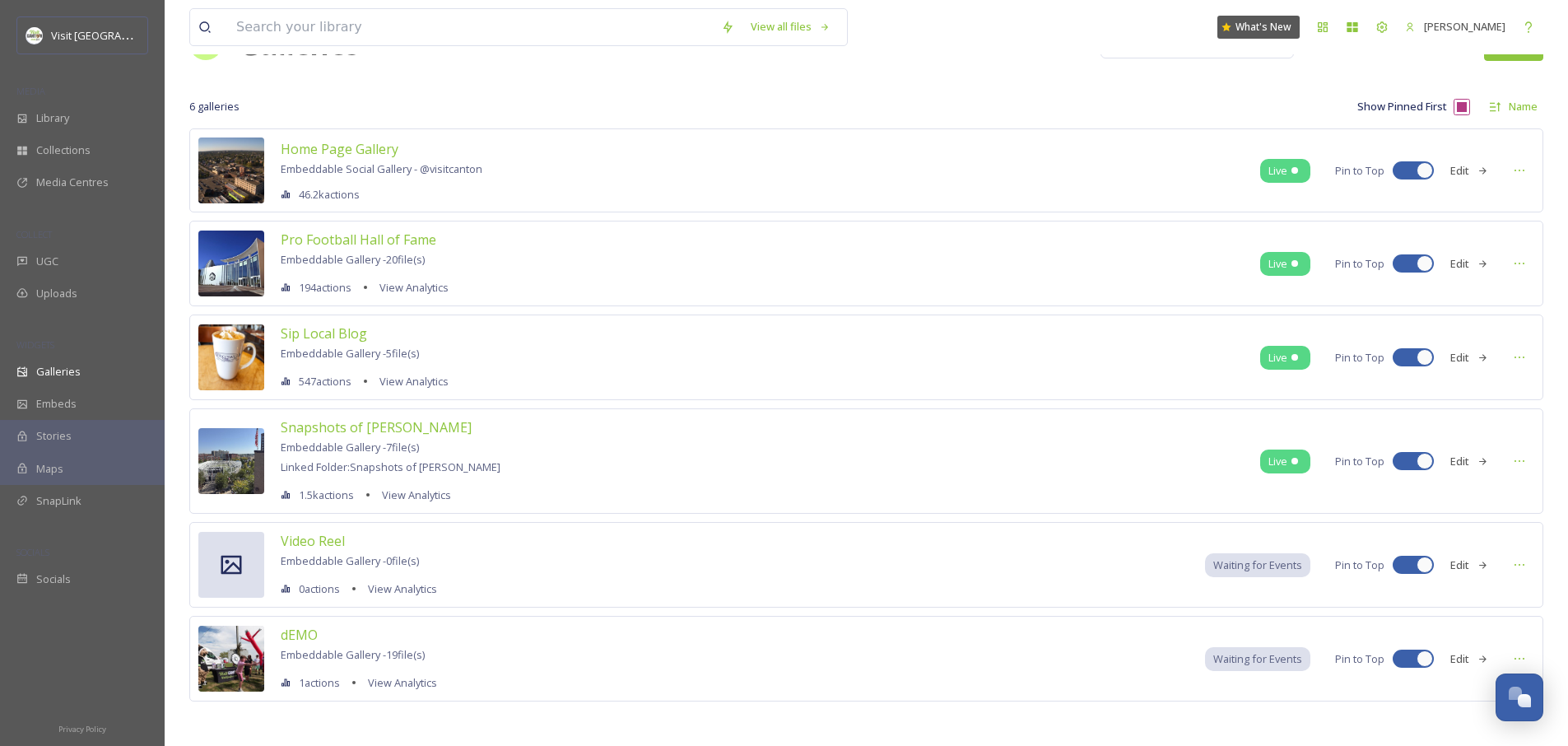
scroll to position [65, 0]
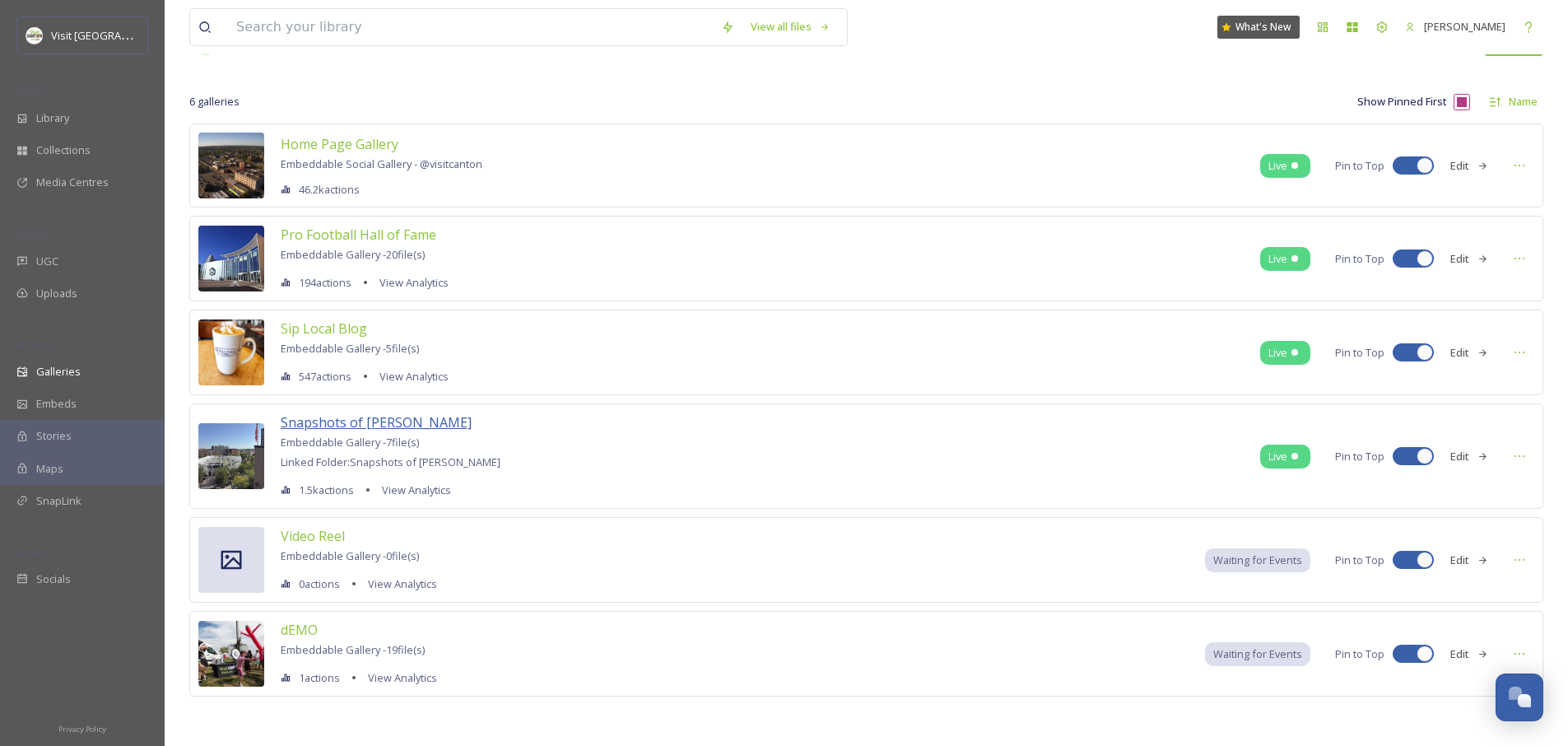
click at [372, 426] on span "Snapshots of Stark" at bounding box center [376, 423] width 191 height 18
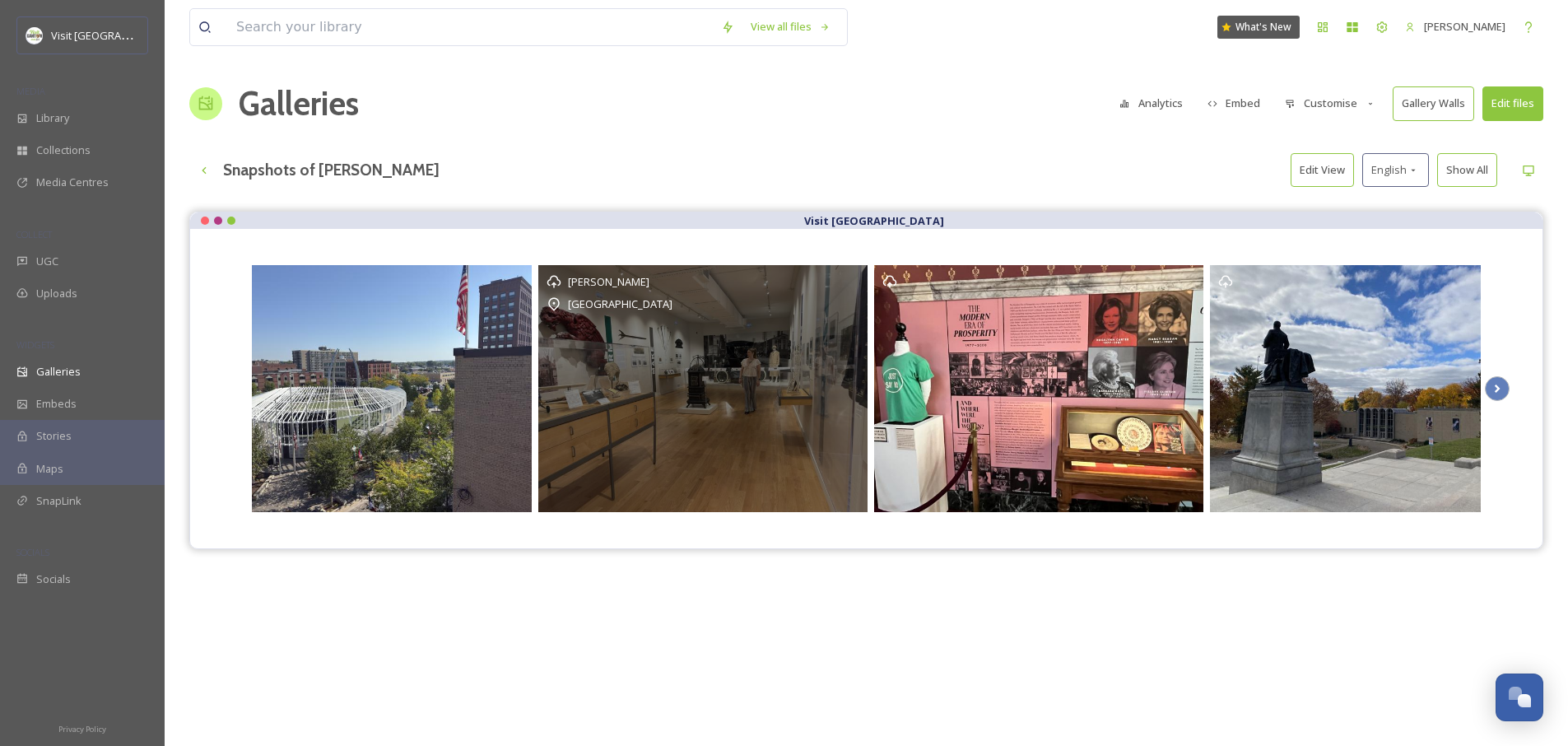
click at [834, 310] on div "Massillon Museum" at bounding box center [703, 304] width 313 height 20
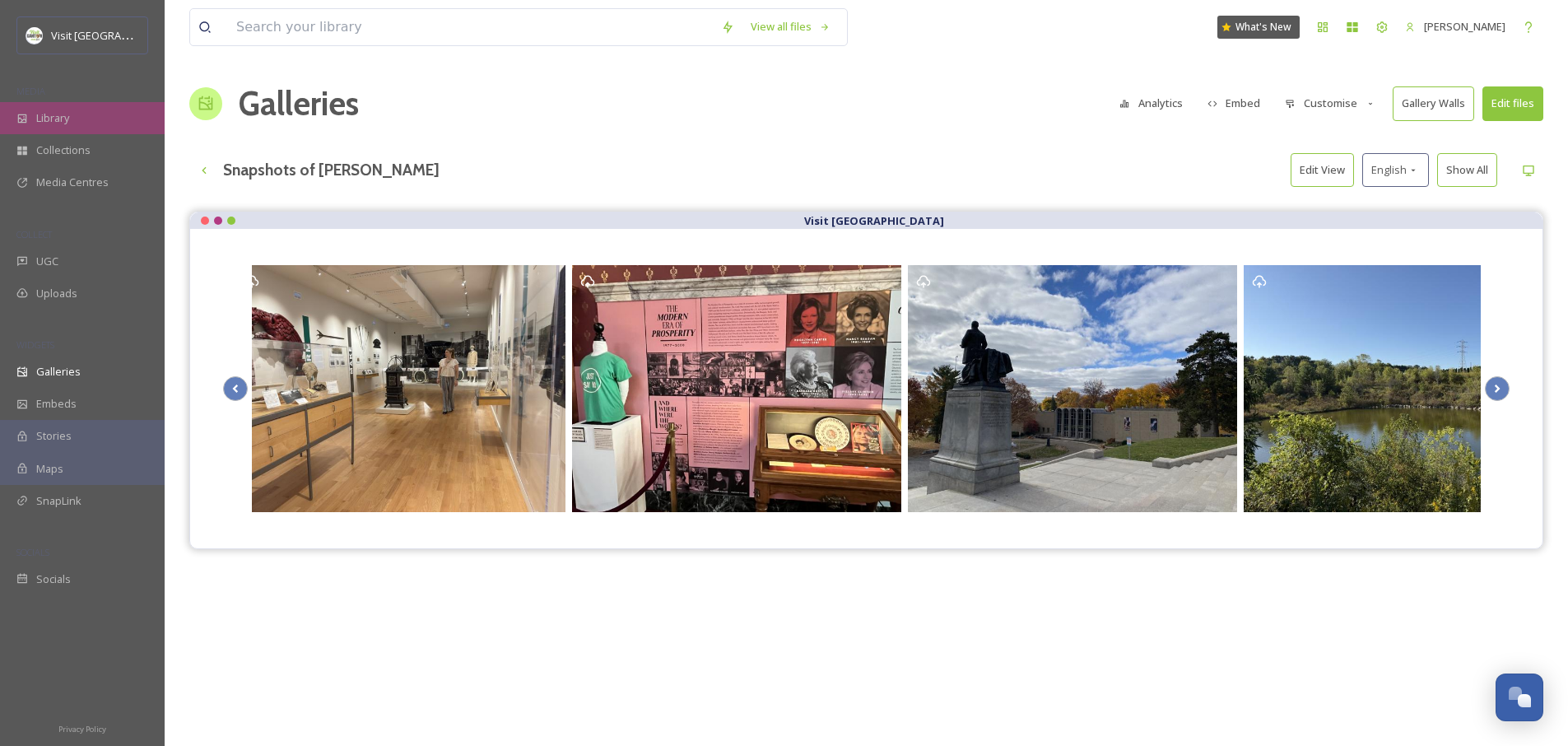
click at [76, 125] on div "Library" at bounding box center [82, 118] width 165 height 32
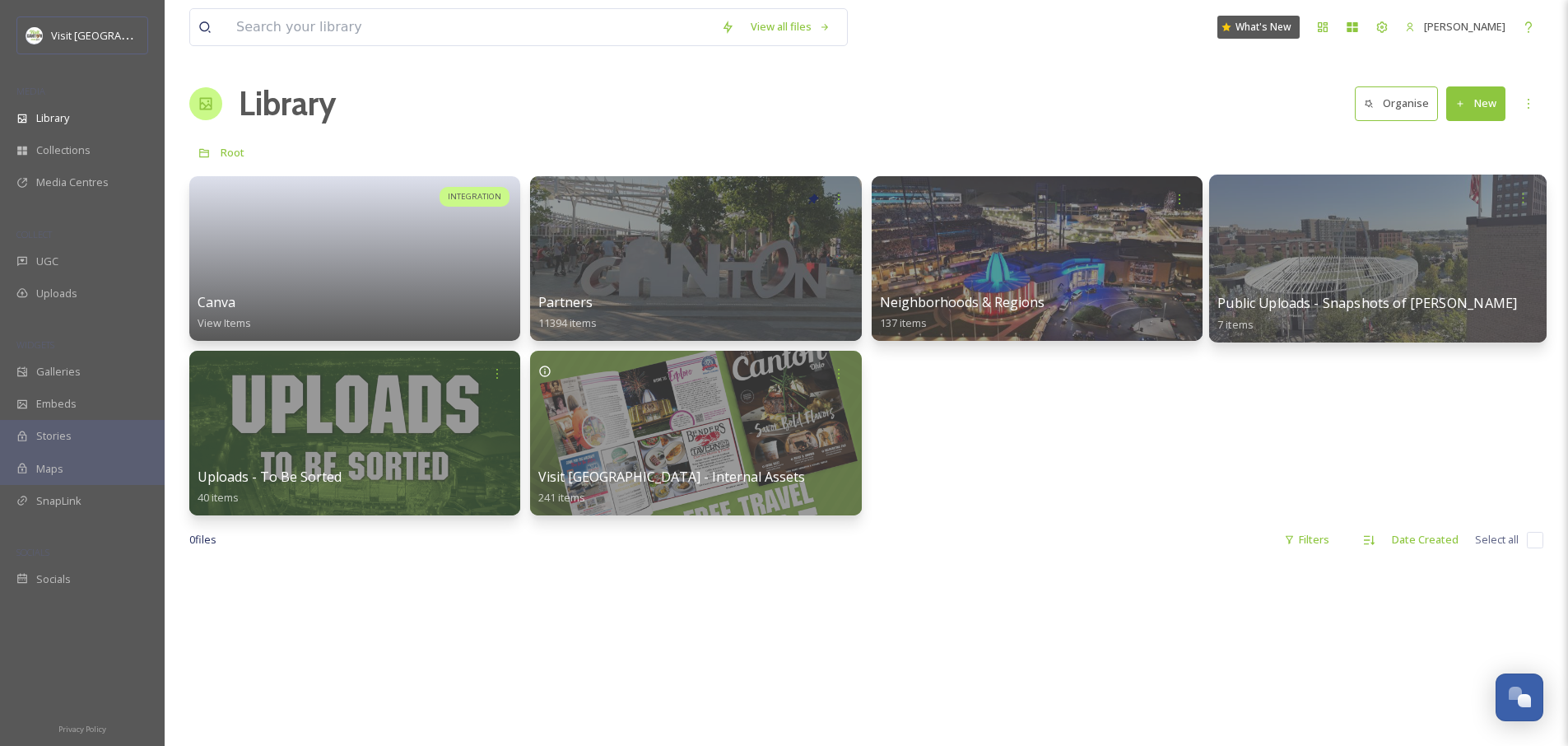
click at [1332, 234] on div at bounding box center [1378, 259] width 338 height 168
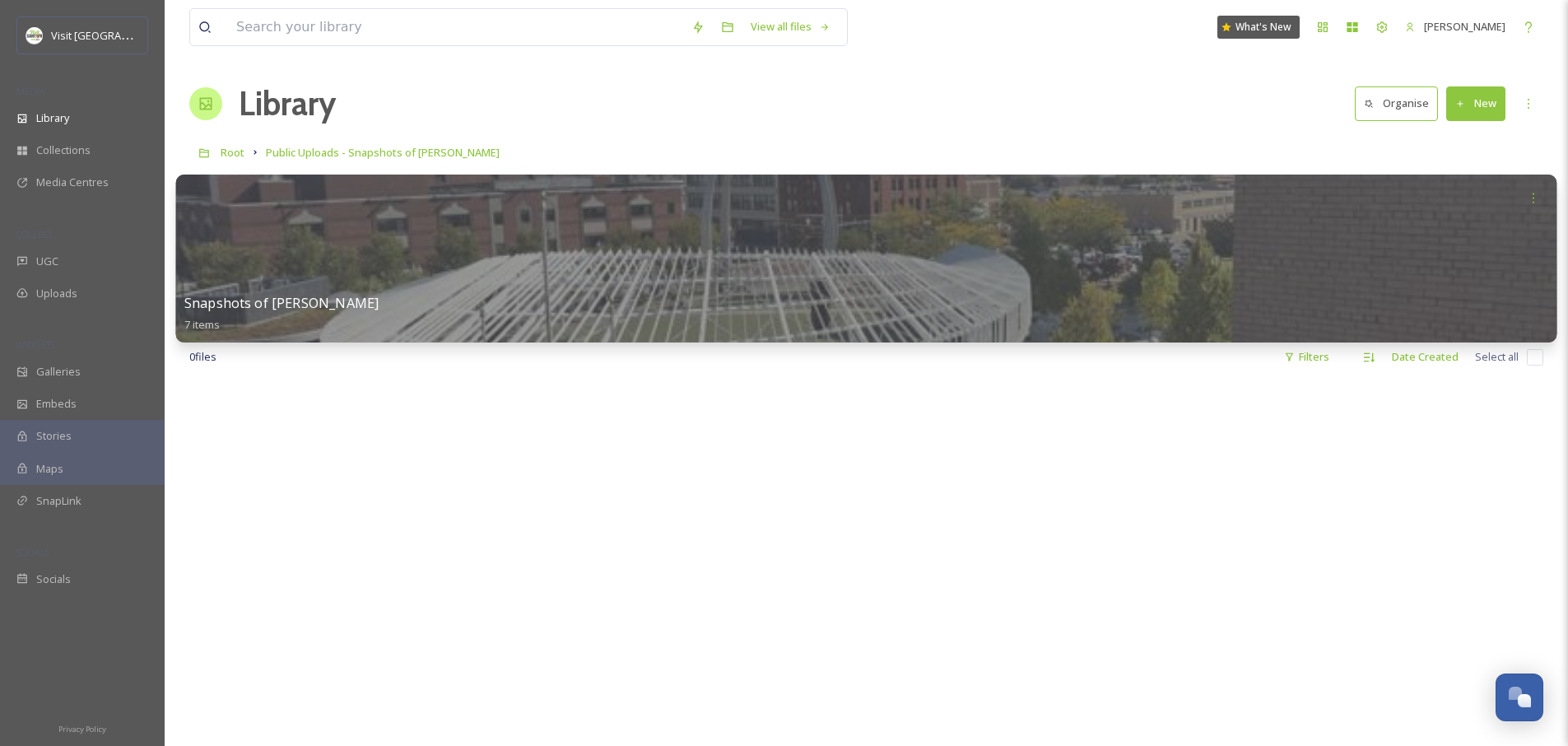
click at [558, 227] on div at bounding box center [866, 259] width 1381 height 168
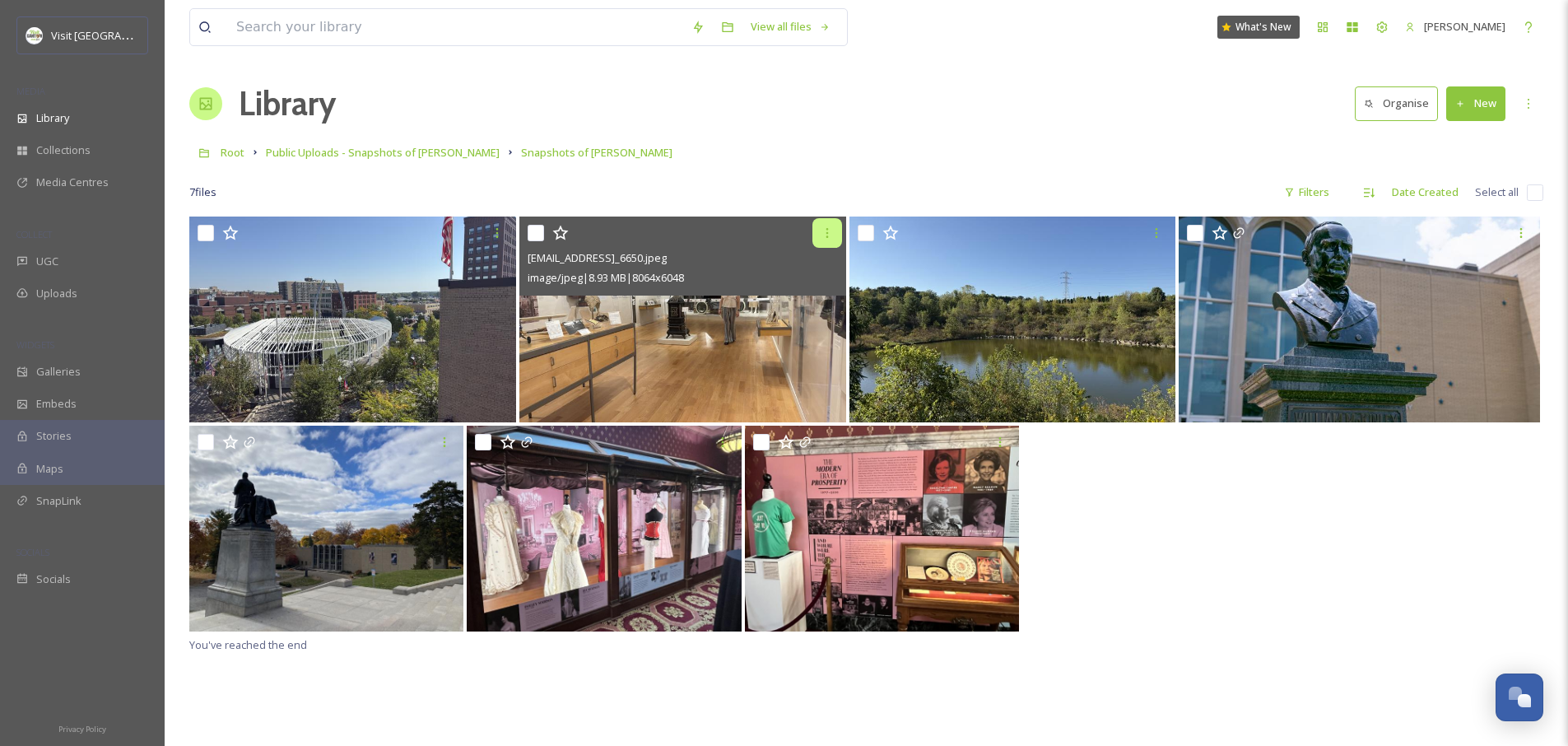
click at [833, 228] on div at bounding box center [827, 233] width 30 height 30
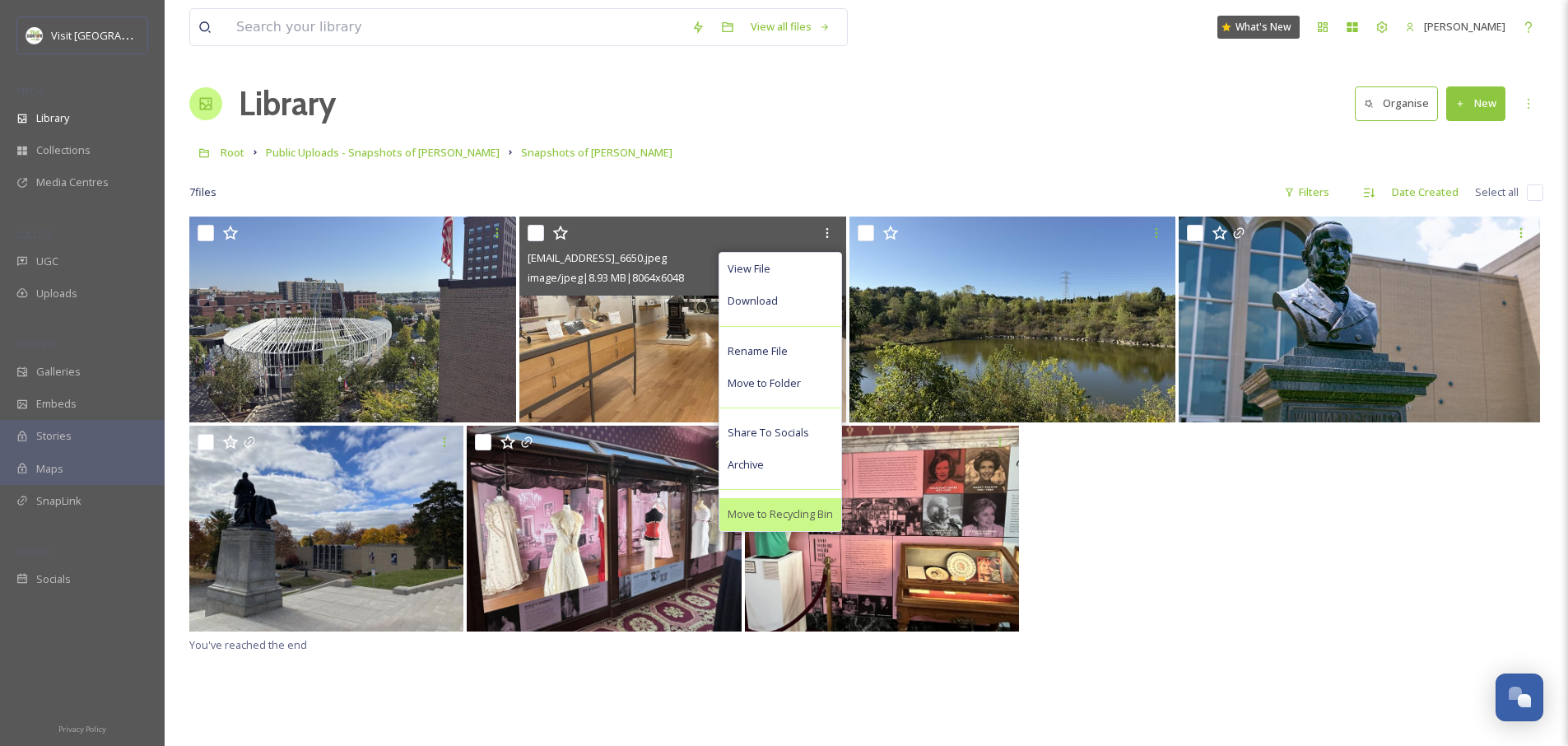
click at [772, 515] on span "Move to Recycling Bin" at bounding box center [780, 514] width 106 height 15
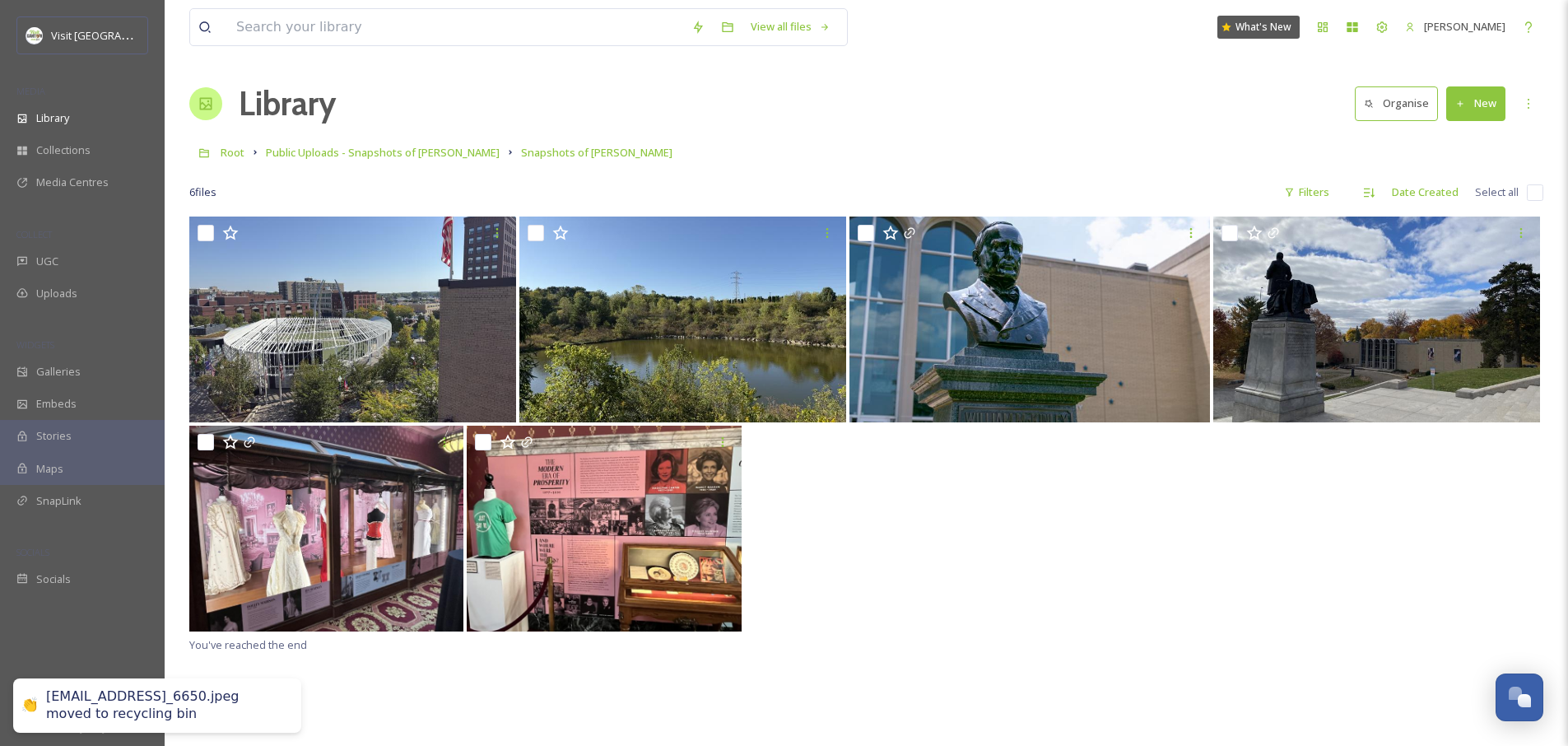
click at [872, 574] on div at bounding box center [866, 530] width 1354 height 209
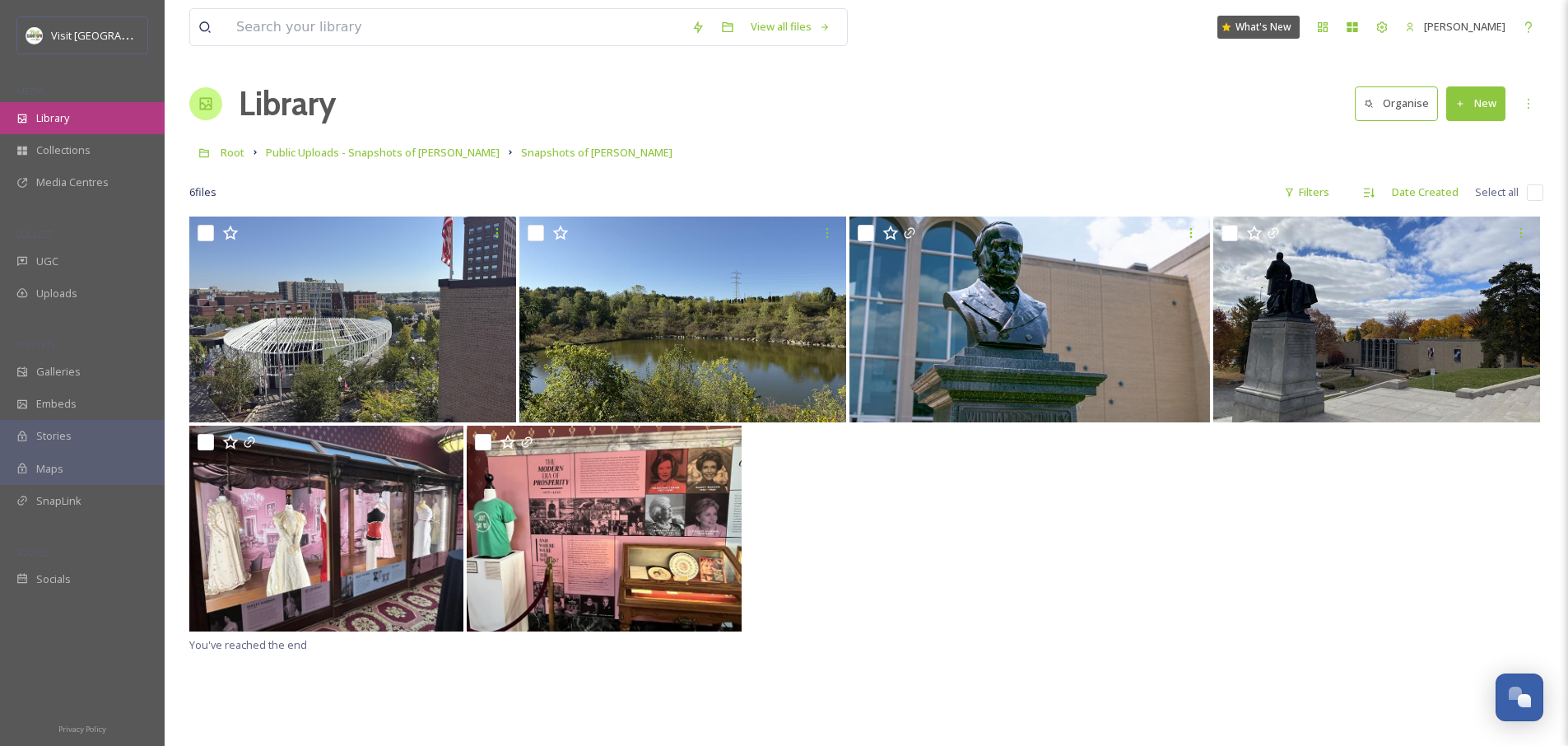
click at [61, 102] on div "Library" at bounding box center [82, 118] width 165 height 32
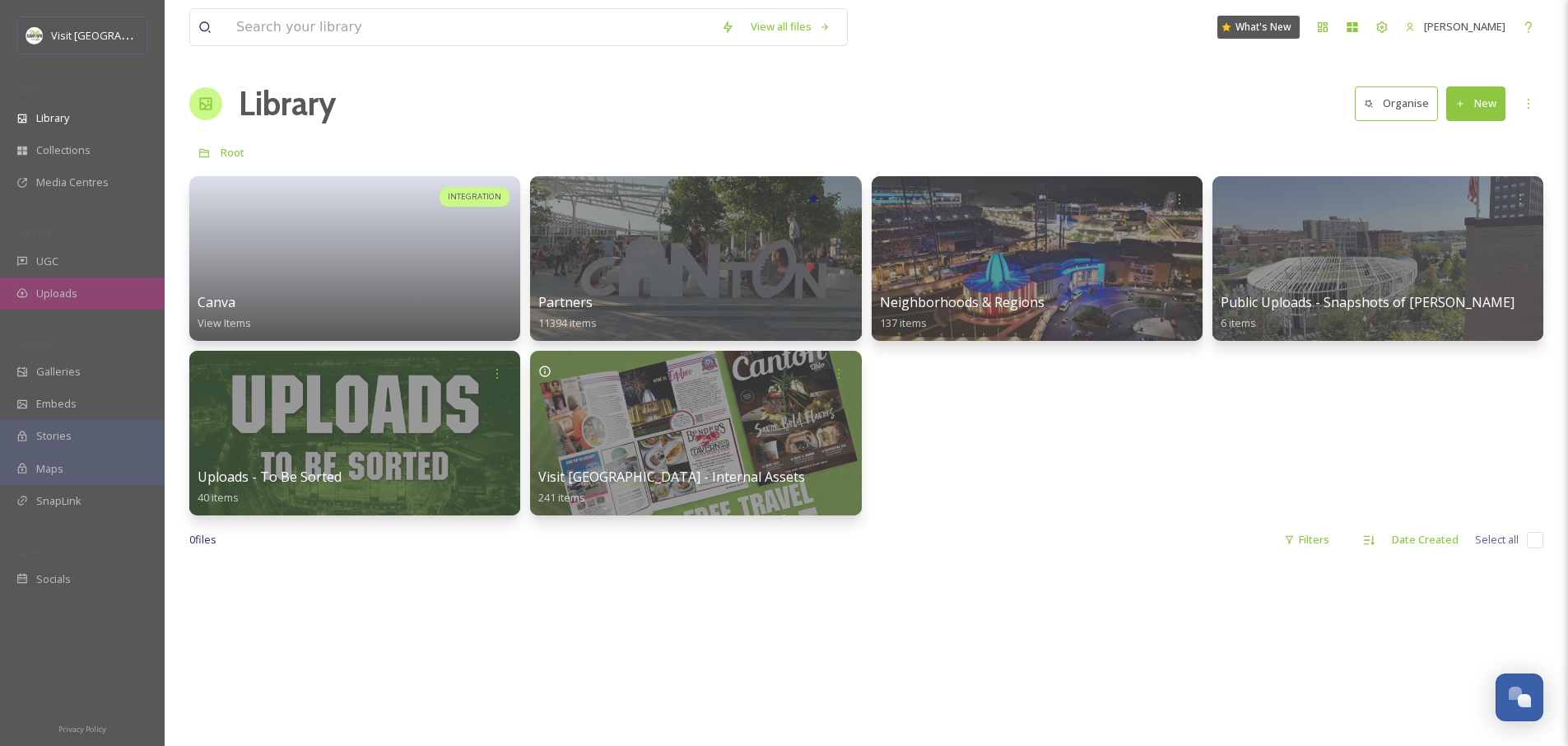
click at [67, 294] on span "Uploads" at bounding box center [56, 293] width 41 height 15
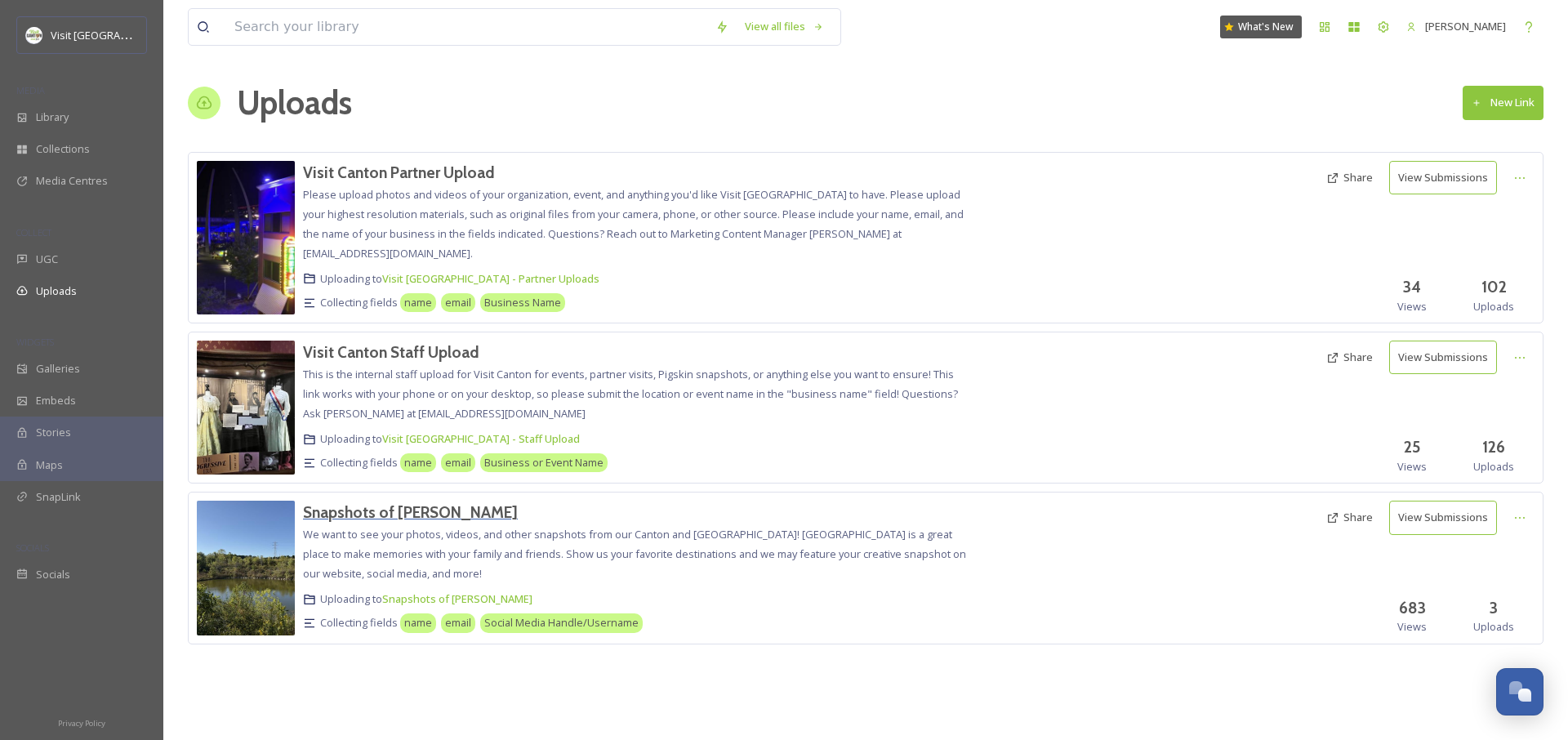
click at [400, 510] on h3 "Snapshots of Stark" at bounding box center [410, 512] width 215 height 20
click at [1506, 519] on div at bounding box center [1519, 518] width 30 height 30
click at [1497, 588] on span "Edit" at bounding box center [1489, 585] width 18 height 15
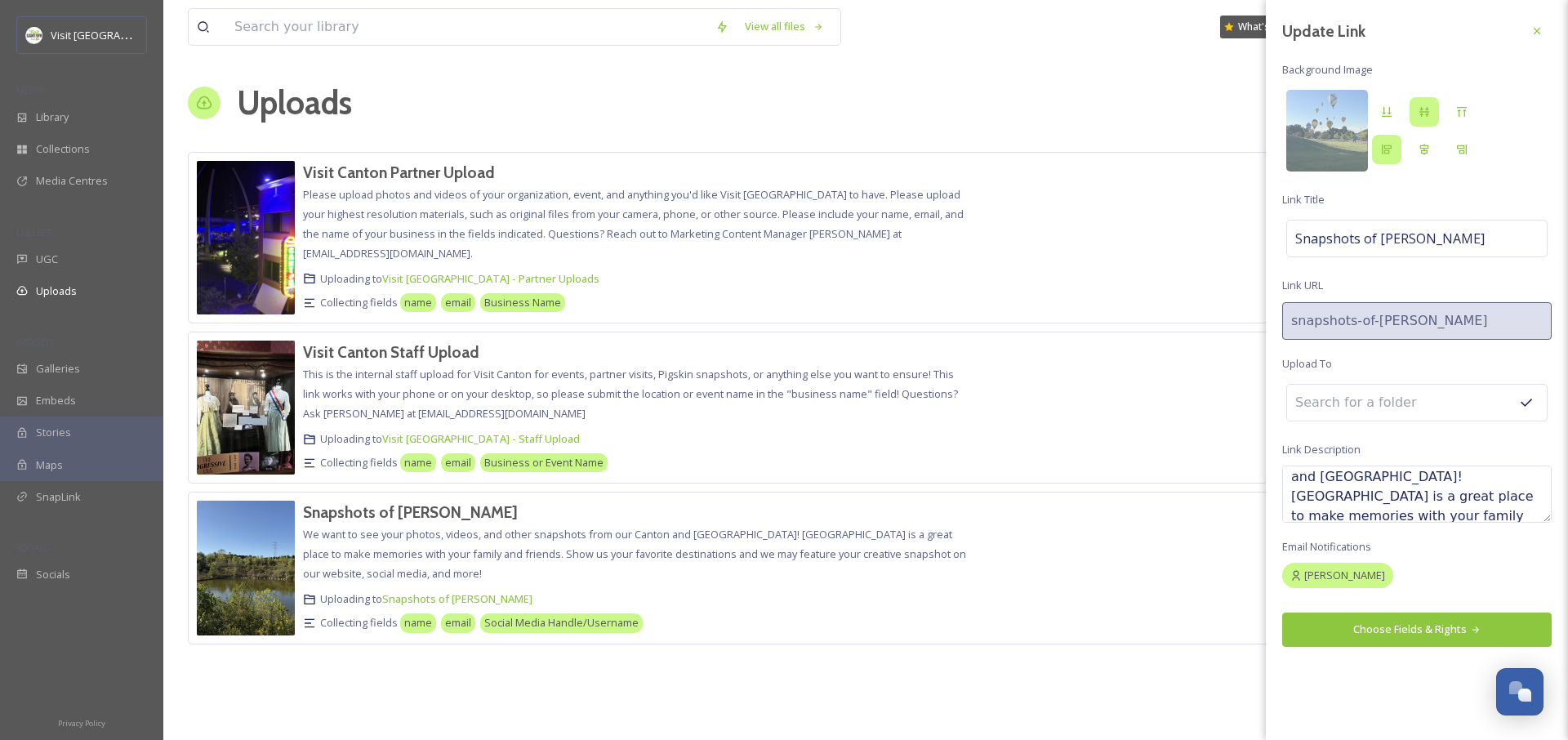
scroll to position [33, 0]
click at [1467, 474] on textarea "We want to see your photos, videos, and other snapshots from our Canton and Sta…" at bounding box center [1416, 493] width 269 height 57
click at [1427, 493] on textarea "We want to see your photos, videos, and other snapshots from Canton and Stark C…" at bounding box center [1416, 493] width 269 height 57
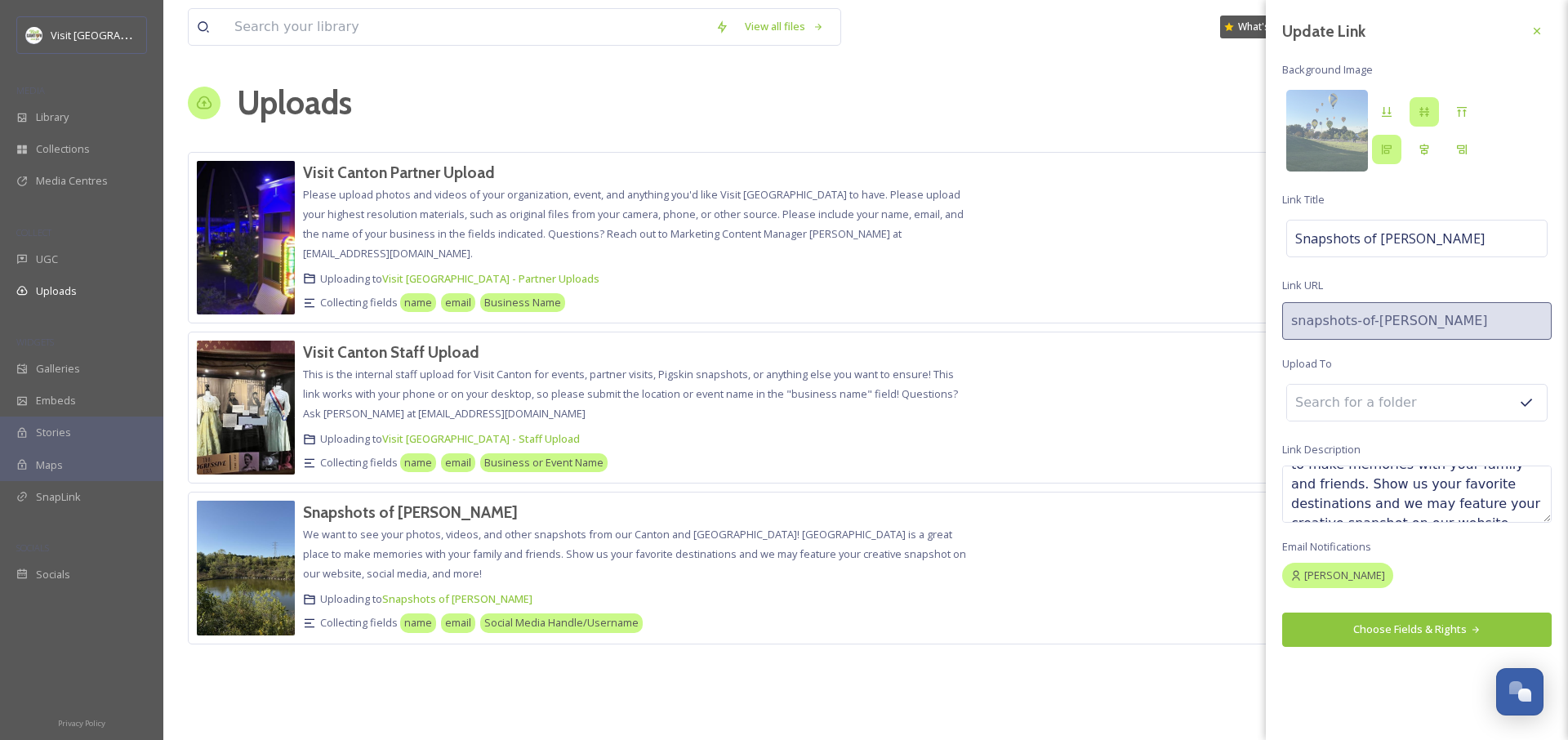
type textarea "We want to see your photos, videos, and other snapshots from Canton and Stark C…"
click at [1409, 627] on button "Choose Fields & Rights" at bounding box center [1416, 629] width 269 height 33
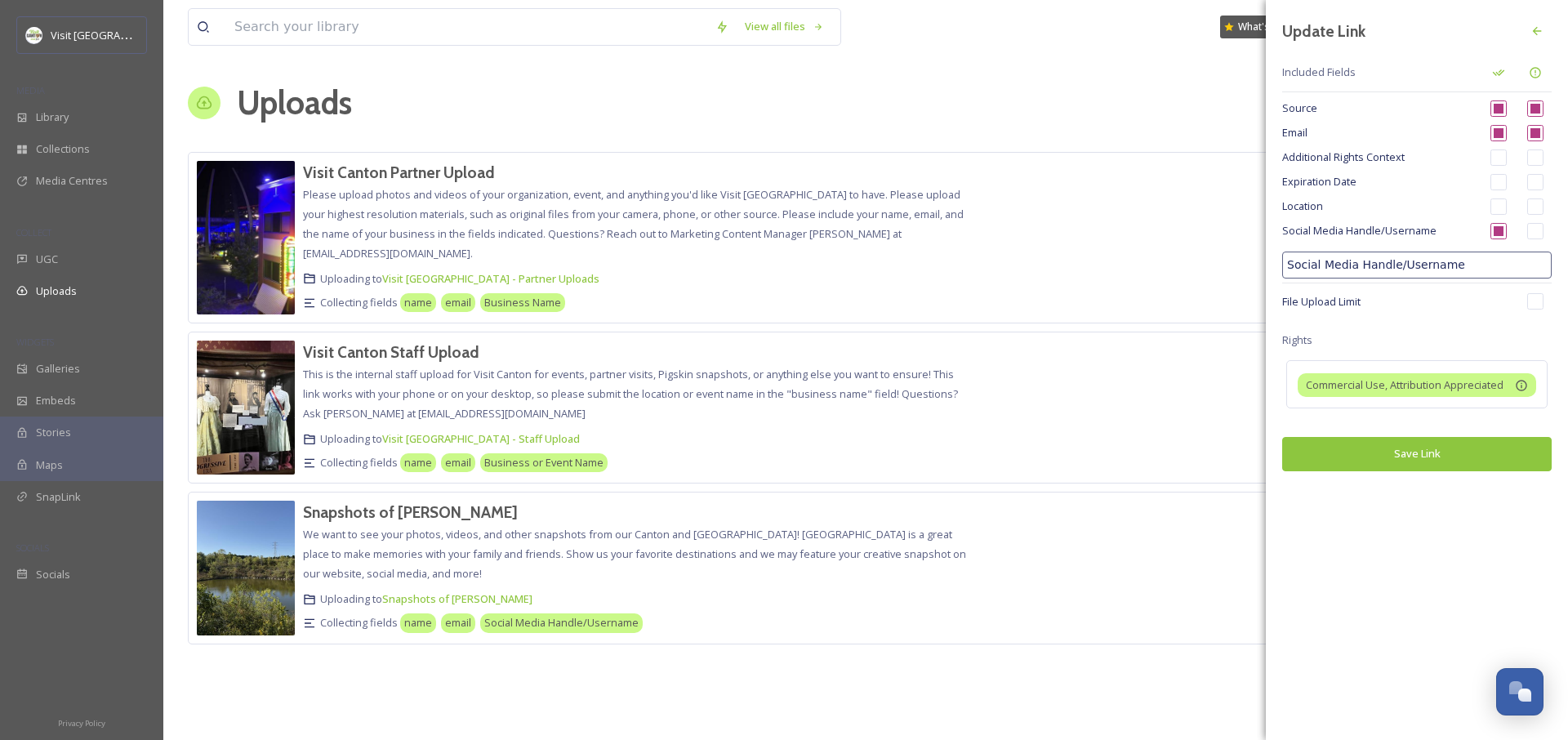
click at [1501, 210] on input "checkbox" at bounding box center [1498, 207] width 16 height 16
checkbox input "true"
click at [1538, 306] on input "checkbox" at bounding box center [1535, 302] width 16 height 16
checkbox input "true"
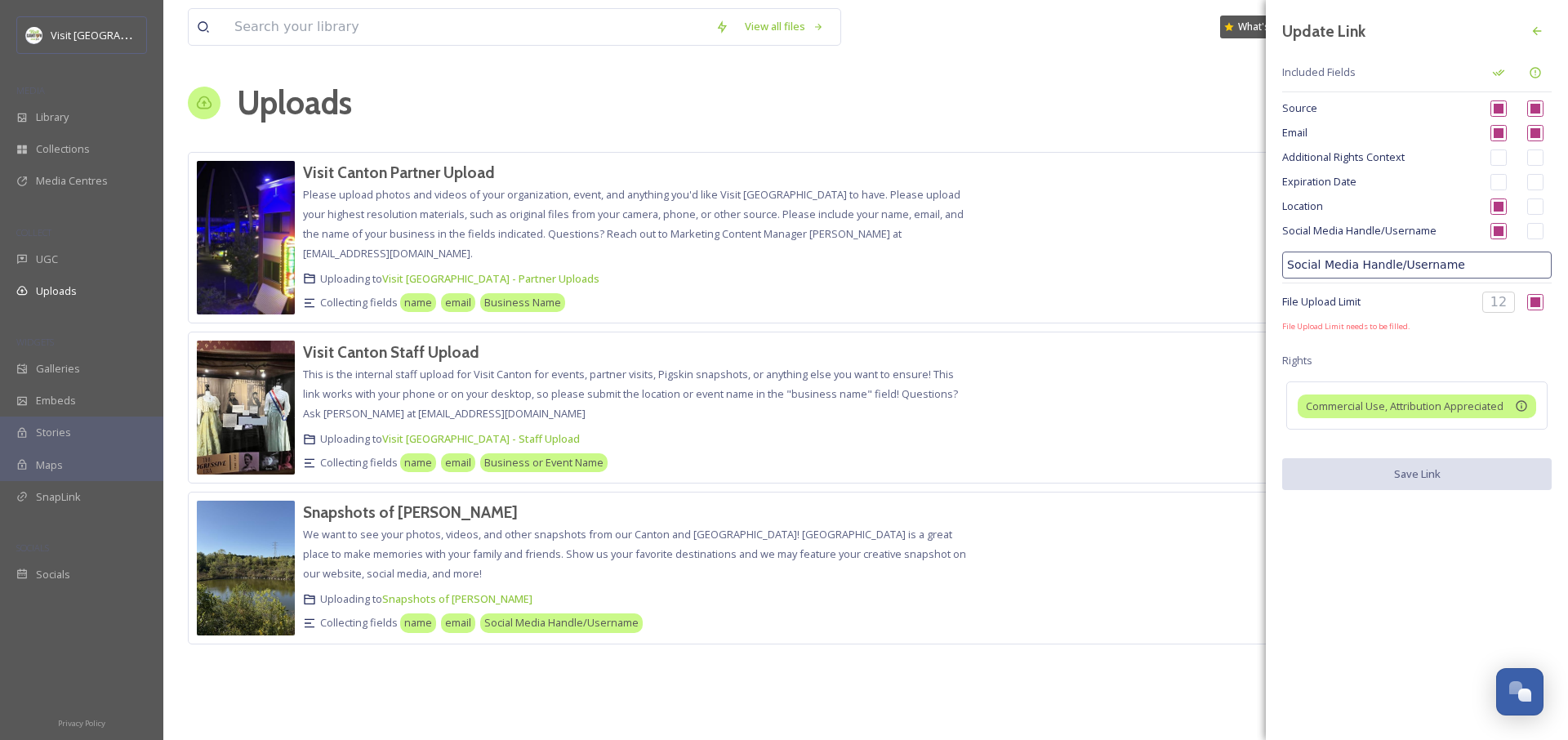
click at [1497, 304] on input at bounding box center [1498, 303] width 33 height 22
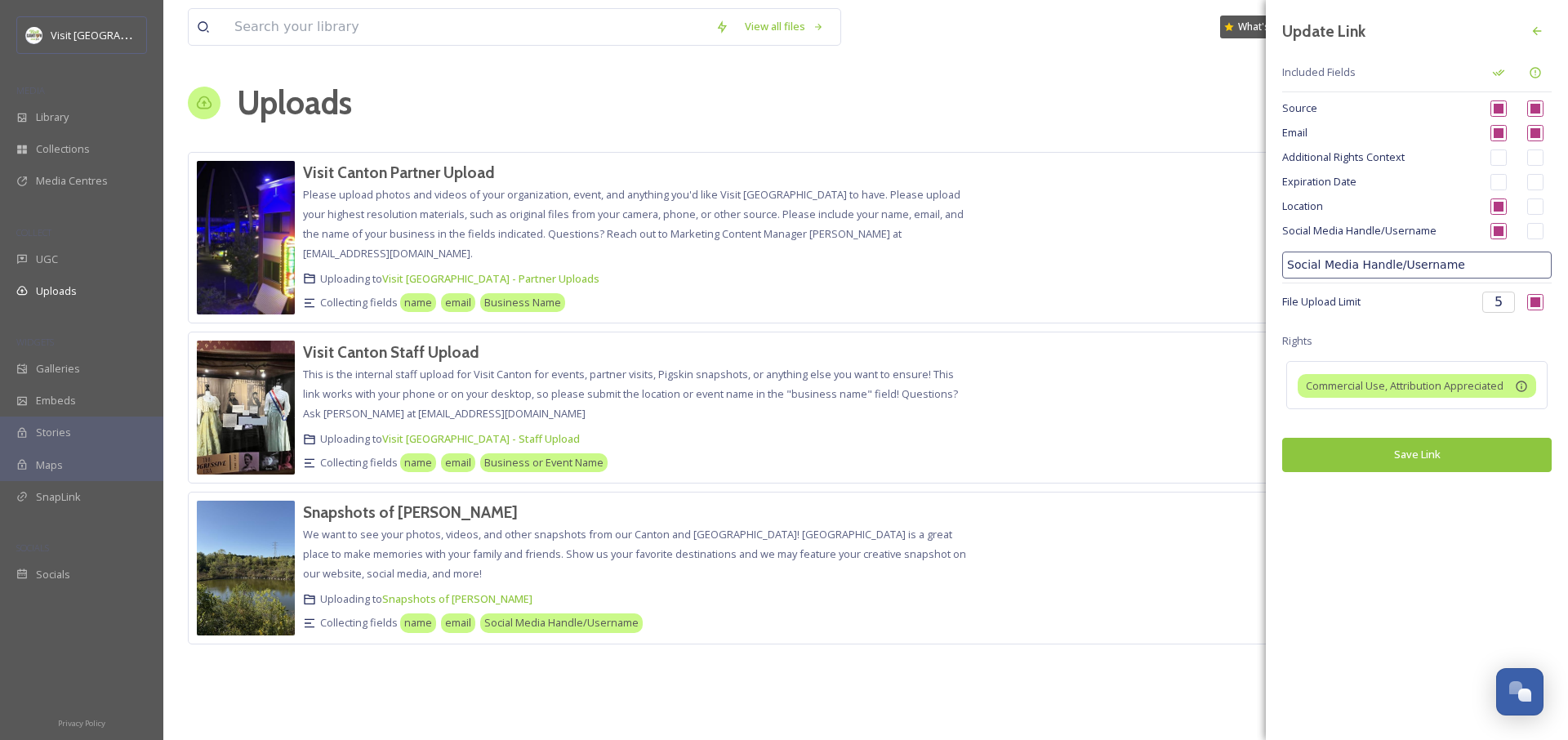
type input "5"
click at [1462, 451] on button "Save Link" at bounding box center [1416, 454] width 269 height 33
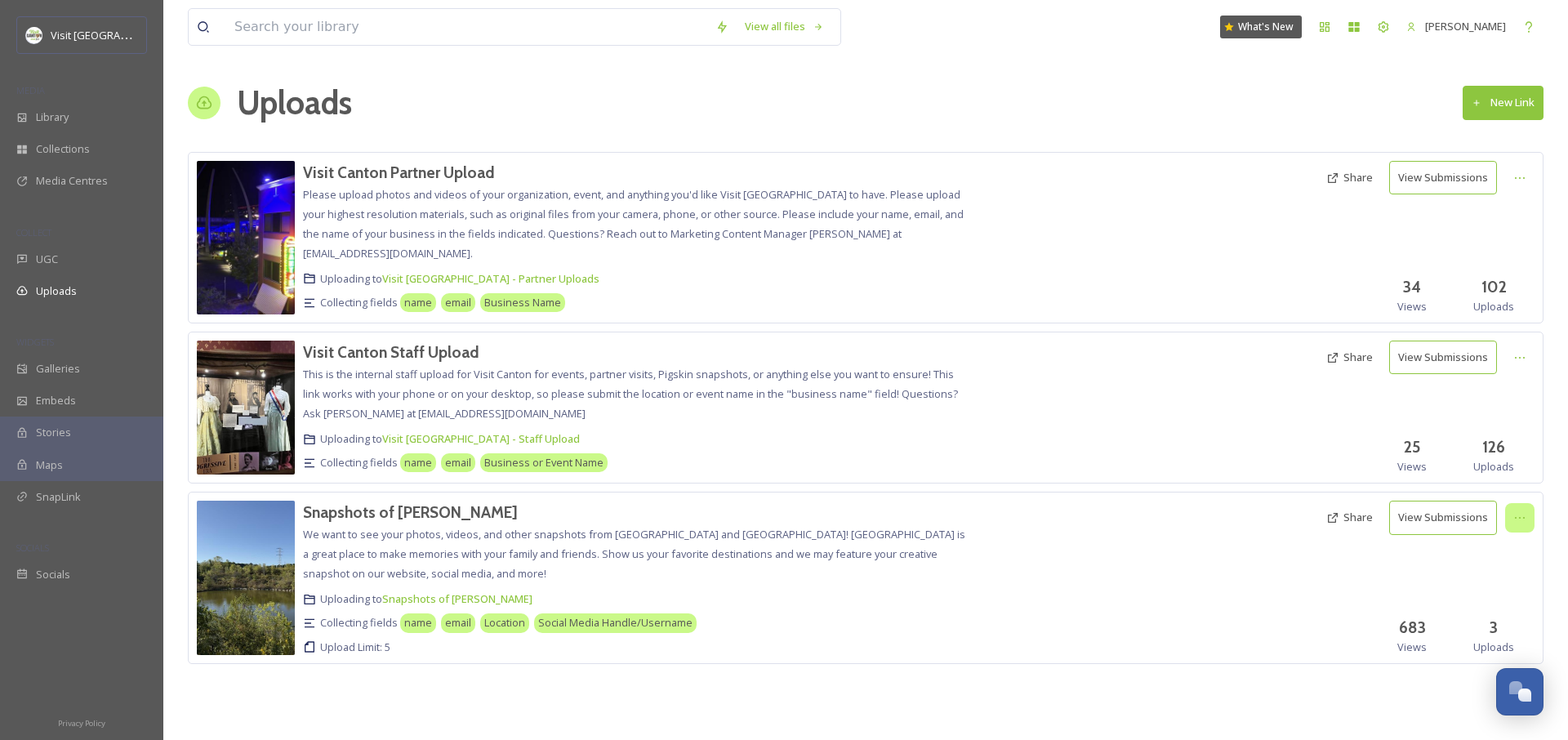
click at [1515, 515] on icon at bounding box center [1519, 518] width 13 height 13
click at [1502, 593] on div "Edit" at bounding box center [1502, 585] width 62 height 32
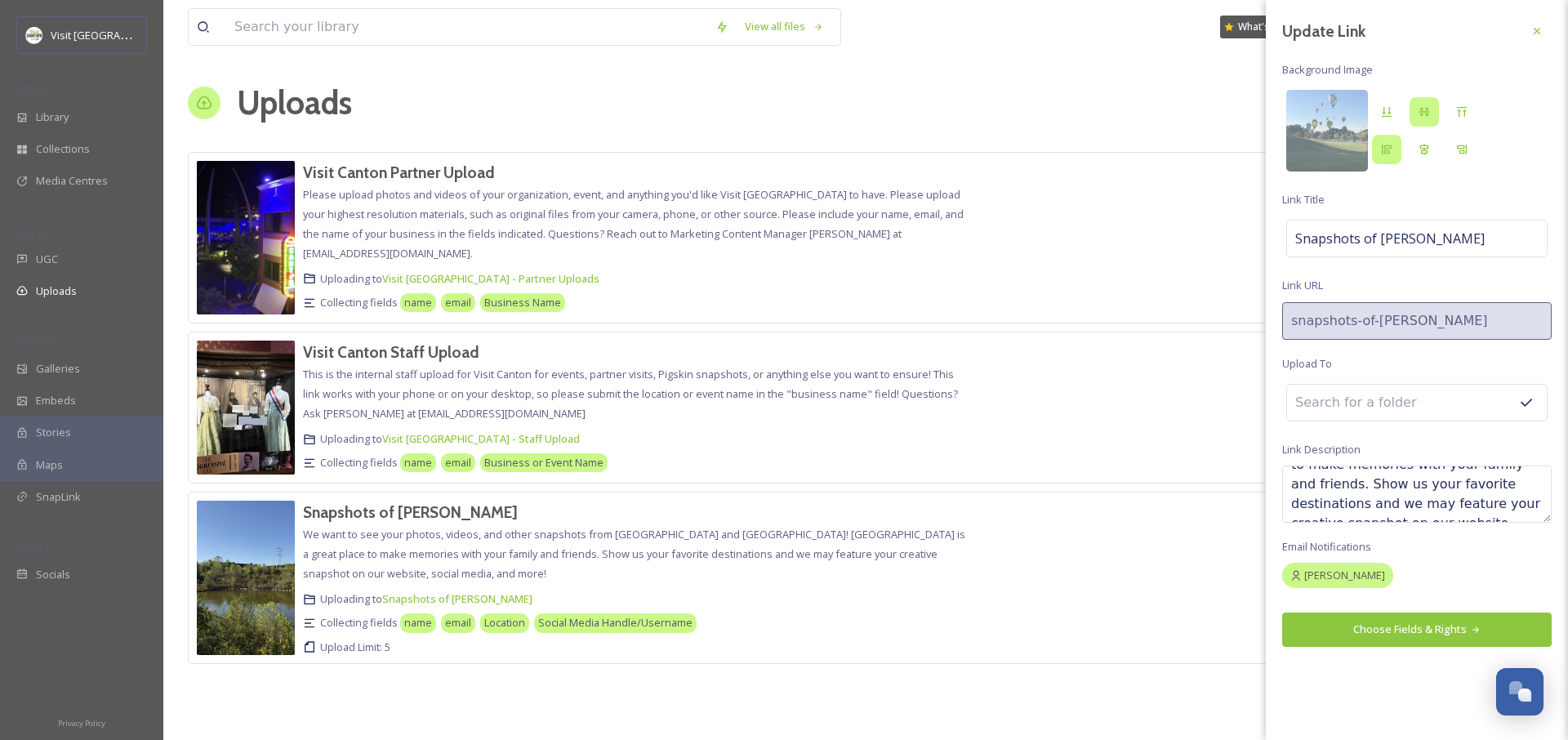
click at [1431, 507] on textarea "We want to see your photos, videos, and other snapshots from Canton and Stark C…" at bounding box center [1416, 493] width 269 height 57
click at [1450, 505] on textarea "We want to see your photos, videos, and other snapshots from Canton and Stark C…" at bounding box center [1416, 493] width 269 height 57
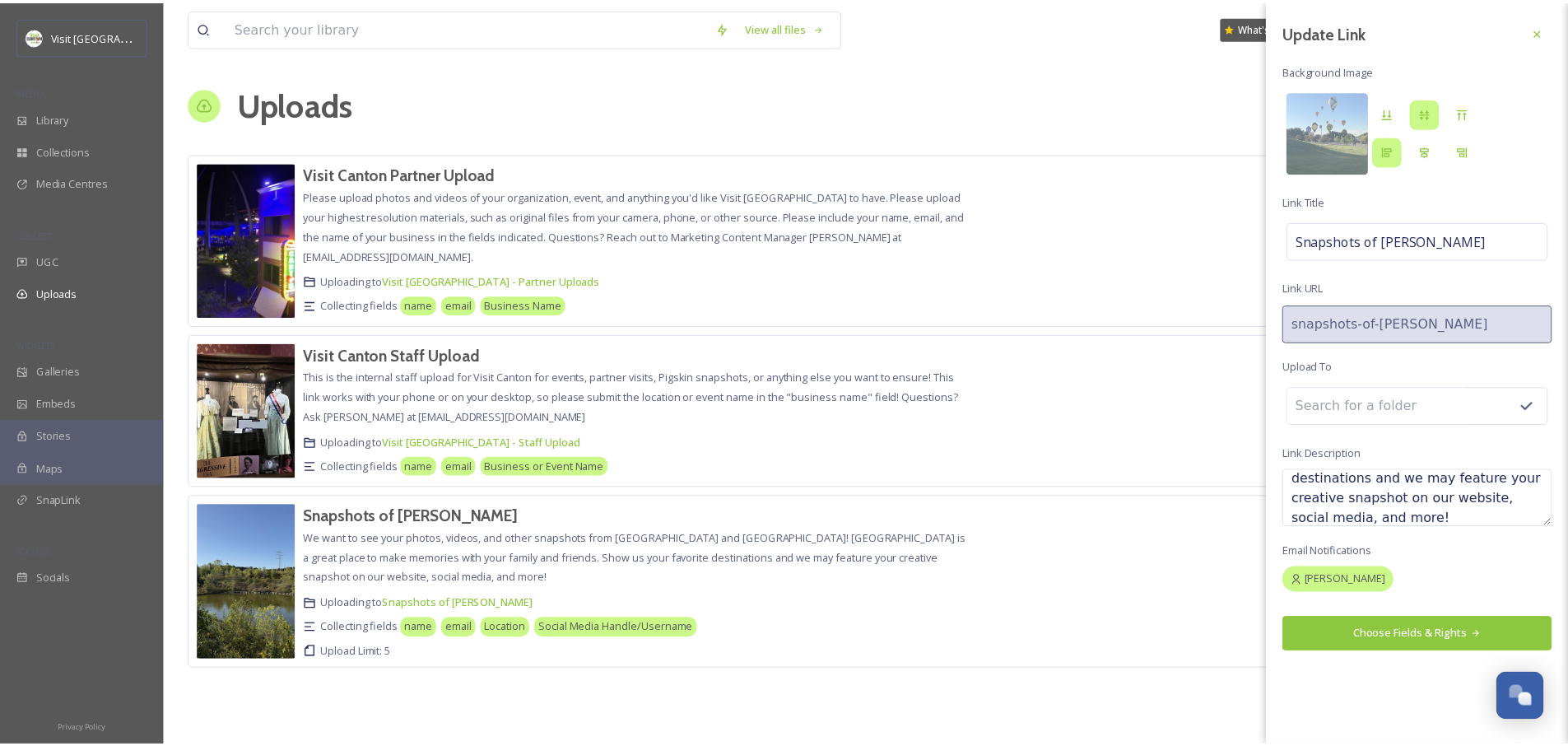
scroll to position [138, 0]
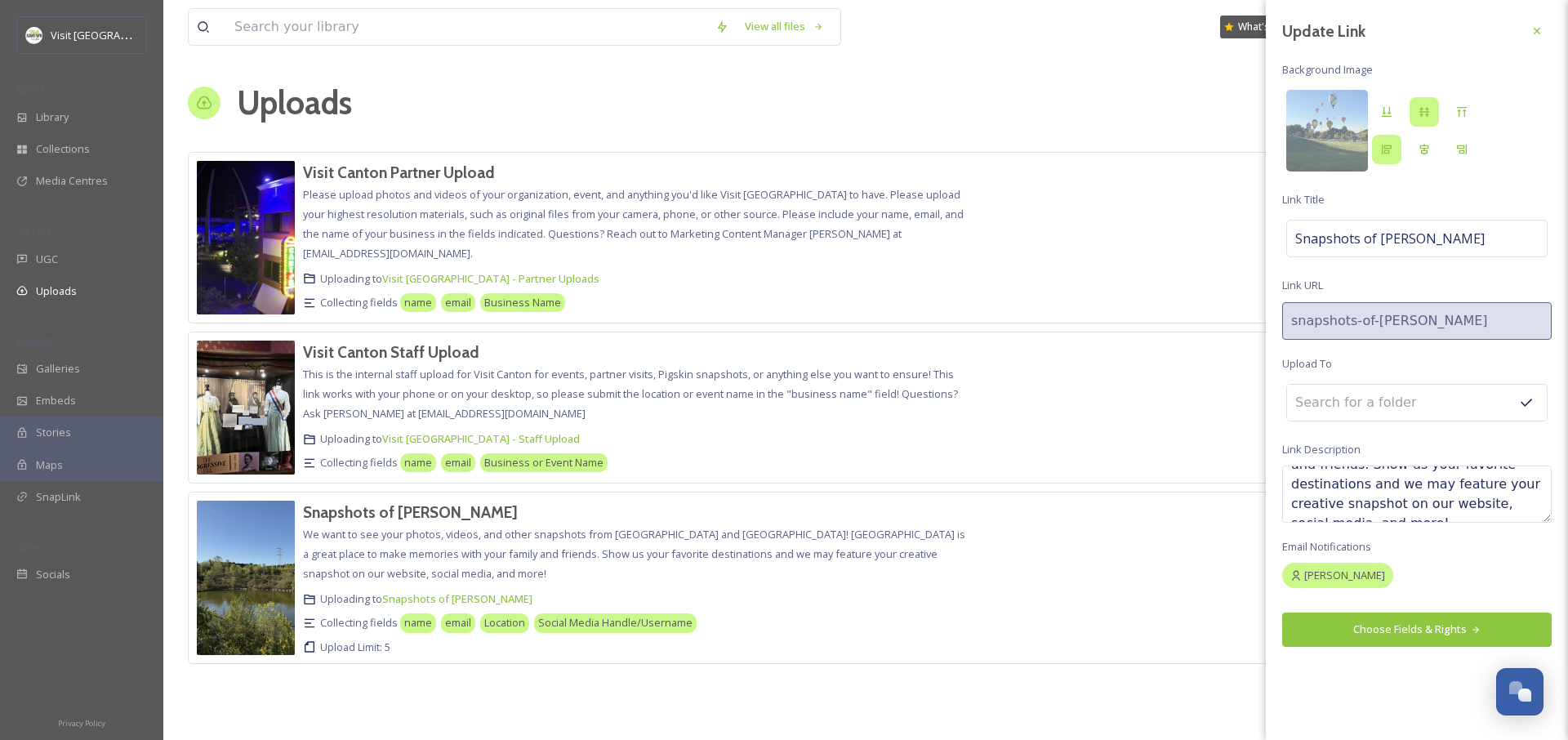
type textarea "We want to see your photos, videos, and other snapshots from Canton and Stark C…"
click at [68, 302] on div "Uploads" at bounding box center [81, 291] width 163 height 32
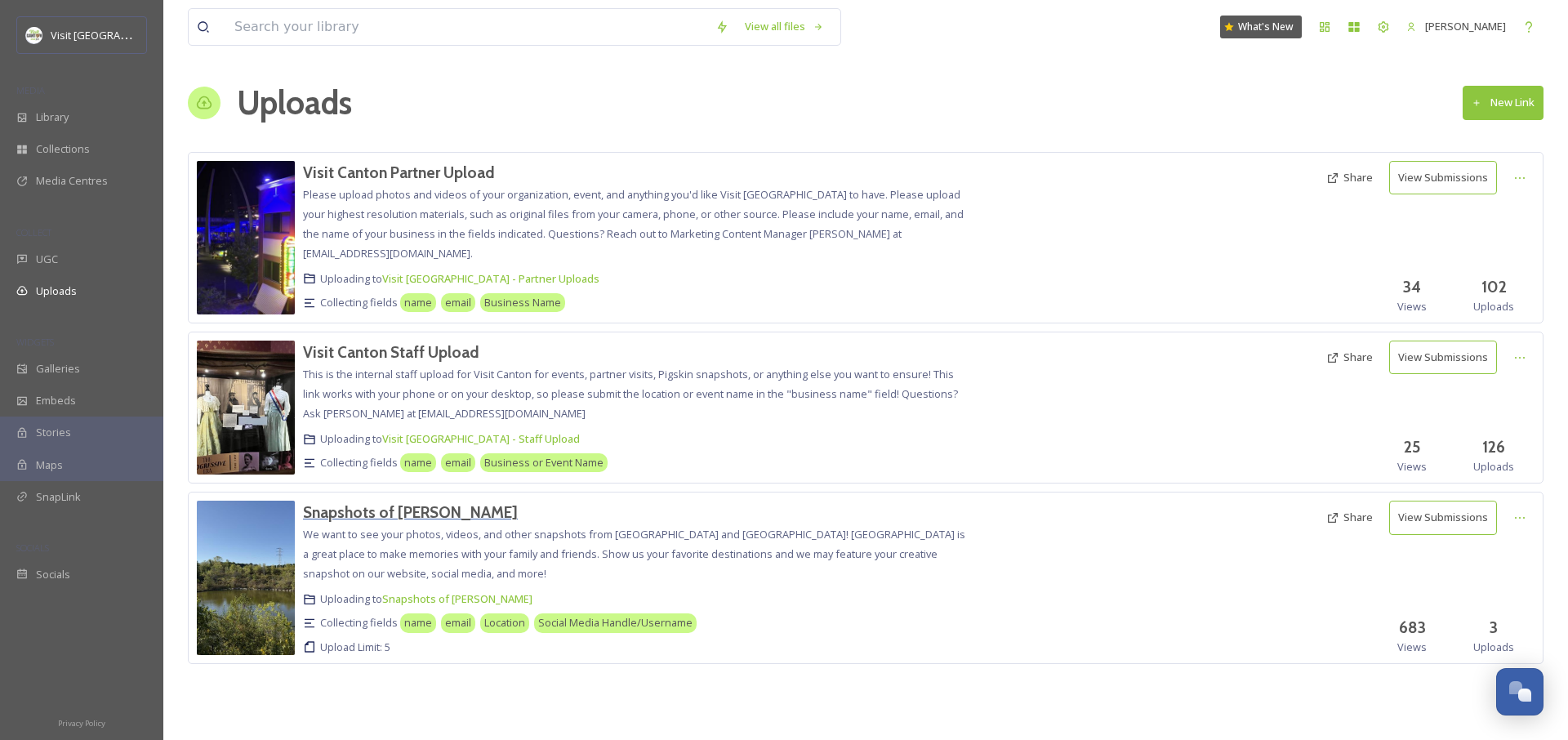
click at [398, 511] on h3 "Snapshots of Stark" at bounding box center [410, 512] width 215 height 20
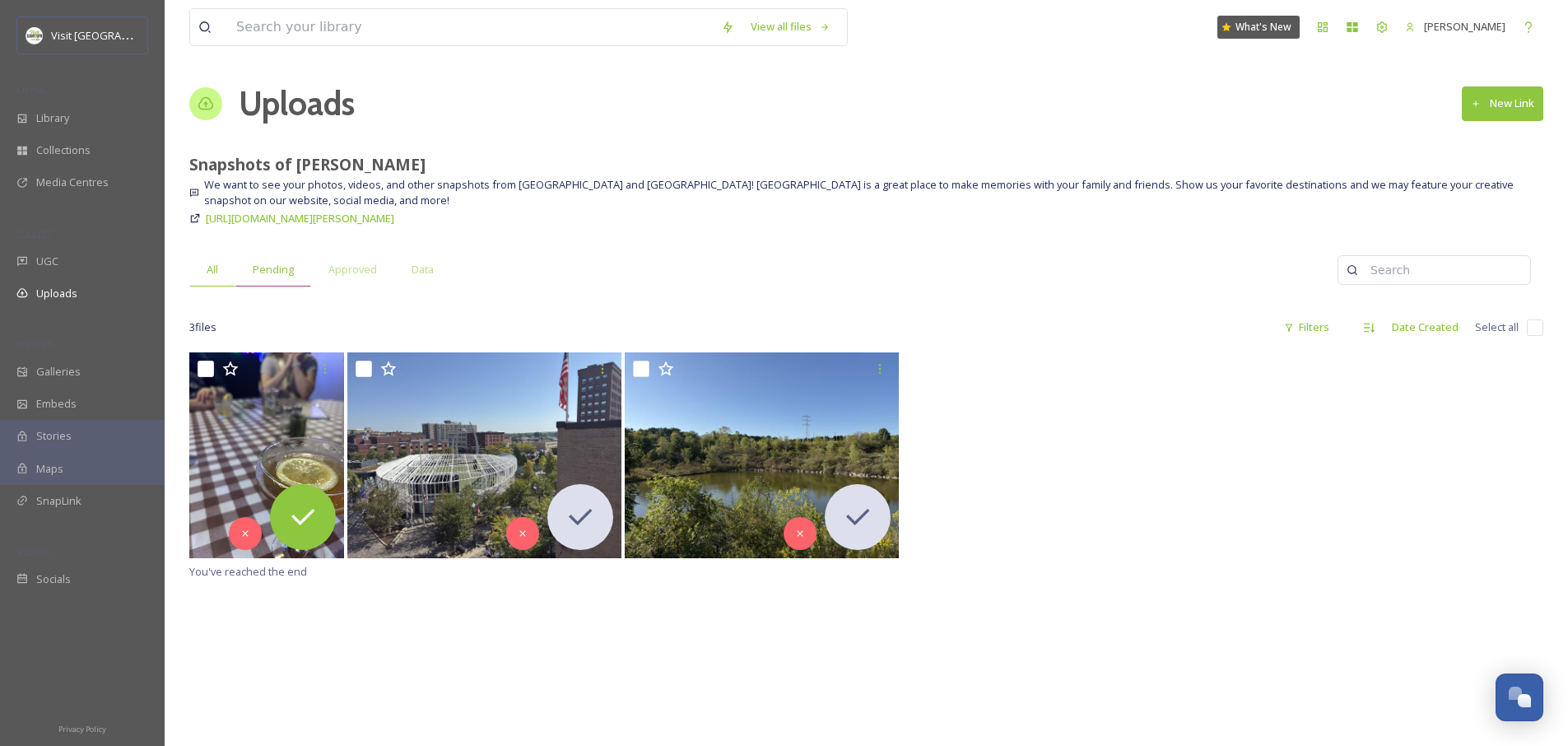
click at [252, 285] on div "Pending" at bounding box center [273, 270] width 76 height 34
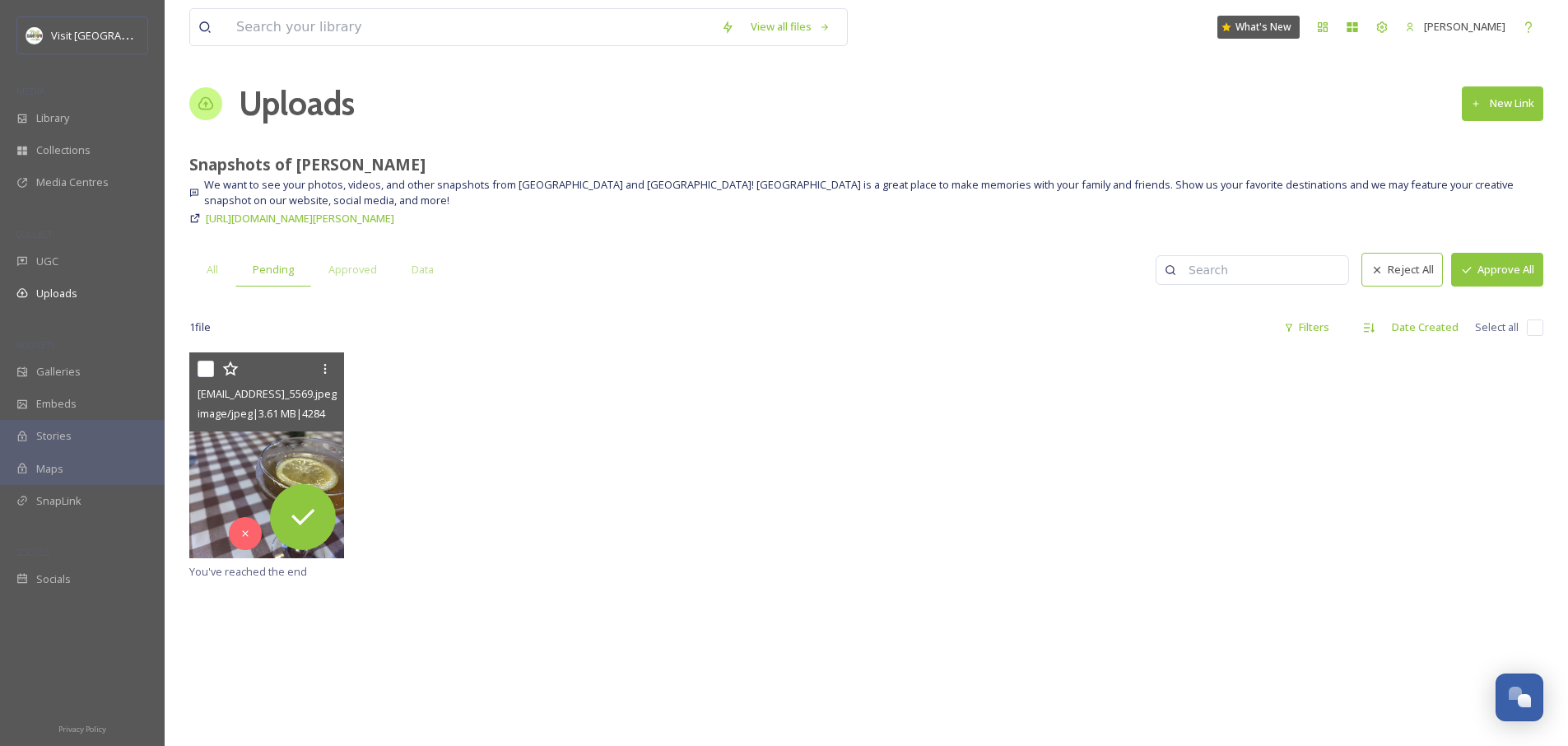
click at [227, 440] on img at bounding box center [267, 455] width 155 height 206
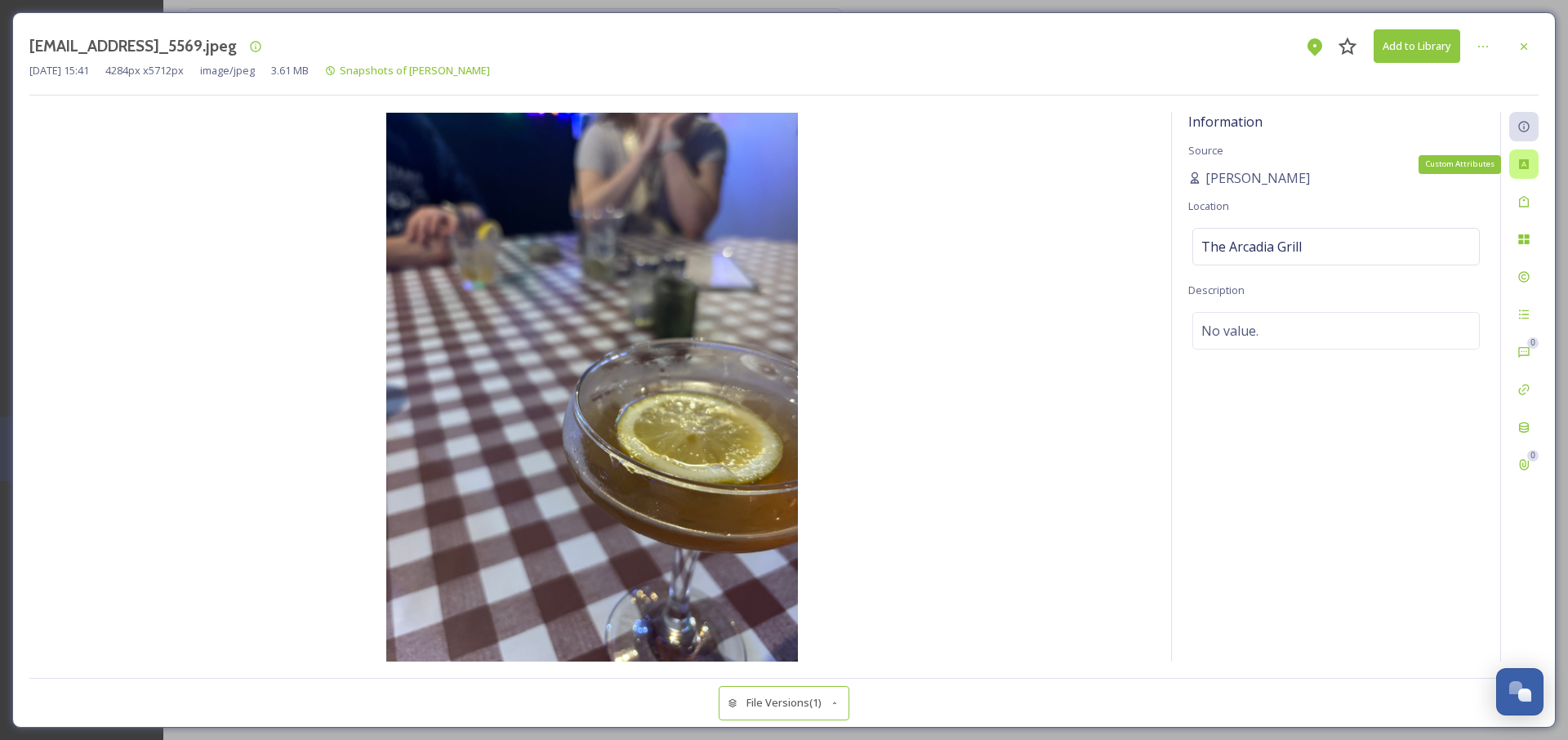
click at [1521, 168] on icon at bounding box center [1524, 164] width 10 height 10
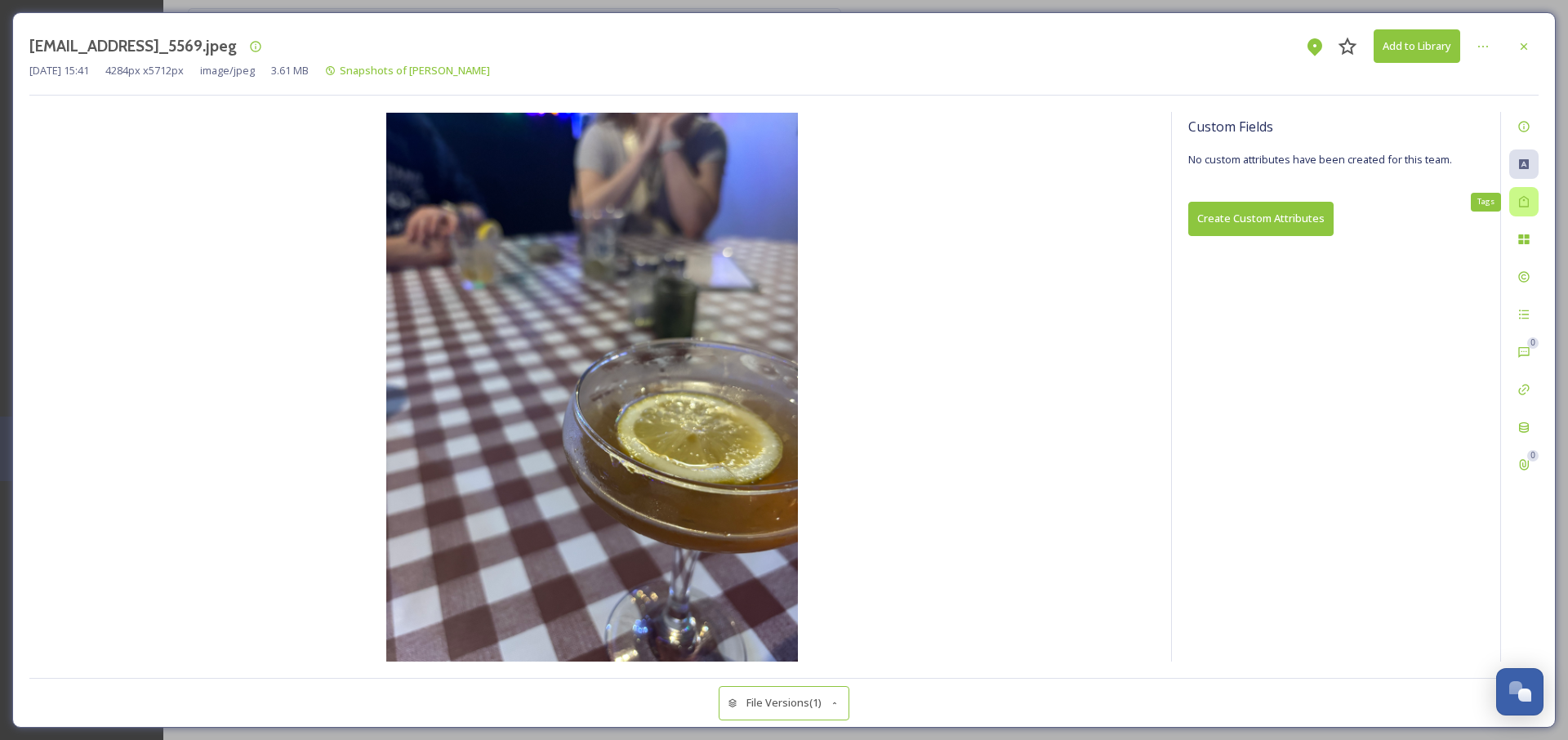
click at [1524, 201] on icon at bounding box center [1524, 201] width 13 height 13
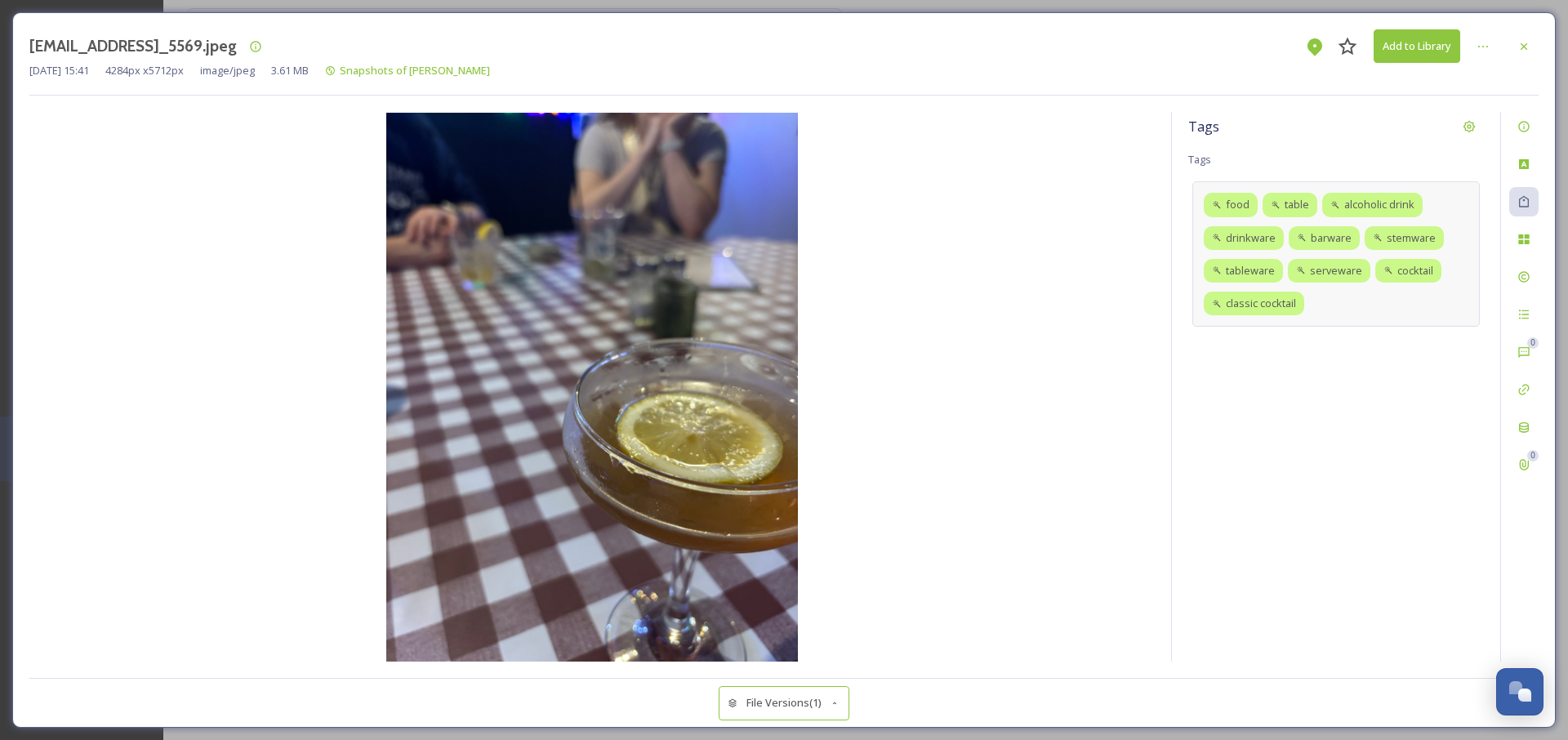
click at [1401, 304] on div "food table alcoholic drink drinkware barware stemware tableware serveware cockt…" at bounding box center [1336, 254] width 287 height 145
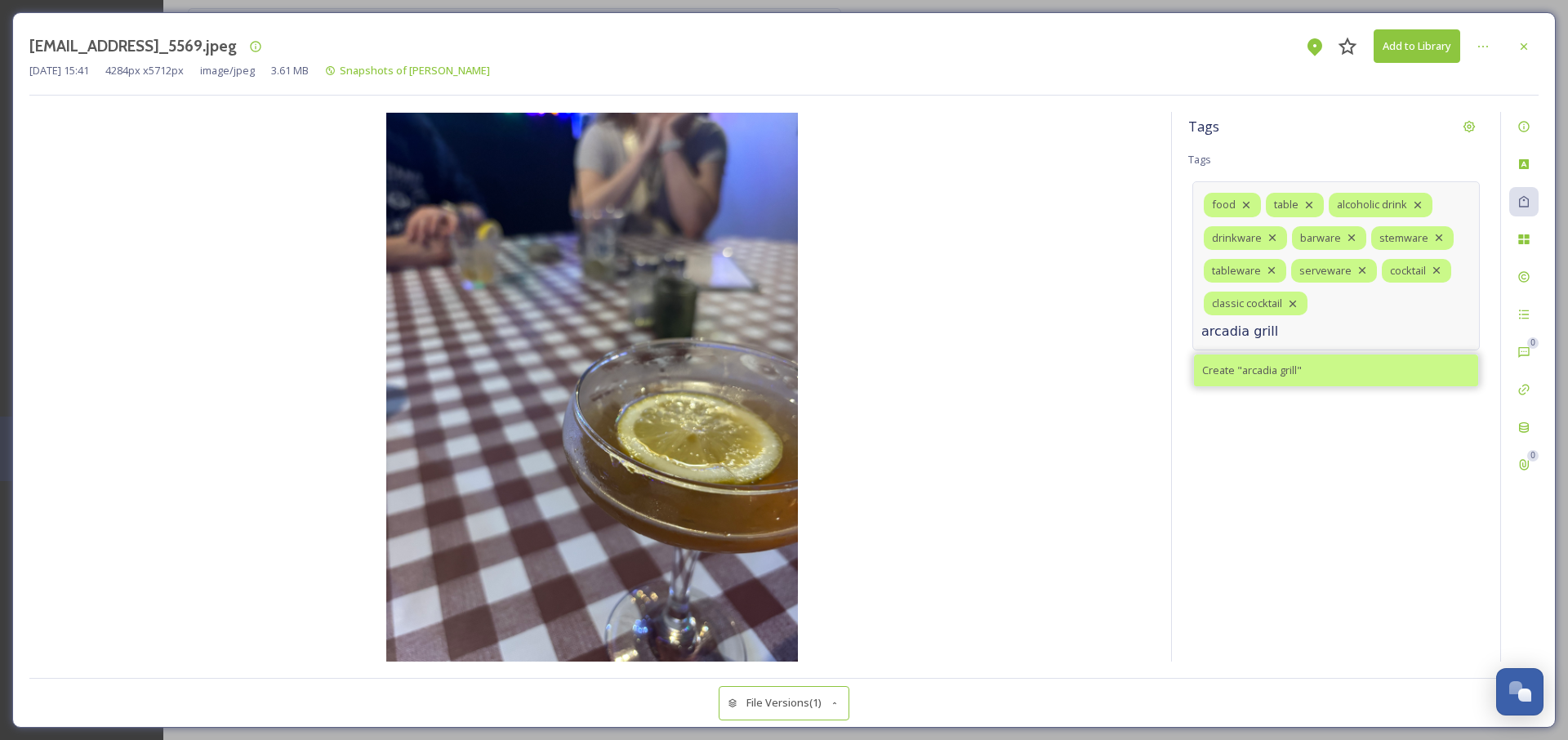
type input "arcadia grill"
click at [1291, 362] on span "Create " arcadia grill "" at bounding box center [1252, 370] width 99 height 15
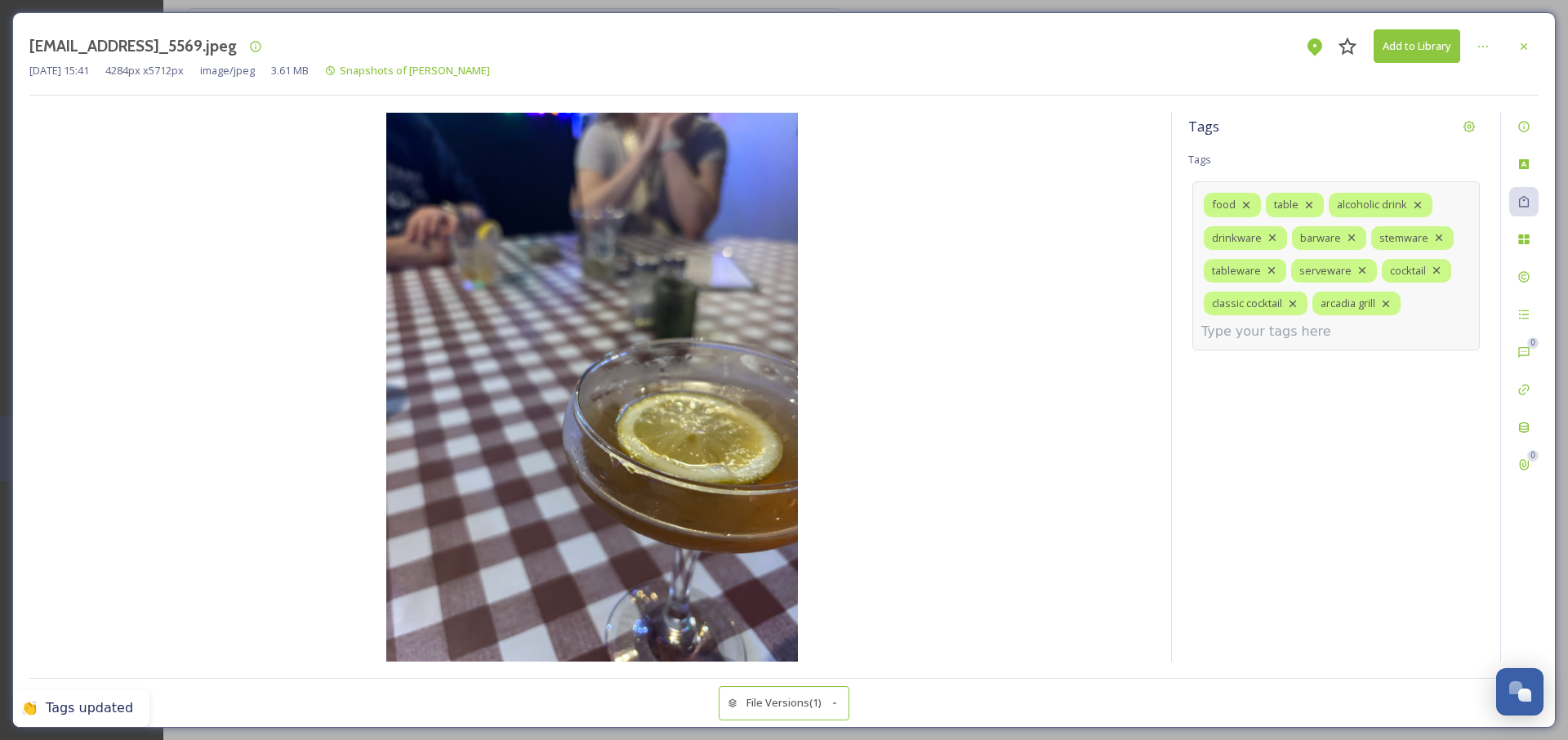
click at [1314, 342] on div "food table alcoholic drink drinkware barware stemware tableware serveware cockt…" at bounding box center [1336, 266] width 287 height 169
click at [1313, 333] on input at bounding box center [1283, 332] width 163 height 20
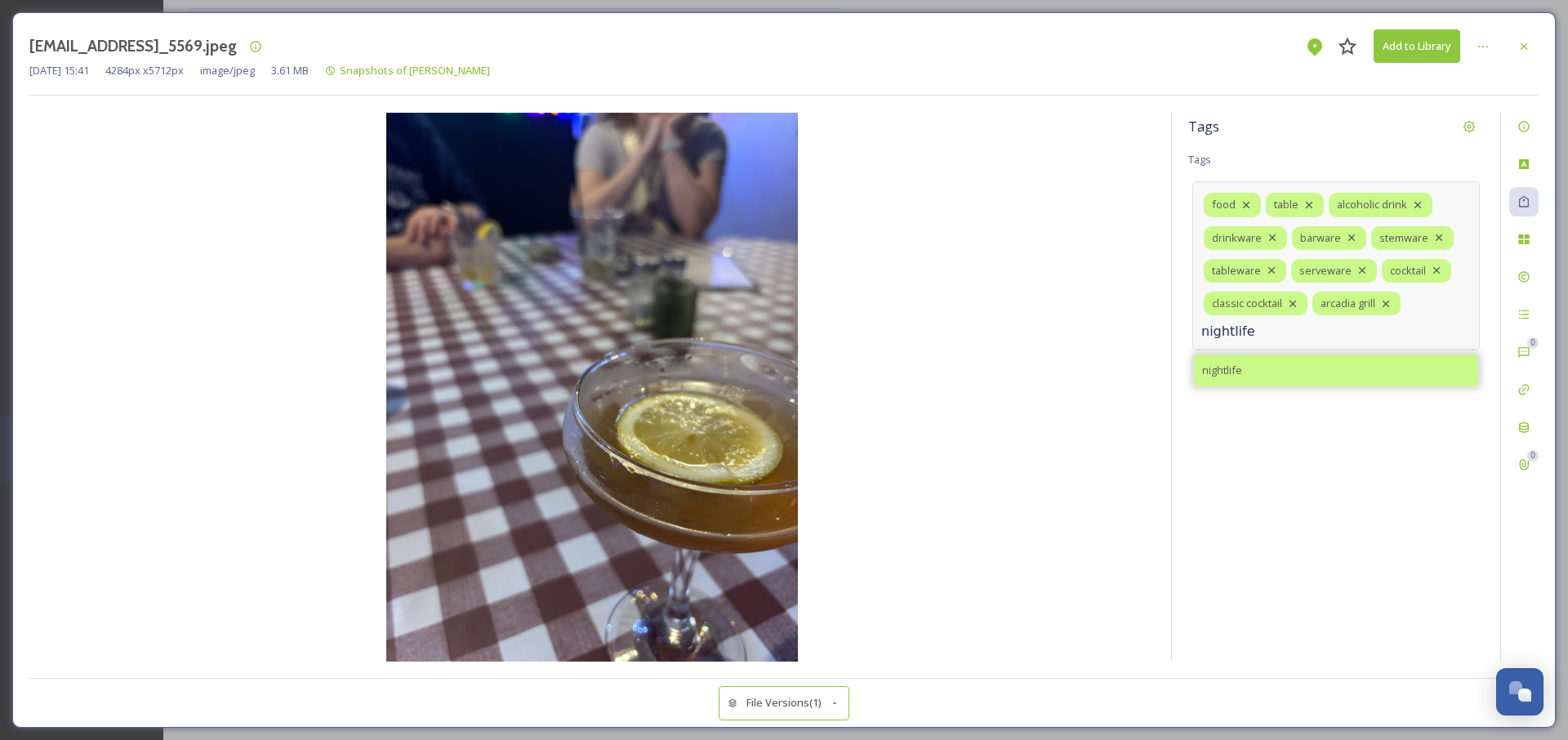
type input "nightlife"
click at [1282, 375] on div "nightlife" at bounding box center [1336, 370] width 285 height 32
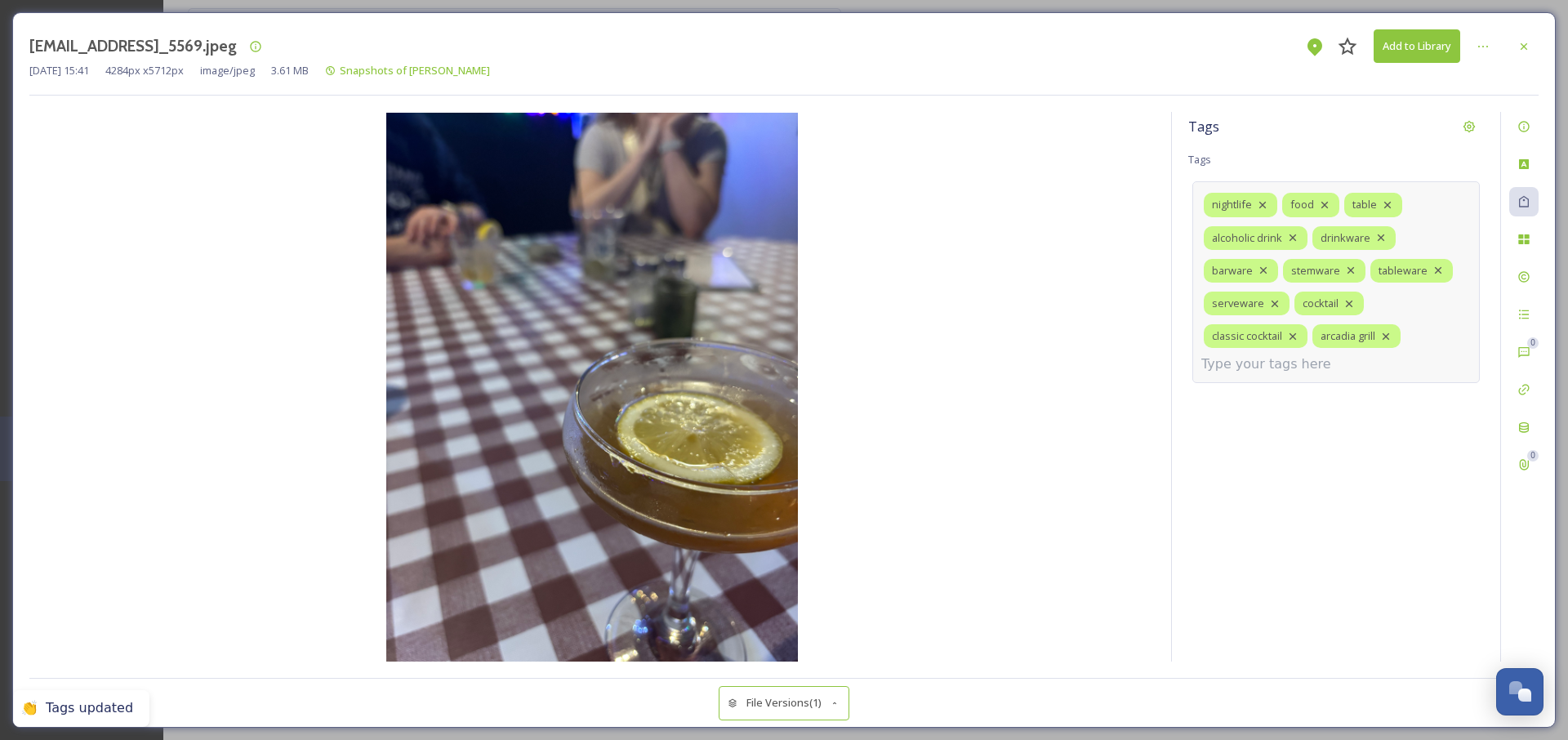
click at [1282, 364] on input at bounding box center [1283, 364] width 163 height 20
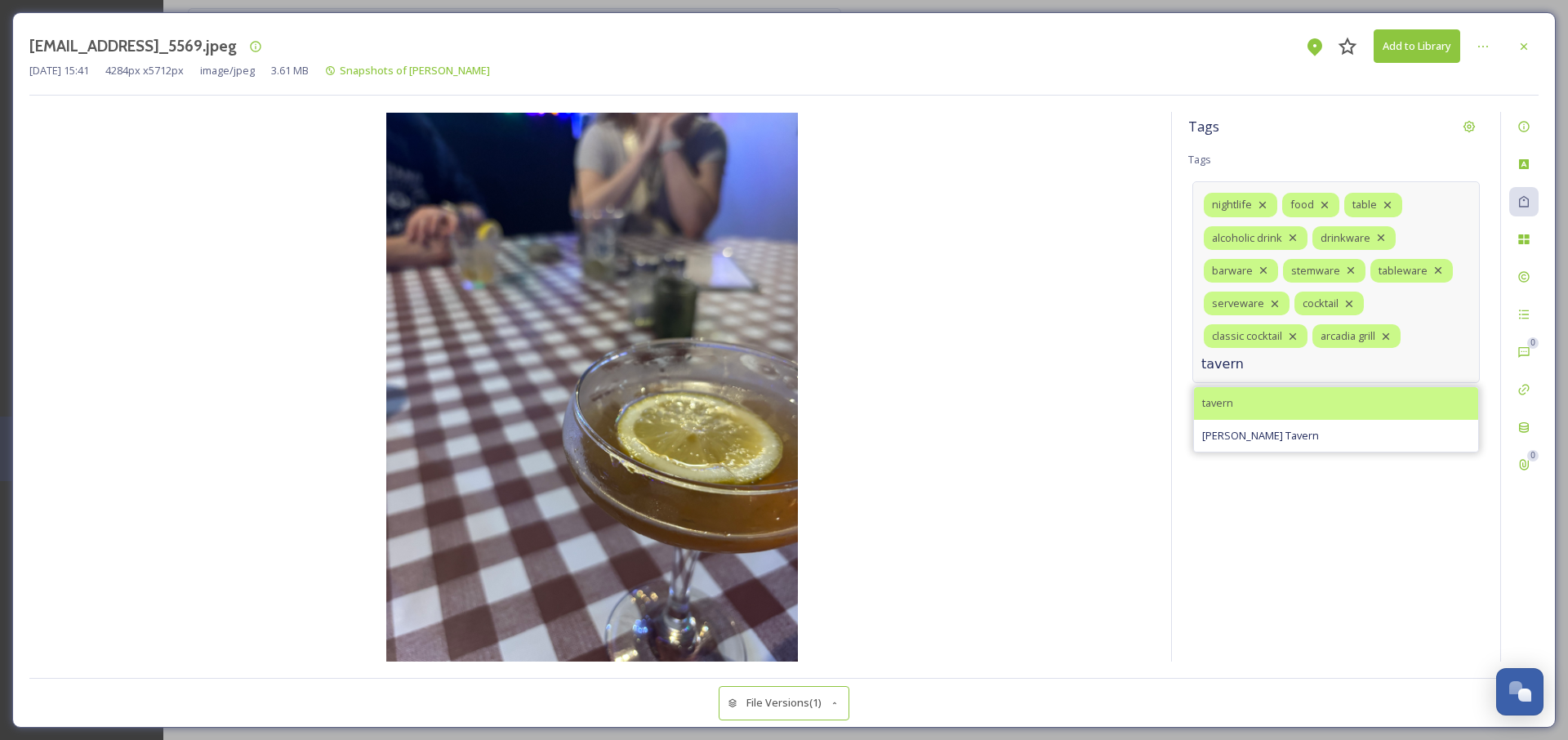
type input "tavern"
click at [1244, 397] on div "tavern" at bounding box center [1336, 403] width 285 height 32
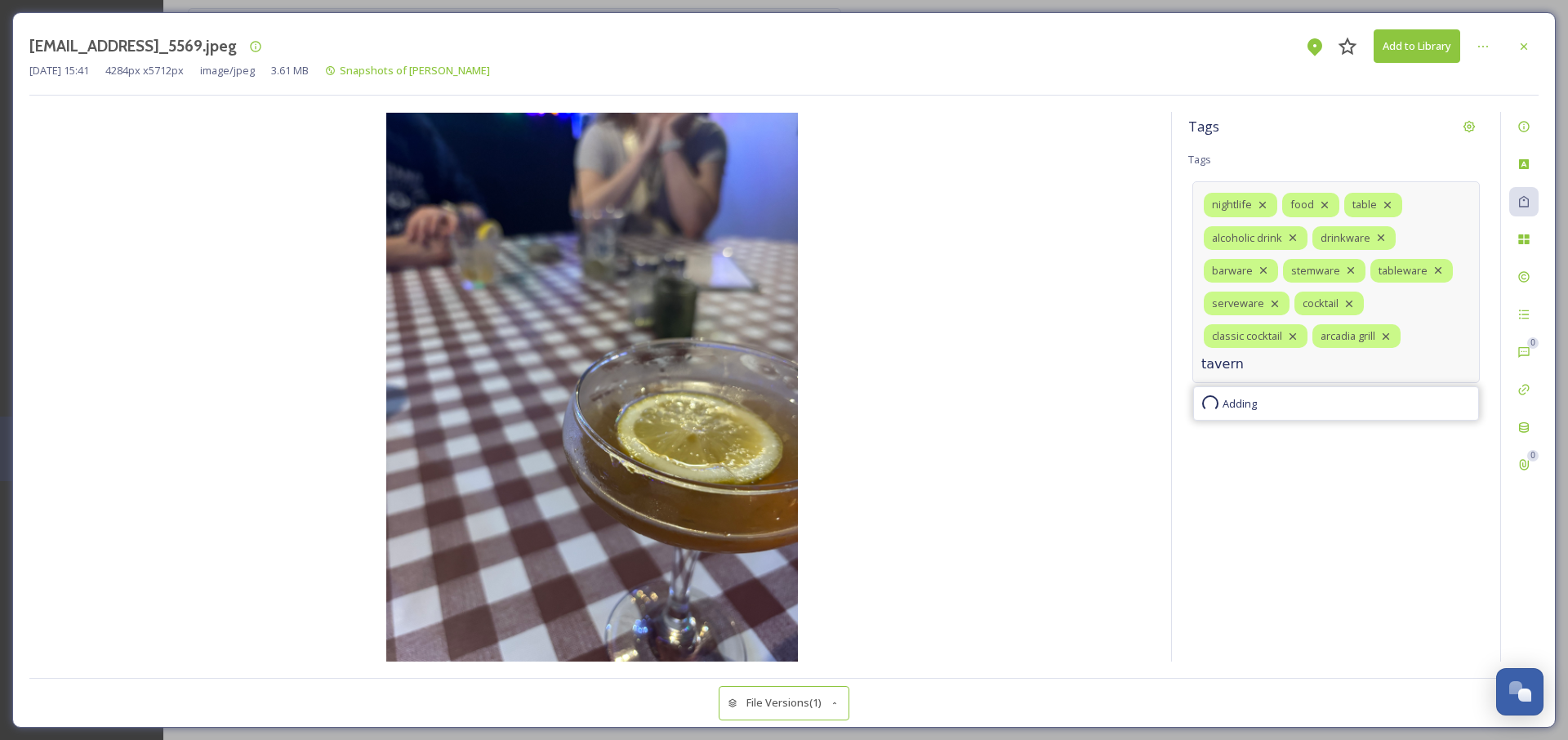
click at [1271, 368] on input "tavern" at bounding box center [1283, 364] width 163 height 20
click at [1271, 362] on input at bounding box center [1283, 364] width 163 height 20
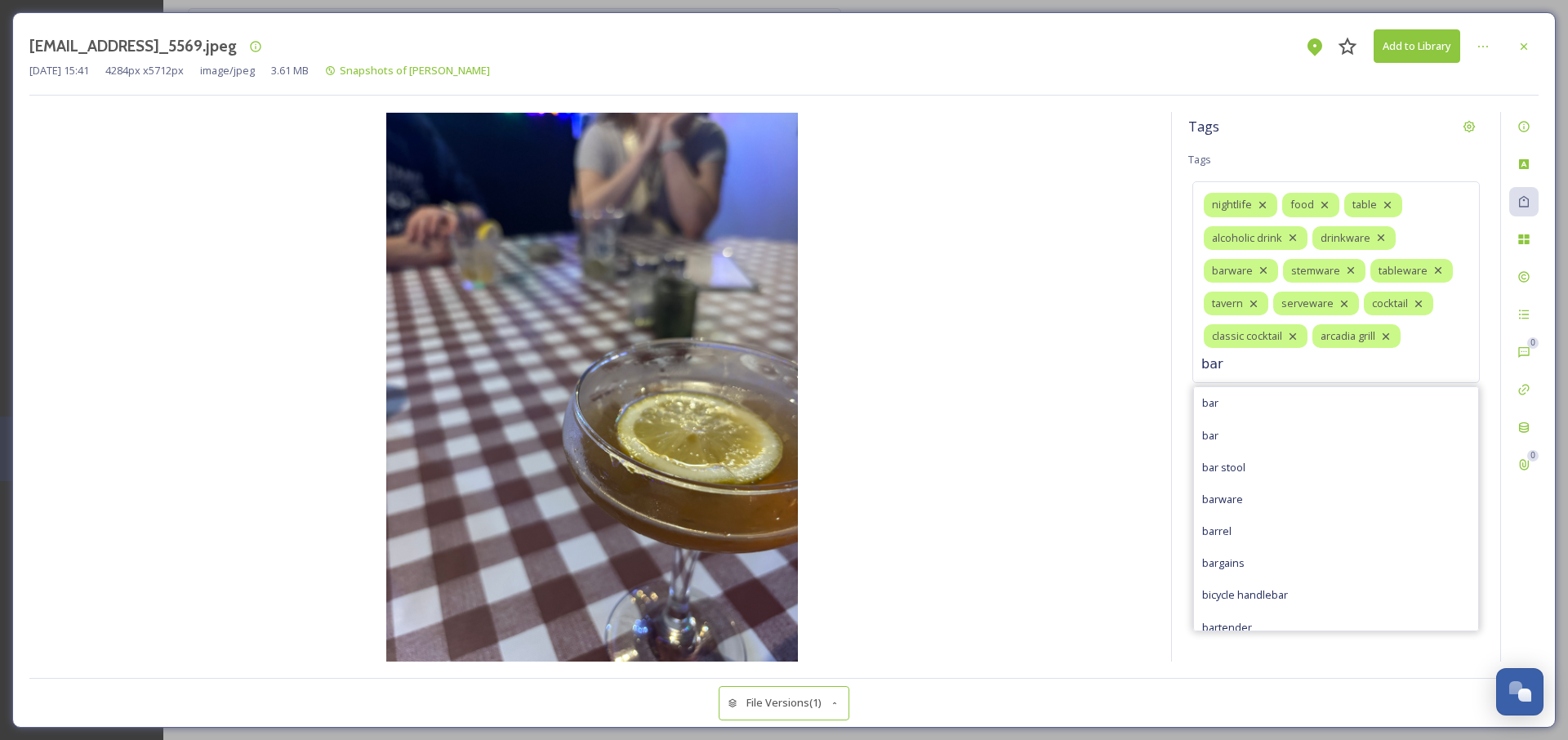
type input "bar"
click at [1242, 396] on div "bar" at bounding box center [1336, 403] width 285 height 32
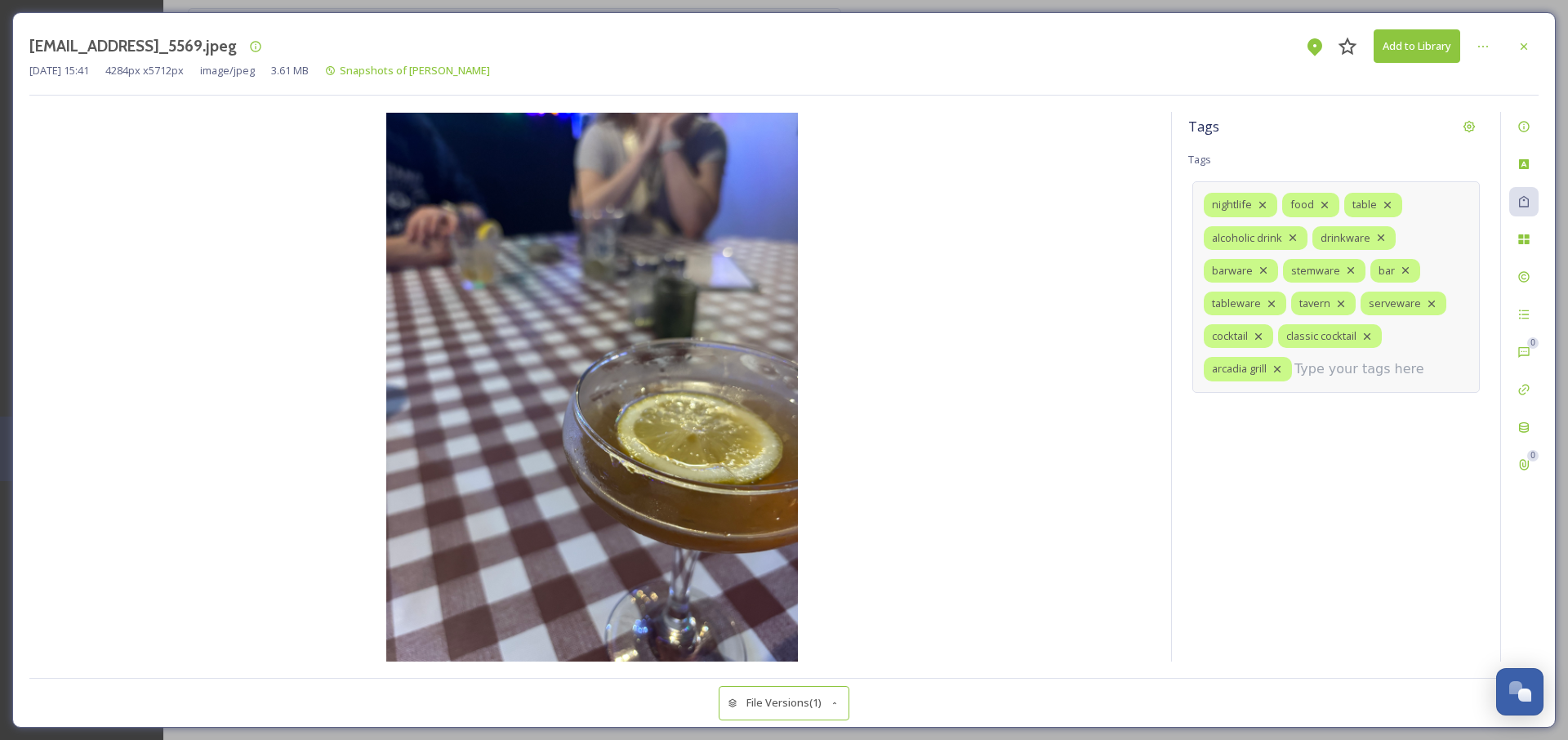
click at [1312, 373] on input at bounding box center [1376, 370] width 163 height 20
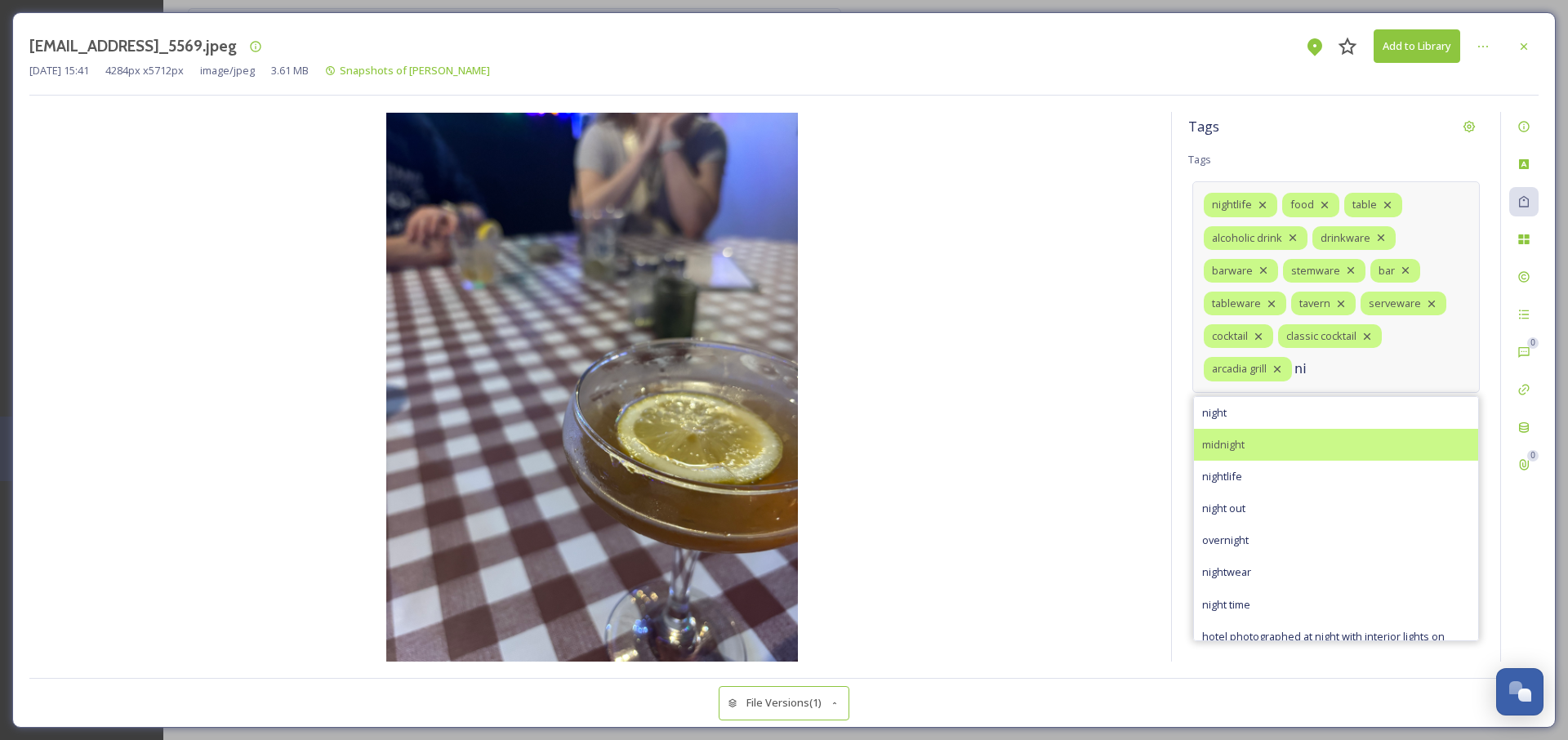
type input "n"
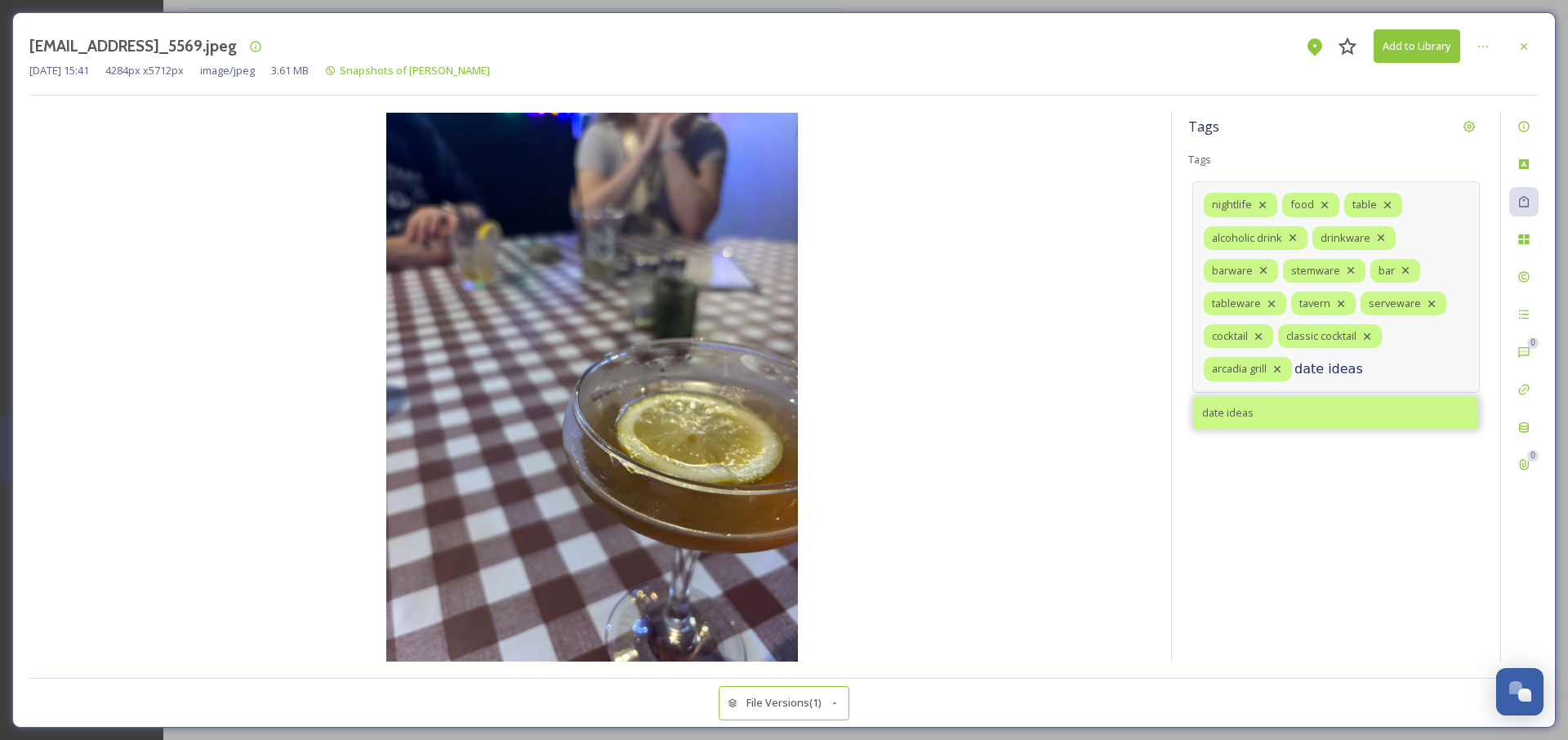
type input "date ideas"
click at [1251, 417] on span "date ideas" at bounding box center [1227, 412] width 51 height 15
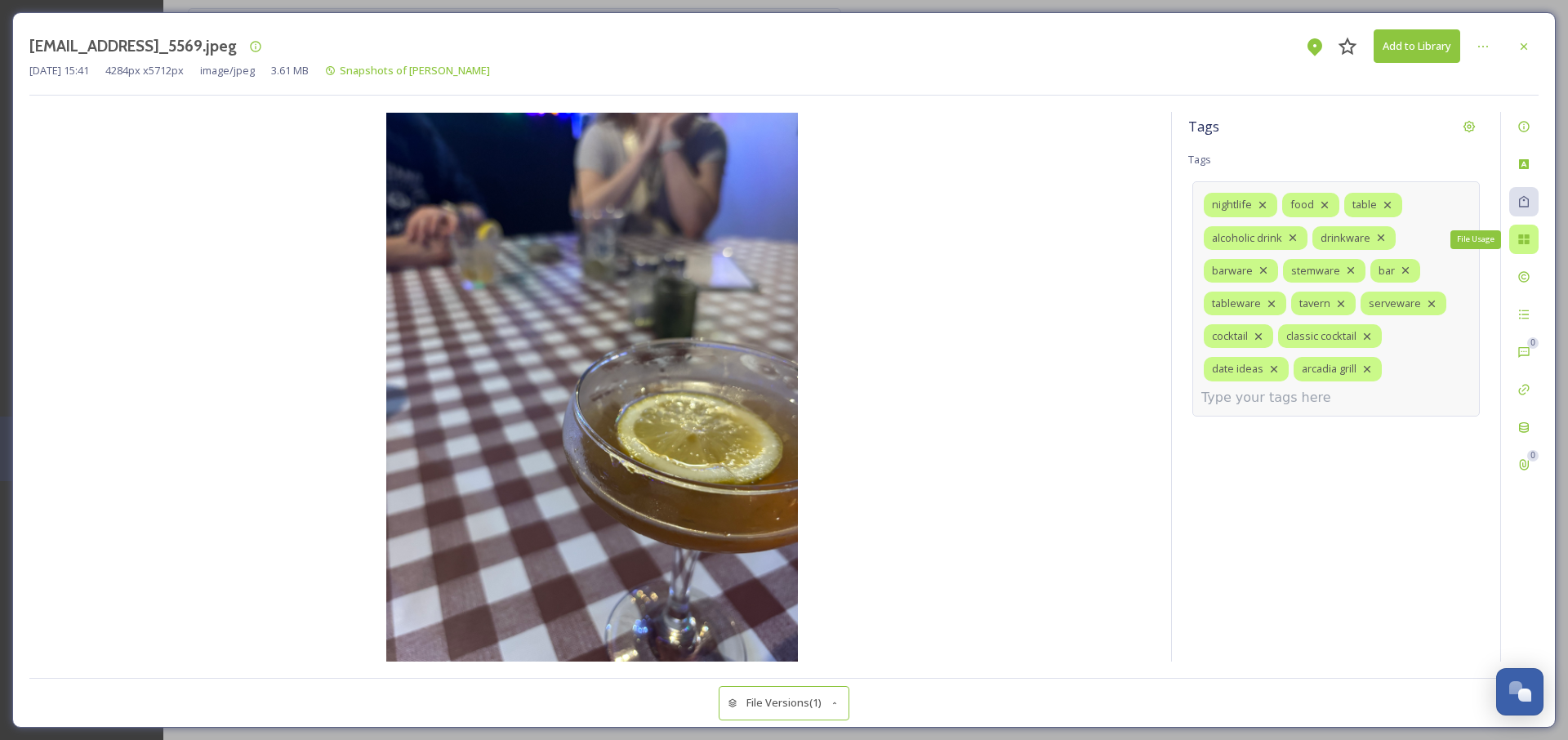
click at [1515, 239] on div "File Usage" at bounding box center [1524, 239] width 30 height 30
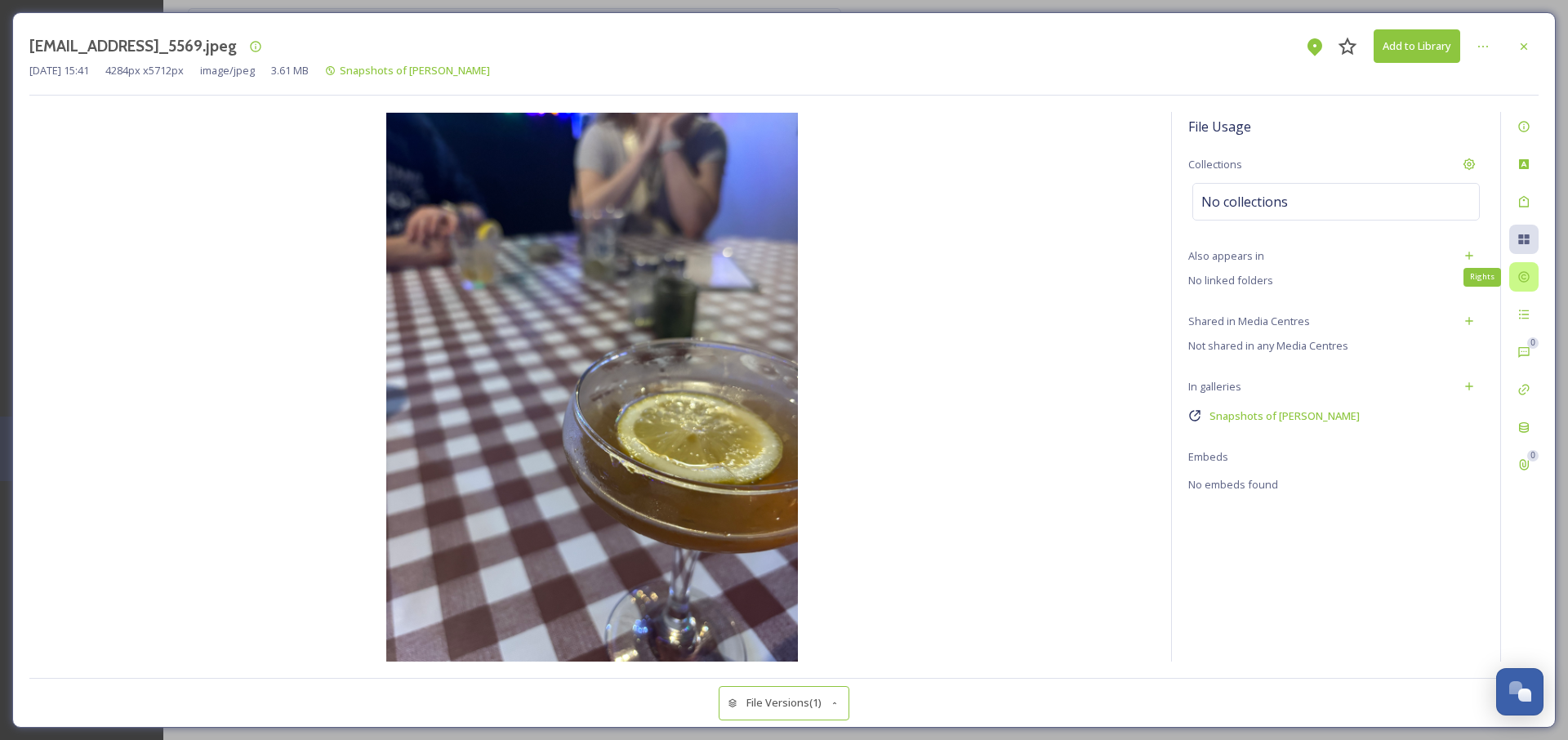
click at [1519, 270] on icon at bounding box center [1524, 276] width 13 height 13
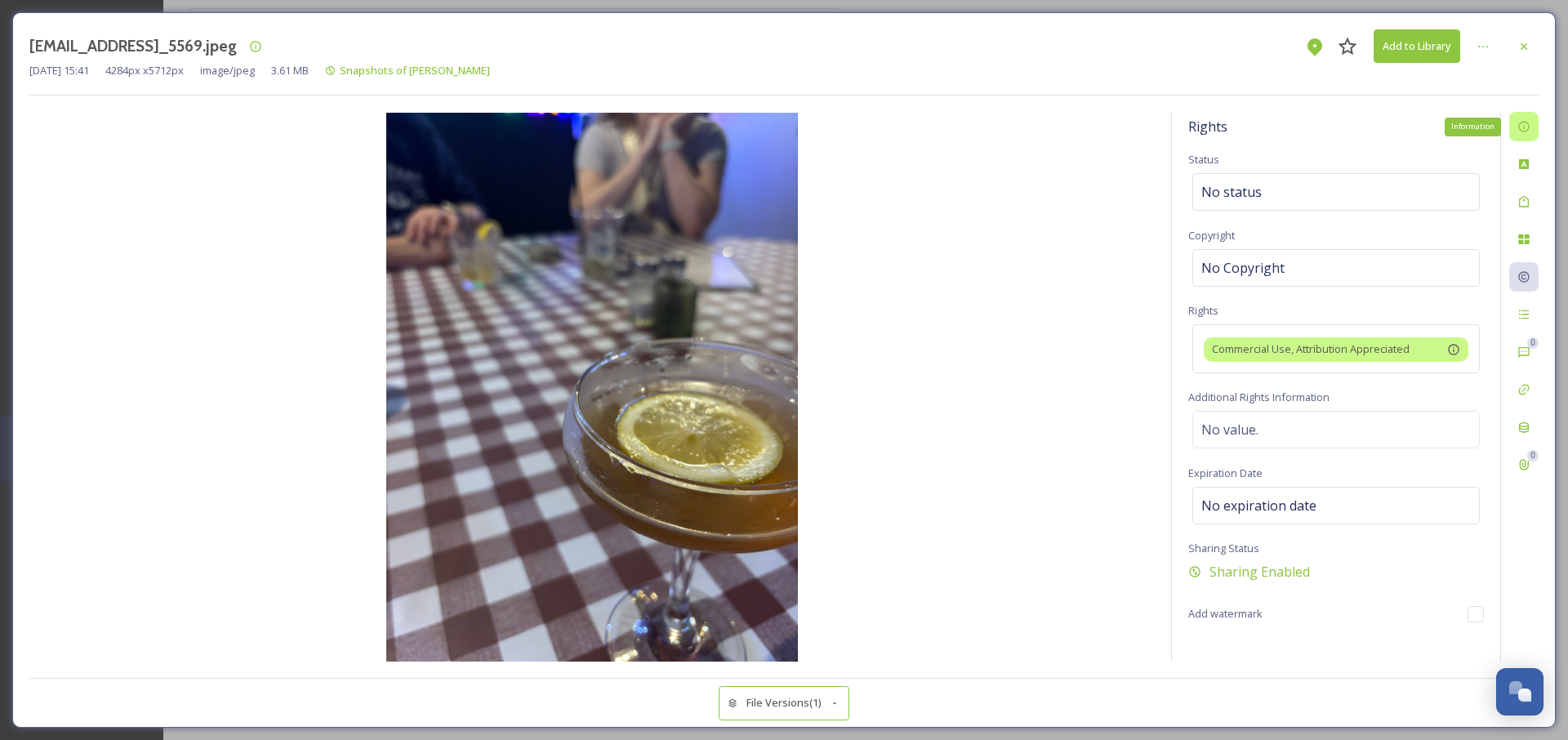
click at [1523, 122] on icon at bounding box center [1524, 127] width 11 height 11
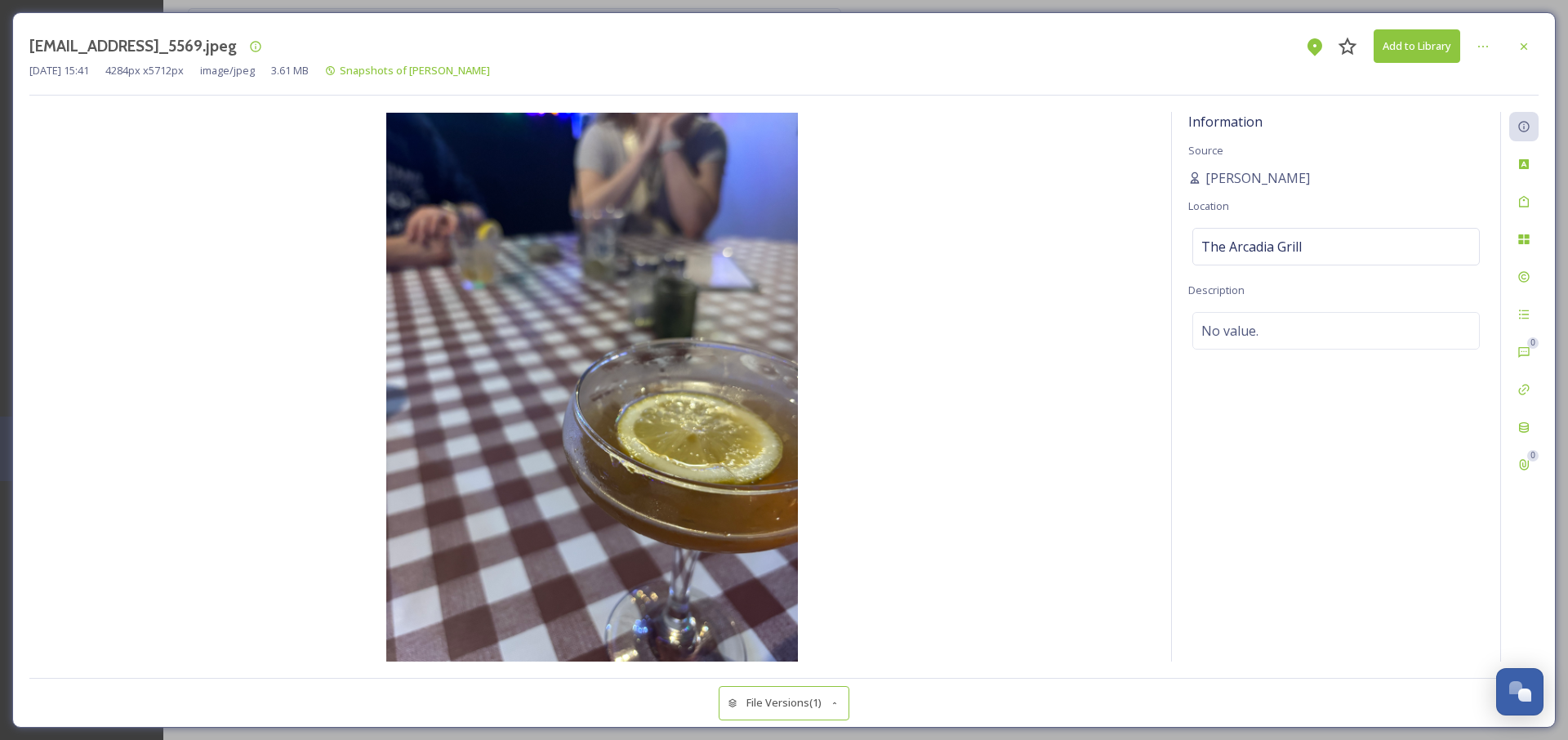
click at [1418, 42] on button "Add to Library" at bounding box center [1417, 46] width 87 height 33
click at [1407, 55] on button "Download" at bounding box center [1417, 46] width 87 height 33
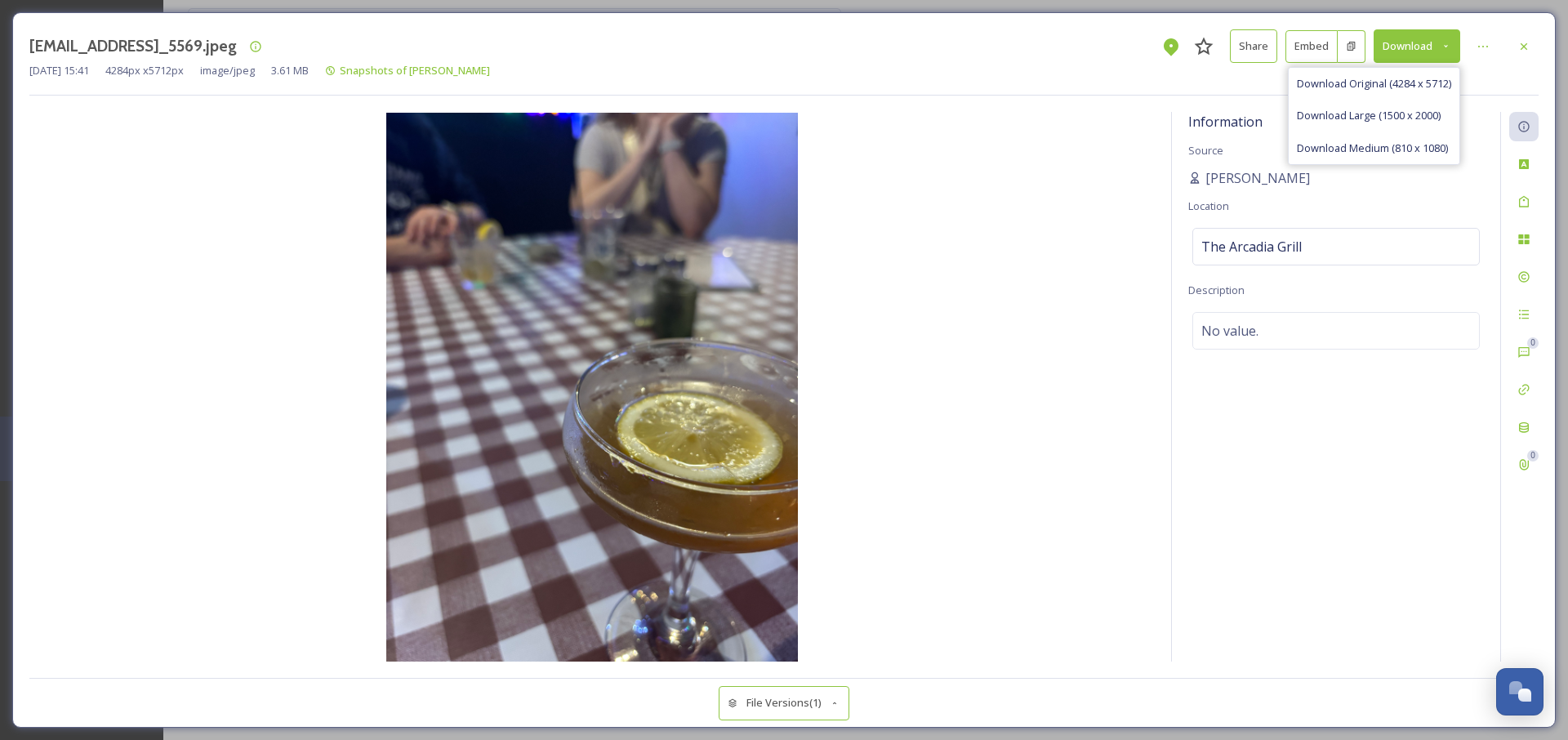
click at [1105, 136] on img at bounding box center [593, 388] width 1125 height 549
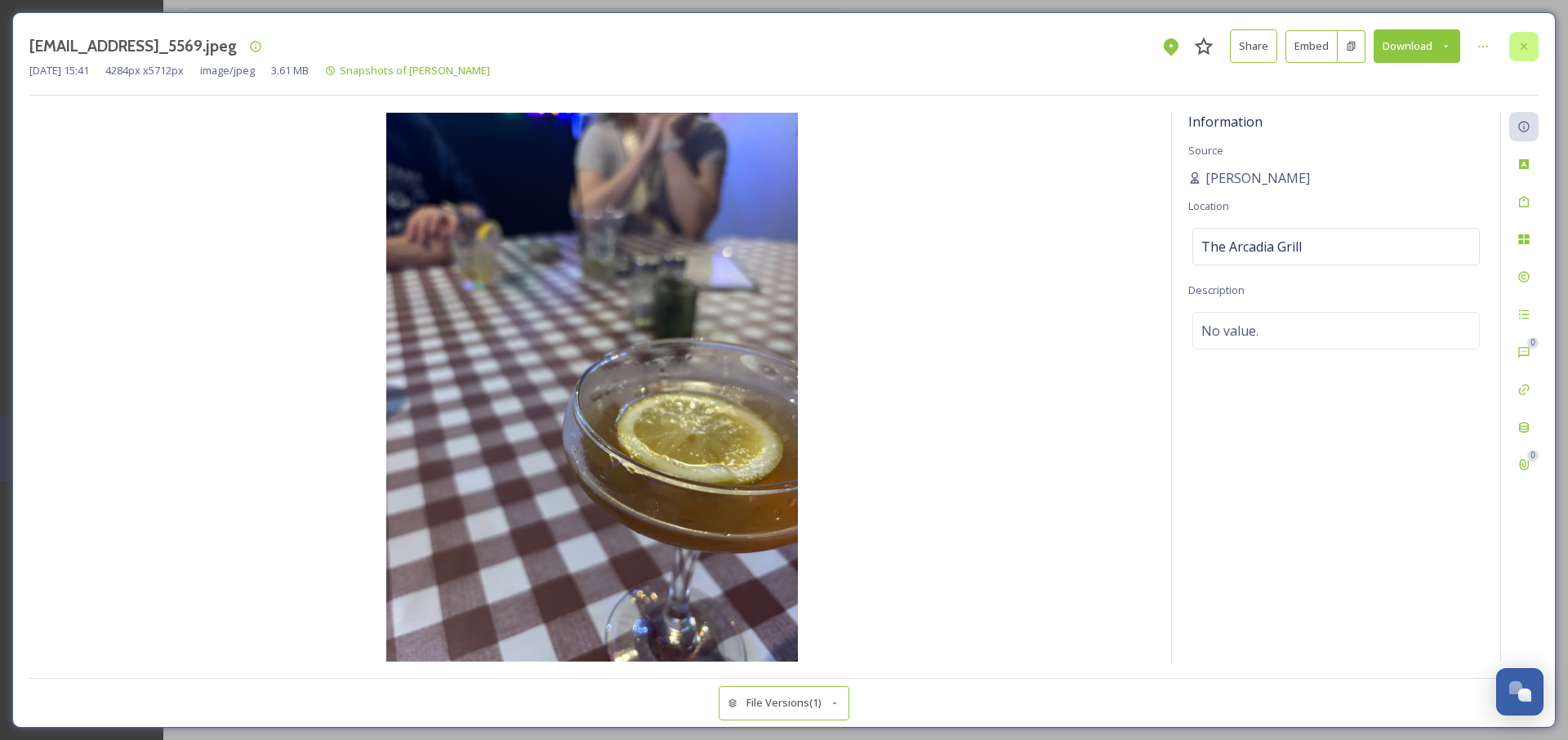
click at [1520, 52] on icon at bounding box center [1524, 46] width 13 height 13
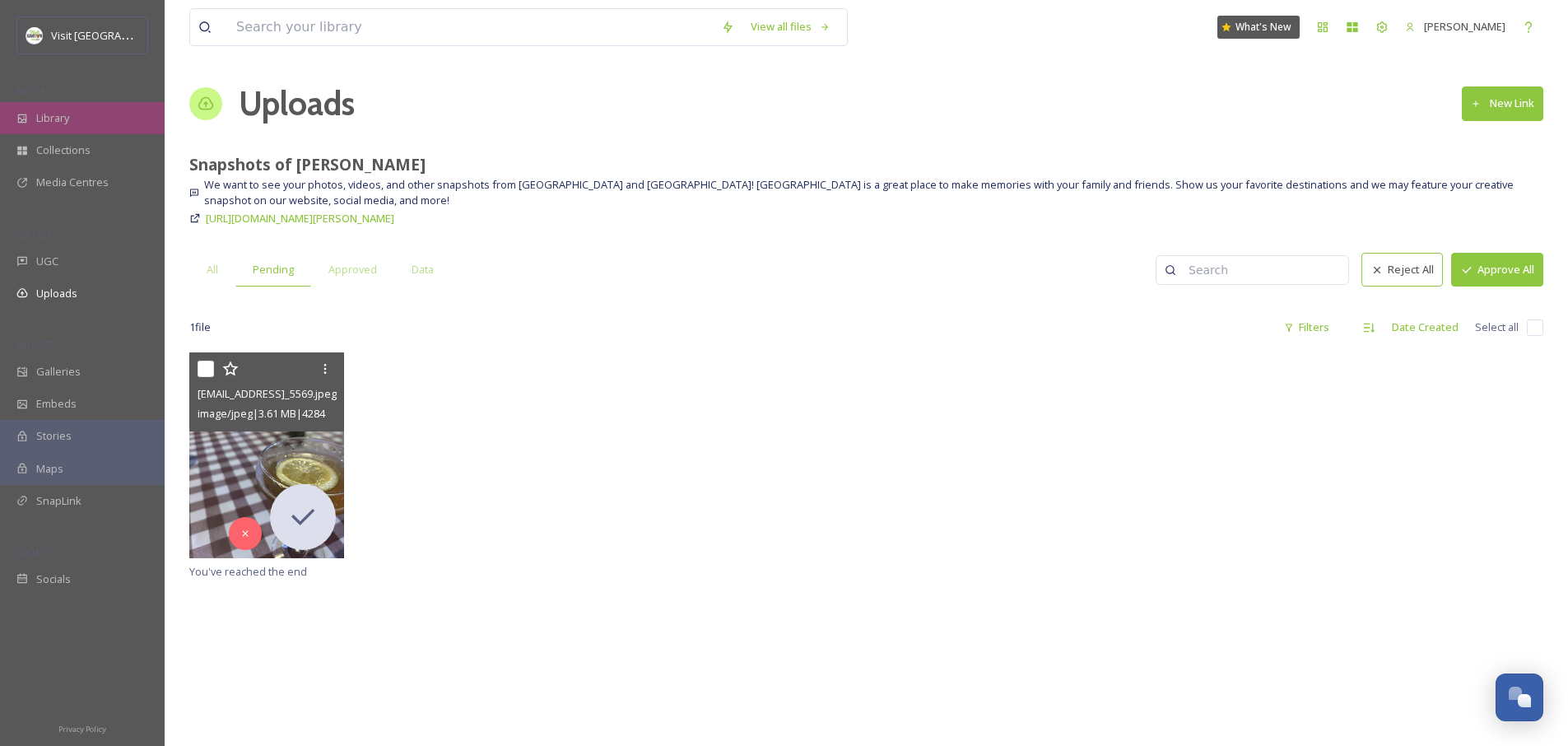
click at [56, 117] on span "Library" at bounding box center [53, 118] width 33 height 15
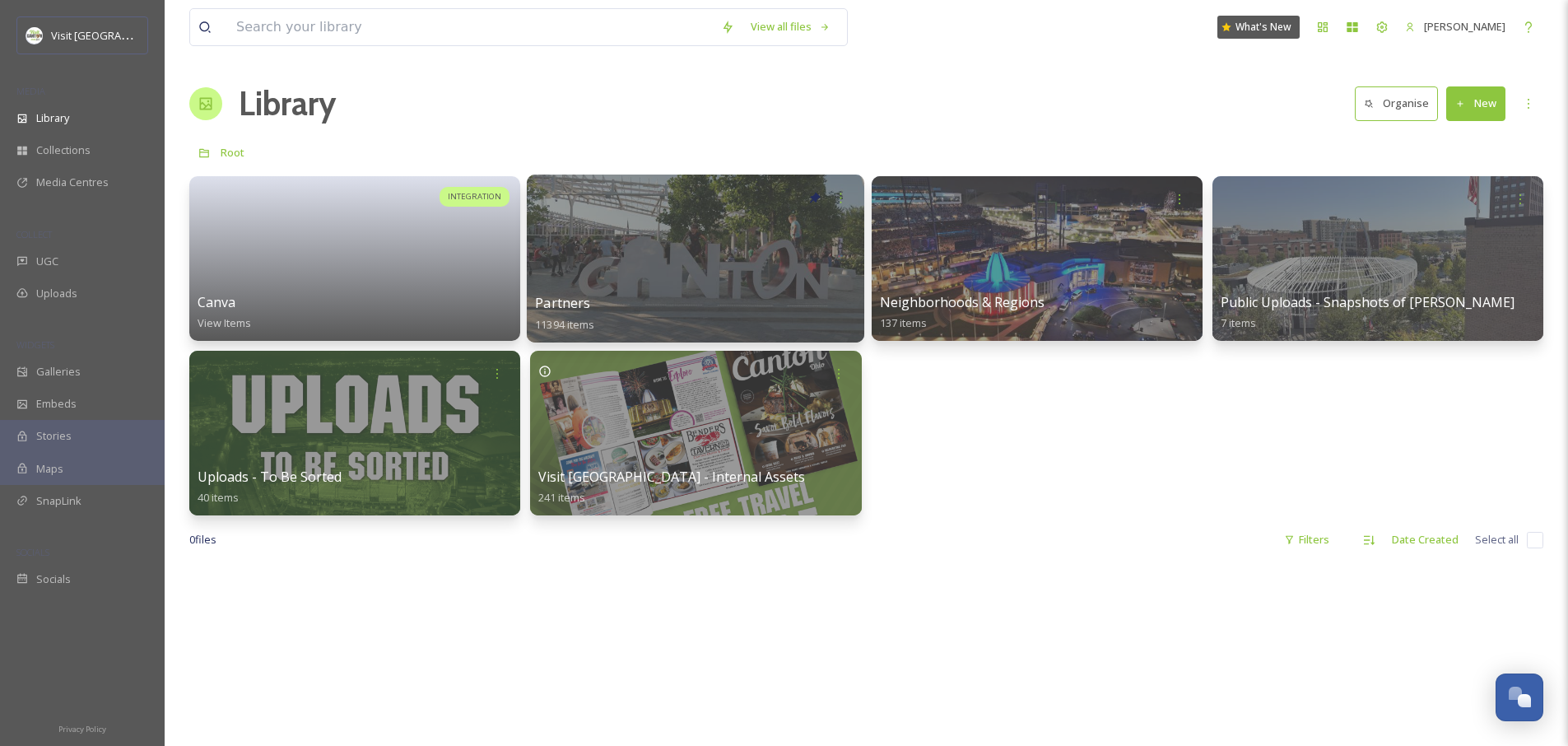
click at [786, 271] on div at bounding box center [696, 259] width 338 height 168
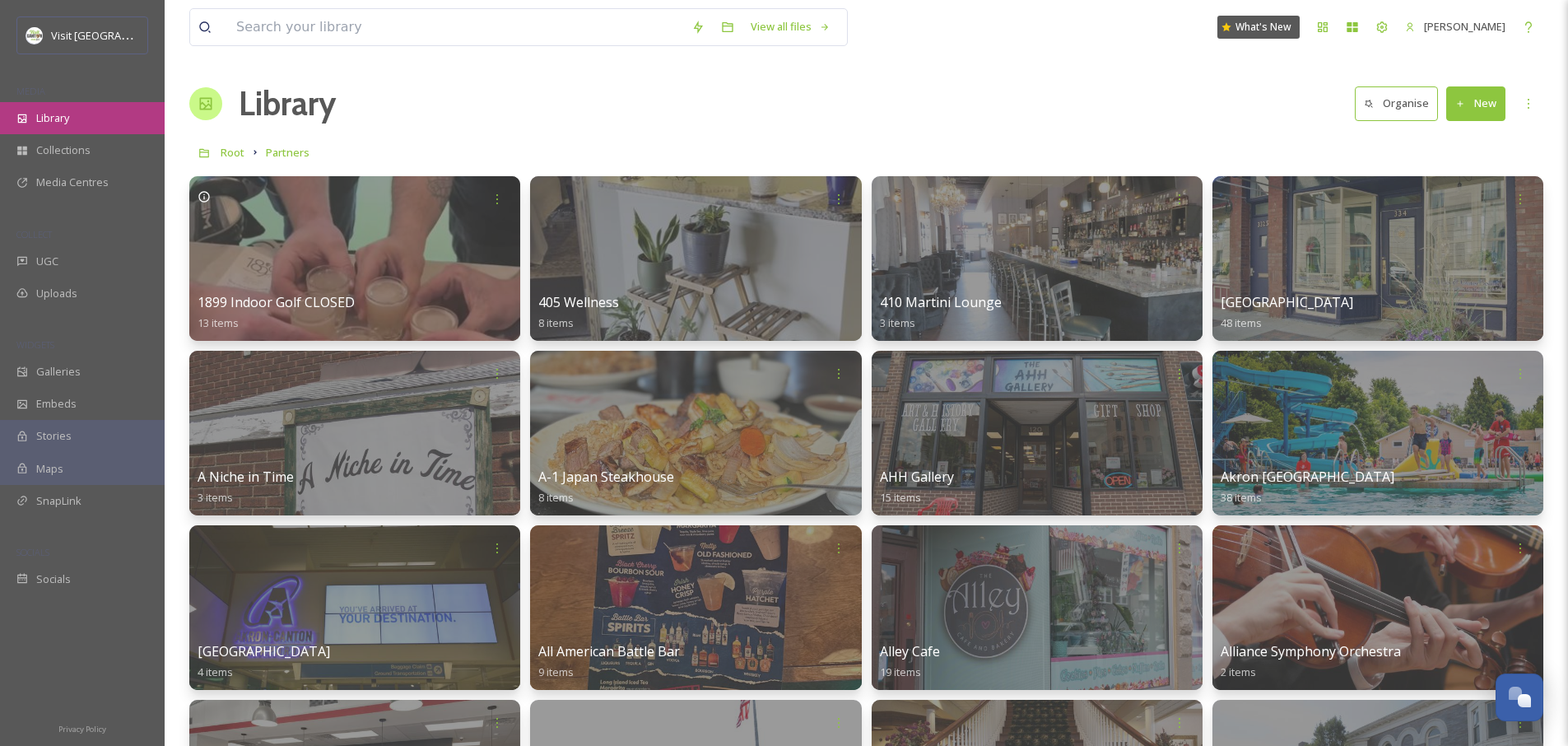
click at [75, 109] on div "Library" at bounding box center [82, 118] width 165 height 32
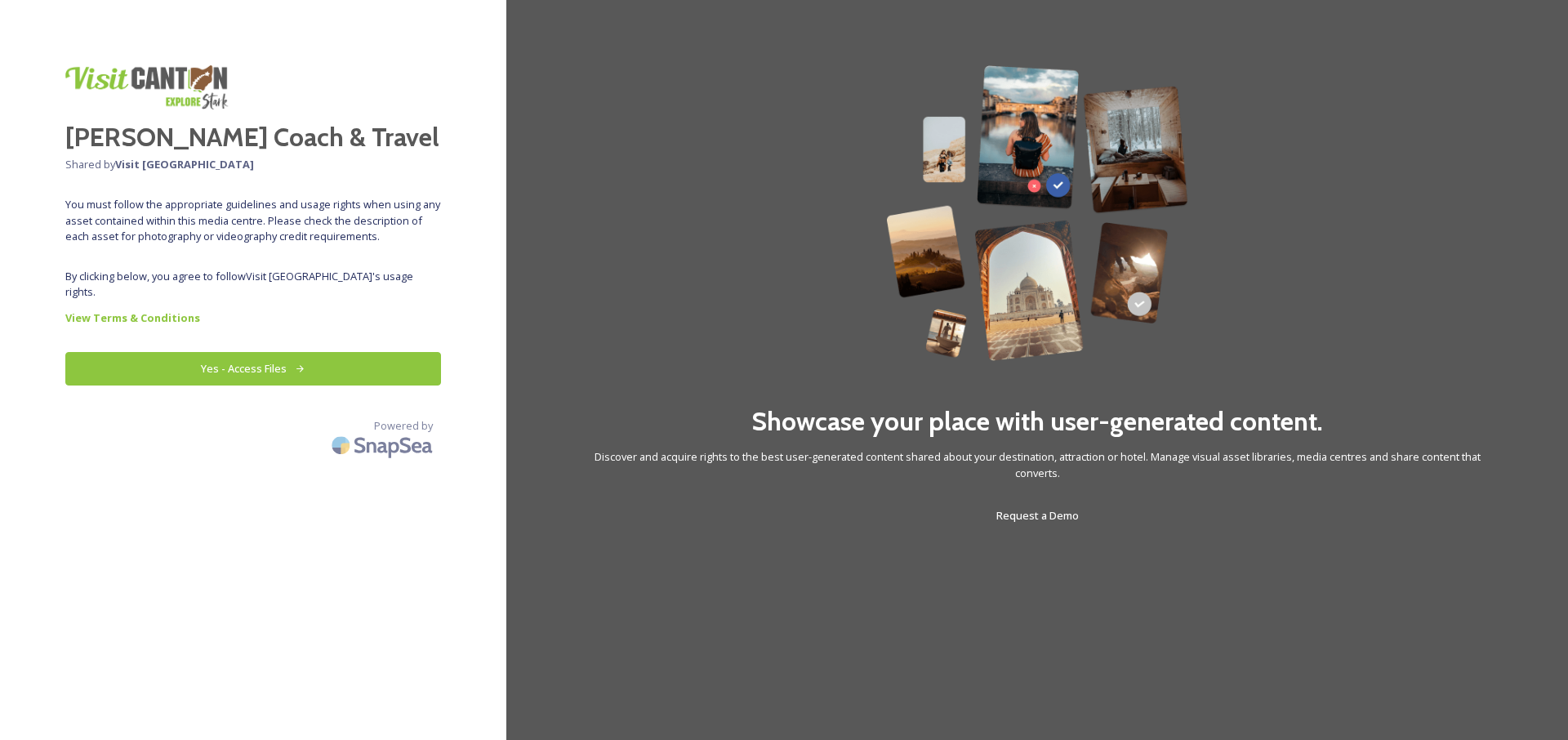
click at [259, 352] on button "Yes - Access Files" at bounding box center [253, 369] width 376 height 33
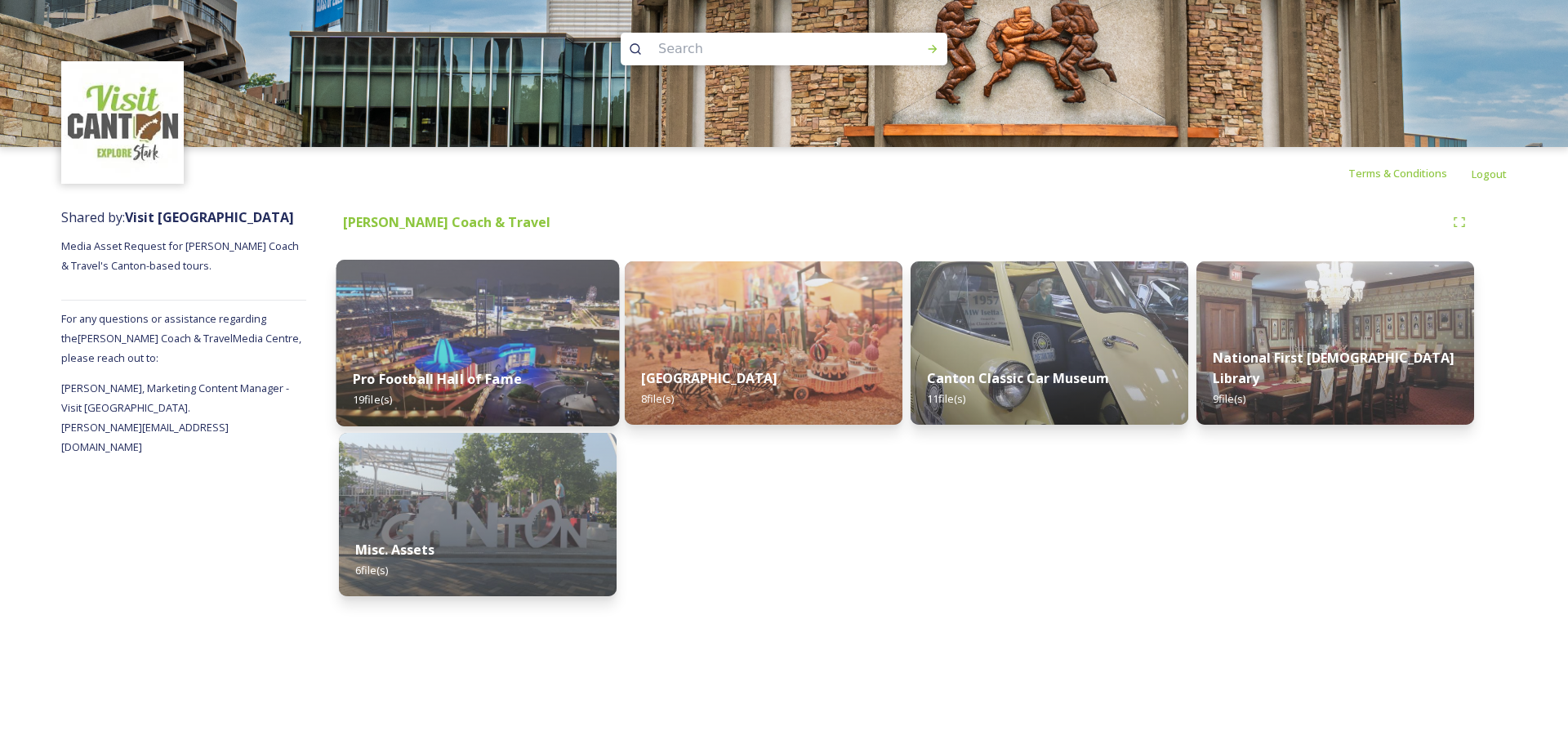
click at [483, 314] on img at bounding box center [479, 343] width 284 height 166
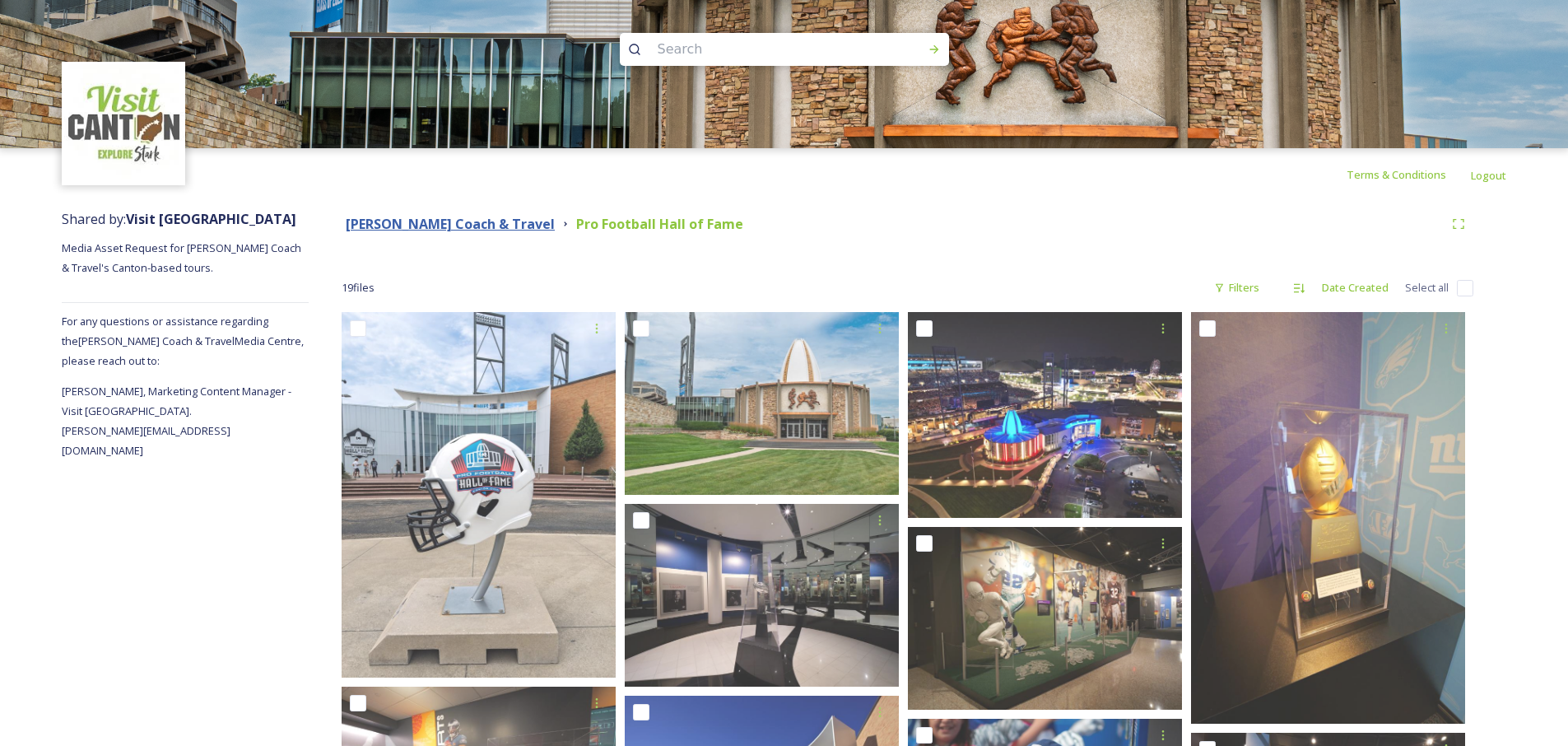
click at [396, 223] on strong "[PERSON_NAME] Coach & Travel" at bounding box center [451, 224] width 209 height 18
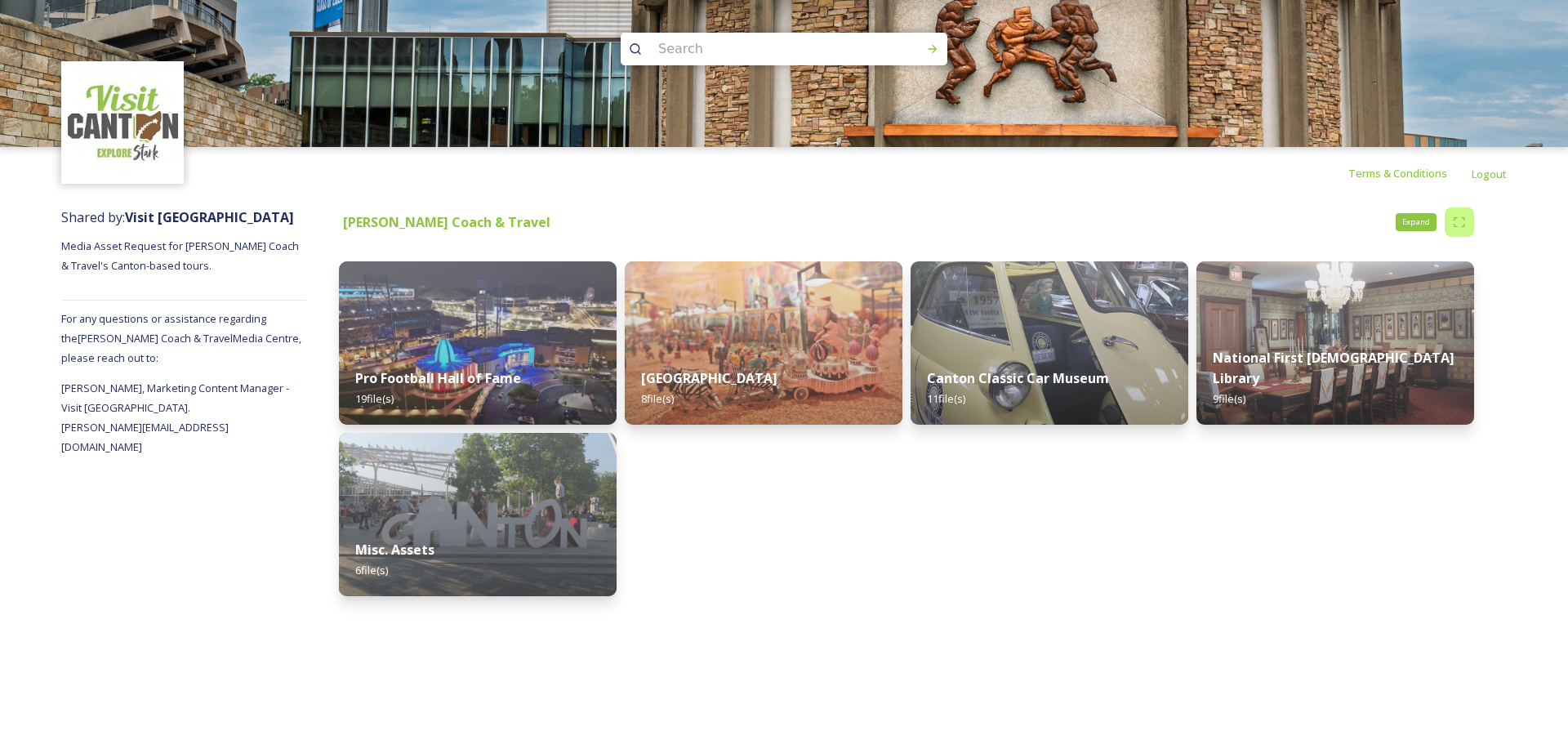
click at [1463, 217] on icon at bounding box center [1459, 221] width 11 height 10
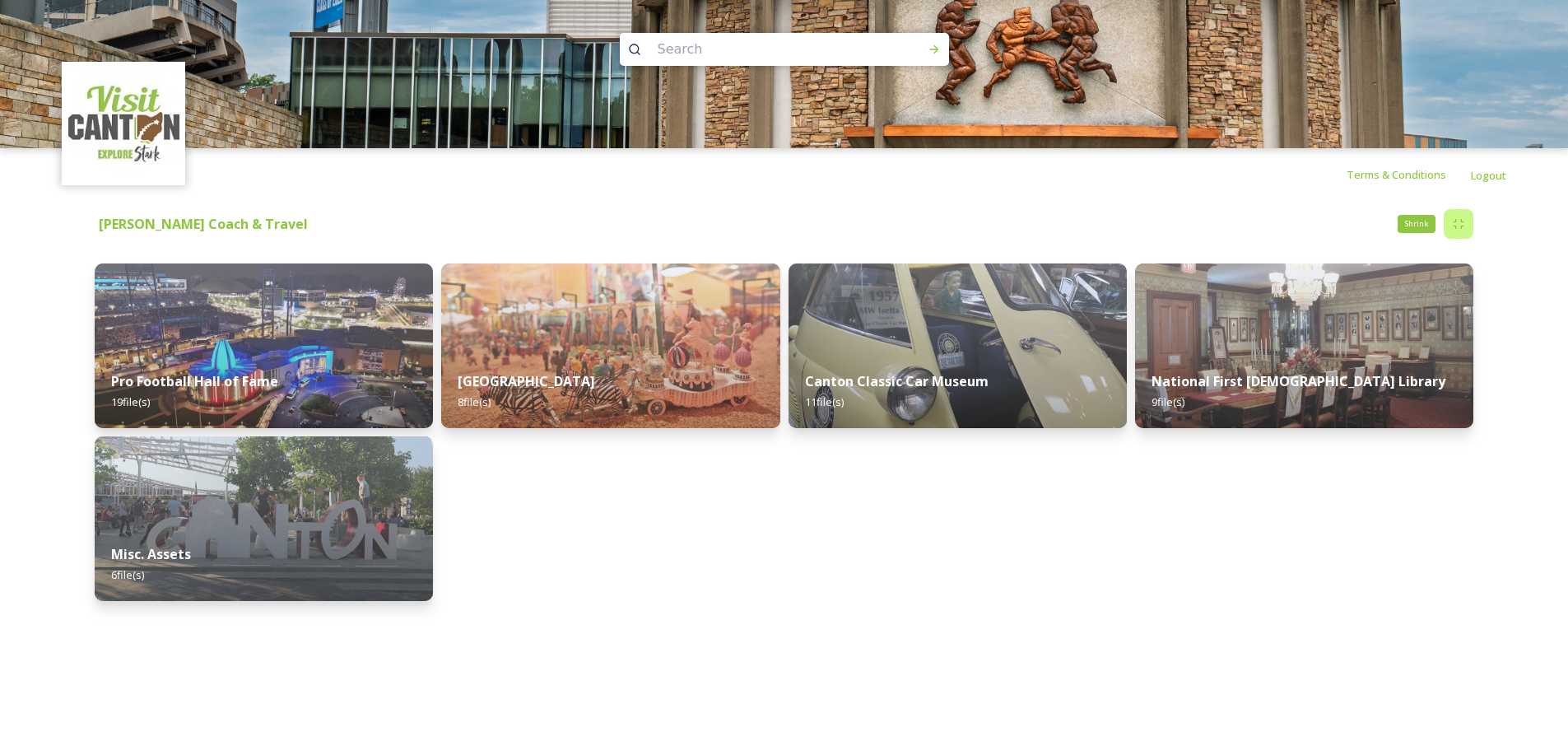
click at [1465, 222] on div "Shrink" at bounding box center [1459, 224] width 30 height 30
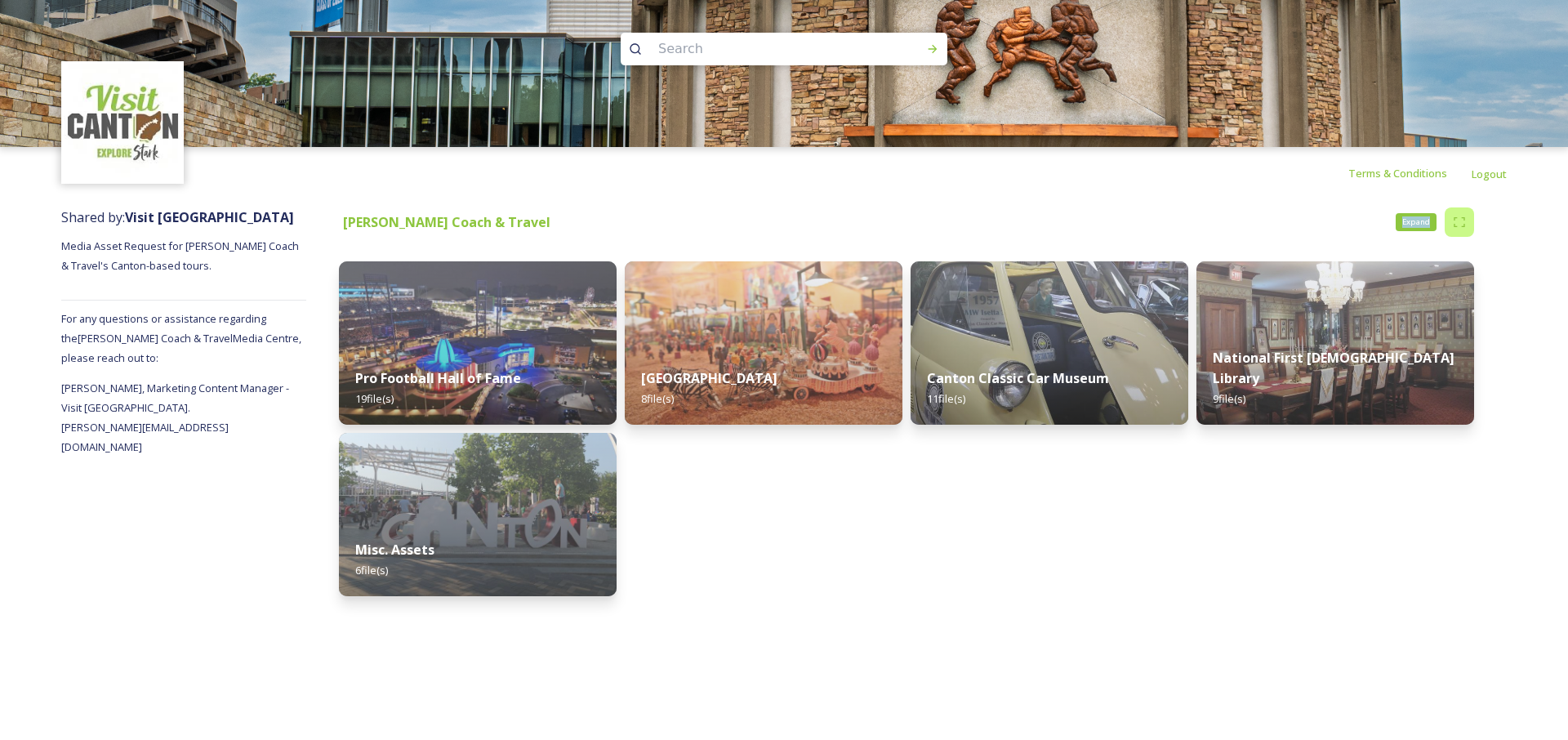
click at [1453, 220] on icon at bounding box center [1459, 222] width 13 height 13
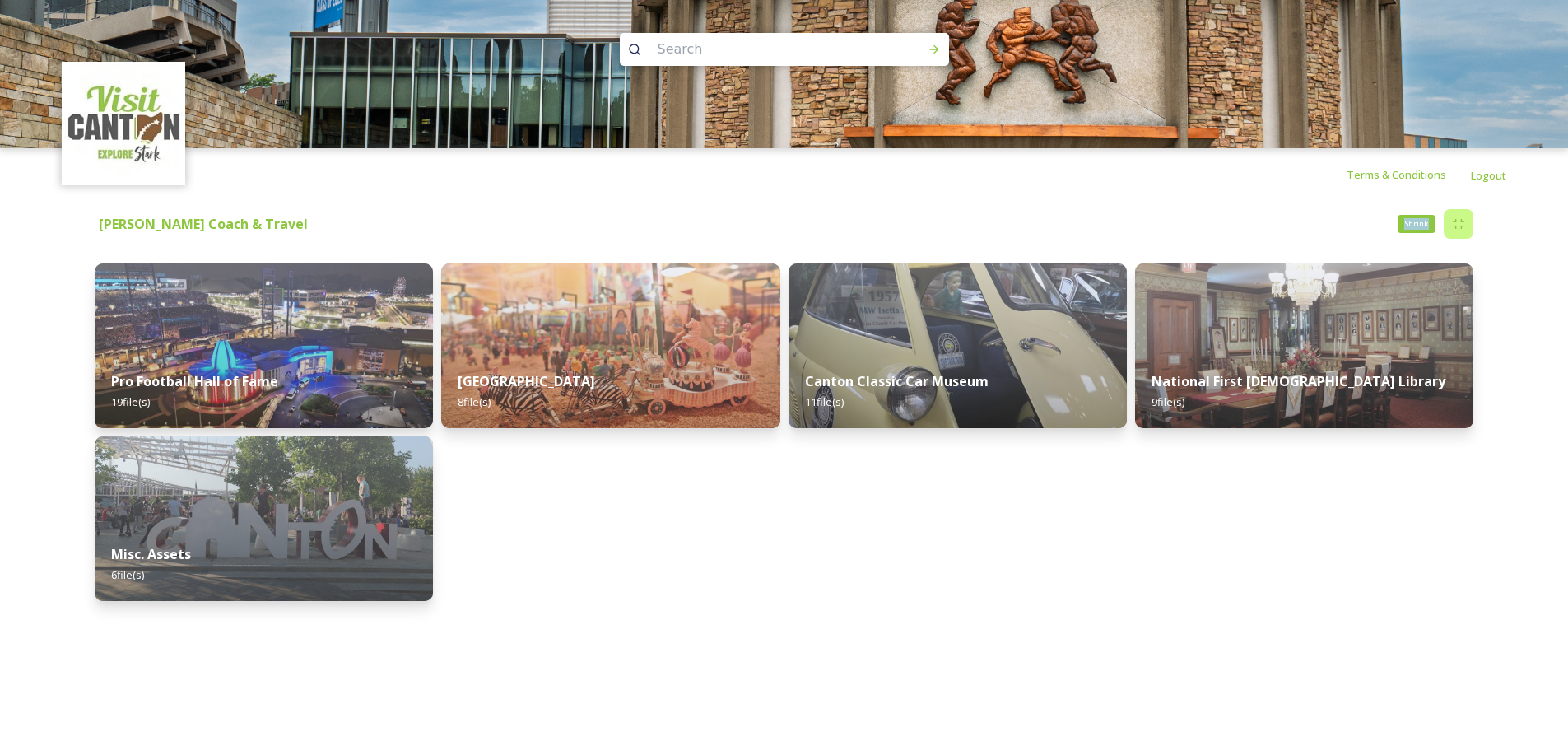
click at [1465, 222] on div "Shrink" at bounding box center [1459, 224] width 30 height 30
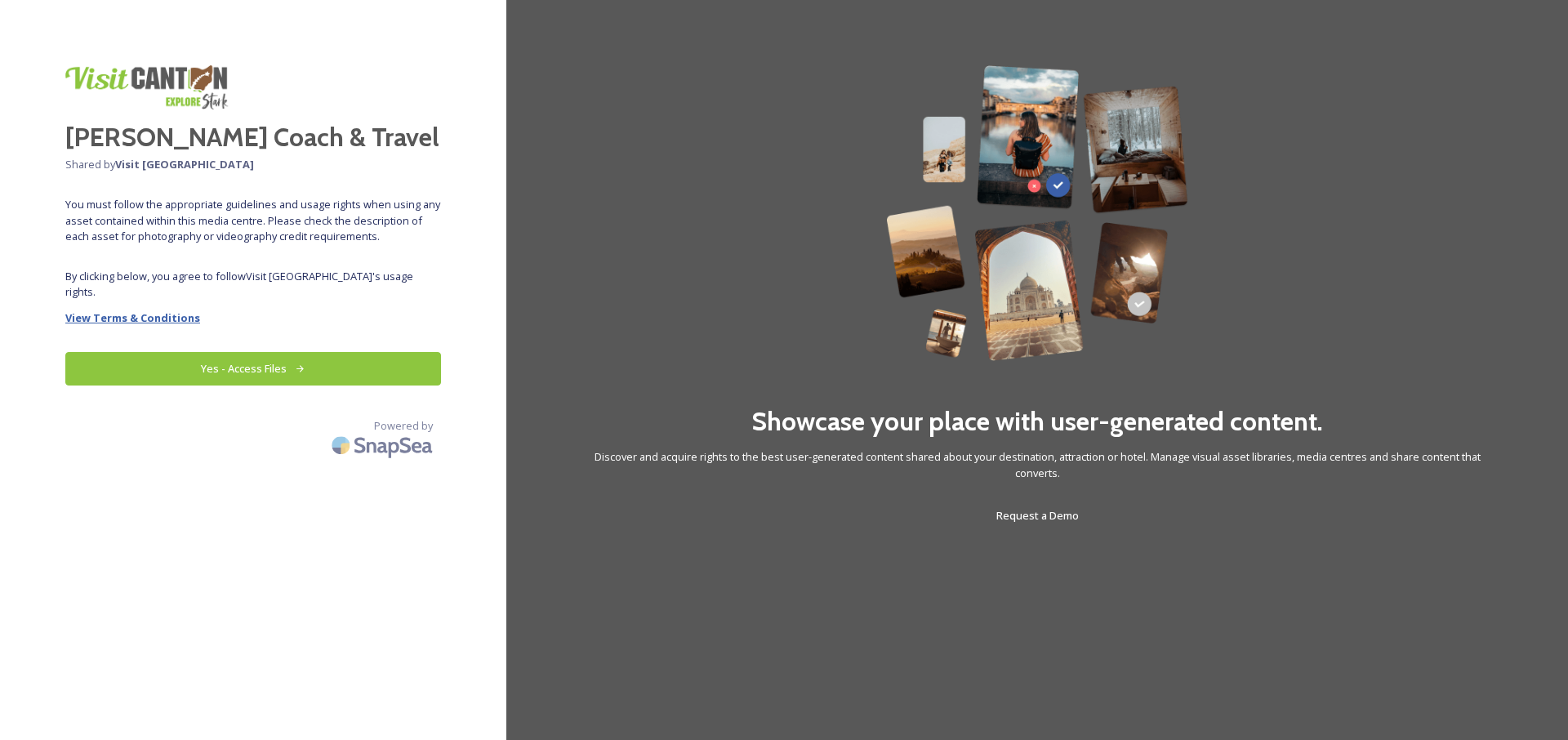
click at [175, 311] on strong "View Terms & Conditions" at bounding box center [132, 318] width 135 height 14
click at [222, 353] on button "Yes - Access Files" at bounding box center [253, 369] width 376 height 33
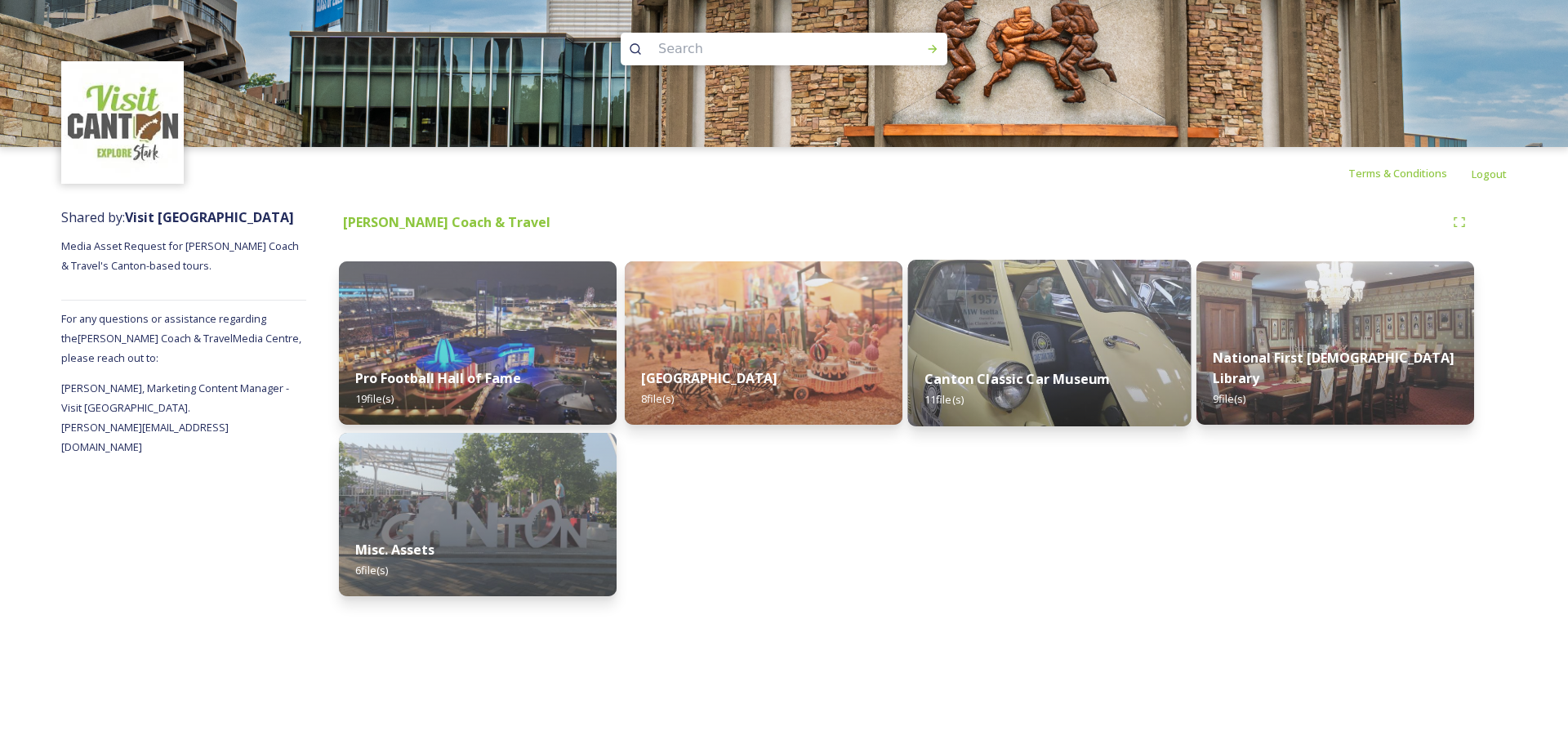
click at [969, 315] on img at bounding box center [1050, 343] width 284 height 166
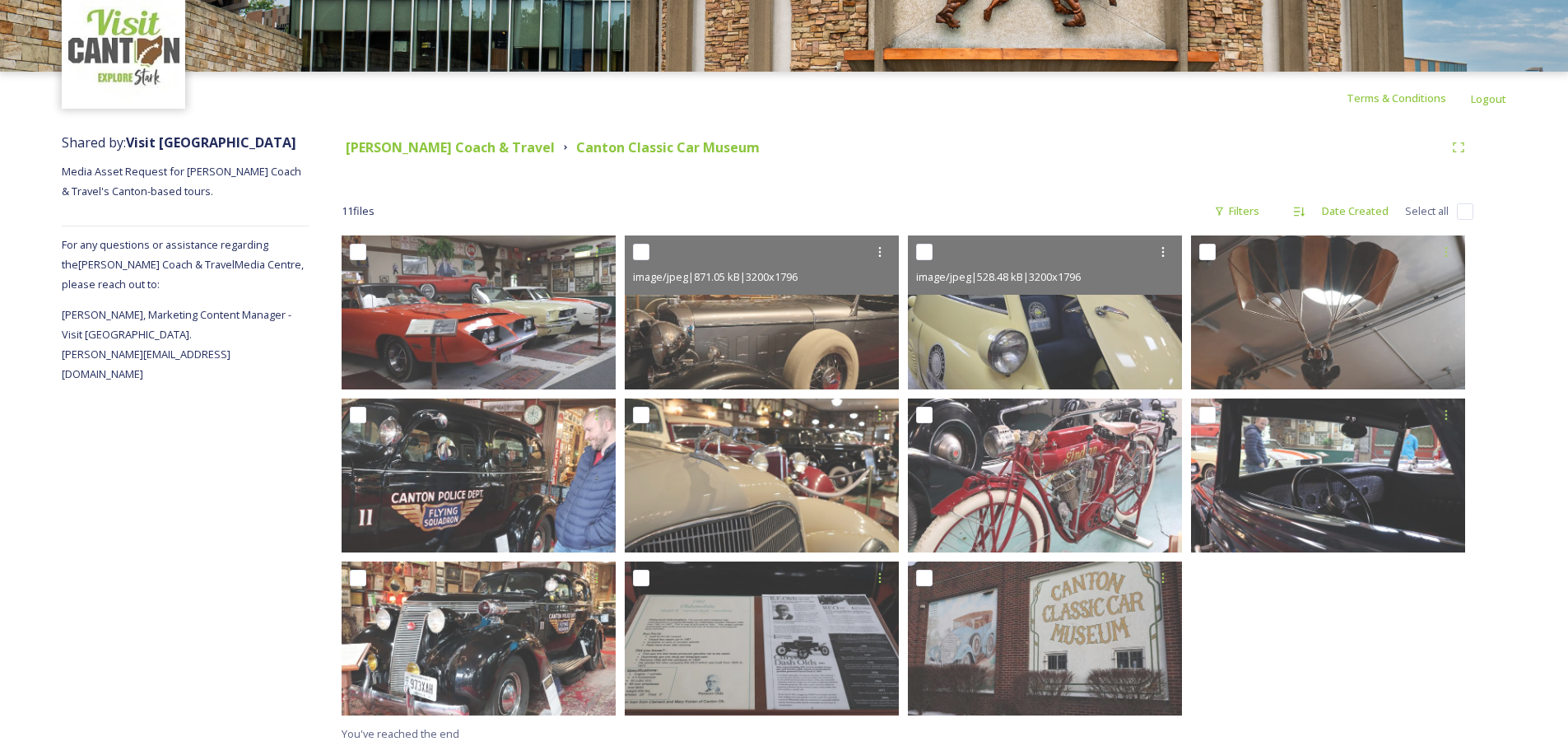
scroll to position [82, 0]
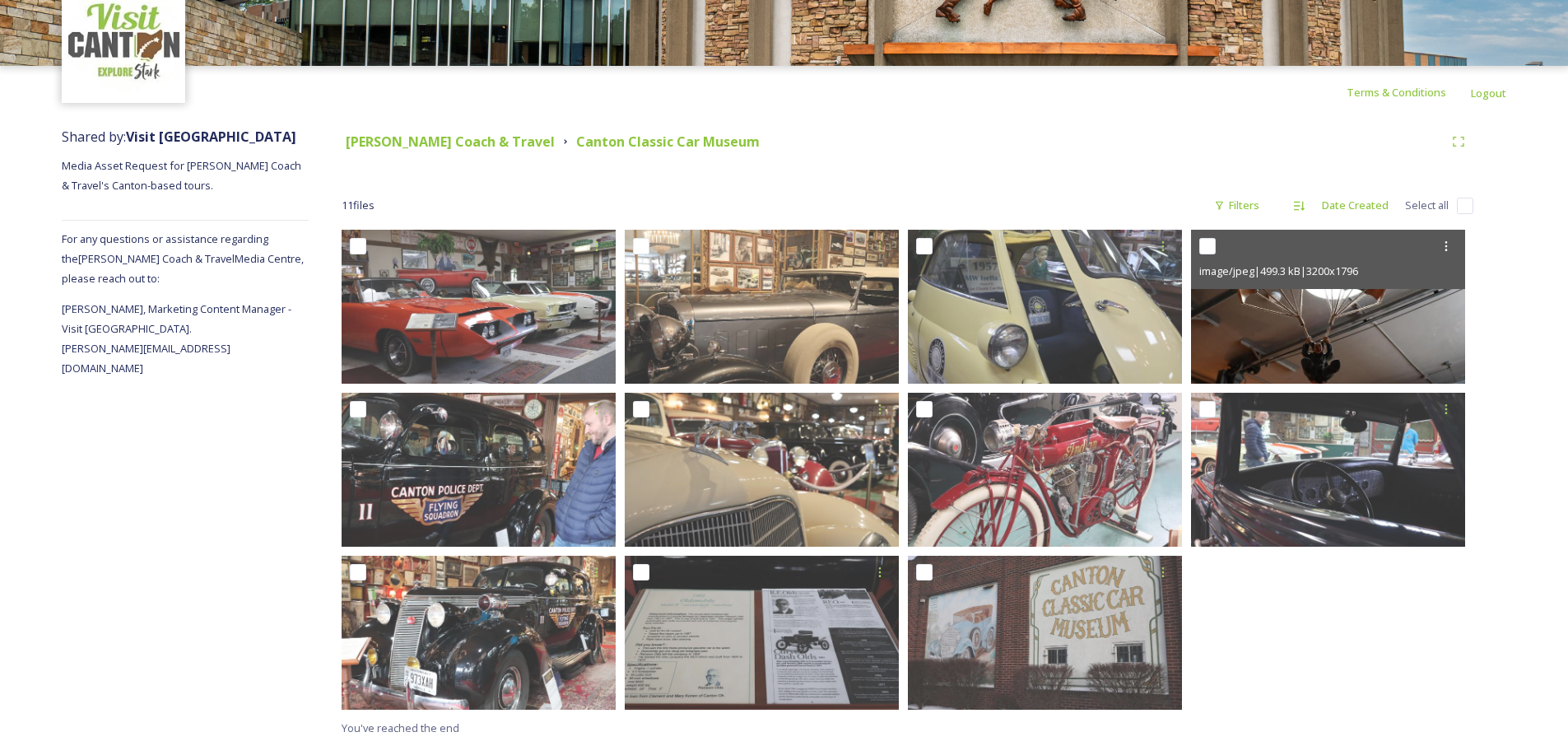
click at [1349, 325] on img at bounding box center [1328, 306] width 274 height 154
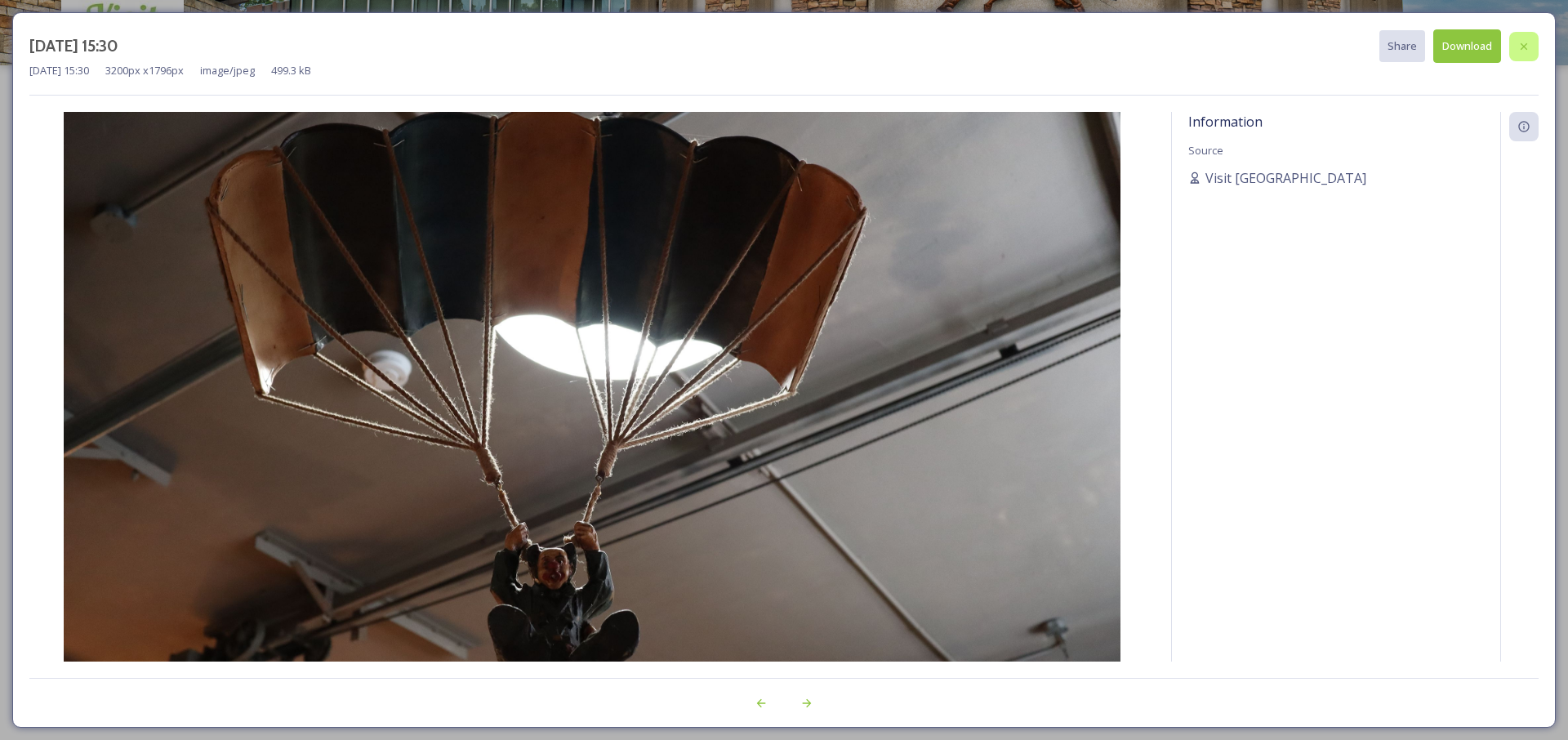
click at [1529, 40] on icon at bounding box center [1524, 46] width 13 height 13
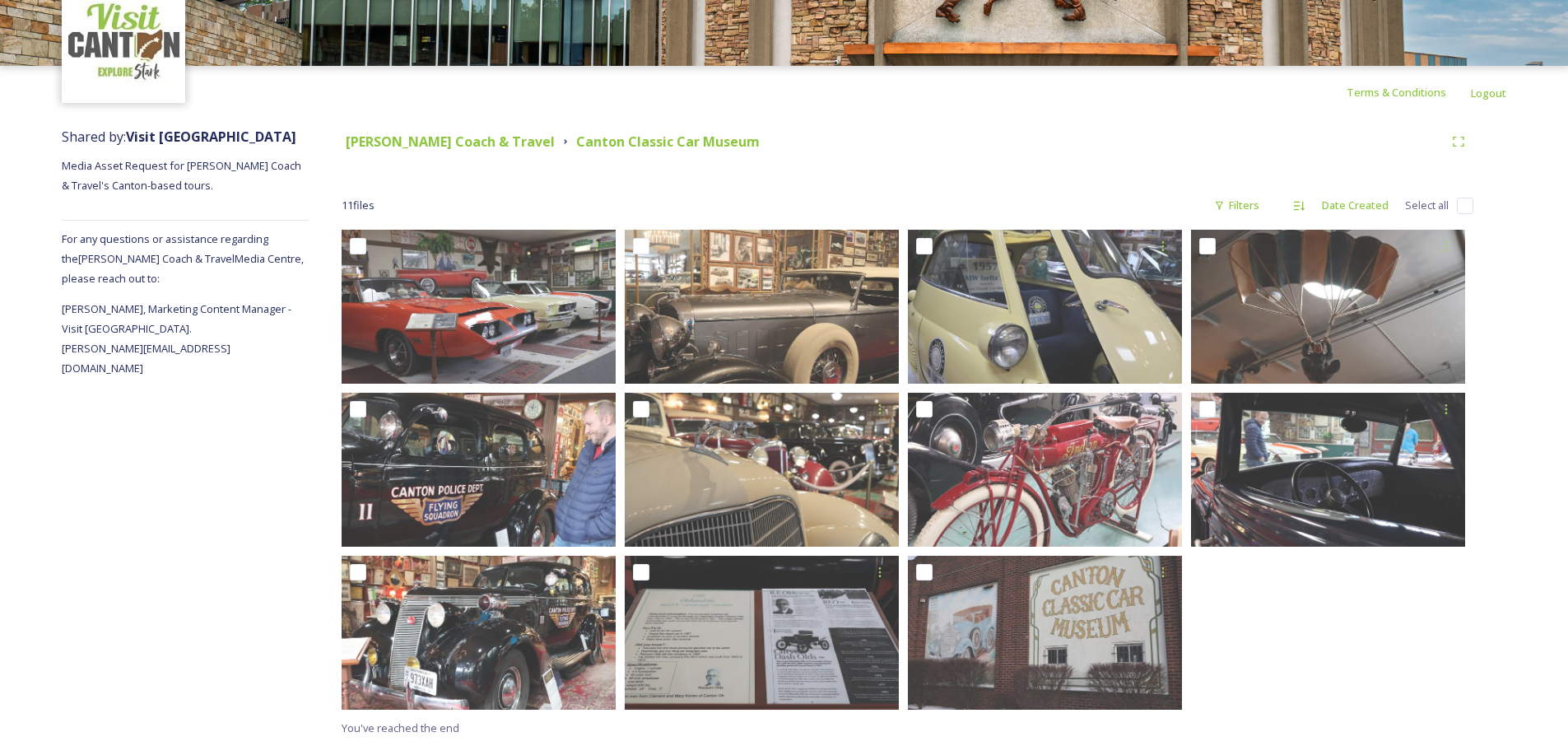
click at [1466, 209] on input "checkbox" at bounding box center [1465, 206] width 16 height 16
checkbox input "true"
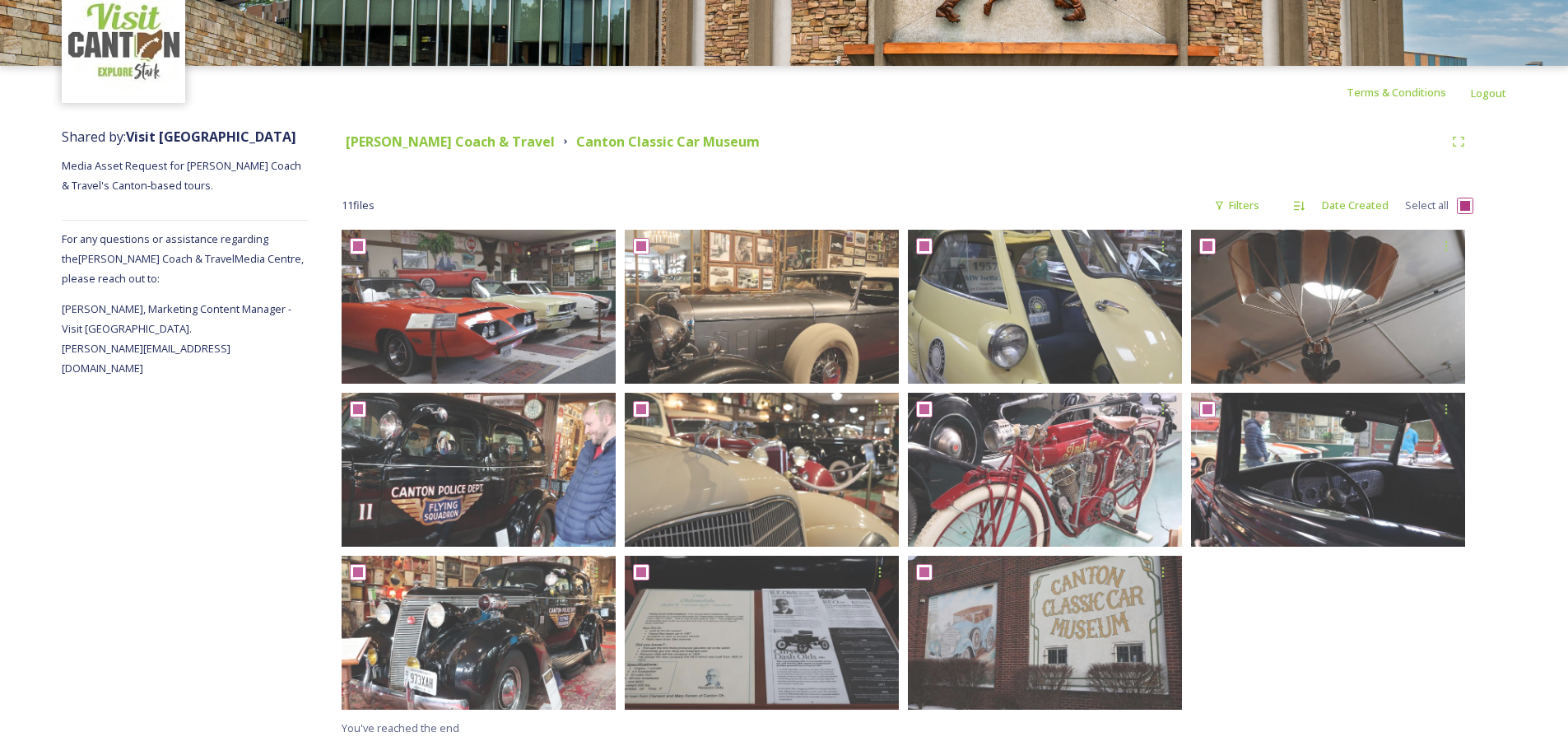
checkbox input "true"
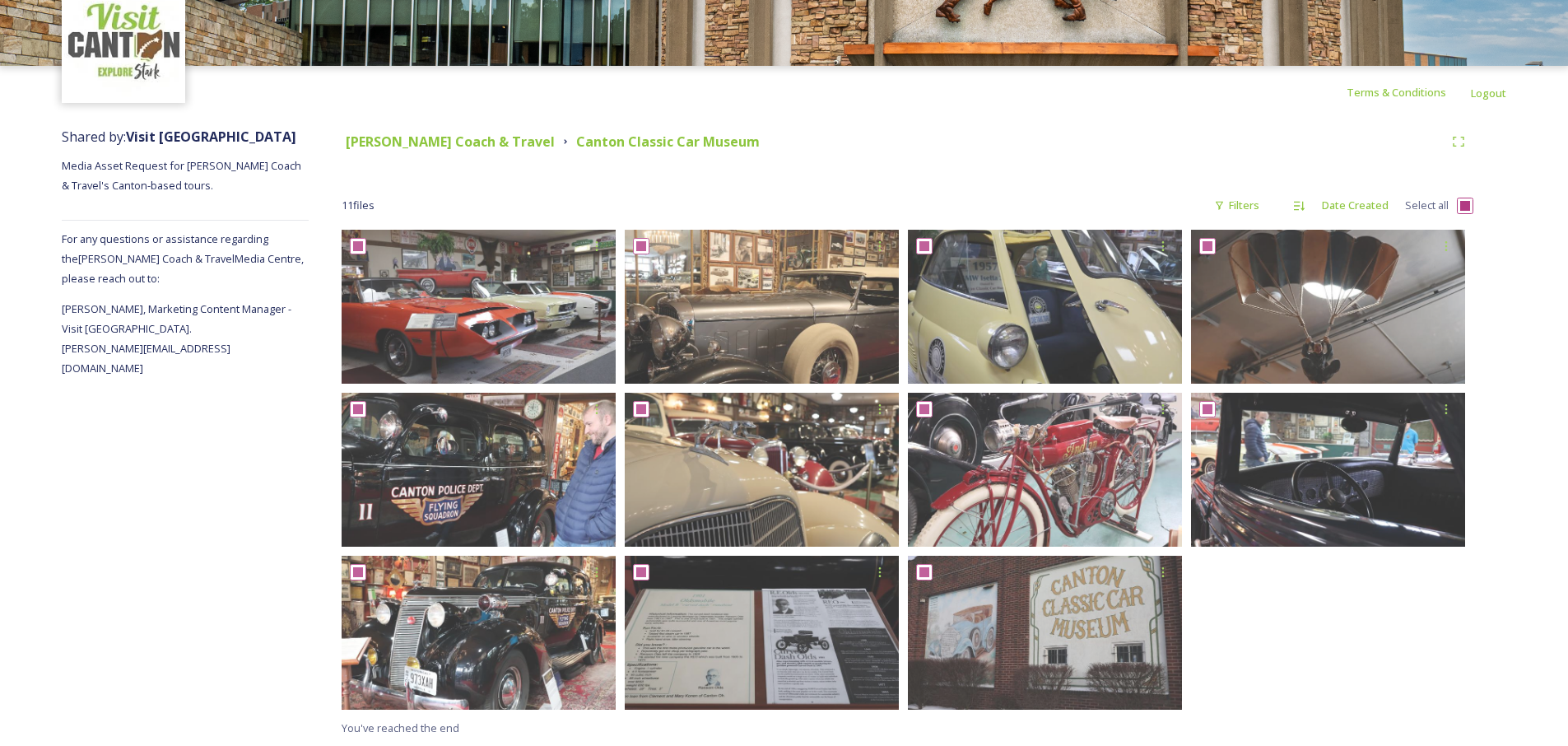
checkbox input "true"
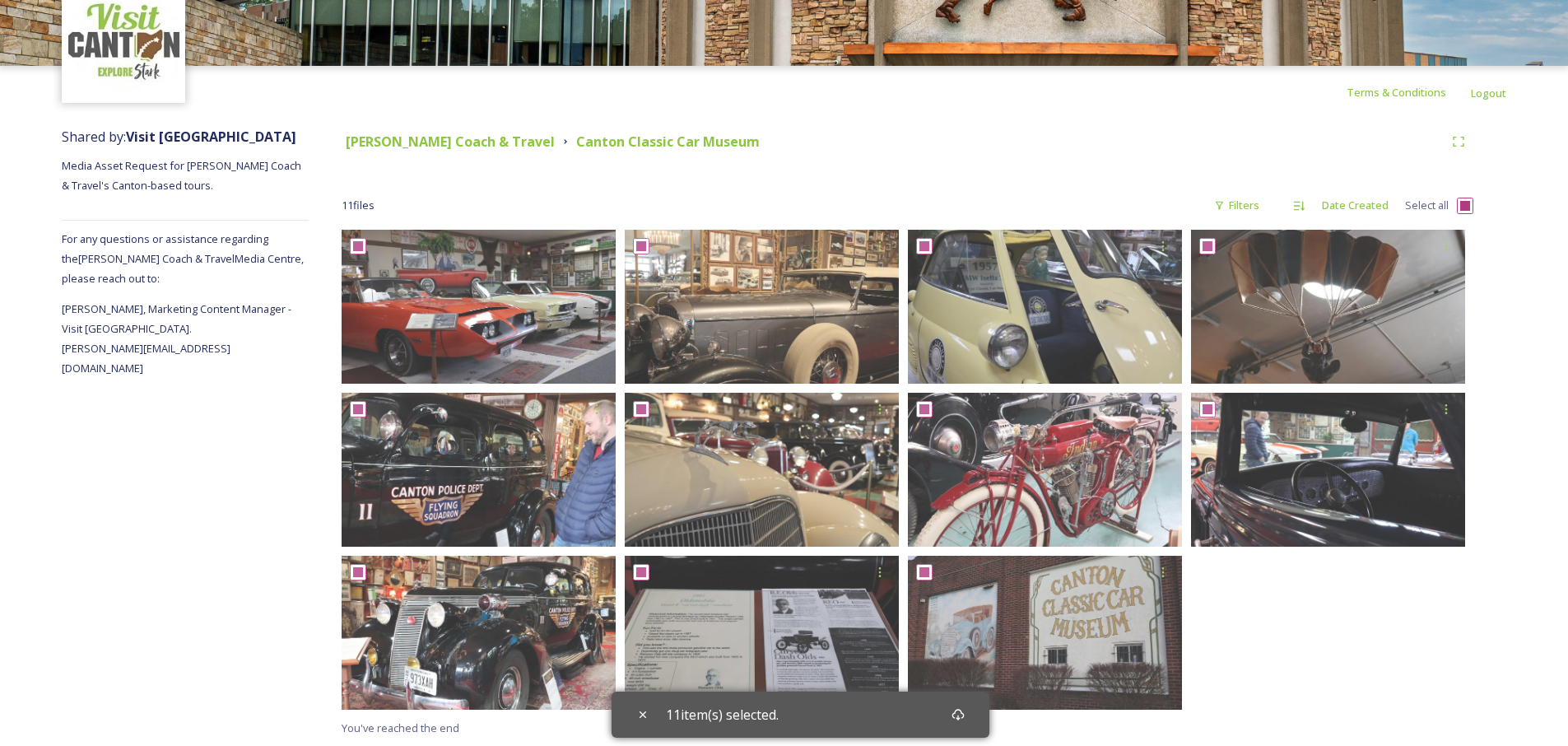
click at [1269, 645] on div at bounding box center [1332, 474] width 282 height 488
click at [1473, 207] on div "Anderson Coach & Travel Canton Classic Car Museum 11 file s Filters Date Create…" at bounding box center [908, 432] width 1198 height 628
click at [1467, 206] on input "checkbox" at bounding box center [1465, 206] width 16 height 16
checkbox input "false"
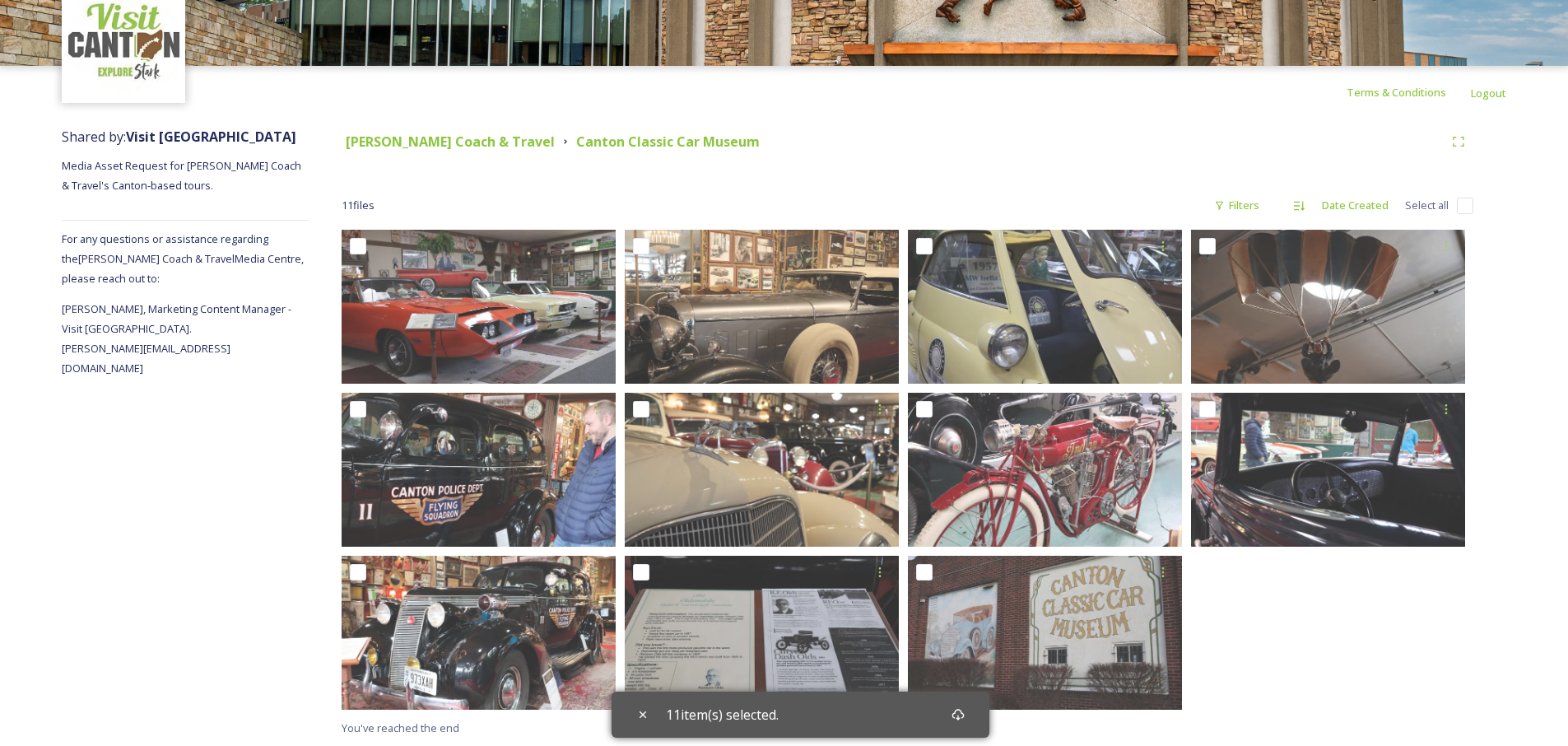
checkbox input "false"
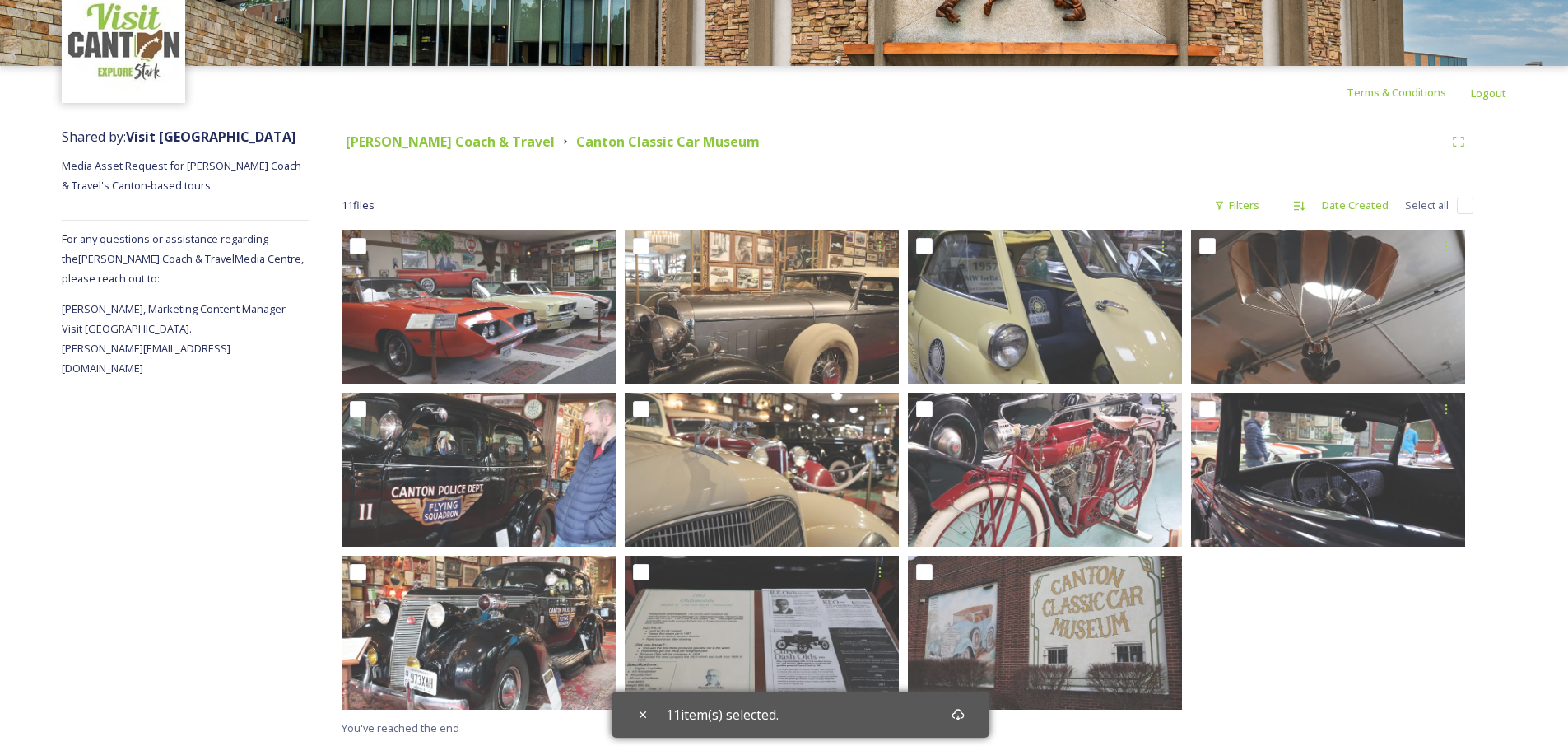
checkbox input "false"
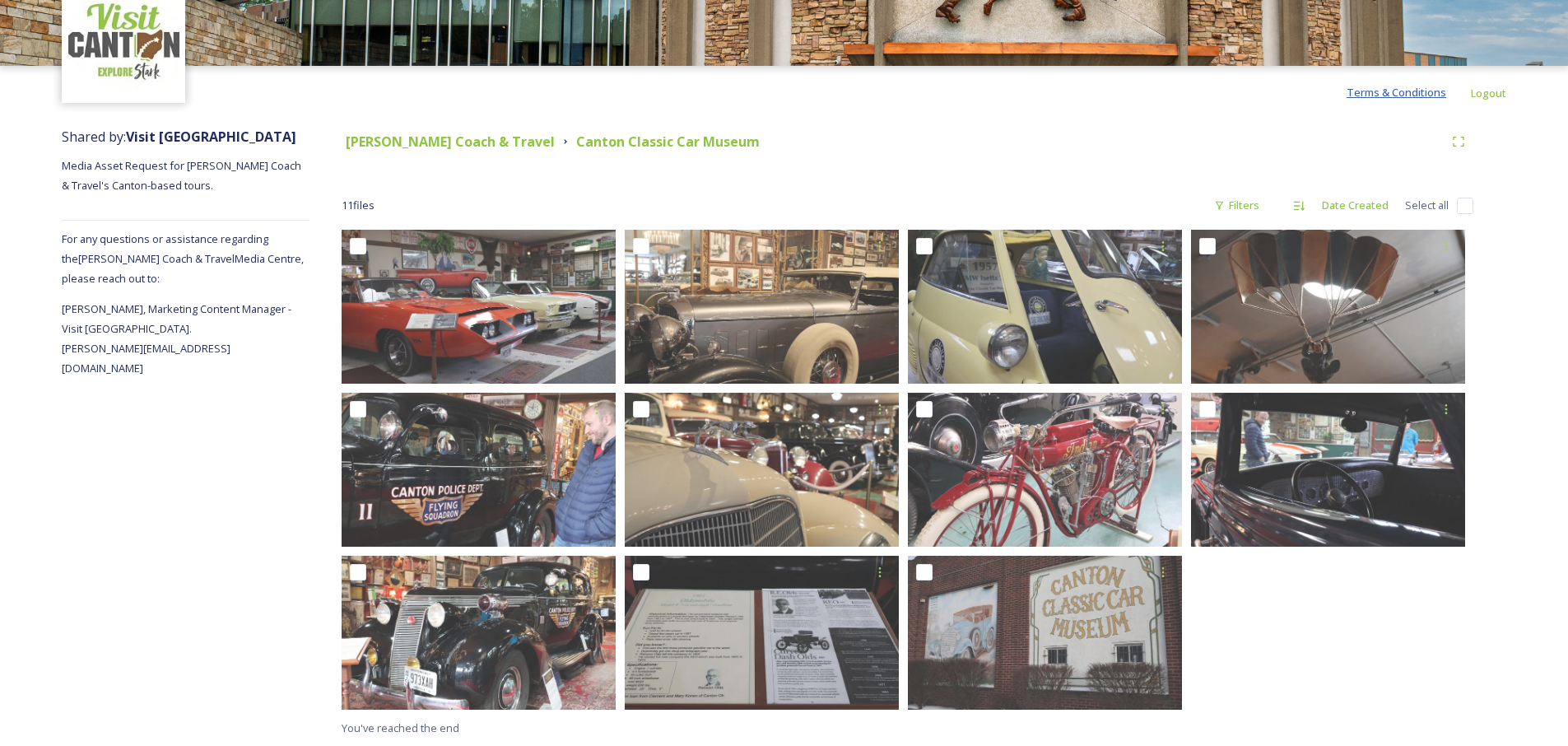
click at [1405, 92] on span "Terms & Conditions" at bounding box center [1396, 92] width 99 height 15
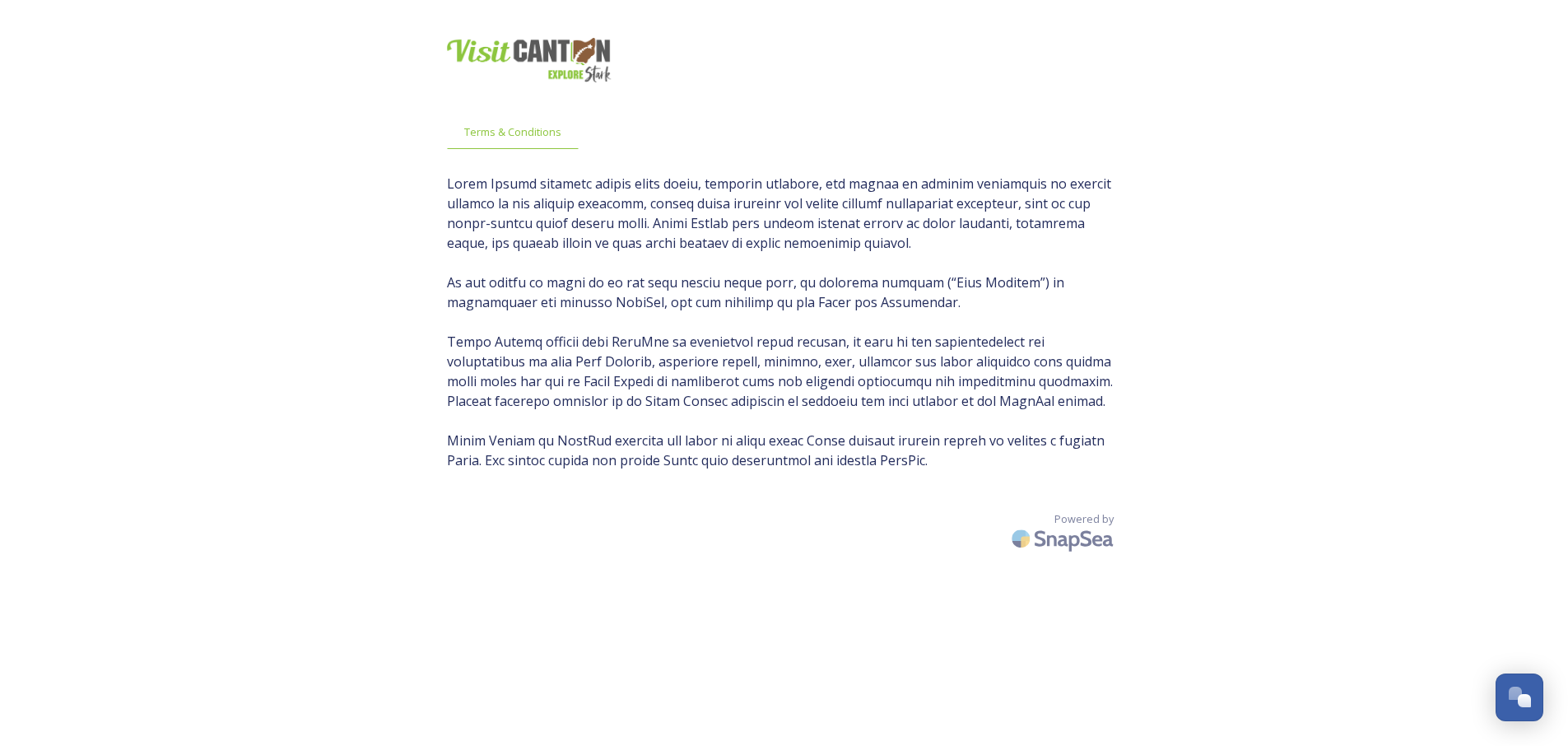
scroll to position [33, 0]
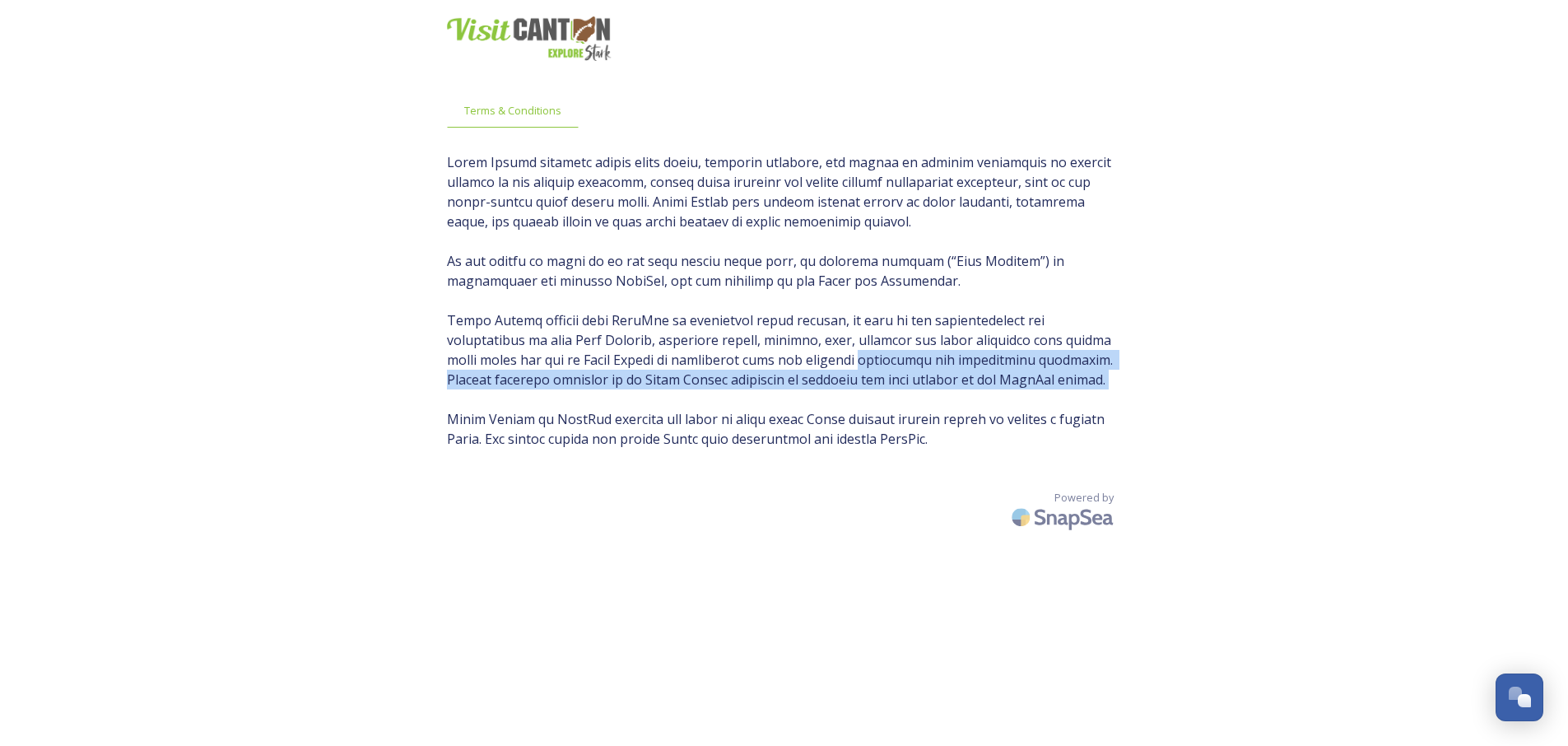
drag, startPoint x: 764, startPoint y: 354, endPoint x: 938, endPoint y: 398, distance: 179.5
click at [938, 398] on span at bounding box center [784, 300] width 675 height 296
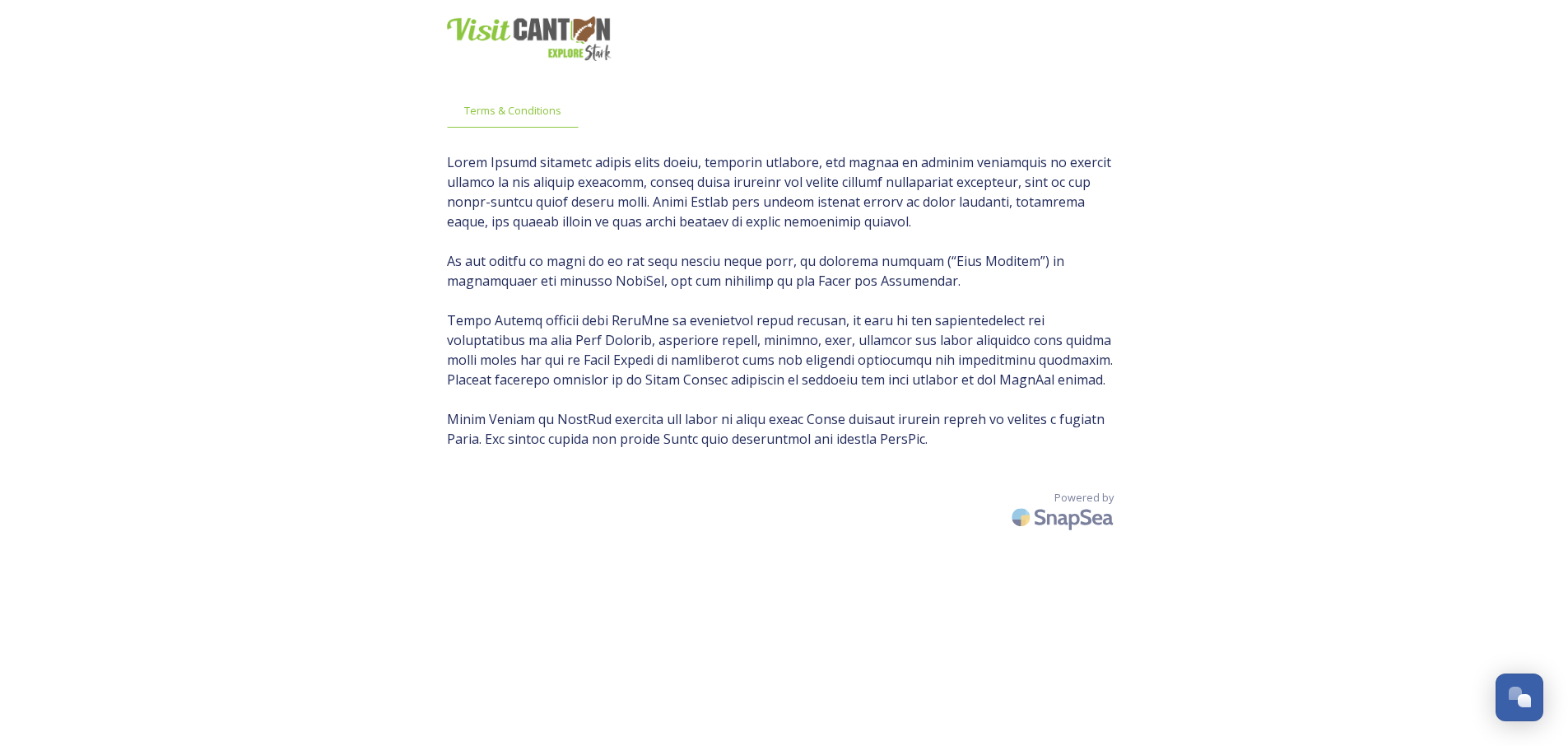
click at [936, 347] on span at bounding box center [784, 300] width 675 height 296
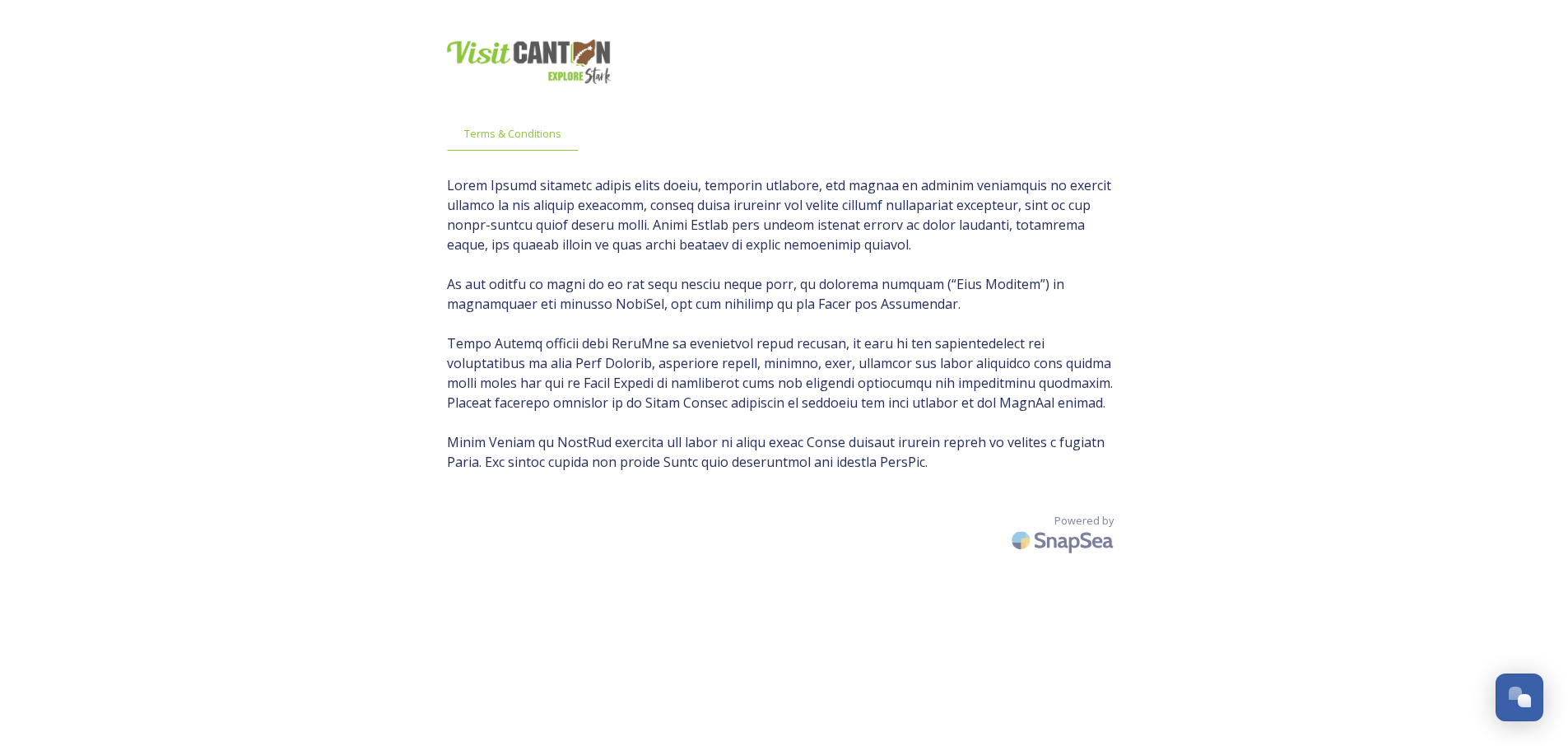
scroll to position [9, 0]
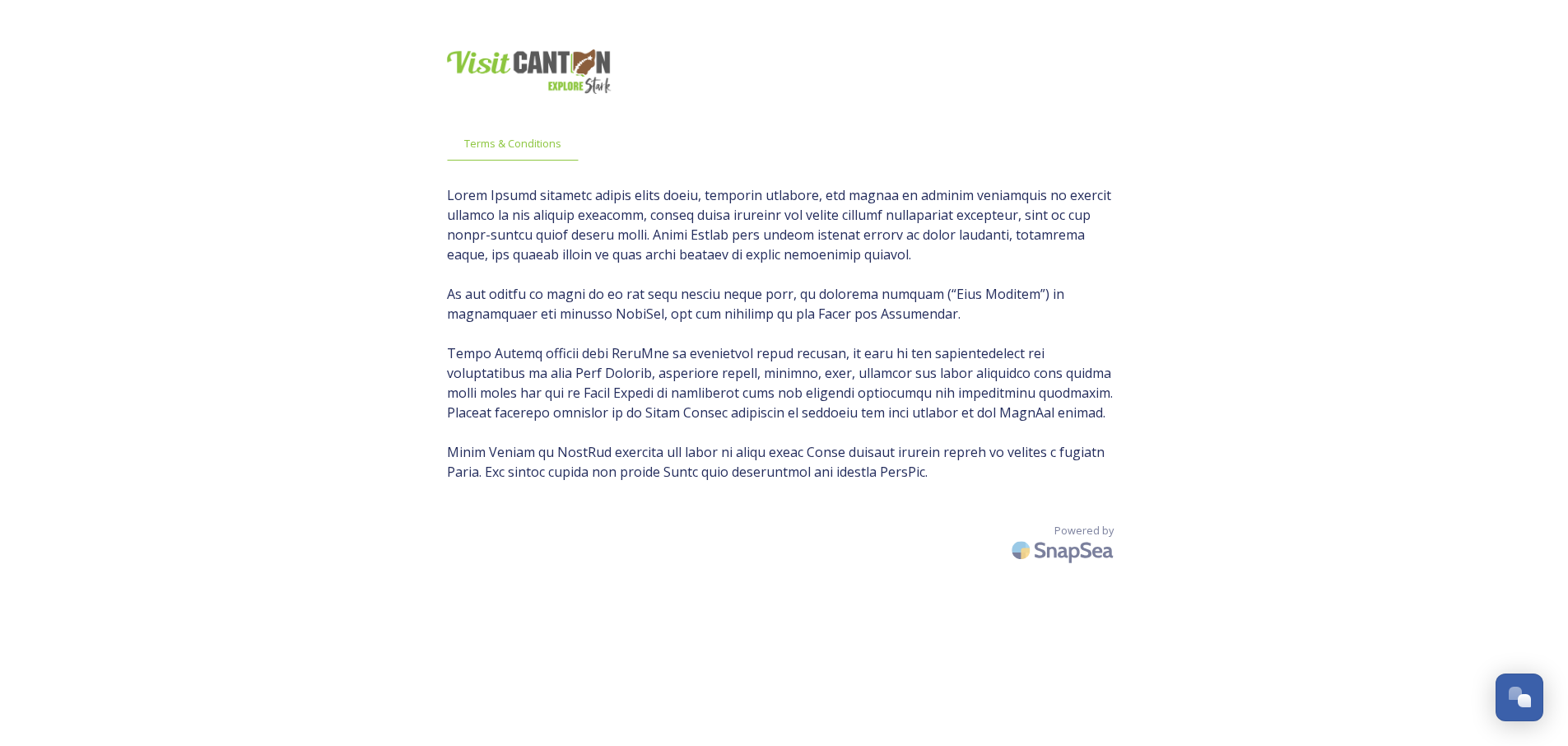
click at [795, 360] on span at bounding box center [784, 332] width 675 height 296
